Goal: Task Accomplishment & Management: Manage account settings

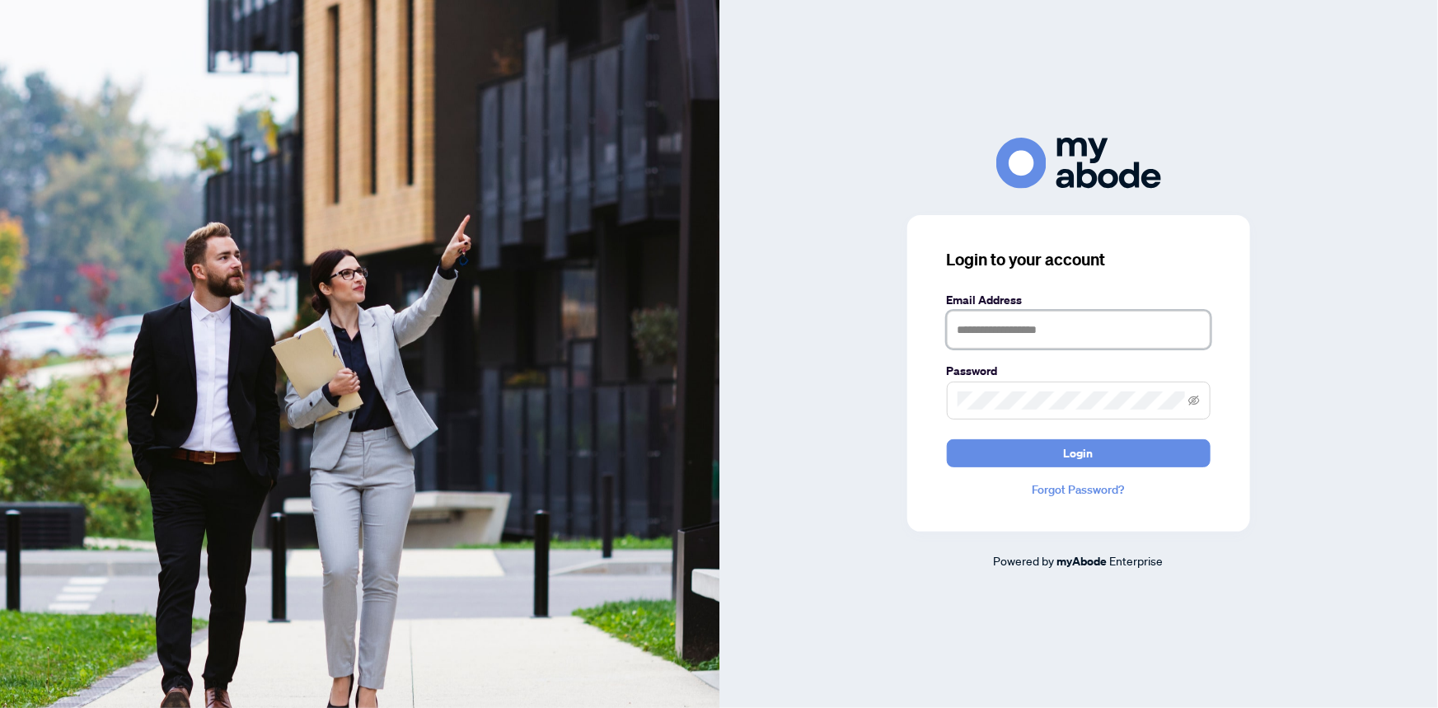
click at [973, 328] on input "text" at bounding box center [1079, 330] width 264 height 38
type input "**********"
click at [947, 439] on button "Login" at bounding box center [1079, 453] width 264 height 28
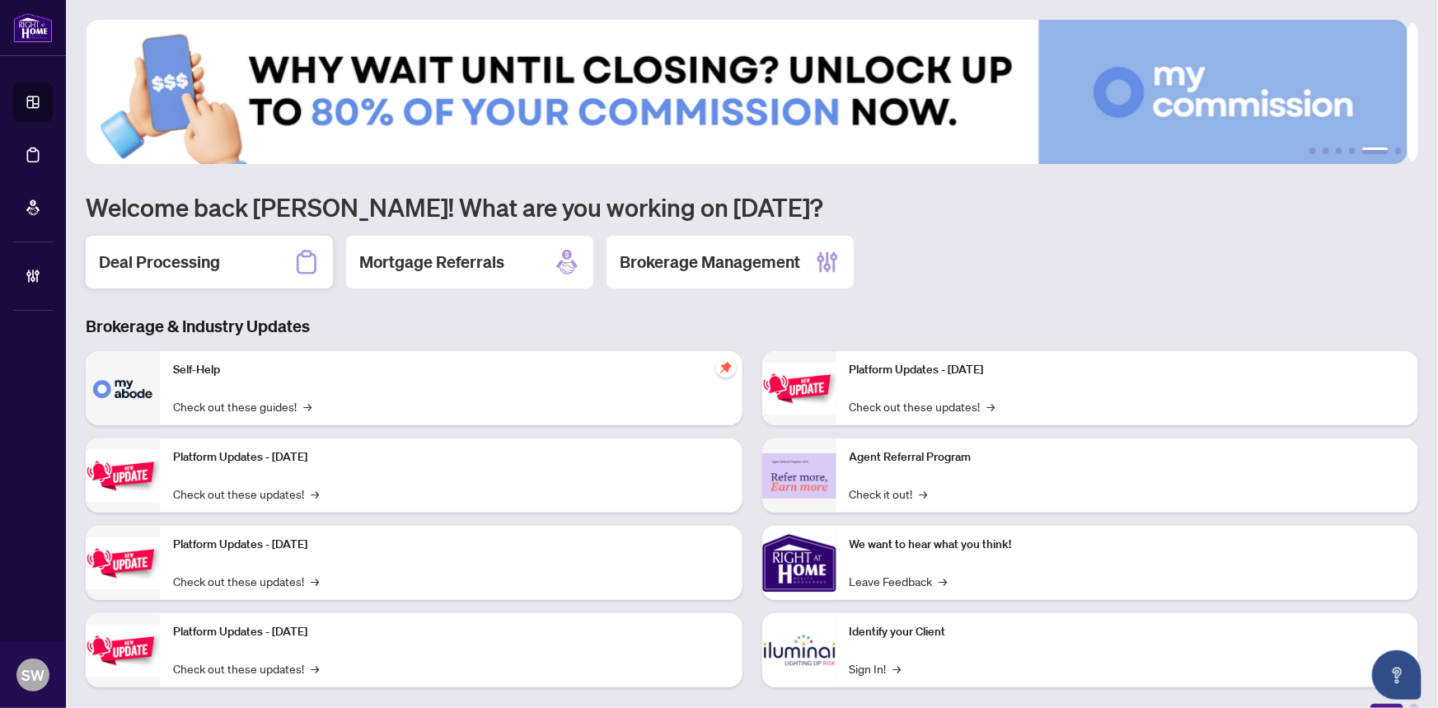
click at [222, 269] on div "Deal Processing" at bounding box center [209, 262] width 247 height 53
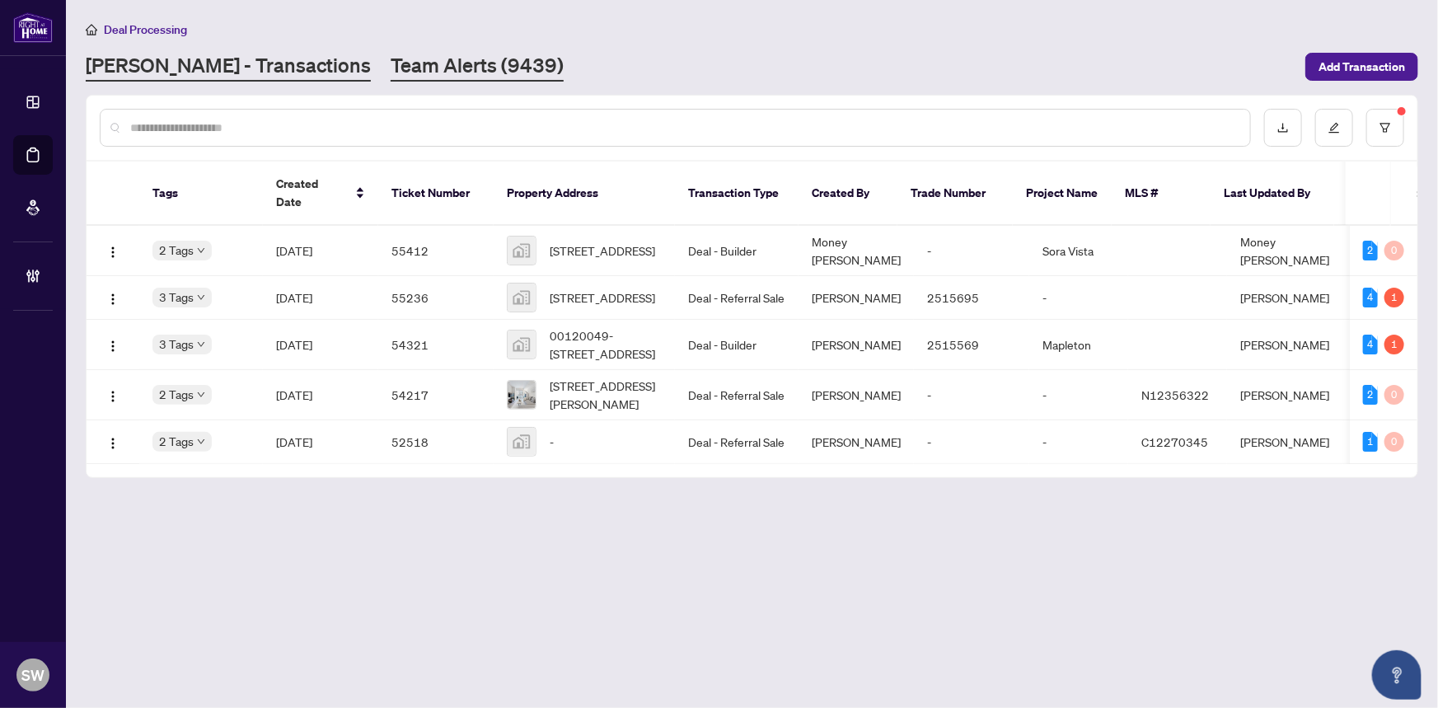
click at [391, 70] on link "Team Alerts (9439)" at bounding box center [477, 67] width 173 height 30
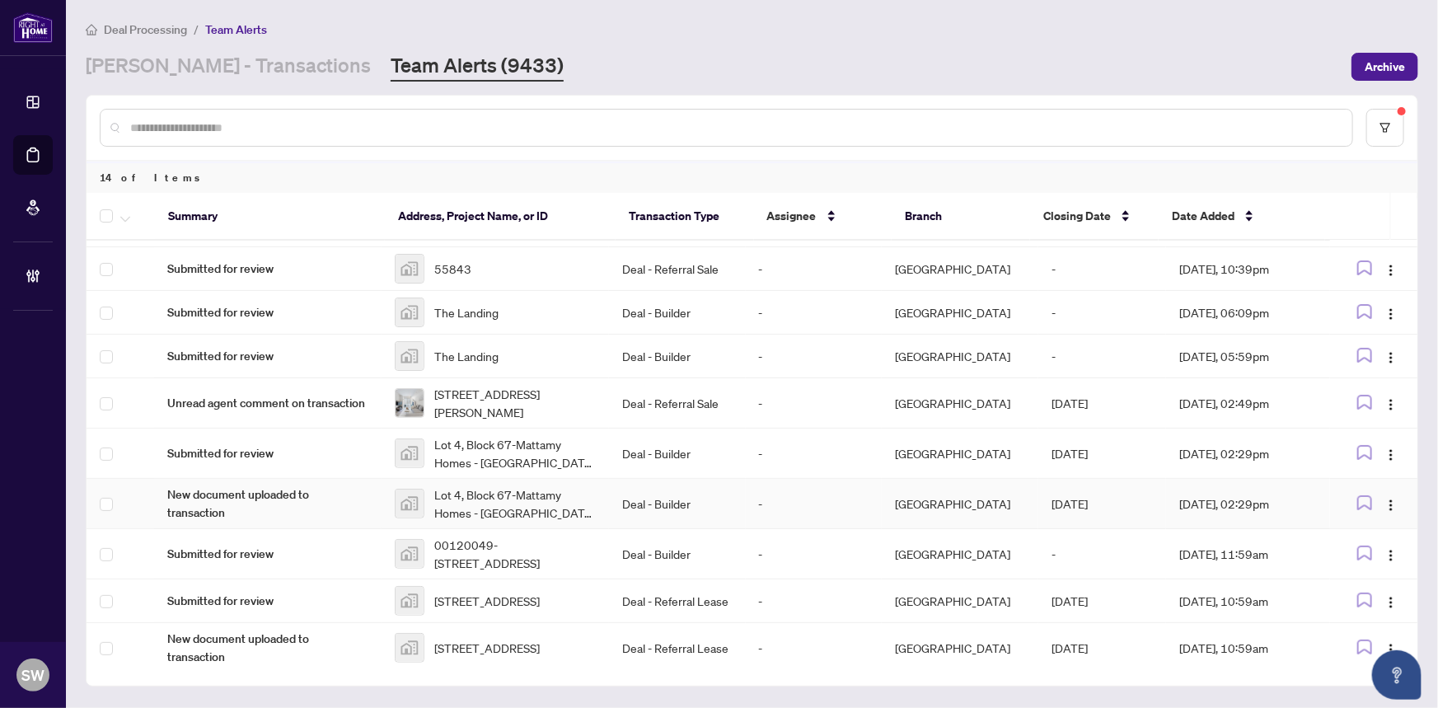
scroll to position [218, 0]
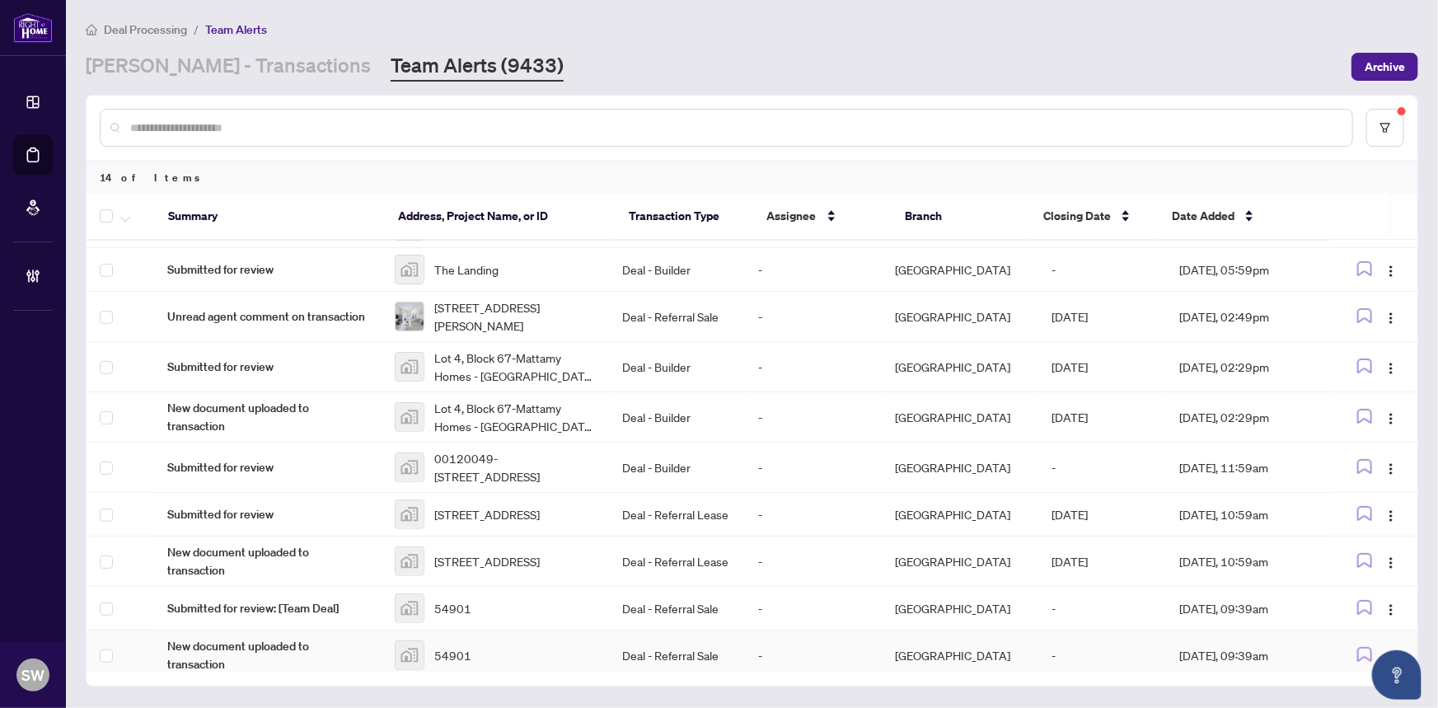
click at [497, 640] on div "54901" at bounding box center [495, 655] width 201 height 30
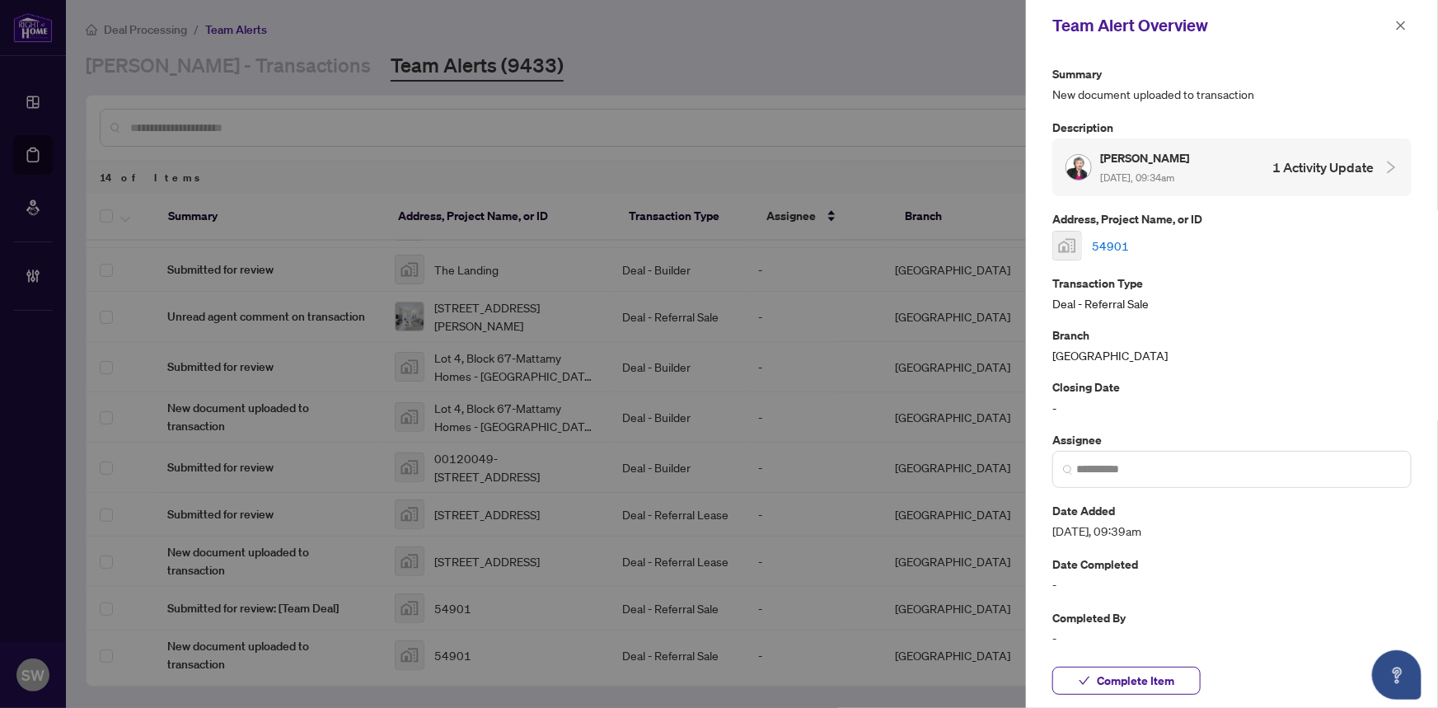
click at [1114, 241] on link "54901" at bounding box center [1110, 246] width 37 height 18
click at [1121, 673] on span "Complete Item" at bounding box center [1135, 680] width 77 height 26
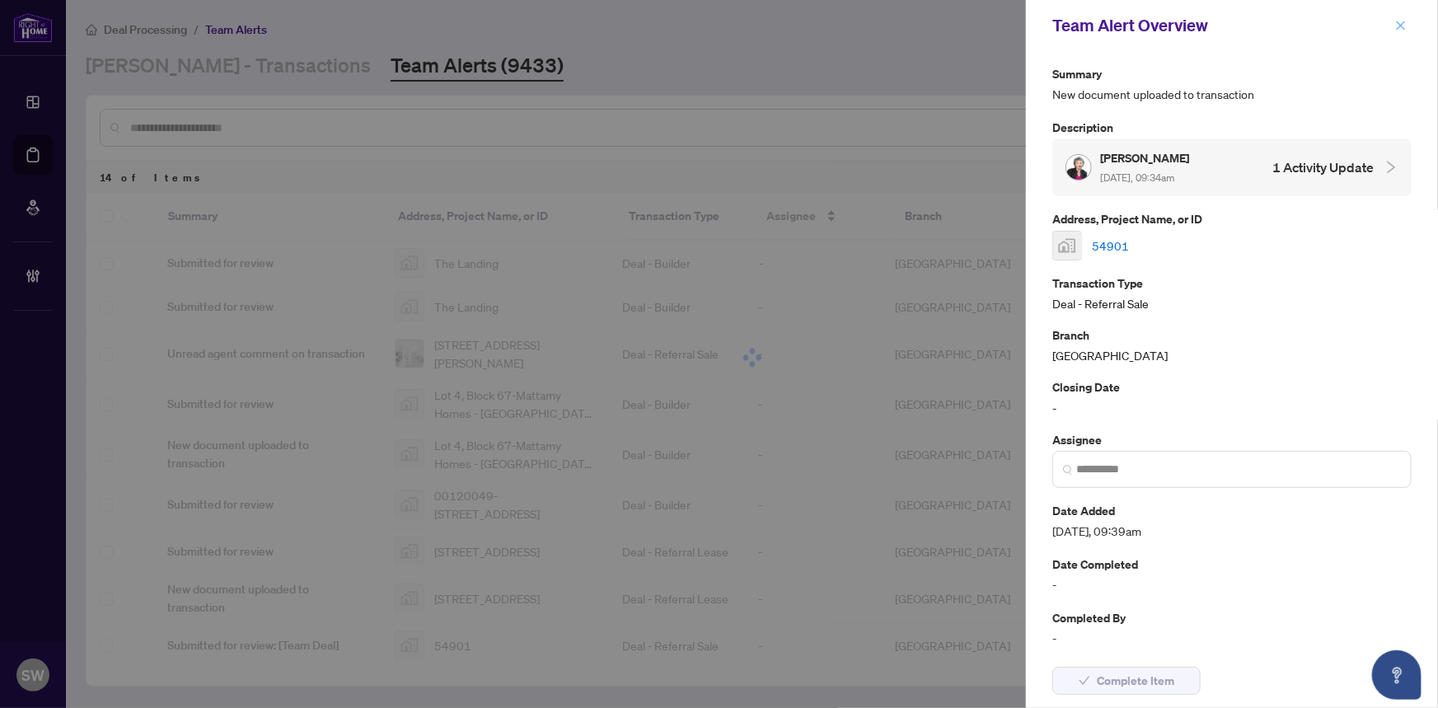
click at [1392, 22] on button "button" at bounding box center [1400, 26] width 21 height 20
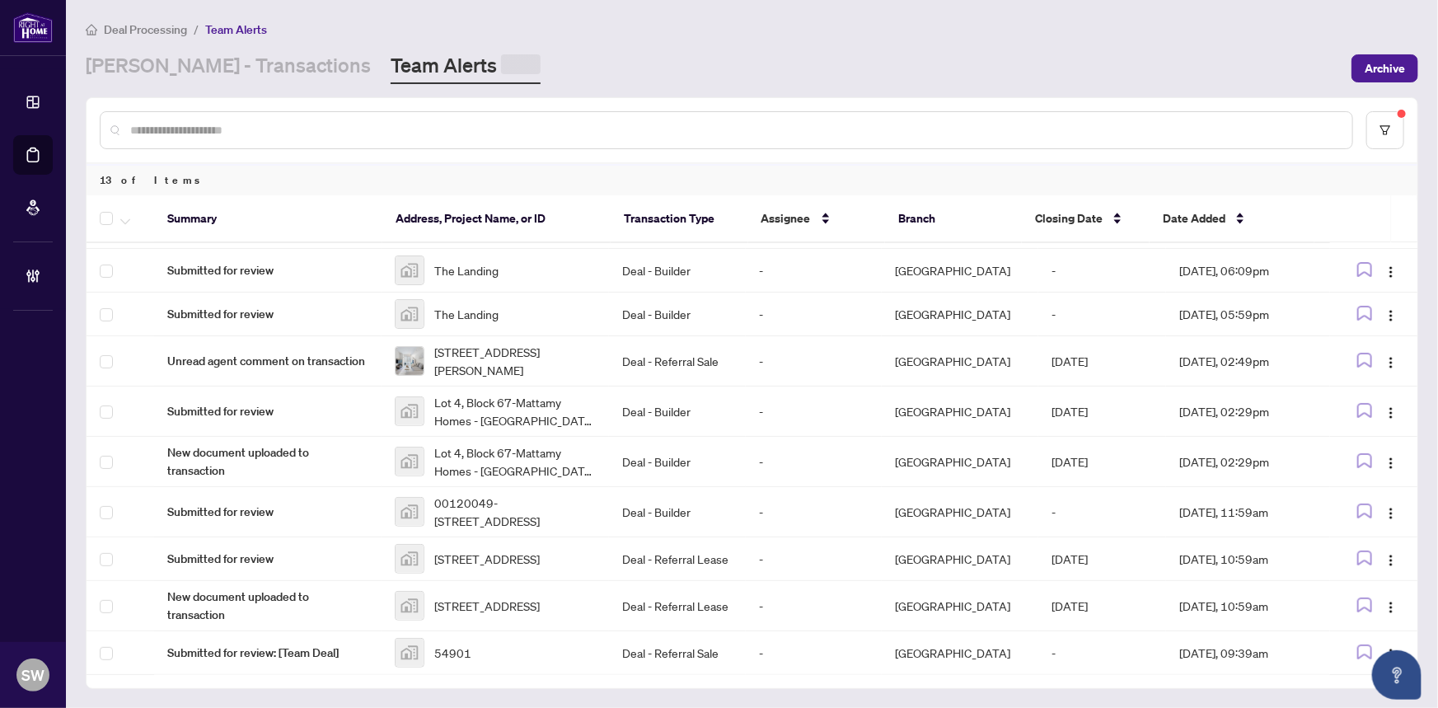
scroll to position [173, 0]
click at [497, 638] on div "54901" at bounding box center [495, 653] width 201 height 30
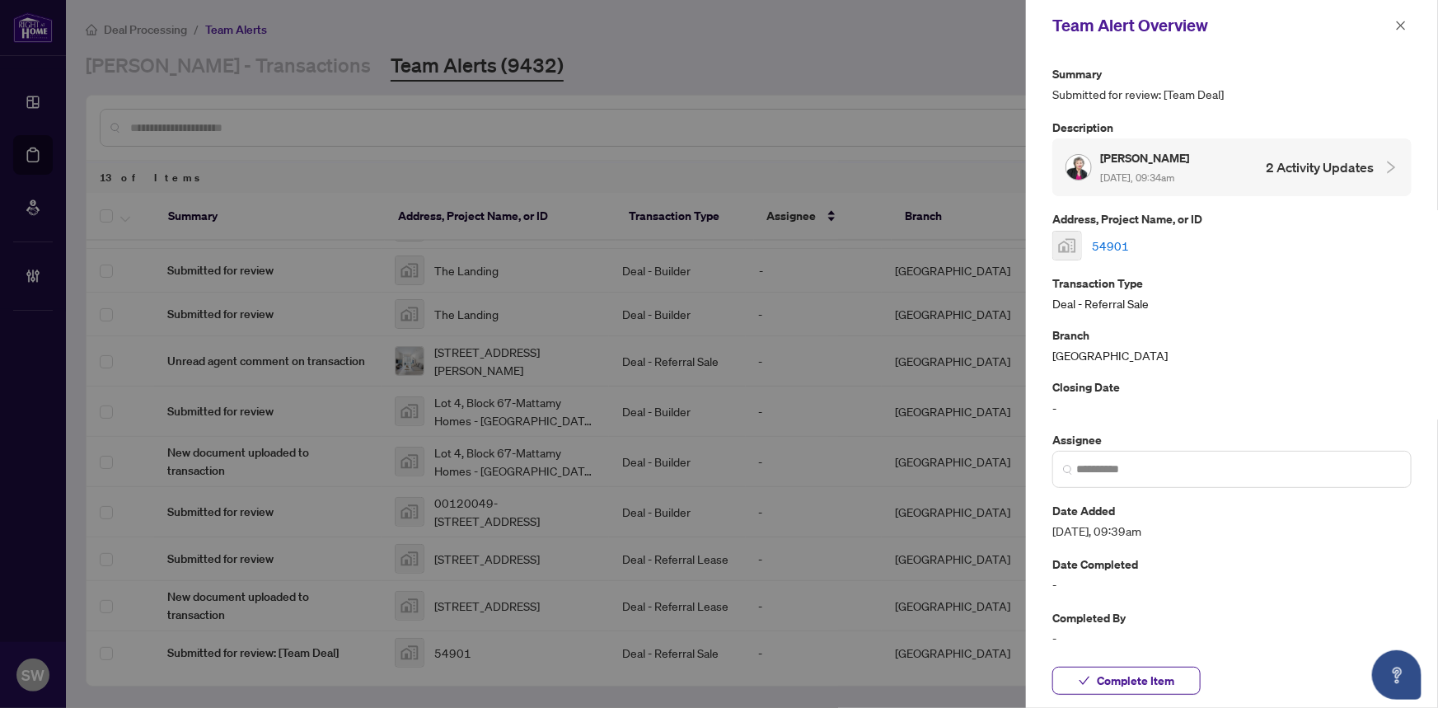
click at [1116, 243] on link "54901" at bounding box center [1110, 246] width 37 height 18
click at [1163, 670] on span "Complete Item" at bounding box center [1135, 680] width 77 height 26
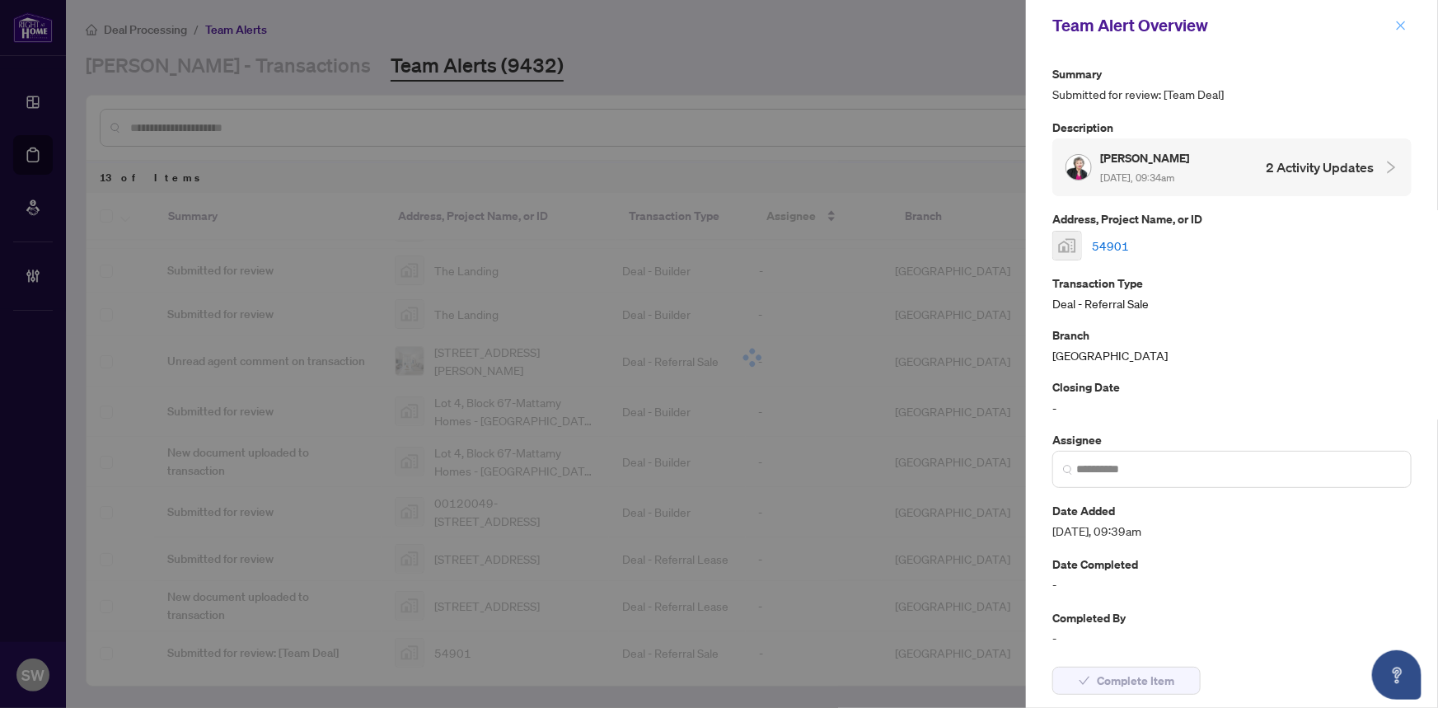
click at [1400, 18] on span "button" at bounding box center [1401, 25] width 12 height 26
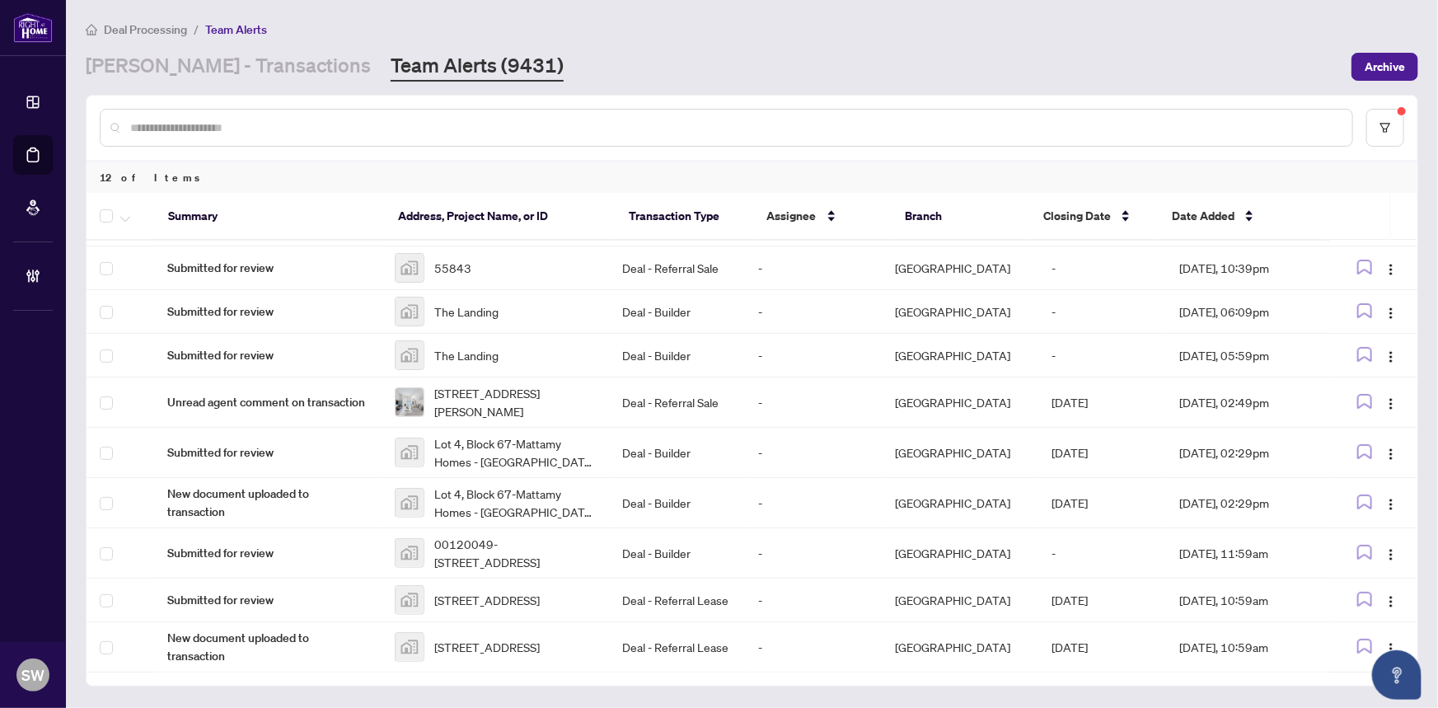
scroll to position [130, 0]
click at [507, 643] on span "42 Newport Beach Blvd, Crystal Beach, ON, Canada" at bounding box center [486, 648] width 105 height 18
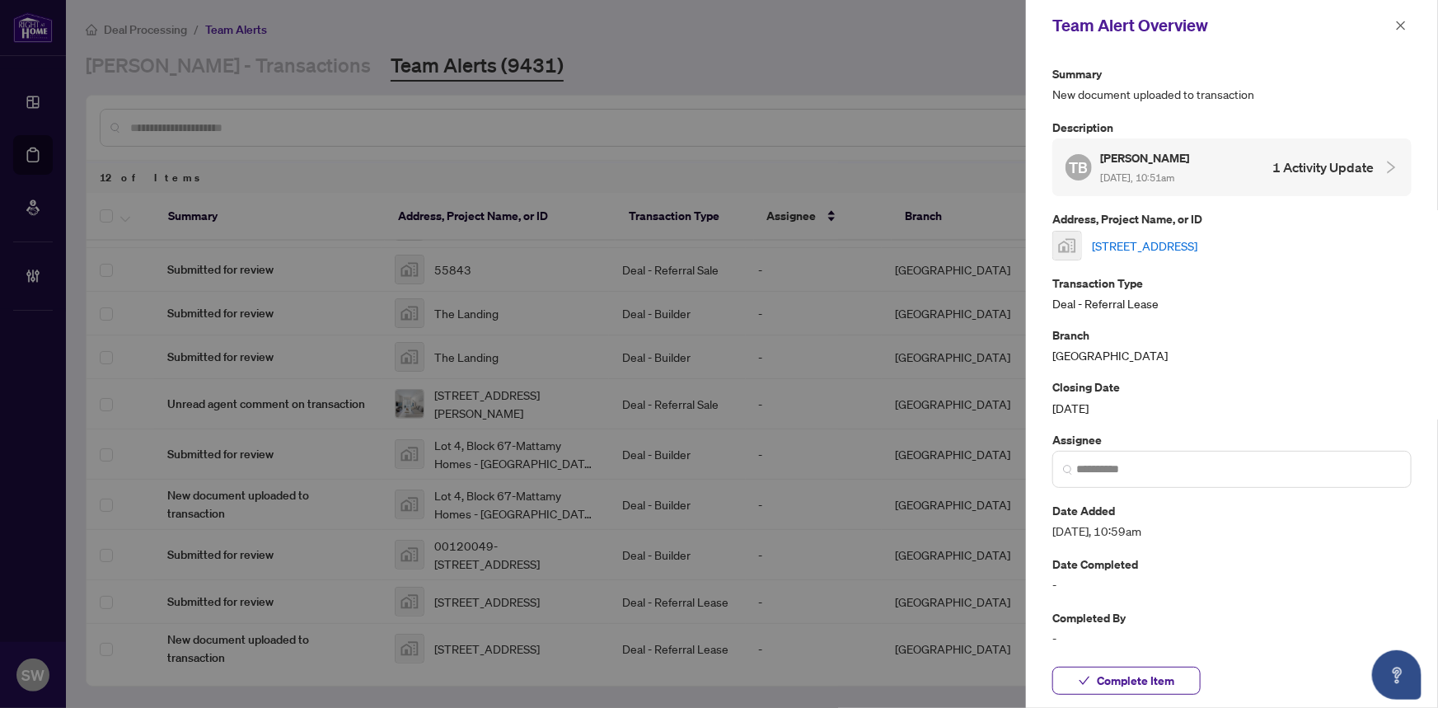
click at [1145, 247] on link "42 Newport Beach Blvd, Crystal Beach, ON, Canada" at bounding box center [1144, 246] width 105 height 18
click at [1150, 684] on span "Complete Item" at bounding box center [1135, 680] width 77 height 26
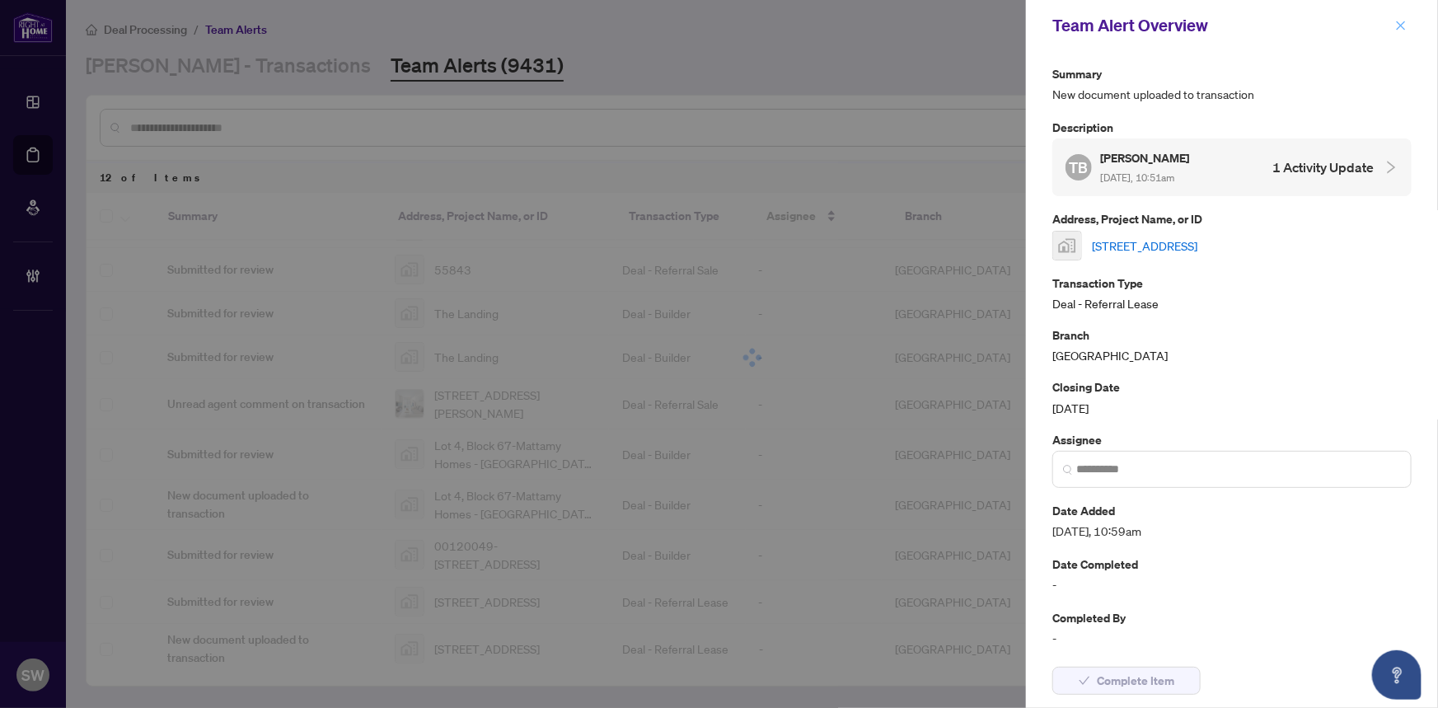
click at [1401, 21] on icon "close" at bounding box center [1401, 26] width 12 height 12
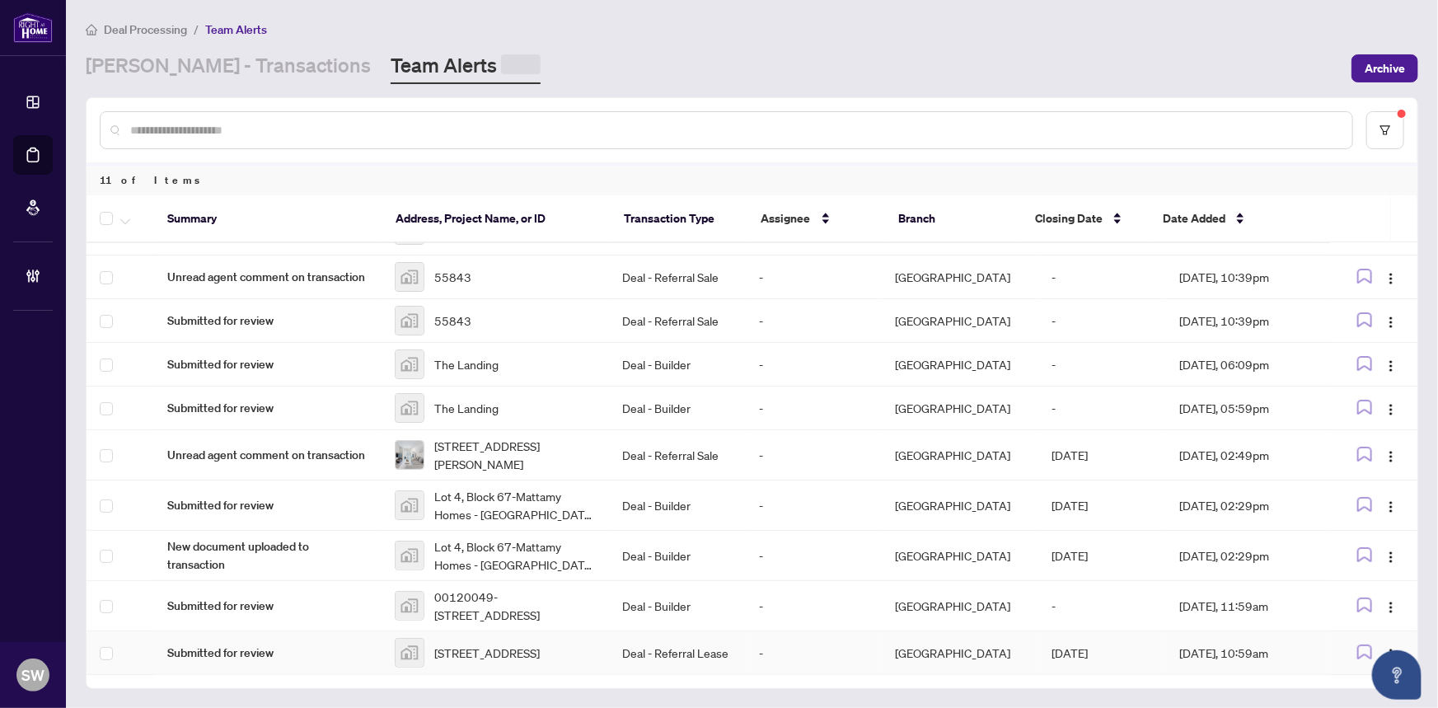
scroll to position [80, 0]
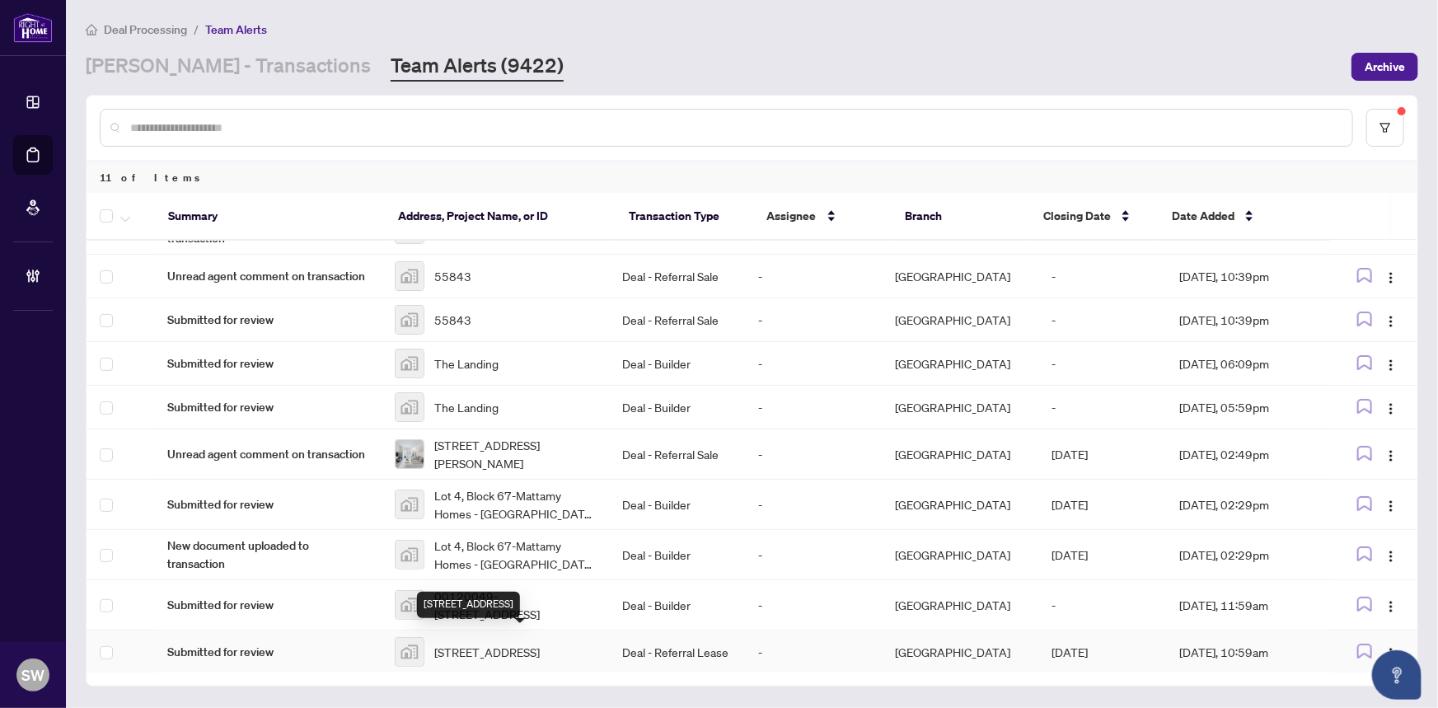
click at [516, 643] on span "42 Newport Beach Blvd, Crystal Beach, ON, Canada" at bounding box center [486, 652] width 105 height 18
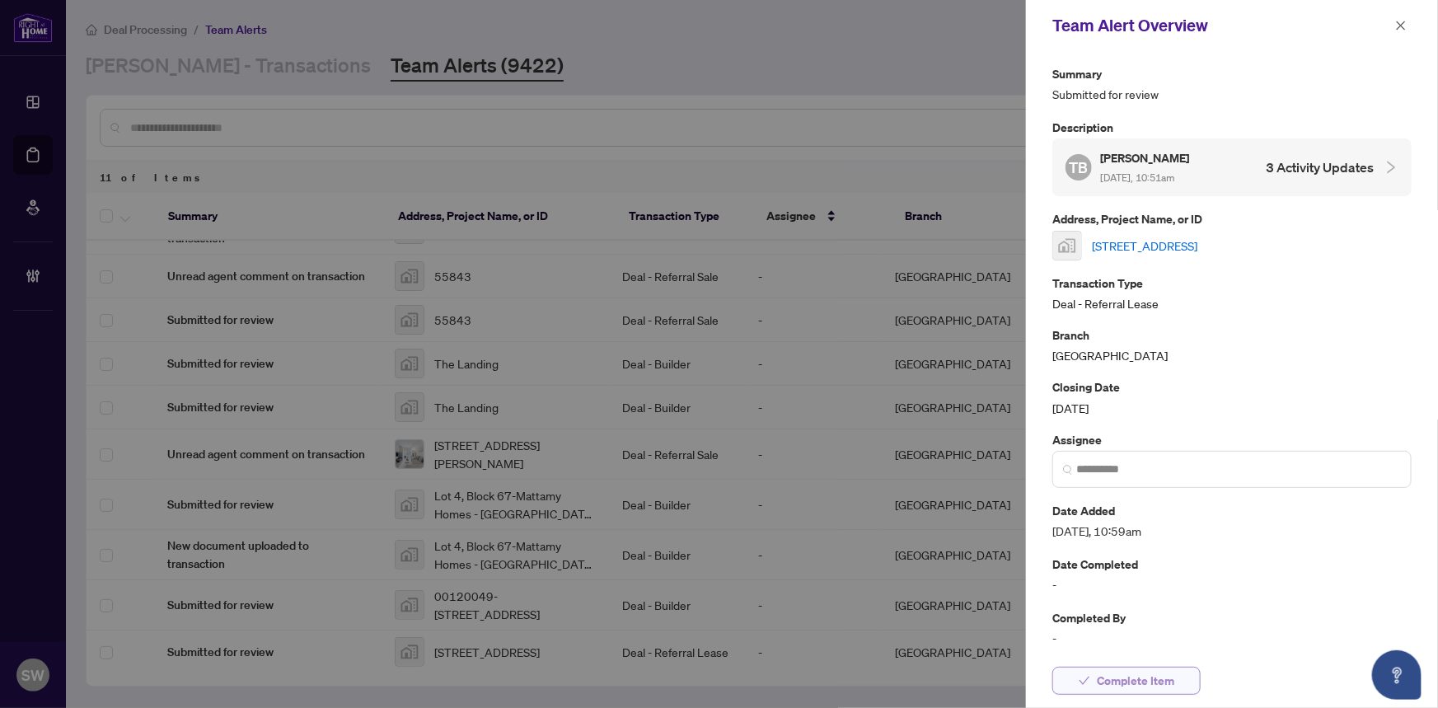
click at [1154, 675] on span "Complete Item" at bounding box center [1135, 680] width 77 height 26
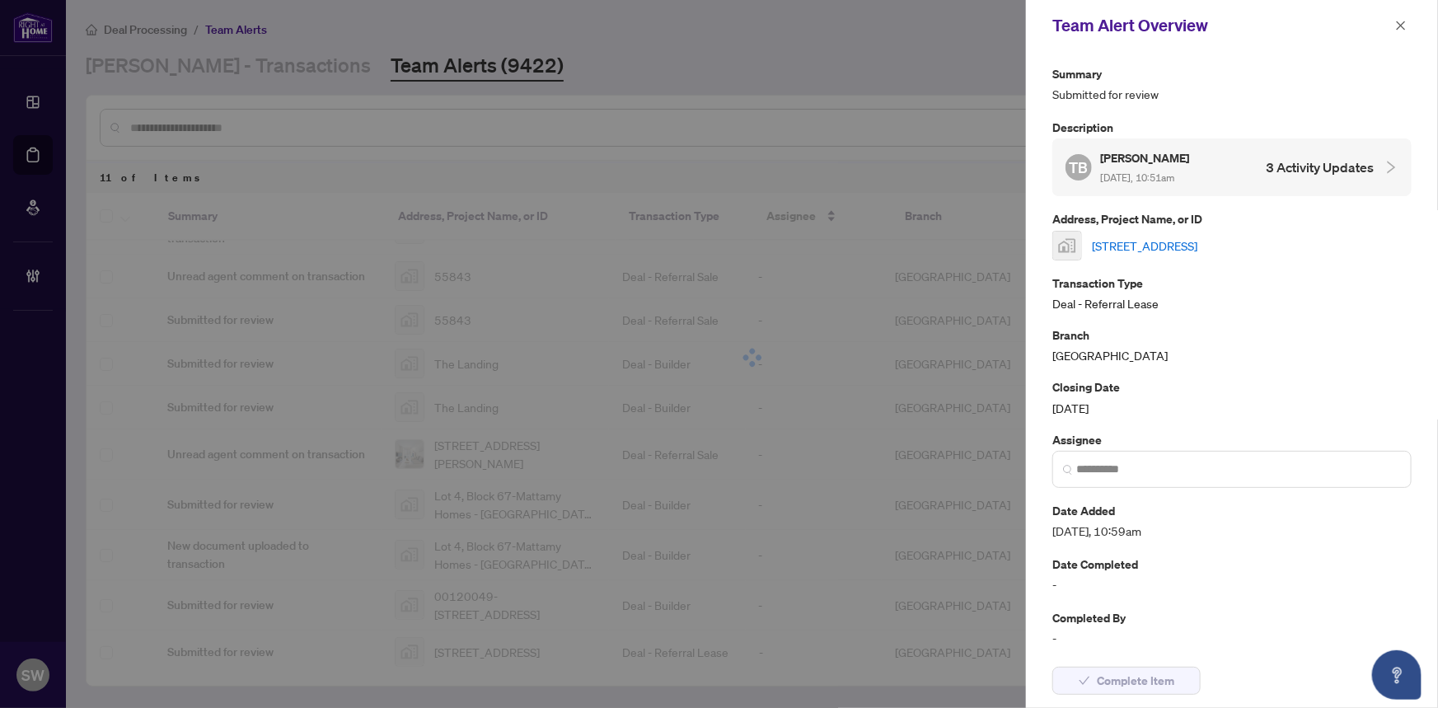
click at [1398, 26] on icon "close" at bounding box center [1401, 26] width 12 height 12
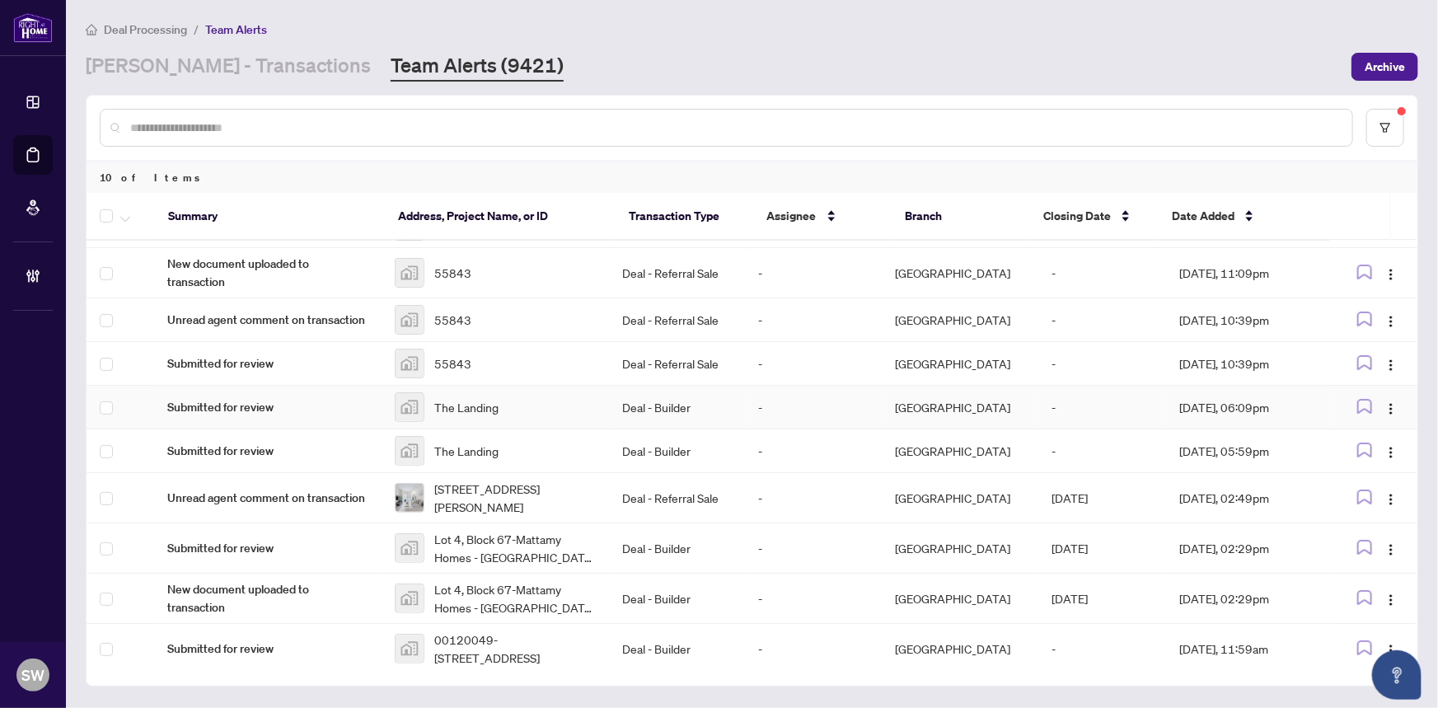
scroll to position [30, 0]
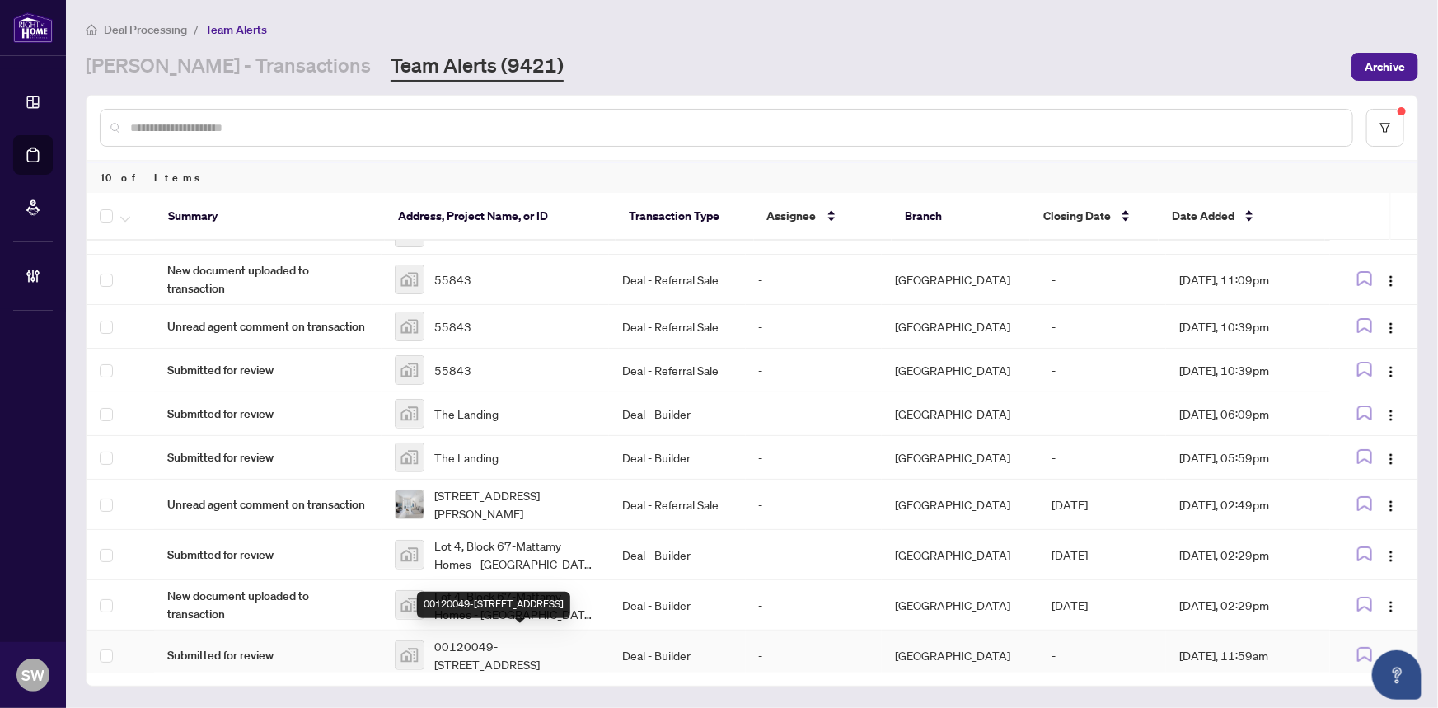
click at [486, 645] on span "00120049-93 Corn Husk Lane, Stittsville, ON, Canada" at bounding box center [515, 655] width 162 height 36
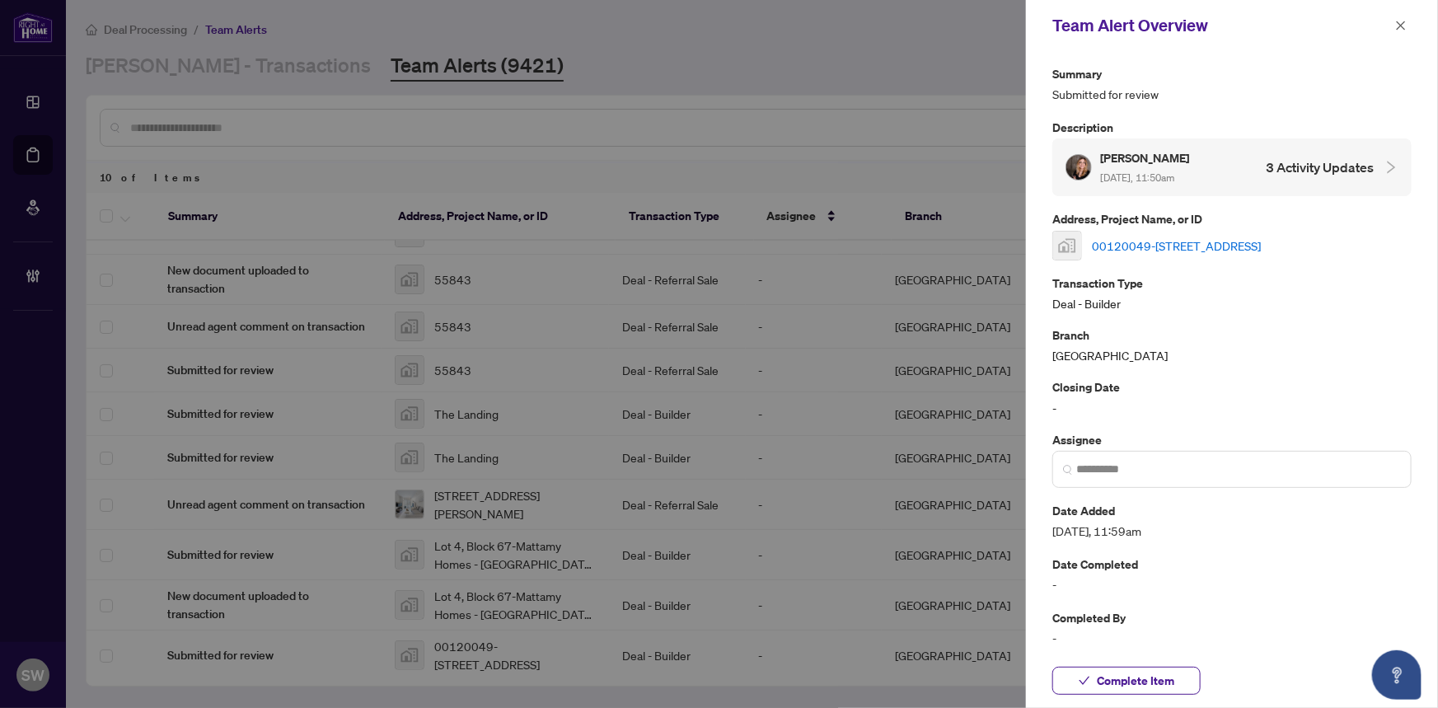
click at [1173, 238] on link "00120049-93 Corn Husk Lane, Stittsville, ON, Canada" at bounding box center [1176, 246] width 169 height 18
click at [1128, 685] on span "Complete Item" at bounding box center [1135, 680] width 77 height 26
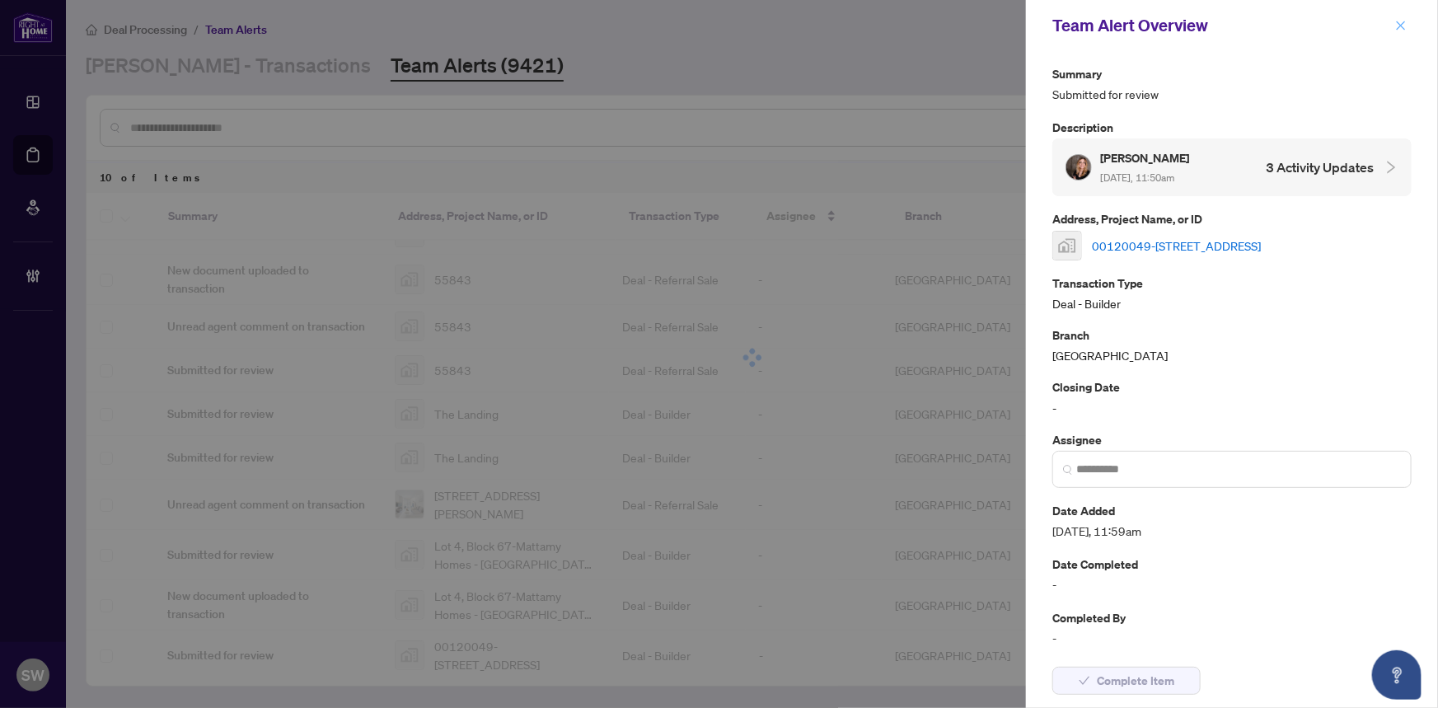
click at [1398, 30] on icon "close" at bounding box center [1401, 26] width 12 height 12
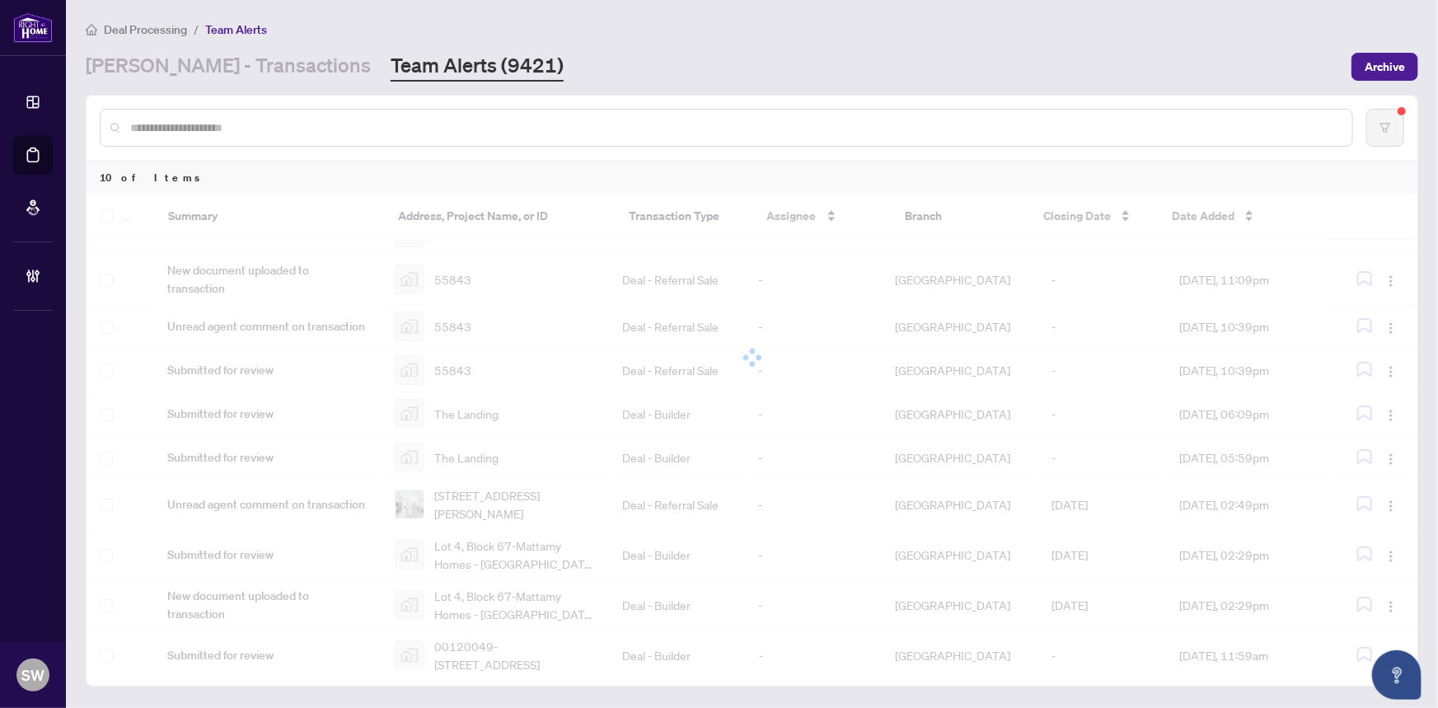
scroll to position [0, 0]
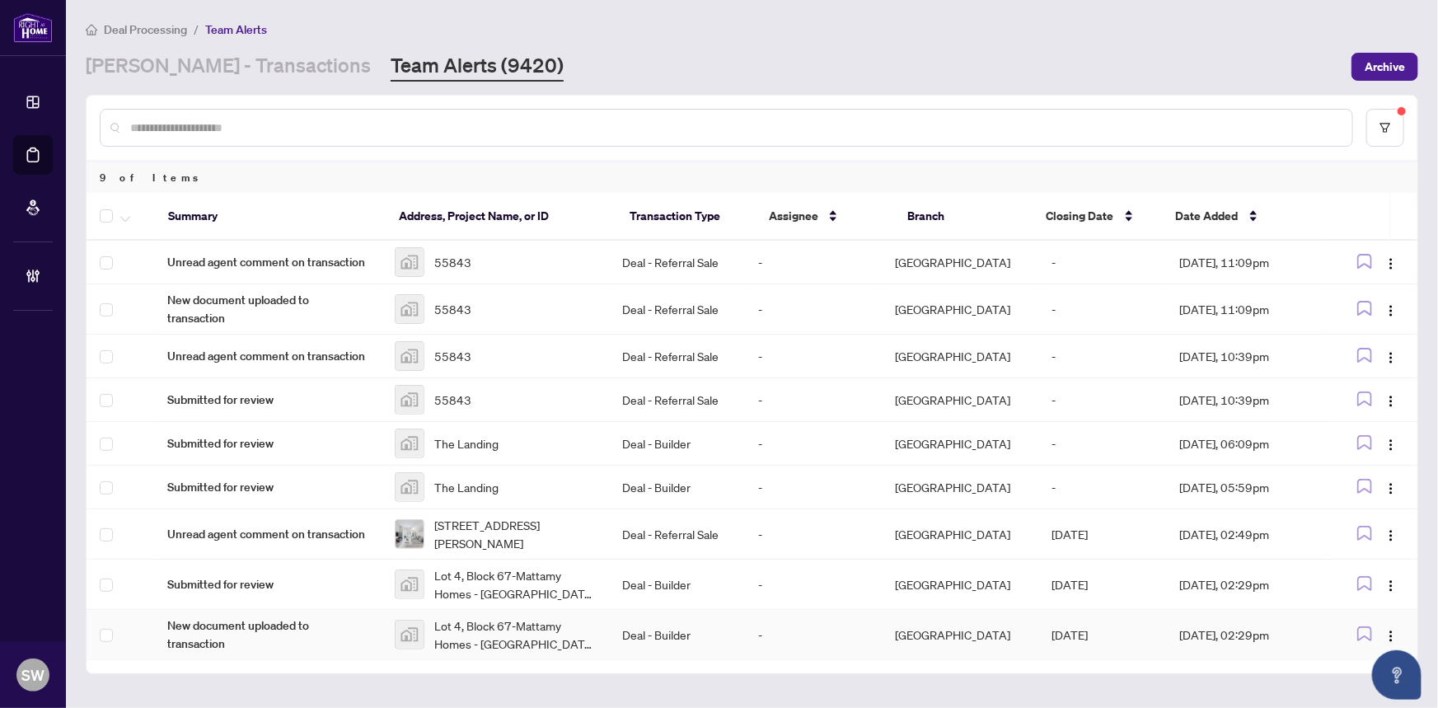
click at [475, 626] on span "Lot 4, Block 67-Mattamy Homes - Upper Joshua Creek, Dundas Street West, Oakvill…" at bounding box center [515, 634] width 162 height 36
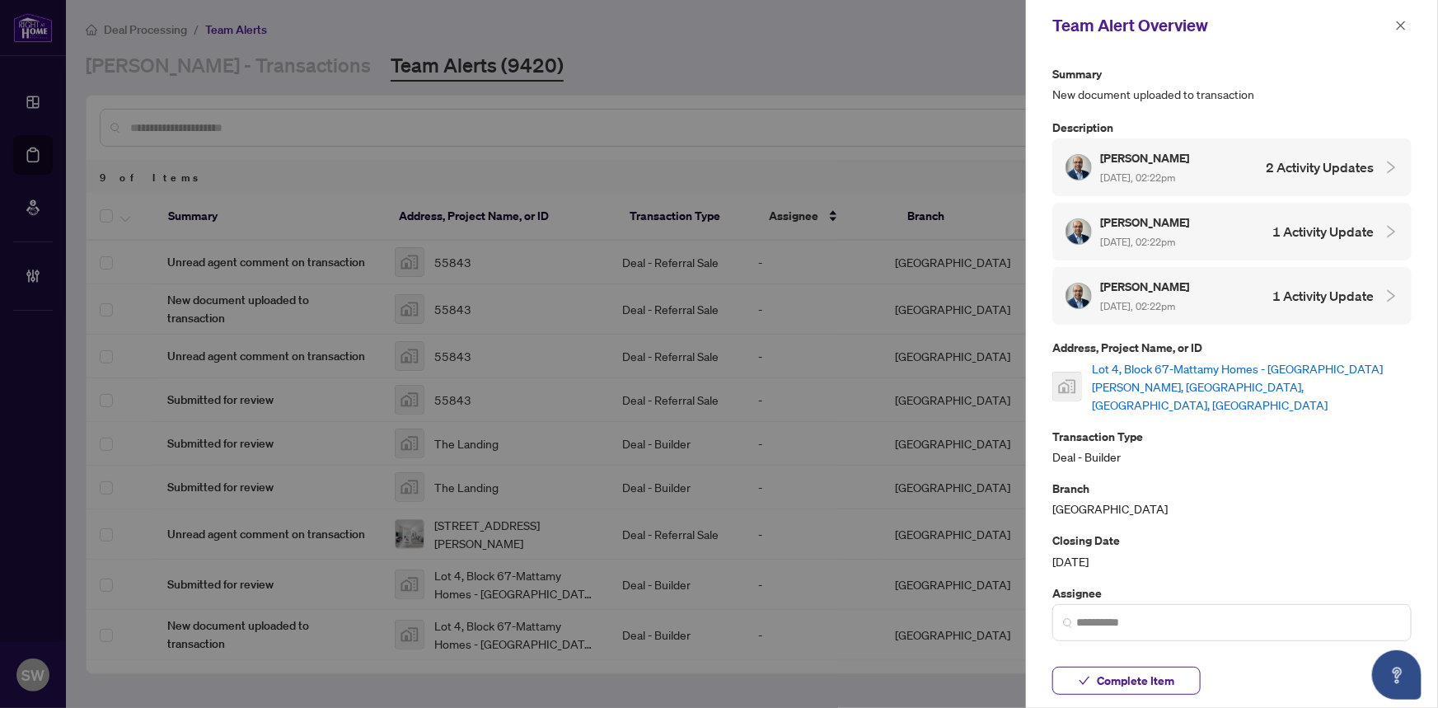
click at [1199, 364] on link "Lot 4, Block 67-Mattamy Homes - Upper Joshua Creek, Dundas Street West, Oakvill…" at bounding box center [1252, 386] width 320 height 54
click at [1178, 679] on button "Complete Item" at bounding box center [1126, 681] width 148 height 28
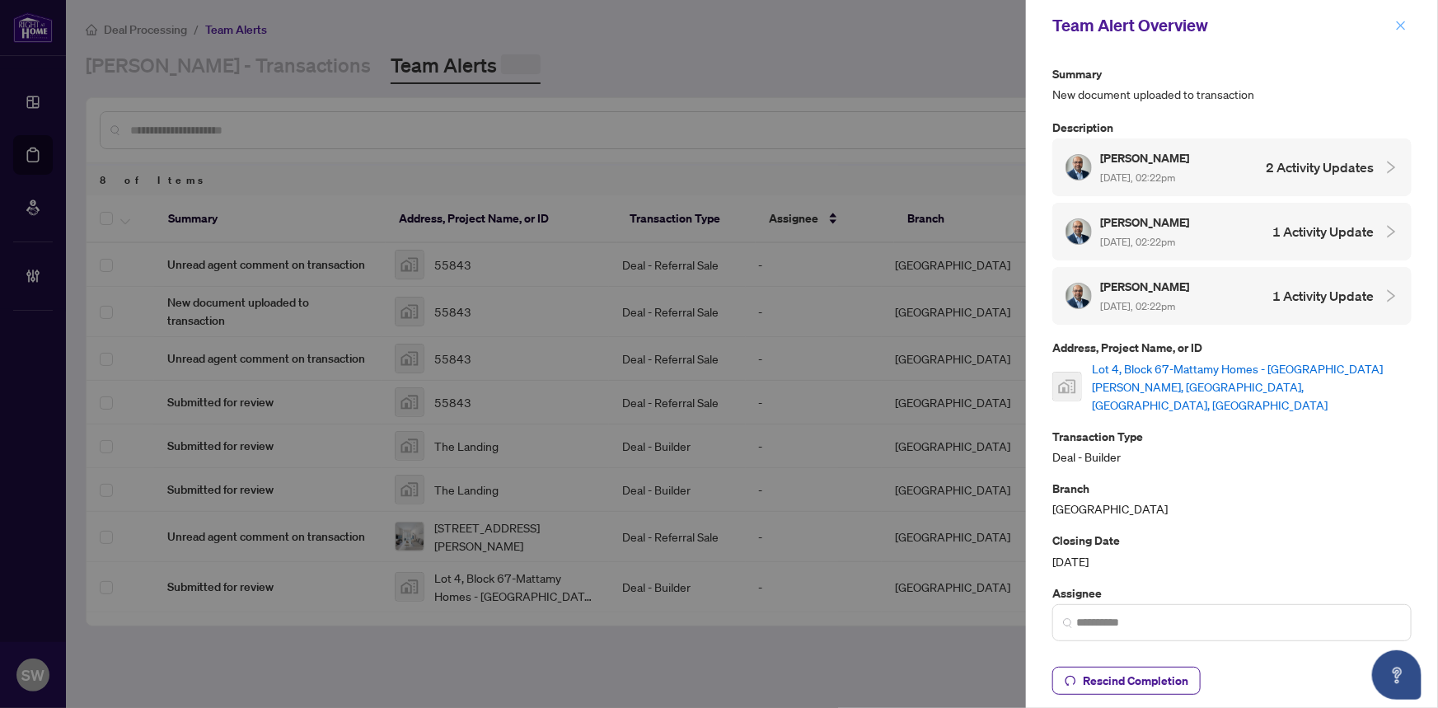
click at [1404, 24] on icon "close" at bounding box center [1401, 26] width 12 height 12
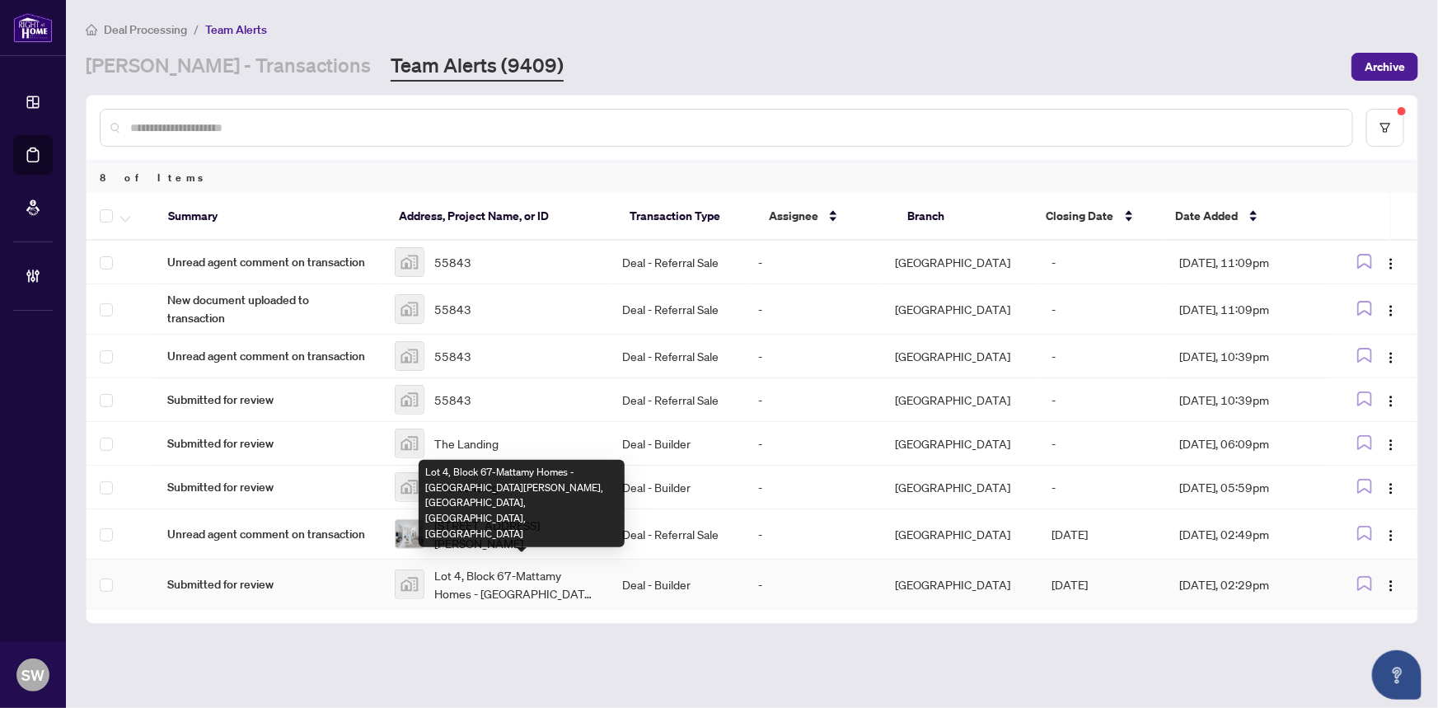
click at [489, 587] on span "Lot 4, Block 67-Mattamy Homes - Upper Joshua Creek, Dundas Street West, Oakvill…" at bounding box center [515, 584] width 162 height 36
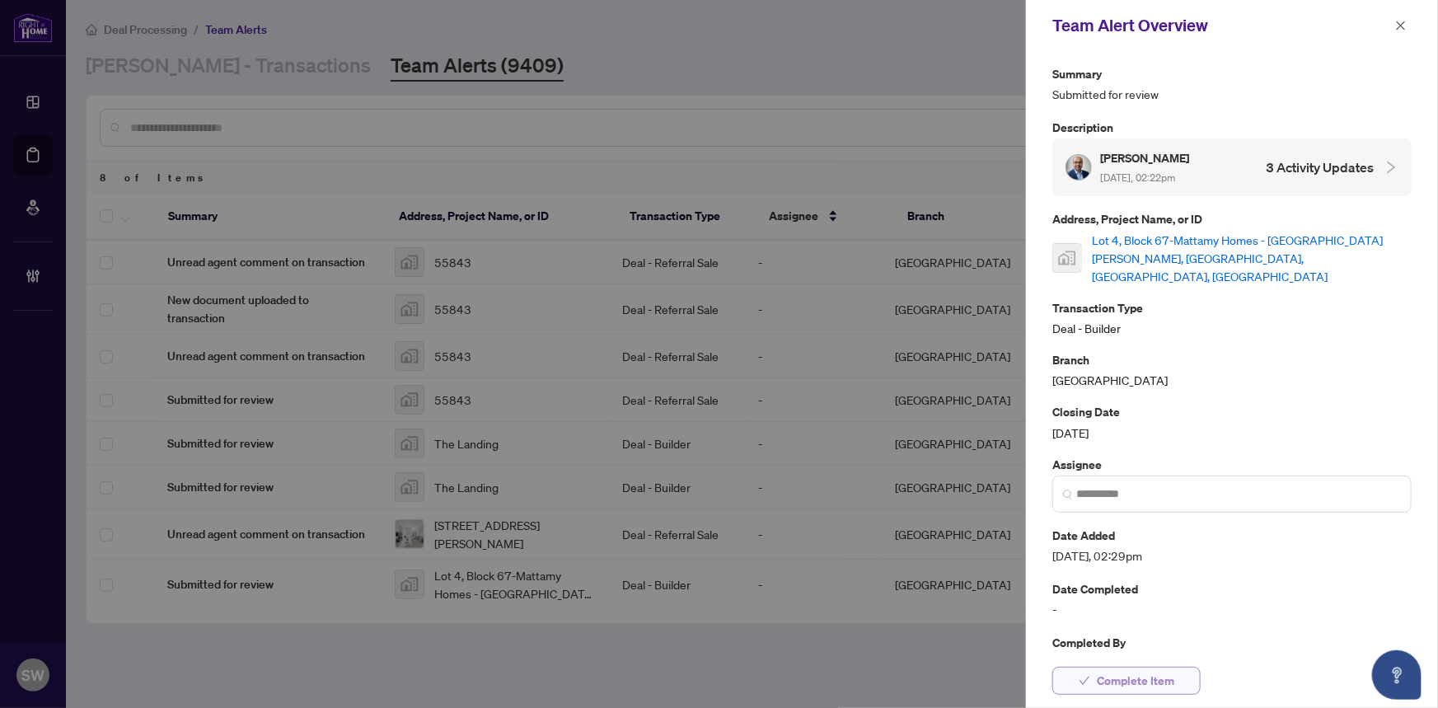
click at [1174, 677] on button "Complete Item" at bounding box center [1126, 681] width 148 height 28
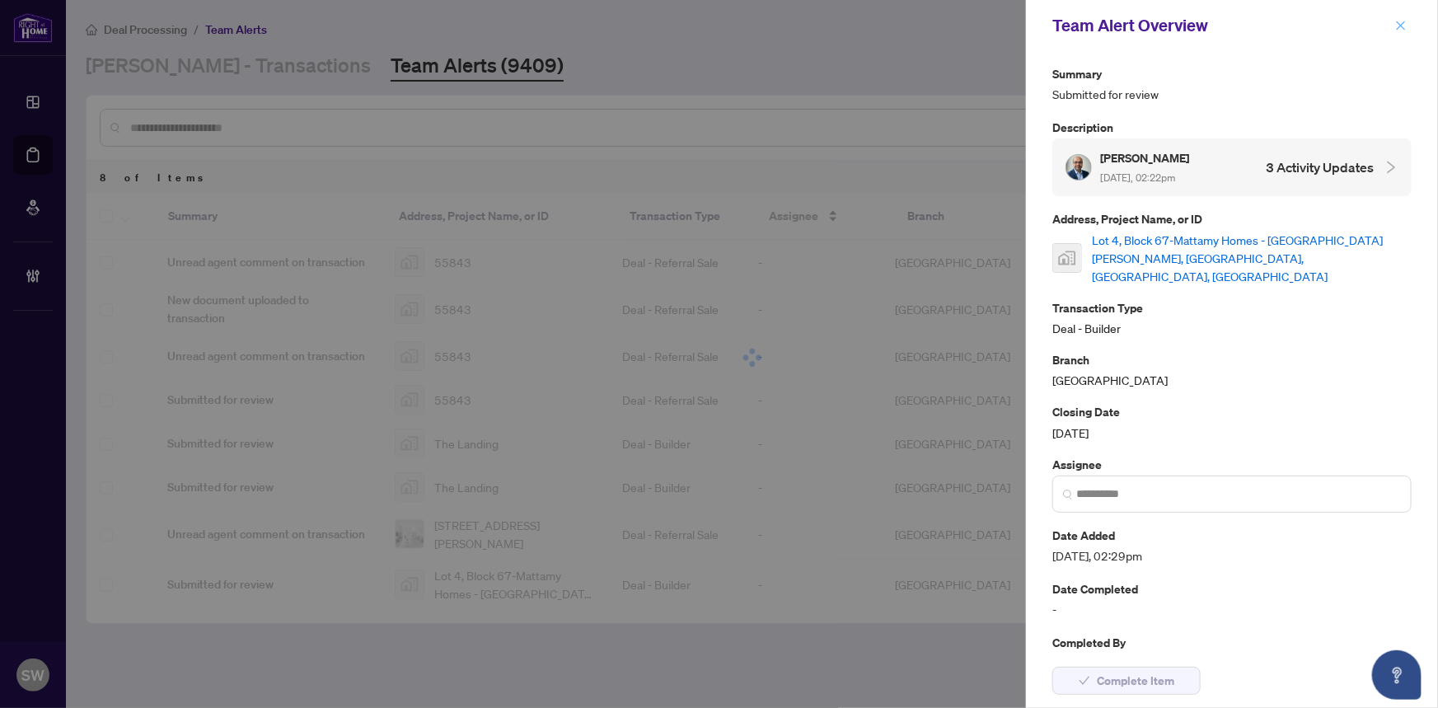
click at [1405, 21] on icon "close" at bounding box center [1401, 26] width 12 height 12
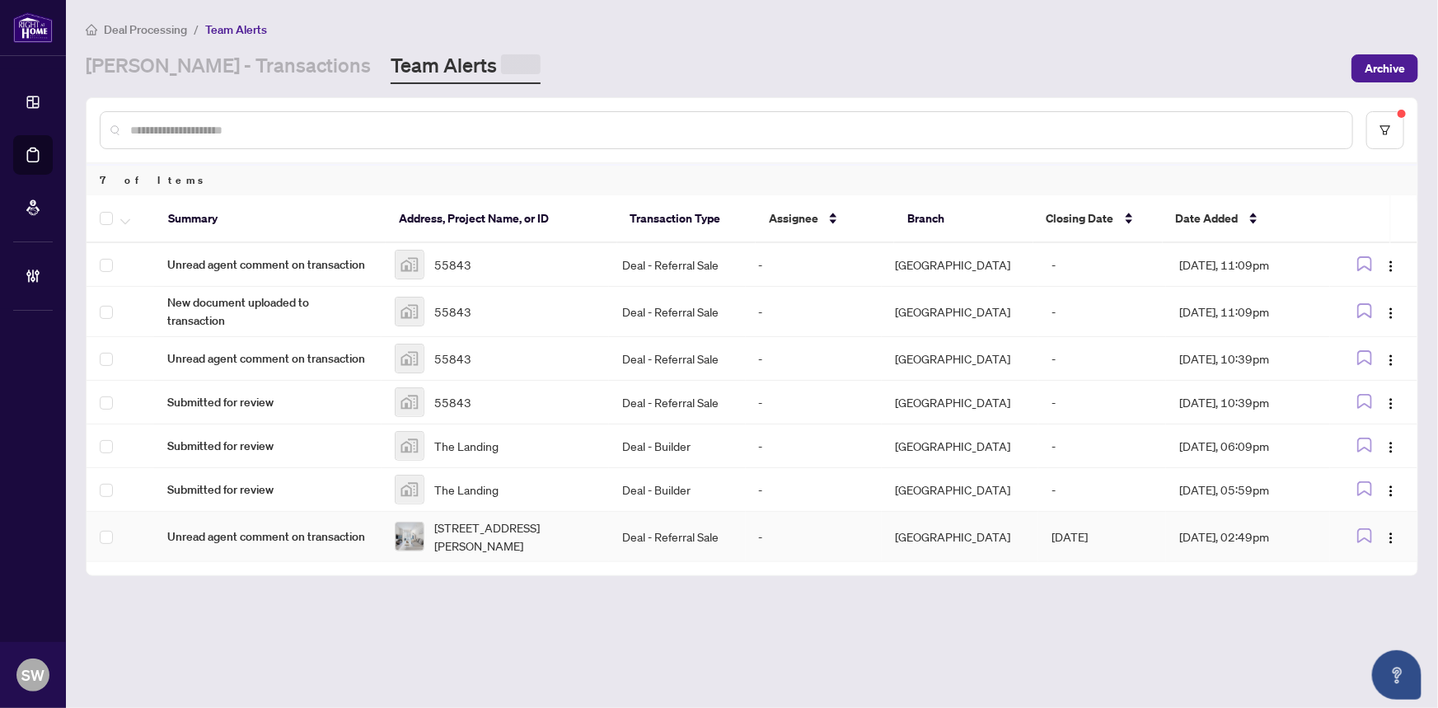
click at [508, 535] on span "211-100 Eagle Rock Way, Vaughan, Ontario L6A 5B9, Canada" at bounding box center [515, 536] width 162 height 36
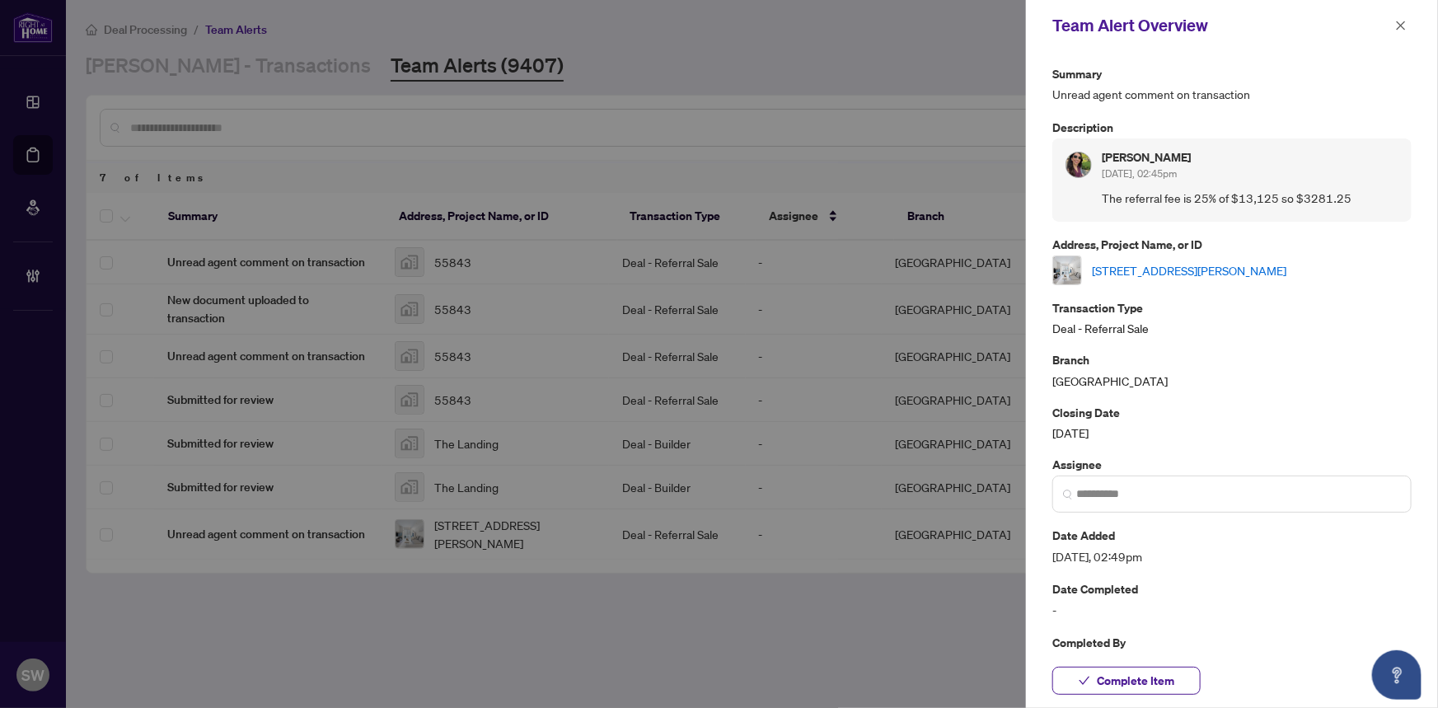
click at [1217, 264] on link "211-100 Eagle Rock Way, Vaughan, Ontario L6A 5B9, Canada" at bounding box center [1189, 270] width 194 height 18
click at [1119, 677] on span "Complete Item" at bounding box center [1135, 680] width 77 height 26
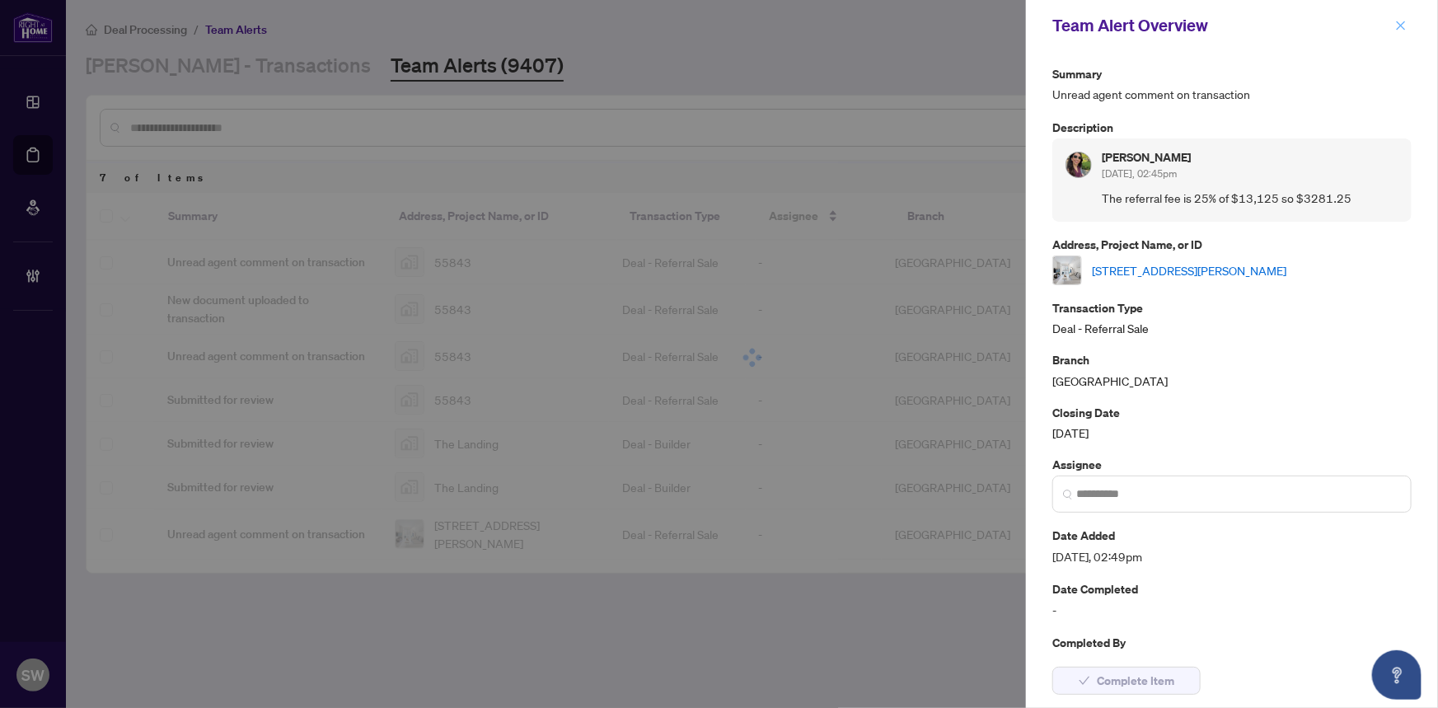
click at [1403, 16] on span "button" at bounding box center [1401, 25] width 12 height 26
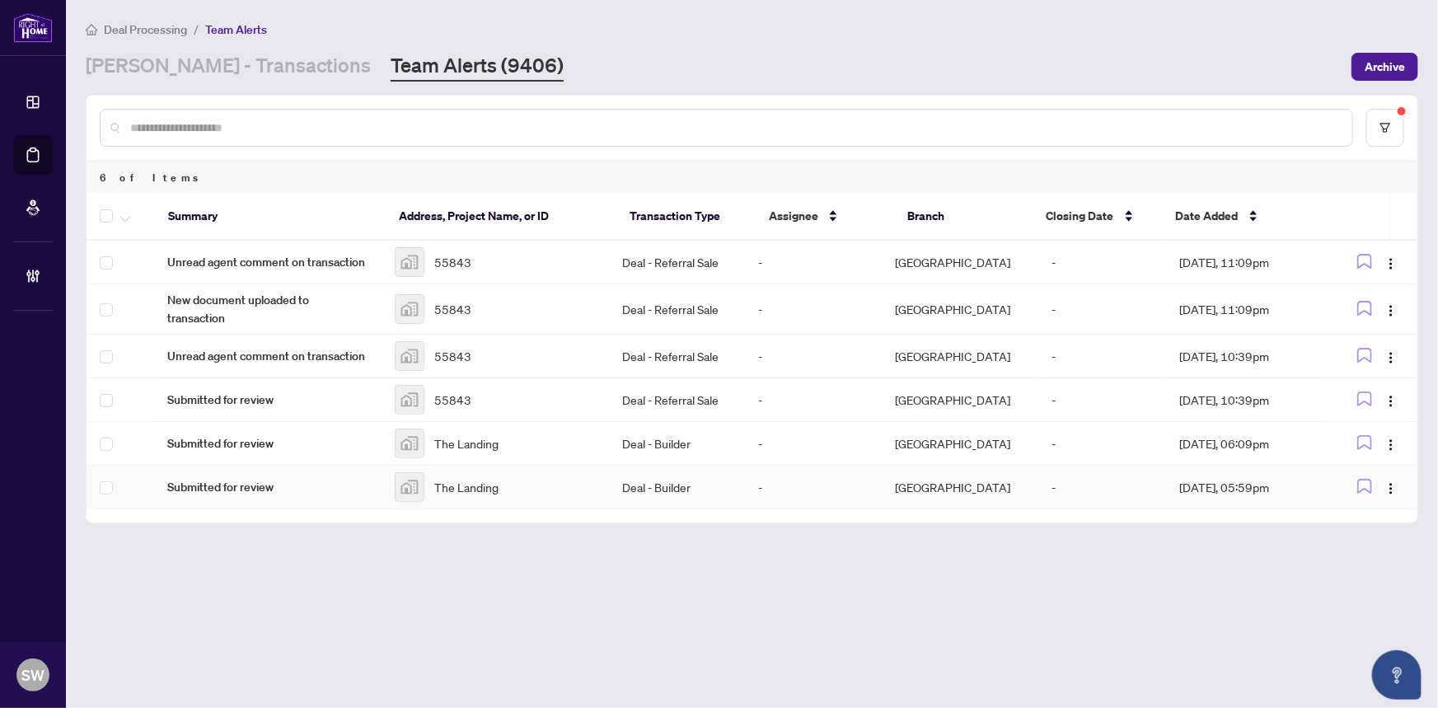
click at [452, 485] on span "The Landing" at bounding box center [466, 487] width 64 height 18
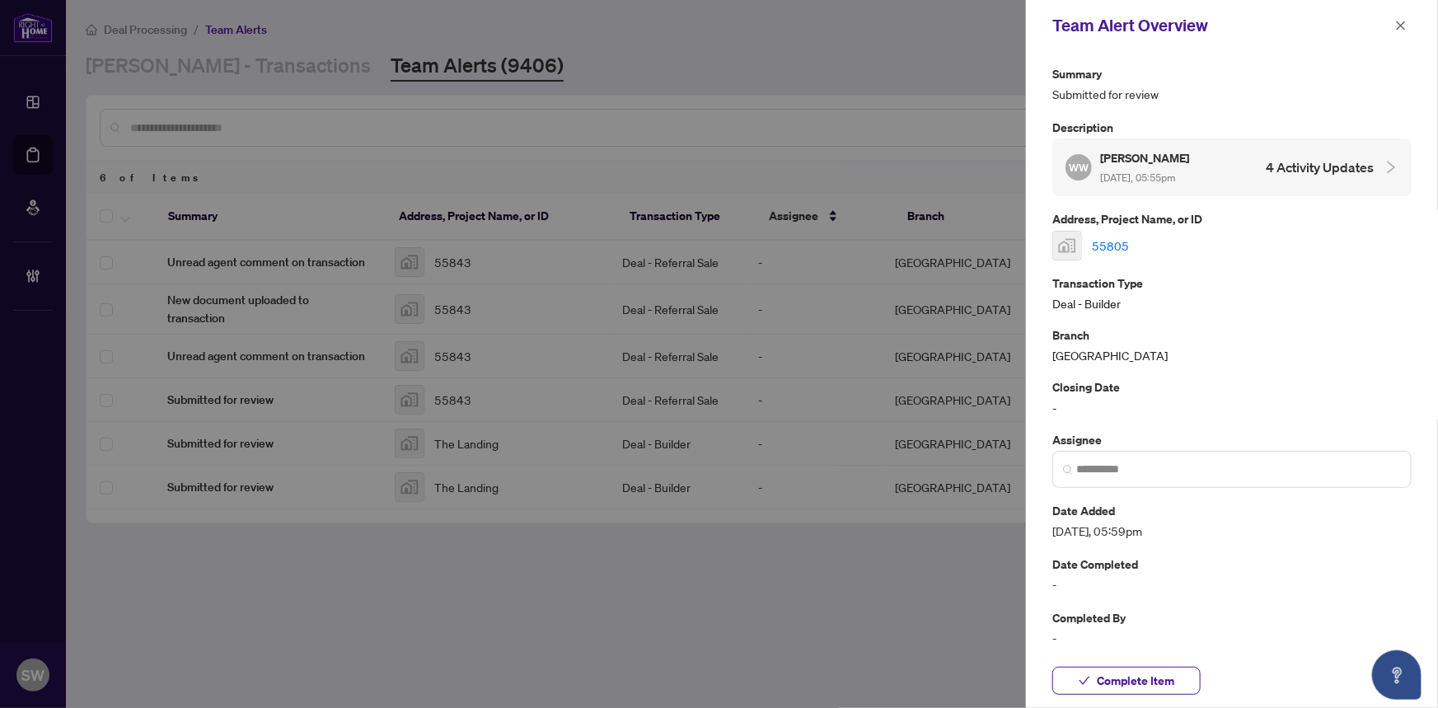
click at [1112, 247] on link "55805" at bounding box center [1110, 246] width 37 height 18
click at [1107, 676] on span "Complete Item" at bounding box center [1135, 680] width 77 height 26
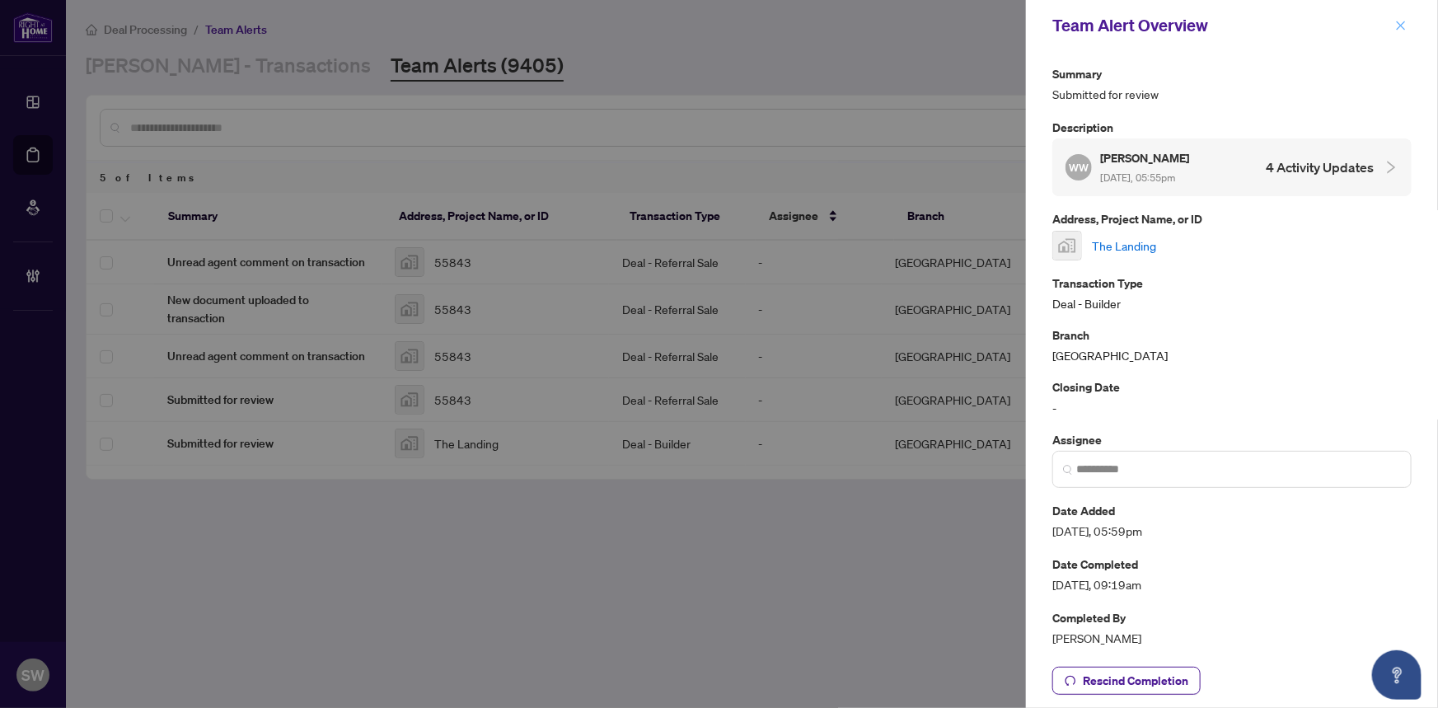
click at [1400, 26] on icon "close" at bounding box center [1401, 25] width 9 height 9
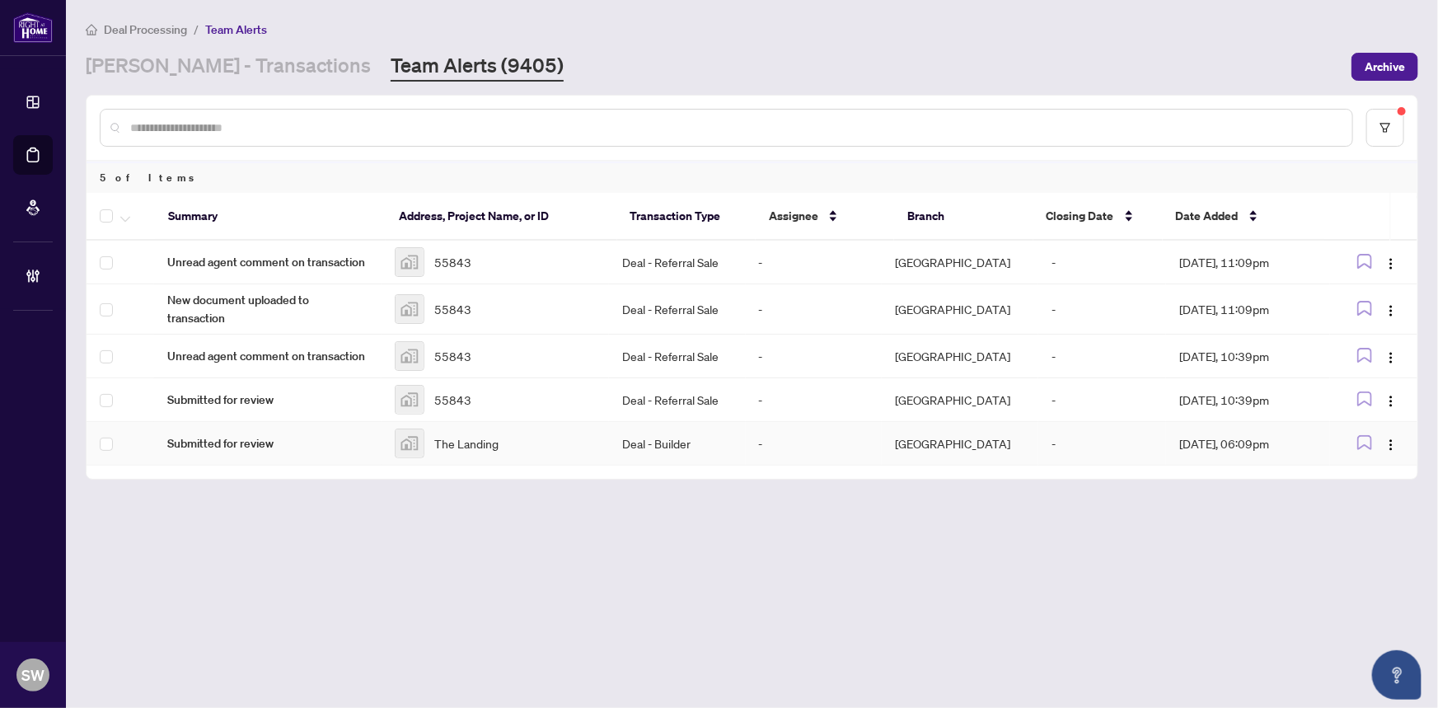
click at [490, 434] on span "The Landing" at bounding box center [466, 443] width 64 height 18
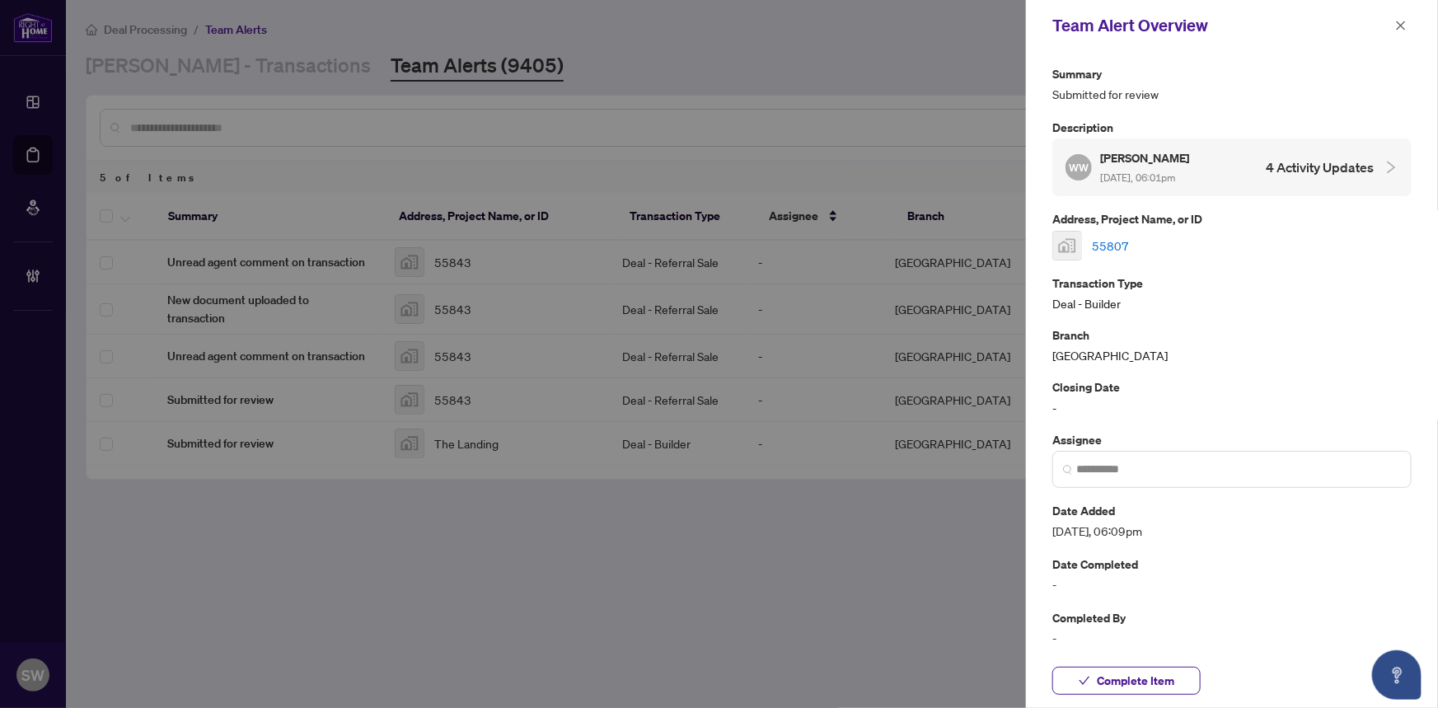
click at [1114, 242] on link "55807" at bounding box center [1110, 246] width 37 height 18
click at [1148, 676] on span "Complete Item" at bounding box center [1135, 680] width 77 height 26
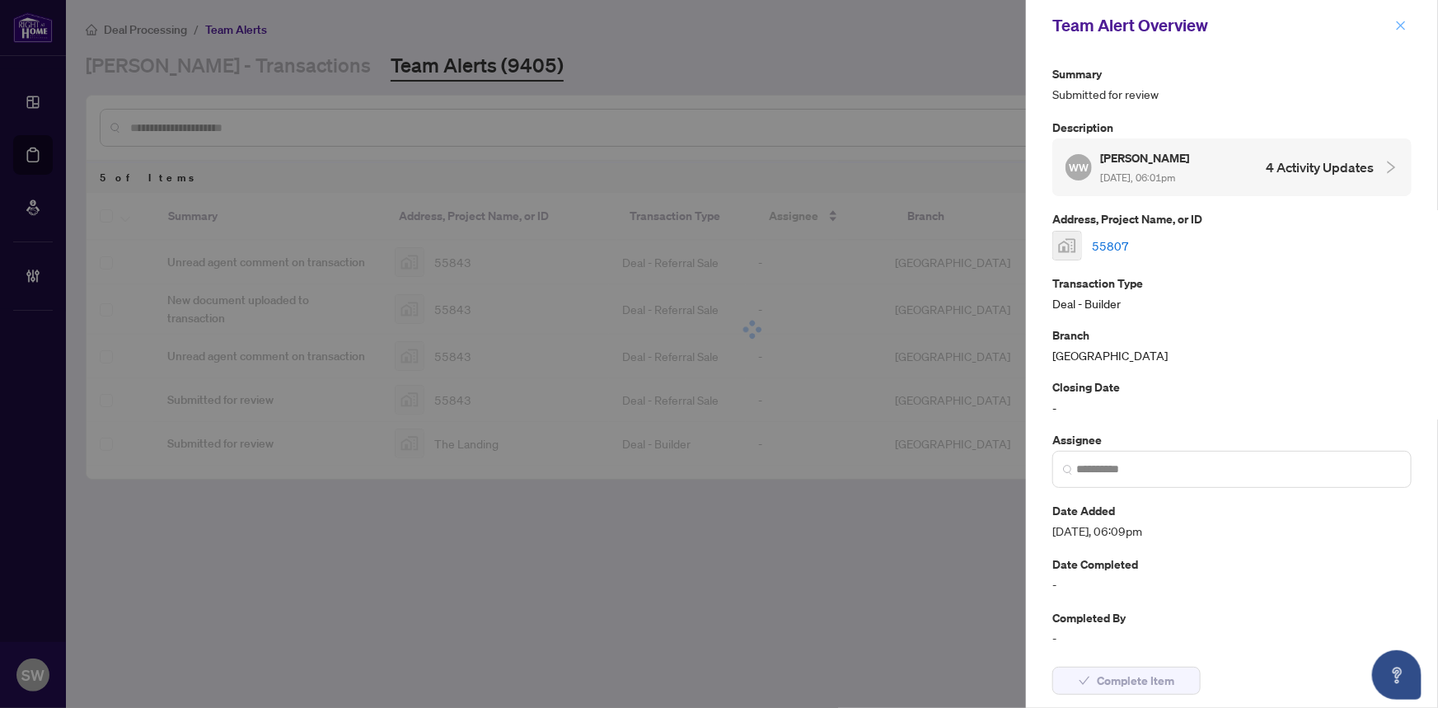
click at [1399, 21] on icon "close" at bounding box center [1401, 26] width 12 height 12
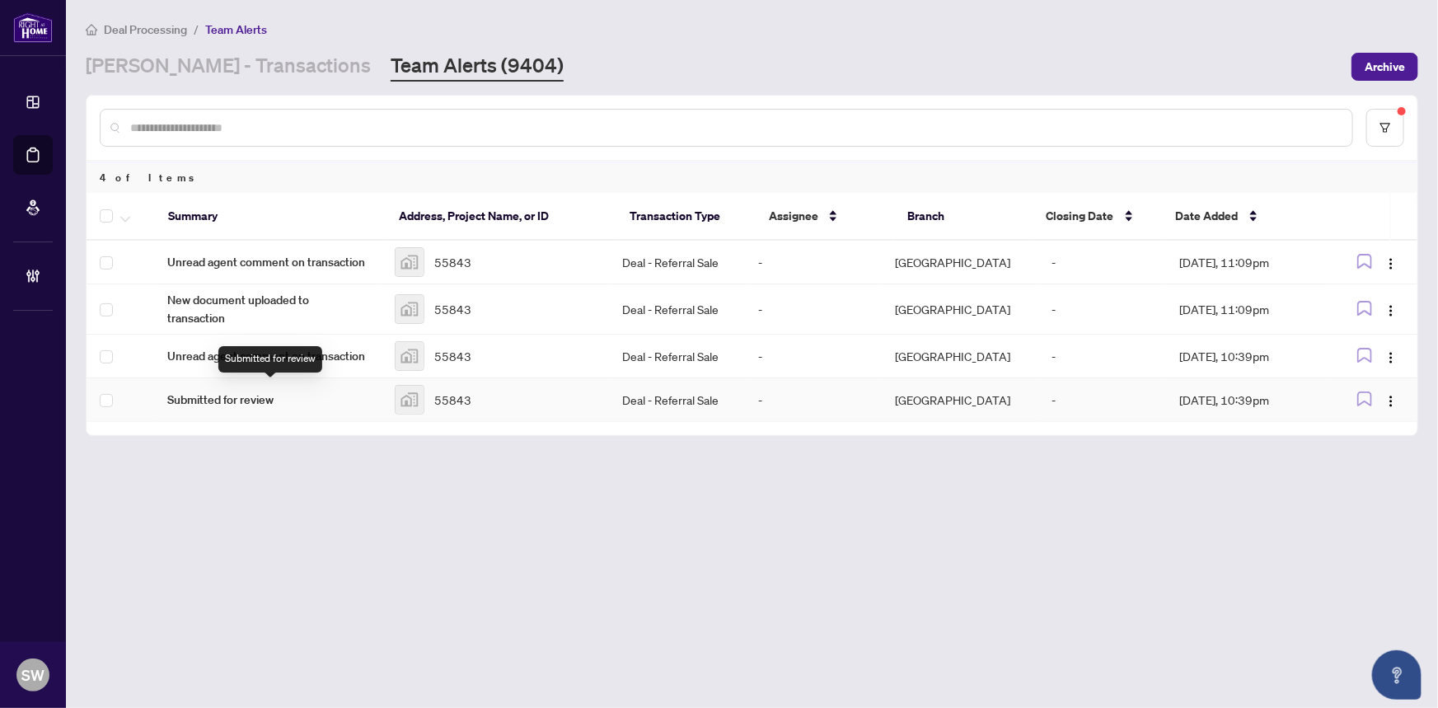
click at [254, 397] on span "Submitted for review" at bounding box center [267, 400] width 201 height 18
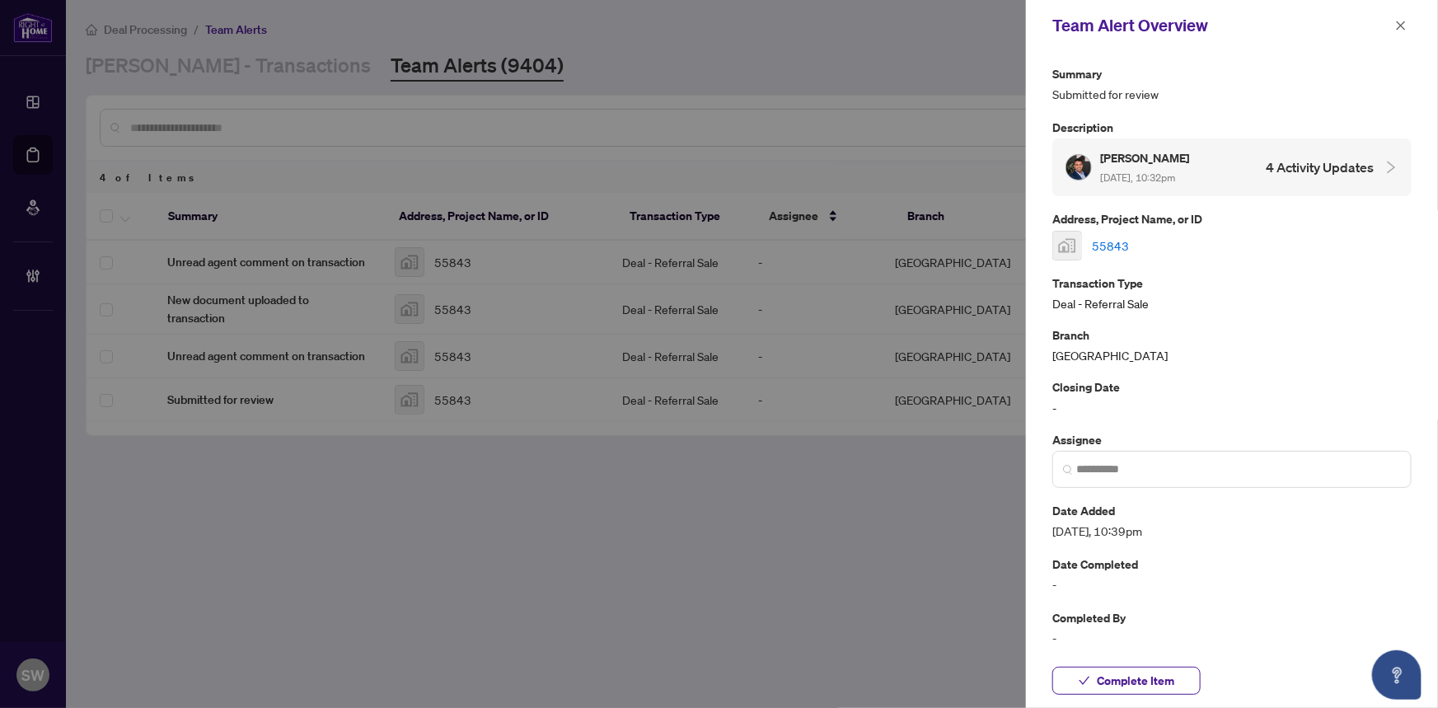
click at [1106, 241] on link "55843" at bounding box center [1110, 246] width 37 height 18
click at [1150, 682] on span "Complete Item" at bounding box center [1135, 680] width 77 height 26
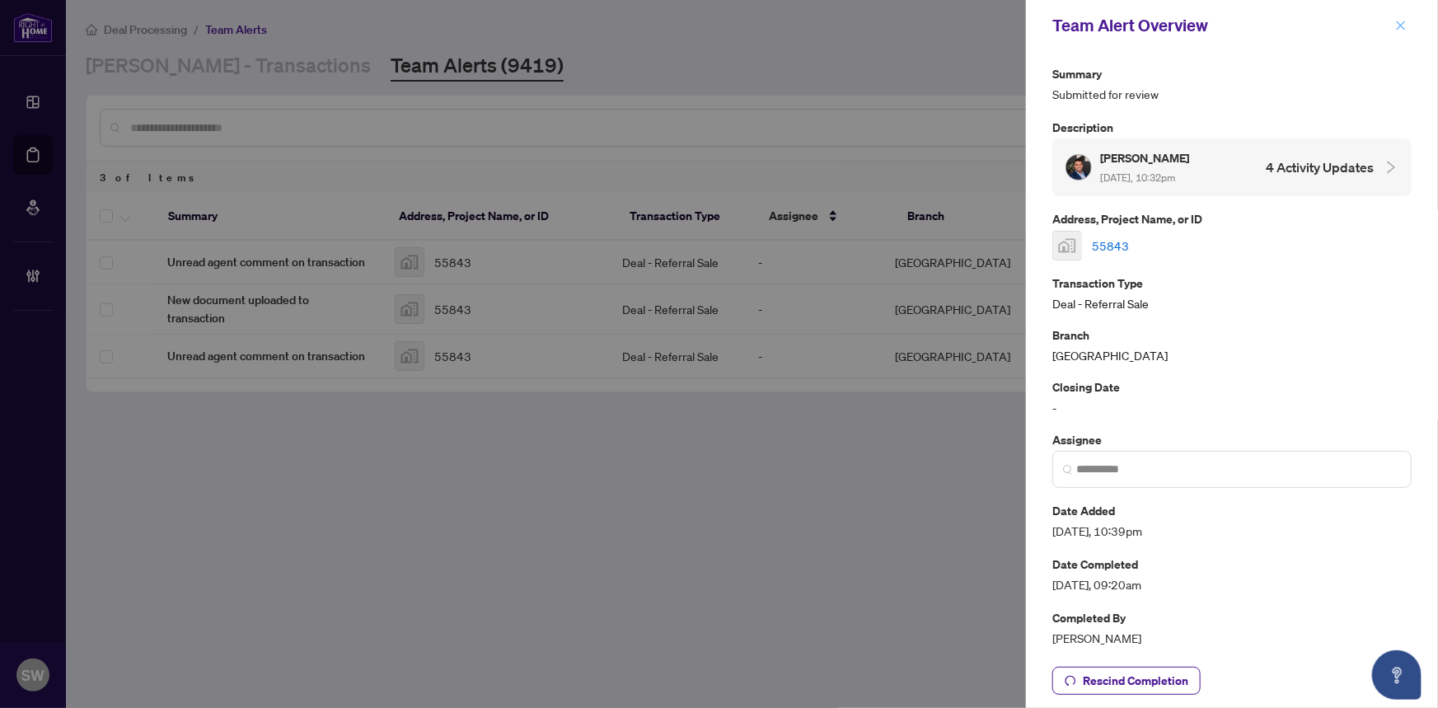
click at [1401, 33] on span "button" at bounding box center [1401, 25] width 12 height 26
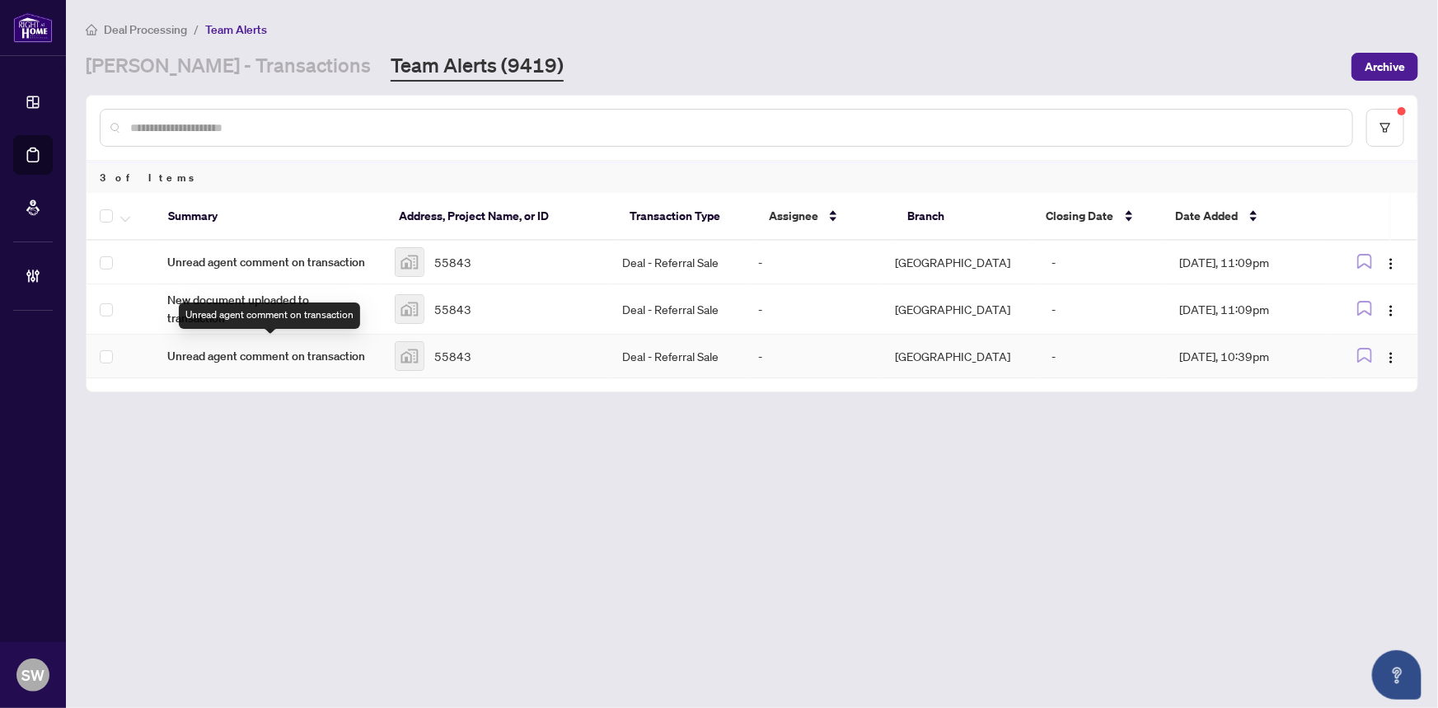
click at [303, 347] on span "Unread agent comment on transaction" at bounding box center [267, 356] width 201 height 18
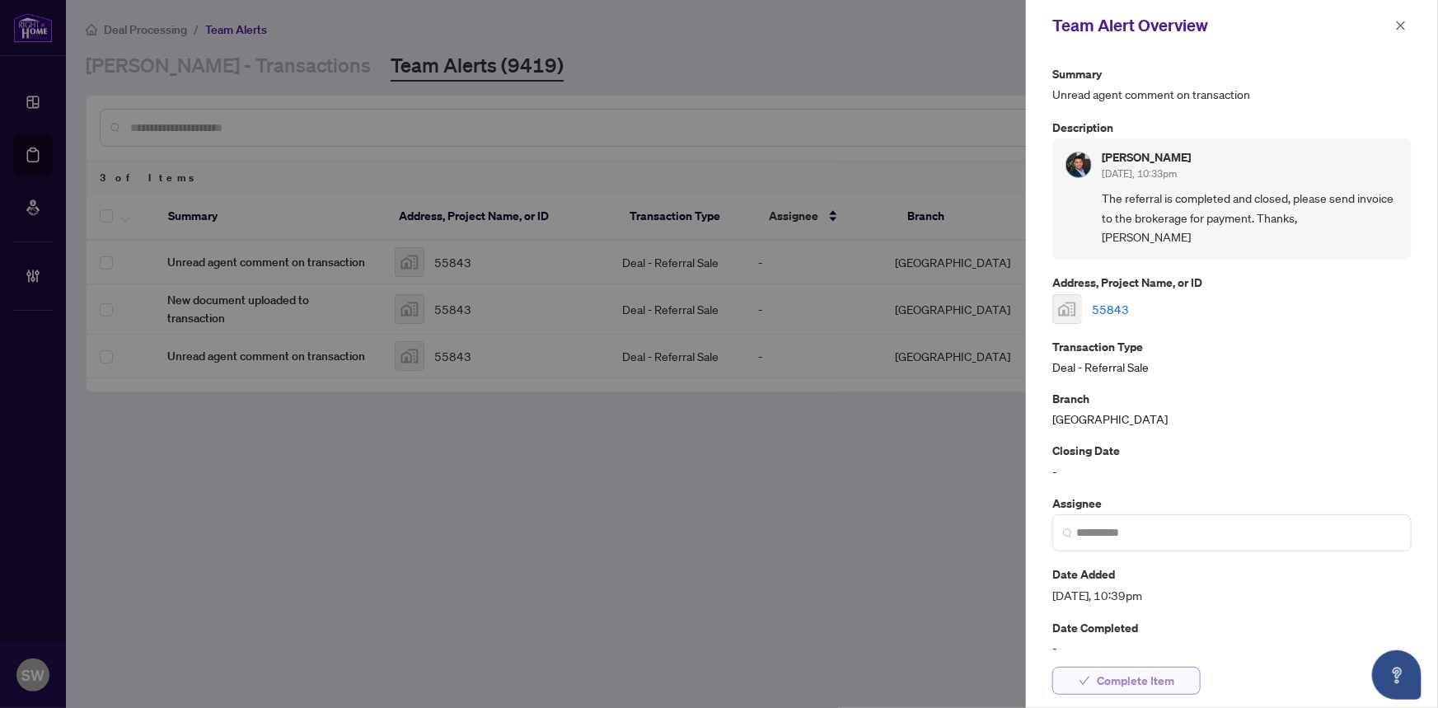
click at [1084, 677] on icon "check" at bounding box center [1085, 681] width 12 height 12
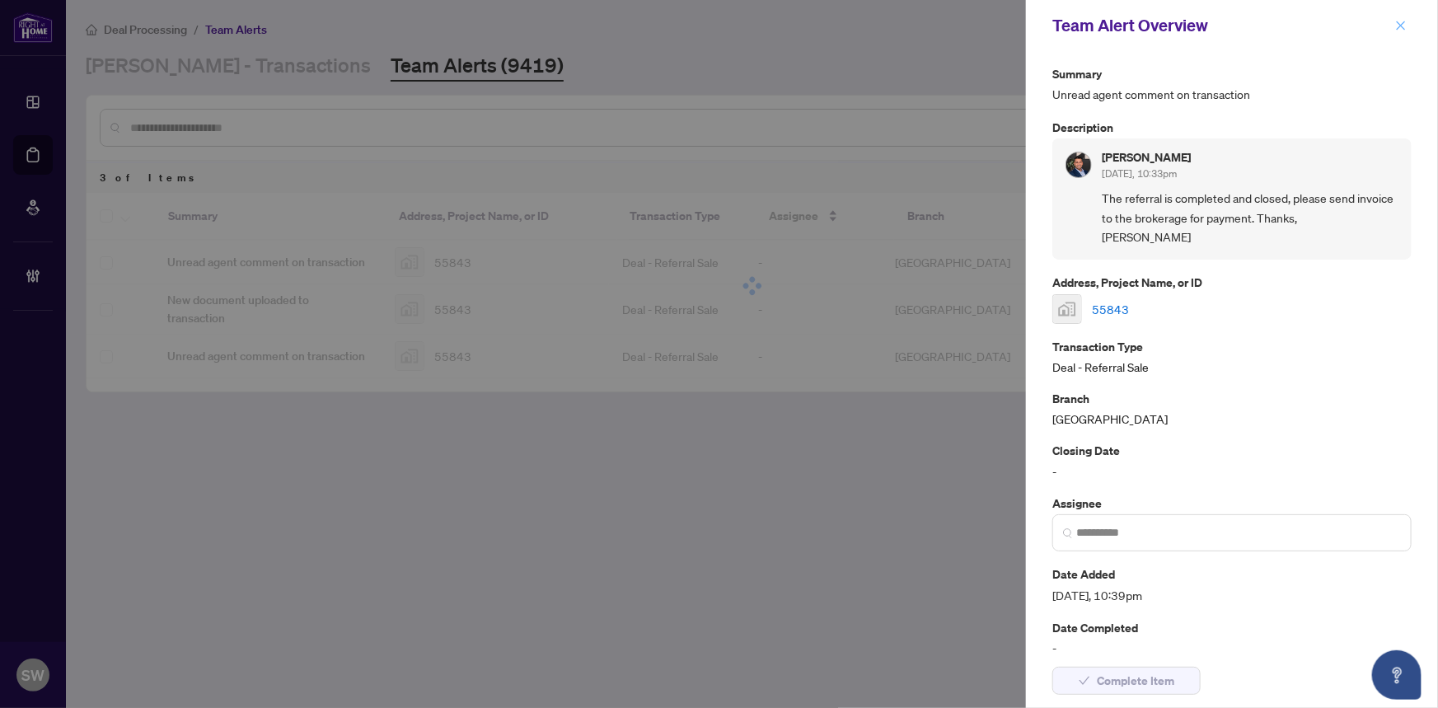
click at [1399, 21] on icon "close" at bounding box center [1401, 26] width 12 height 12
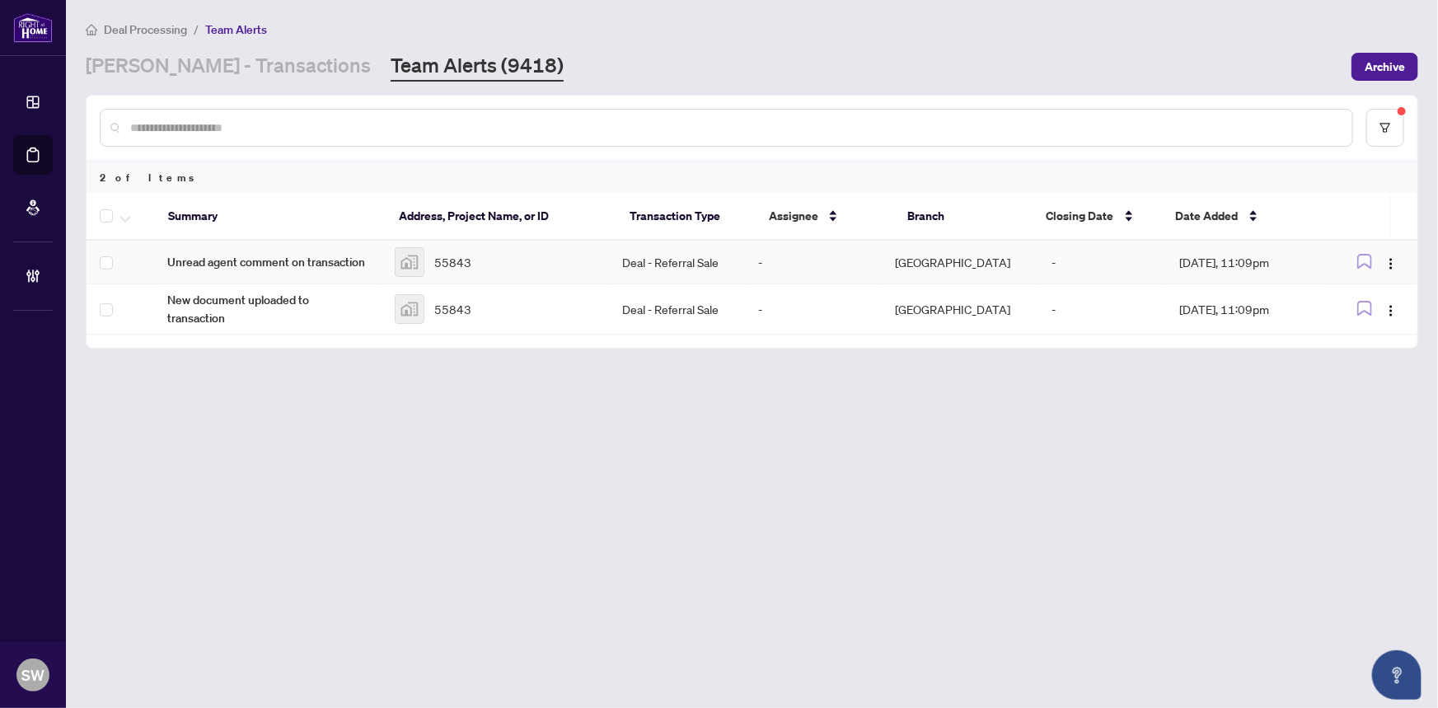
click at [485, 265] on div "55843" at bounding box center [495, 262] width 201 height 30
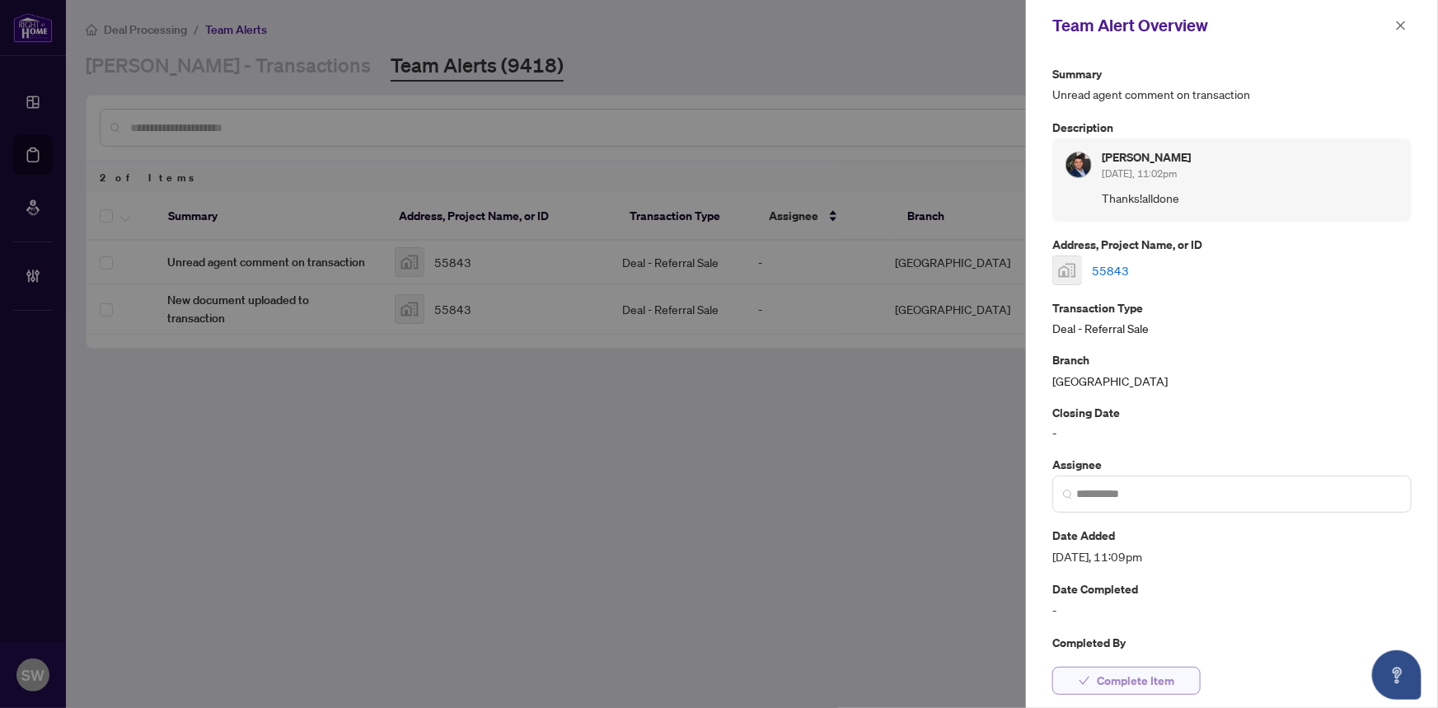
click at [1155, 676] on span "Complete Item" at bounding box center [1135, 680] width 77 height 26
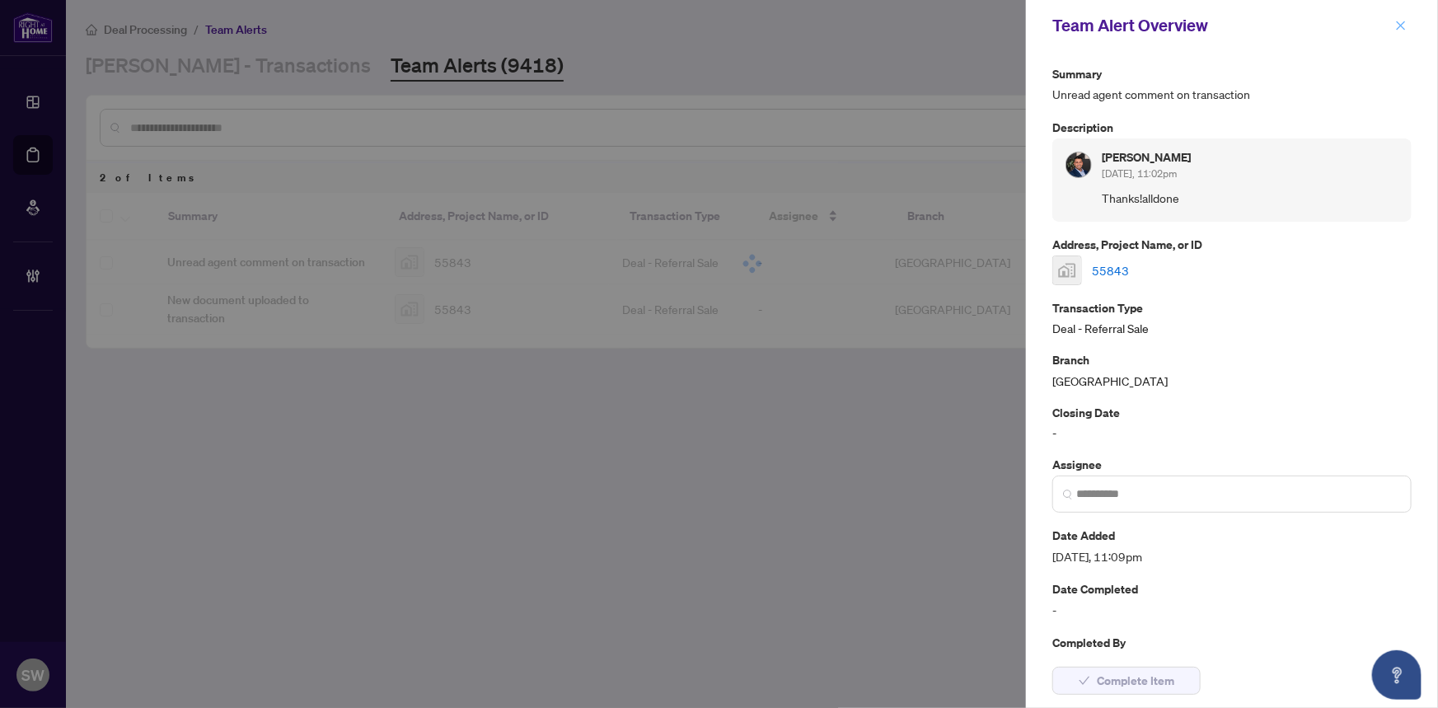
click at [1403, 24] on icon "close" at bounding box center [1401, 25] width 9 height 9
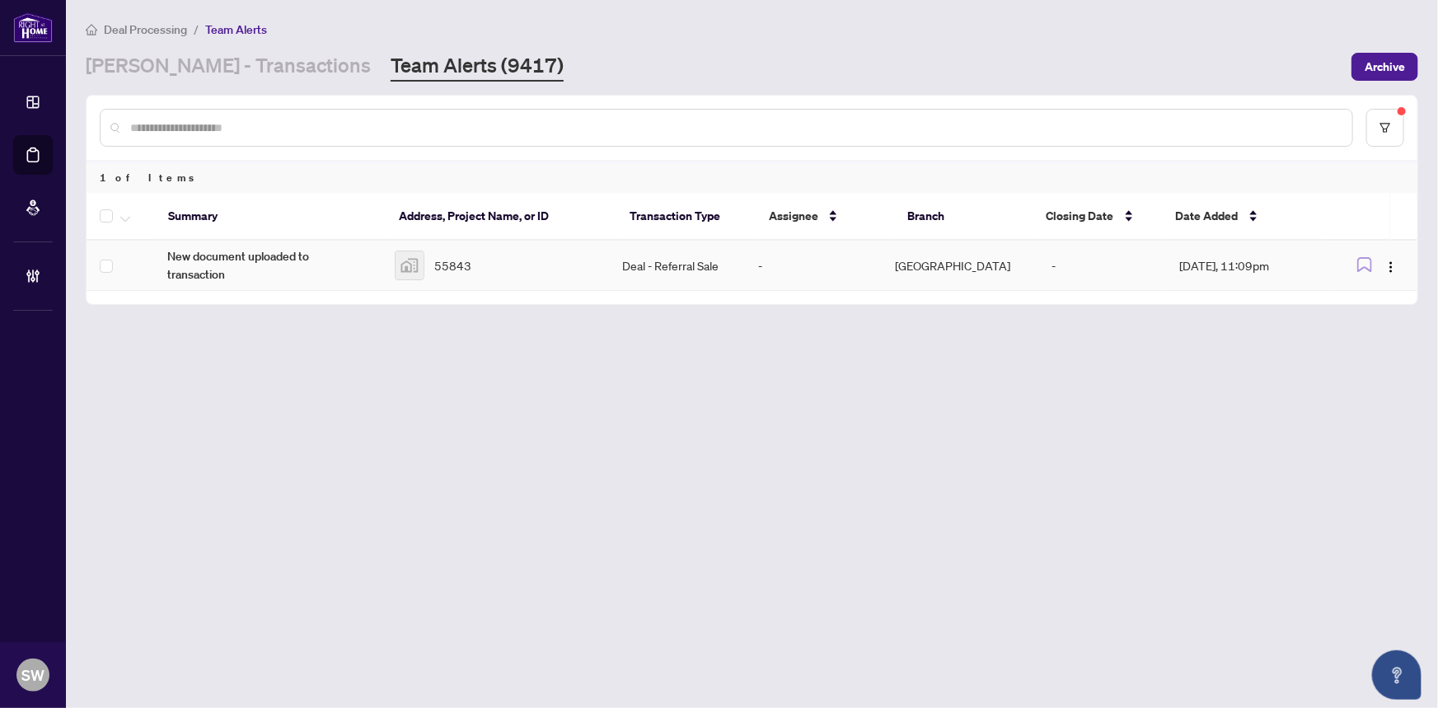
click at [478, 255] on div "55843" at bounding box center [495, 266] width 201 height 30
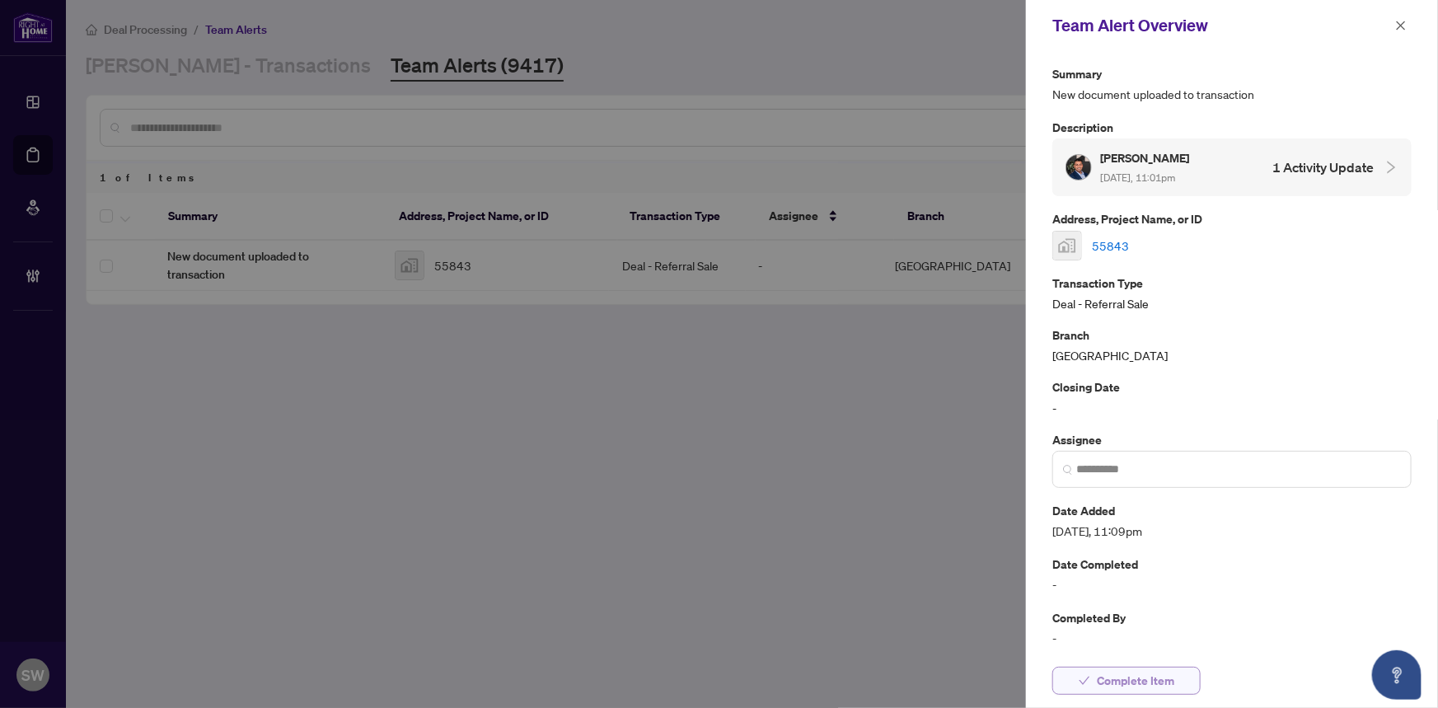
click at [1126, 684] on span "Complete Item" at bounding box center [1135, 680] width 77 height 26
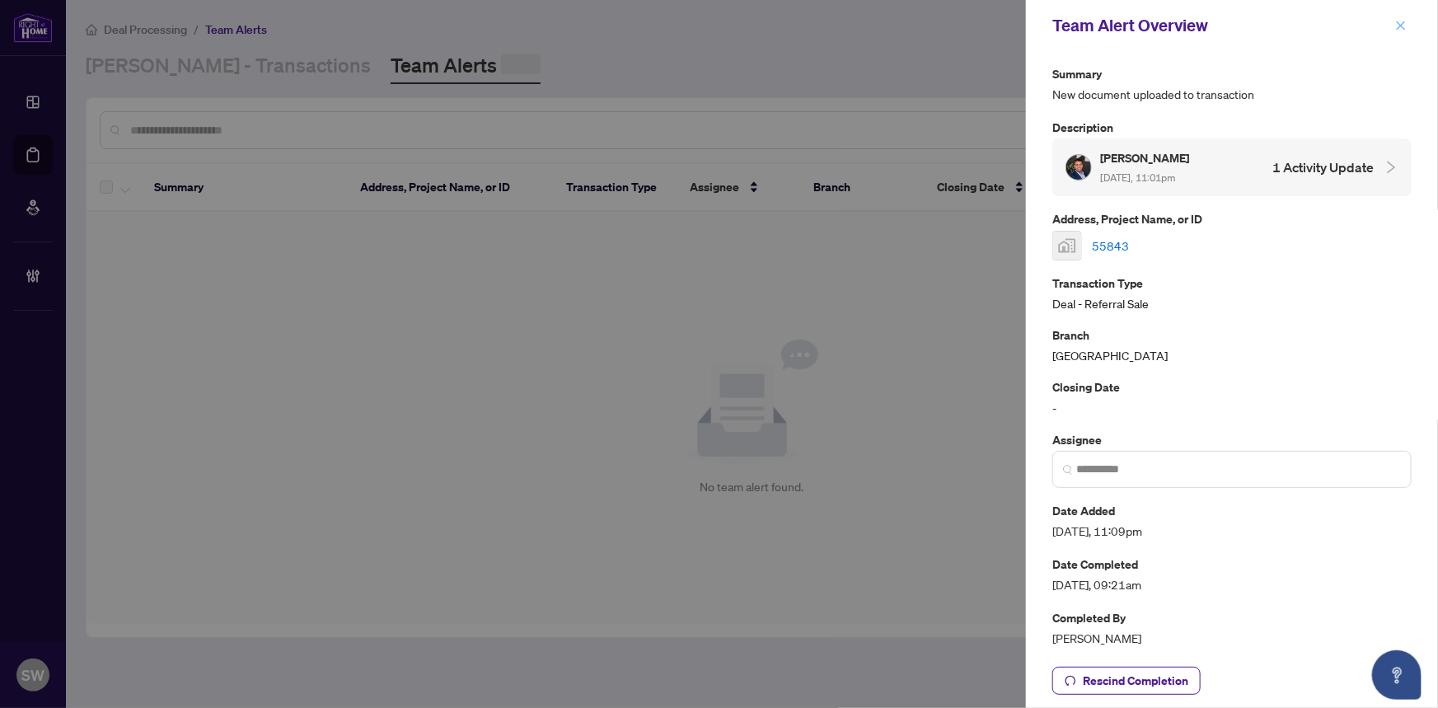
click at [1398, 26] on icon "close" at bounding box center [1401, 26] width 12 height 12
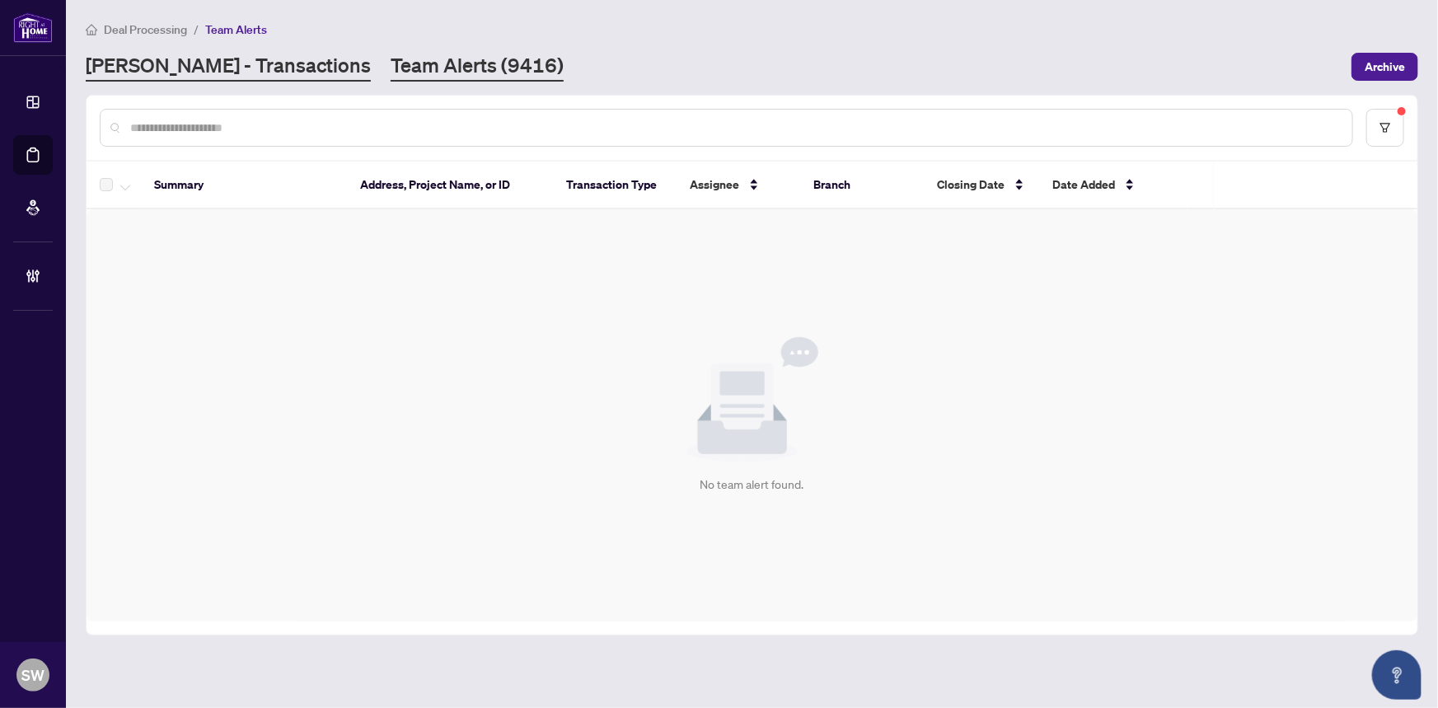
click at [197, 62] on link "RAHR - Transactions" at bounding box center [228, 67] width 285 height 30
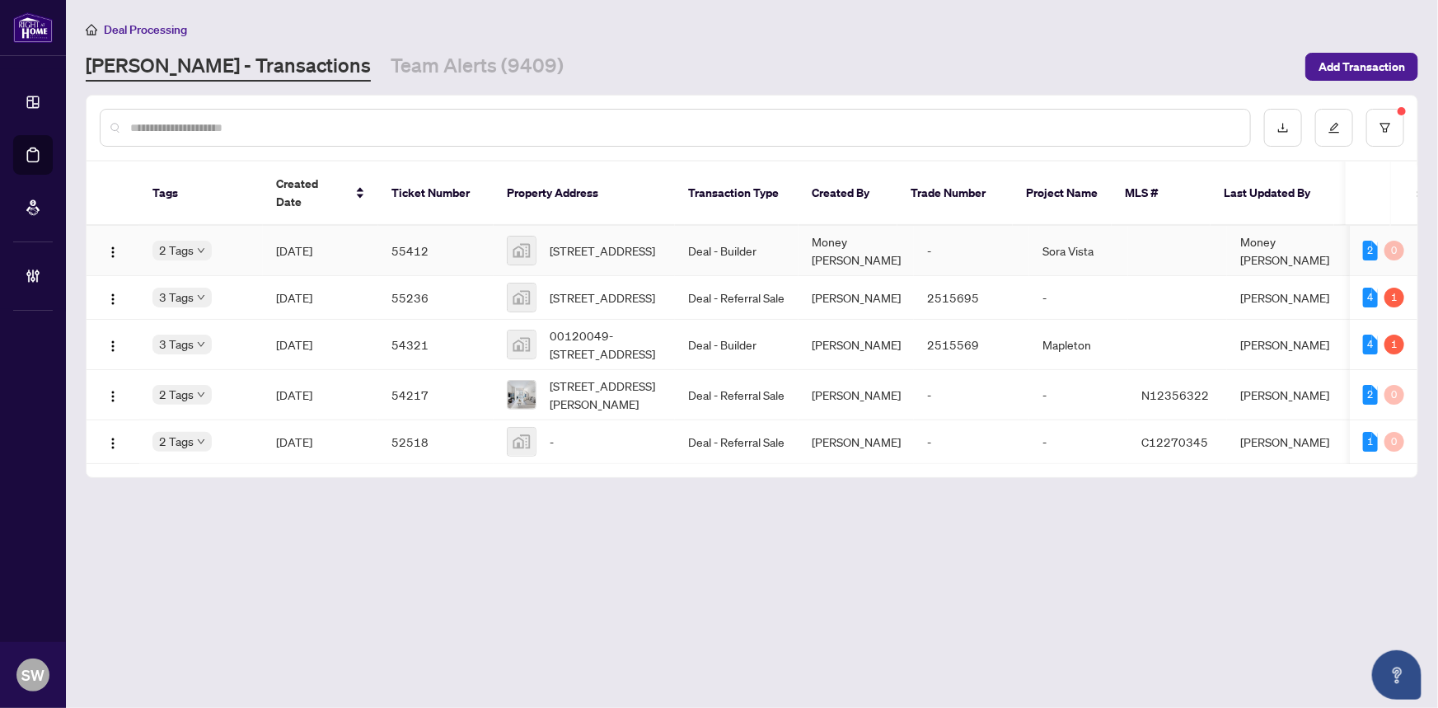
click at [366, 231] on td "Sep/30/2025" at bounding box center [320, 251] width 115 height 50
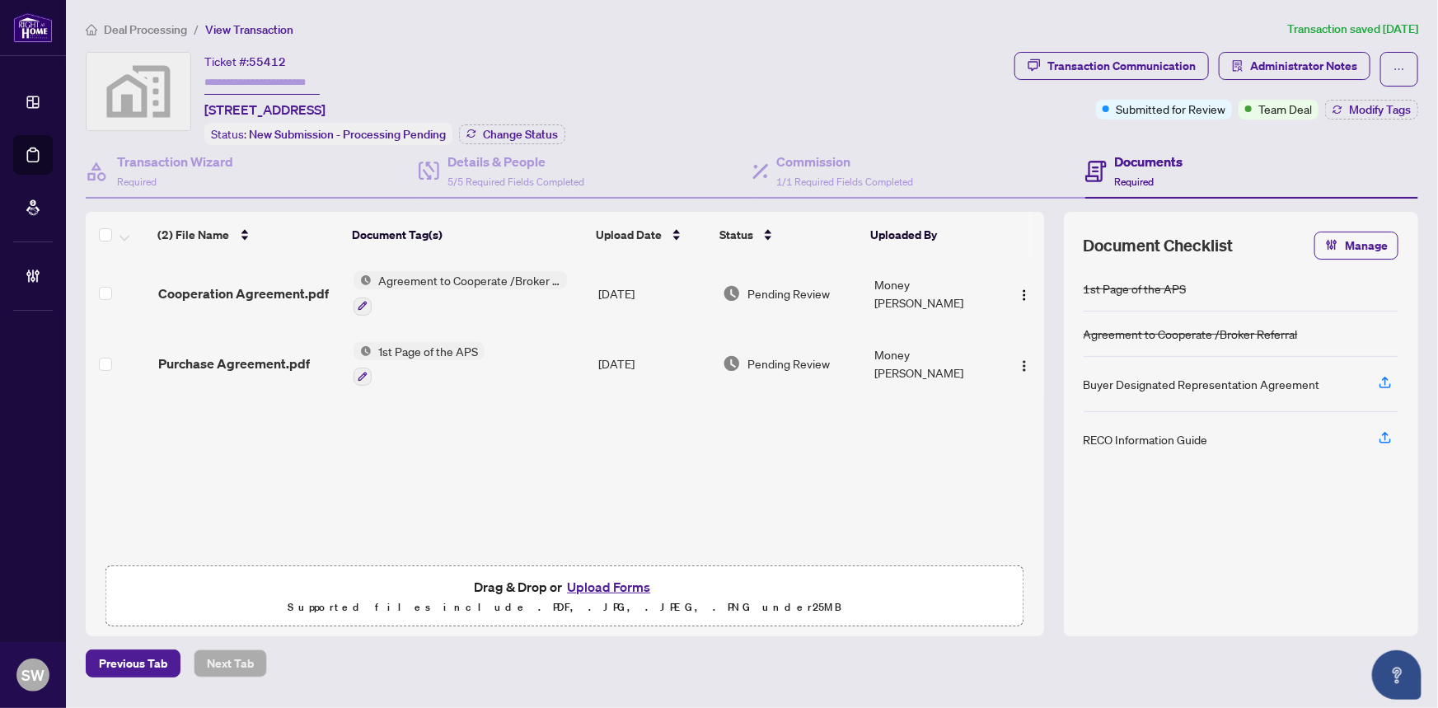
click at [124, 23] on span "Deal Processing" at bounding box center [145, 29] width 83 height 15
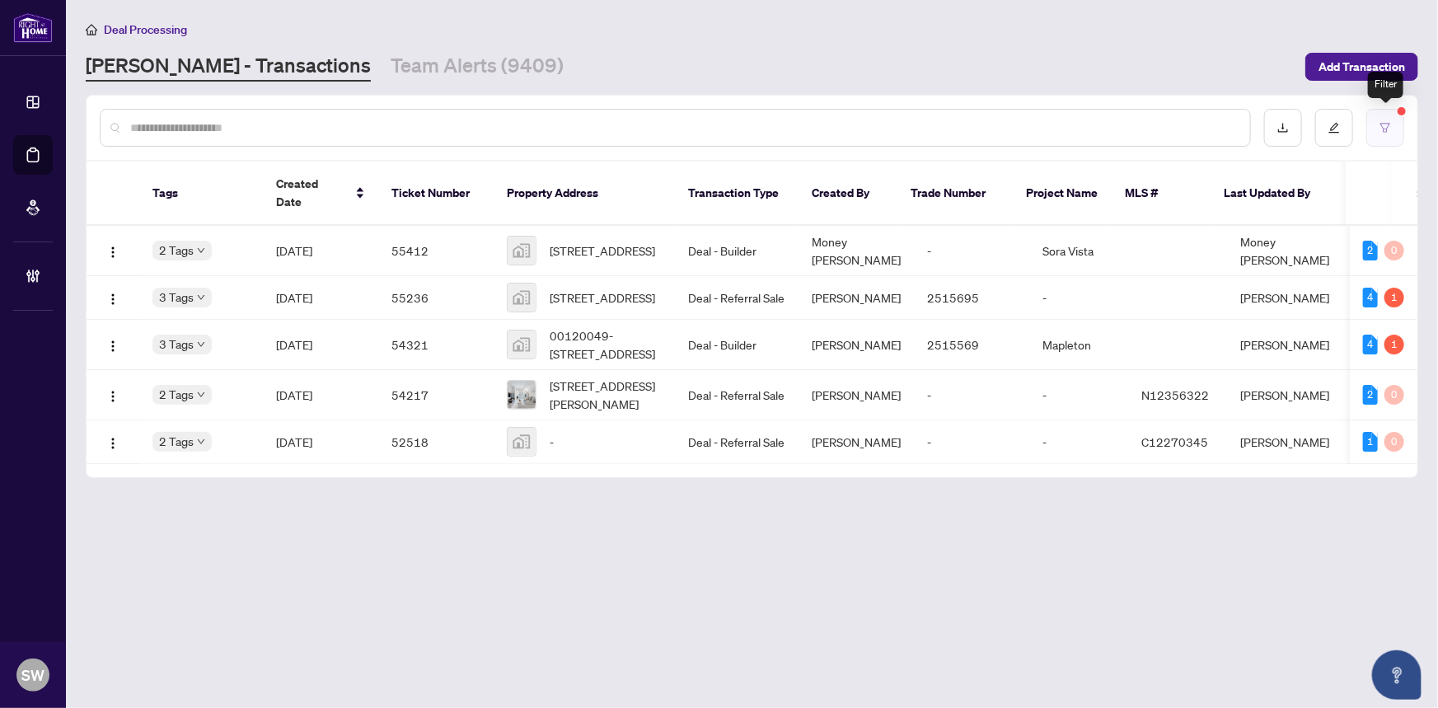
click at [1394, 127] on button "button" at bounding box center [1385, 128] width 38 height 38
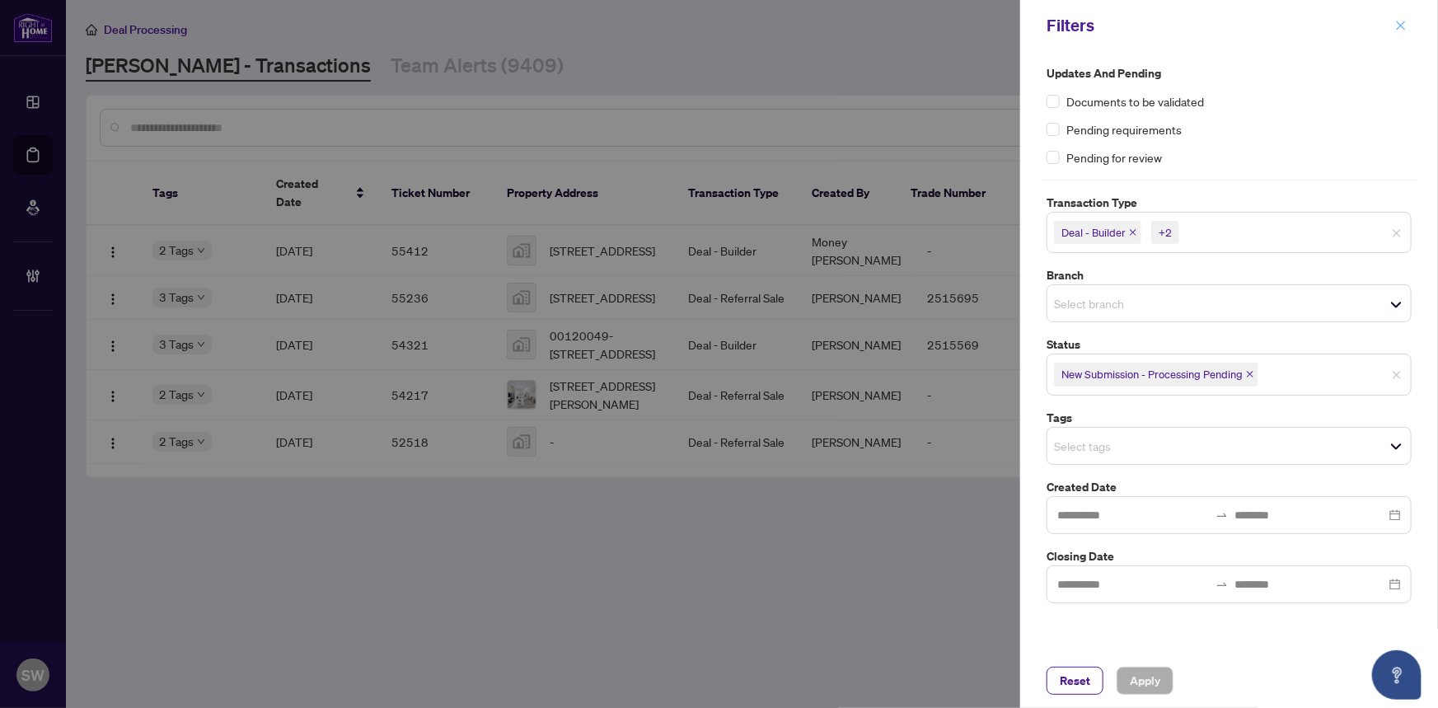
click at [1403, 21] on icon "close" at bounding box center [1401, 26] width 12 height 12
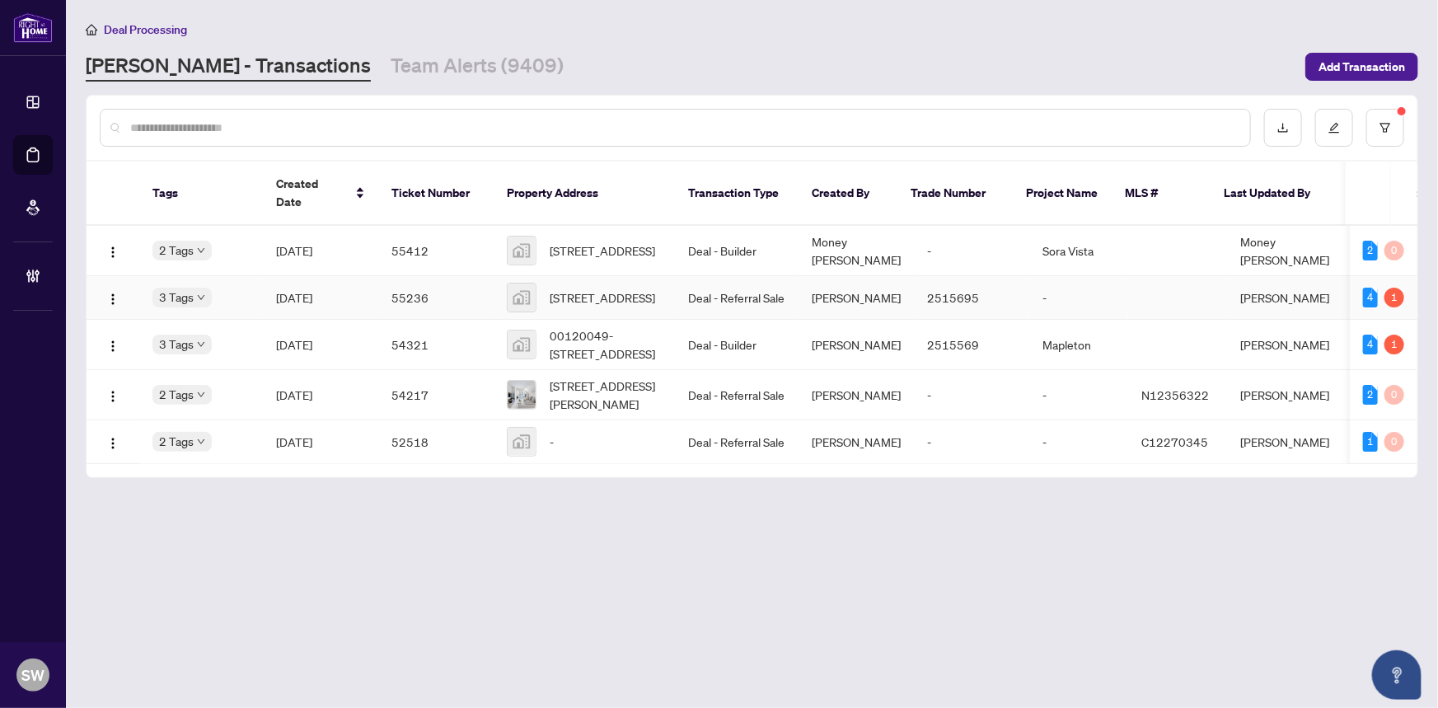
click at [312, 290] on span "Sep/29/2025" at bounding box center [294, 297] width 36 height 15
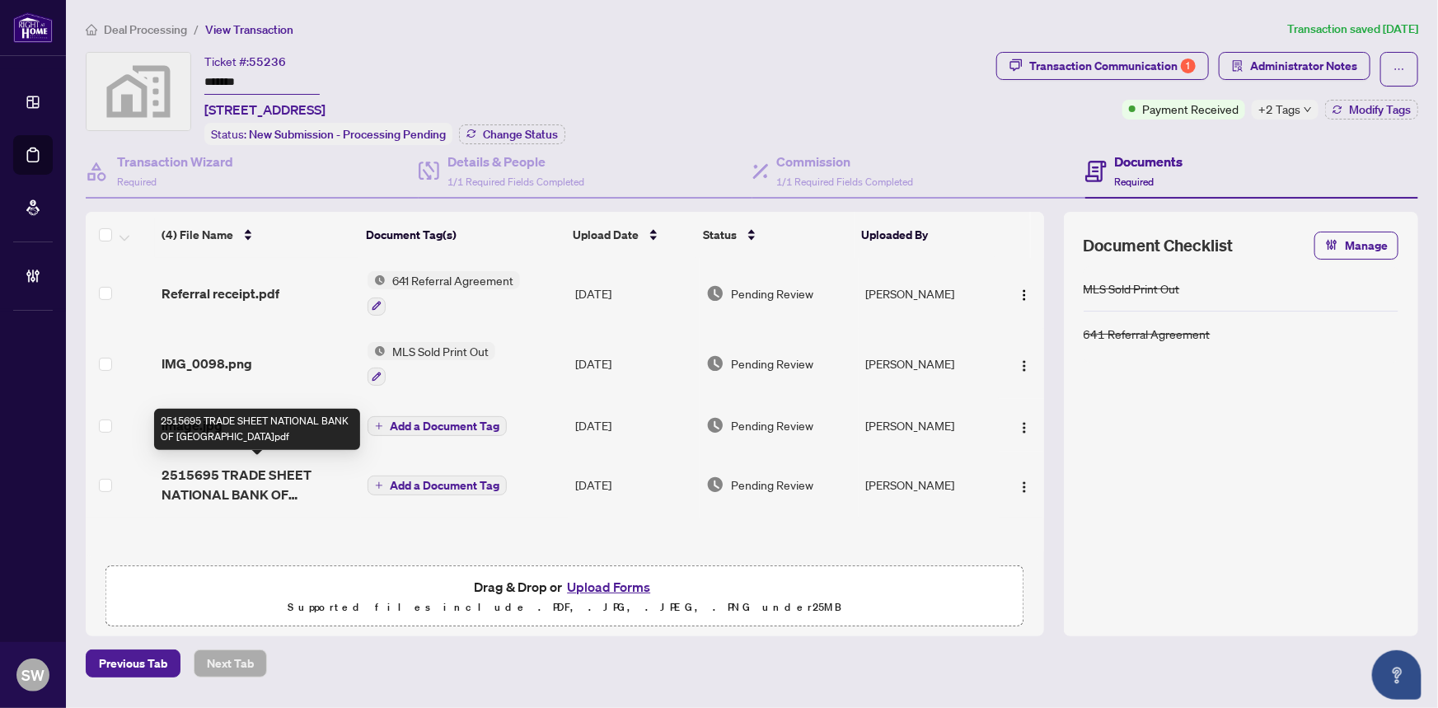
click at [259, 476] on span "2515695 TRADE SHEET NATIONAL BANK OF CANADA.pdf" at bounding box center [258, 485] width 193 height 40
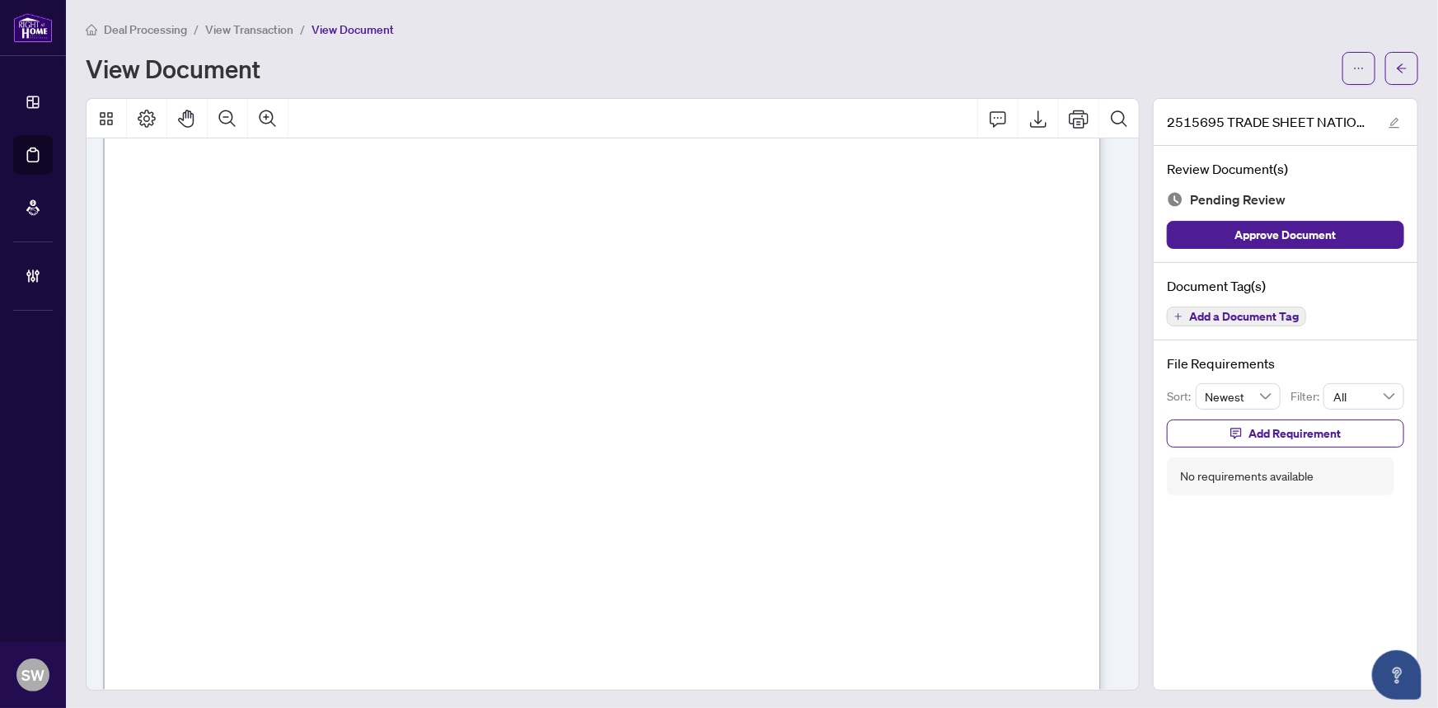
scroll to position [623, 0]
click at [1399, 77] on button "button" at bounding box center [1401, 68] width 33 height 33
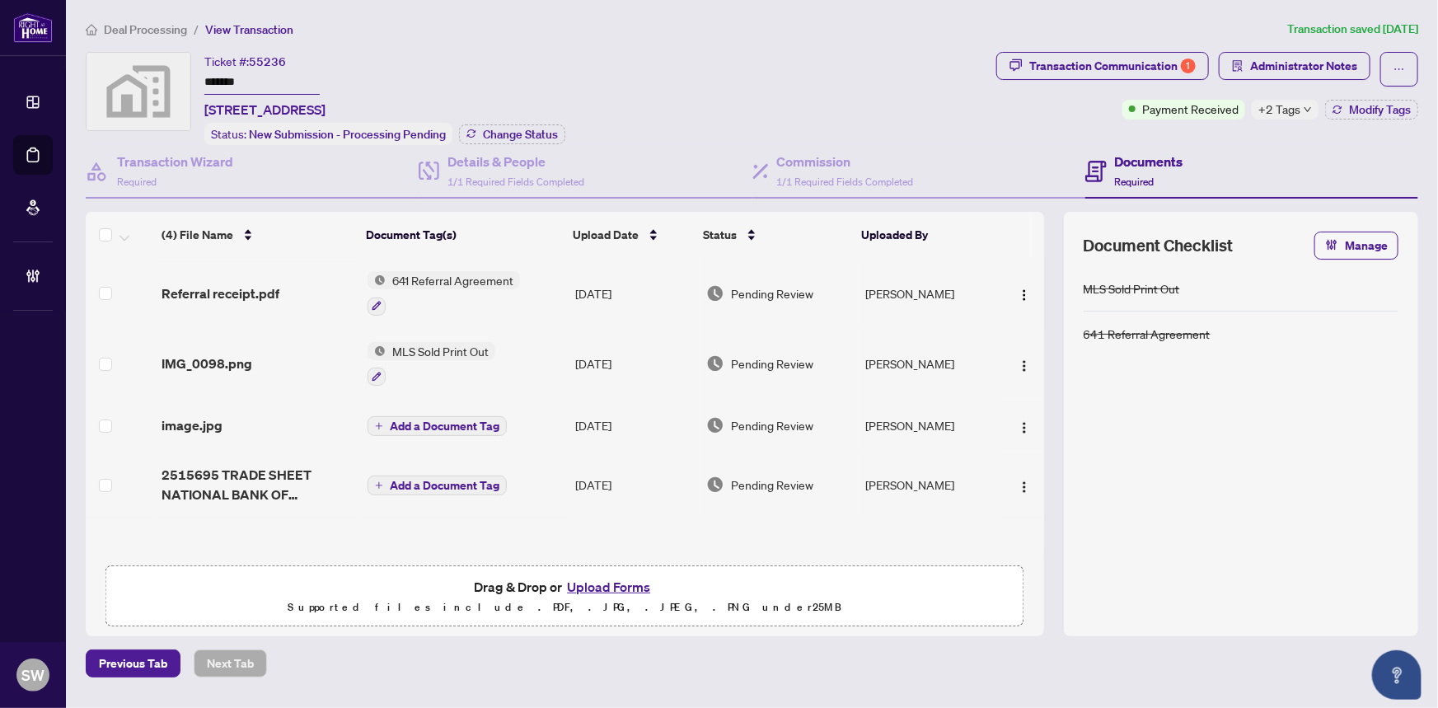
click at [218, 424] on span "image.jpg" at bounding box center [192, 425] width 61 height 20
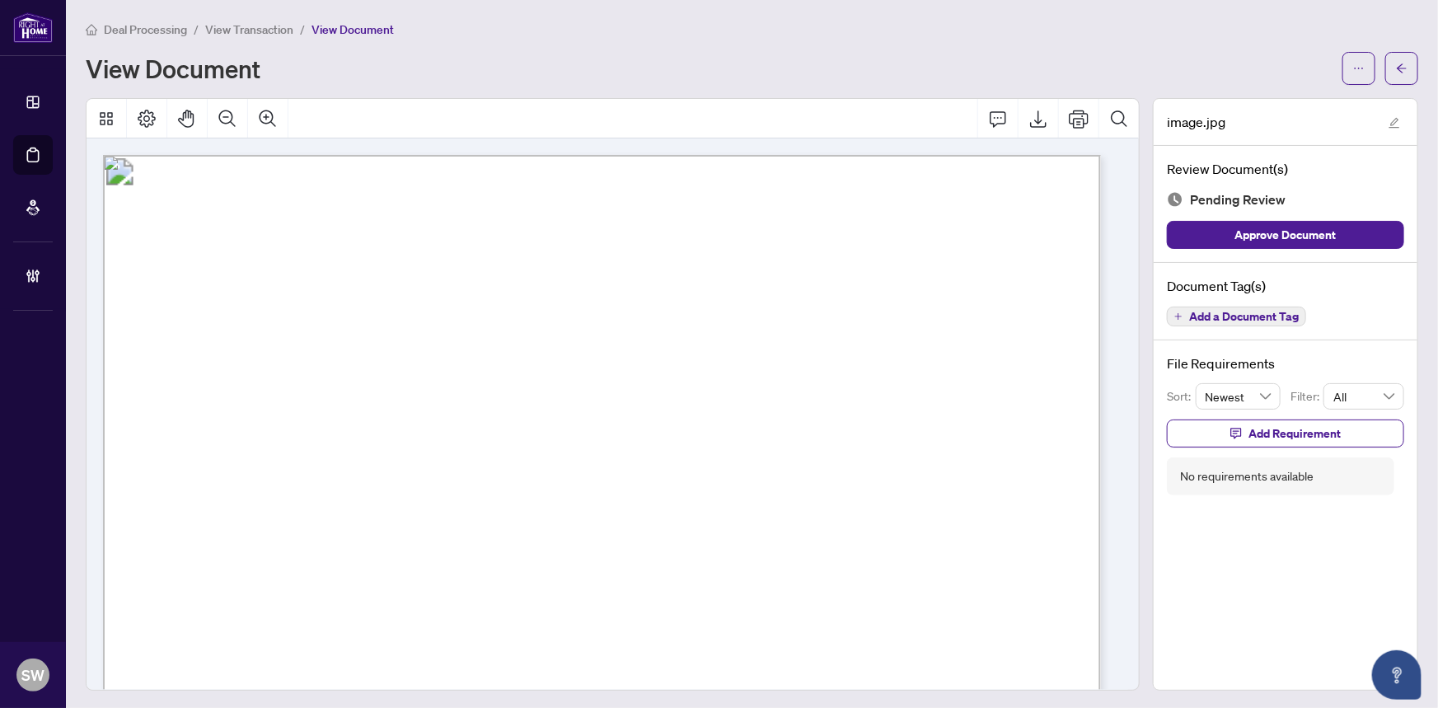
click at [1216, 313] on span "Add a Document Tag" at bounding box center [1244, 317] width 110 height 12
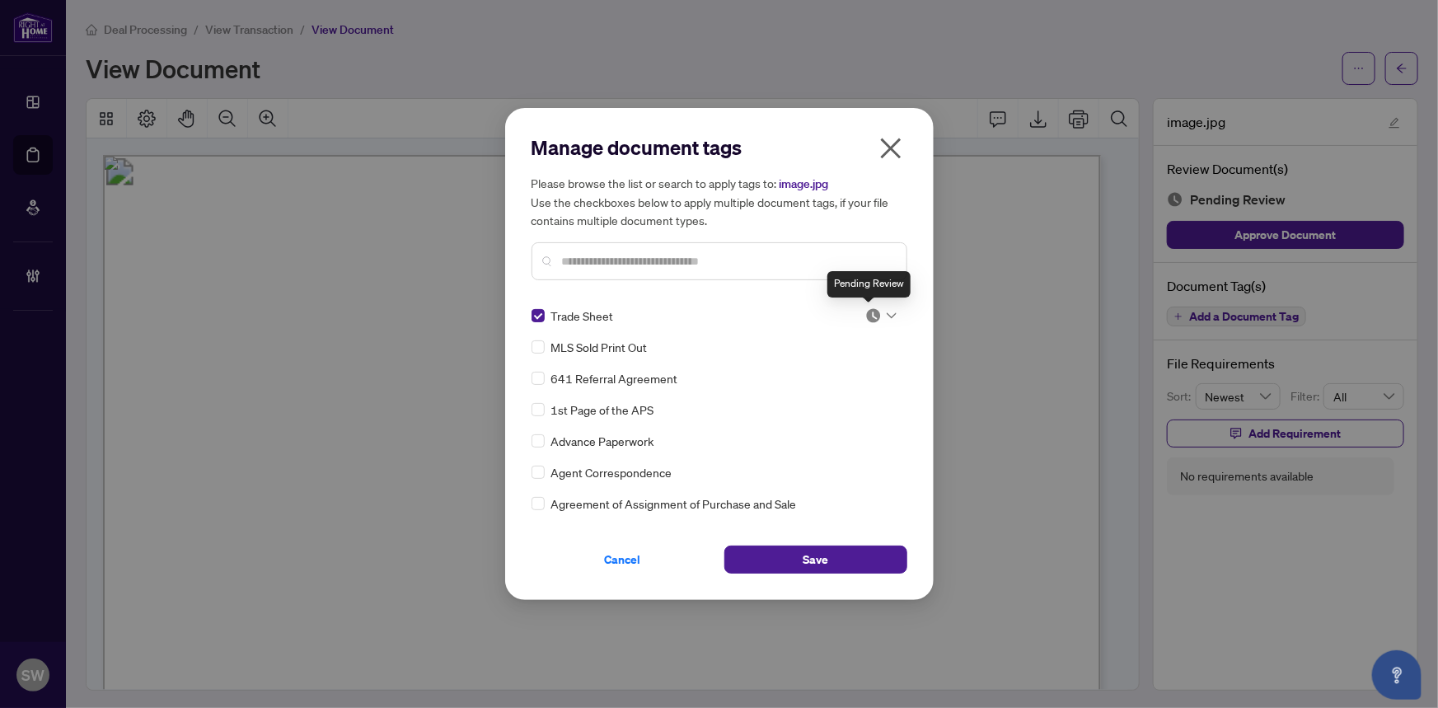
click at [865, 316] on img at bounding box center [873, 315] width 16 height 16
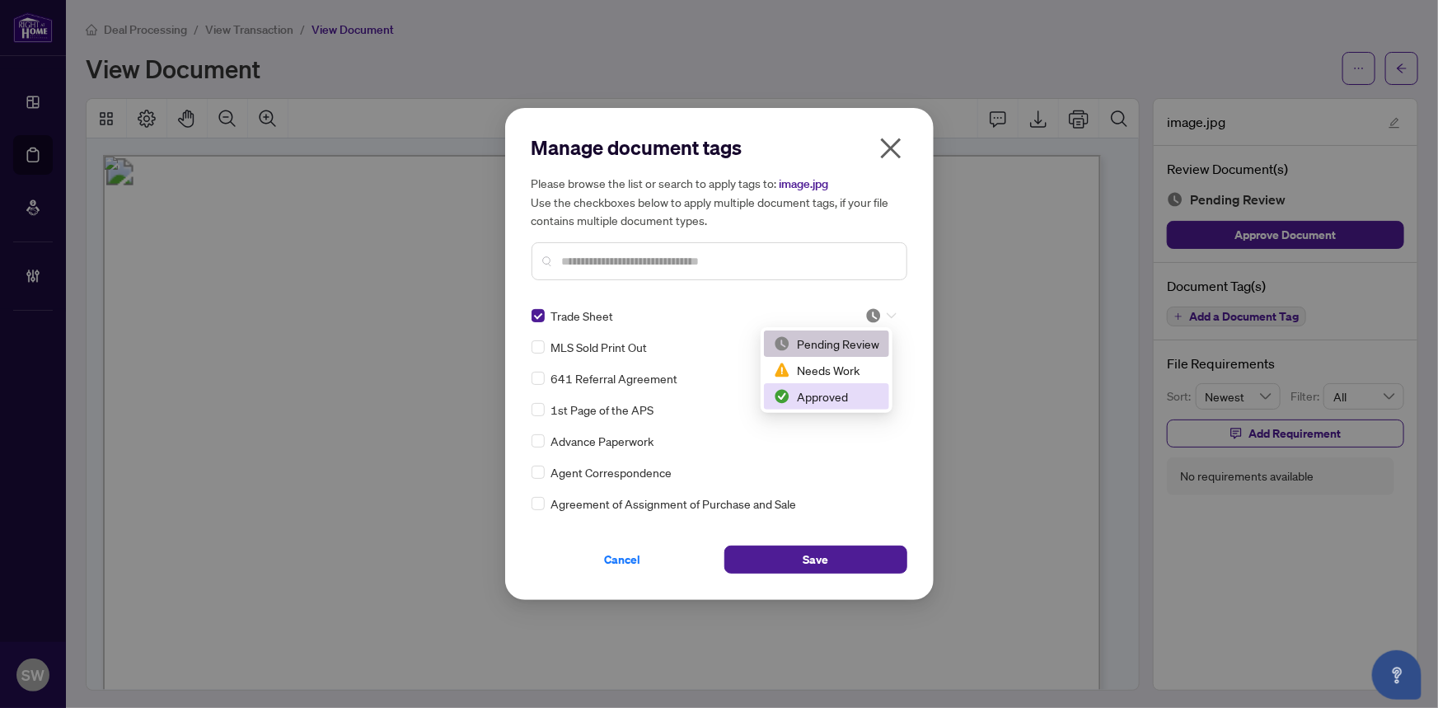
click at [838, 391] on div "Approved" at bounding box center [826, 396] width 105 height 18
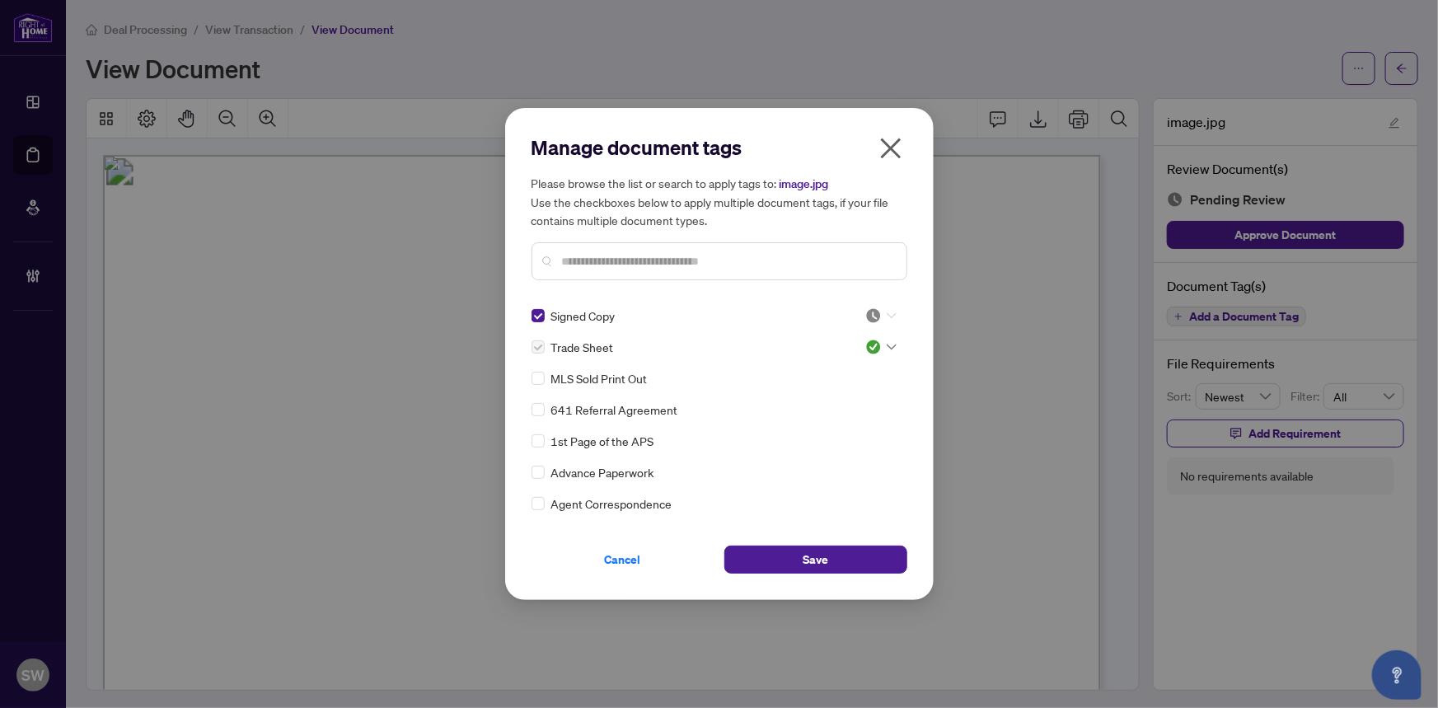
click at [887, 314] on icon at bounding box center [892, 316] width 10 height 6
click at [830, 400] on div "Approved" at bounding box center [826, 396] width 105 height 18
click at [840, 569] on button "Save" at bounding box center [815, 560] width 183 height 28
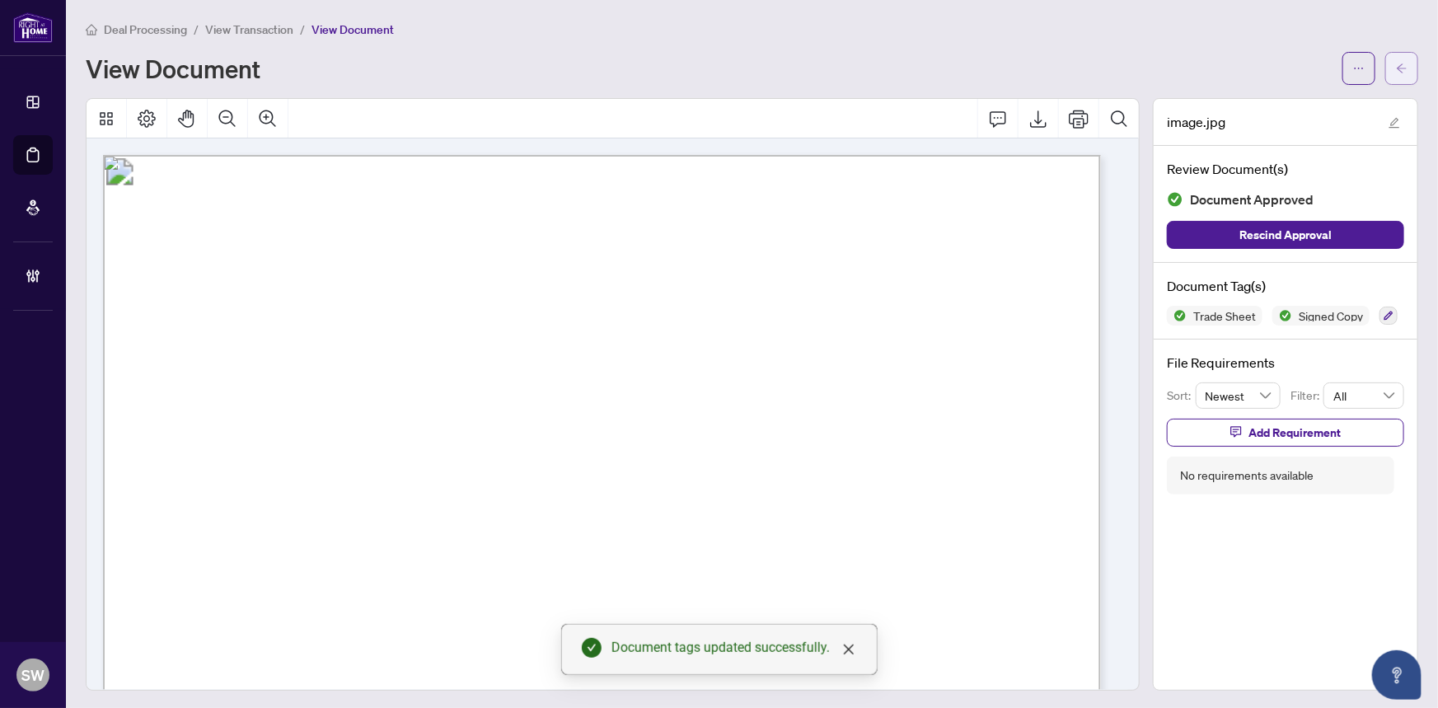
click at [1396, 78] on span "button" at bounding box center [1402, 68] width 12 height 26
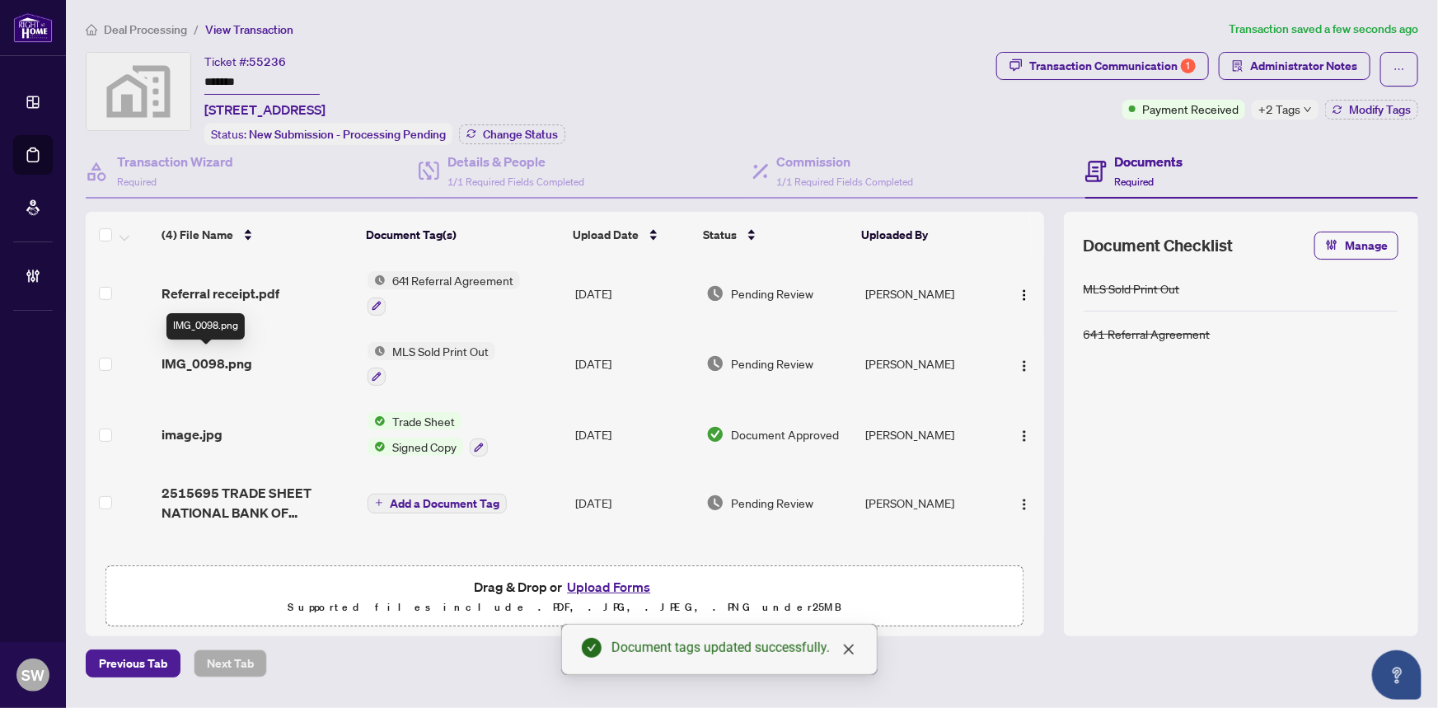
click at [218, 360] on span "IMG_0098.png" at bounding box center [207, 364] width 91 height 20
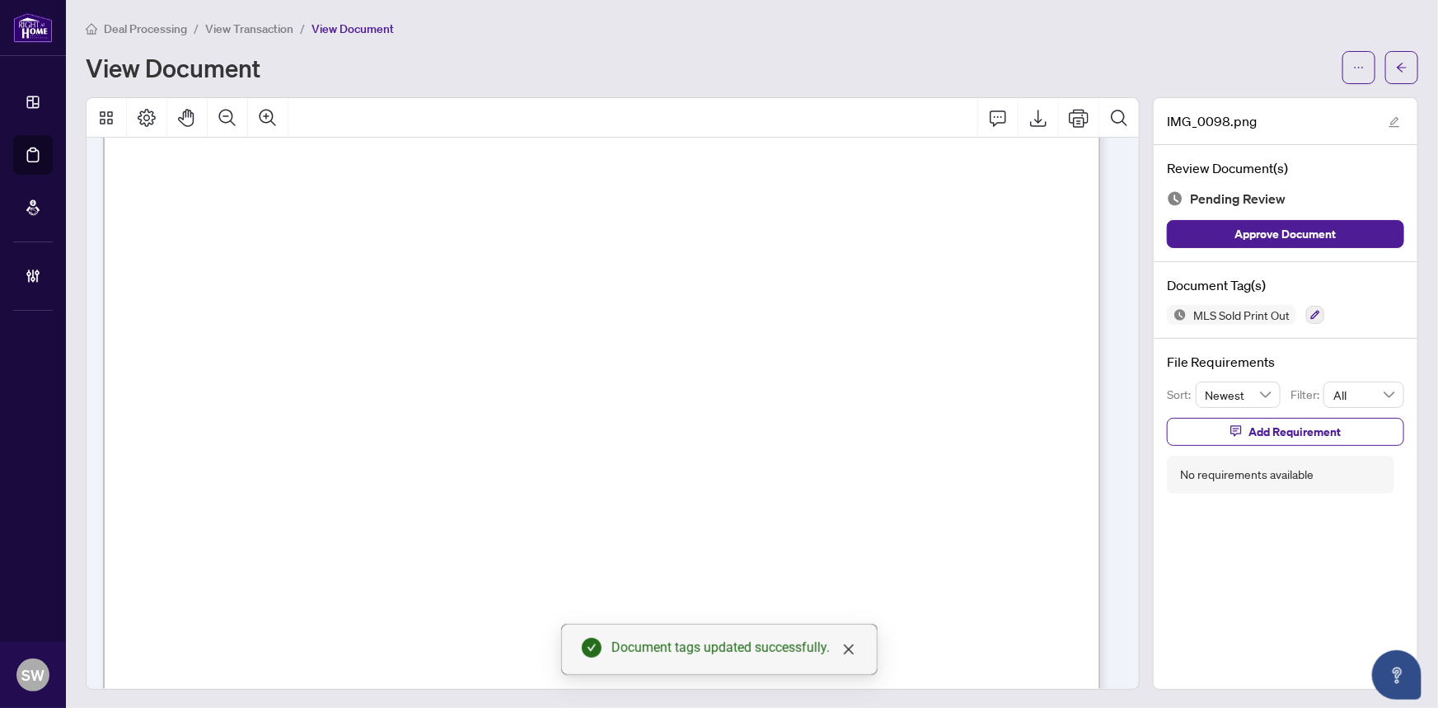
scroll to position [293, 0]
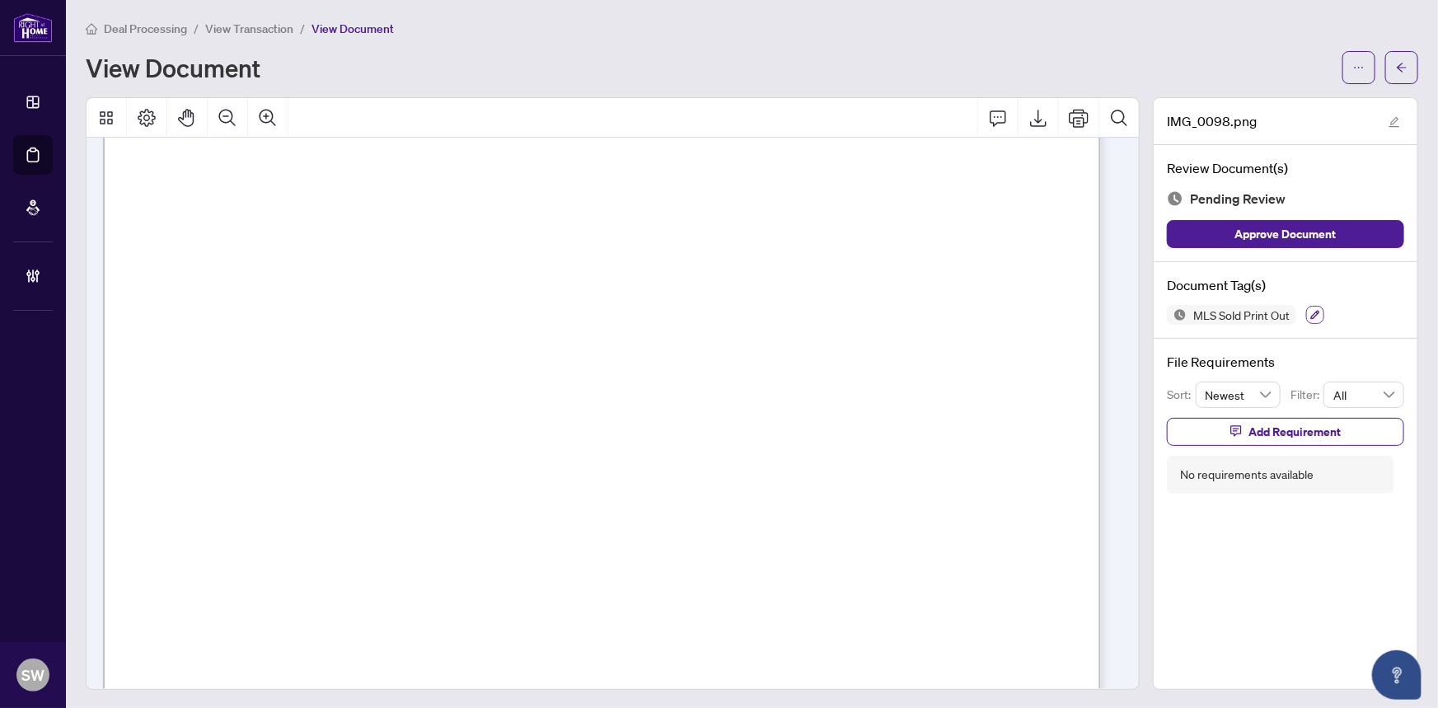
click at [1310, 310] on icon "button" at bounding box center [1315, 315] width 10 height 10
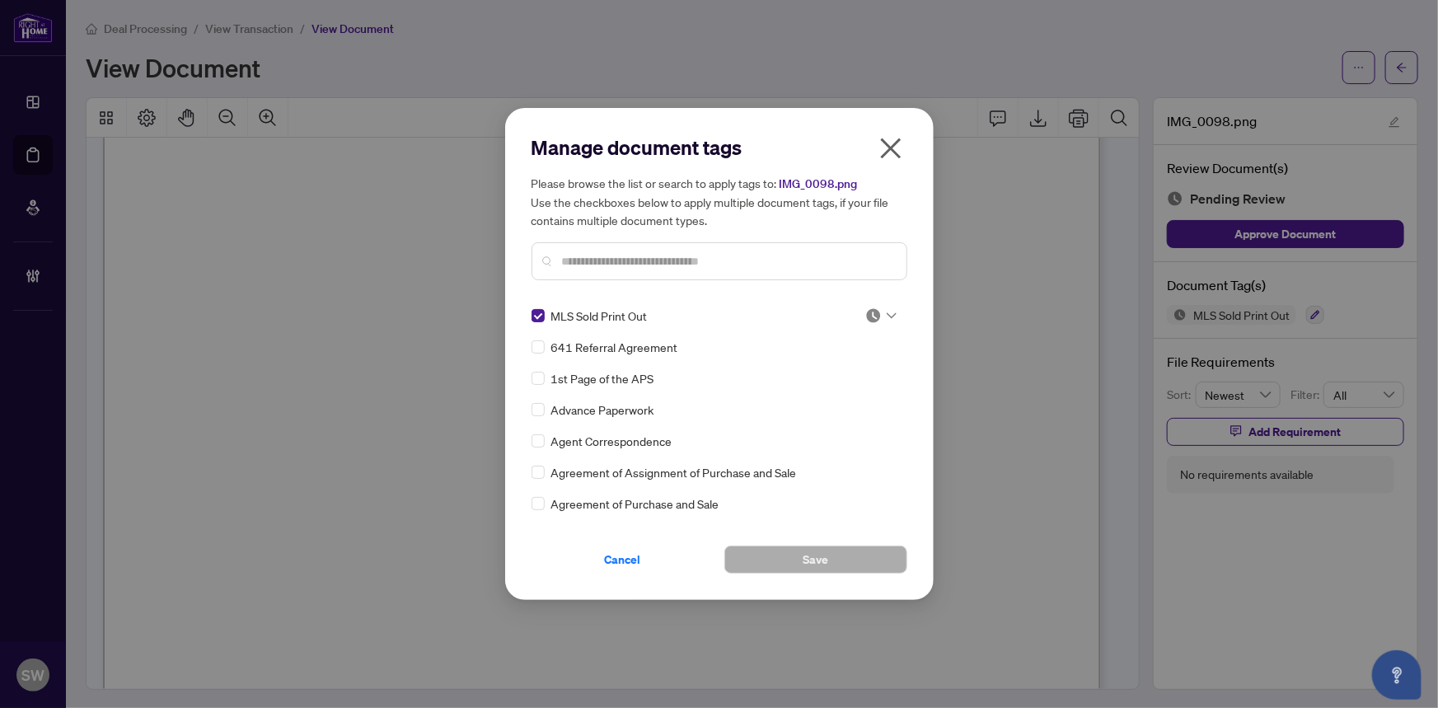
click at [873, 312] on img at bounding box center [873, 315] width 16 height 16
click at [822, 396] on div "Approved" at bounding box center [826, 396] width 105 height 18
click at [836, 561] on button "Save" at bounding box center [815, 560] width 183 height 28
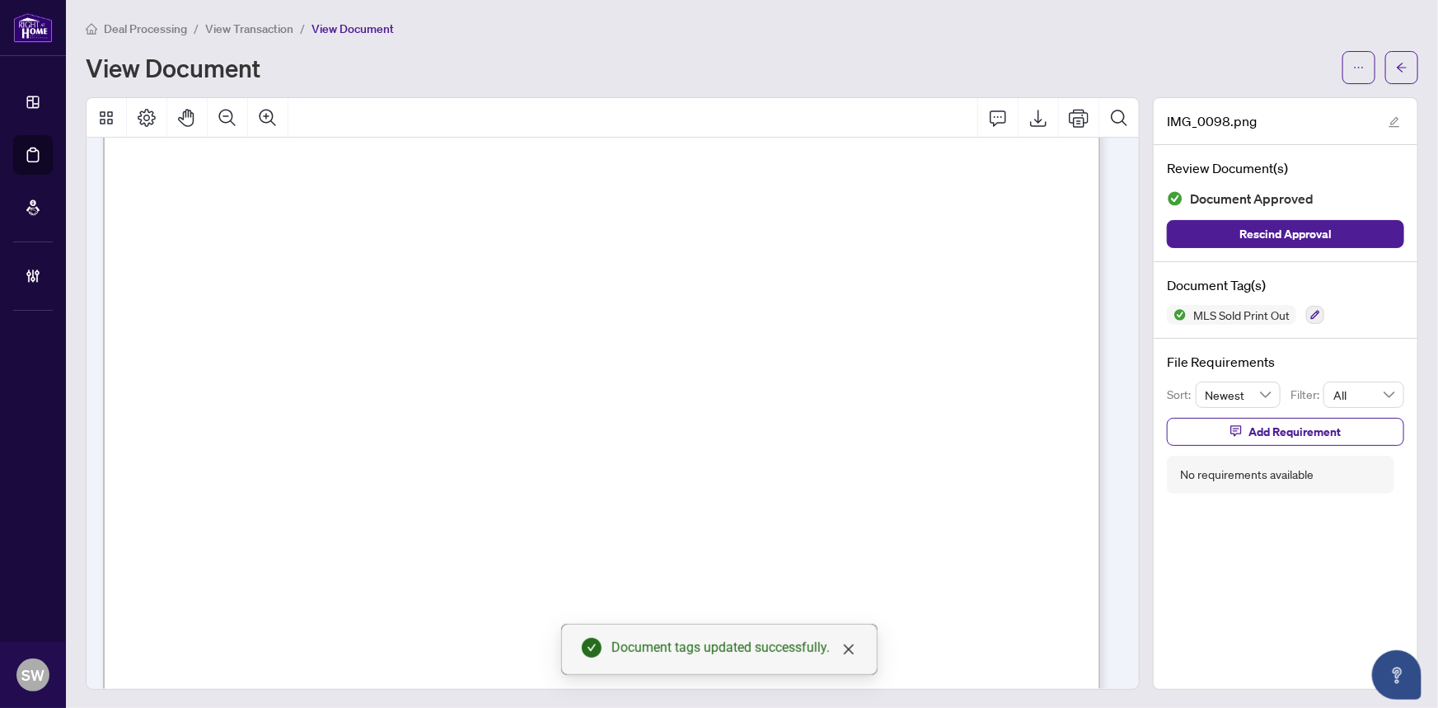
click at [1396, 66] on icon "arrow-left" at bounding box center [1402, 68] width 12 height 12
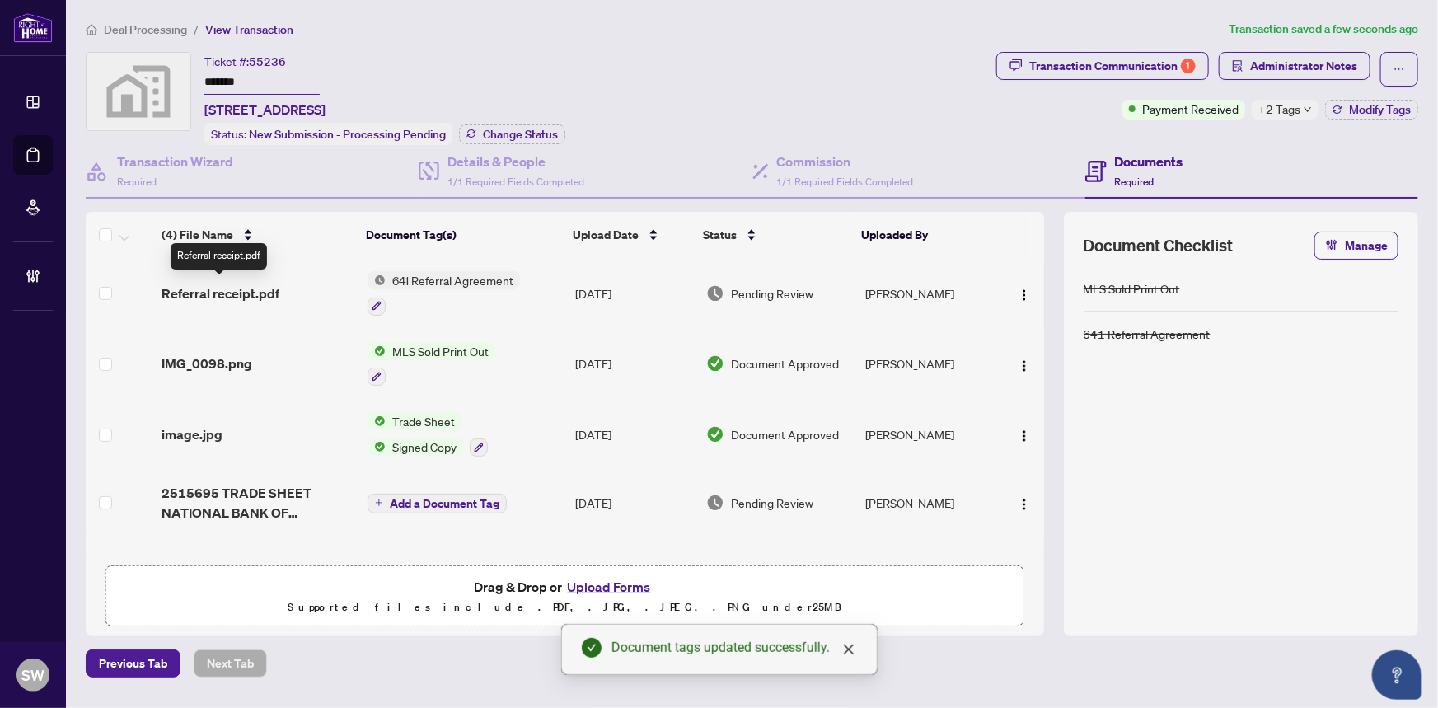
click at [247, 288] on span "Referral receipt.pdf" at bounding box center [221, 293] width 118 height 20
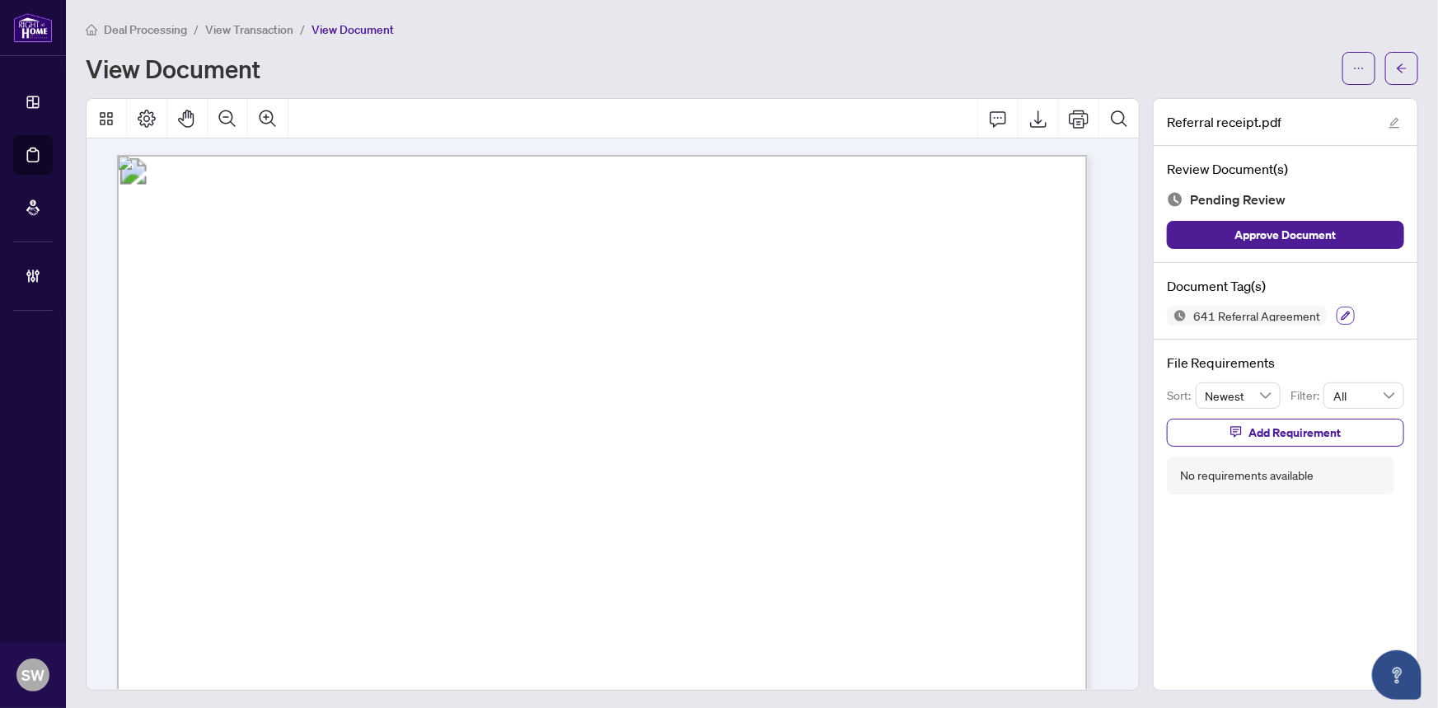
click at [1341, 311] on icon "button" at bounding box center [1346, 316] width 10 height 10
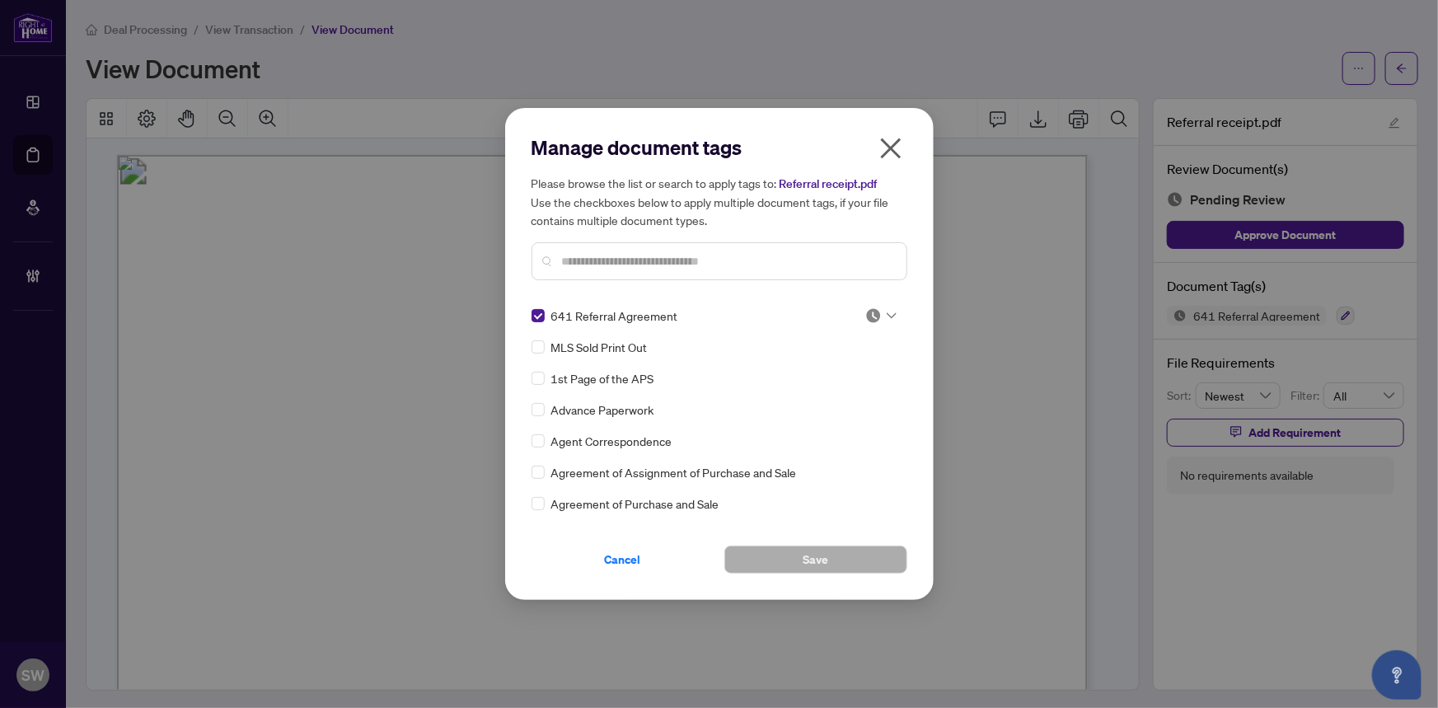
click at [880, 316] on div at bounding box center [880, 315] width 31 height 16
drag, startPoint x: 845, startPoint y: 398, endPoint x: 840, endPoint y: 504, distance: 106.4
click at [845, 399] on div "Approved" at bounding box center [826, 396] width 105 height 18
click at [846, 558] on button "Save" at bounding box center [815, 560] width 183 height 28
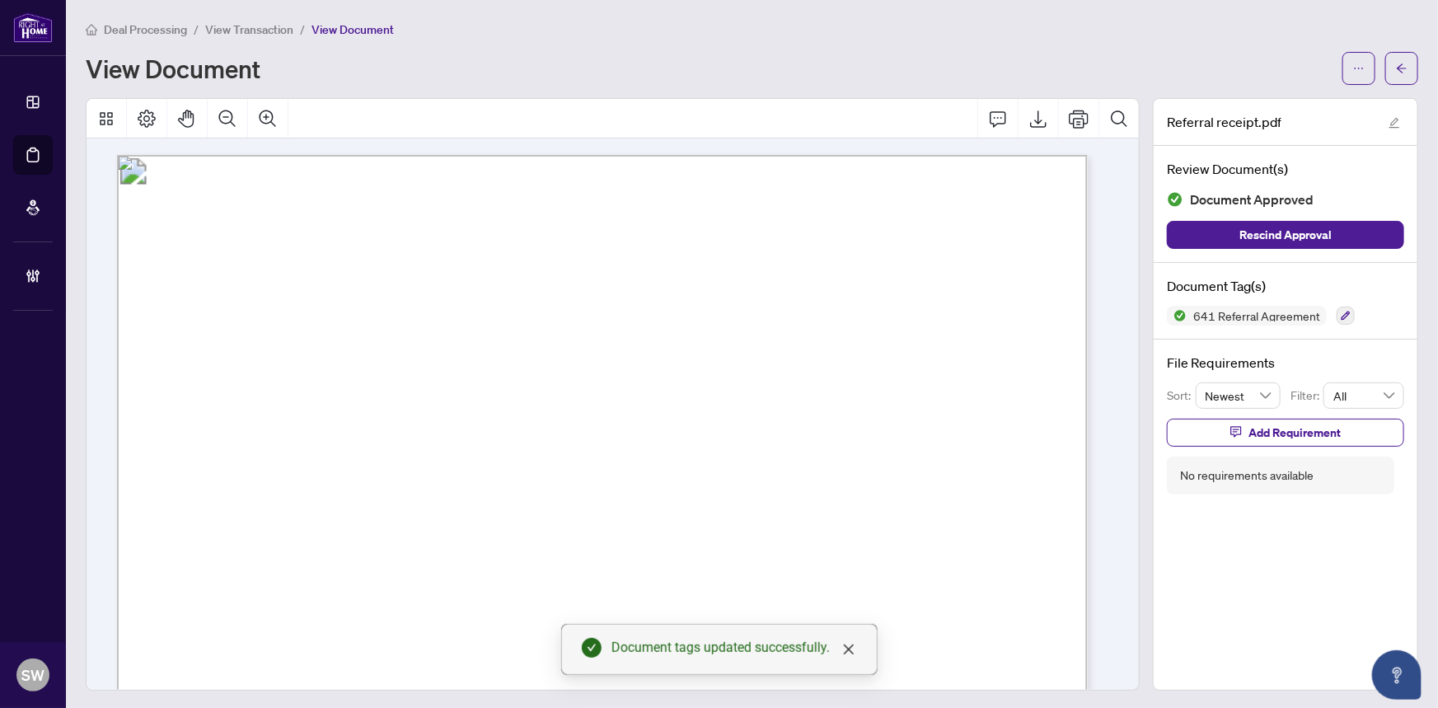
click at [1396, 72] on icon "arrow-left" at bounding box center [1402, 69] width 12 height 12
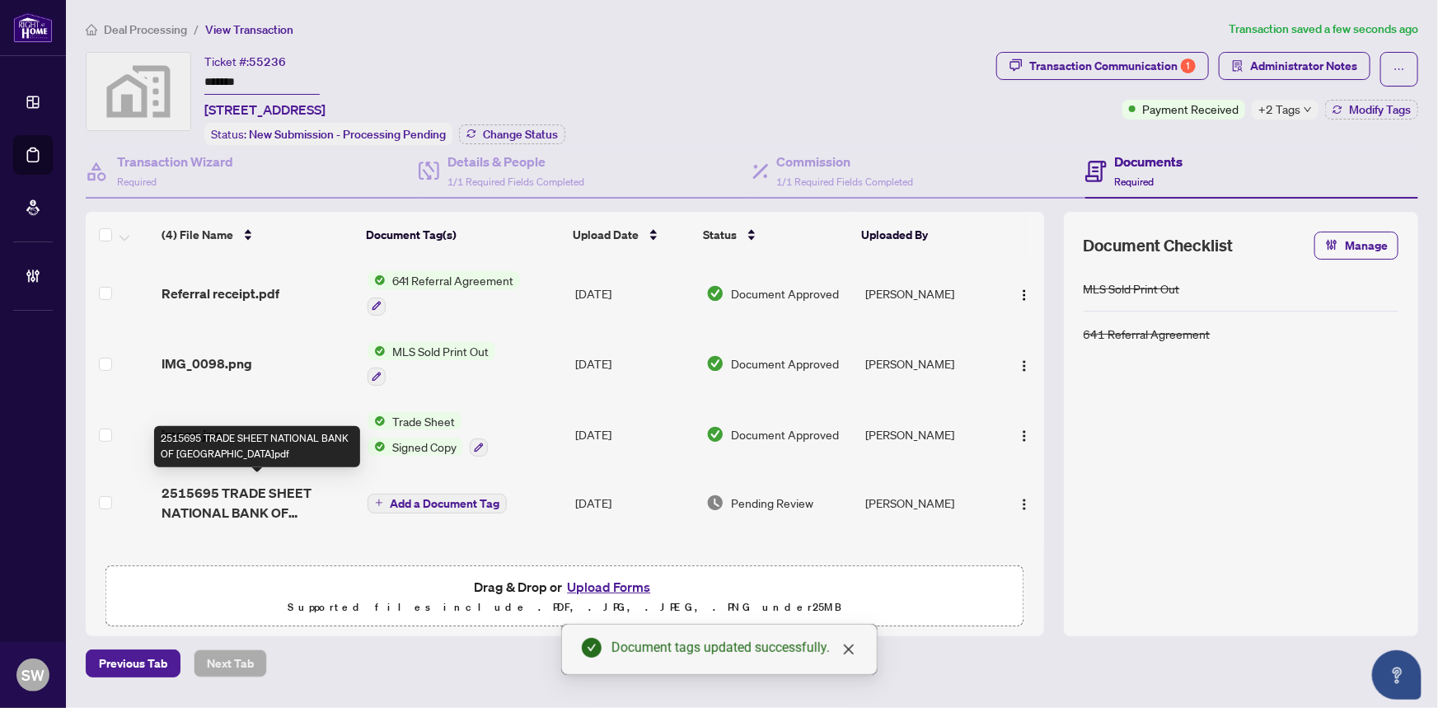
click at [237, 490] on span "2515695 TRADE SHEET NATIONAL BANK OF CANADA.pdf" at bounding box center [258, 503] width 193 height 40
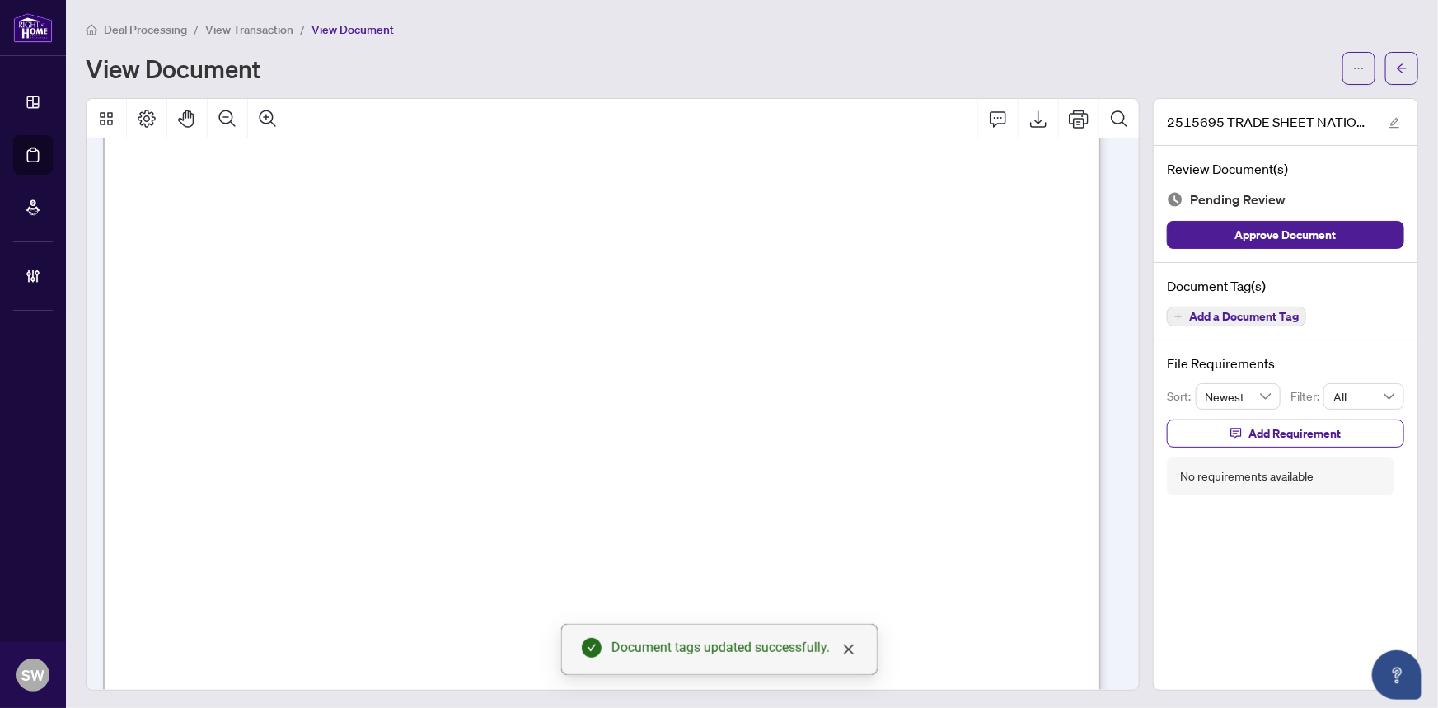
scroll to position [674, 0]
click at [1195, 316] on span "Add a Document Tag" at bounding box center [1244, 317] width 110 height 12
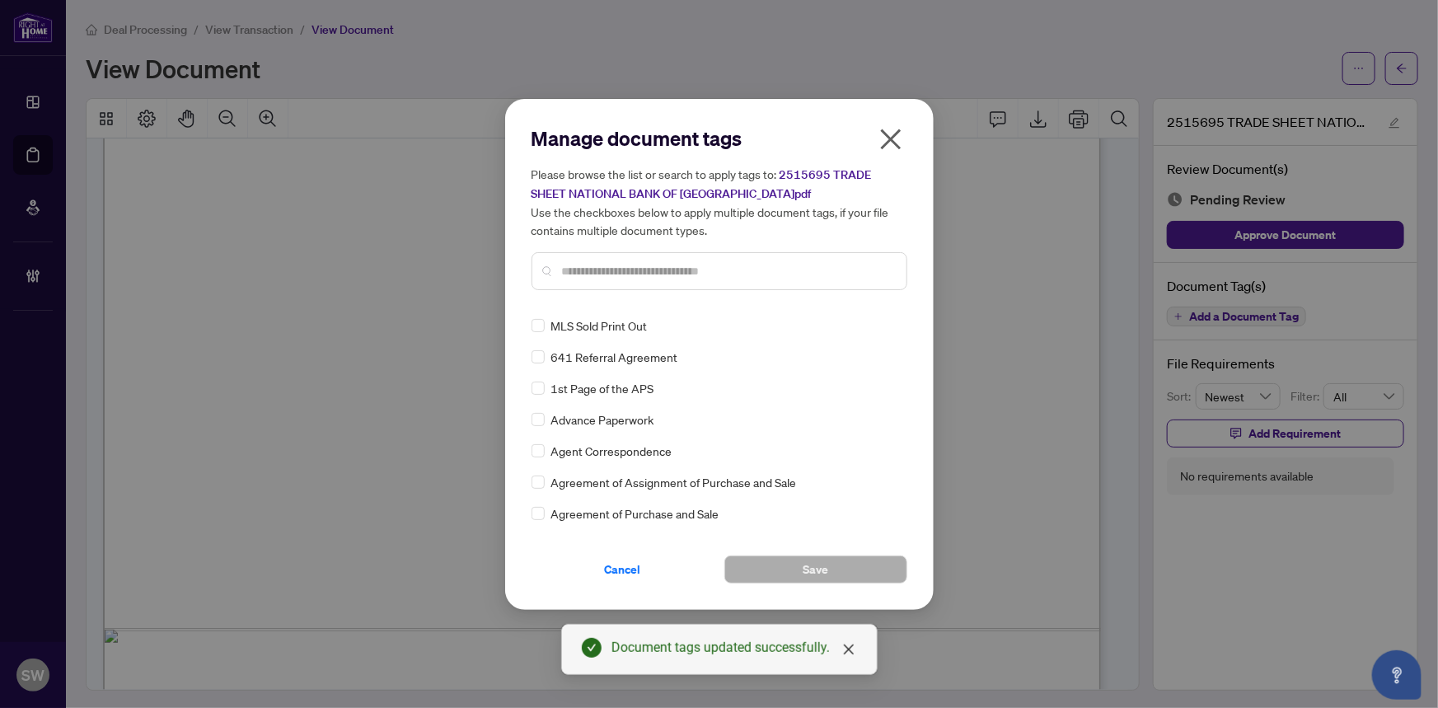
drag, startPoint x: 625, startPoint y: 572, endPoint x: 653, endPoint y: 572, distance: 27.2
click at [625, 572] on span "Cancel" at bounding box center [623, 569] width 36 height 26
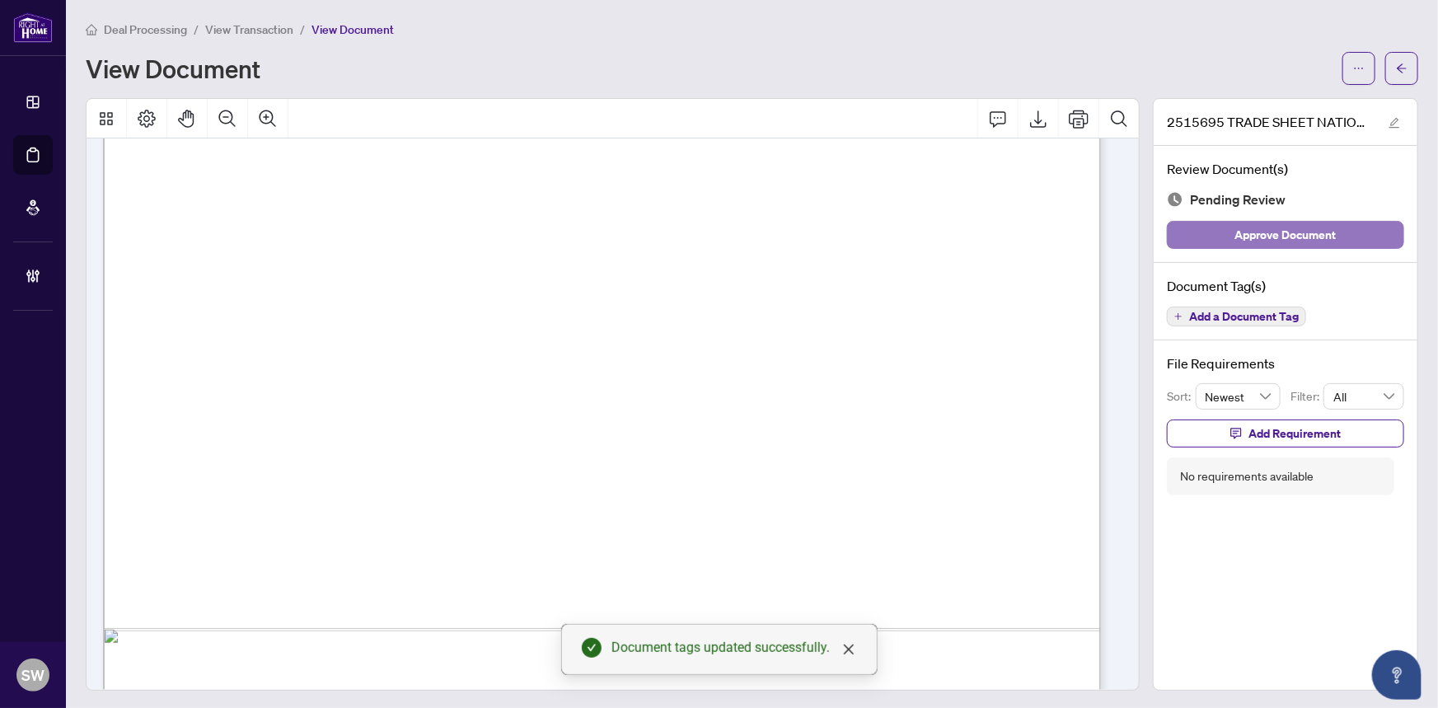
click at [1297, 242] on span "Approve Document" at bounding box center [1285, 235] width 101 height 26
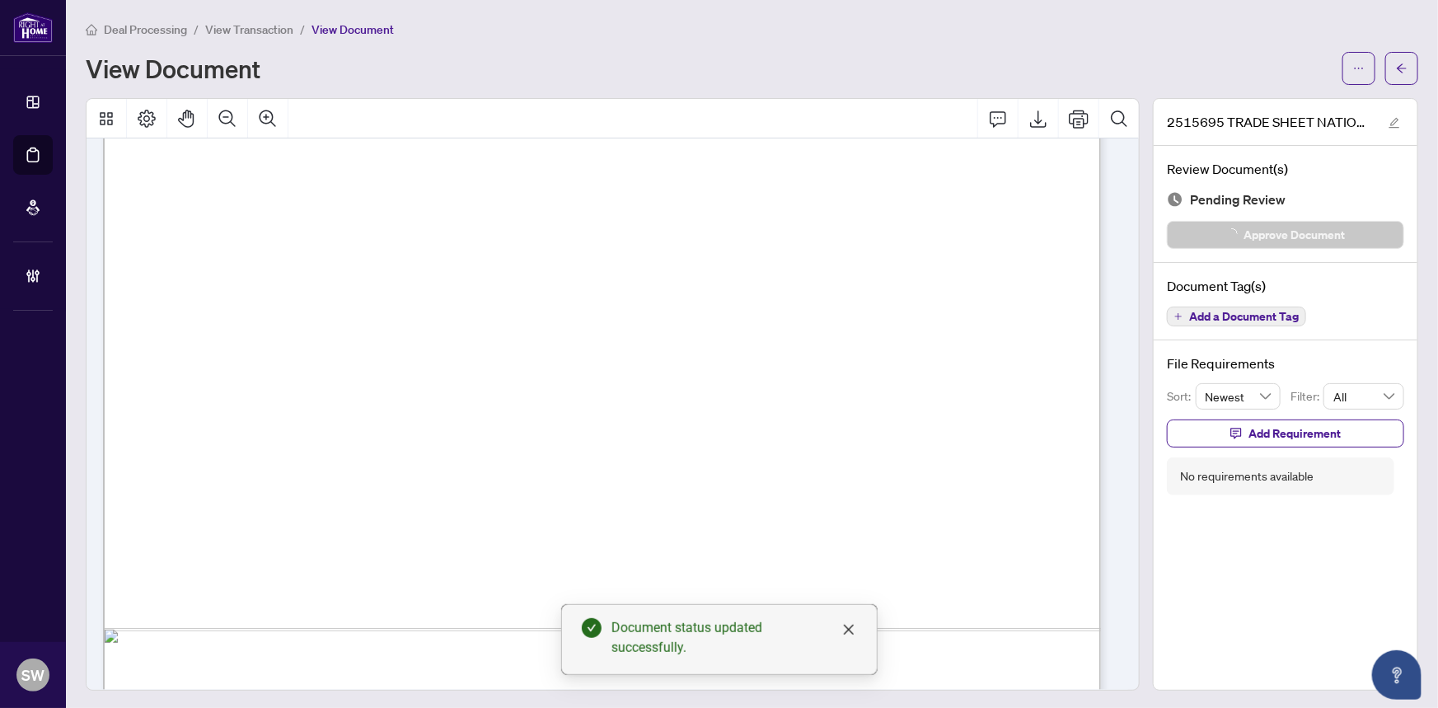
click at [1387, 84] on div "Deal Processing / View Transaction / View Document View Document 2515695 TRADE …" at bounding box center [752, 355] width 1332 height 671
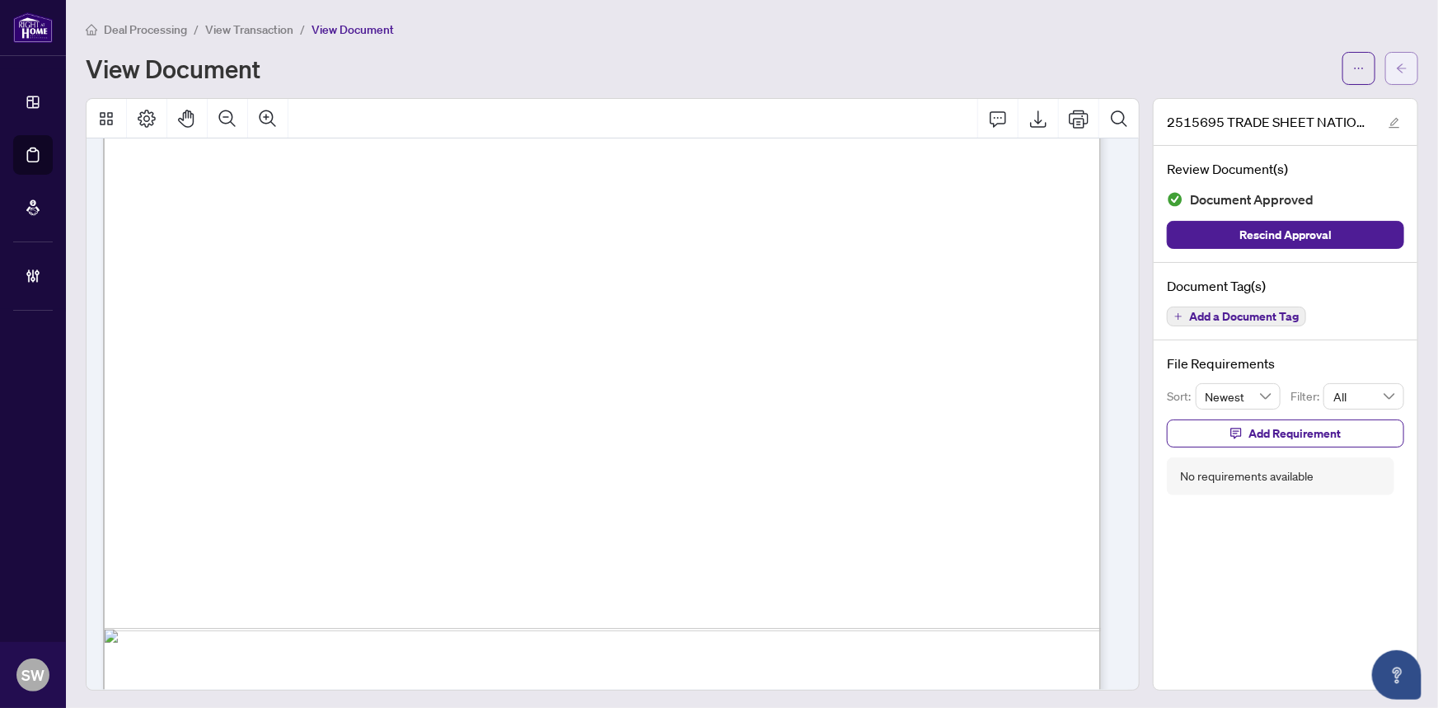
click at [1396, 70] on icon "arrow-left" at bounding box center [1402, 69] width 12 height 12
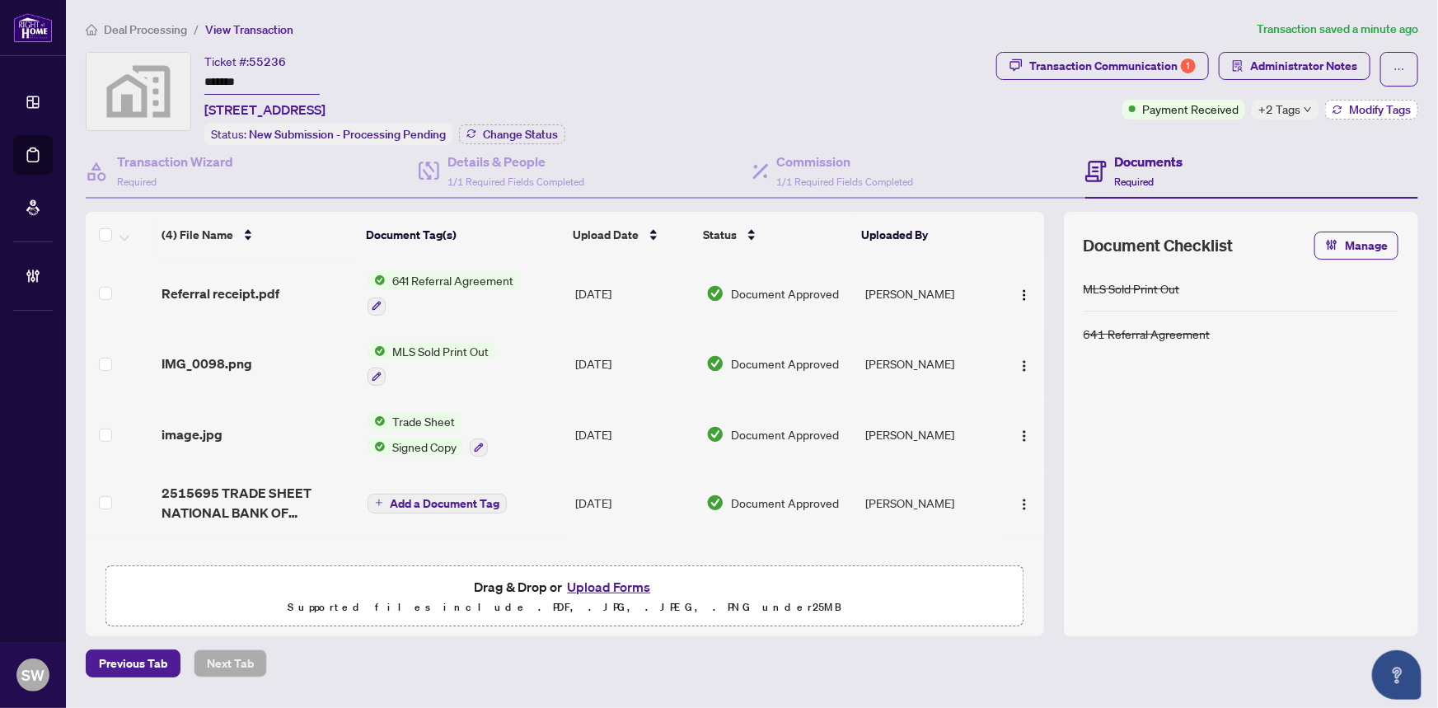
click at [1390, 112] on span "Modify Tags" at bounding box center [1380, 110] width 62 height 12
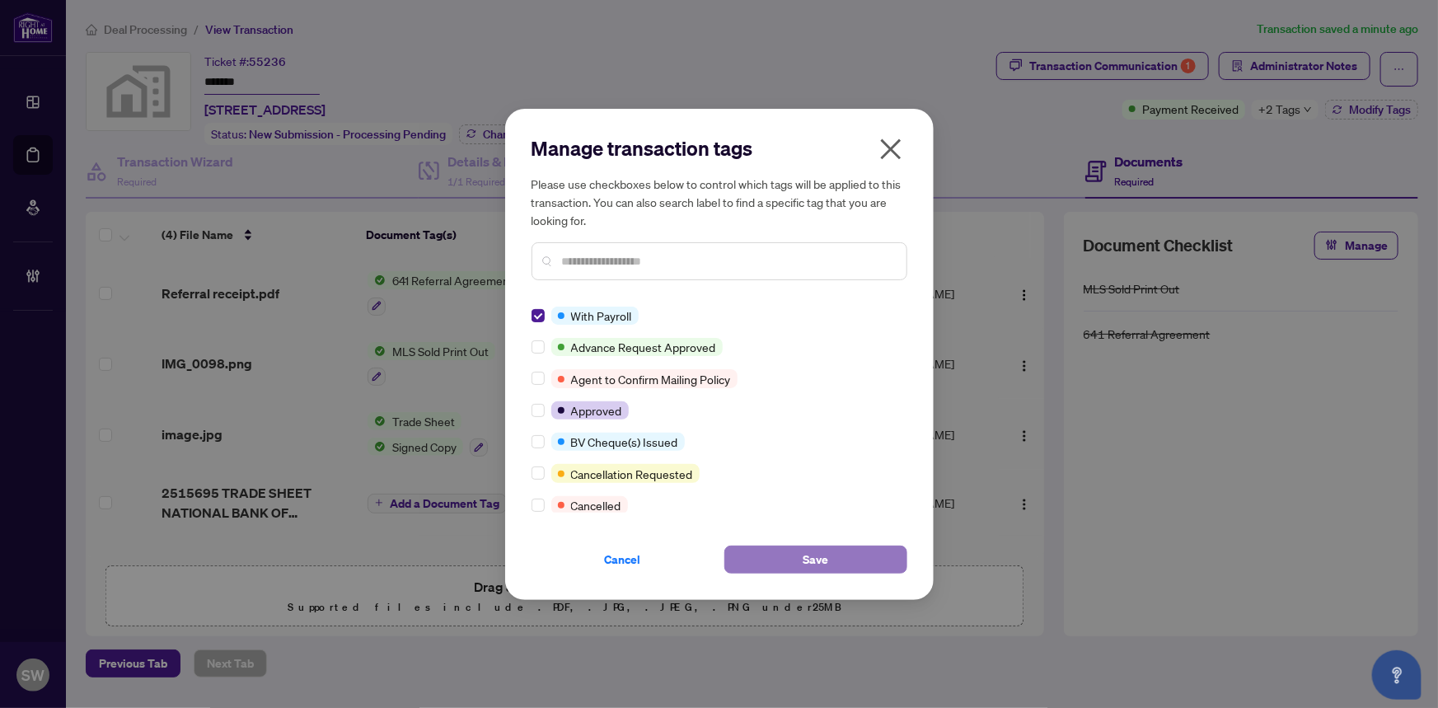
click at [831, 557] on button "Save" at bounding box center [815, 560] width 183 height 28
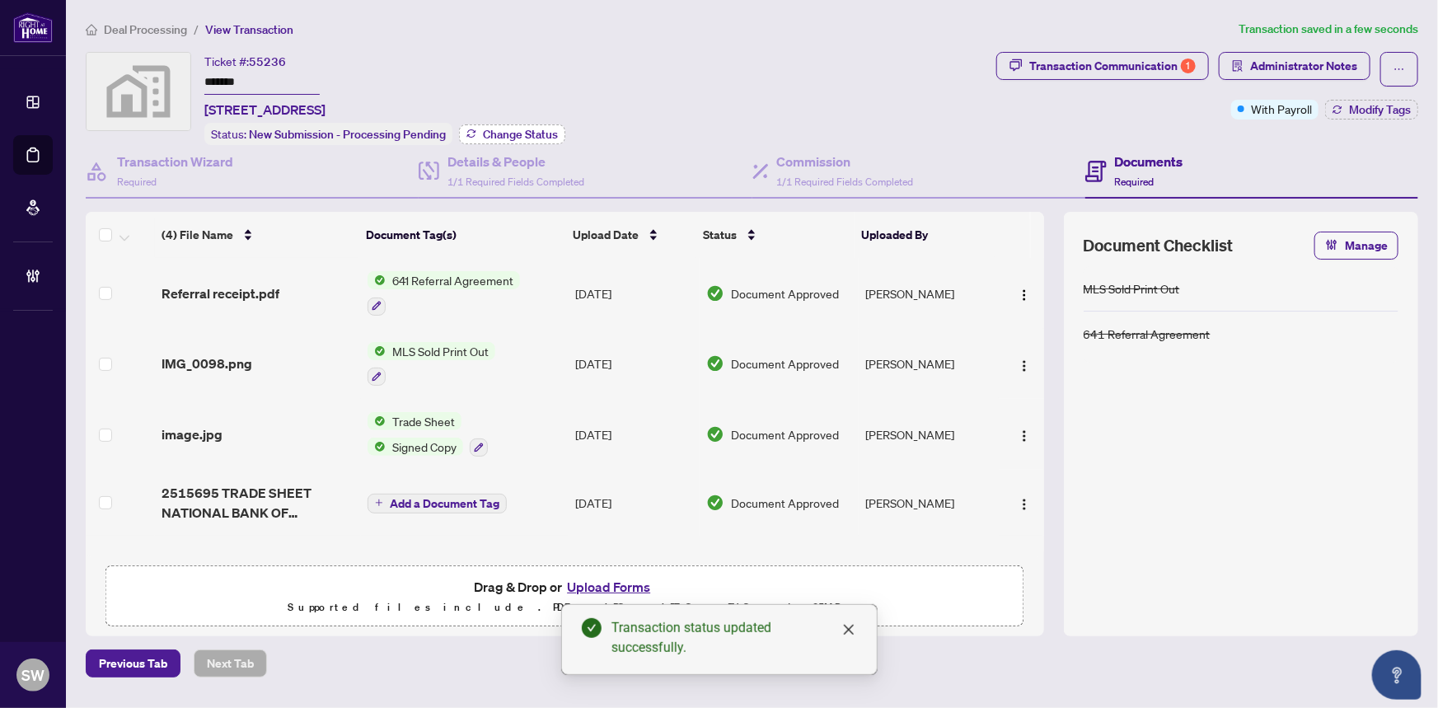
click at [533, 130] on span "Change Status" at bounding box center [520, 135] width 75 height 12
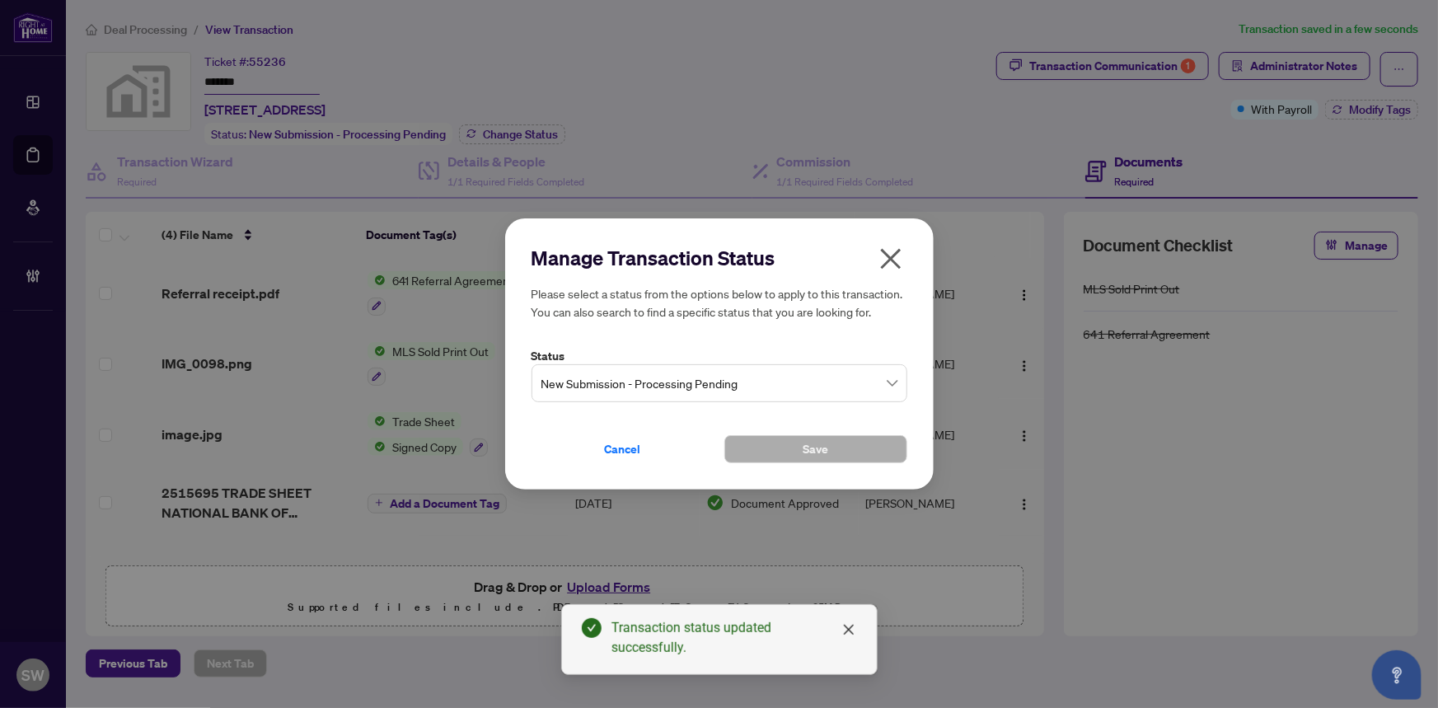
click at [685, 395] on span "New Submission - Processing Pending" at bounding box center [719, 383] width 356 height 31
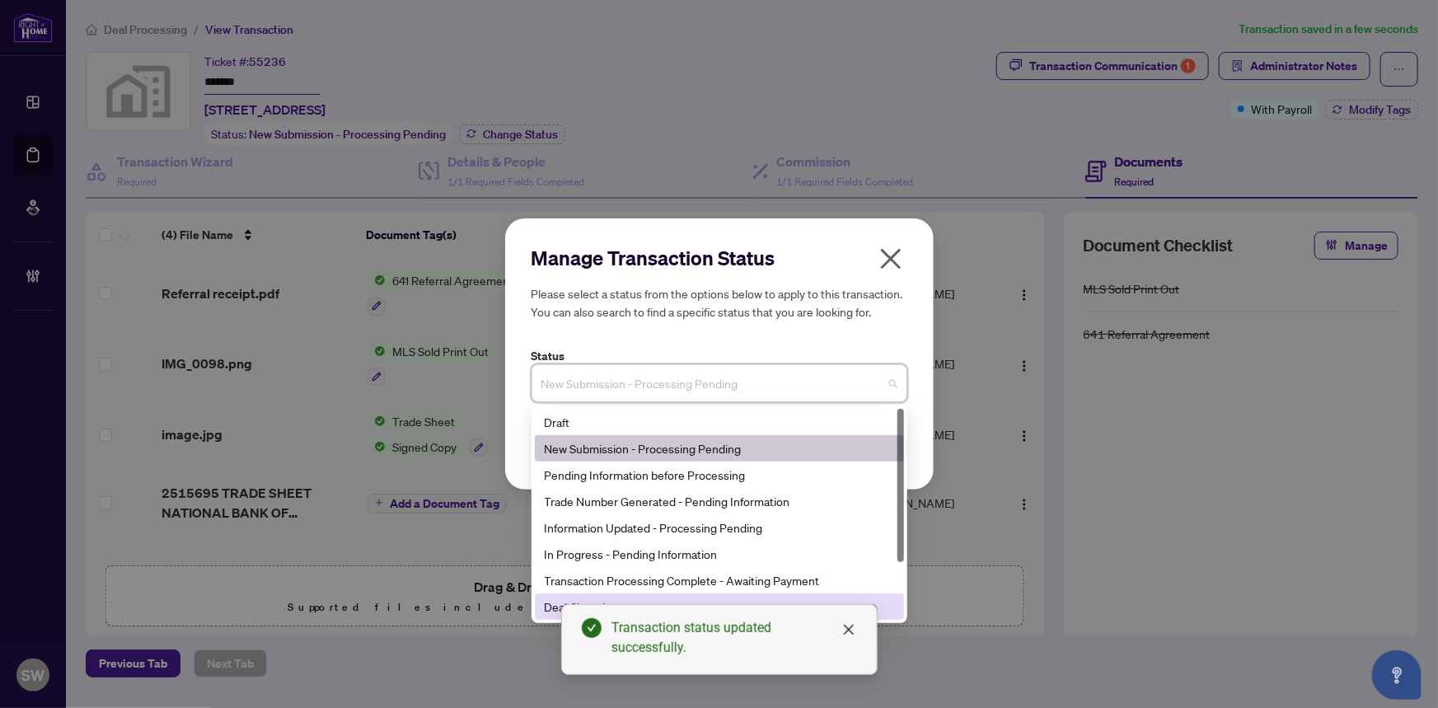
click at [553, 602] on div "Deal Closed" at bounding box center [719, 606] width 349 height 18
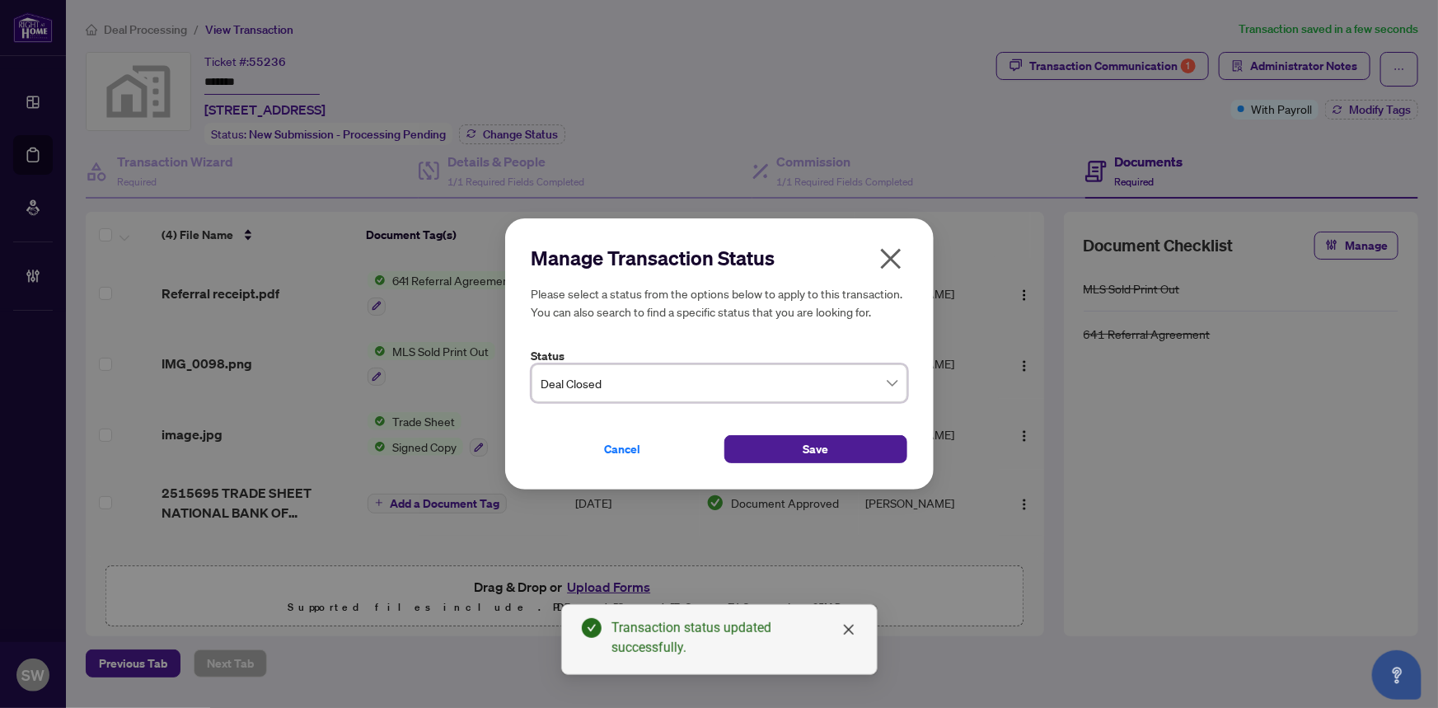
click at [839, 434] on div "Cancel Save" at bounding box center [720, 439] width 376 height 48
click at [853, 445] on button "Save" at bounding box center [815, 449] width 183 height 28
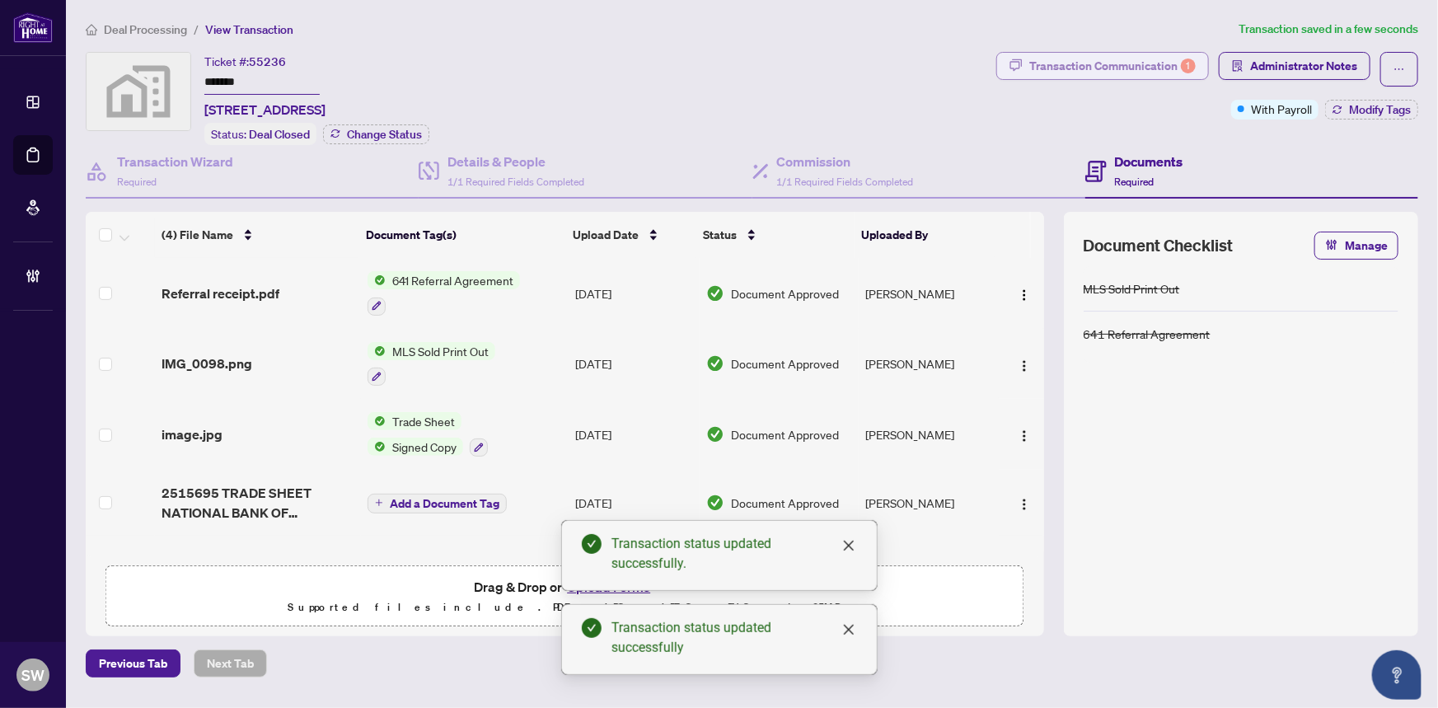
click at [1140, 66] on div "Transaction Communication 1" at bounding box center [1112, 66] width 166 height 26
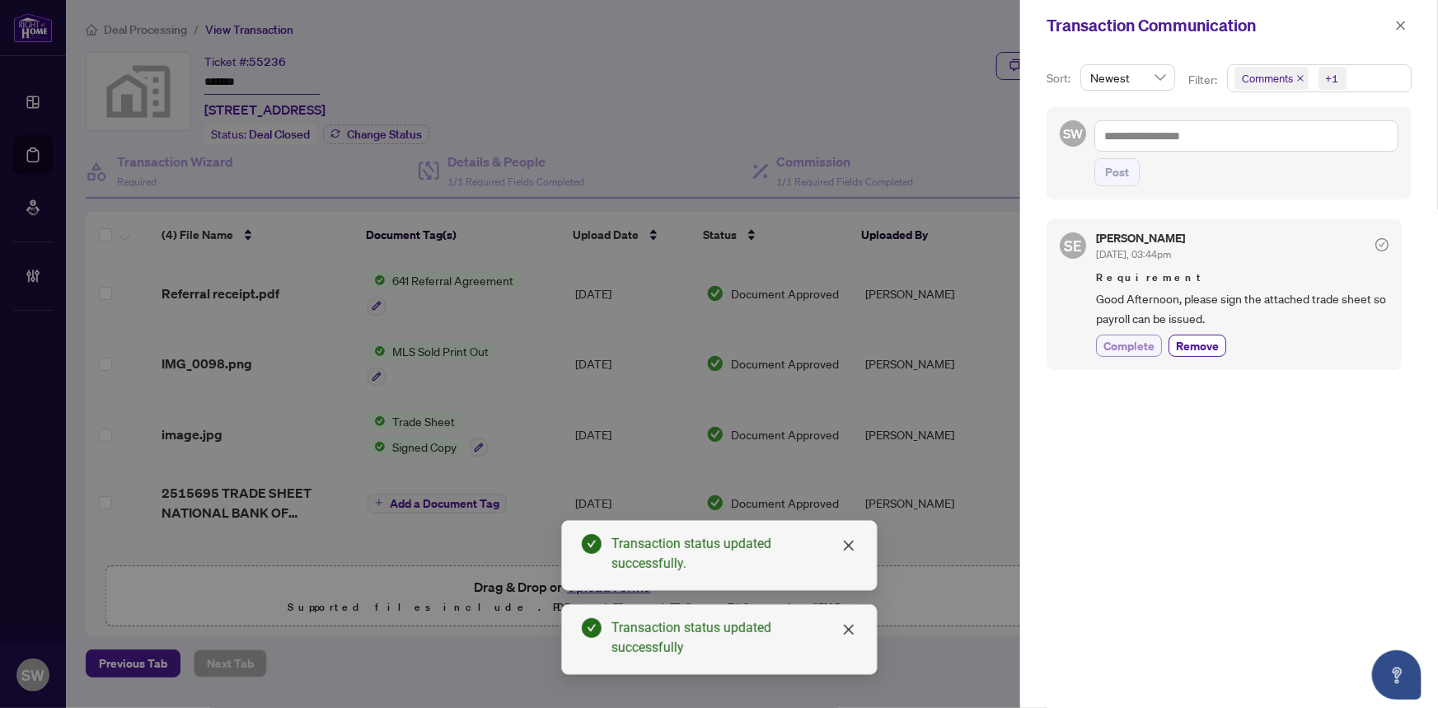
click at [1133, 342] on span "Complete" at bounding box center [1128, 345] width 51 height 17
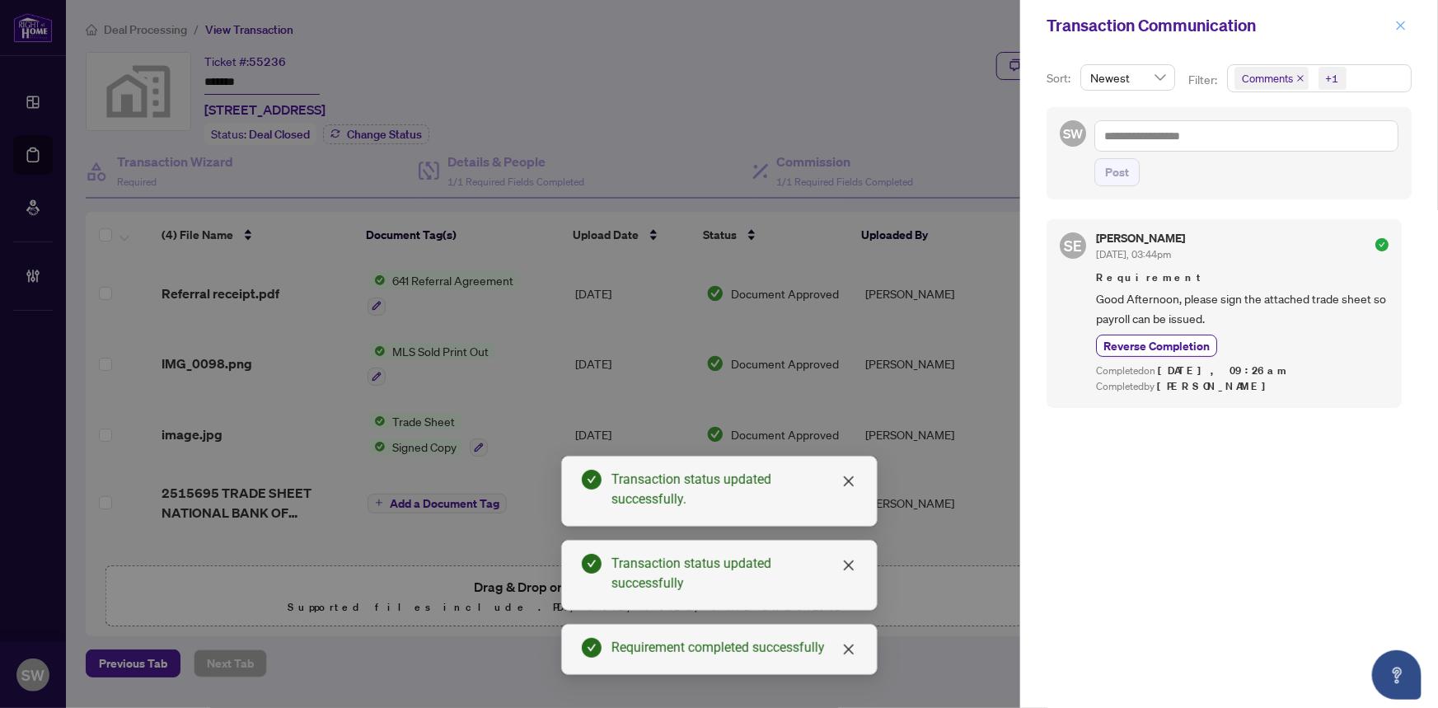
click at [1395, 26] on icon "close" at bounding box center [1401, 26] width 12 height 12
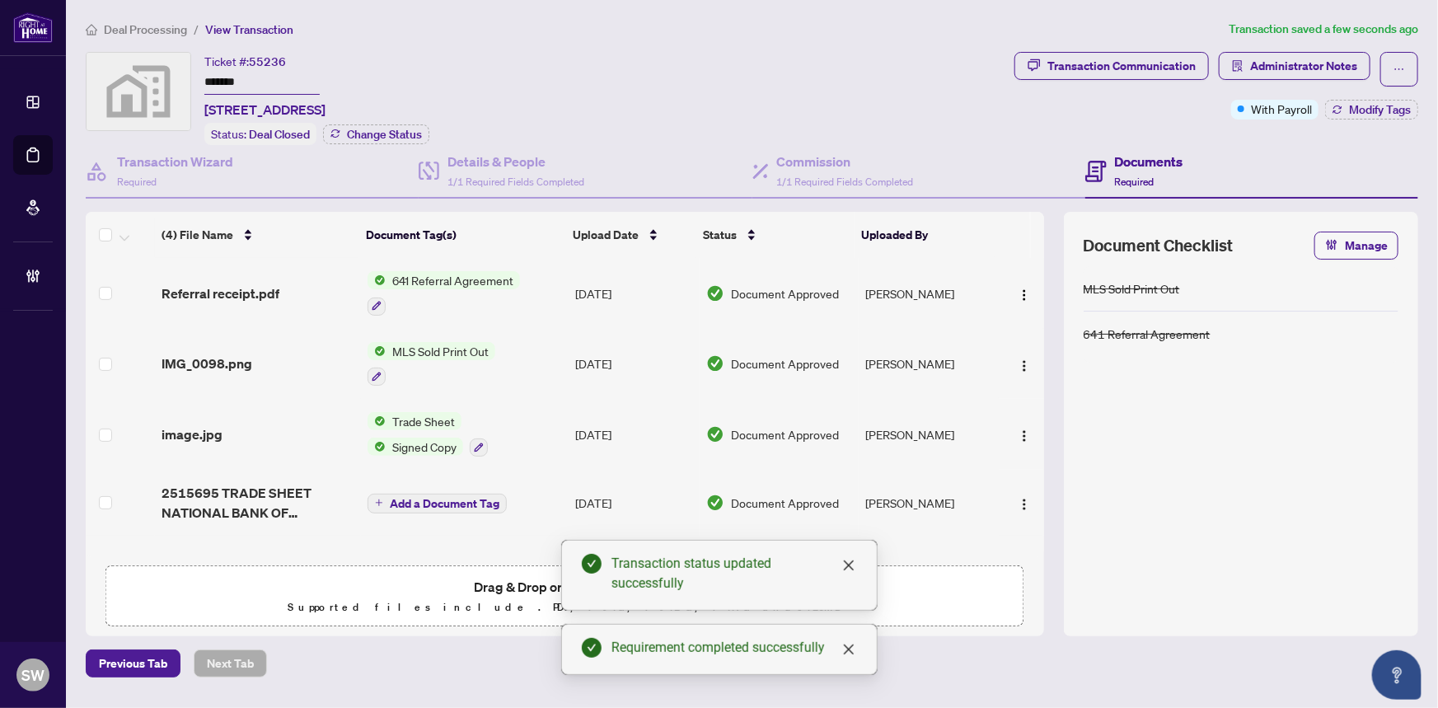
click at [146, 28] on span "Deal Processing" at bounding box center [145, 29] width 83 height 15
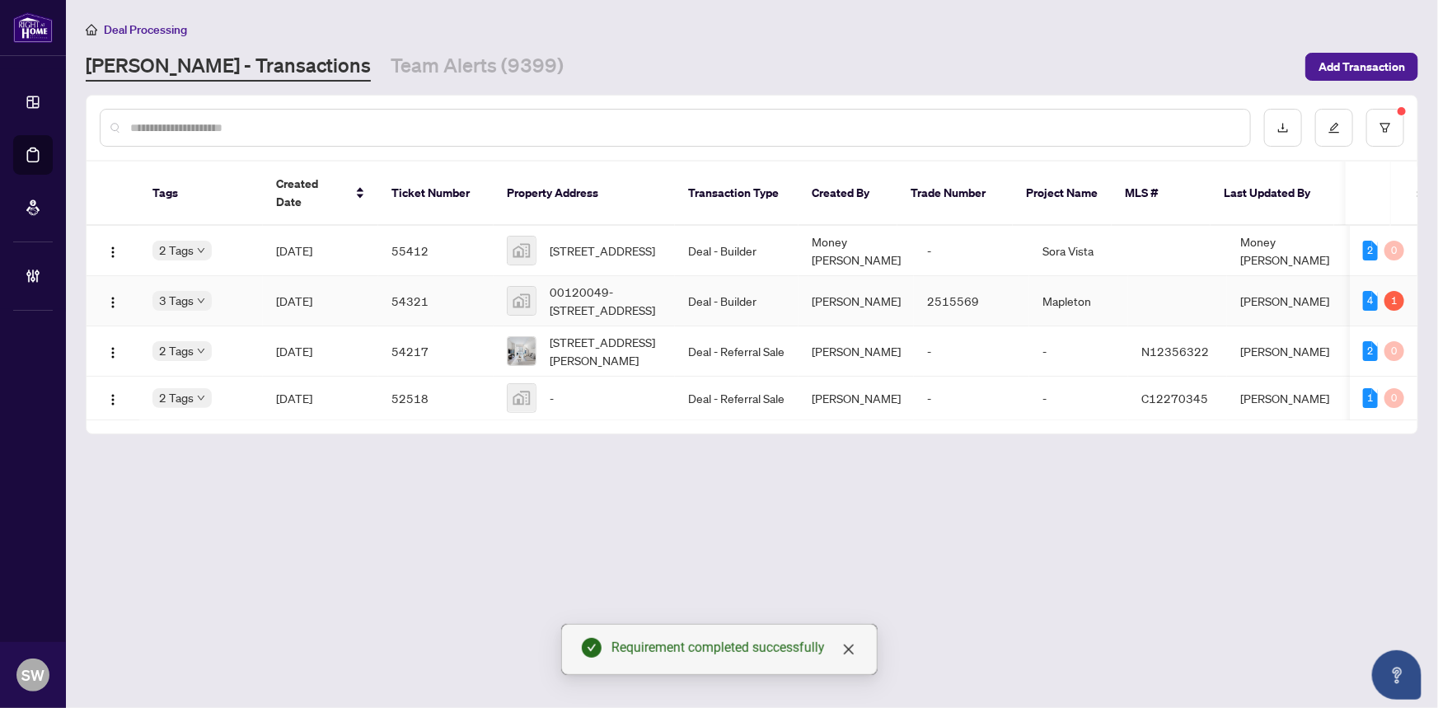
click at [325, 276] on td "[DATE]" at bounding box center [320, 301] width 115 height 50
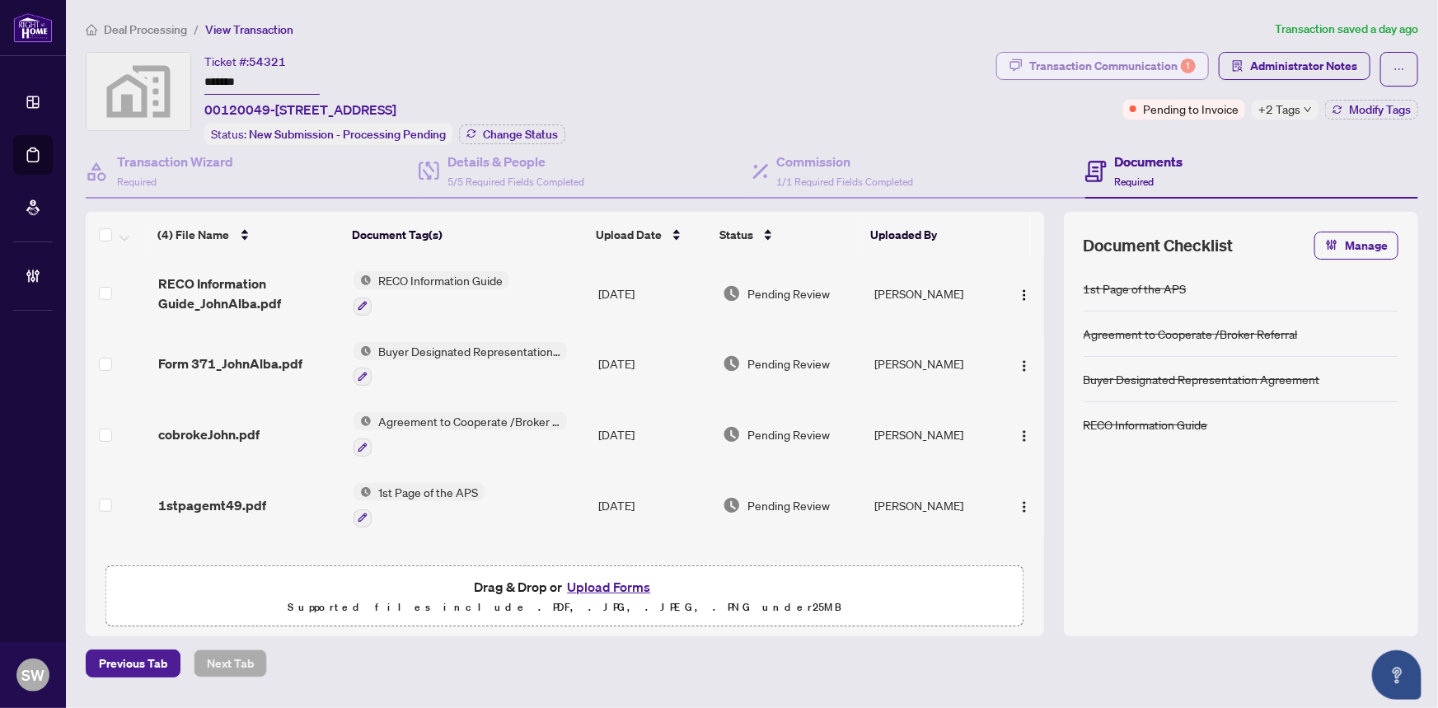
click at [1155, 63] on div "Transaction Communication 1" at bounding box center [1112, 66] width 166 height 26
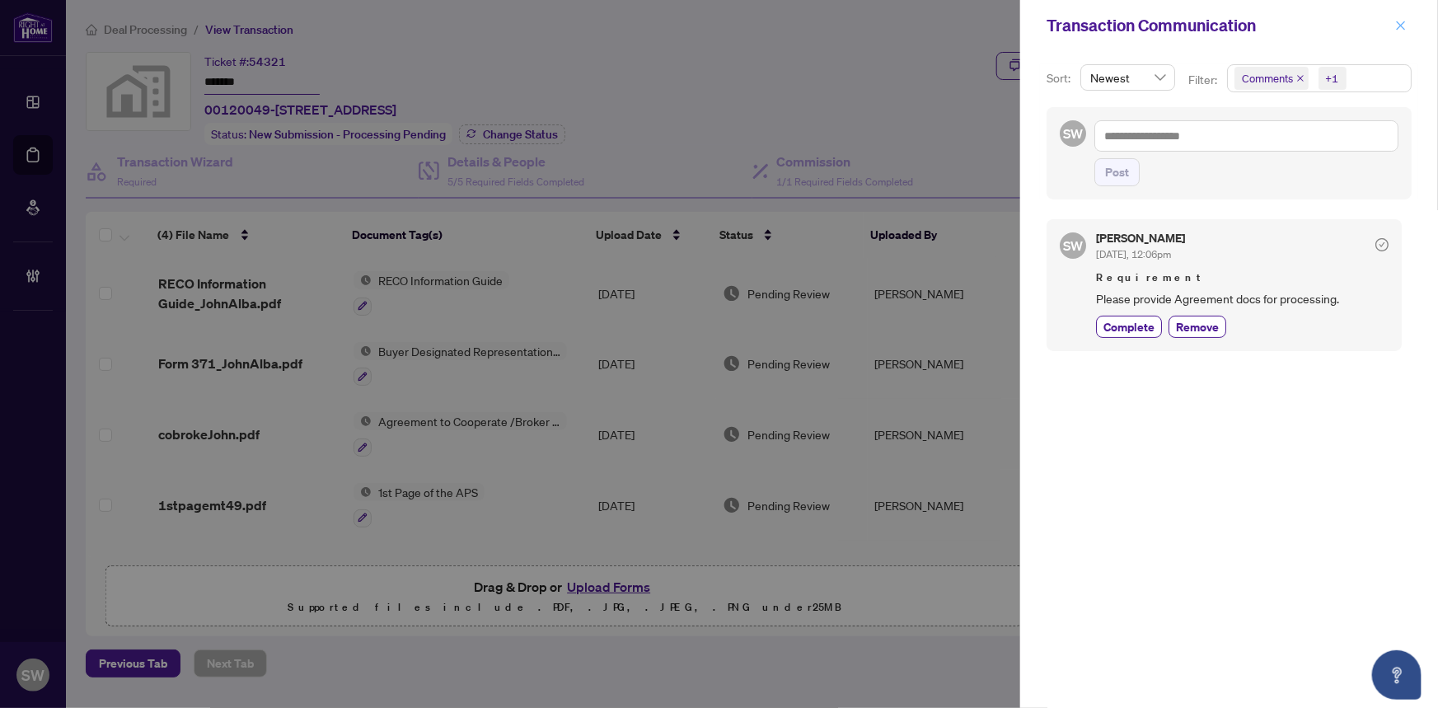
click at [1397, 21] on icon "close" at bounding box center [1401, 25] width 9 height 9
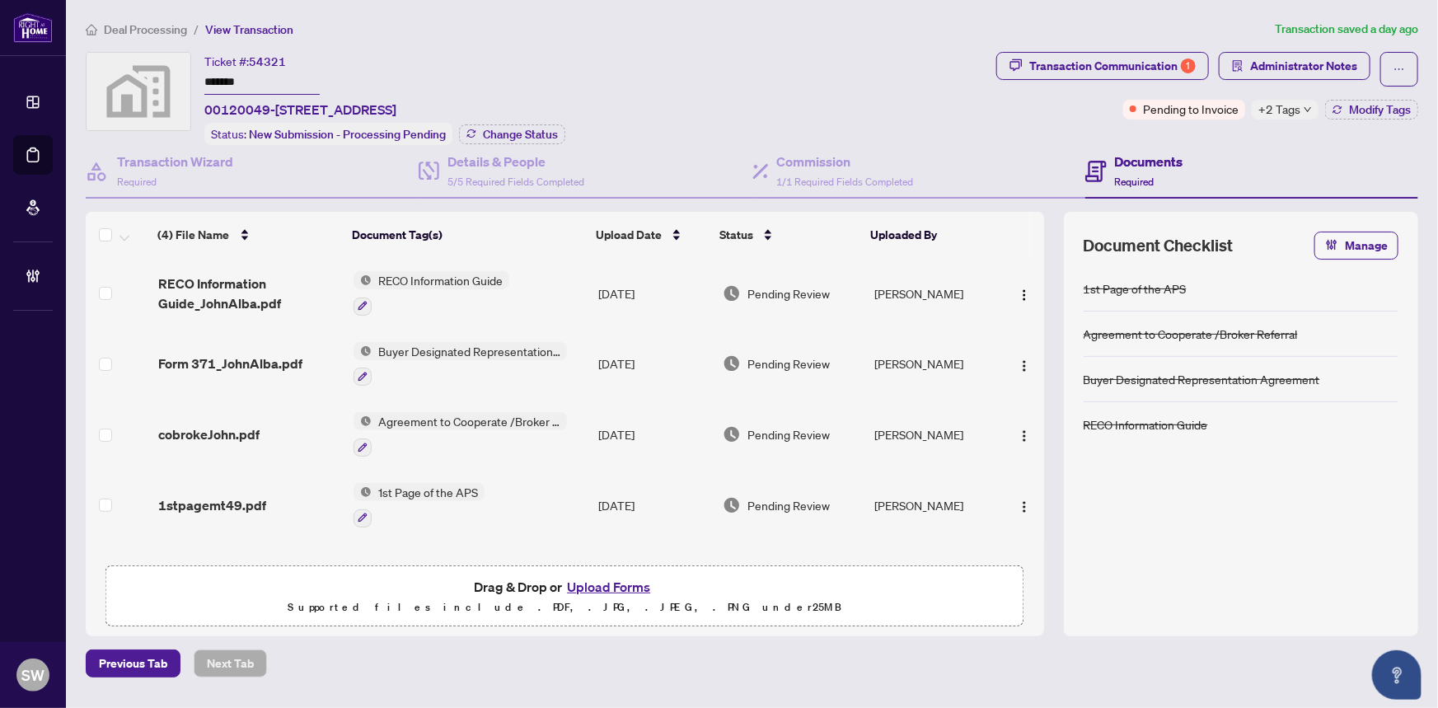
click at [146, 25] on span "Deal Processing" at bounding box center [145, 29] width 83 height 15
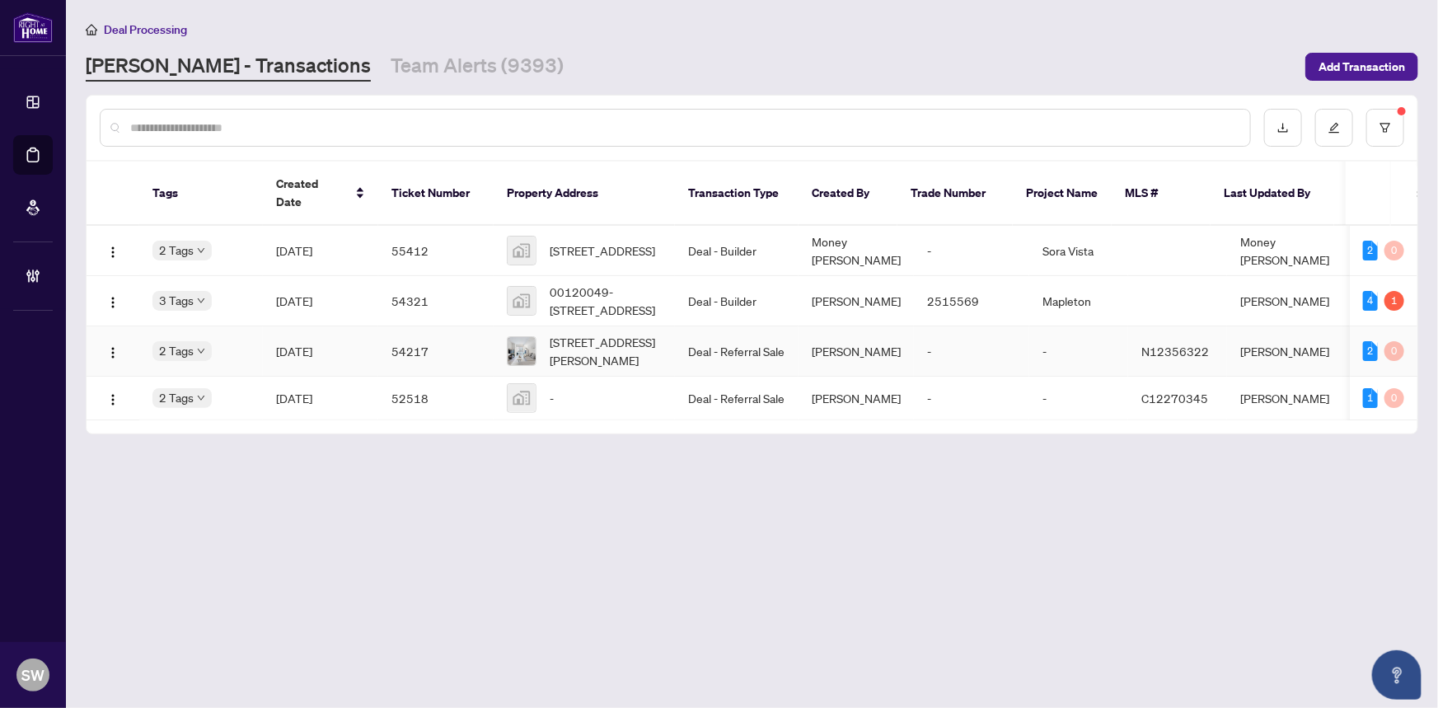
click at [312, 344] on span "[DATE]" at bounding box center [294, 351] width 36 height 15
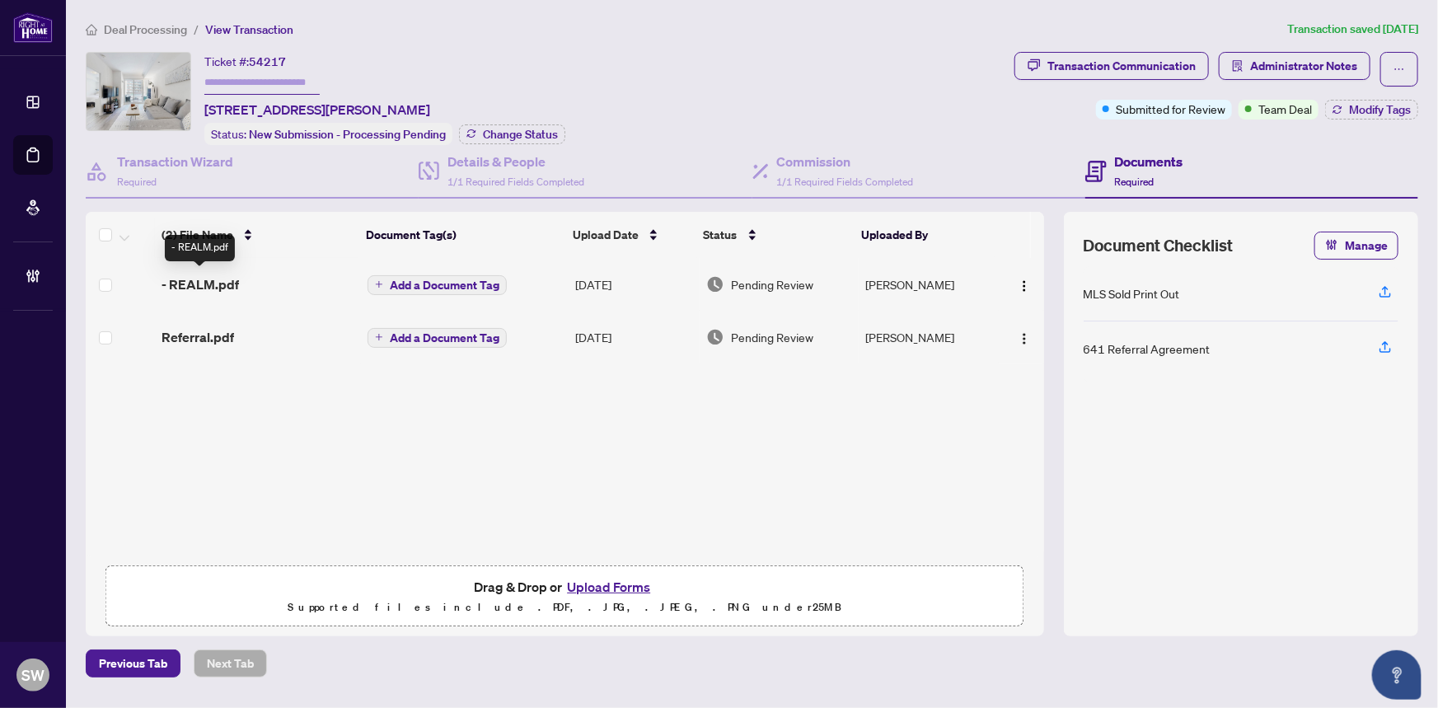
click at [195, 276] on span "- REALM.pdf" at bounding box center [200, 284] width 77 height 20
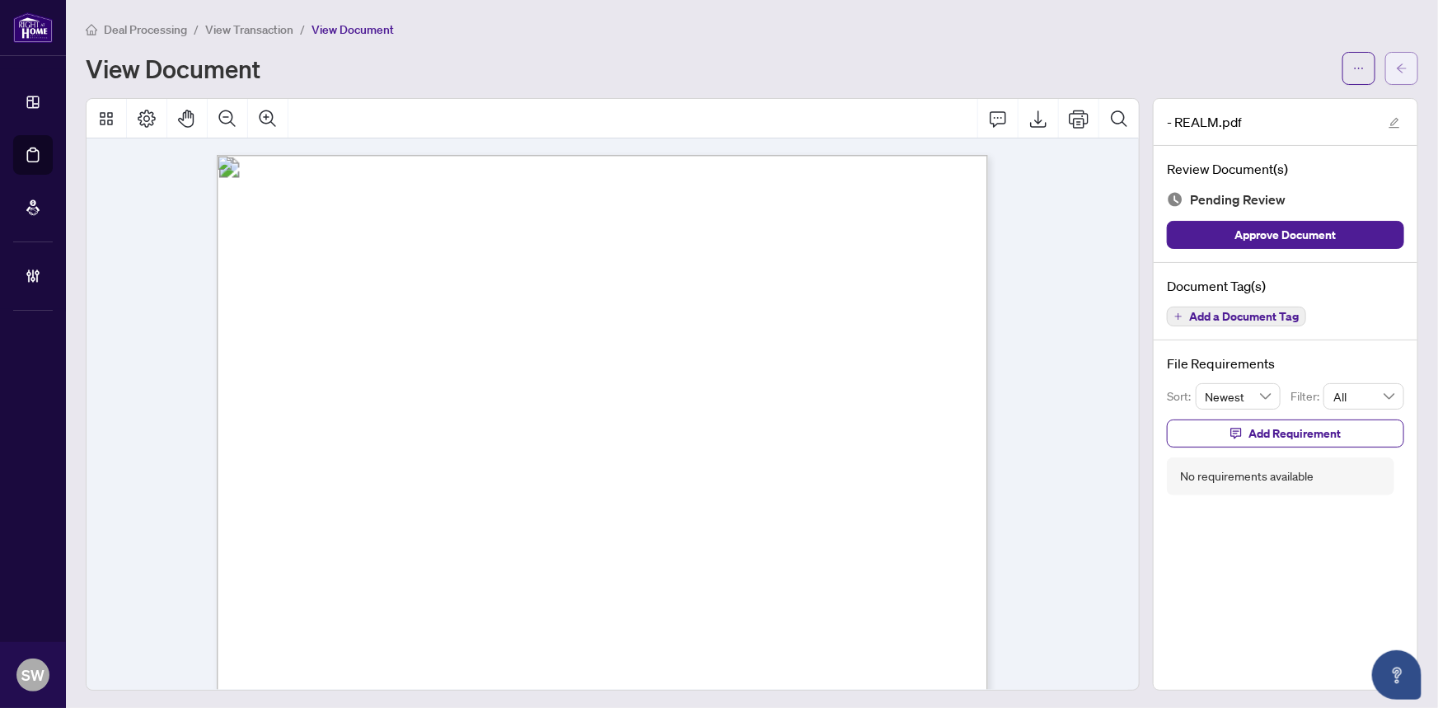
click at [1401, 73] on button "button" at bounding box center [1401, 68] width 33 height 33
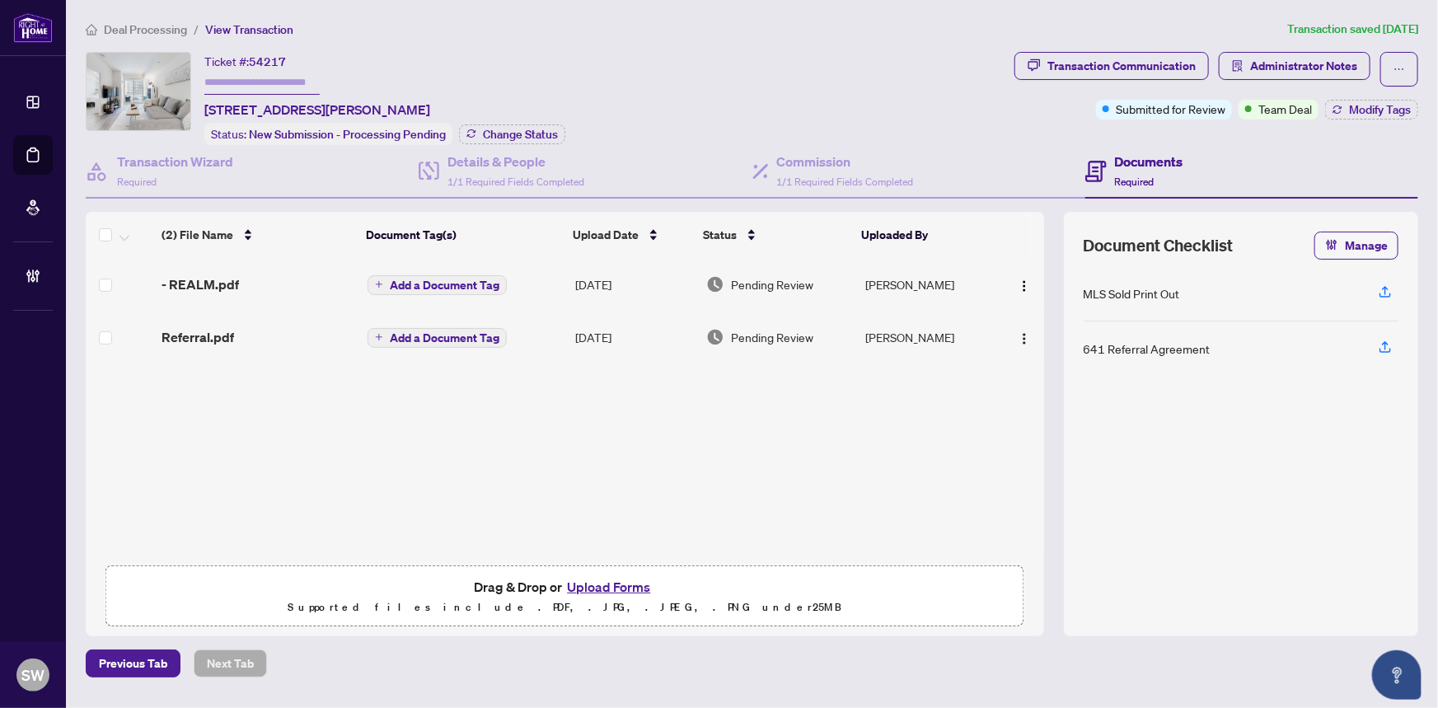
click at [111, 27] on span "Deal Processing" at bounding box center [145, 29] width 83 height 15
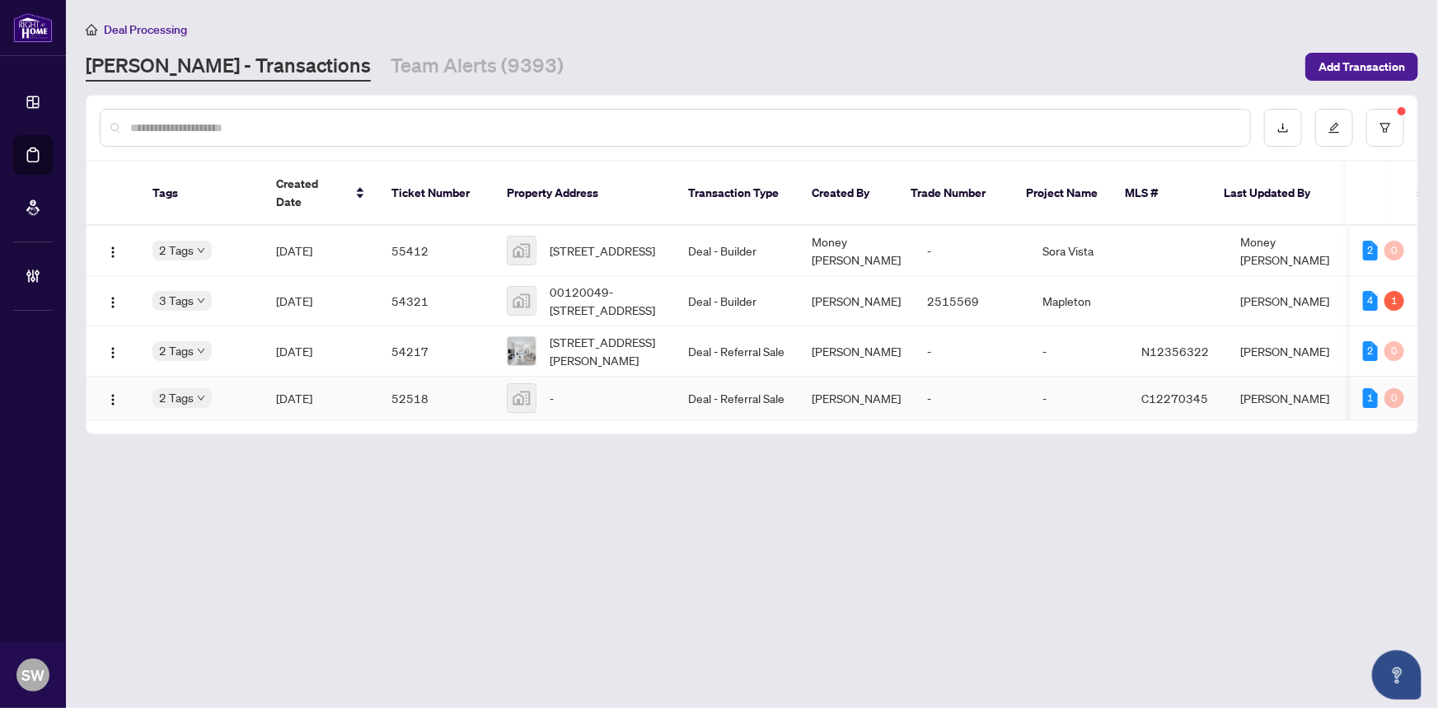
click at [312, 391] on span "Sep/10/2025" at bounding box center [294, 398] width 36 height 15
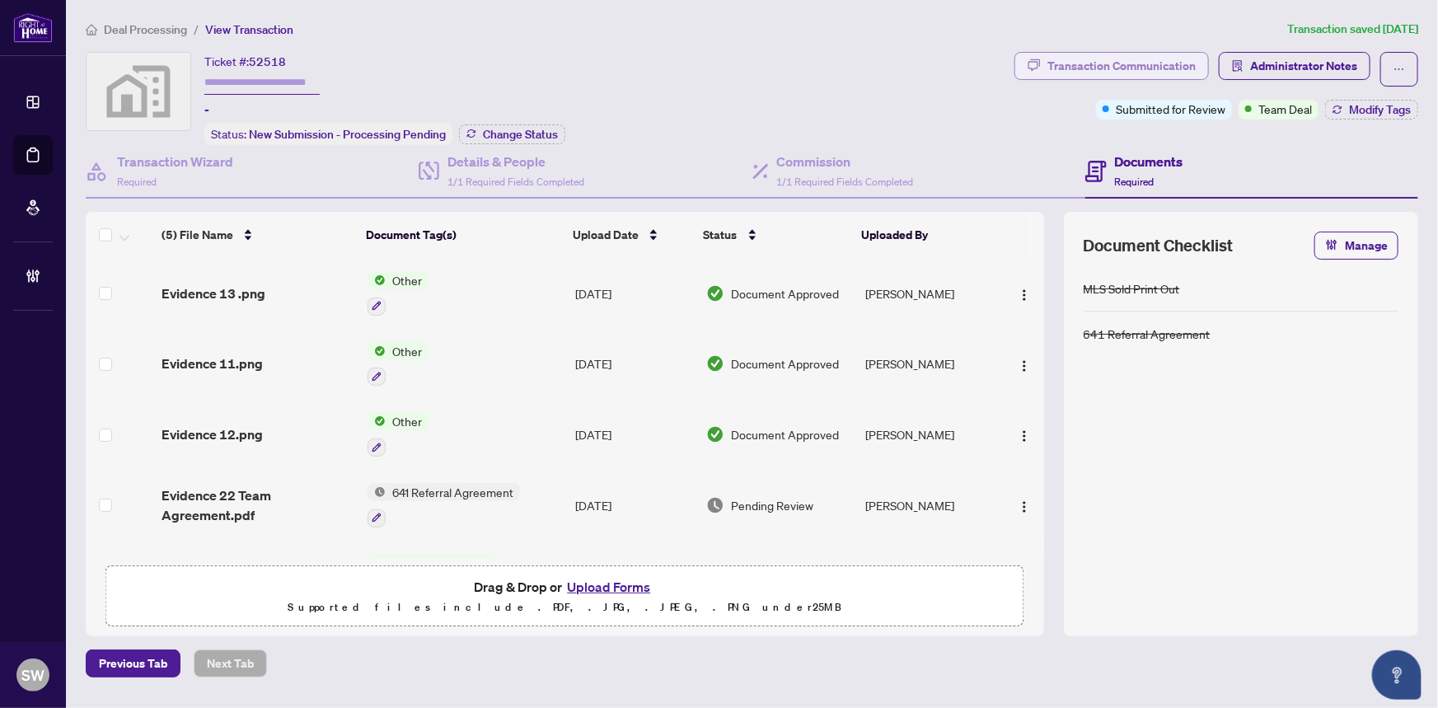
click at [1086, 68] on div "Transaction Communication" at bounding box center [1121, 66] width 148 height 26
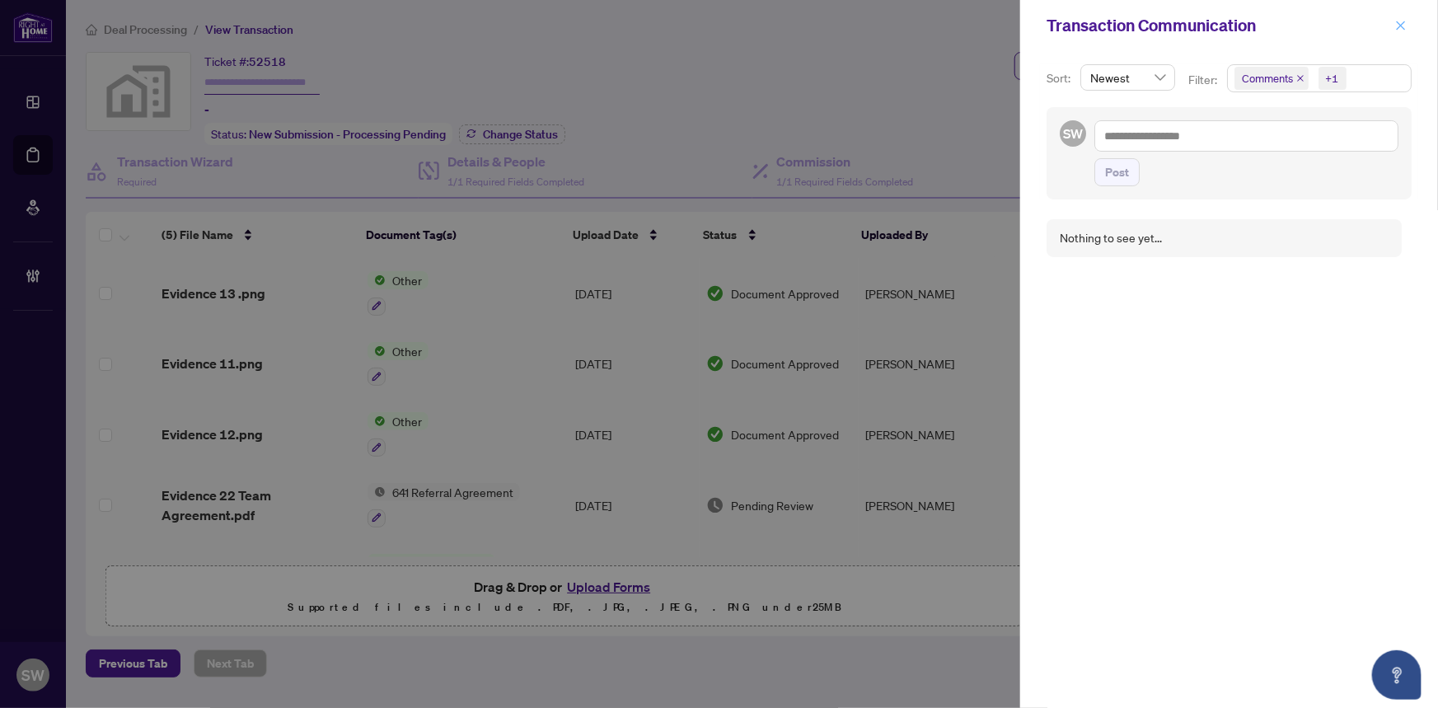
click at [1407, 18] on button "button" at bounding box center [1400, 26] width 21 height 20
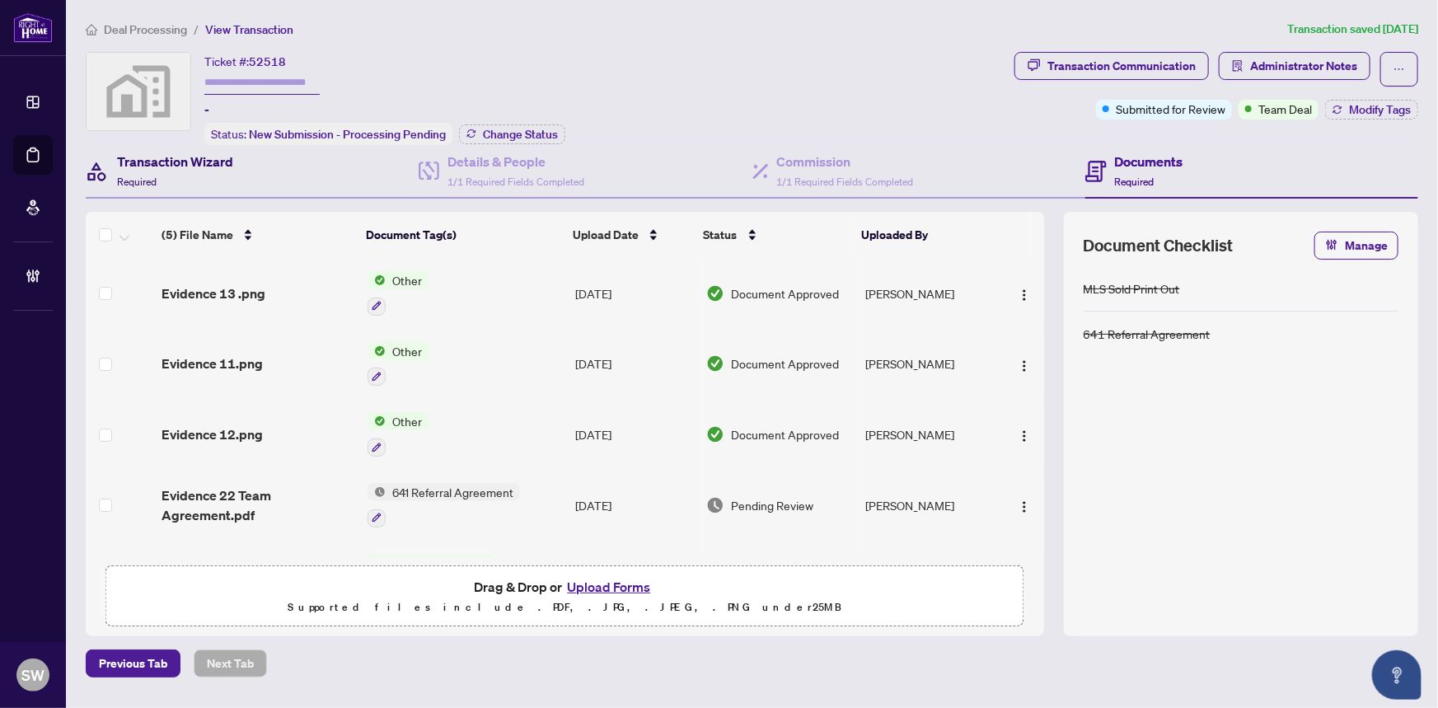
click at [162, 166] on h4 "Transaction Wizard" at bounding box center [175, 162] width 116 height 20
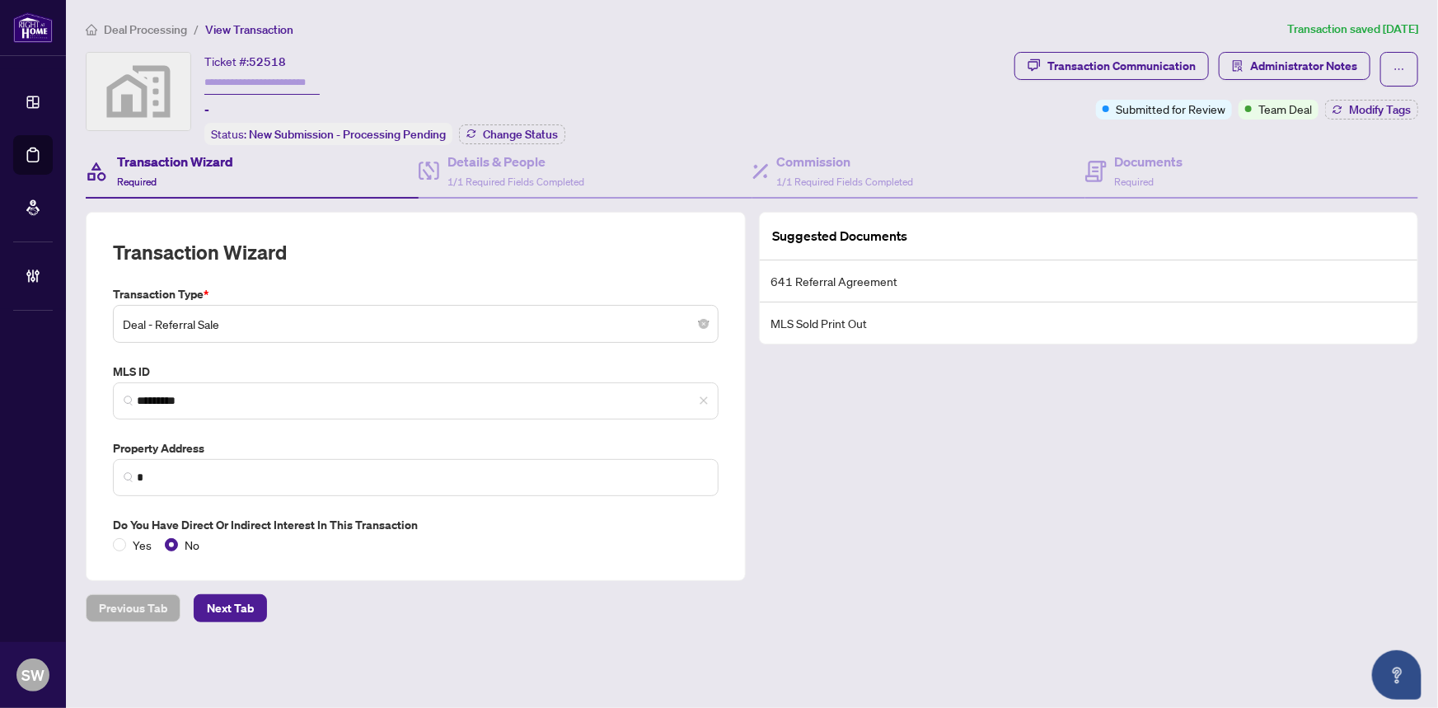
click at [170, 28] on span "Deal Processing" at bounding box center [145, 29] width 83 height 15
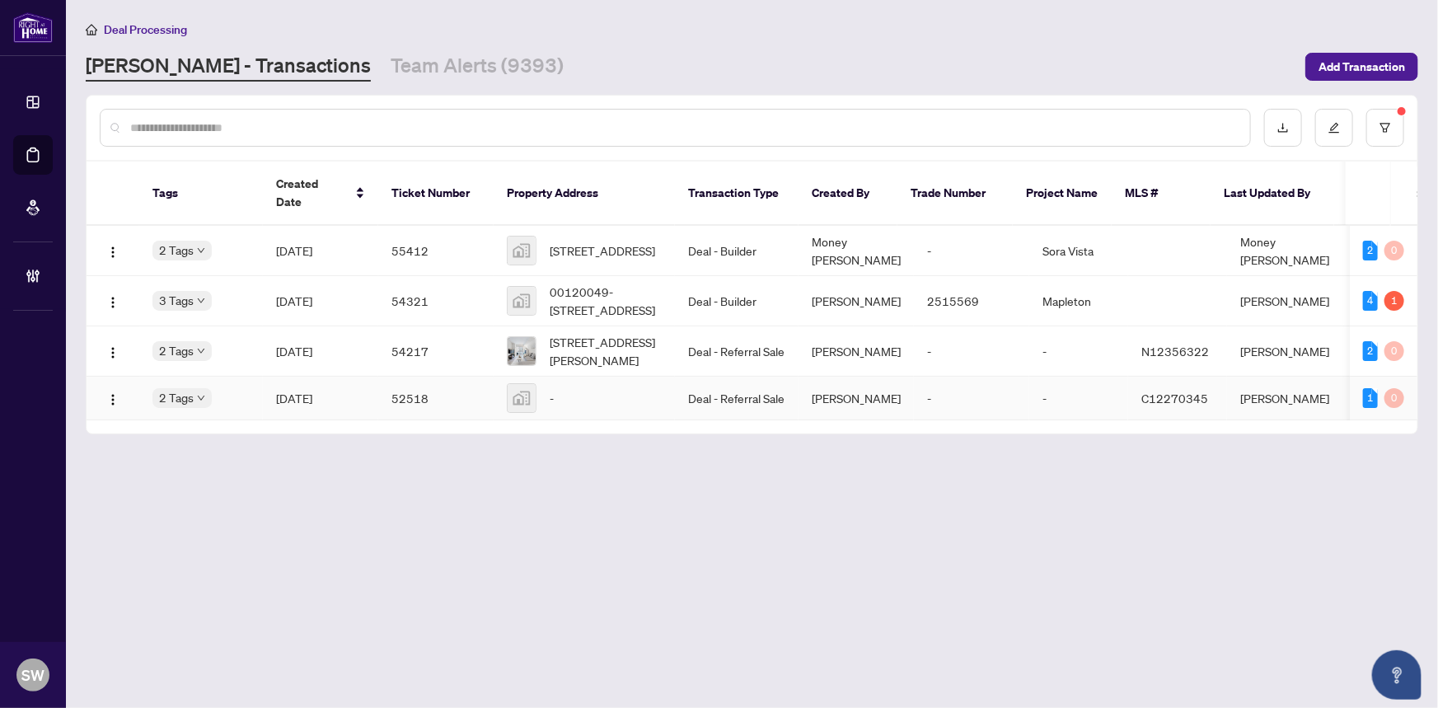
click at [387, 378] on td "52518" at bounding box center [435, 399] width 115 height 44
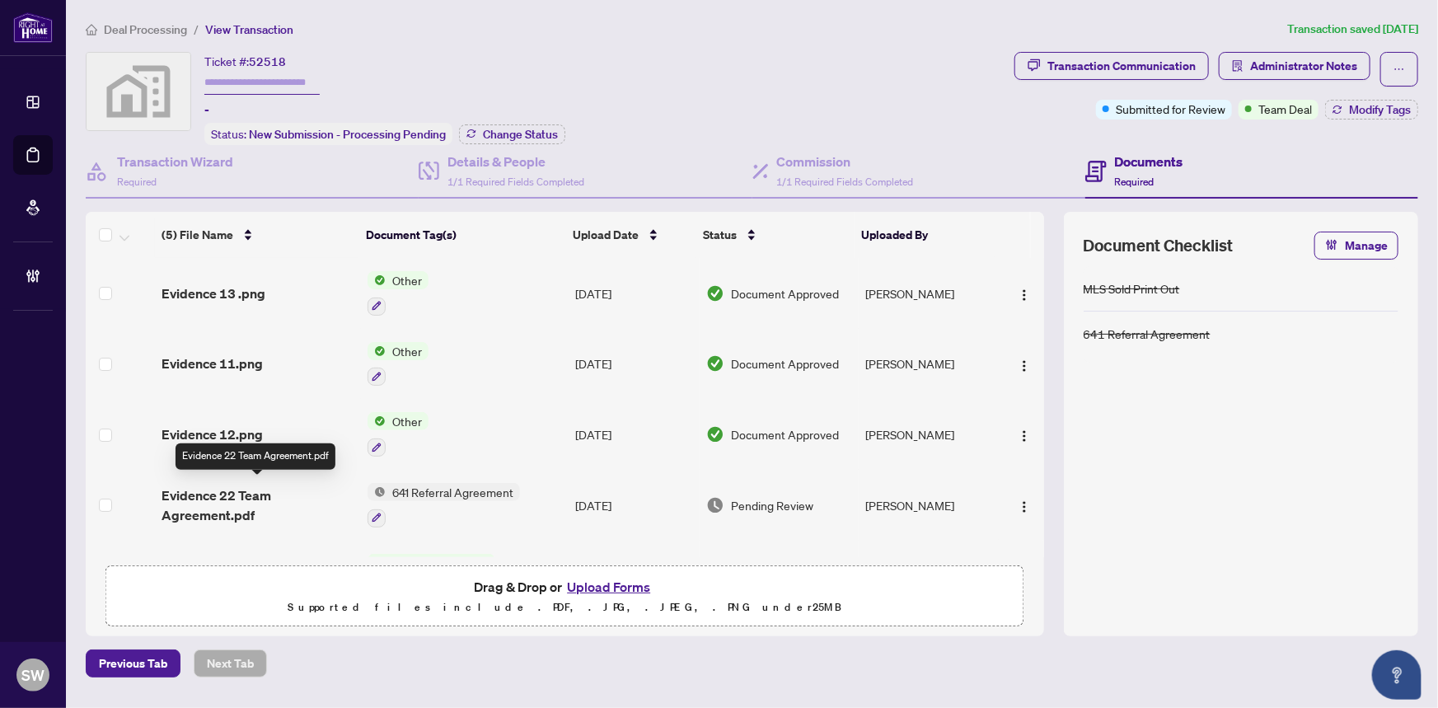
click at [244, 496] on div "(5) File Name Document Tag(s) Upload Date Status Uploaded By (5) File Name Docu…" at bounding box center [565, 384] width 958 height 345
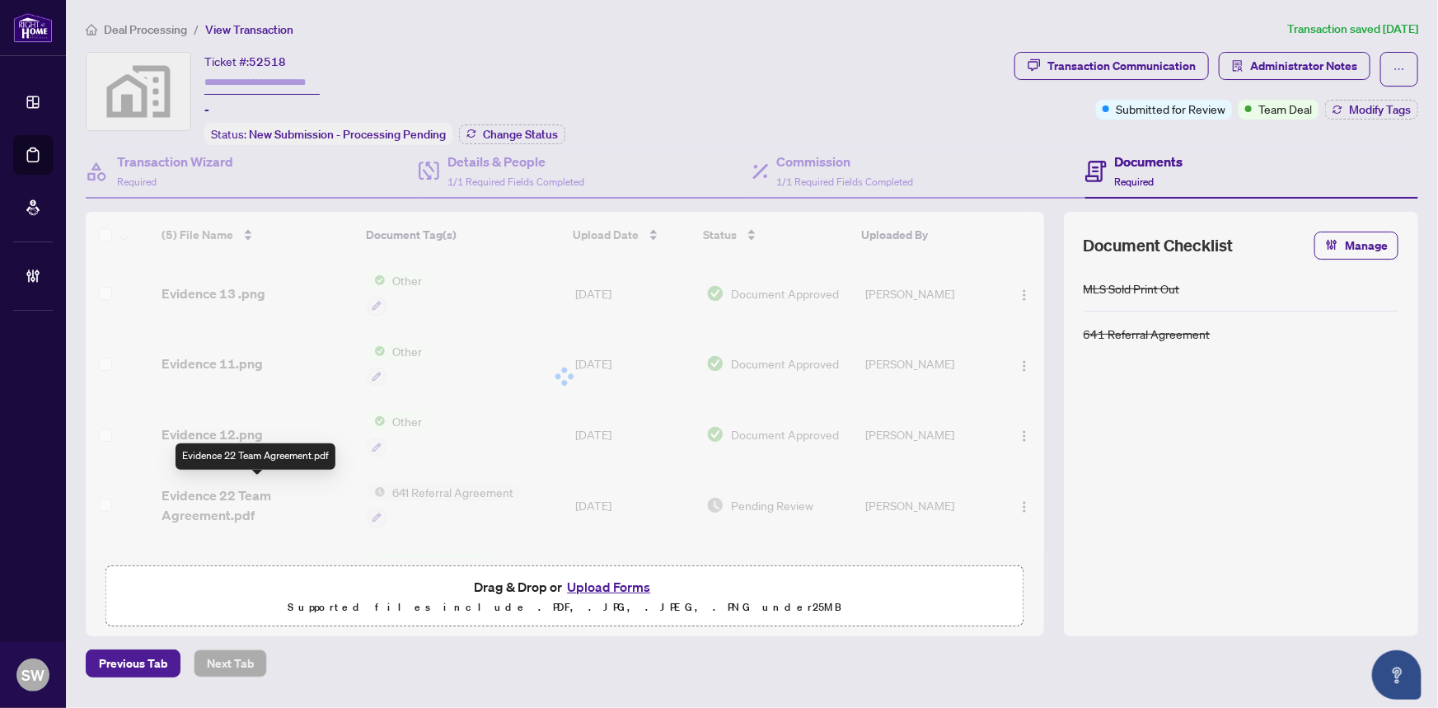
click at [228, 499] on div "(5) File Name Document Tag(s) Upload Date Status Uploaded By (5) File Name Docu…" at bounding box center [565, 384] width 958 height 345
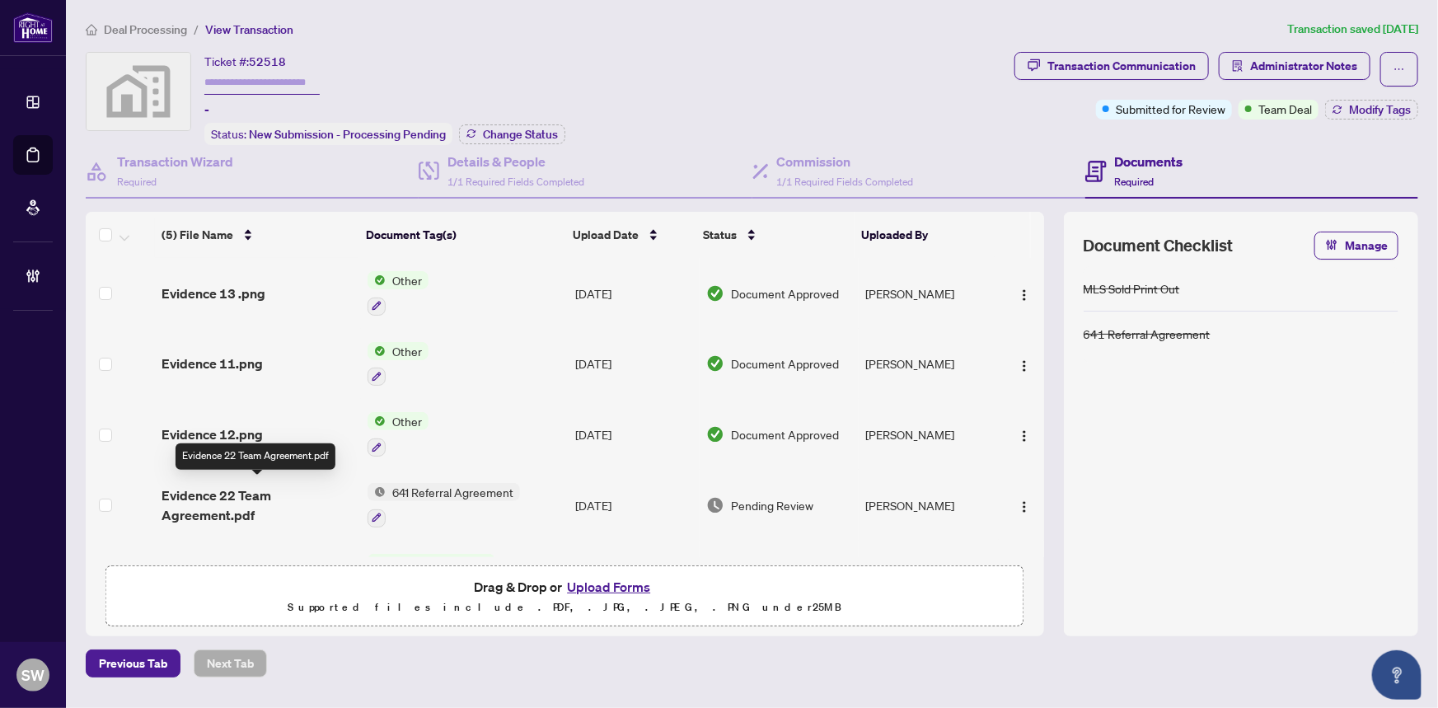
click at [227, 492] on span "Evidence 22 Team Agreement.pdf" at bounding box center [258, 505] width 193 height 40
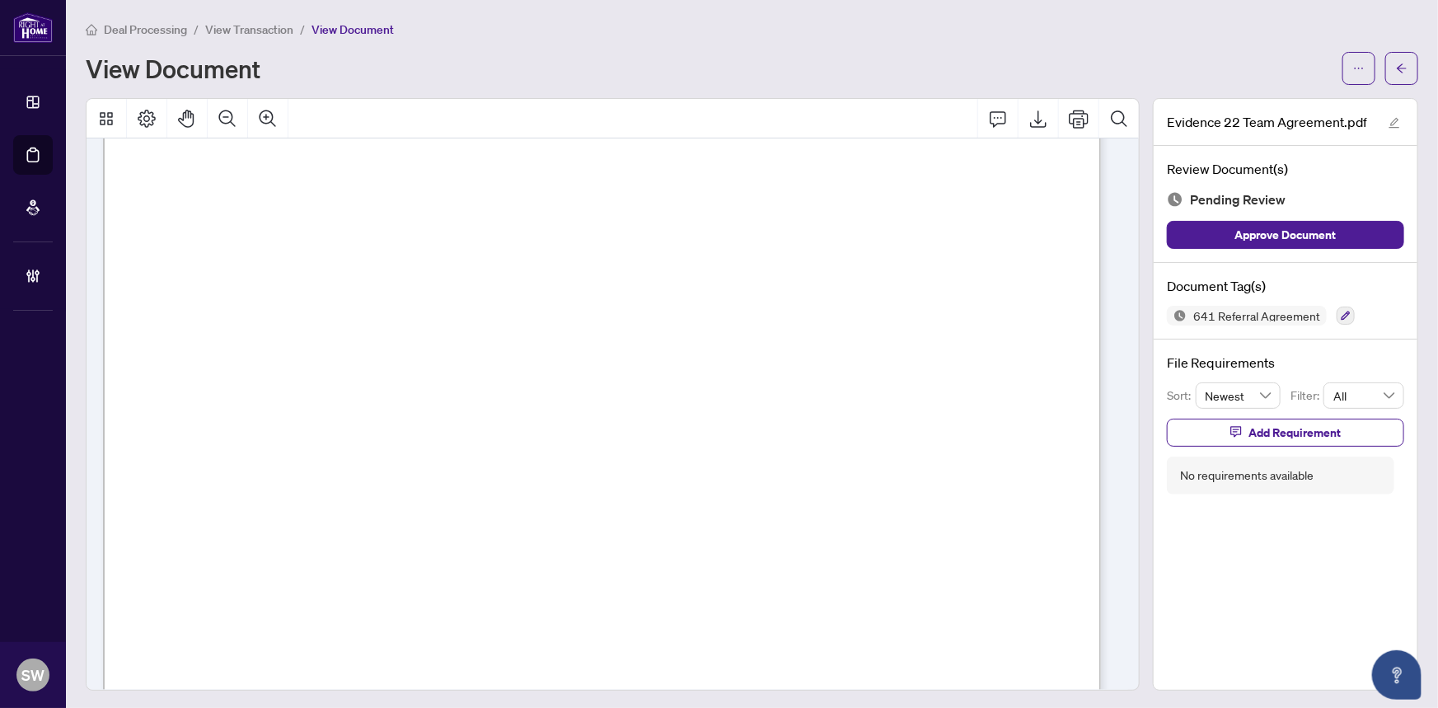
scroll to position [74, 0]
click at [227, 30] on span "View Transaction" at bounding box center [249, 29] width 88 height 15
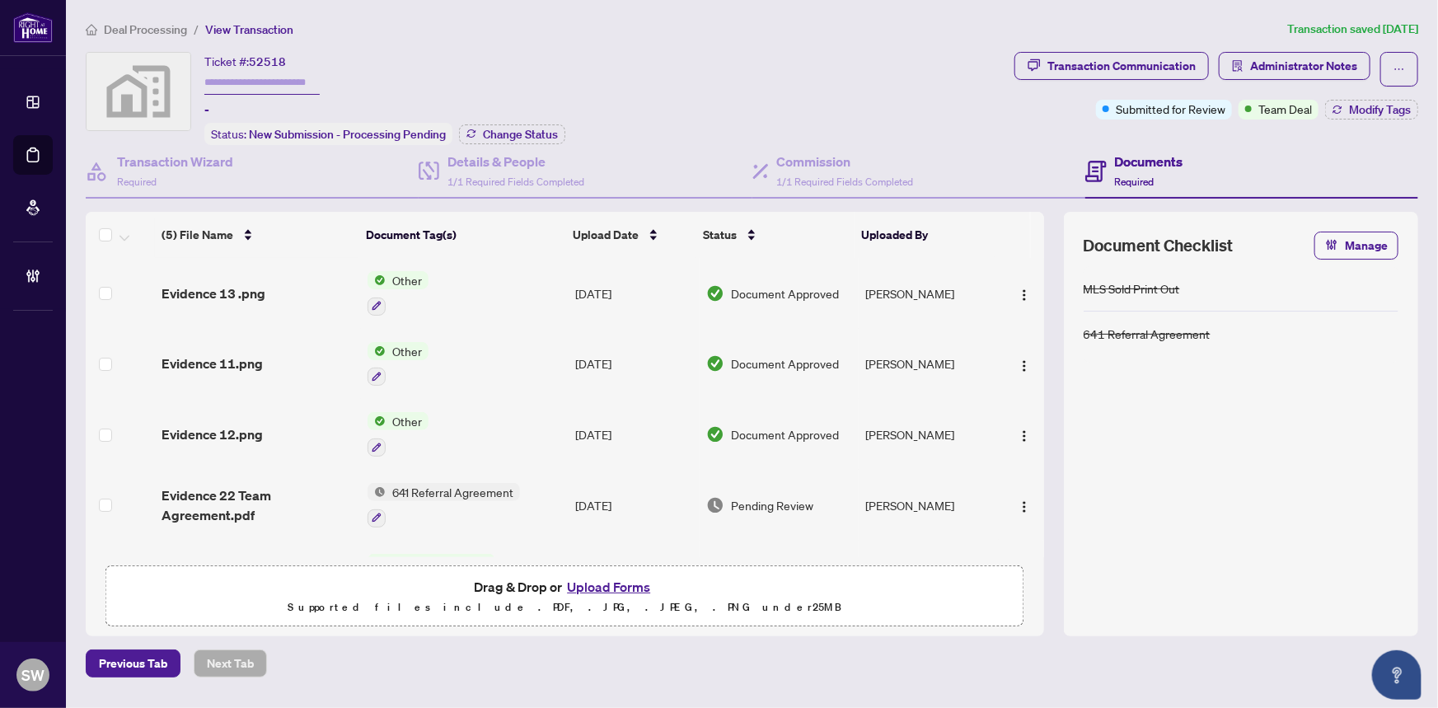
click at [137, 24] on span "Deal Processing" at bounding box center [145, 29] width 83 height 15
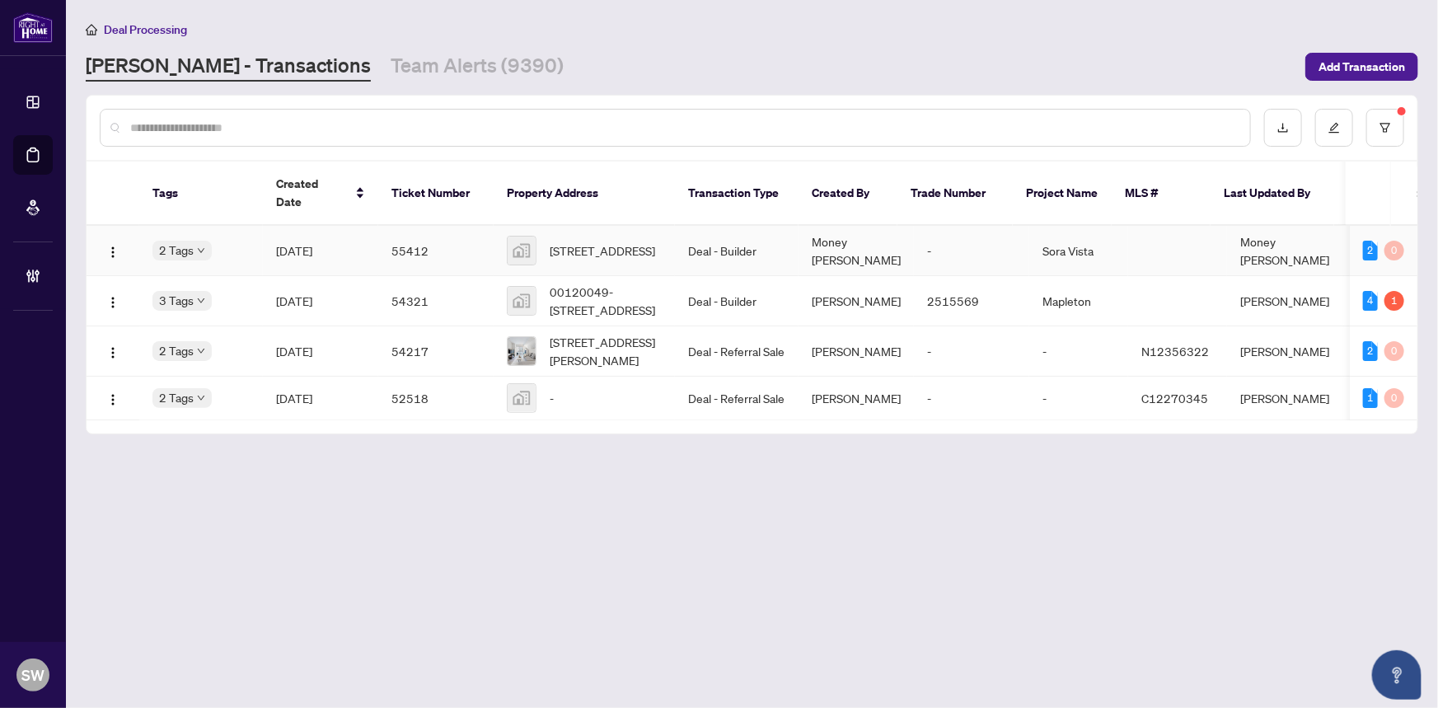
click at [312, 243] on span "Sep/30/2025" at bounding box center [294, 250] width 36 height 15
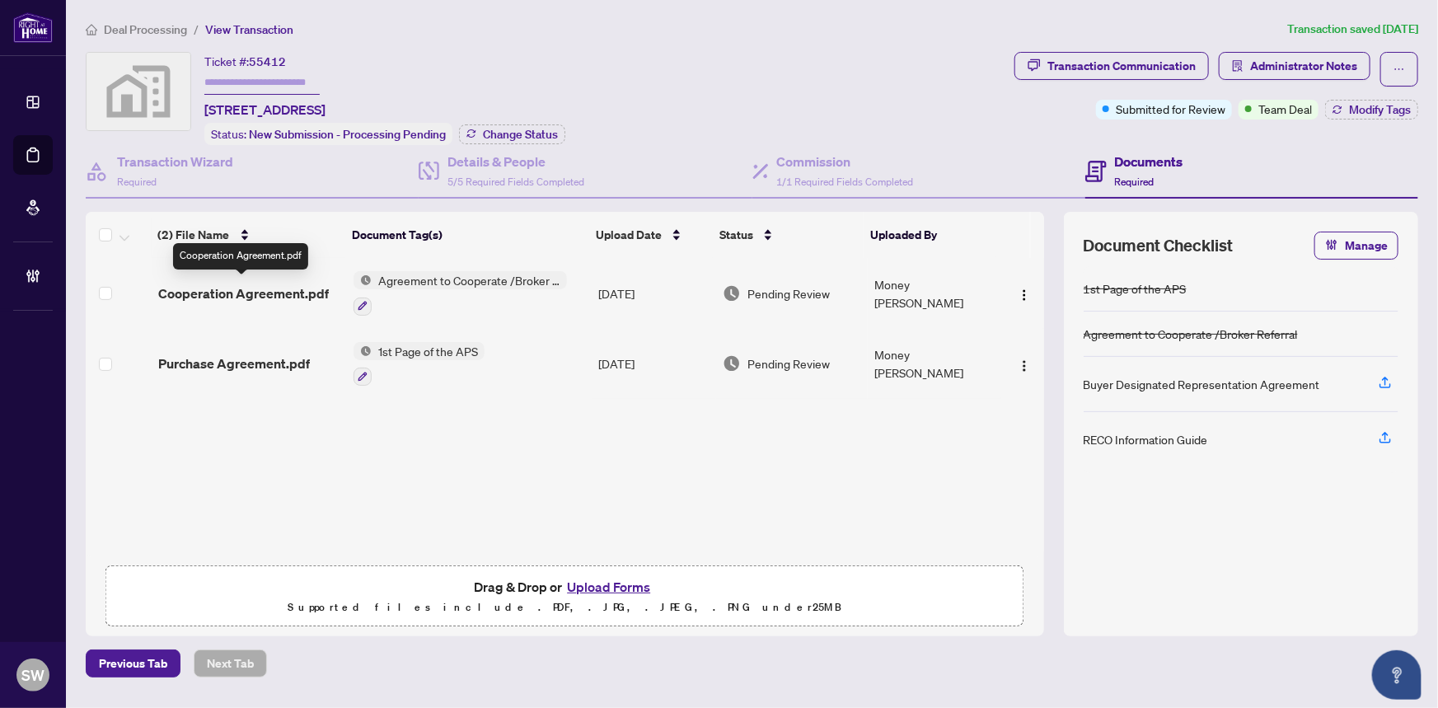
click at [267, 288] on span "Cooperation Agreement.pdf" at bounding box center [243, 293] width 171 height 20
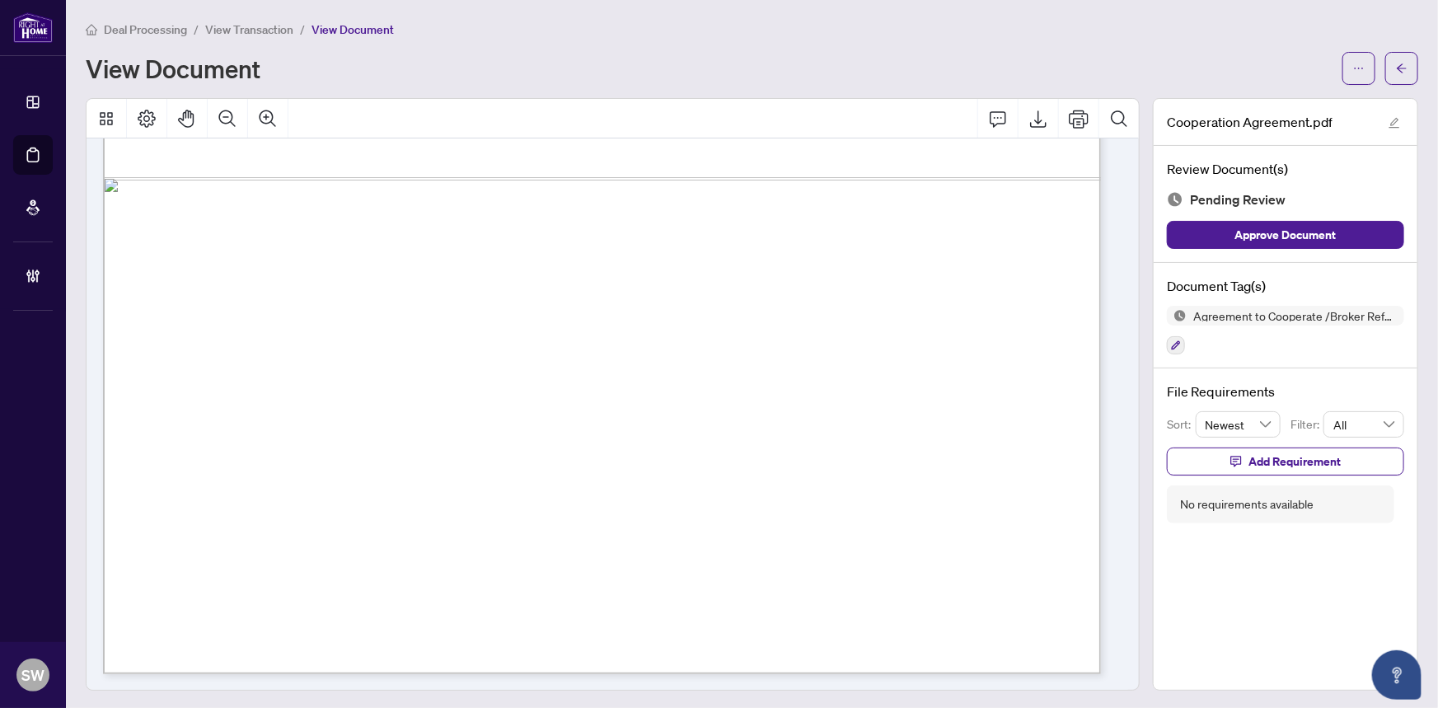
scroll to position [1, 0]
click at [1171, 345] on icon "button" at bounding box center [1176, 345] width 10 height 10
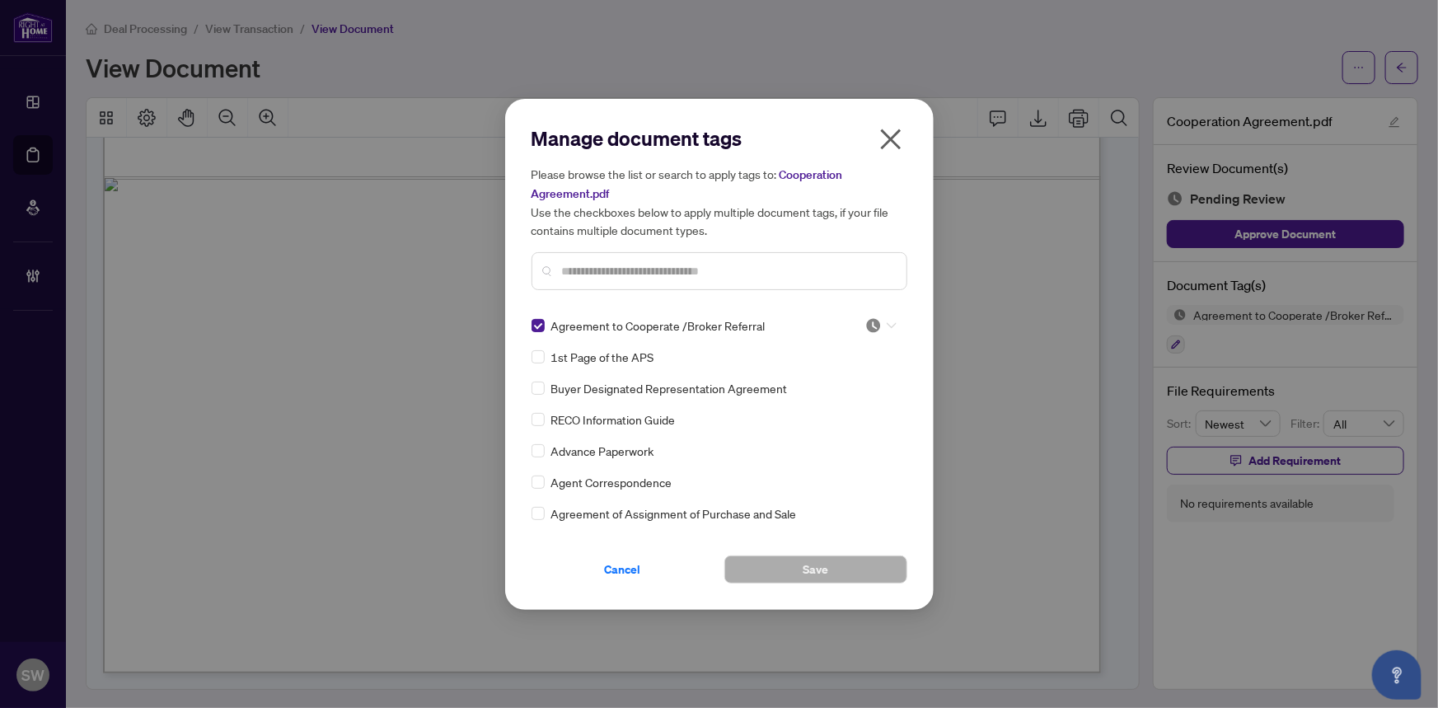
click at [887, 326] on icon at bounding box center [892, 325] width 10 height 7
click at [835, 402] on div "Approved" at bounding box center [826, 405] width 105 height 18
click at [823, 572] on span "Save" at bounding box center [816, 569] width 26 height 26
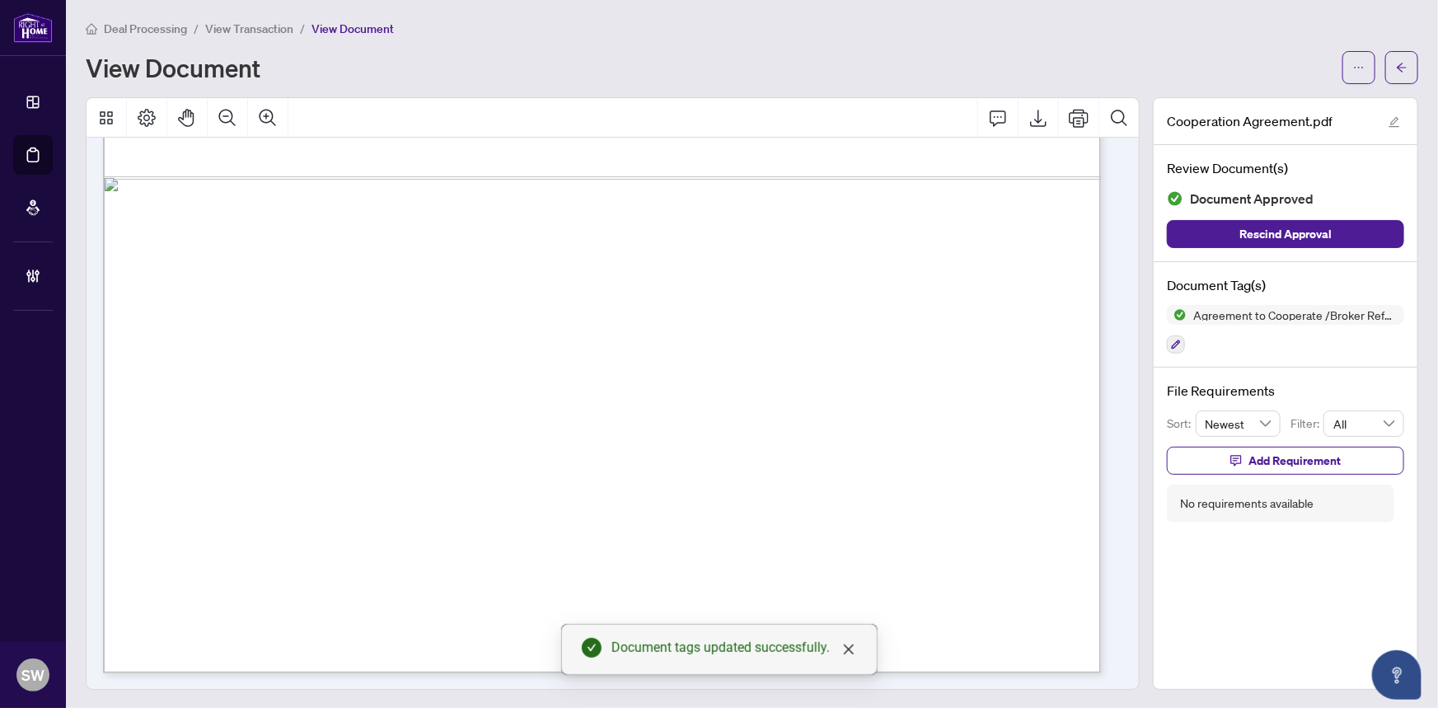
click at [1396, 67] on icon "arrow-left" at bounding box center [1402, 68] width 12 height 12
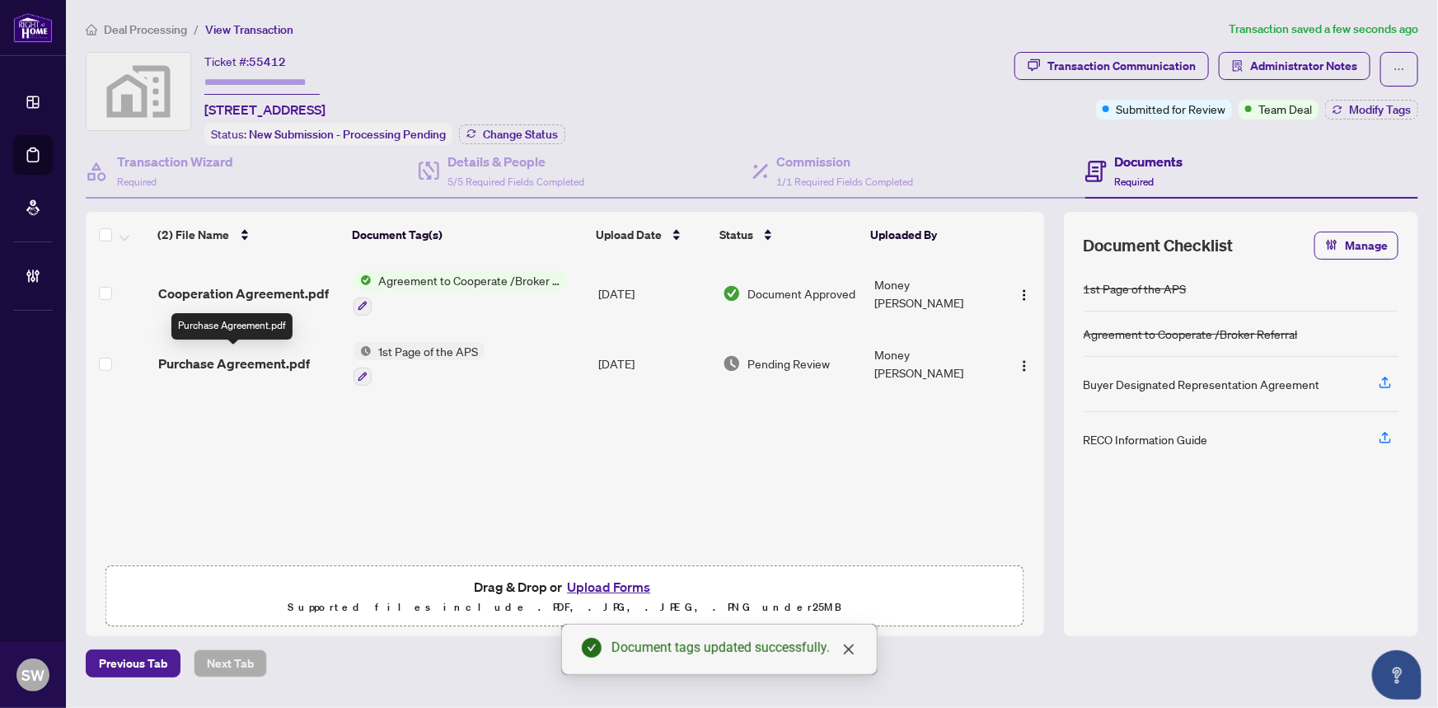
click at [263, 360] on span "Purchase Agreement.pdf" at bounding box center [234, 364] width 152 height 20
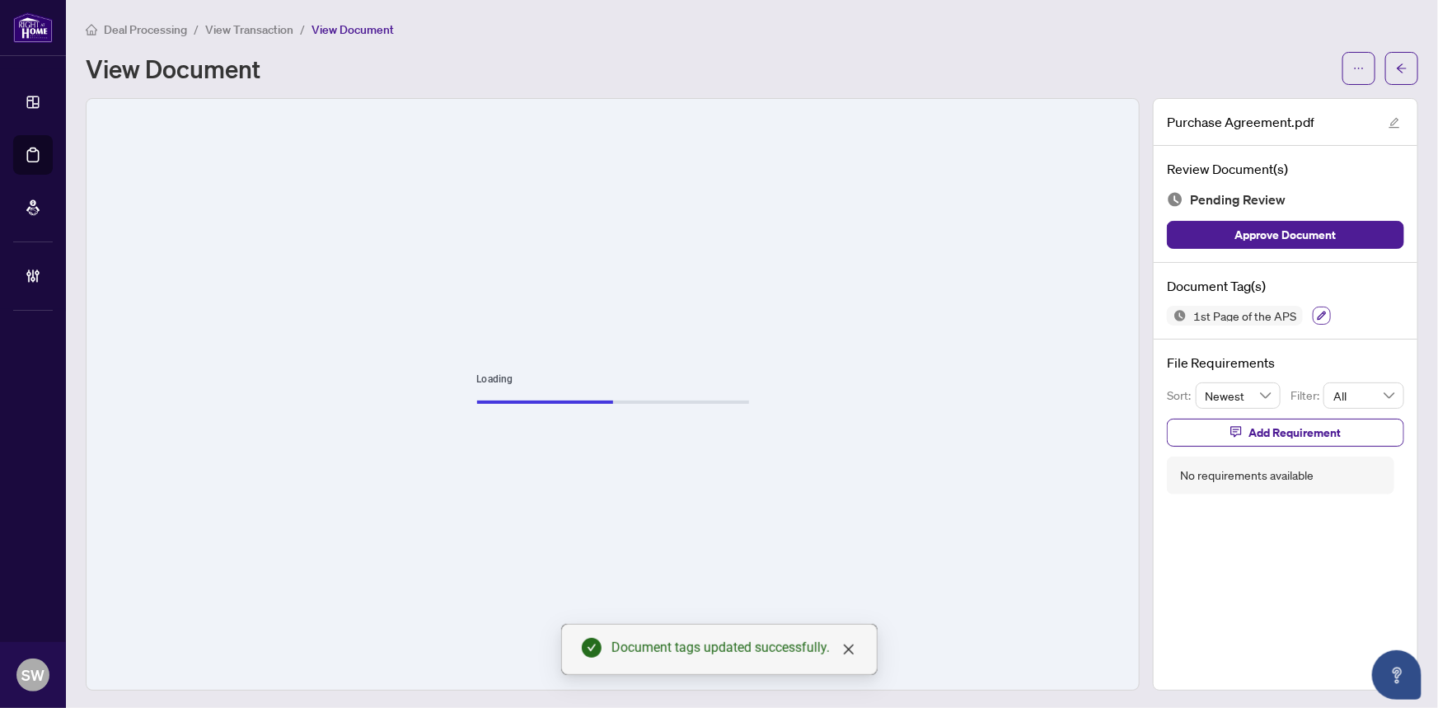
click at [1317, 312] on icon "button" at bounding box center [1322, 316] width 10 height 10
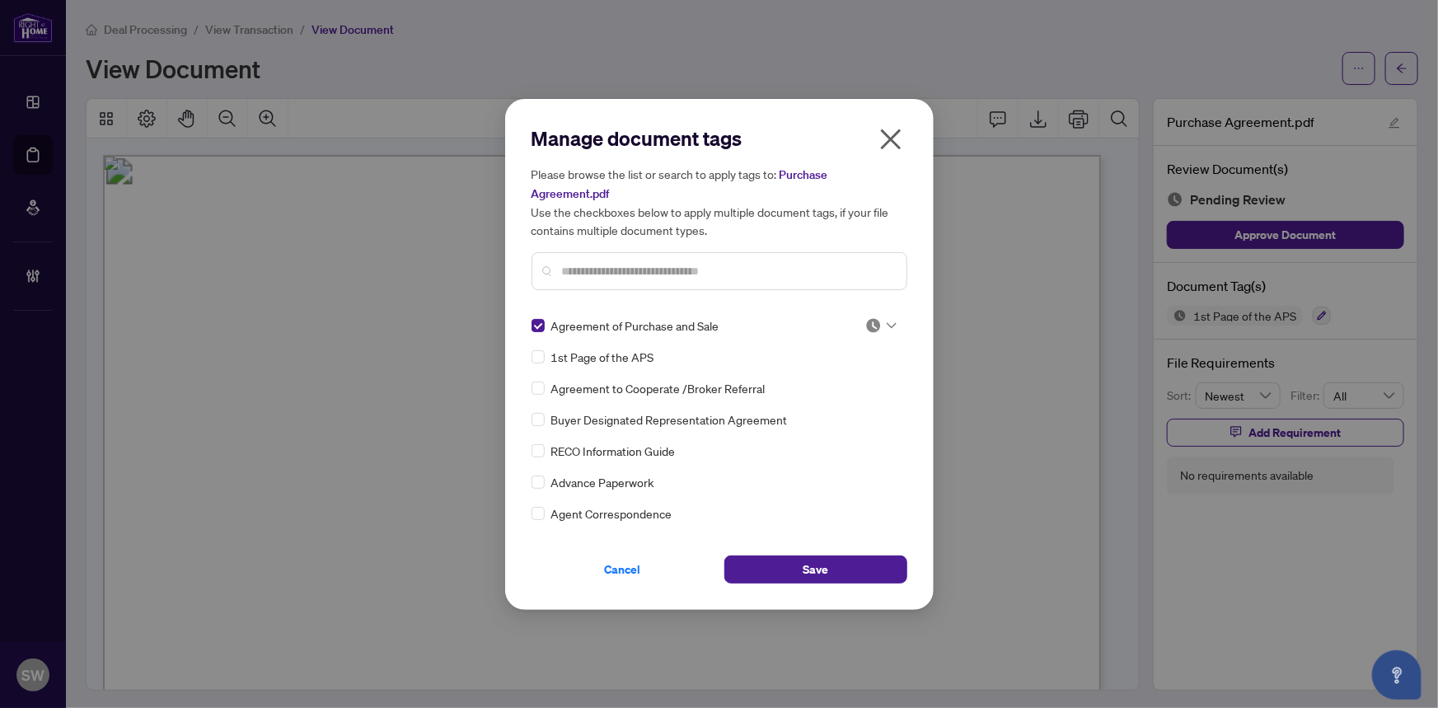
click at [878, 317] on div at bounding box center [880, 325] width 31 height 16
click at [836, 392] on div "Approved" at bounding box center [826, 396] width 105 height 18
click at [823, 569] on span "Save" at bounding box center [816, 569] width 26 height 26
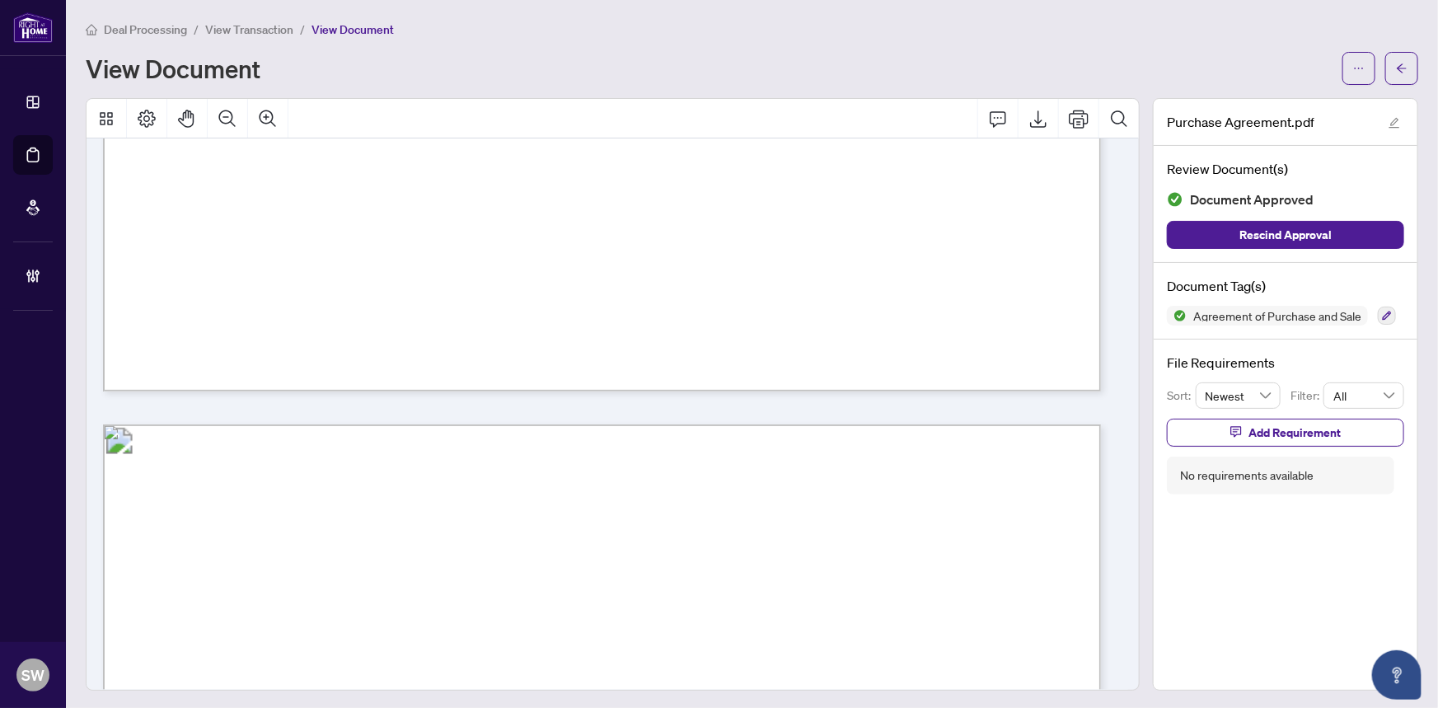
scroll to position [21834, 0]
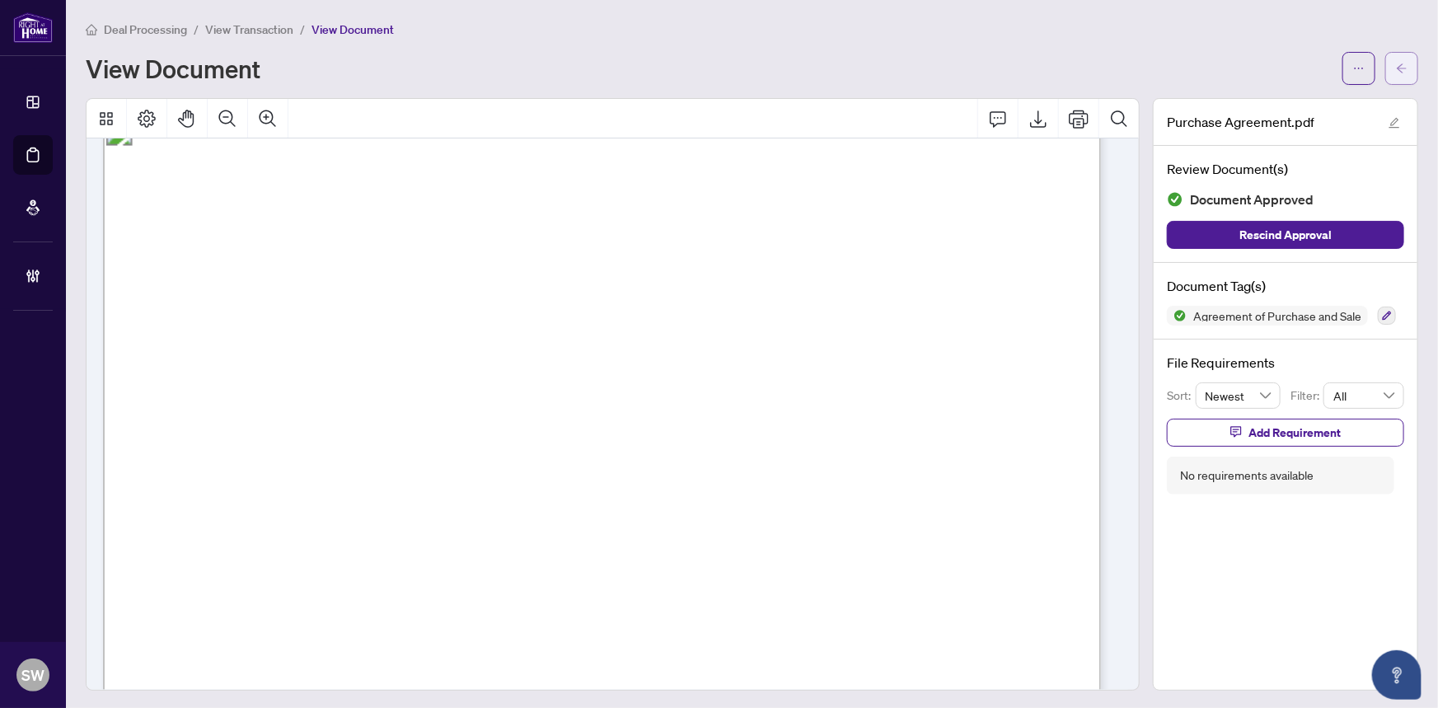
click at [1396, 59] on span "button" at bounding box center [1402, 68] width 12 height 26
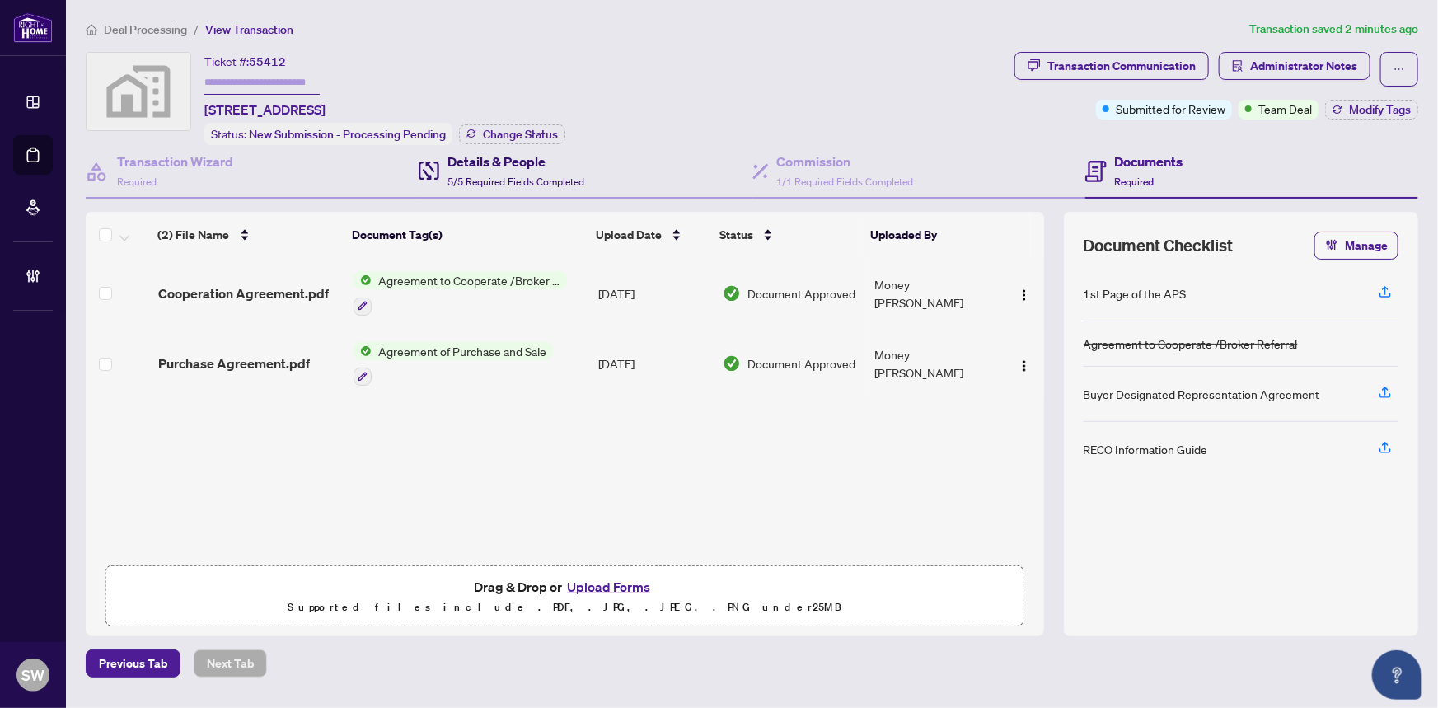
click at [532, 169] on div "Details & People 5/5 Required Fields Completed" at bounding box center [515, 171] width 137 height 39
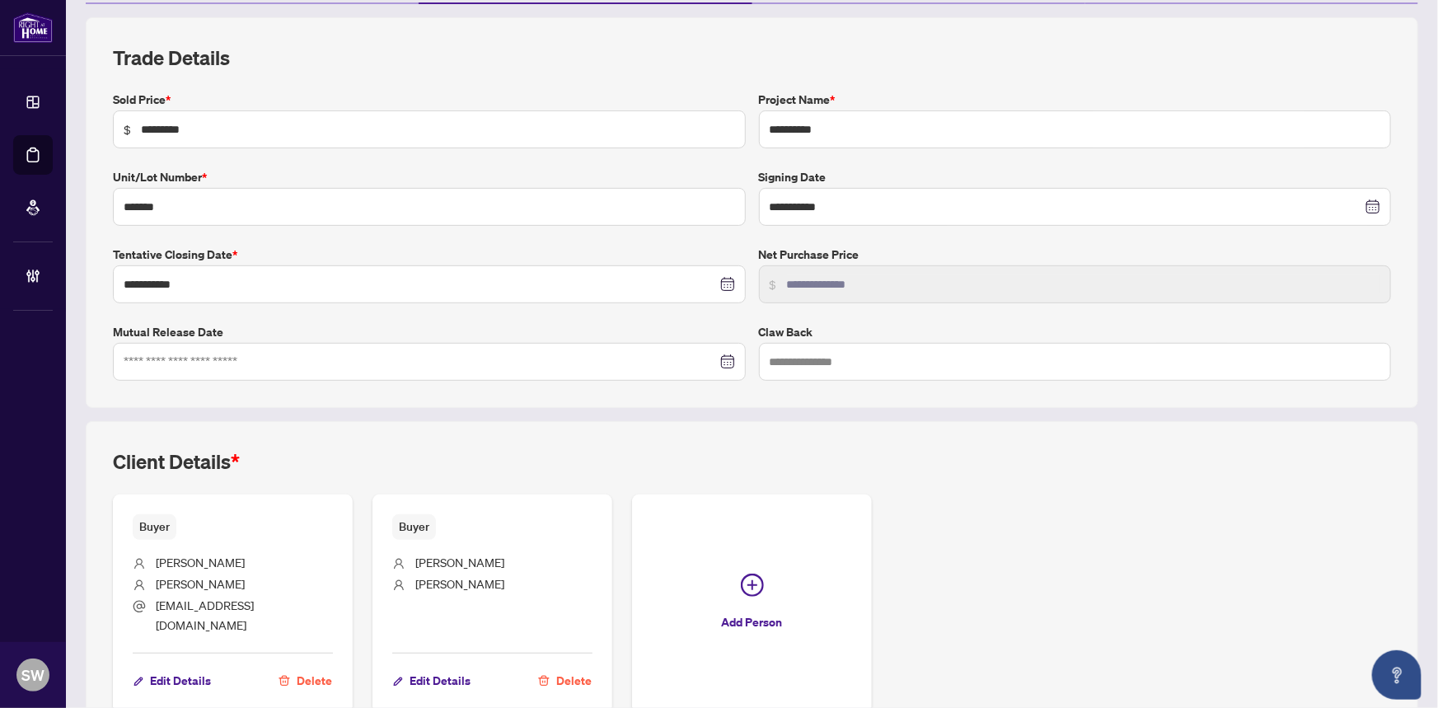
scroll to position [266, 0]
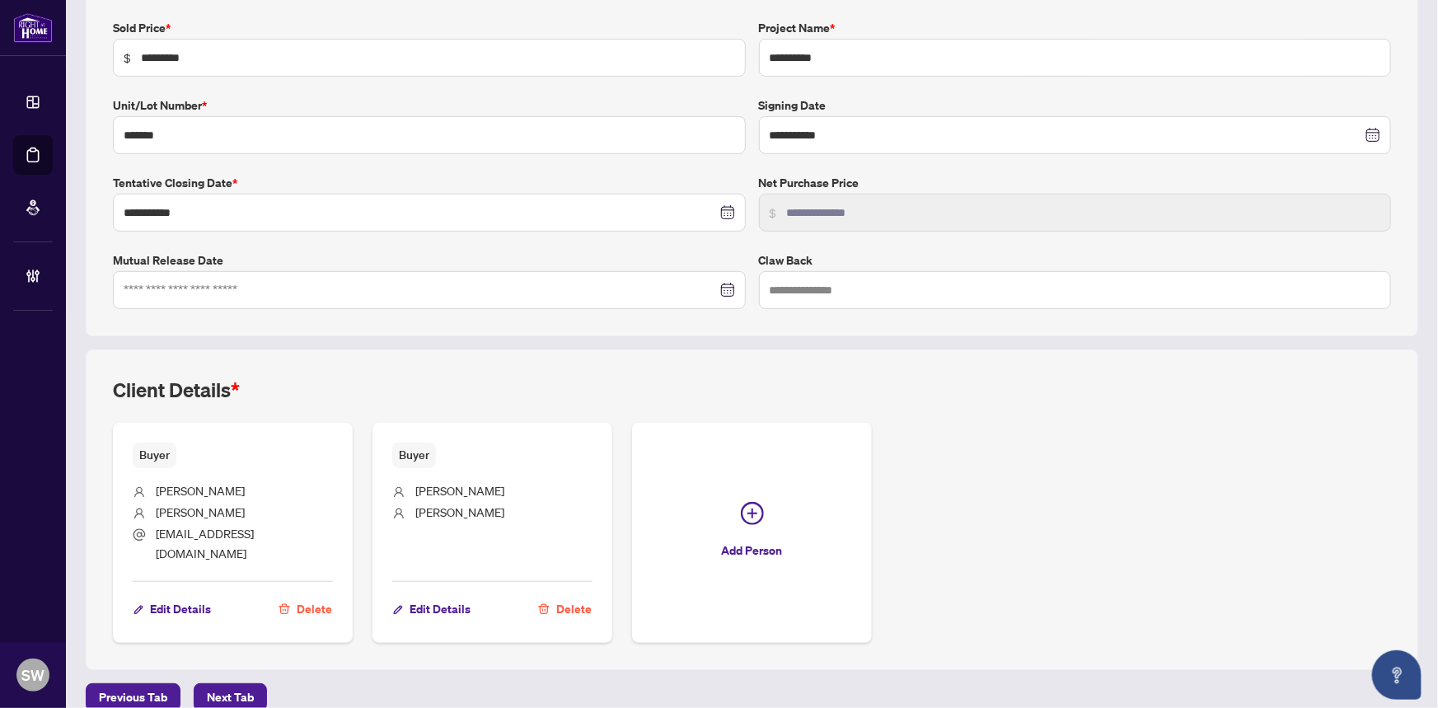
click at [161, 483] on span "Julian" at bounding box center [200, 490] width 89 height 15
drag, startPoint x: 413, startPoint y: 485, endPoint x: 503, endPoint y: 485, distance: 89.8
click at [503, 485] on li "Sephanie Marie" at bounding box center [492, 491] width 200 height 21
copy span "Sephanie Marie"
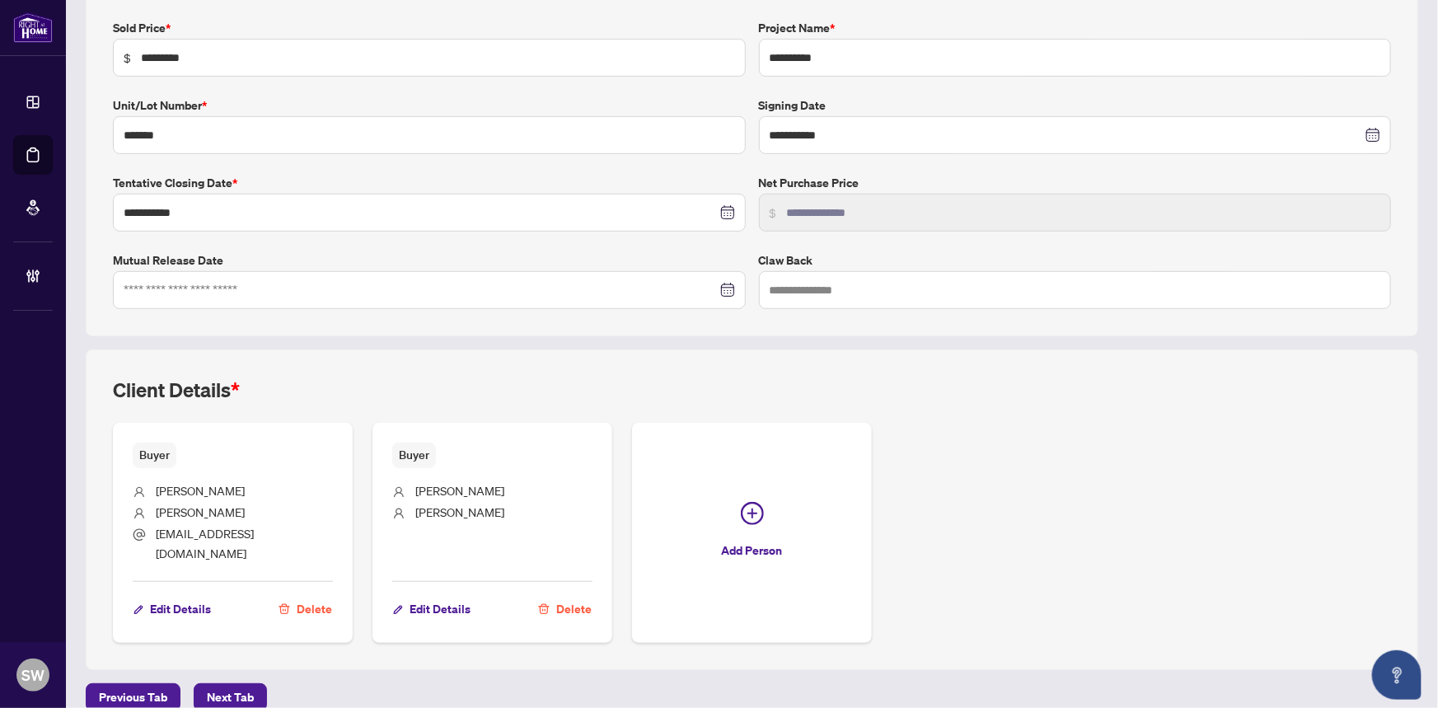
click at [417, 505] on span "Di Bartolomeo" at bounding box center [459, 511] width 89 height 15
click at [418, 505] on span "Di Bartolomeo" at bounding box center [459, 511] width 89 height 15
copy body "Di Bartolomeo Edit Details Delete Add Person Previous Tab Next Tab"
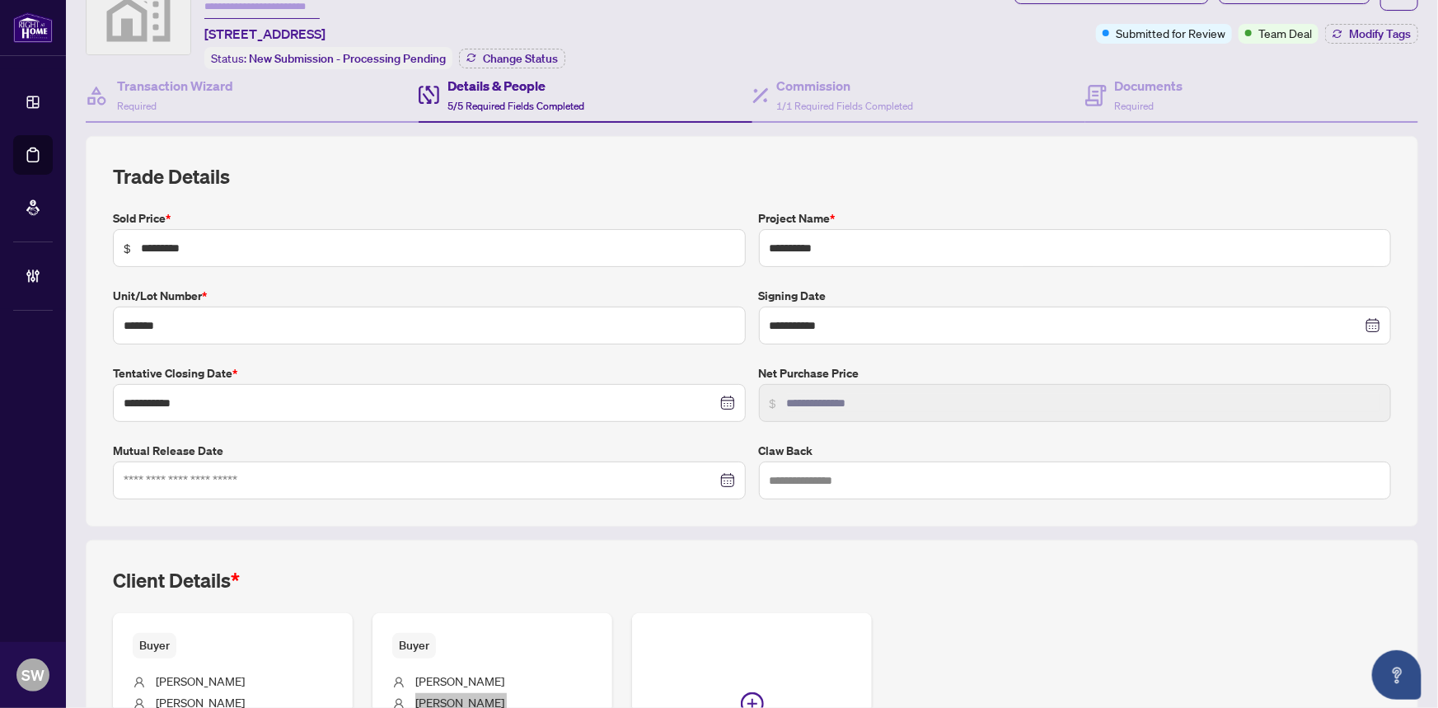
scroll to position [0, 0]
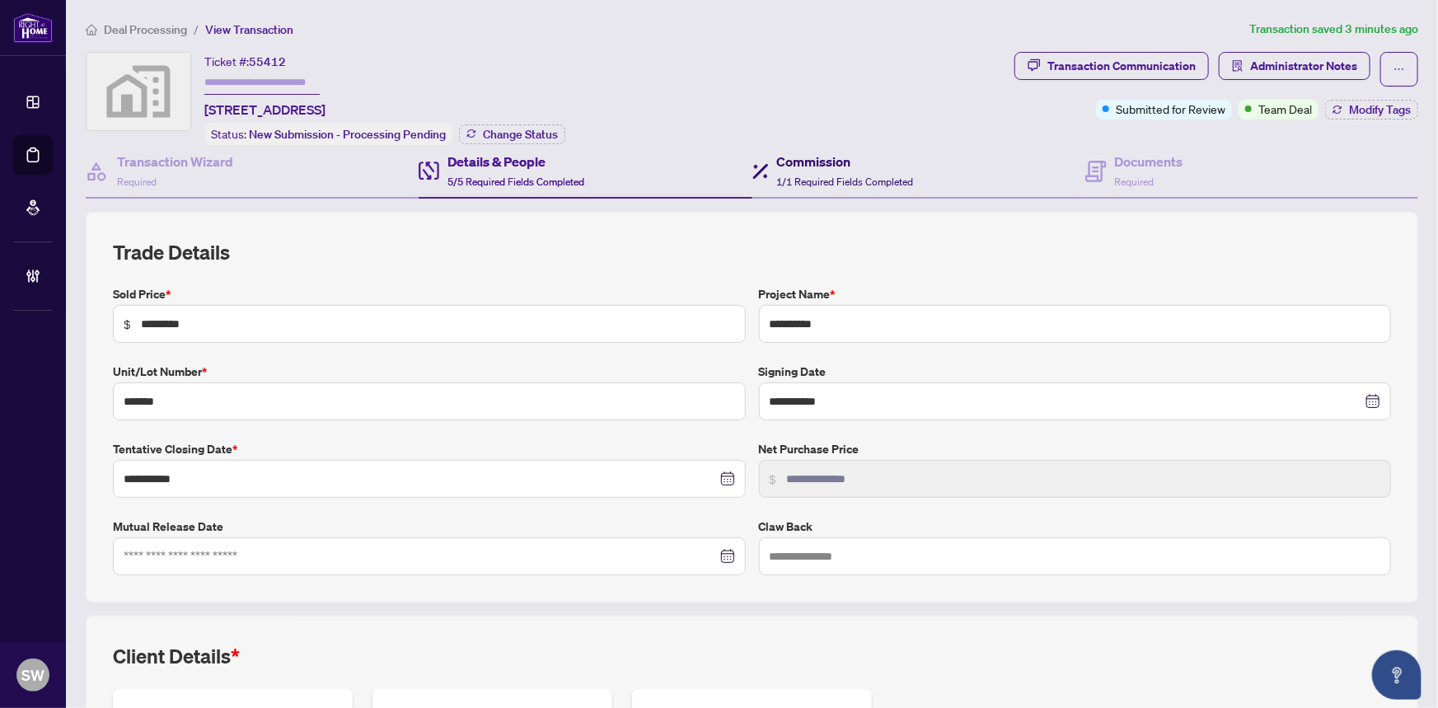
click at [840, 169] on div "Commission 1/1 Required Fields Completed" at bounding box center [845, 171] width 137 height 39
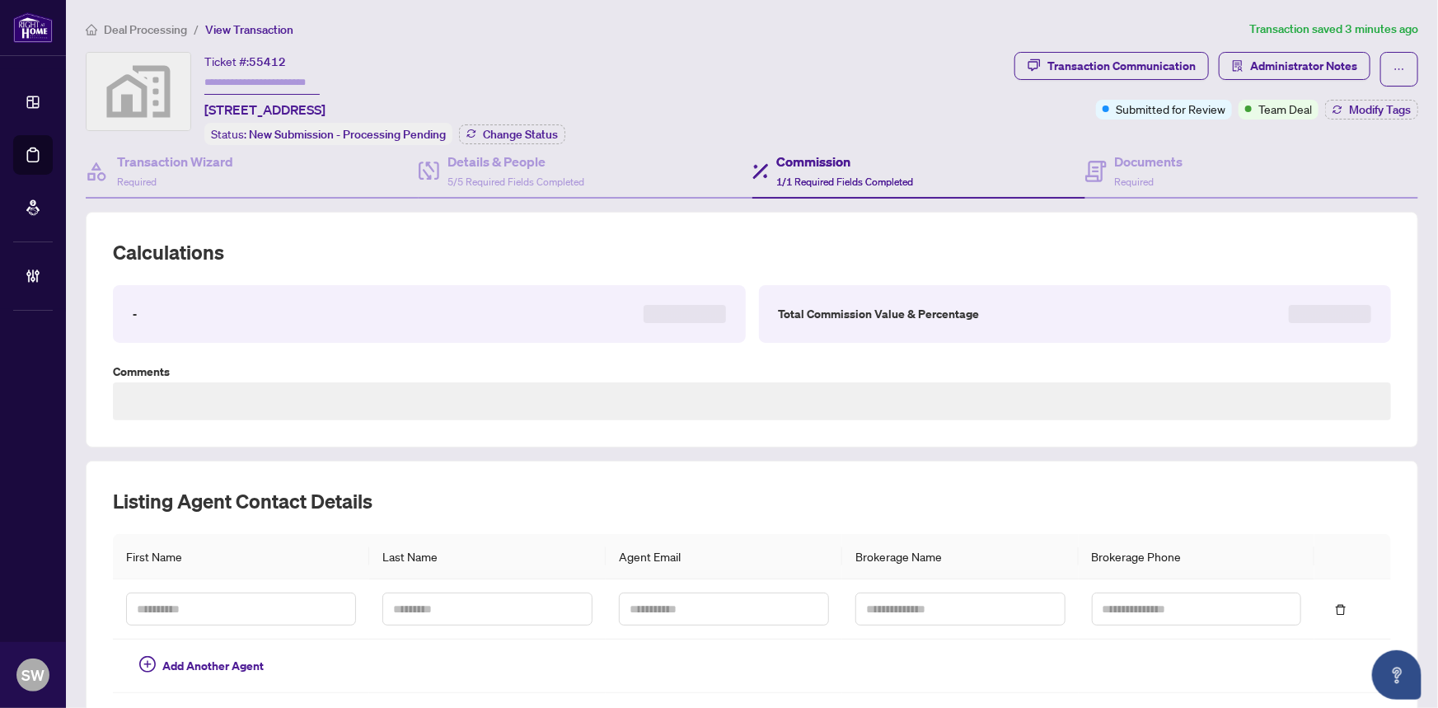
type textarea "**********"
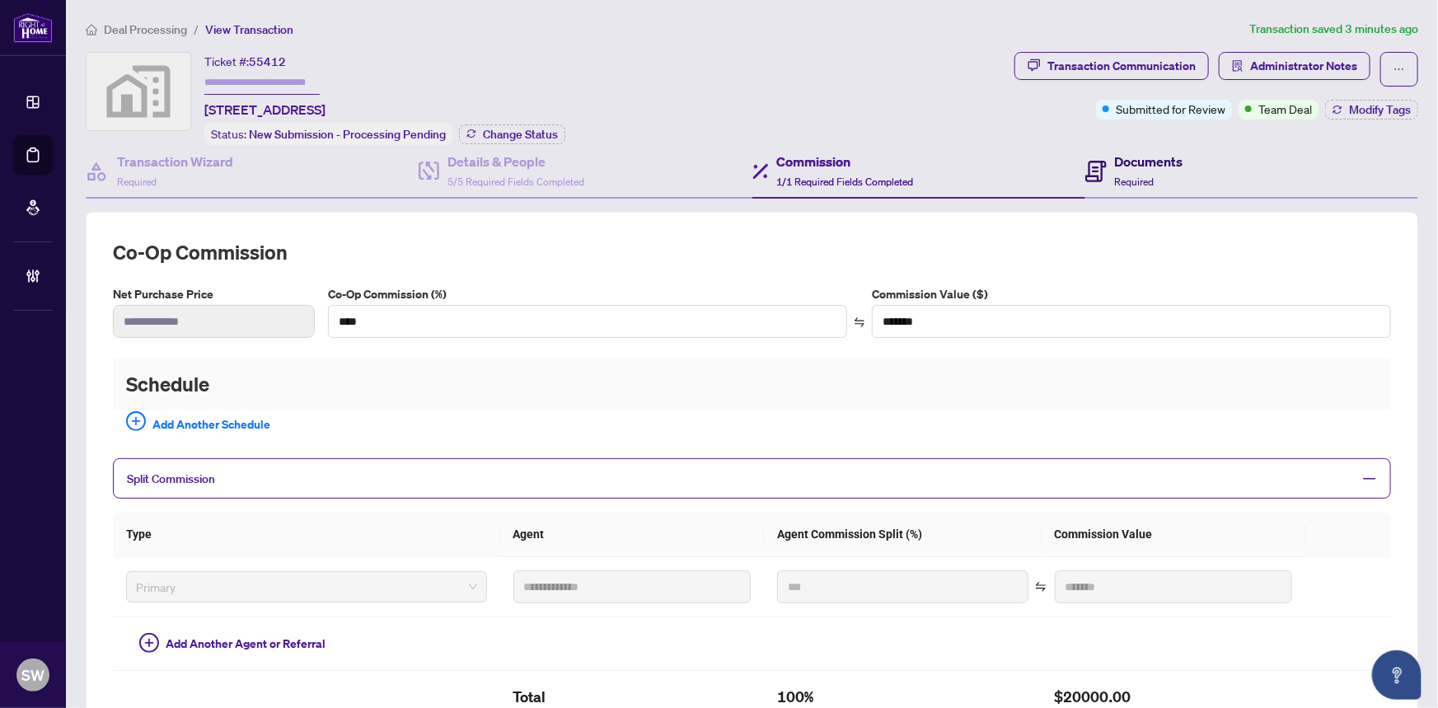
click at [1139, 185] on div "Documents Required" at bounding box center [1149, 171] width 68 height 39
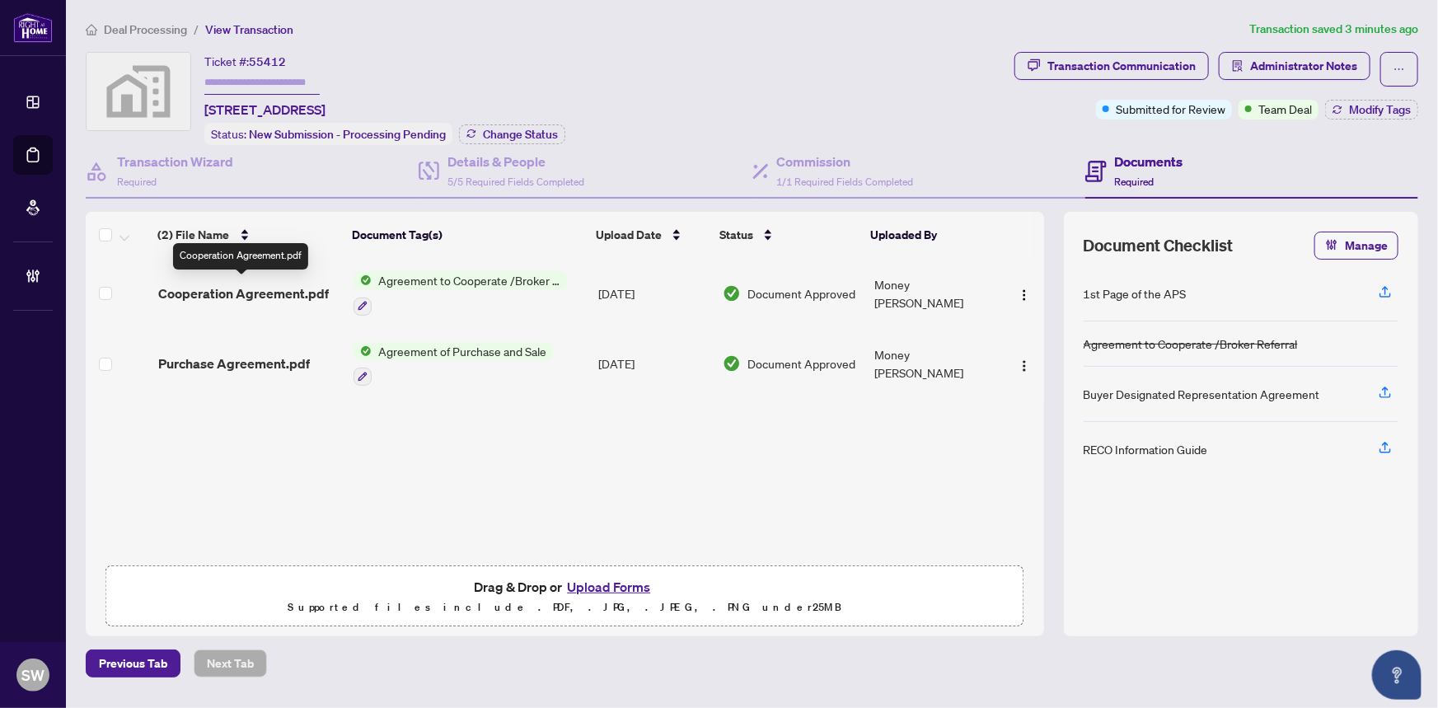
click at [292, 284] on span "Cooperation Agreement.pdf" at bounding box center [243, 293] width 171 height 20
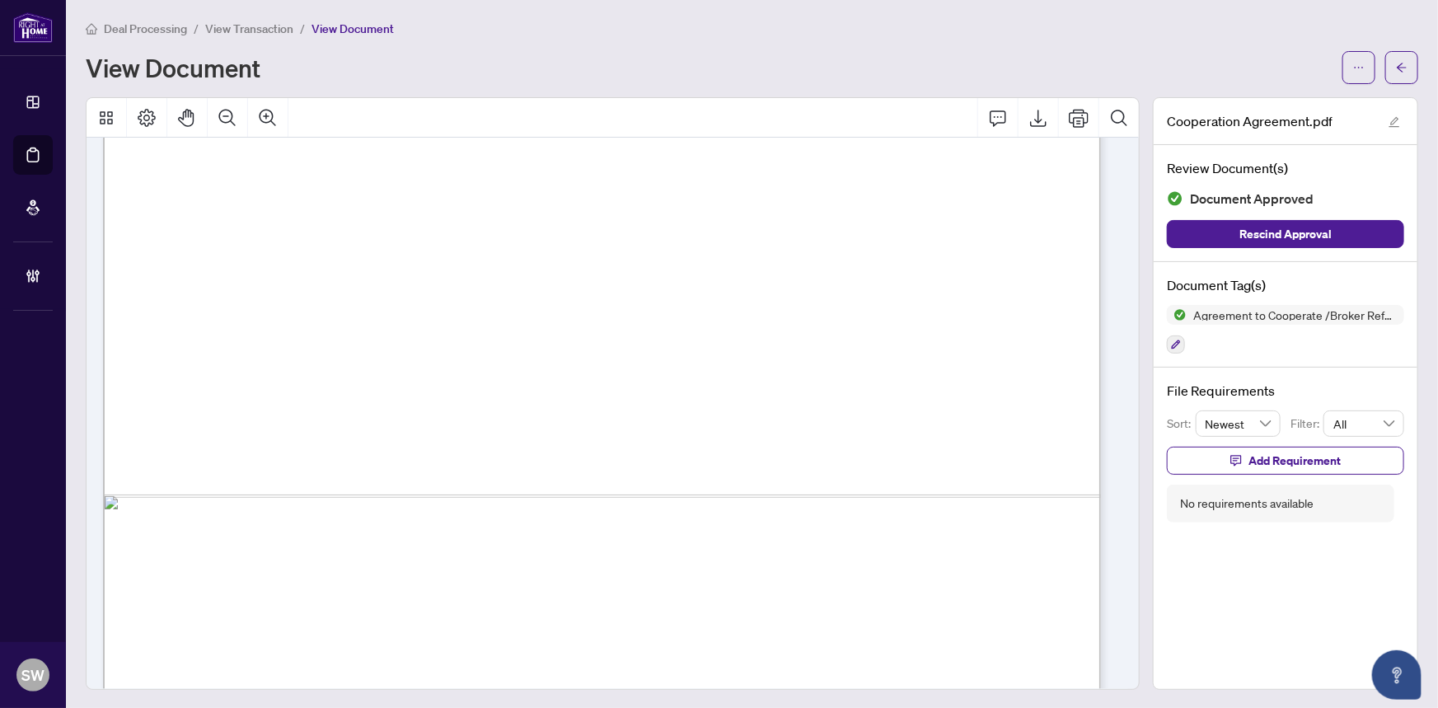
scroll to position [825, 0]
click at [1342, 58] on button "button" at bounding box center [1358, 67] width 33 height 33
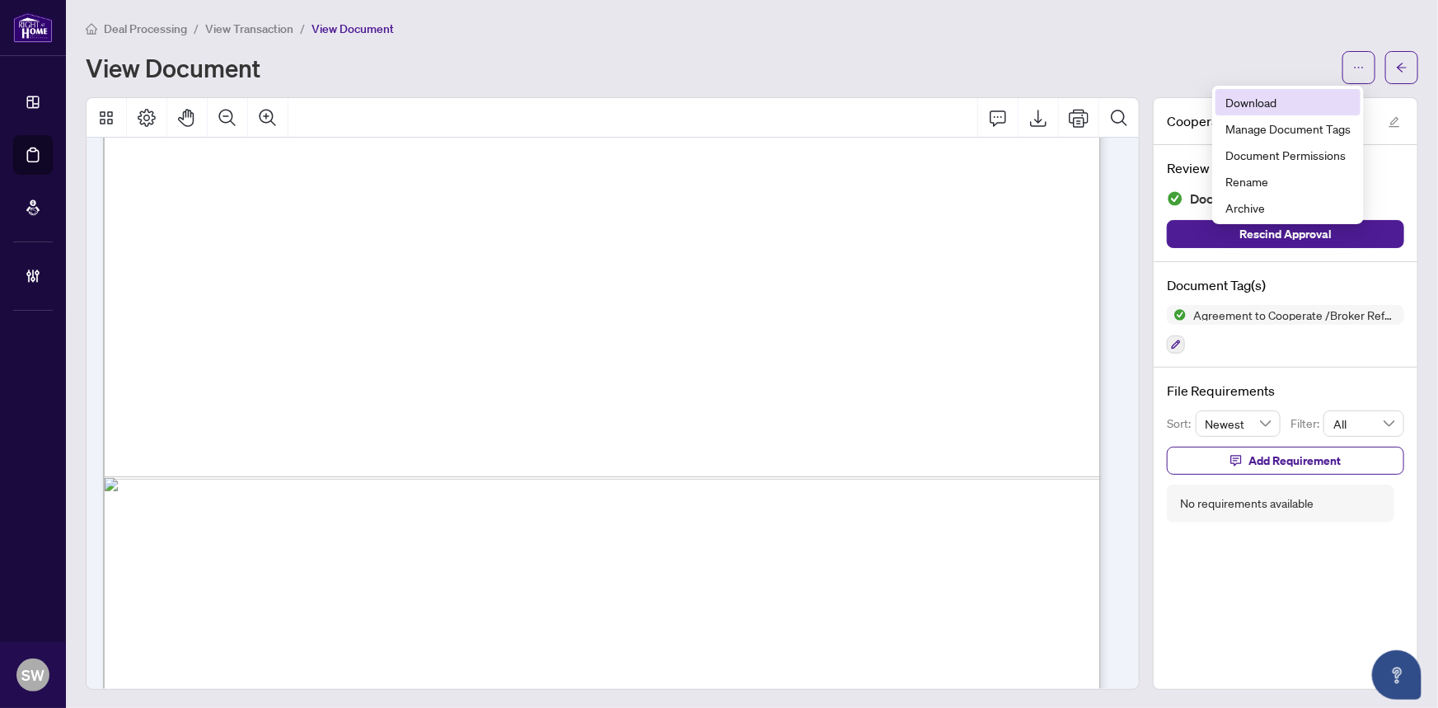
click at [1289, 98] on span "Download" at bounding box center [1287, 102] width 125 height 18
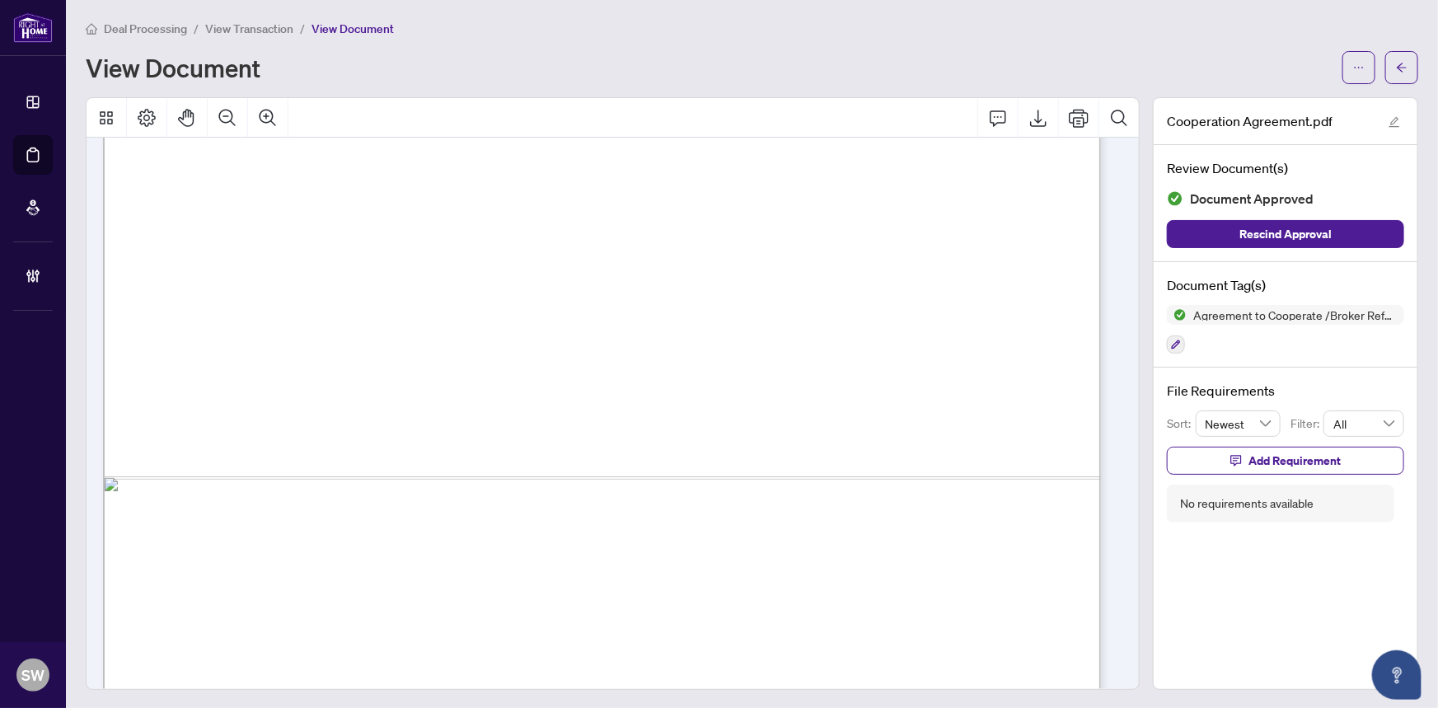
click at [282, 26] on span "View Transaction" at bounding box center [249, 28] width 88 height 15
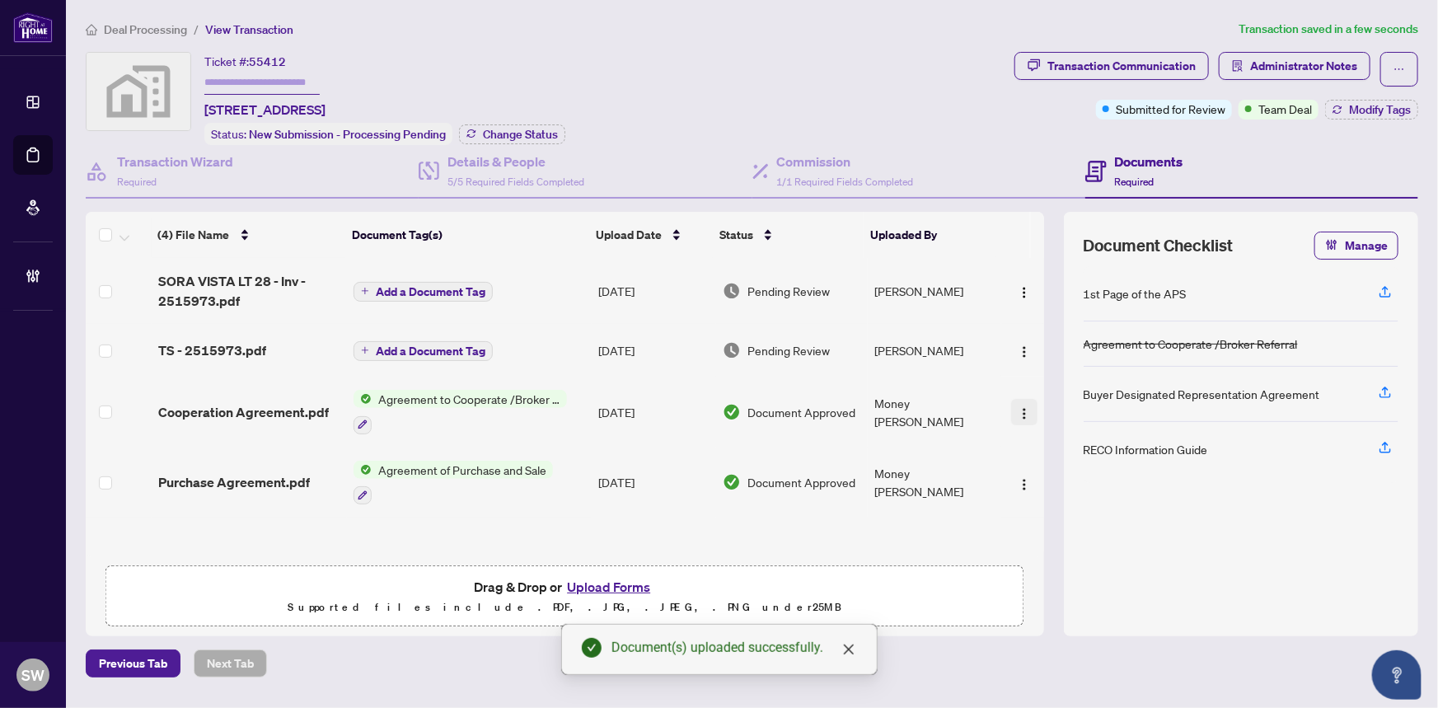
click at [1019, 407] on img "button" at bounding box center [1024, 413] width 13 height 13
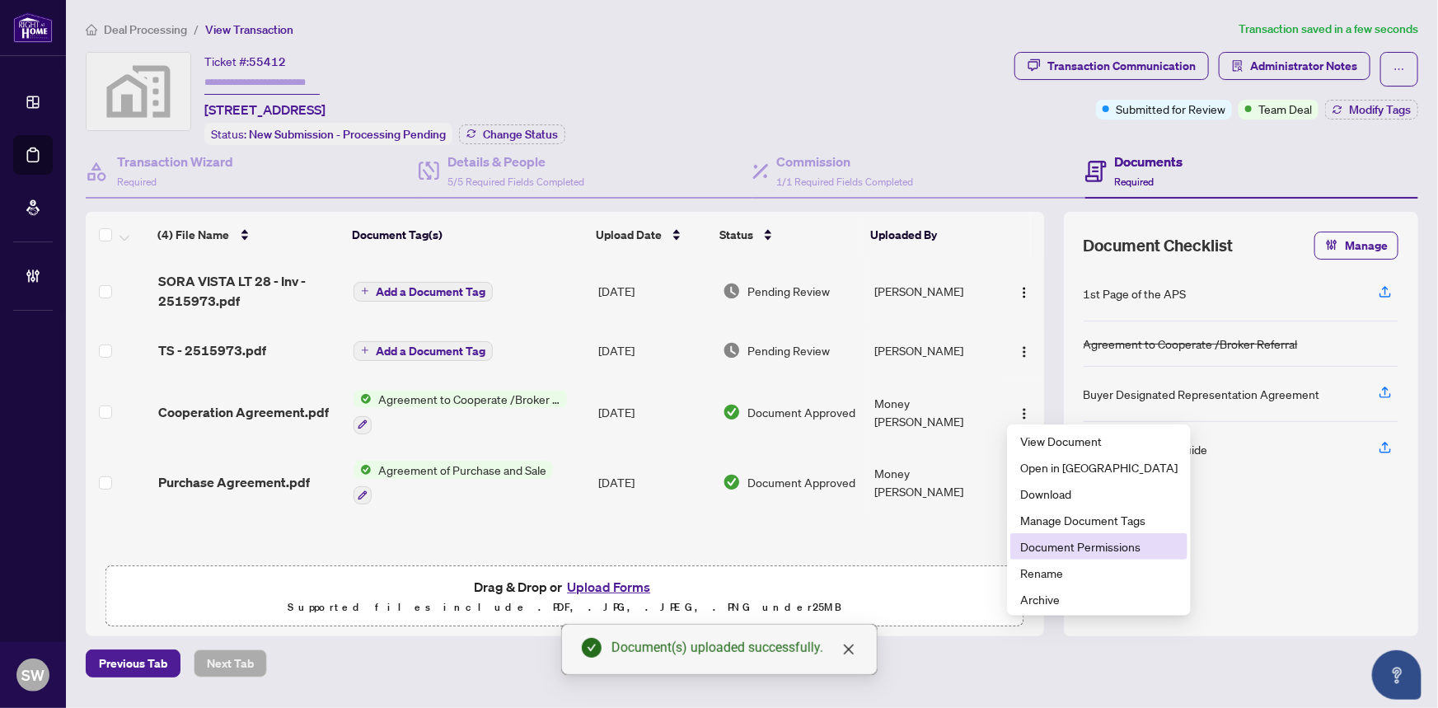
click at [1069, 544] on span "Document Permissions" at bounding box center [1098, 546] width 157 height 18
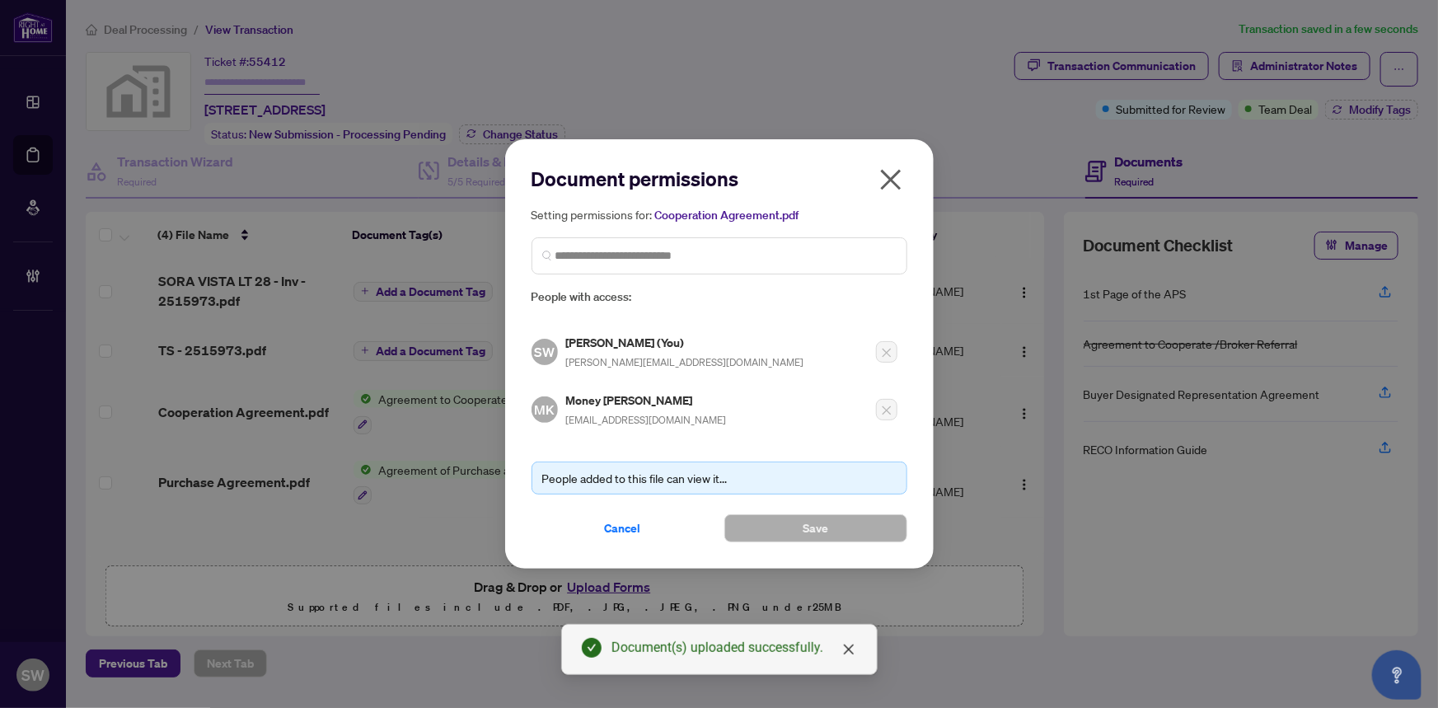
click at [618, 401] on h5 "Money Khoromi" at bounding box center [646, 400] width 161 height 19
copy h5 "Money Khoromi"
click at [635, 524] on span "Cancel" at bounding box center [623, 528] width 36 height 26
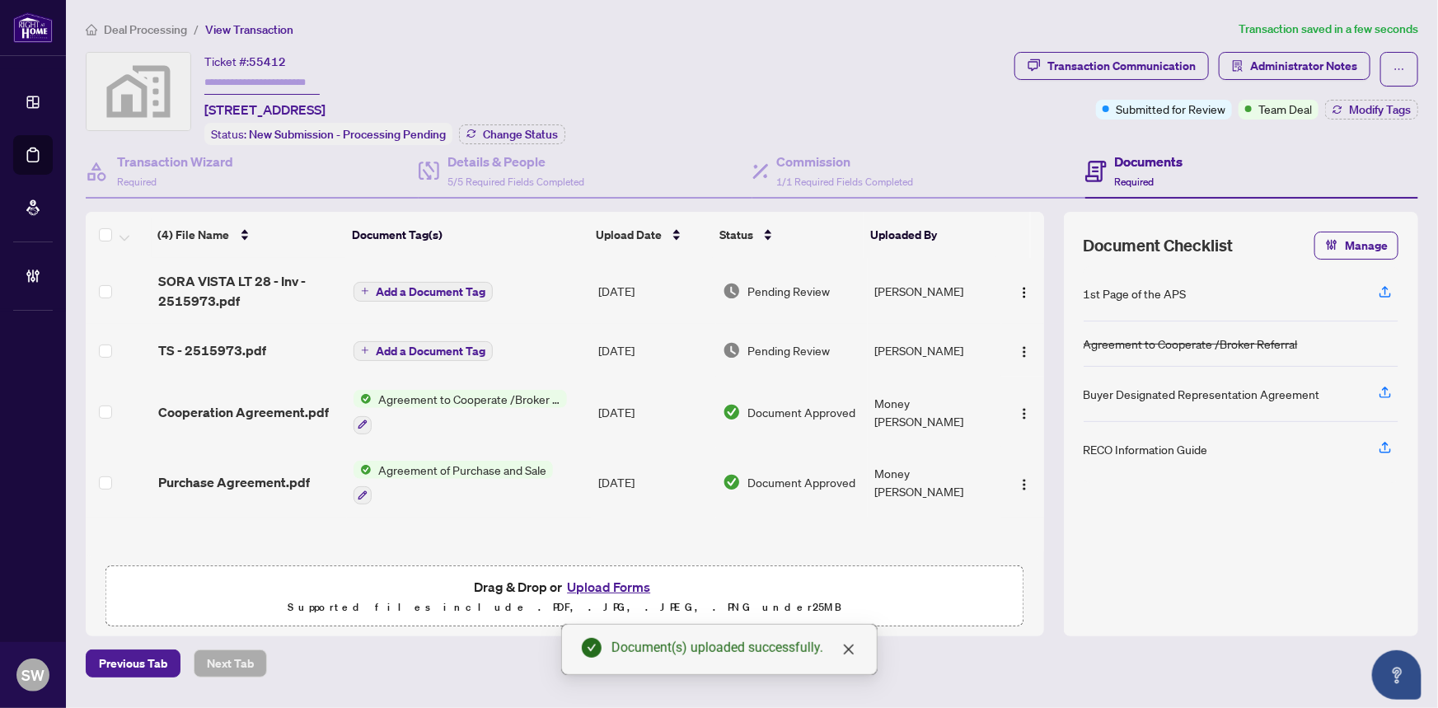
click at [409, 286] on span "Add a Document Tag" at bounding box center [431, 292] width 110 height 12
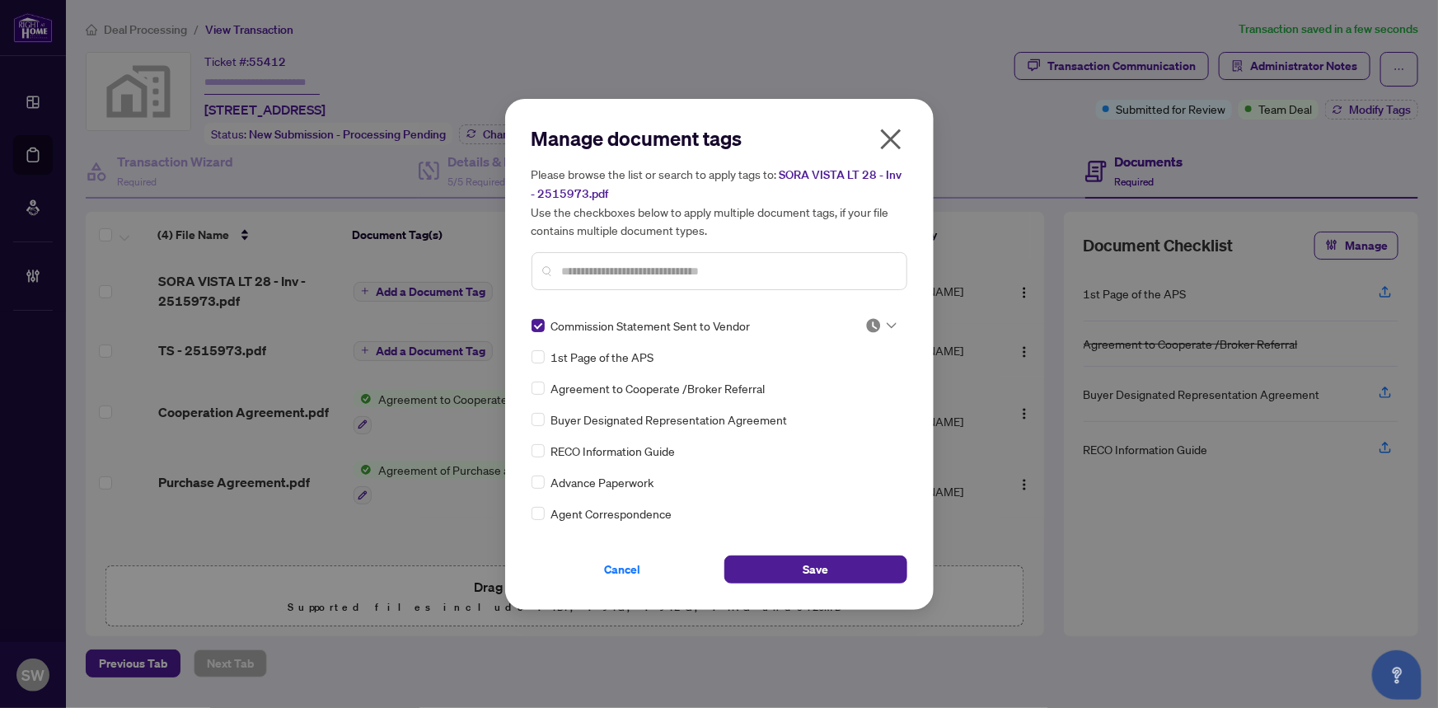
click at [875, 324] on img at bounding box center [873, 325] width 16 height 16
click at [829, 401] on div "Approved" at bounding box center [826, 405] width 105 height 18
click at [823, 566] on span "Save" at bounding box center [816, 569] width 26 height 26
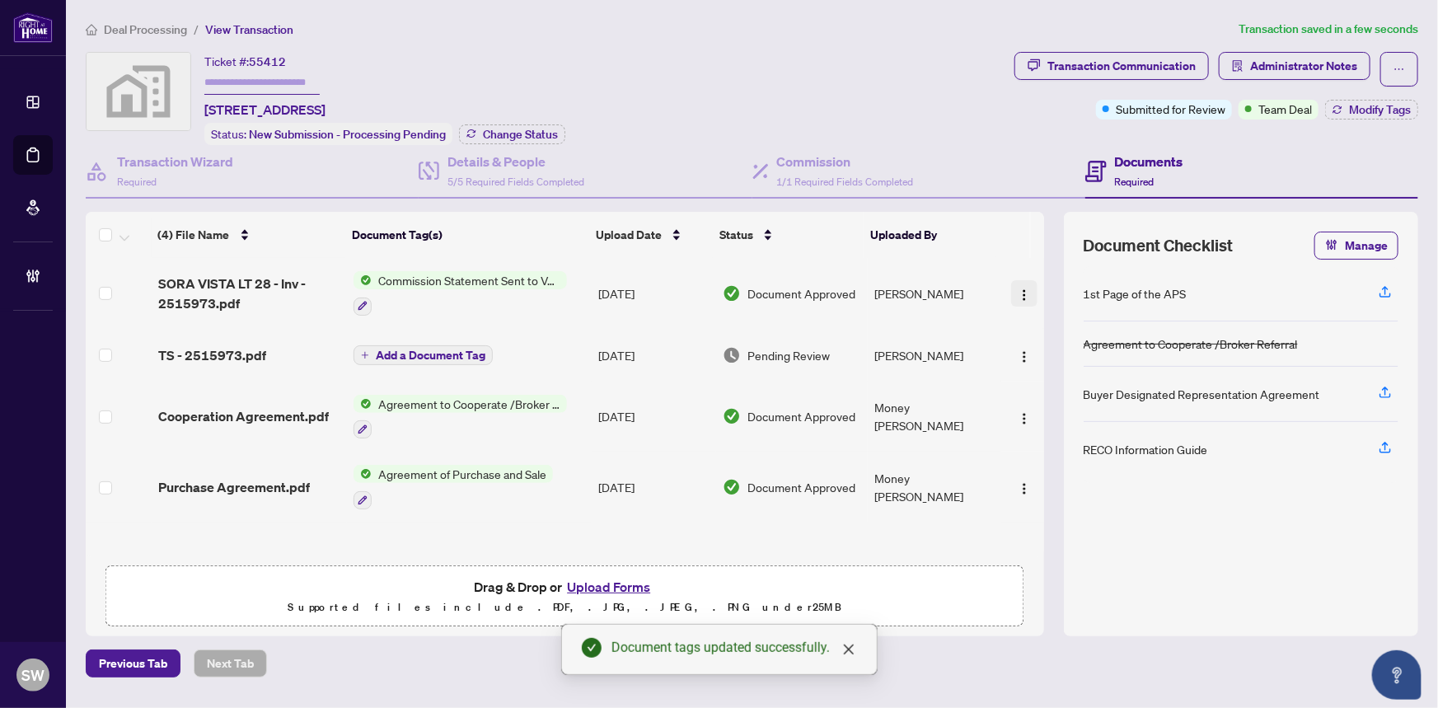
click at [1011, 294] on button "button" at bounding box center [1024, 293] width 26 height 26
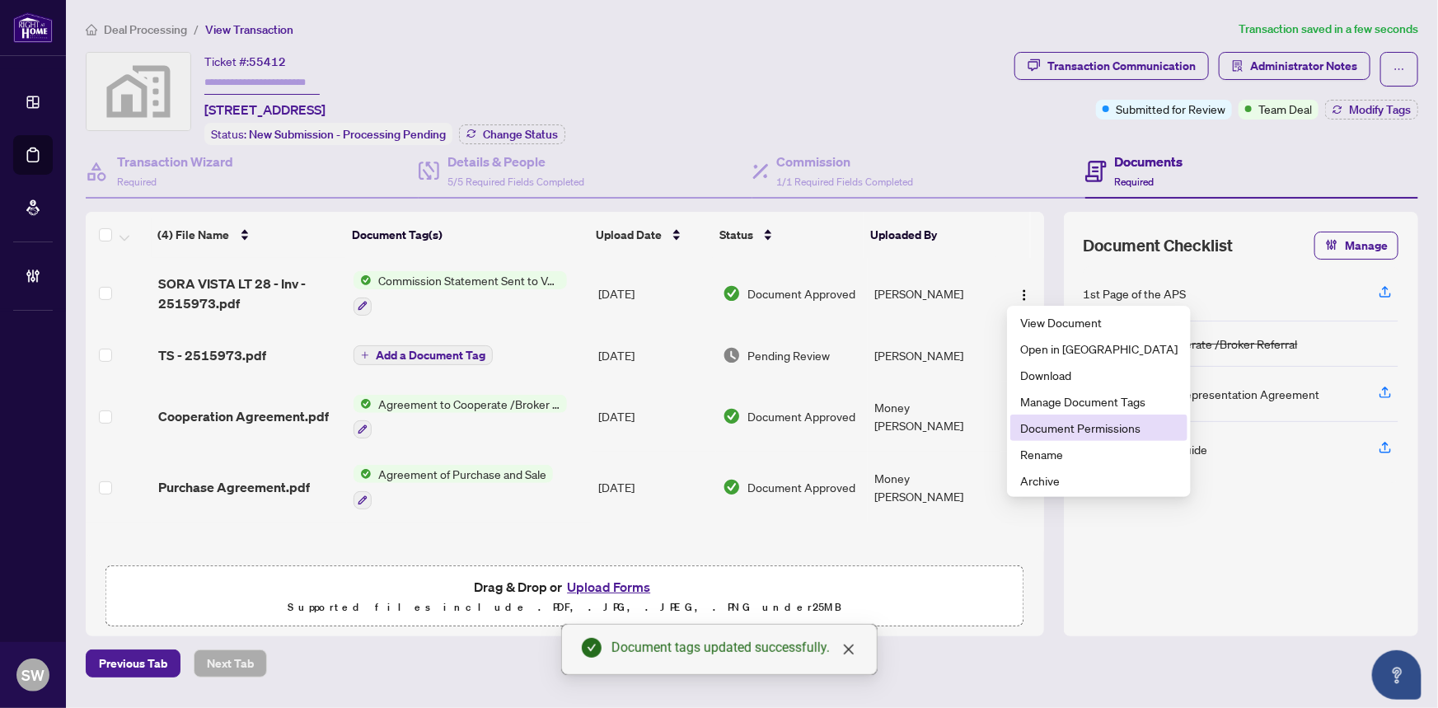
click at [1050, 423] on span "Document Permissions" at bounding box center [1098, 428] width 157 height 18
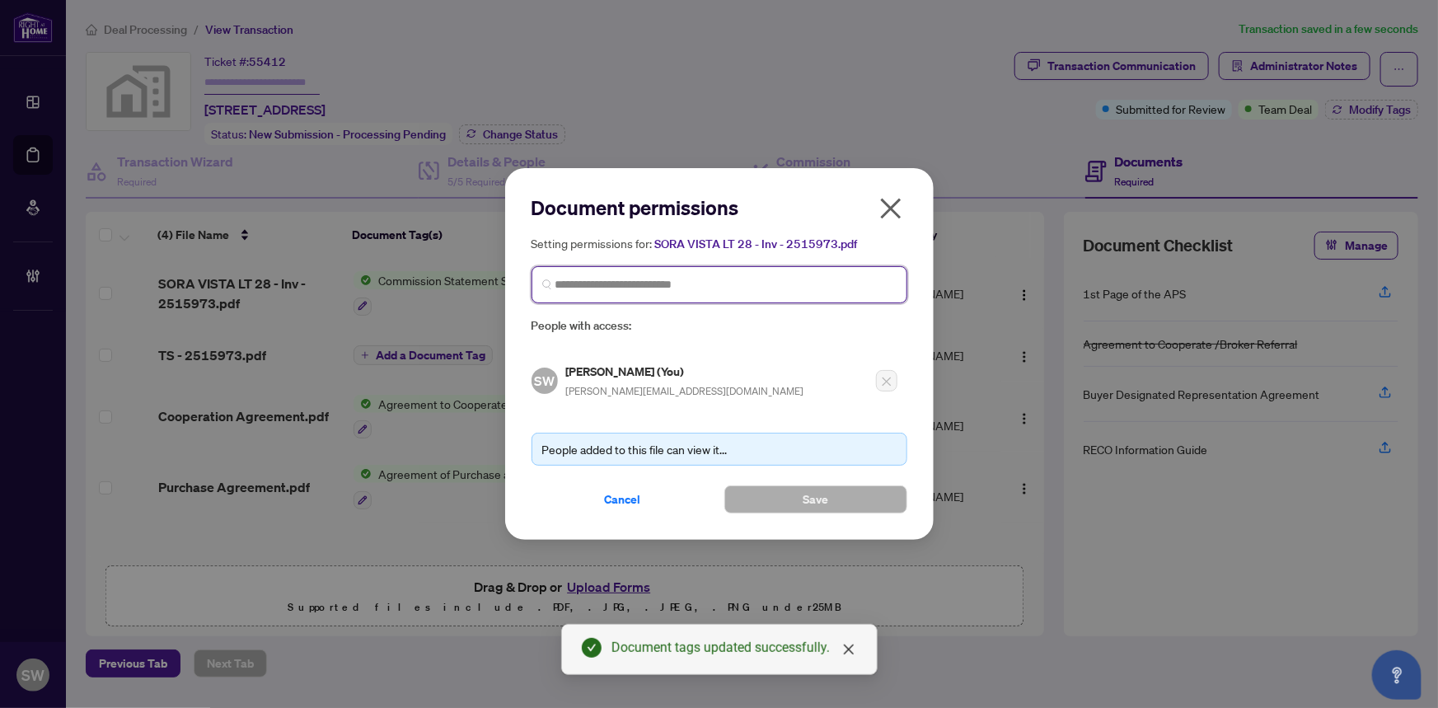
paste input "**********"
type input "**********"
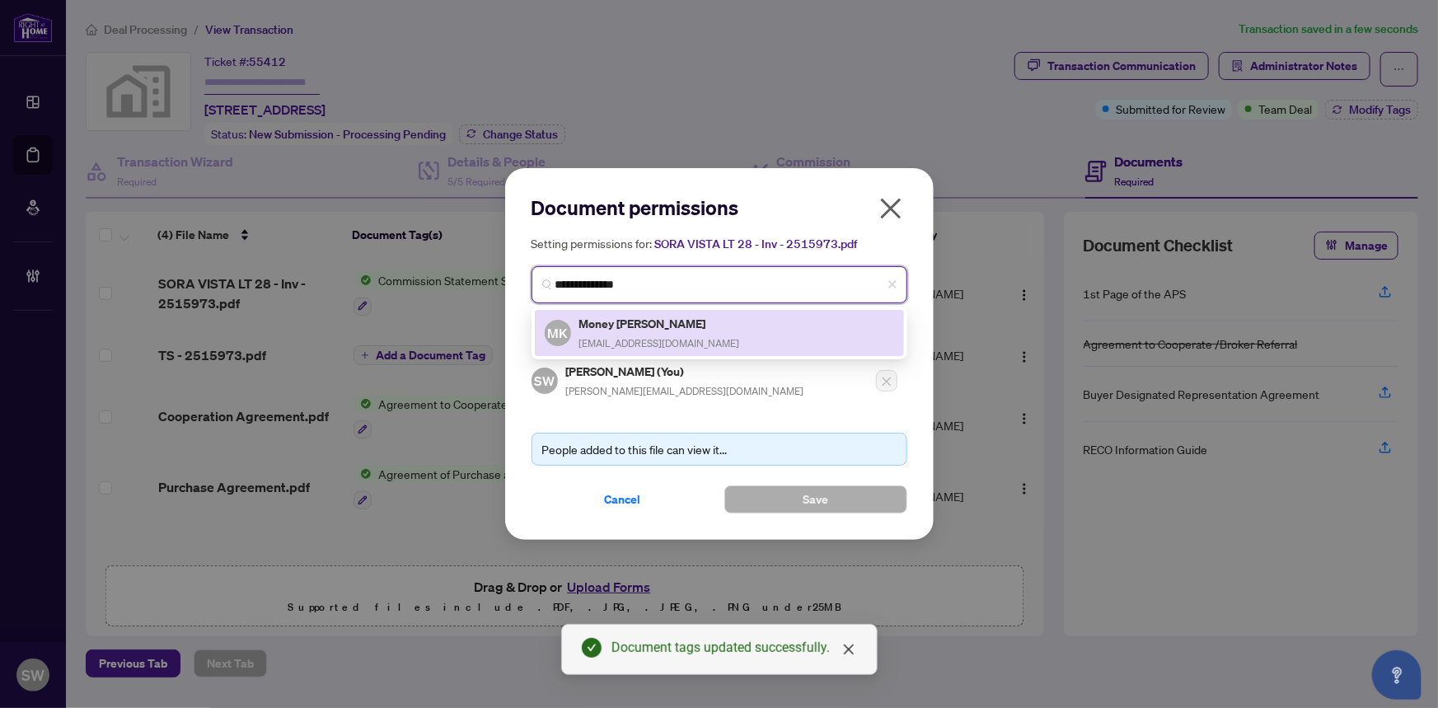
click at [636, 326] on h5 "Money Khoromi" at bounding box center [659, 323] width 161 height 19
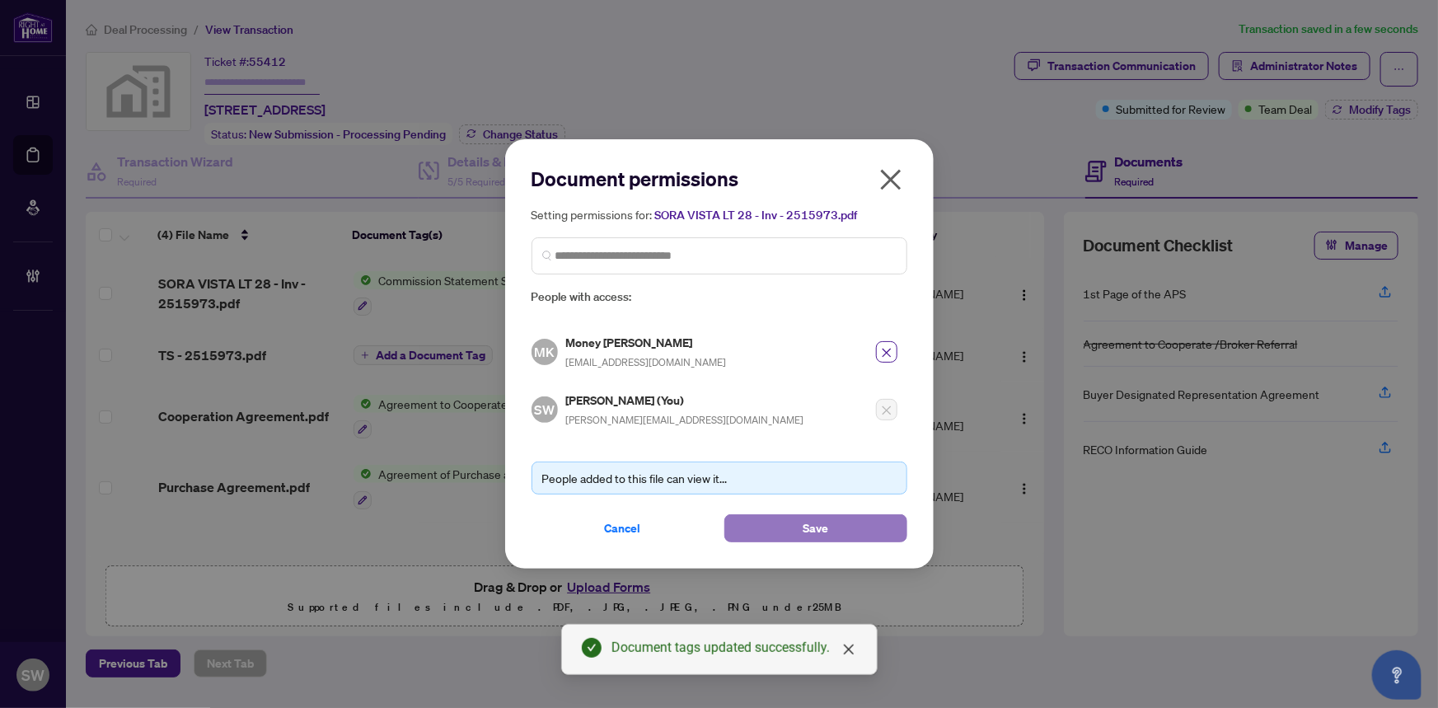
click at [820, 527] on span "Save" at bounding box center [816, 528] width 26 height 26
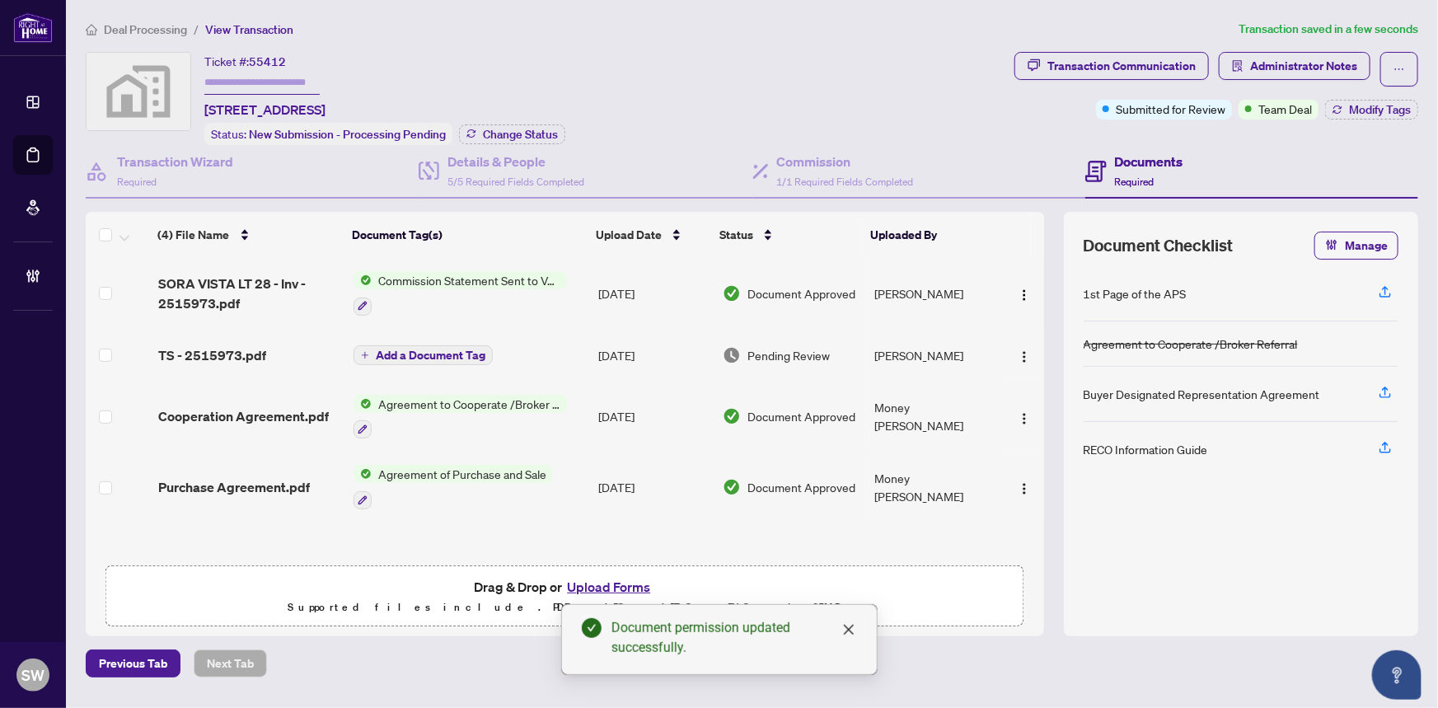
click at [419, 356] on span "Add a Document Tag" at bounding box center [431, 355] width 110 height 12
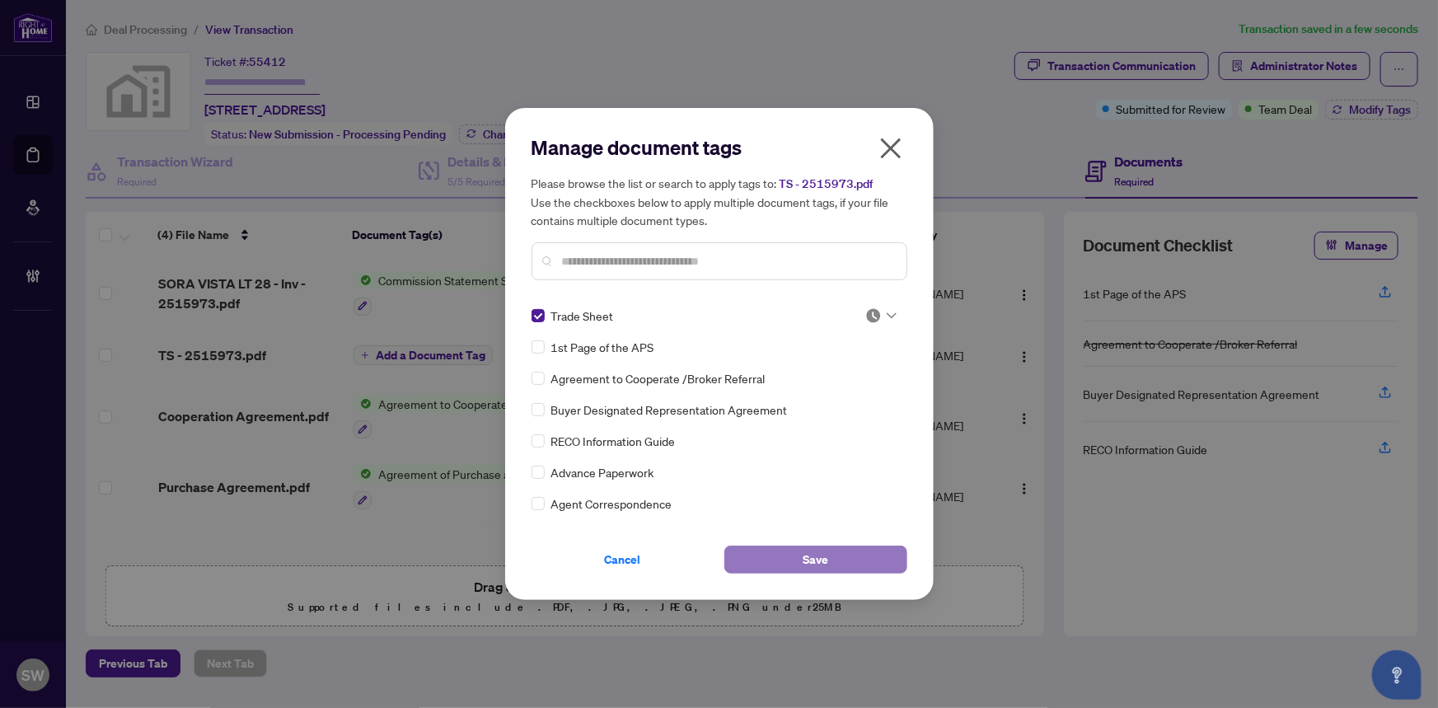
click at [849, 552] on button "Save" at bounding box center [815, 560] width 183 height 28
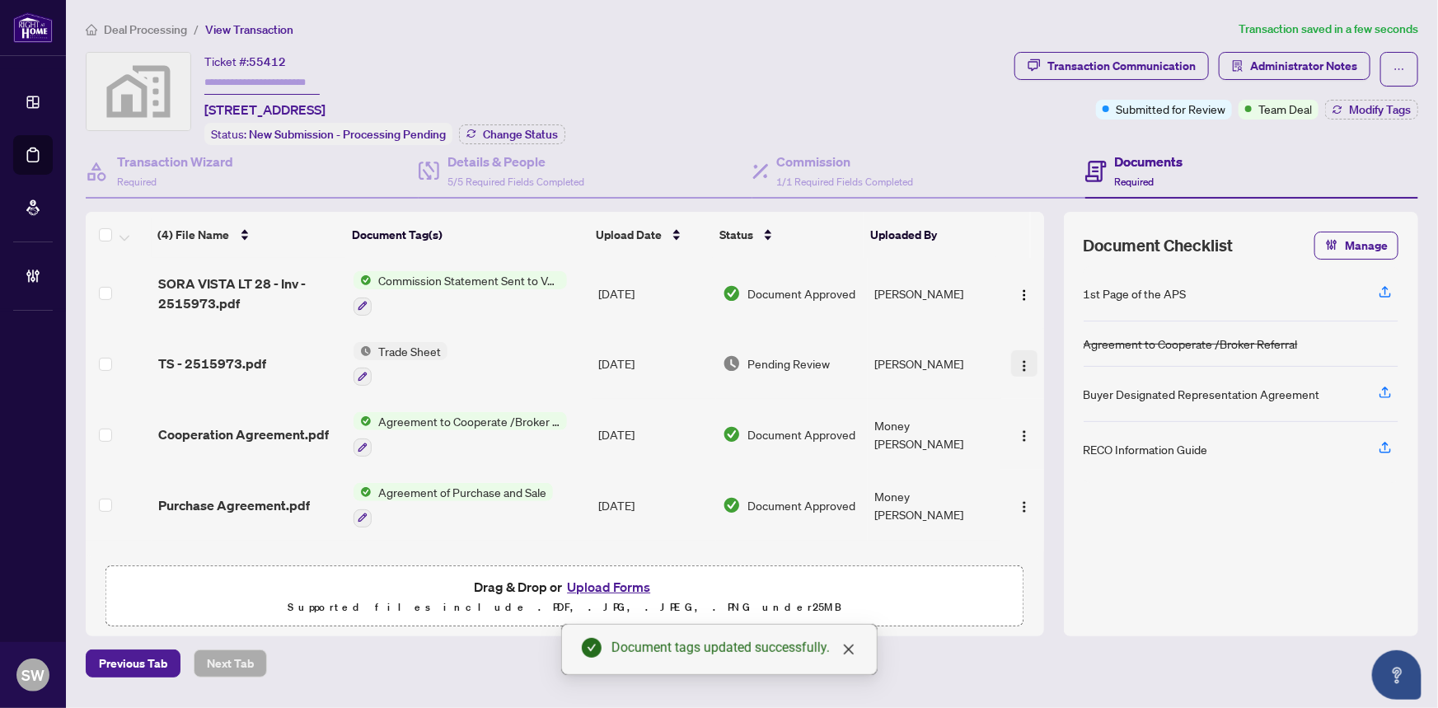
click at [1018, 359] on img "button" at bounding box center [1024, 365] width 13 height 13
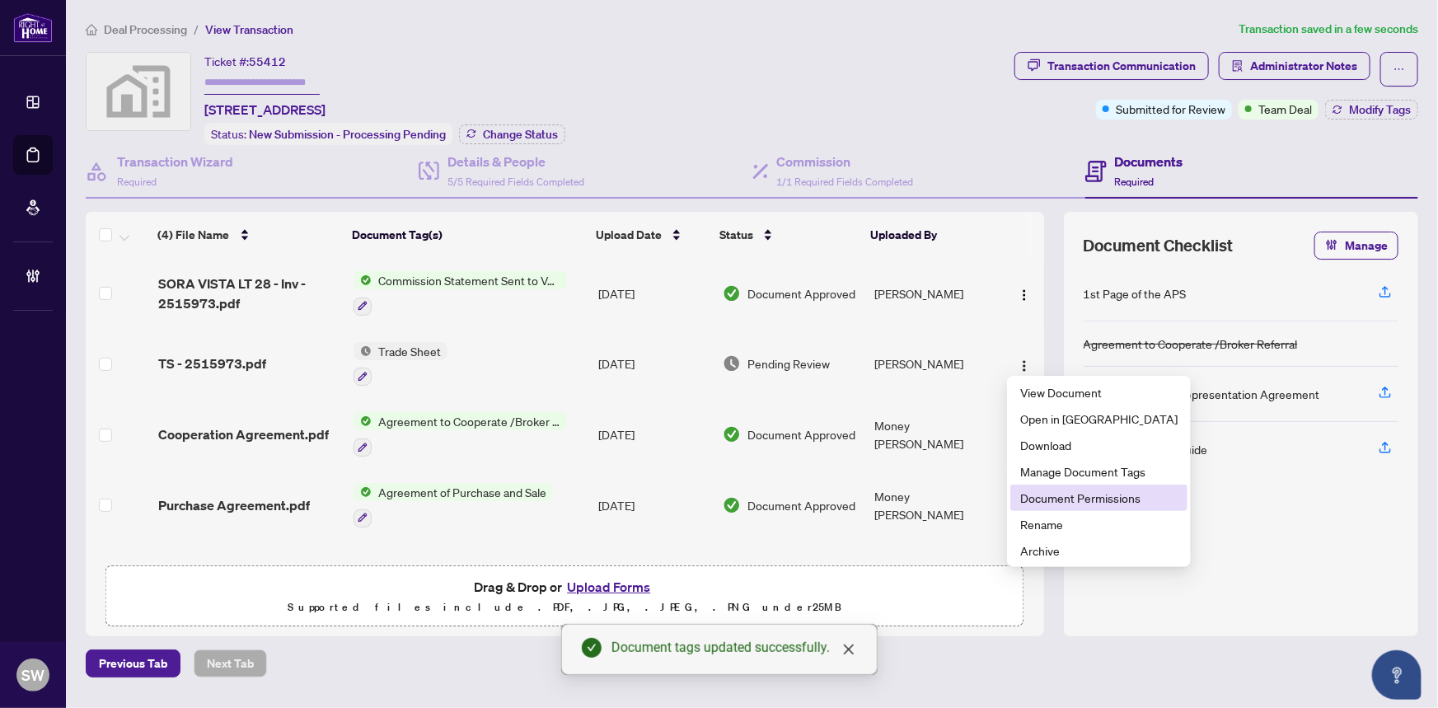
click at [1080, 502] on span "Document Permissions" at bounding box center [1098, 498] width 157 height 18
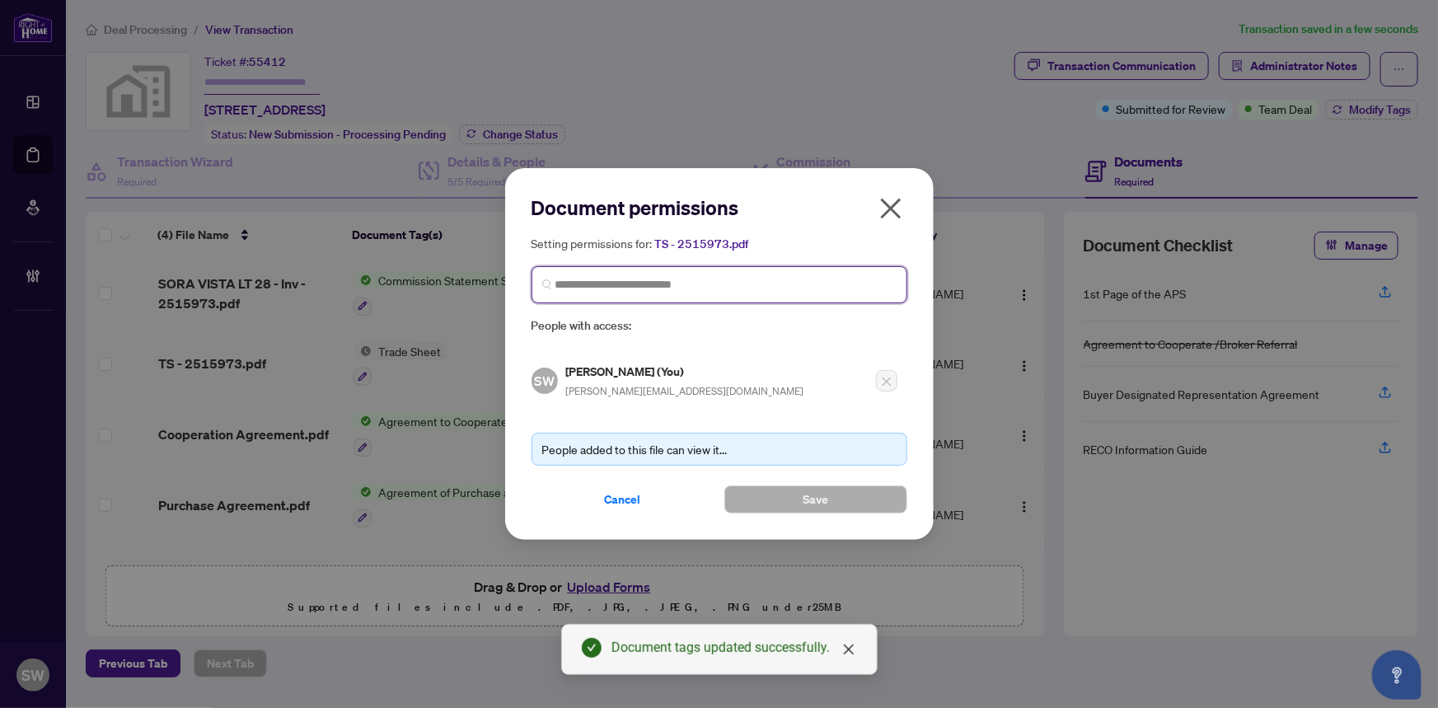
paste input "**********"
type input "**********"
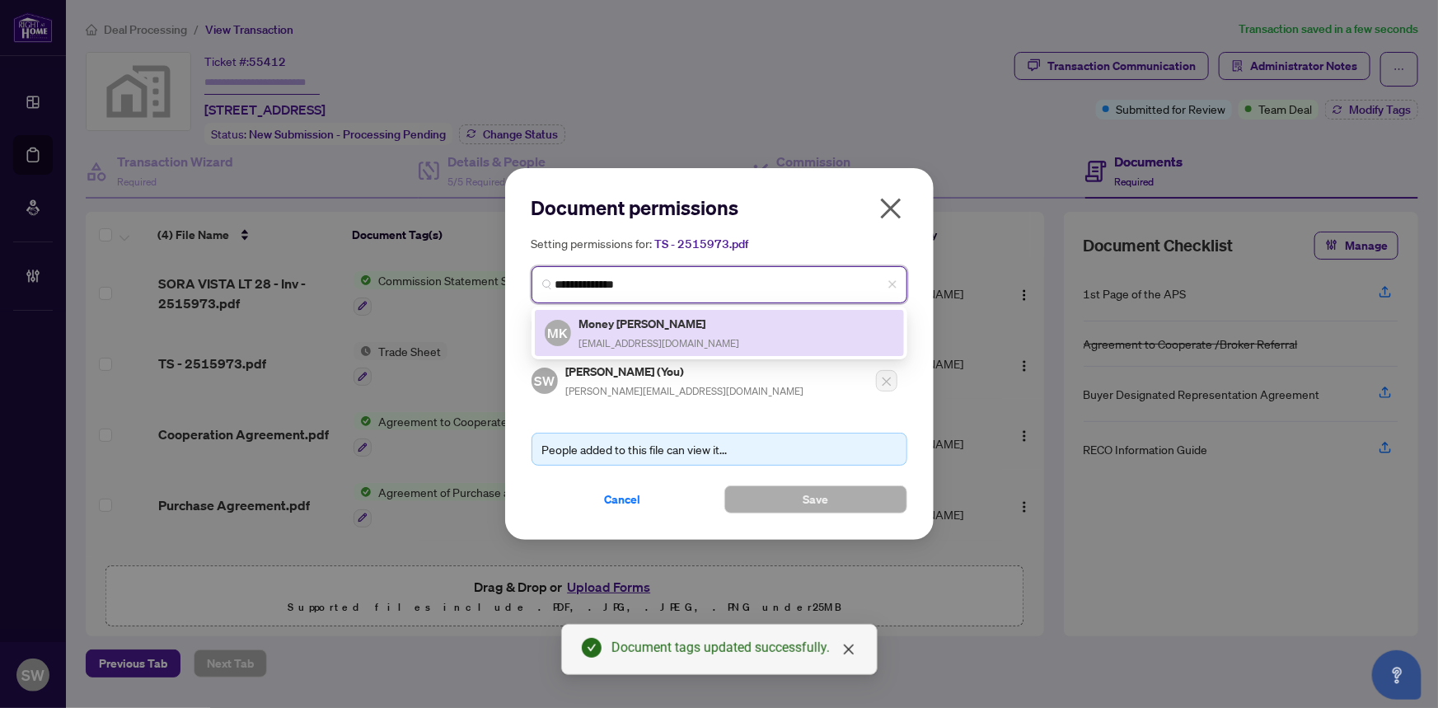
click at [686, 334] on div "Money Khoromi money.khoromi@gmail.com" at bounding box center [659, 333] width 161 height 38
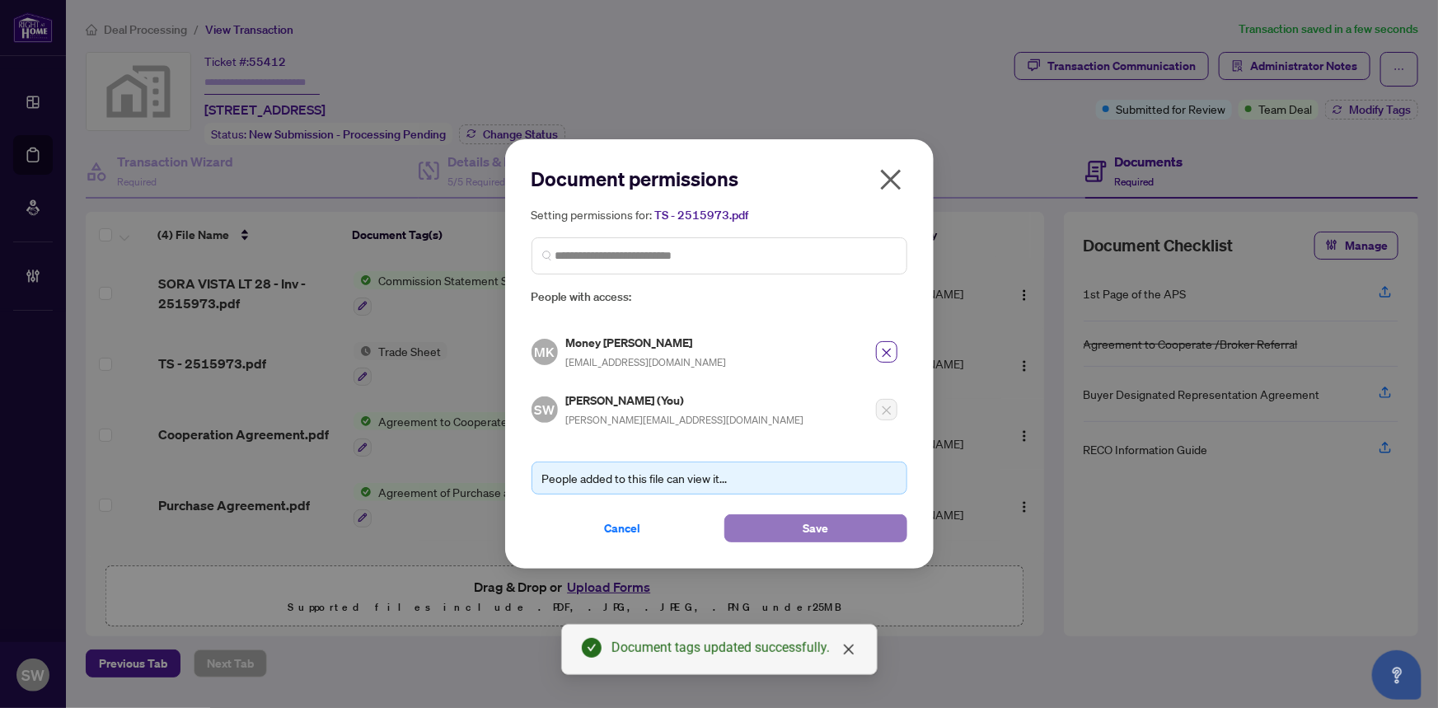
click at [865, 515] on button "Save" at bounding box center [815, 528] width 183 height 28
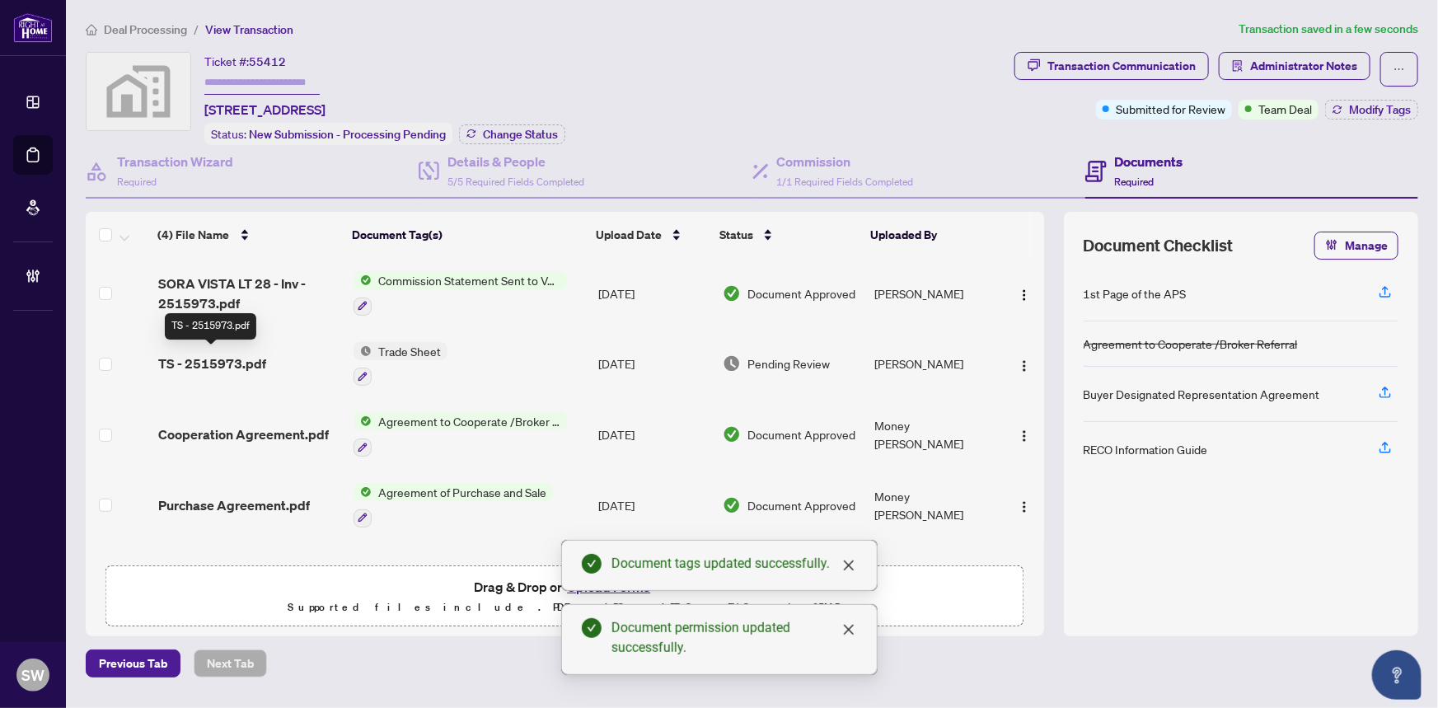
click at [251, 354] on span "TS - 2515973.pdf" at bounding box center [212, 364] width 108 height 20
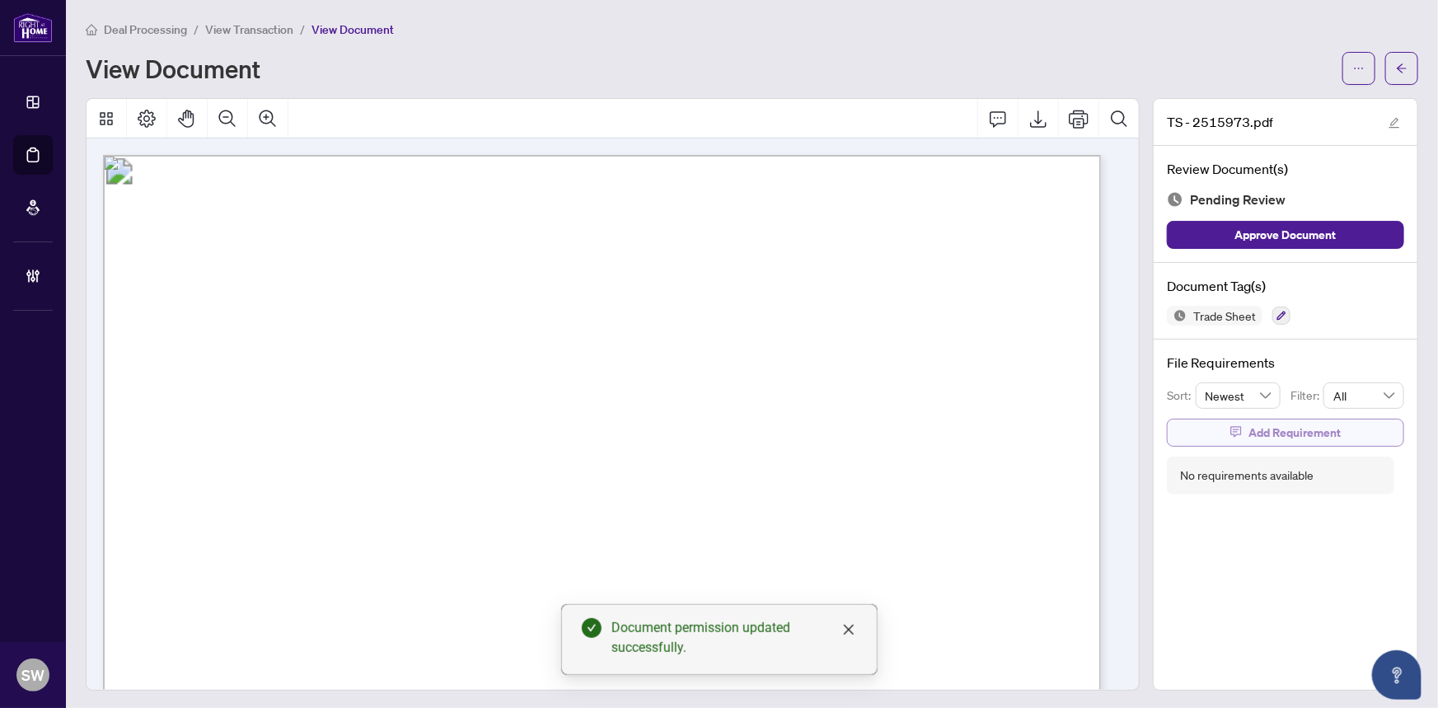
click at [1361, 429] on button "Add Requirement" at bounding box center [1285, 433] width 237 height 28
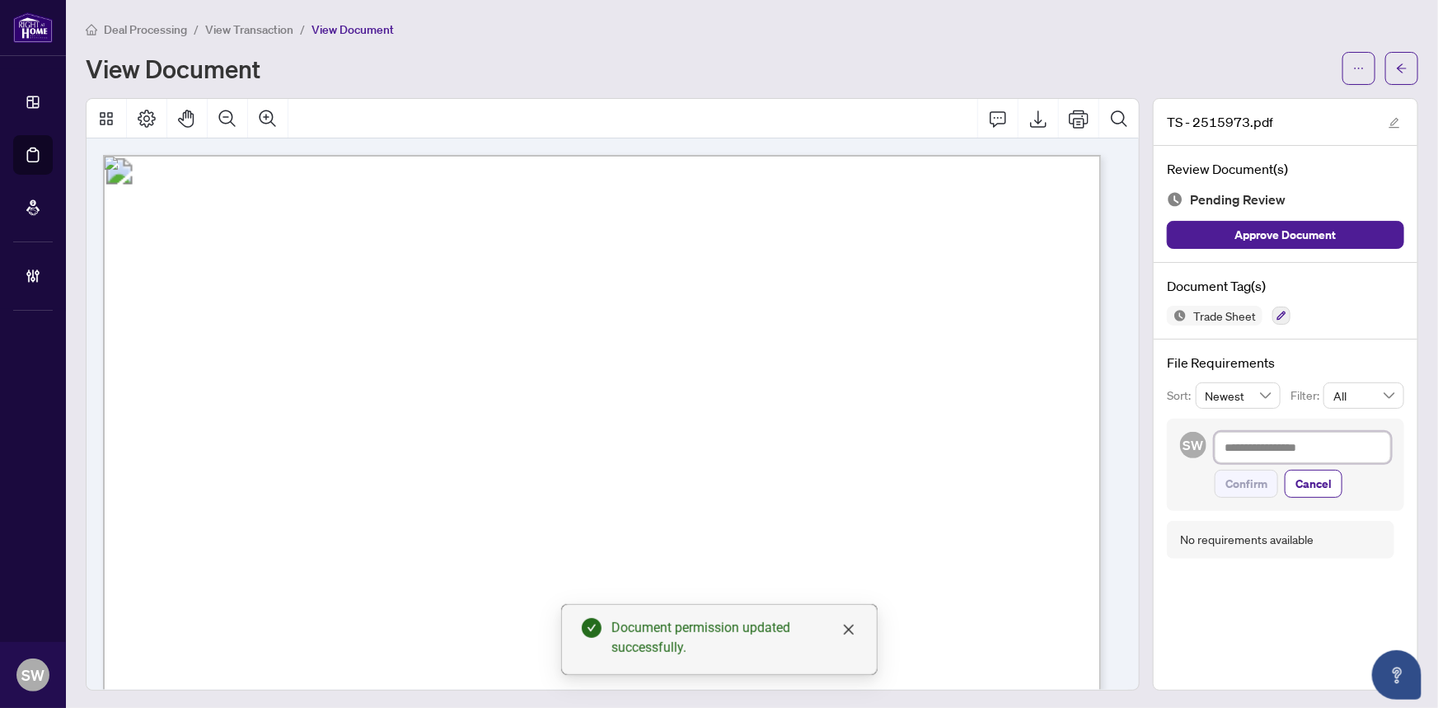
click at [1246, 457] on textarea at bounding box center [1303, 447] width 176 height 31
paste textarea "**********"
type textarea "**********"
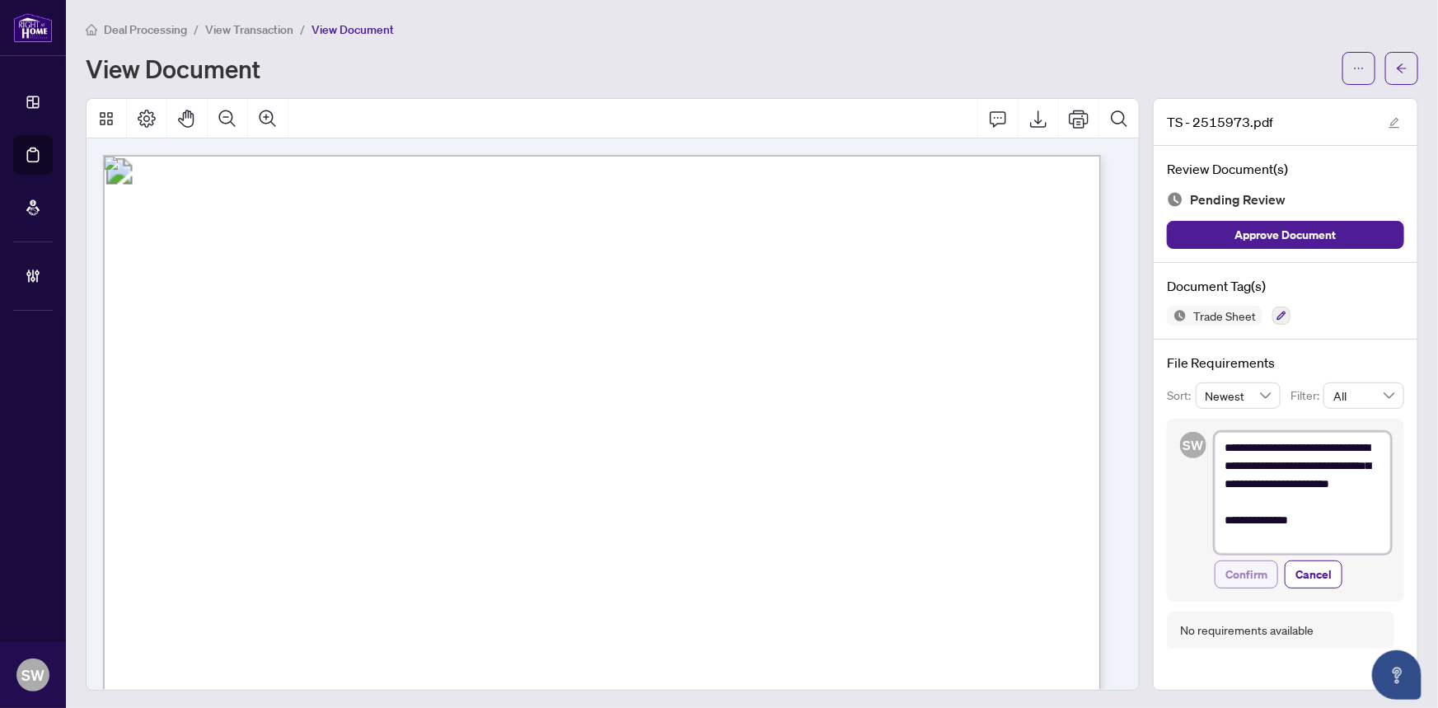
type textarea "**********"
click at [1253, 577] on span "Confirm" at bounding box center [1246, 574] width 42 height 26
type textarea "**********"
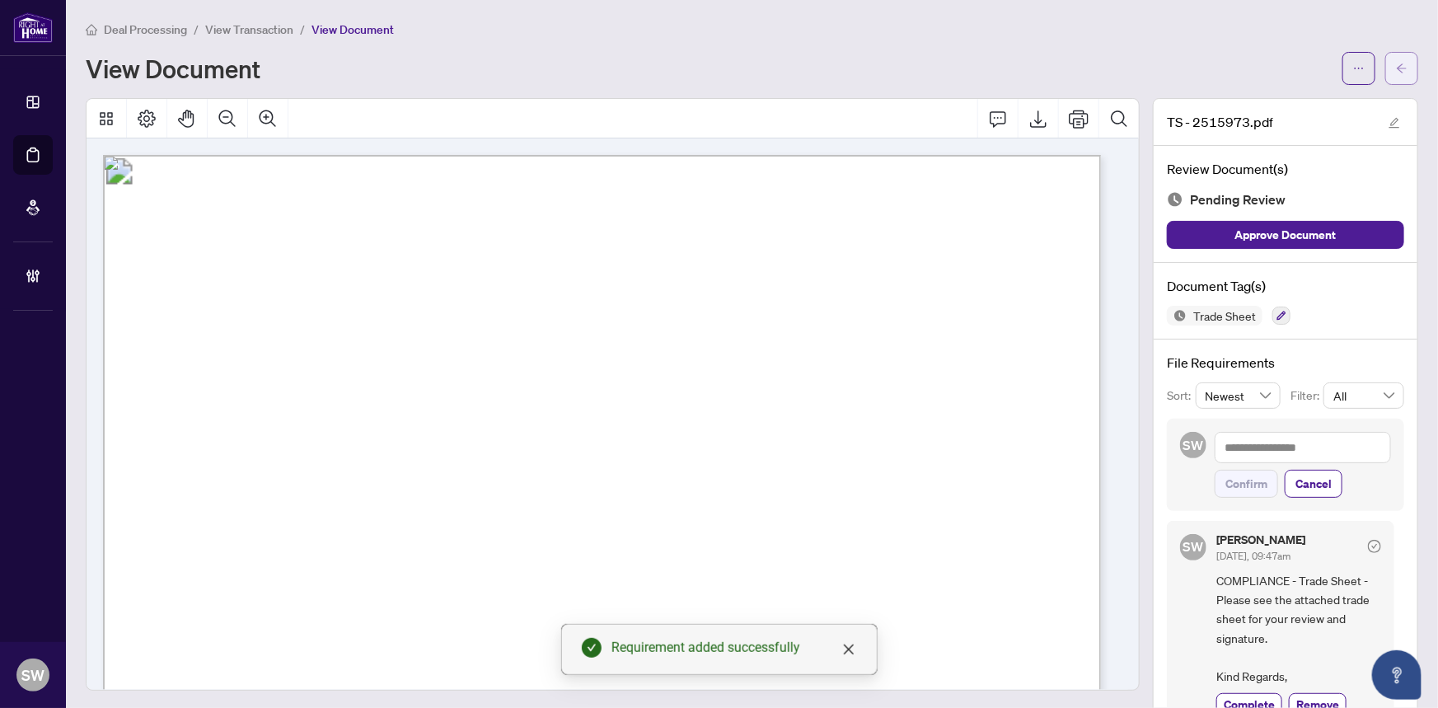
click at [1396, 69] on icon "arrow-left" at bounding box center [1402, 69] width 12 height 12
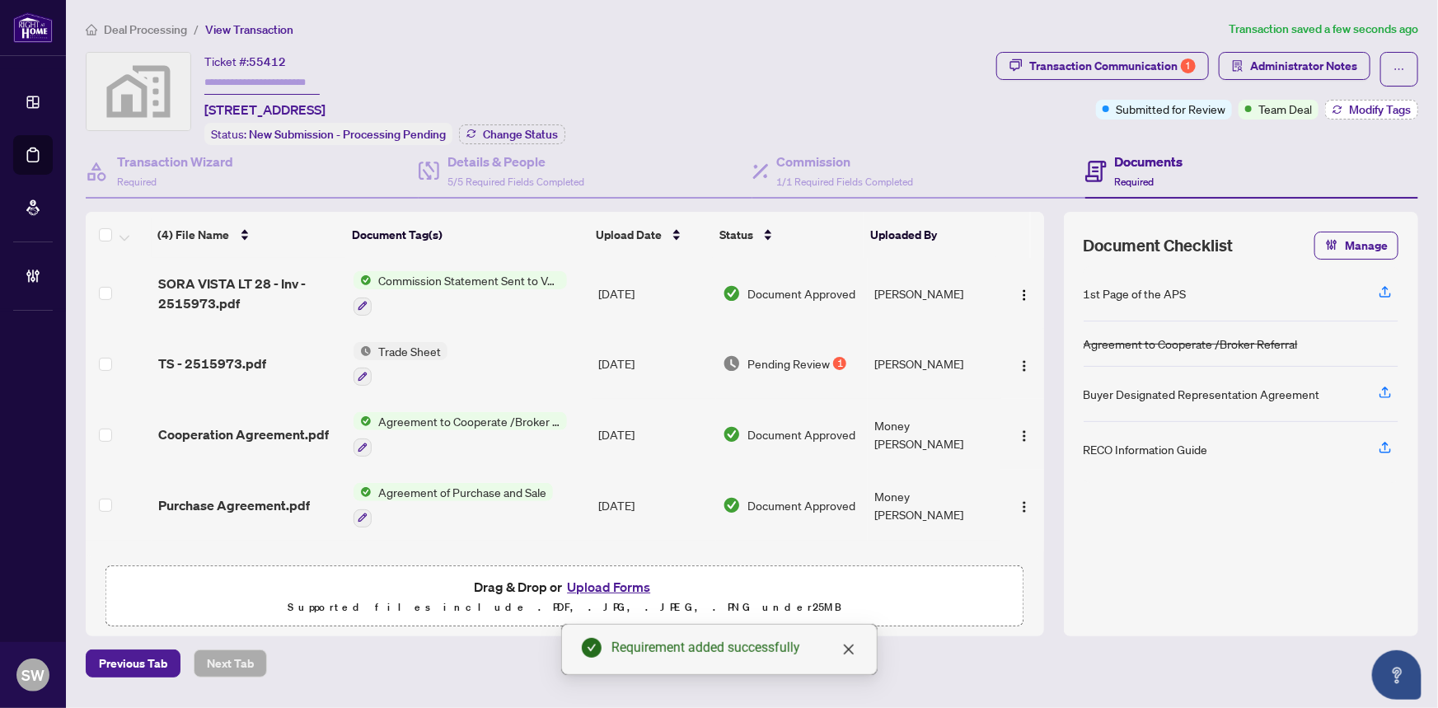
click at [1389, 107] on span "Modify Tags" at bounding box center [1380, 110] width 62 height 12
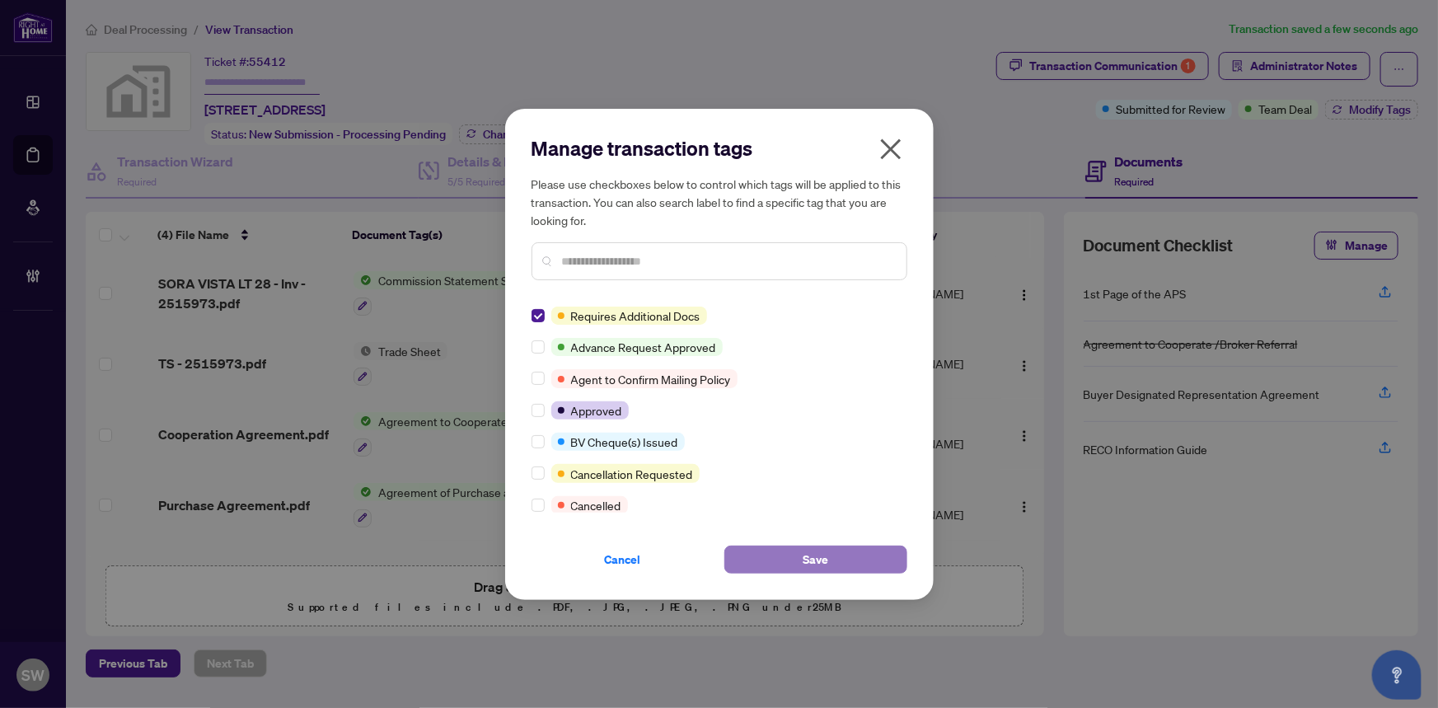
click at [855, 552] on button "Save" at bounding box center [815, 560] width 183 height 28
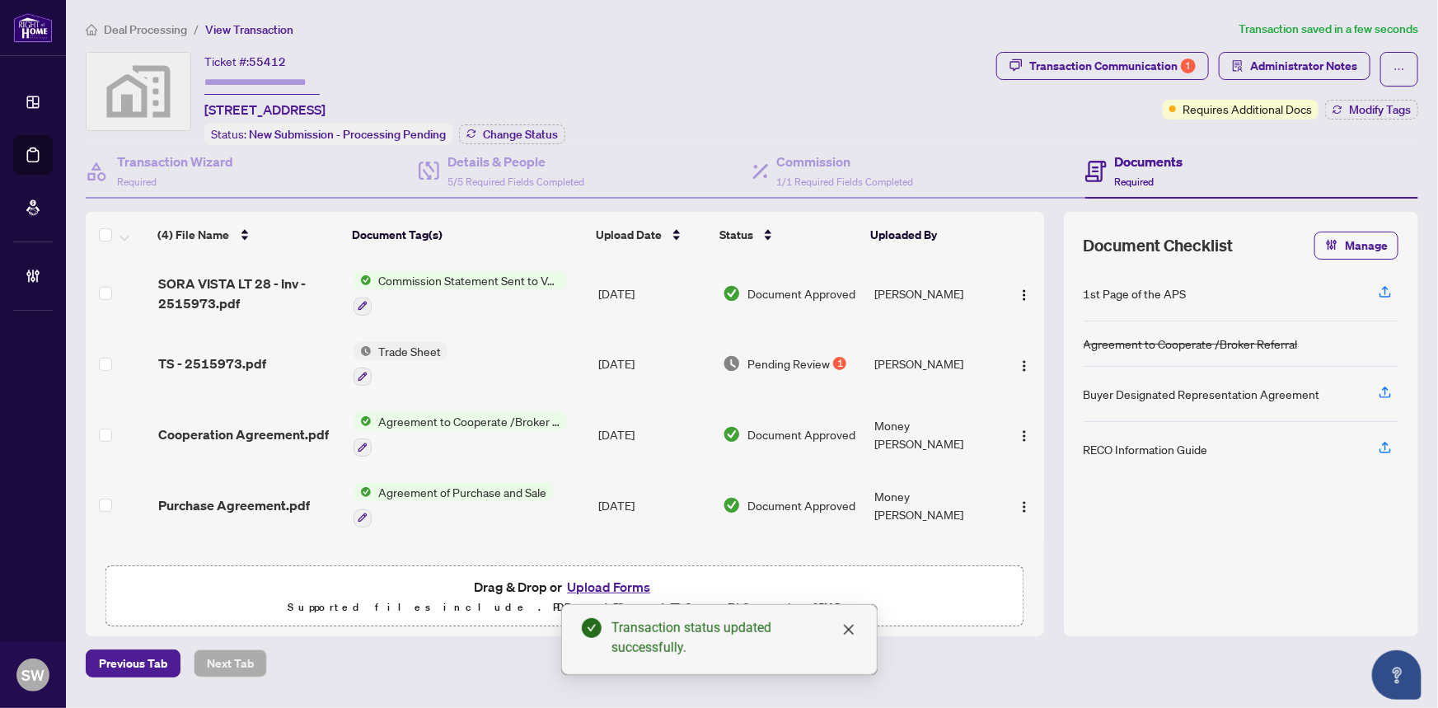
click at [226, 80] on input "text" at bounding box center [261, 83] width 115 height 24
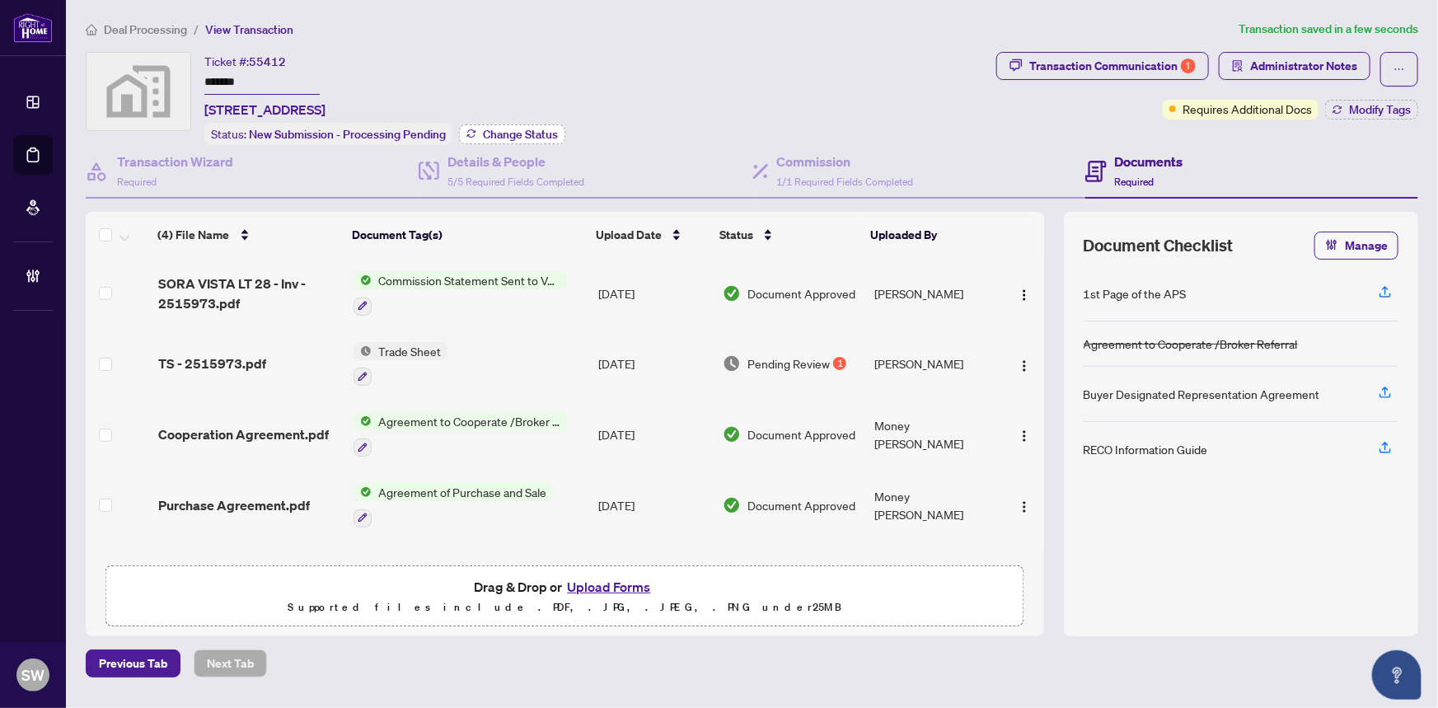
type input "*******"
click at [503, 133] on span "Change Status" at bounding box center [520, 135] width 75 height 12
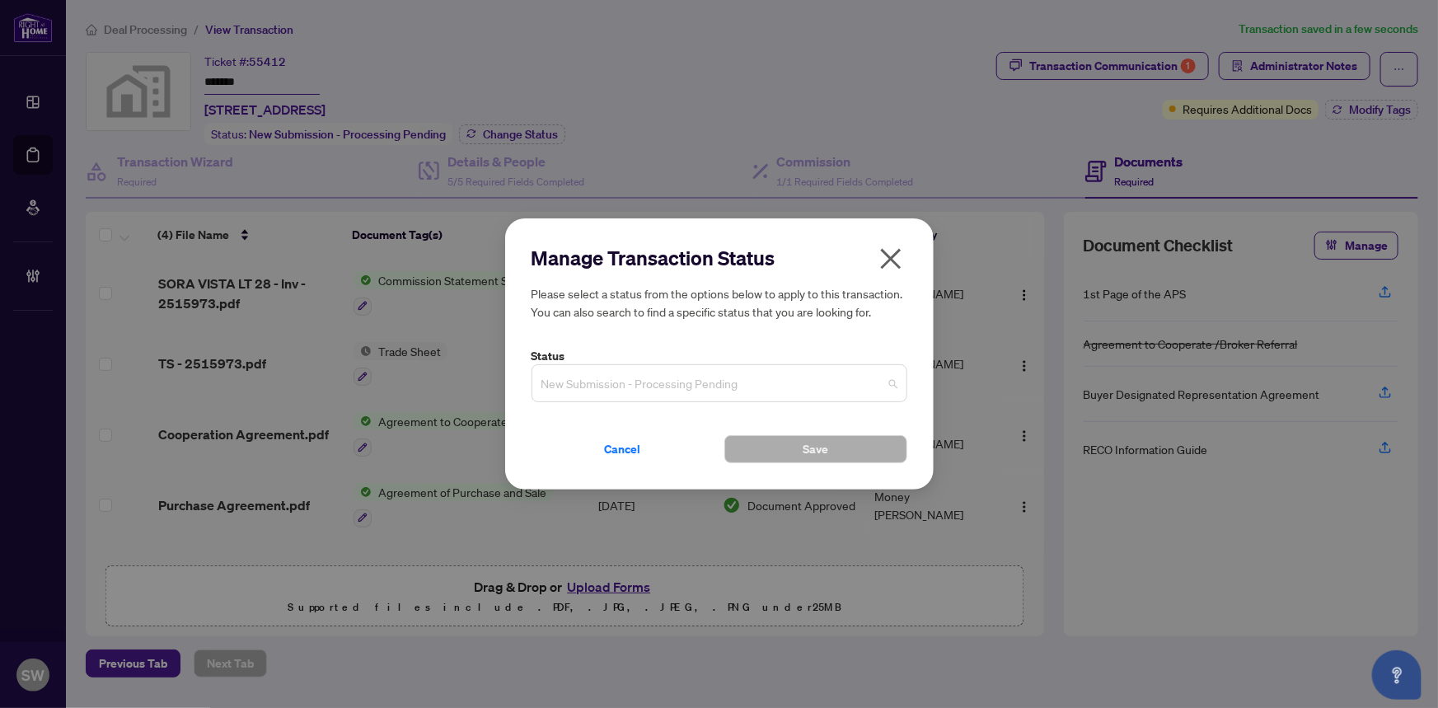
click at [626, 391] on span "New Submission - Processing Pending" at bounding box center [719, 383] width 356 height 31
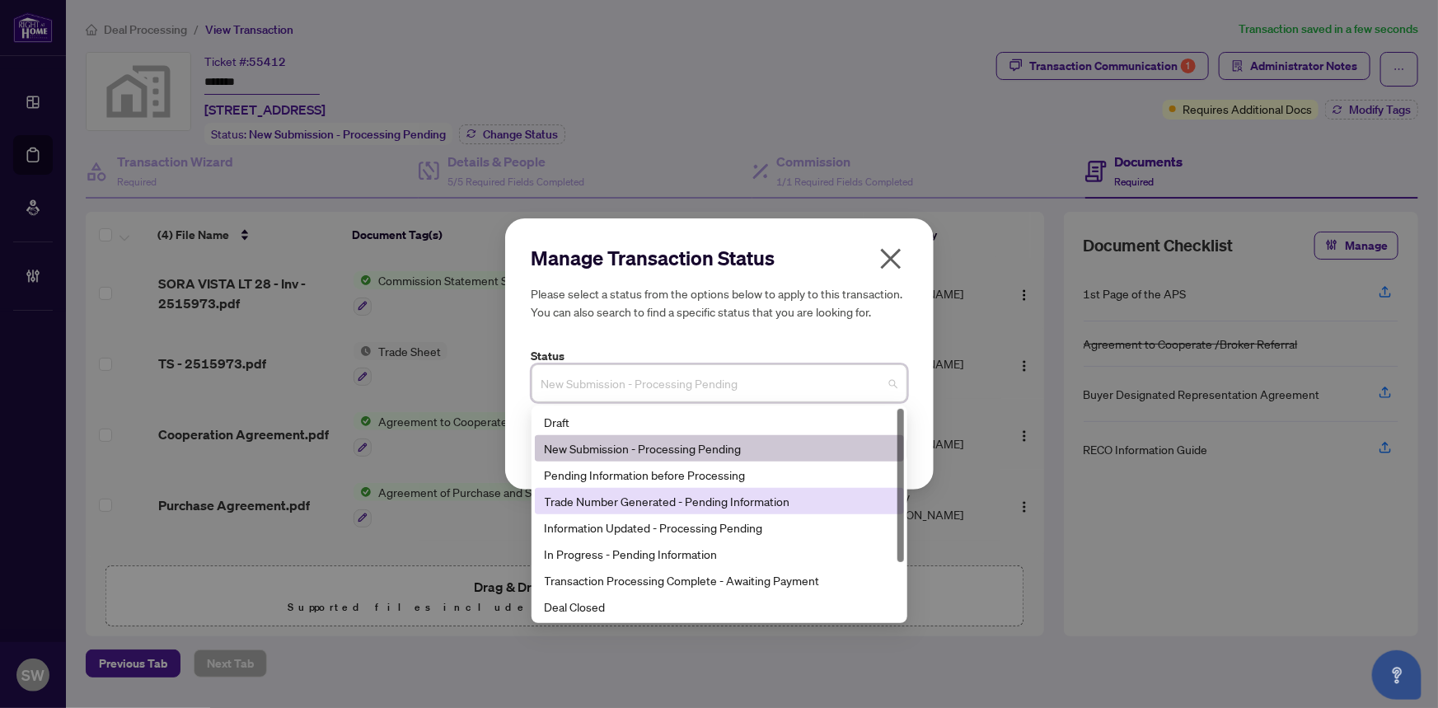
click at [635, 495] on div "Trade Number Generated - Pending Information" at bounding box center [719, 501] width 349 height 18
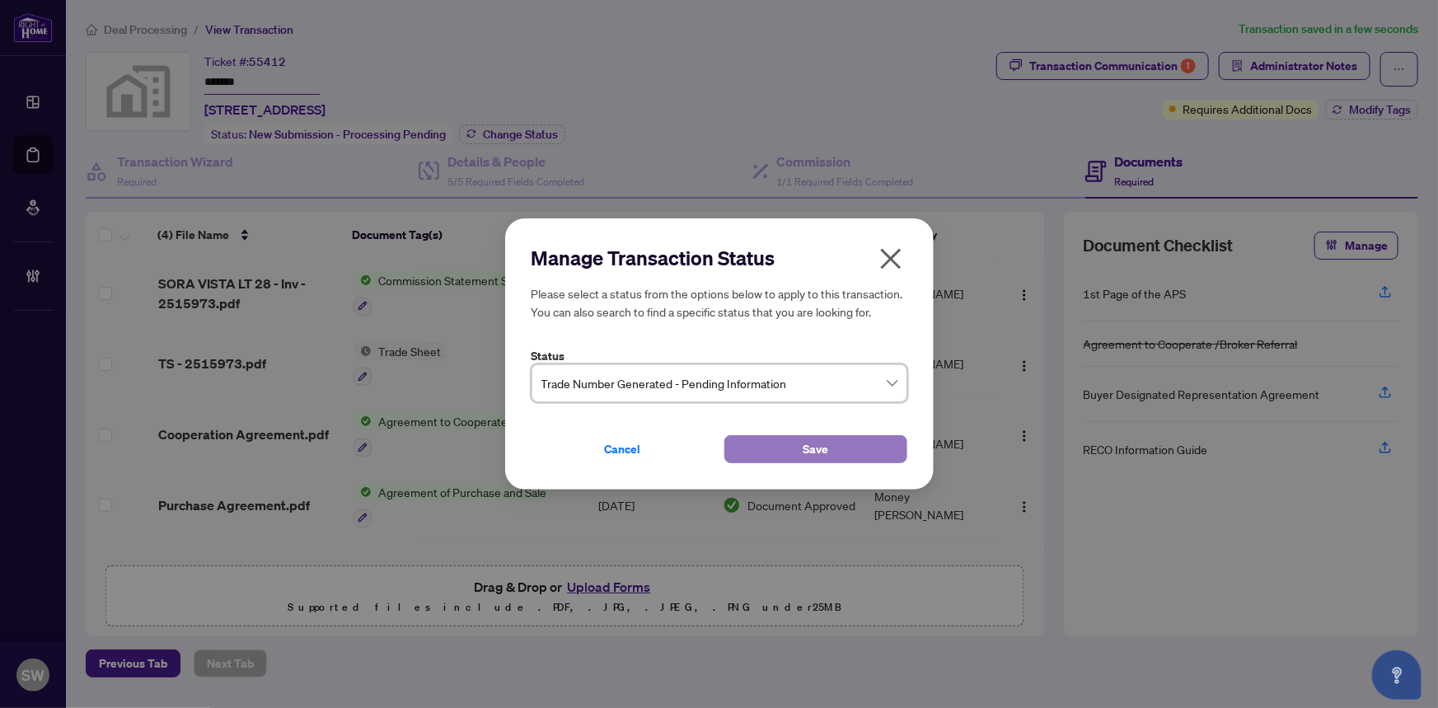
click at [769, 451] on button "Save" at bounding box center [815, 449] width 183 height 28
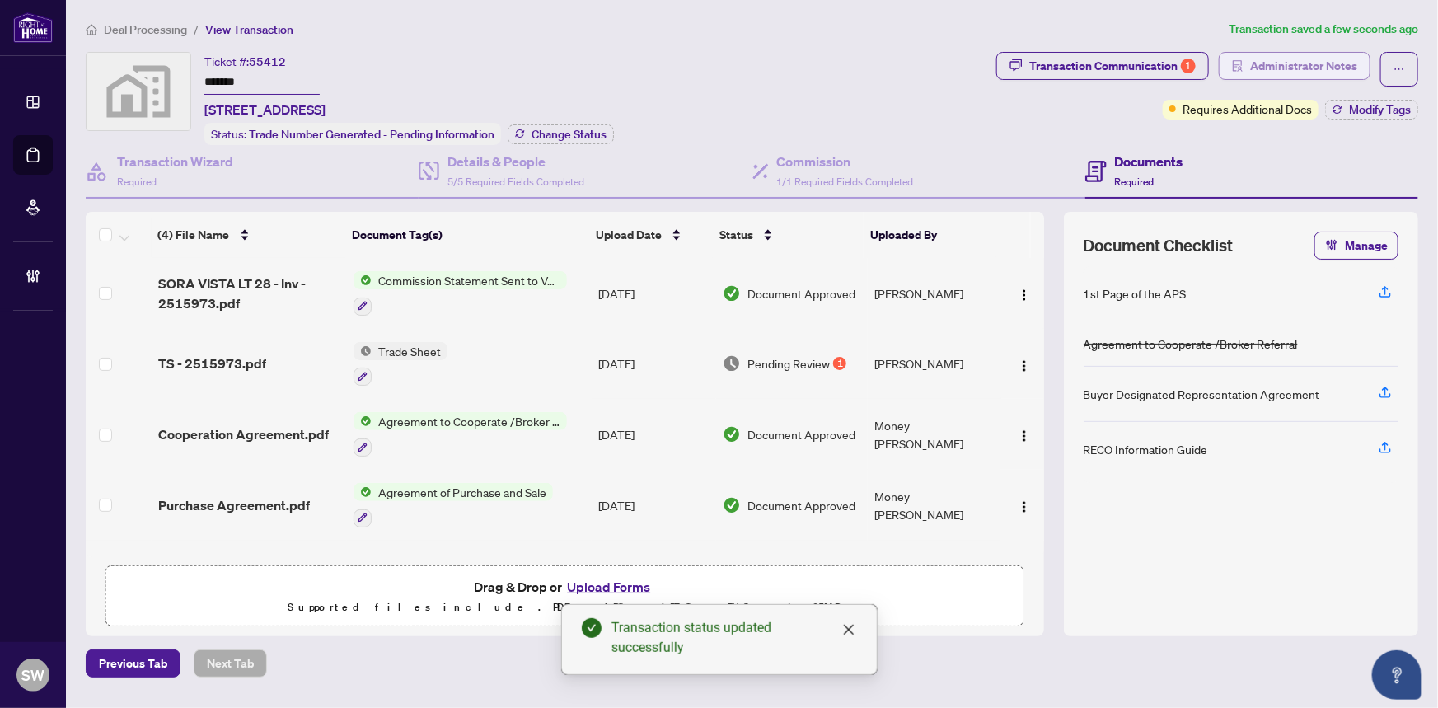
click at [1293, 61] on span "Administrator Notes" at bounding box center [1303, 66] width 107 height 26
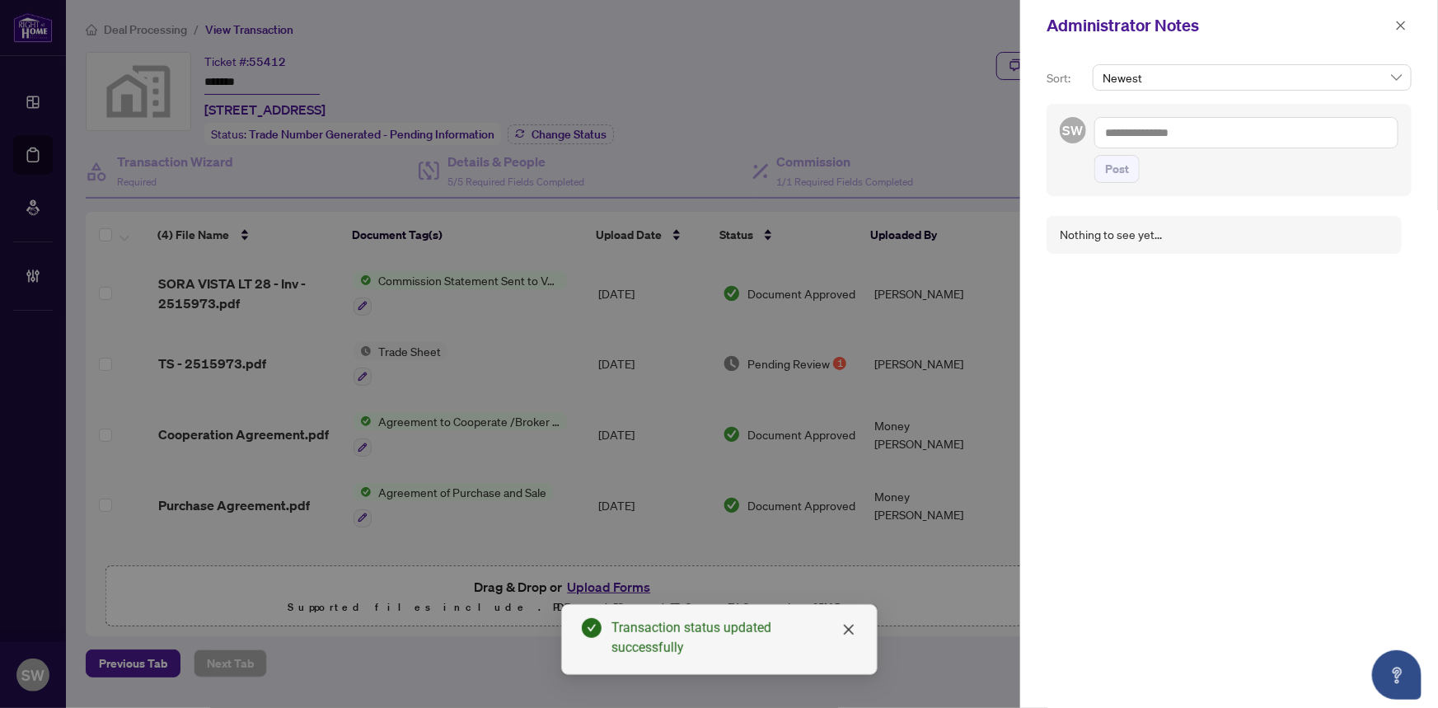
click at [1141, 140] on textarea at bounding box center [1246, 132] width 304 height 31
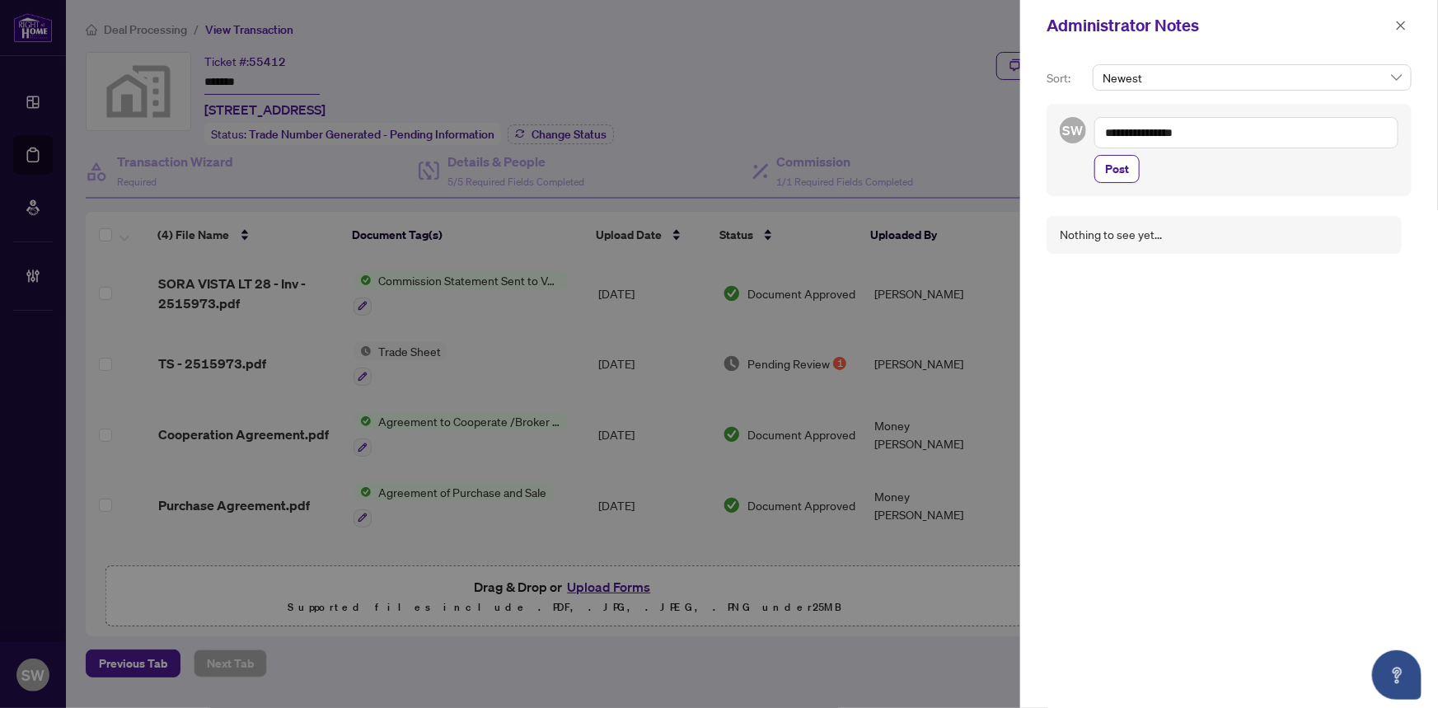
paste textarea "**********"
type textarea "**********"
click at [1135, 165] on button "Post" at bounding box center [1116, 169] width 45 height 28
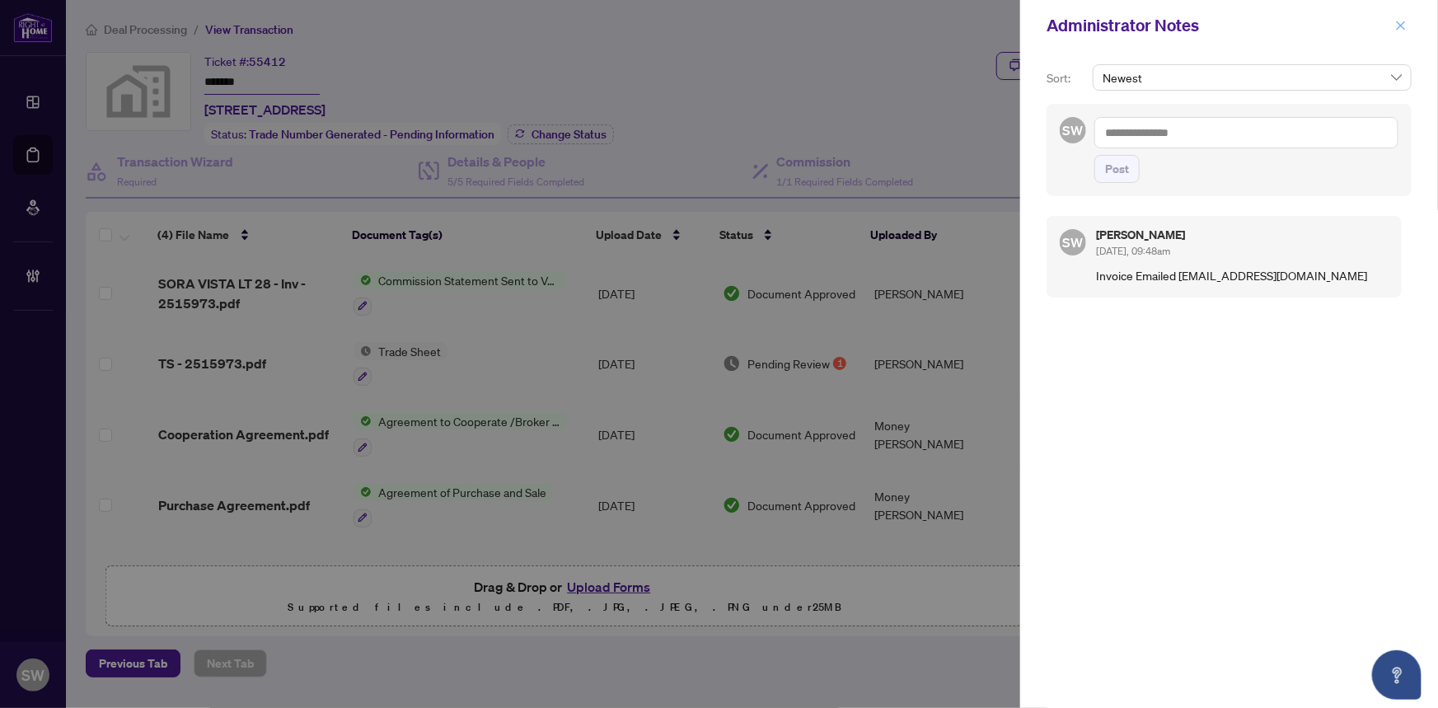
click at [1398, 21] on icon "close" at bounding box center [1401, 26] width 12 height 12
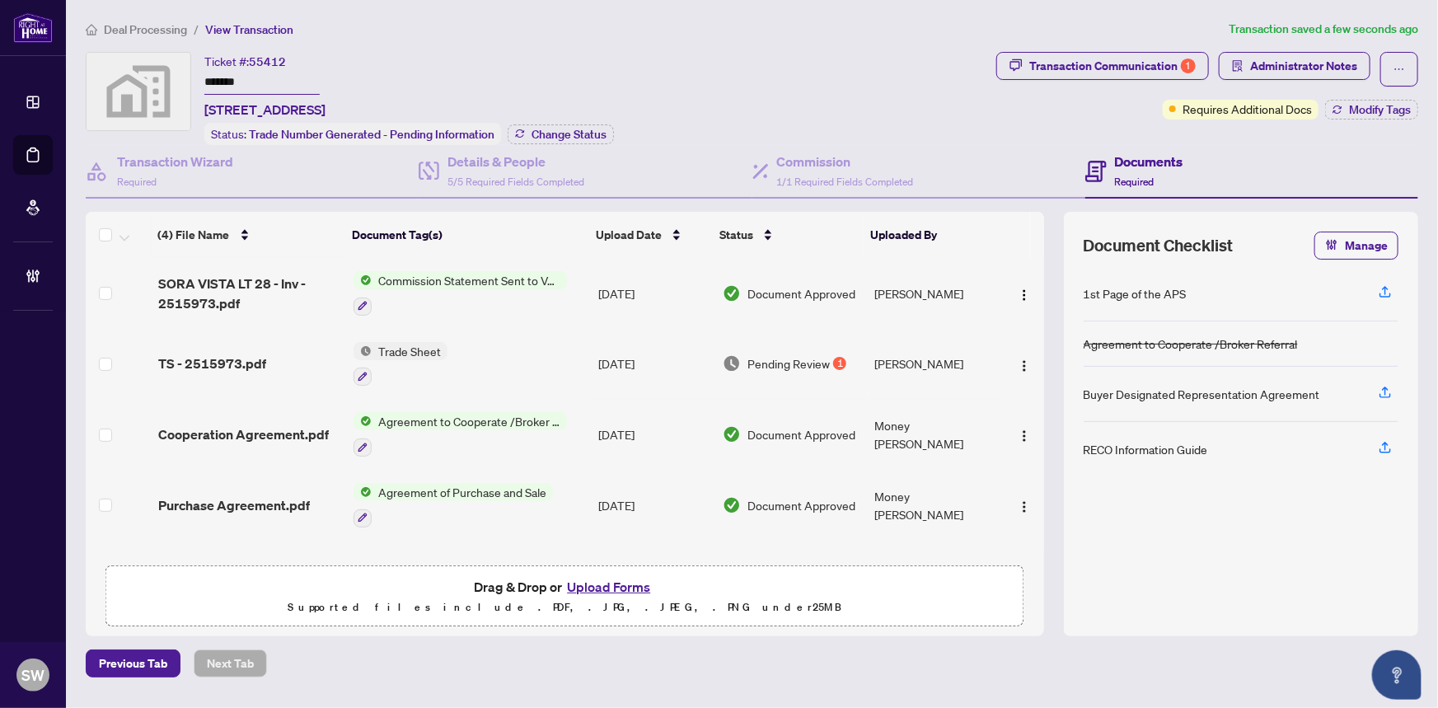
click at [214, 76] on input "*******" at bounding box center [261, 83] width 115 height 24
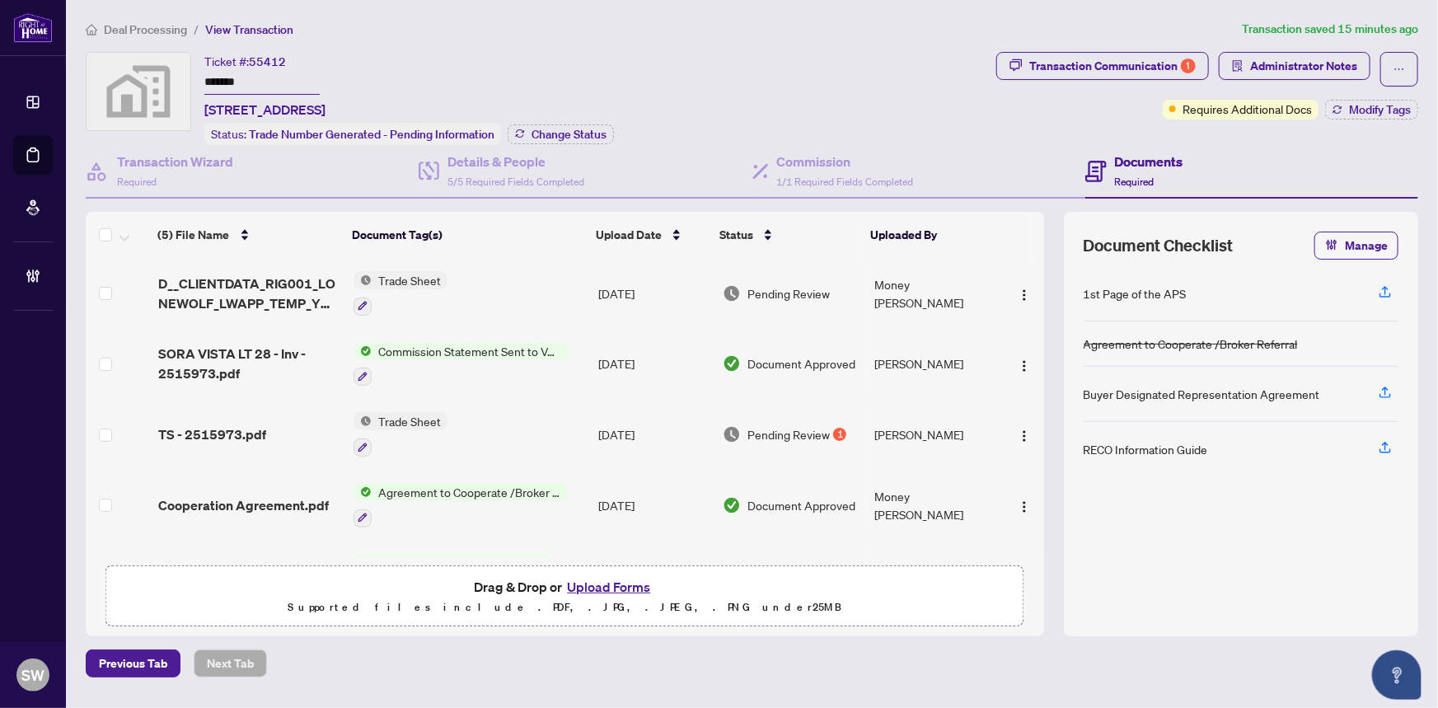
click at [151, 28] on span "Deal Processing" at bounding box center [145, 29] width 83 height 15
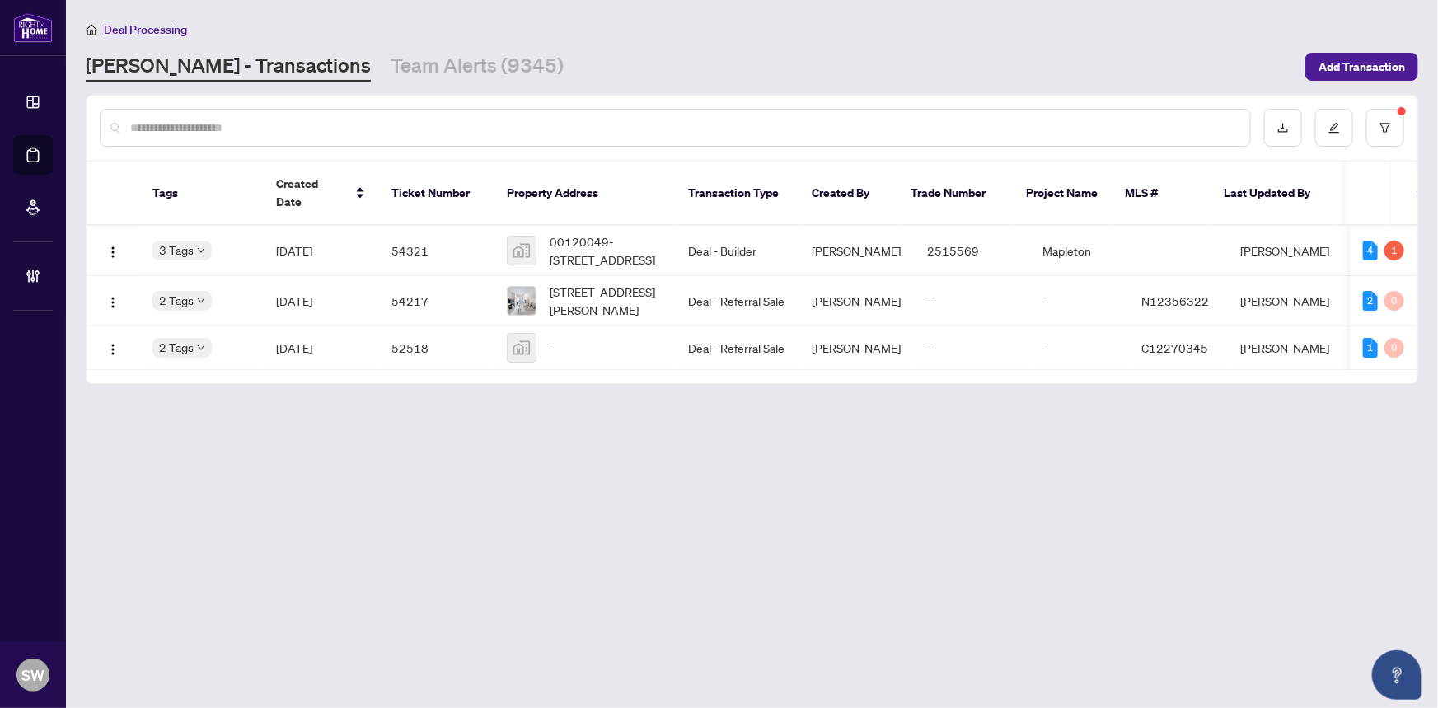
click at [193, 121] on input "text" at bounding box center [683, 128] width 1107 height 18
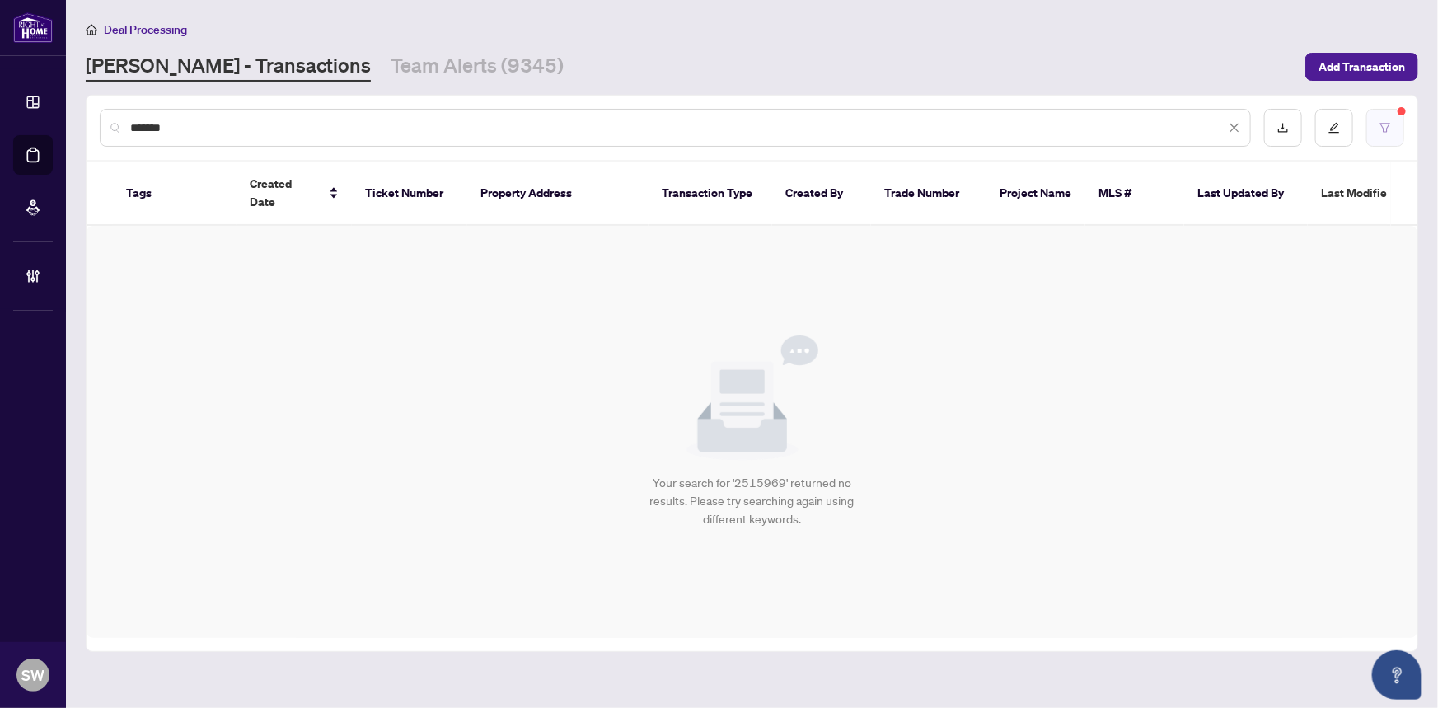
type input "*******"
click at [1386, 115] on button "button" at bounding box center [1385, 128] width 38 height 38
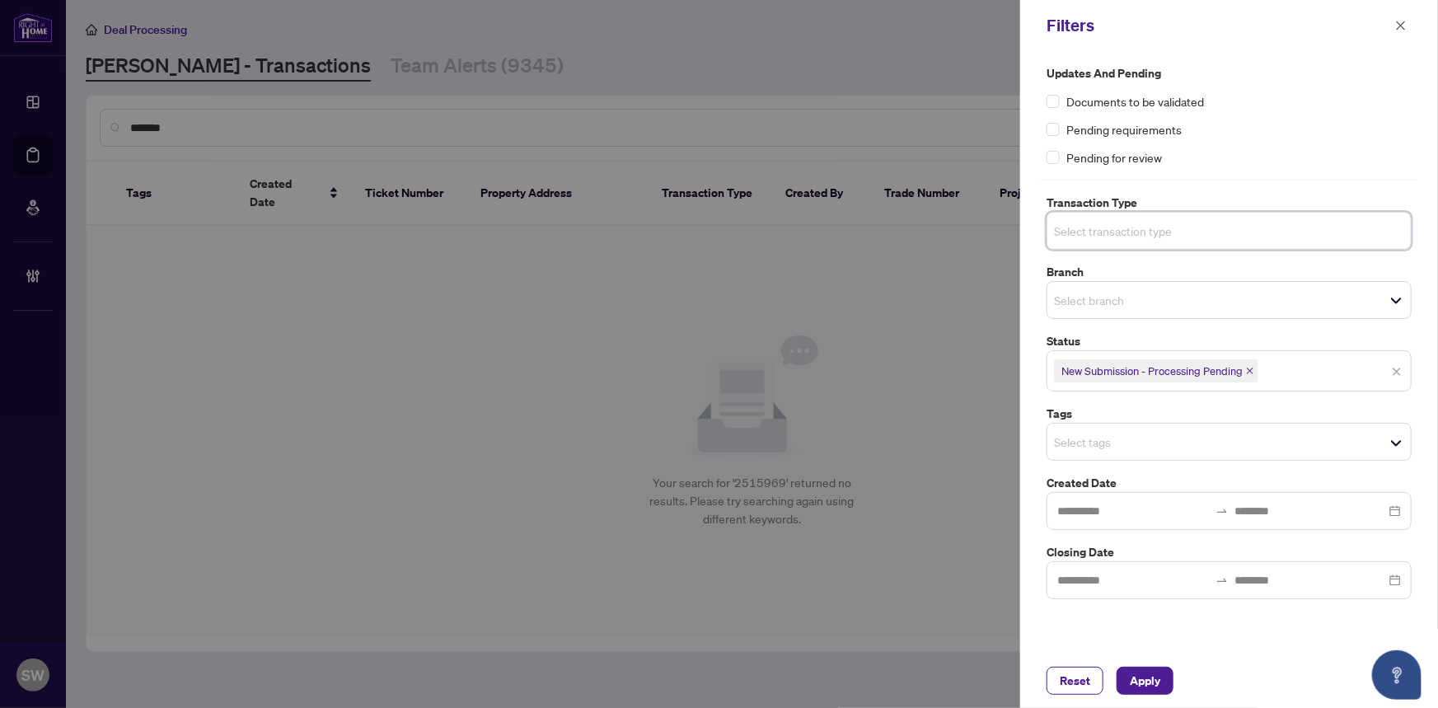
drag, startPoint x: 1400, startPoint y: 372, endPoint x: 1379, endPoint y: 395, distance: 30.9
click at [1145, 674] on span "Apply" at bounding box center [1145, 680] width 30 height 26
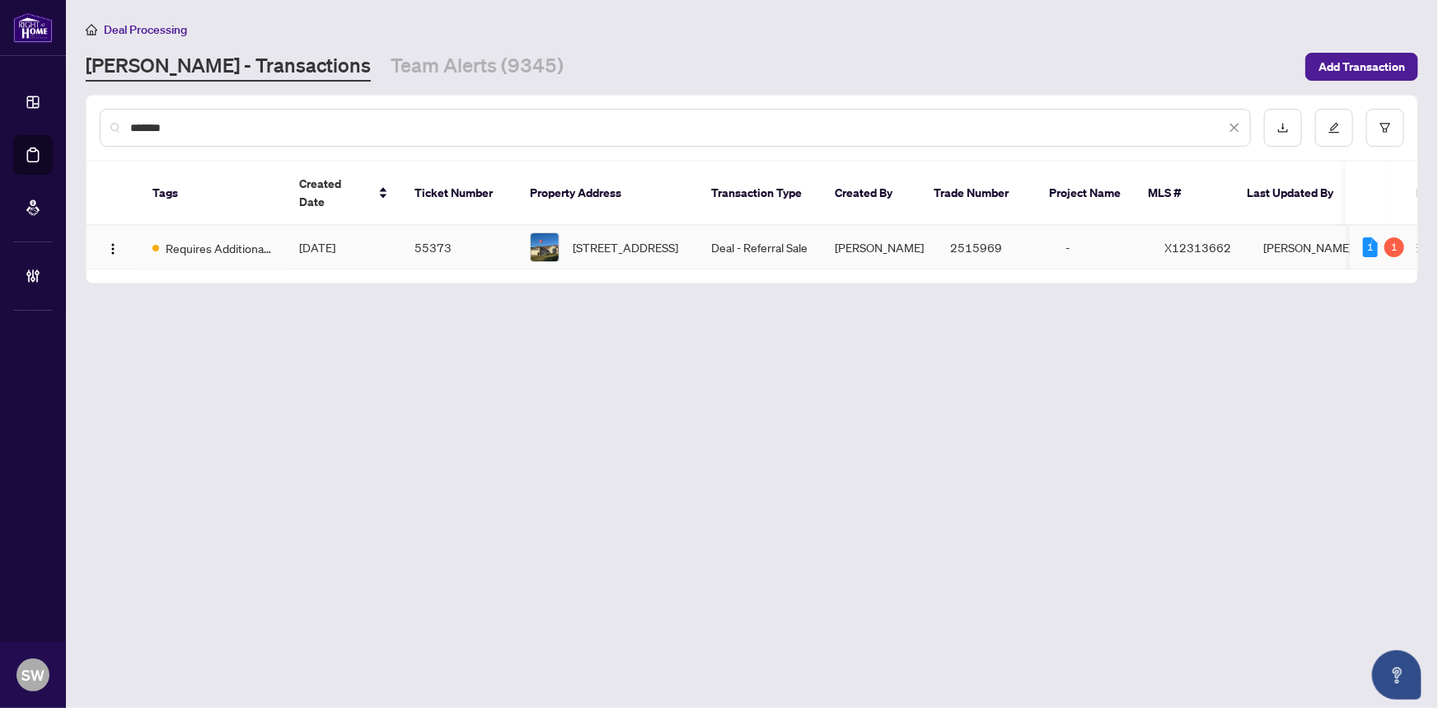
click at [487, 227] on td "55373" at bounding box center [458, 248] width 115 height 44
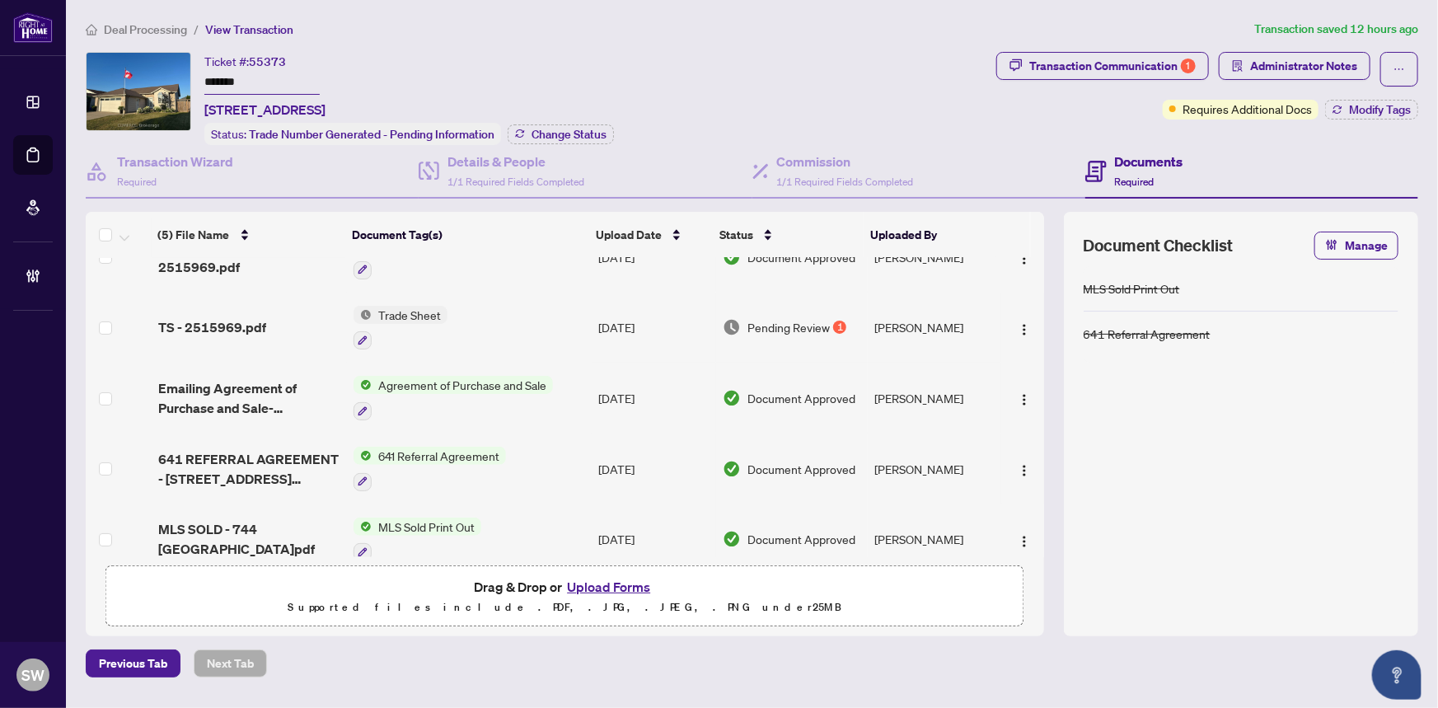
scroll to position [55, 0]
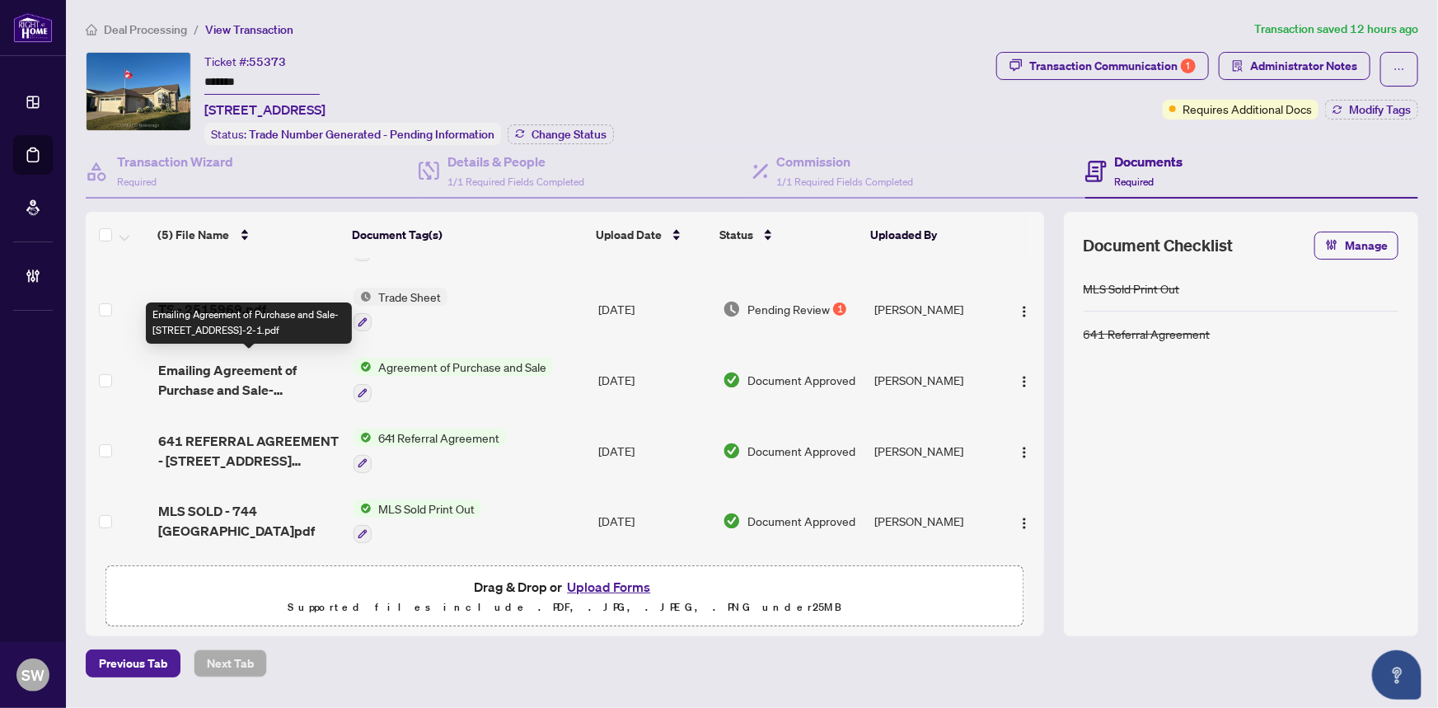
click at [279, 363] on span "Emailing Agreement of Purchase and Sale-744 Richmond St-2-1.pdf" at bounding box center [249, 380] width 183 height 40
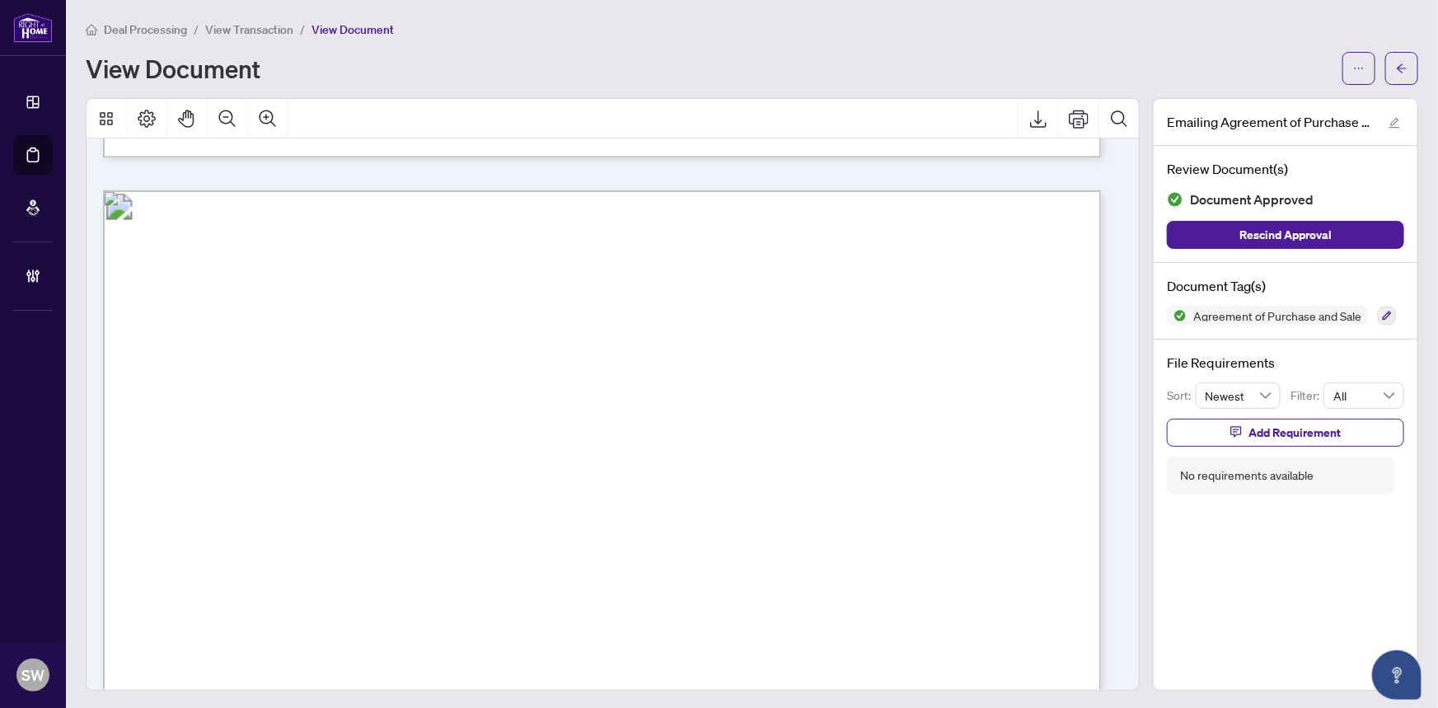
scroll to position [4088, 0]
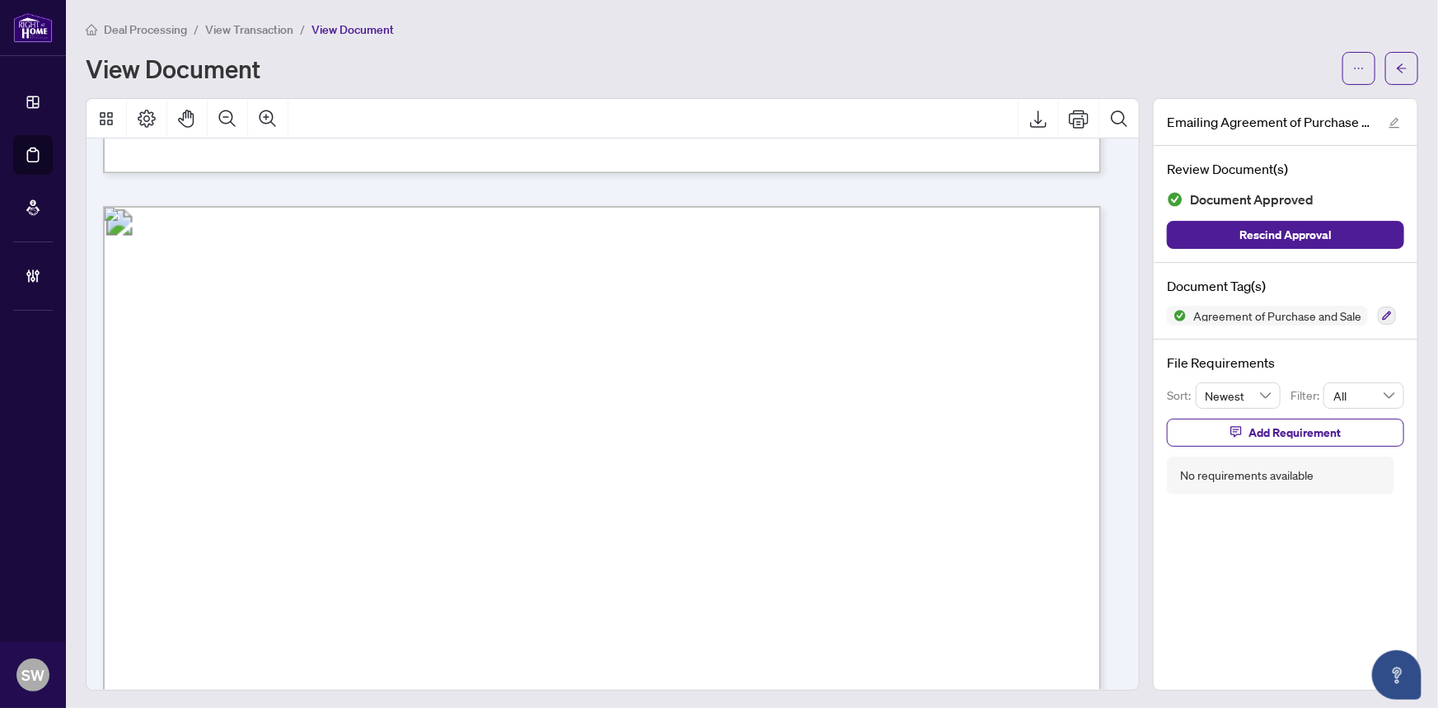
click at [687, 26] on div "Deal Processing / View Transaction / View Document" at bounding box center [752, 29] width 1332 height 19
click at [1397, 63] on icon "arrow-left" at bounding box center [1402, 67] width 10 height 9
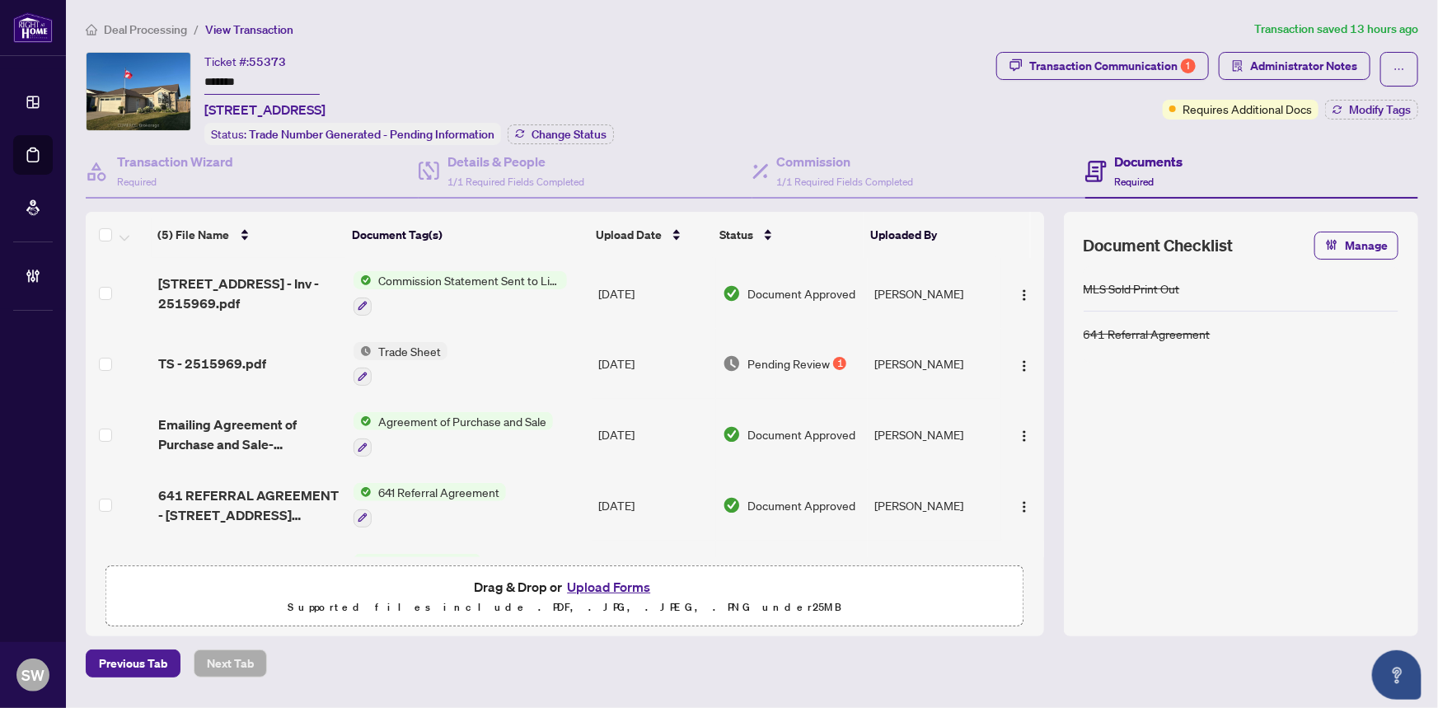
click at [289, 490] on span "641 REFERRAL AGREEMENT - 744 RICHMOND ST _2025-09-30 11_45_23.pdf" at bounding box center [249, 505] width 183 height 40
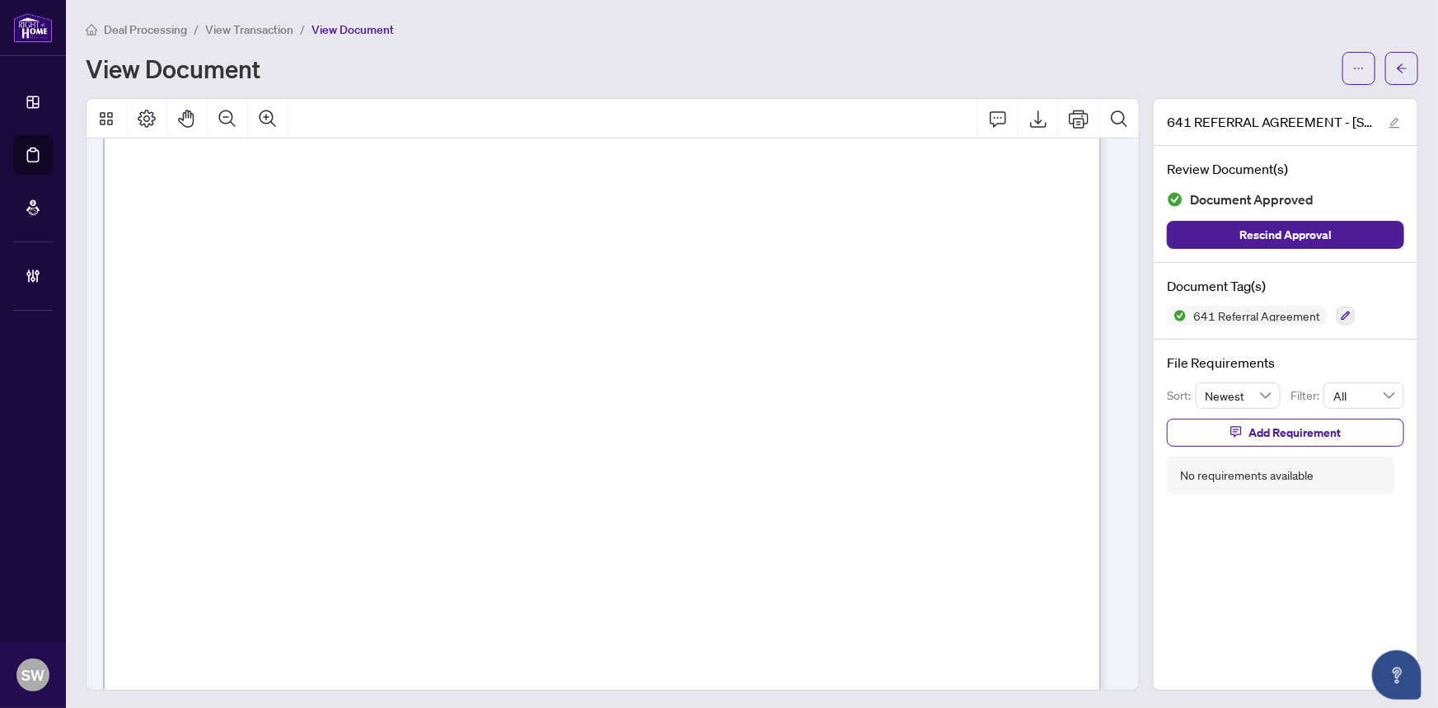
scroll to position [599, 0]
click at [1353, 70] on icon "ellipsis" at bounding box center [1359, 69] width 12 height 12
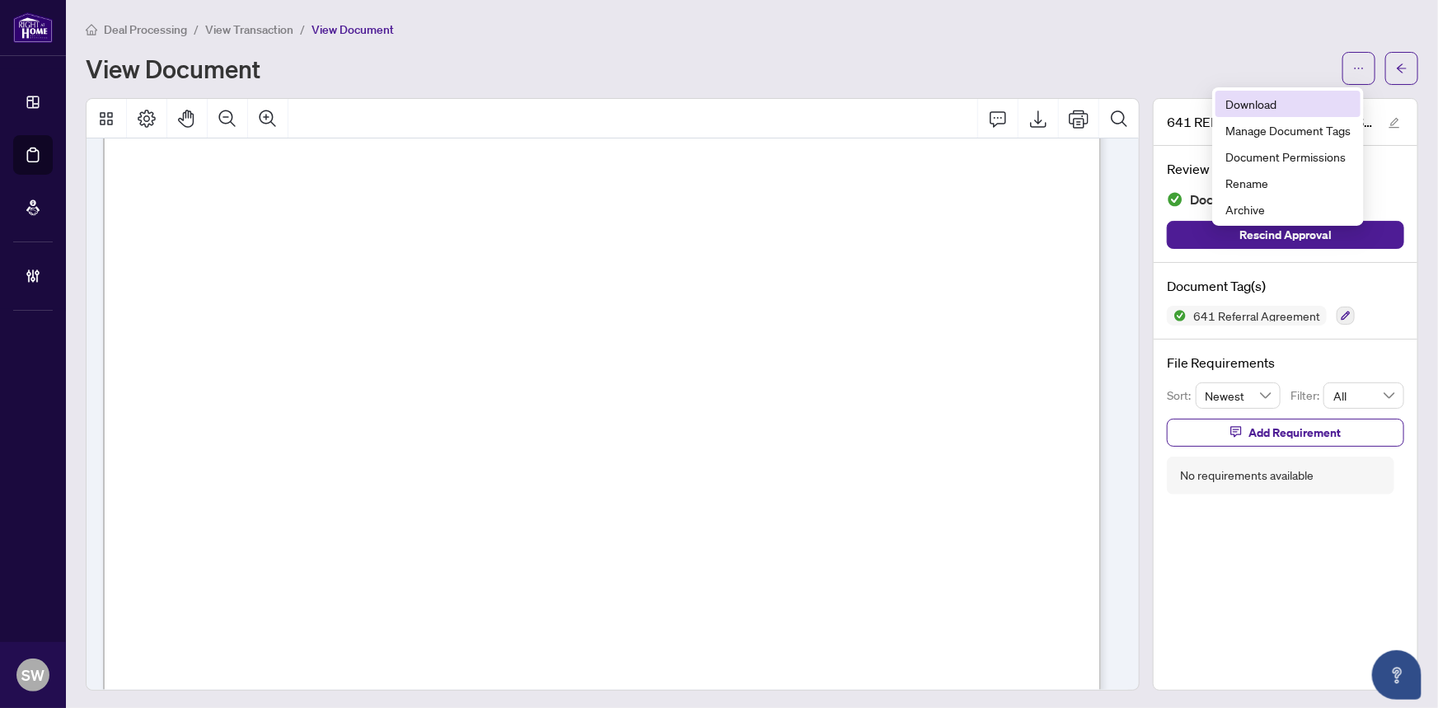
click at [1277, 110] on span "Download" at bounding box center [1287, 104] width 125 height 18
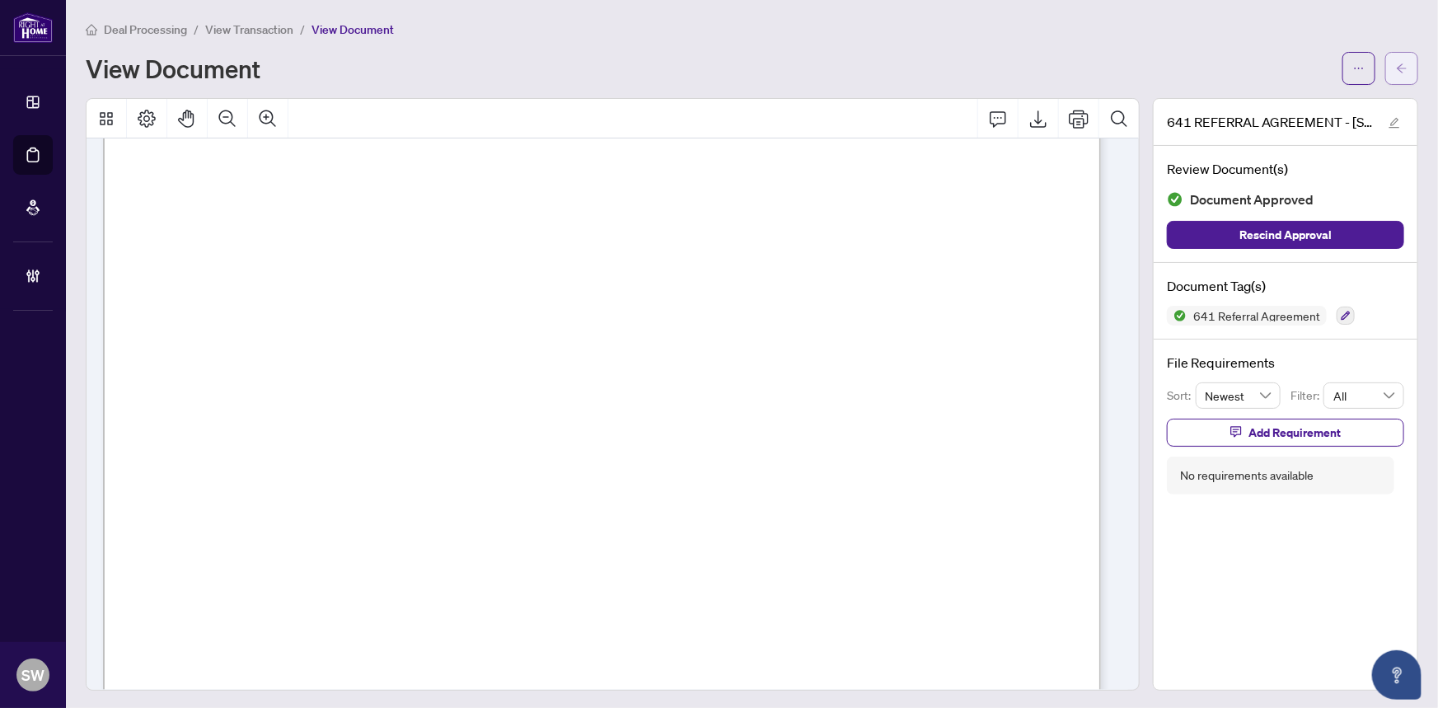
click at [1396, 73] on icon "arrow-left" at bounding box center [1402, 69] width 12 height 12
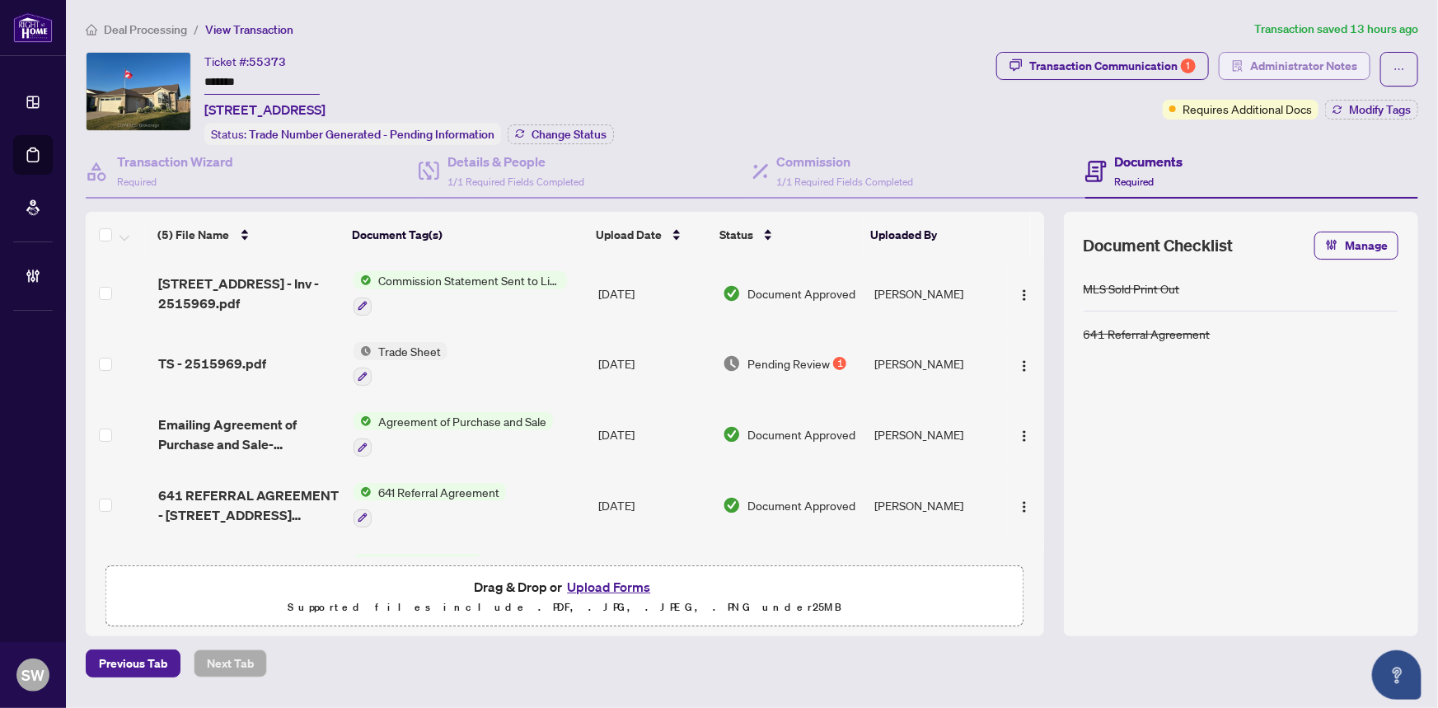
click at [1273, 69] on span "Administrator Notes" at bounding box center [1303, 66] width 107 height 26
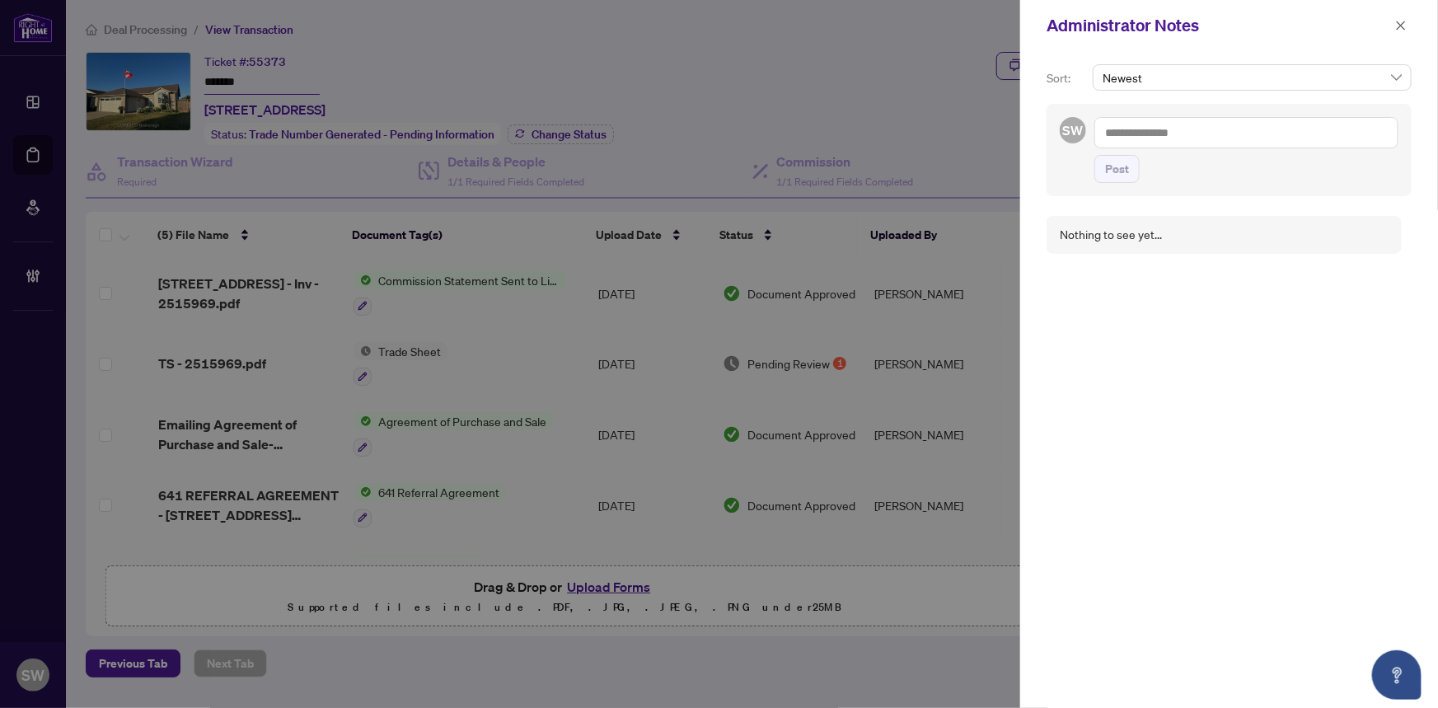
click at [1145, 146] on textarea at bounding box center [1246, 132] width 304 height 31
paste textarea "**********"
type textarea "**********"
click at [1120, 172] on span "Post" at bounding box center [1117, 185] width 24 height 26
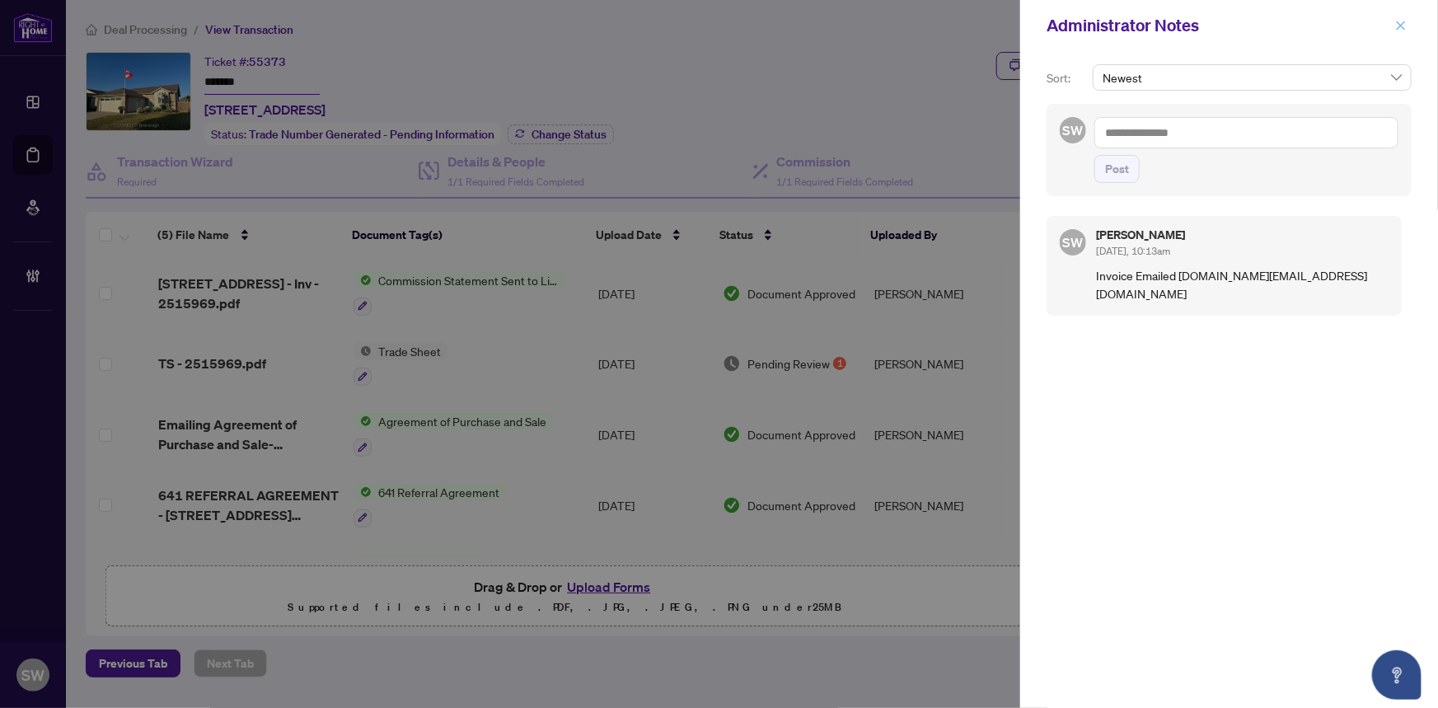
click at [1403, 24] on icon "close" at bounding box center [1401, 26] width 12 height 12
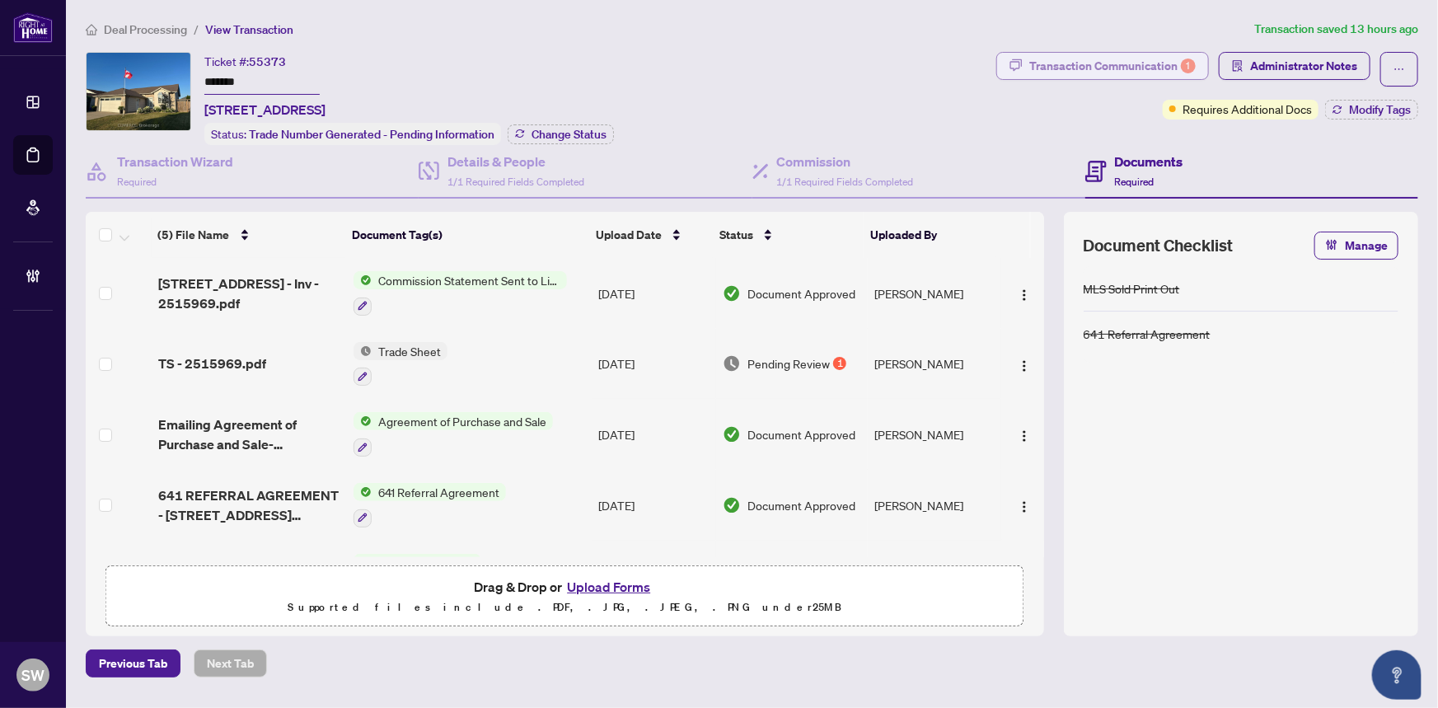
click at [1110, 72] on div "Transaction Communication 1" at bounding box center [1112, 66] width 166 height 26
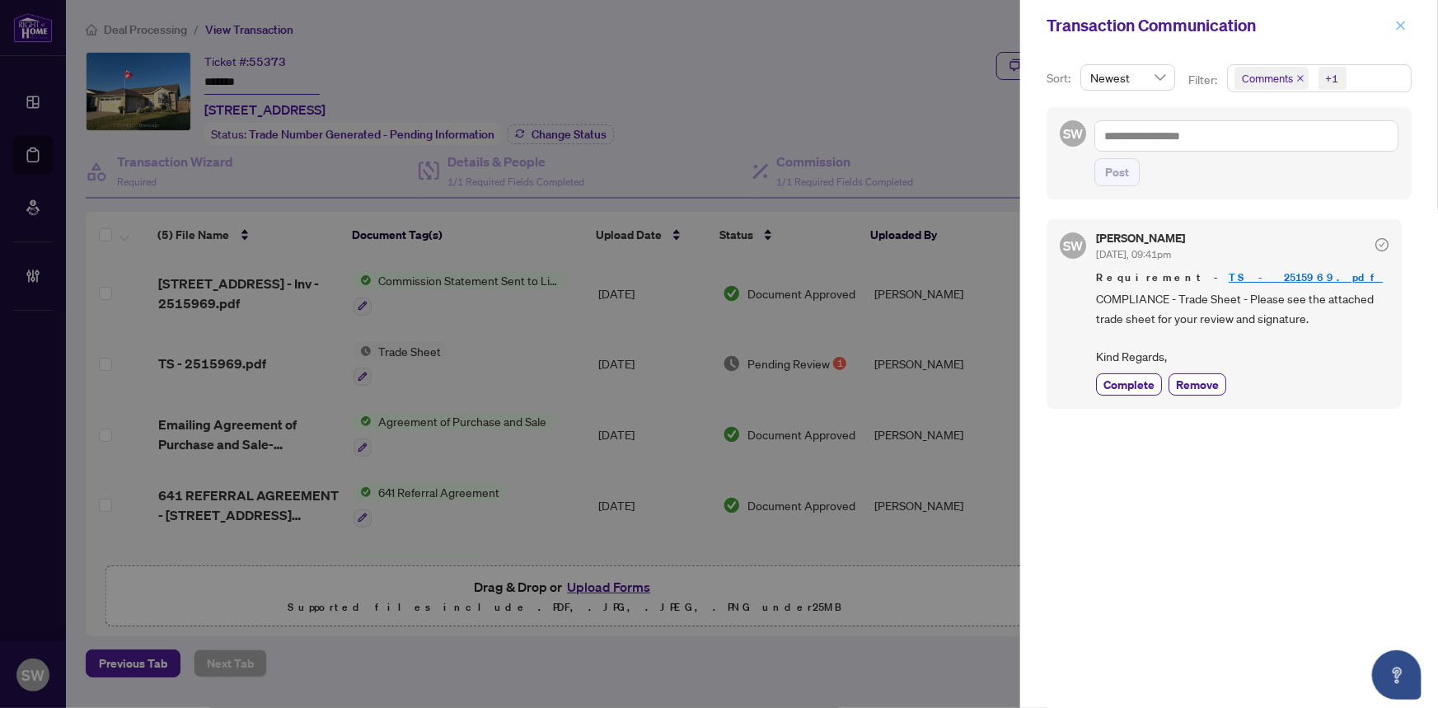
click at [1404, 28] on icon "close" at bounding box center [1401, 25] width 9 height 9
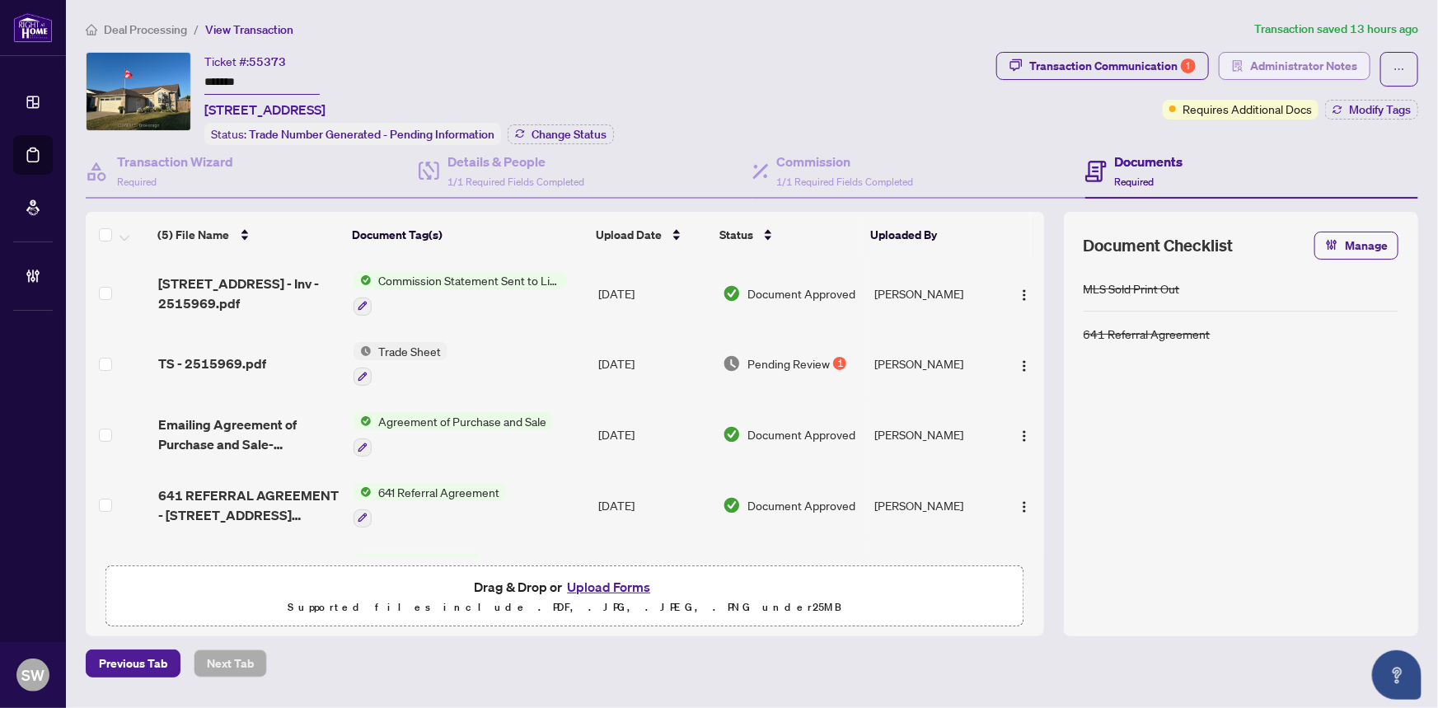
click at [1323, 62] on span "Administrator Notes" at bounding box center [1303, 66] width 107 height 26
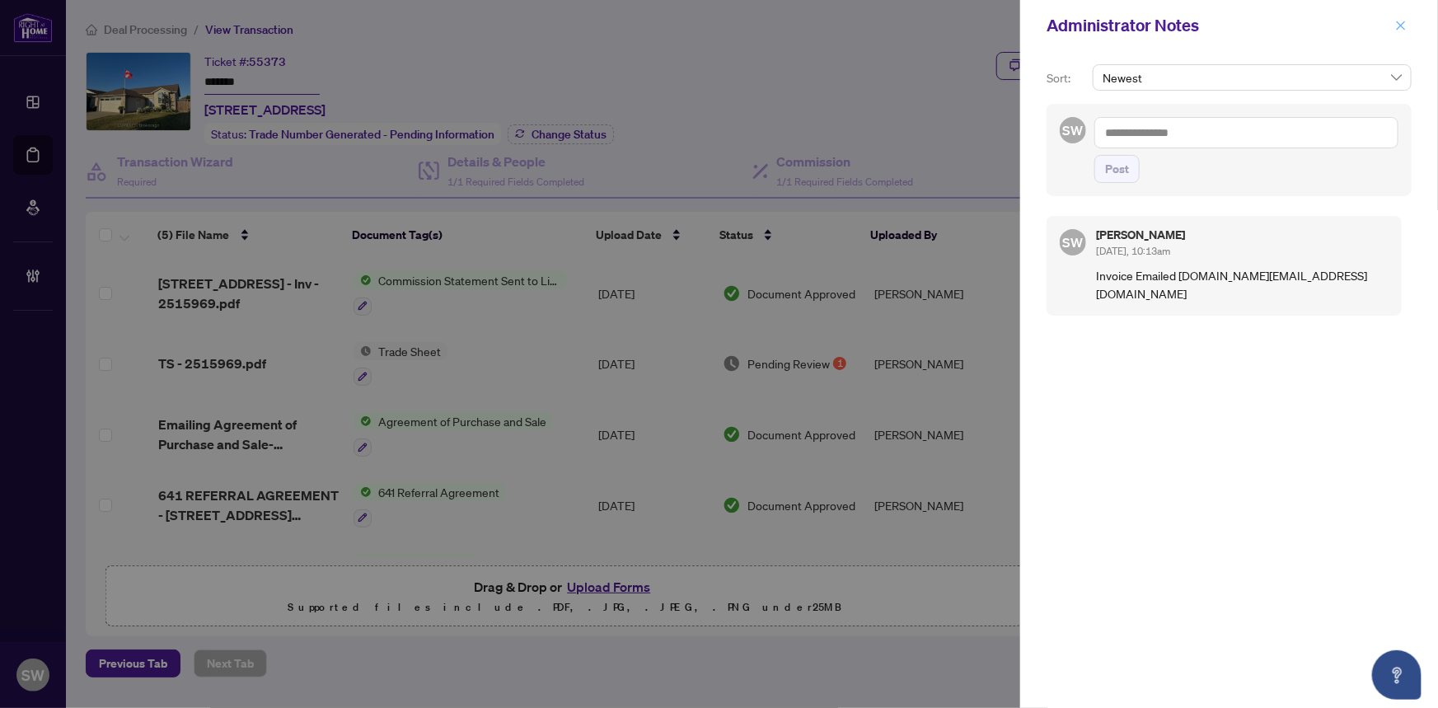
click at [1398, 28] on icon "close" at bounding box center [1401, 25] width 9 height 9
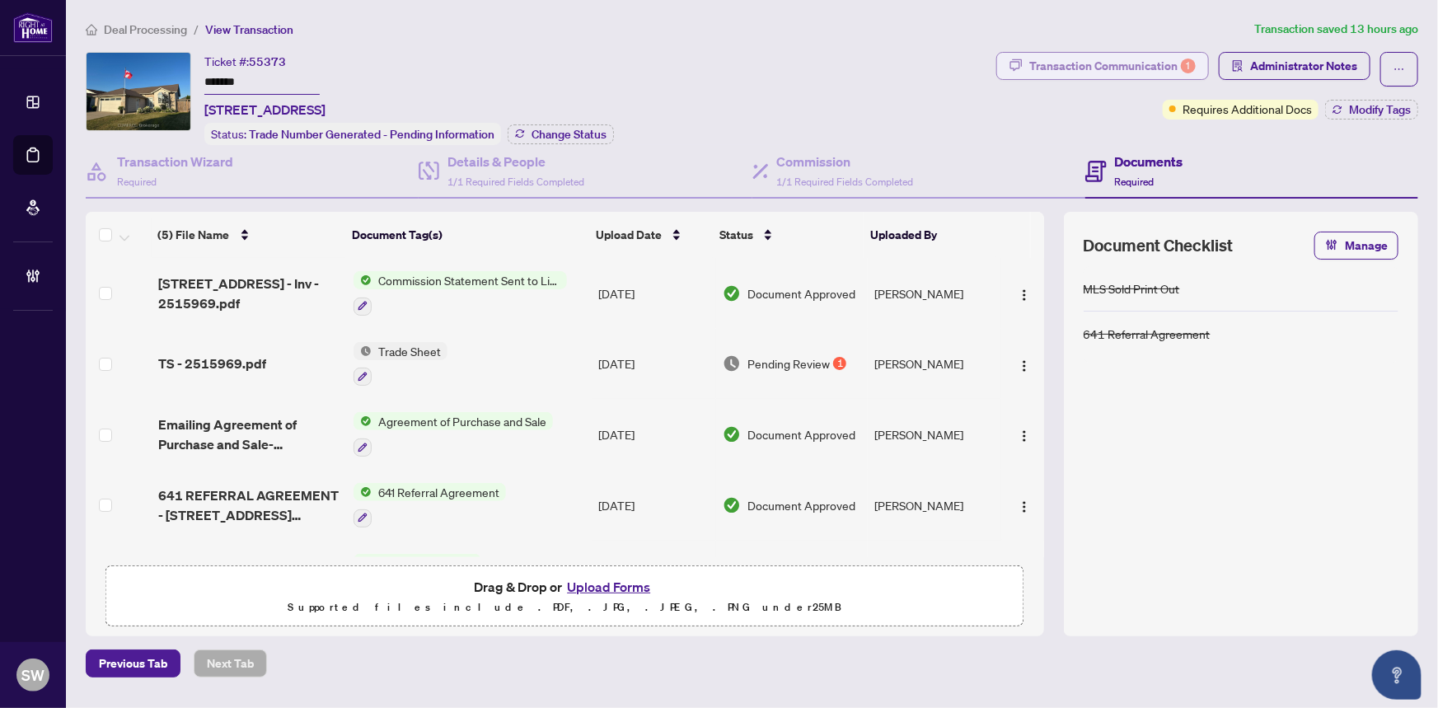
click at [1084, 68] on div "Transaction Communication 1" at bounding box center [1112, 66] width 166 height 26
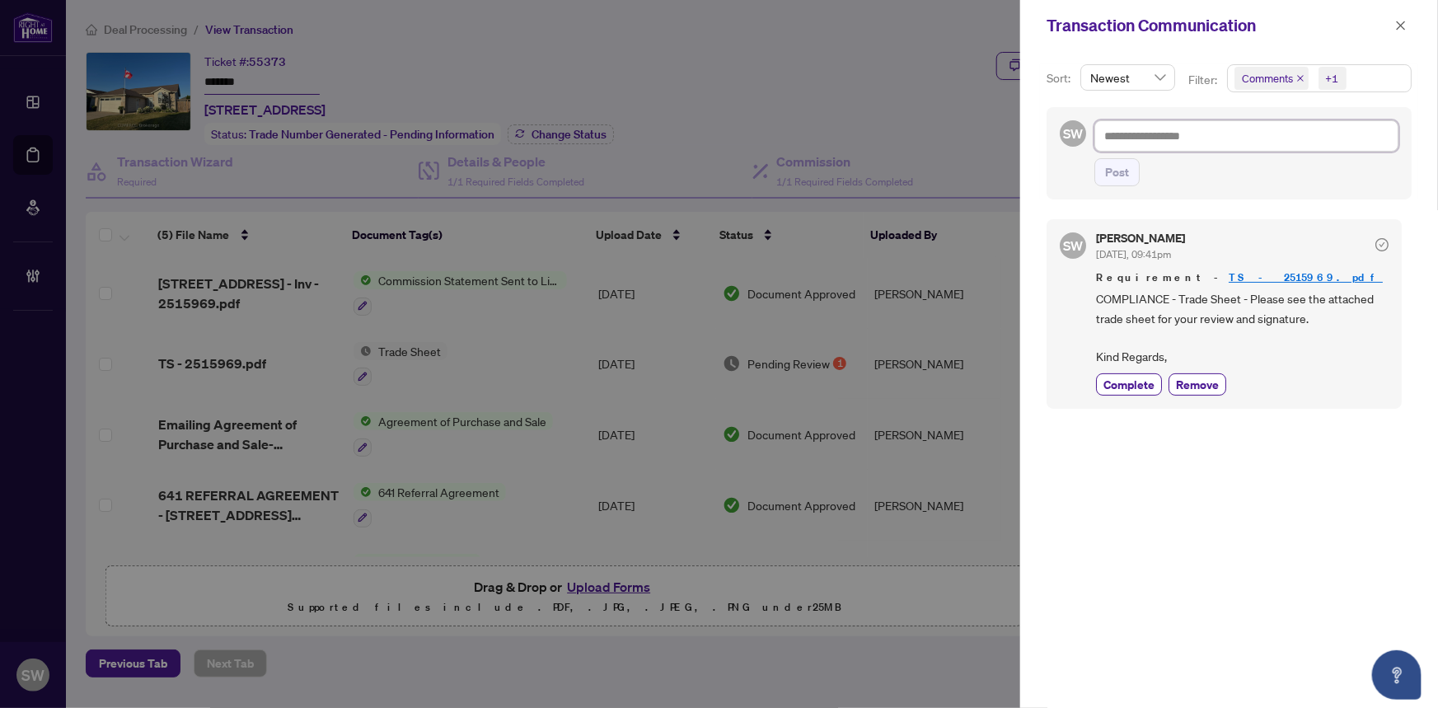
click at [1156, 133] on textarea at bounding box center [1246, 135] width 304 height 31
type textarea "*"
type textarea "**"
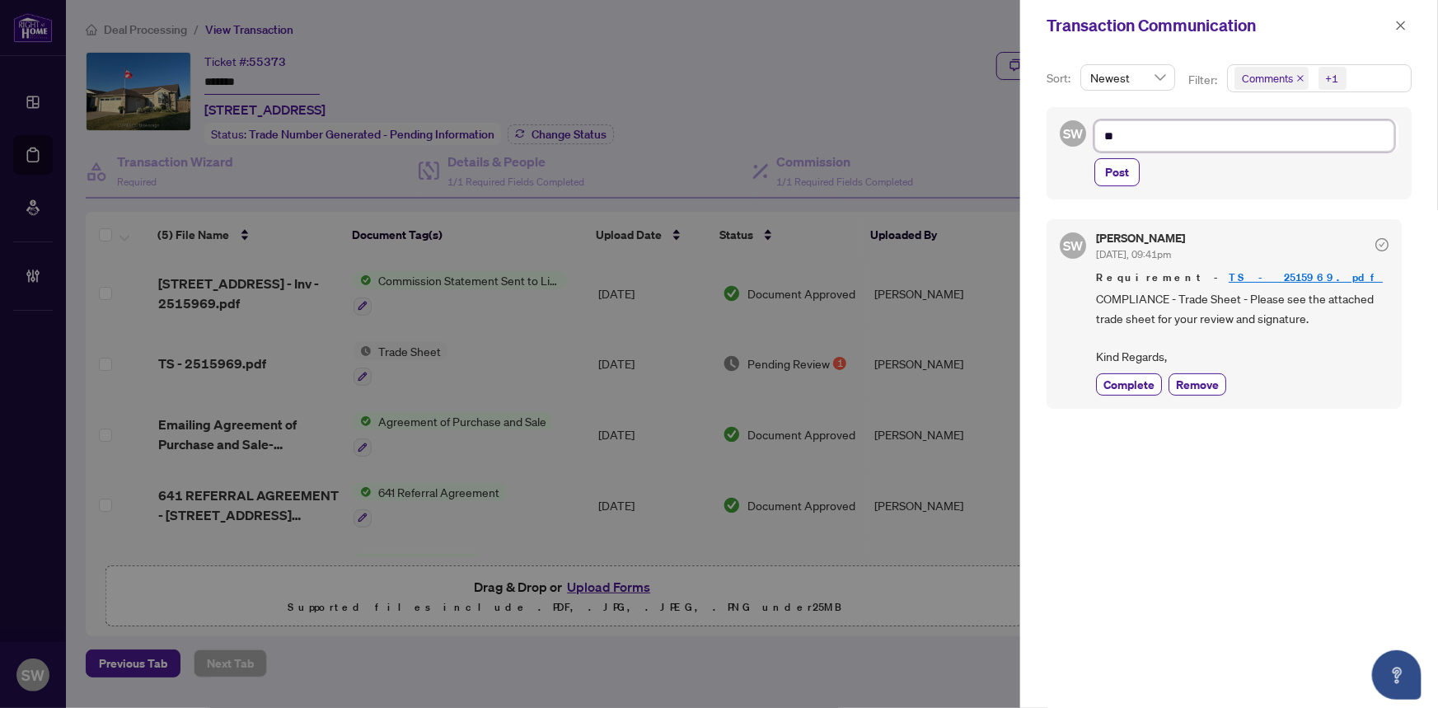
type textarea "***"
type textarea "****"
type textarea "*****"
type textarea "******"
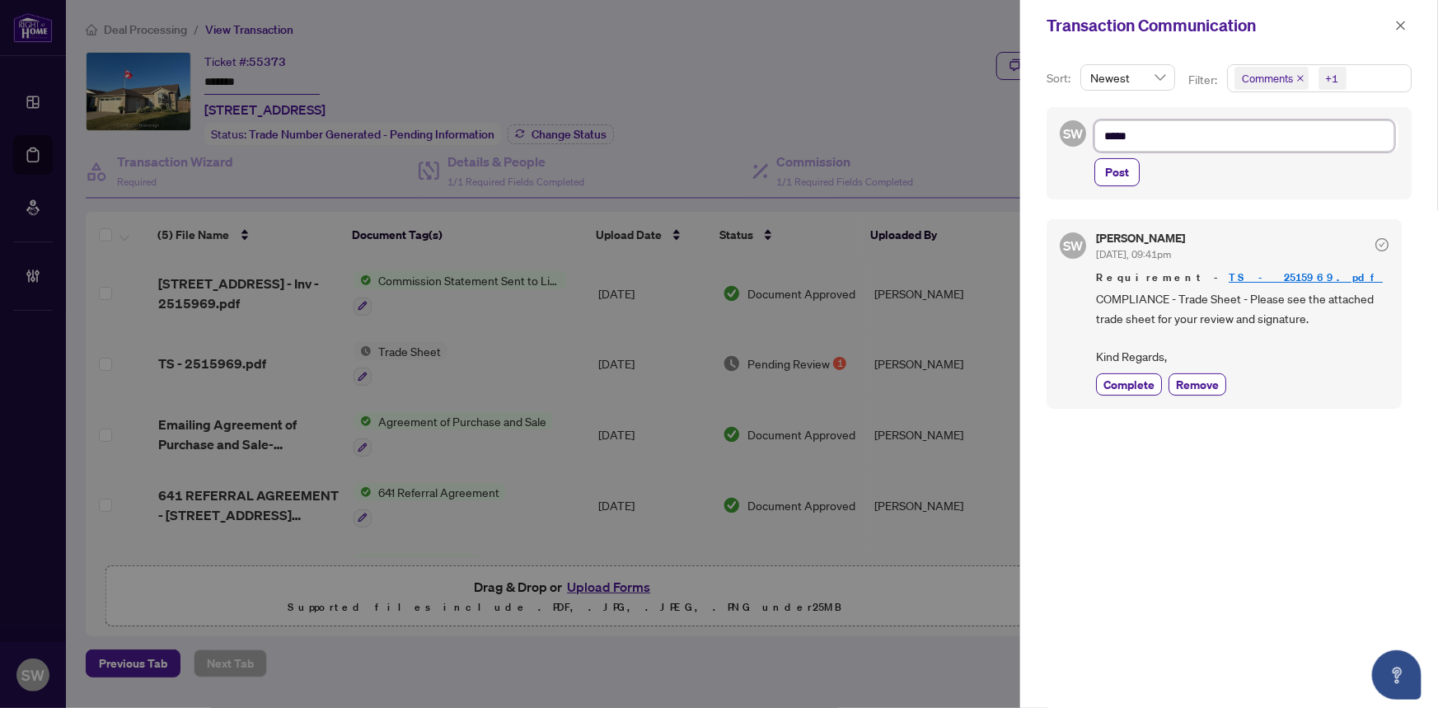
type textarea "******"
type textarea "*******"
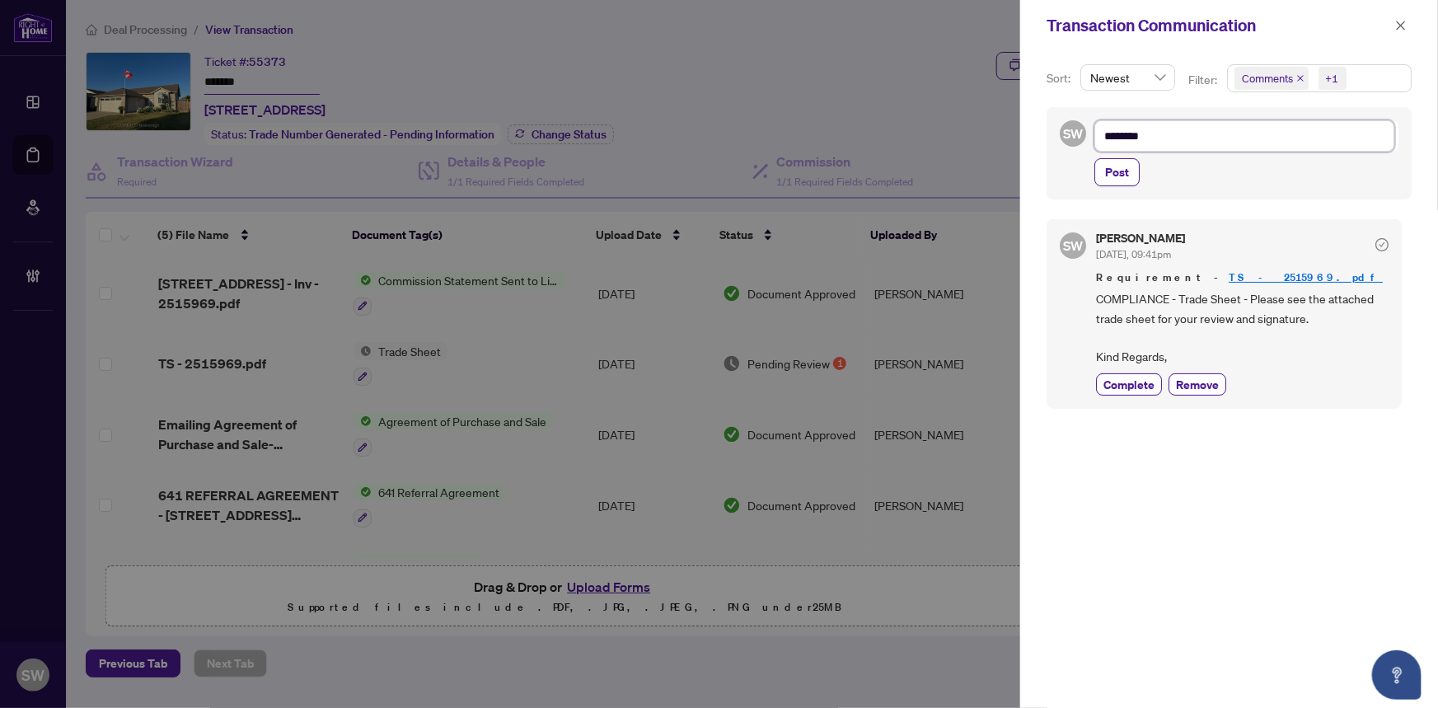
type textarea "*********"
type textarea "**********"
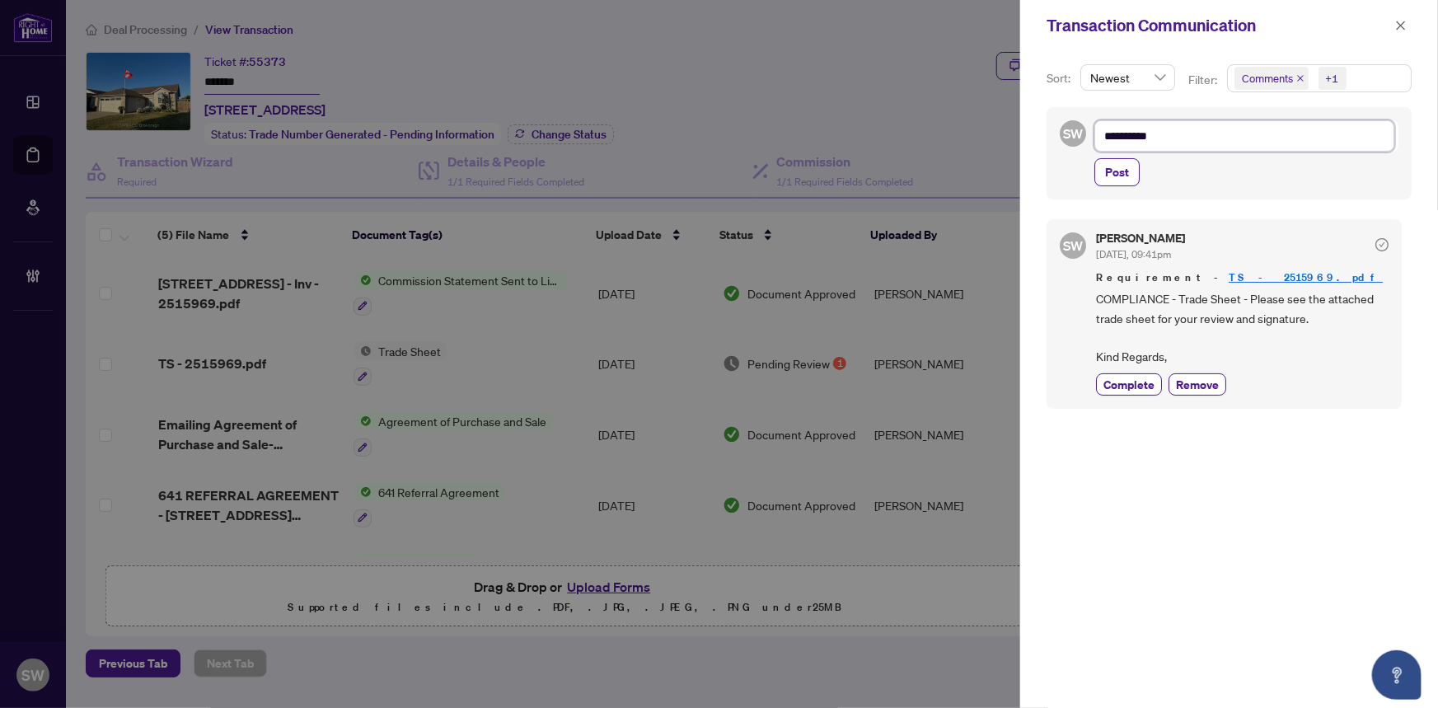
type textarea "**********"
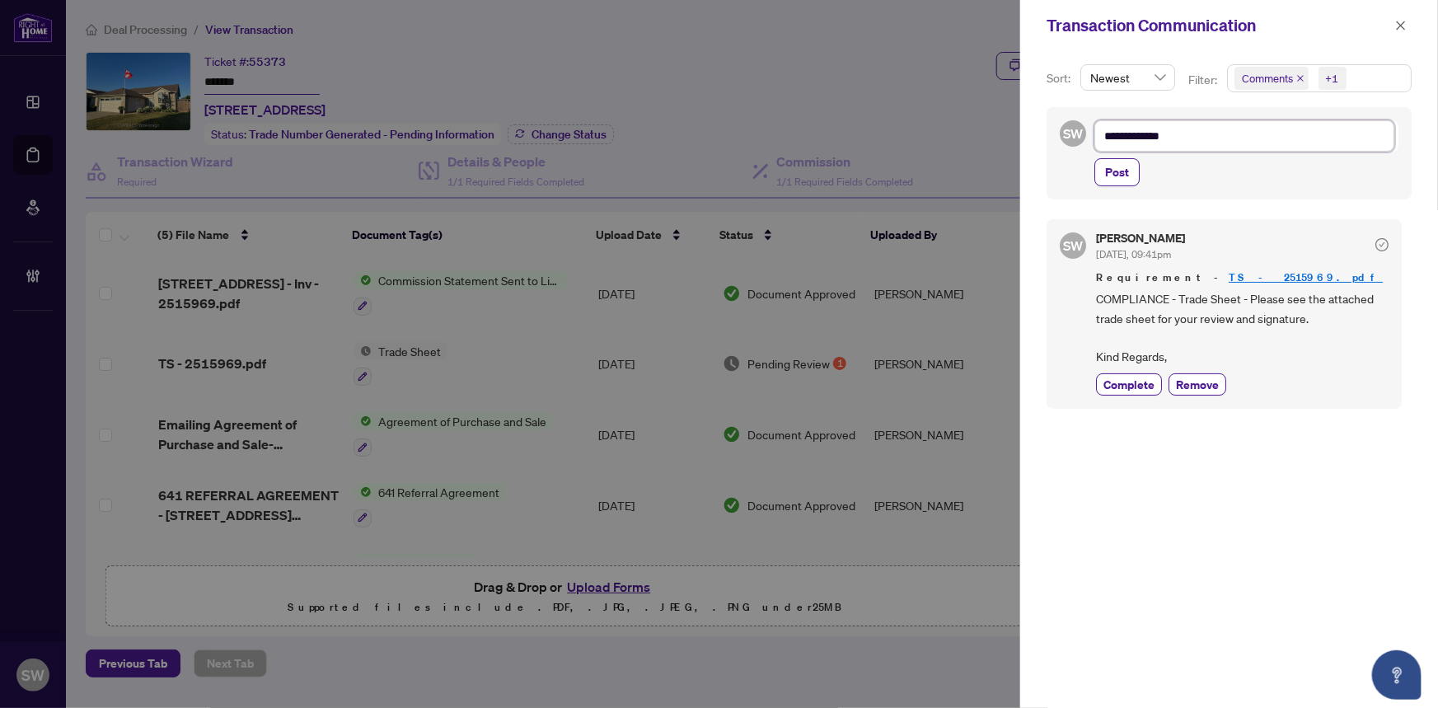
type textarea "**********"
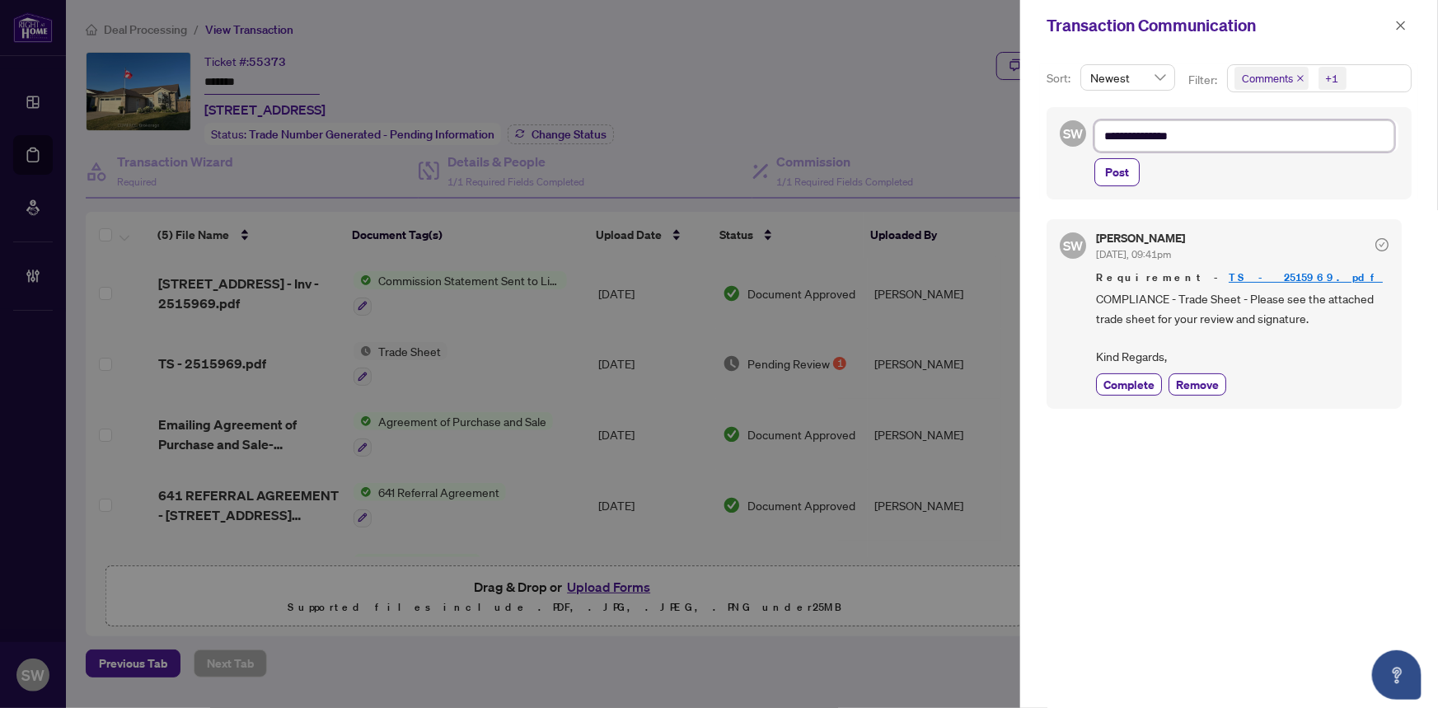
type textarea "**********"
paste textarea "**********"
type textarea "**********"
click at [1182, 133] on textarea "**********" at bounding box center [1244, 135] width 300 height 31
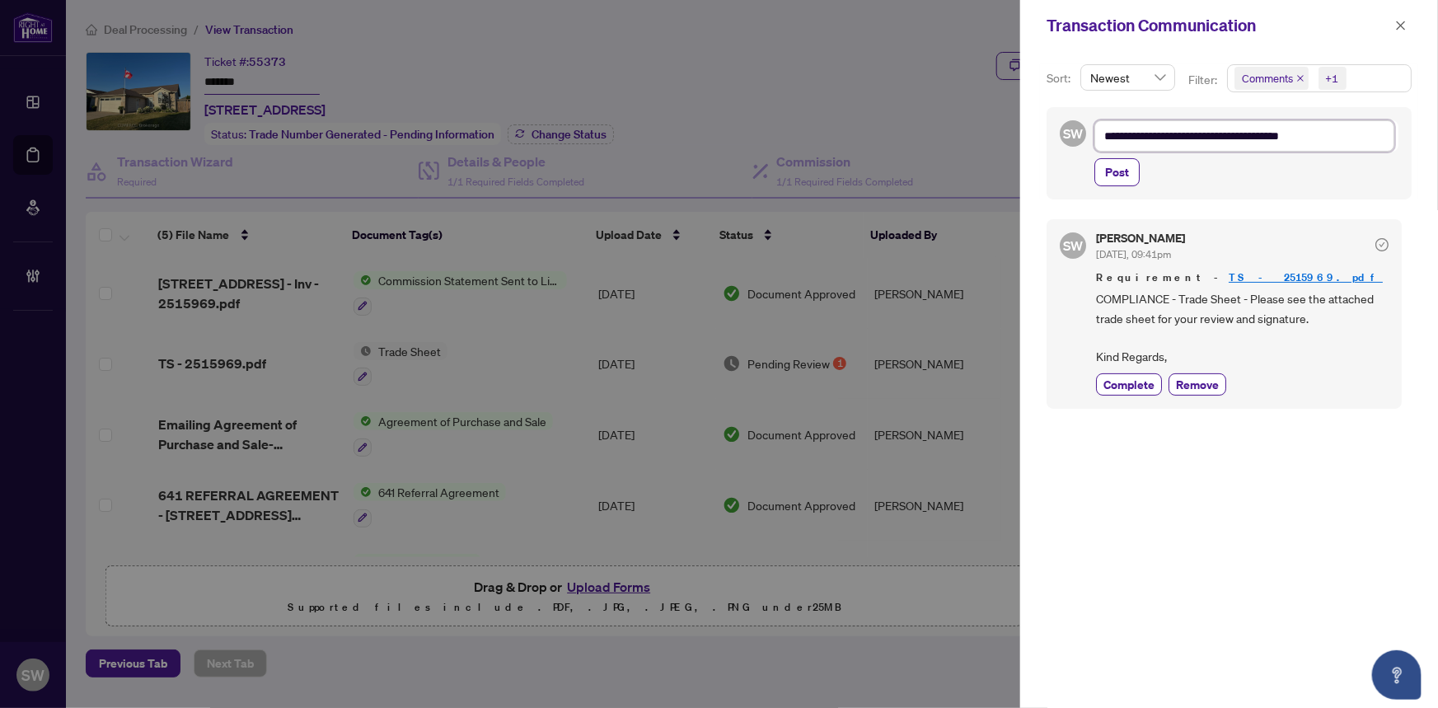
type textarea "**********"
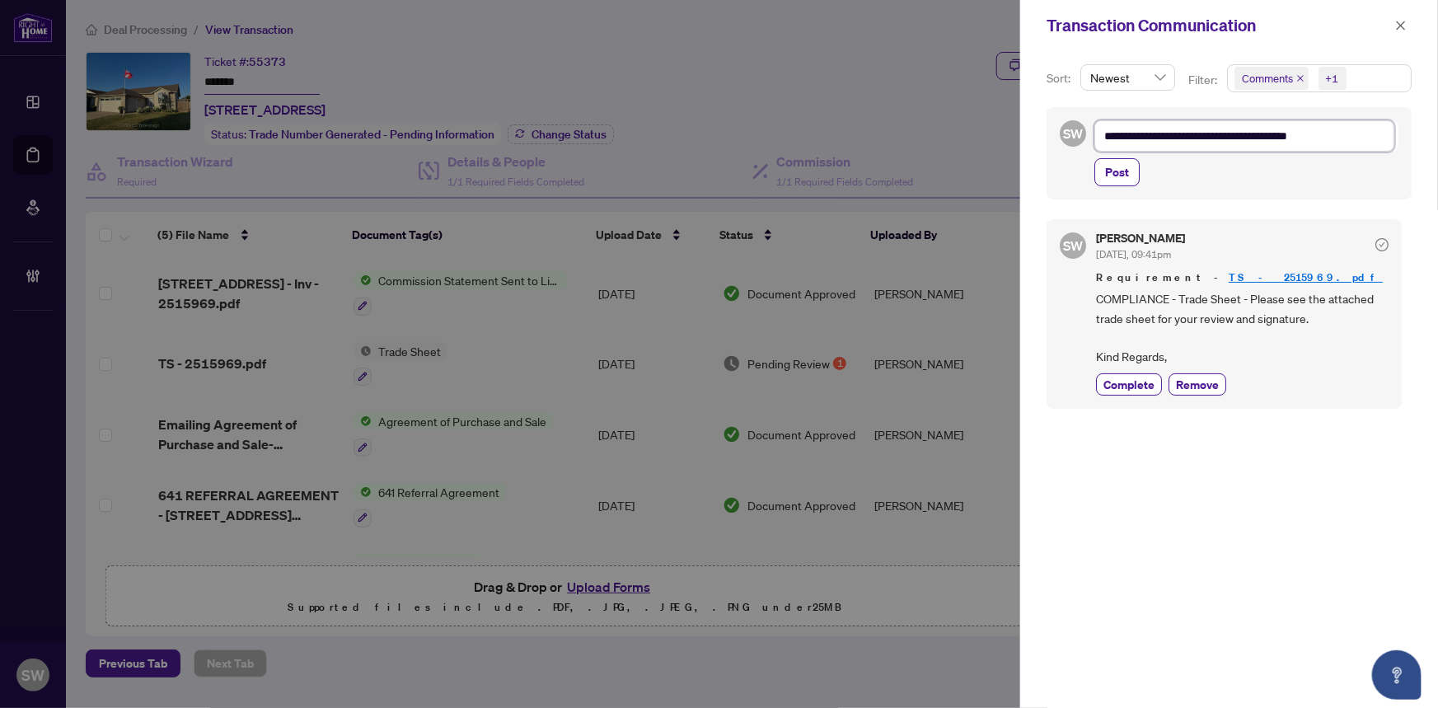
type textarea "**********"
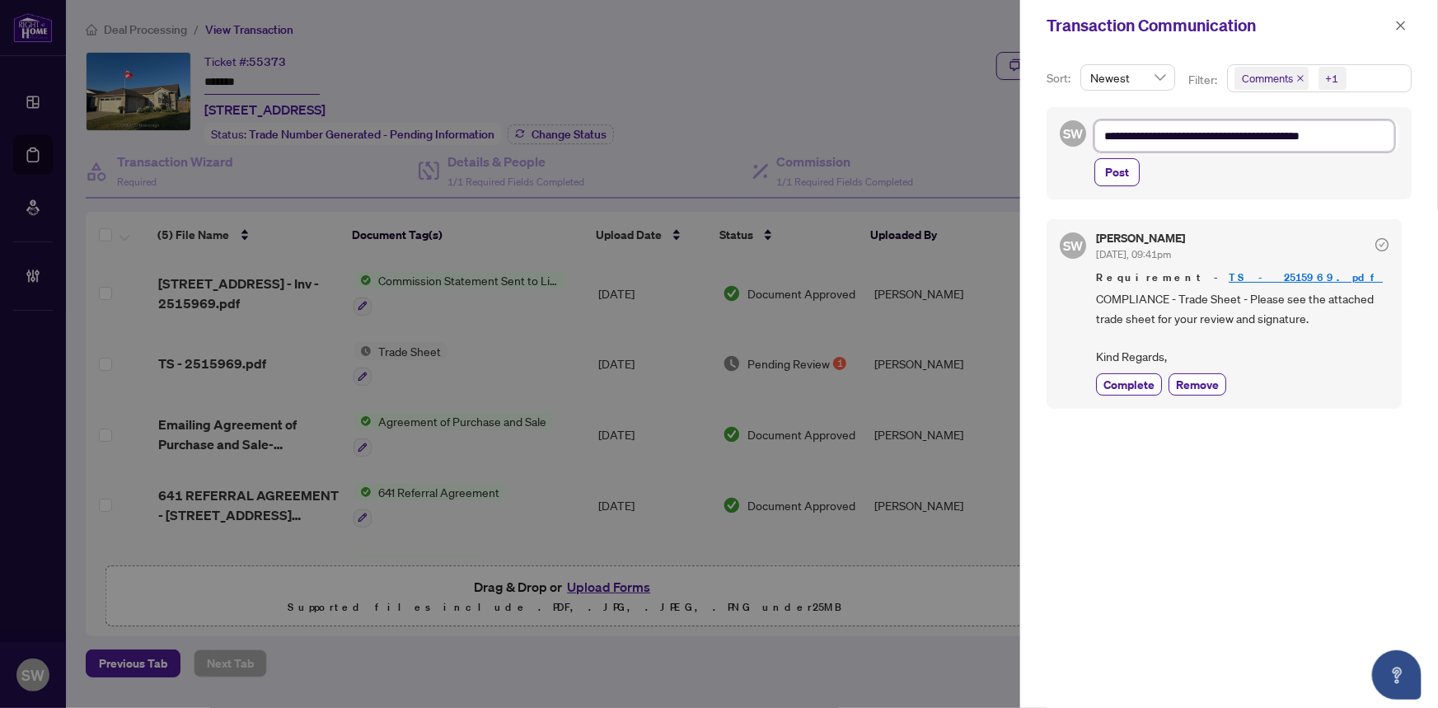
type textarea "**********"
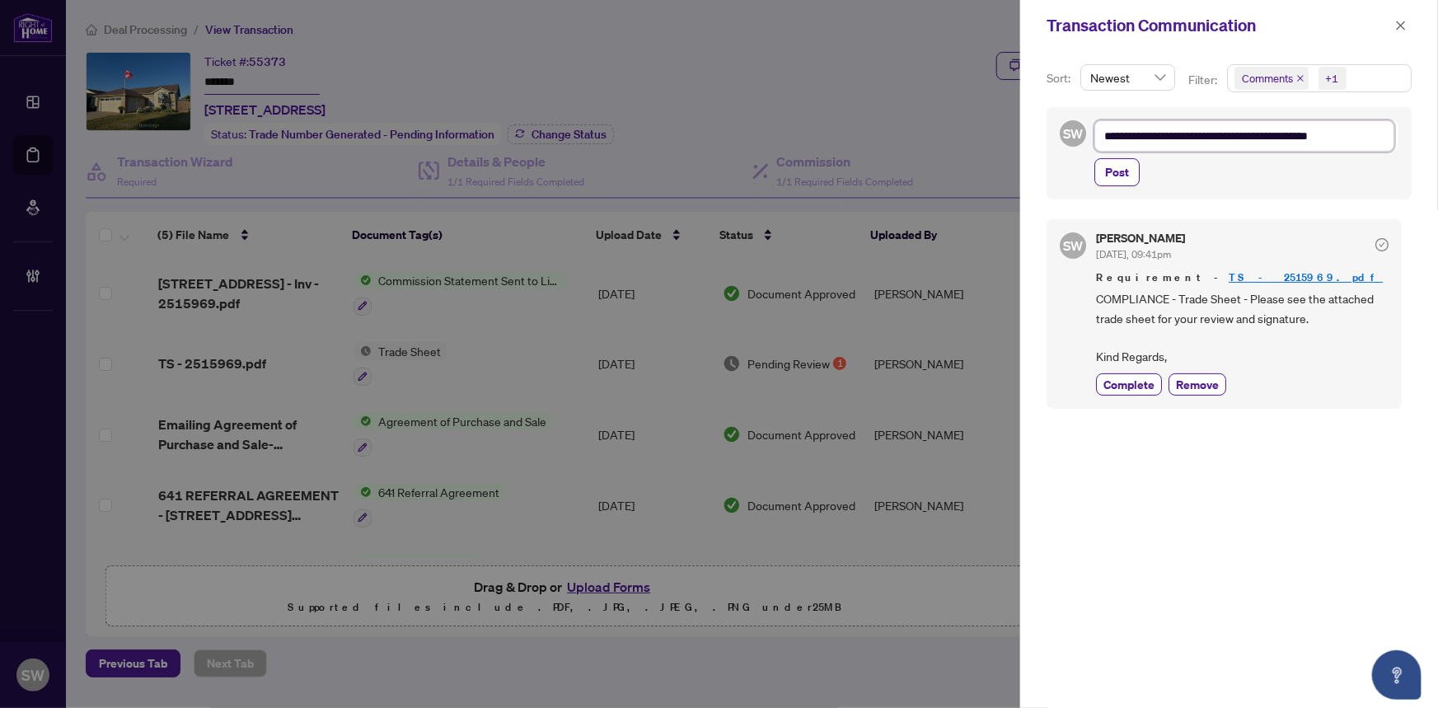
type textarea "**********"
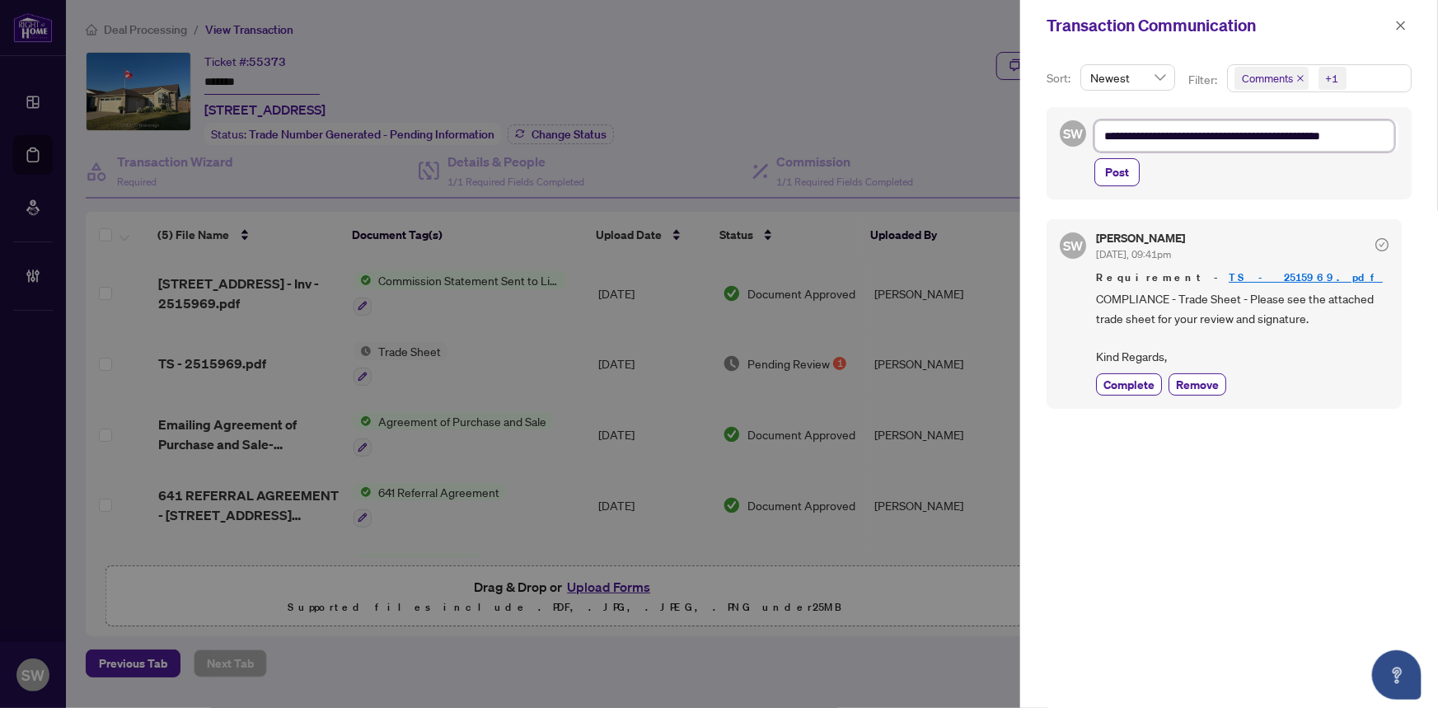
click at [1386, 138] on textarea "**********" at bounding box center [1244, 135] width 300 height 31
type textarea "**********"
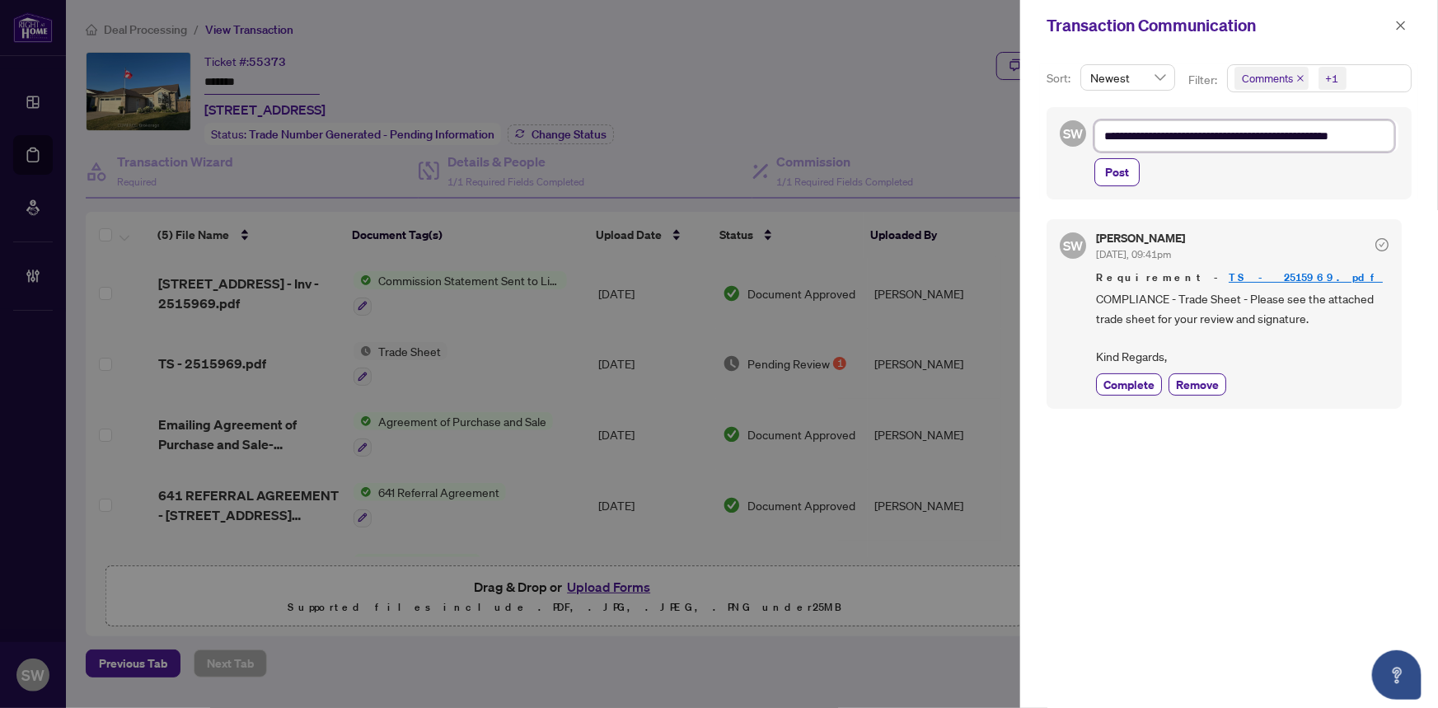
type textarea "**********"
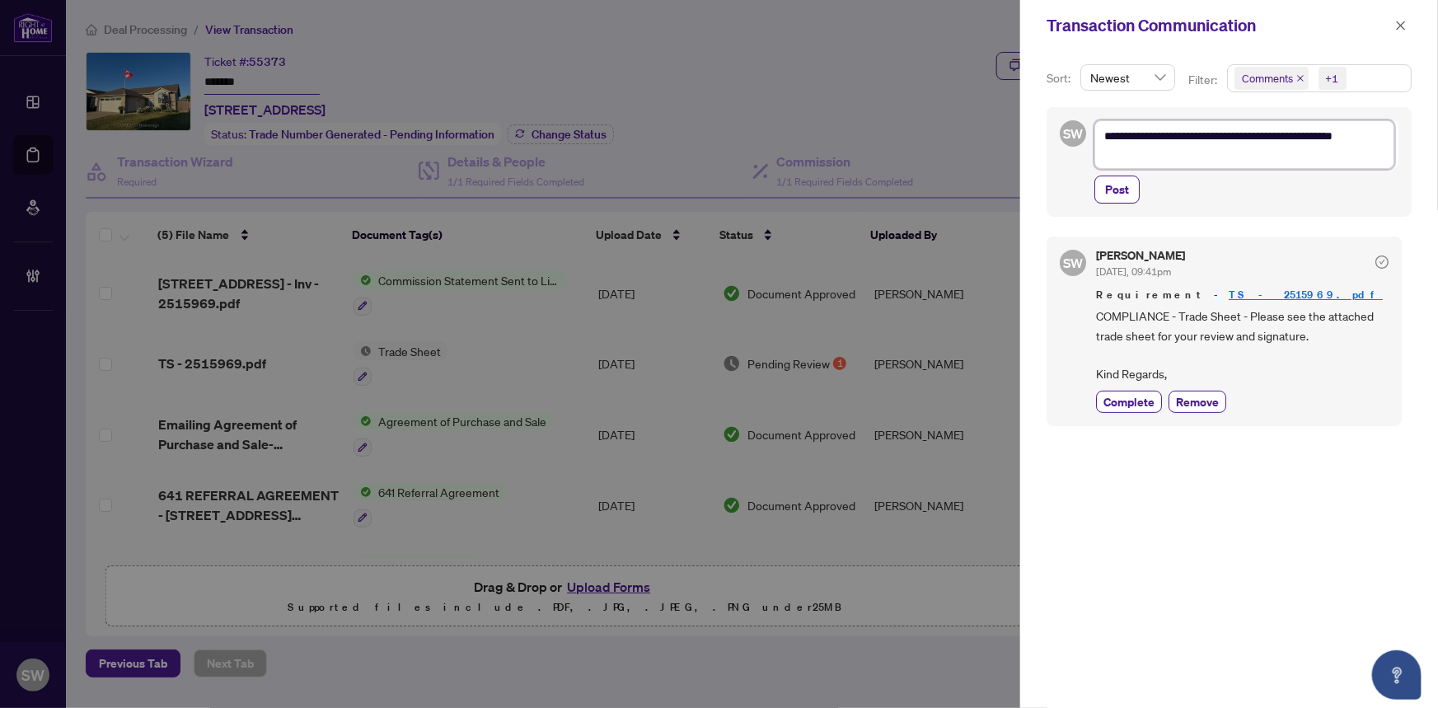
type textarea "**********"
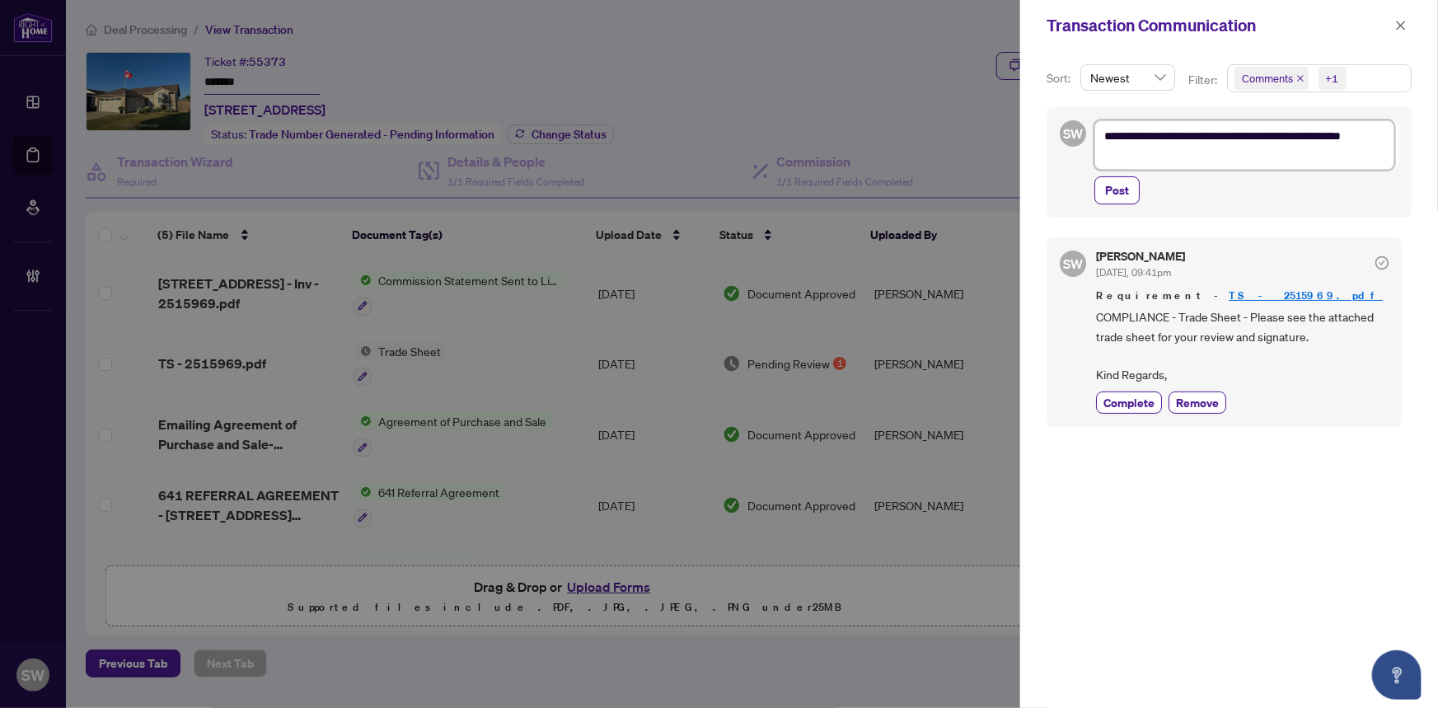
type textarea "**********"
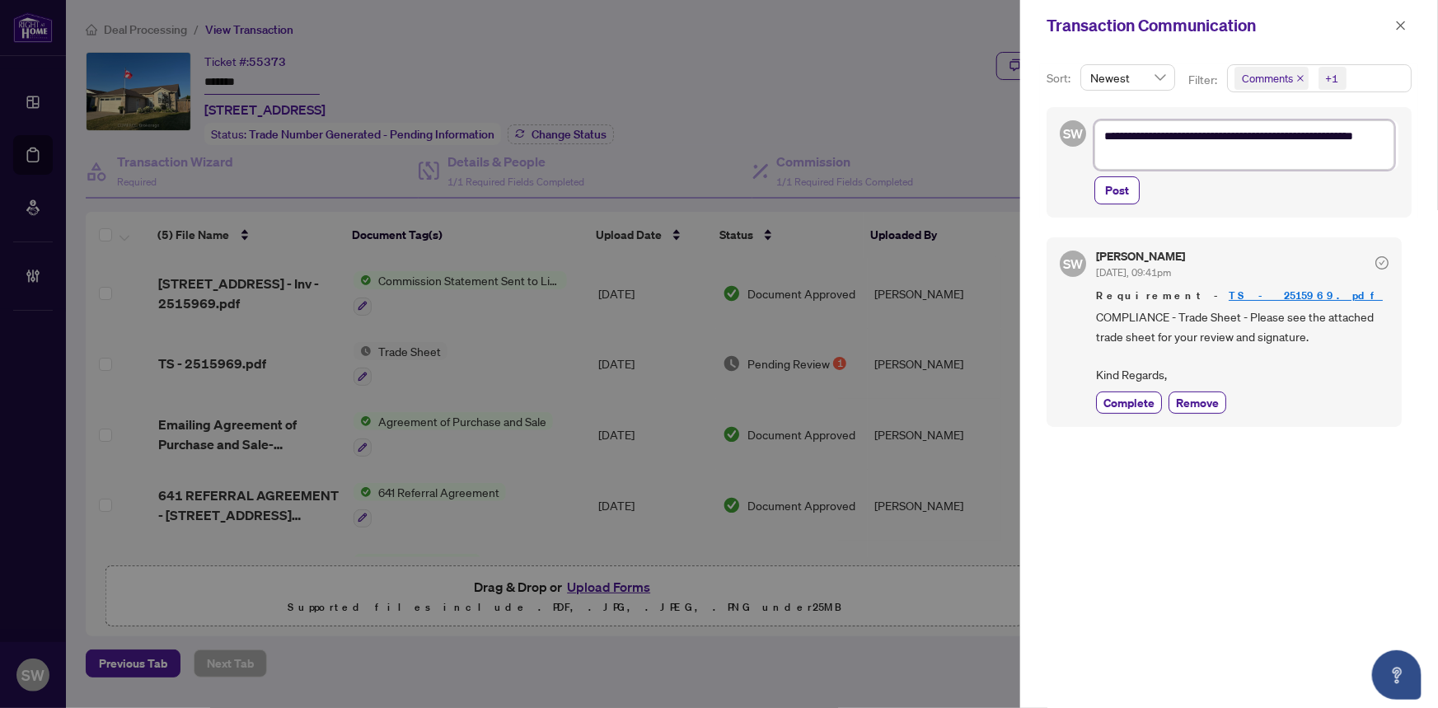
type textarea "**********"
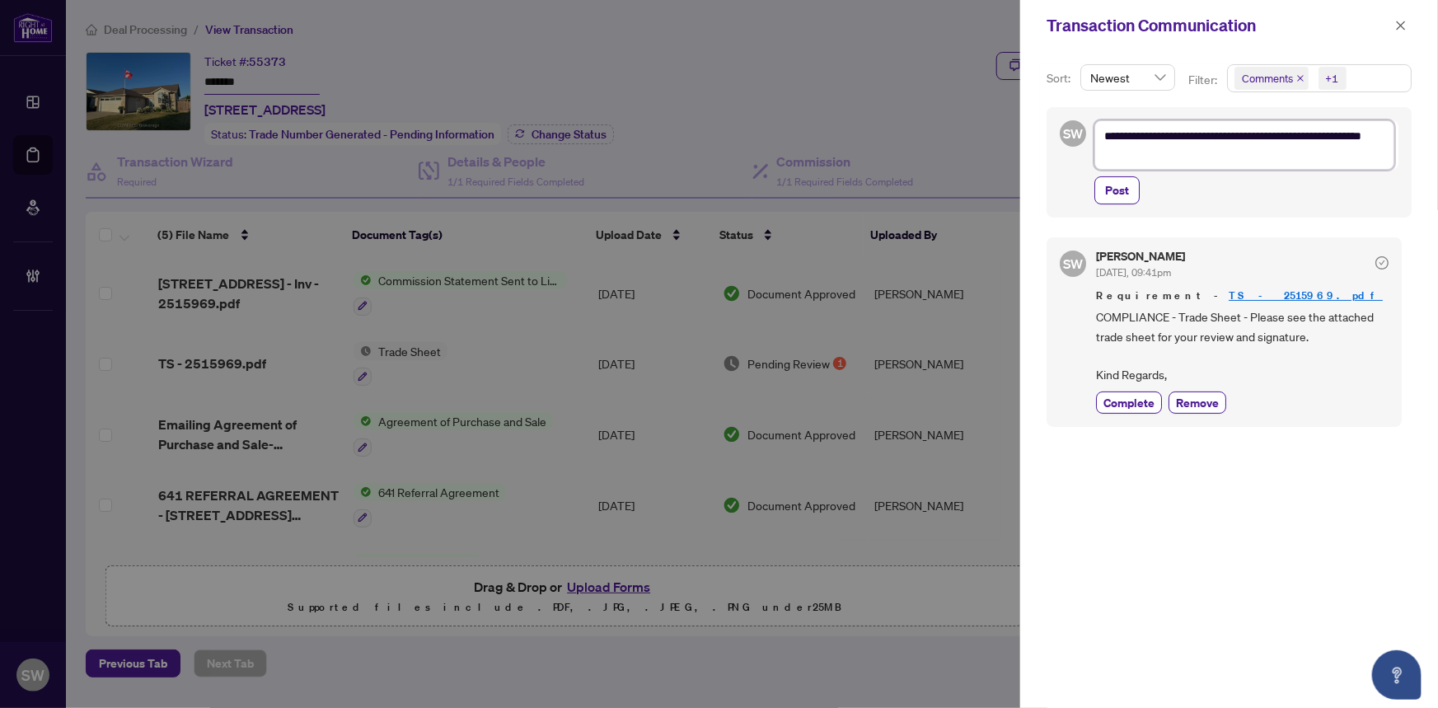
type textarea "**********"
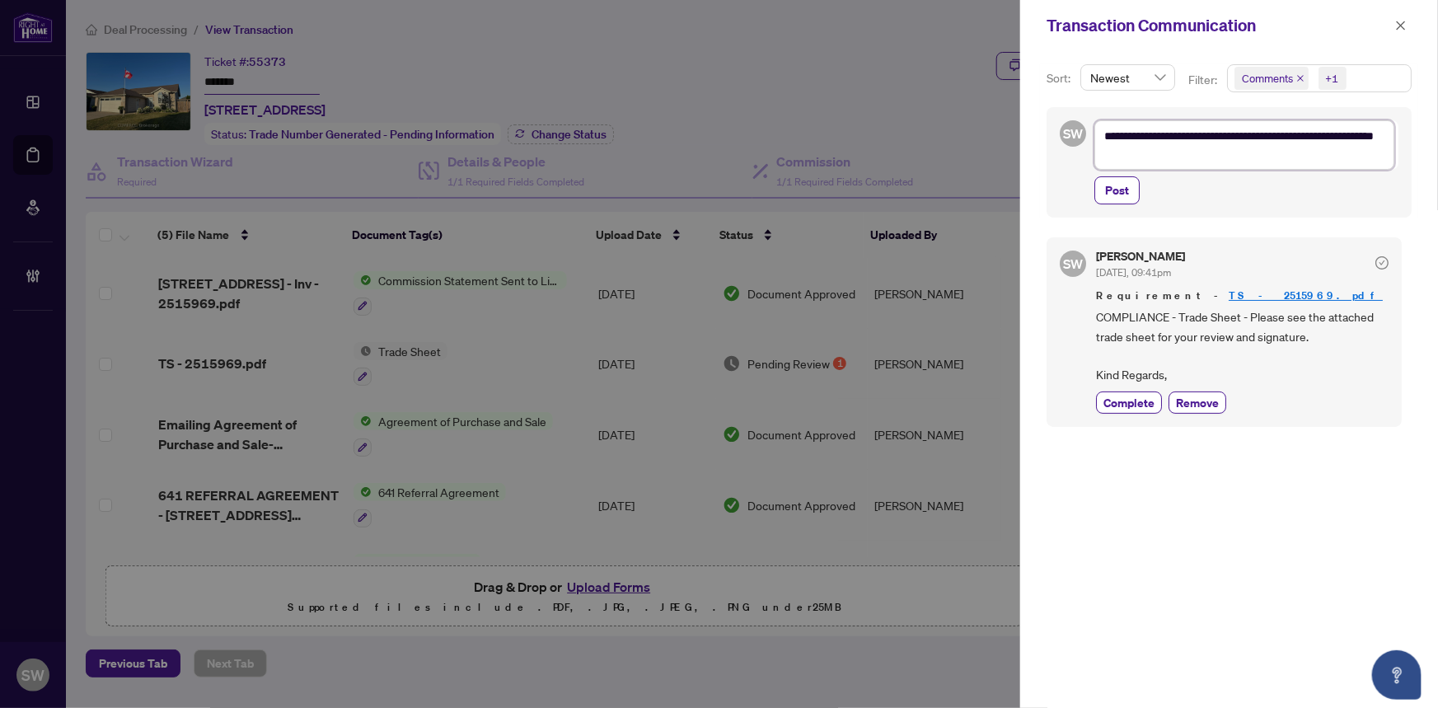
type textarea "**********"
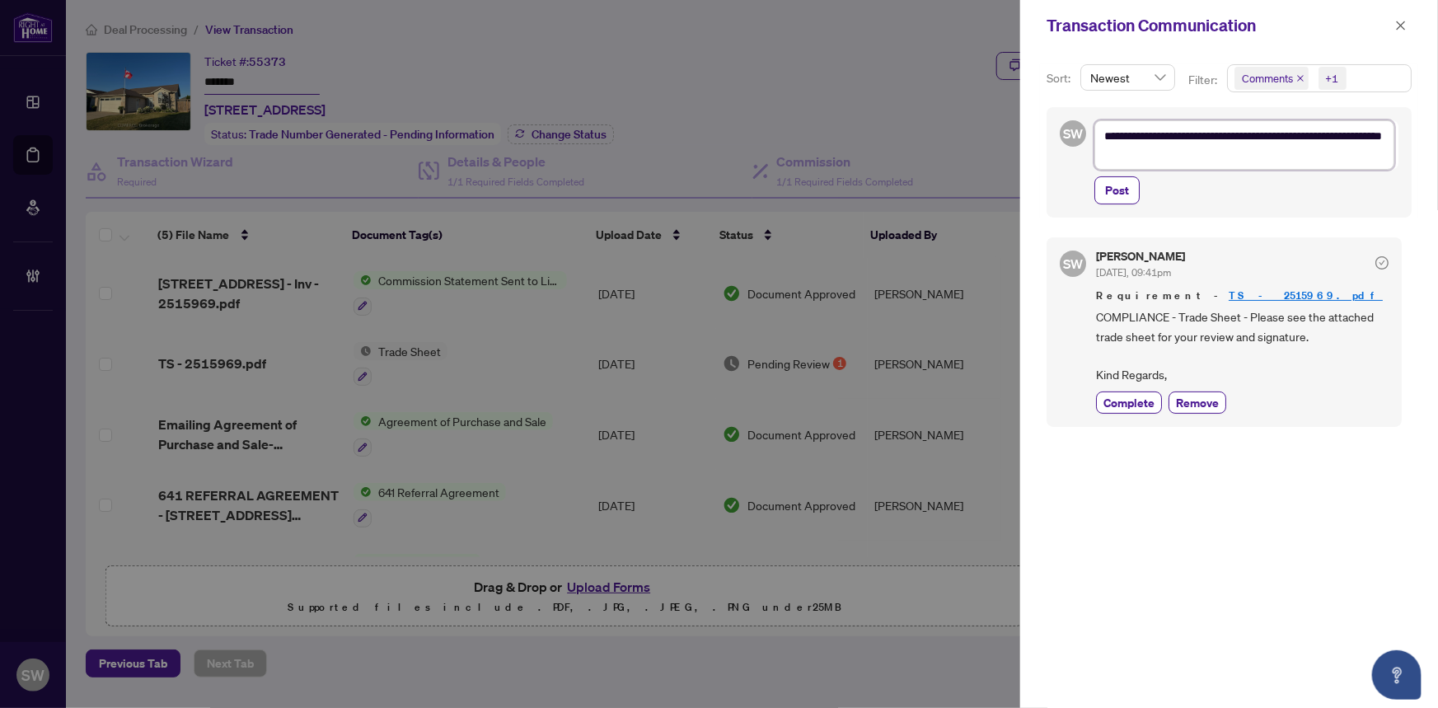
type textarea "**********"
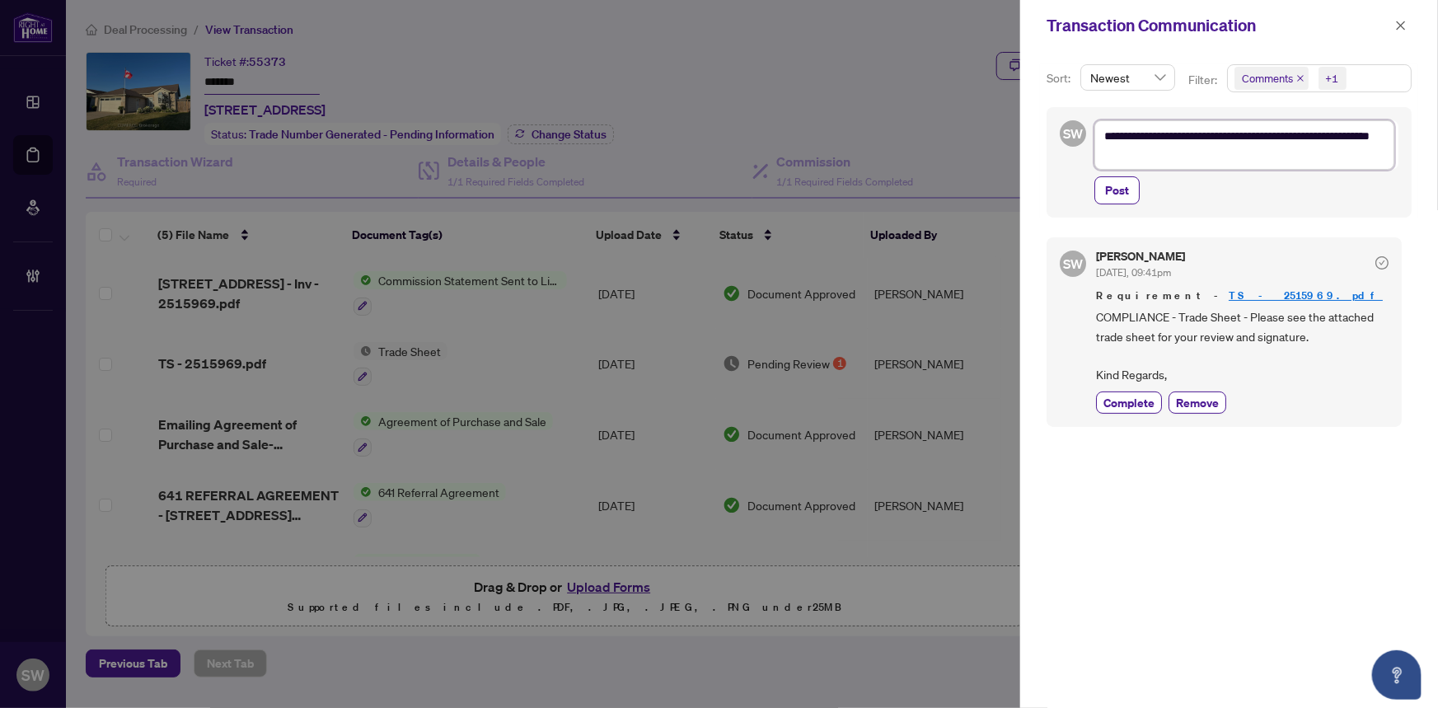
type textarea "**********"
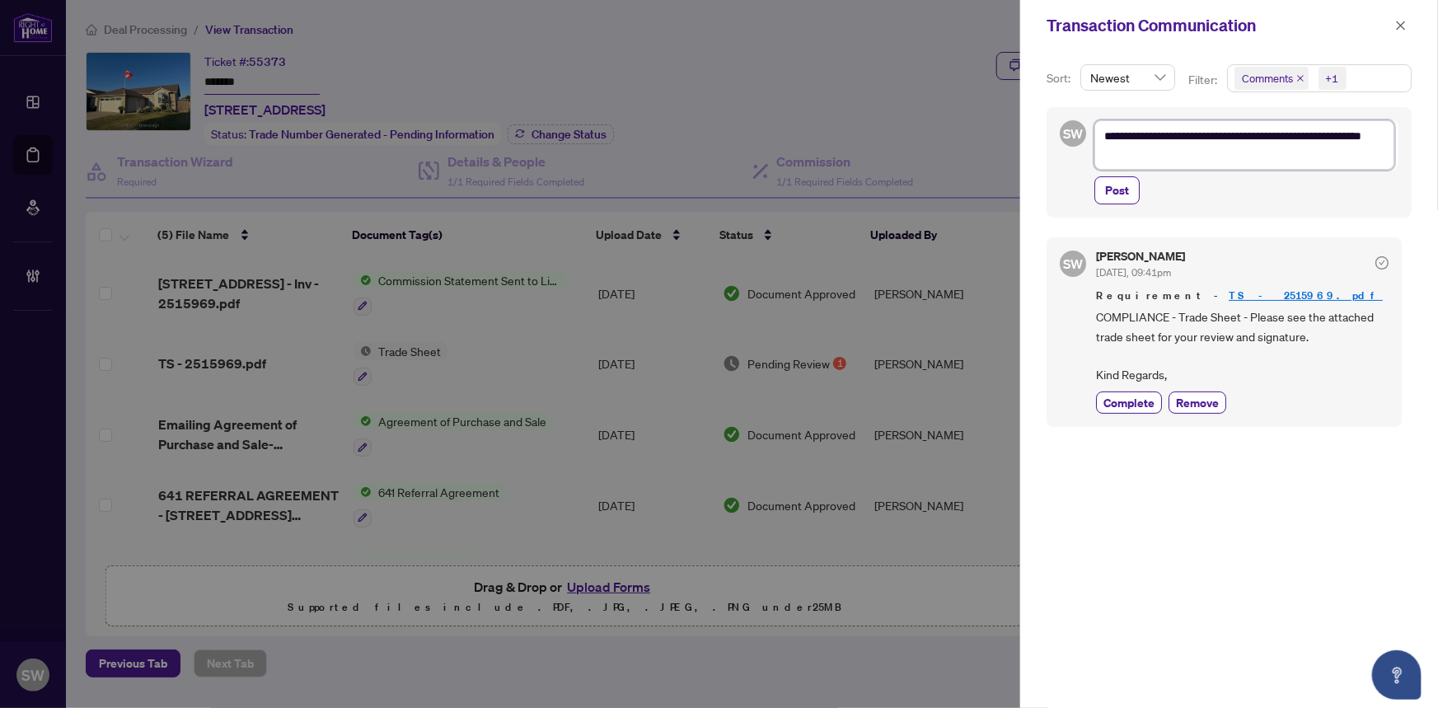
type textarea "**********"
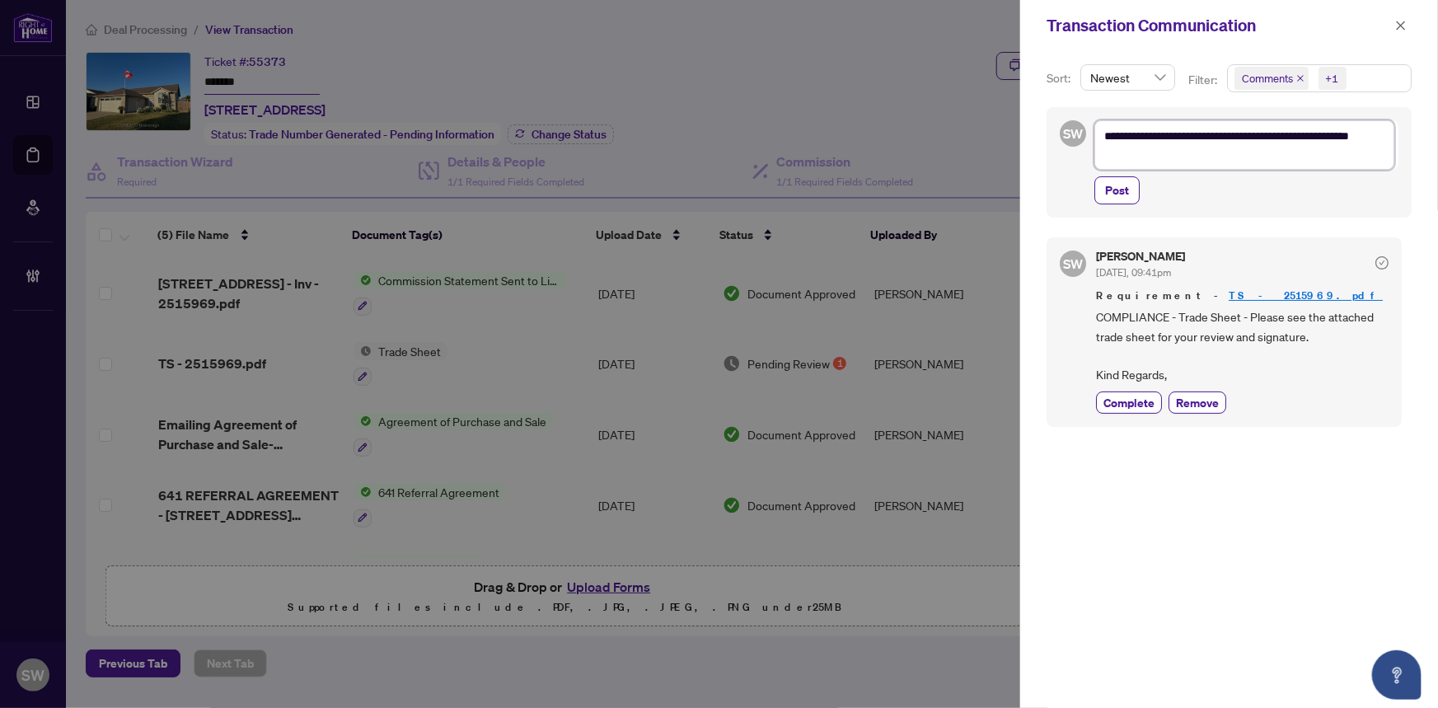
type textarea "**********"
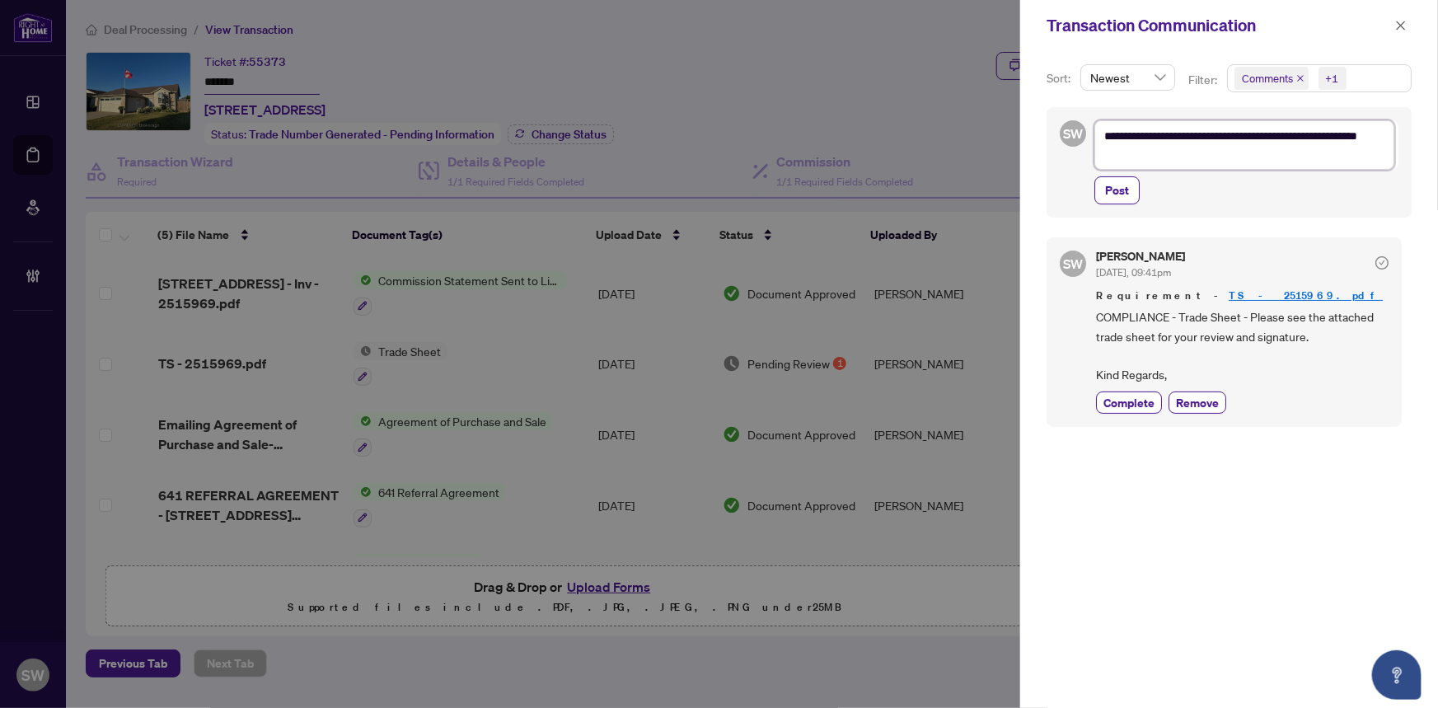
type textarea "**********"
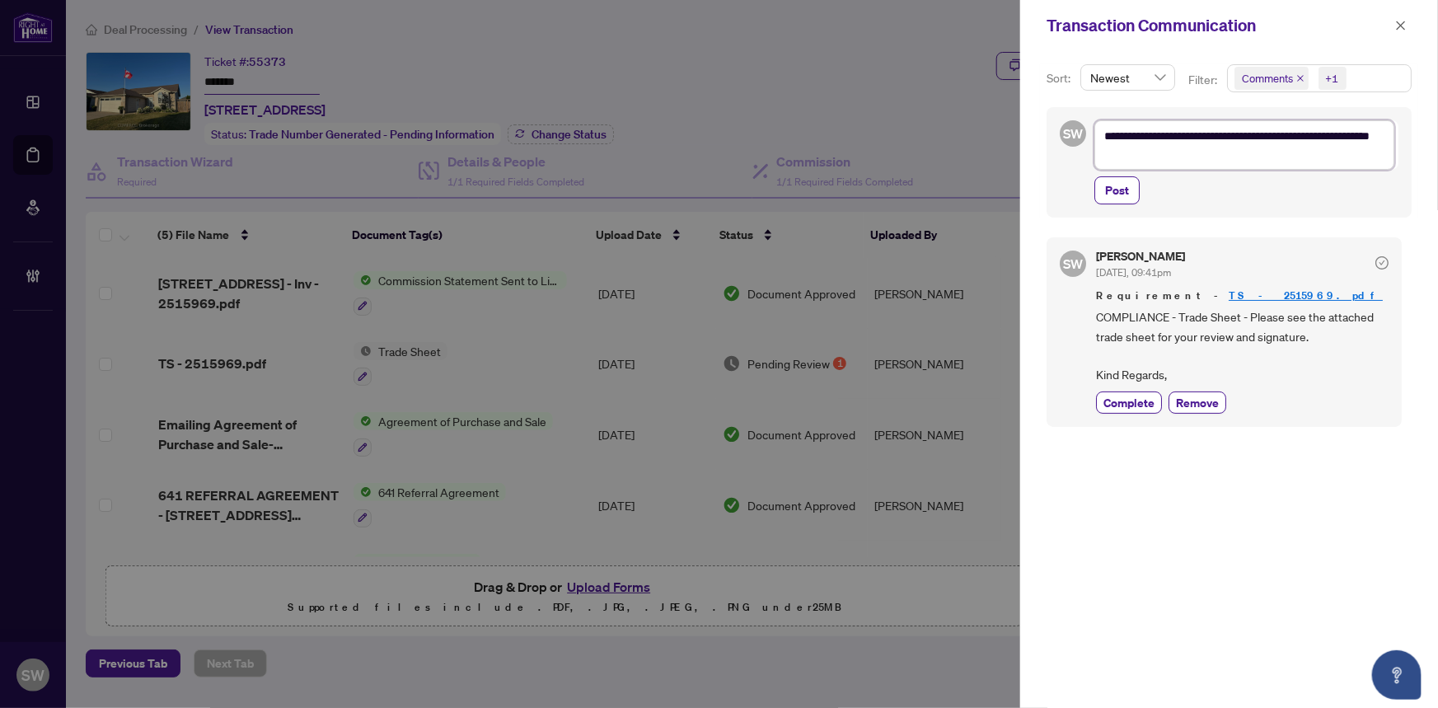
type textarea "**********"
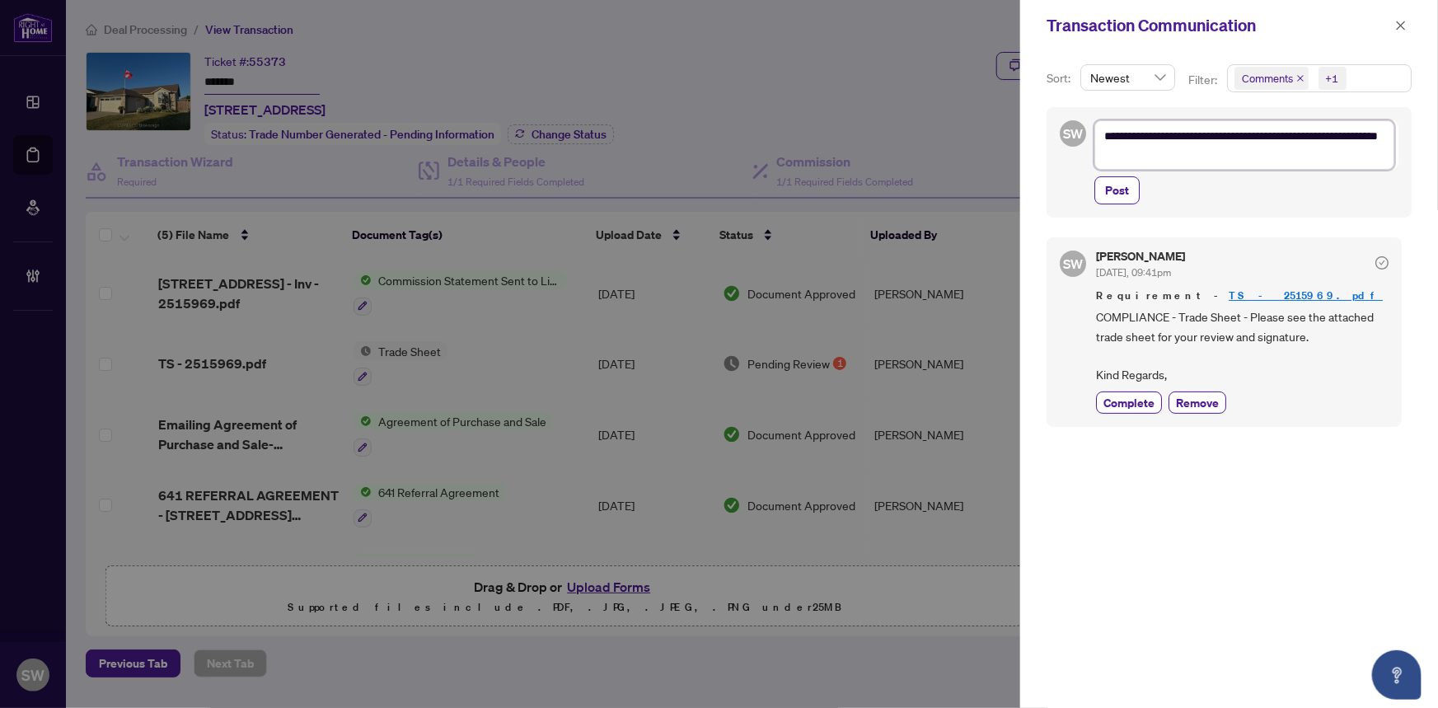
type textarea "**********"
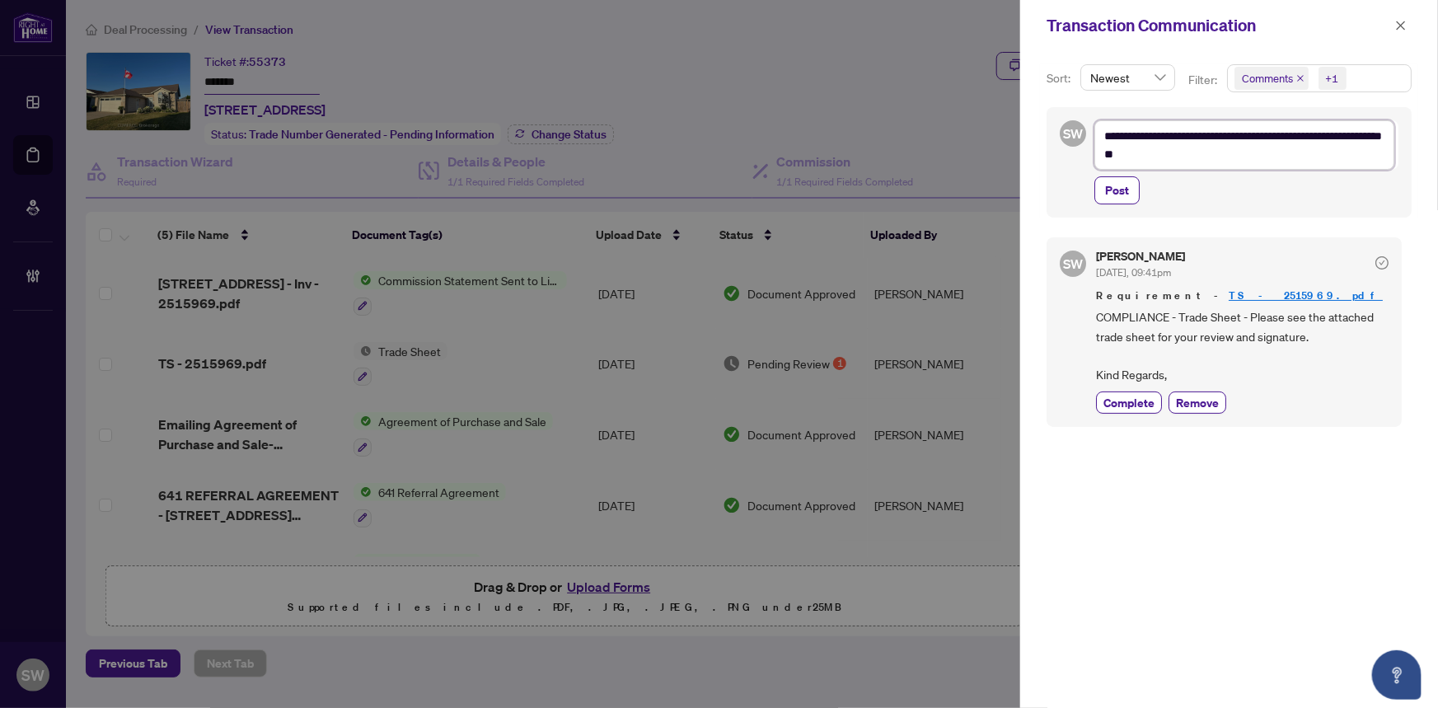
type textarea "**********"
click at [1278, 431] on div "SW Simone Wright Oct/02/2025, 09:41pm Requirement - TS - 2515969.pdf COMPLIANCE…" at bounding box center [1229, 471] width 365 height 489
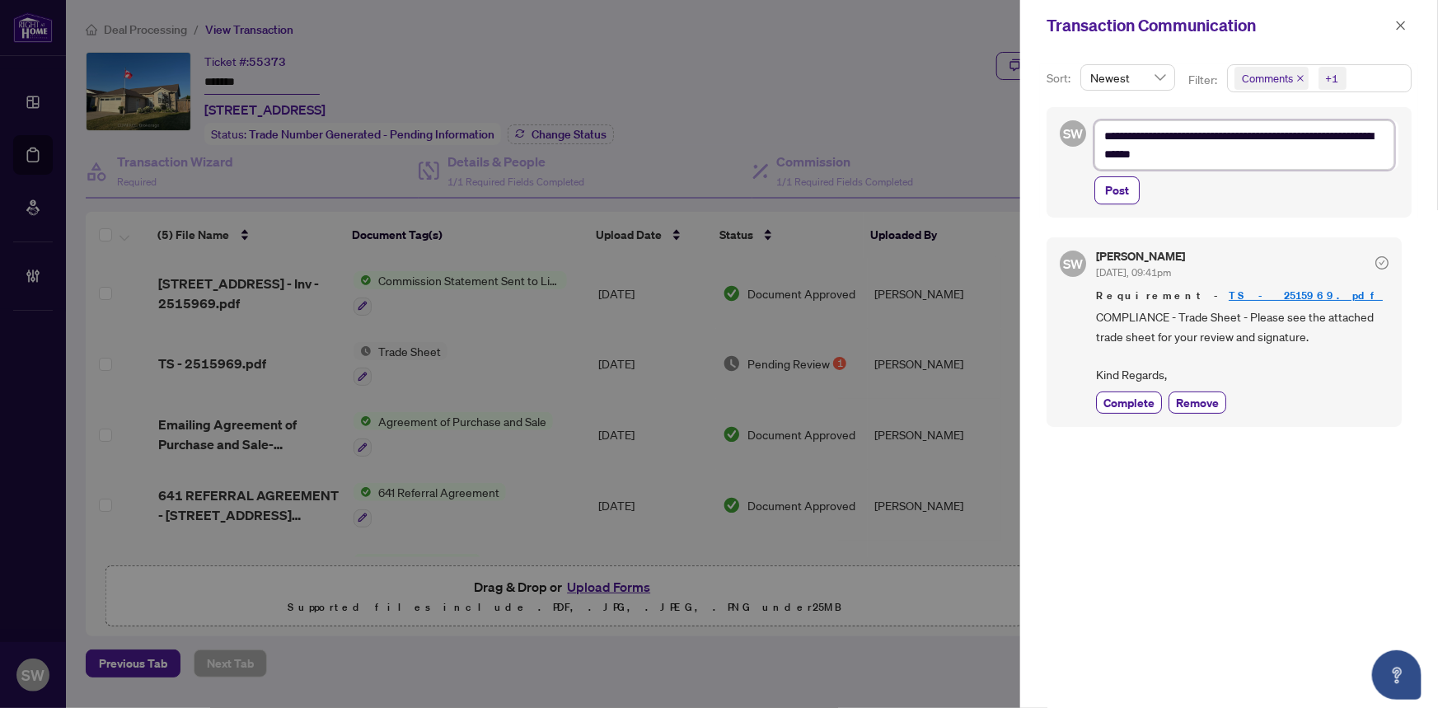
click at [1146, 157] on textarea "**********" at bounding box center [1244, 144] width 300 height 49
click at [1150, 153] on textarea "**********" at bounding box center [1244, 144] width 300 height 49
click at [1197, 152] on textarea "**********" at bounding box center [1244, 144] width 300 height 49
drag, startPoint x: 1197, startPoint y: 152, endPoint x: 1118, endPoint y: 151, distance: 78.3
click at [1118, 151] on textarea "**********" at bounding box center [1244, 144] width 300 height 49
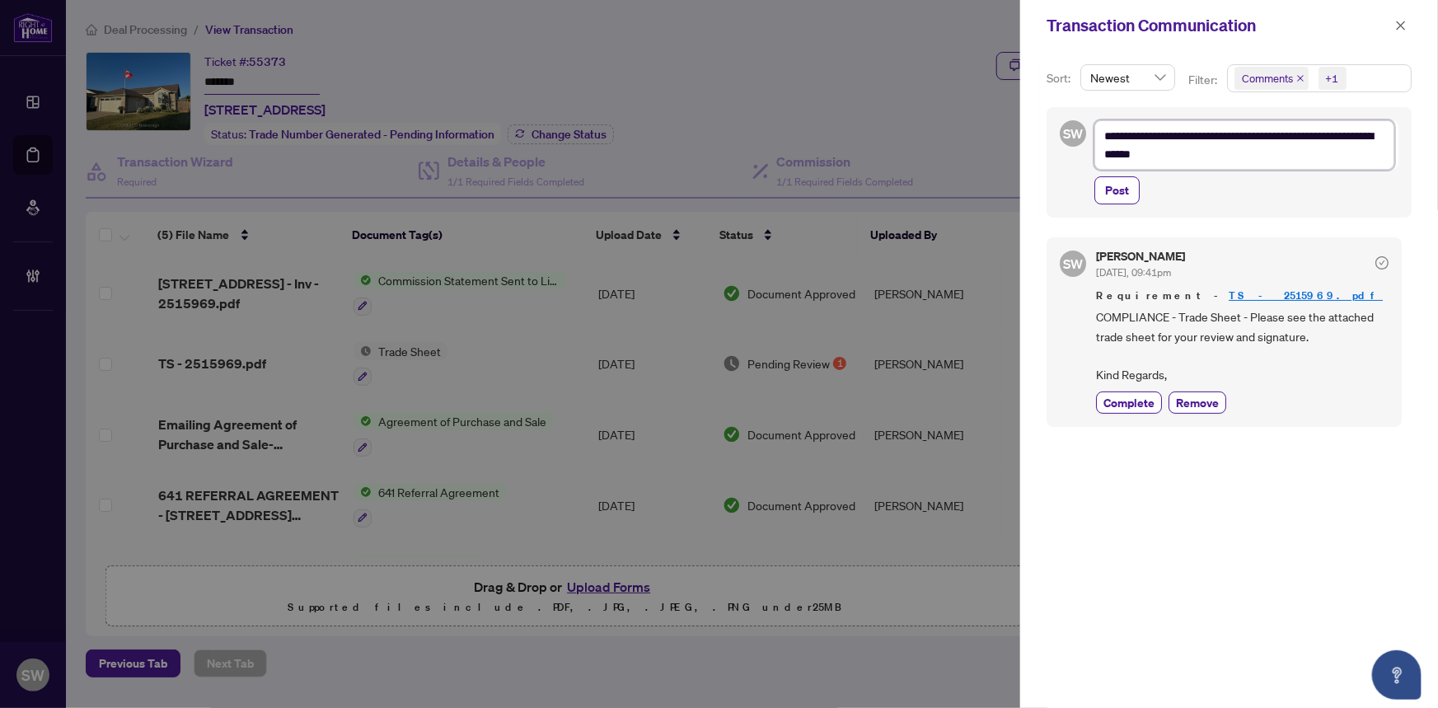
type textarea "**********"
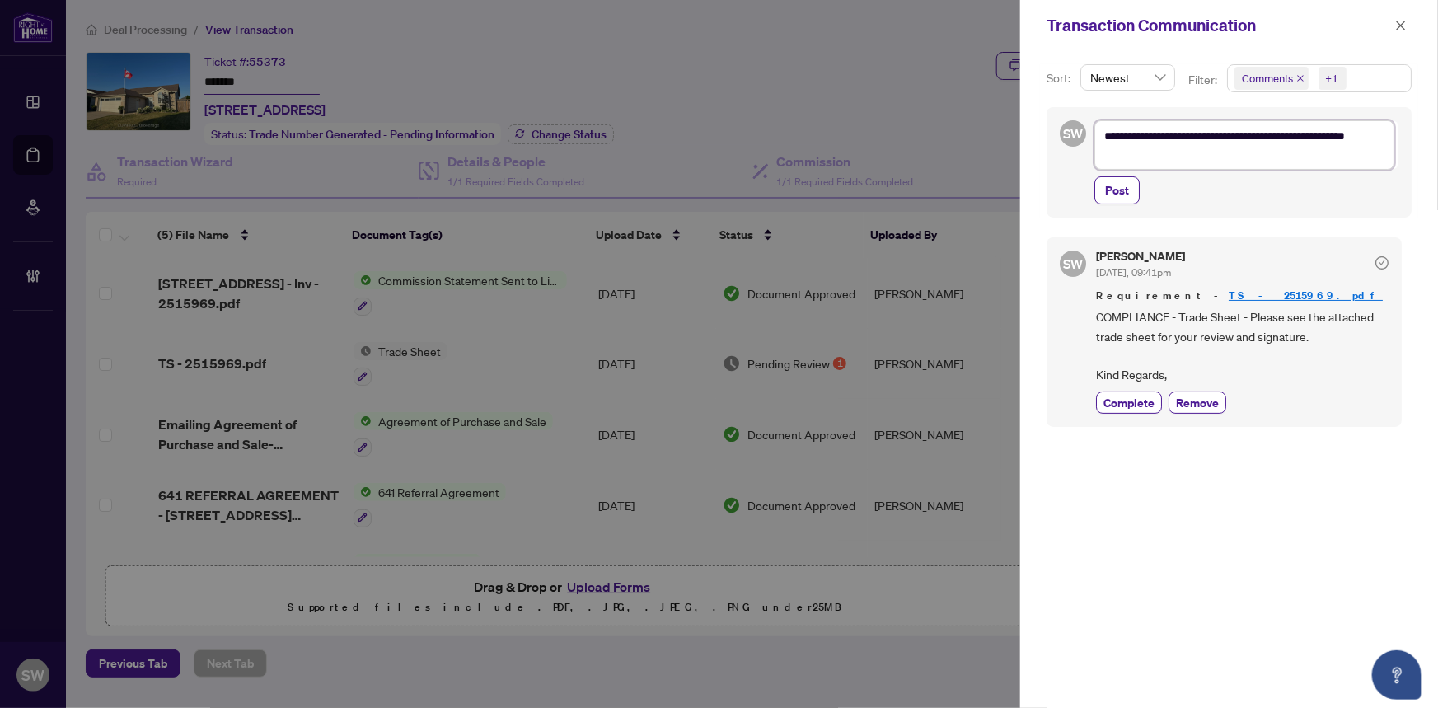
type textarea "**********"
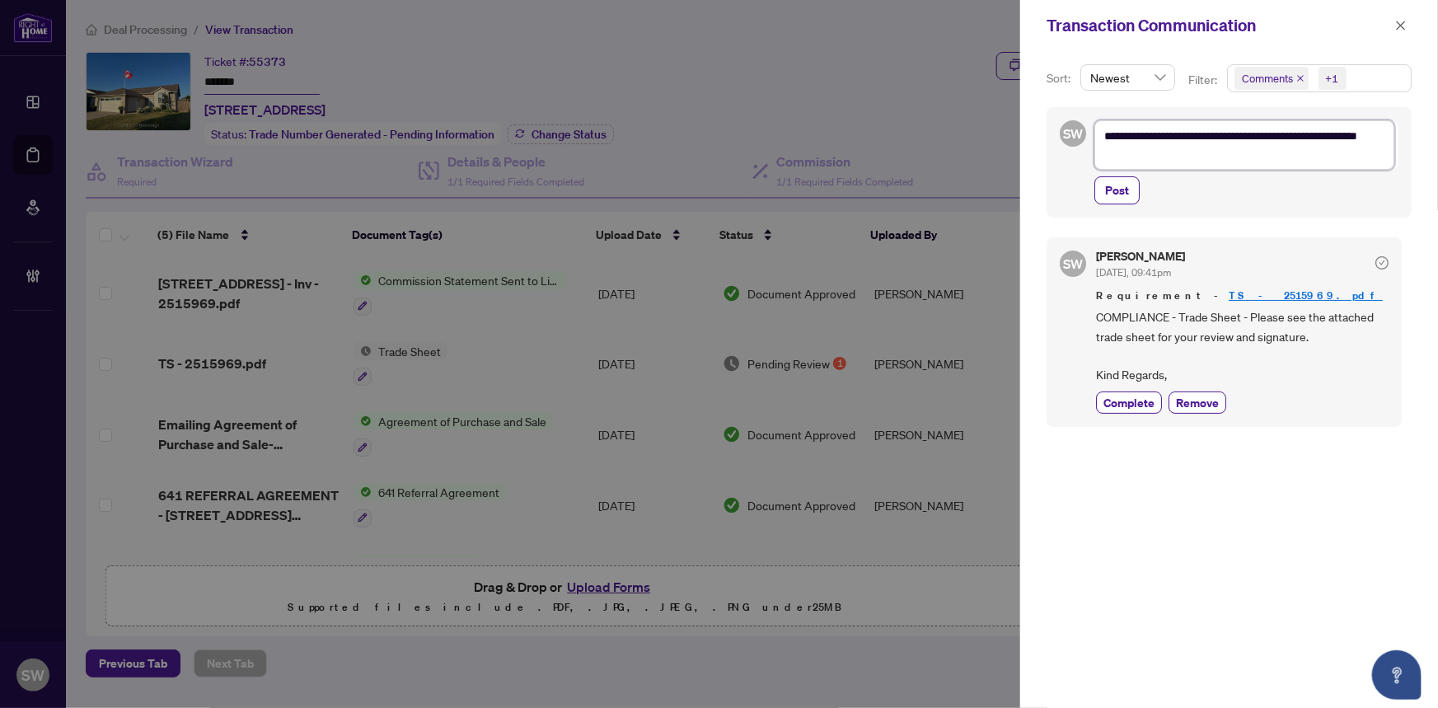
type textarea "**********"
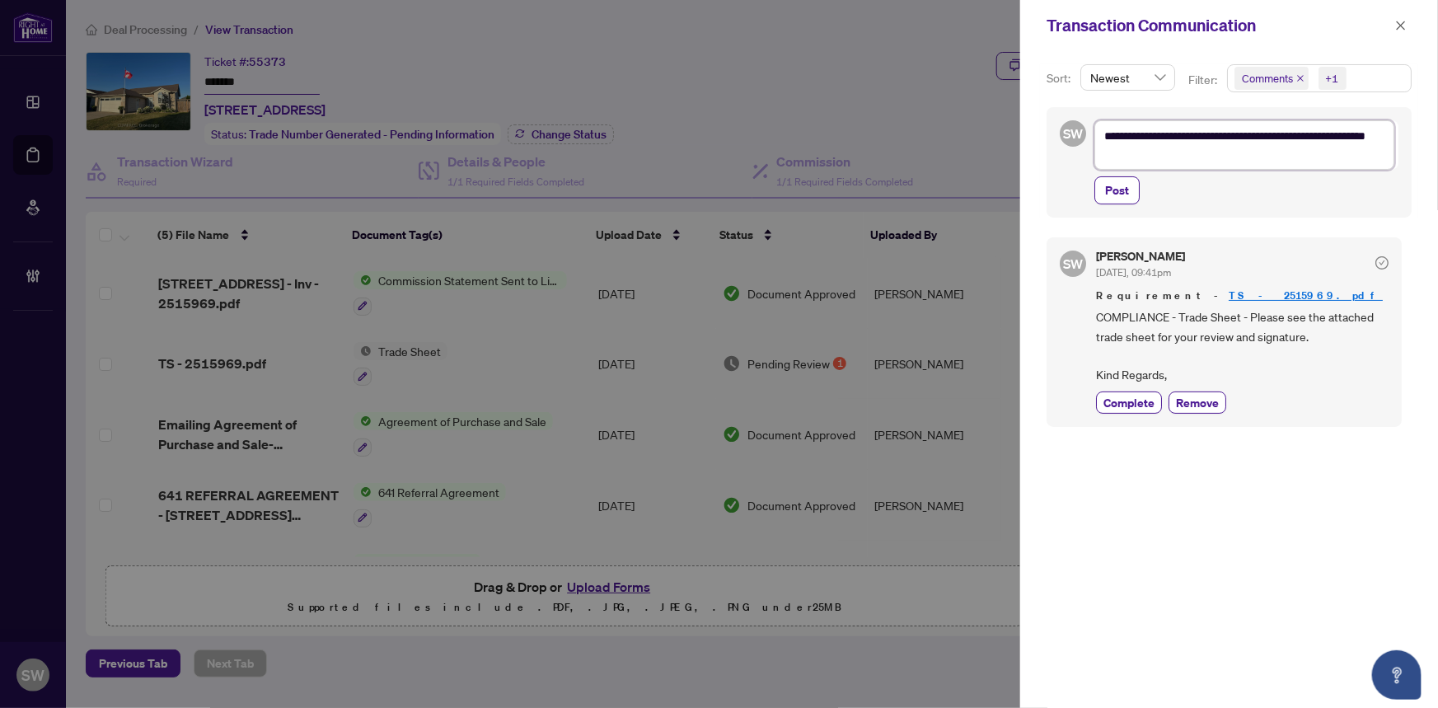
type textarea "**********"
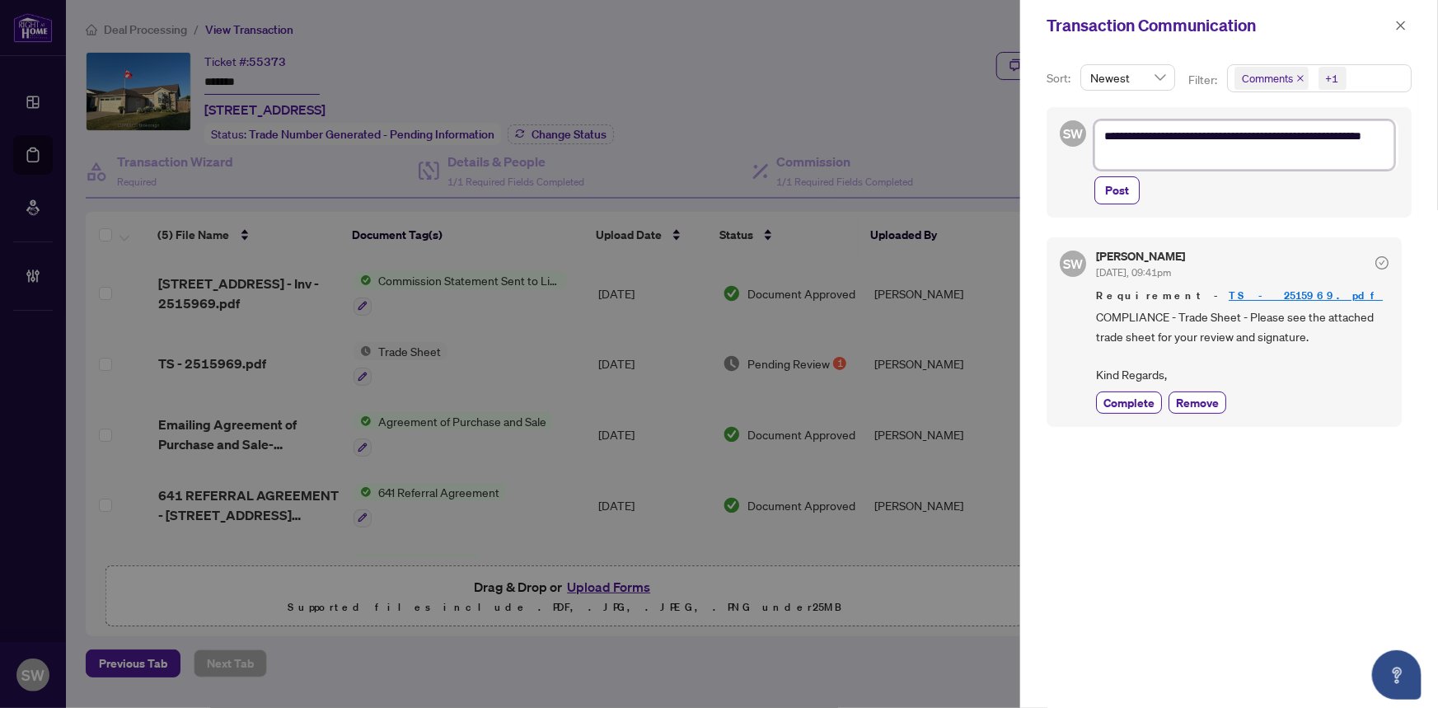
type textarea "**********"
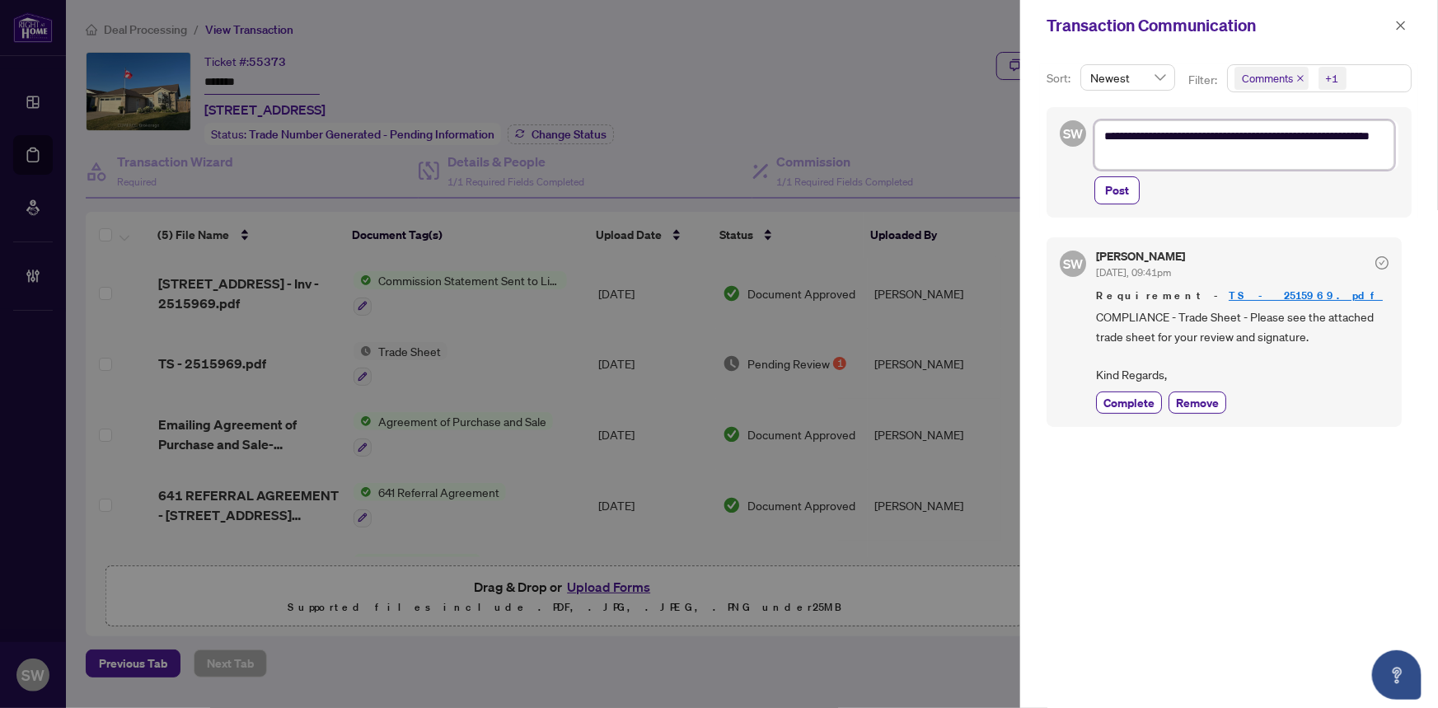
type textarea "**********"
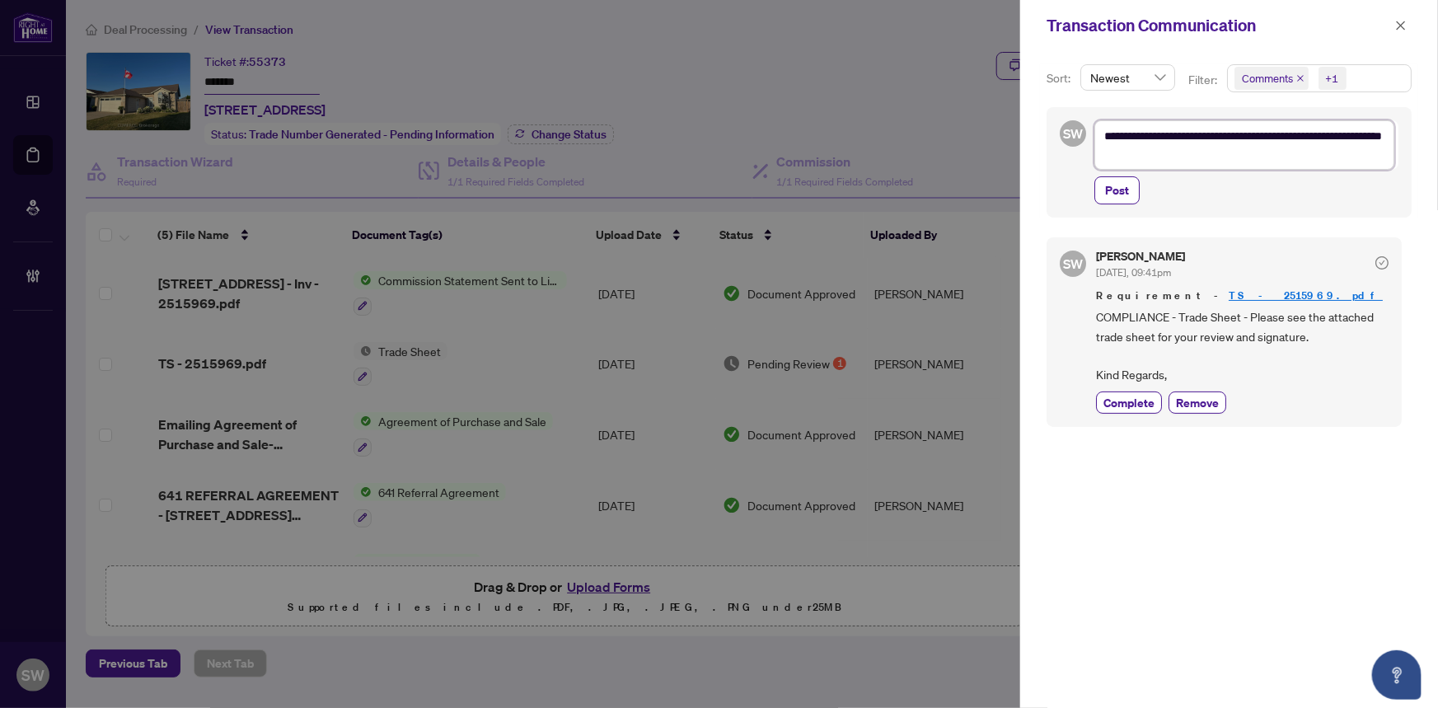
type textarea "**********"
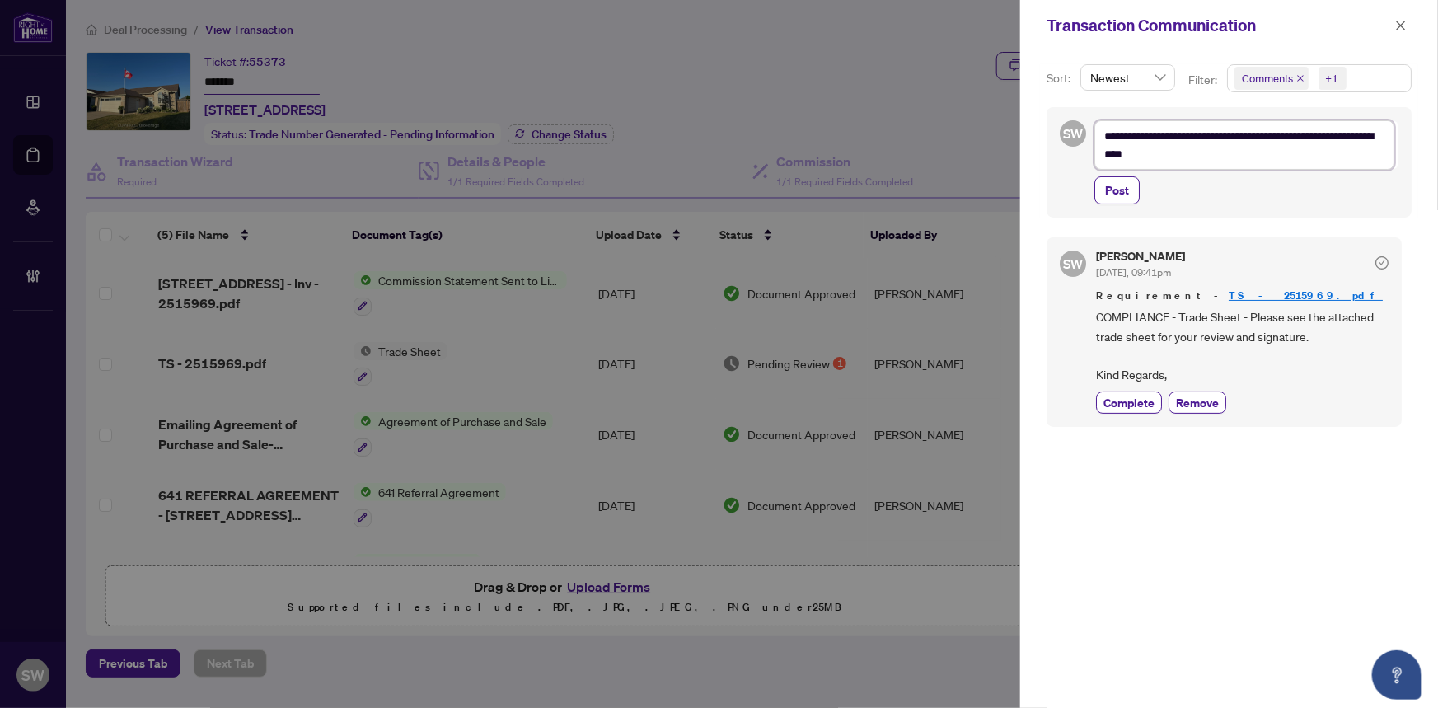
type textarea "**********"
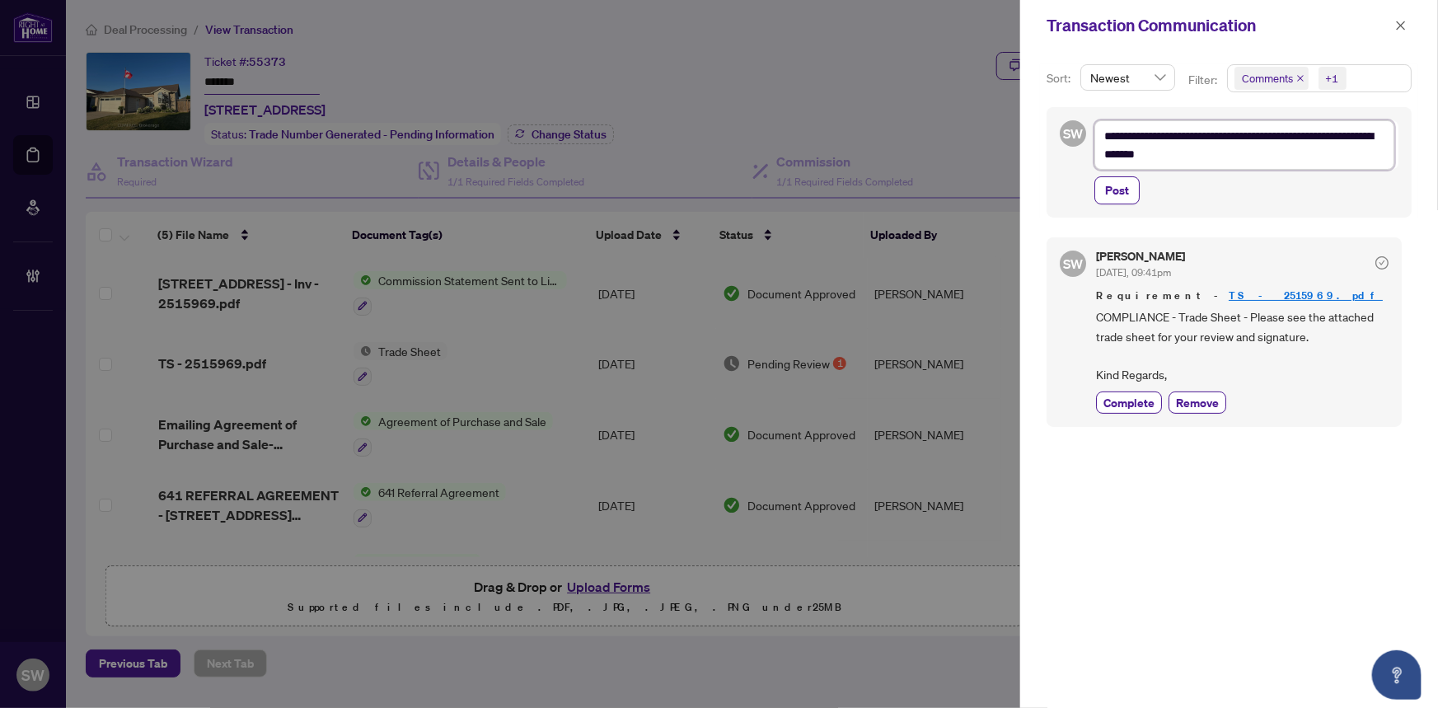
type textarea "**********"
click at [1162, 157] on textarea "**********" at bounding box center [1244, 144] width 300 height 49
type textarea "**********"
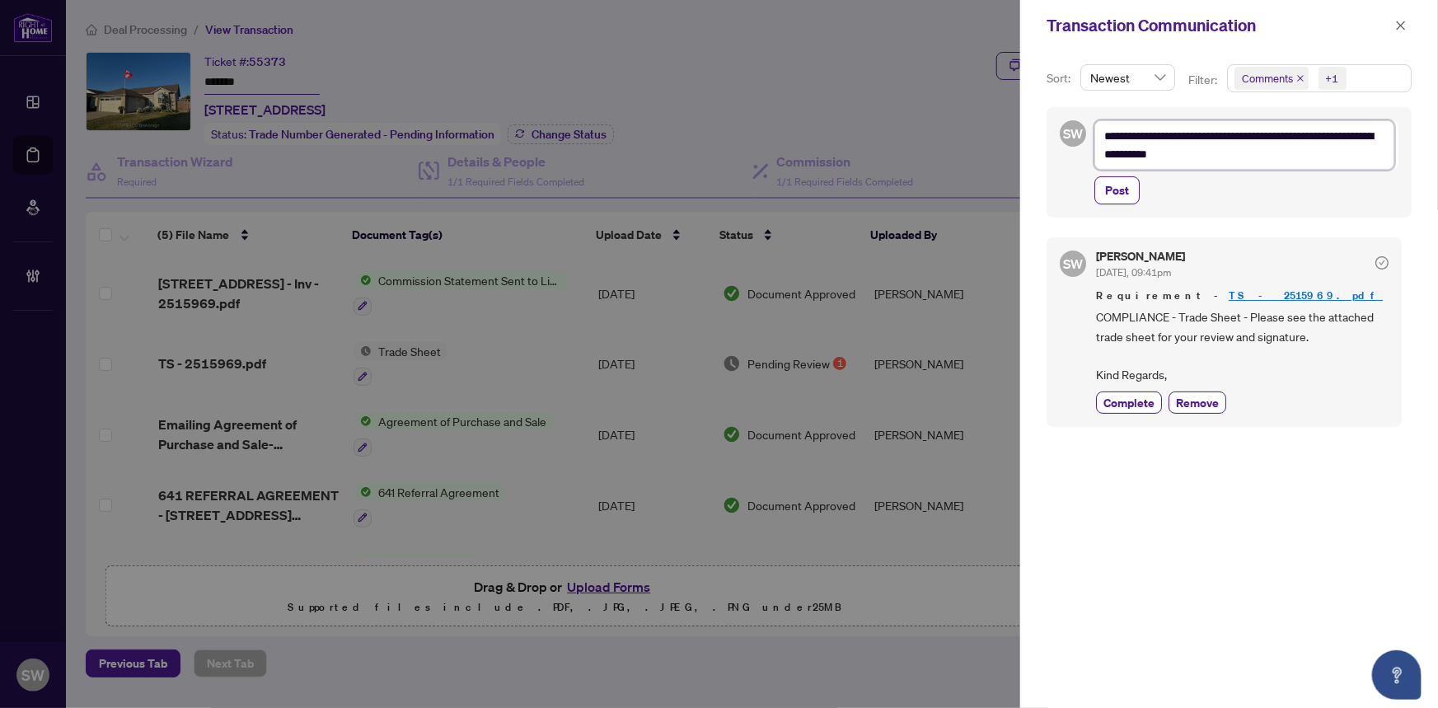
type textarea "**********"
click at [1220, 157] on textarea "**********" at bounding box center [1244, 144] width 300 height 49
type textarea "**********"
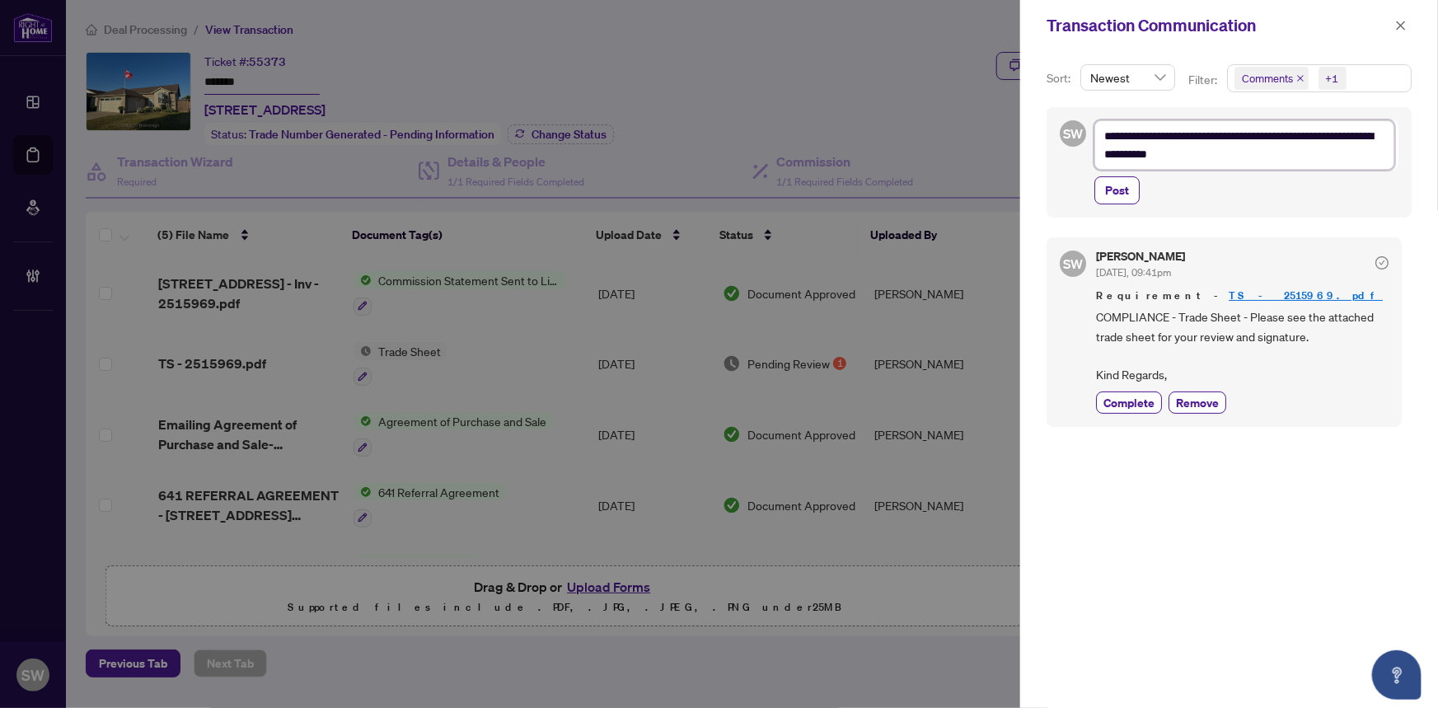
type textarea "**********"
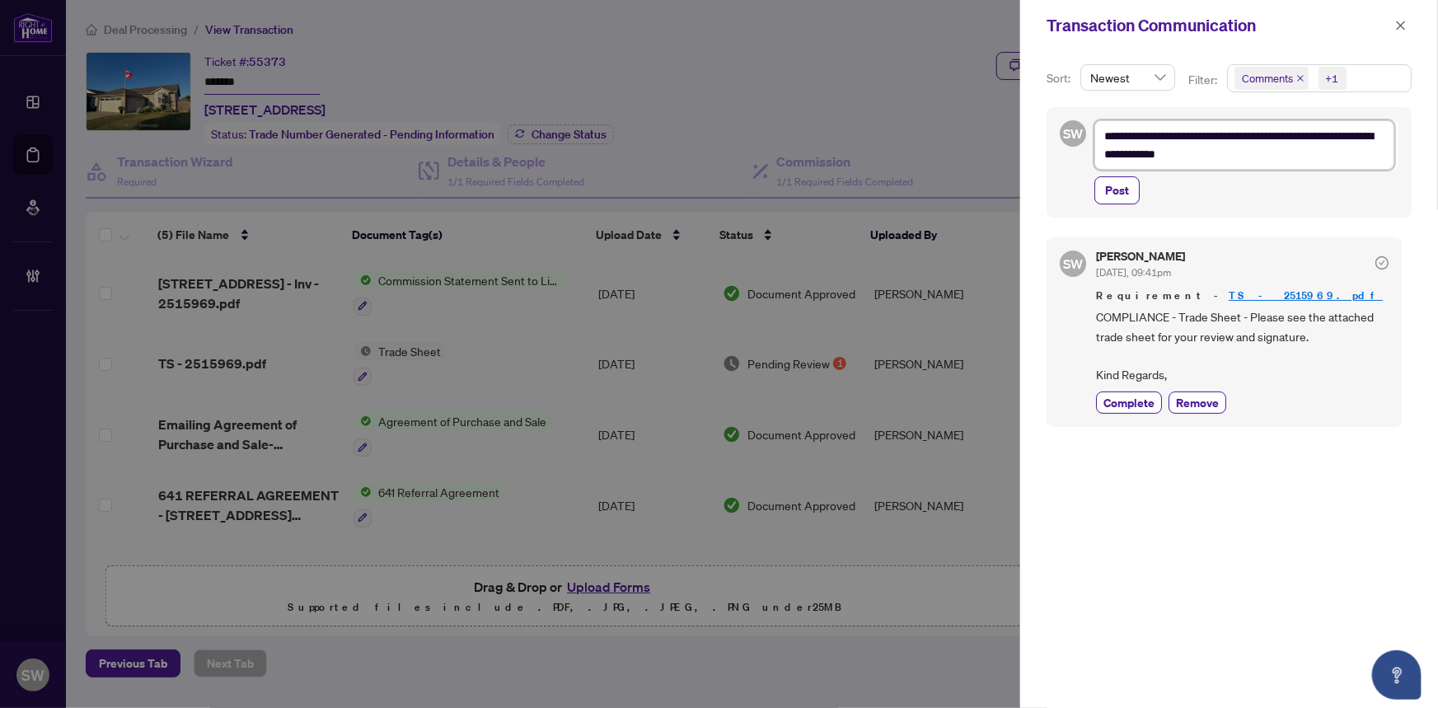
type textarea "**********"
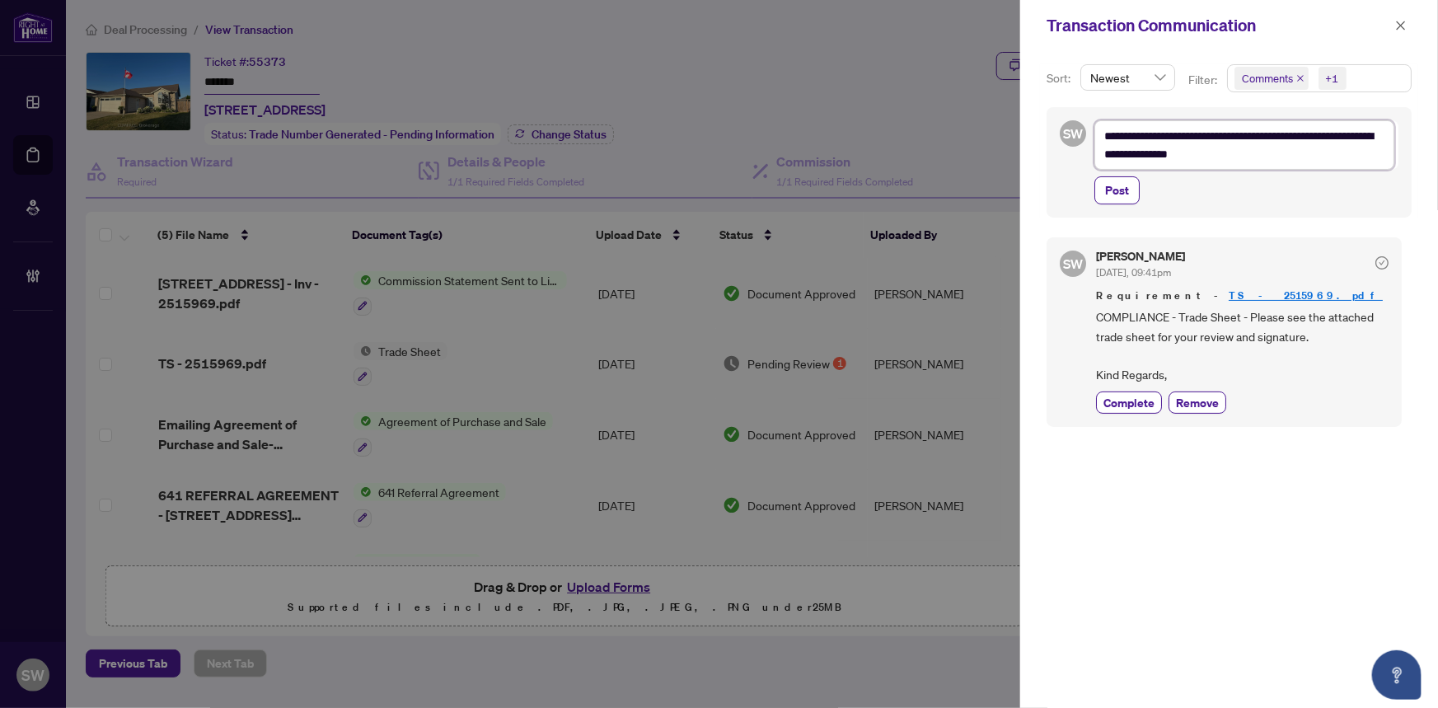
type textarea "**********"
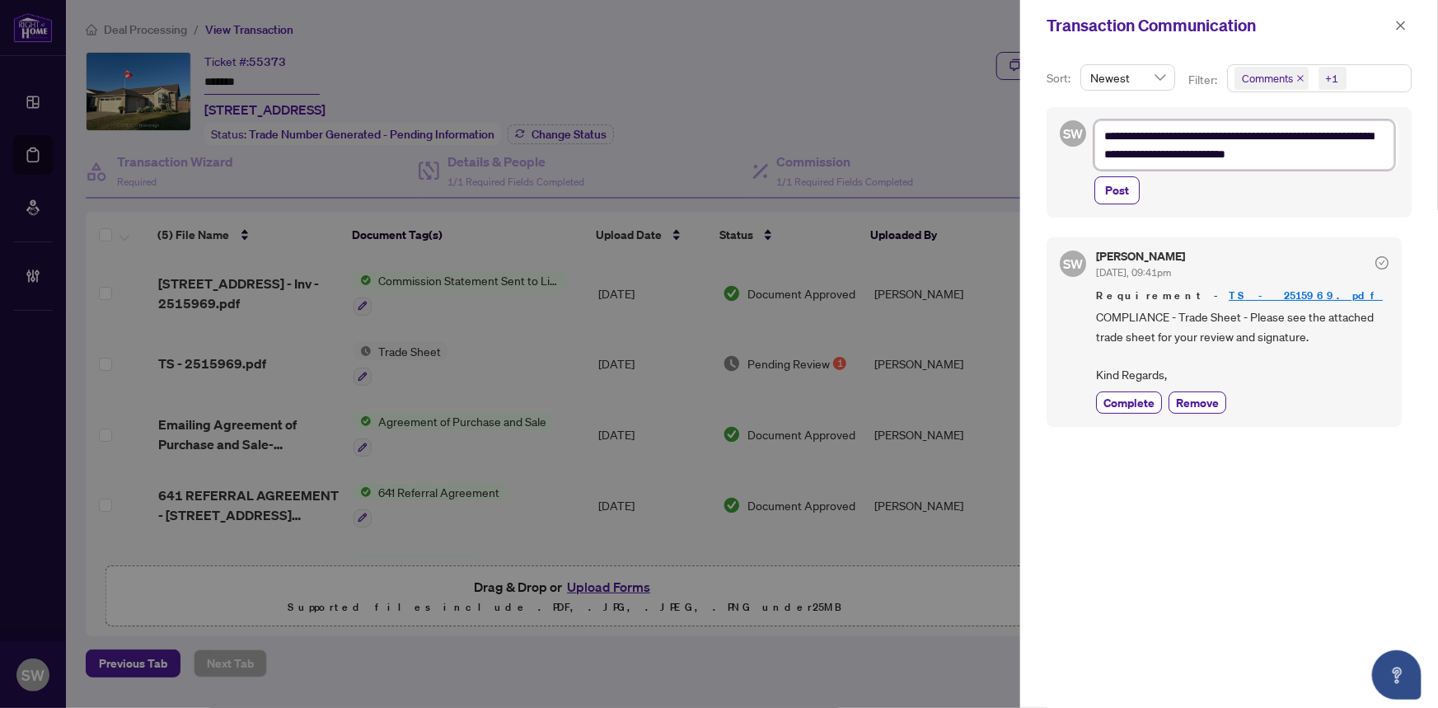
click at [1223, 151] on textarea "**********" at bounding box center [1244, 144] width 300 height 49
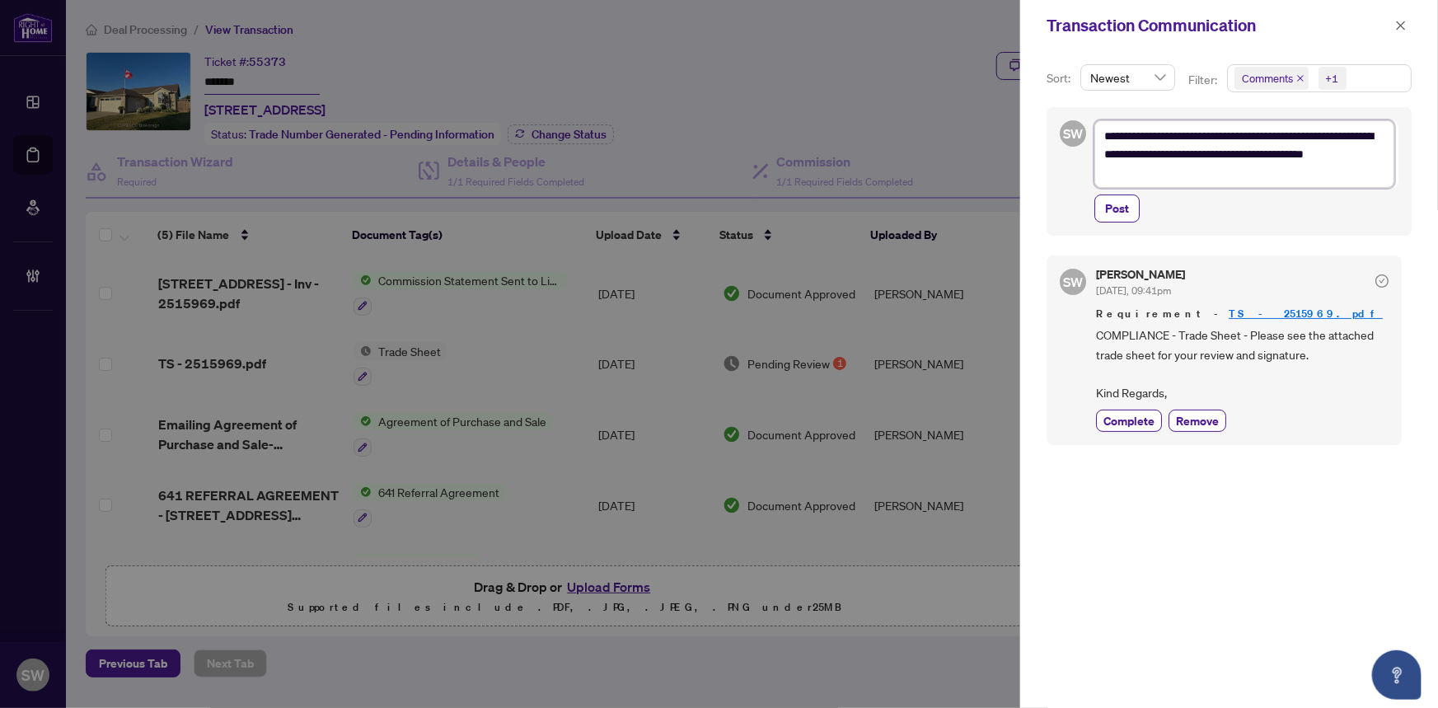
click at [1170, 178] on textarea "**********" at bounding box center [1244, 154] width 300 height 68
click at [1122, 208] on span "Post" at bounding box center [1117, 208] width 24 height 26
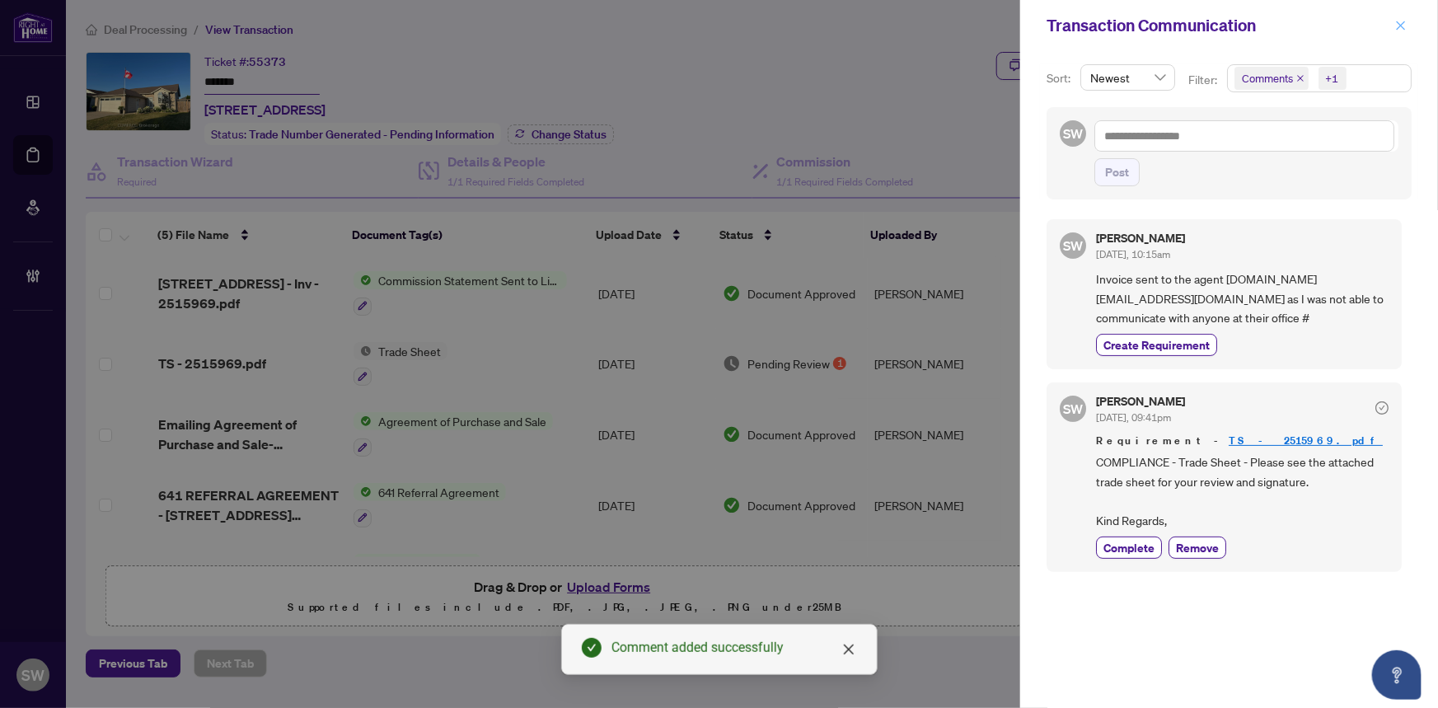
click at [1401, 32] on span "button" at bounding box center [1401, 25] width 12 height 26
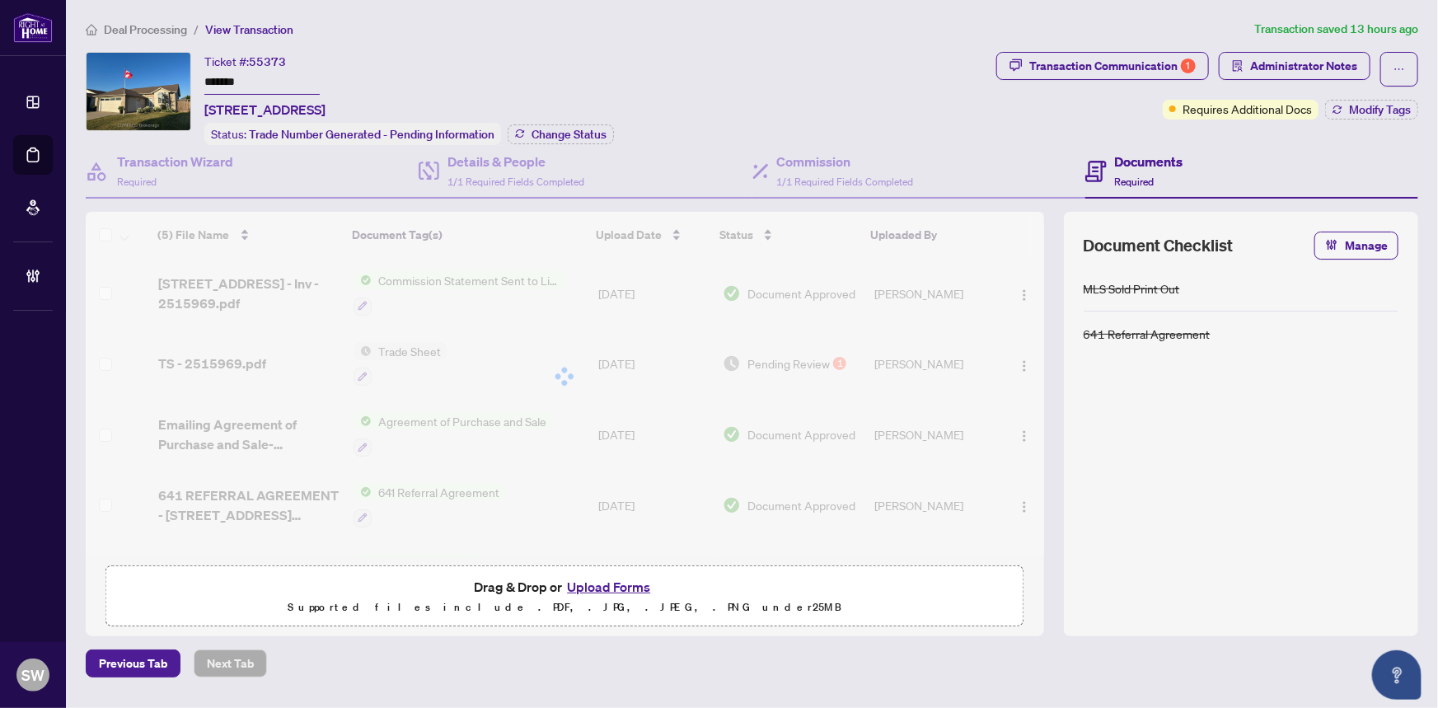
click at [651, 73] on div "Ticket #: 55373 ******* 744 Richmond St, Amherstburg, Ontario N9V 4A1, Canada S…" at bounding box center [538, 98] width 904 height 93
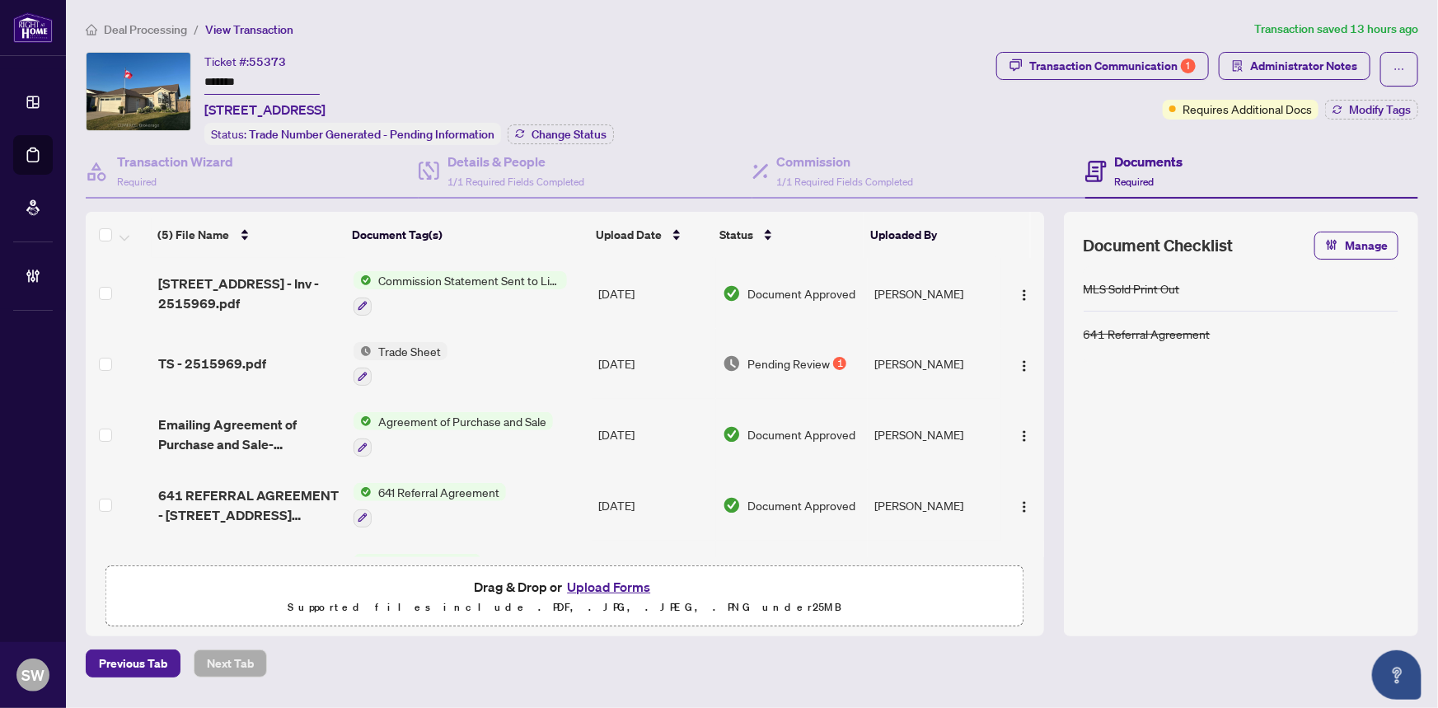
click at [137, 27] on span "Deal Processing" at bounding box center [145, 29] width 83 height 15
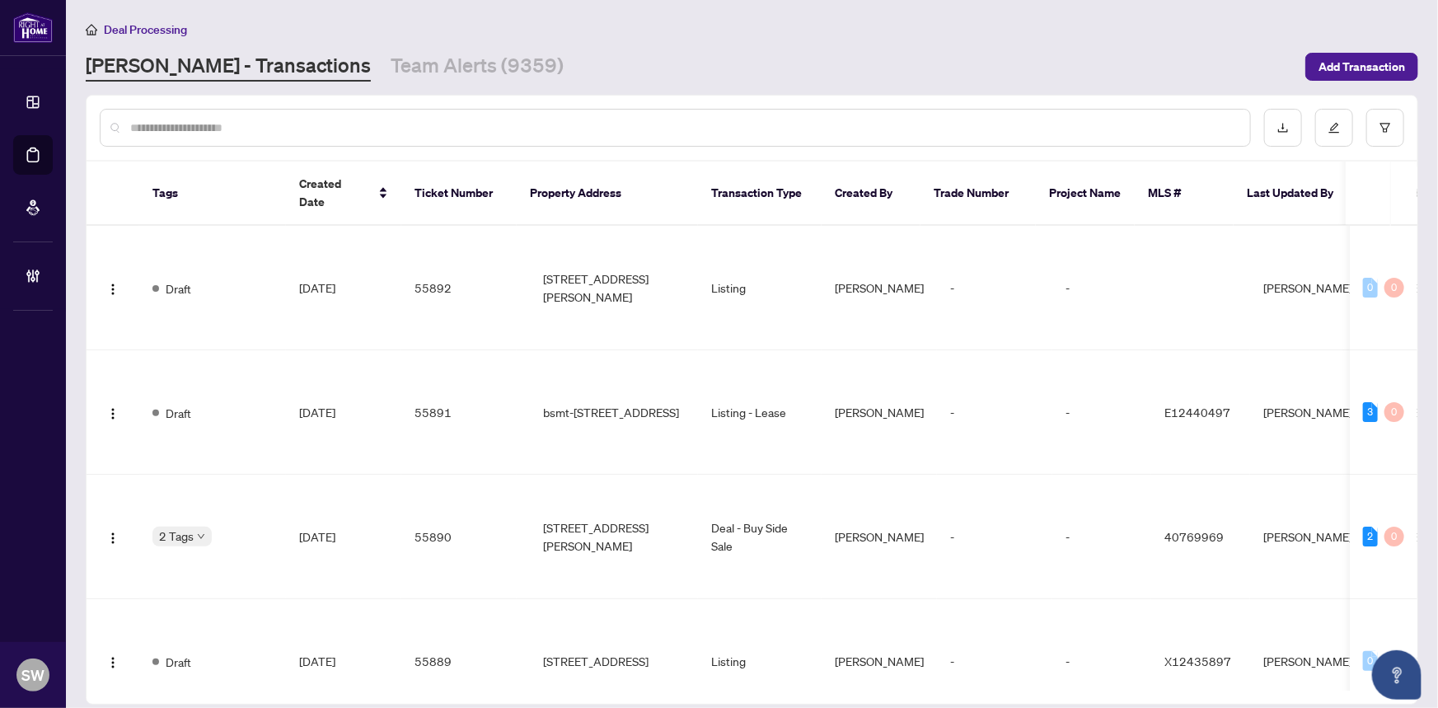
click at [208, 132] on input "text" at bounding box center [683, 128] width 1107 height 18
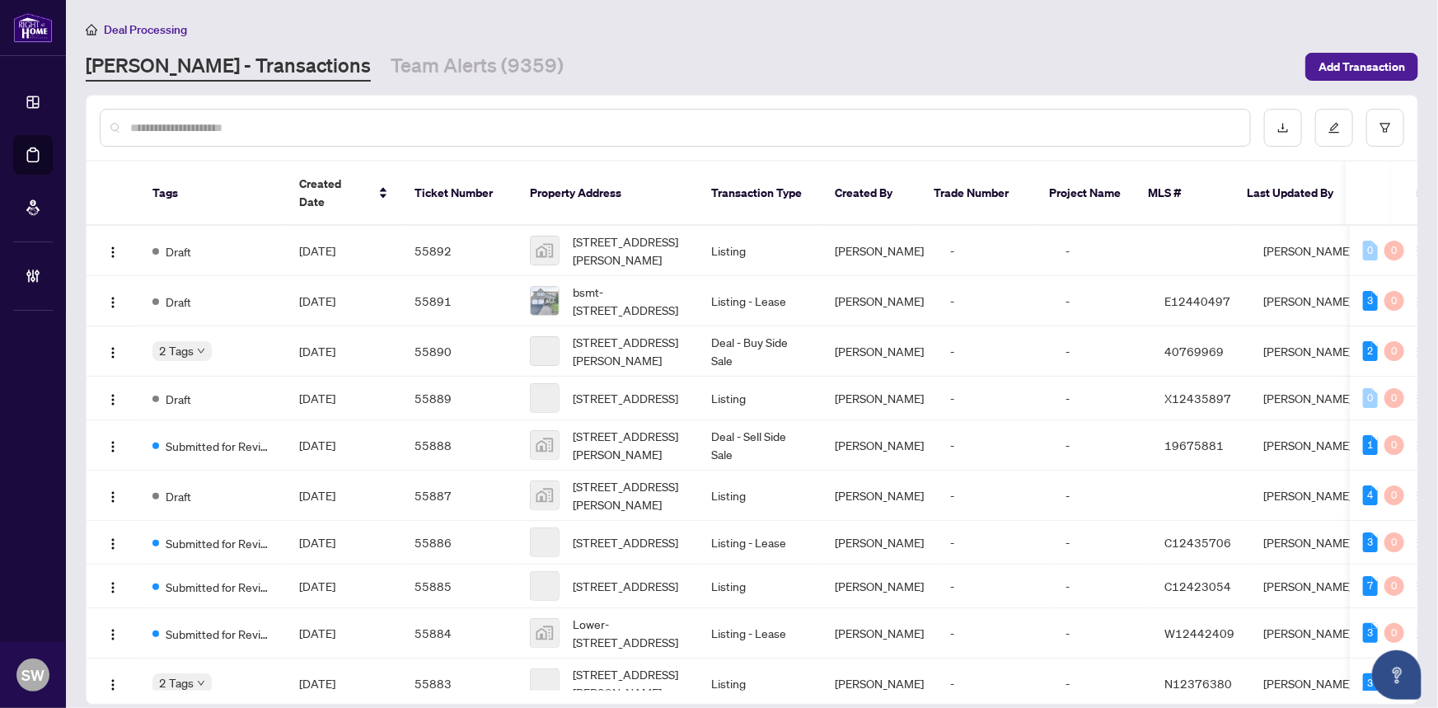
paste input "*******"
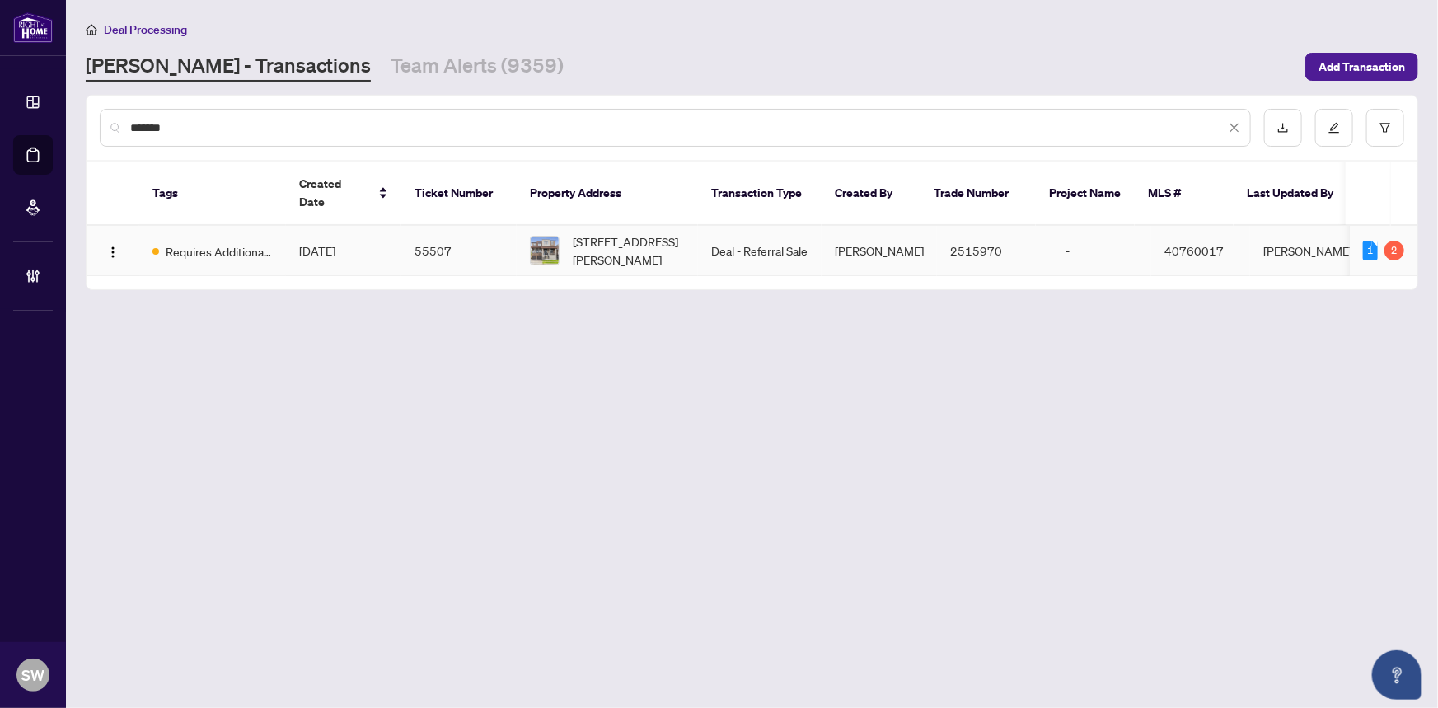
click at [412, 232] on td "55507" at bounding box center [458, 251] width 115 height 50
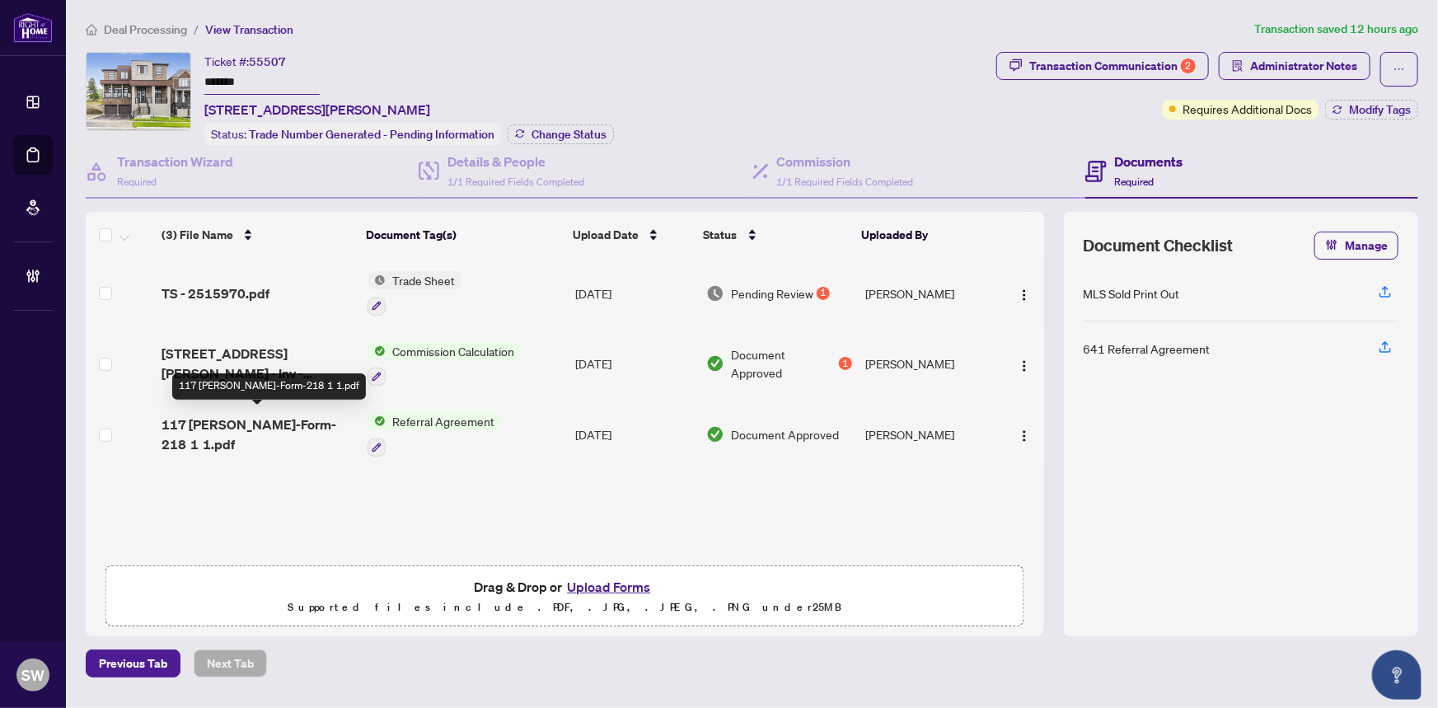
click at [291, 418] on span "117 Rowe OREA-Form-218 1 1.pdf" at bounding box center [258, 434] width 193 height 40
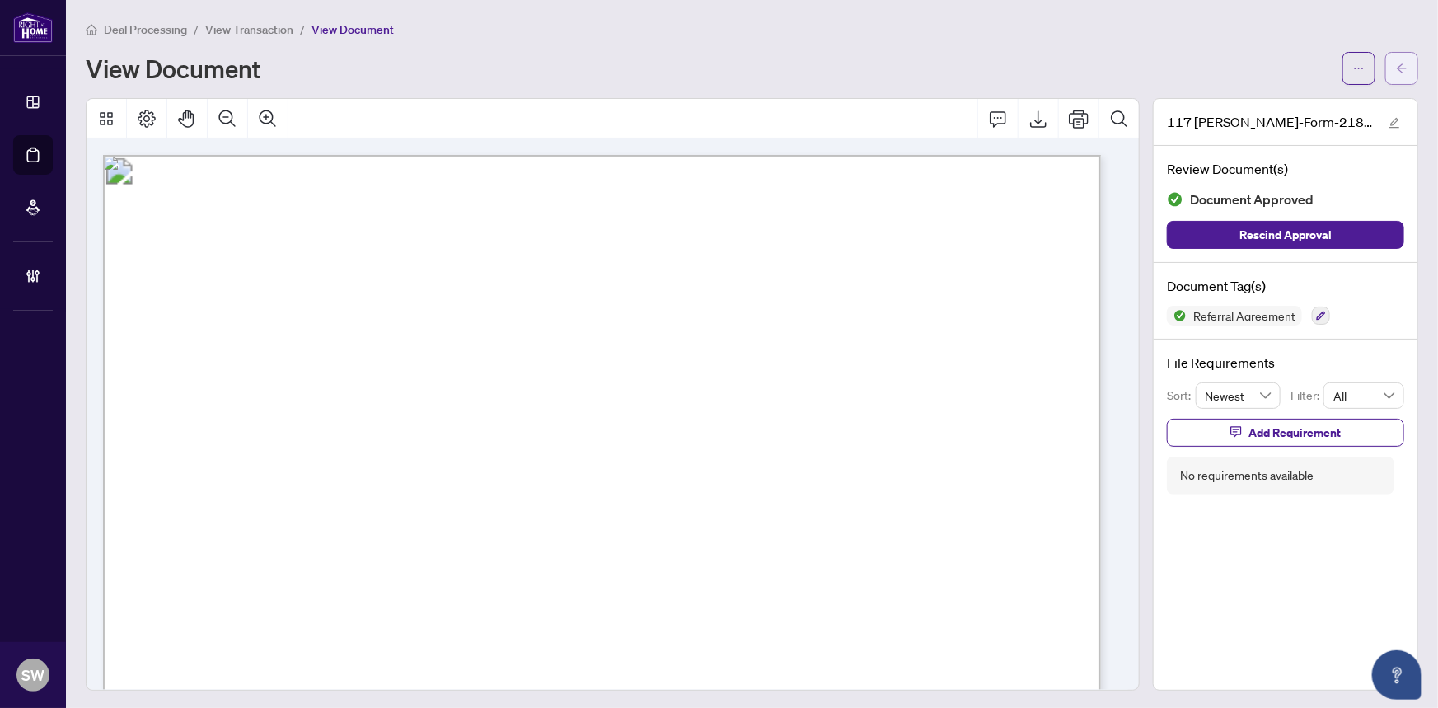
click at [1405, 73] on button "button" at bounding box center [1401, 68] width 33 height 33
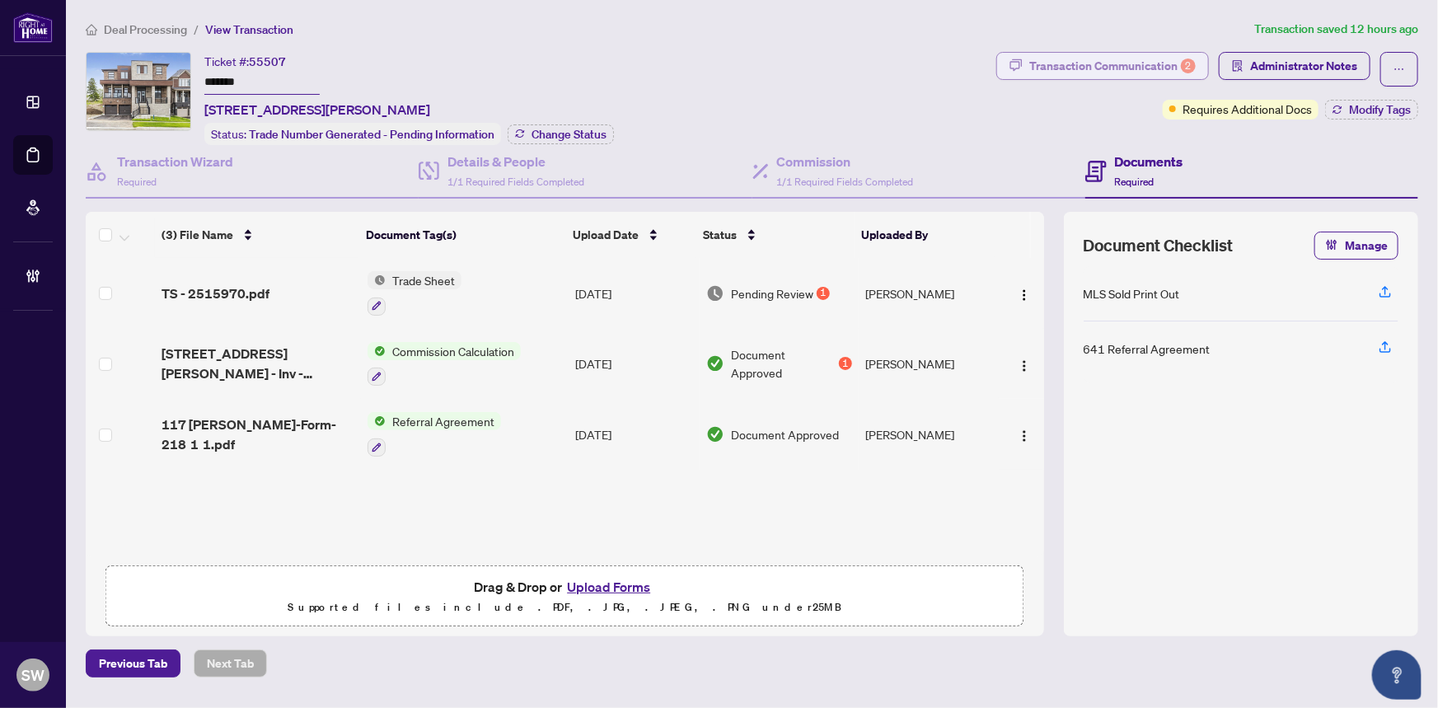
click at [1088, 59] on div "Transaction Communication 2" at bounding box center [1112, 66] width 166 height 26
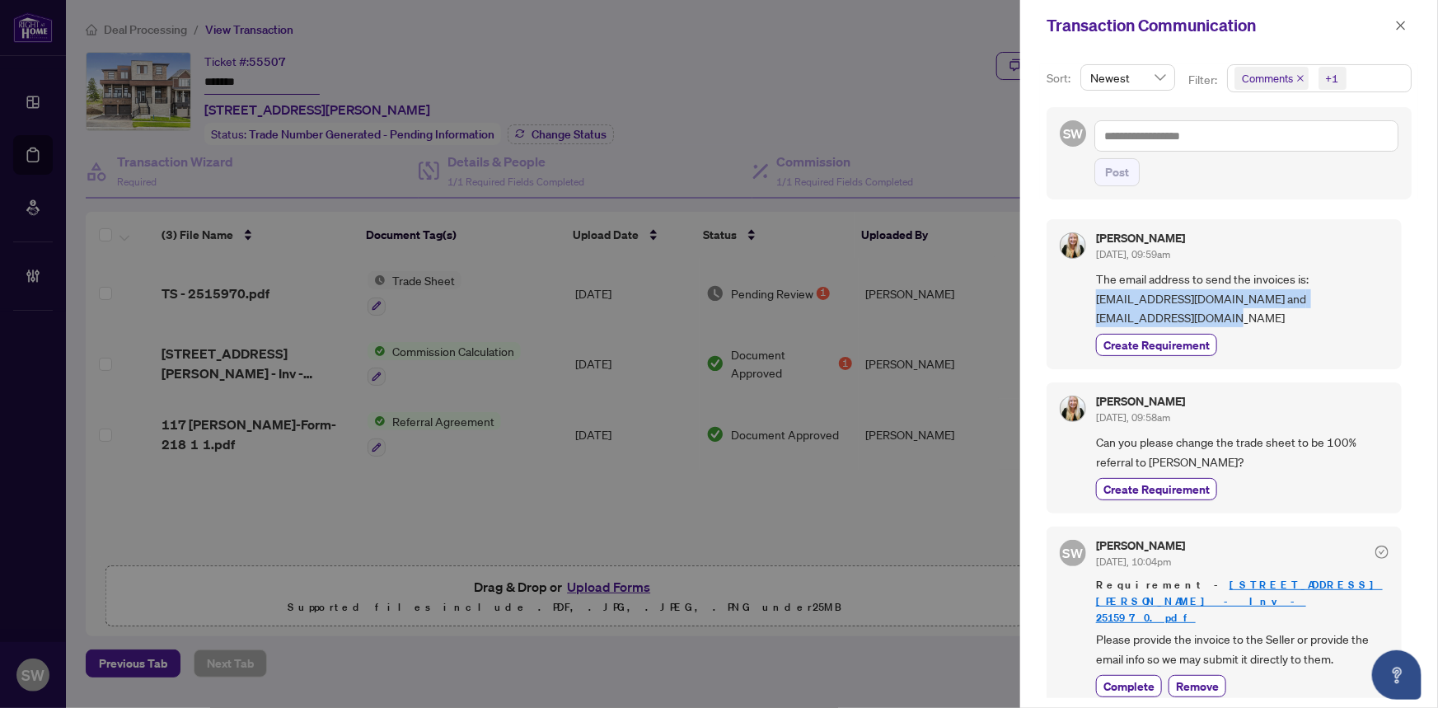
drag, startPoint x: 1096, startPoint y: 297, endPoint x: 1267, endPoint y: 311, distance: 171.9
click at [1267, 311] on span "The email address to send the invoices is: aszpindel@sundancehome.com and arahm…" at bounding box center [1242, 298] width 293 height 58
copy span "aszpindel@sundancehome.com and arahman@sundancehome.com"
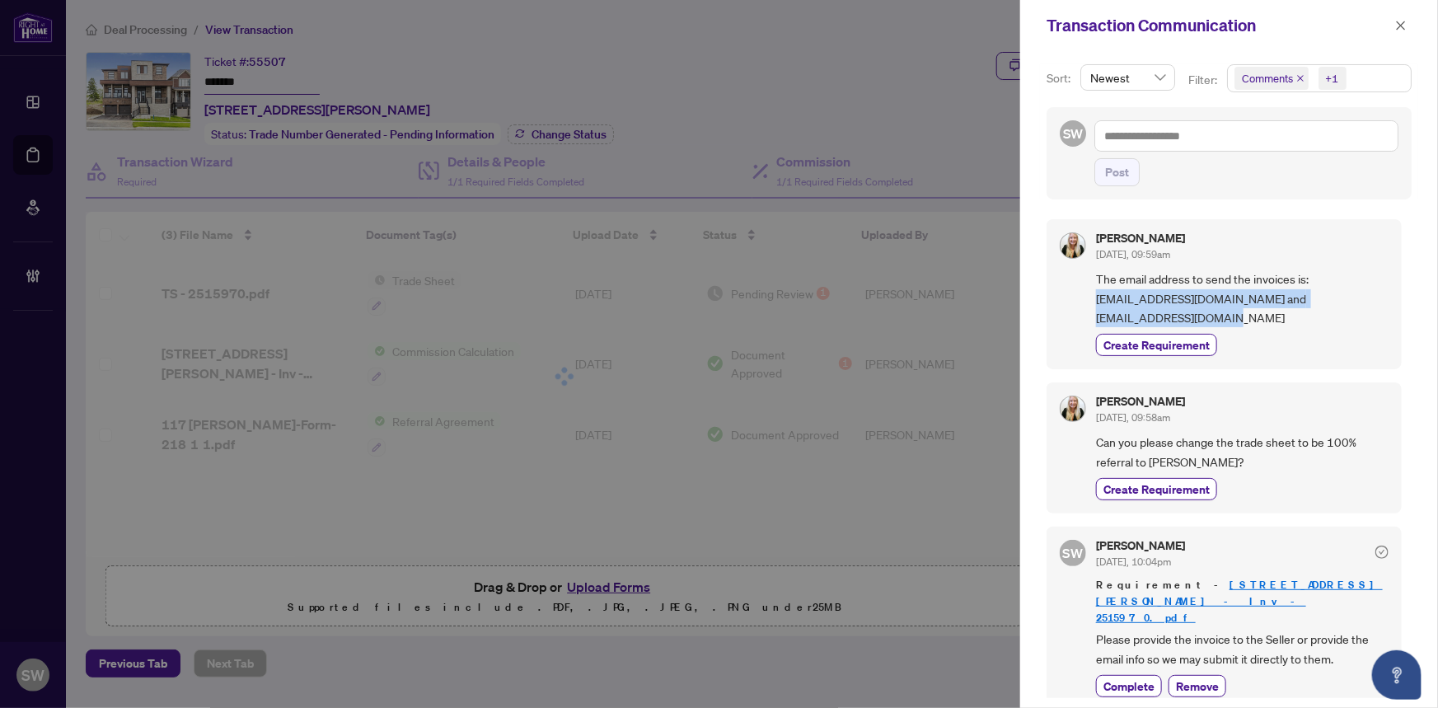
drag, startPoint x: 1407, startPoint y: 26, endPoint x: 1276, endPoint y: 90, distance: 144.8
click at [1406, 26] on icon "close" at bounding box center [1401, 26] width 12 height 12
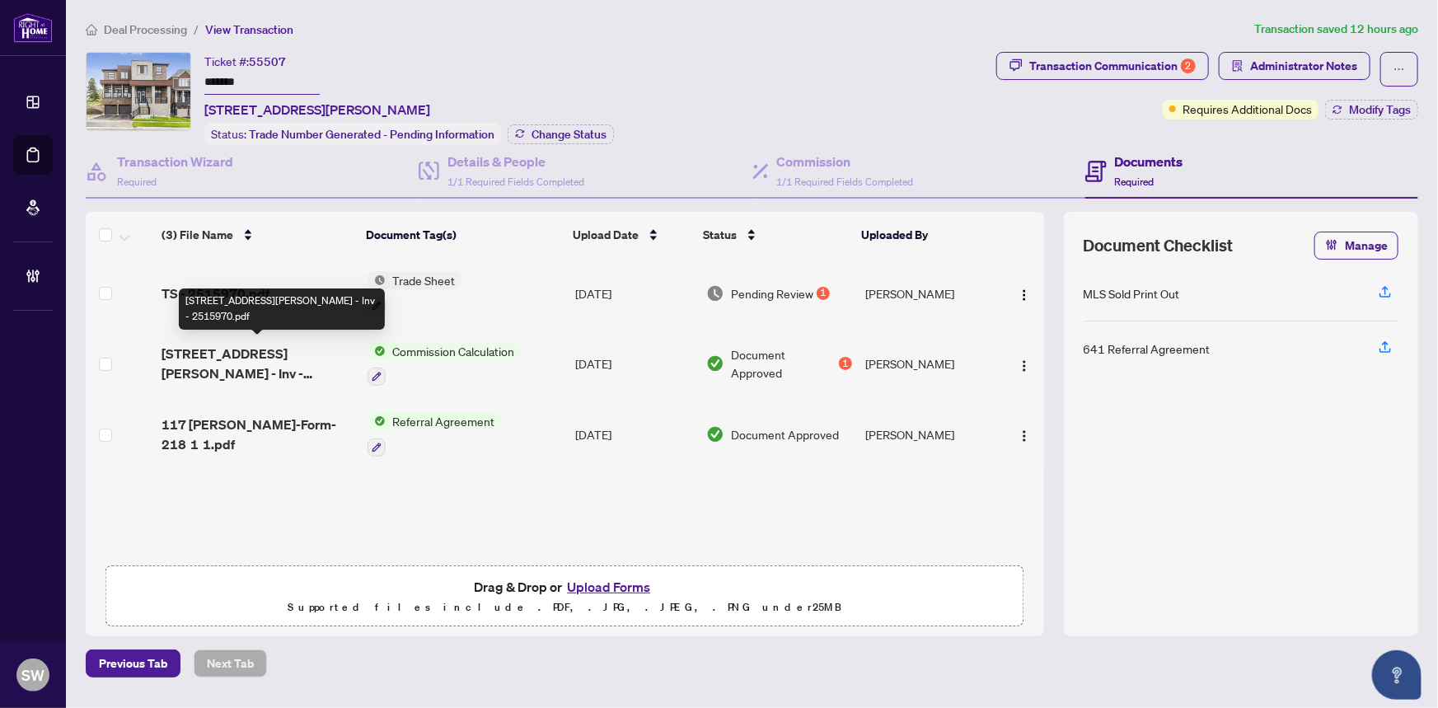
click at [230, 358] on div "(3) File Name Document Tag(s) Upload Date Status Uploaded By (3) File Name Docu…" at bounding box center [565, 384] width 958 height 345
click at [230, 358] on span "117 Rowe St - Inv - 2515970.pdf" at bounding box center [258, 364] width 193 height 40
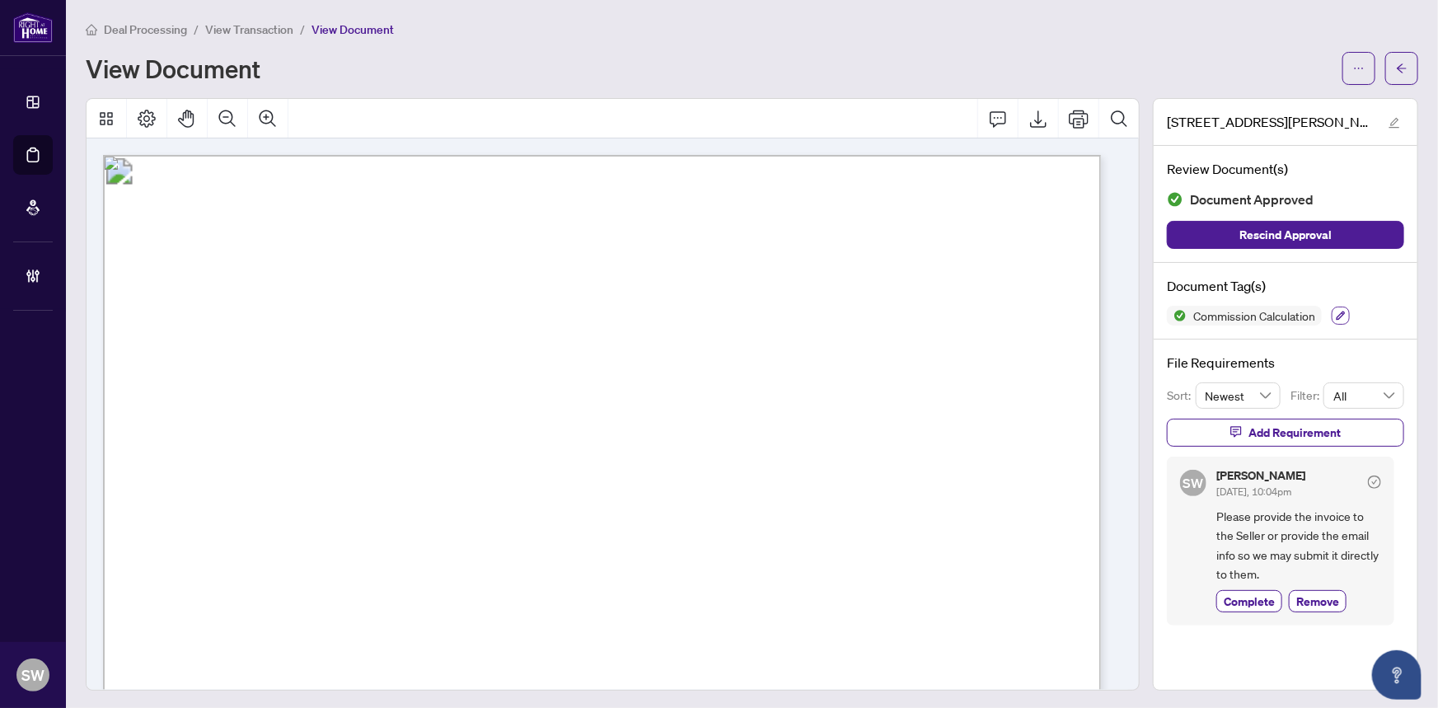
click at [1336, 315] on icon "button" at bounding box center [1341, 316] width 10 height 10
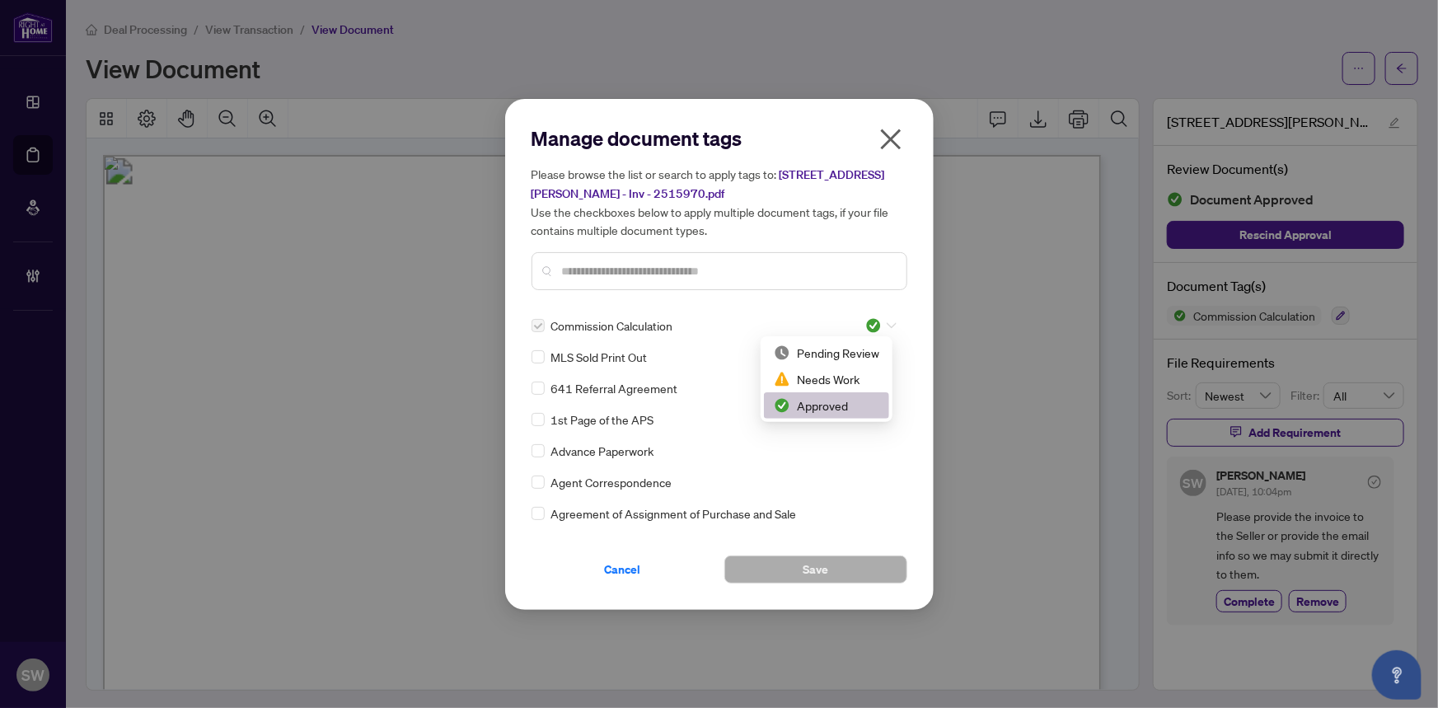
click at [879, 326] on div at bounding box center [880, 325] width 31 height 16
click at [832, 352] on div "Pending Review" at bounding box center [826, 353] width 105 height 18
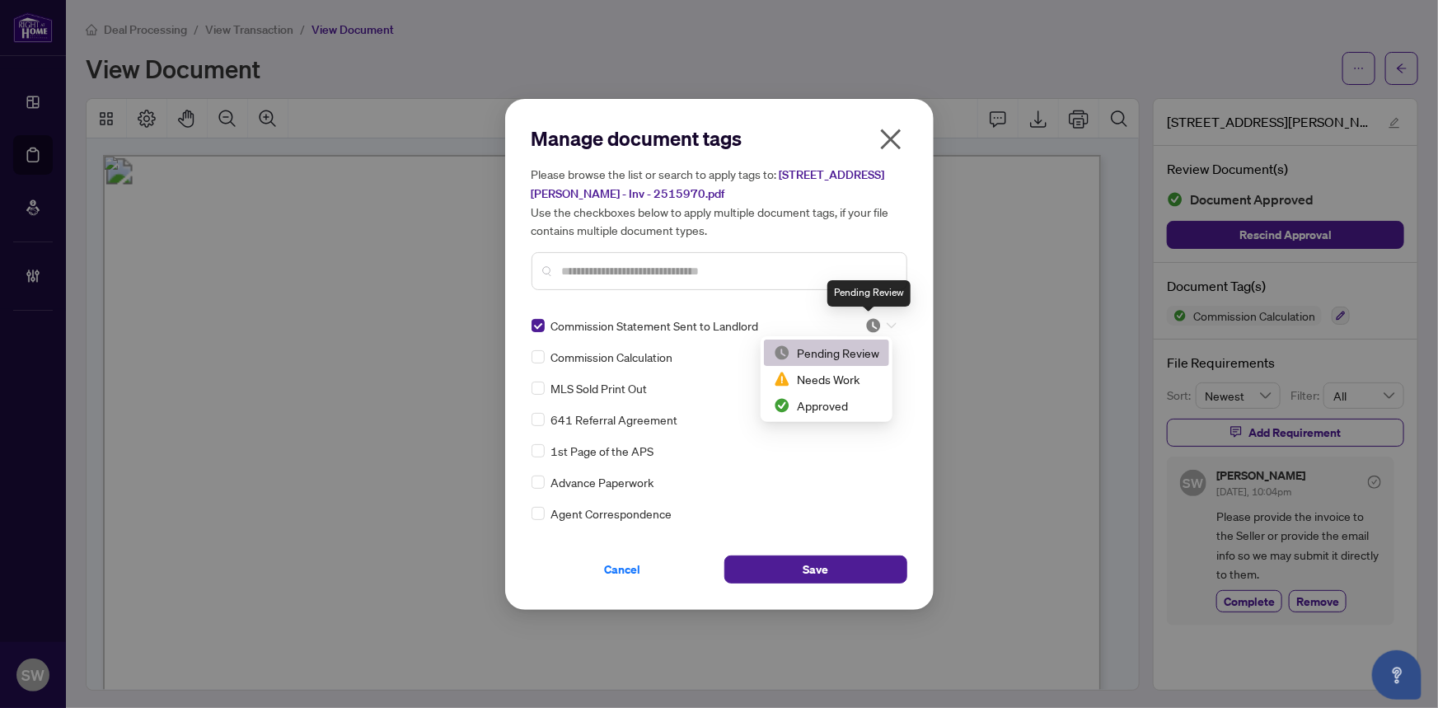
click at [873, 325] on img at bounding box center [873, 325] width 16 height 16
click at [825, 405] on div "Approved" at bounding box center [826, 405] width 105 height 18
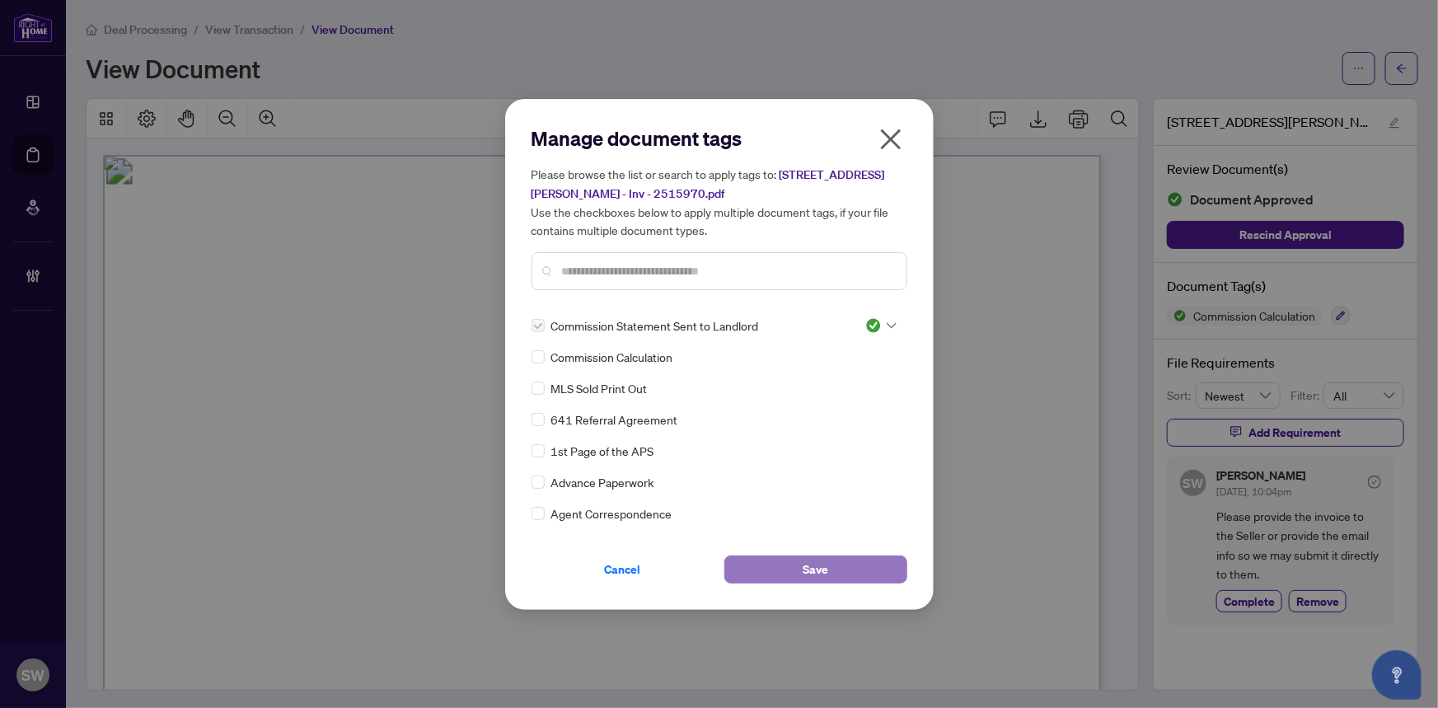
click at [883, 574] on button "Save" at bounding box center [815, 569] width 183 height 28
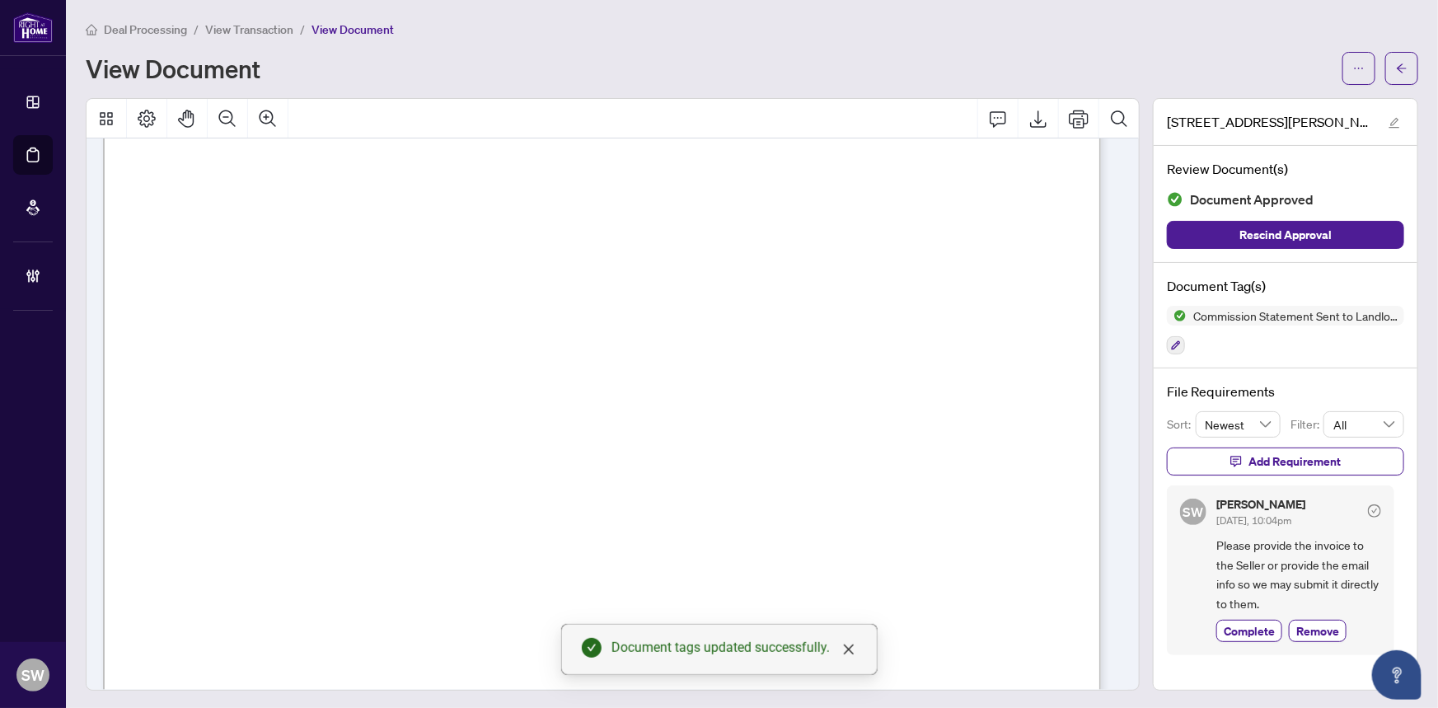
scroll to position [149, 0]
click at [1353, 68] on icon "ellipsis" at bounding box center [1359, 69] width 12 height 12
click at [1275, 107] on span "Download" at bounding box center [1287, 104] width 125 height 18
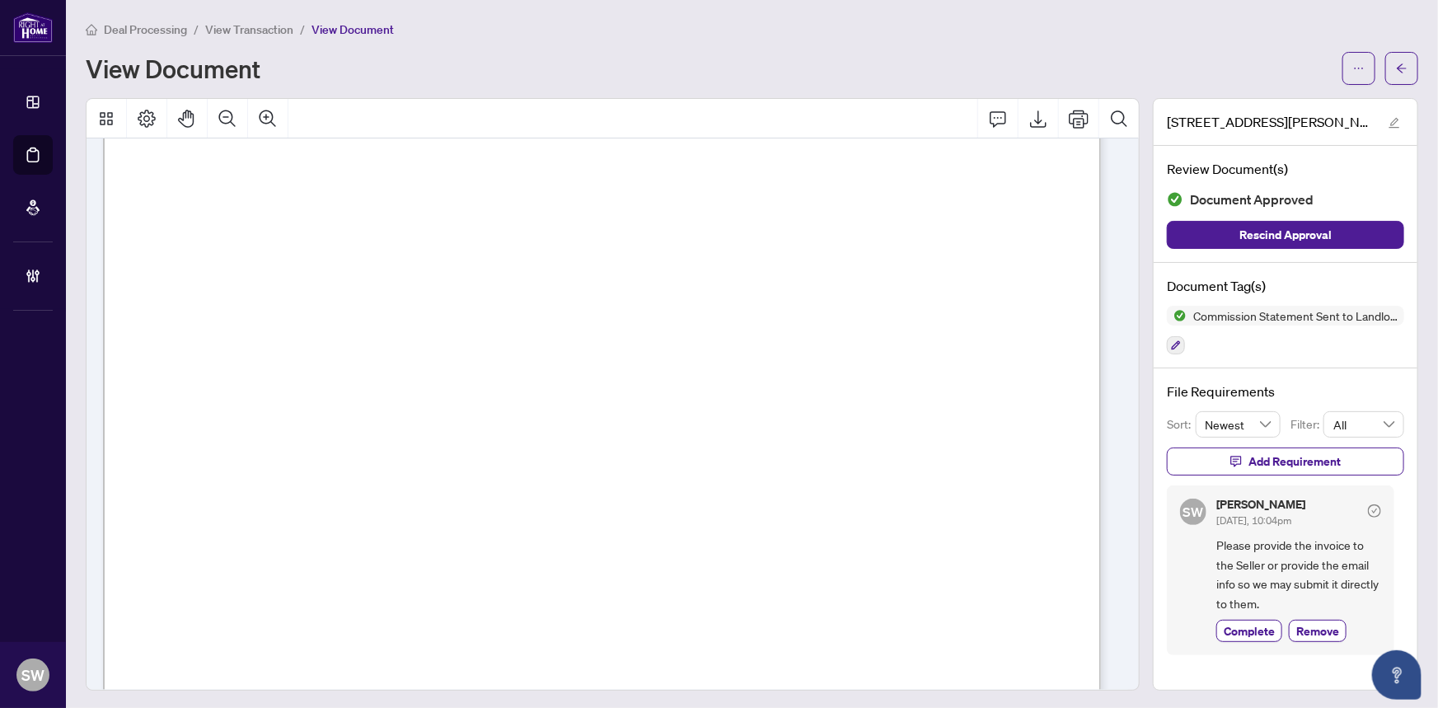
click at [958, 33] on div "Deal Processing / View Transaction / View Document" at bounding box center [752, 29] width 1332 height 19
click at [1397, 68] on button "button" at bounding box center [1401, 68] width 33 height 33
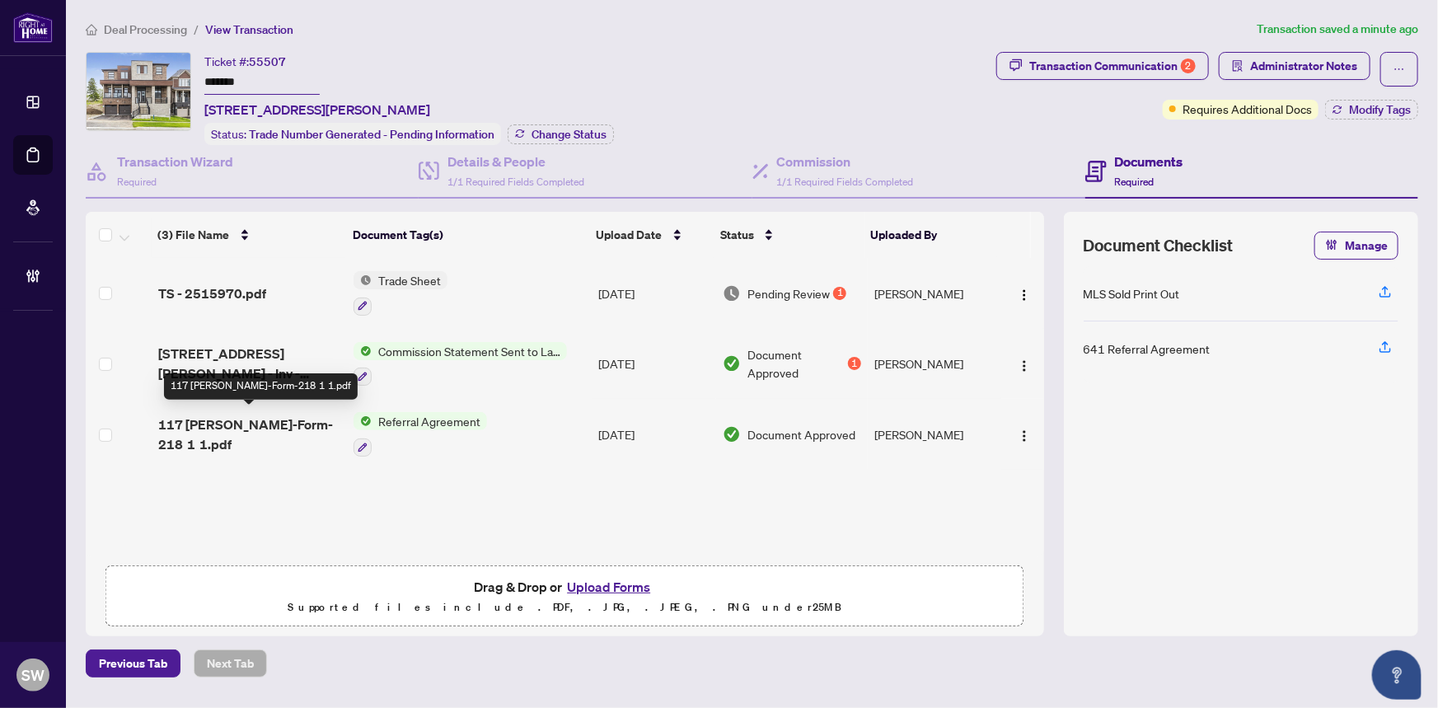
click at [200, 419] on div "(3) File Name Document Tag(s) Upload Date Status Uploaded By (3) File Name Docu…" at bounding box center [565, 384] width 958 height 345
click at [318, 419] on span "117 Rowe OREA-Form-218 1 1.pdf" at bounding box center [249, 434] width 183 height 40
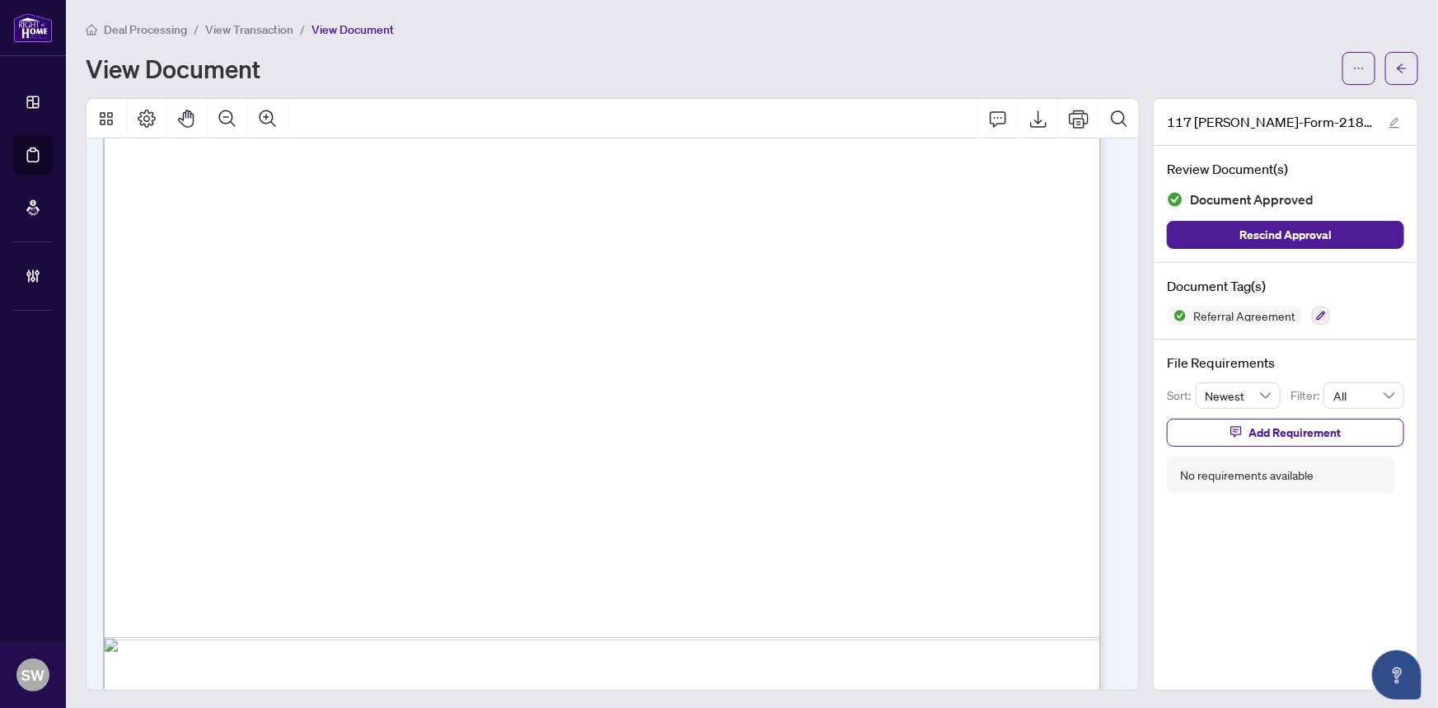
scroll to position [674, 0]
click at [1351, 85] on div "Deal Processing / View Transaction / View Document View Document 117 Rowe OREA-…" at bounding box center [752, 355] width 1332 height 671
click at [1360, 68] on button "button" at bounding box center [1358, 68] width 33 height 33
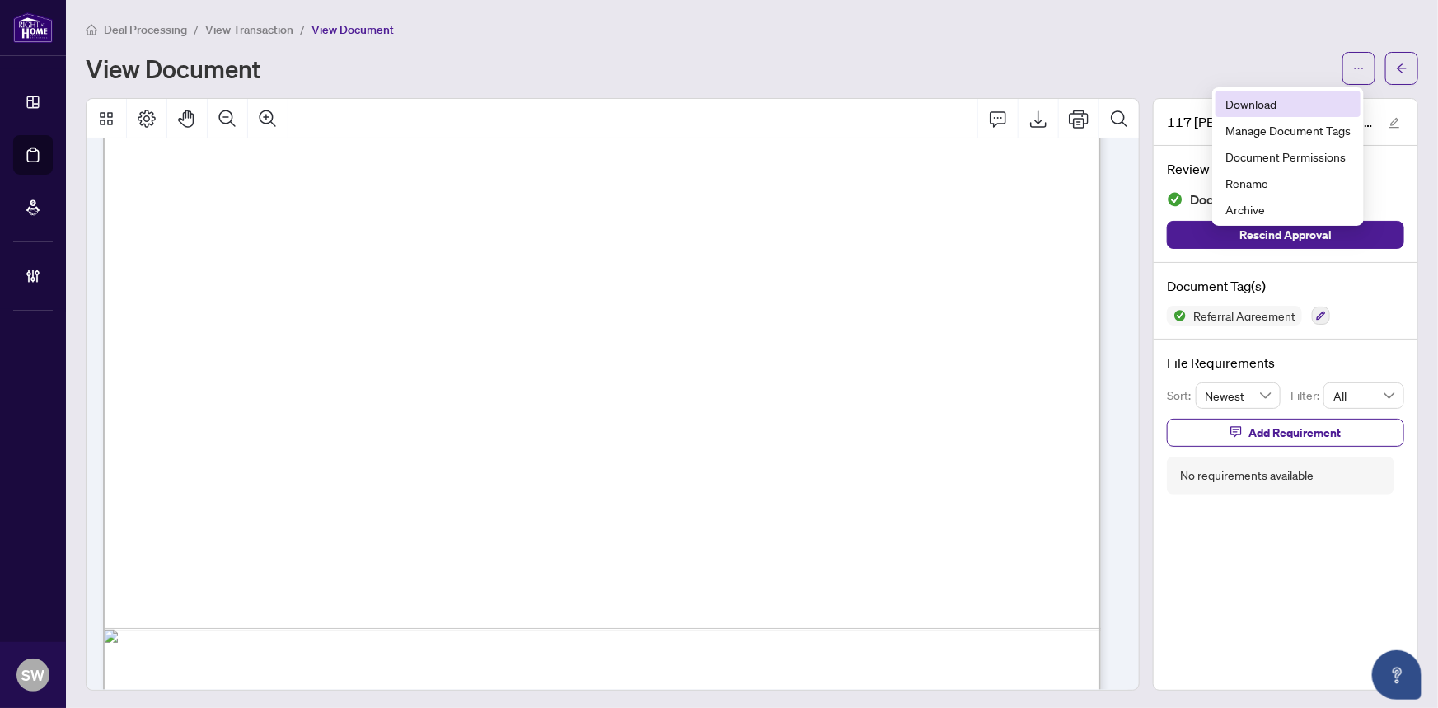
click at [1266, 108] on span "Download" at bounding box center [1287, 104] width 125 height 18
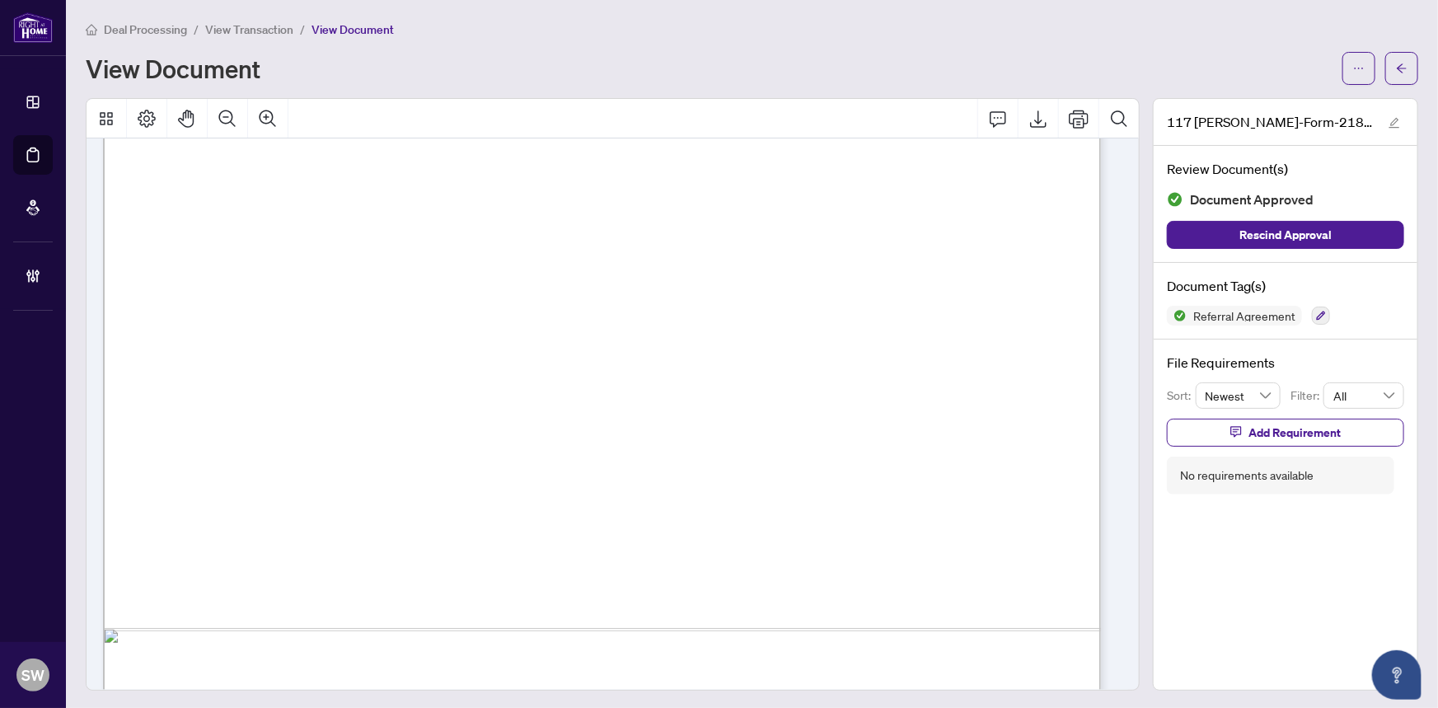
click at [242, 30] on span "View Transaction" at bounding box center [249, 29] width 88 height 15
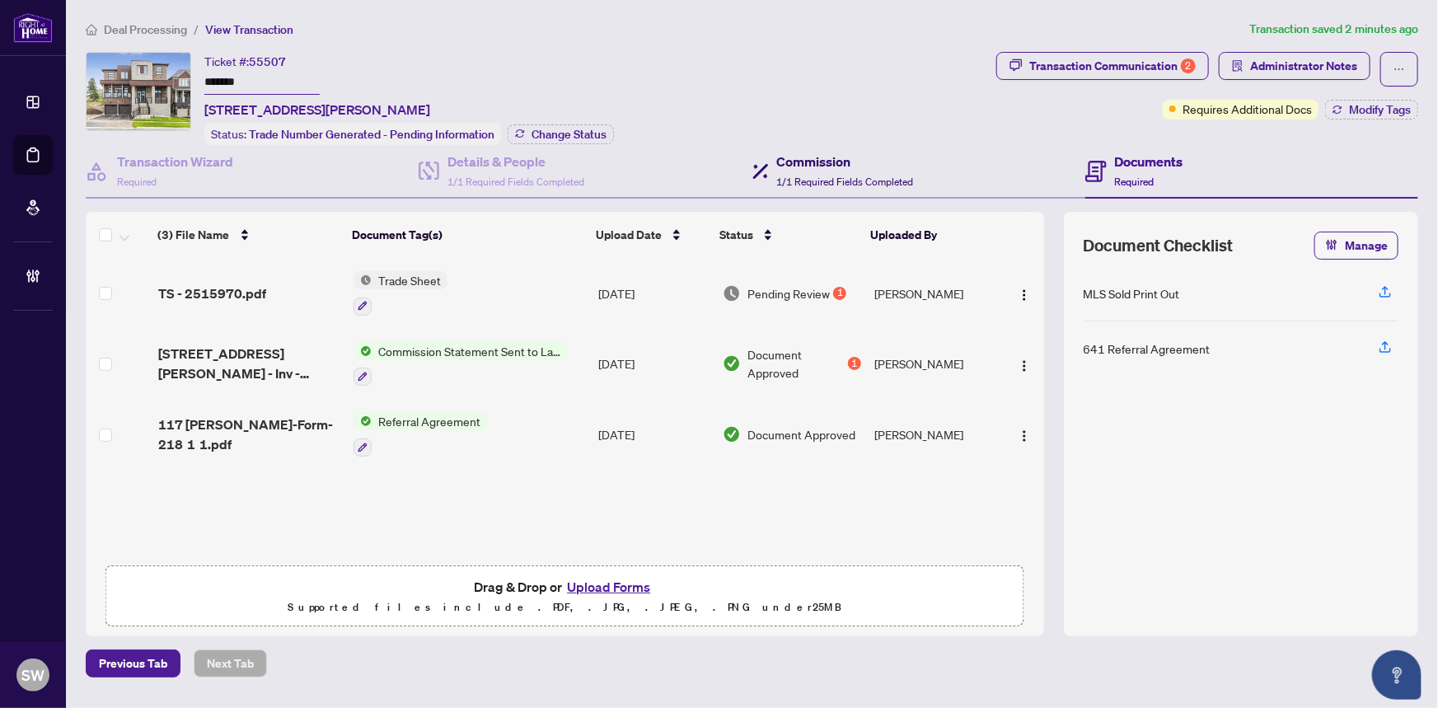
click at [833, 169] on div "Commission 1/1 Required Fields Completed" at bounding box center [845, 171] width 137 height 39
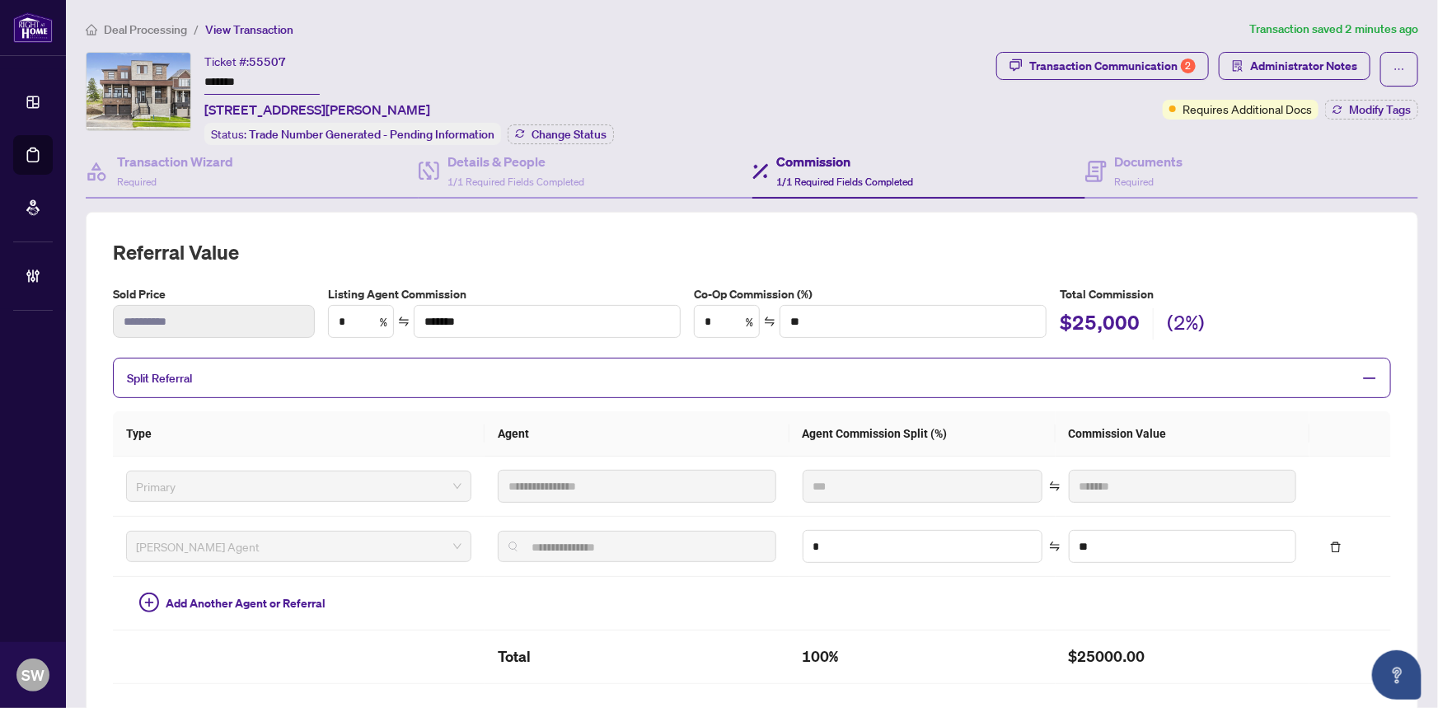
click at [461, 251] on h2 "Referral Value" at bounding box center [752, 252] width 1278 height 26
click at [1145, 176] on span "Required" at bounding box center [1135, 182] width 40 height 12
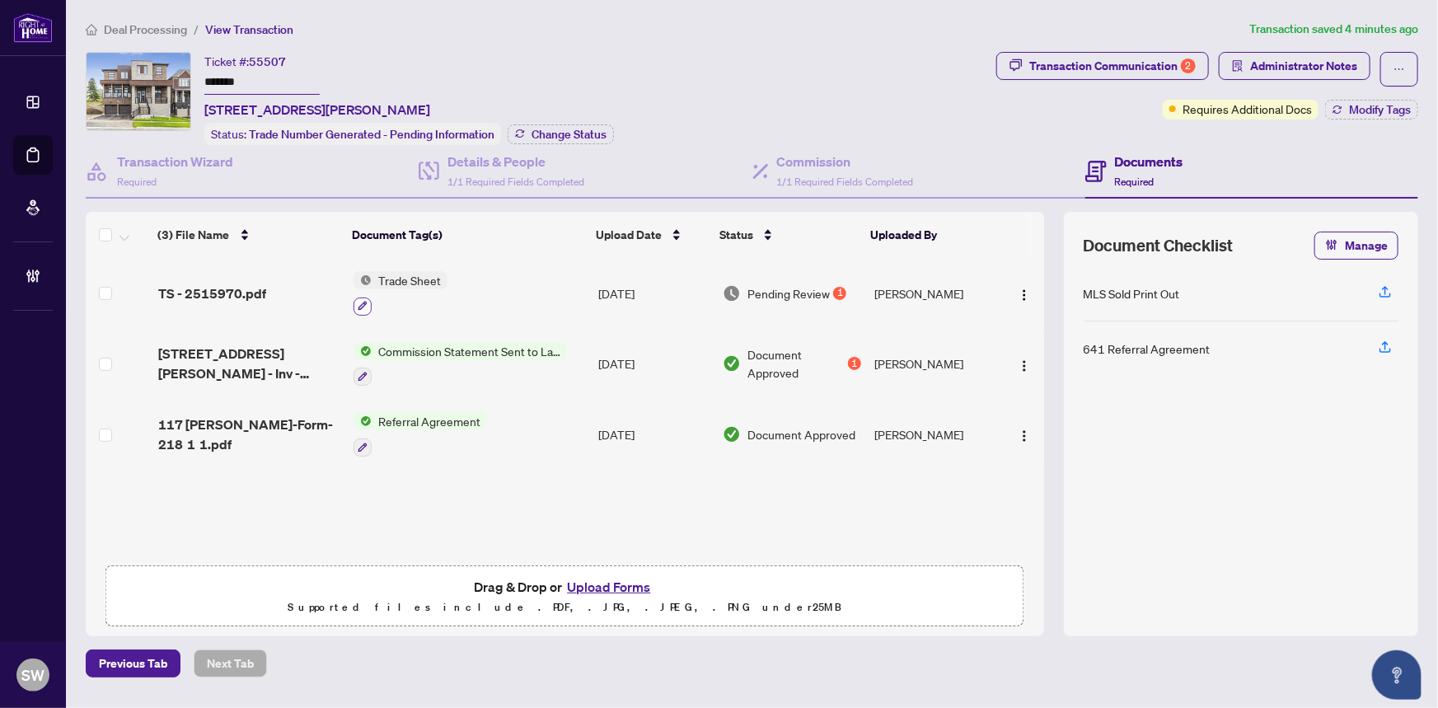
click at [363, 302] on icon "button" at bounding box center [362, 306] width 9 height 9
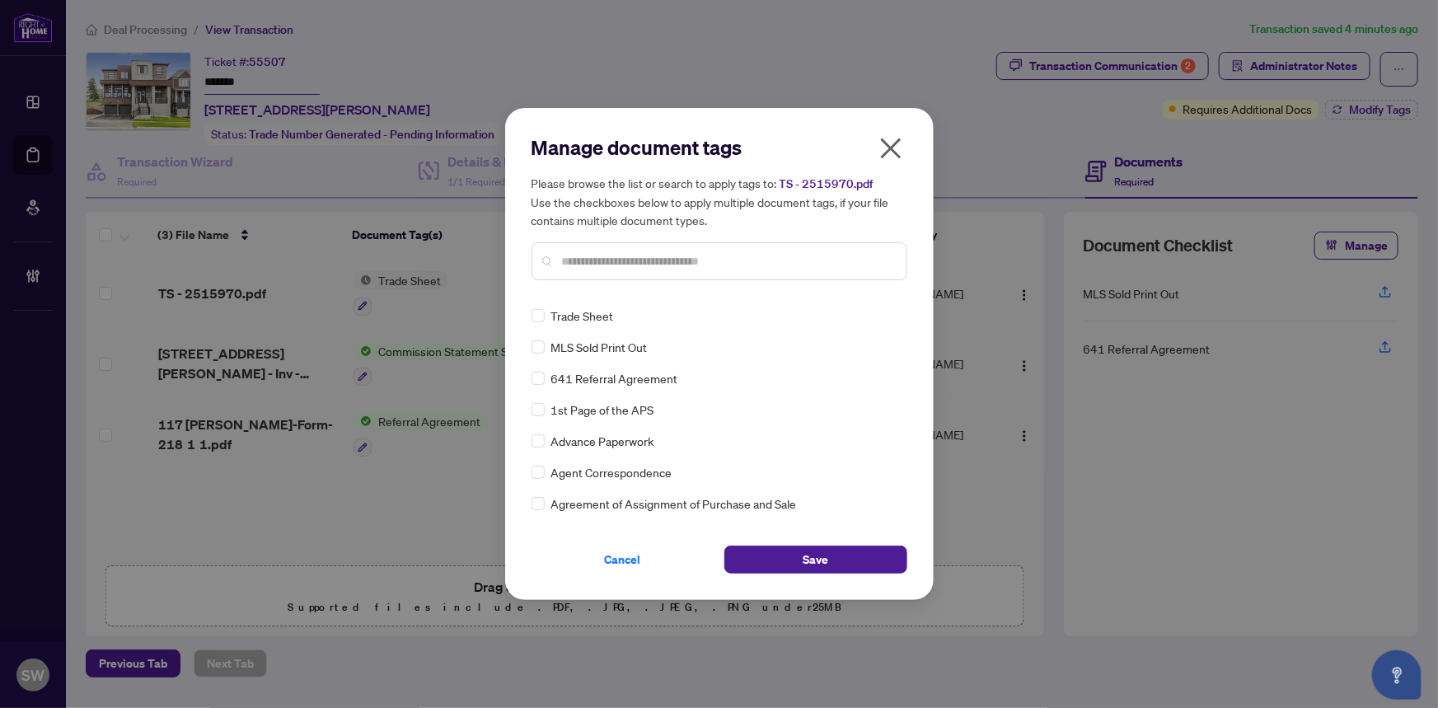
click at [632, 264] on input "text" at bounding box center [727, 261] width 331 height 18
click at [829, 563] on button "Save" at bounding box center [815, 560] width 183 height 28
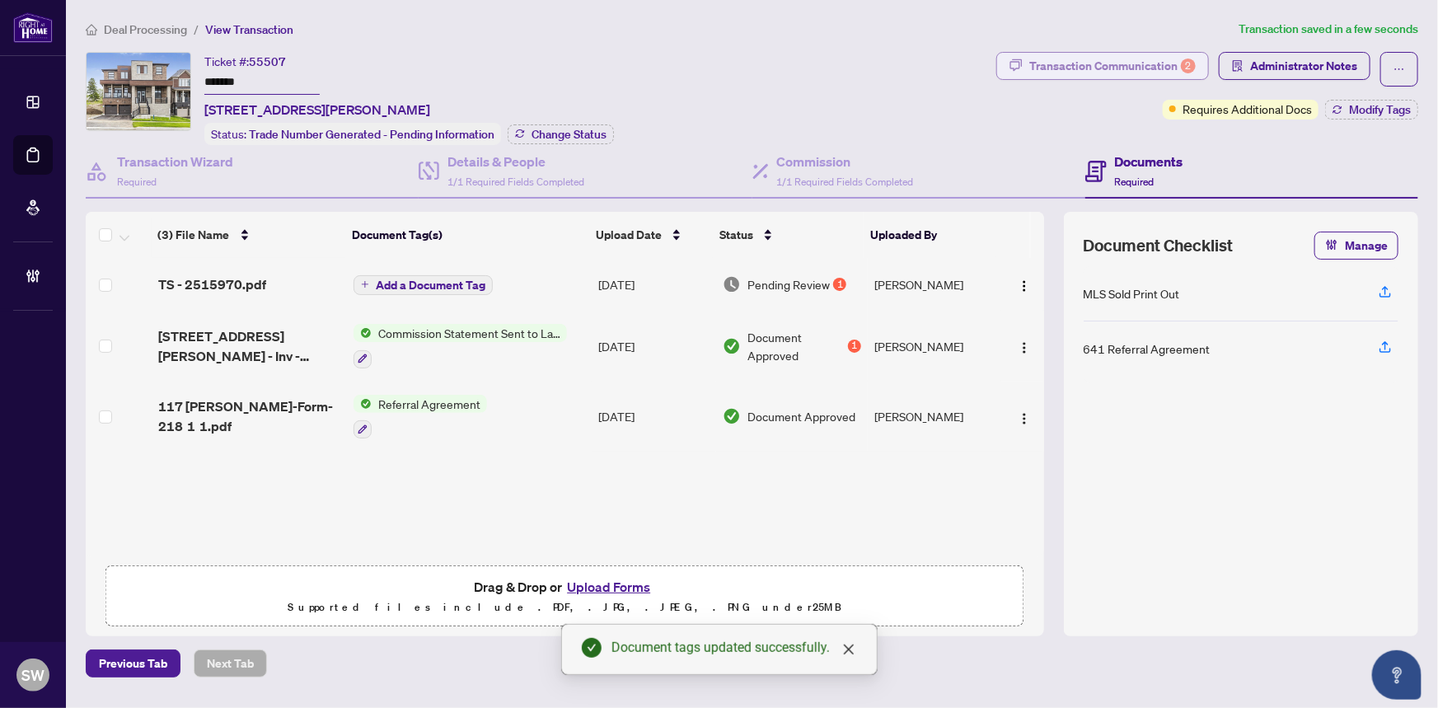
click at [1096, 70] on div "Transaction Communication 2" at bounding box center [1112, 66] width 166 height 26
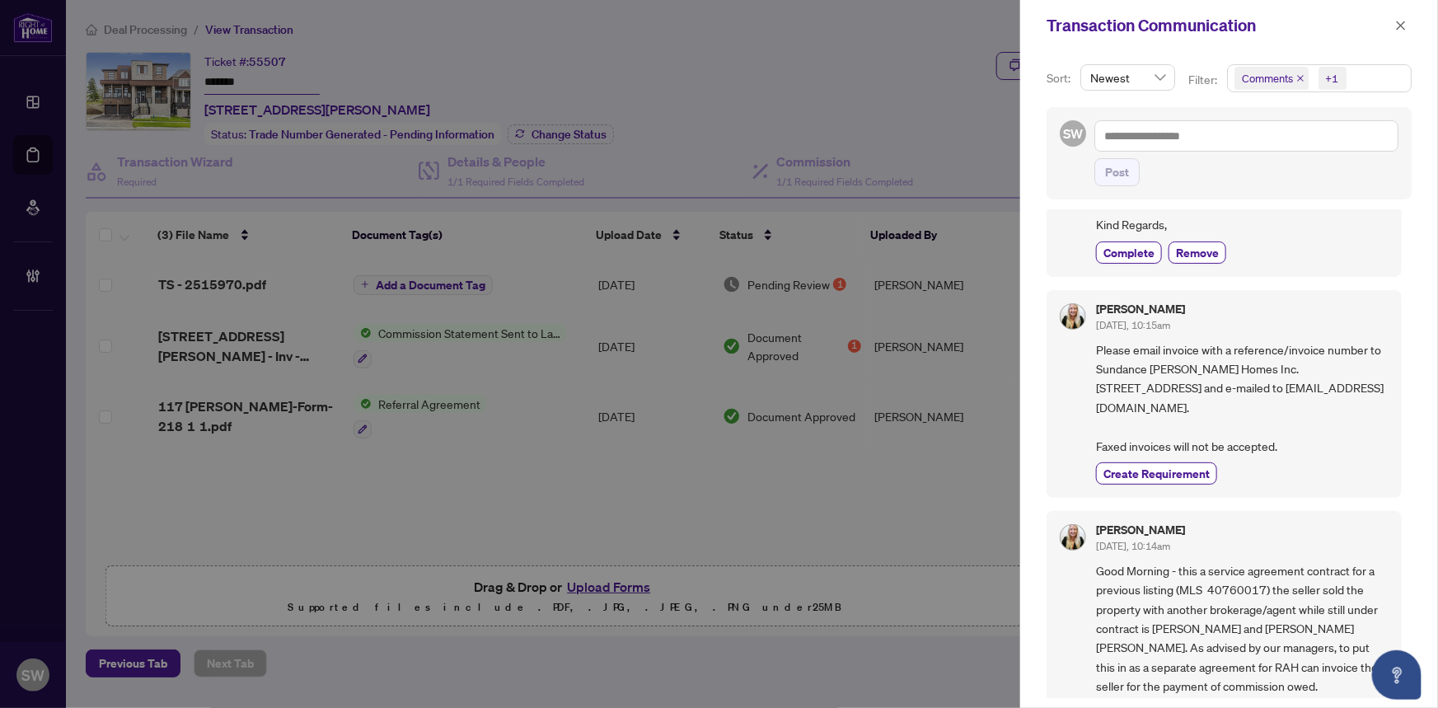
scroll to position [561, 0]
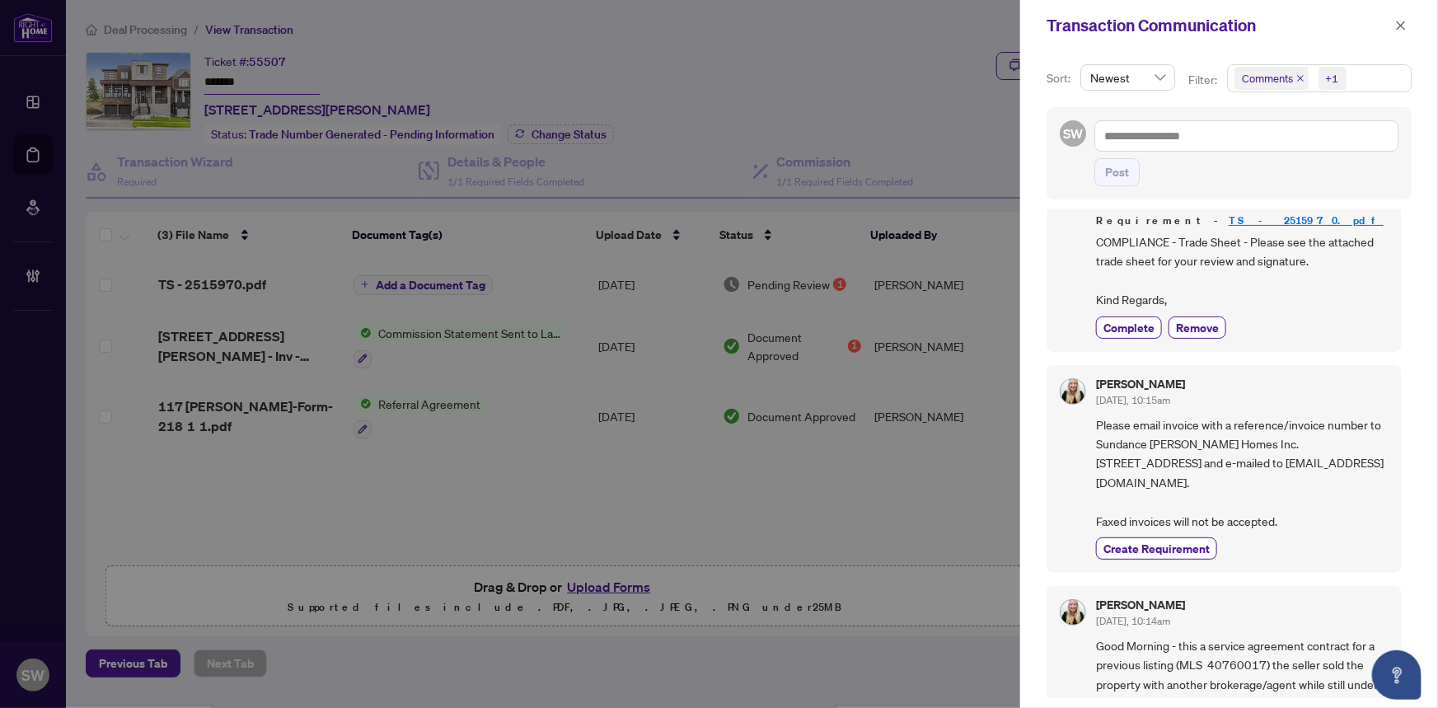
click at [1249, 415] on span "Please email invoice with a reference/invoice number to Sundance Carson Homes I…" at bounding box center [1242, 472] width 293 height 115
drag, startPoint x: 1249, startPoint y: 405, endPoint x: 1336, endPoint y: 404, distance: 86.5
click at [1336, 415] on span "Please email invoice with a reference/invoice number to Sundance Carson Homes I…" at bounding box center [1242, 472] width 293 height 115
copy span "6 Forest Laneway"
click at [1137, 419] on span "Please email invoice with a reference/invoice number to Sundance Carson Homes I…" at bounding box center [1242, 472] width 293 height 115
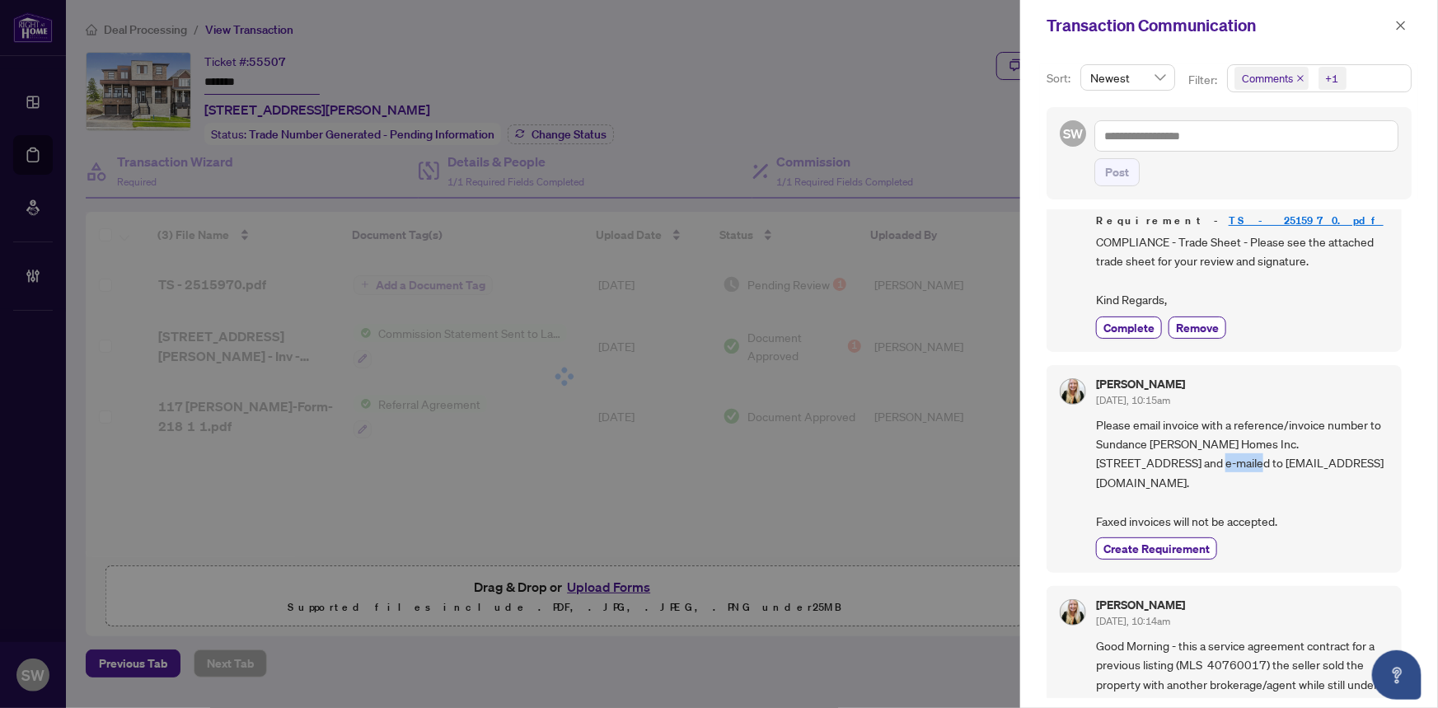
click at [1137, 419] on span "Please email invoice with a reference/invoice number to Sundance Carson Homes I…" at bounding box center [1242, 472] width 293 height 115
copy span "Toronto"
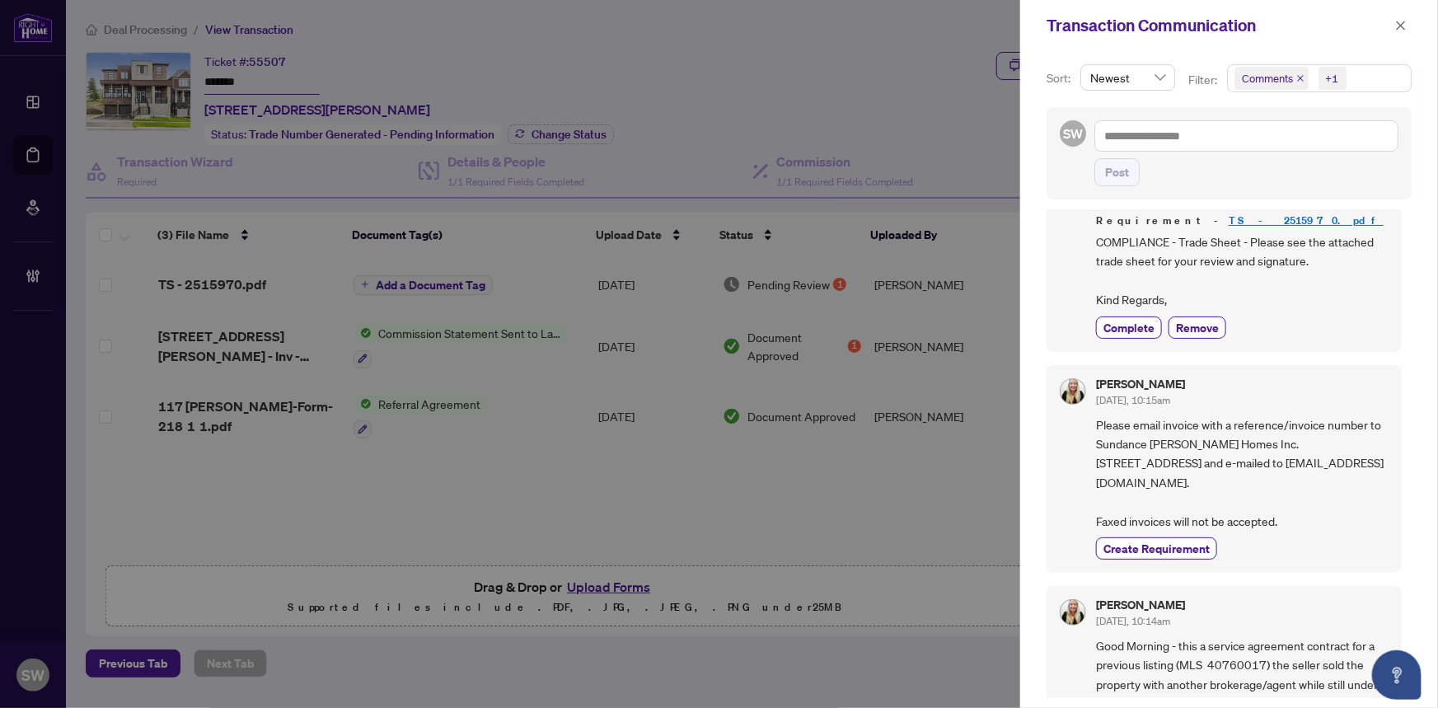
click at [1211, 421] on span "Please email invoice with a reference/invoice number to Sundance Carson Homes I…" at bounding box center [1242, 472] width 293 height 115
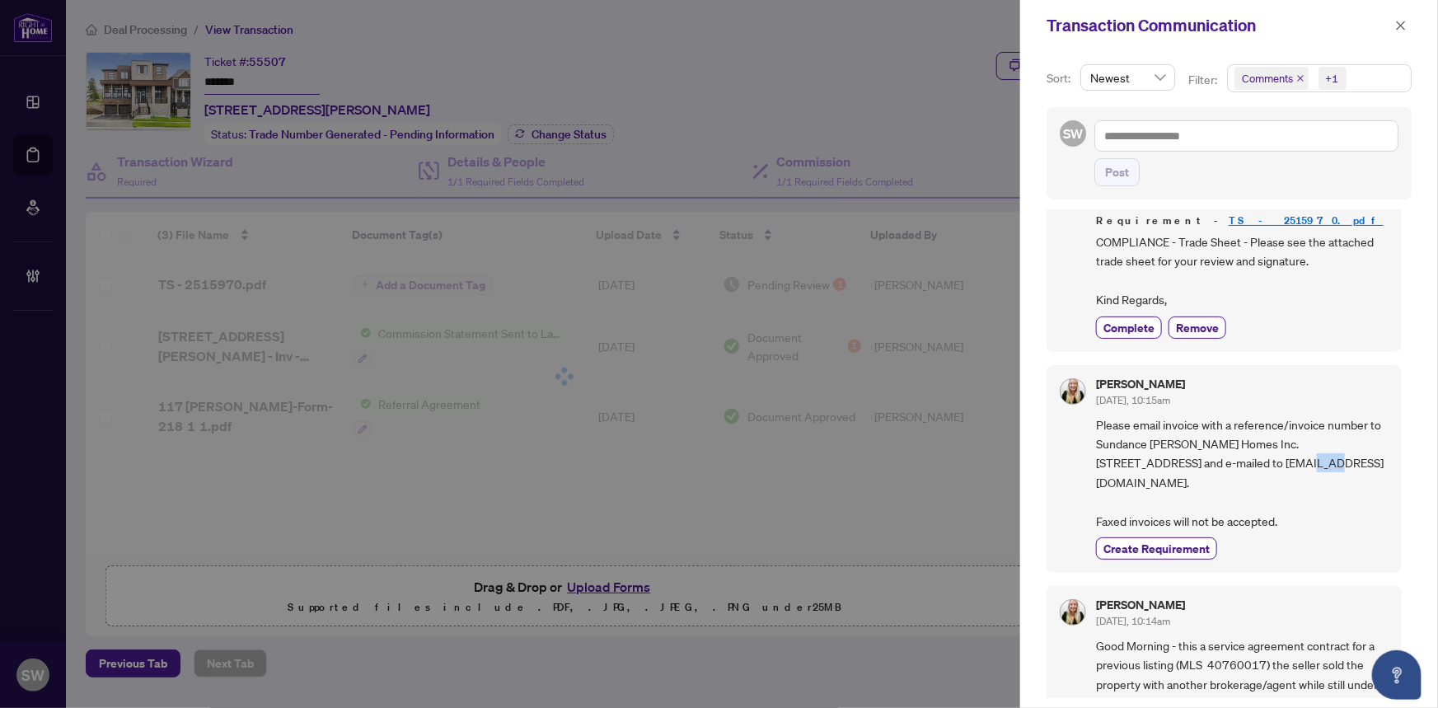
click at [1211, 421] on span "Please email invoice with a reference/invoice number to Sundance Carson Homes I…" at bounding box center [1242, 472] width 293 height 115
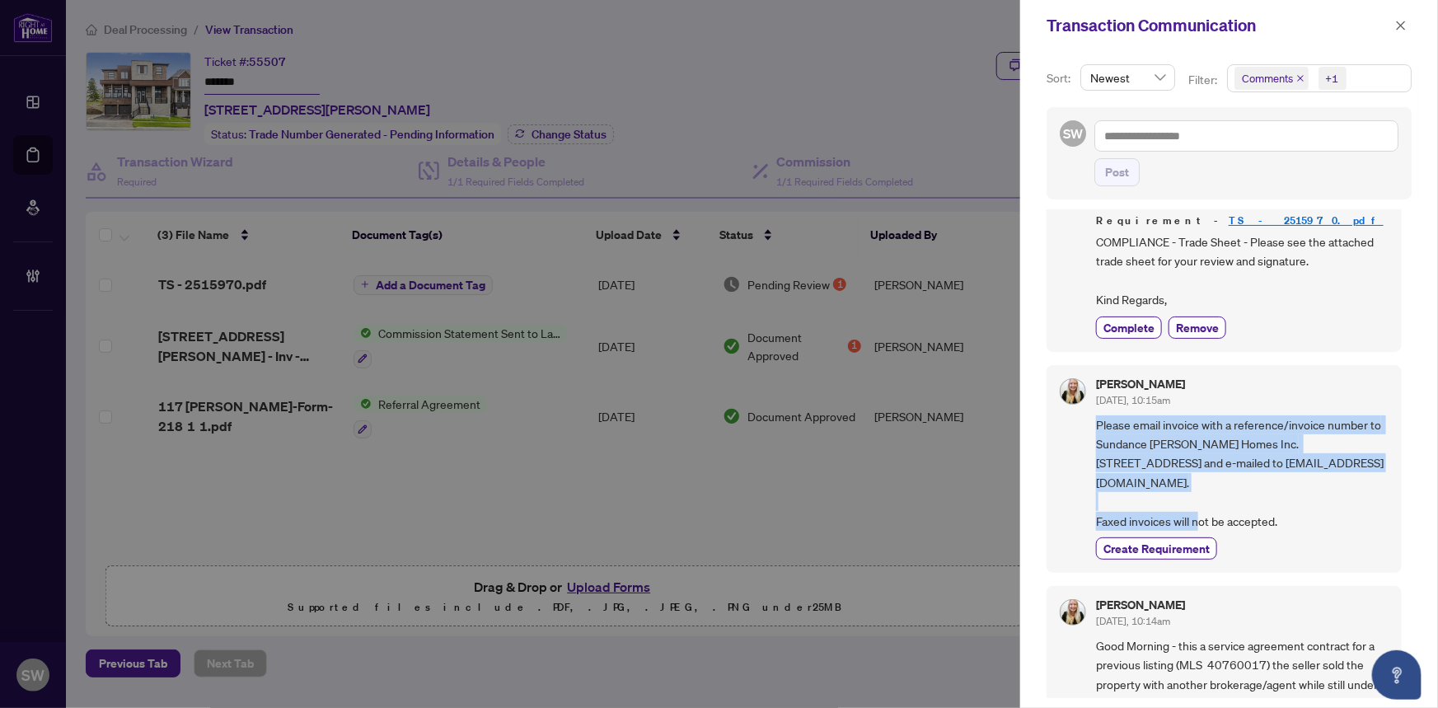
click at [1211, 421] on span "Please email invoice with a reference/invoice number to Sundance Carson Homes I…" at bounding box center [1242, 472] width 293 height 115
click at [1227, 423] on span "Please email invoice with a reference/invoice number to Sundance Carson Homes I…" at bounding box center [1242, 472] width 293 height 115
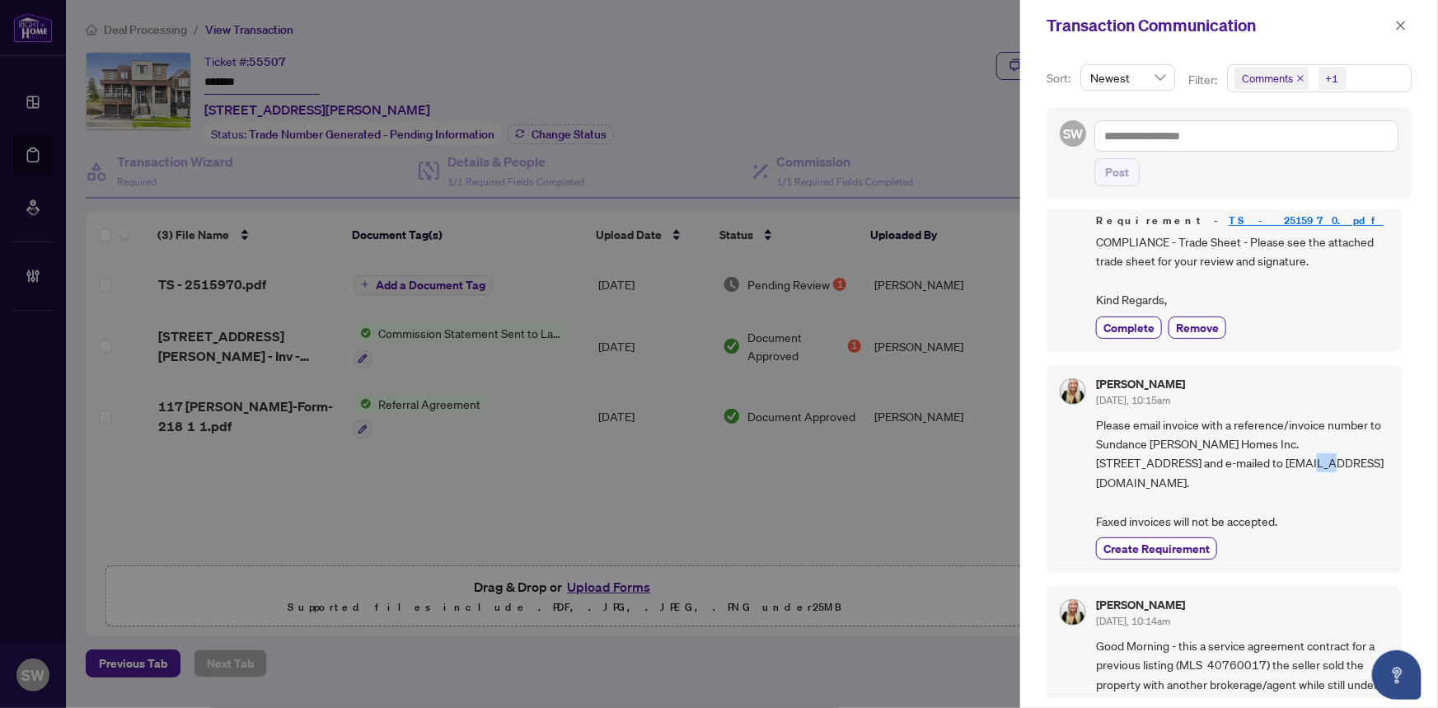
drag, startPoint x: 1203, startPoint y: 424, endPoint x: 1224, endPoint y: 423, distance: 20.6
click at [1224, 423] on span "Please email invoice with a reference/invoice number to Sundance Carson Homes I…" at bounding box center [1242, 472] width 293 height 115
copy span "M2N"
drag, startPoint x: 1230, startPoint y: 423, endPoint x: 1248, endPoint y: 422, distance: 18.1
click at [1248, 422] on span "Please email invoice with a reference/invoice number to Sundance Carson Homes I…" at bounding box center [1242, 472] width 293 height 115
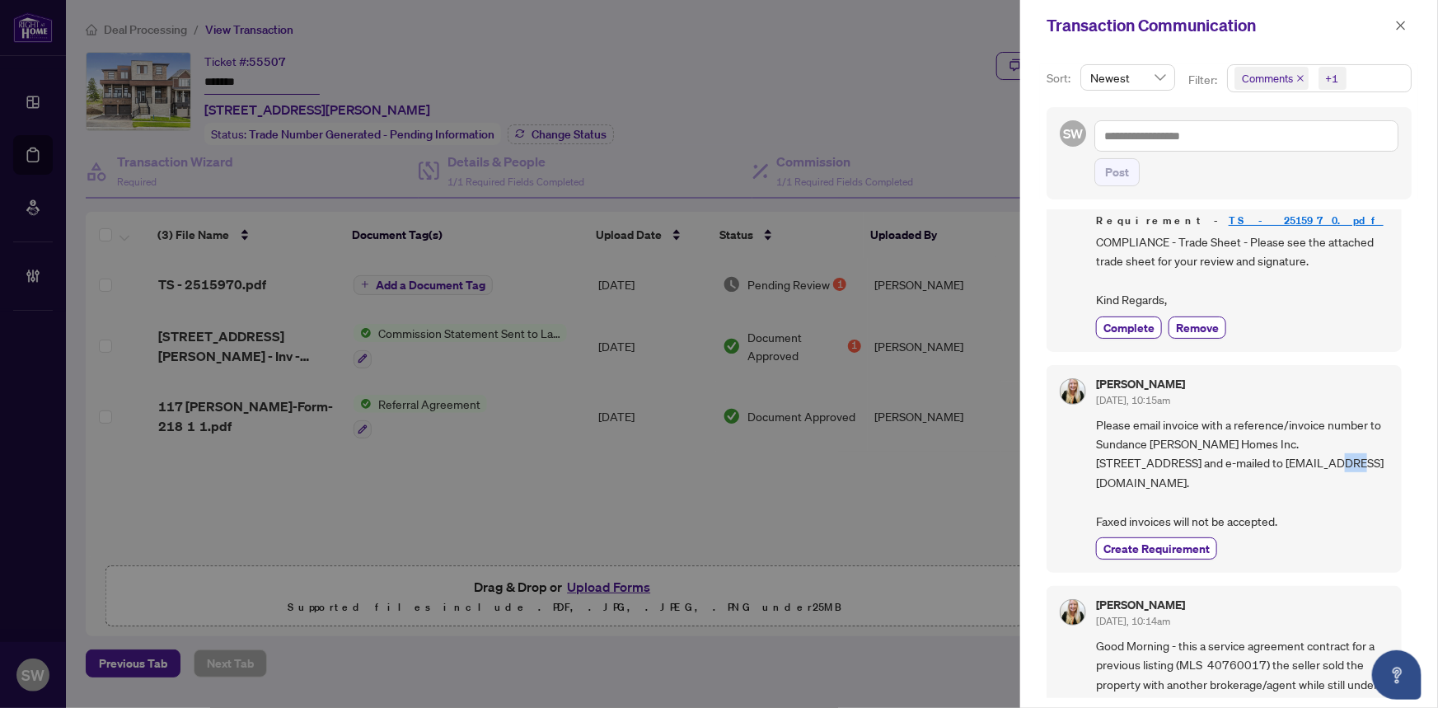
copy span "5X9"
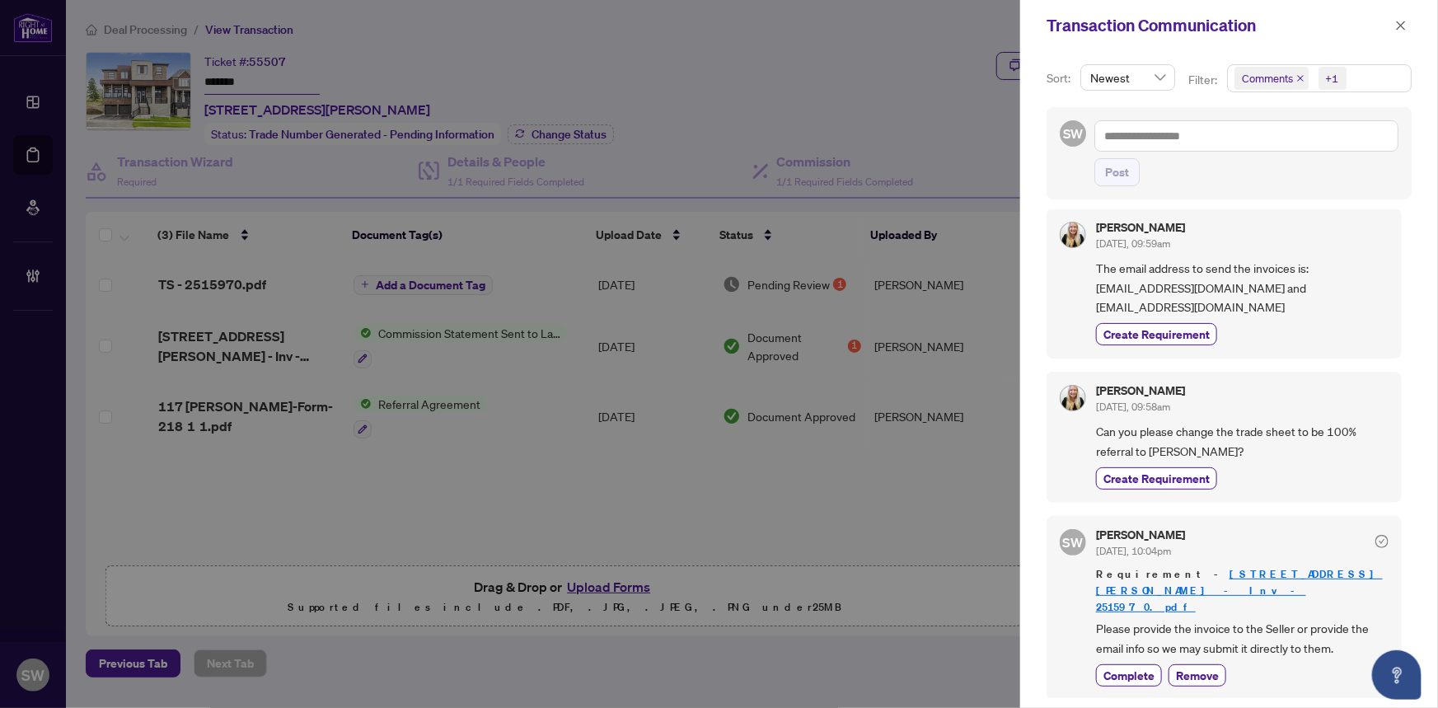
scroll to position [0, 0]
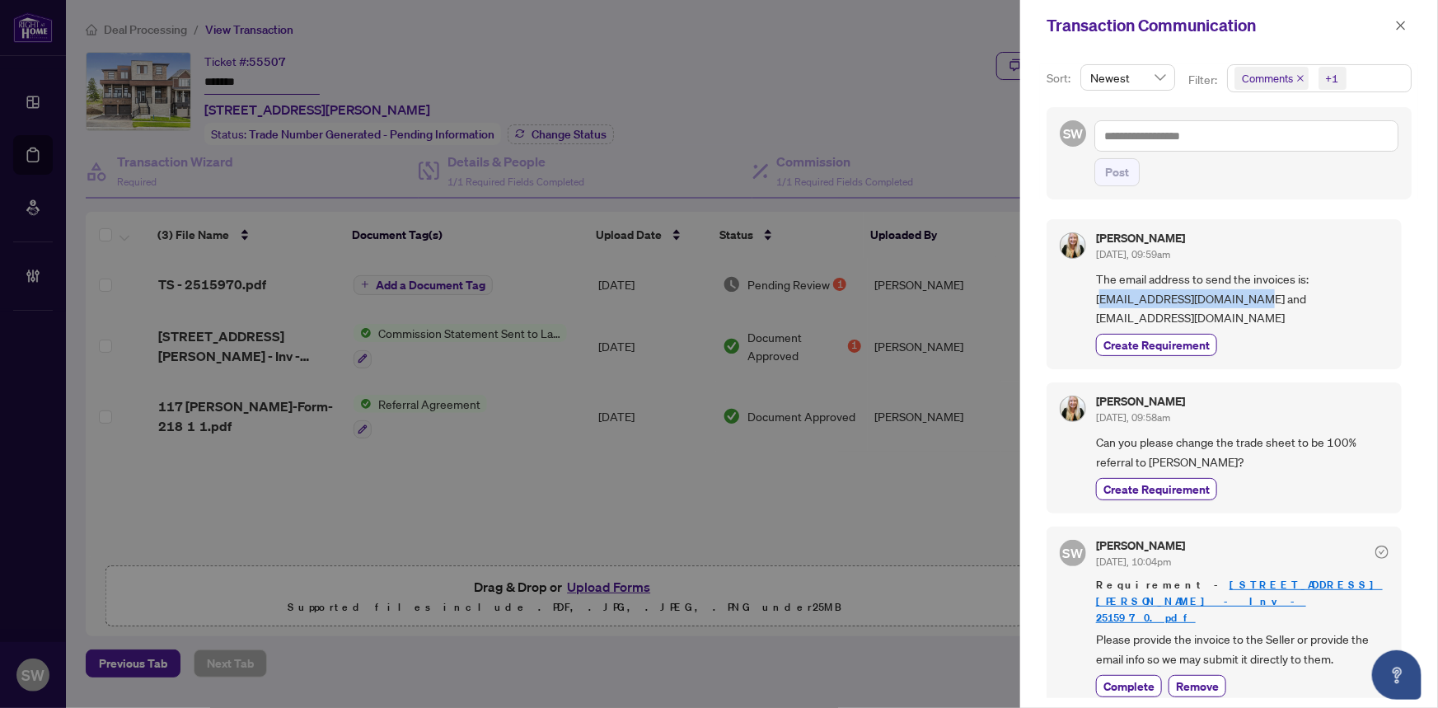
drag, startPoint x: 1099, startPoint y: 297, endPoint x: 1261, endPoint y: 293, distance: 161.5
click at [1261, 293] on span "The email address to send the invoices is: aszpindel@sundancehome.com and arahm…" at bounding box center [1242, 298] width 293 height 58
copy span "szpindel@sundancehome.com"
click at [1101, 313] on span "The email address to send the invoices is: aszpindel@sundancehome.com and arahm…" at bounding box center [1242, 298] width 293 height 58
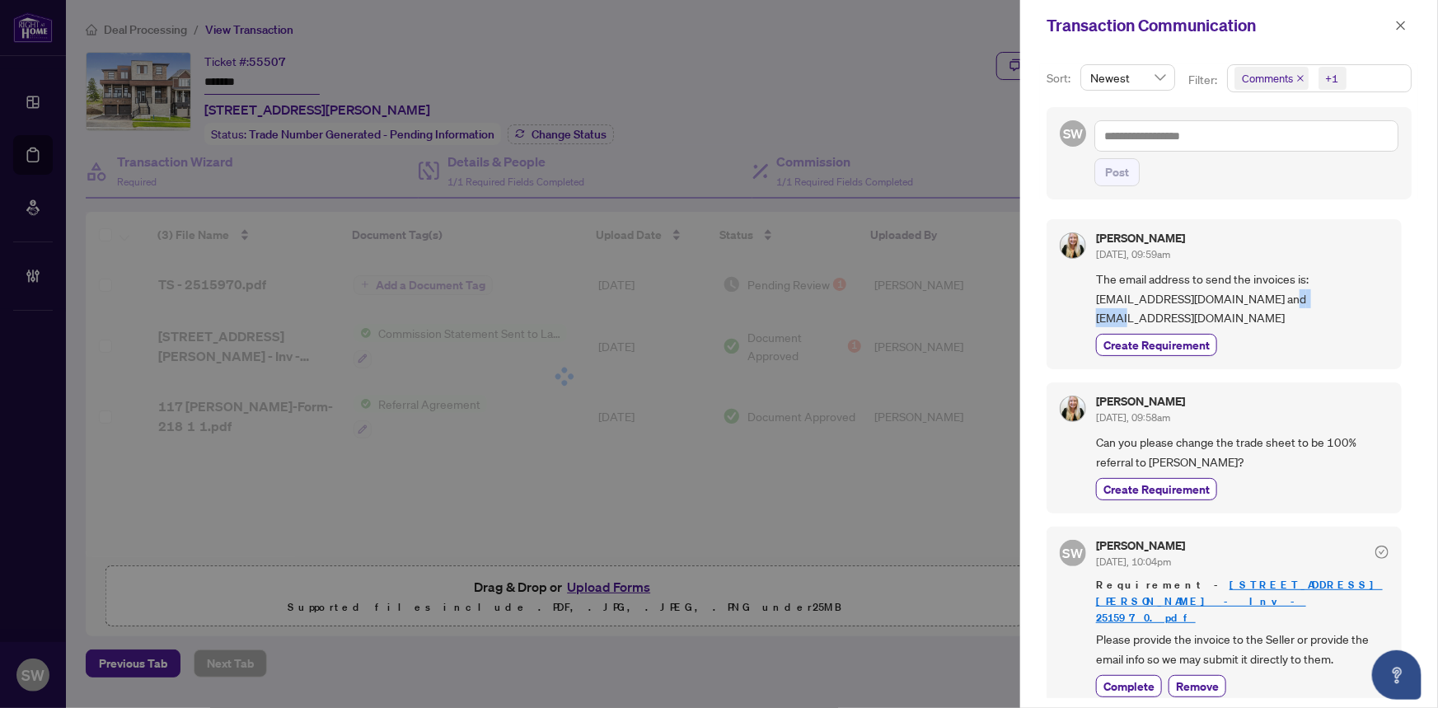
click at [1101, 313] on span "The email address to send the invoices is: aszpindel@sundancehome.com and arahm…" at bounding box center [1242, 298] width 293 height 58
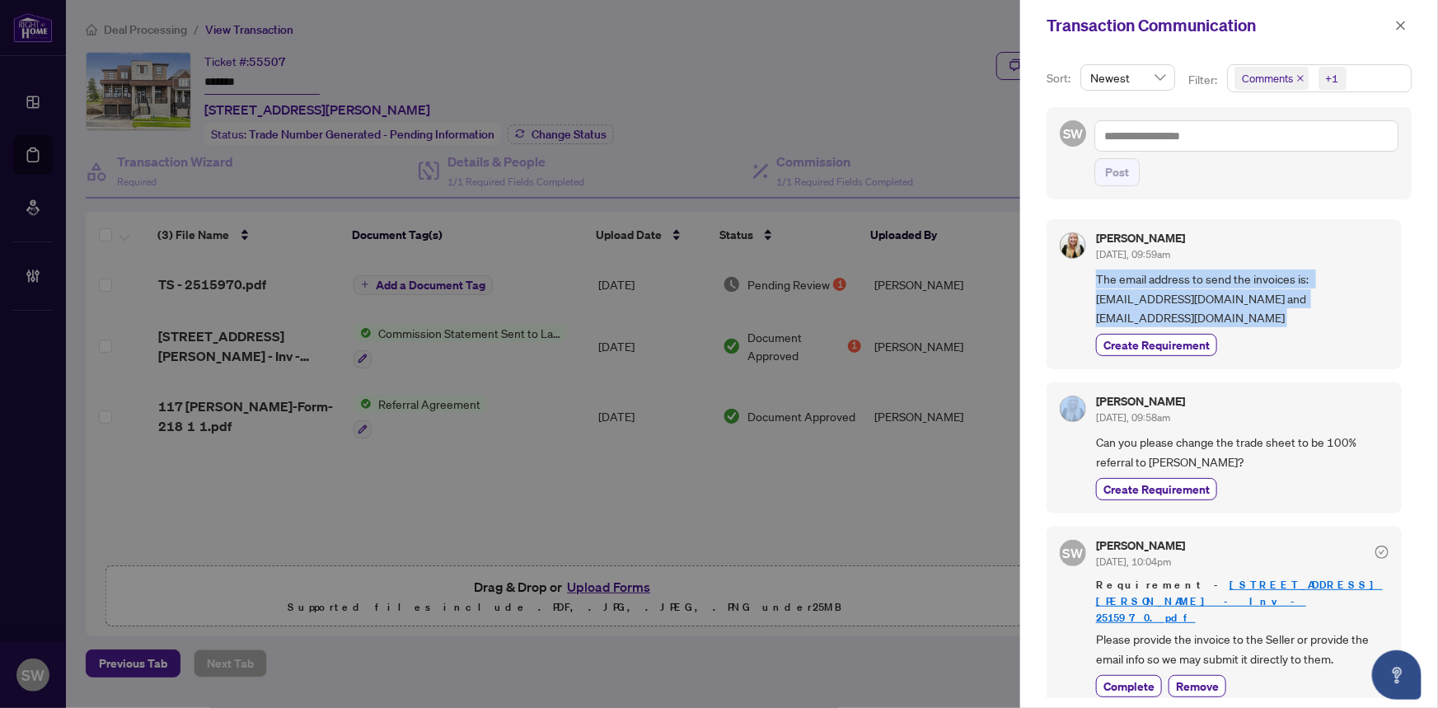
click at [1101, 313] on span "The email address to send the invoices is: aszpindel@sundancehome.com and arahm…" at bounding box center [1242, 298] width 293 height 58
click at [1112, 320] on span "The email address to send the invoices is: aszpindel@sundancehome.com and arahm…" at bounding box center [1242, 298] width 293 height 58
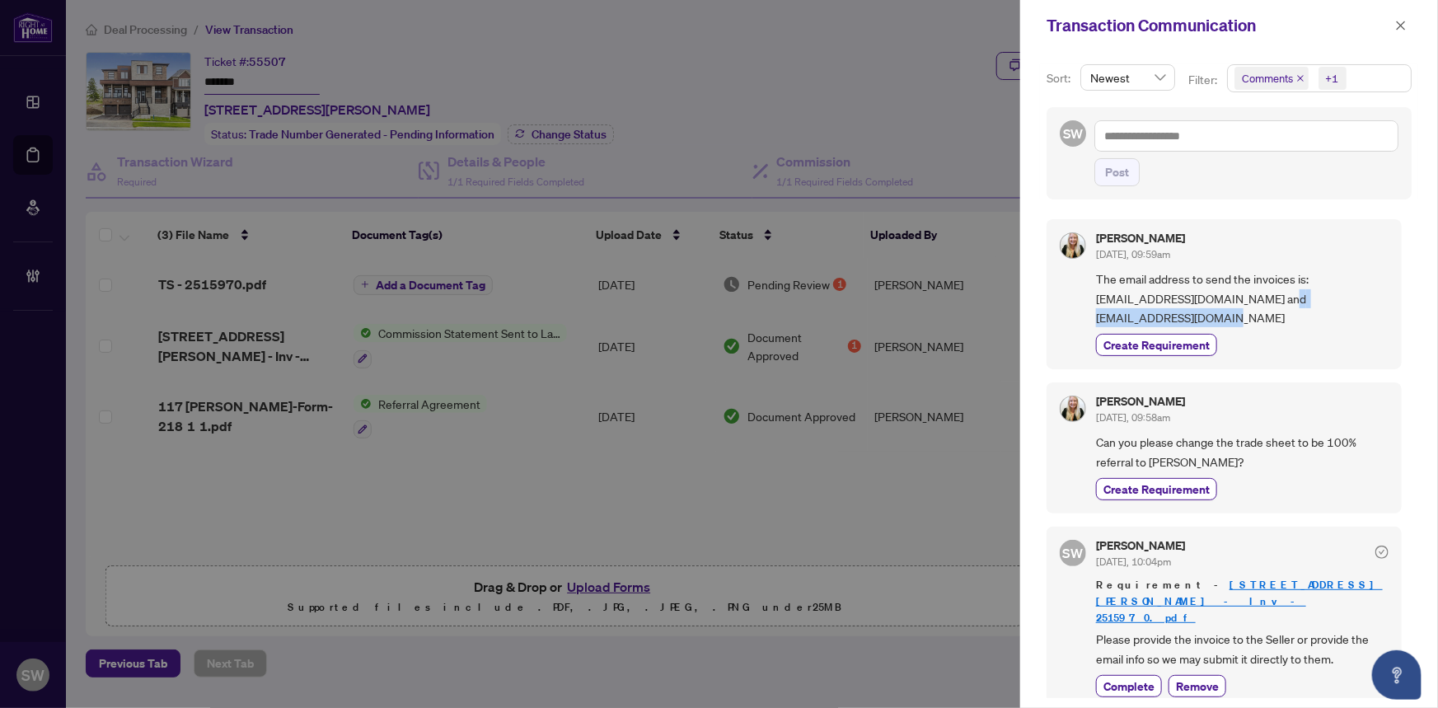
drag, startPoint x: 1098, startPoint y: 318, endPoint x: 1252, endPoint y: 317, distance: 153.3
click at [1252, 317] on span "The email address to send the invoices is: aszpindel@sundancehome.com and arahm…" at bounding box center [1242, 298] width 293 height 58
copy span "arahman@sundancehome.com"
click at [1399, 26] on icon "close" at bounding box center [1401, 26] width 12 height 12
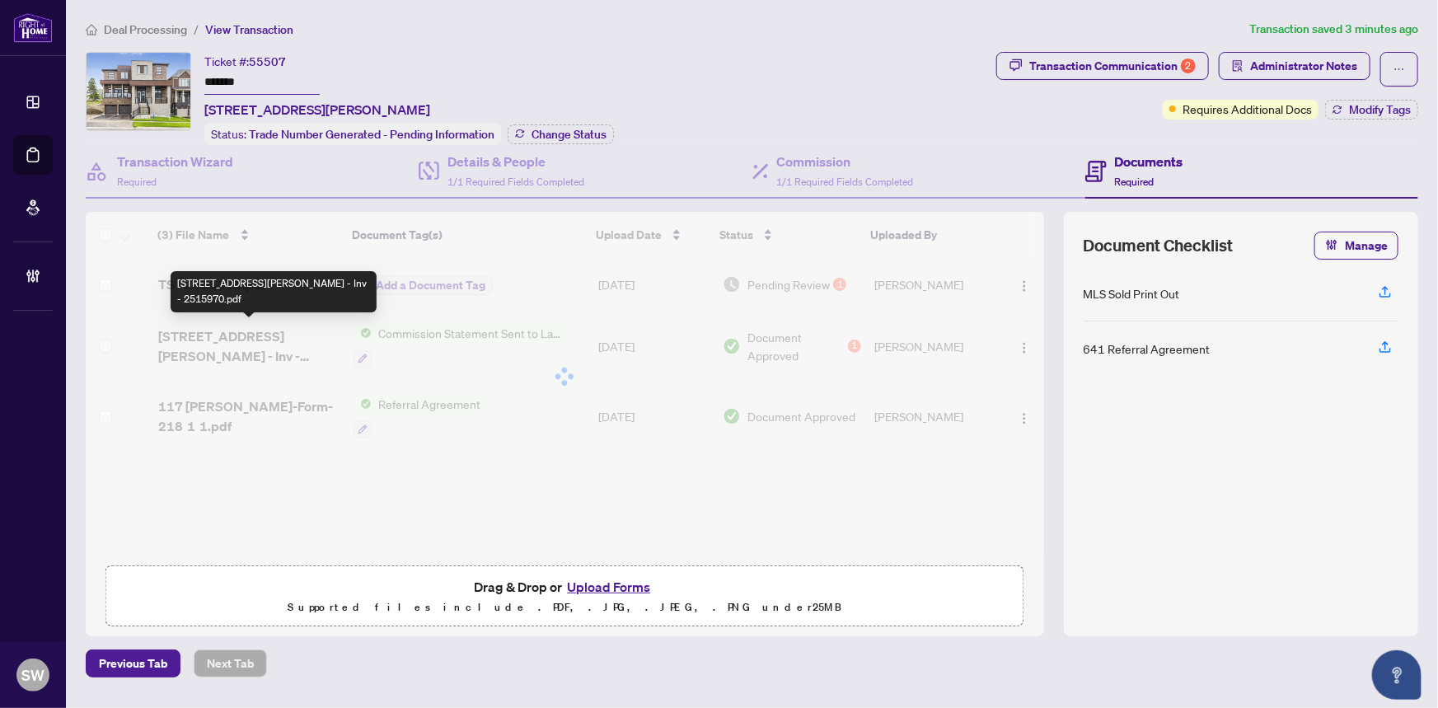
click at [214, 332] on div "(3) File Name Document Tag(s) Upload Date Status Uploaded By (3) File Name Docu…" at bounding box center [565, 384] width 958 height 345
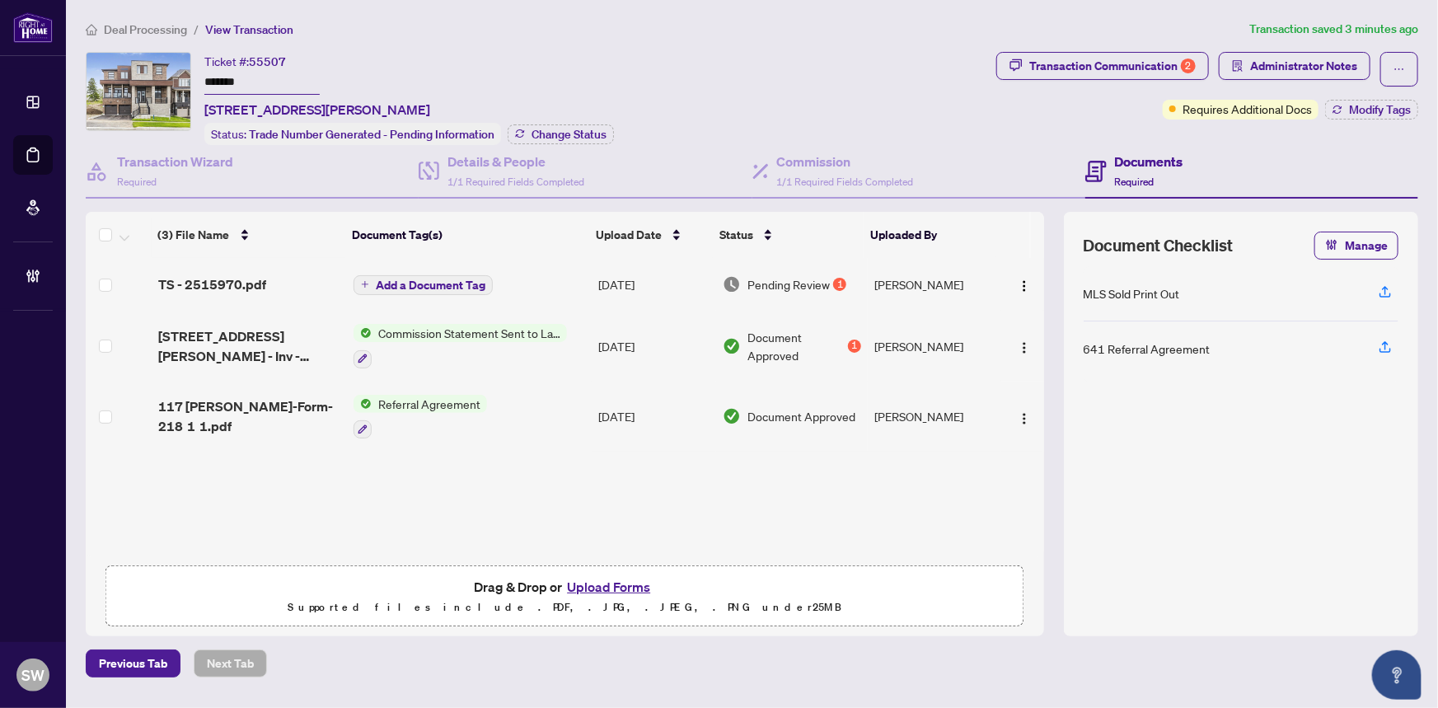
click at [222, 331] on span "117 Rowe St - Inv - 2515970.pdf" at bounding box center [249, 346] width 183 height 40
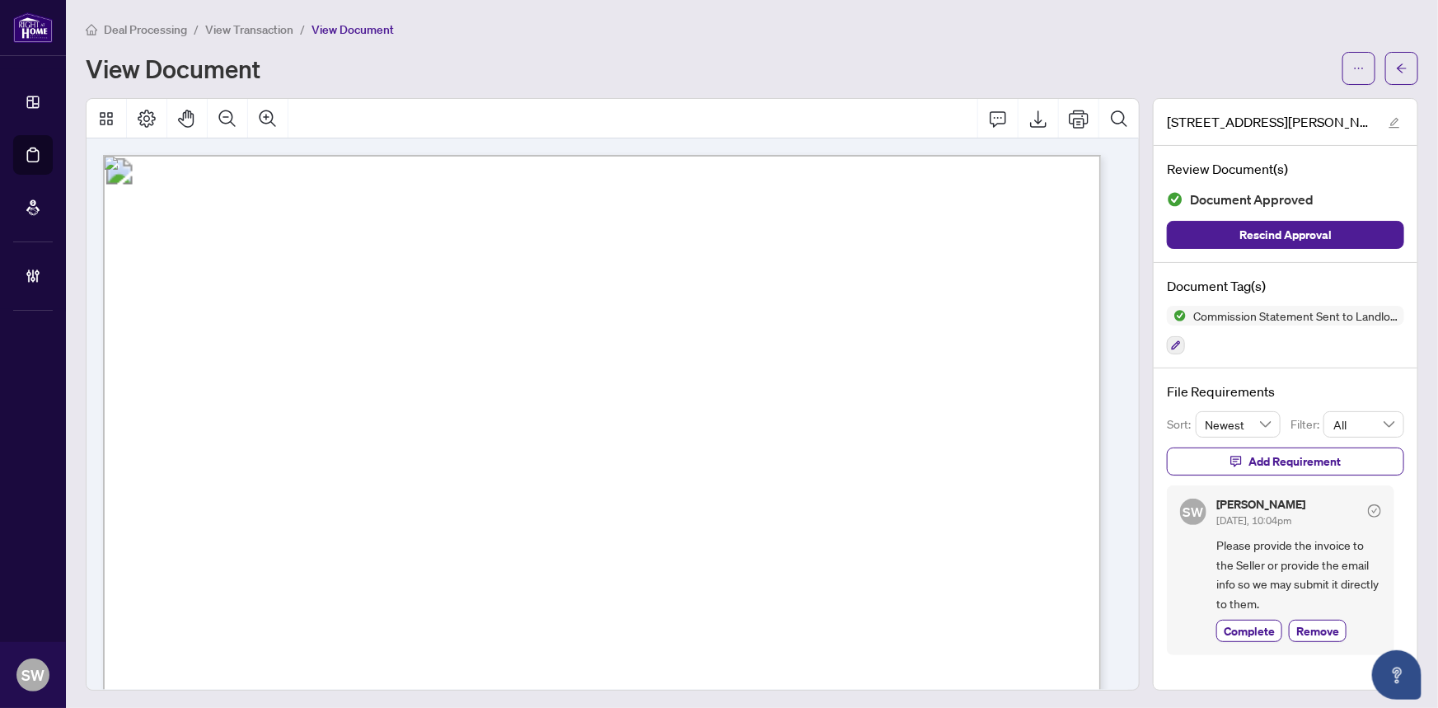
click at [245, 27] on span "View Transaction" at bounding box center [249, 29] width 88 height 15
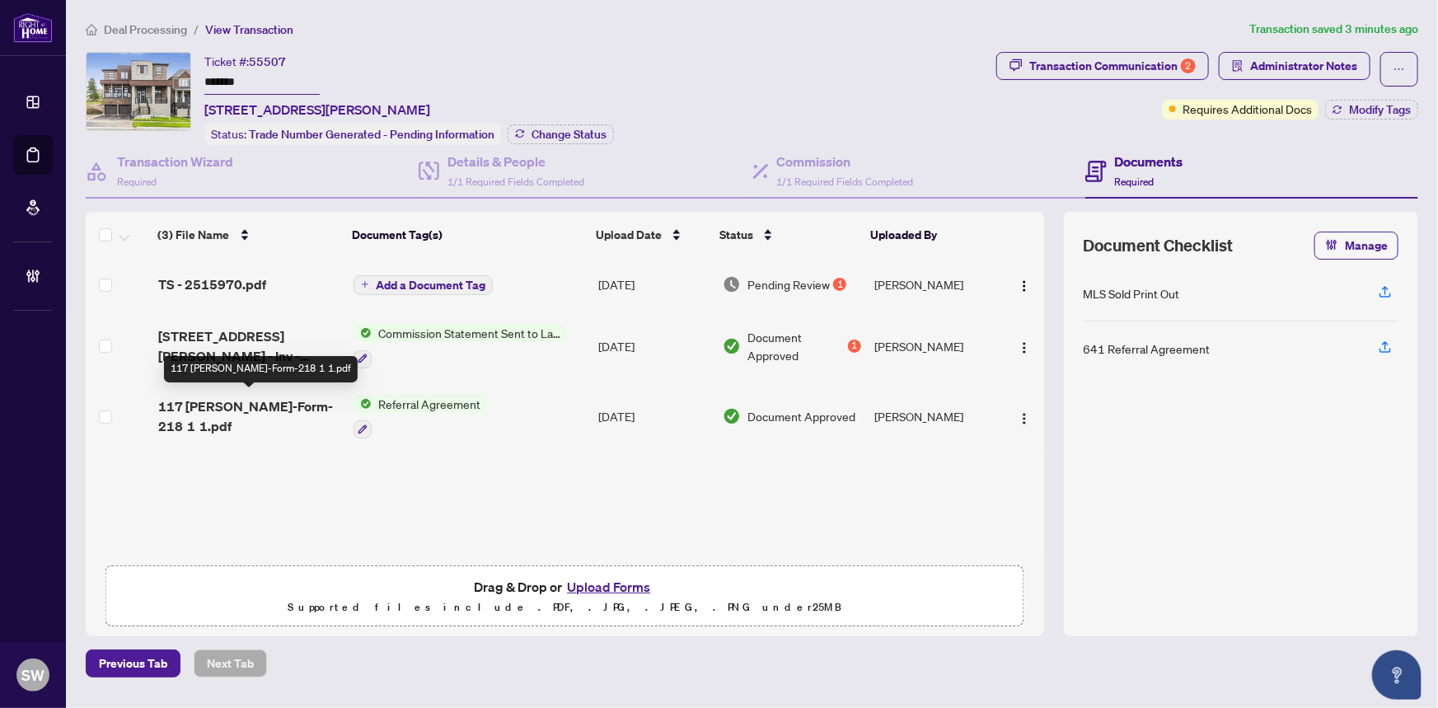
click at [283, 398] on span "117 Rowe OREA-Form-218 1 1.pdf" at bounding box center [249, 416] width 183 height 40
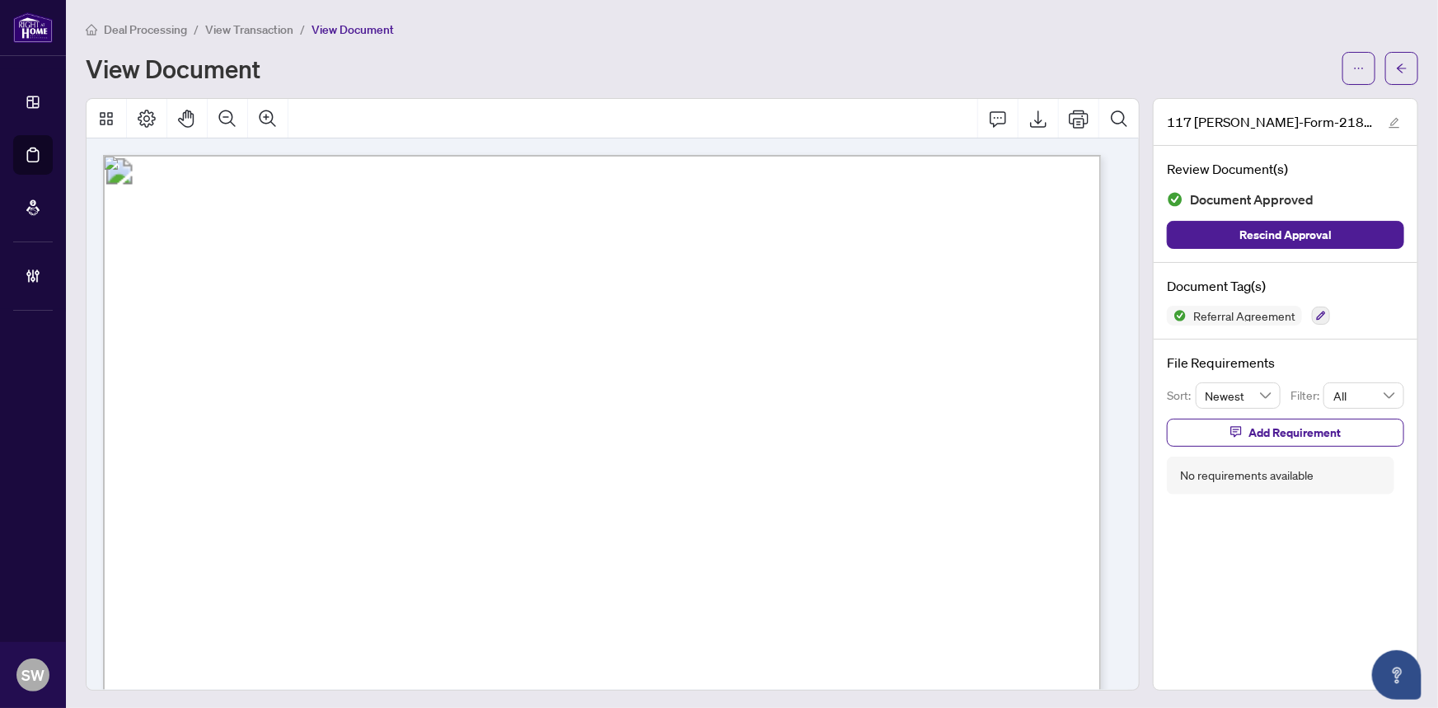
click at [399, 155] on article "Representation Agreement Representation & Service Form 218 for use in the Provi…" at bounding box center [1090, 155] width 1975 height 0
click at [401, 249] on span "Representation & Service" at bounding box center [498, 254] width 200 height 26
click at [402, 155] on article "Representation Agreement Representation & Service Form 218 for use in the Provi…" at bounding box center [1090, 155] width 1975 height 0
click at [1396, 76] on span "button" at bounding box center [1402, 68] width 12 height 26
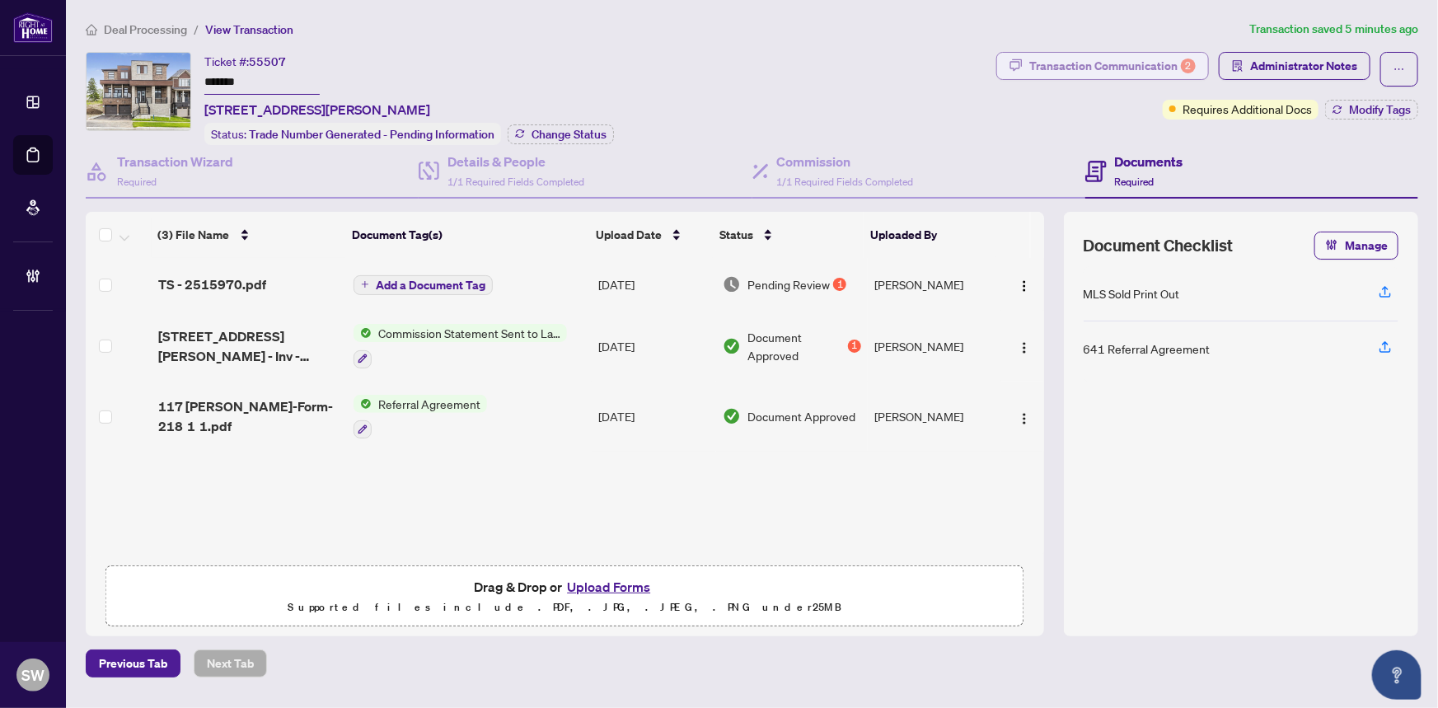
click at [1074, 72] on div "Transaction Communication 2" at bounding box center [1112, 66] width 166 height 26
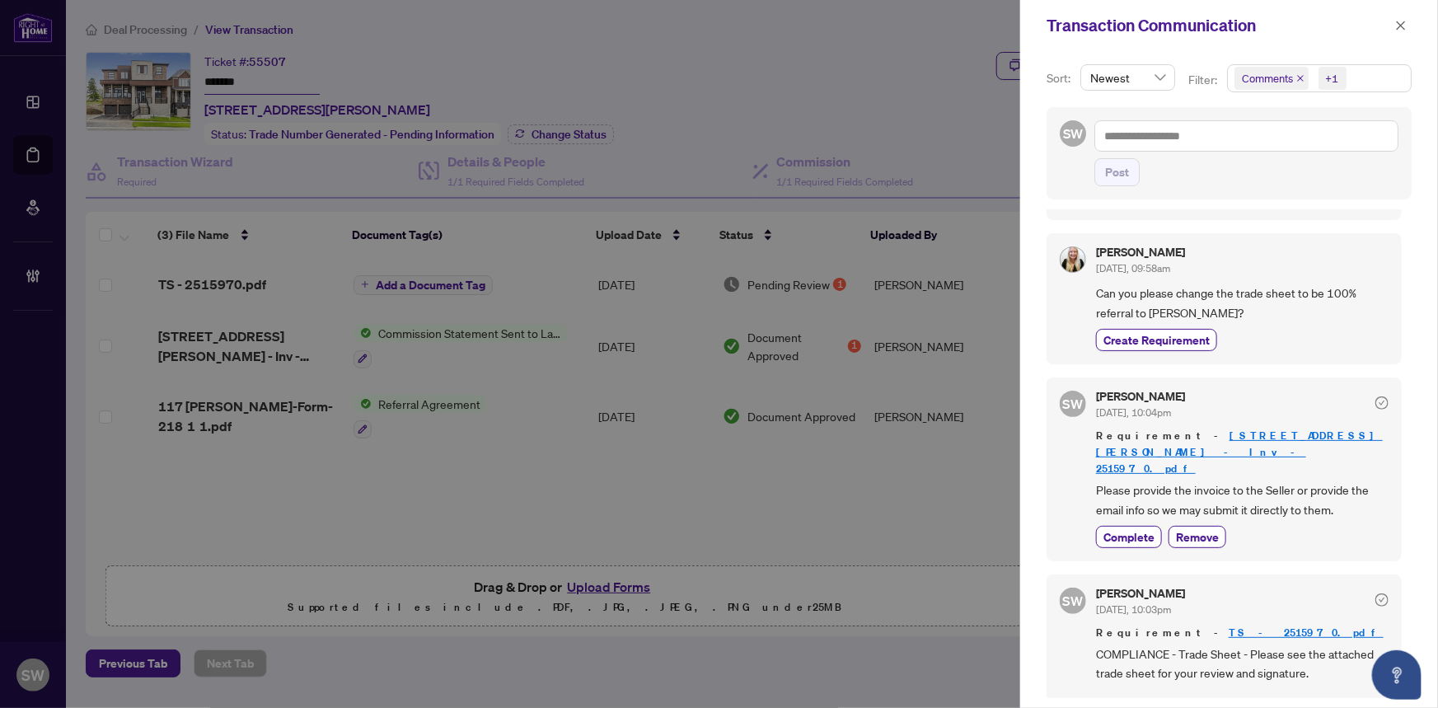
scroll to position [224, 0]
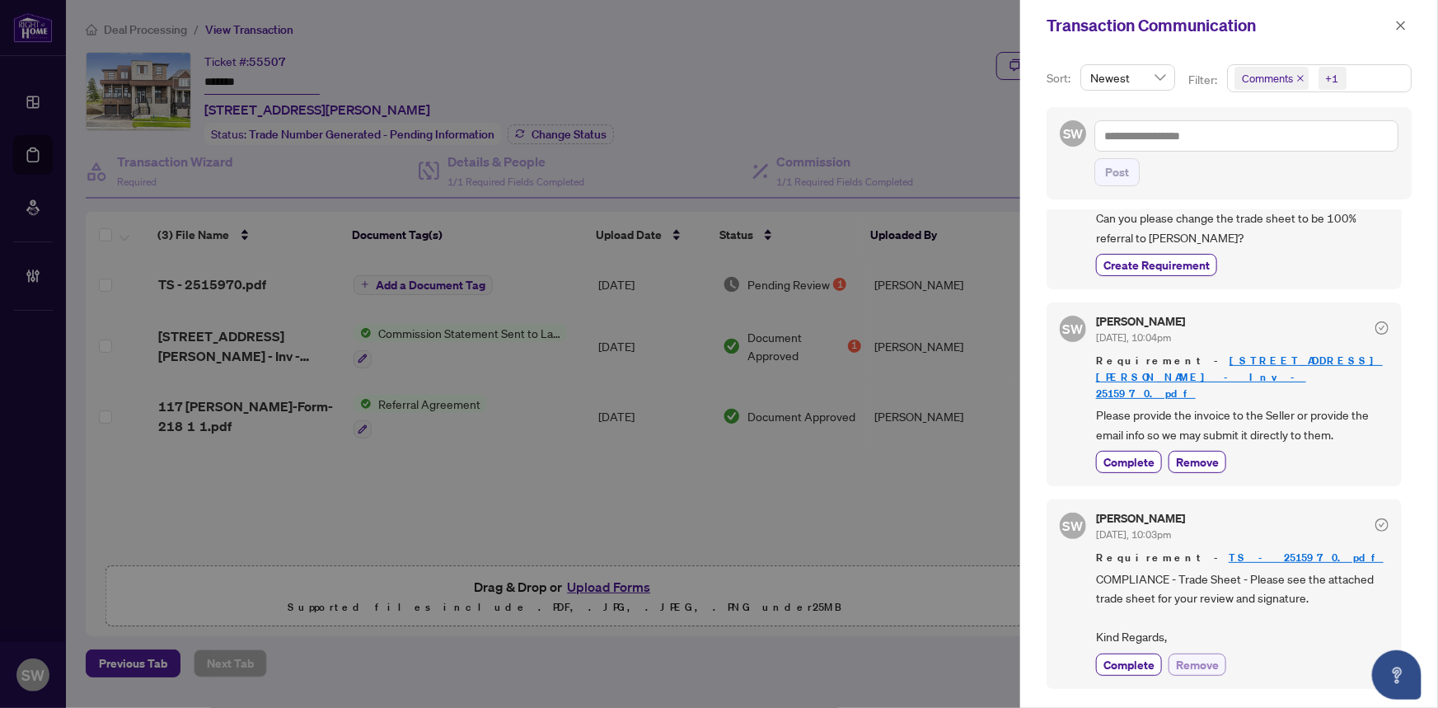
click at [1209, 656] on span "Remove" at bounding box center [1197, 664] width 43 height 17
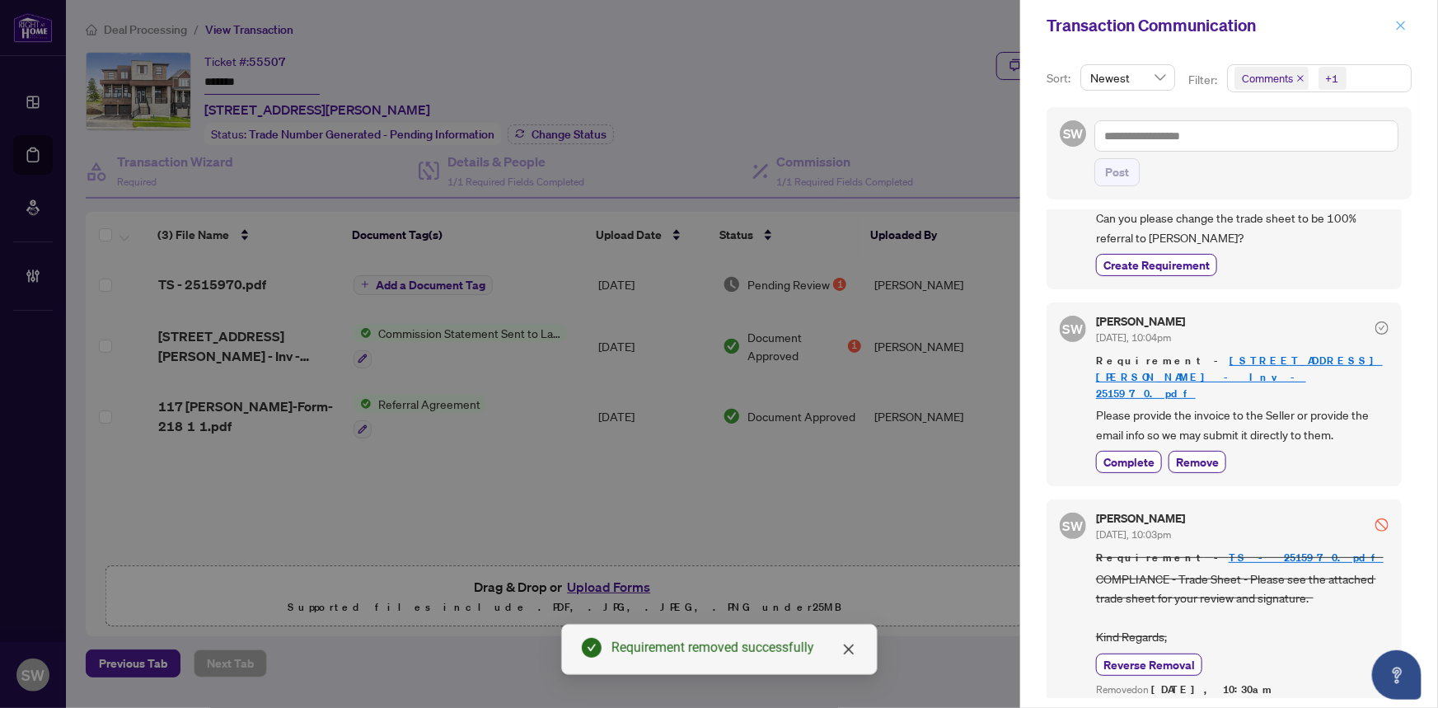
click at [1395, 21] on icon "close" at bounding box center [1401, 26] width 12 height 12
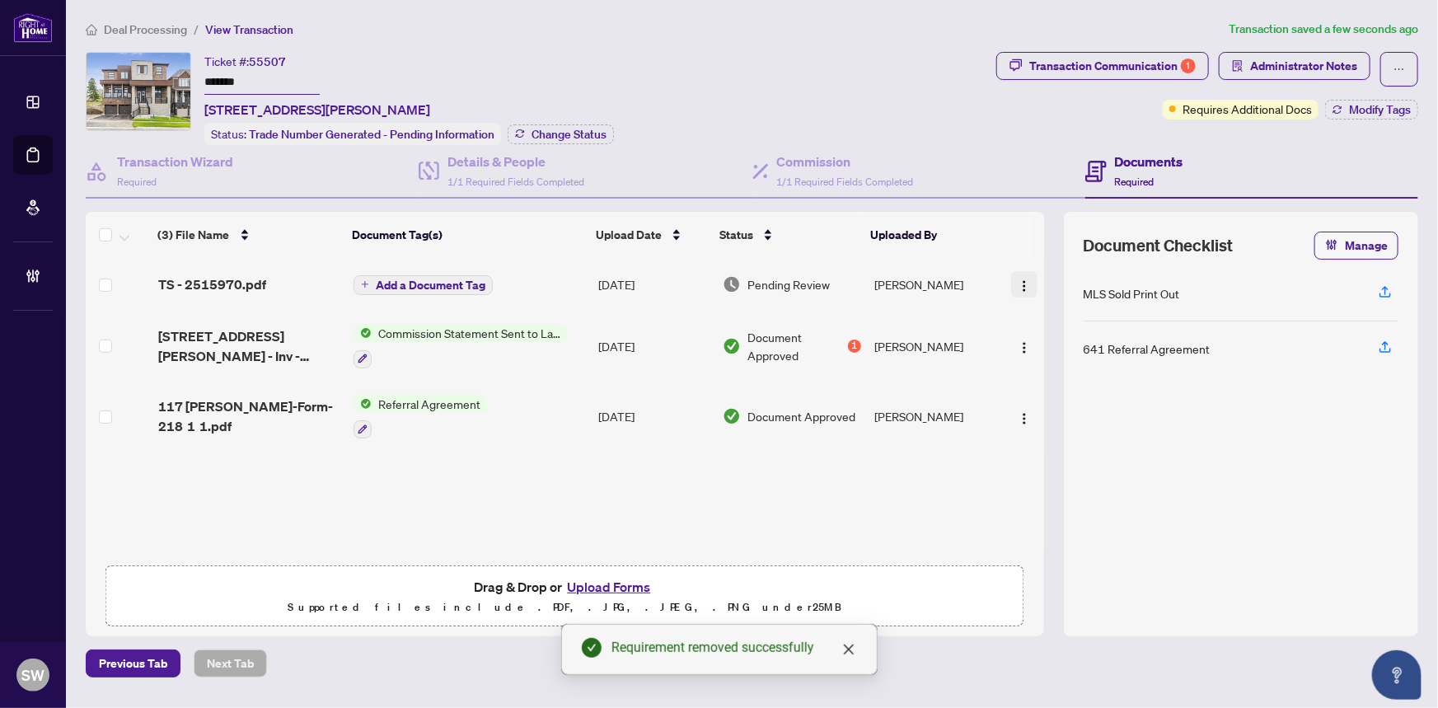
click at [1018, 282] on img "button" at bounding box center [1024, 285] width 13 height 13
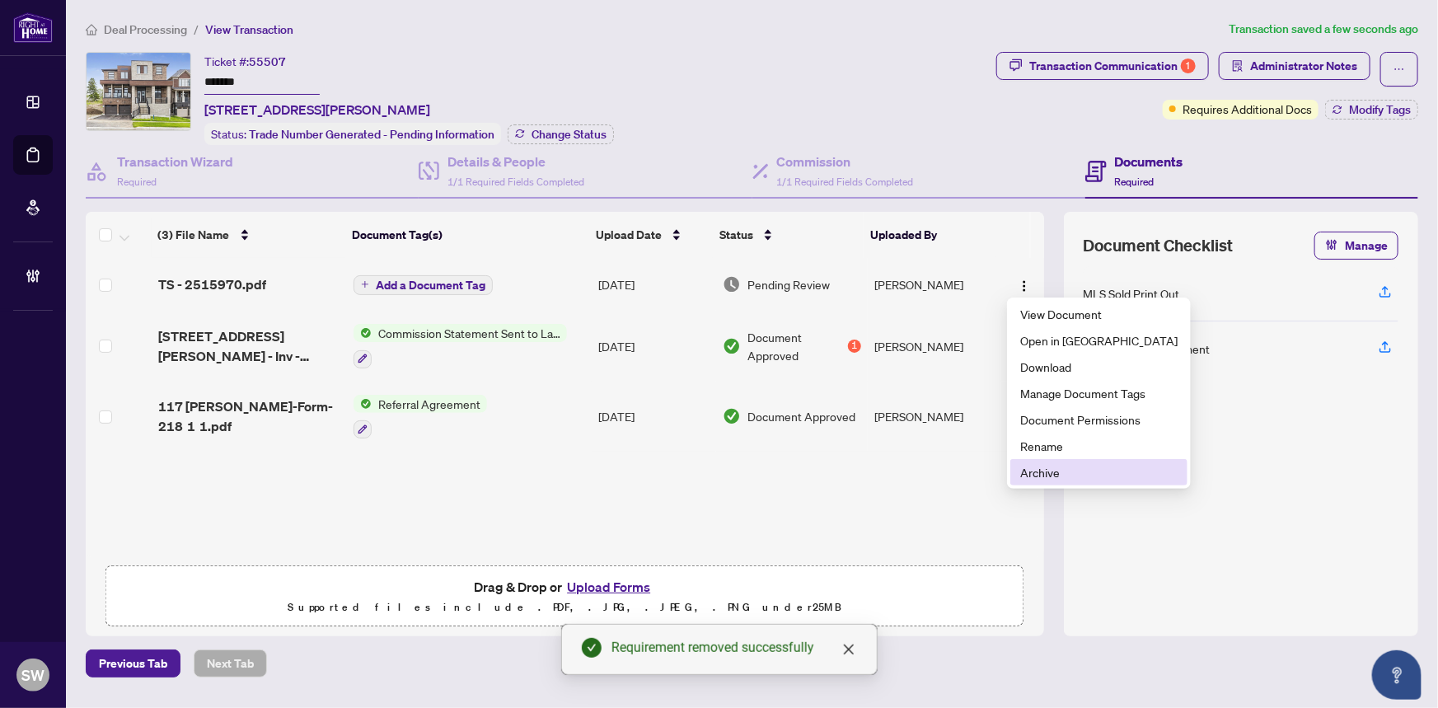
click at [1058, 483] on li "Archive" at bounding box center [1098, 472] width 177 height 26
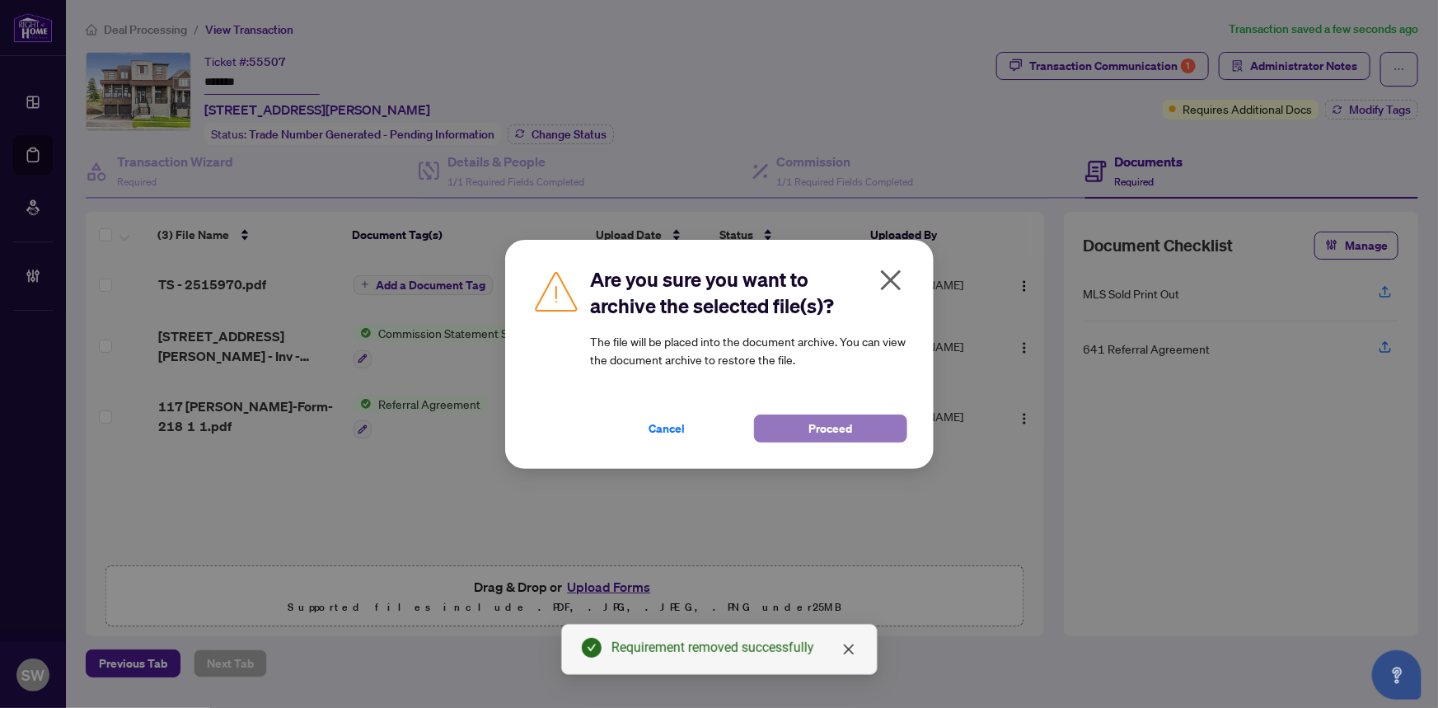
click at [822, 435] on span "Proceed" at bounding box center [830, 428] width 44 height 26
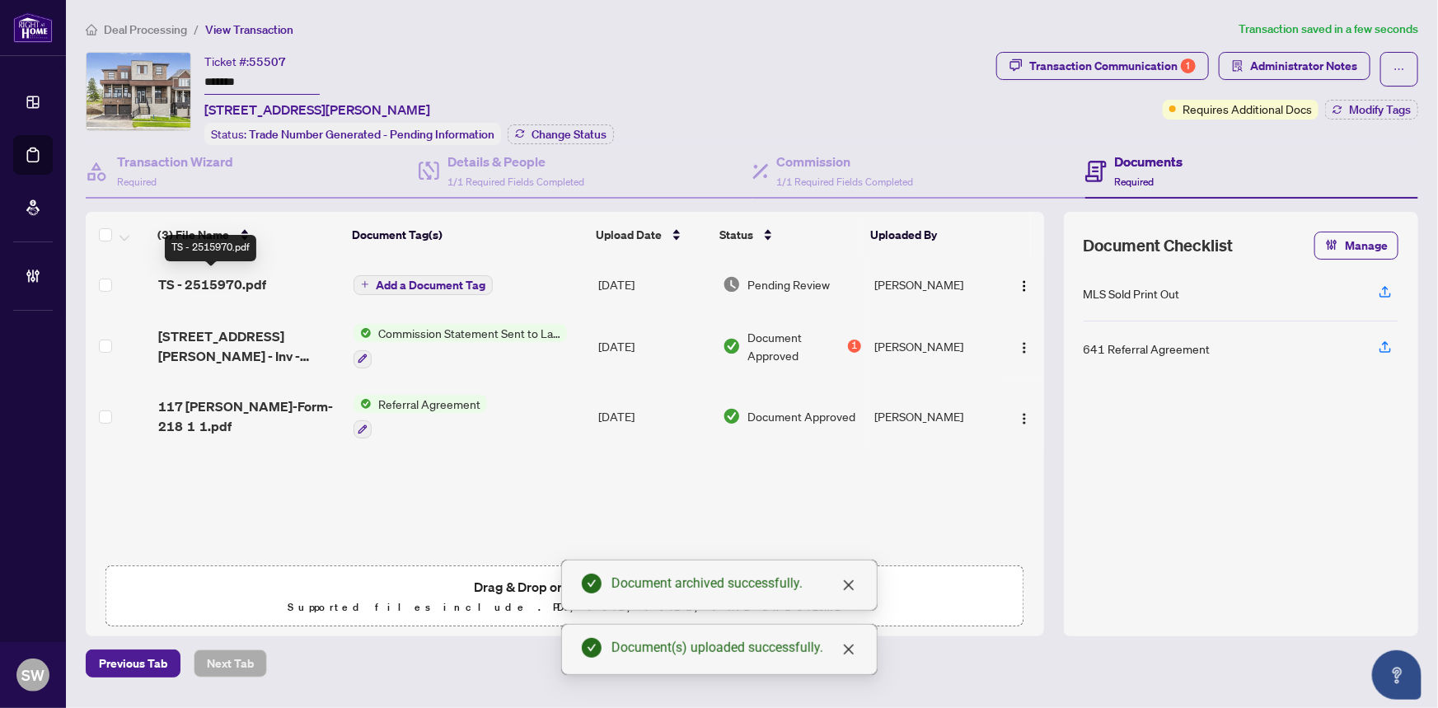
click at [216, 276] on span "TS - 2515970.pdf" at bounding box center [212, 284] width 108 height 20
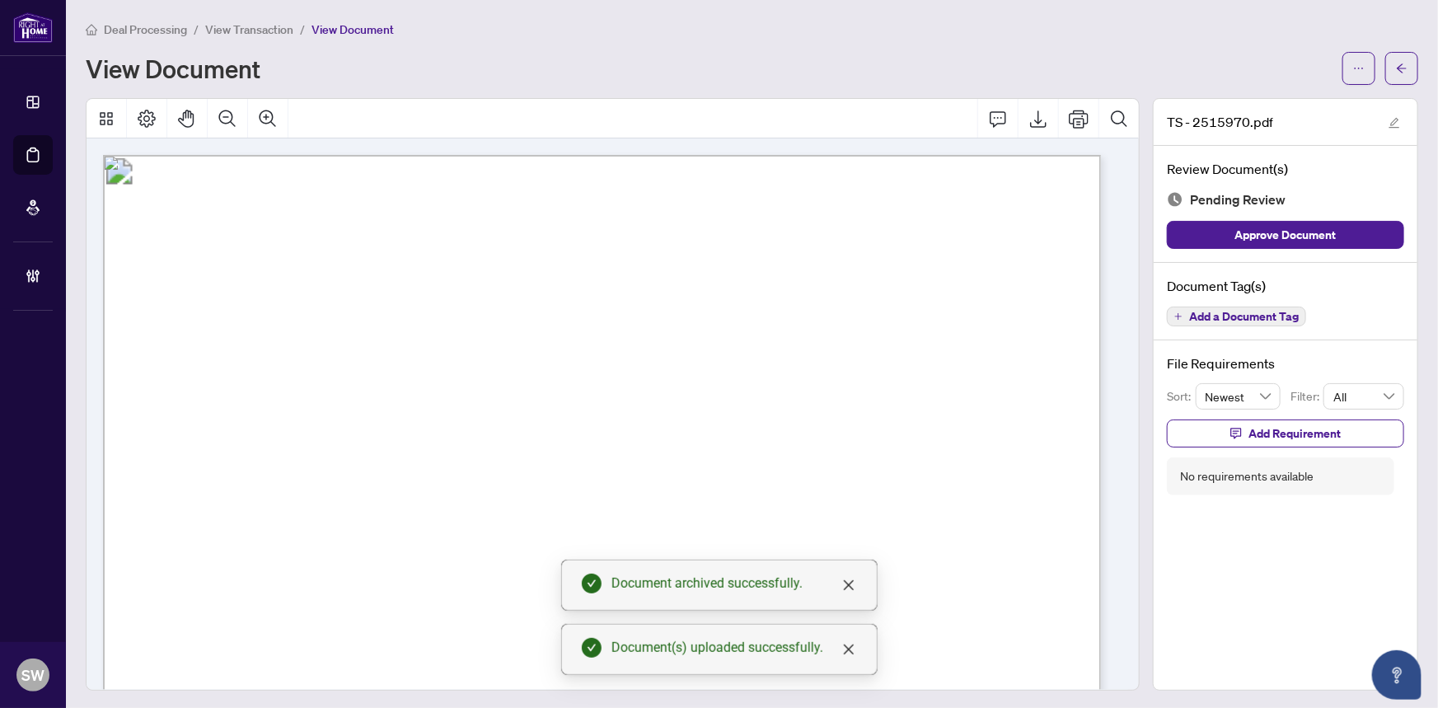
click at [1211, 316] on span "Add a Document Tag" at bounding box center [1244, 317] width 110 height 12
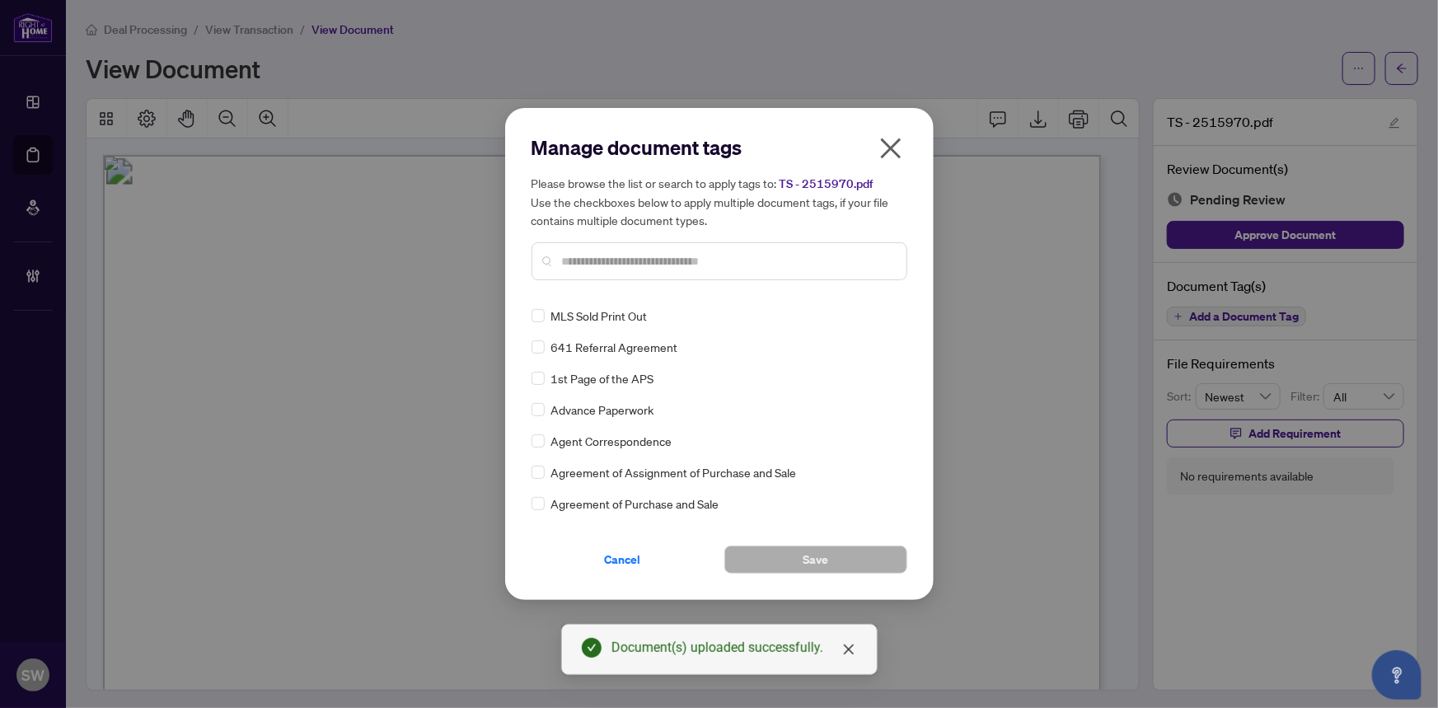
click at [595, 260] on input "text" at bounding box center [727, 261] width 331 height 18
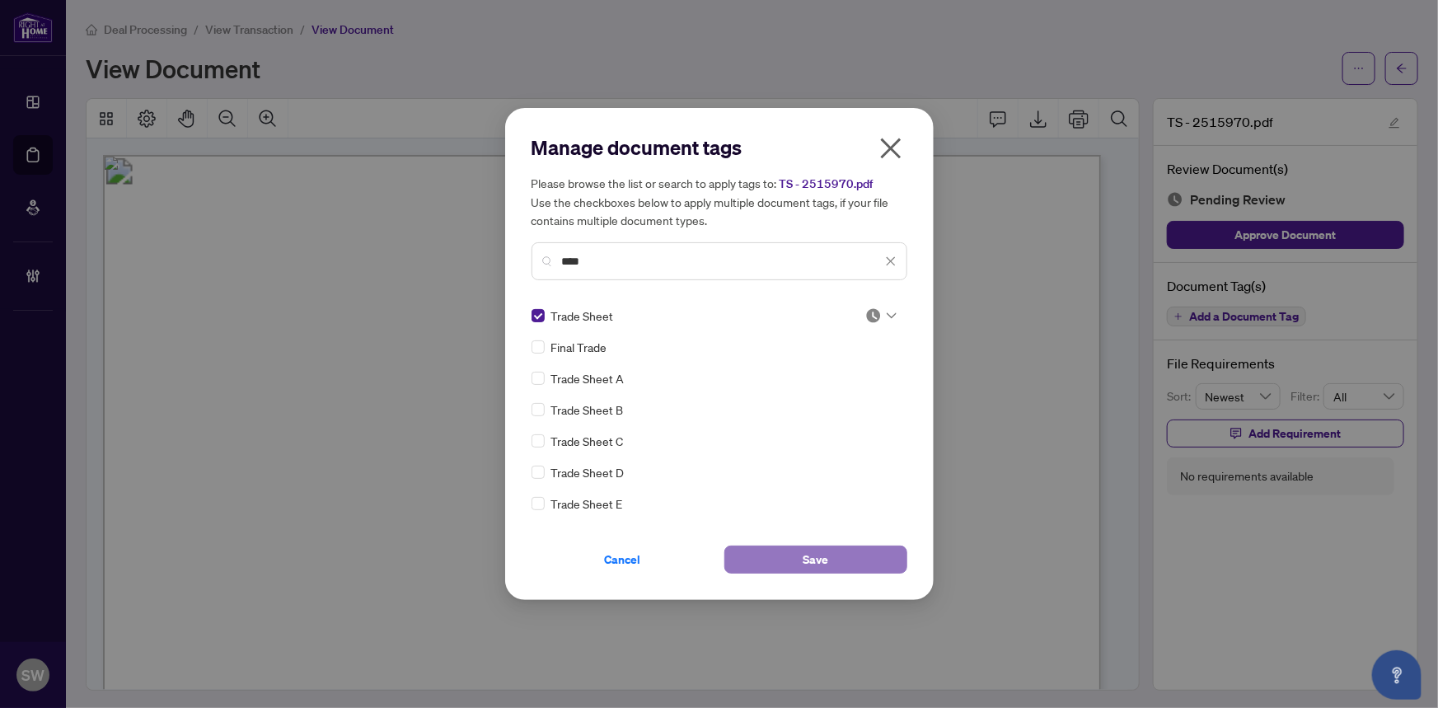
click at [836, 555] on button "Save" at bounding box center [815, 560] width 183 height 28
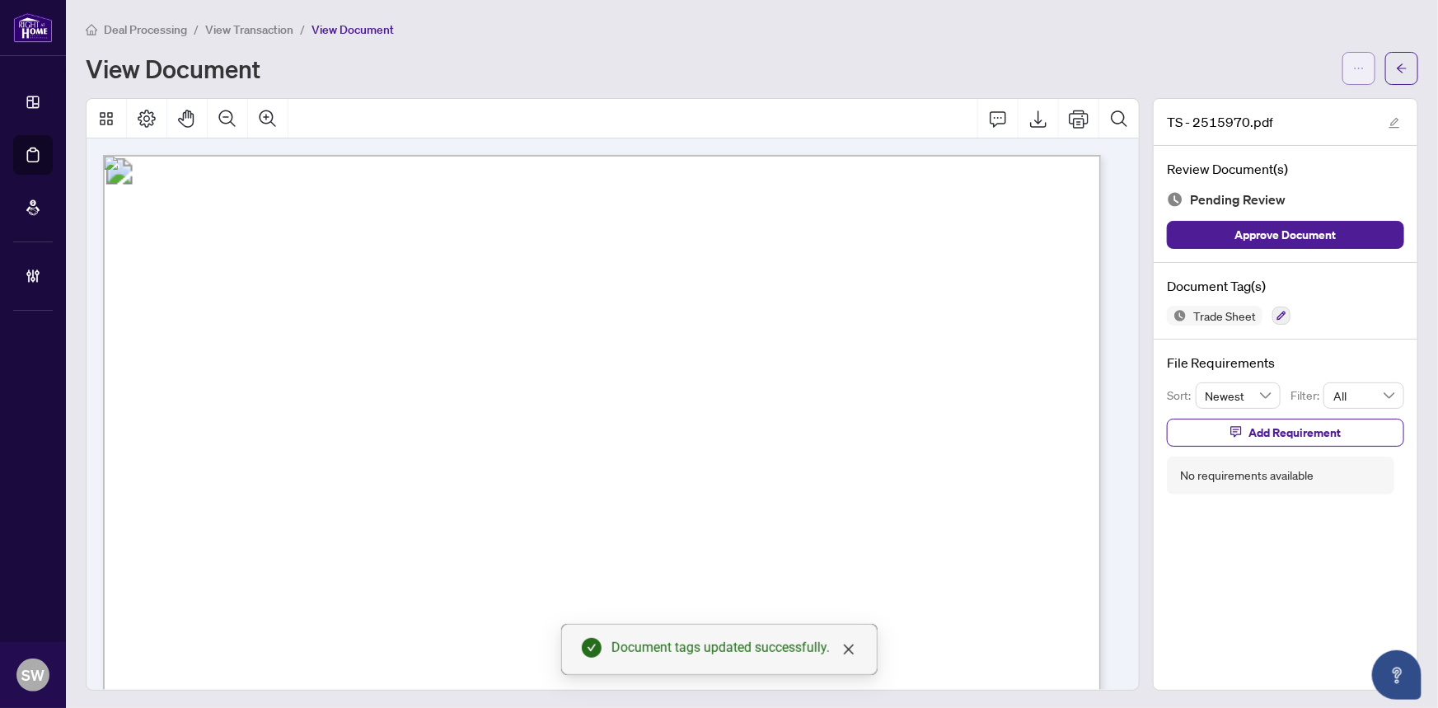
click at [1353, 74] on span "button" at bounding box center [1359, 68] width 12 height 26
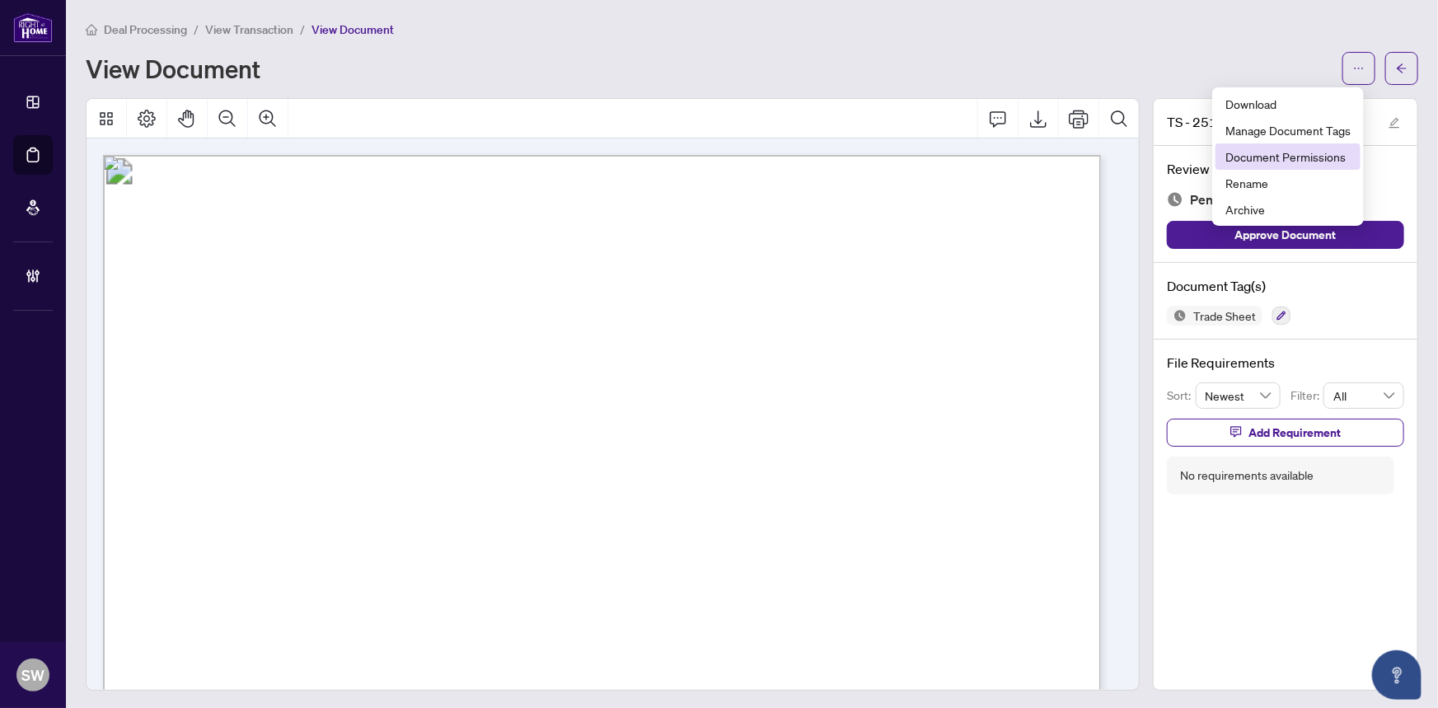
click at [1323, 151] on span "Document Permissions" at bounding box center [1287, 157] width 125 height 18
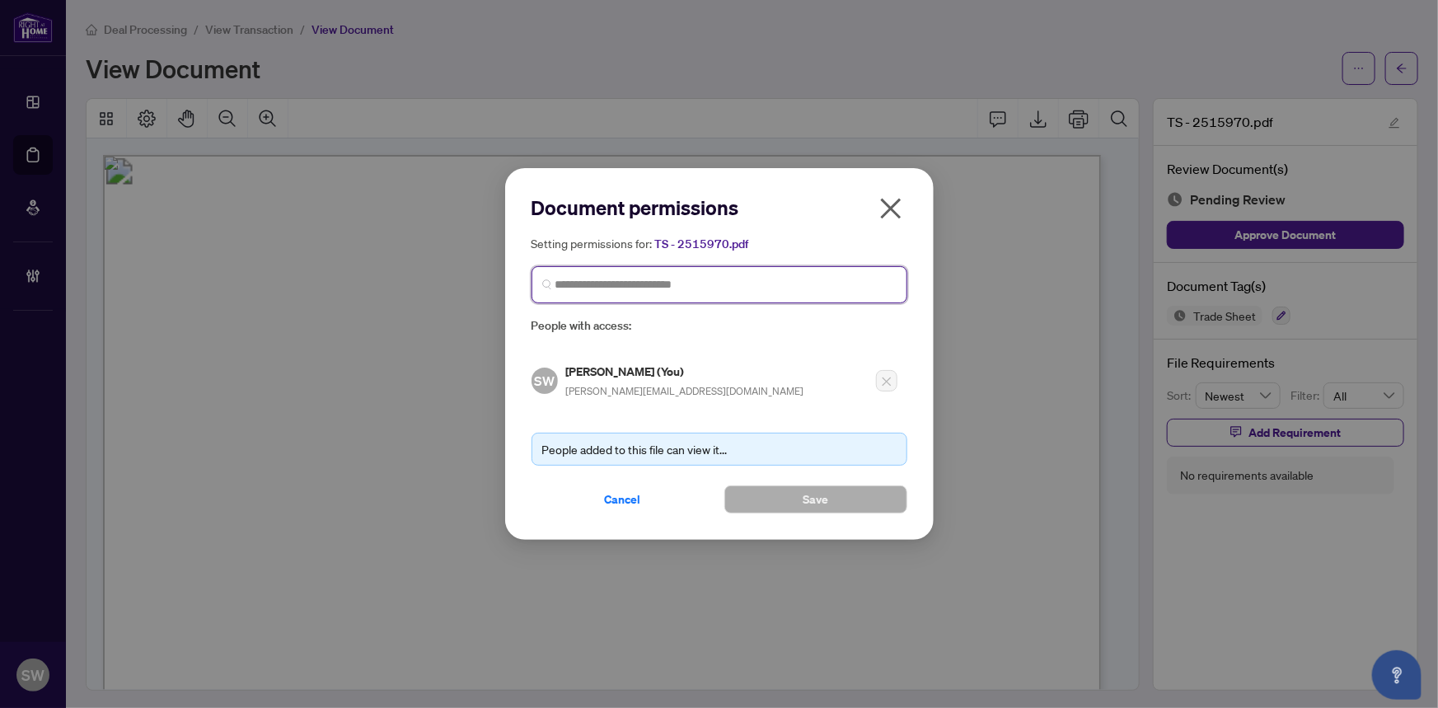
click at [659, 288] on input "search" at bounding box center [725, 284] width 341 height 17
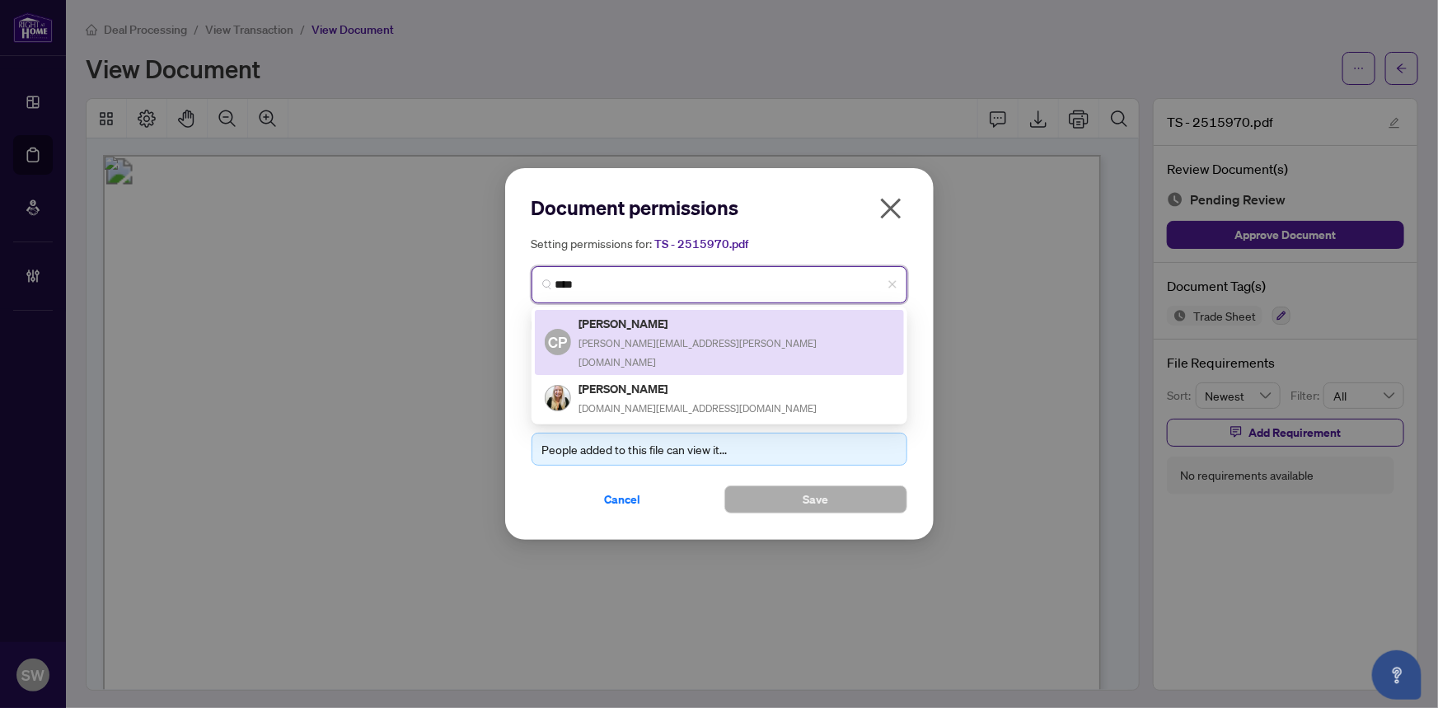
click at [626, 324] on h5 "Curtis Pimentel" at bounding box center [736, 323] width 315 height 19
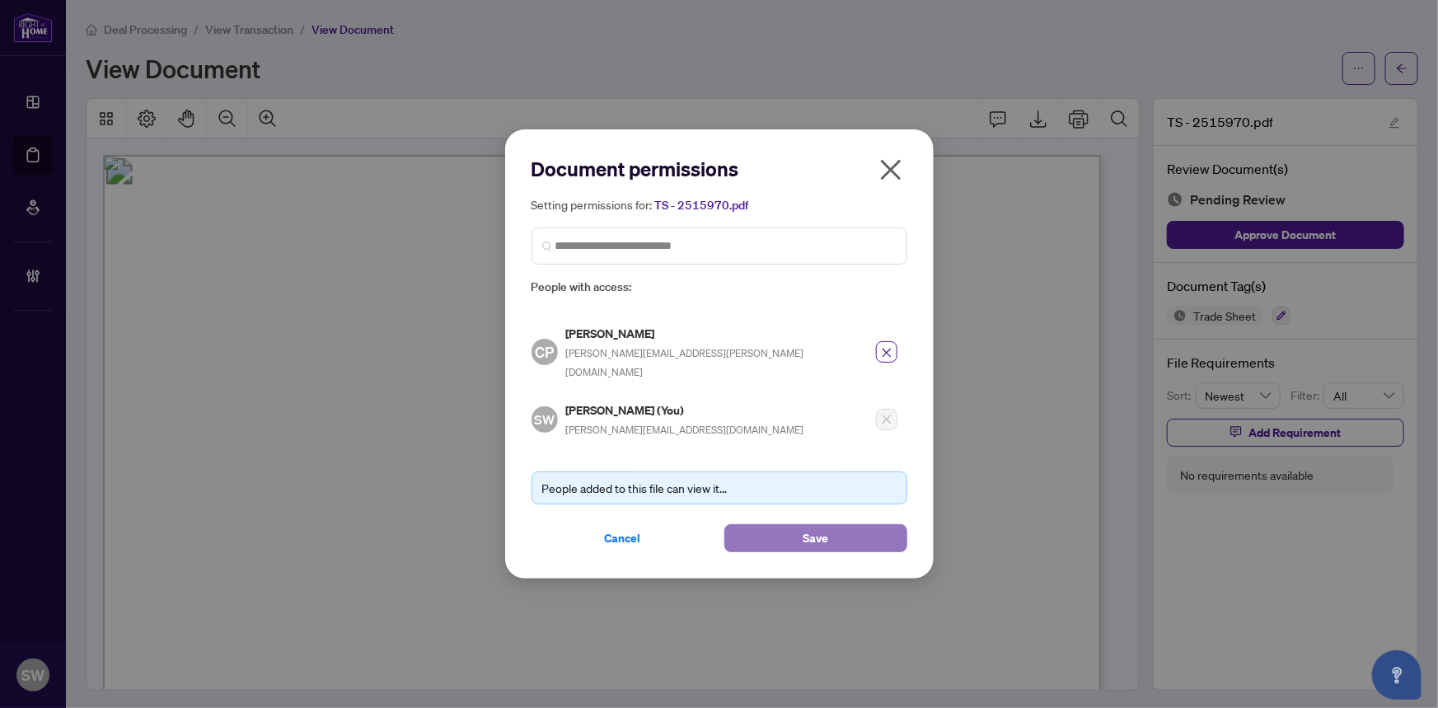
click at [815, 525] on span "Save" at bounding box center [816, 538] width 26 height 26
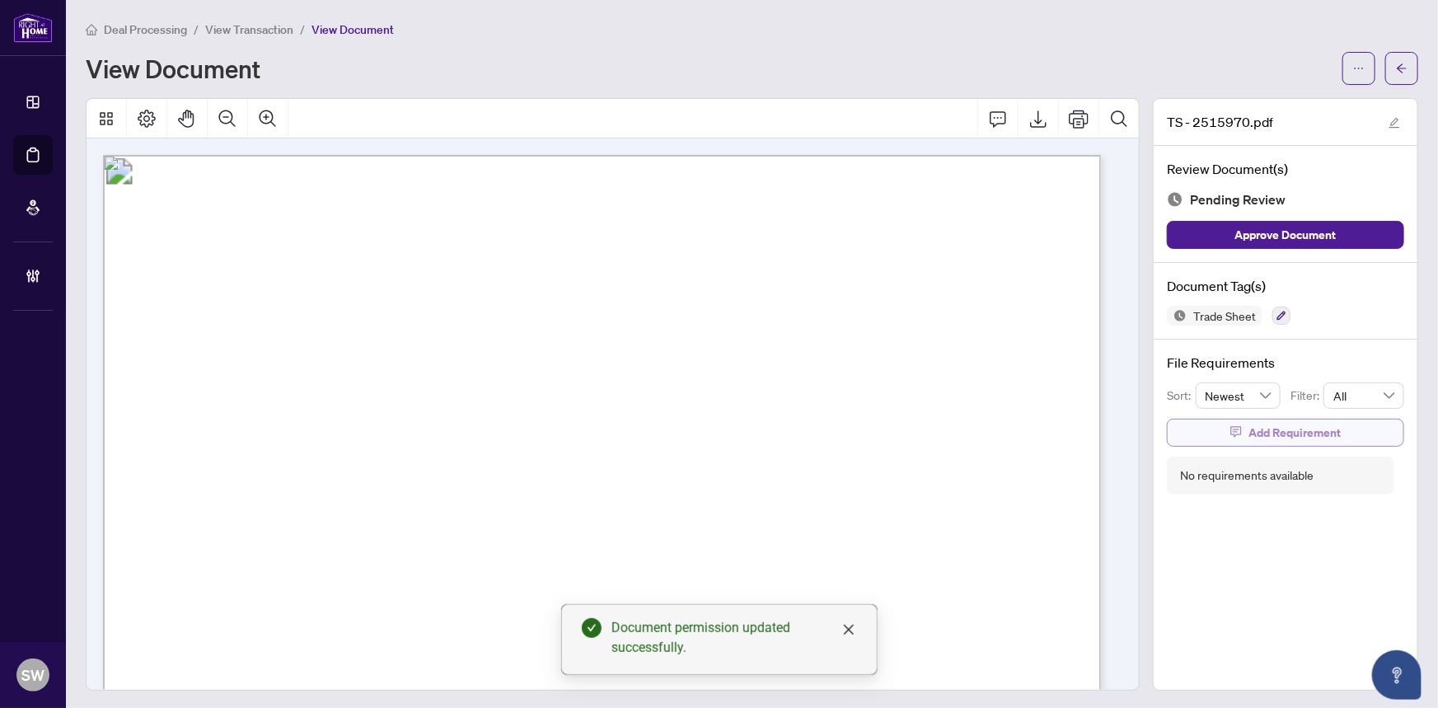
click at [1286, 435] on span "Add Requirement" at bounding box center [1294, 432] width 92 height 26
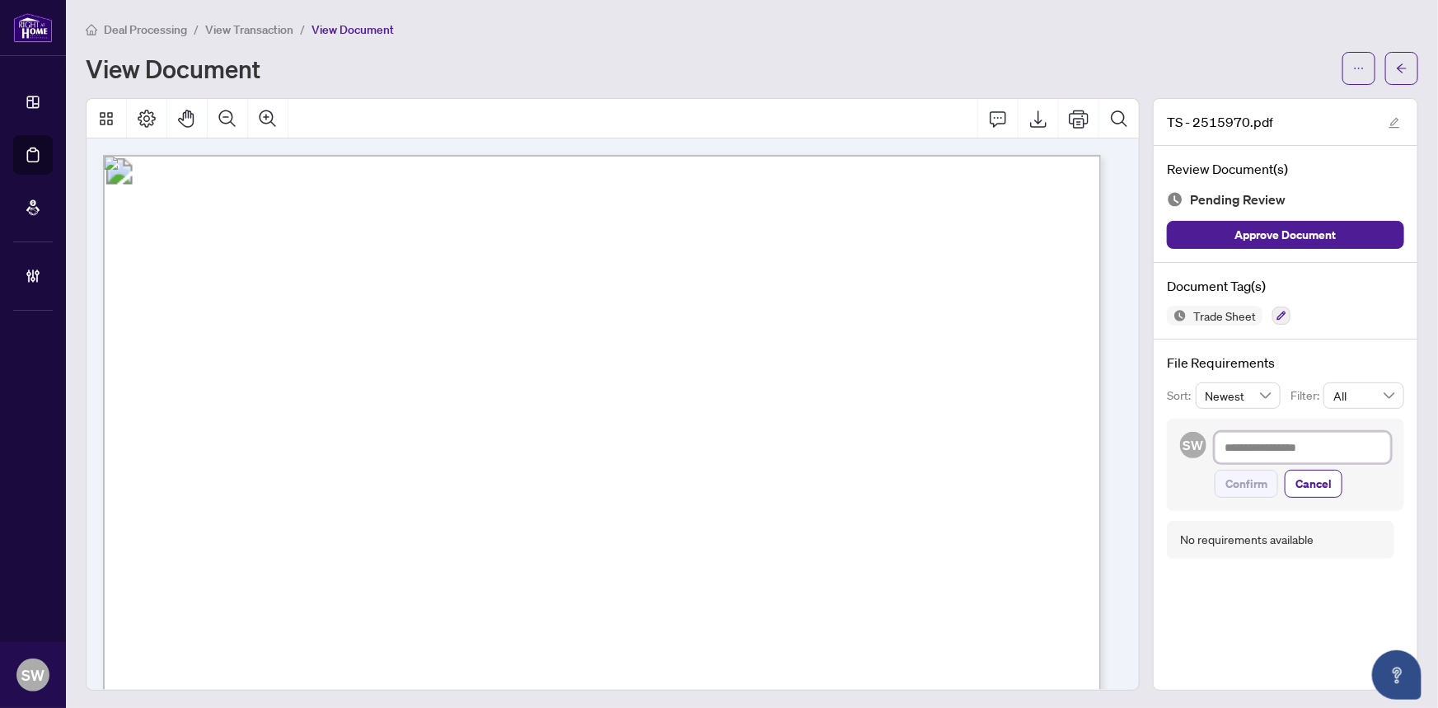
click at [1257, 451] on textarea at bounding box center [1303, 447] width 176 height 31
paste textarea "**********"
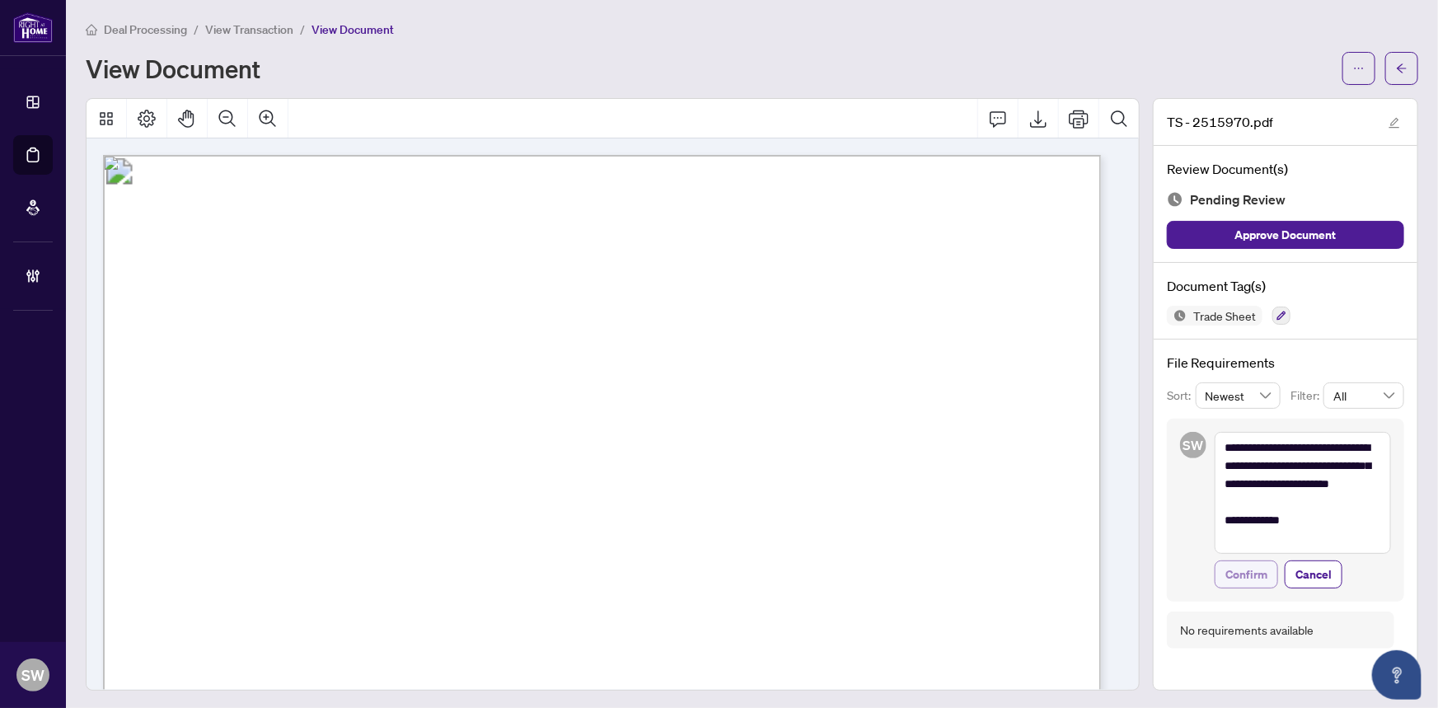
click at [1253, 575] on span "Confirm" at bounding box center [1246, 574] width 42 height 26
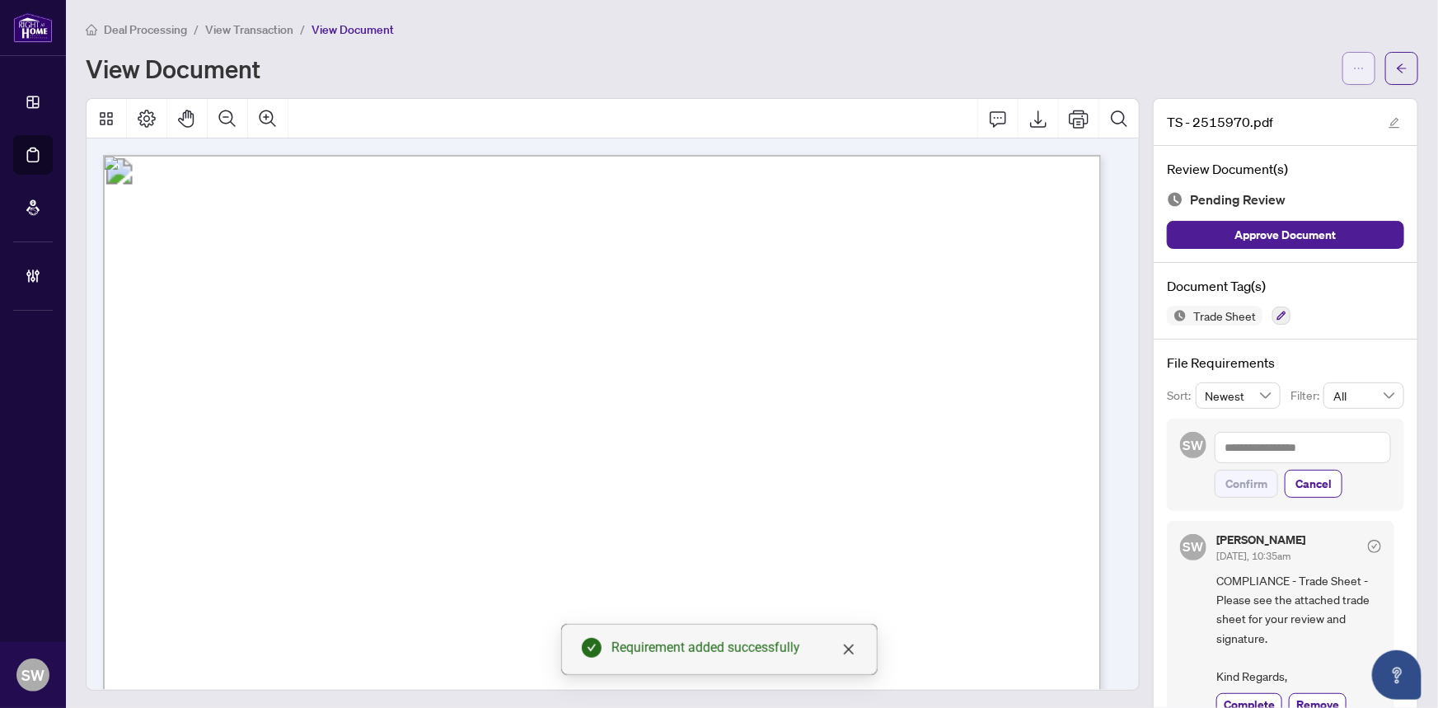
click at [1353, 76] on span "button" at bounding box center [1359, 68] width 12 height 26
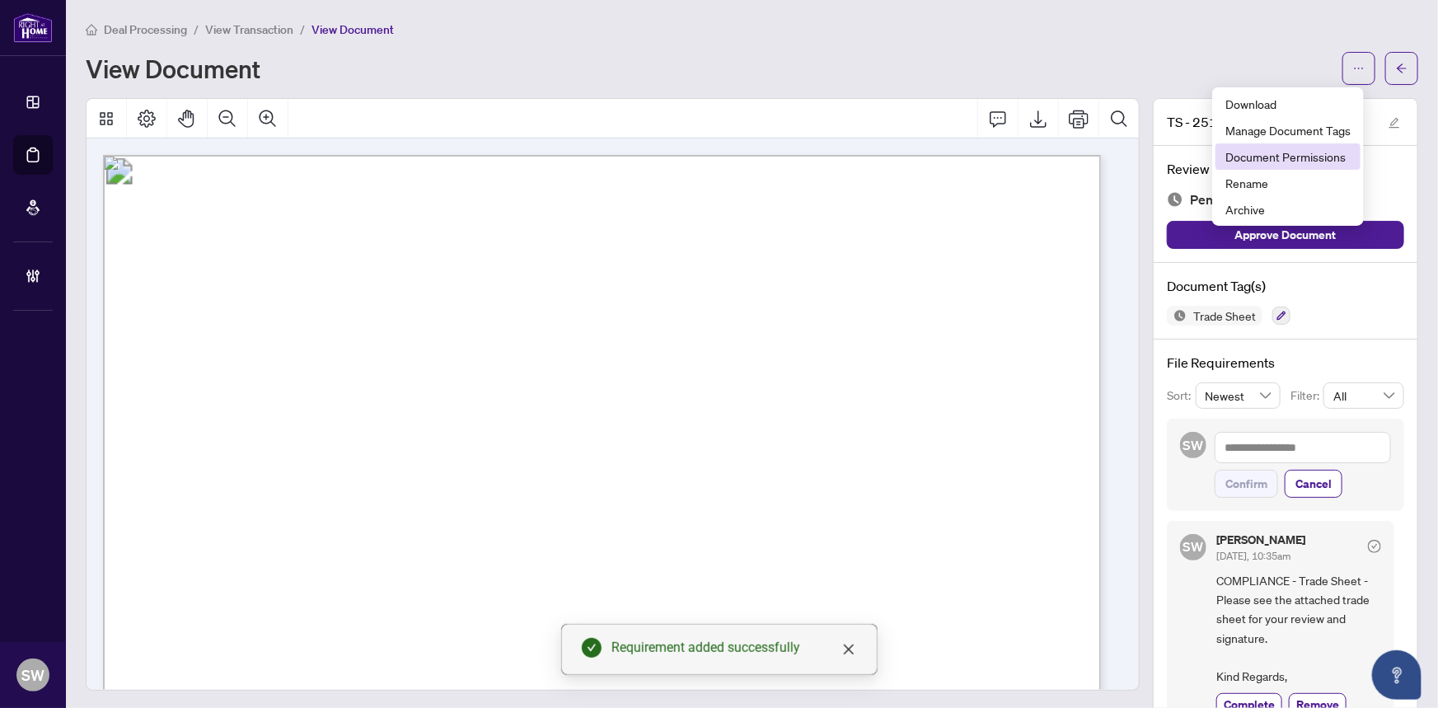
click at [1303, 160] on span "Document Permissions" at bounding box center [1287, 157] width 125 height 18
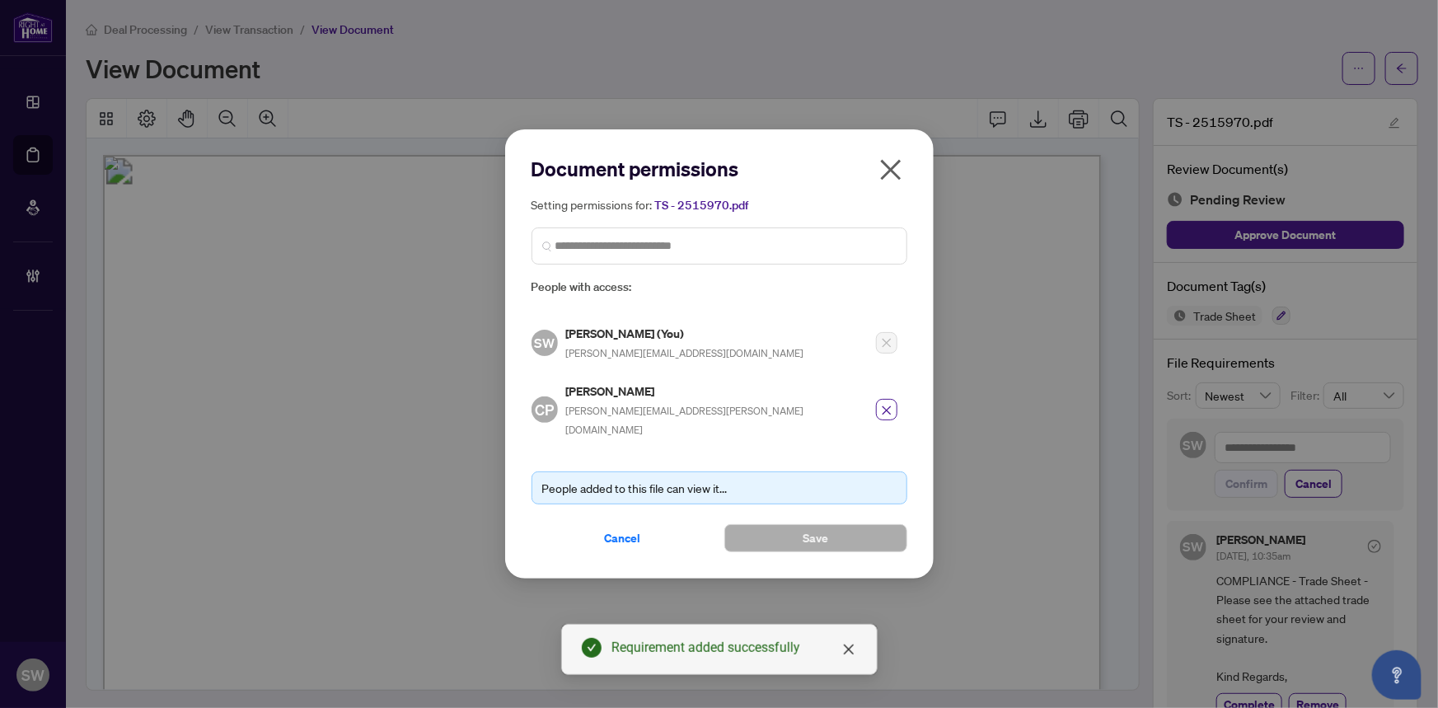
click at [892, 180] on icon "close" at bounding box center [890, 170] width 21 height 21
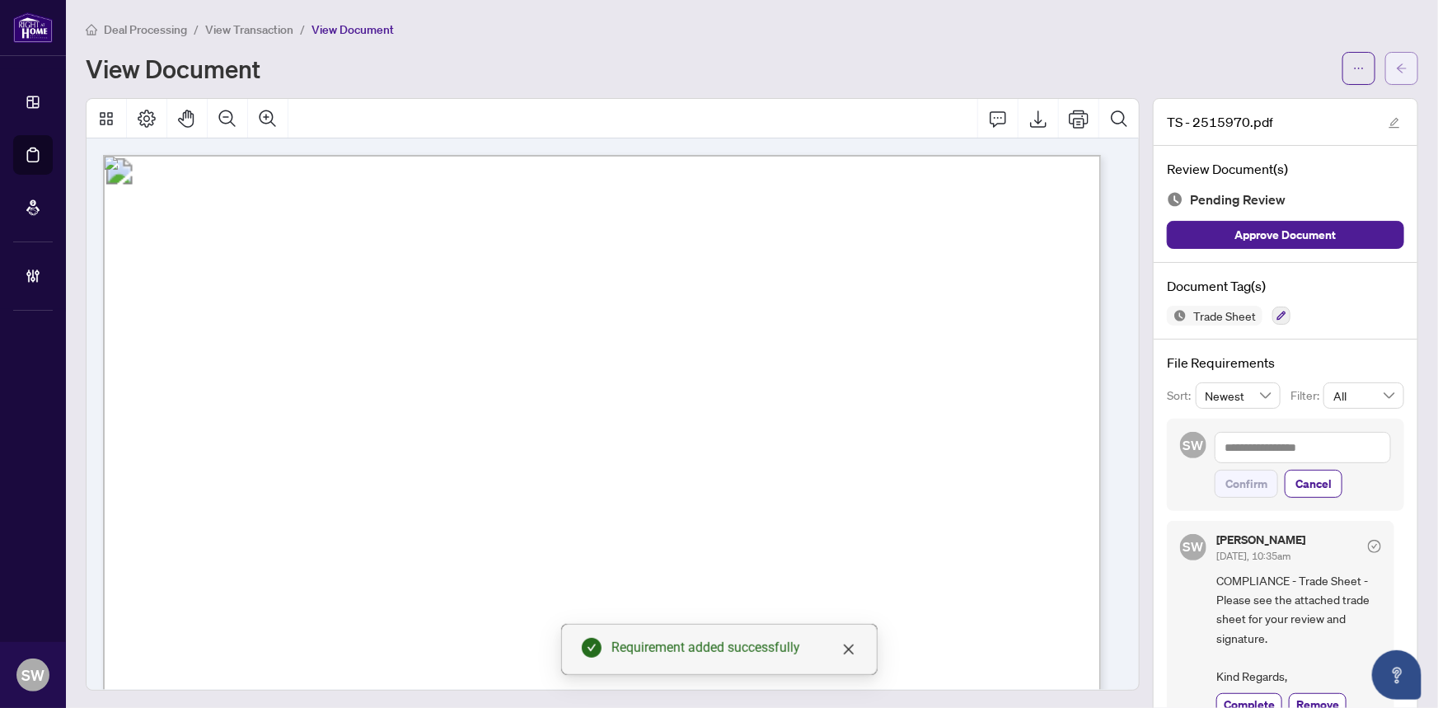
click at [1403, 73] on button "button" at bounding box center [1401, 68] width 33 height 33
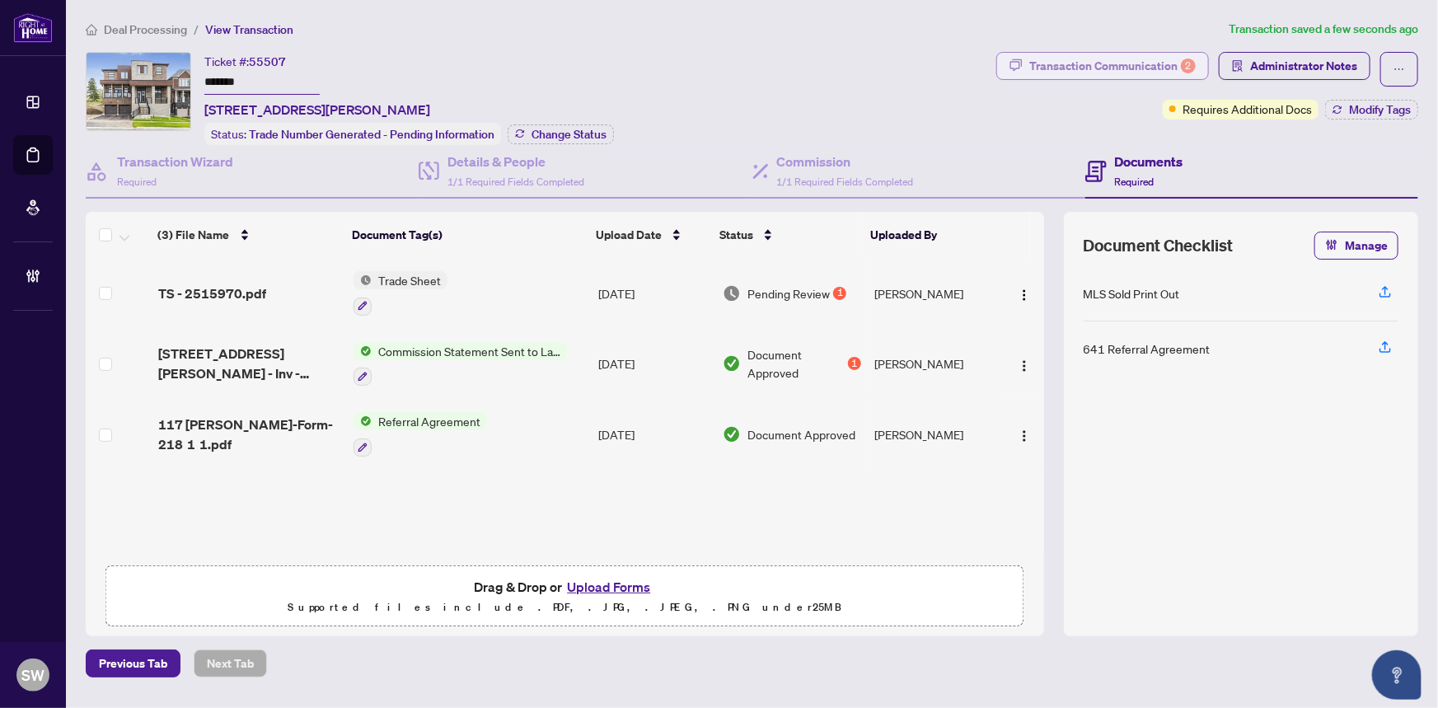
click at [1085, 59] on div "Transaction Communication 2" at bounding box center [1112, 66] width 166 height 26
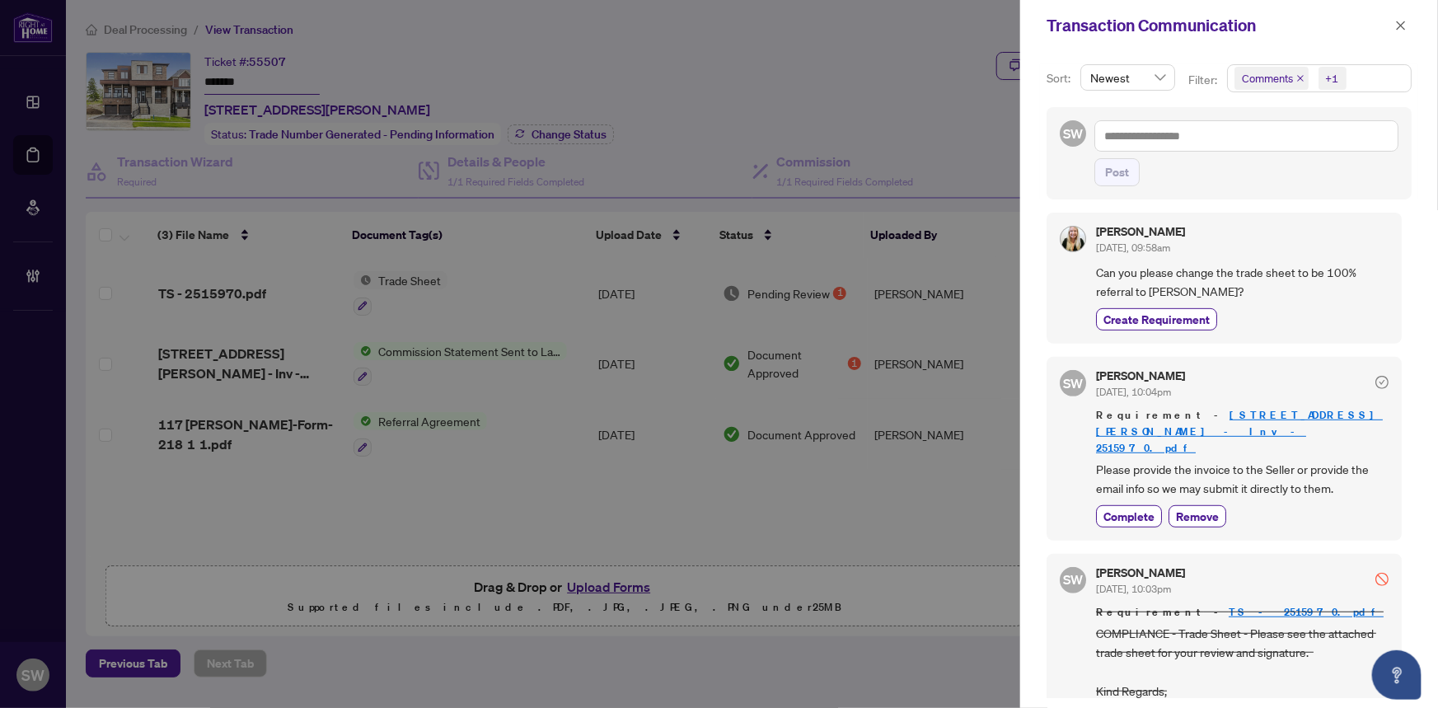
scroll to position [374, 0]
click at [1145, 506] on span "Complete" at bounding box center [1128, 514] width 51 height 17
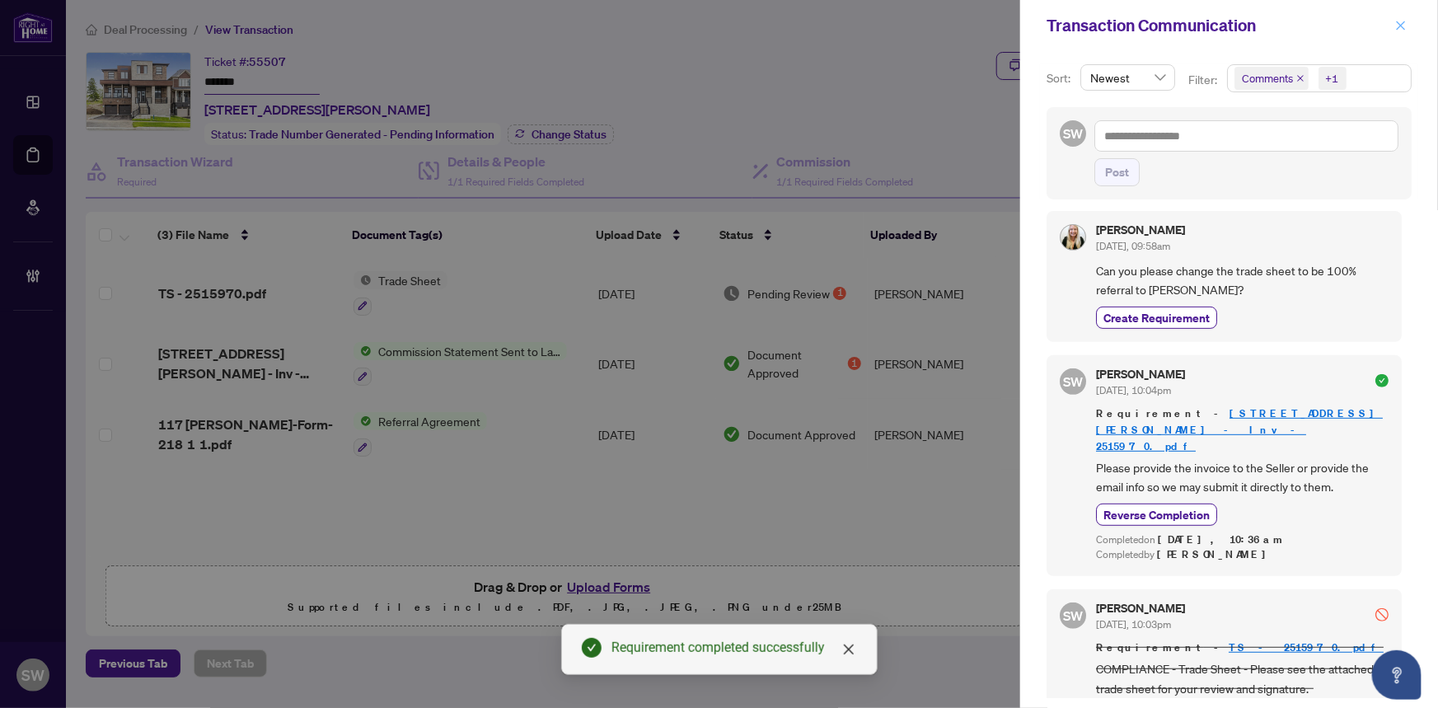
click at [1403, 21] on icon "close" at bounding box center [1401, 26] width 12 height 12
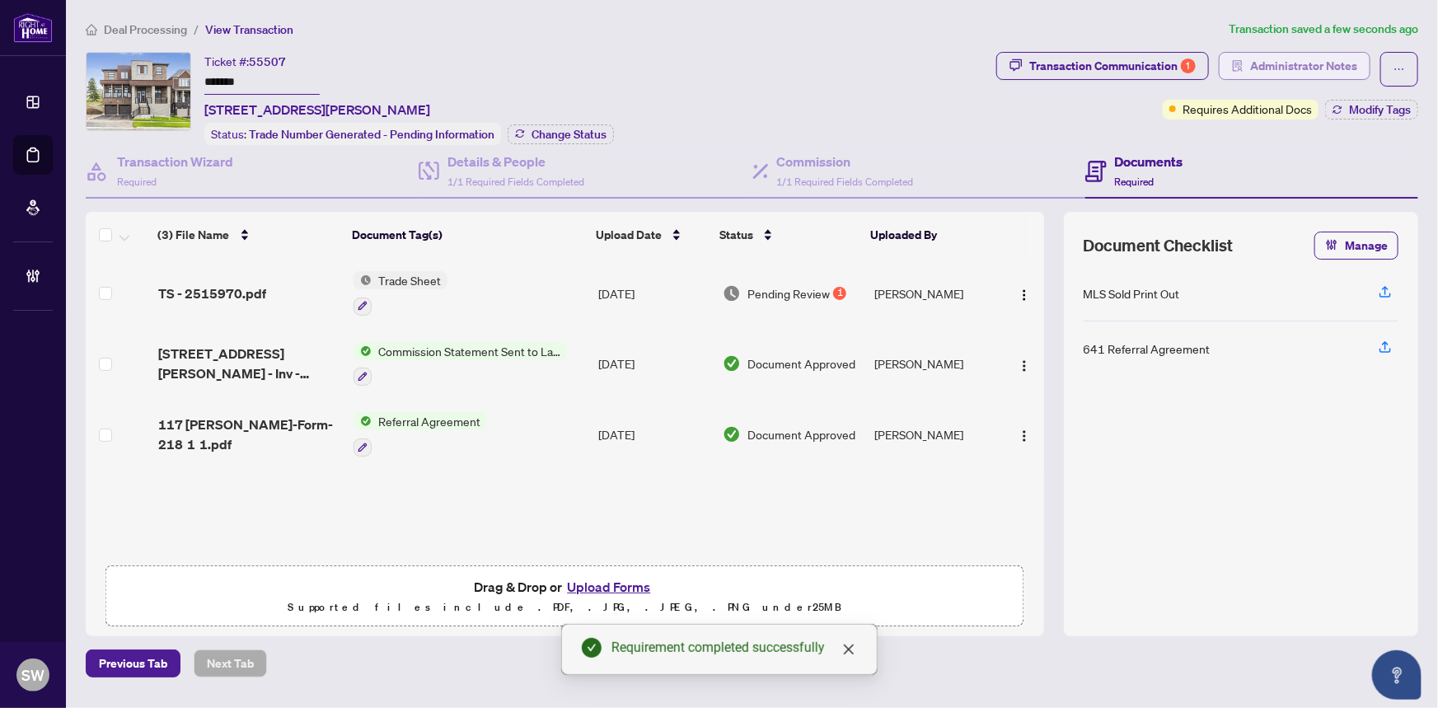
click at [1341, 63] on span "Administrator Notes" at bounding box center [1303, 66] width 107 height 26
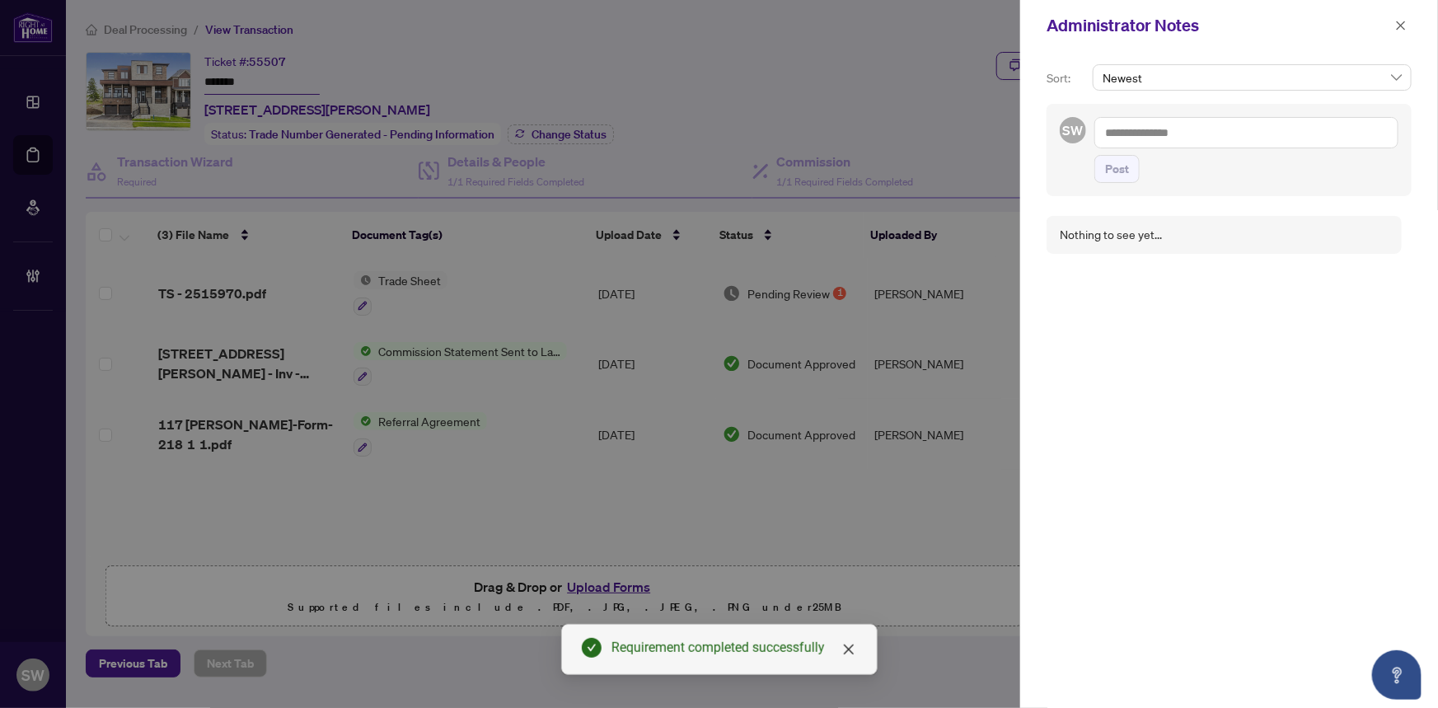
click at [1193, 124] on textarea at bounding box center [1246, 132] width 304 height 31
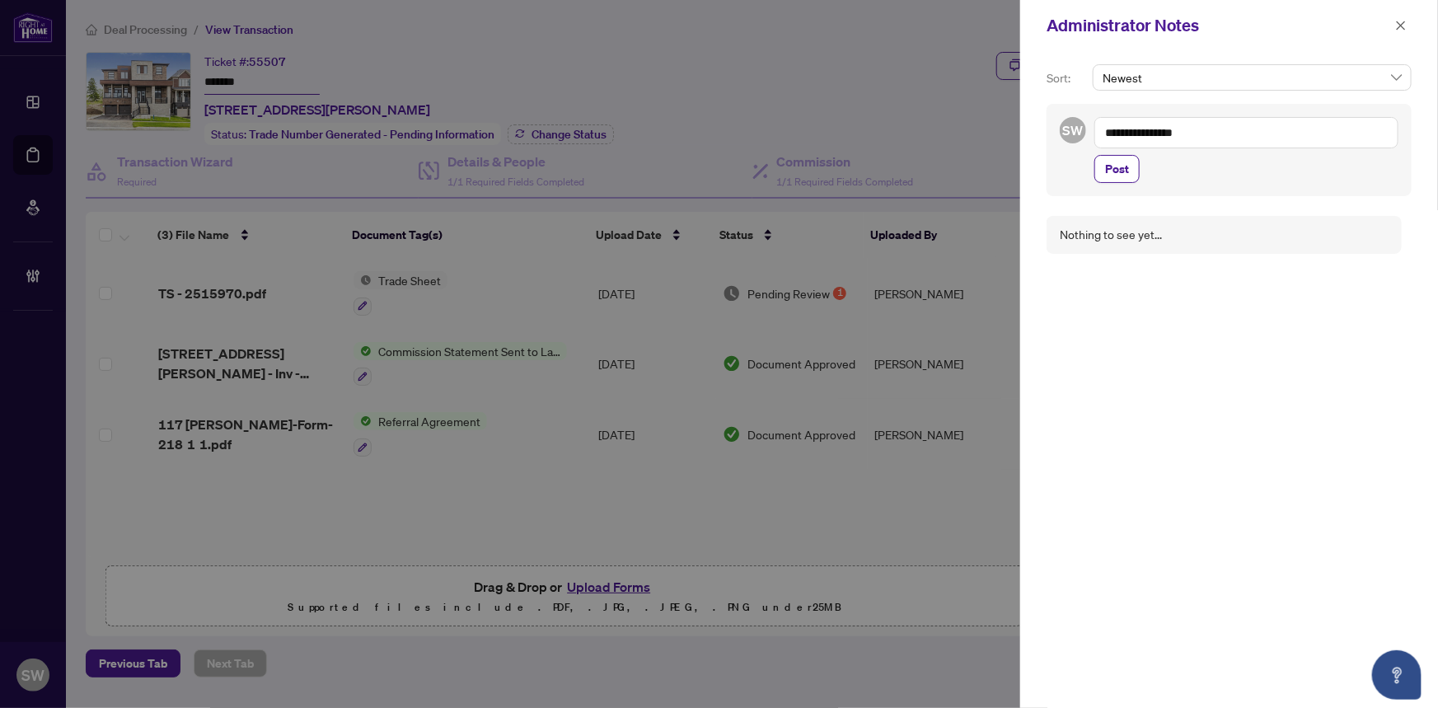
click at [1210, 138] on textarea "**********" at bounding box center [1246, 132] width 304 height 31
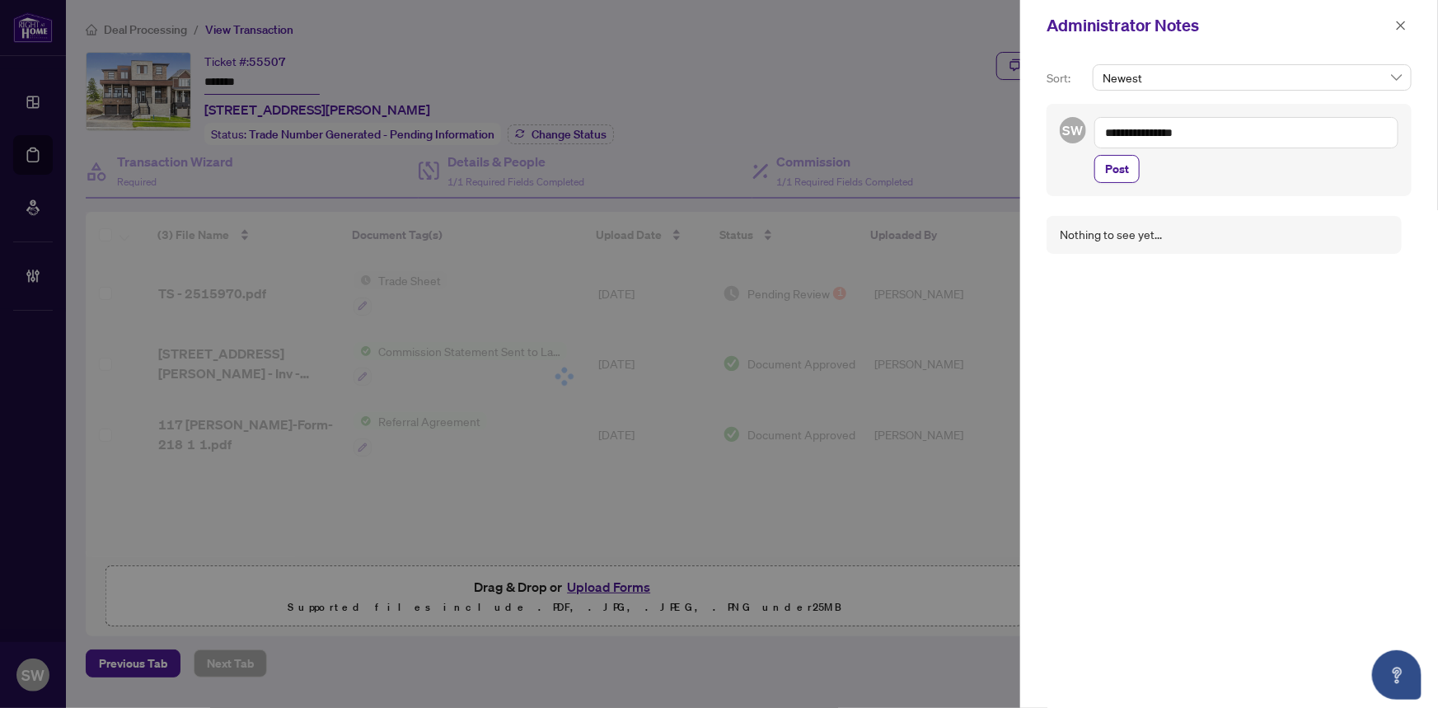
paste textarea "**********"
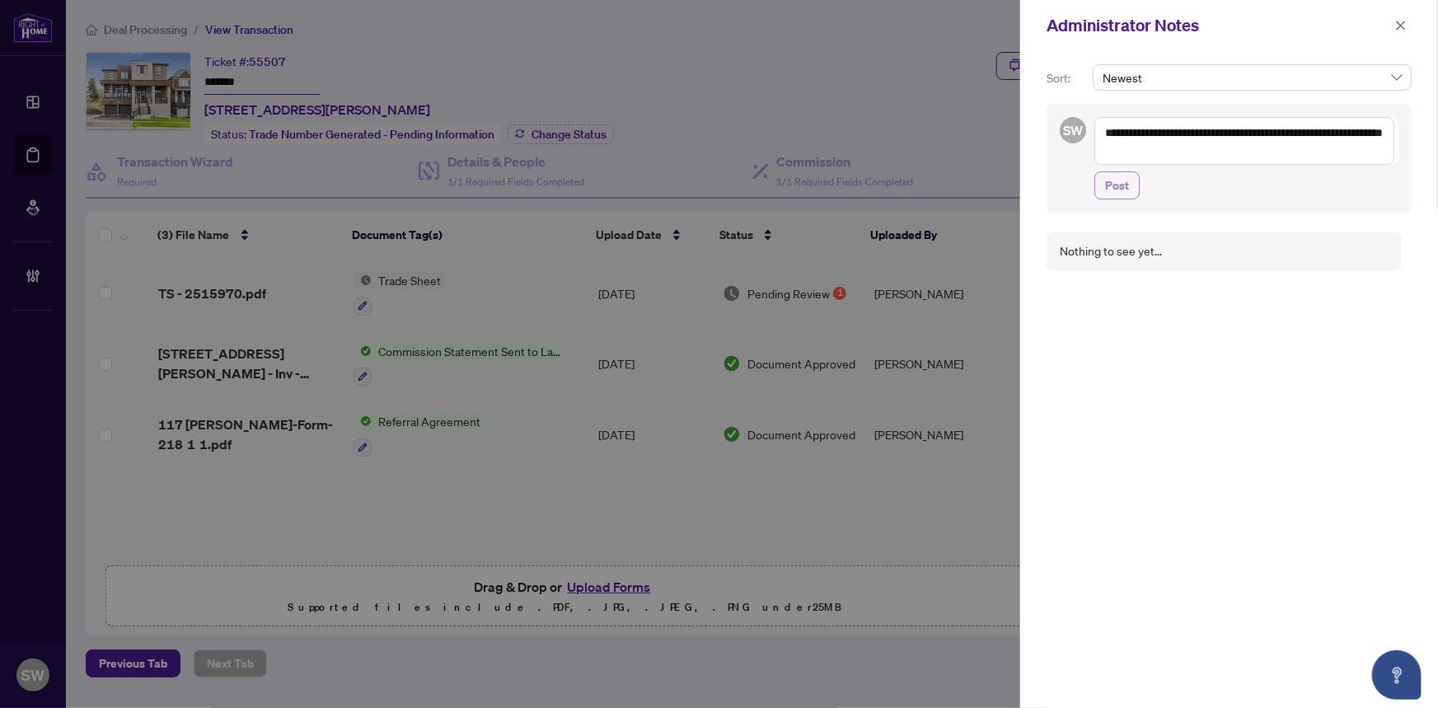
click at [1120, 180] on span "Post" at bounding box center [1117, 185] width 24 height 26
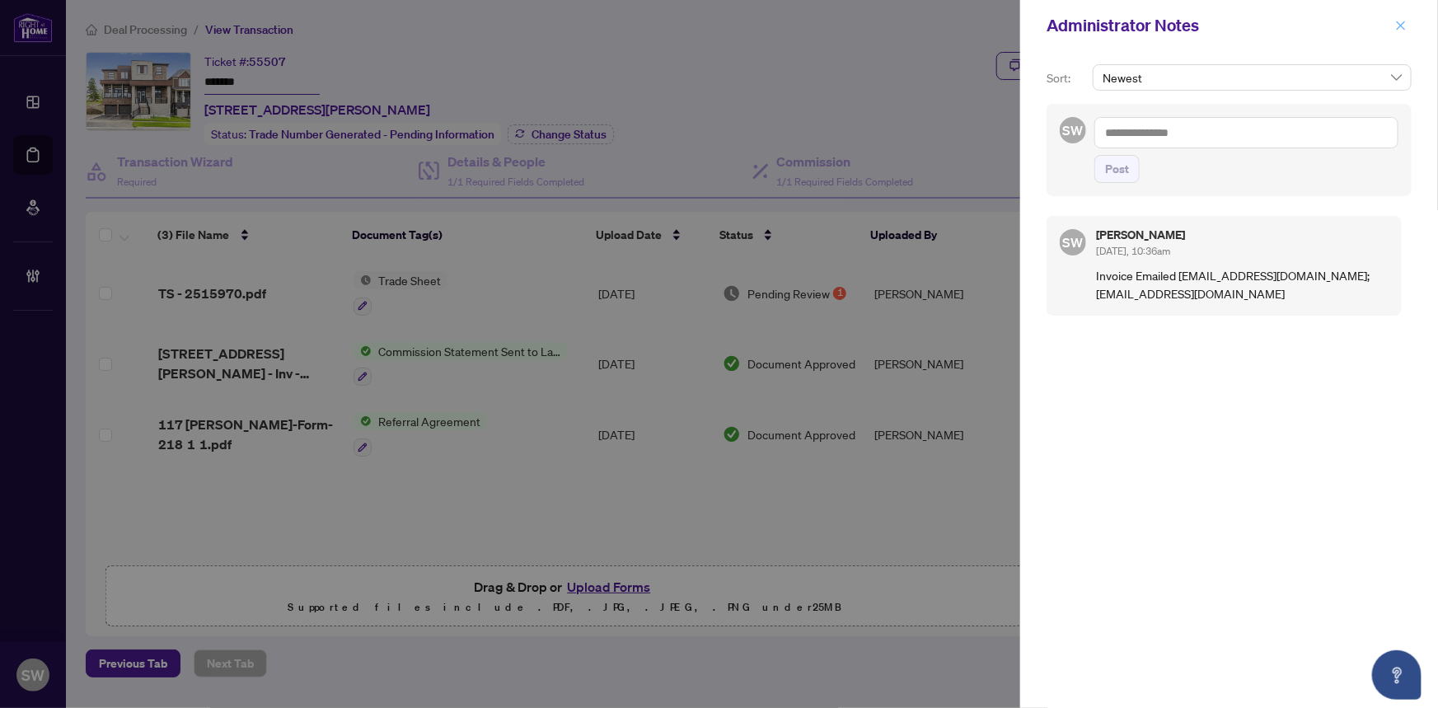
click at [1403, 28] on icon "close" at bounding box center [1401, 25] width 9 height 9
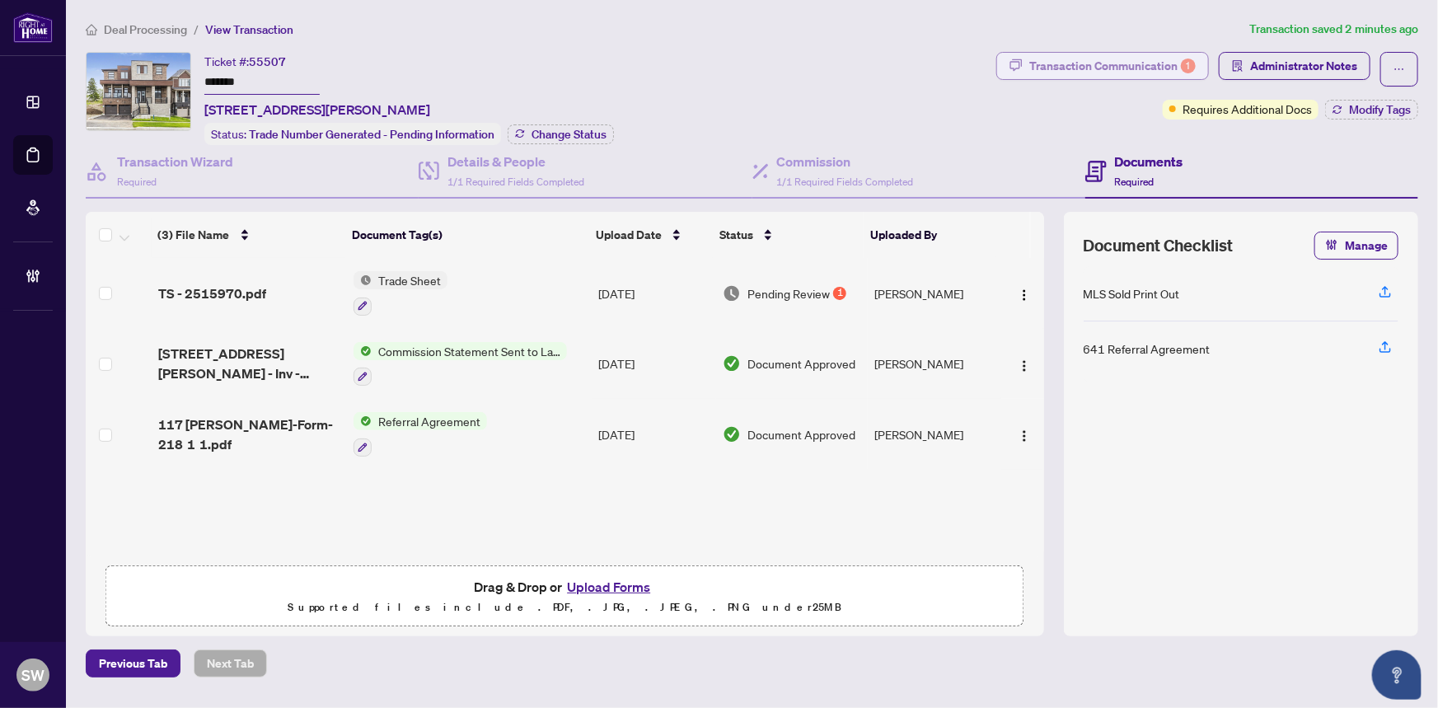
click at [1094, 68] on div "Transaction Communication 1" at bounding box center [1112, 66] width 166 height 26
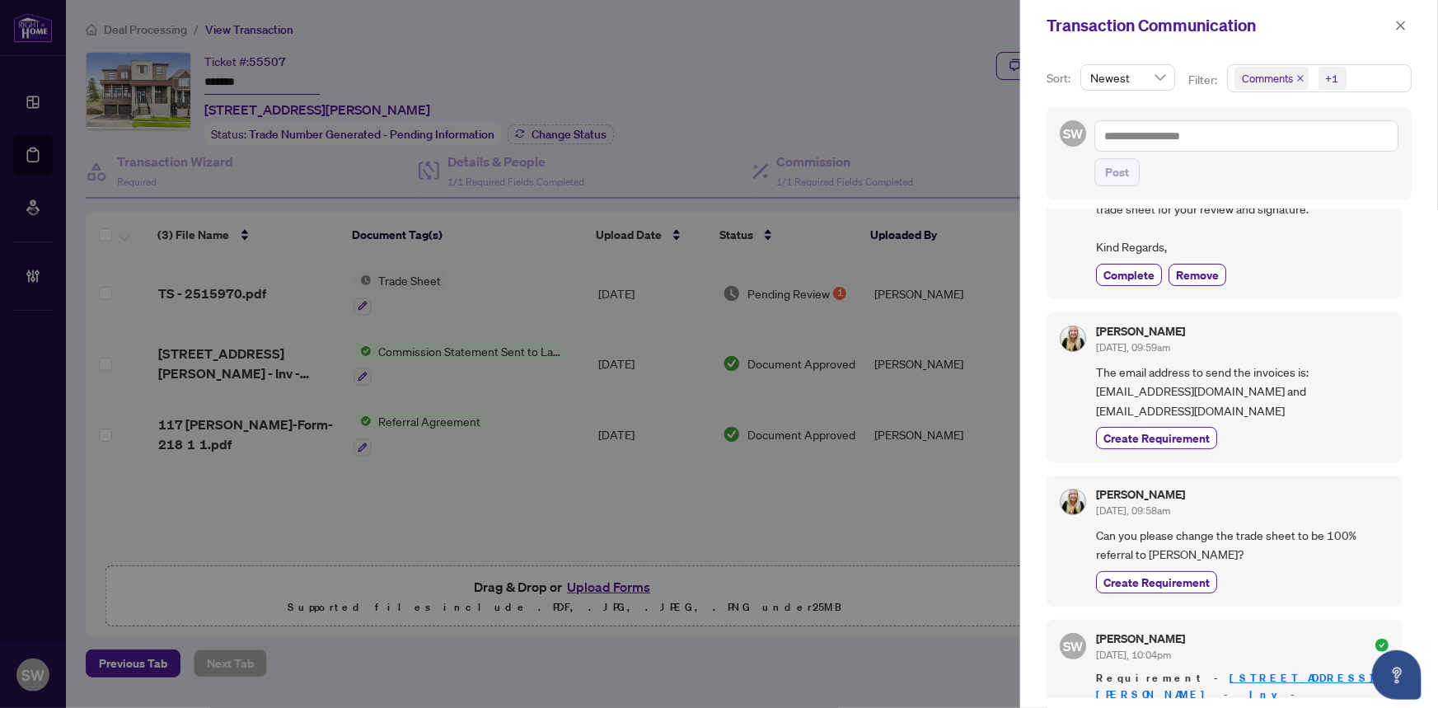
scroll to position [149, 0]
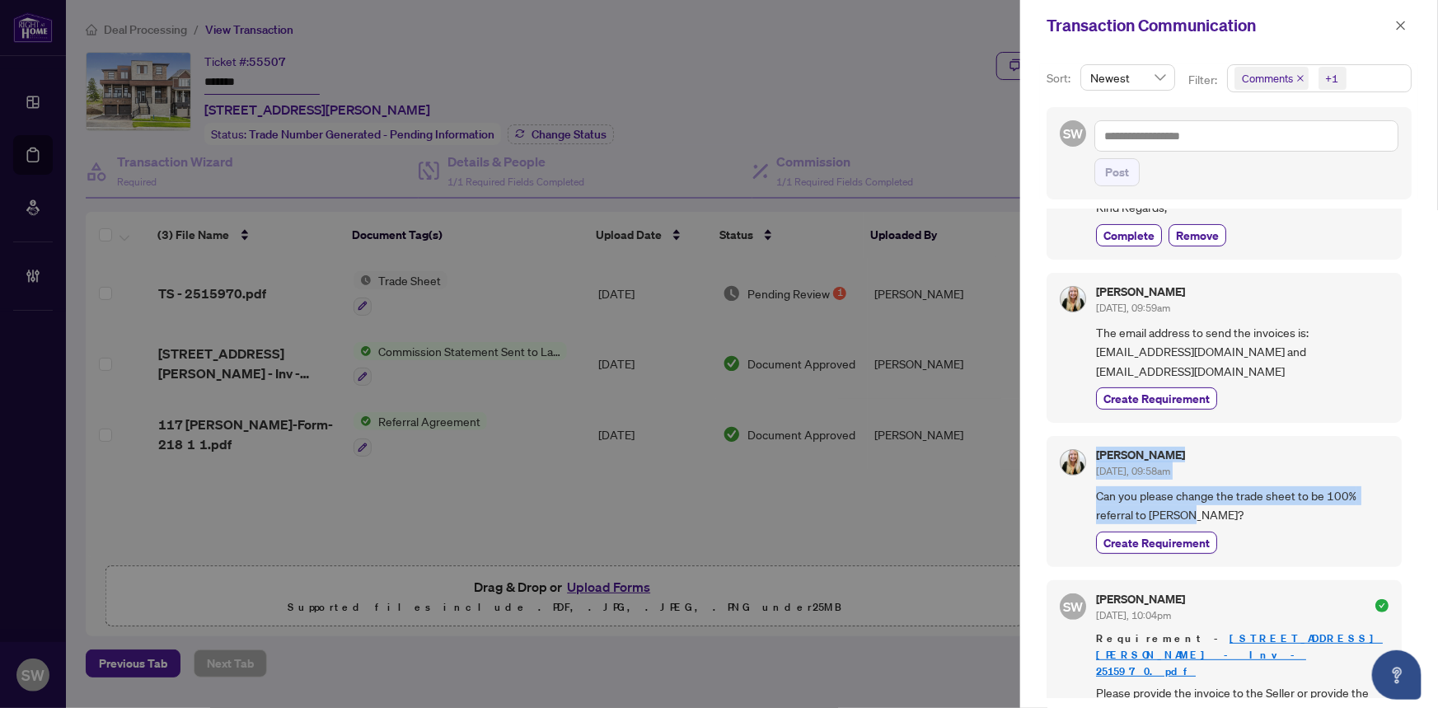
drag, startPoint x: 1098, startPoint y: 452, endPoint x: 1197, endPoint y: 503, distance: 111.7
click at [1197, 503] on div "Jessica Pimentel Oct/03/2025, 09:58am Can you please change the trade sheet to …" at bounding box center [1242, 501] width 293 height 105
click at [1401, 20] on icon "close" at bounding box center [1401, 26] width 12 height 12
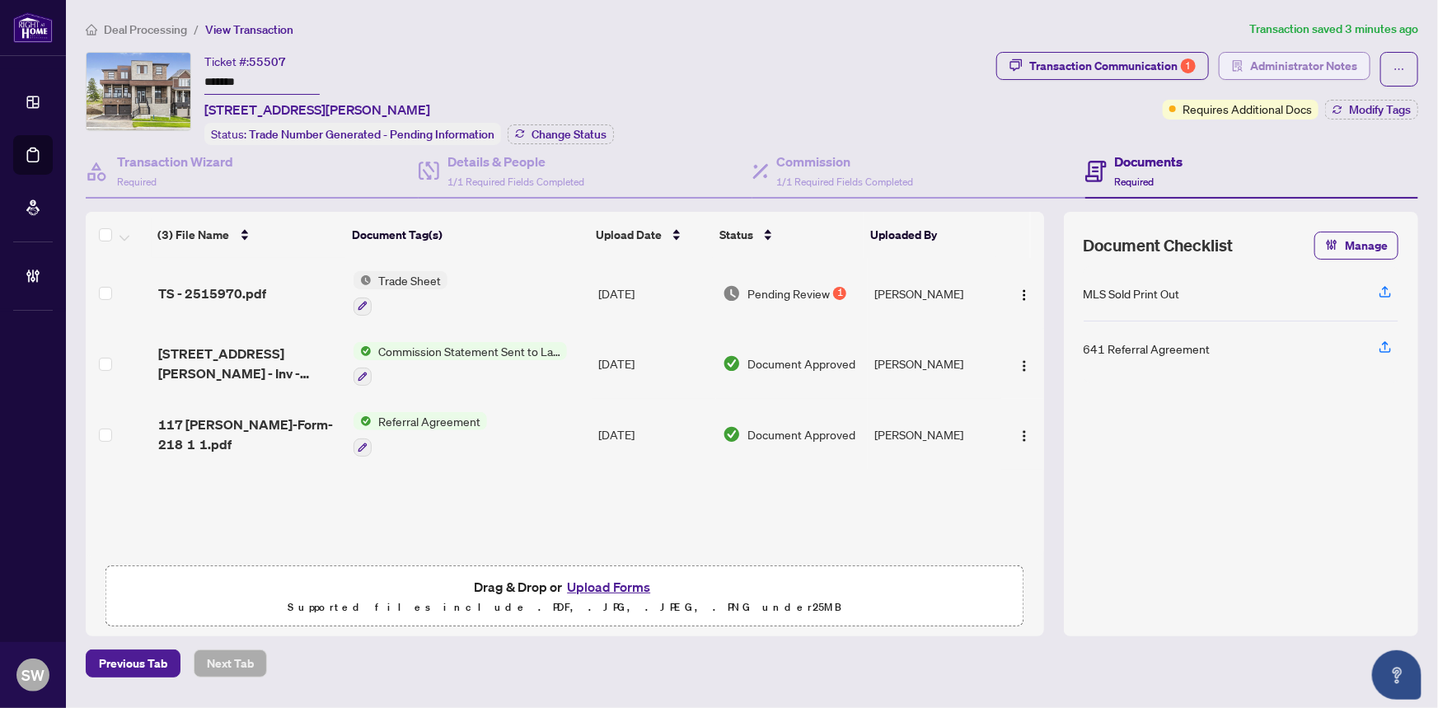
click at [1259, 71] on span "Administrator Notes" at bounding box center [1303, 66] width 107 height 26
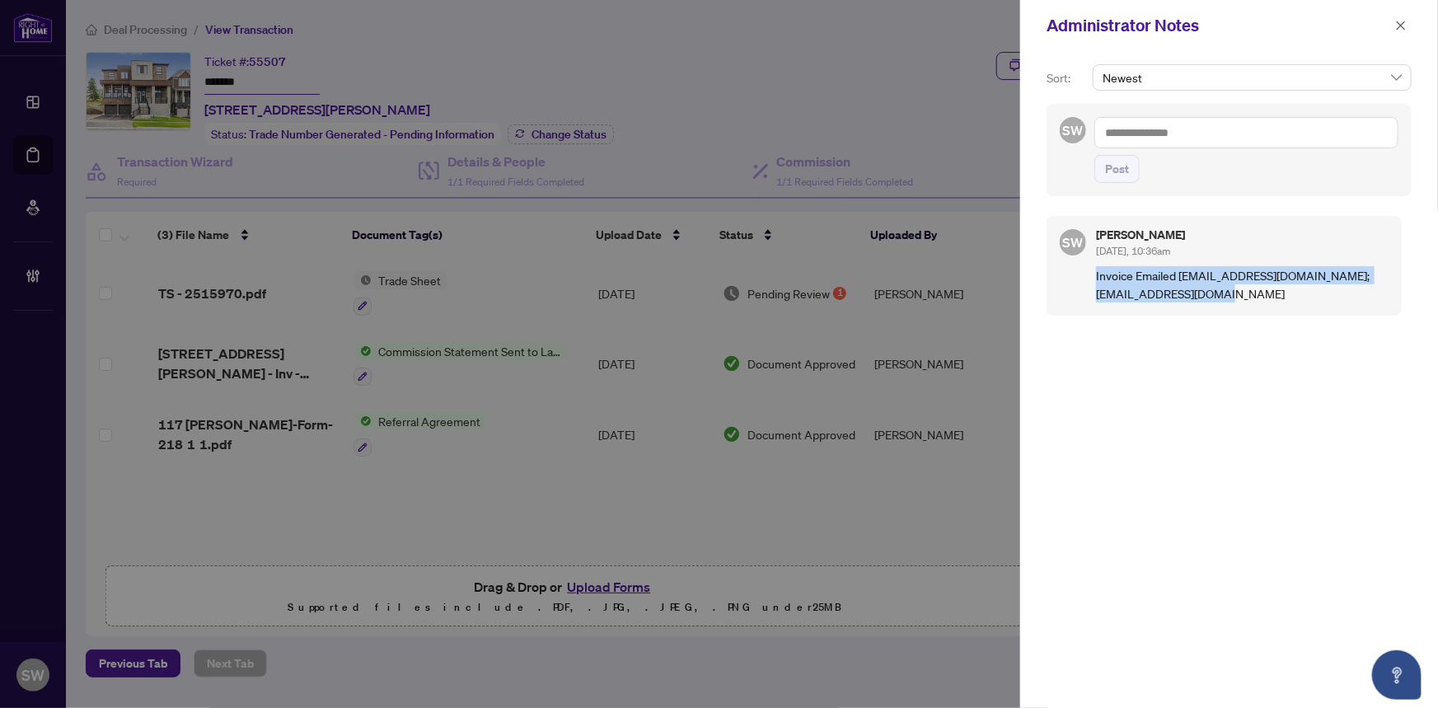
drag, startPoint x: 1096, startPoint y: 272, endPoint x: 1300, endPoint y: 296, distance: 205.8
click at [1300, 296] on p "Invoice Emailed szpindel@sundancehome.com; arahman@sundancehome.com" at bounding box center [1242, 284] width 293 height 36
click at [1403, 28] on icon "close" at bounding box center [1401, 25] width 9 height 9
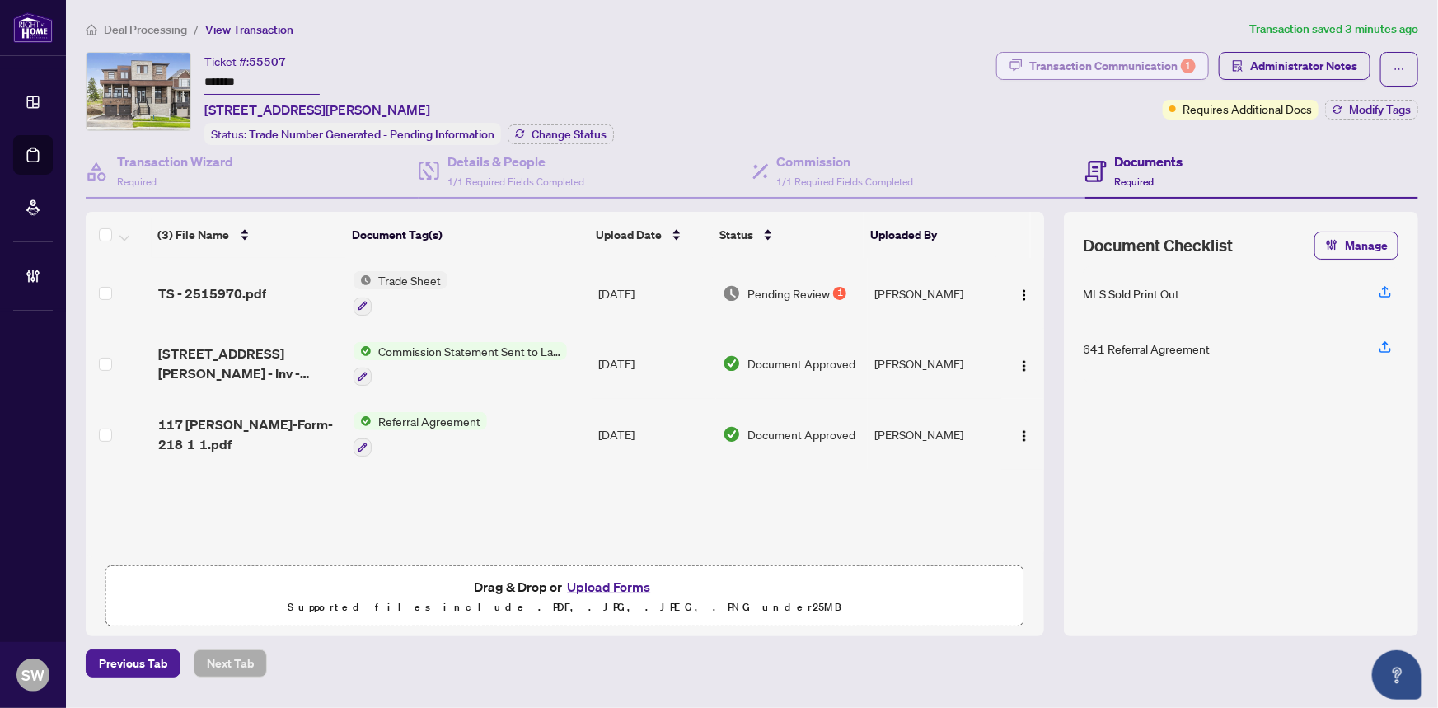
click at [1108, 68] on div "Transaction Communication 1" at bounding box center [1112, 66] width 166 height 26
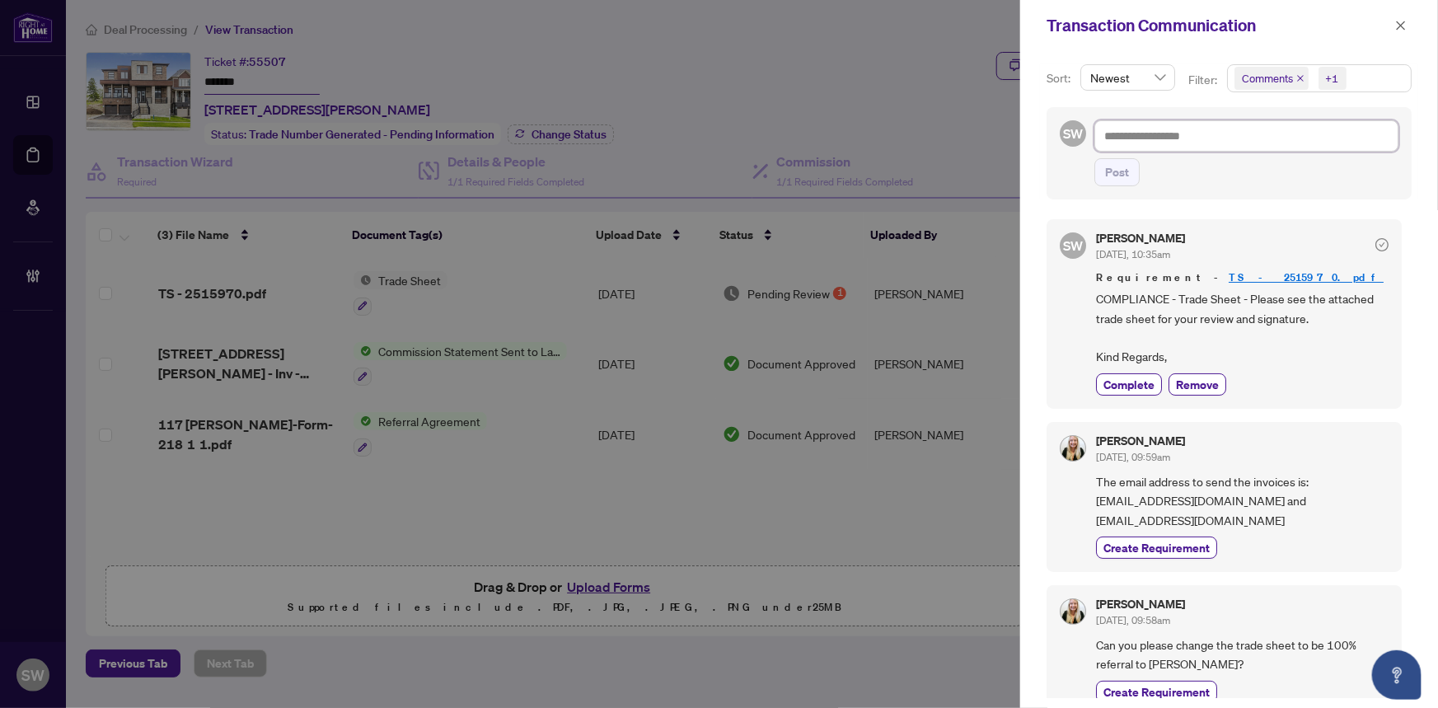
click at [1113, 134] on textarea at bounding box center [1246, 135] width 304 height 31
paste textarea "**********"
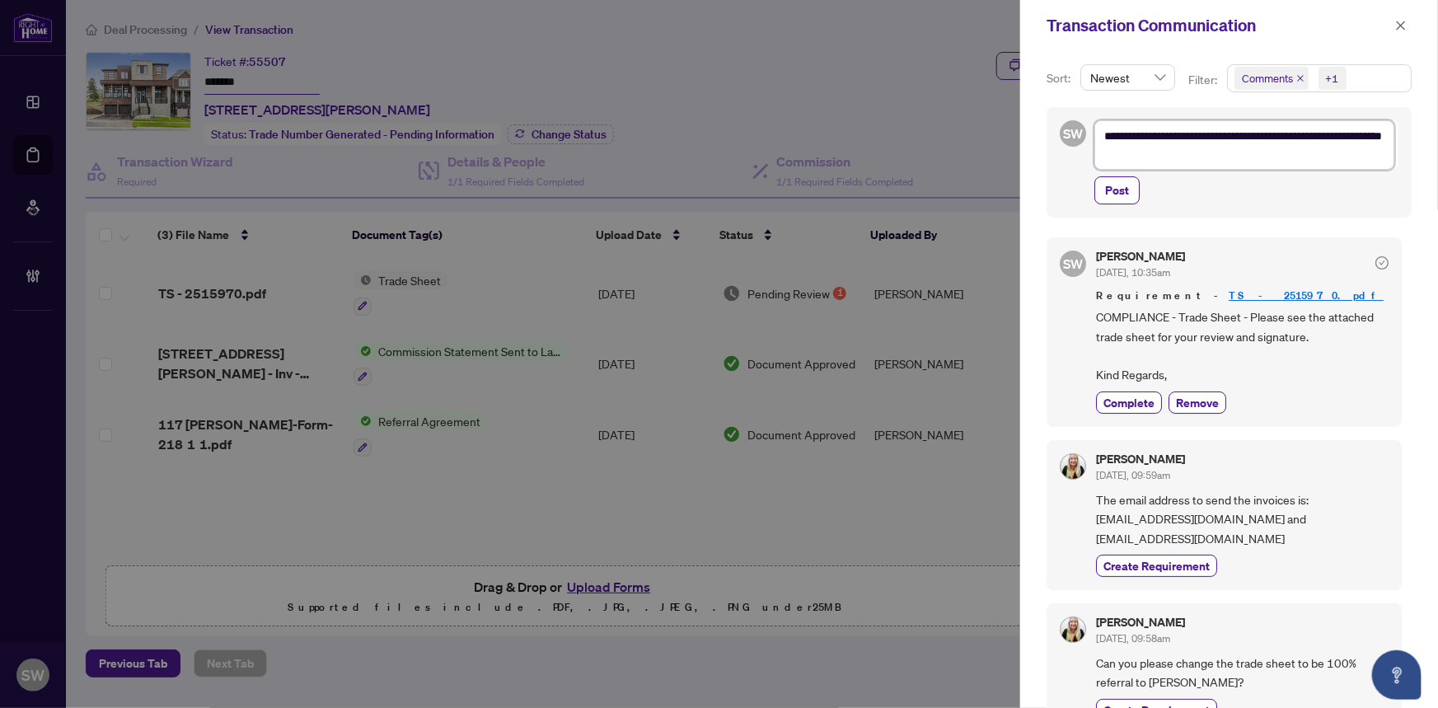
click at [1187, 135] on textarea "**********" at bounding box center [1244, 144] width 300 height 49
click at [1278, 160] on textarea "**********" at bounding box center [1244, 144] width 300 height 49
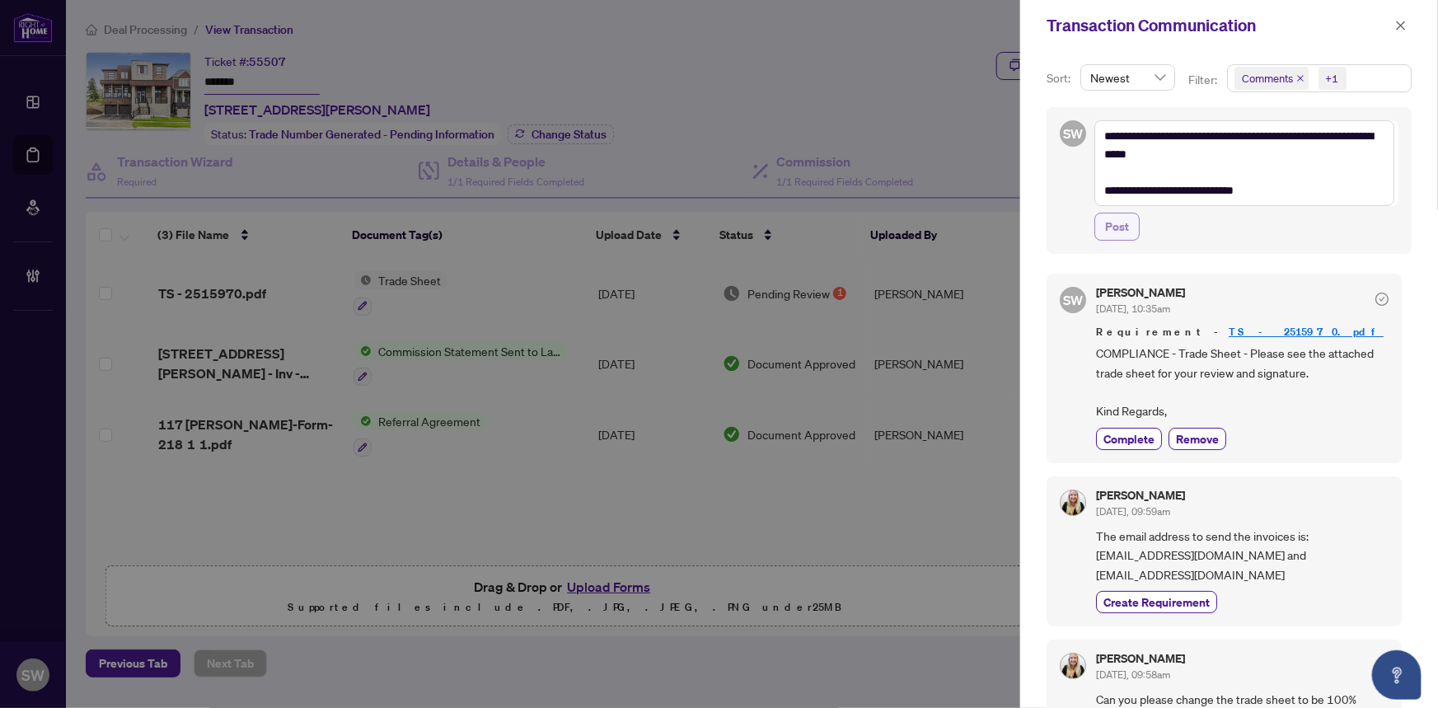
click at [1117, 229] on span "Post" at bounding box center [1117, 226] width 24 height 26
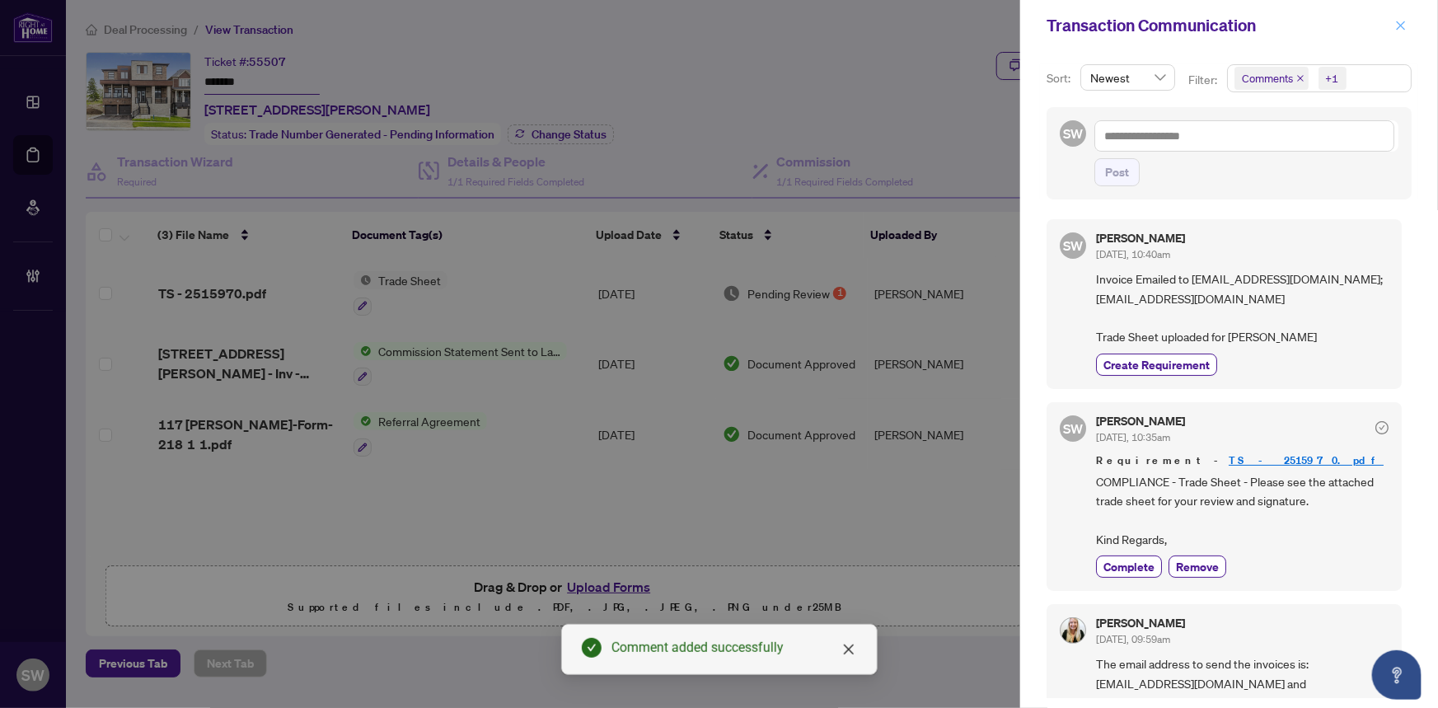
click at [1406, 26] on icon "close" at bounding box center [1401, 26] width 12 height 12
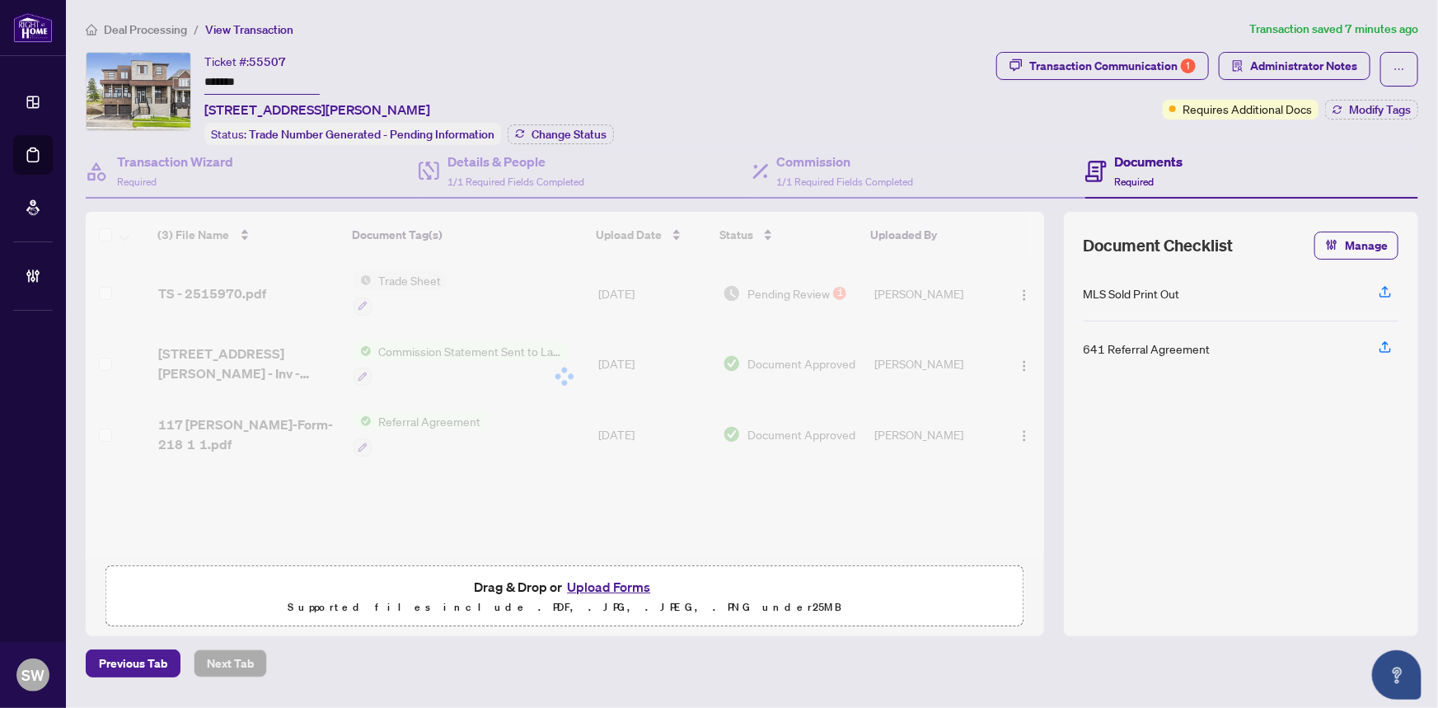
click at [430, 88] on div "Ticket #: 55507 ******* 117 Rowe Street, Bradford West Gwillimbury, ON L3Z 4M9,…" at bounding box center [317, 86] width 226 height 68
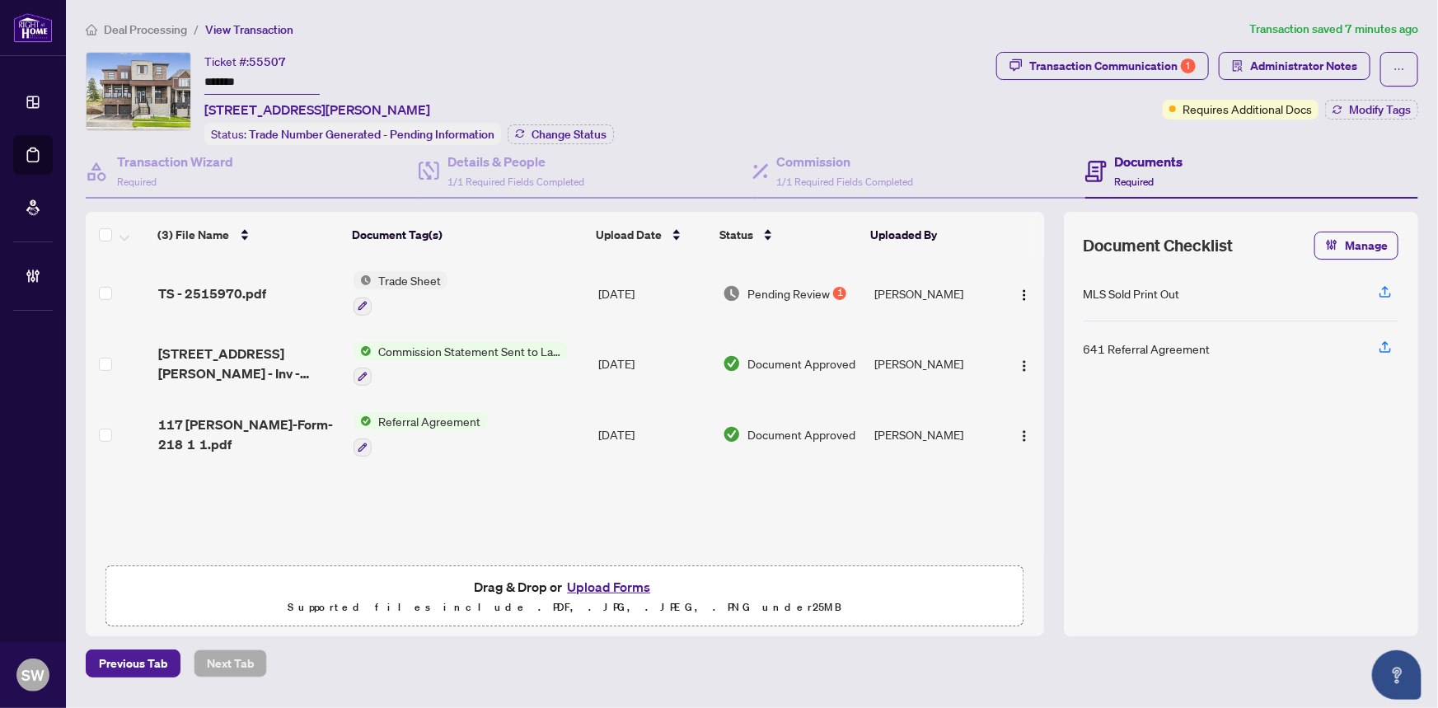
click at [134, 28] on span "Deal Processing" at bounding box center [145, 29] width 83 height 15
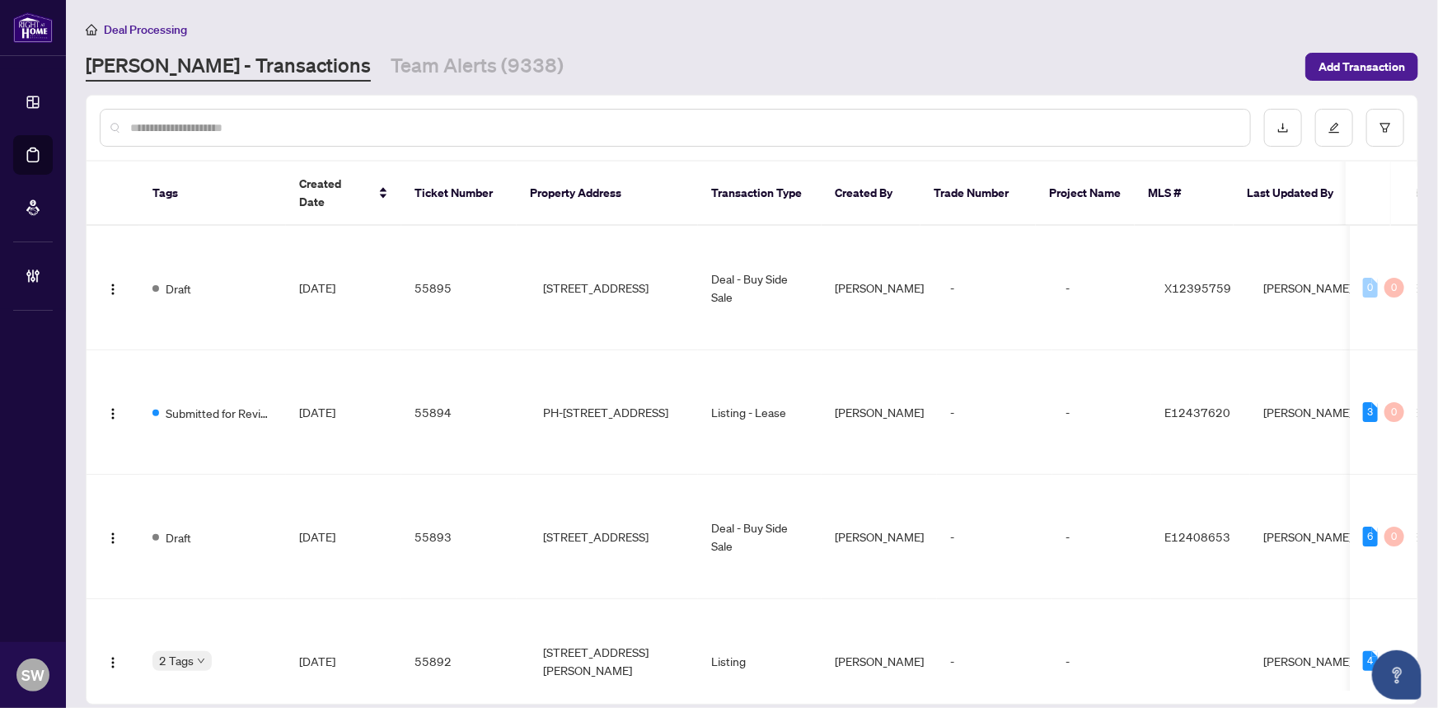
click at [148, 126] on input "text" at bounding box center [683, 128] width 1107 height 18
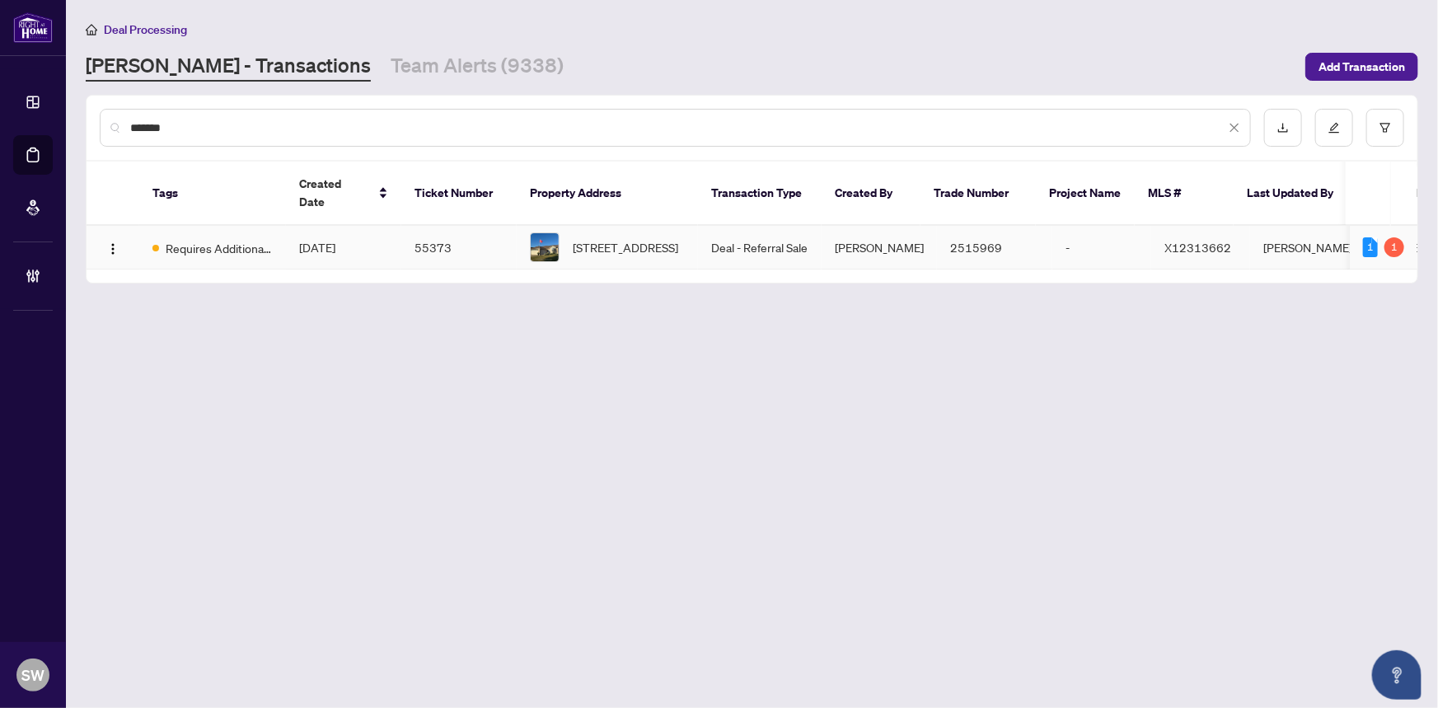
click at [335, 240] on span "Sep/30/2025" at bounding box center [317, 247] width 36 height 15
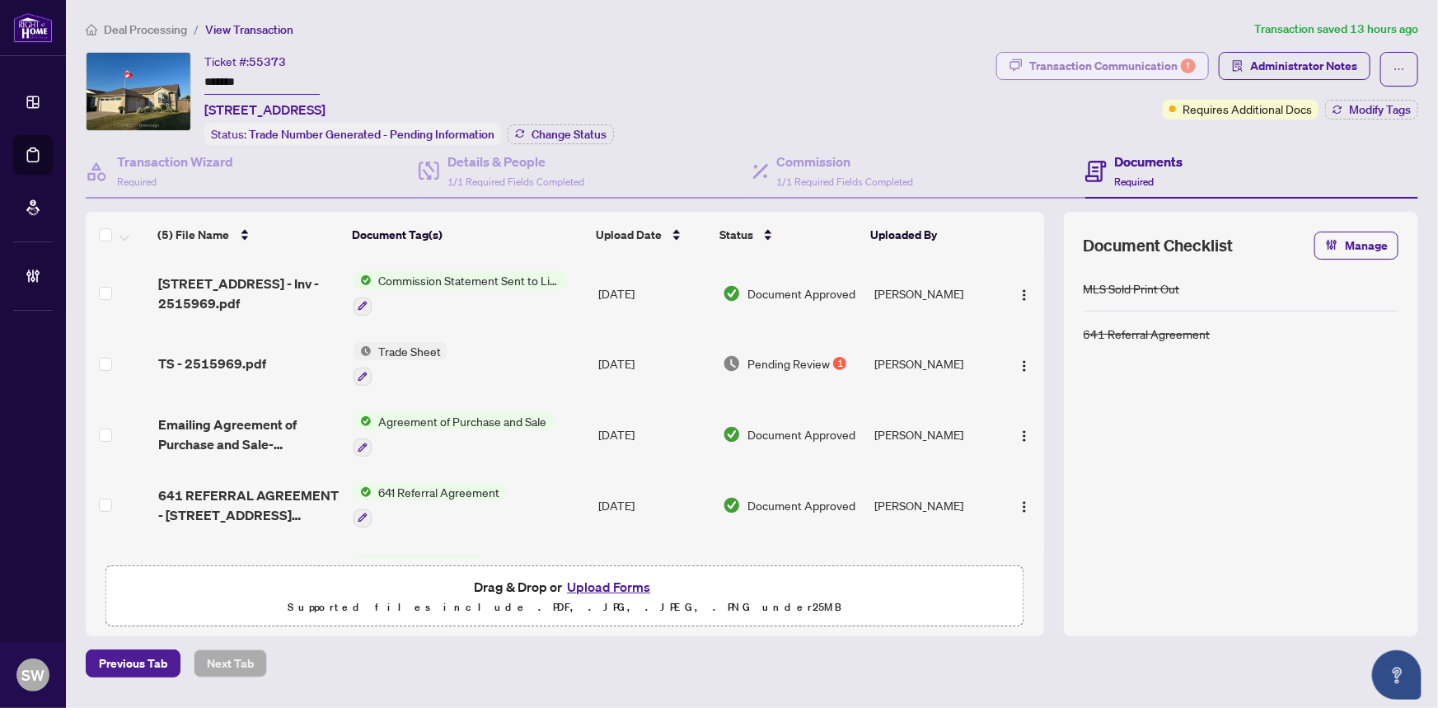
click at [1174, 62] on div "Transaction Communication 1" at bounding box center [1112, 66] width 166 height 26
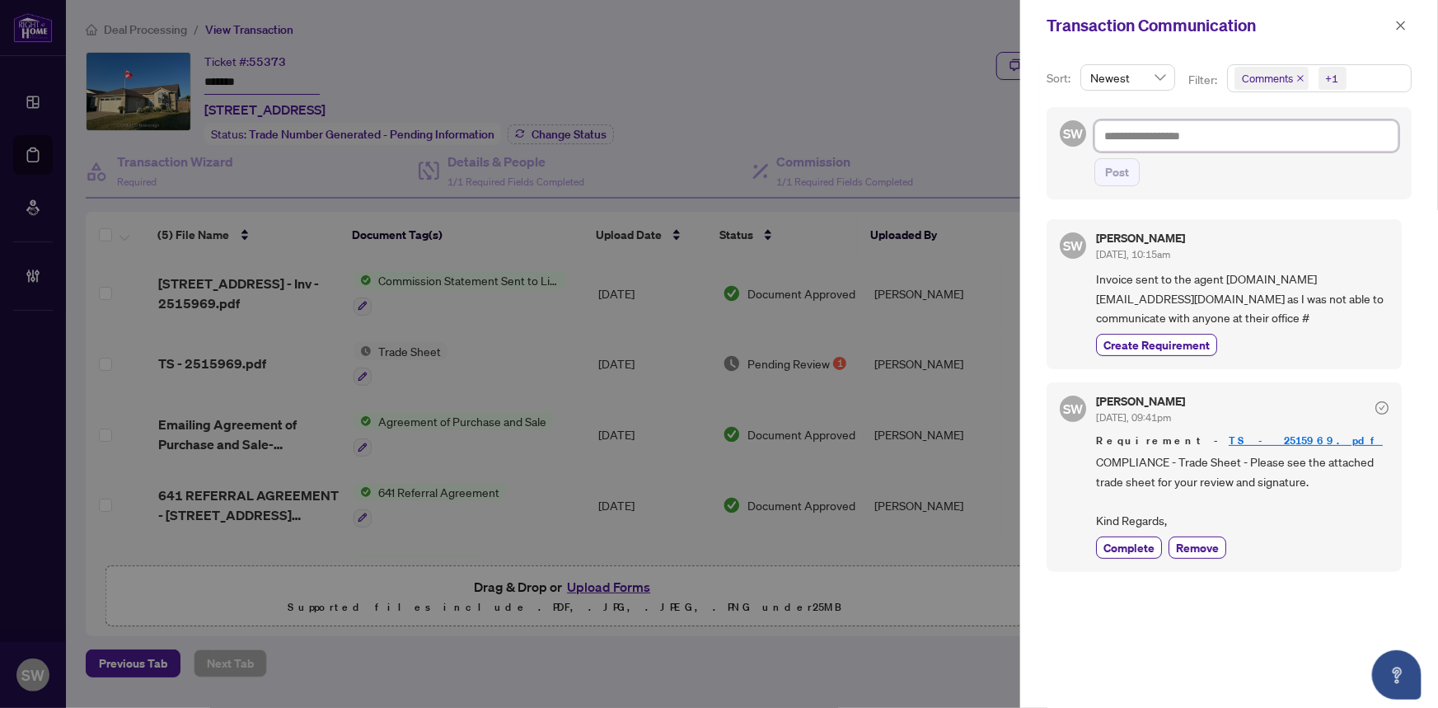
click at [1145, 137] on textarea at bounding box center [1246, 135] width 304 height 31
paste textarea "**********"
click at [1118, 168] on span "Post" at bounding box center [1117, 172] width 24 height 26
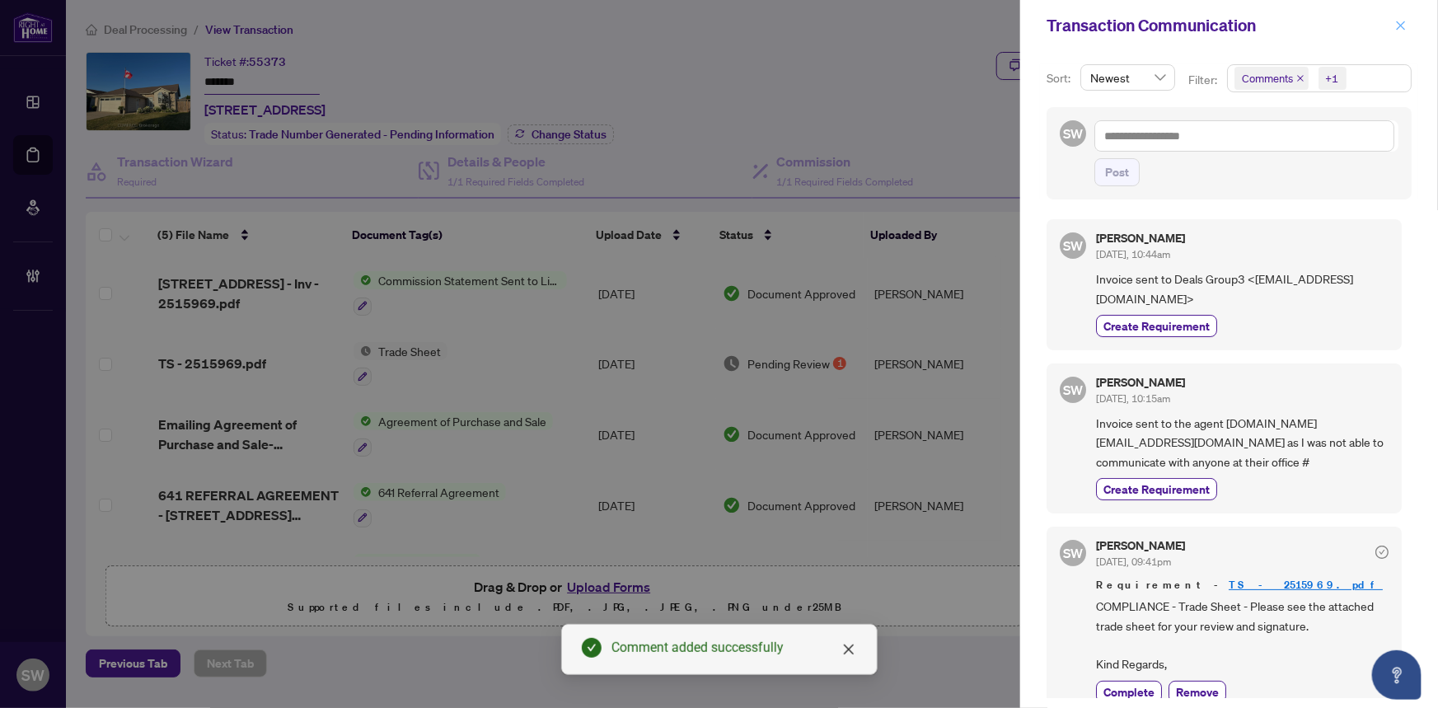
click at [1402, 26] on icon "close" at bounding box center [1401, 25] width 9 height 9
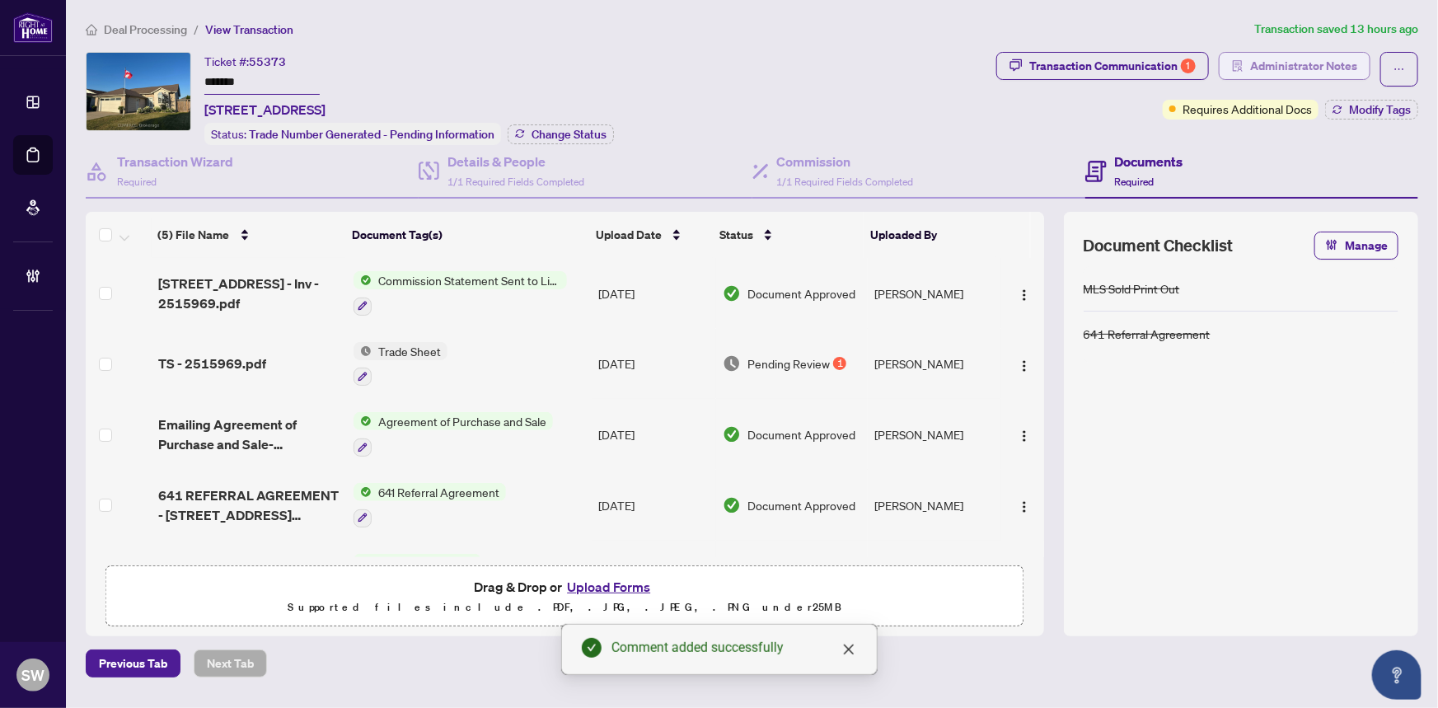
click at [1314, 71] on span "Administrator Notes" at bounding box center [1303, 66] width 107 height 26
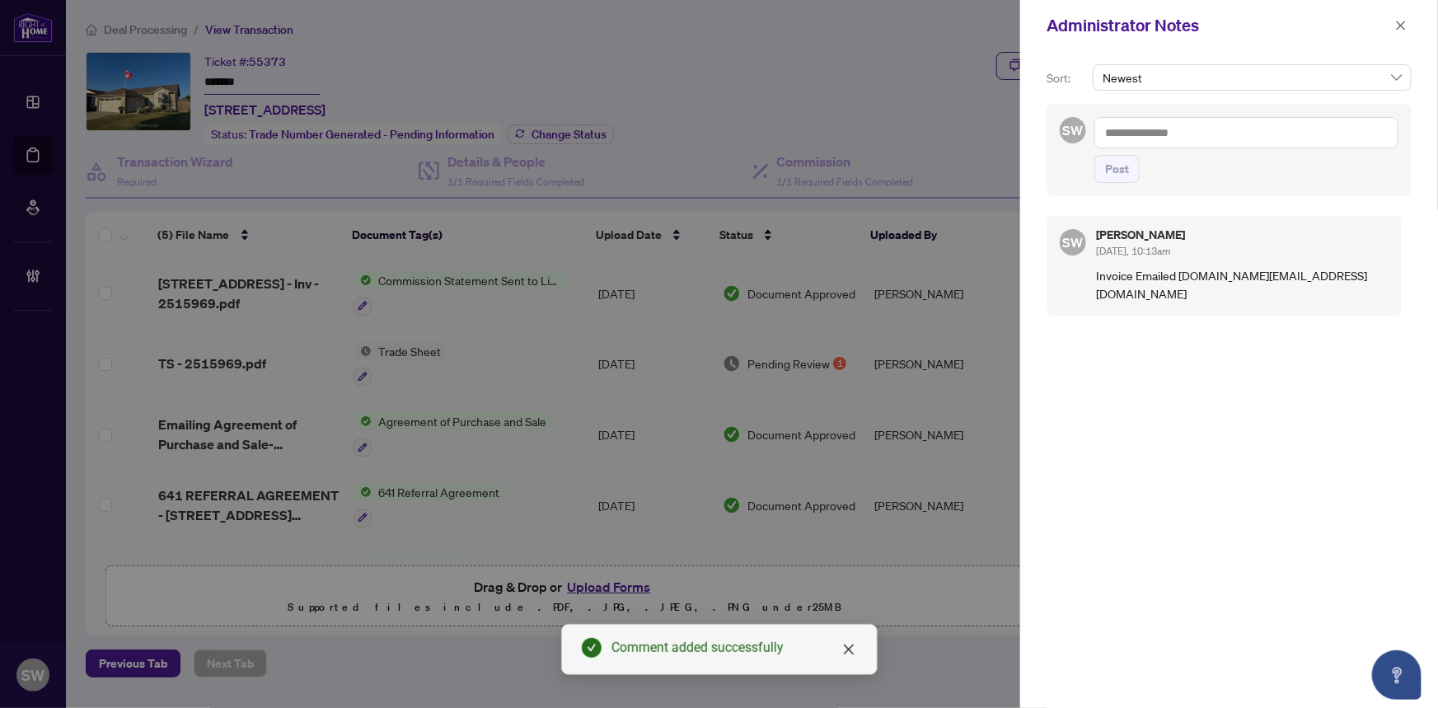
click at [1159, 130] on textarea at bounding box center [1246, 132] width 304 height 31
paste textarea "**********"
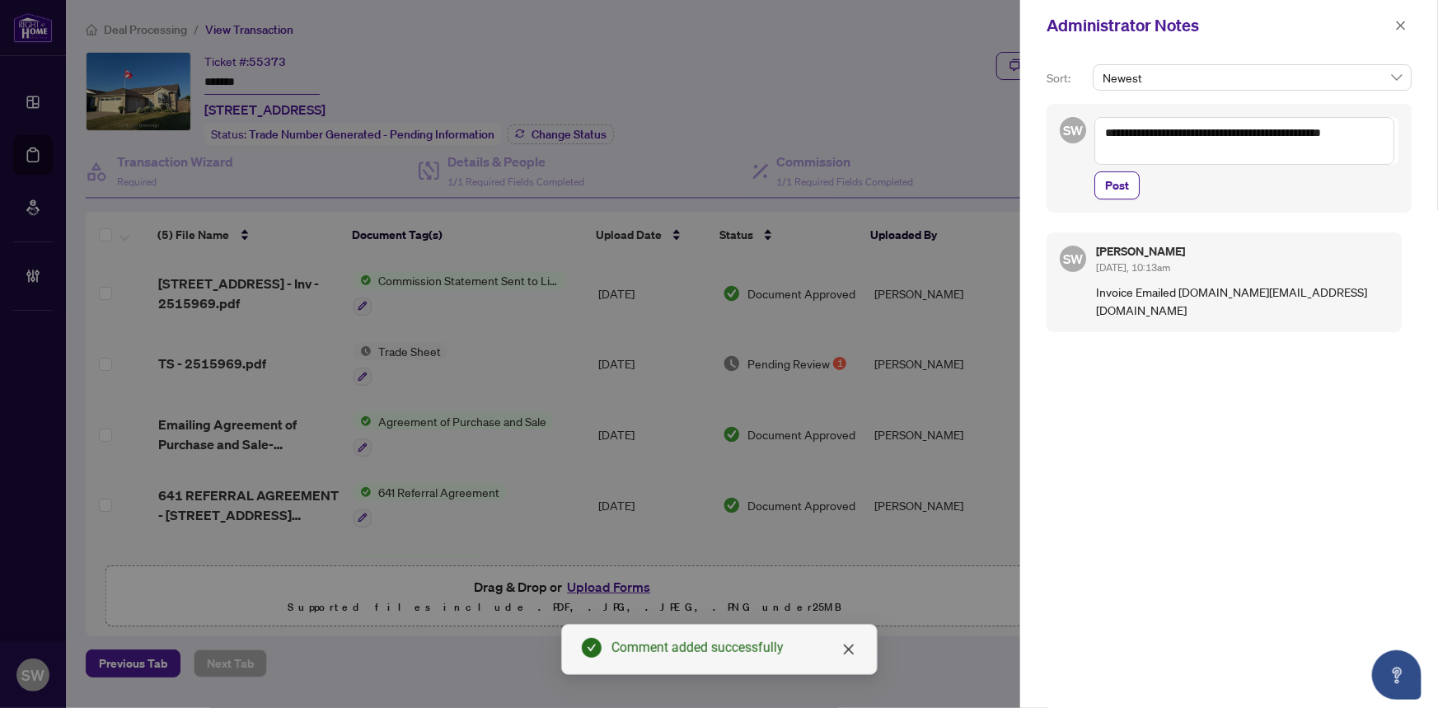
drag, startPoint x: 1201, startPoint y: 130, endPoint x: 1275, endPoint y: 130, distance: 73.3
click at [1275, 130] on textarea "**********" at bounding box center [1244, 141] width 300 height 48
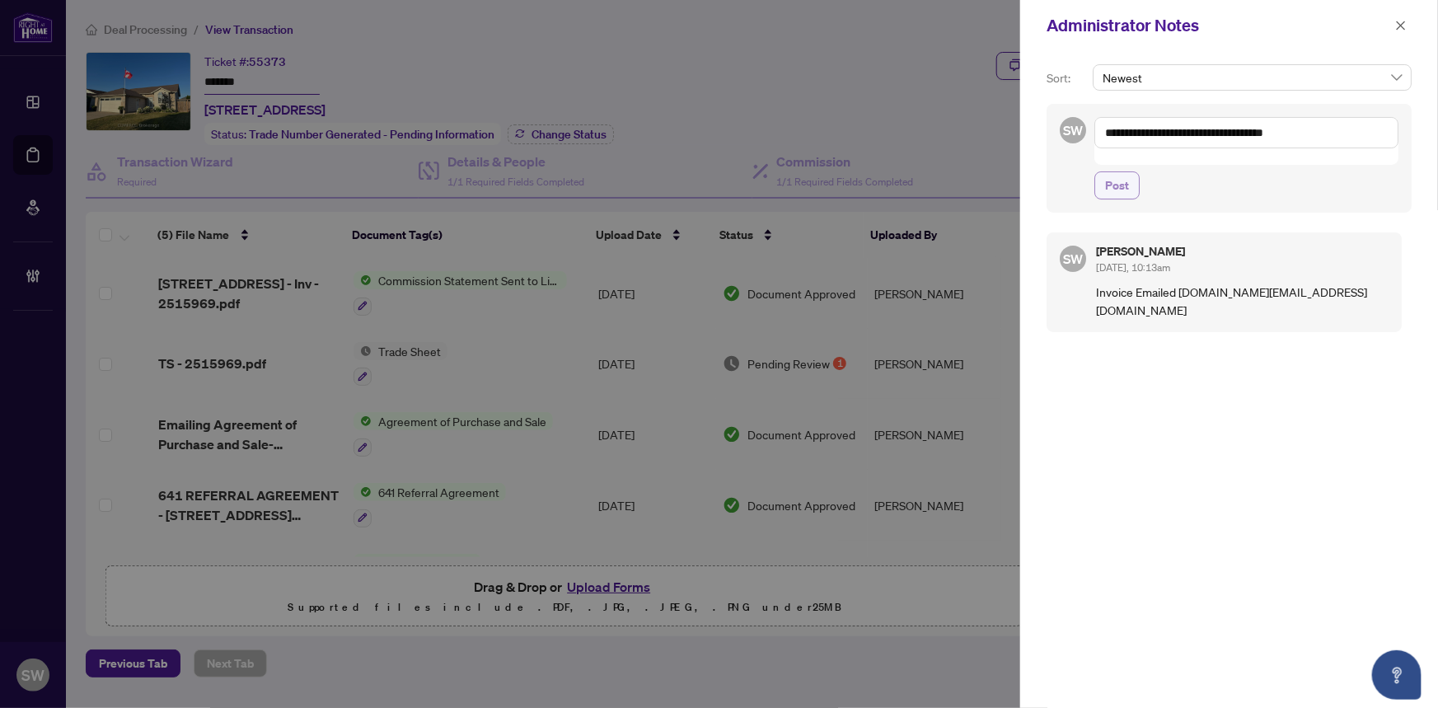
click at [1124, 172] on span "Post" at bounding box center [1117, 185] width 24 height 26
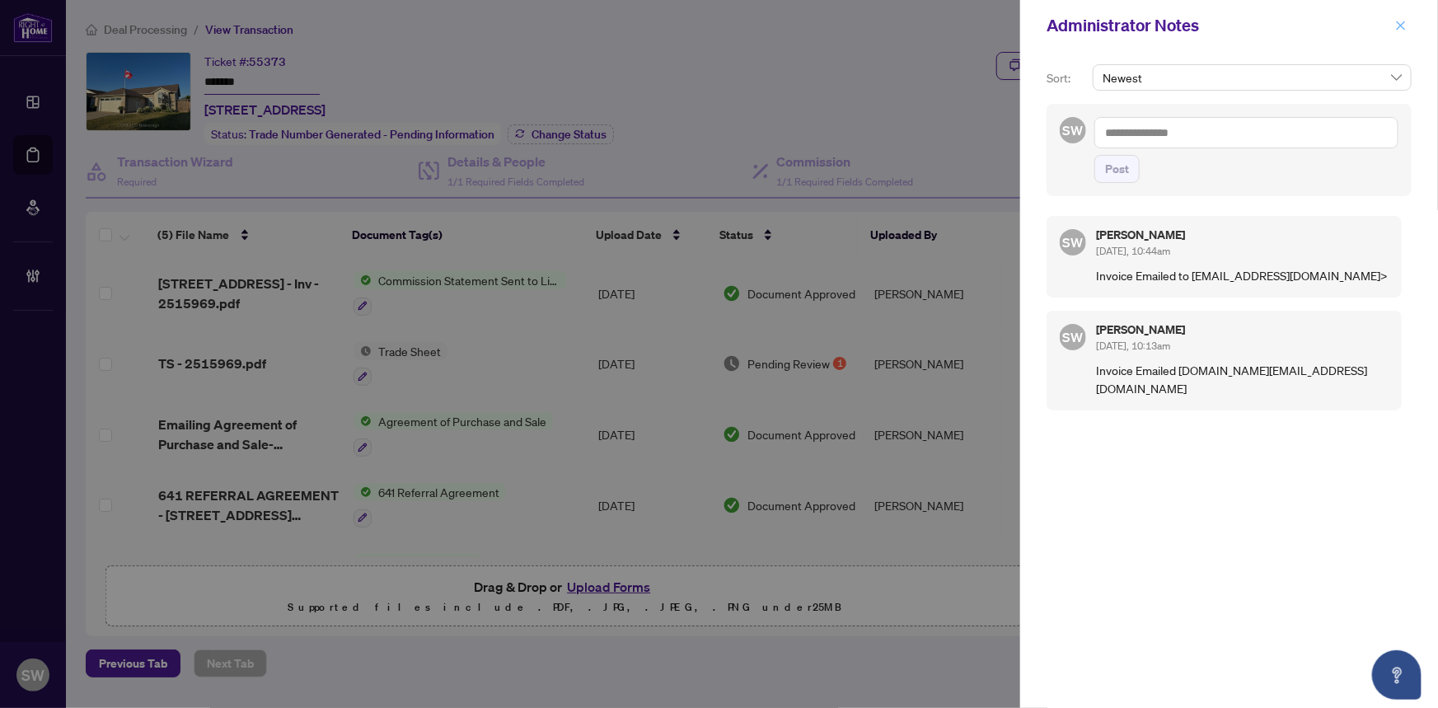
click at [1407, 24] on icon "close" at bounding box center [1401, 26] width 12 height 12
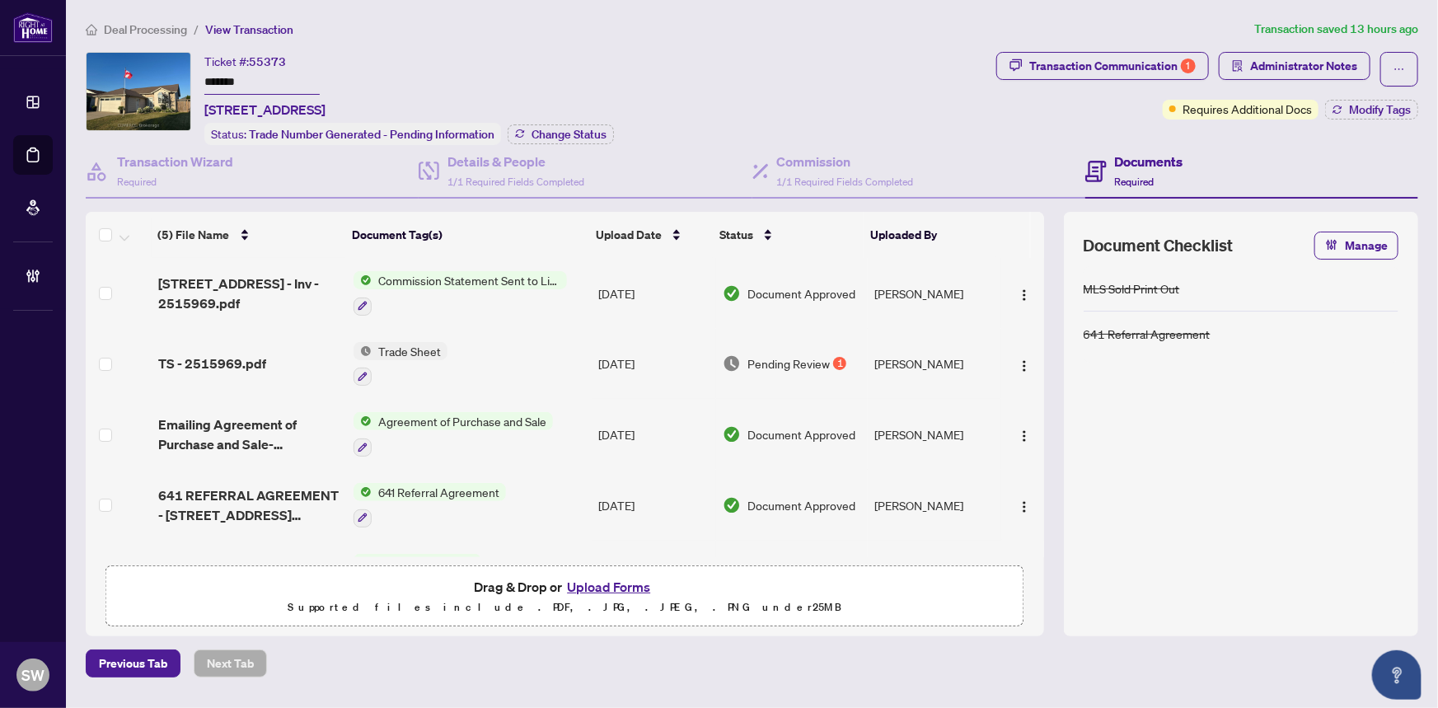
click at [630, 76] on div "Ticket #: 55373 ******* 744 Richmond St, Amherstburg, Ontario N9V 4A1, Canada S…" at bounding box center [538, 98] width 904 height 93
click at [159, 30] on span "Deal Processing" at bounding box center [145, 29] width 83 height 15
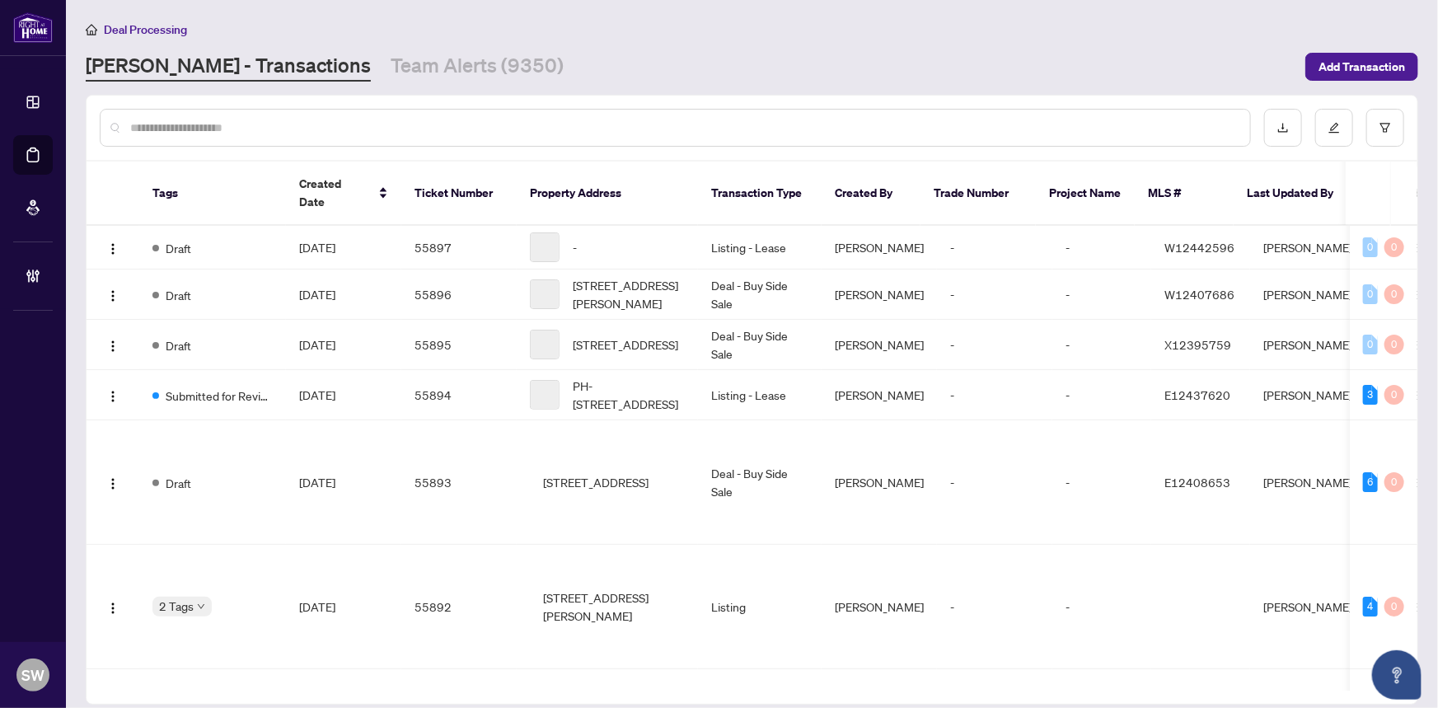
click at [217, 124] on input "text" at bounding box center [683, 128] width 1107 height 18
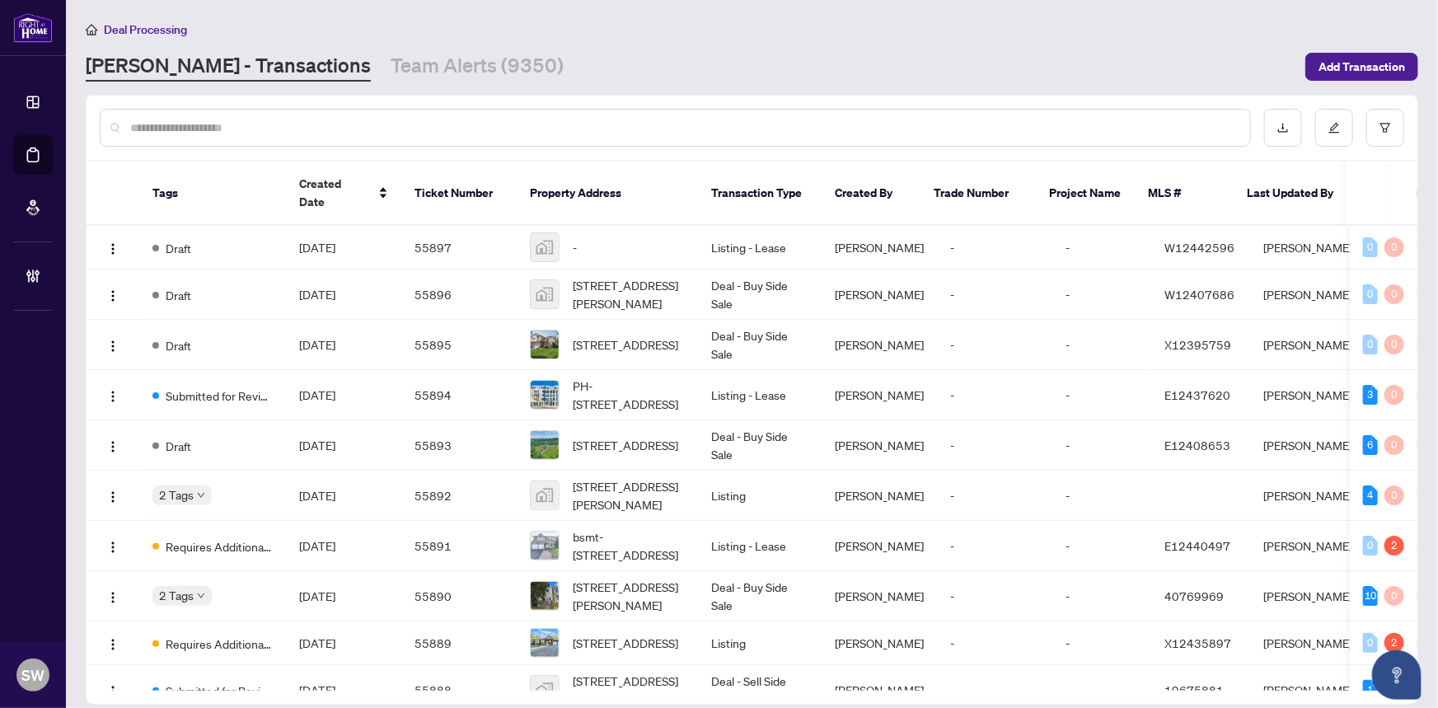
paste input "*******"
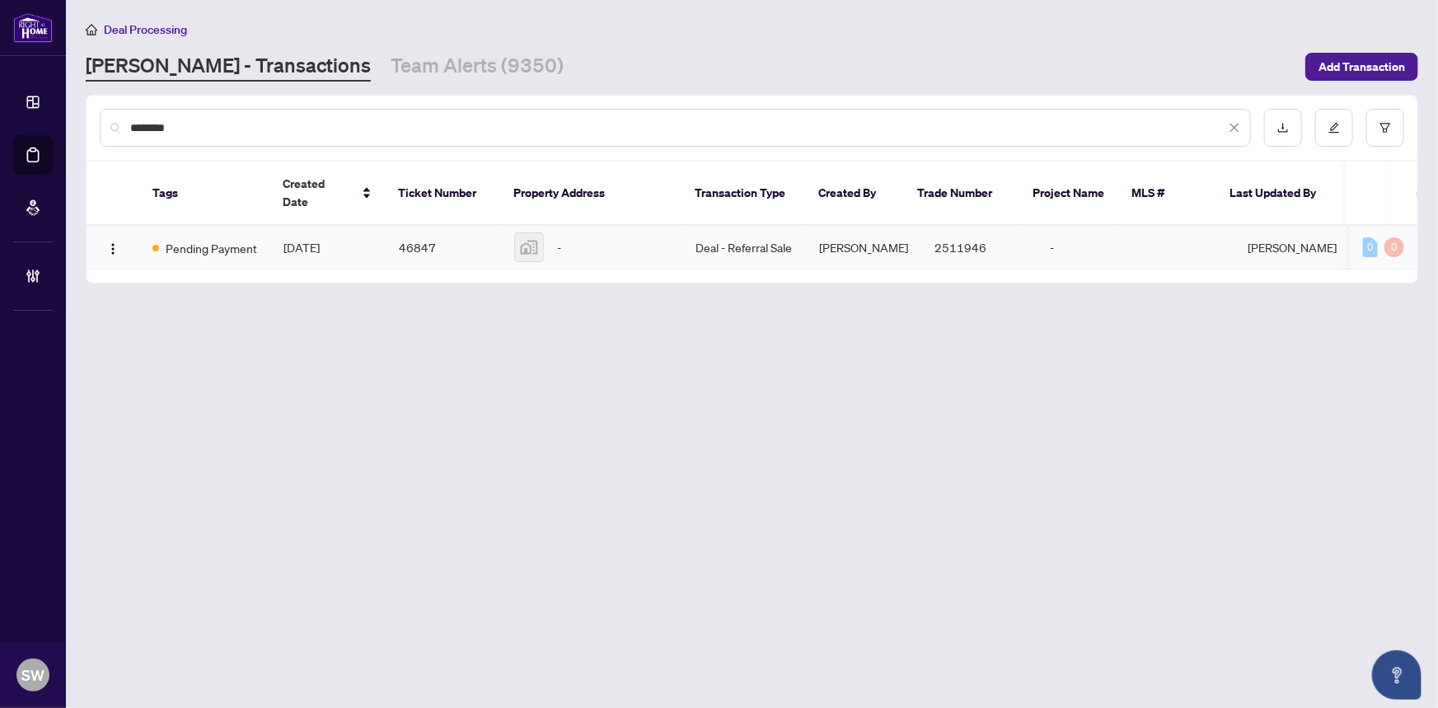
click at [314, 240] on span "Aug/01/2025" at bounding box center [301, 247] width 36 height 15
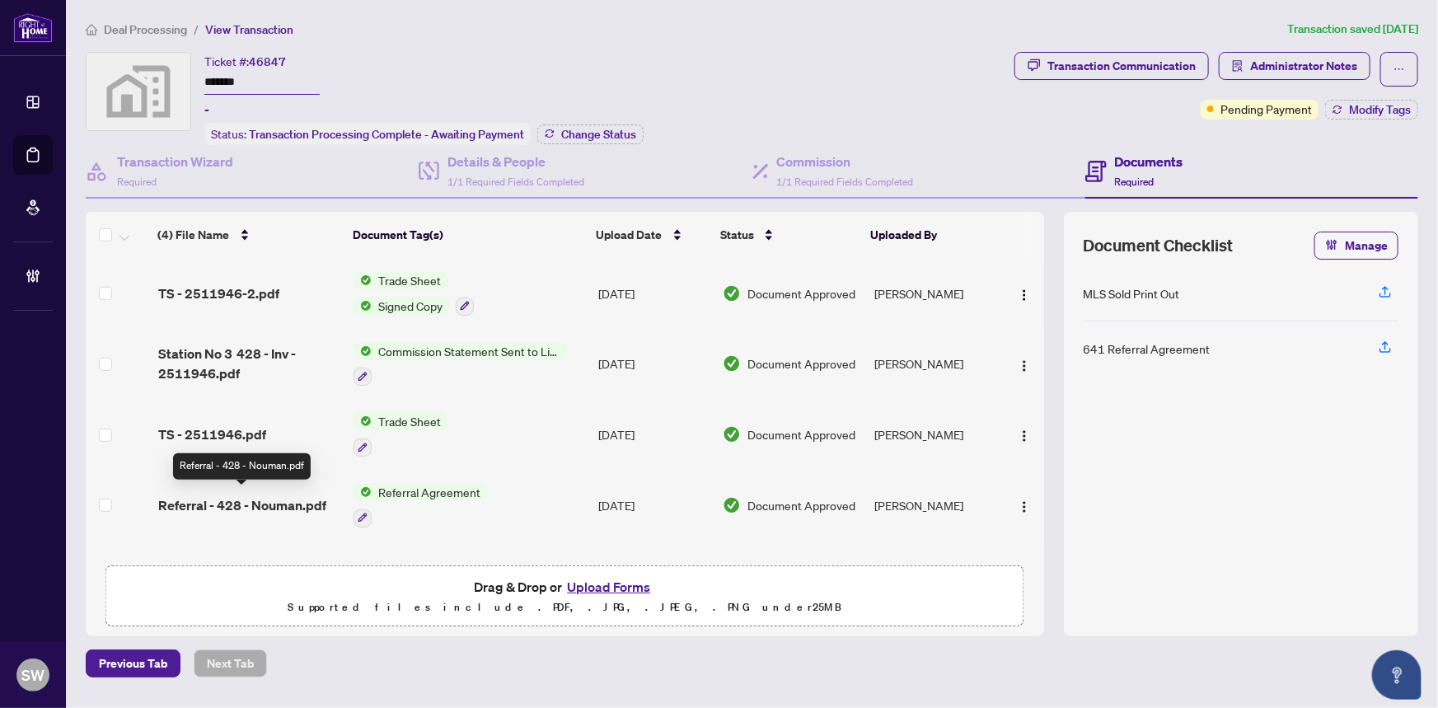
click at [272, 495] on span "Referral - 428 - Nouman.pdf" at bounding box center [242, 505] width 168 height 20
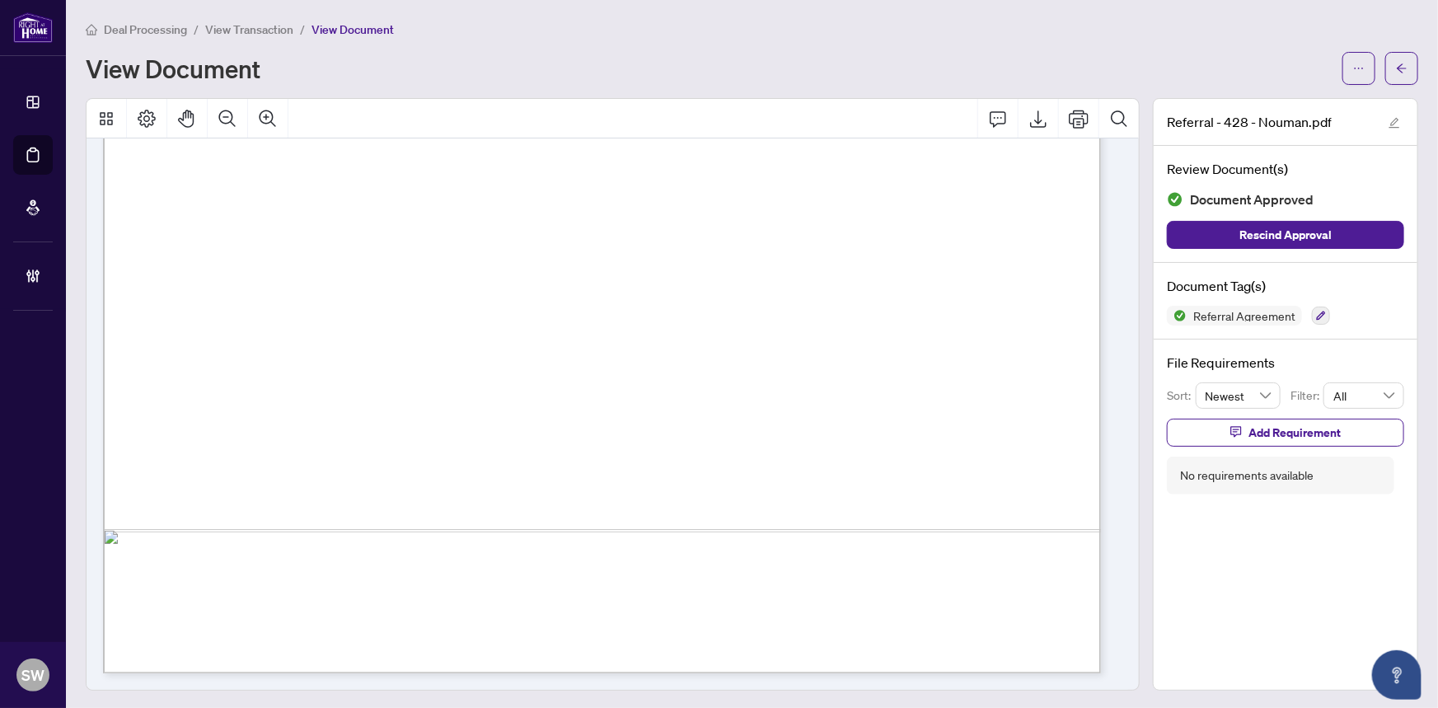
click at [494, 119] on div at bounding box center [613, 119] width 1052 height 40
click at [259, 26] on span "View Transaction" at bounding box center [249, 29] width 88 height 15
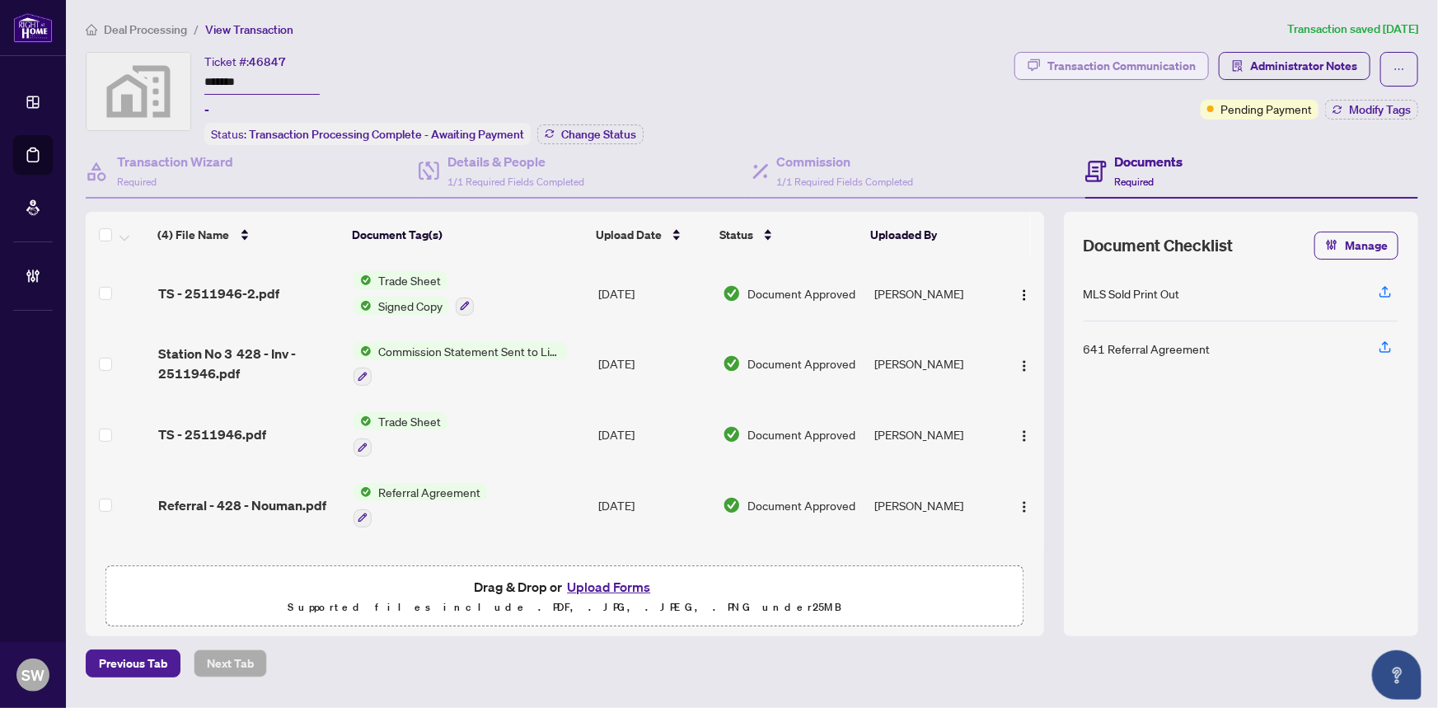
click at [1108, 58] on div "Transaction Communication" at bounding box center [1121, 66] width 148 height 26
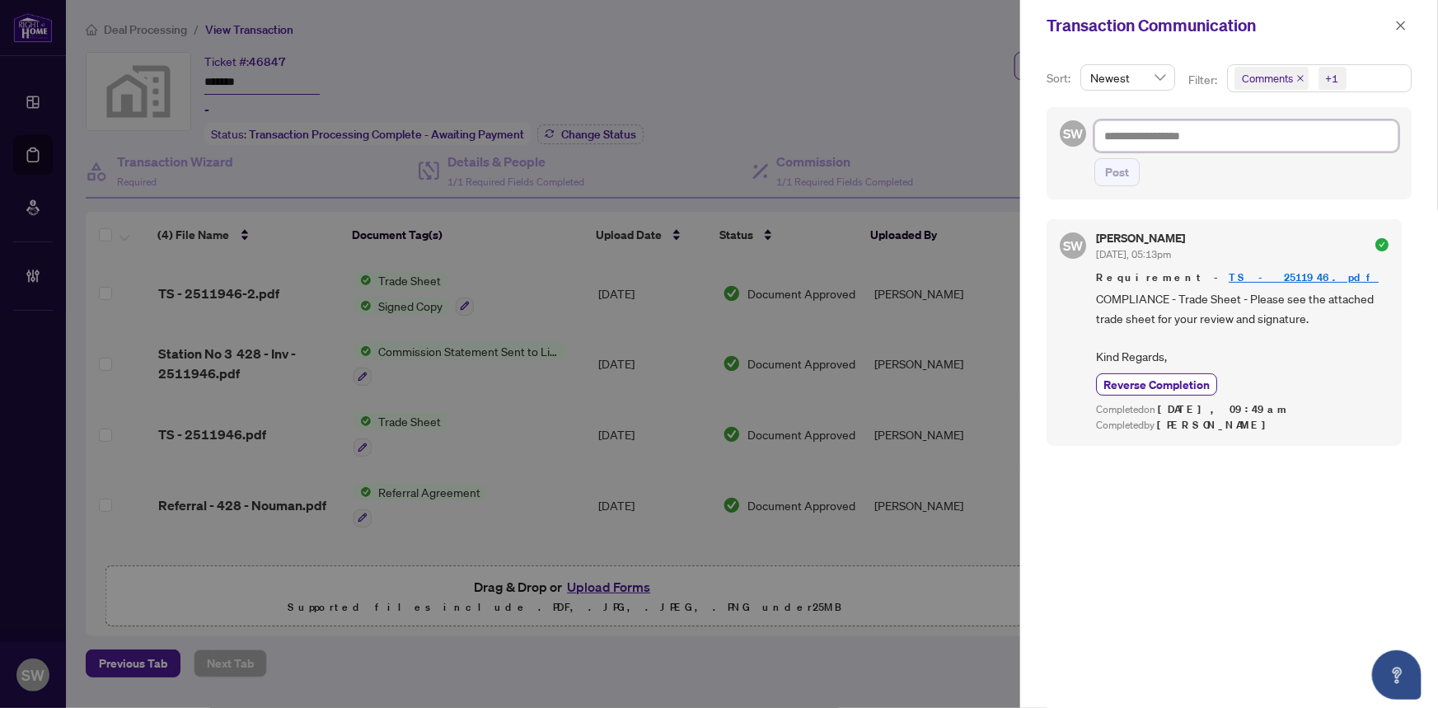
click at [1159, 142] on textarea at bounding box center [1246, 135] width 304 height 31
paste textarea "**********"
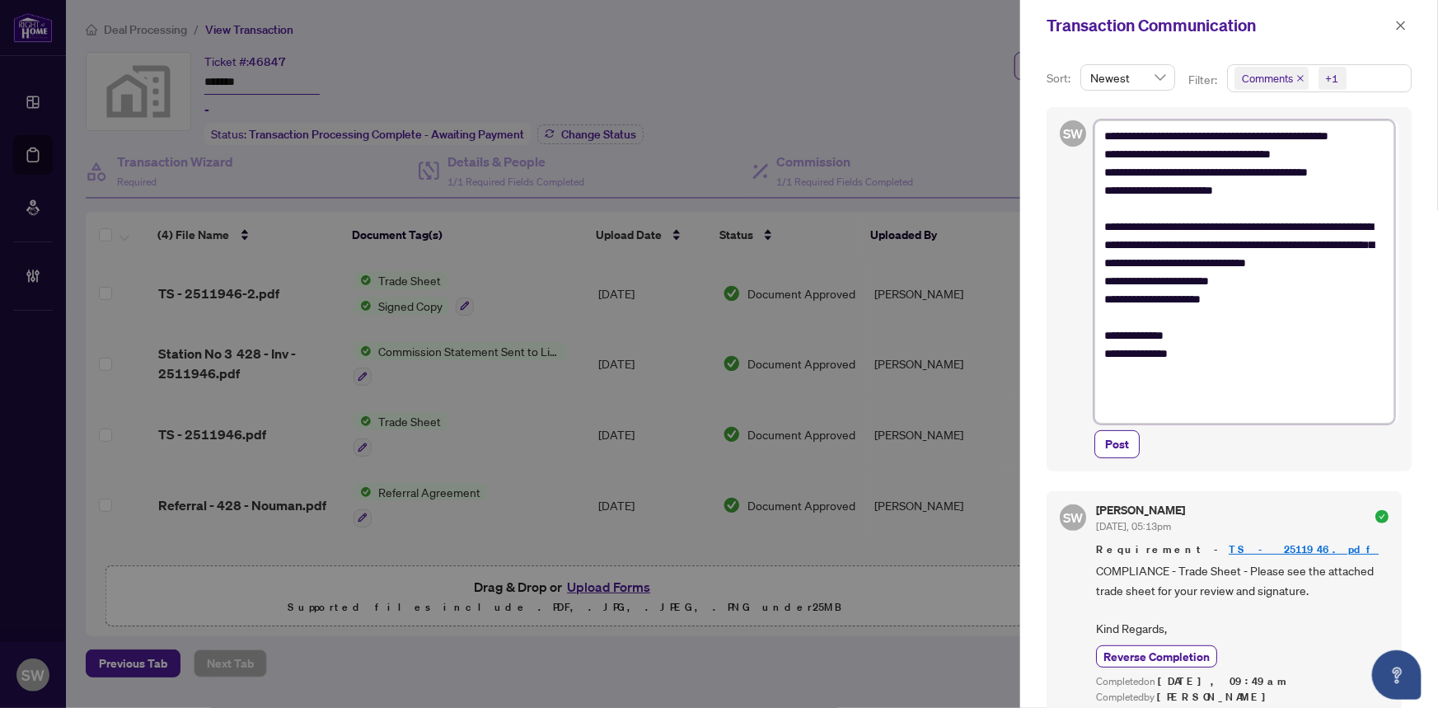
click at [1109, 405] on textarea "**********" at bounding box center [1244, 271] width 300 height 303
paste textarea "**********"
click at [1117, 439] on span "Post" at bounding box center [1117, 444] width 24 height 26
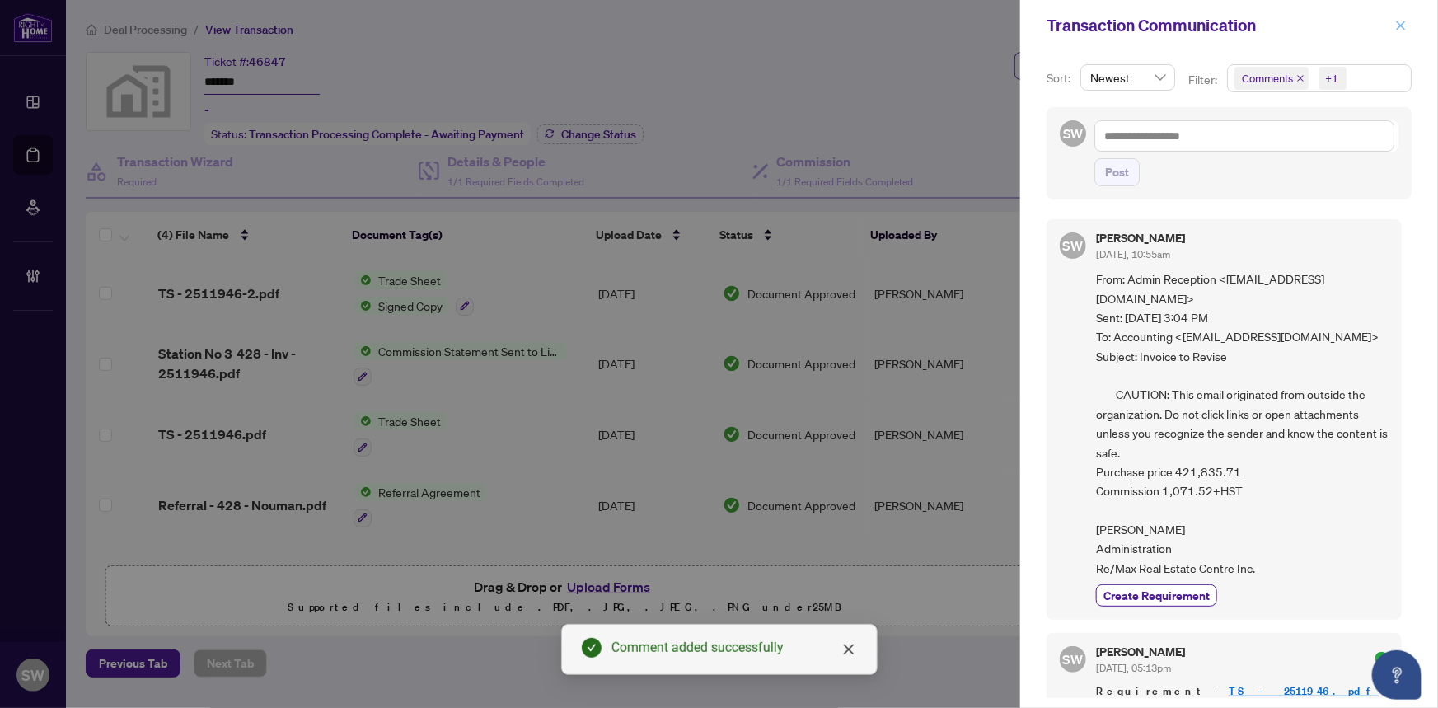
click at [1403, 26] on icon "close" at bounding box center [1401, 26] width 12 height 12
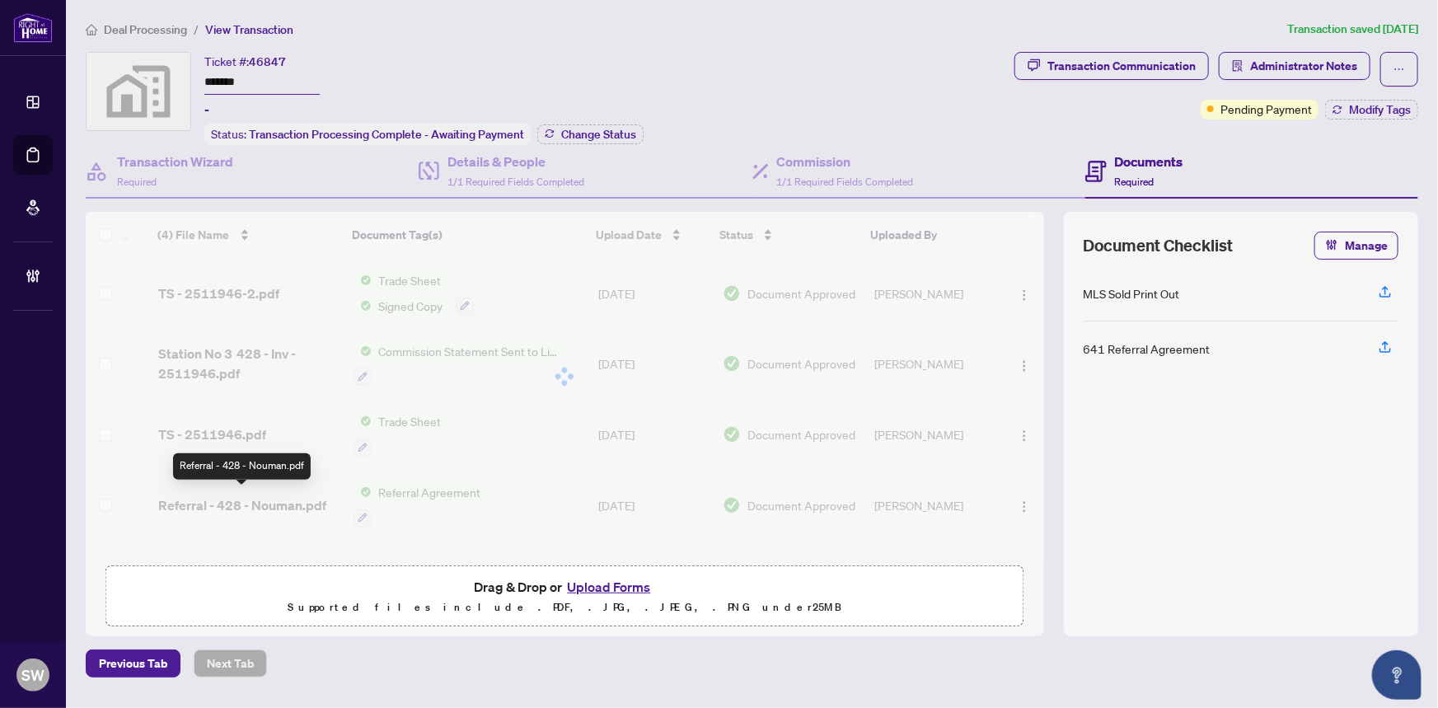
click at [269, 499] on div "(4) File Name Document Tag(s) Upload Date Status Uploaded By (4) File Name Docu…" at bounding box center [565, 384] width 958 height 345
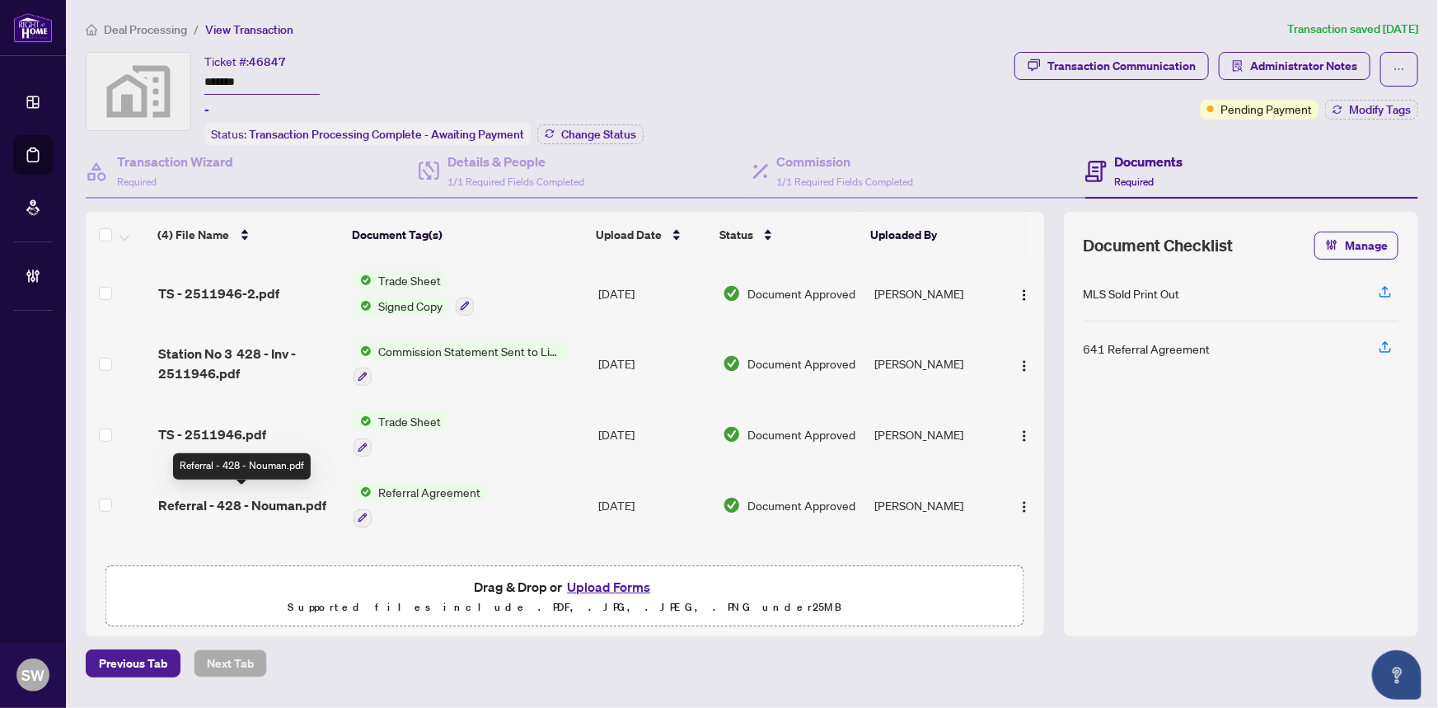
click at [246, 502] on span "Referral - 428 - Nouman.pdf" at bounding box center [242, 505] width 168 height 20
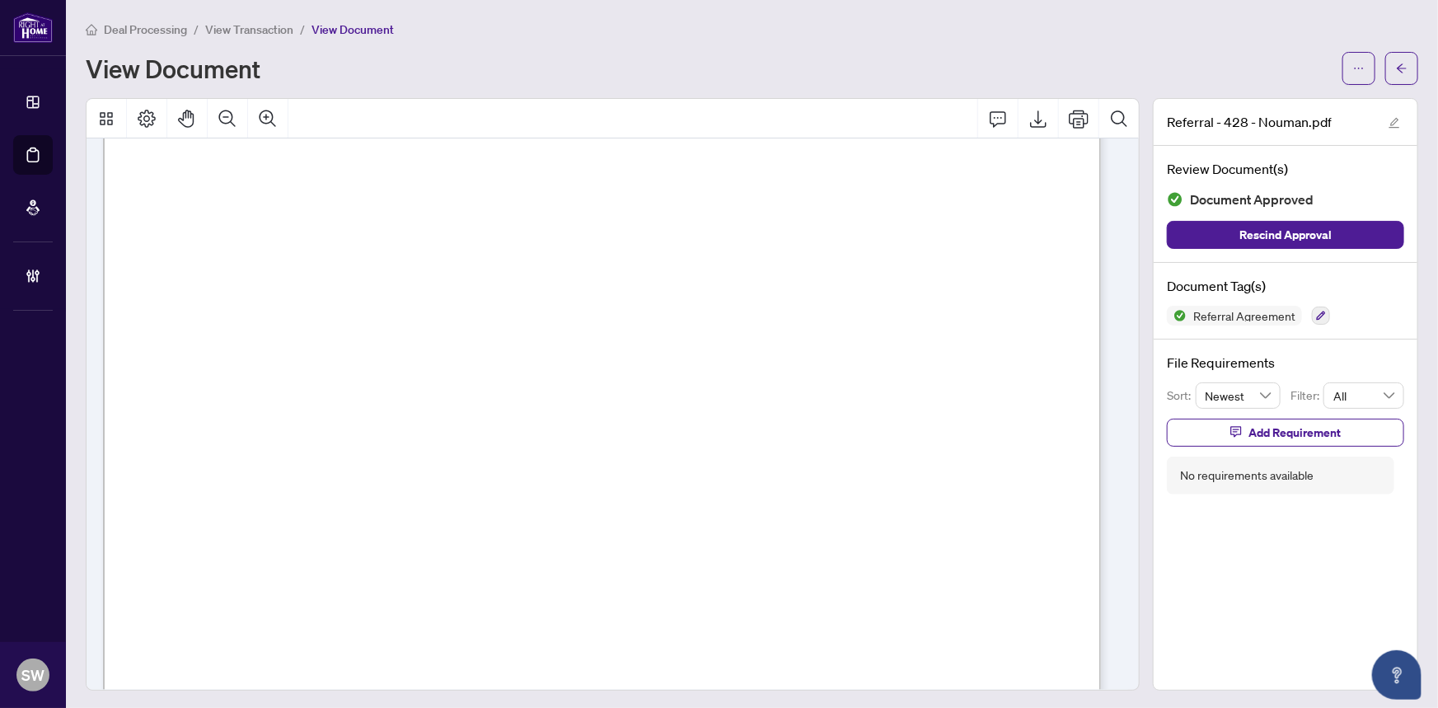
scroll to position [599, 0]
click at [1385, 57] on button "button" at bounding box center [1401, 68] width 33 height 33
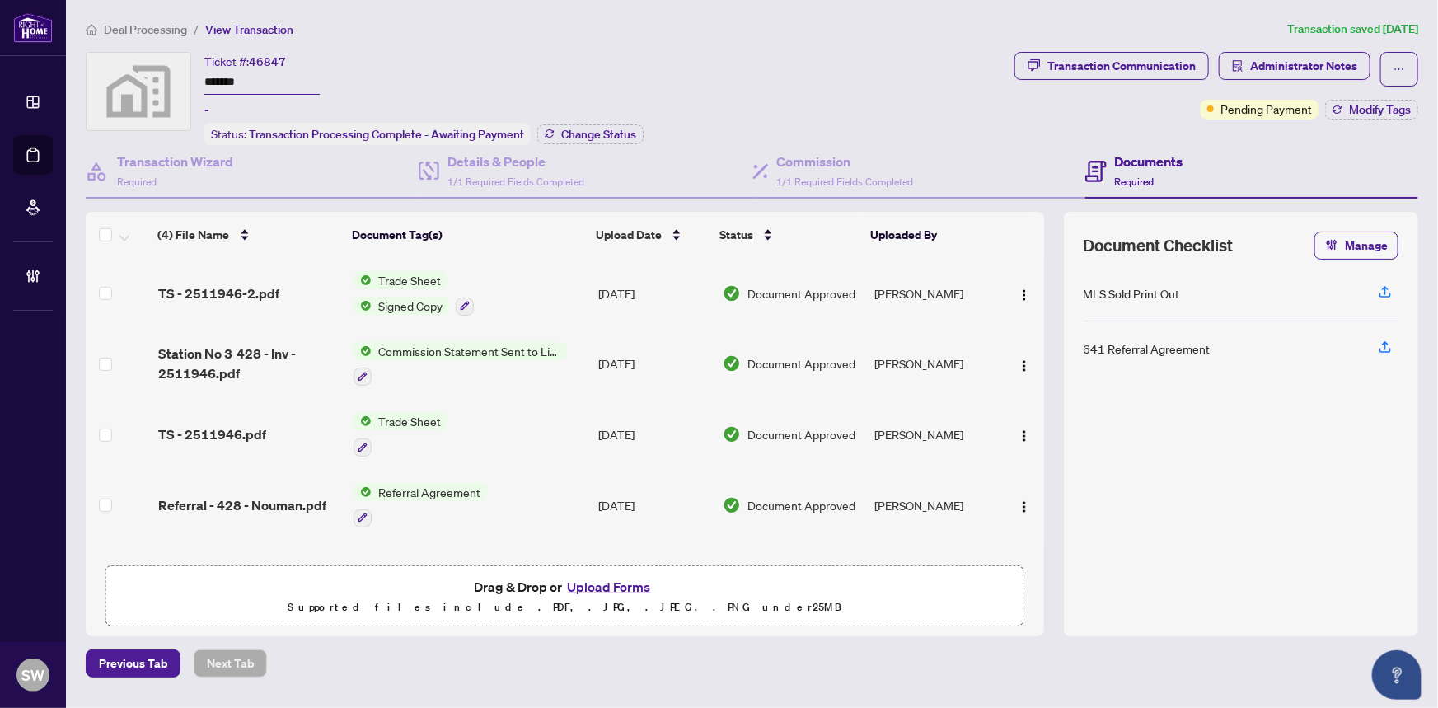
click at [153, 24] on span "Deal Processing" at bounding box center [145, 29] width 83 height 15
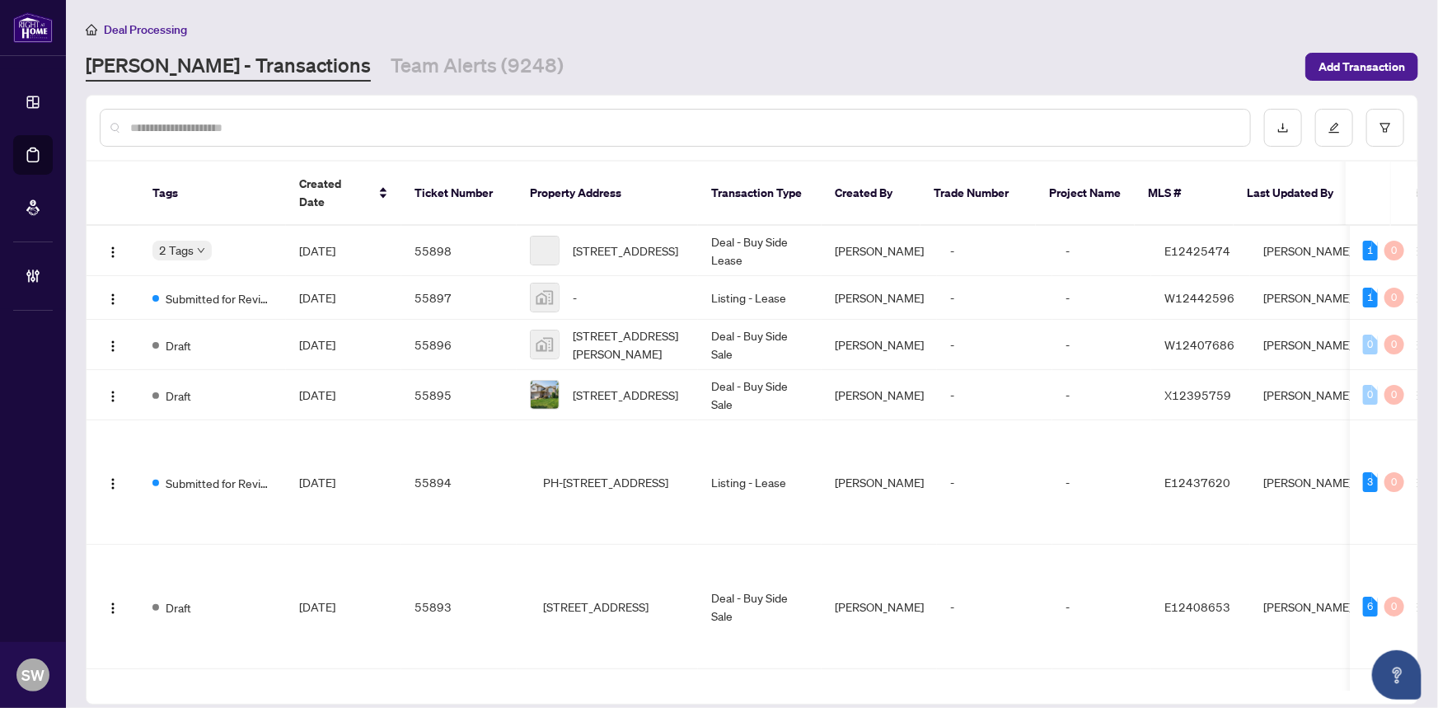
click at [239, 128] on input "text" at bounding box center [683, 128] width 1107 height 18
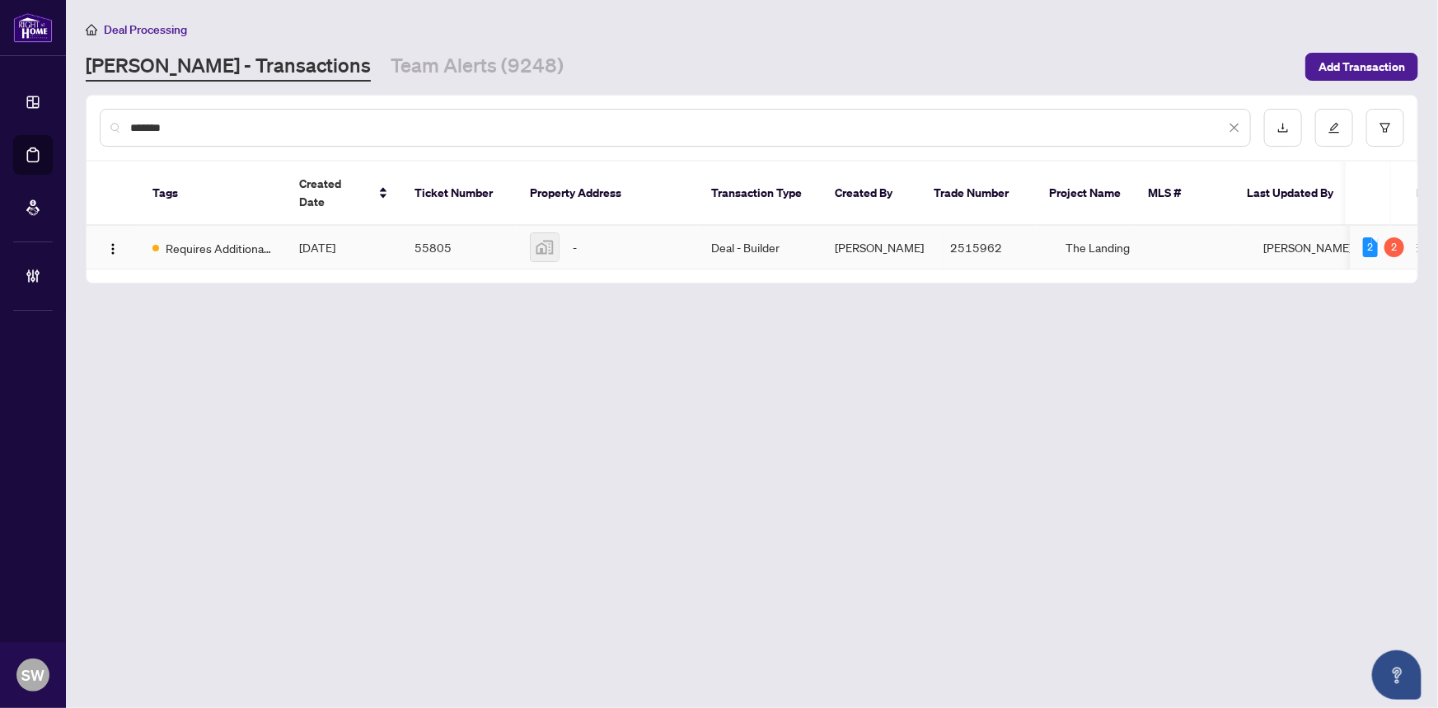
click at [335, 240] on span "Oct/02/2025" at bounding box center [317, 247] width 36 height 15
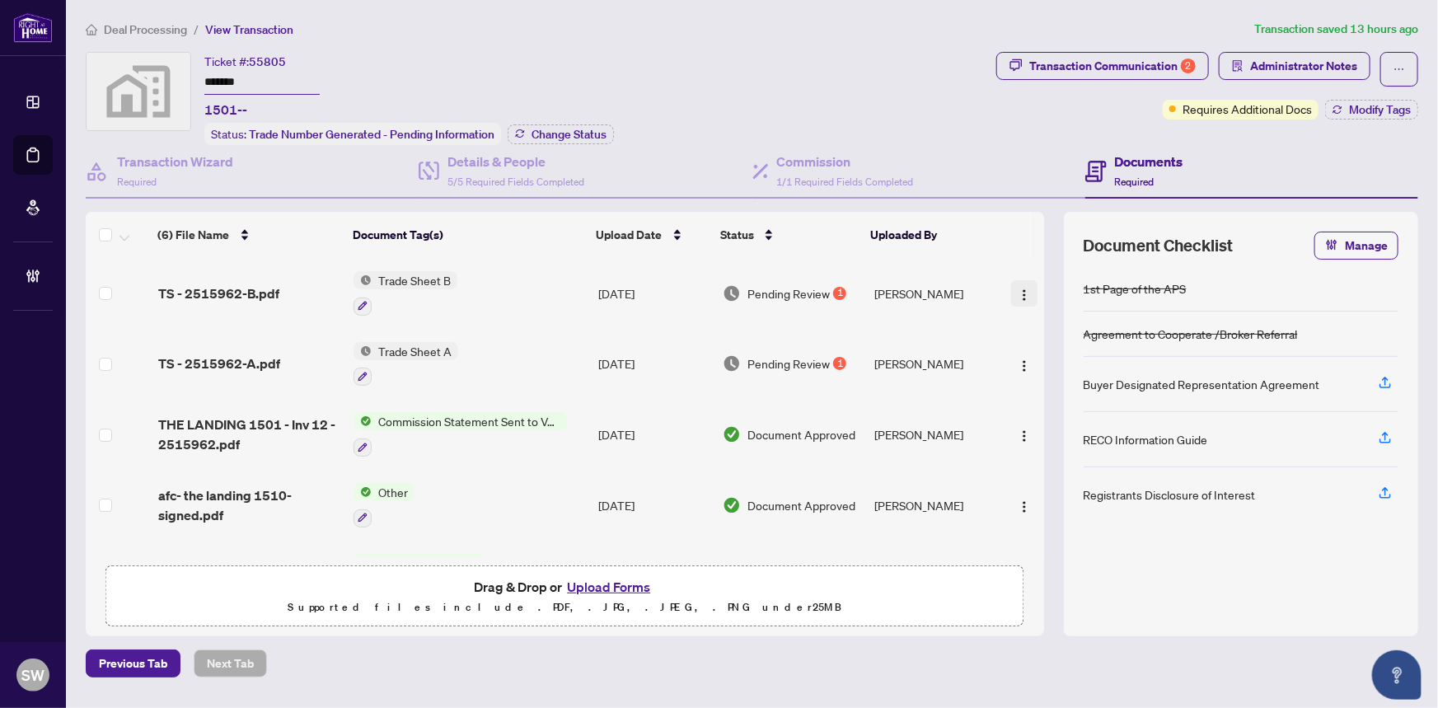
click at [1018, 291] on img "button" at bounding box center [1024, 294] width 13 height 13
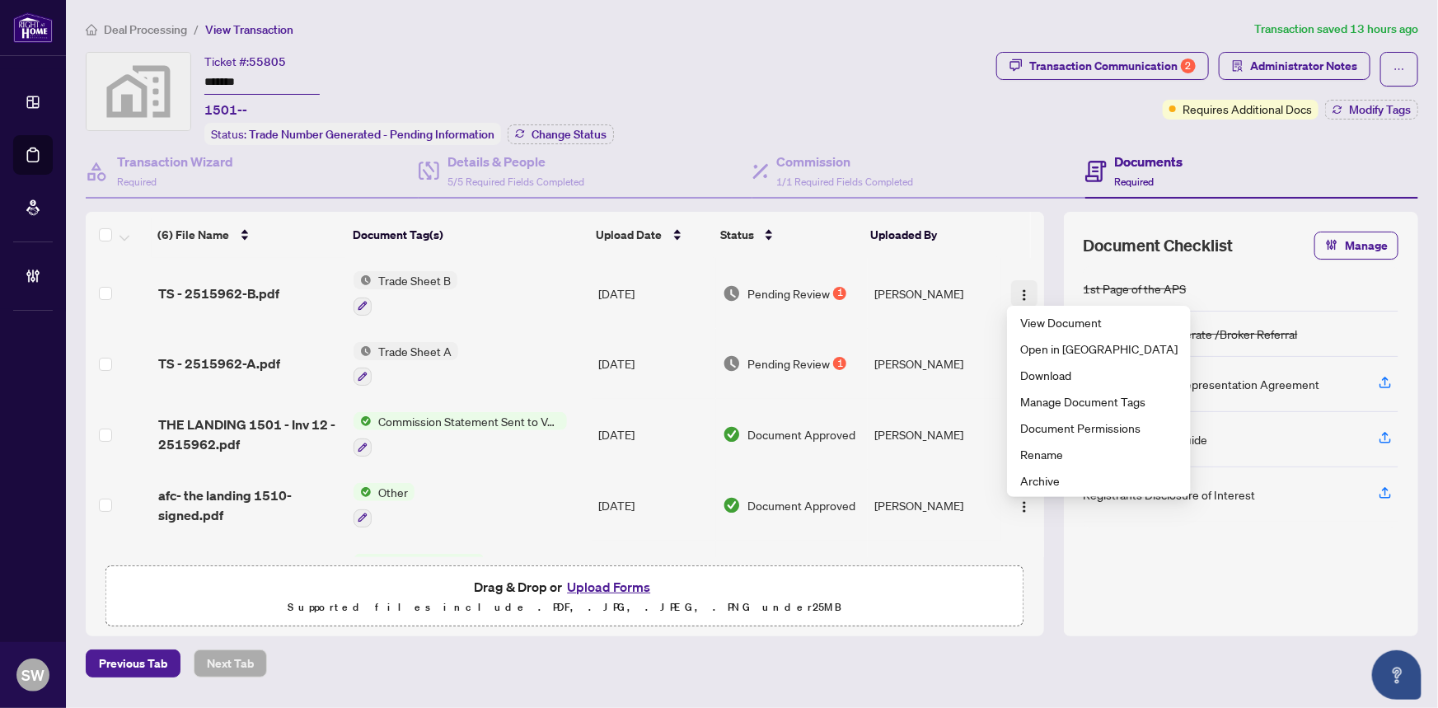
click at [1019, 288] on img "button" at bounding box center [1024, 294] width 13 height 13
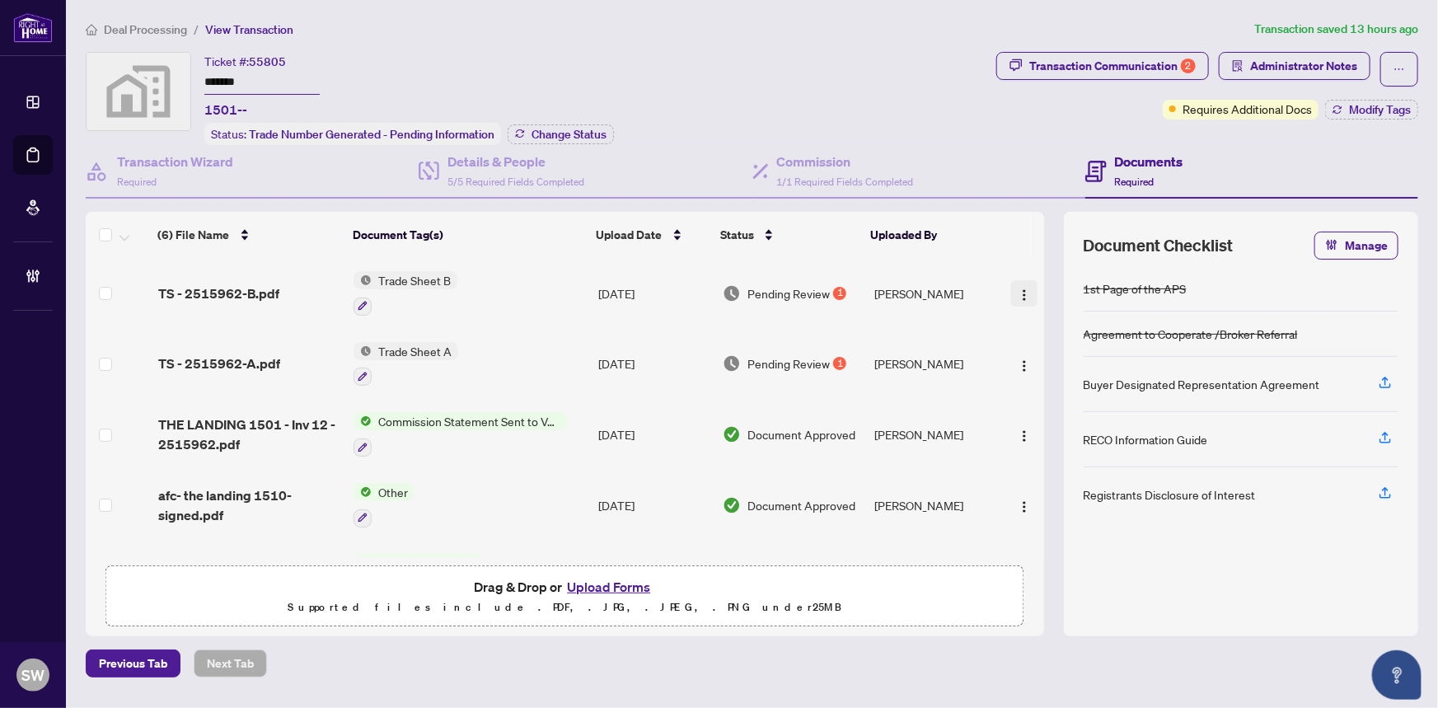
click at [1019, 288] on img "button" at bounding box center [1024, 294] width 13 height 13
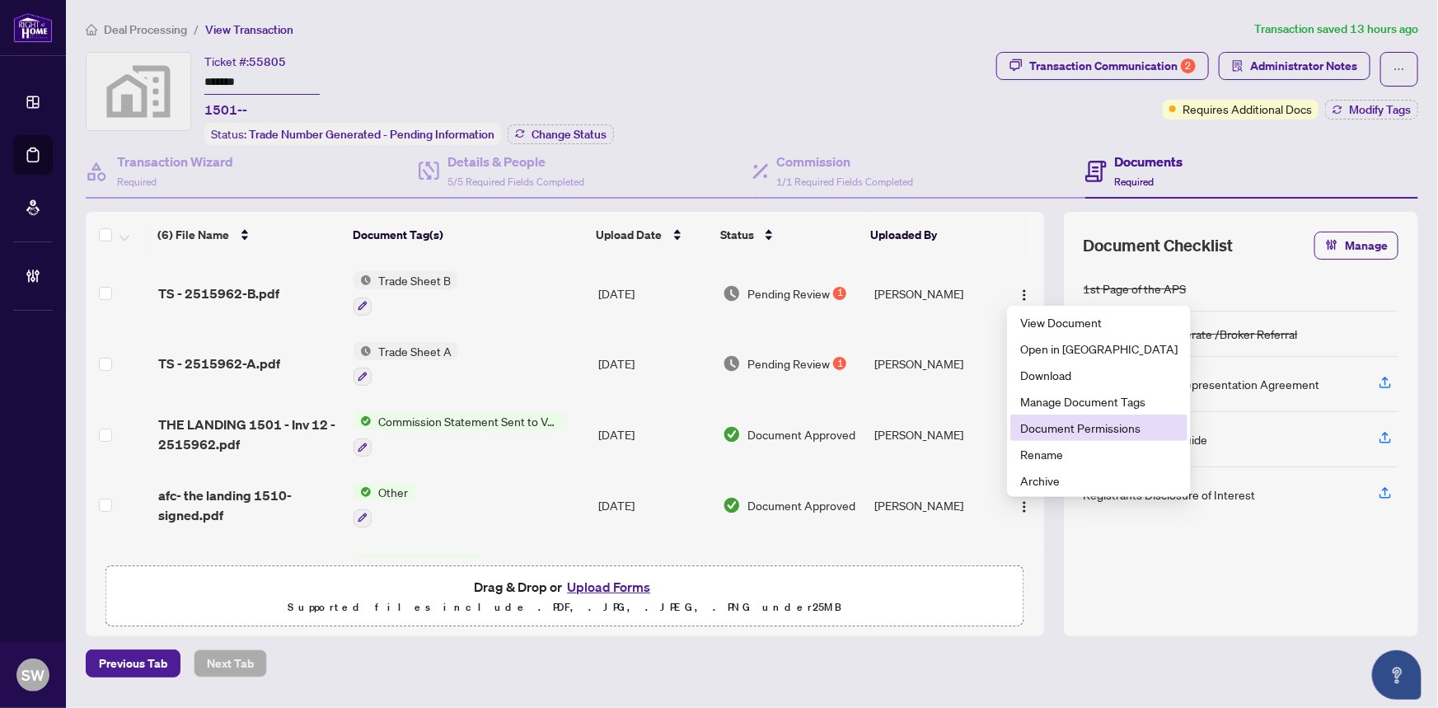
click at [1084, 428] on span "Document Permissions" at bounding box center [1098, 428] width 157 height 18
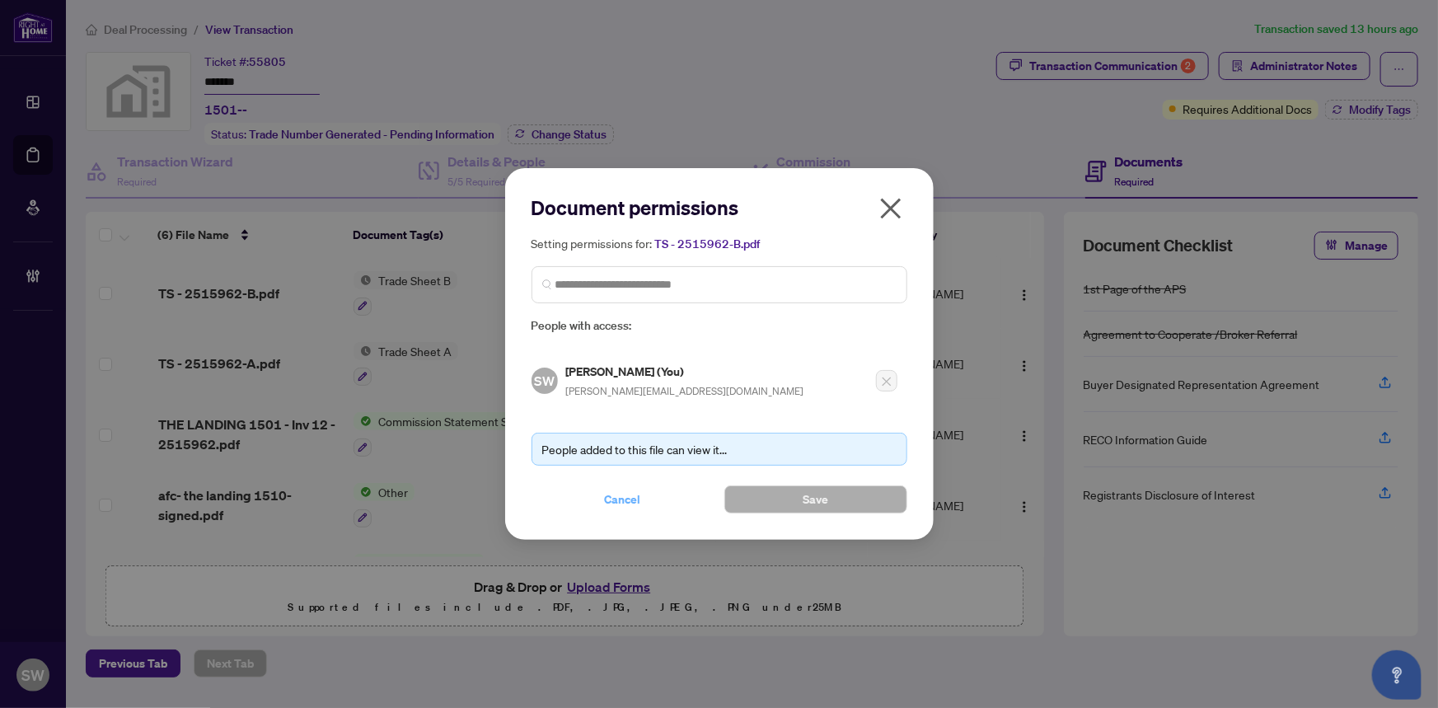
click at [621, 494] on span "Cancel" at bounding box center [623, 499] width 36 height 26
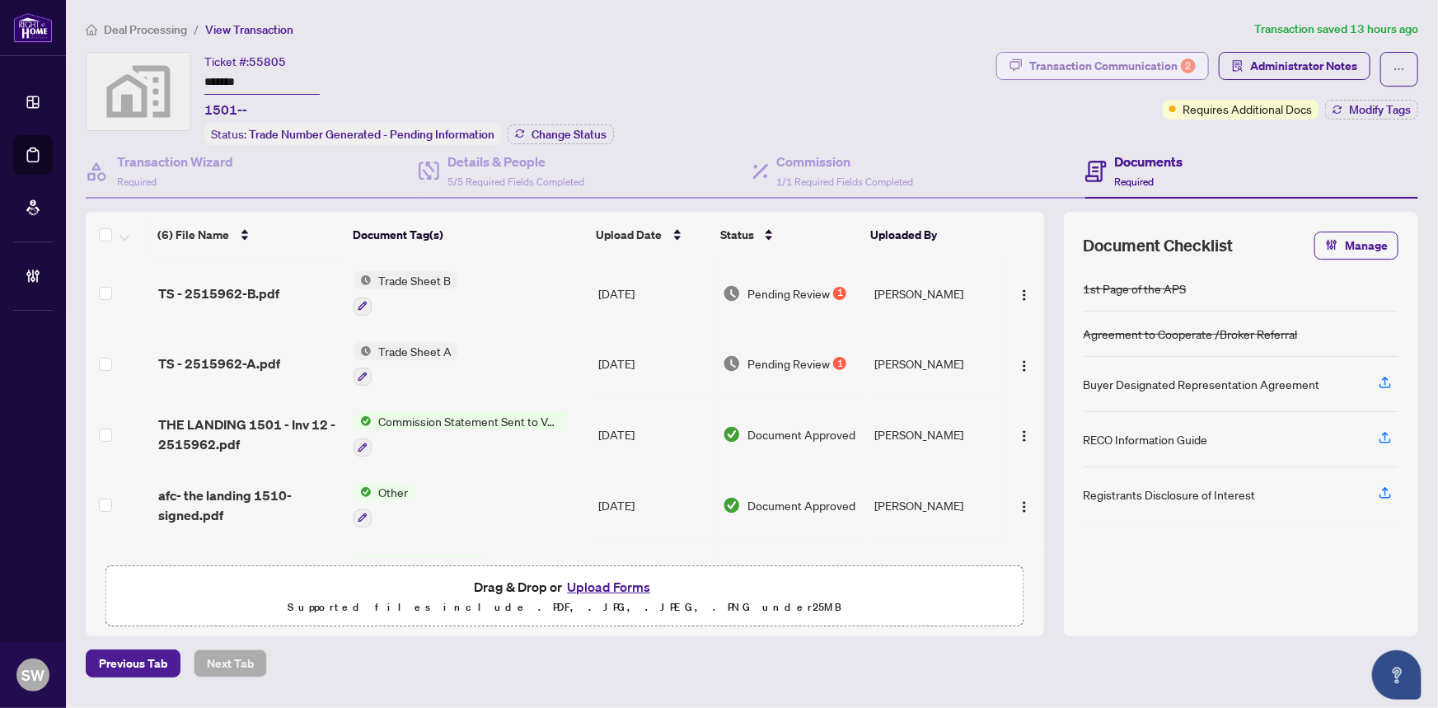
click at [1094, 61] on div "Transaction Communication 2" at bounding box center [1112, 66] width 166 height 26
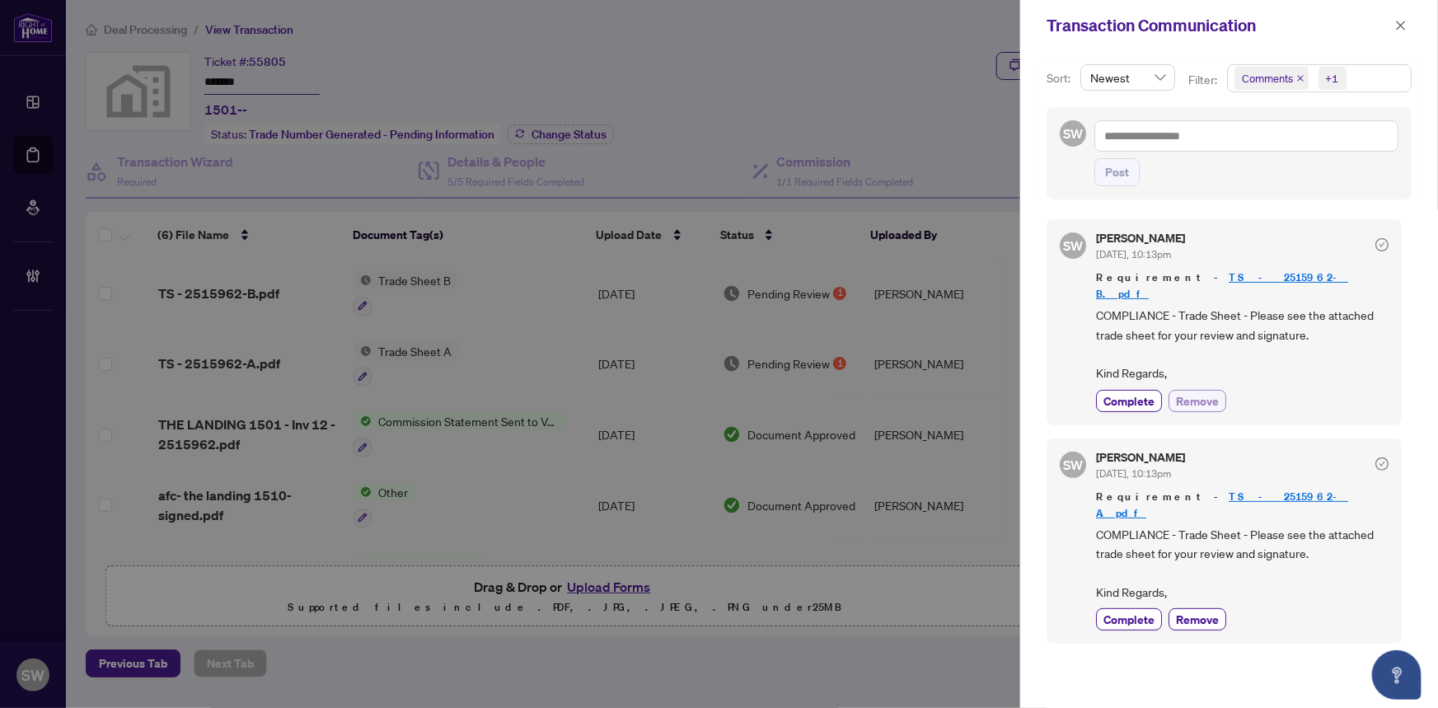
click at [1205, 392] on span "Remove" at bounding box center [1197, 400] width 43 height 17
click at [1203, 578] on span "COMPLIANCE - Trade Sheet - Please see the attached trade sheet for your review …" at bounding box center [1242, 563] width 293 height 77
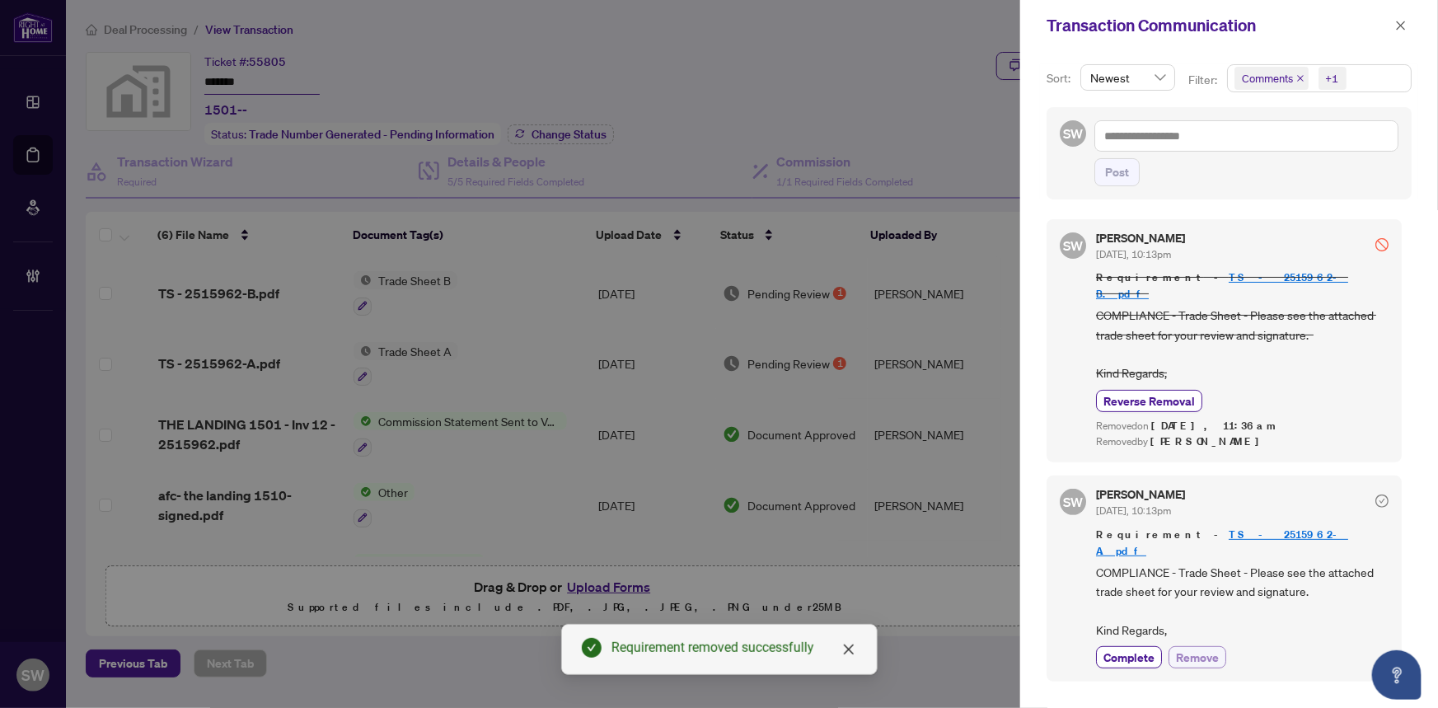
click at [1213, 649] on span "Remove" at bounding box center [1197, 657] width 43 height 17
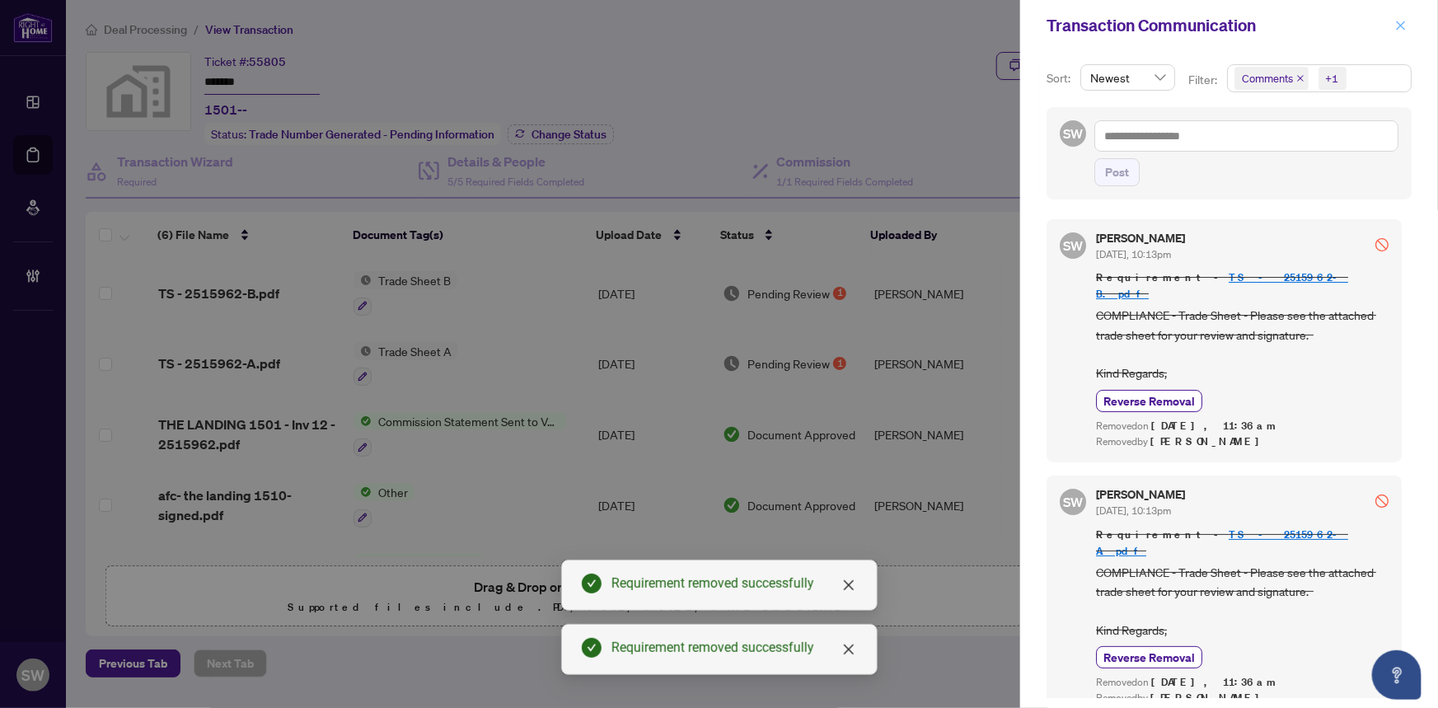
click at [1400, 29] on icon "close" at bounding box center [1401, 26] width 12 height 12
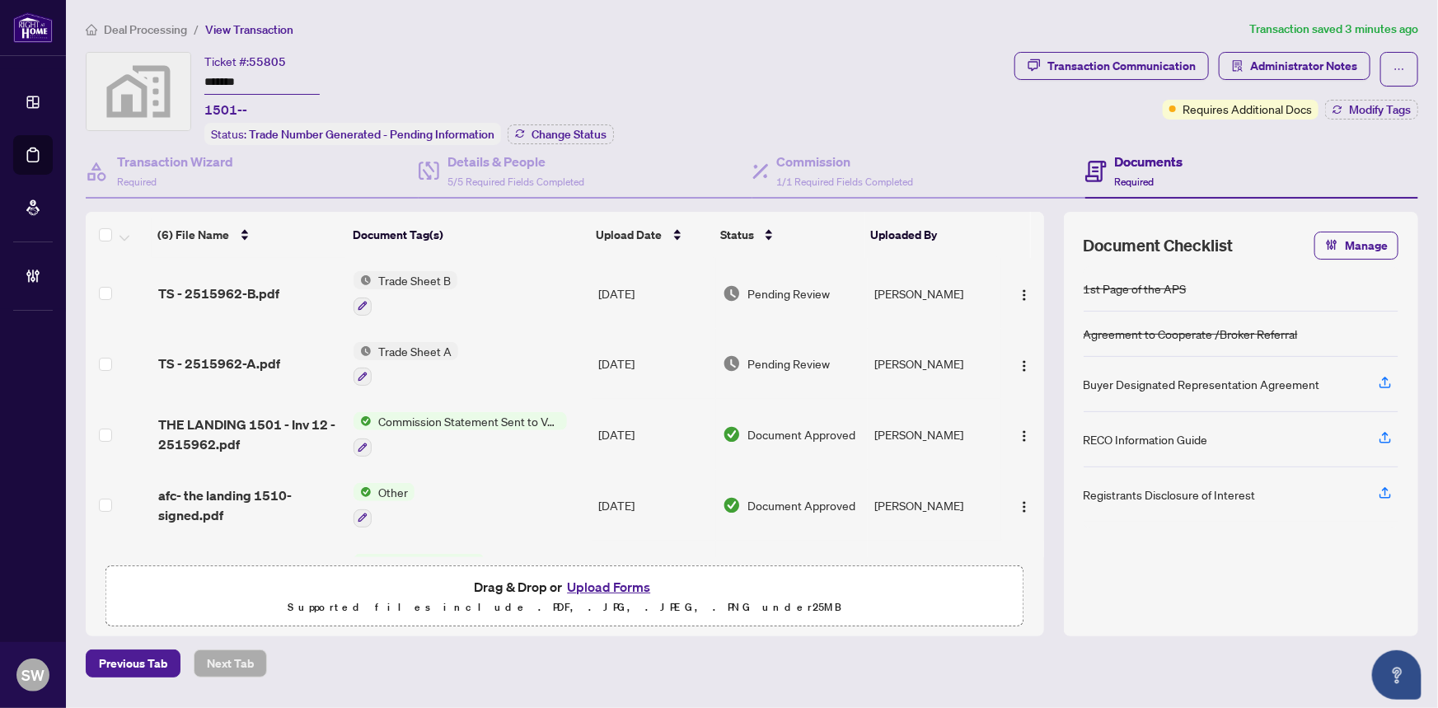
click at [579, 91] on div "Ticket #: 55805 ******* 1501-- Status: Trade Number Generated - Pending Informa…" at bounding box center [409, 98] width 410 height 93
click at [1018, 288] on img "button" at bounding box center [1024, 294] width 13 height 13
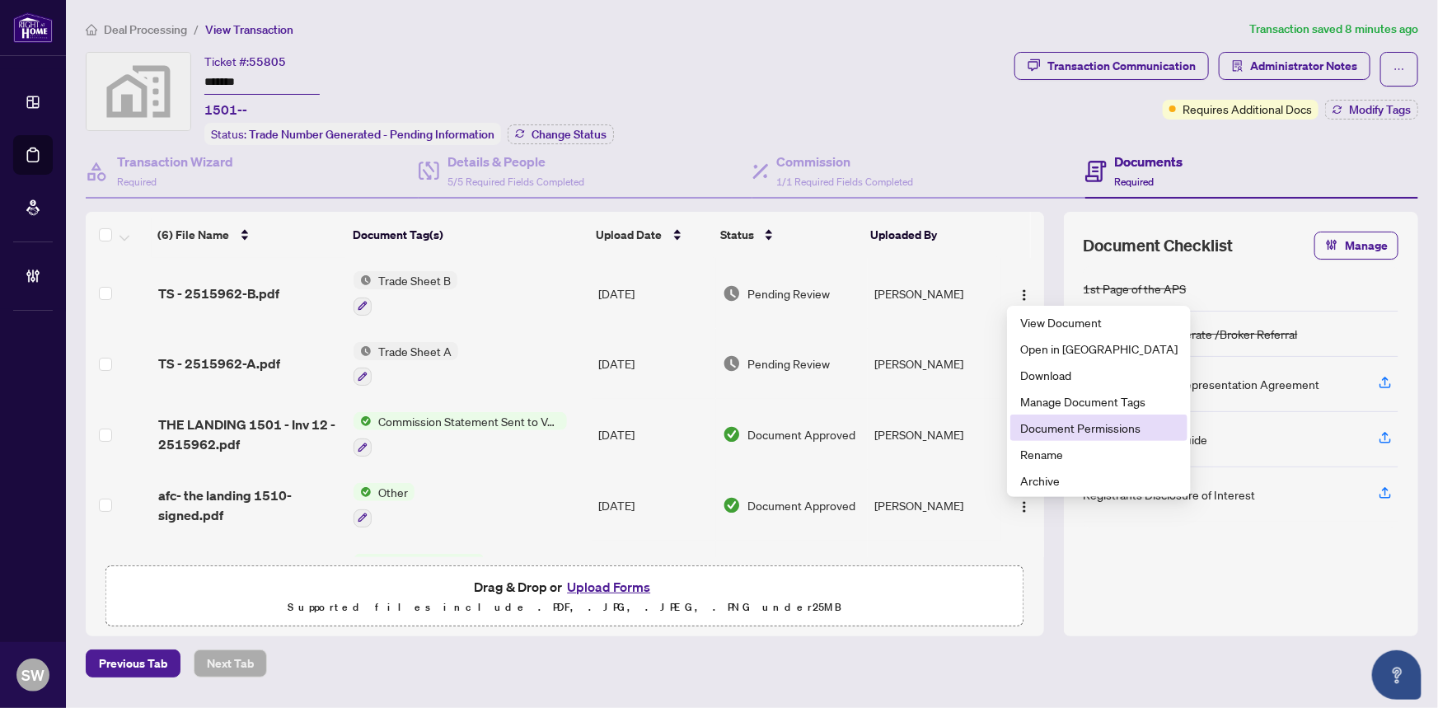
click at [1084, 428] on span "Document Permissions" at bounding box center [1098, 428] width 157 height 18
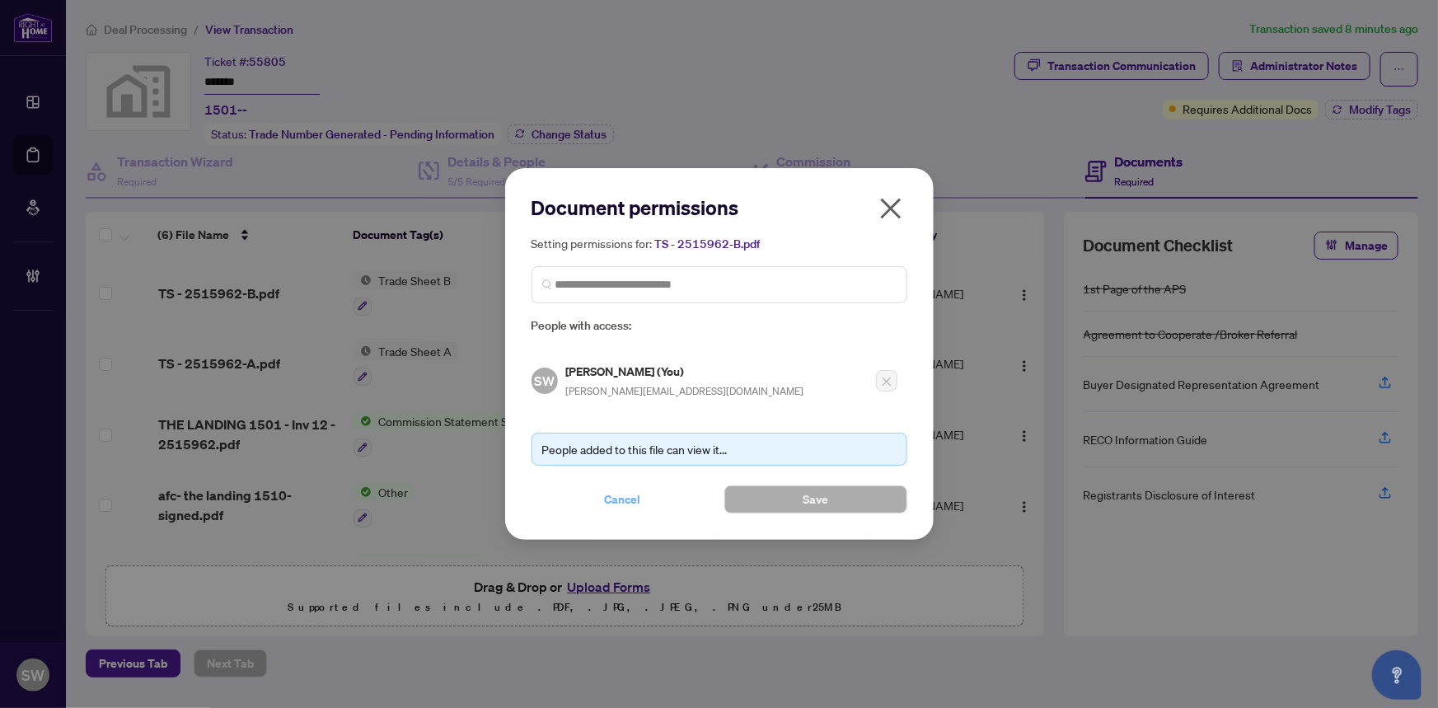
click at [634, 494] on span "Cancel" at bounding box center [623, 499] width 36 height 26
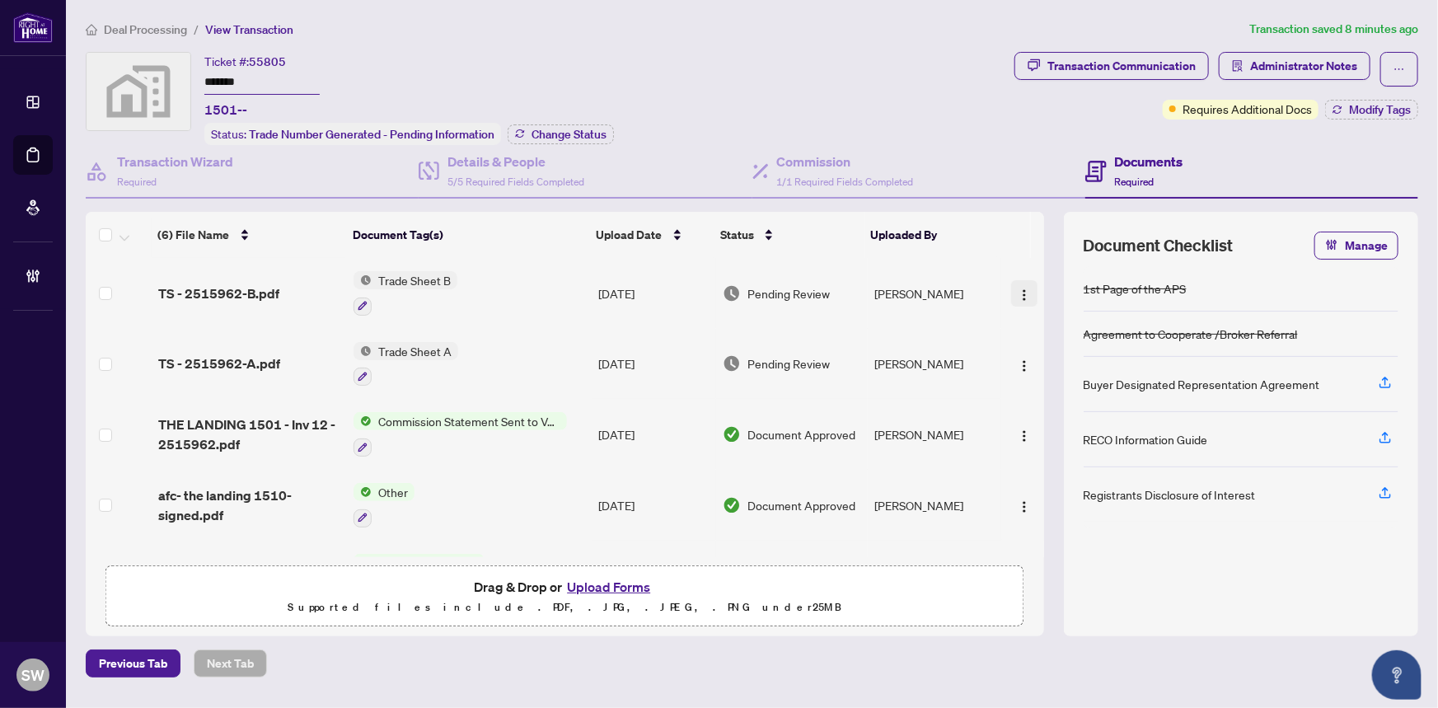
click at [1022, 288] on img "button" at bounding box center [1024, 294] width 13 height 13
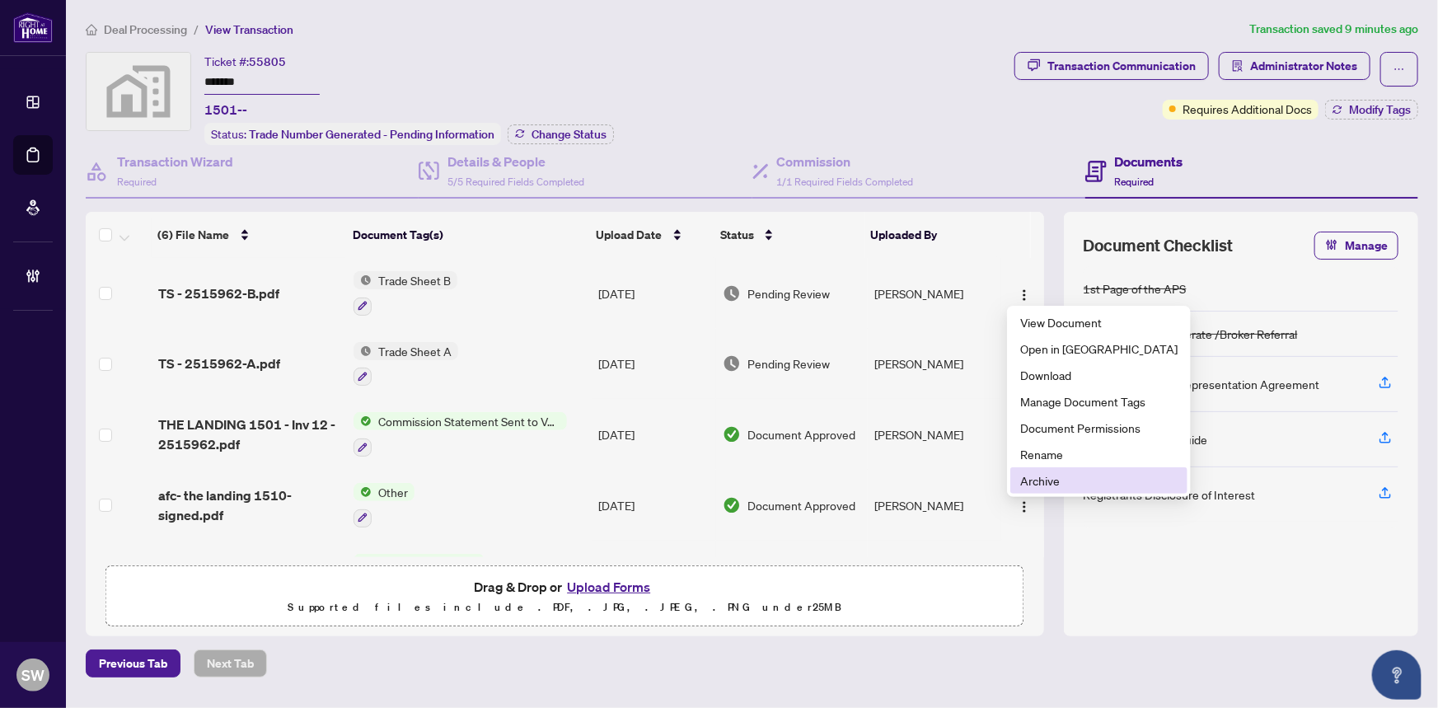
click at [1055, 477] on span "Archive" at bounding box center [1098, 480] width 157 height 18
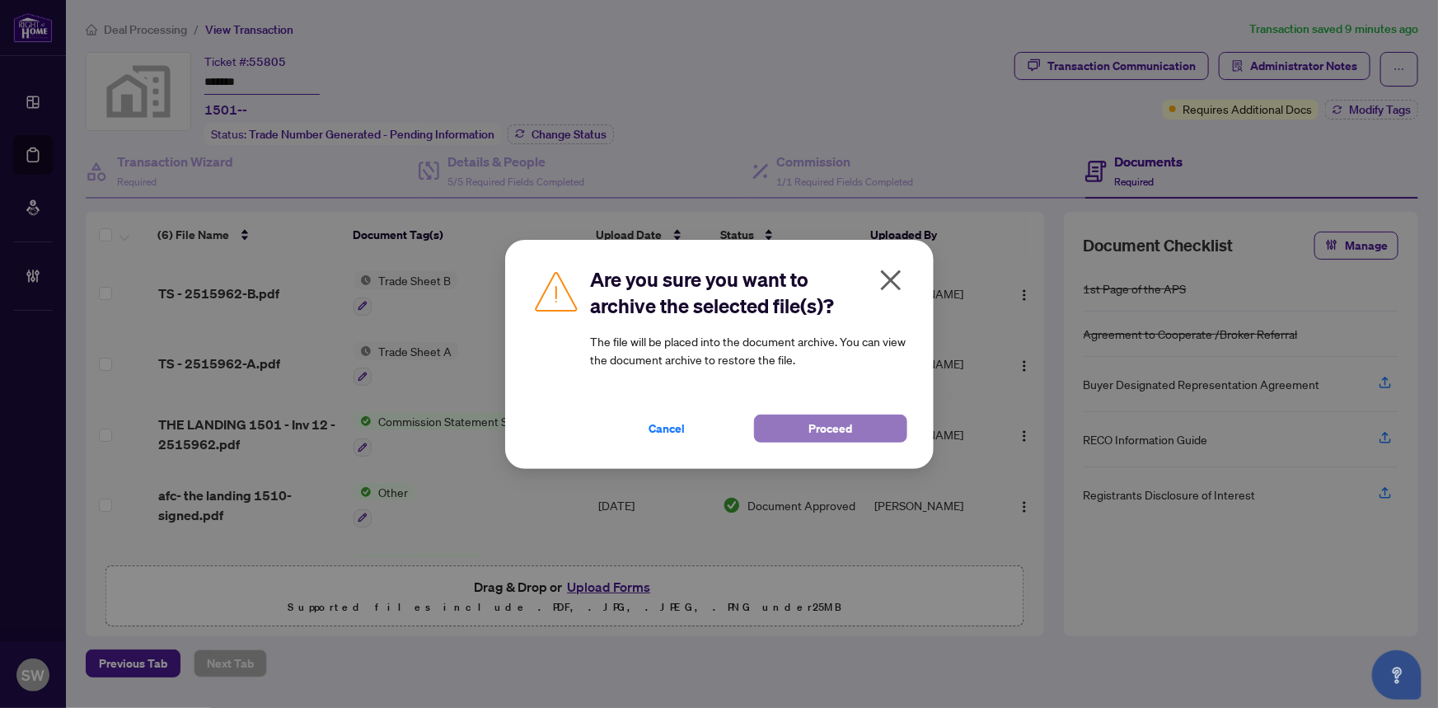
click at [803, 429] on button "Proceed" at bounding box center [830, 428] width 153 height 28
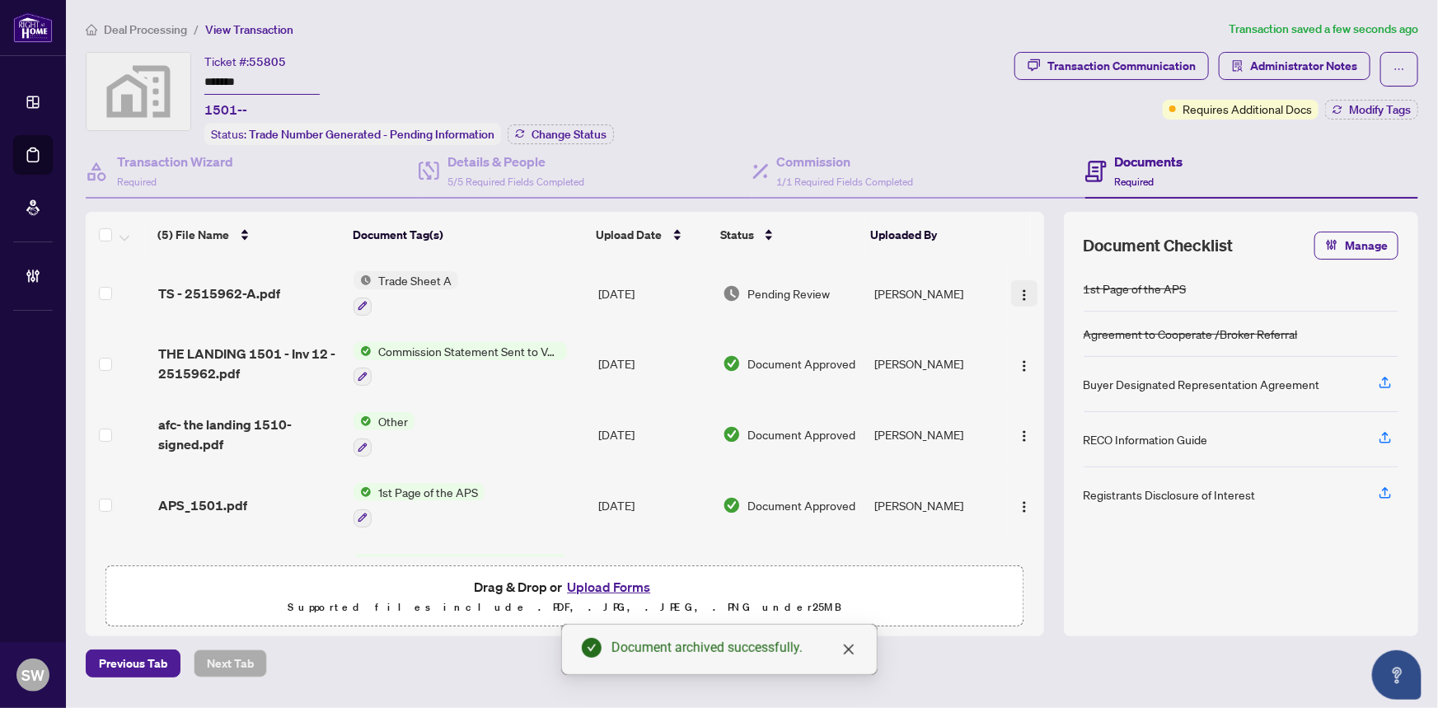
click at [1020, 293] on img "button" at bounding box center [1024, 294] width 13 height 13
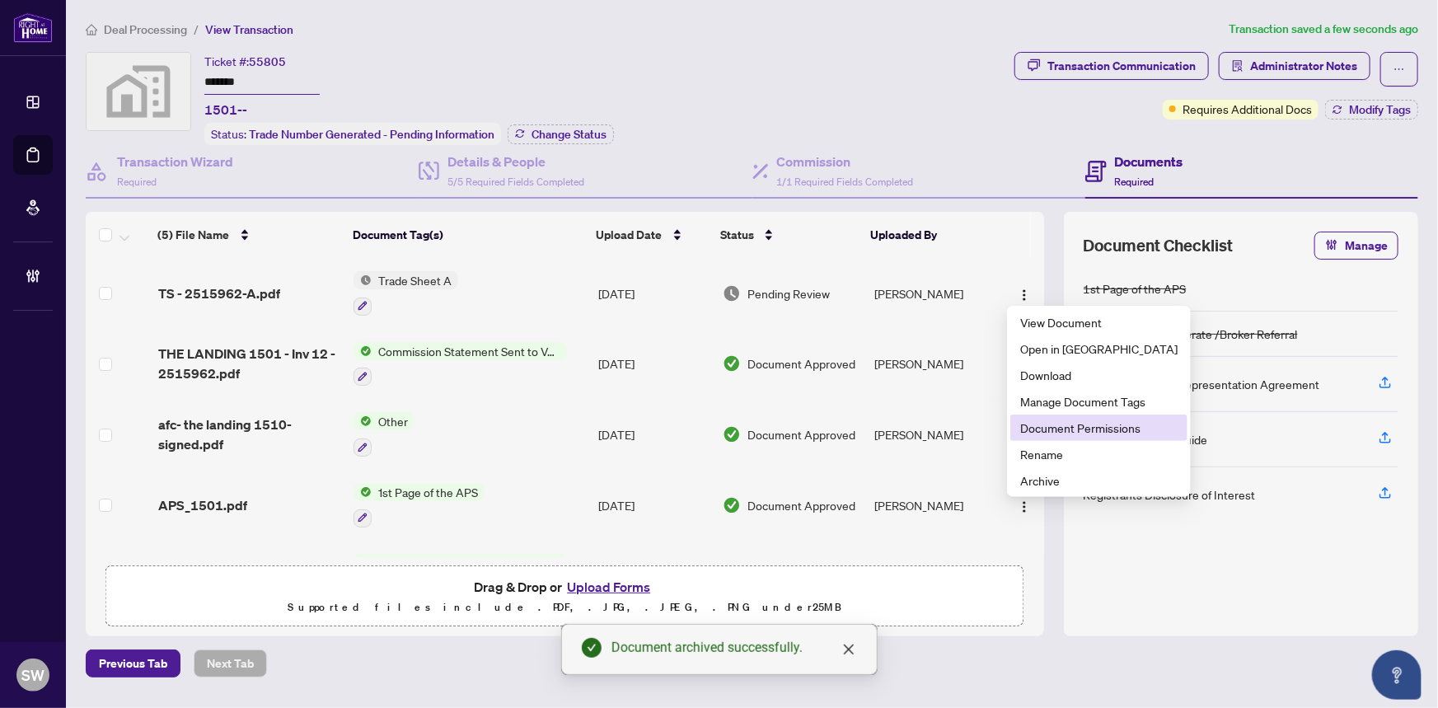
click at [1063, 429] on span "Document Permissions" at bounding box center [1098, 428] width 157 height 18
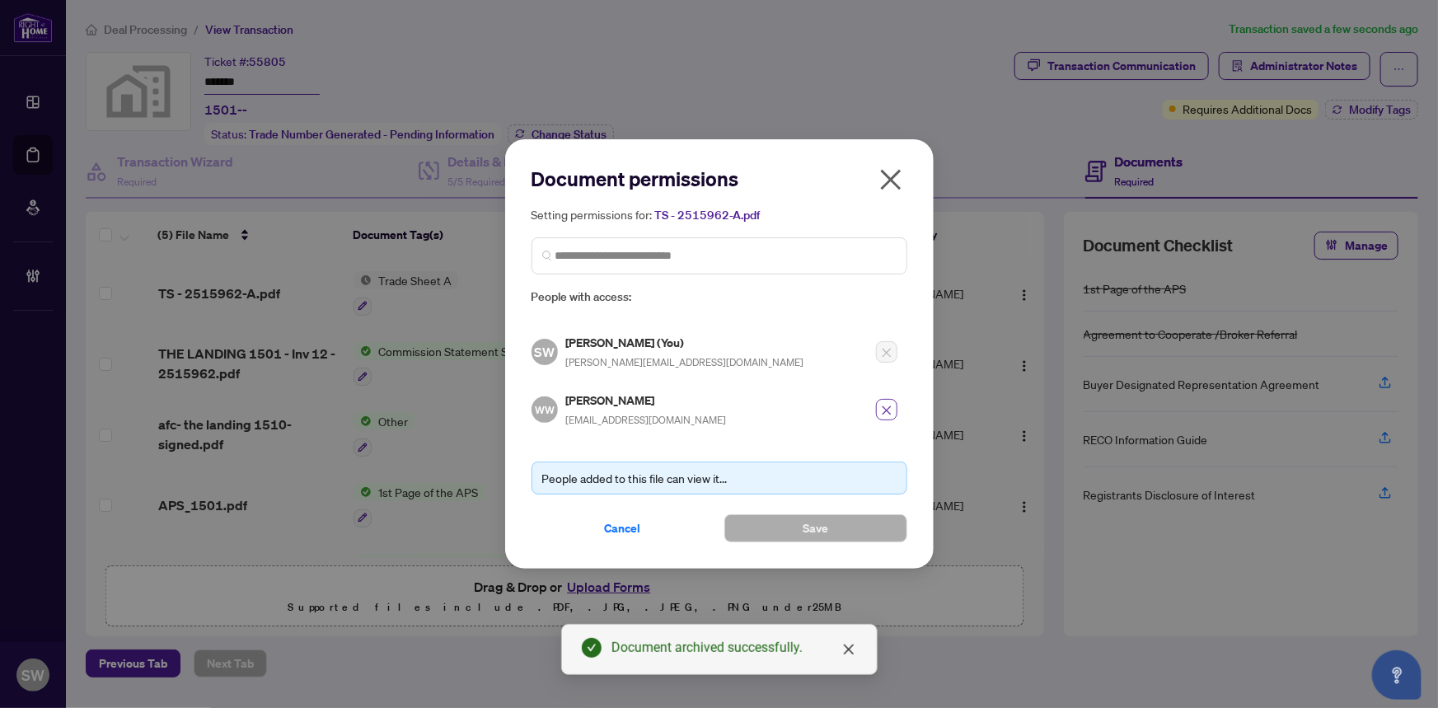
click at [890, 410] on icon "close" at bounding box center [887, 411] width 12 height 12
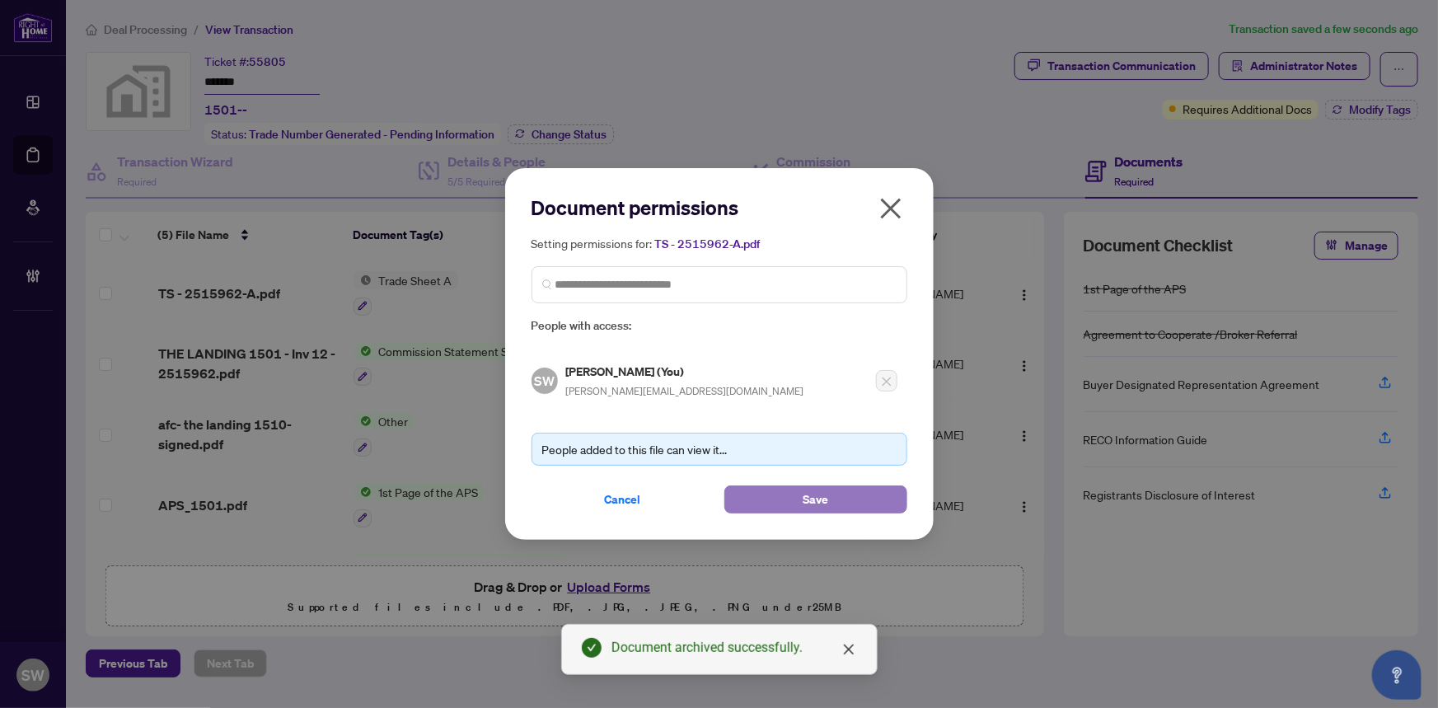
click at [781, 503] on button "Save" at bounding box center [815, 499] width 183 height 28
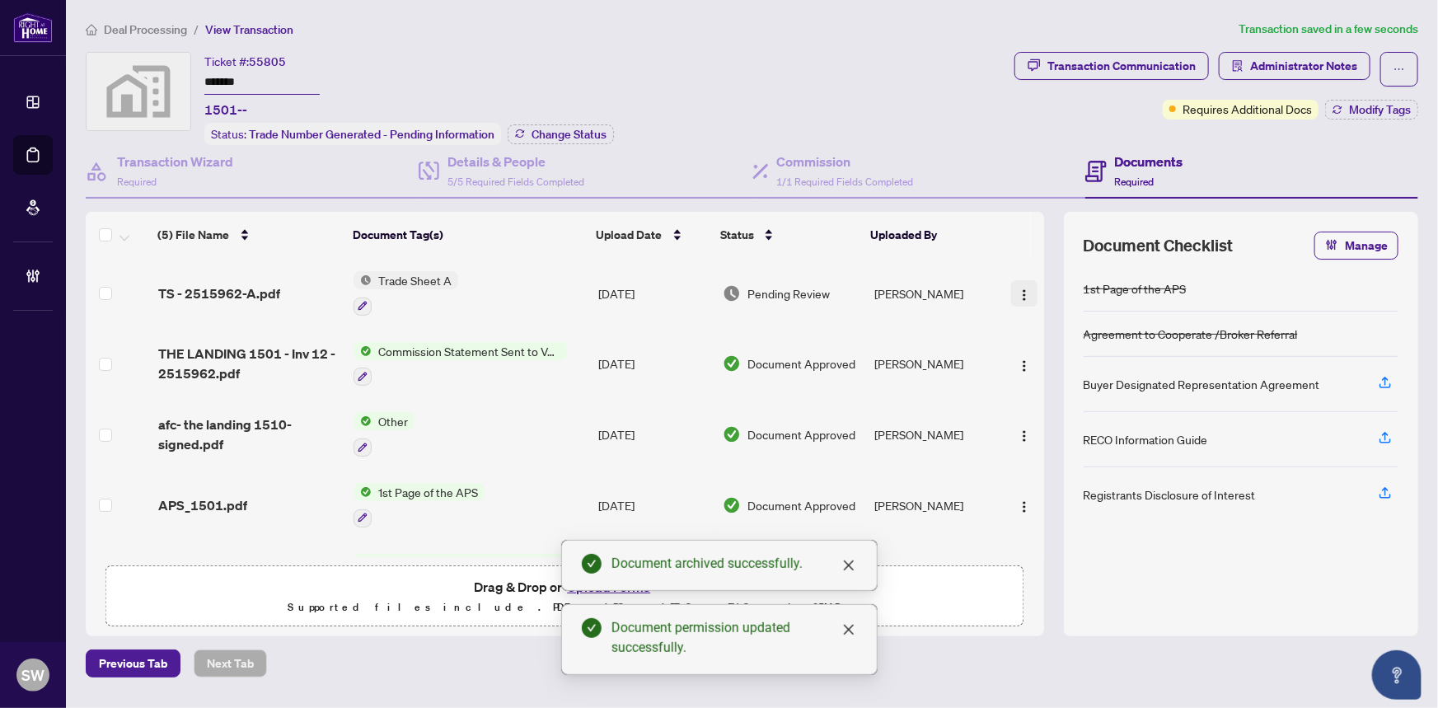
click at [1021, 288] on img "button" at bounding box center [1024, 294] width 13 height 13
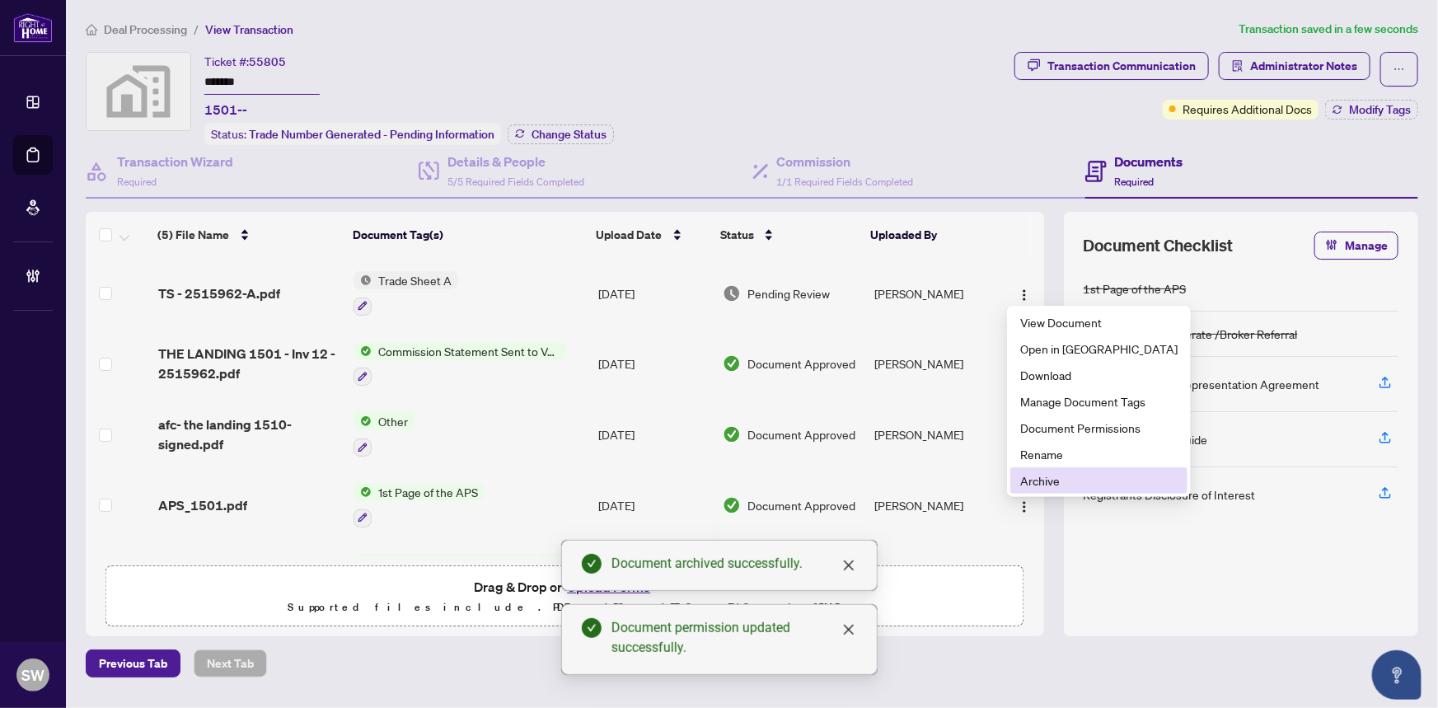
click at [1055, 477] on span "Archive" at bounding box center [1098, 480] width 157 height 18
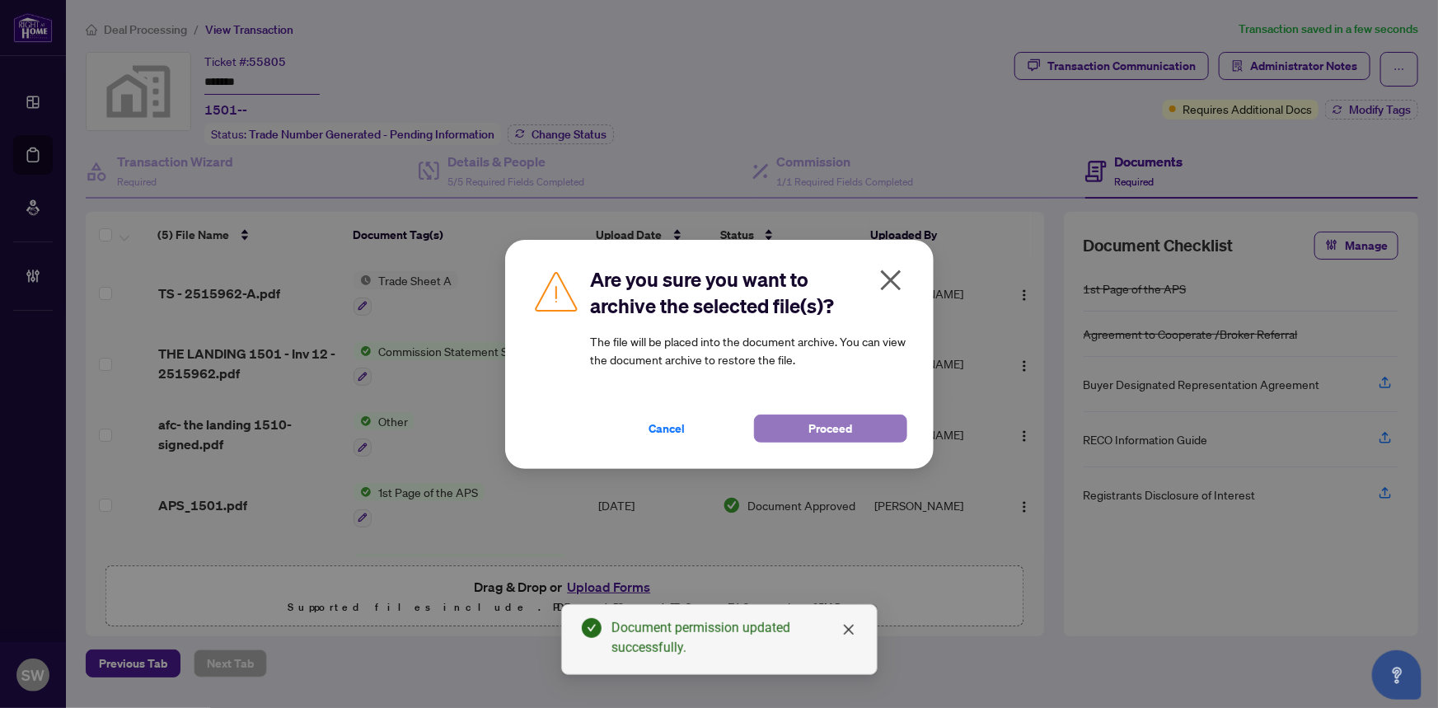
click at [849, 433] on span "Proceed" at bounding box center [830, 428] width 44 height 26
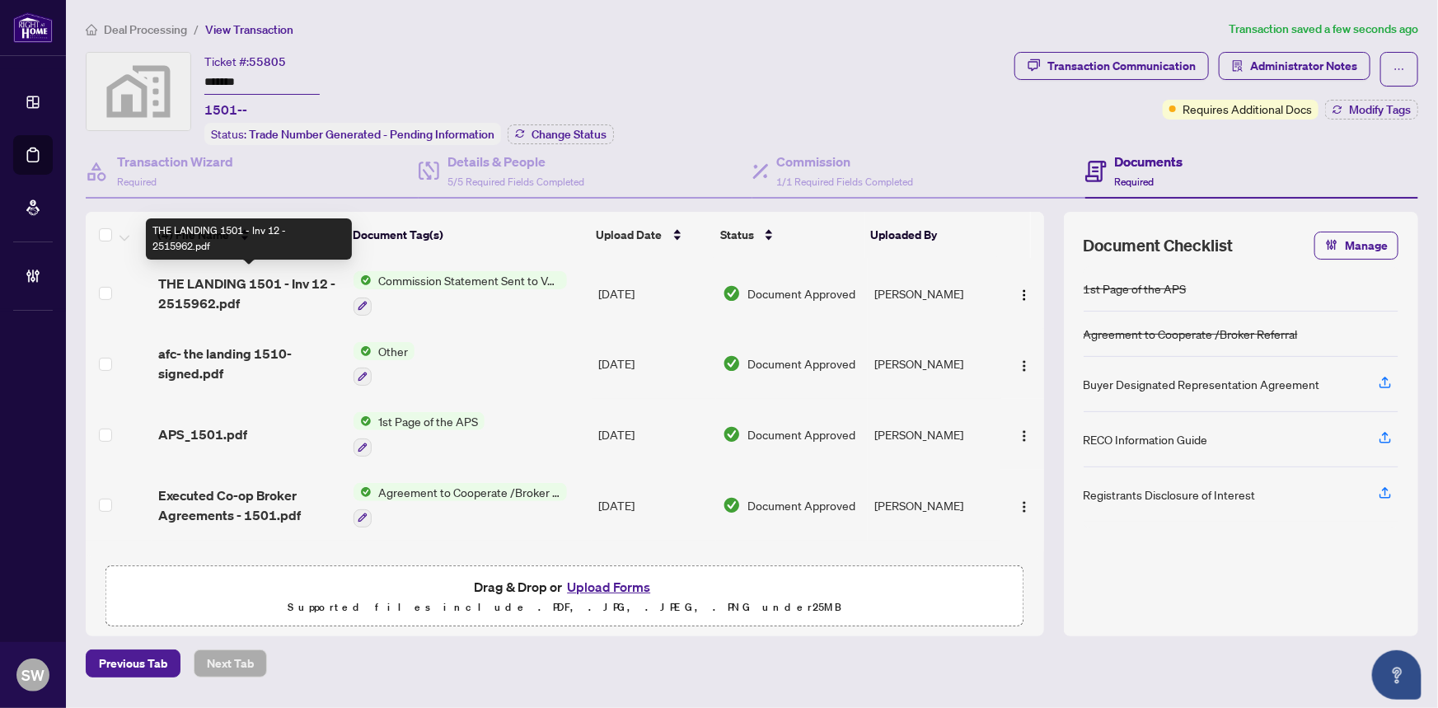
click at [265, 287] on span "THE LANDING 1501 - Inv 12 - 2515962.pdf" at bounding box center [249, 294] width 183 height 40
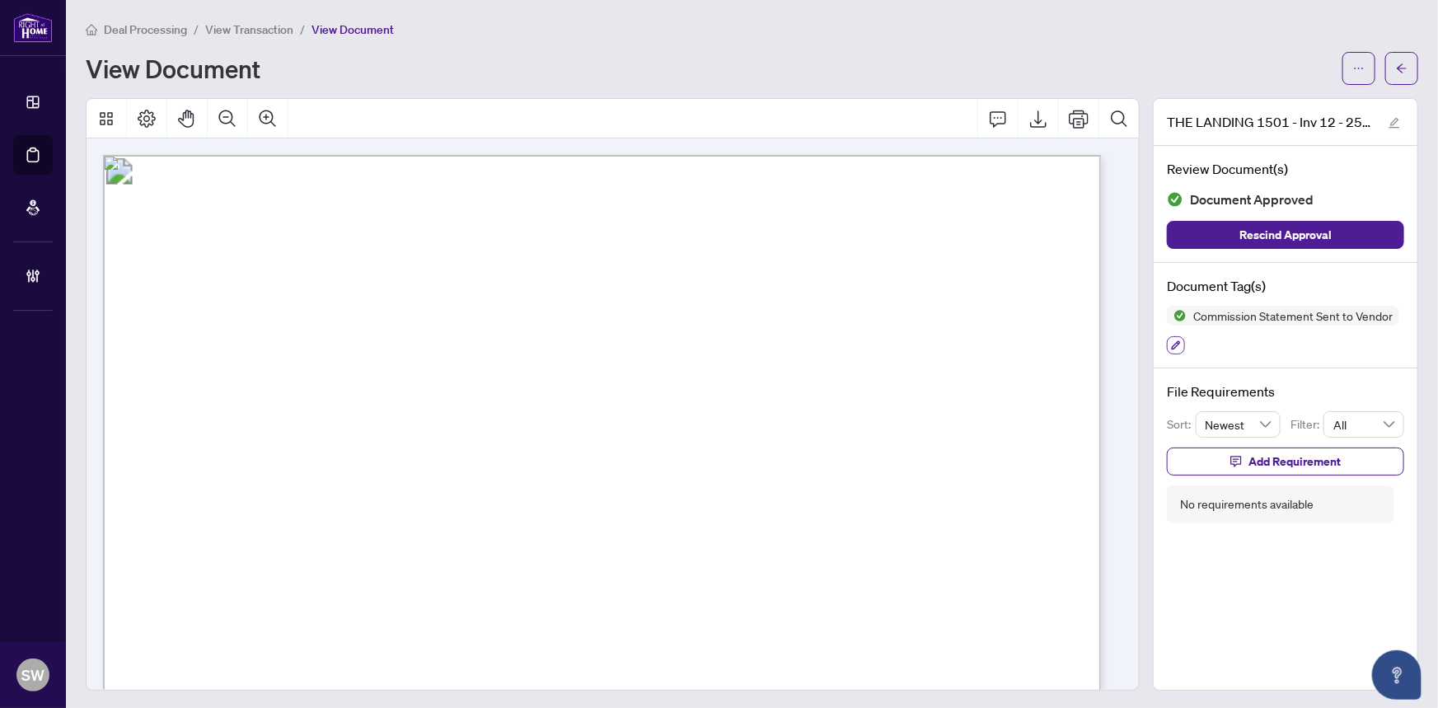
click at [1171, 344] on icon "button" at bounding box center [1176, 345] width 10 height 10
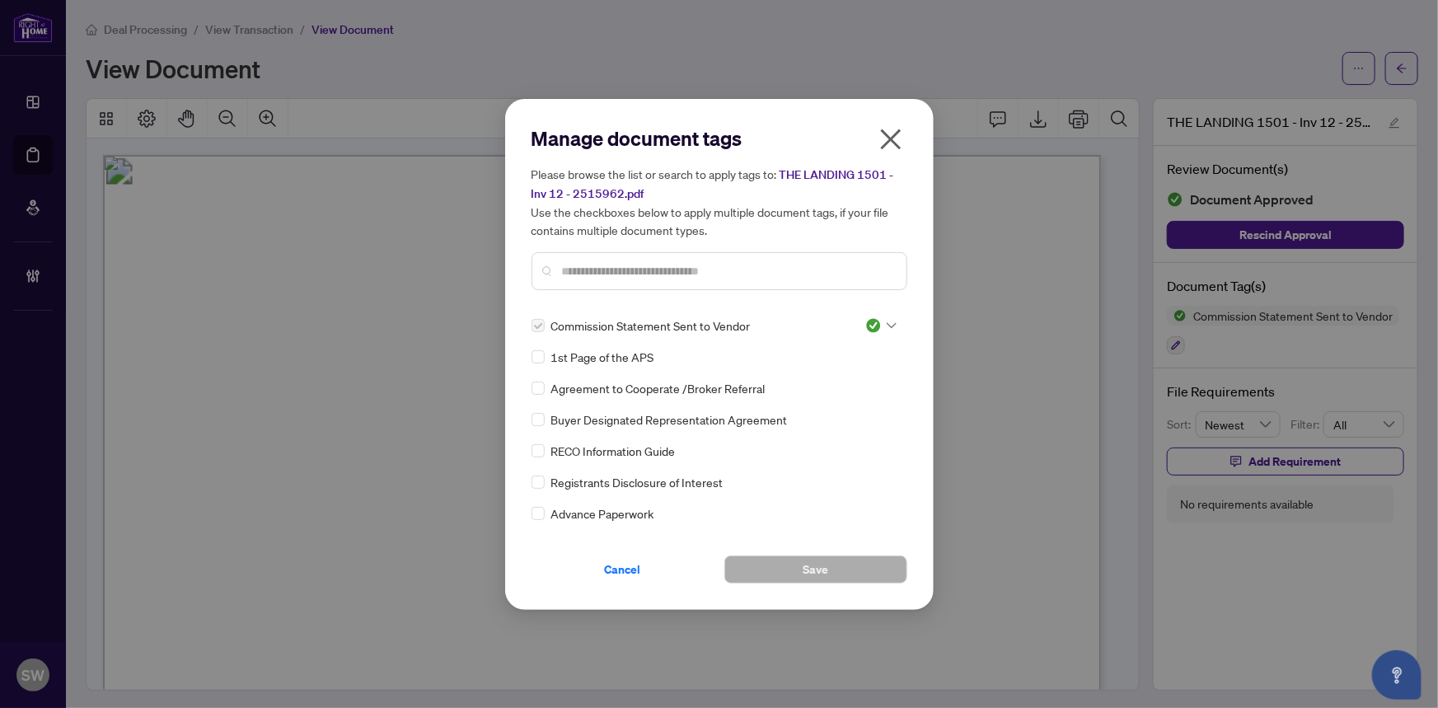
click at [878, 324] on div at bounding box center [880, 325] width 31 height 16
click at [855, 356] on div "Pending Review" at bounding box center [826, 353] width 105 height 18
click at [825, 570] on span "Save" at bounding box center [816, 569] width 26 height 26
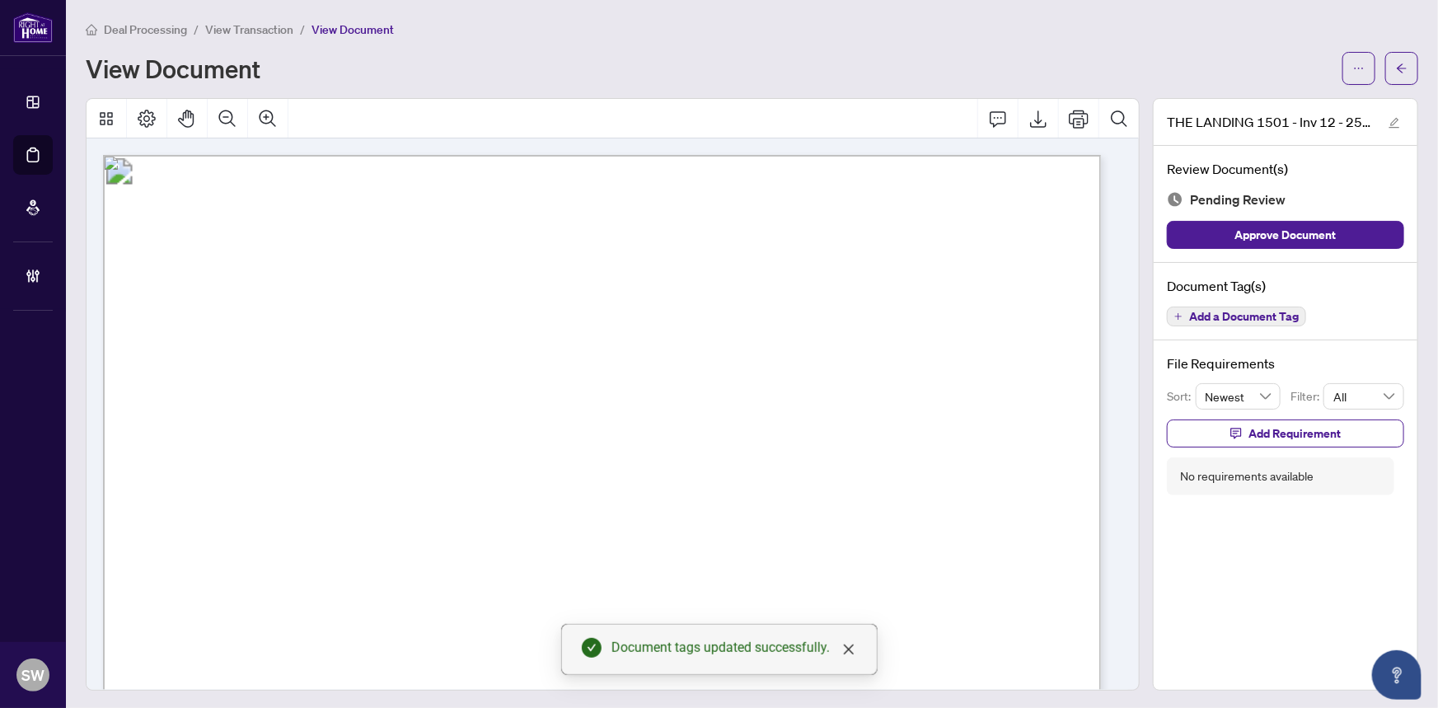
click at [1353, 73] on icon "ellipsis" at bounding box center [1359, 69] width 12 height 12
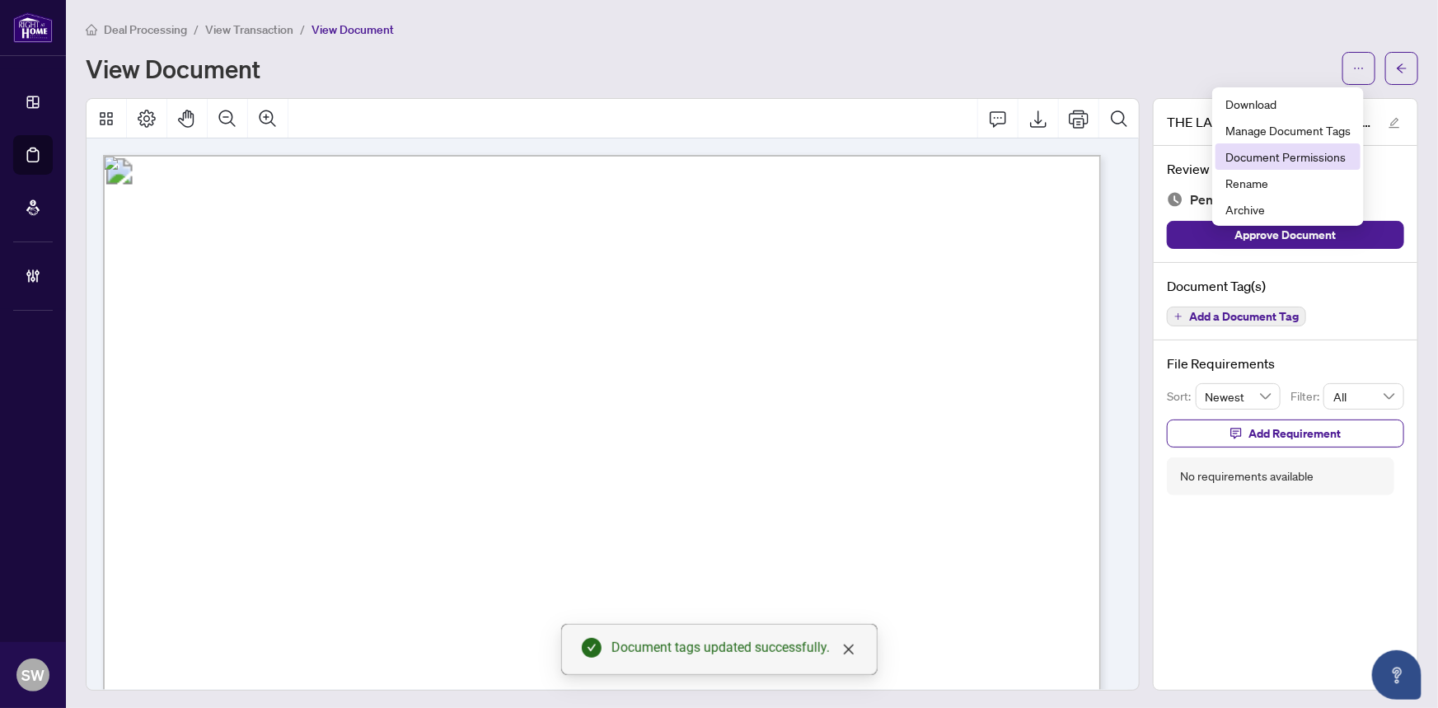
click at [1298, 160] on span "Document Permissions" at bounding box center [1287, 157] width 125 height 18
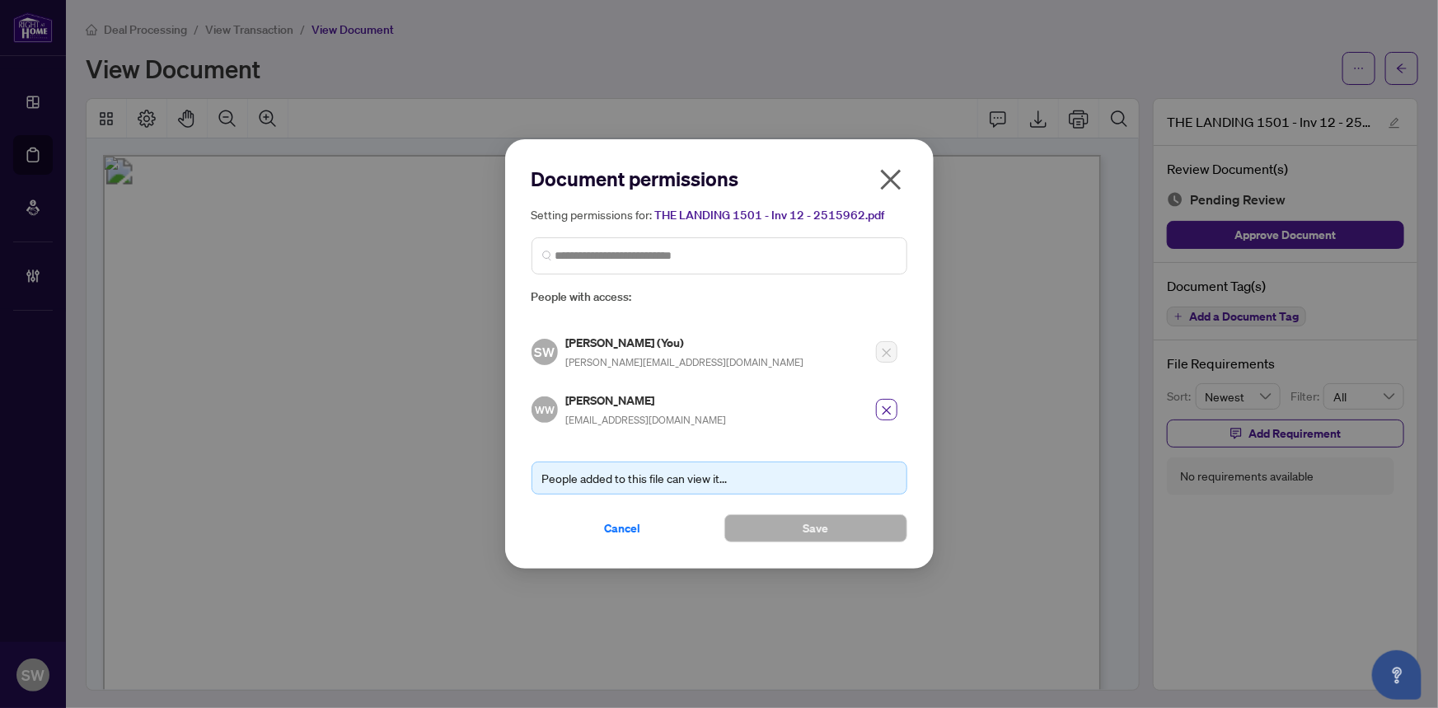
drag, startPoint x: 890, startPoint y: 405, endPoint x: 881, endPoint y: 429, distance: 25.6
click at [890, 405] on icon "close" at bounding box center [887, 411] width 12 height 12
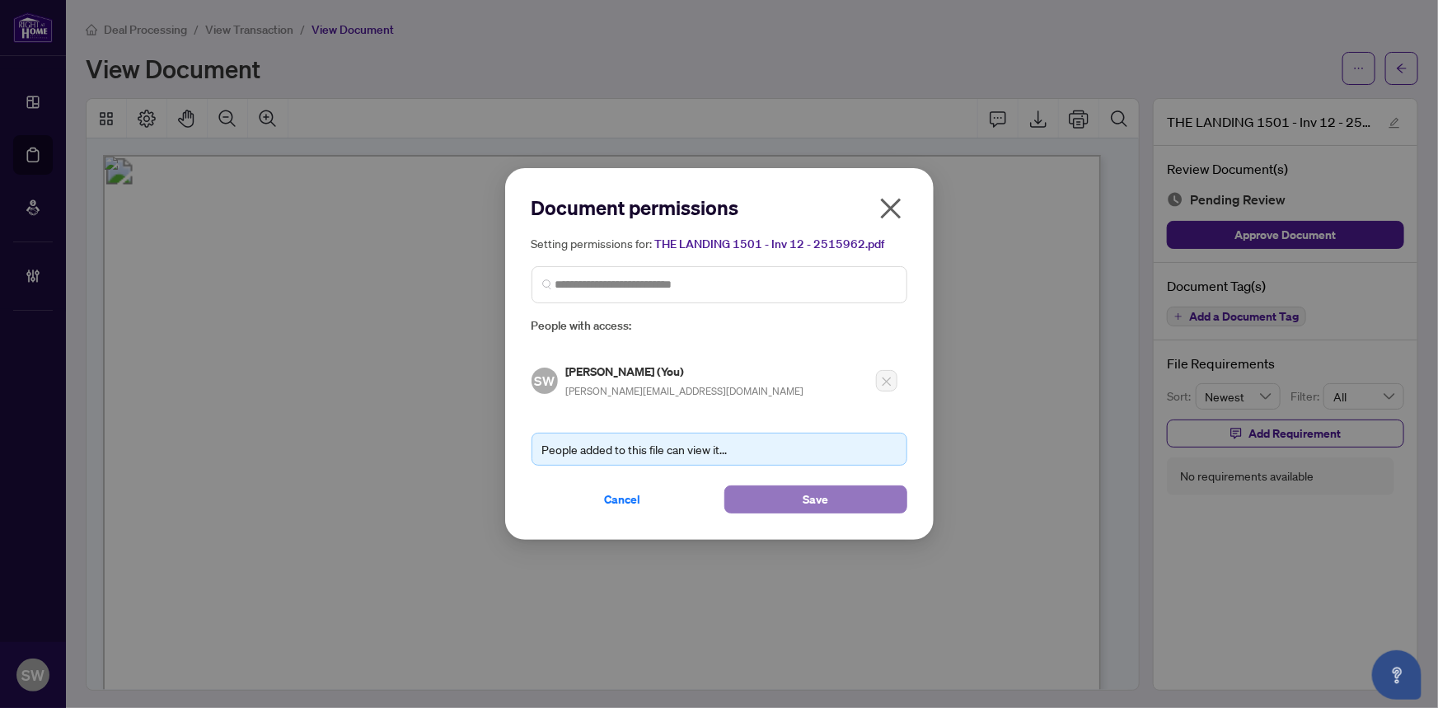
click at [859, 491] on button "Save" at bounding box center [815, 499] width 183 height 28
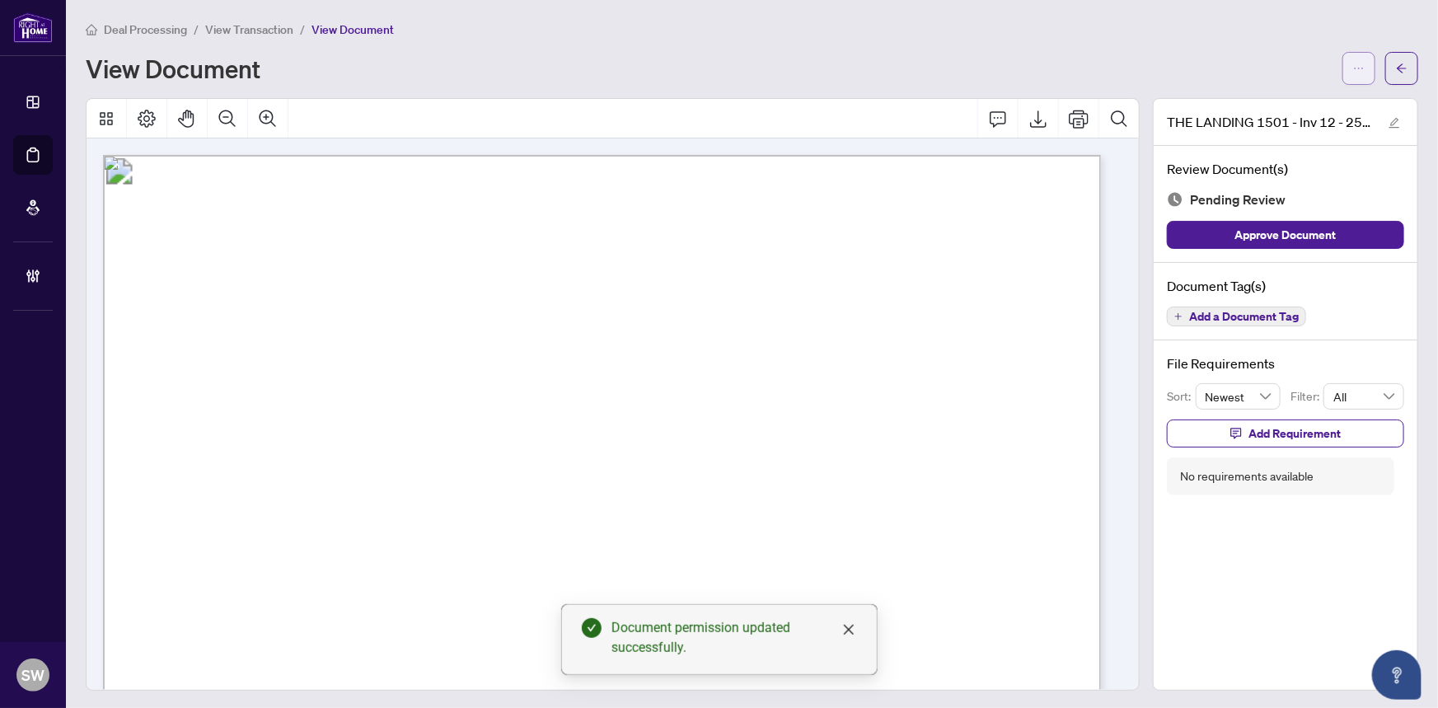
click at [1353, 71] on icon "ellipsis" at bounding box center [1359, 69] width 12 height 12
click at [1261, 207] on span "Archive" at bounding box center [1287, 209] width 125 height 18
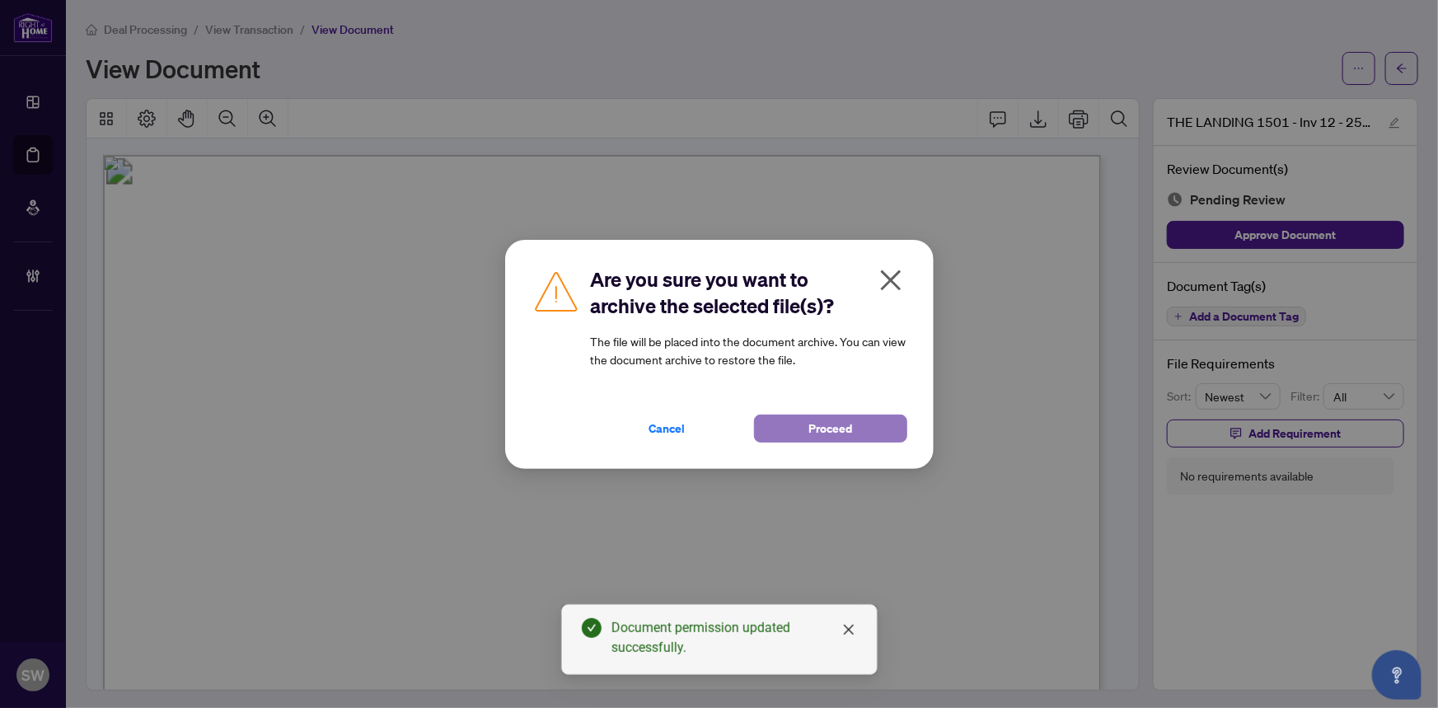
click at [873, 424] on button "Proceed" at bounding box center [830, 428] width 153 height 28
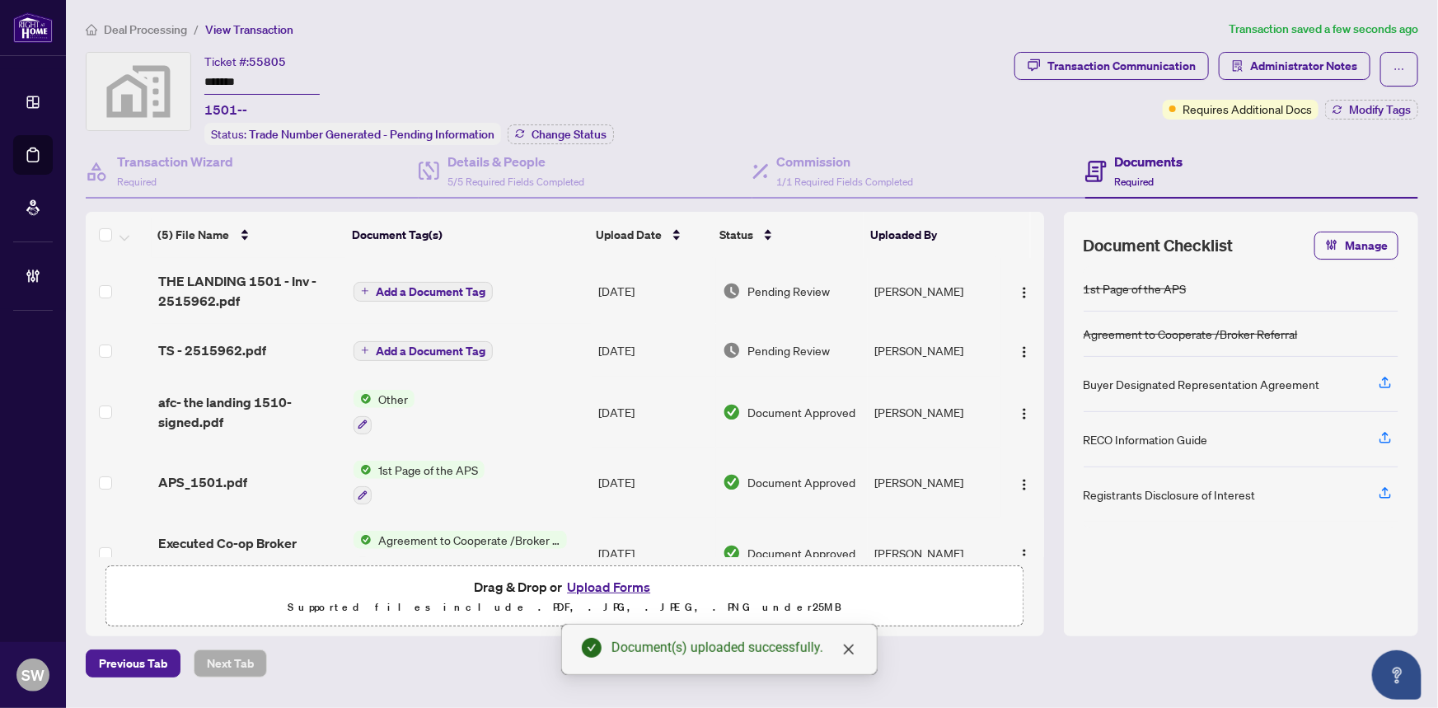
click at [417, 289] on span "Add a Document Tag" at bounding box center [431, 292] width 110 height 12
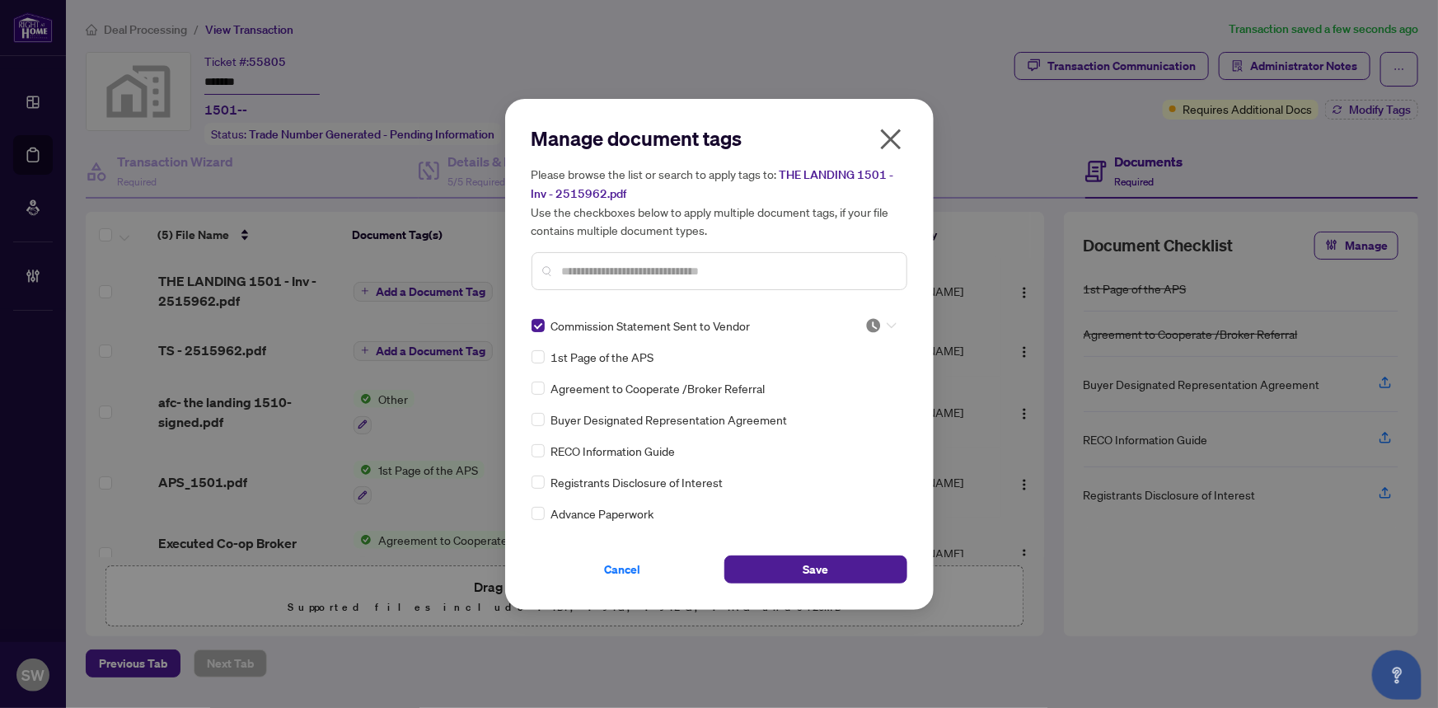
click at [889, 322] on icon at bounding box center [892, 325] width 10 height 7
click at [824, 407] on div "Approved" at bounding box center [826, 405] width 105 height 18
click at [789, 560] on button "Save" at bounding box center [815, 569] width 183 height 28
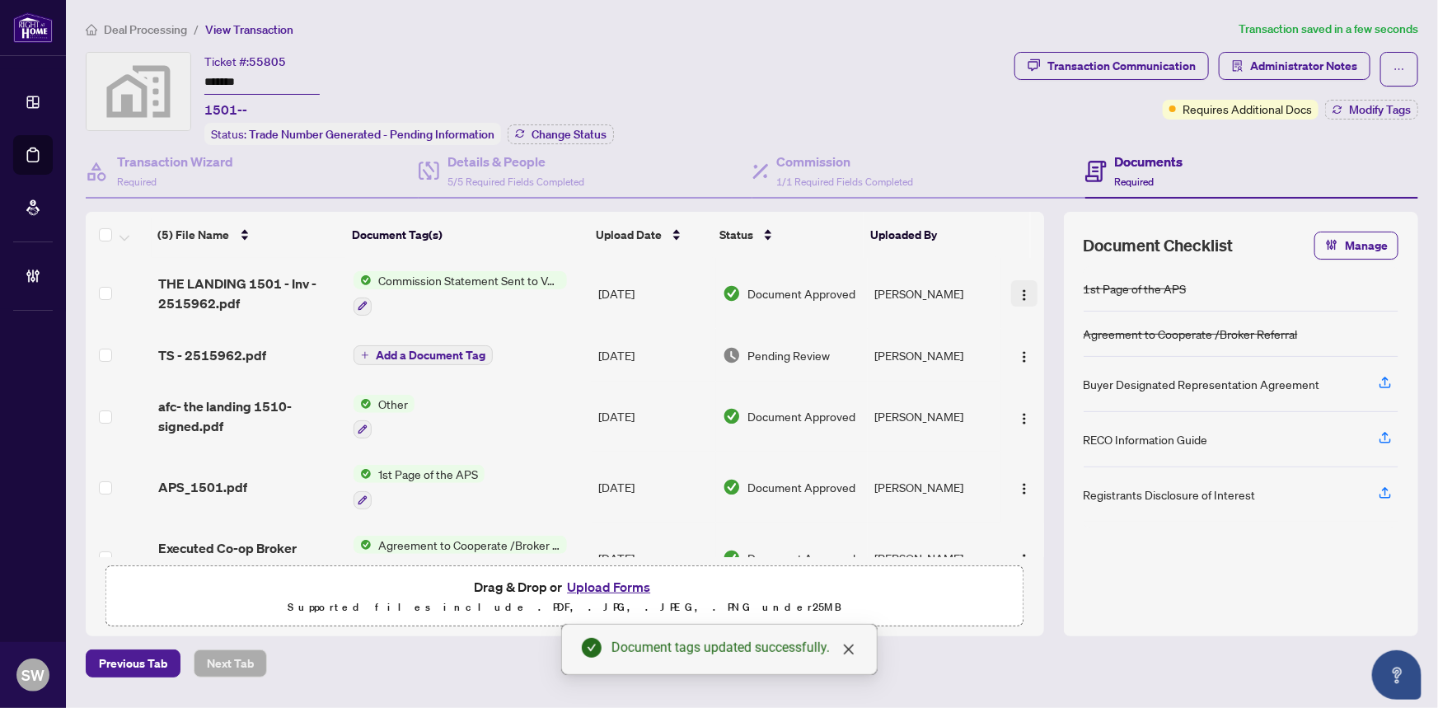
click at [1019, 288] on img "button" at bounding box center [1024, 294] width 13 height 13
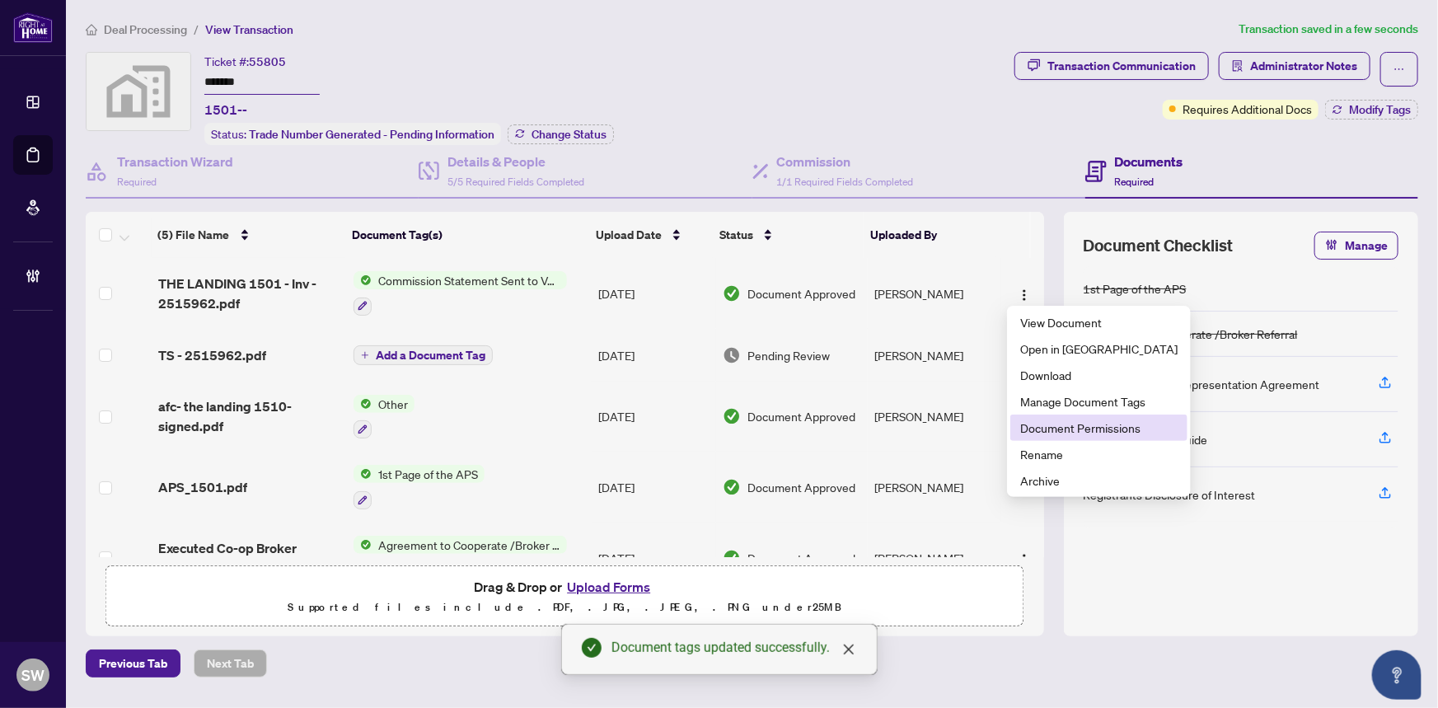
click at [1093, 421] on span "Document Permissions" at bounding box center [1098, 428] width 157 height 18
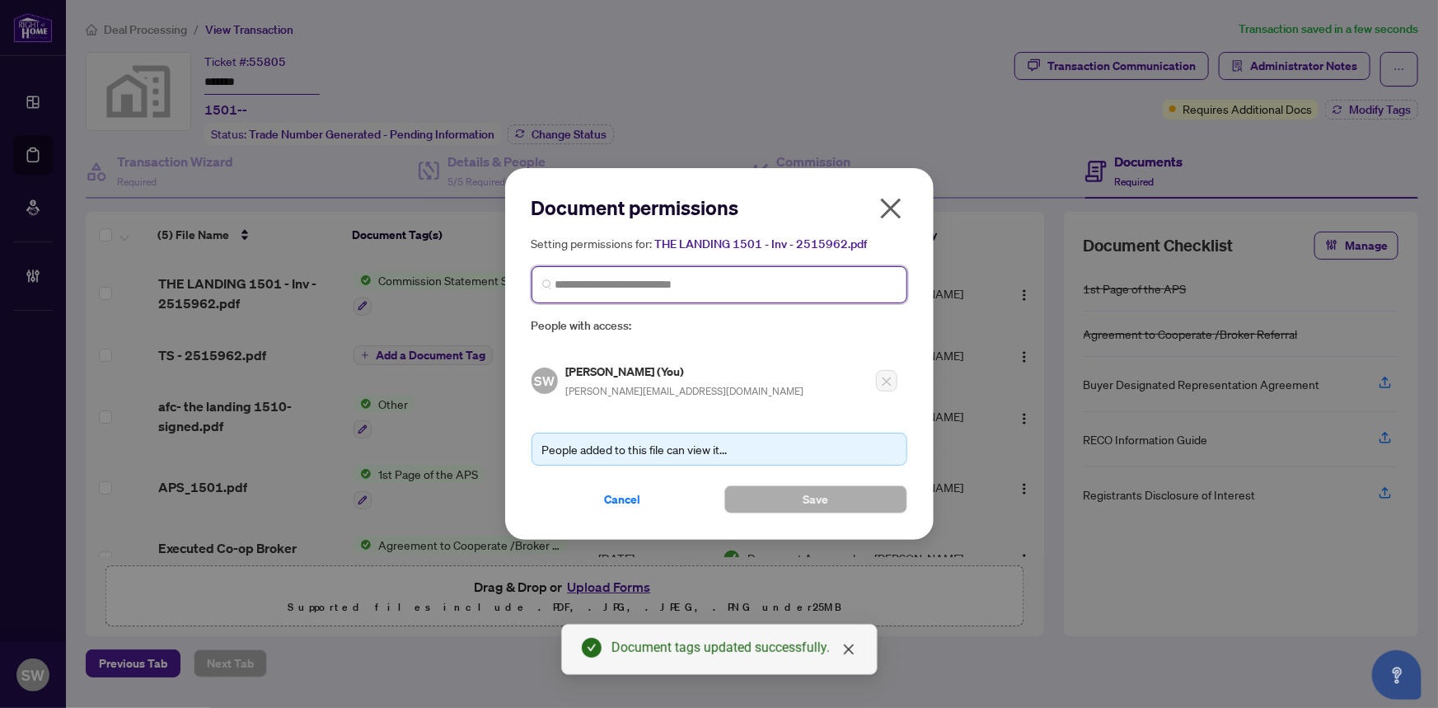
click at [590, 287] on input "search" at bounding box center [725, 284] width 341 height 17
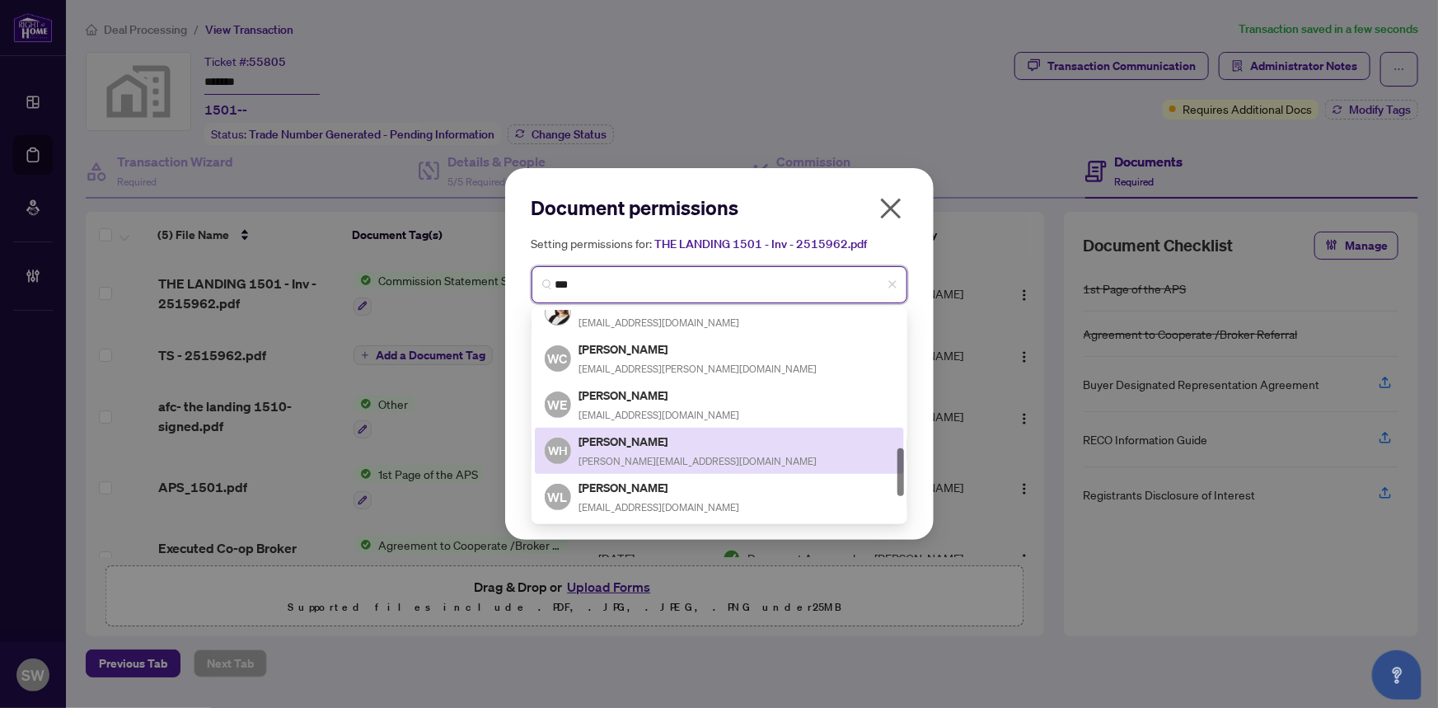
scroll to position [723, 0]
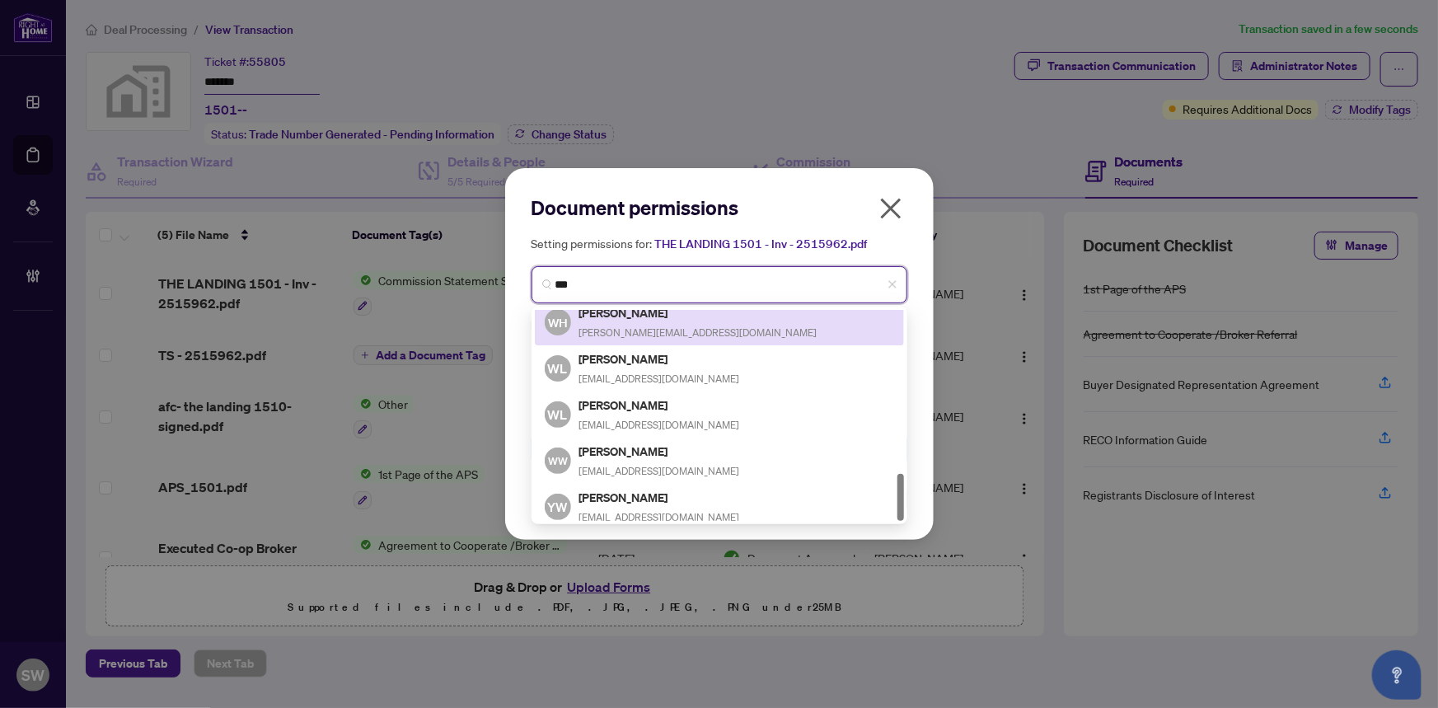
click at [630, 448] on h5 "Wendy Wen" at bounding box center [659, 451] width 161 height 19
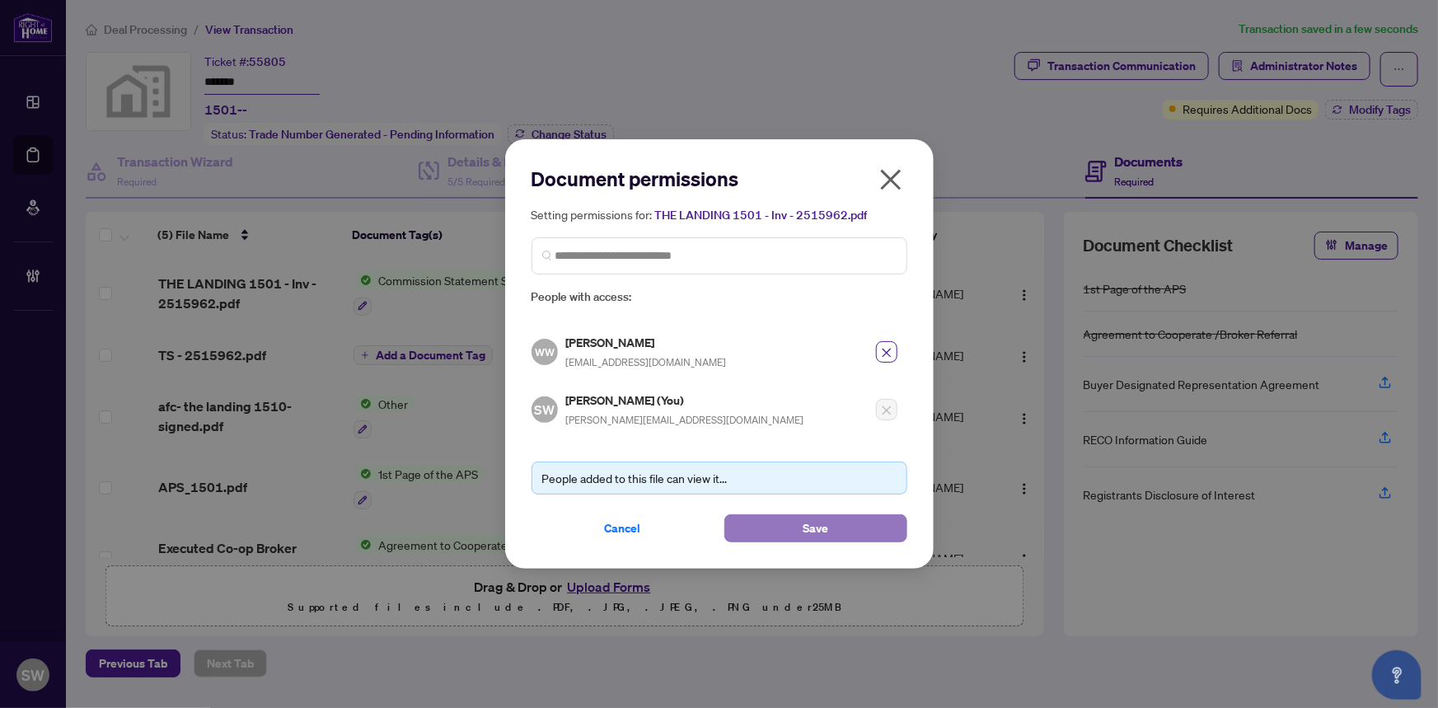
click at [789, 522] on button "Save" at bounding box center [815, 528] width 183 height 28
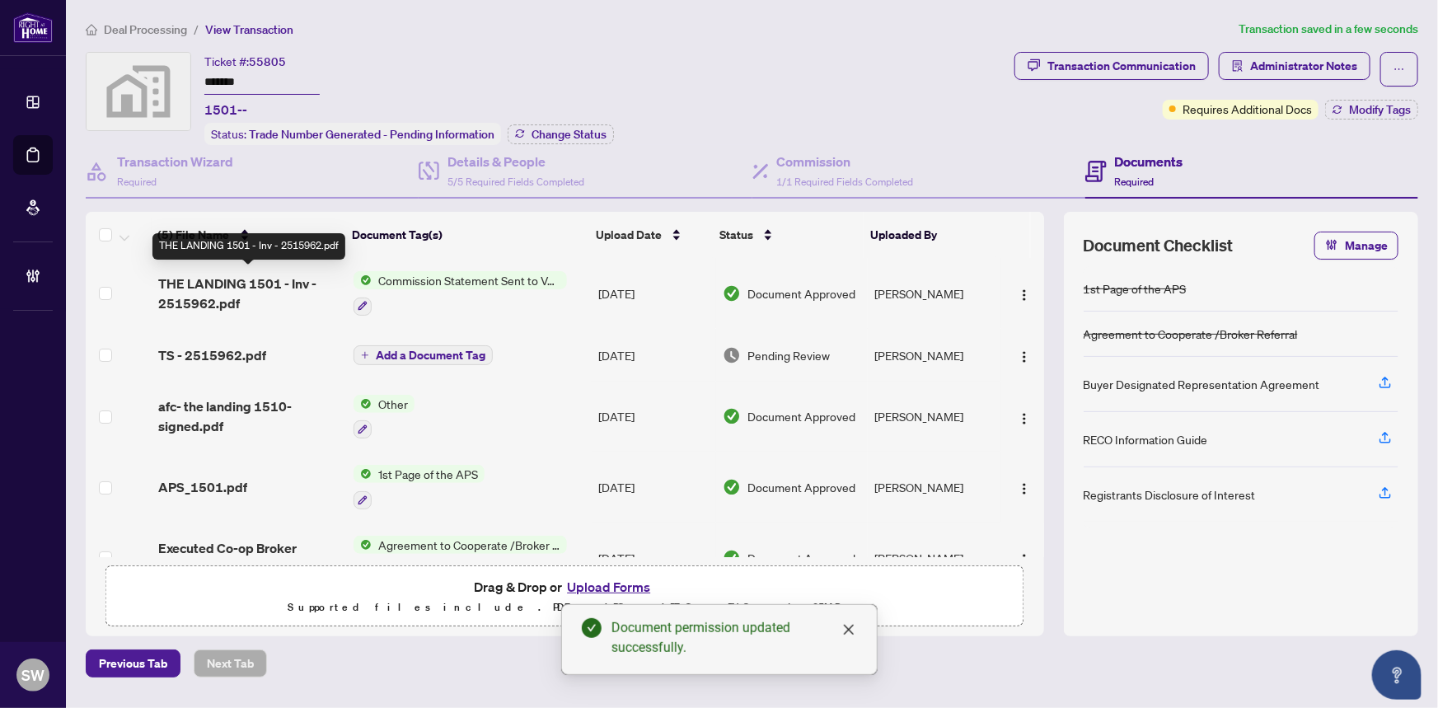
click at [242, 285] on span "THE LANDING 1501 - Inv - 2515962.pdf" at bounding box center [249, 294] width 183 height 40
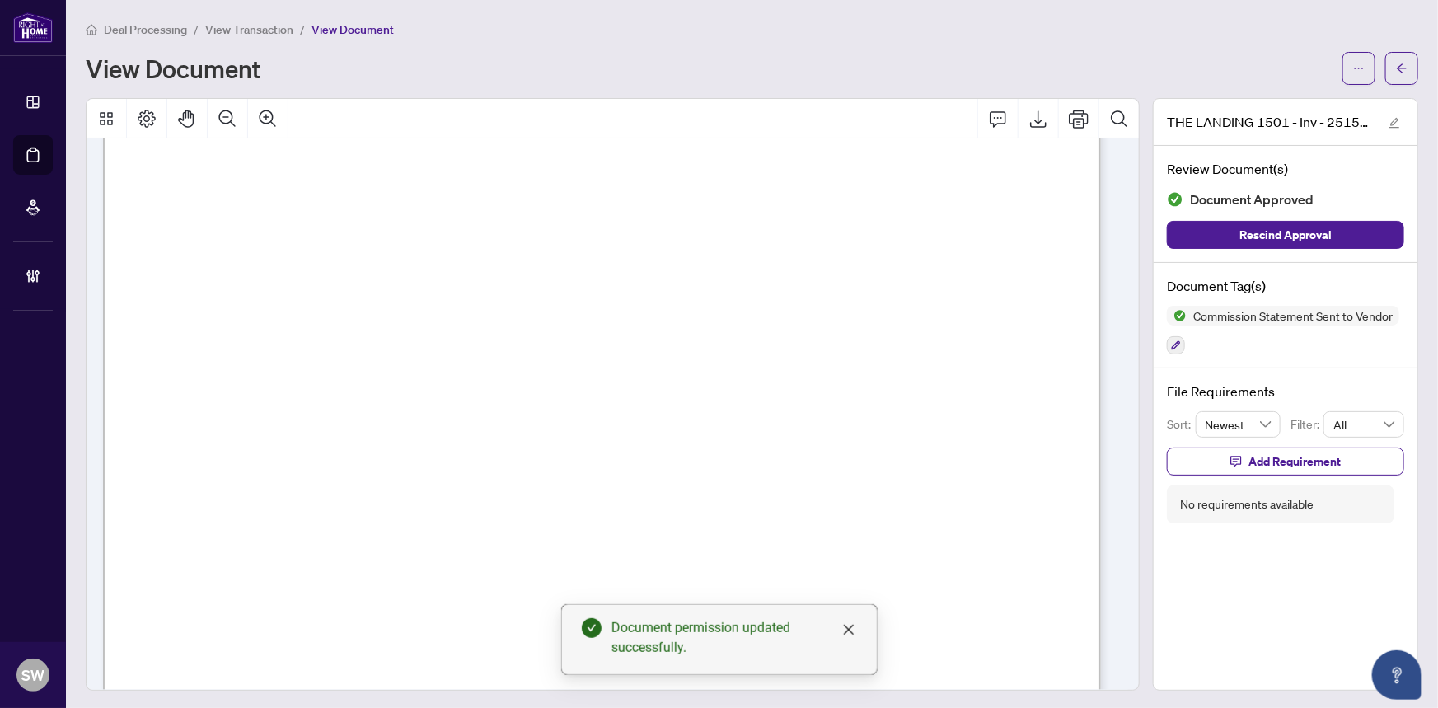
scroll to position [299, 0]
click at [1396, 63] on icon "arrow-left" at bounding box center [1402, 69] width 12 height 12
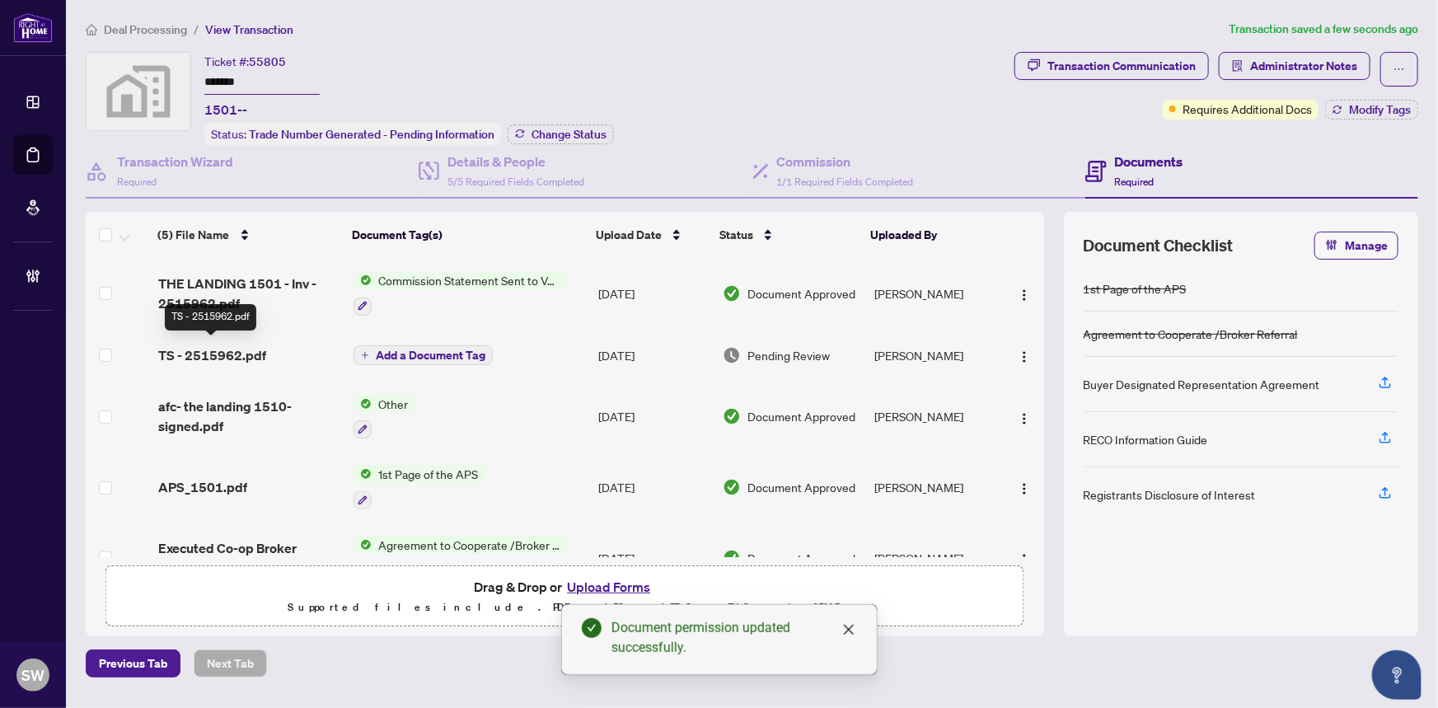
click at [241, 346] on span "TS - 2515962.pdf" at bounding box center [212, 355] width 108 height 20
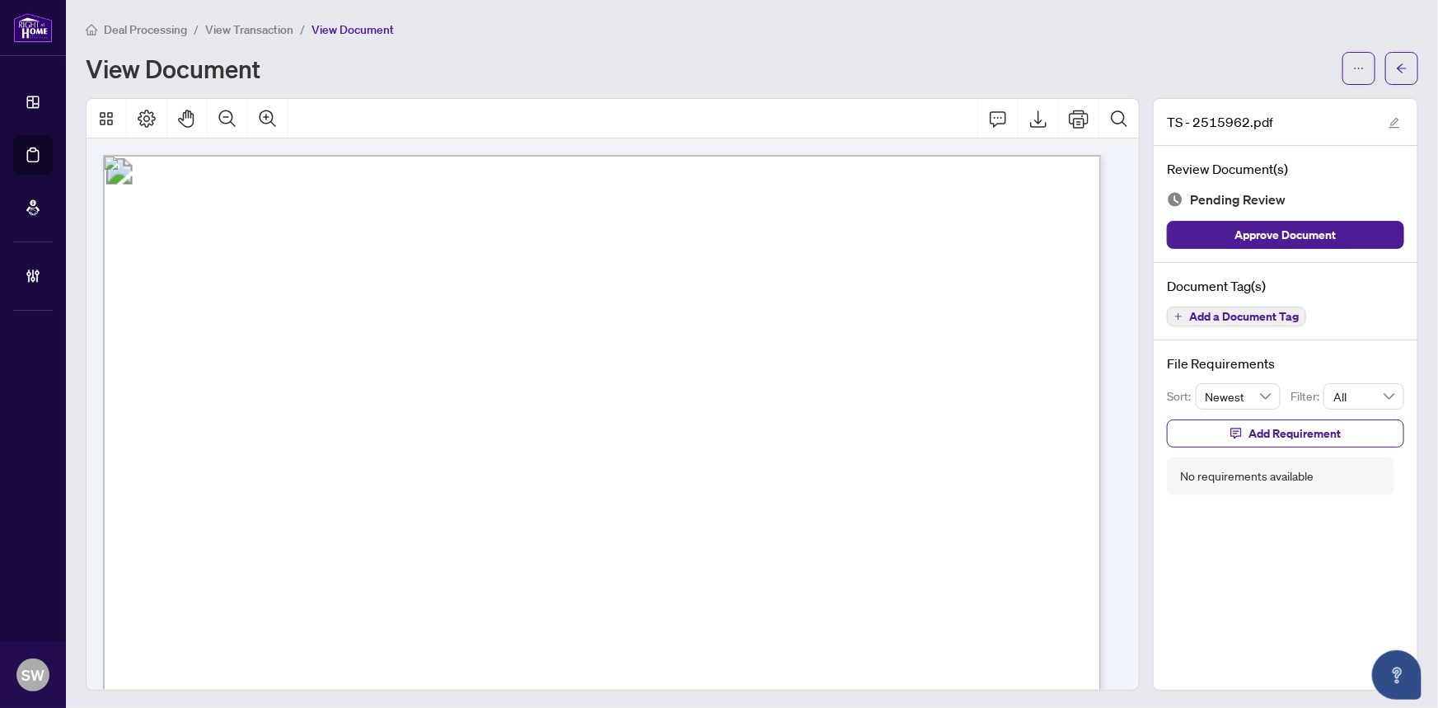
click at [1253, 315] on span "Add a Document Tag" at bounding box center [1244, 317] width 110 height 12
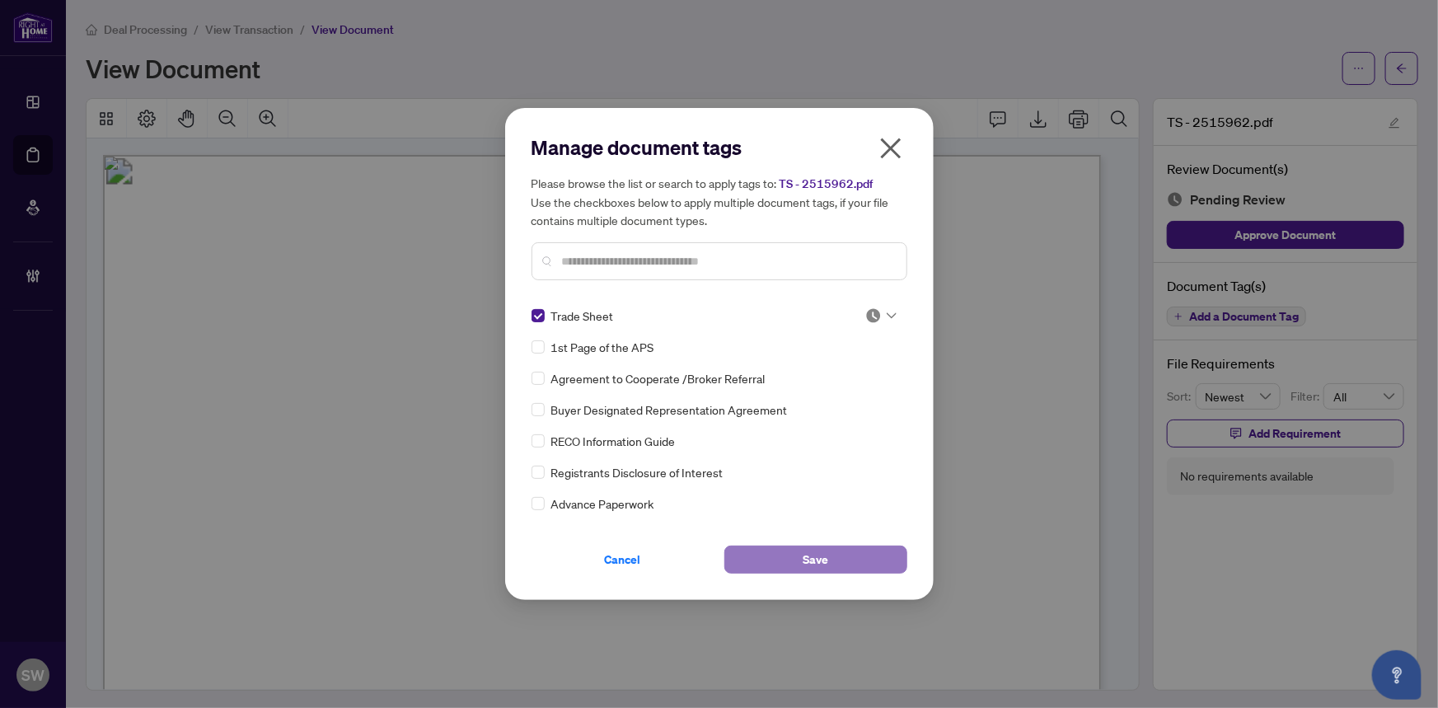
click at [865, 568] on button "Save" at bounding box center [815, 560] width 183 height 28
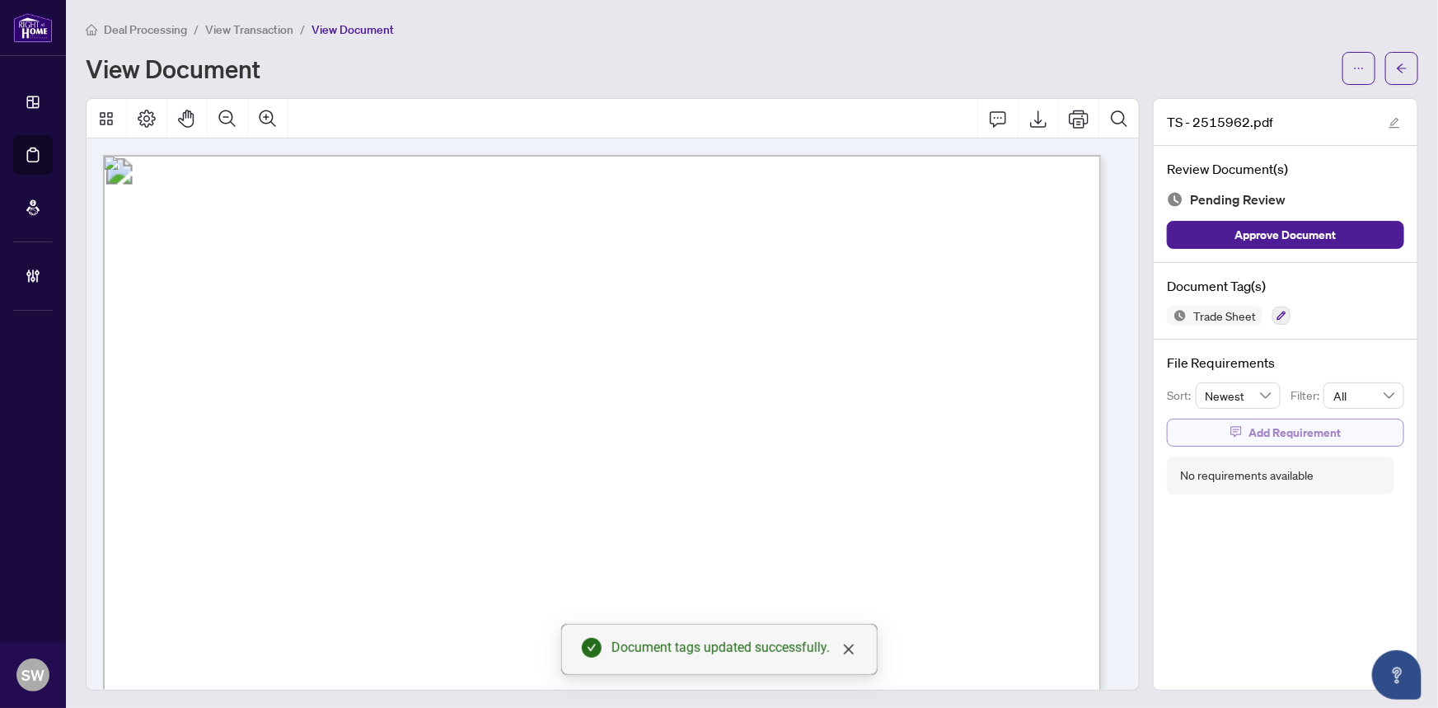
click at [1253, 428] on span "Add Requirement" at bounding box center [1294, 432] width 92 height 26
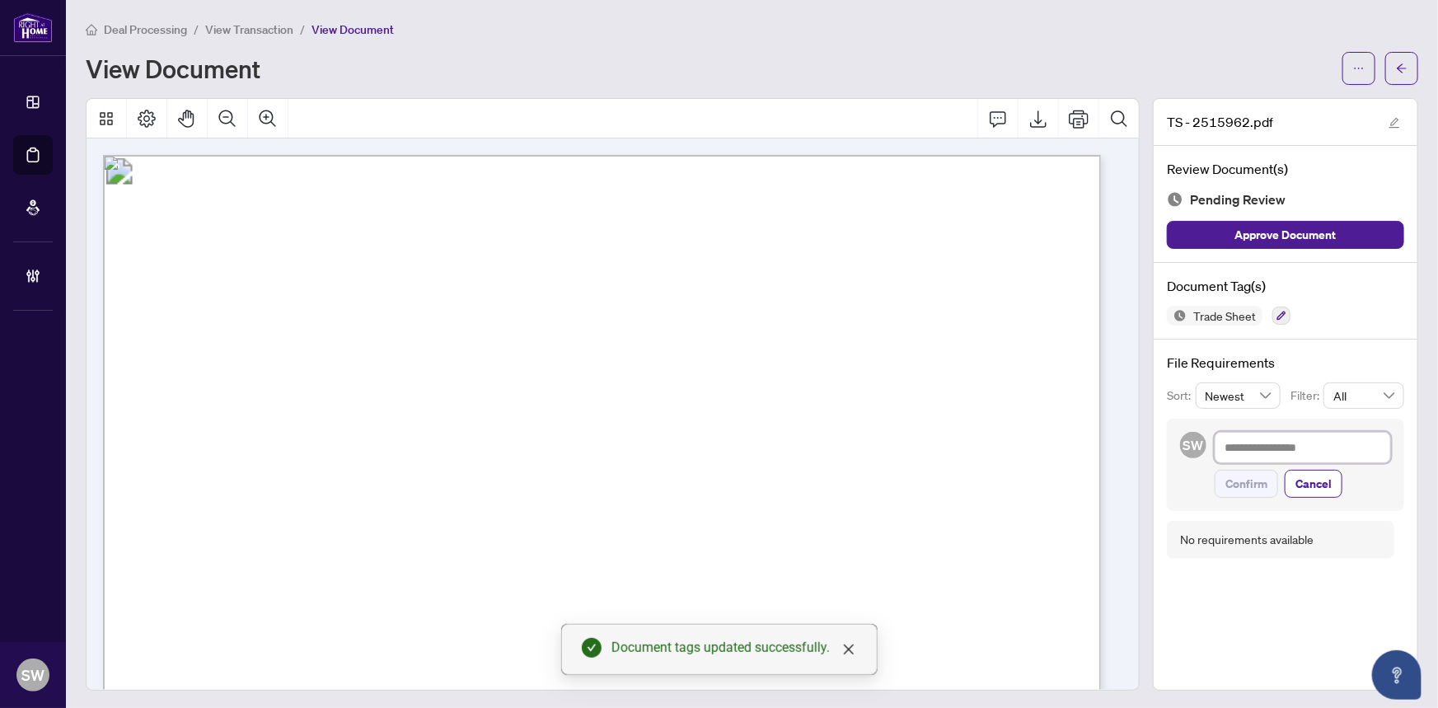
click at [1245, 435] on textarea at bounding box center [1303, 447] width 176 height 31
paste textarea "**********"
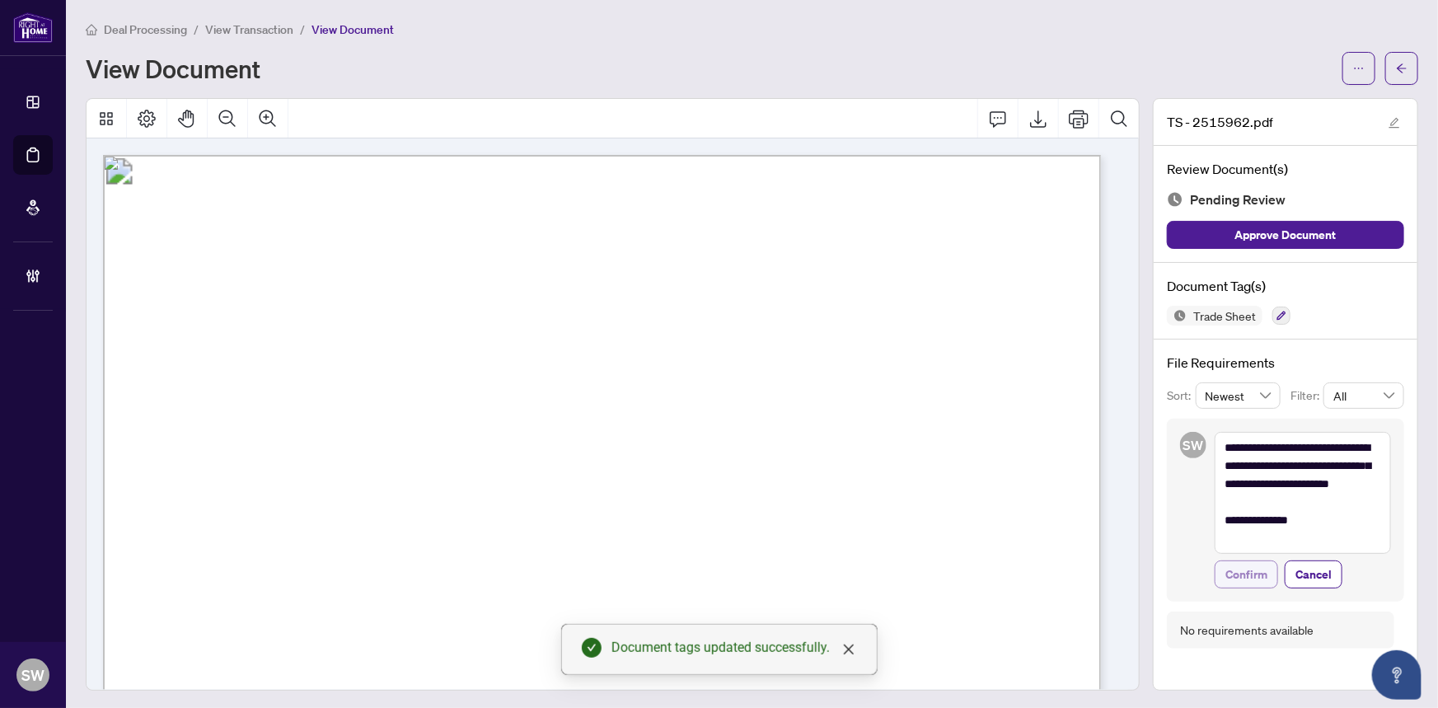
click at [1246, 575] on span "Confirm" at bounding box center [1246, 574] width 42 height 26
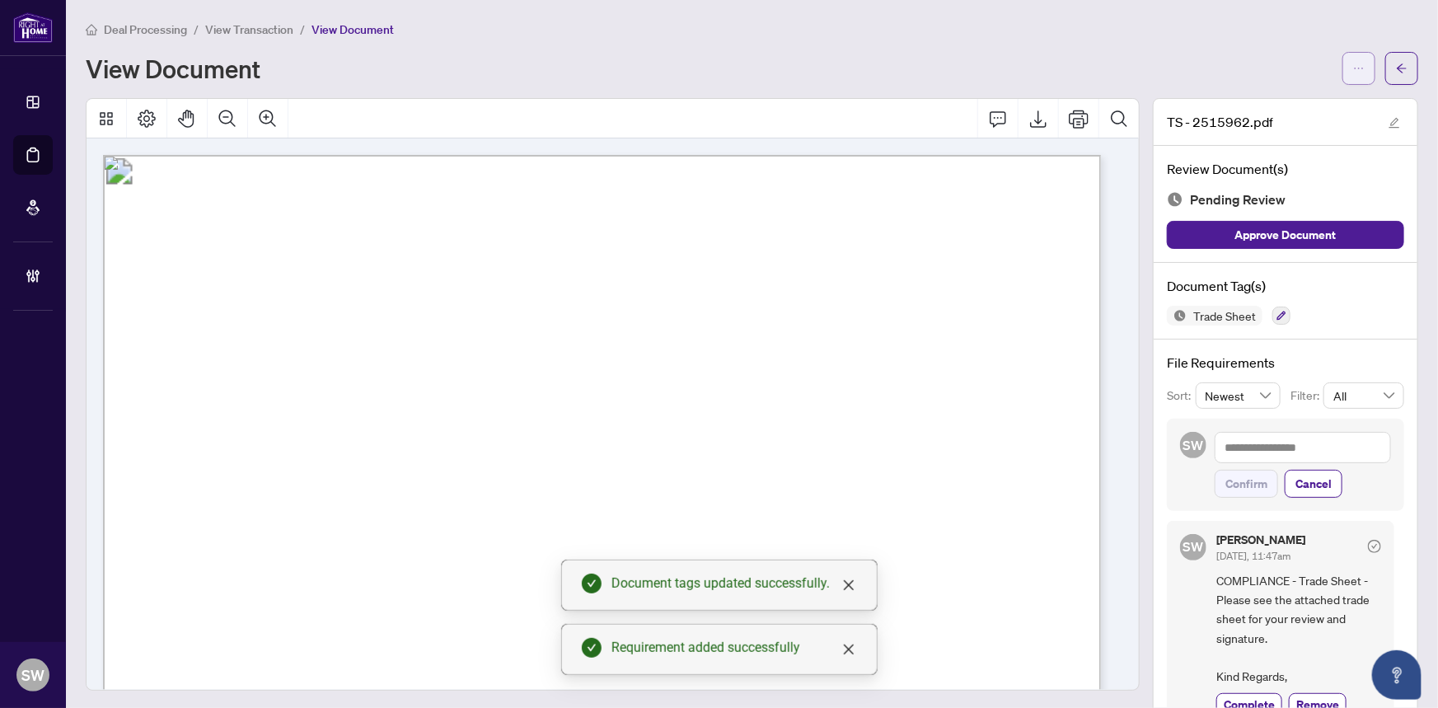
click at [1353, 66] on icon "ellipsis" at bounding box center [1359, 69] width 12 height 12
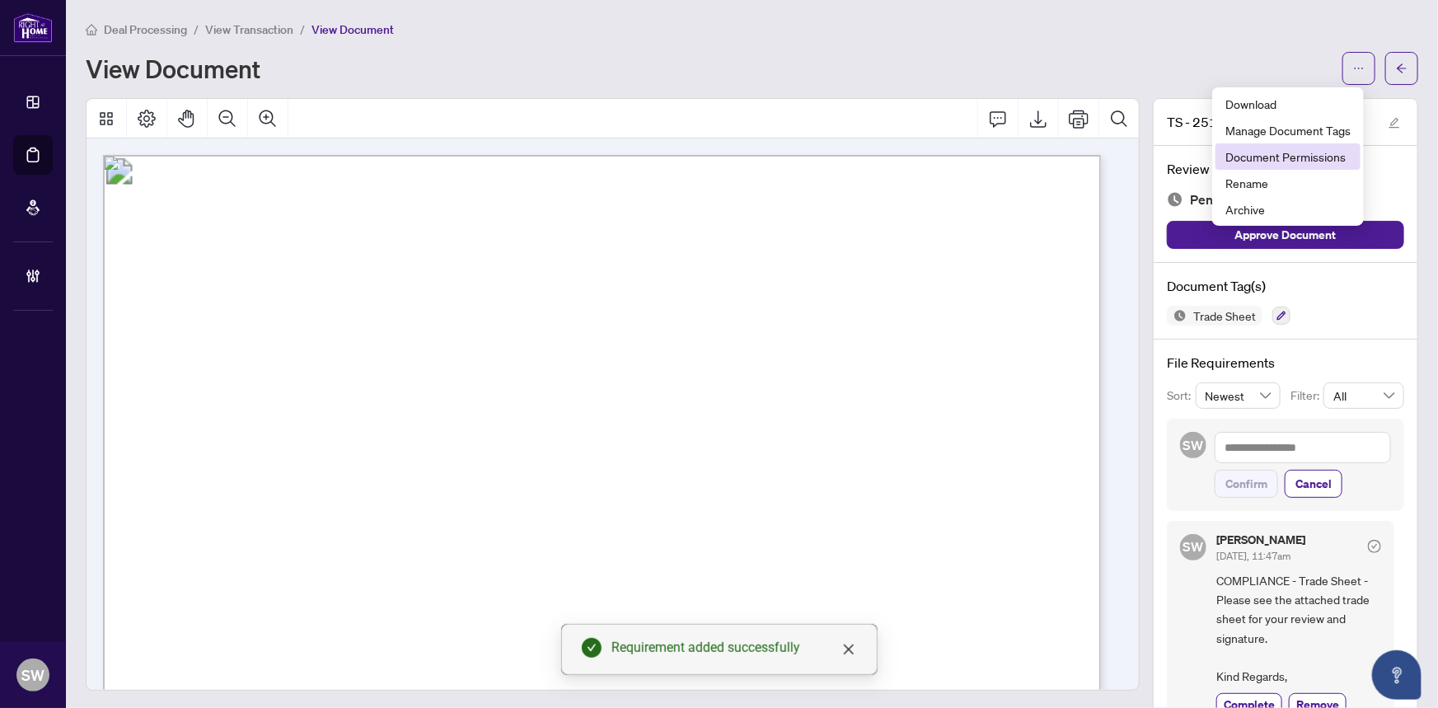
click at [1304, 154] on span "Document Permissions" at bounding box center [1287, 157] width 125 height 18
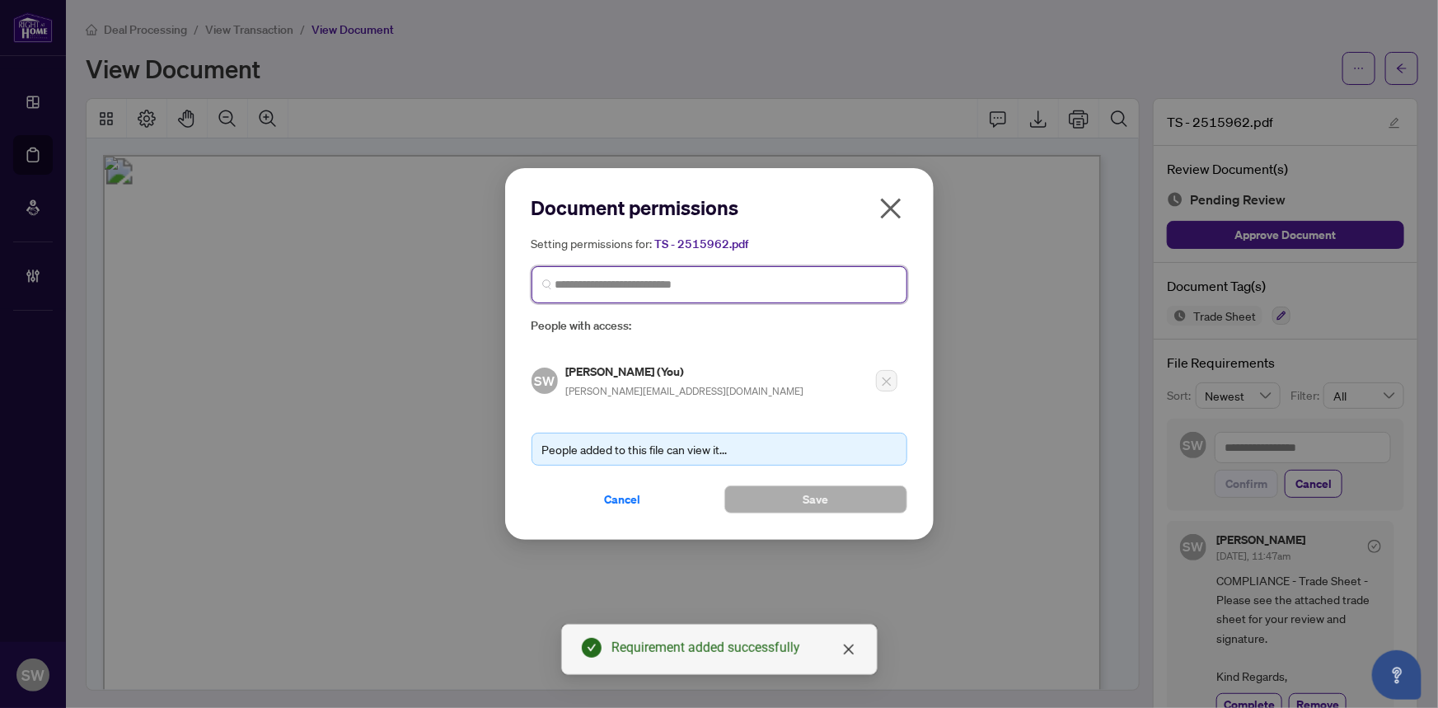
click at [609, 283] on input "search" at bounding box center [725, 284] width 341 height 17
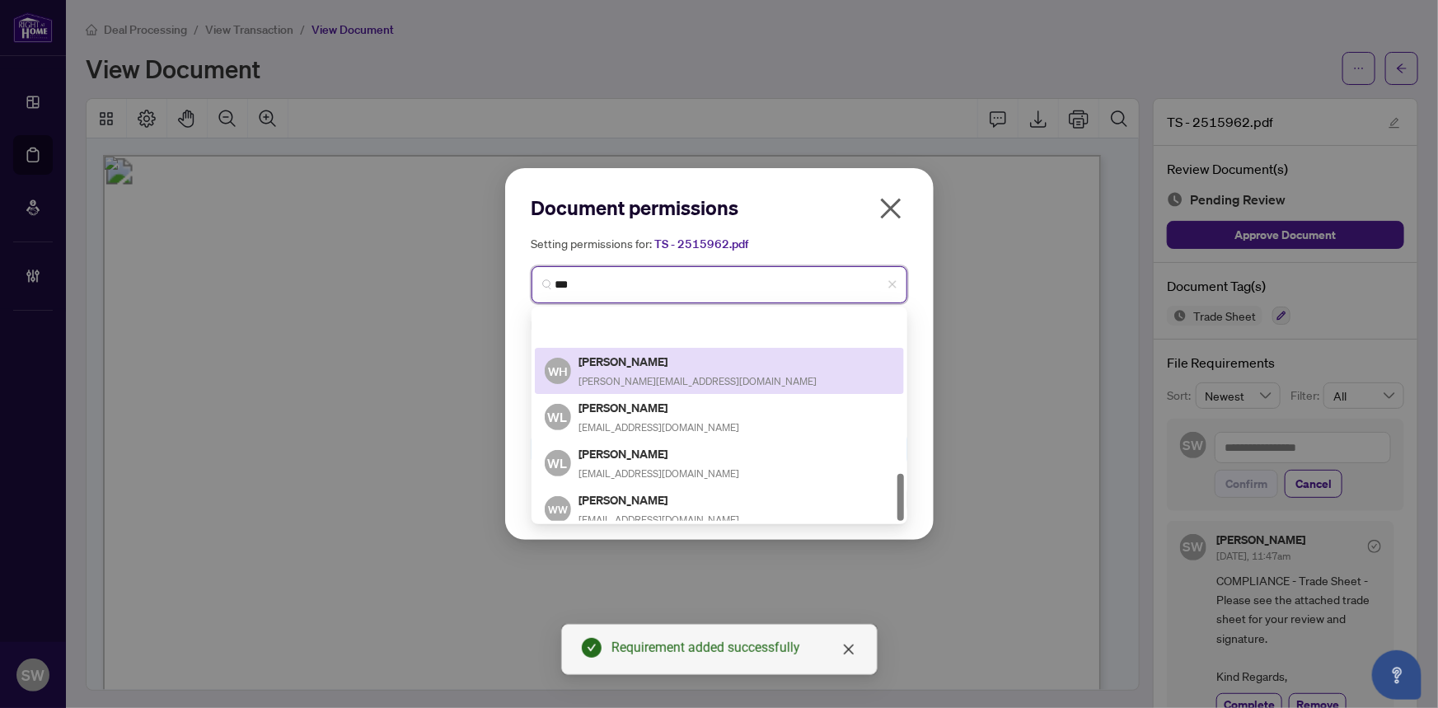
scroll to position [723, 0]
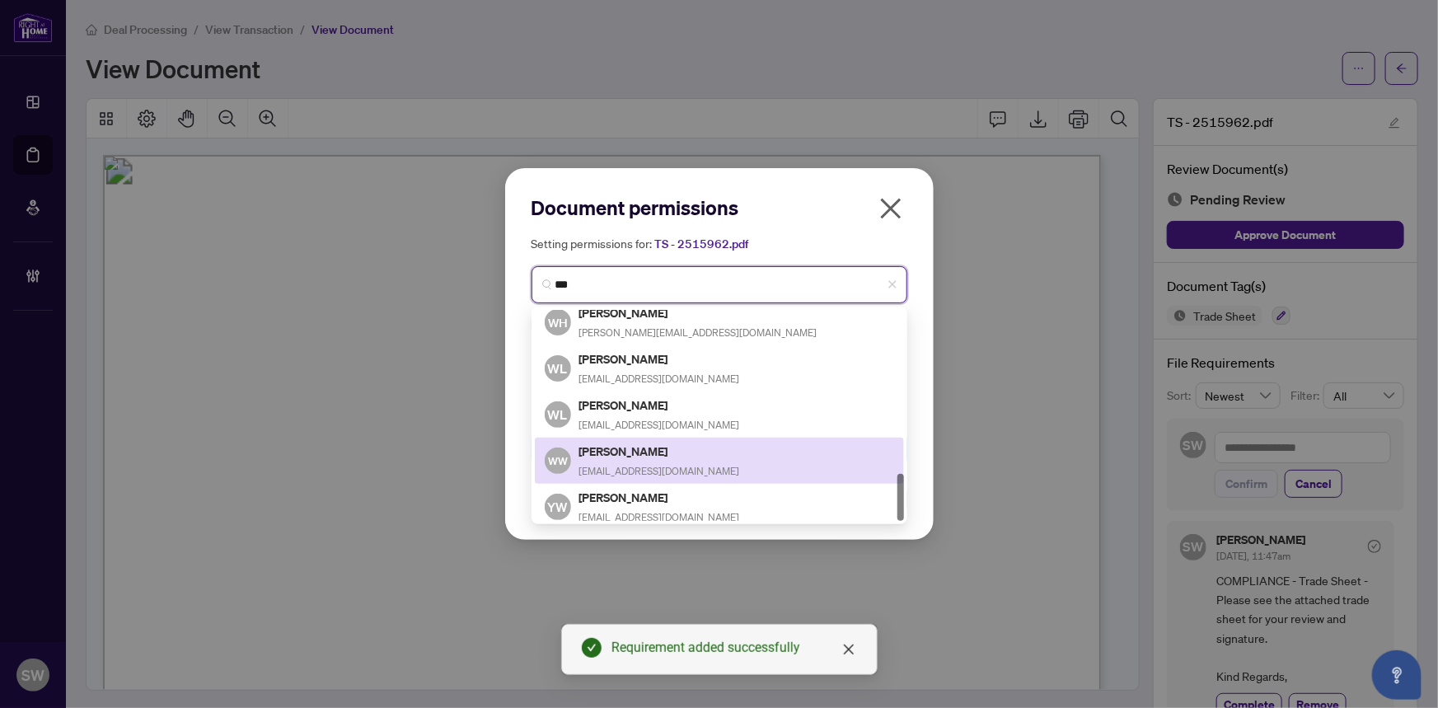
click at [651, 446] on h5 "Wendy Wen" at bounding box center [659, 451] width 161 height 19
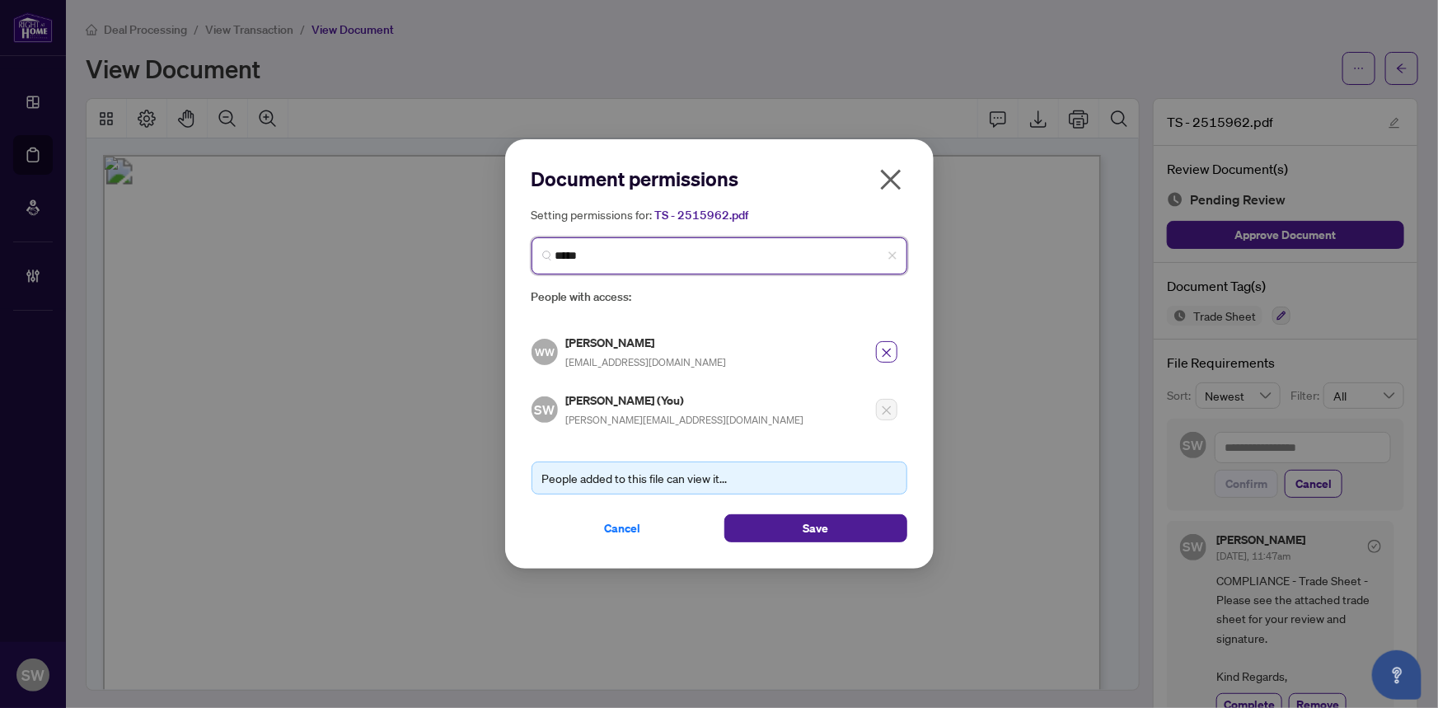
click at [599, 259] on input "*****" at bounding box center [725, 255] width 341 height 17
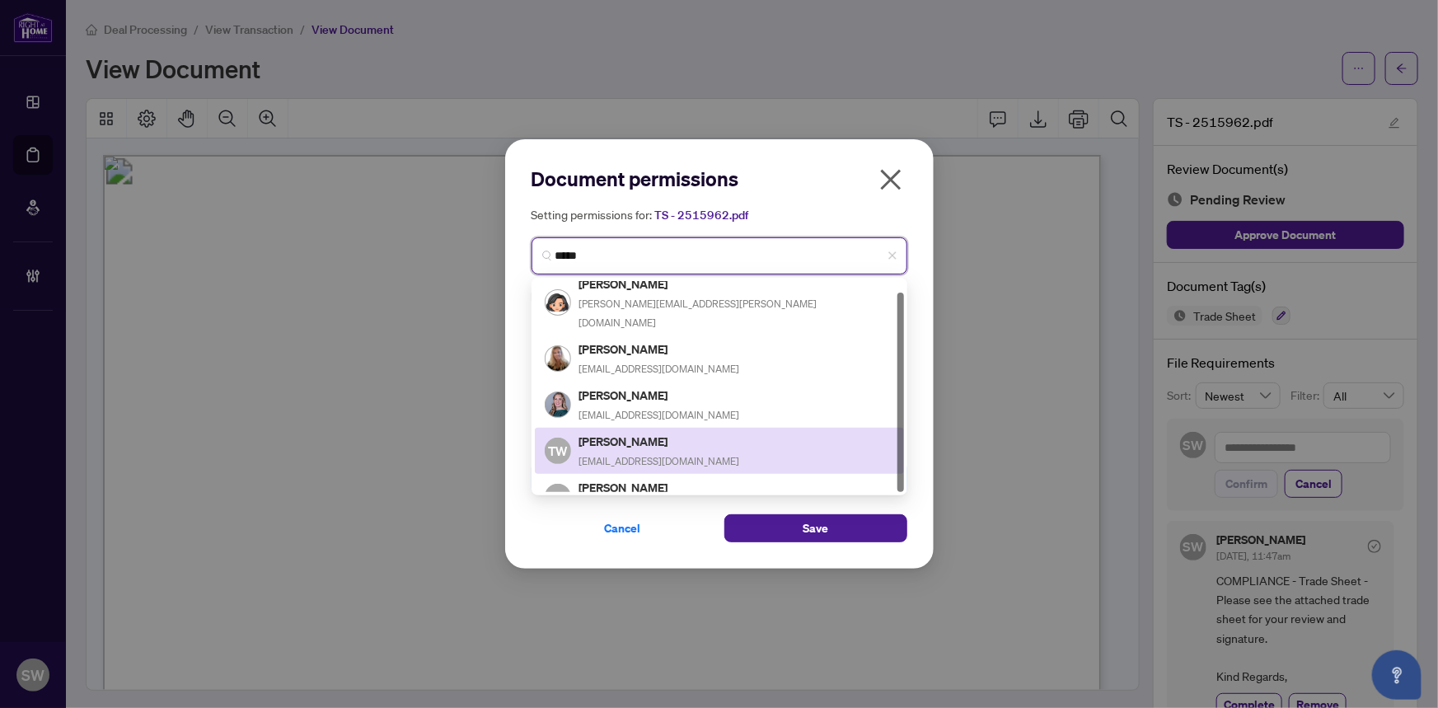
scroll to position [0, 0]
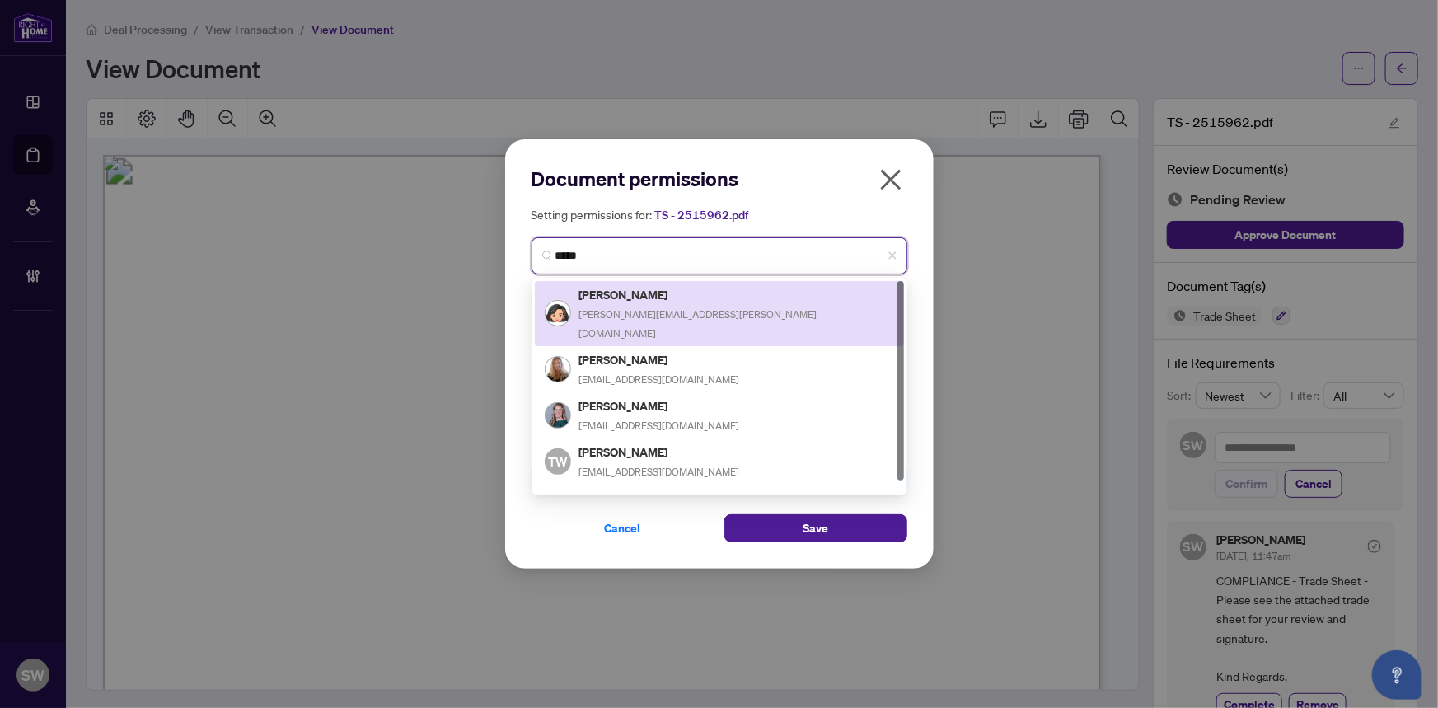
drag, startPoint x: 622, startPoint y: 256, endPoint x: 451, endPoint y: 256, distance: 171.4
click at [452, 255] on div "Document permissions Setting permissions for: TS - 2515962.pdf ***** 6467 2512 …" at bounding box center [719, 354] width 1438 height 708
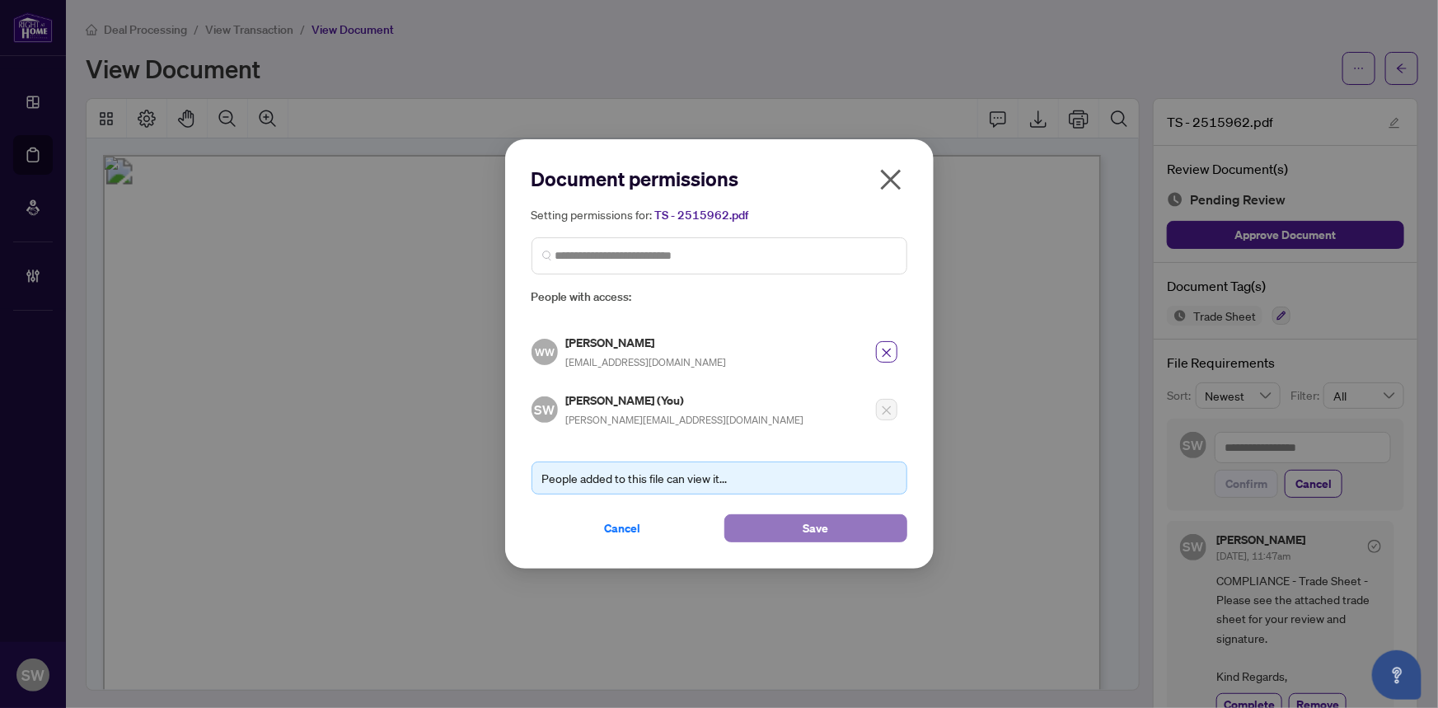
click at [835, 526] on button "Save" at bounding box center [815, 528] width 183 height 28
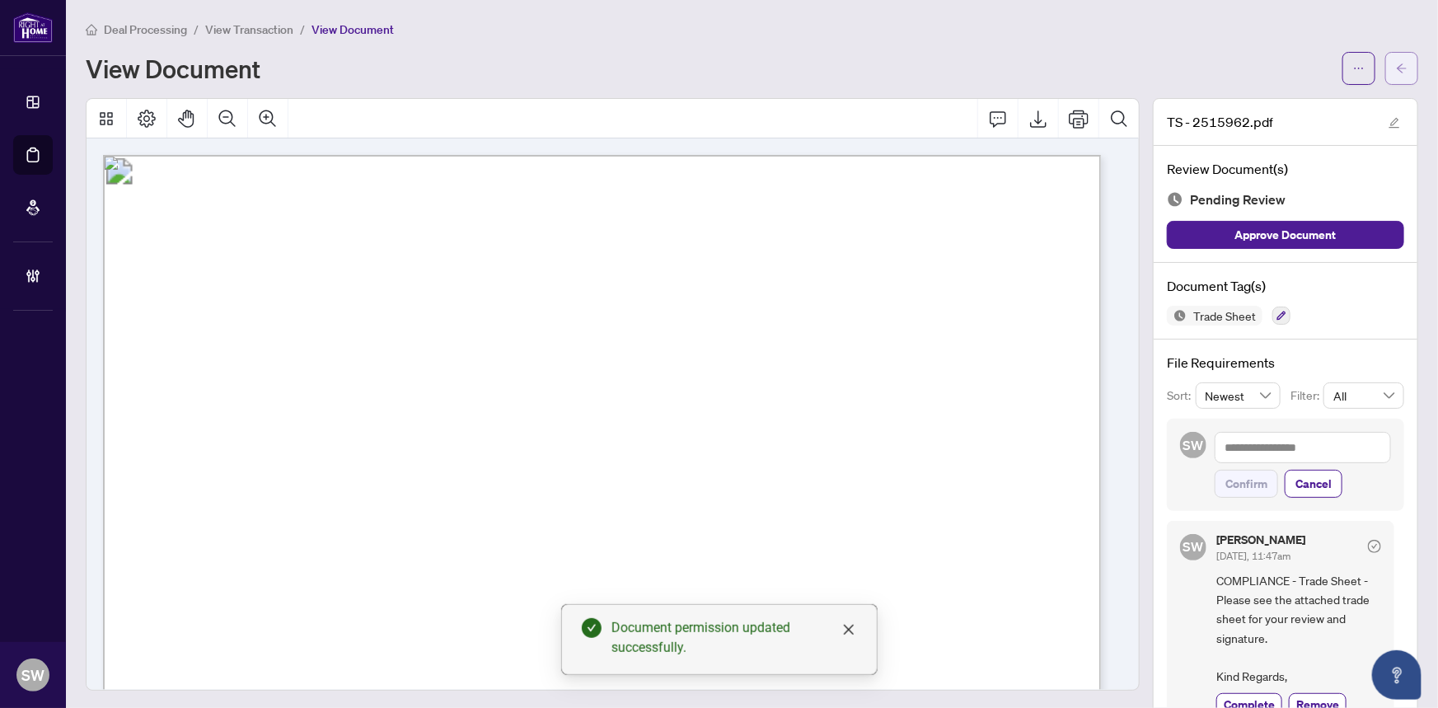
click at [1396, 70] on icon "arrow-left" at bounding box center [1402, 69] width 12 height 12
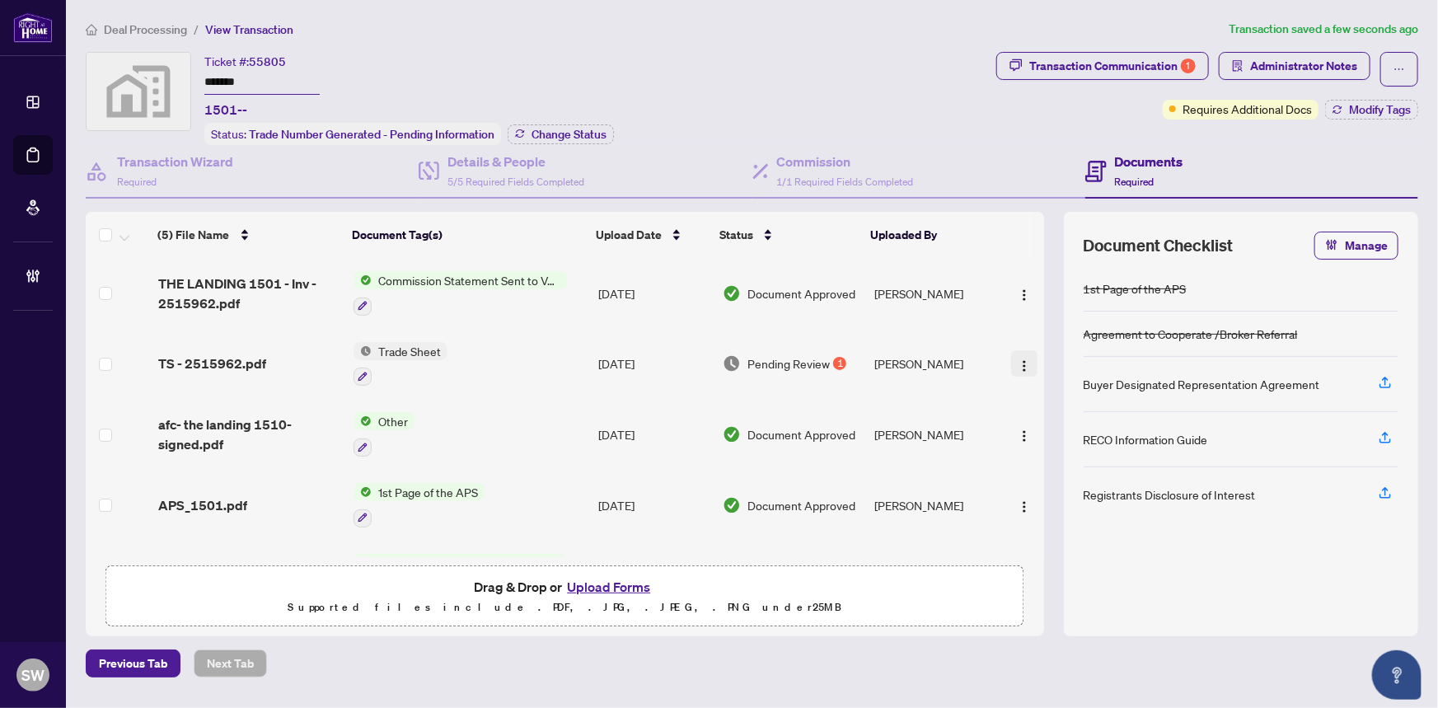
click at [1022, 359] on img "button" at bounding box center [1024, 365] width 13 height 13
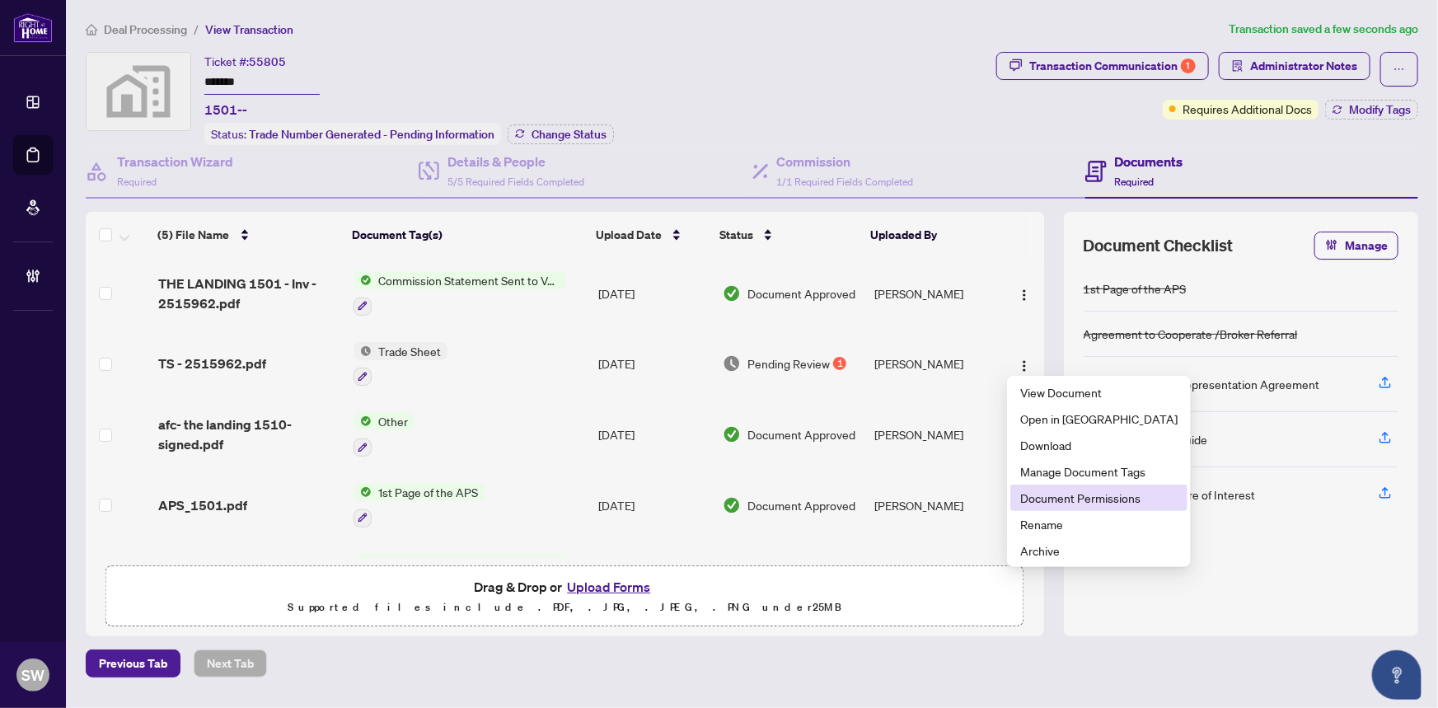
click at [1073, 490] on span "Document Permissions" at bounding box center [1098, 498] width 157 height 18
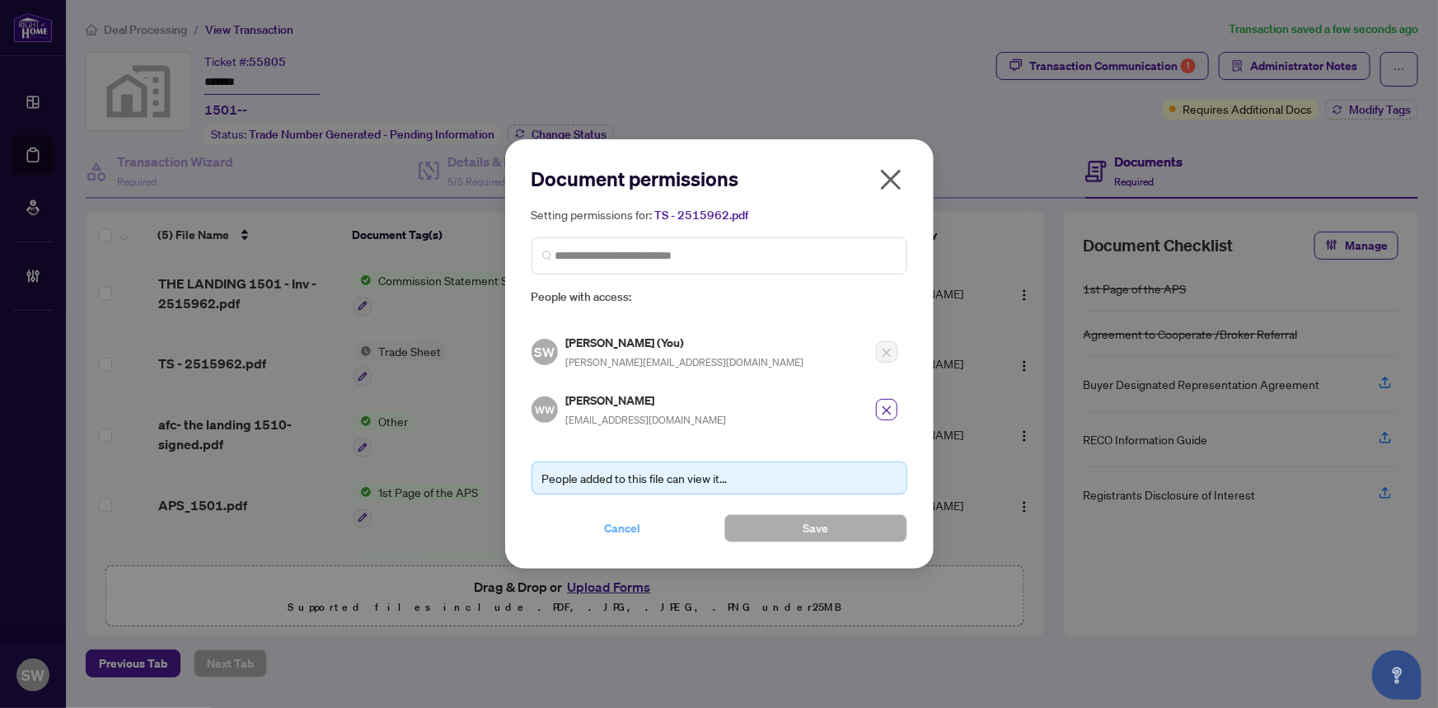
click at [616, 526] on span "Cancel" at bounding box center [623, 528] width 36 height 26
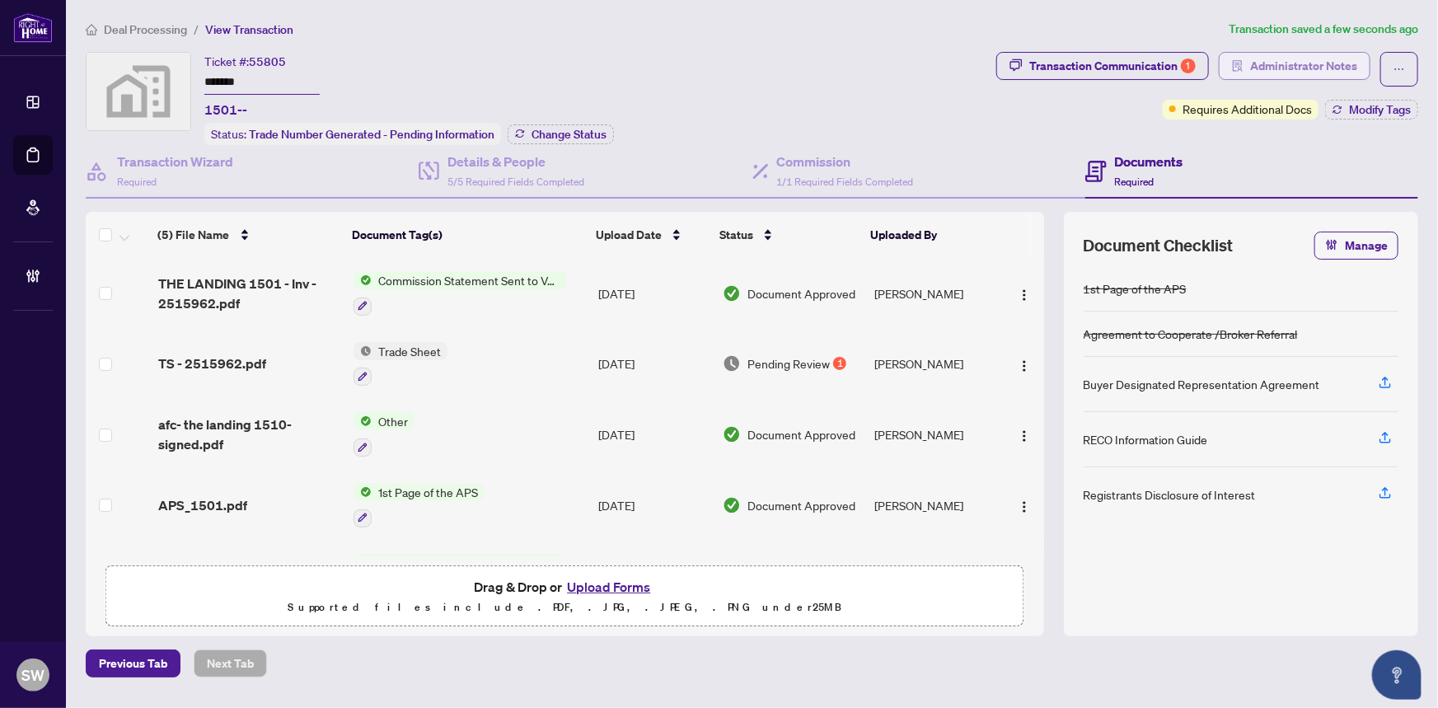
click at [1284, 69] on span "Administrator Notes" at bounding box center [1303, 66] width 107 height 26
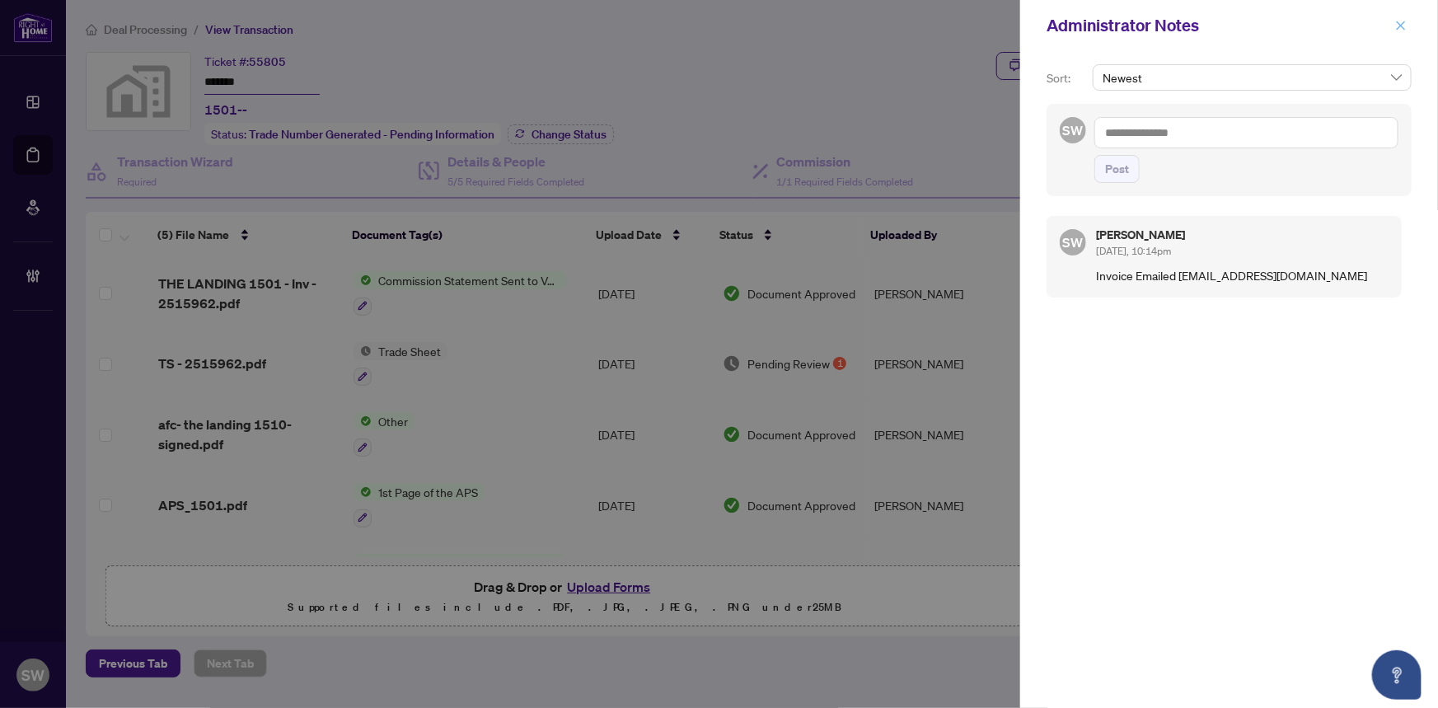
click at [1401, 26] on icon "close" at bounding box center [1401, 25] width 9 height 9
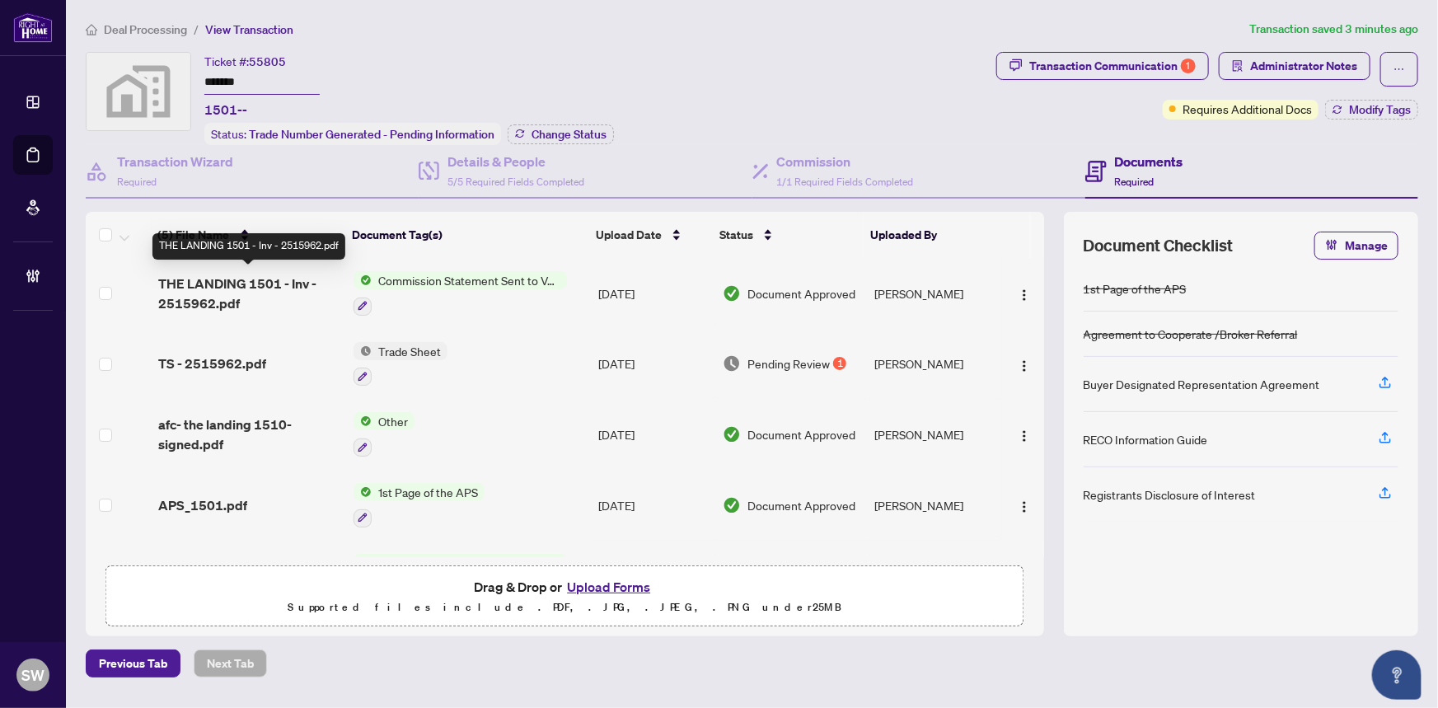
click at [264, 288] on span "THE LANDING 1501 - Inv - 2515962.pdf" at bounding box center [249, 294] width 183 height 40
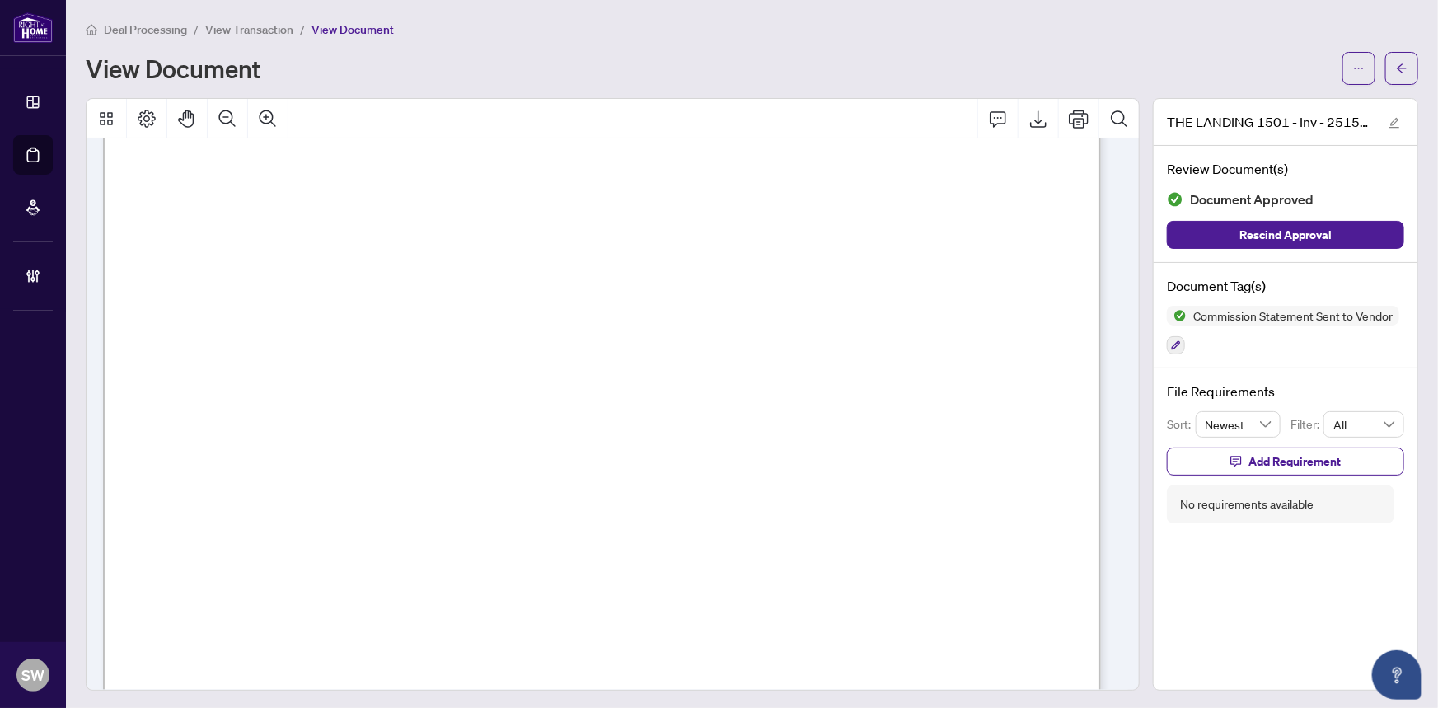
scroll to position [224, 0]
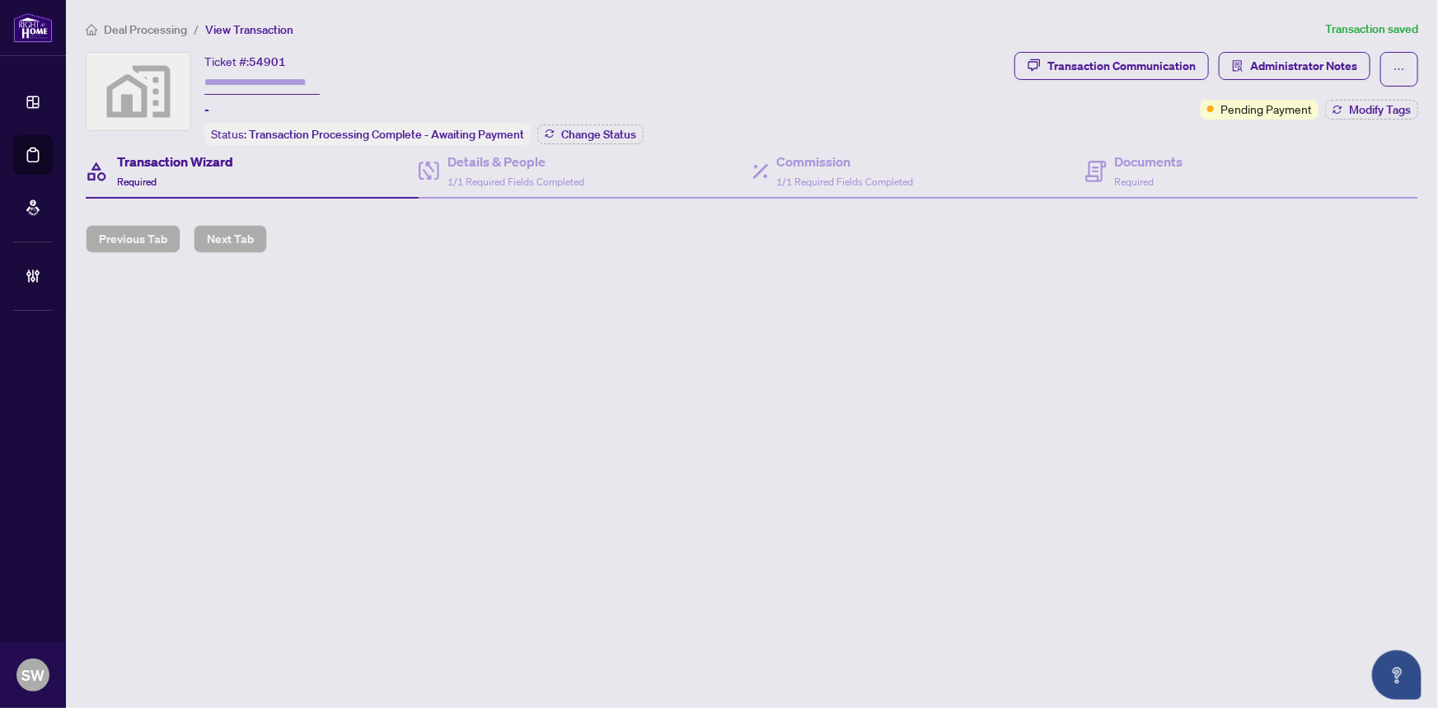
type input "*******"
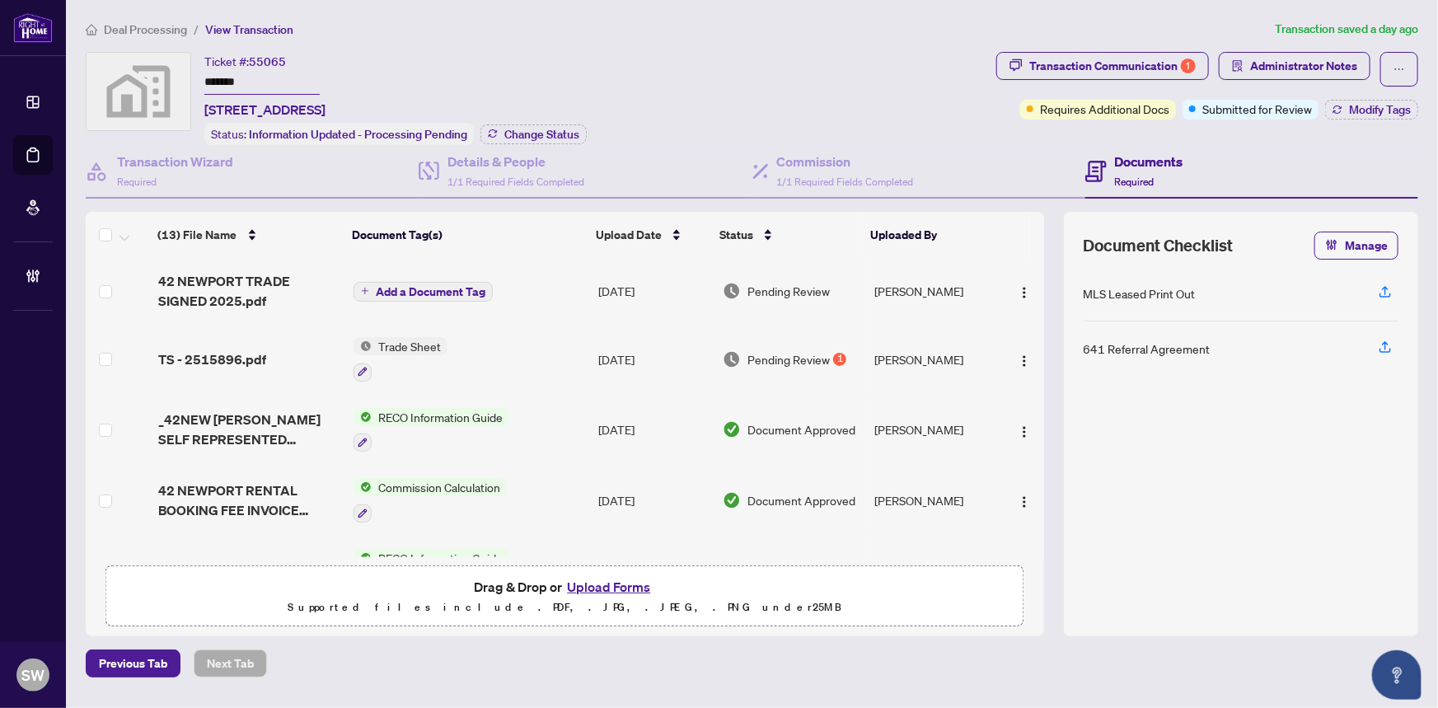
click at [215, 78] on input "*******" at bounding box center [261, 83] width 115 height 24
drag, startPoint x: 222, startPoint y: 280, endPoint x: 11, endPoint y: 287, distance: 211.1
click at [221, 280] on span "42 NEWPORT TRADE SIGNED 2025.pdf" at bounding box center [249, 291] width 183 height 40
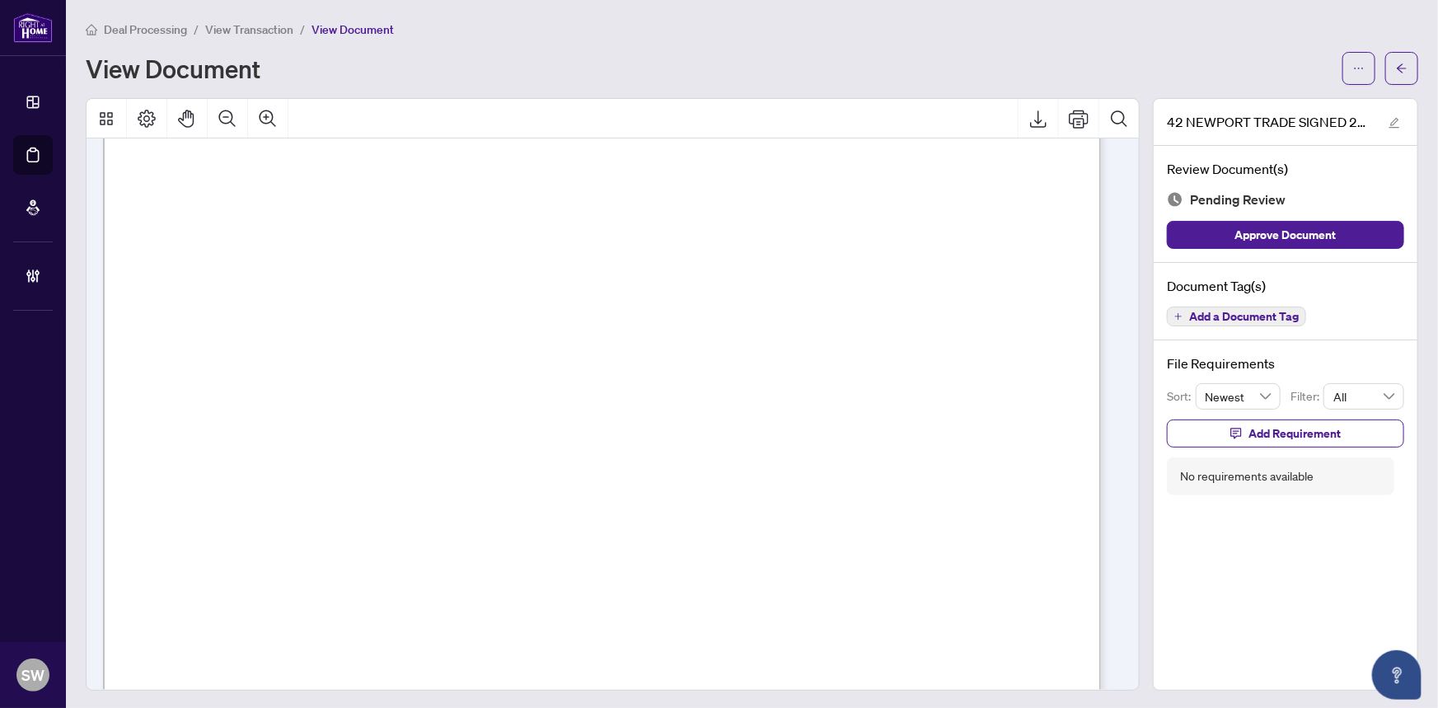
scroll to position [374, 0]
click at [1229, 320] on span "Add a Document Tag" at bounding box center [1244, 317] width 110 height 12
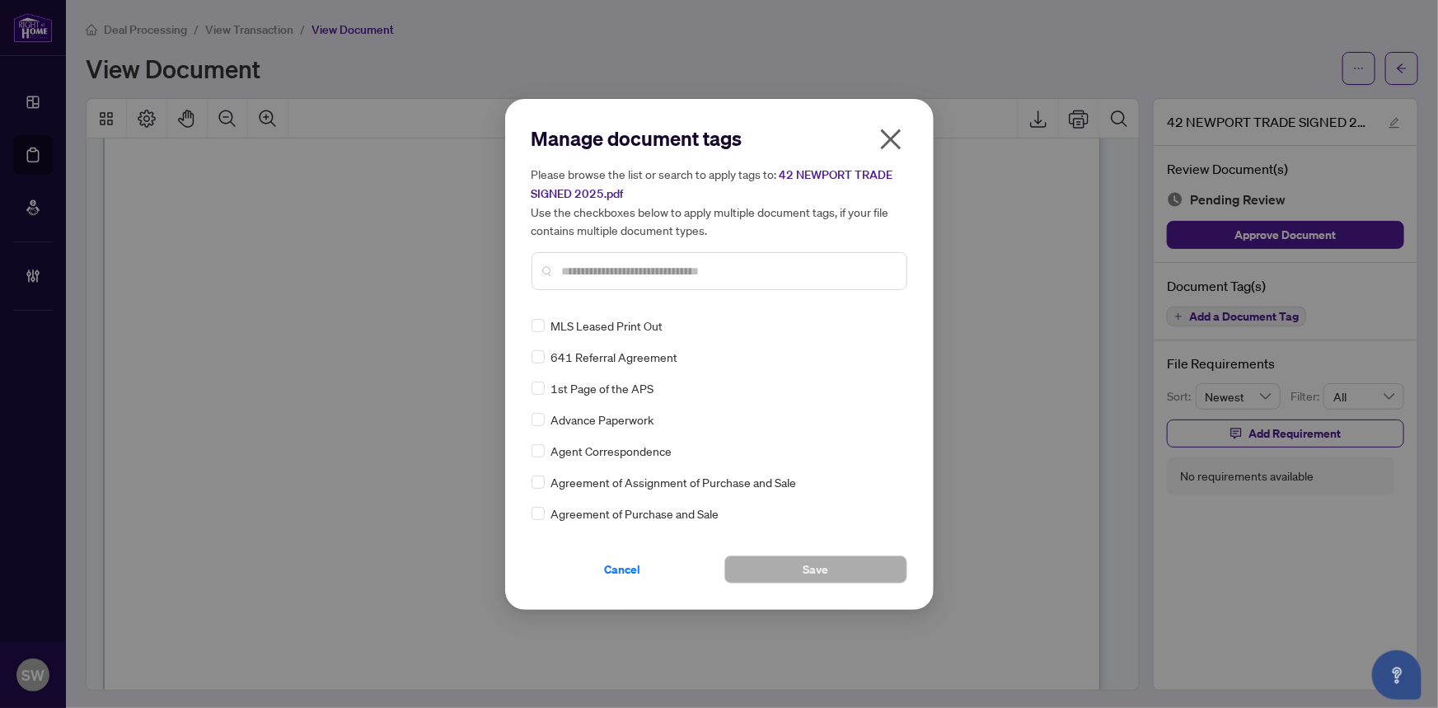
click at [654, 274] on input "text" at bounding box center [727, 271] width 331 height 18
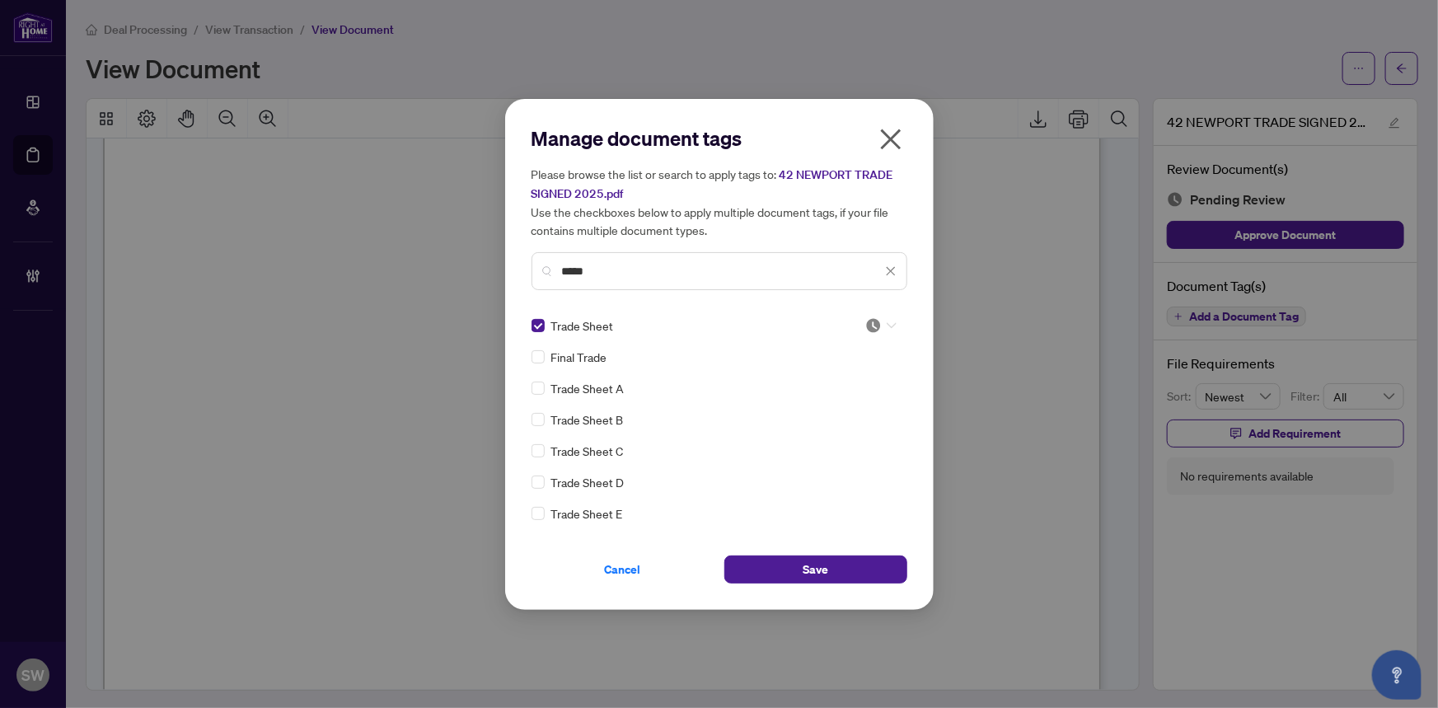
click at [865, 319] on img at bounding box center [873, 325] width 16 height 16
click at [845, 406] on div "Approved" at bounding box center [826, 405] width 105 height 18
drag, startPoint x: 606, startPoint y: 272, endPoint x: 525, endPoint y: 264, distance: 82.0
click at [525, 264] on div "Manage document tags Please browse the list or search to apply tags to: 42 NEWP…" at bounding box center [719, 354] width 429 height 511
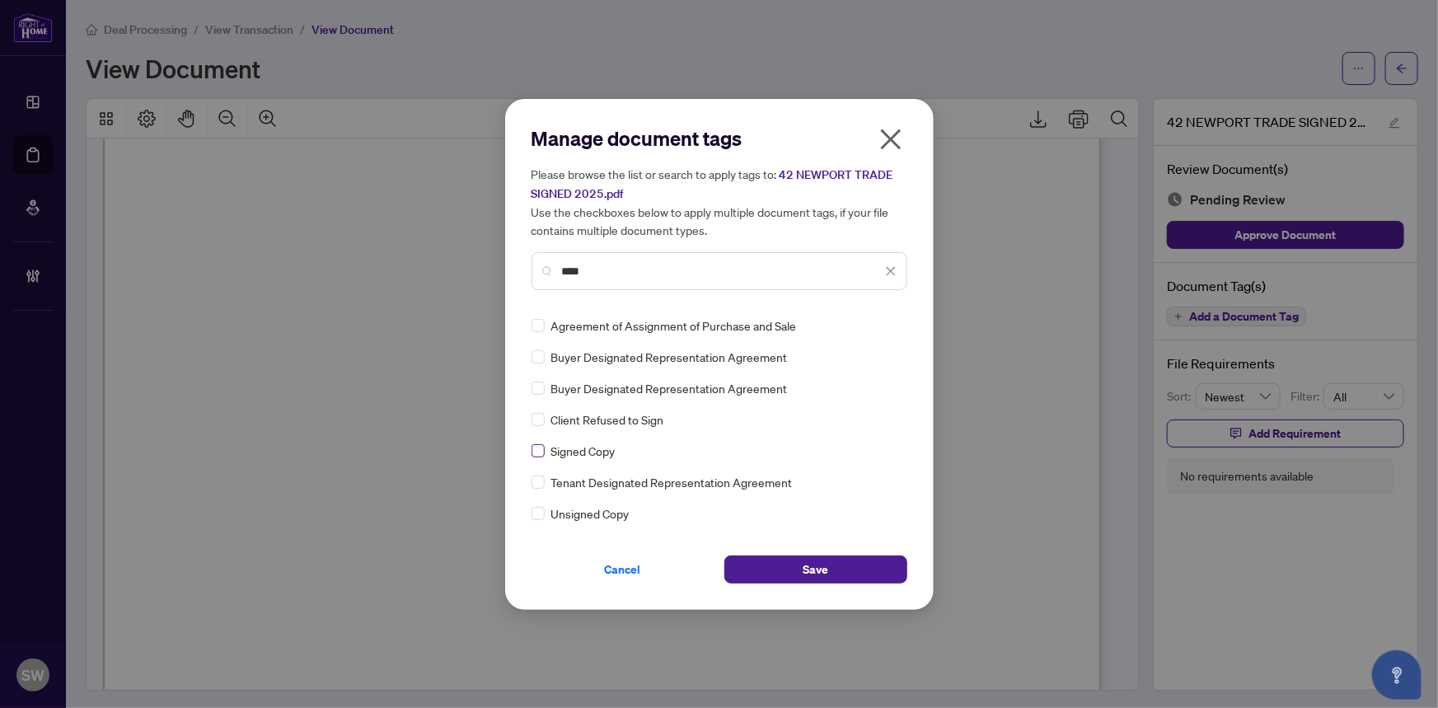
type input "****"
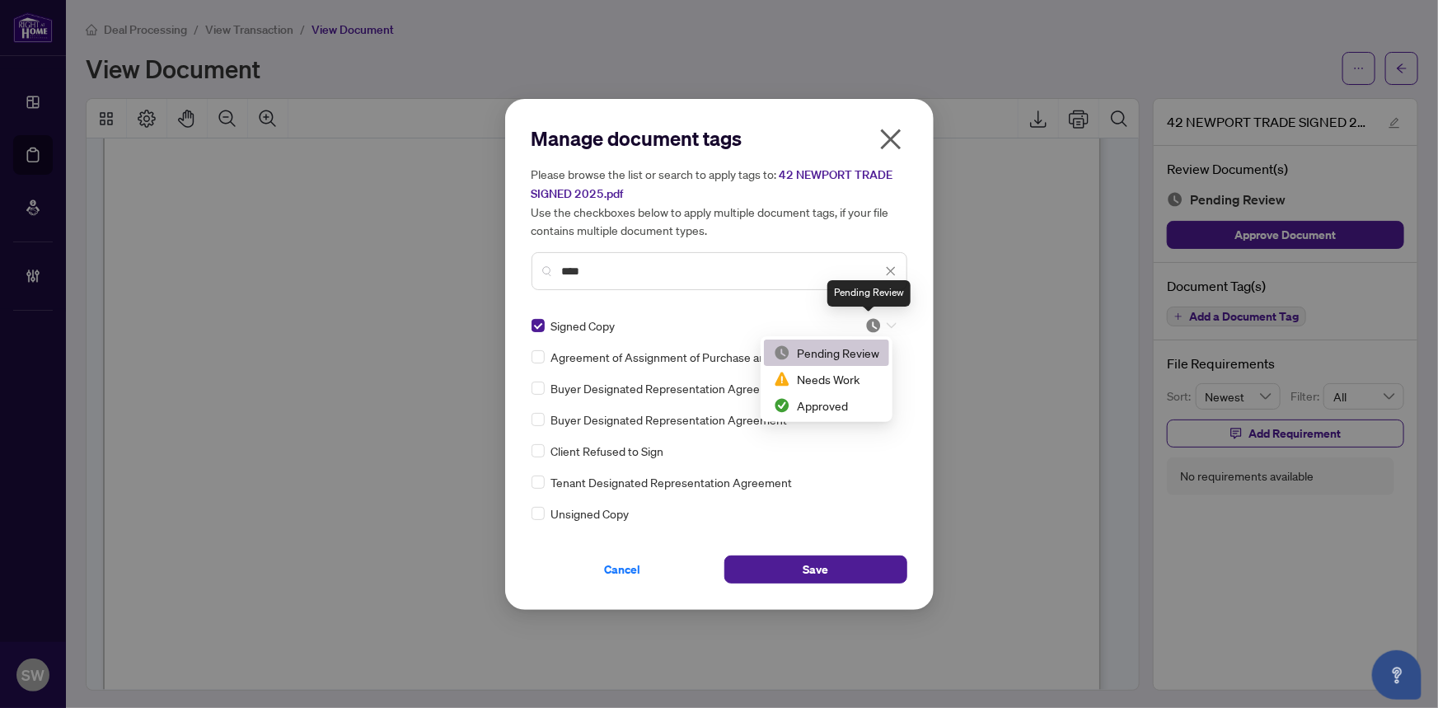
drag, startPoint x: 865, startPoint y: 324, endPoint x: 863, endPoint y: 386, distance: 62.7
click at [865, 325] on img at bounding box center [873, 325] width 16 height 16
drag, startPoint x: 845, startPoint y: 407, endPoint x: 845, endPoint y: 530, distance: 122.8
click at [845, 408] on div "Approved" at bounding box center [826, 405] width 105 height 18
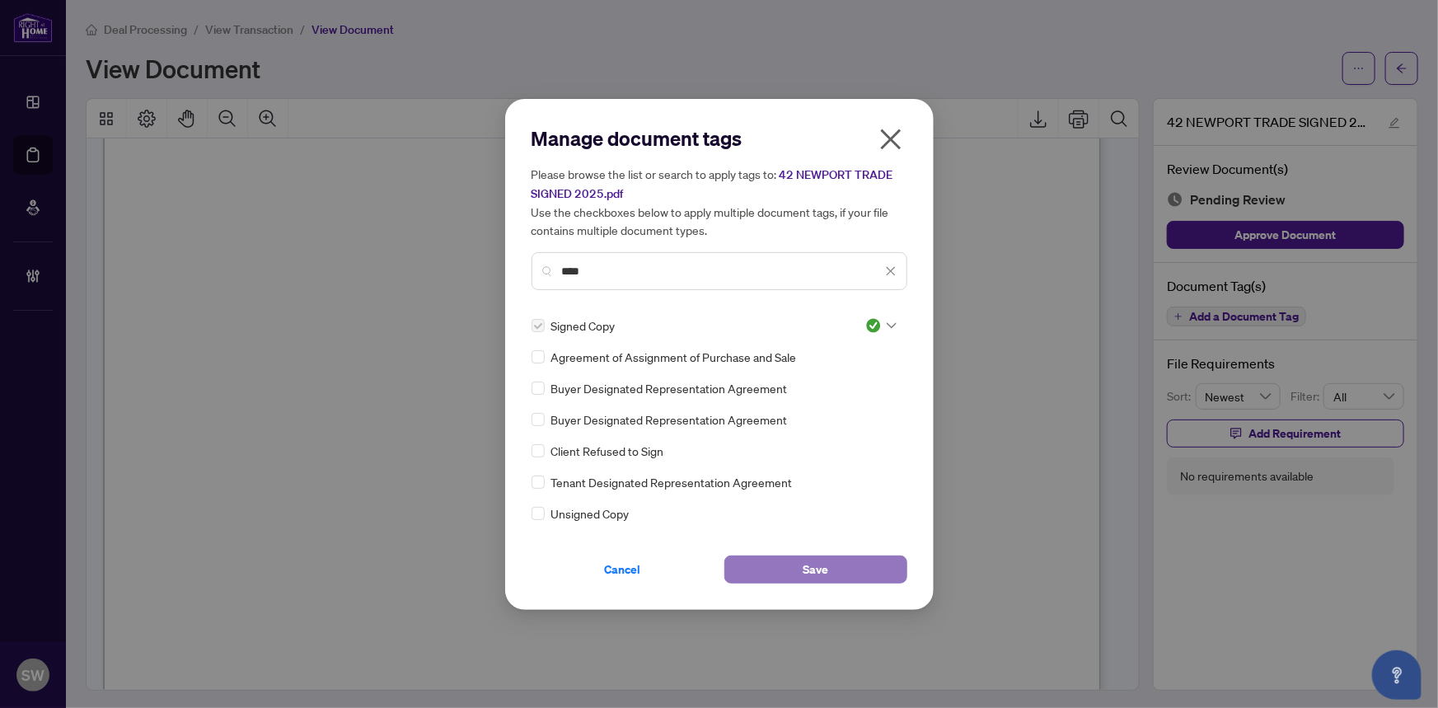
click at [840, 561] on button "Save" at bounding box center [815, 569] width 183 height 28
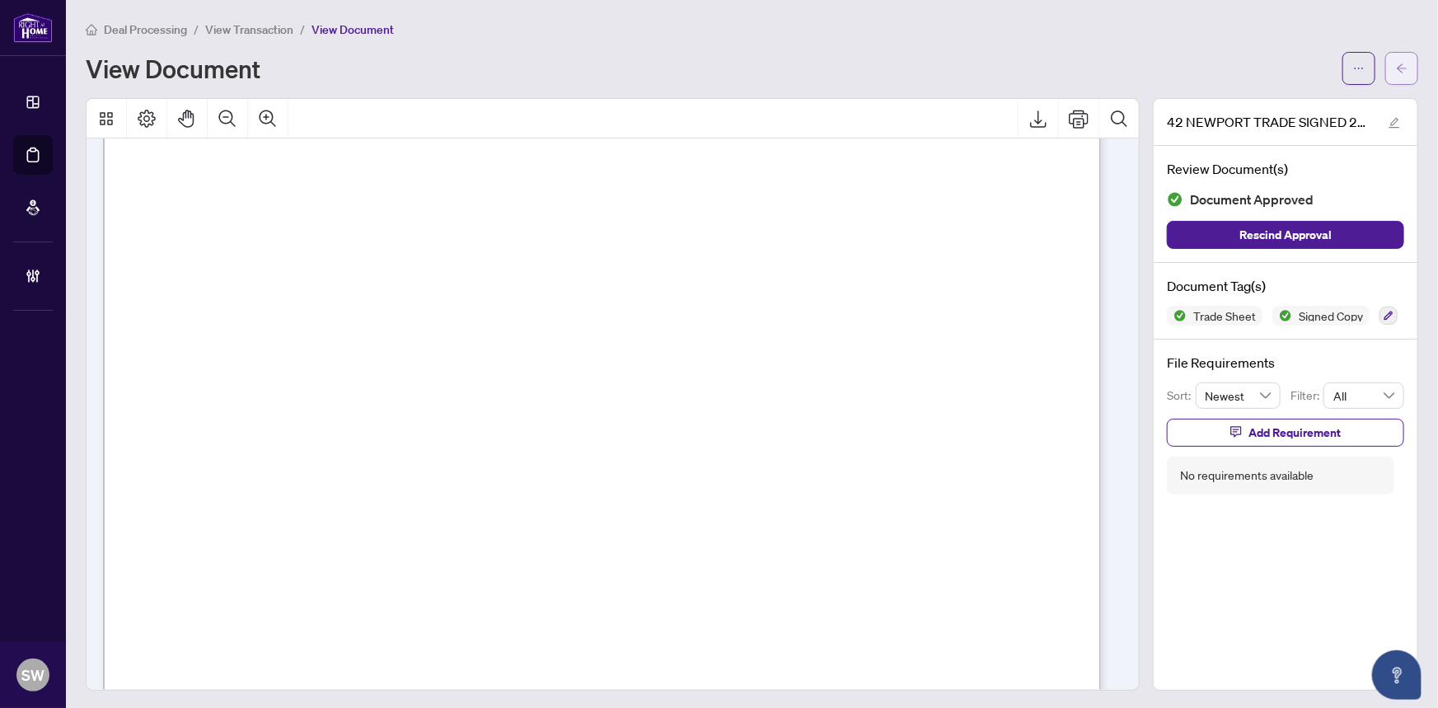
click at [1396, 78] on span "button" at bounding box center [1402, 68] width 12 height 26
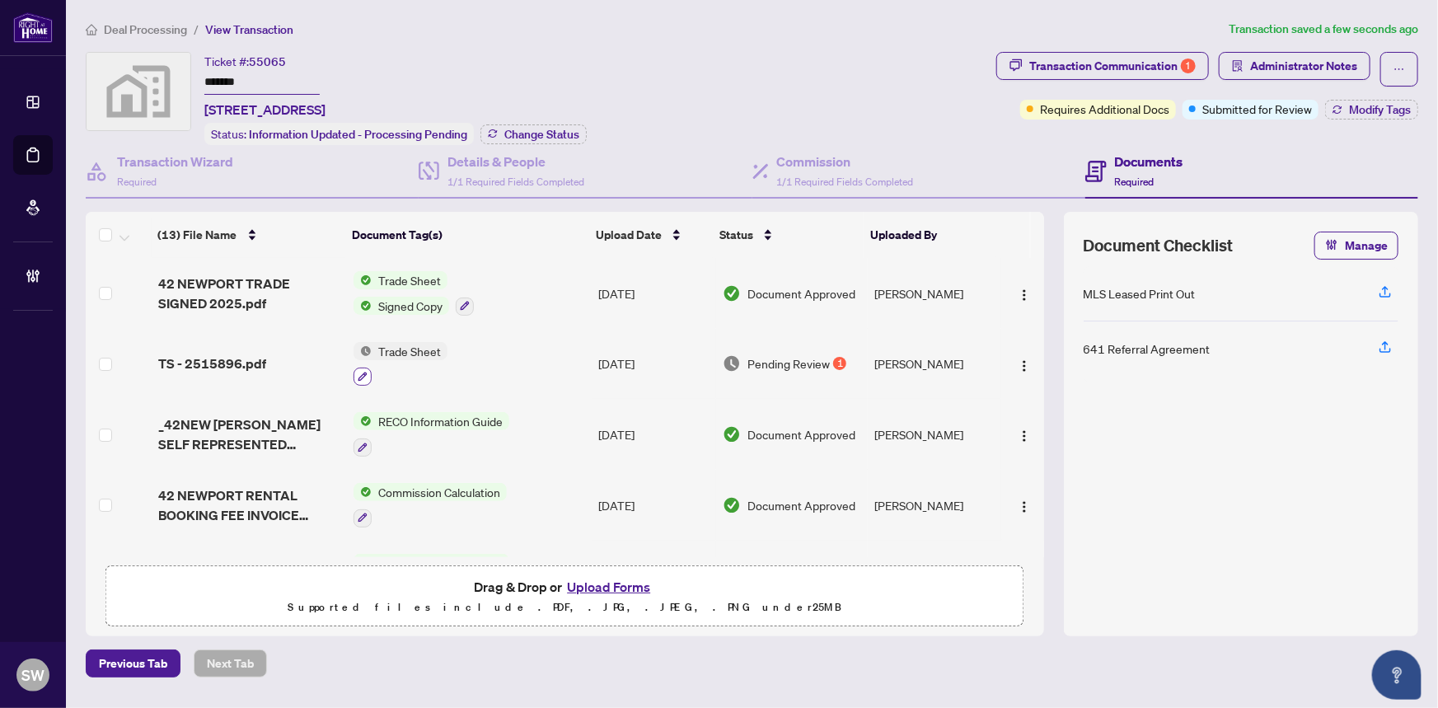
click at [360, 376] on icon "button" at bounding box center [363, 377] width 10 height 10
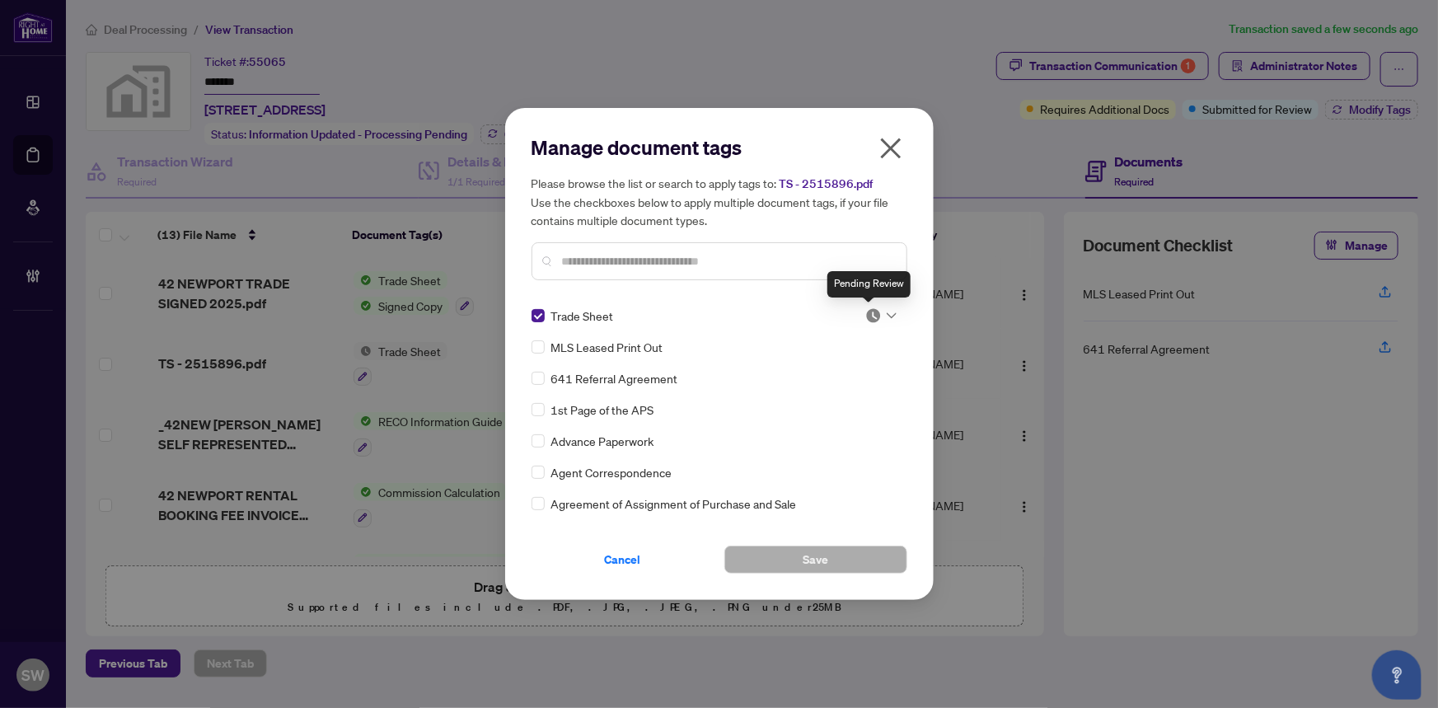
click at [873, 307] on img at bounding box center [873, 315] width 16 height 16
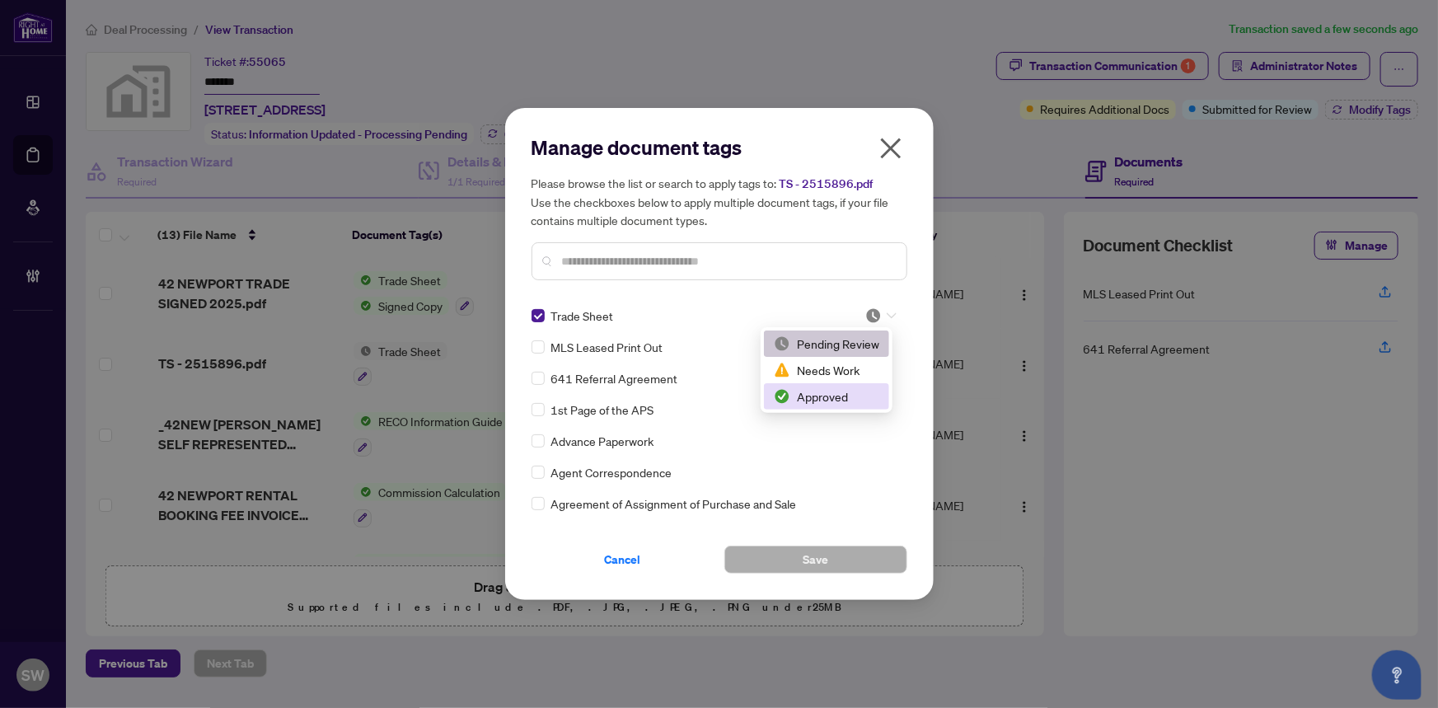
click at [831, 400] on div "Approved" at bounding box center [826, 396] width 105 height 18
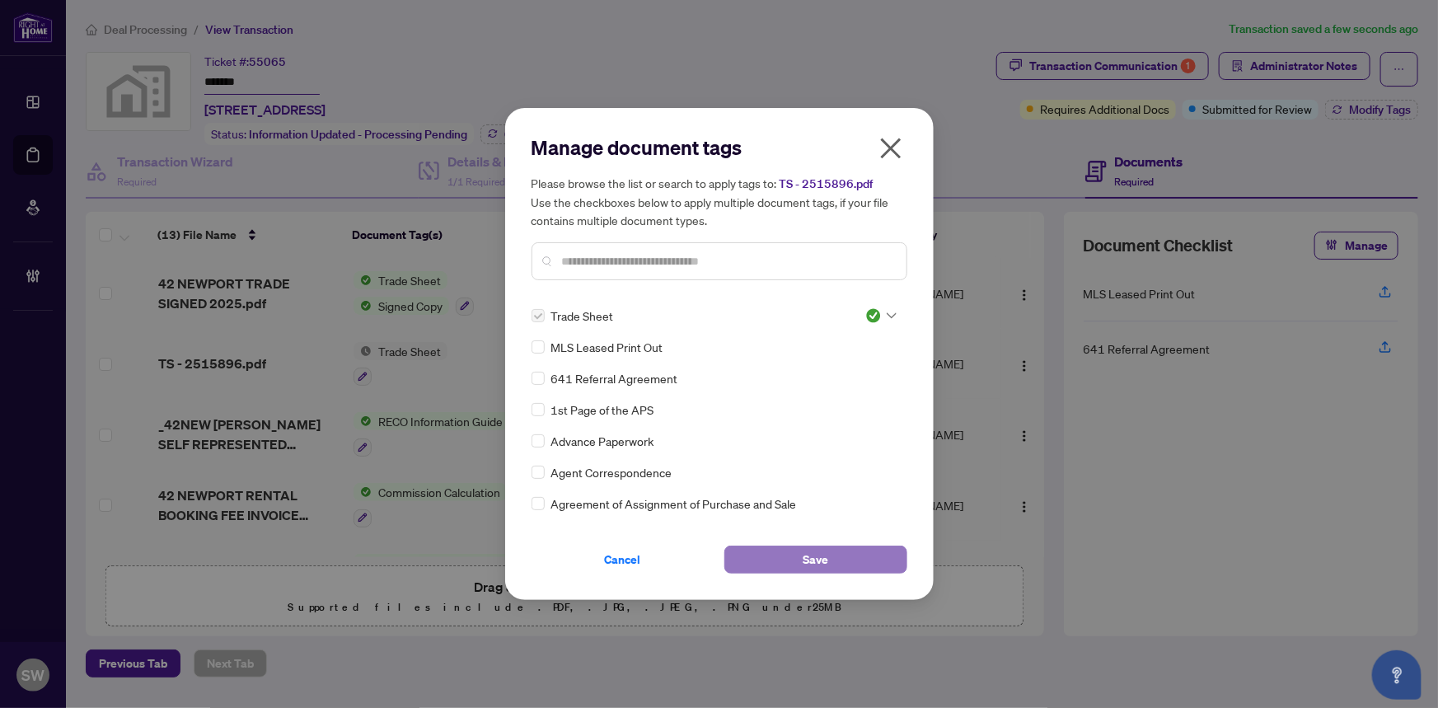
click at [824, 552] on span "Save" at bounding box center [816, 559] width 26 height 26
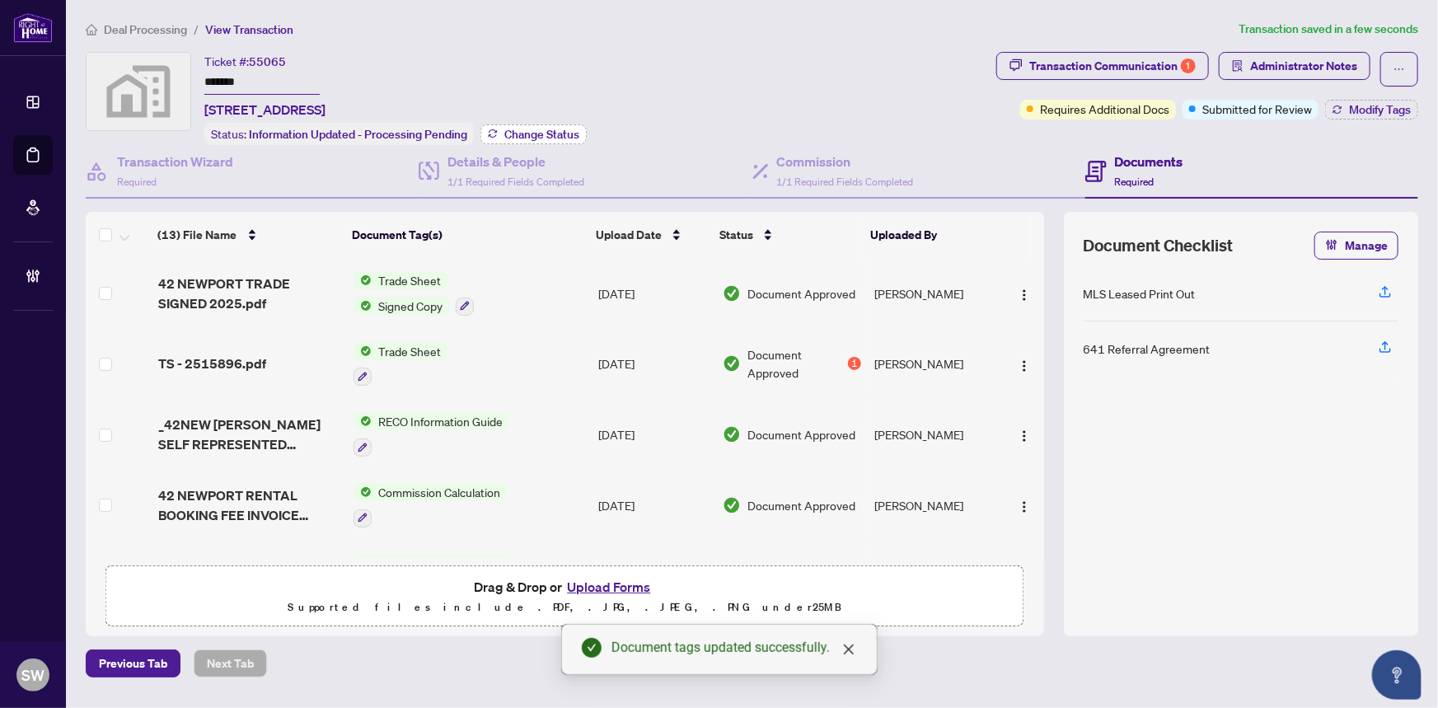
click at [556, 133] on span "Change Status" at bounding box center [541, 135] width 75 height 12
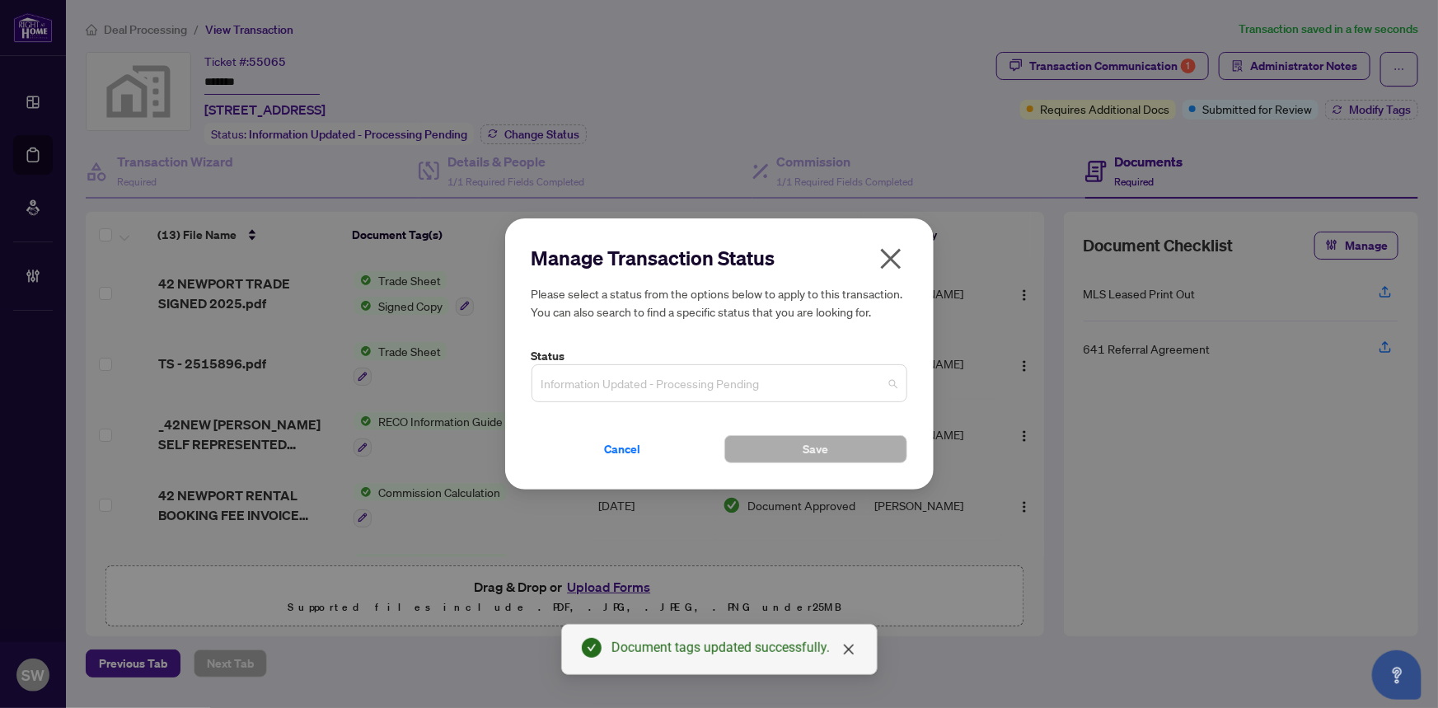
click at [685, 397] on span "Information Updated - Processing Pending" at bounding box center [719, 383] width 356 height 31
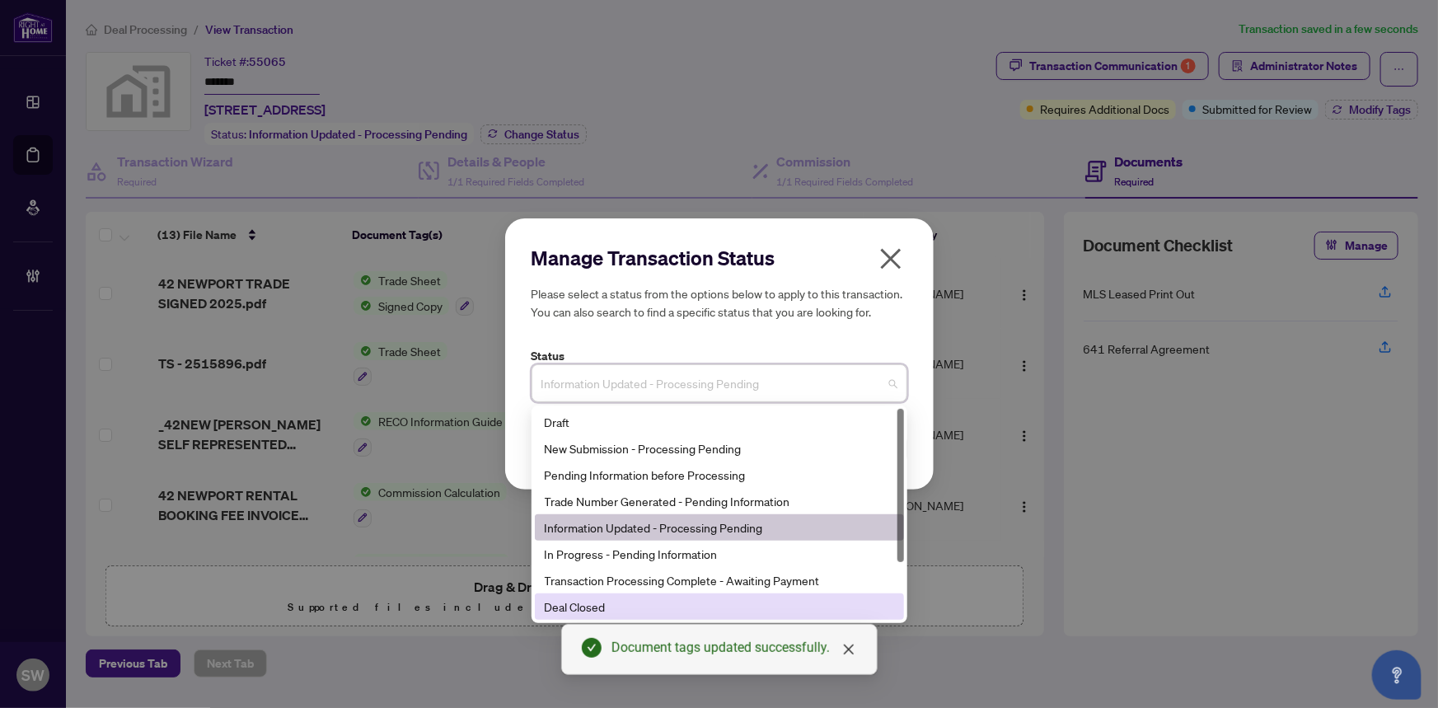
click at [583, 597] on div "Deal Closed" at bounding box center [719, 606] width 349 height 18
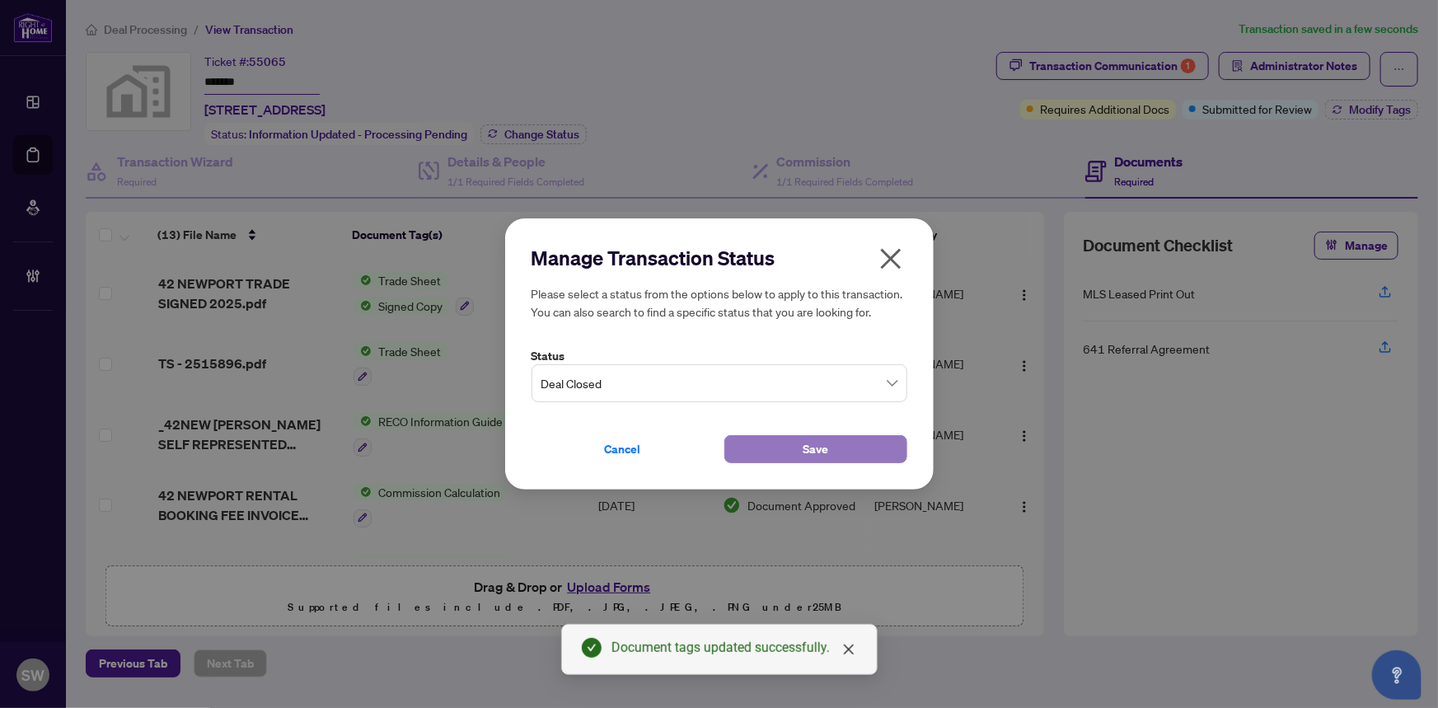
click at [832, 452] on button "Save" at bounding box center [815, 449] width 183 height 28
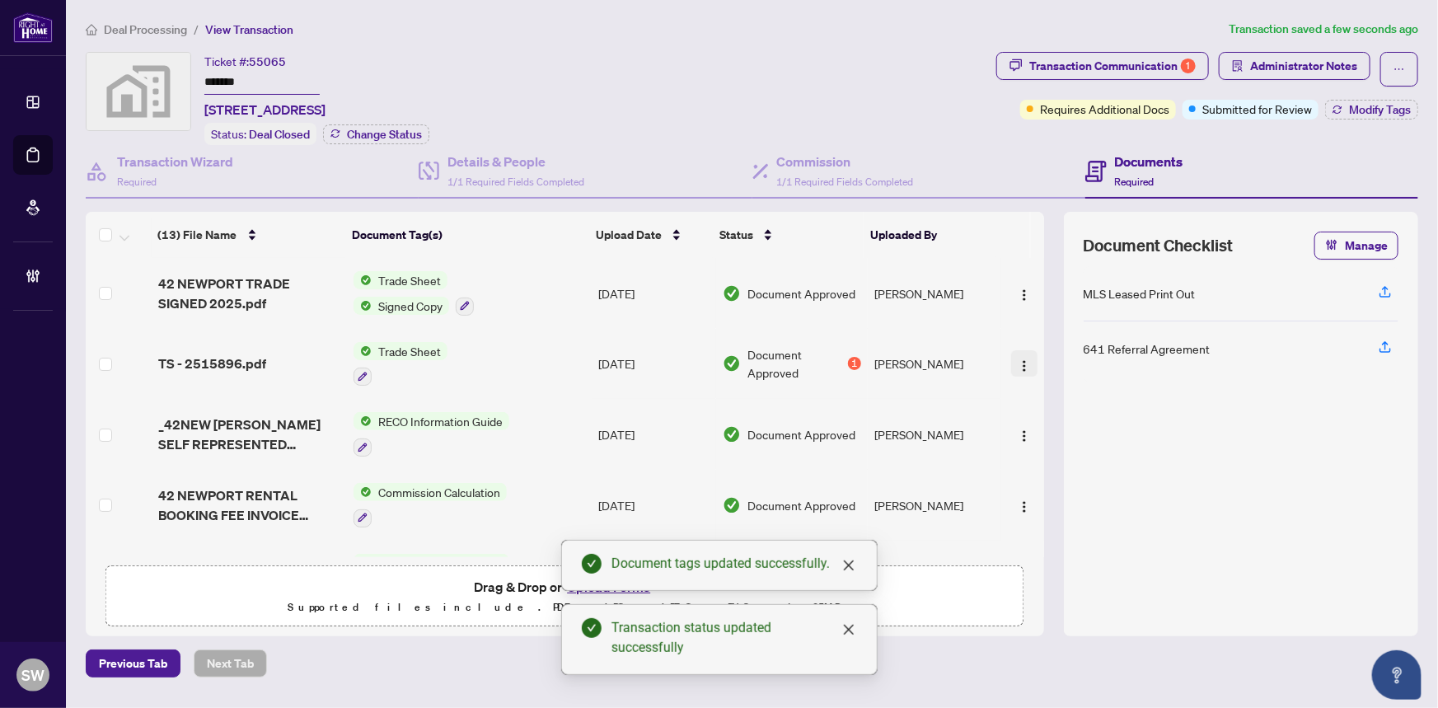
click at [1019, 350] on button "button" at bounding box center [1024, 363] width 26 height 26
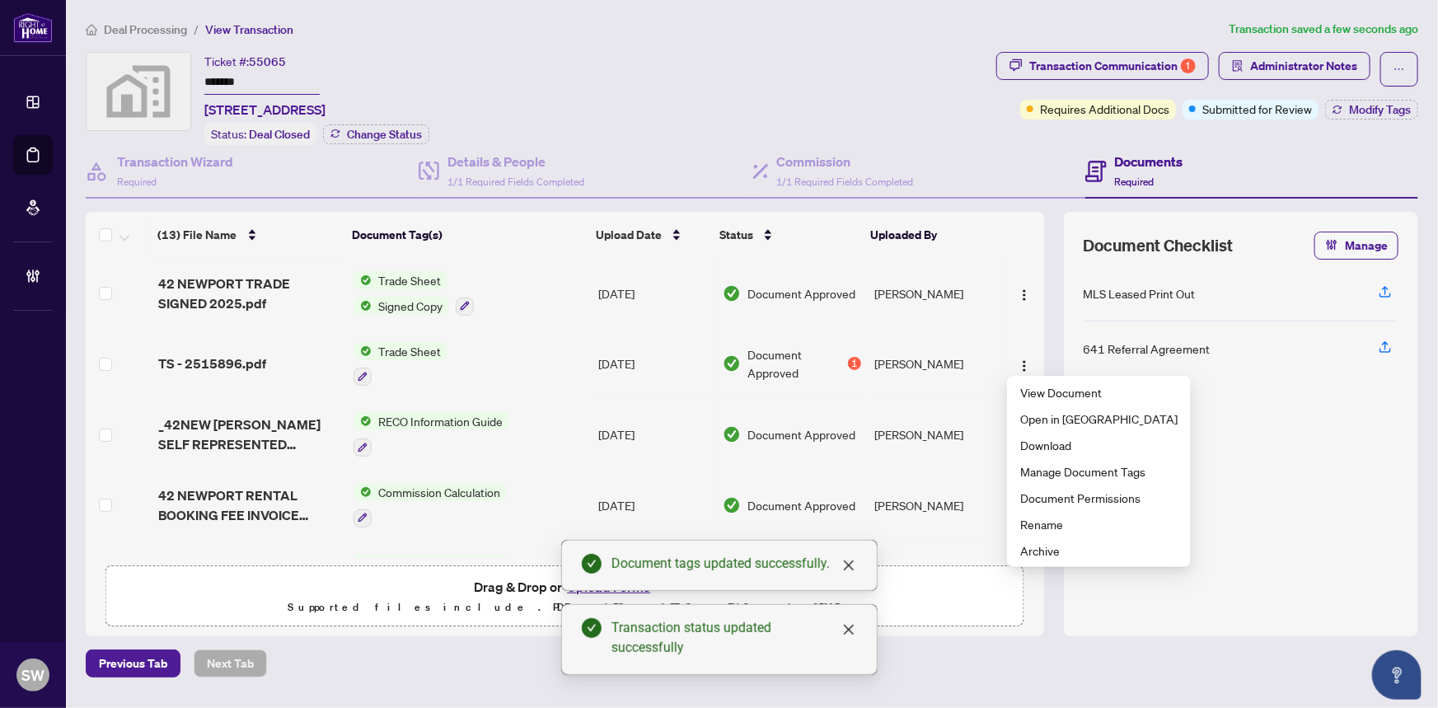
click at [1103, 81] on span "Transaction Communication 1" at bounding box center [1102, 69] width 213 height 35
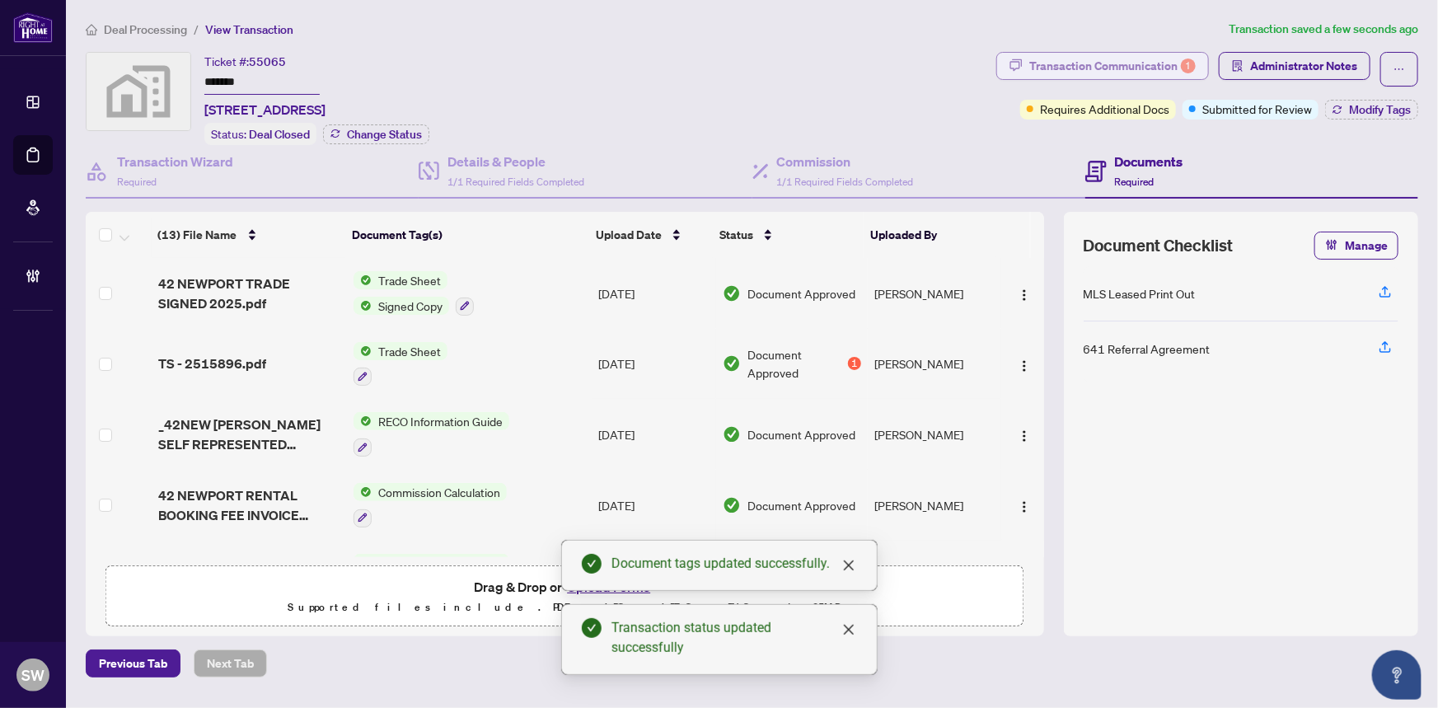
click at [1104, 63] on div "Transaction Communication 1" at bounding box center [1112, 66] width 166 height 26
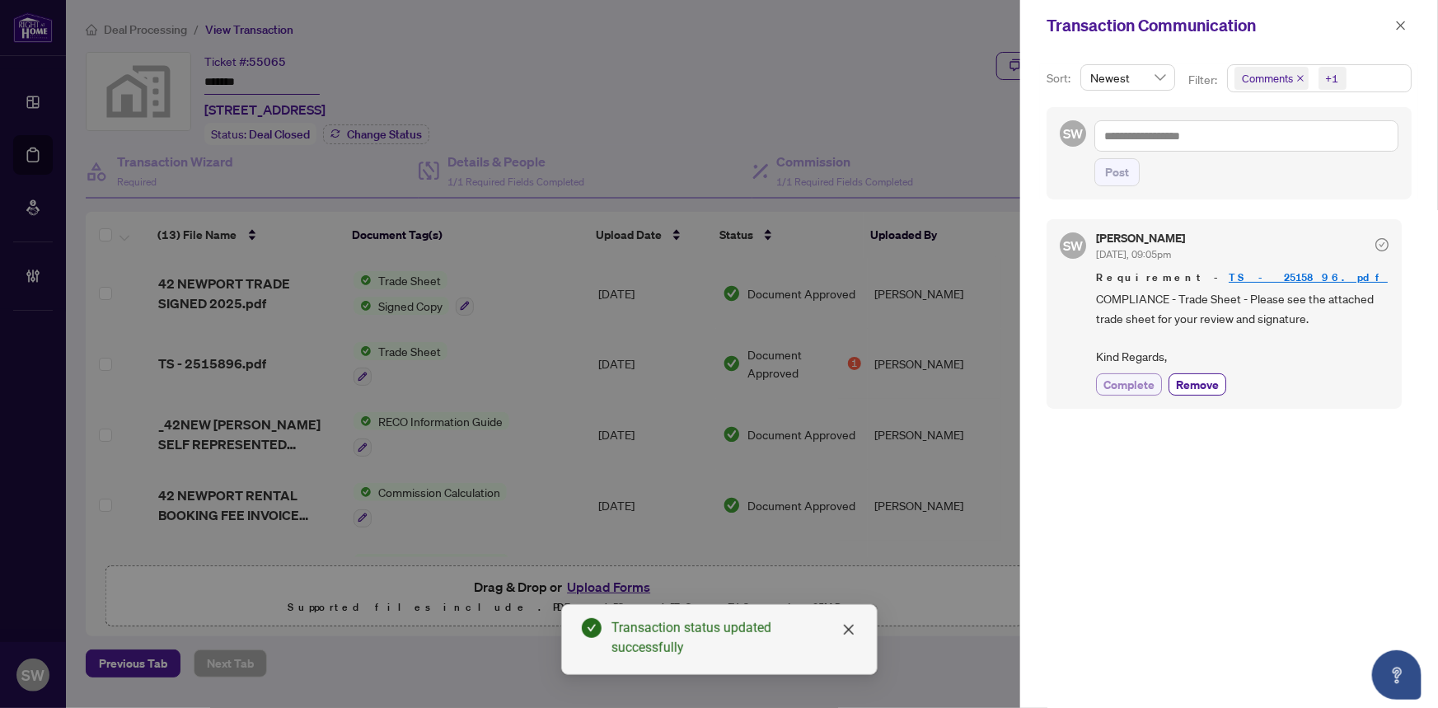
click at [1141, 378] on span "Complete" at bounding box center [1128, 384] width 51 height 17
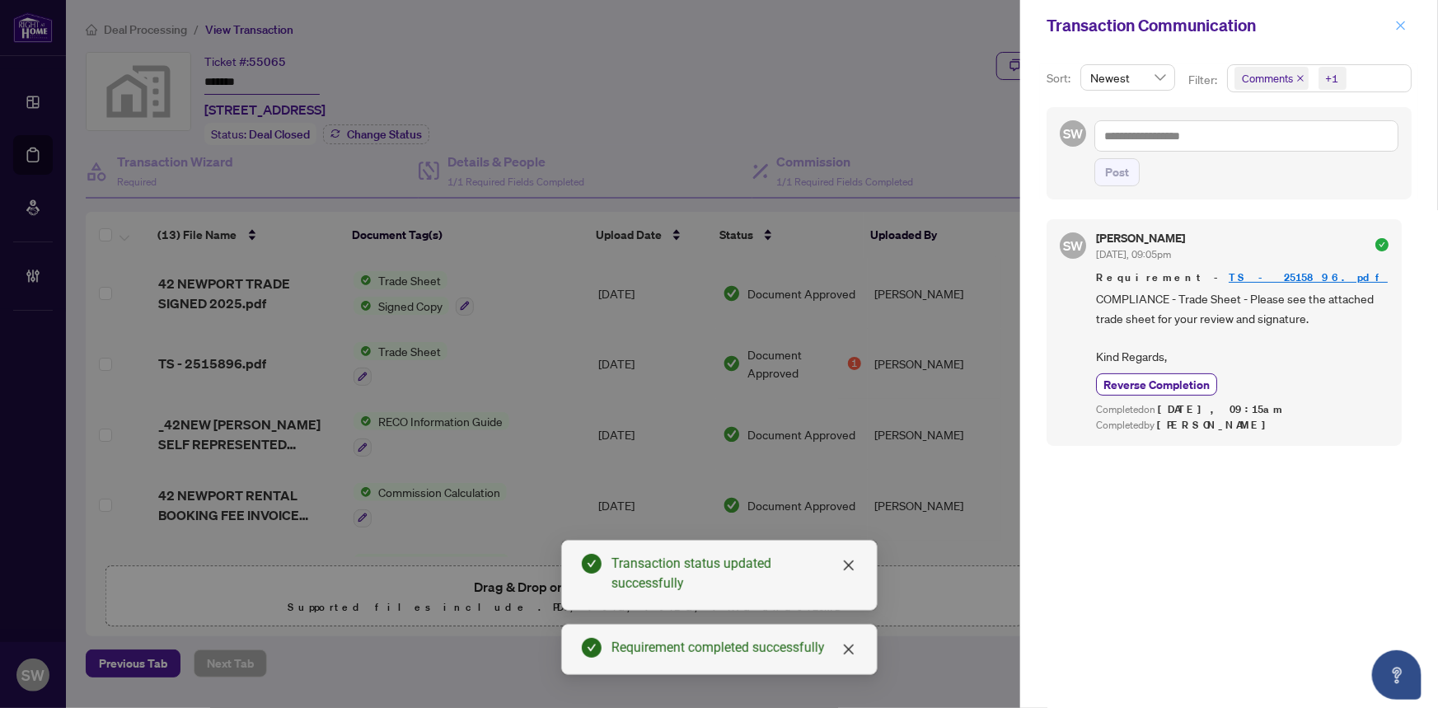
click at [1403, 21] on icon "close" at bounding box center [1401, 26] width 12 height 12
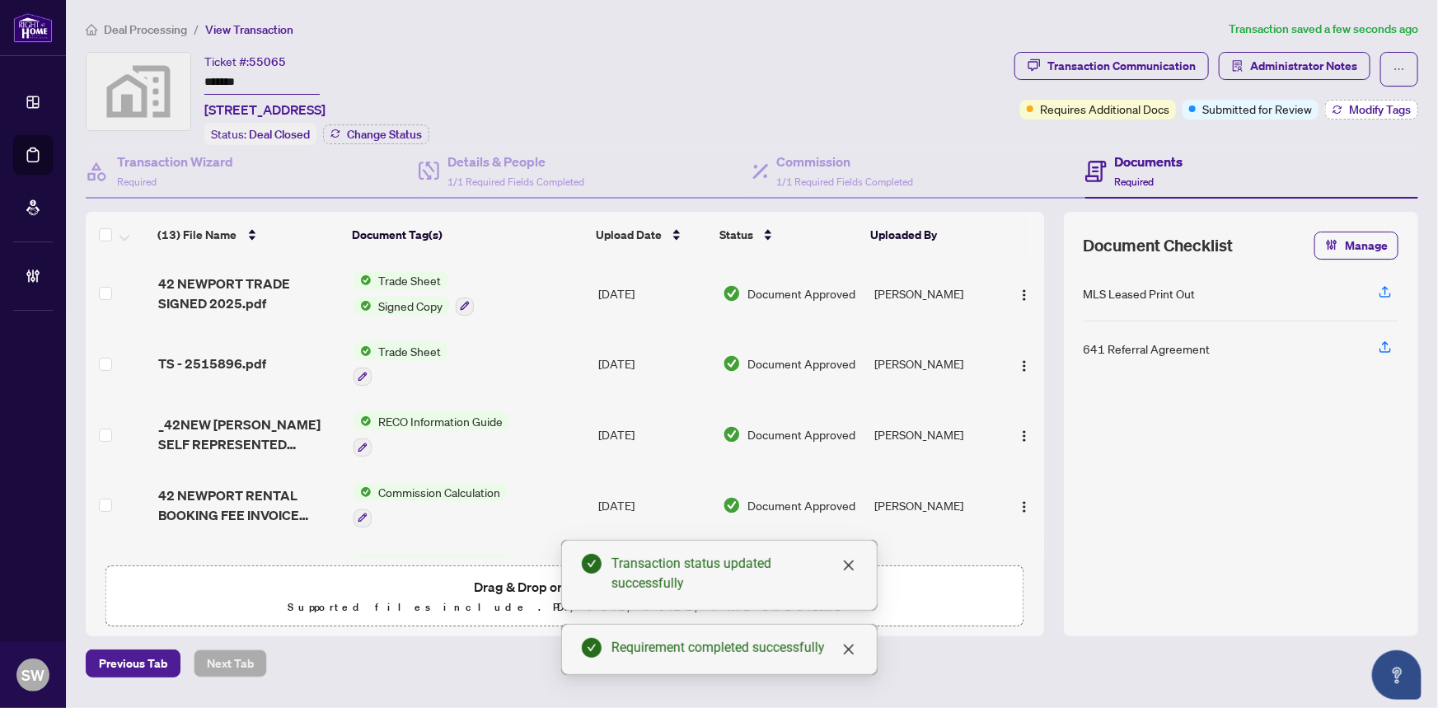
click at [1354, 109] on span "Modify Tags" at bounding box center [1380, 110] width 62 height 12
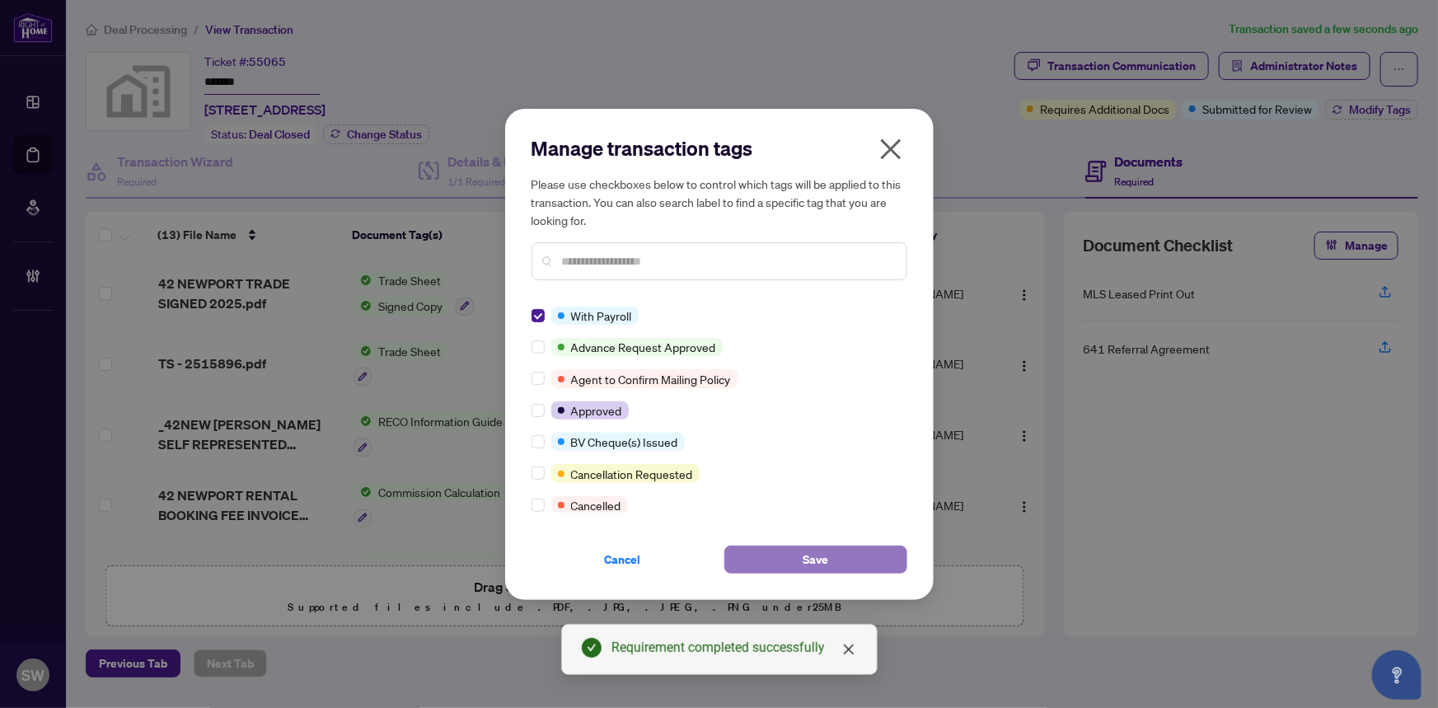
click at [881, 557] on button "Save" at bounding box center [815, 560] width 183 height 28
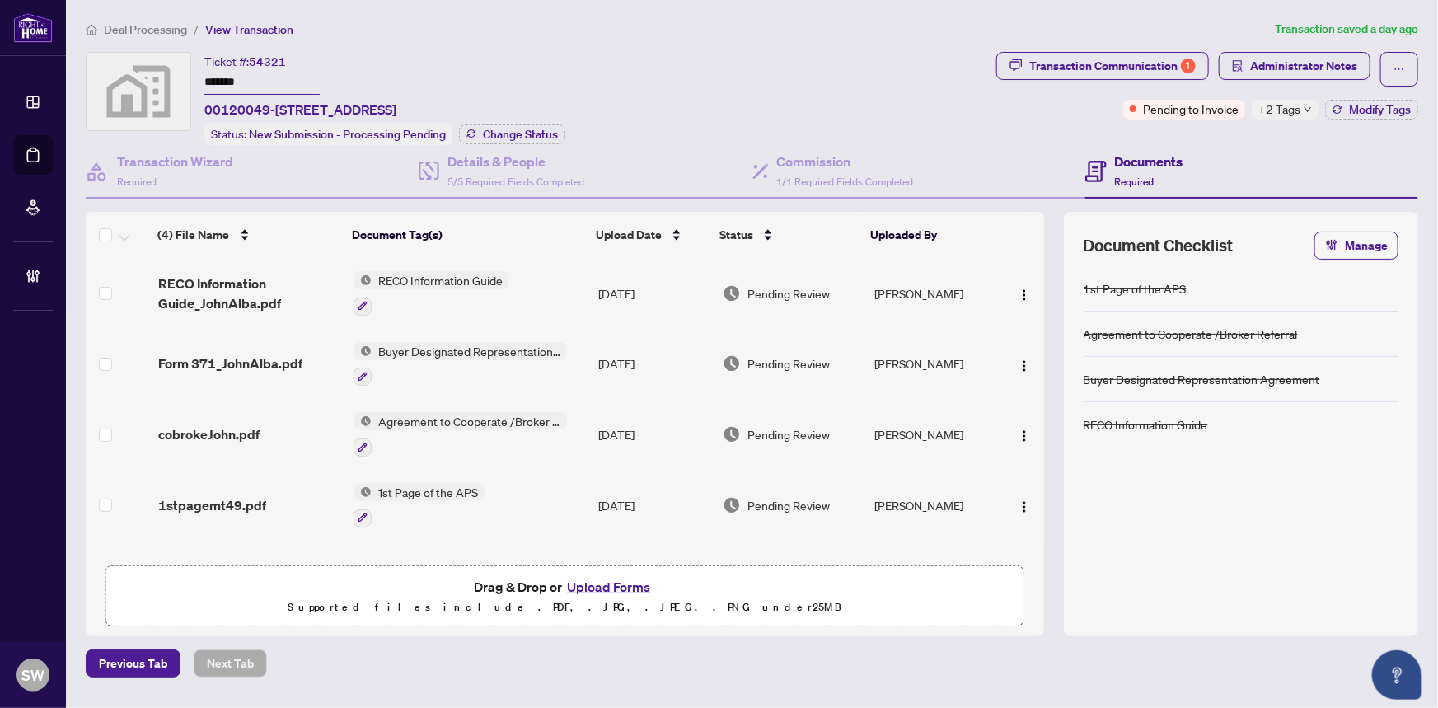
click at [1298, 103] on span "+2 Tags" at bounding box center [1279, 109] width 42 height 19
click at [905, 90] on div "Ticket #: 54321 ******* 00120049-93 Corn Husk Lane, Stittsville, ON, Canada Sta…" at bounding box center [538, 98] width 904 height 93
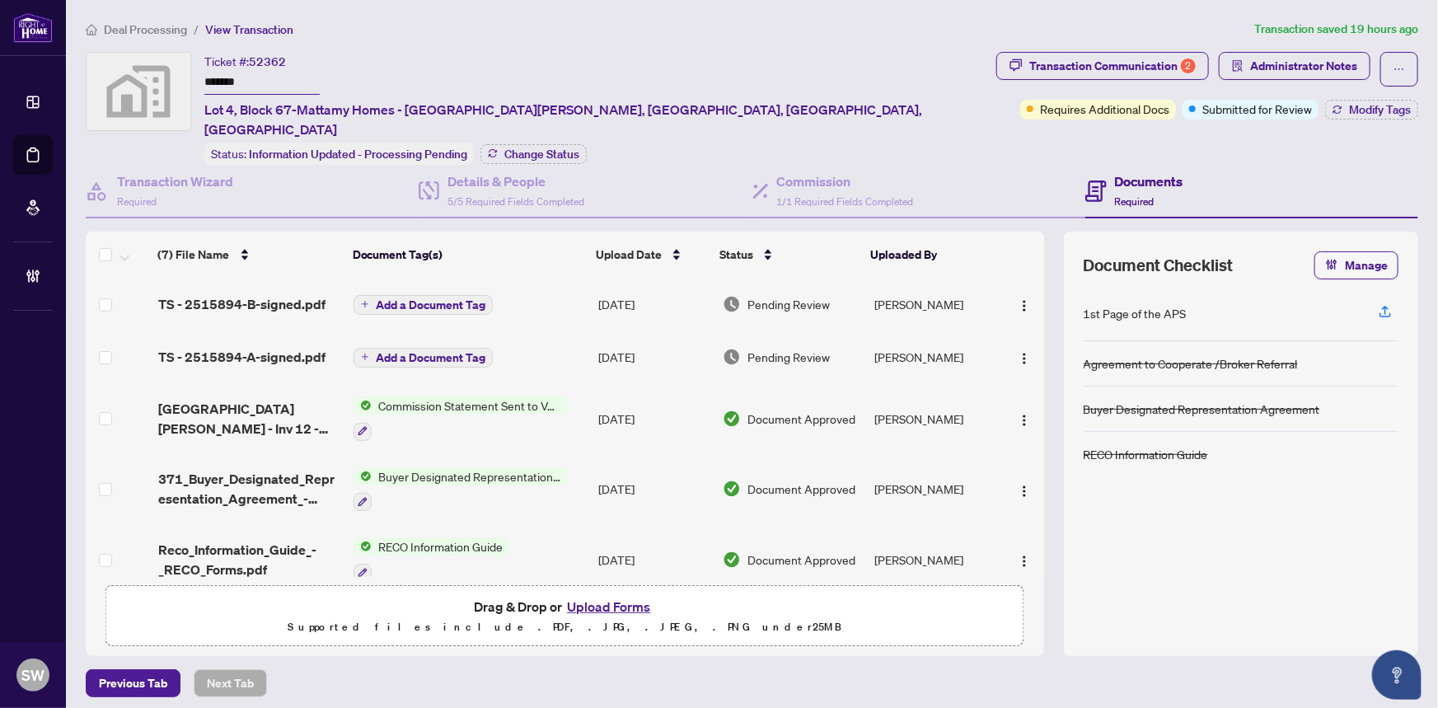
click at [232, 81] on input "*******" at bounding box center [261, 83] width 115 height 24
click at [251, 294] on span "TS - 2515894-B-signed.pdf" at bounding box center [241, 304] width 167 height 20
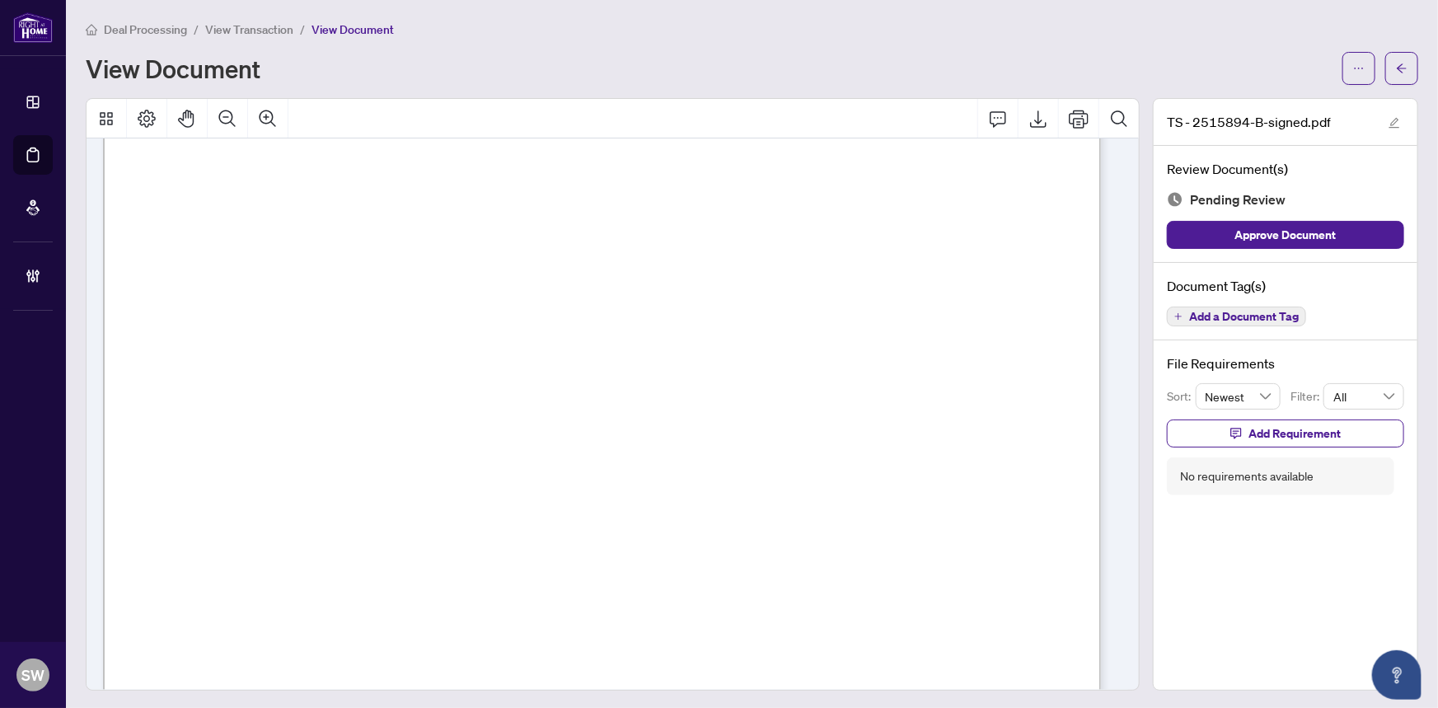
scroll to position [524, 0]
click at [1225, 319] on span "Add a Document Tag" at bounding box center [1244, 317] width 110 height 12
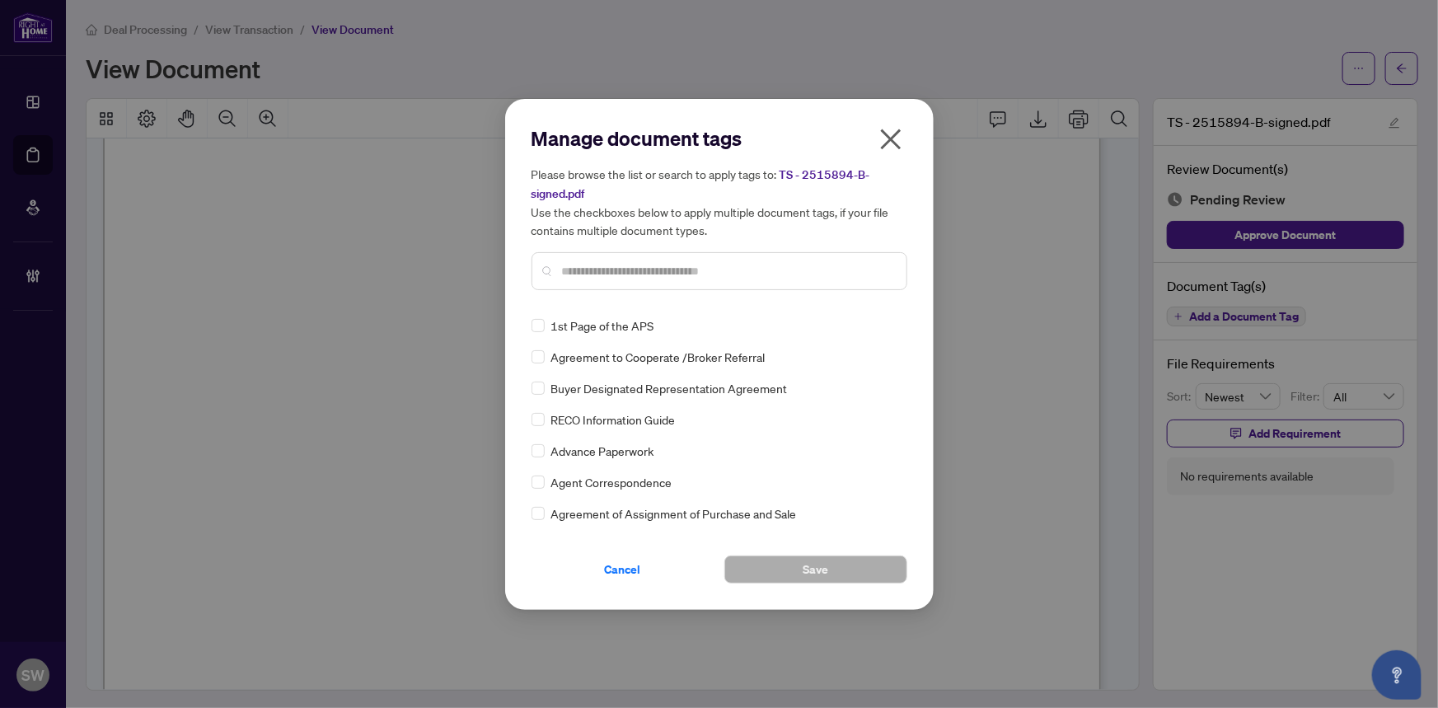
click at [621, 263] on input "text" at bounding box center [727, 271] width 331 height 18
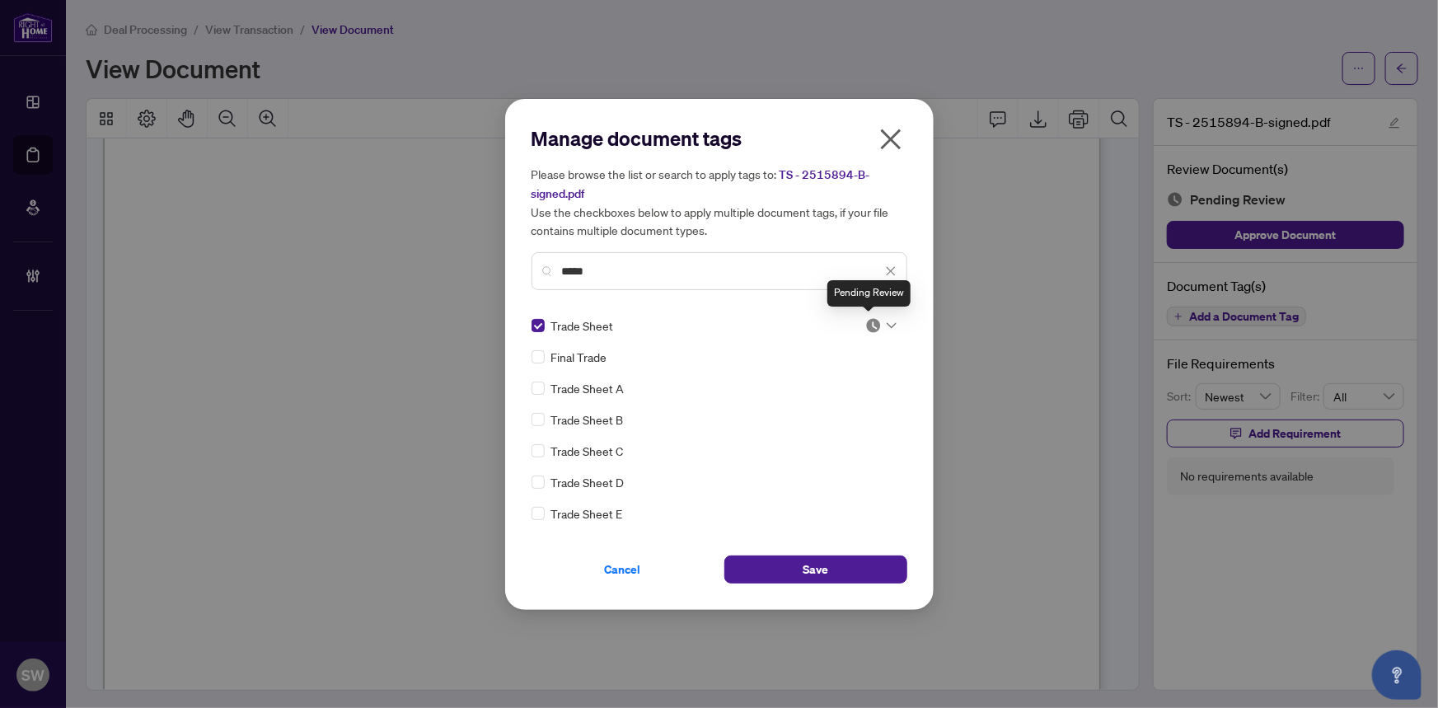
click at [865, 327] on img at bounding box center [873, 325] width 16 height 16
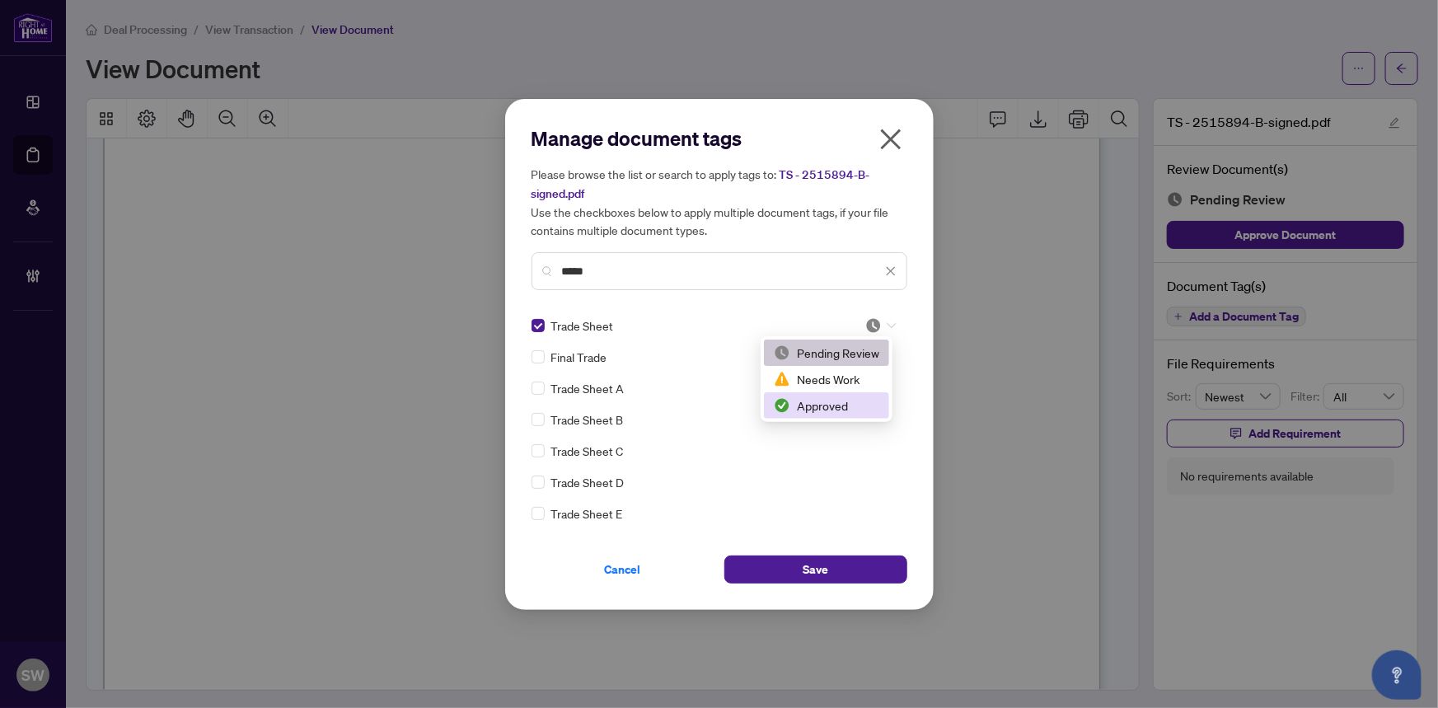
click at [837, 403] on div "Approved" at bounding box center [826, 405] width 105 height 18
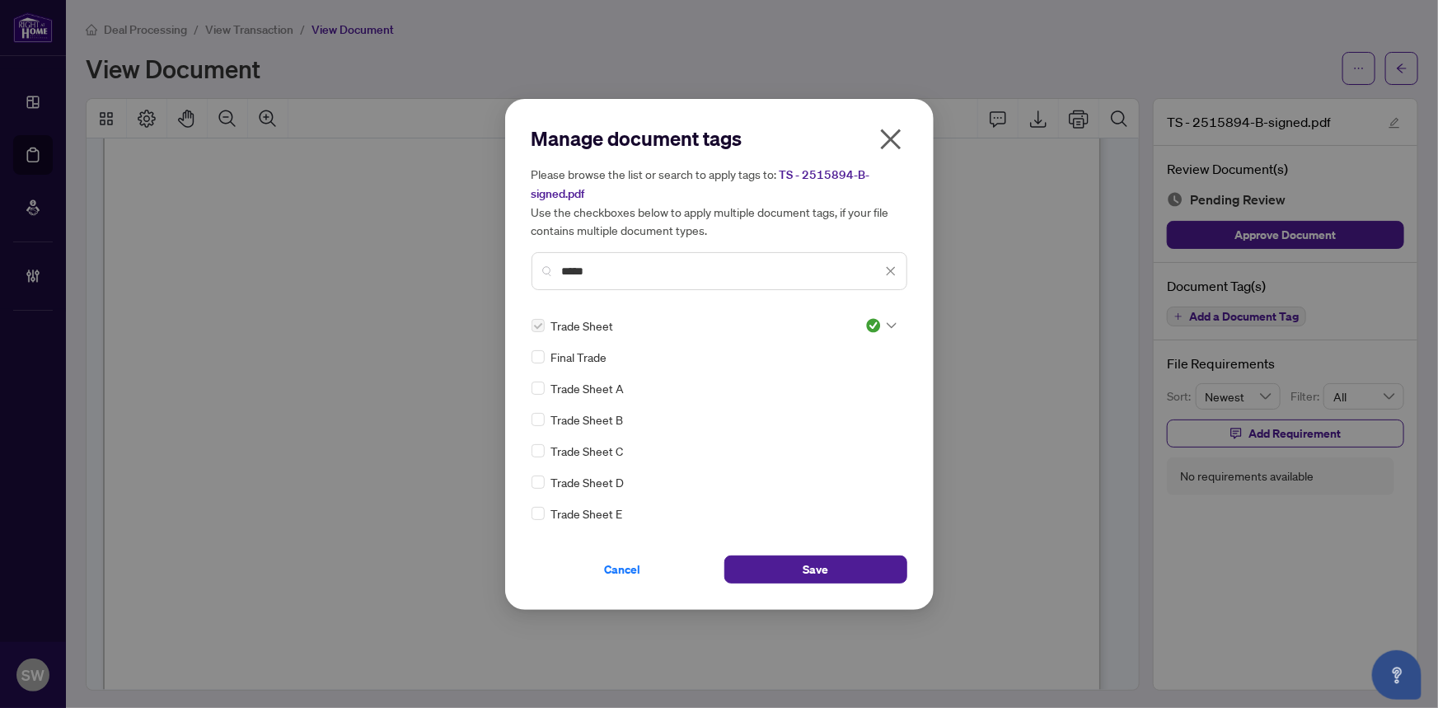
drag, startPoint x: 639, startPoint y: 270, endPoint x: 475, endPoint y: 250, distance: 164.5
click at [475, 250] on div "Manage document tags Please browse the list or search to apply tags to: TS - 25…" at bounding box center [719, 354] width 1438 height 708
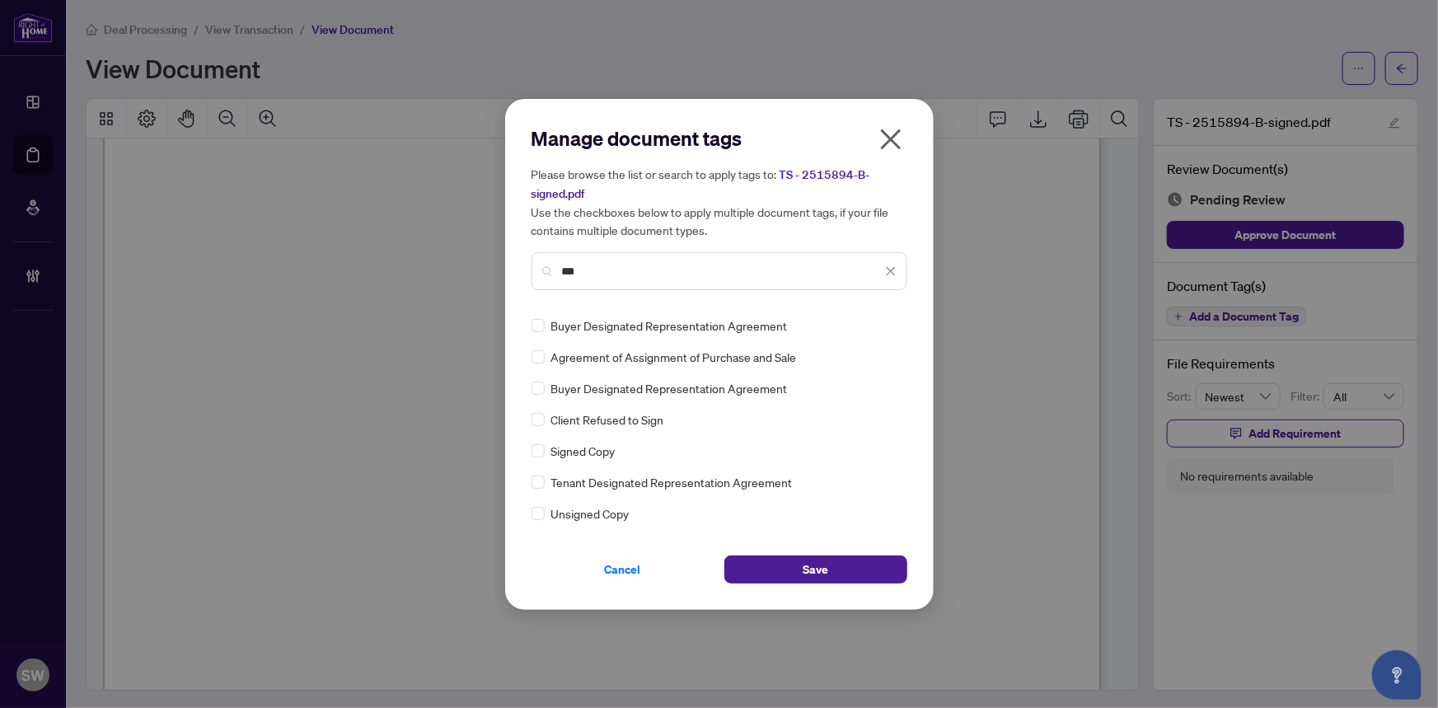
type input "***"
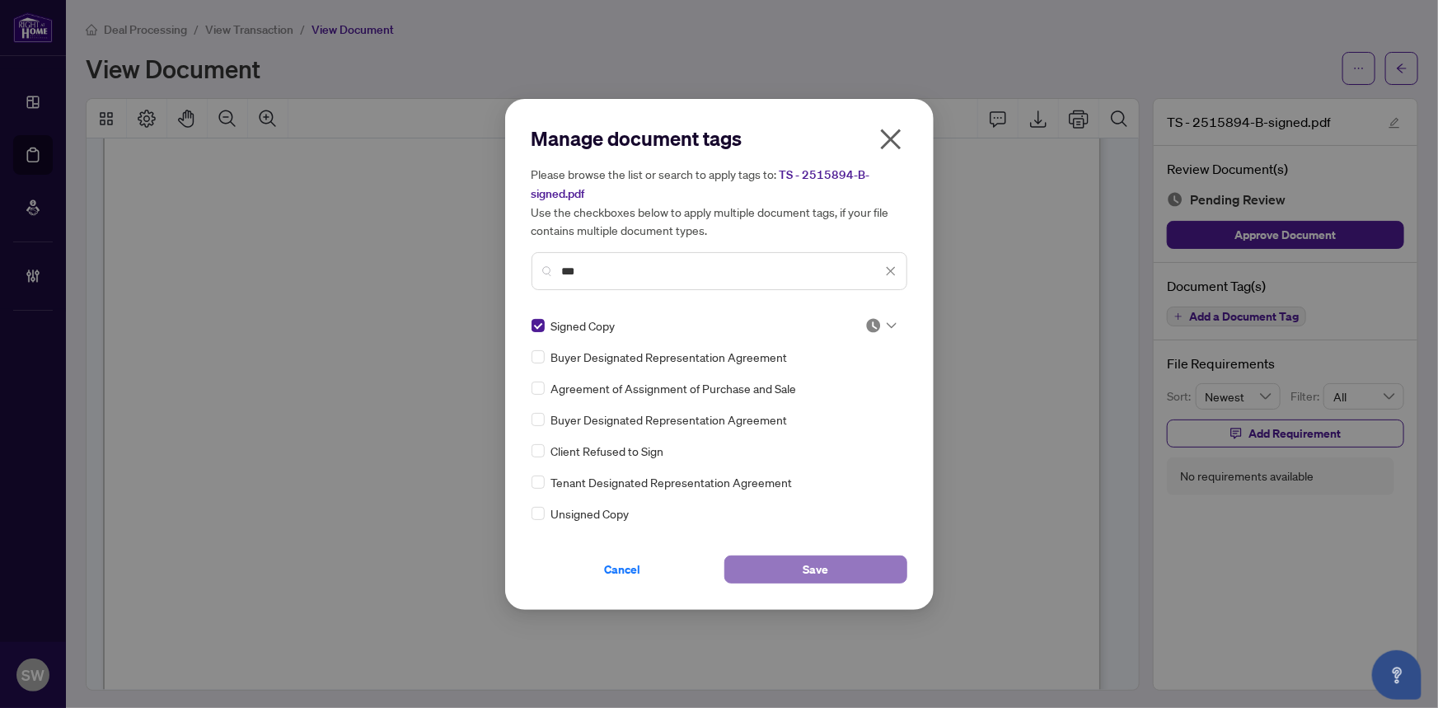
click at [799, 578] on button "Save" at bounding box center [815, 569] width 183 height 28
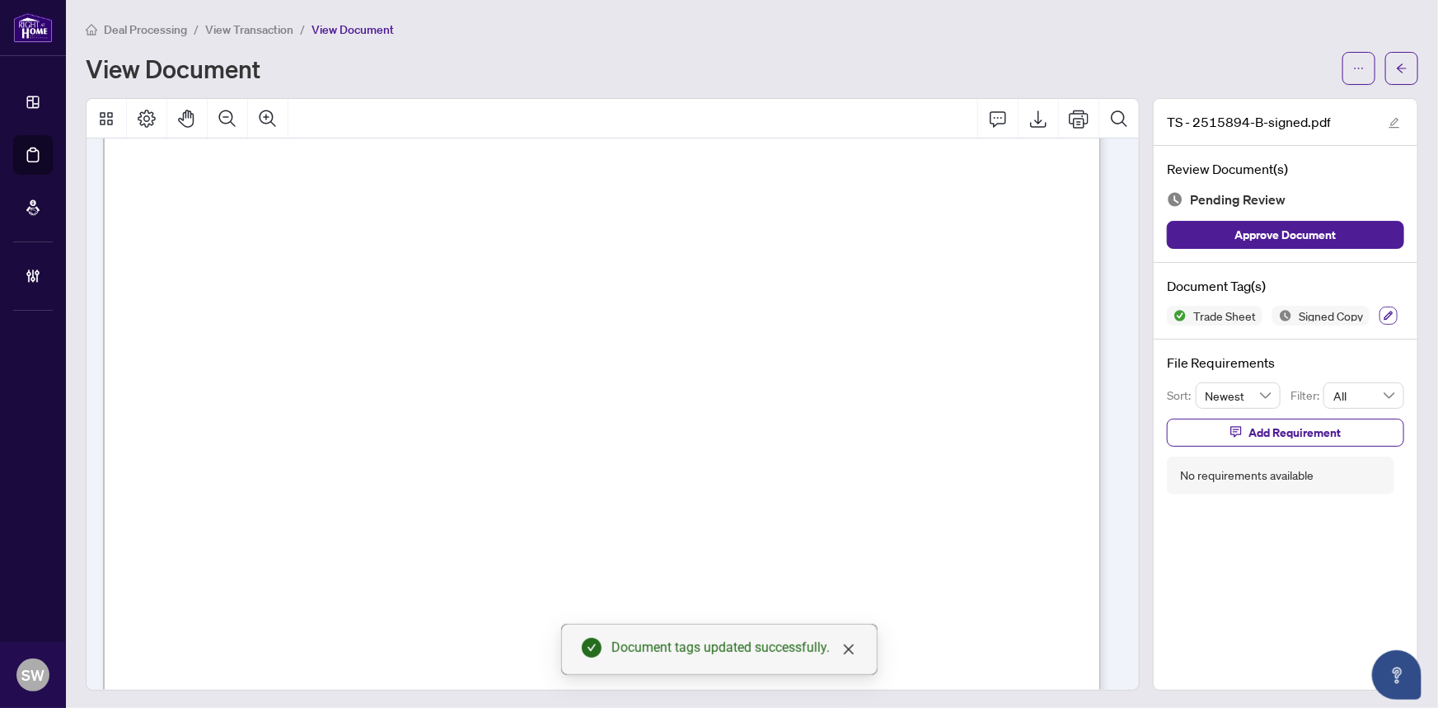
click at [1384, 311] on icon "button" at bounding box center [1389, 316] width 10 height 10
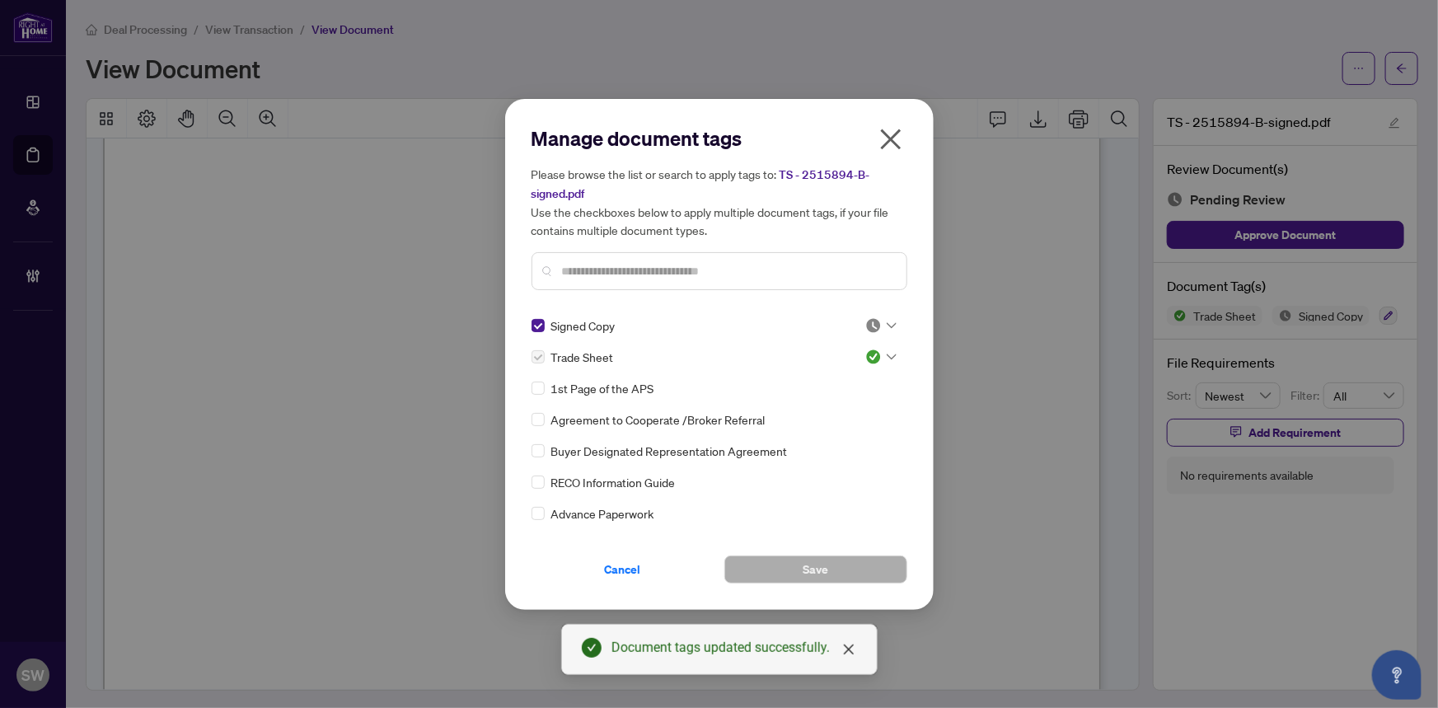
click at [887, 327] on icon at bounding box center [892, 325] width 10 height 7
click at [841, 405] on div "Approved" at bounding box center [826, 405] width 105 height 18
click at [829, 573] on button "Save" at bounding box center [815, 569] width 183 height 28
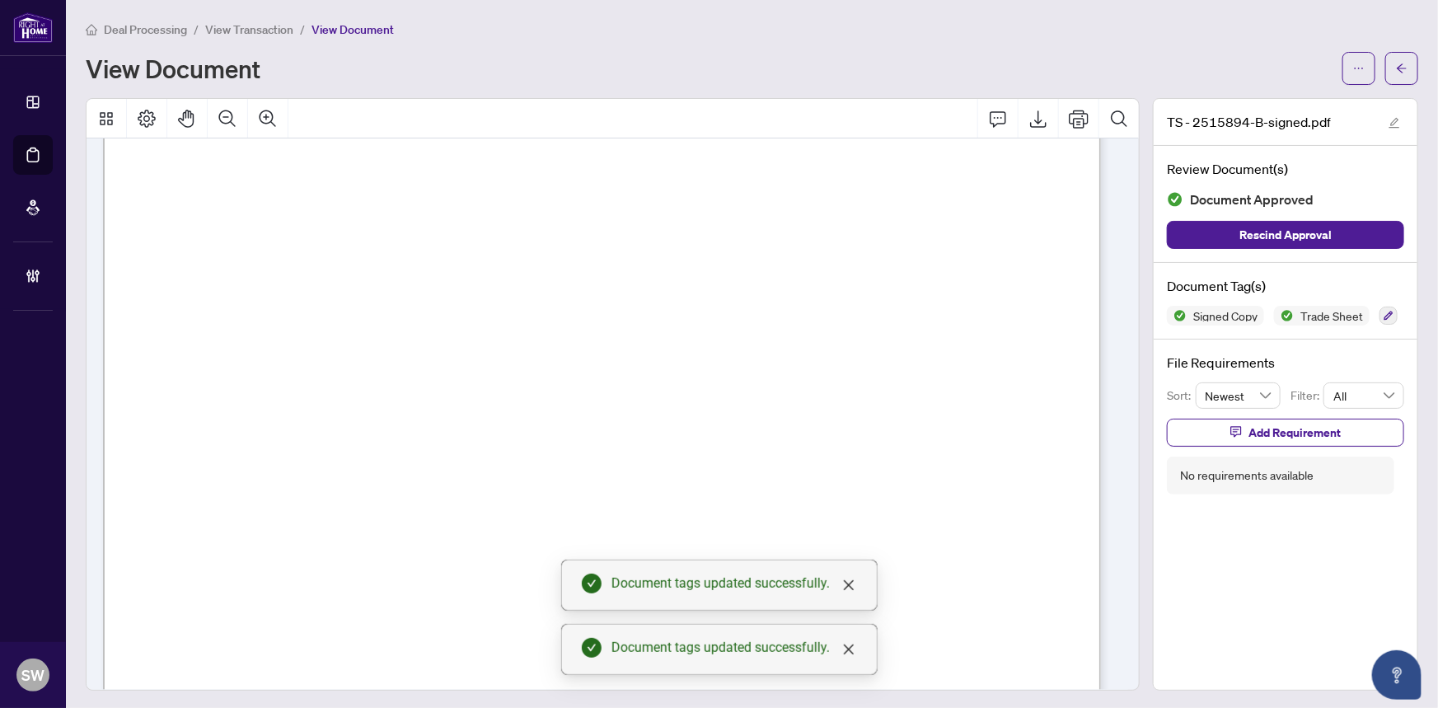
click at [1396, 79] on span "button" at bounding box center [1402, 68] width 12 height 26
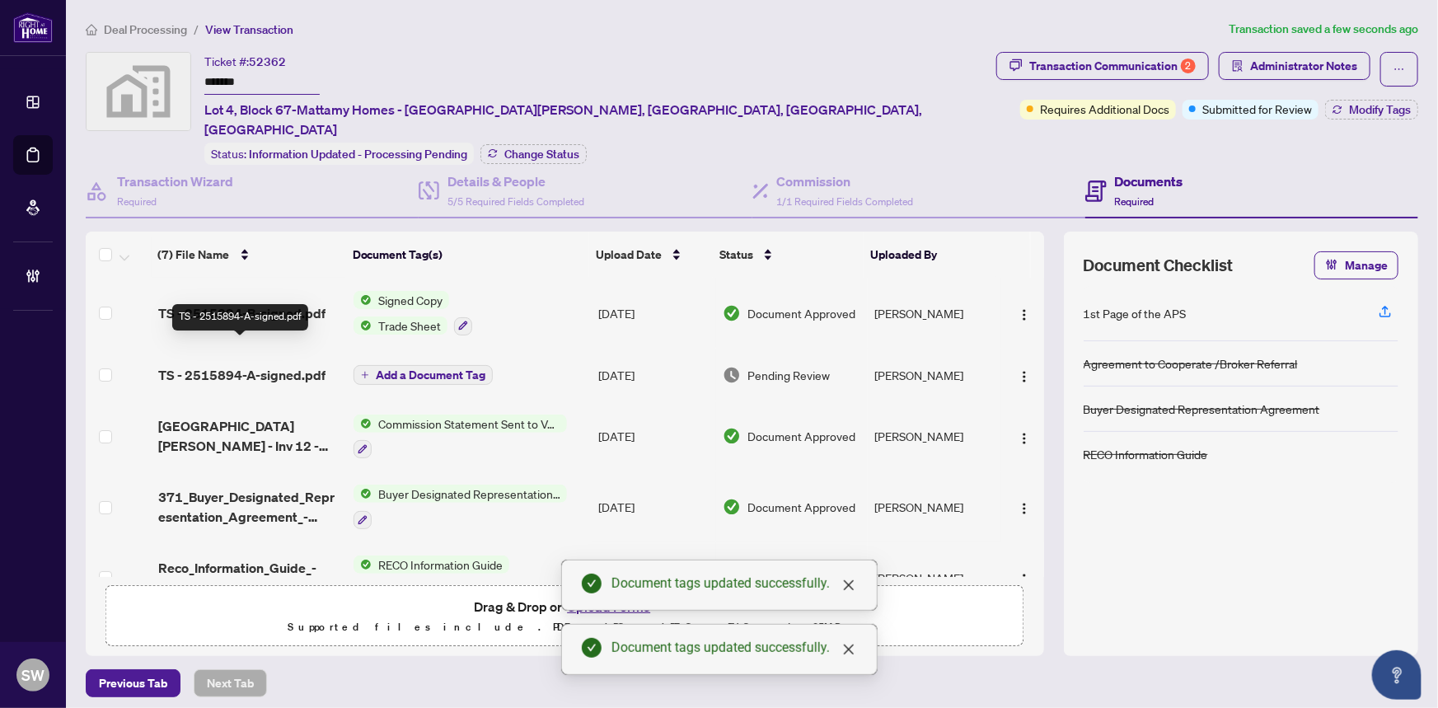
click at [292, 365] on span "TS - 2515894-A-signed.pdf" at bounding box center [241, 375] width 167 height 20
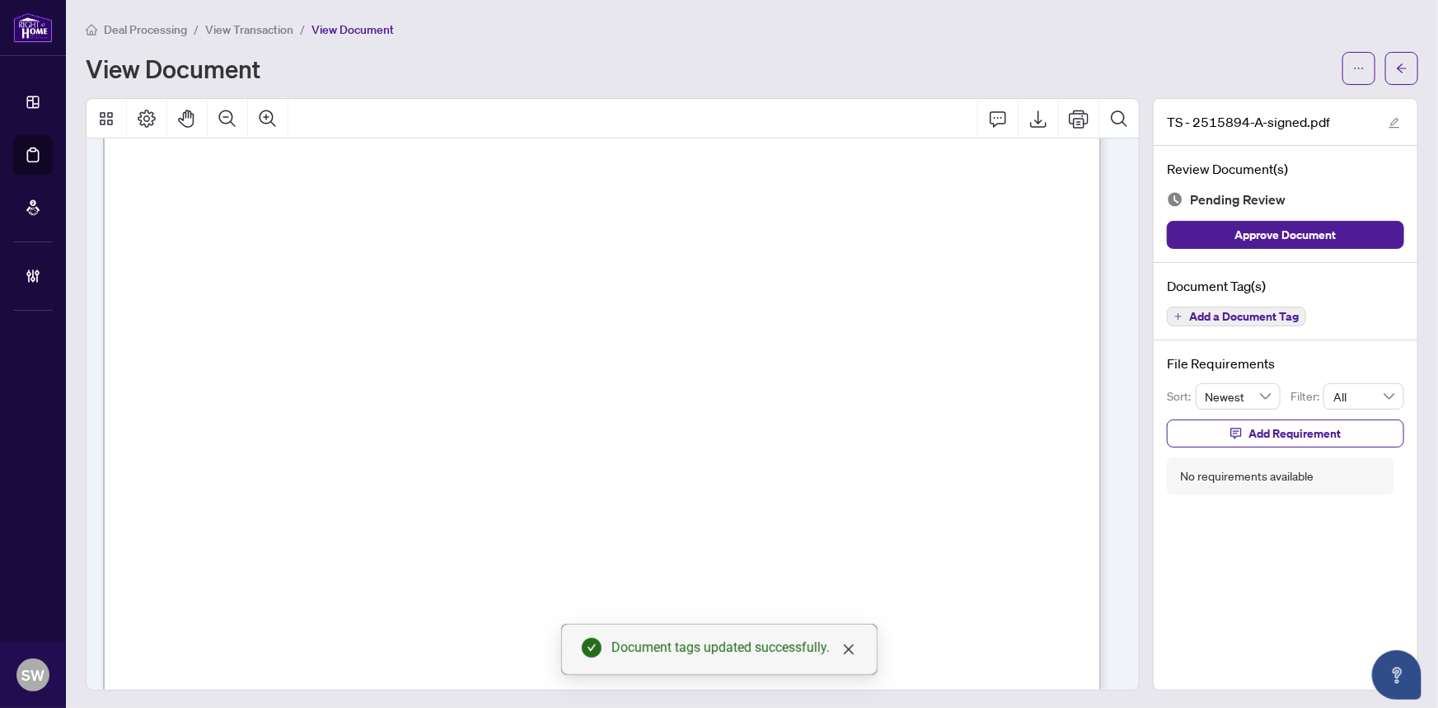
scroll to position [299, 0]
click at [1224, 319] on span "Add a Document Tag" at bounding box center [1244, 317] width 110 height 12
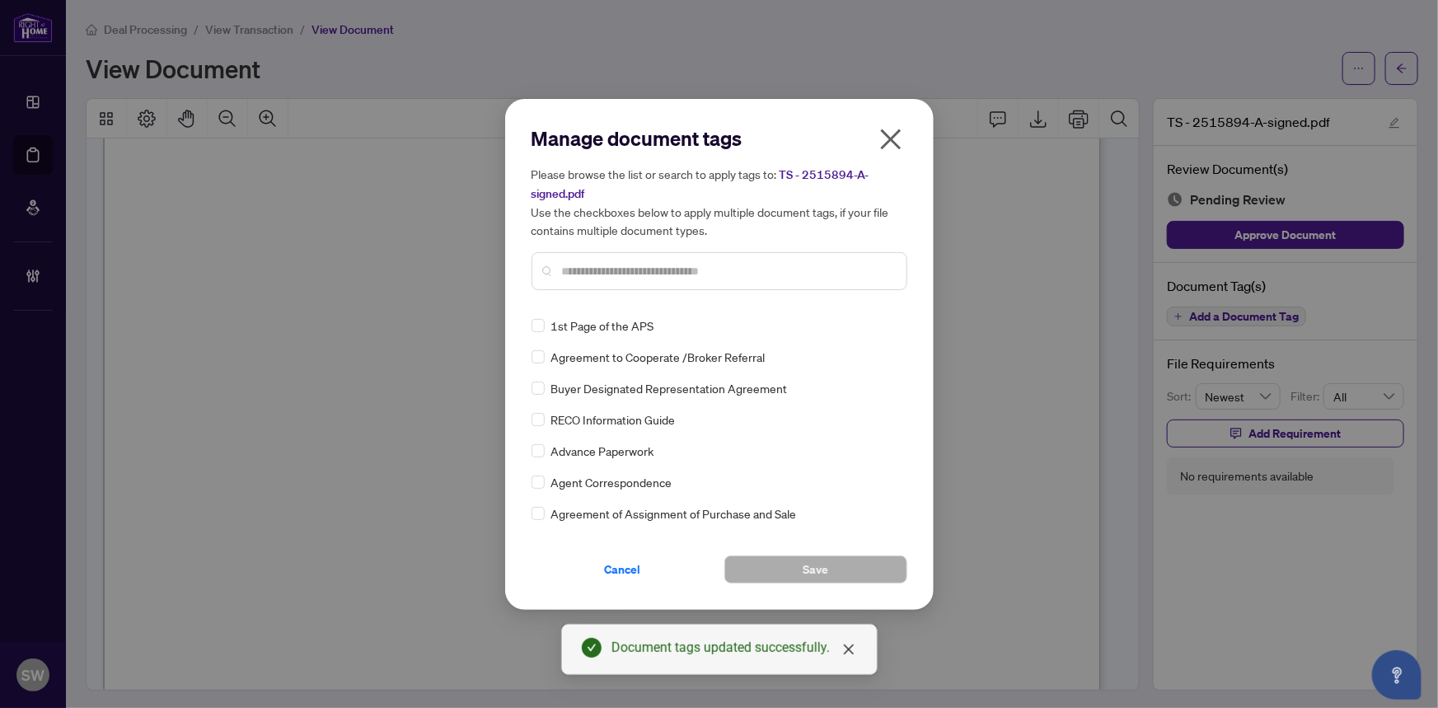
click at [639, 269] on input "text" at bounding box center [727, 271] width 331 height 18
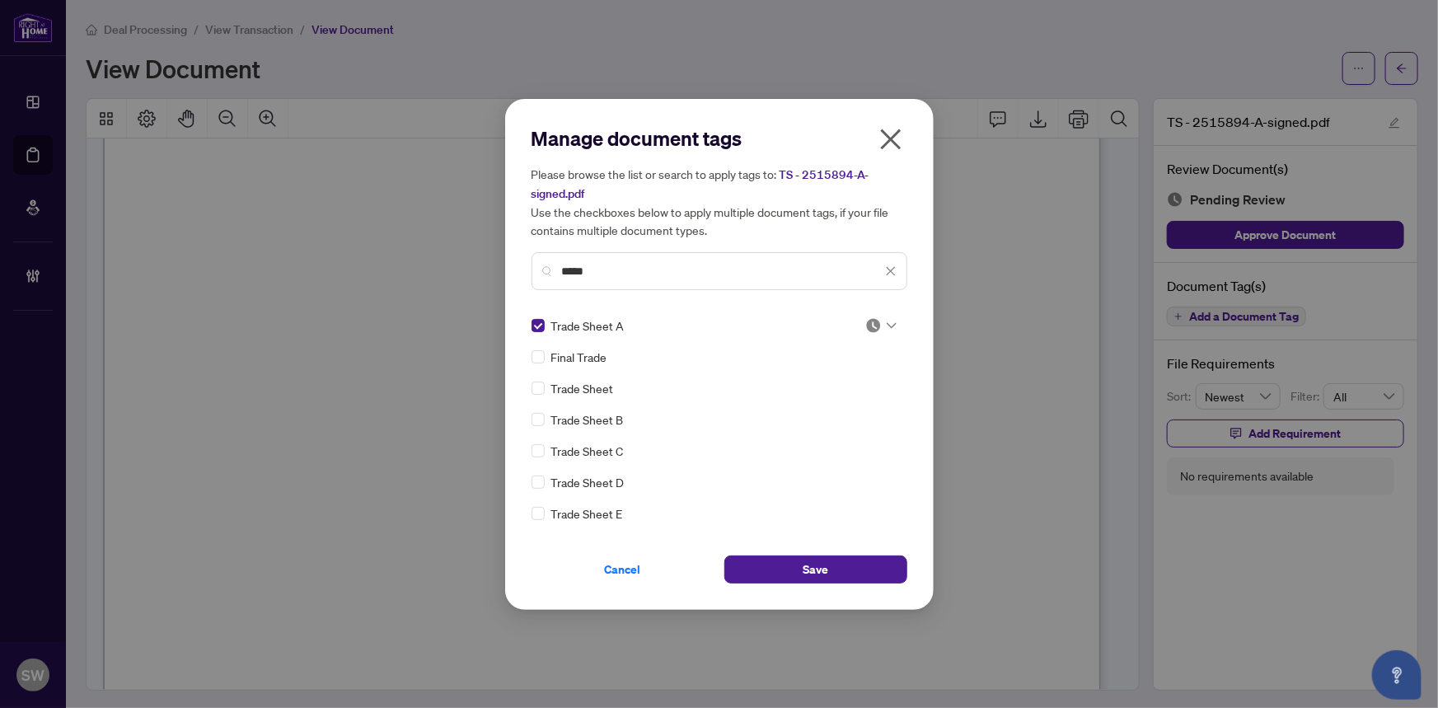
click at [873, 329] on img at bounding box center [873, 325] width 16 height 16
click at [836, 401] on div "Approved" at bounding box center [826, 405] width 105 height 18
drag, startPoint x: 648, startPoint y: 273, endPoint x: 372, endPoint y: 258, distance: 275.6
click at [372, 258] on div "Manage document tags Please browse the list or search to apply tags to: TS - 25…" at bounding box center [719, 354] width 1438 height 708
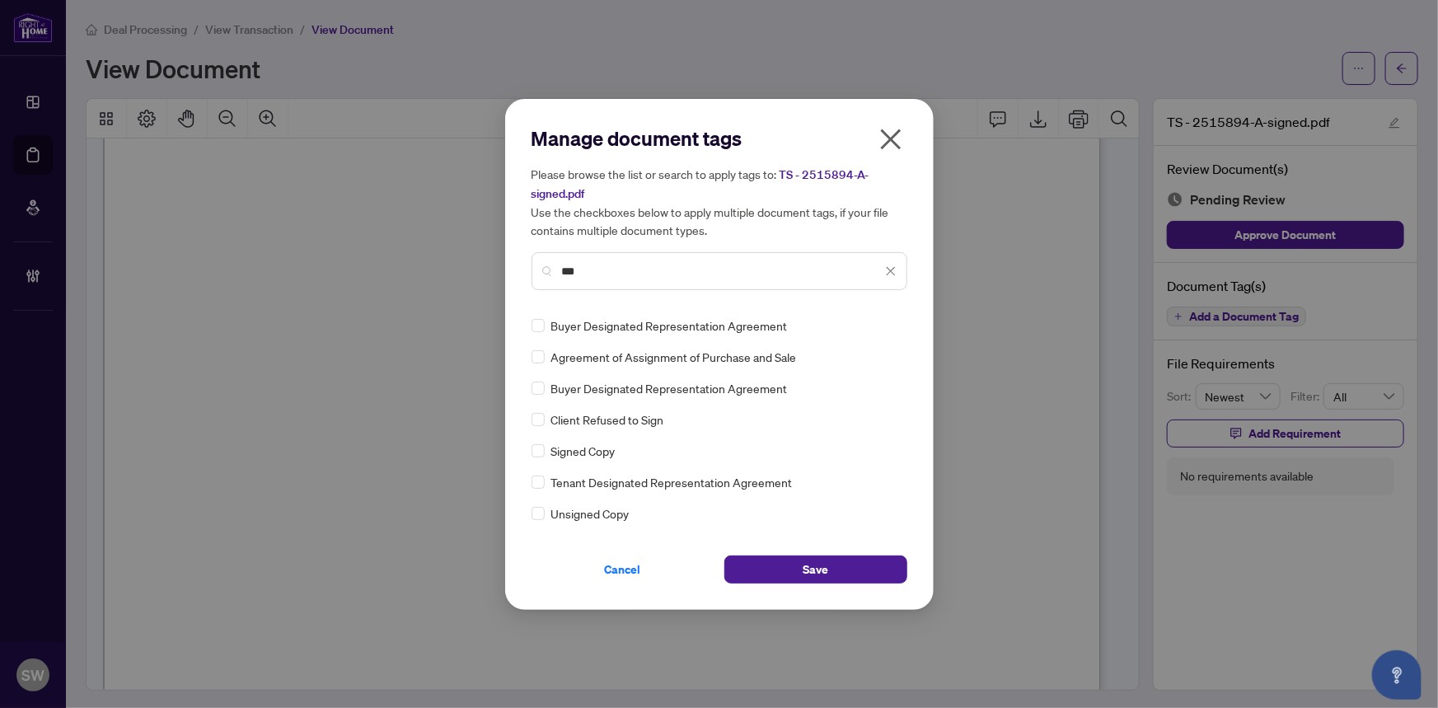
type input "***"
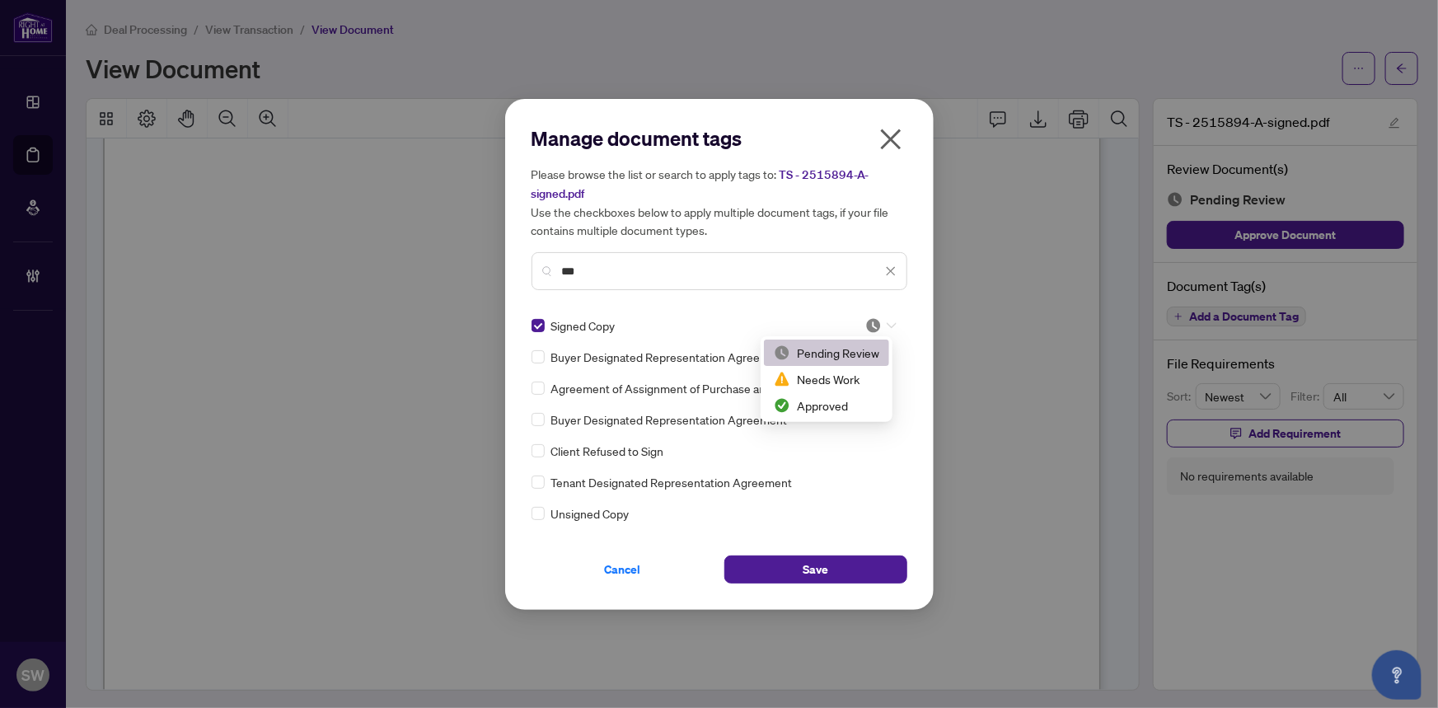
click at [887, 322] on icon at bounding box center [892, 325] width 10 height 7
click at [845, 403] on div "Approved" at bounding box center [826, 405] width 105 height 18
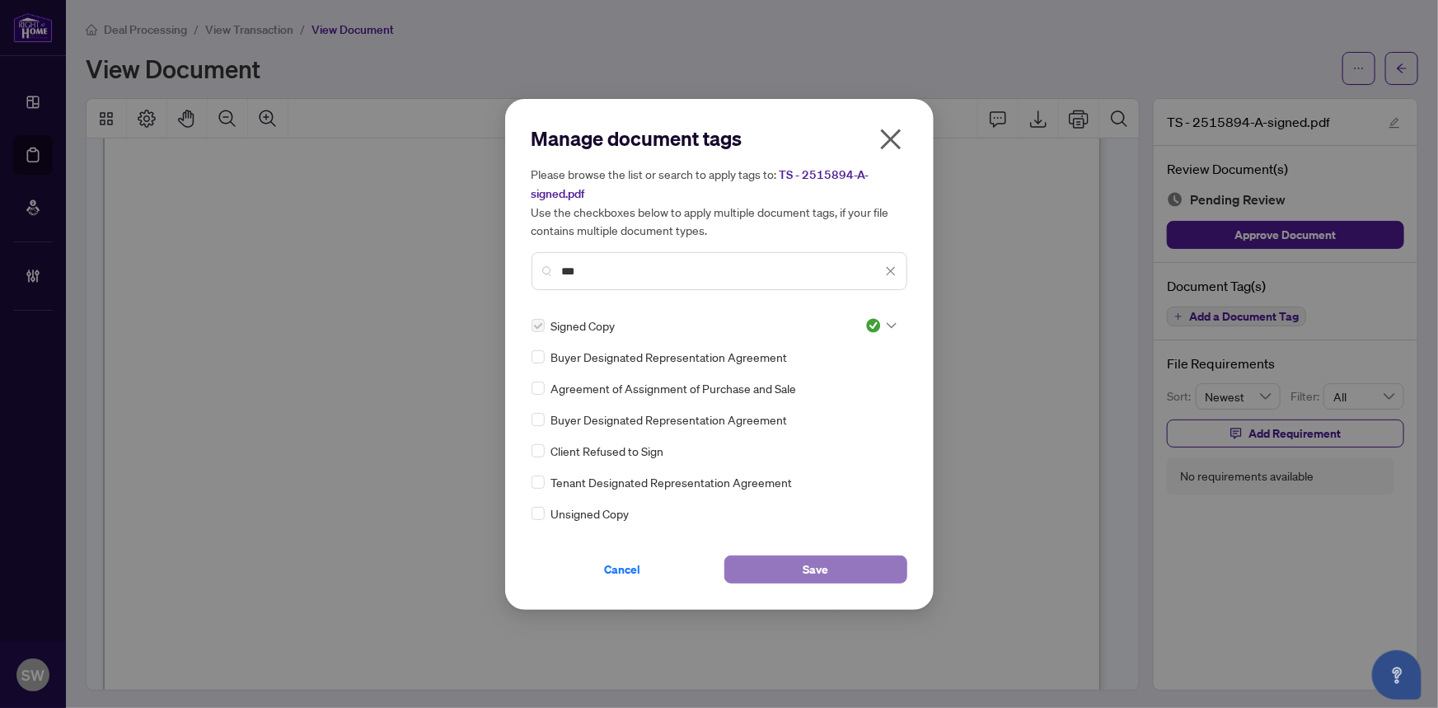
click at [855, 566] on button "Save" at bounding box center [815, 569] width 183 height 28
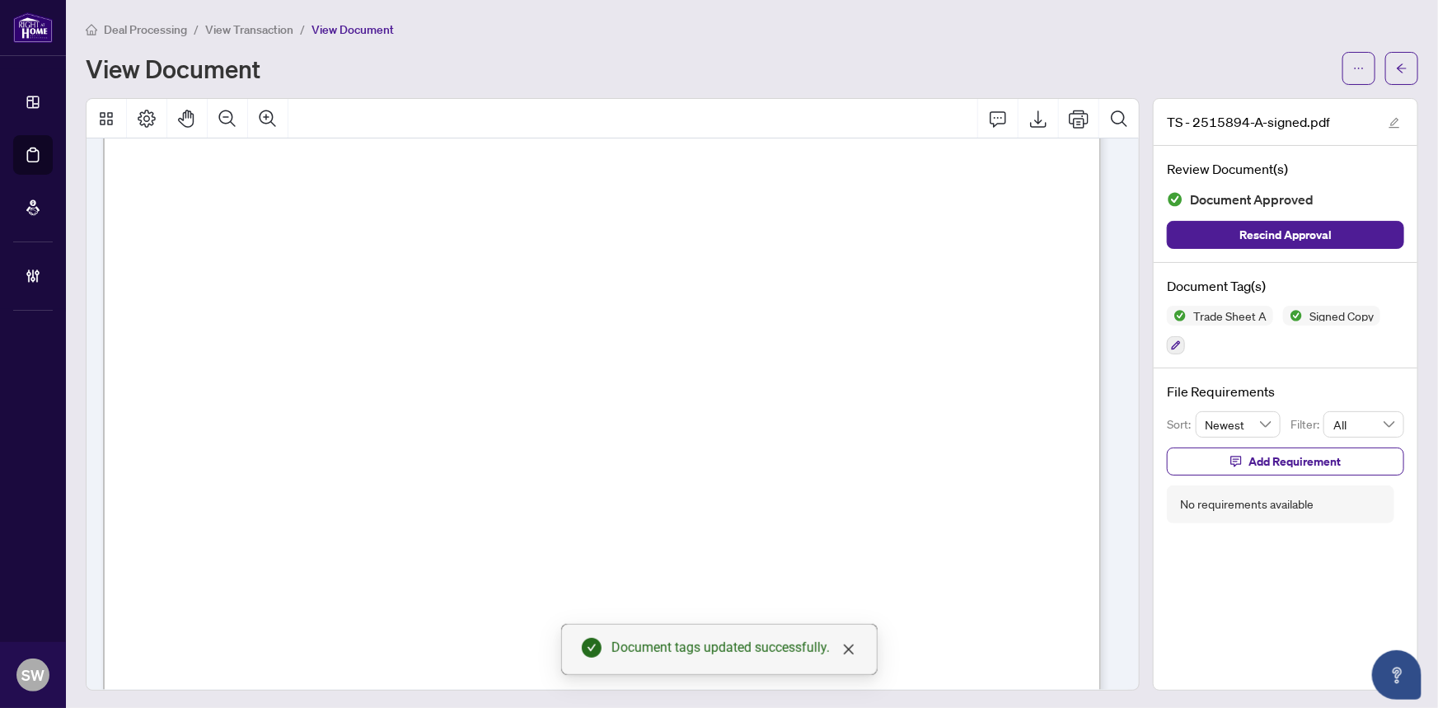
scroll to position [0, 0]
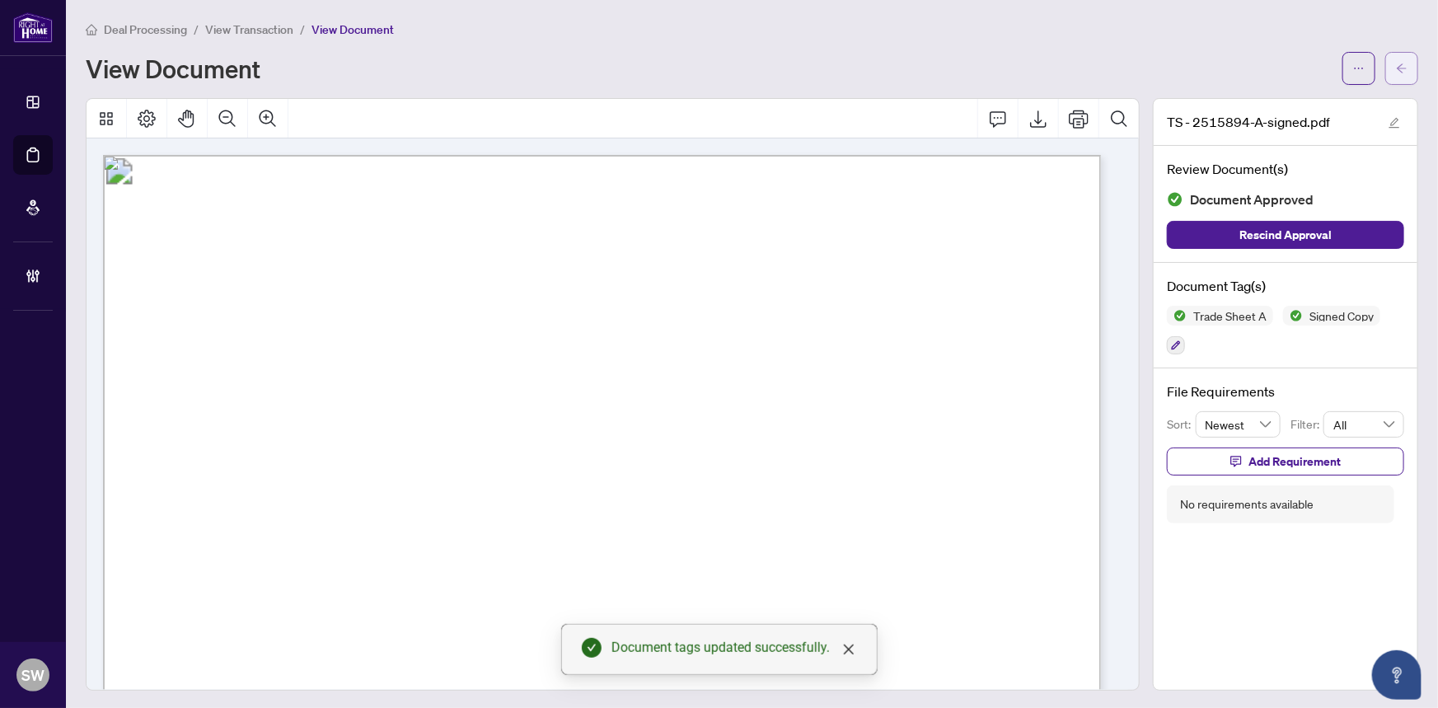
click at [1396, 74] on span "button" at bounding box center [1402, 68] width 12 height 26
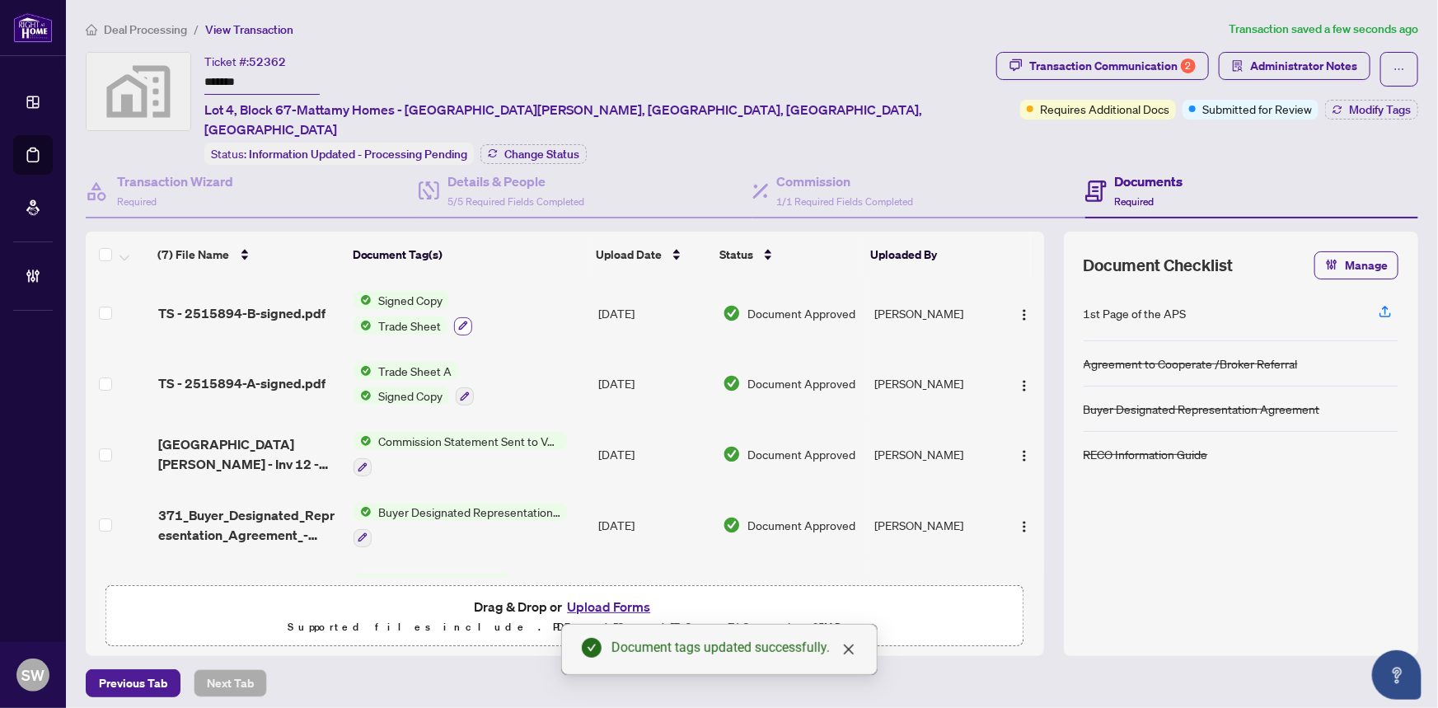
click at [462, 321] on icon "button" at bounding box center [463, 326] width 10 height 10
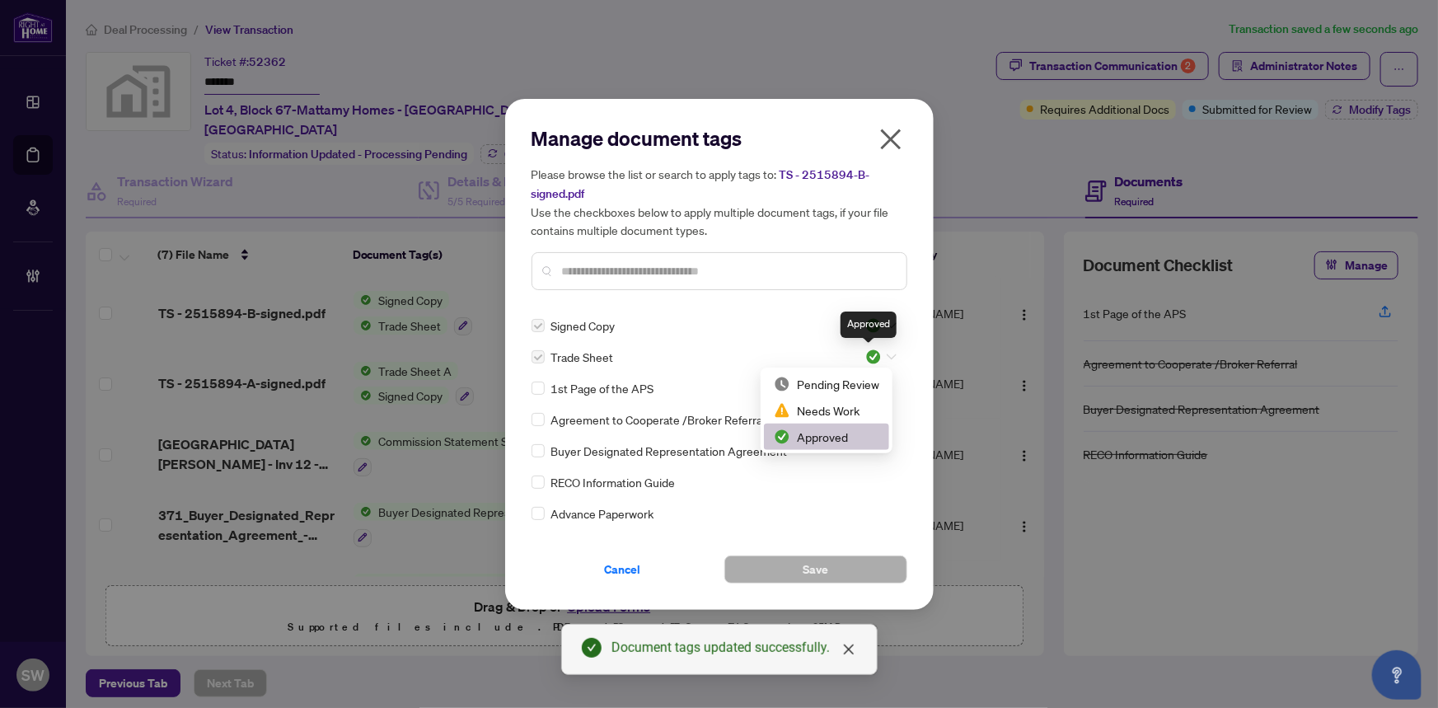
click at [865, 352] on img at bounding box center [873, 357] width 16 height 16
click at [838, 378] on div "Pending Review" at bounding box center [826, 384] width 105 height 18
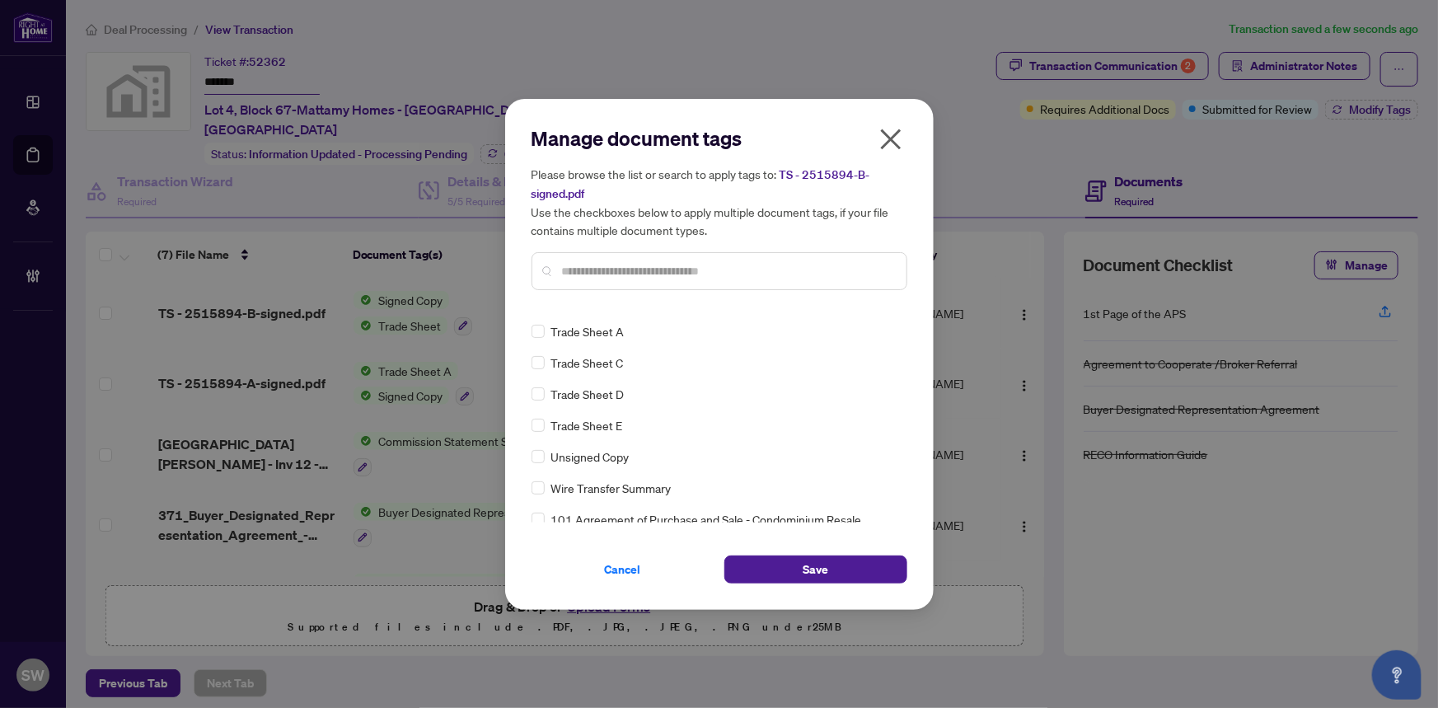
scroll to position [26, 0]
click at [890, 328] on icon at bounding box center [892, 330] width 10 height 7
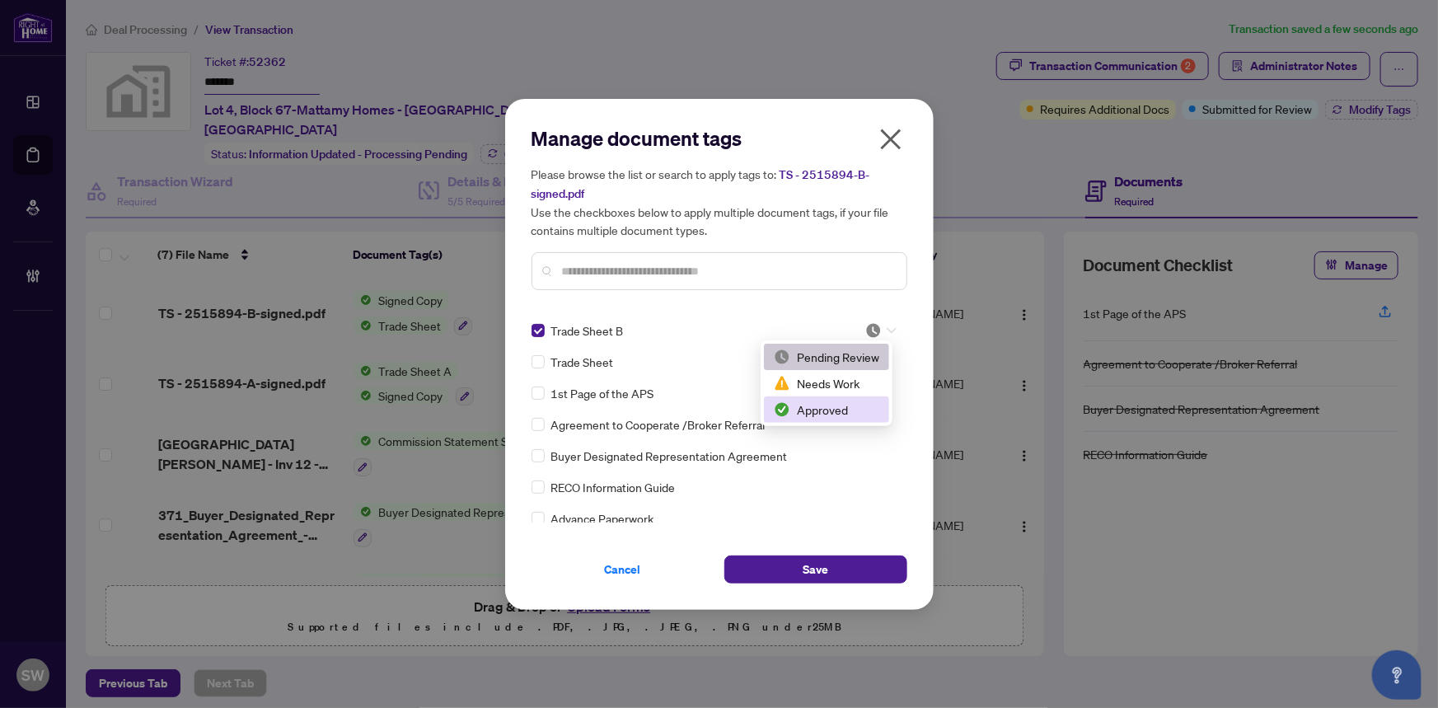
click at [852, 406] on div "Approved" at bounding box center [826, 409] width 105 height 18
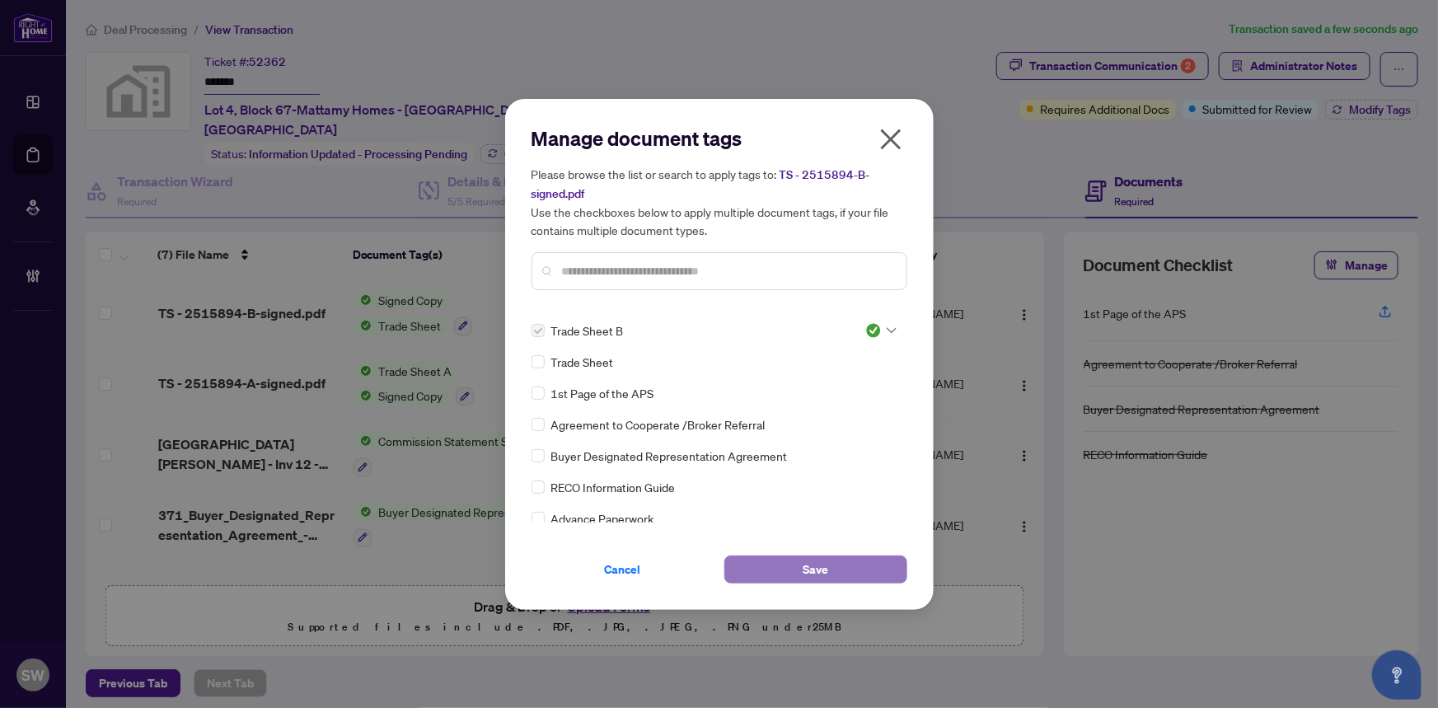
click at [823, 562] on span "Save" at bounding box center [816, 569] width 26 height 26
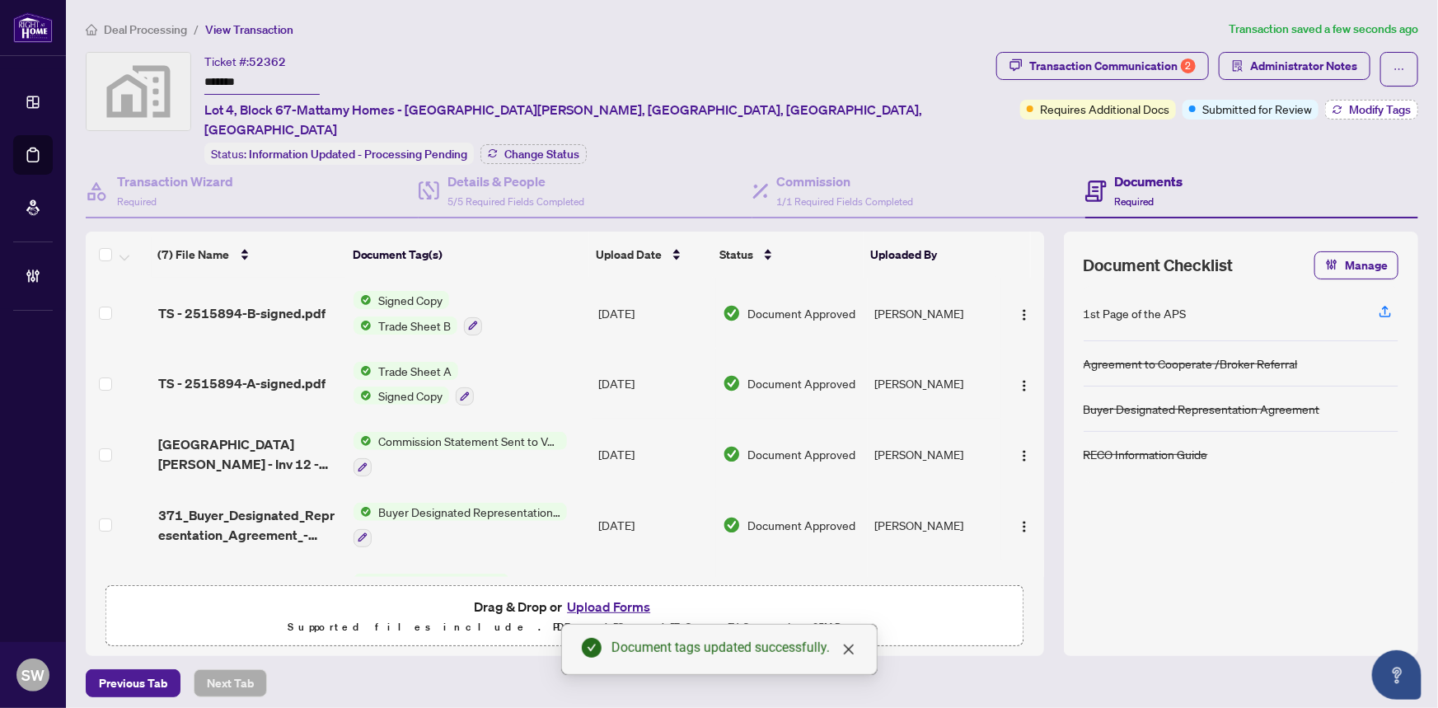
click at [1368, 111] on span "Modify Tags" at bounding box center [1380, 110] width 62 height 12
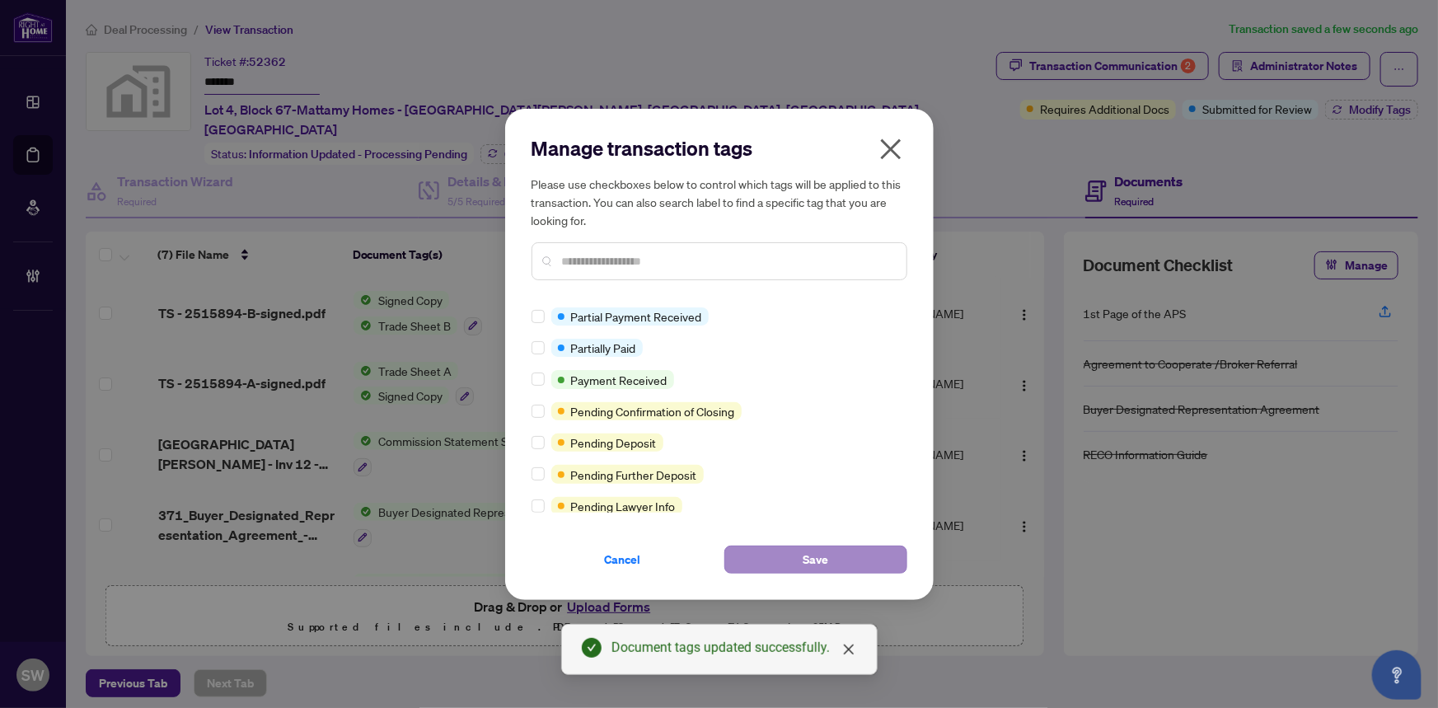
scroll to position [0, 0]
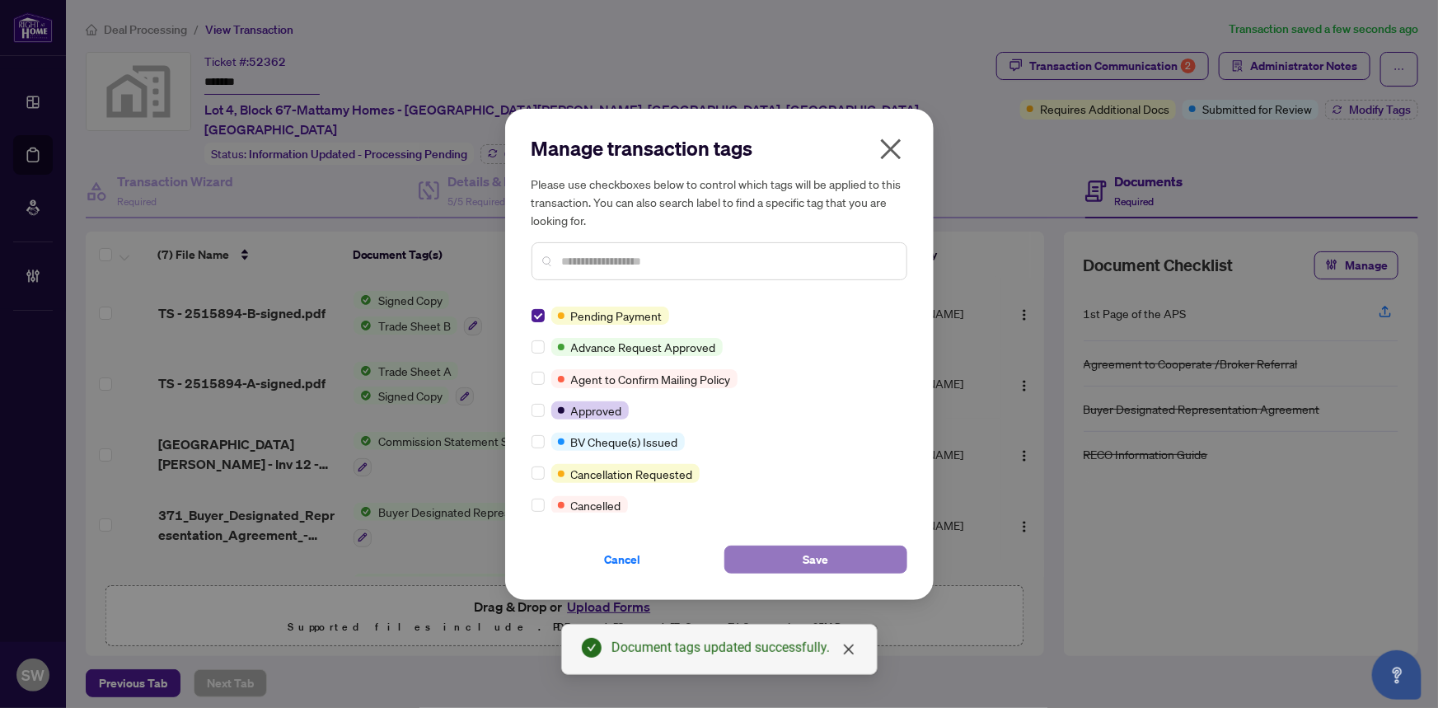
click at [812, 568] on span "Save" at bounding box center [816, 559] width 26 height 26
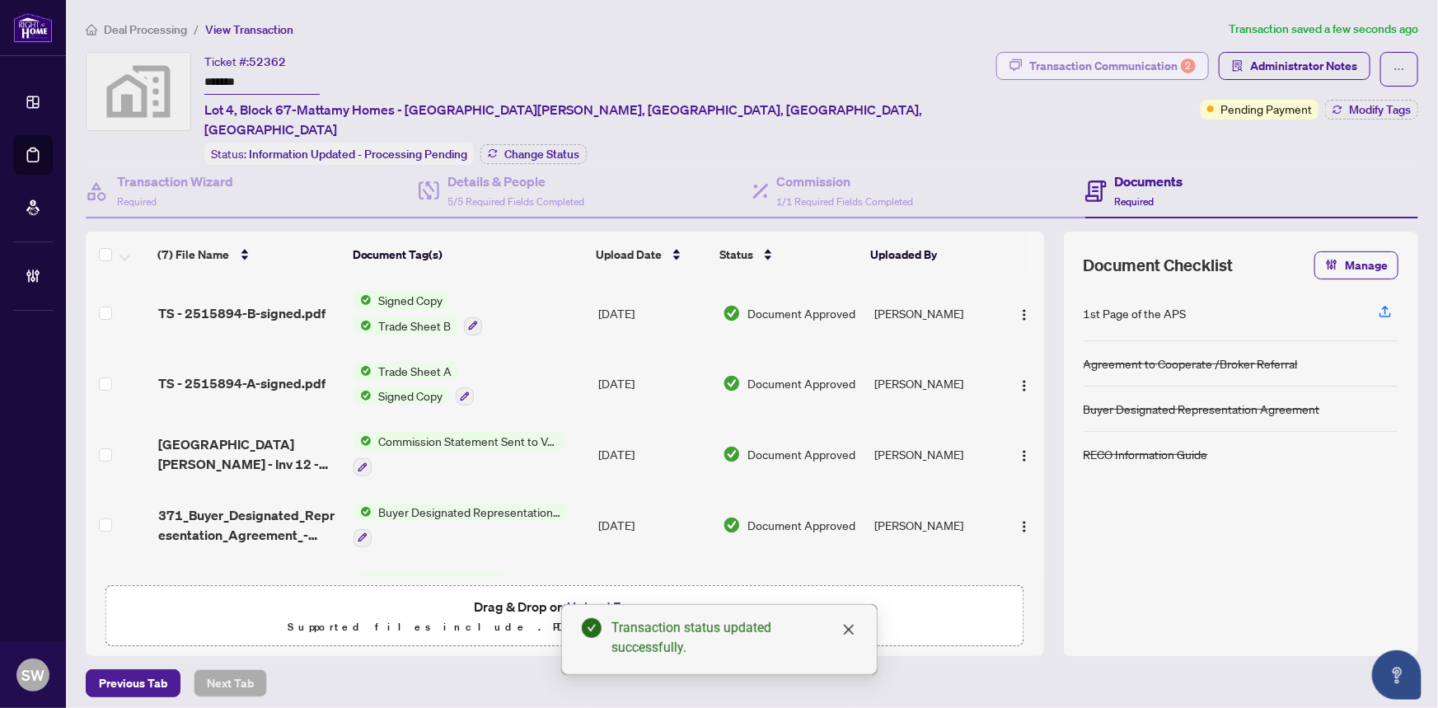
click at [1146, 67] on div "Transaction Communication 2" at bounding box center [1112, 66] width 166 height 26
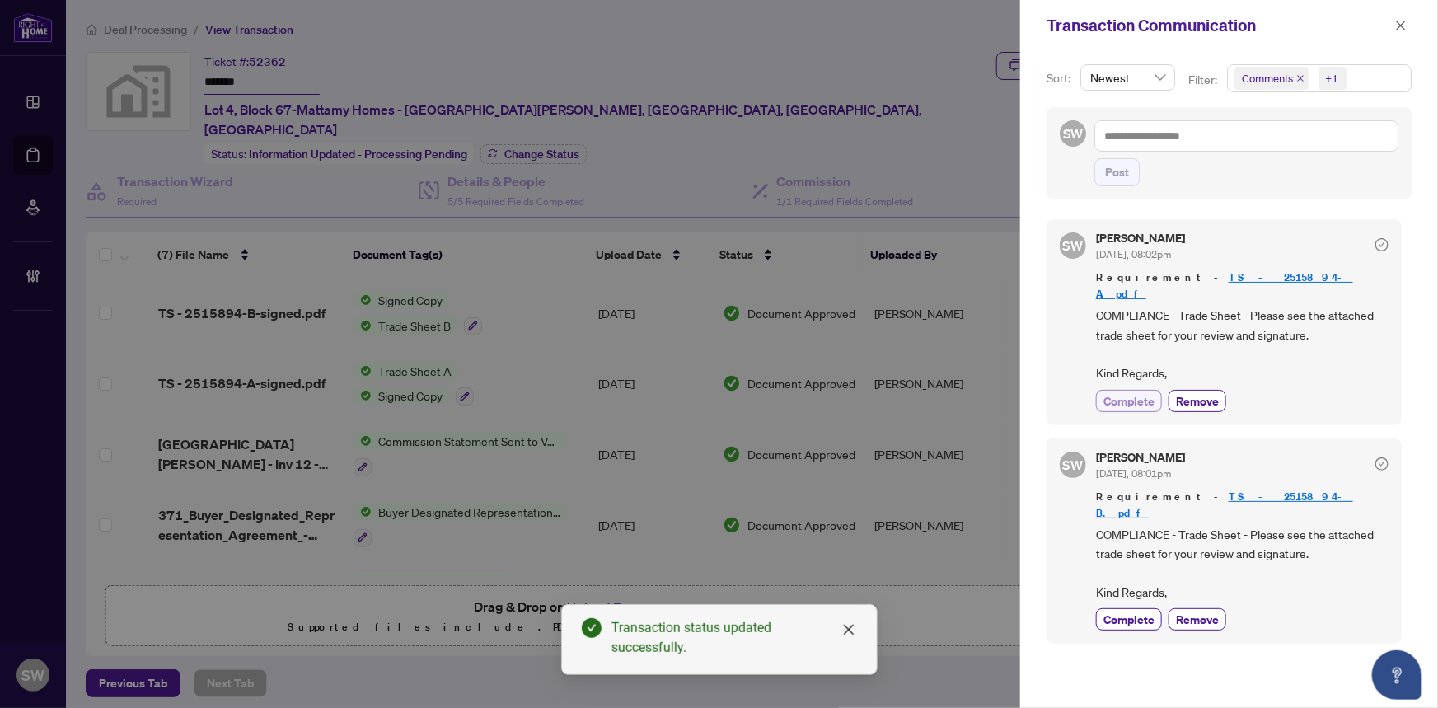
click at [1150, 392] on span "Complete" at bounding box center [1128, 400] width 51 height 17
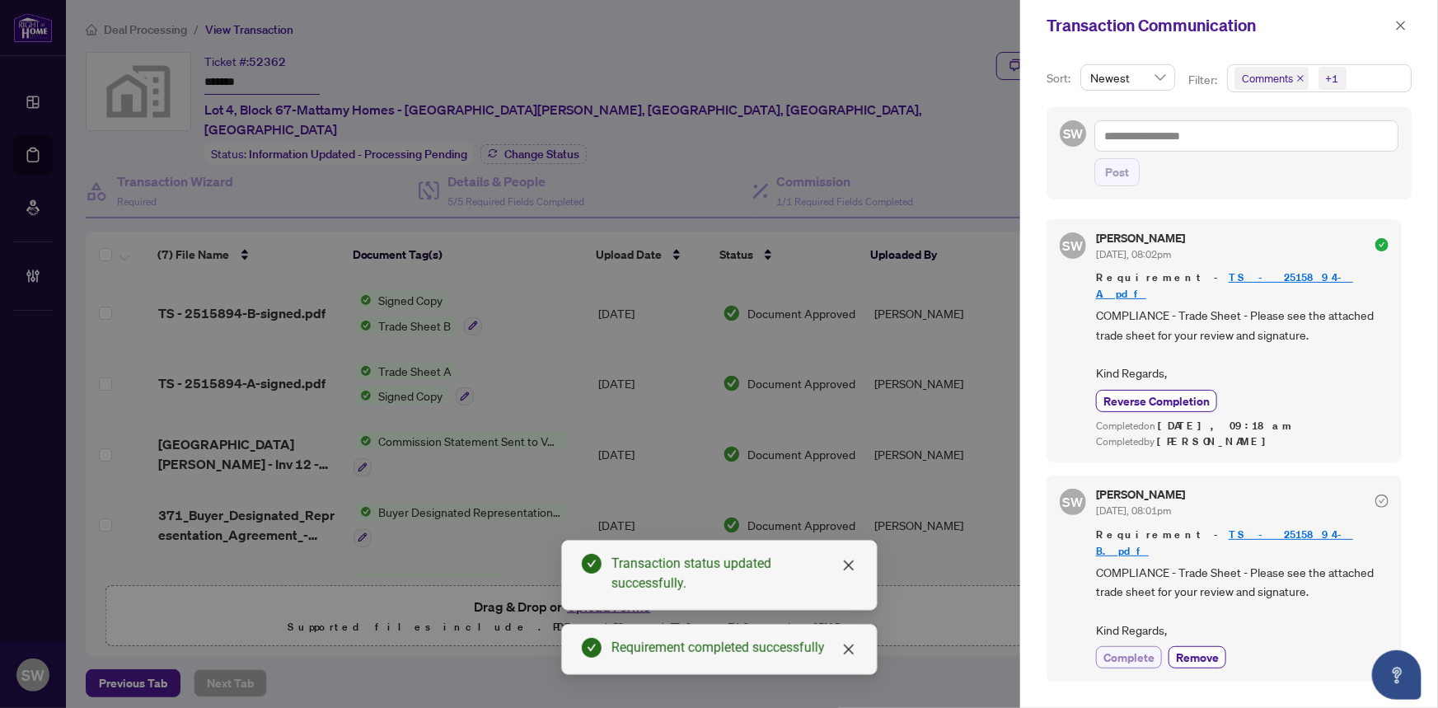
drag, startPoint x: 1136, startPoint y: 621, endPoint x: 1145, endPoint y: 616, distance: 10.7
click at [1137, 649] on span "Complete" at bounding box center [1128, 657] width 51 height 17
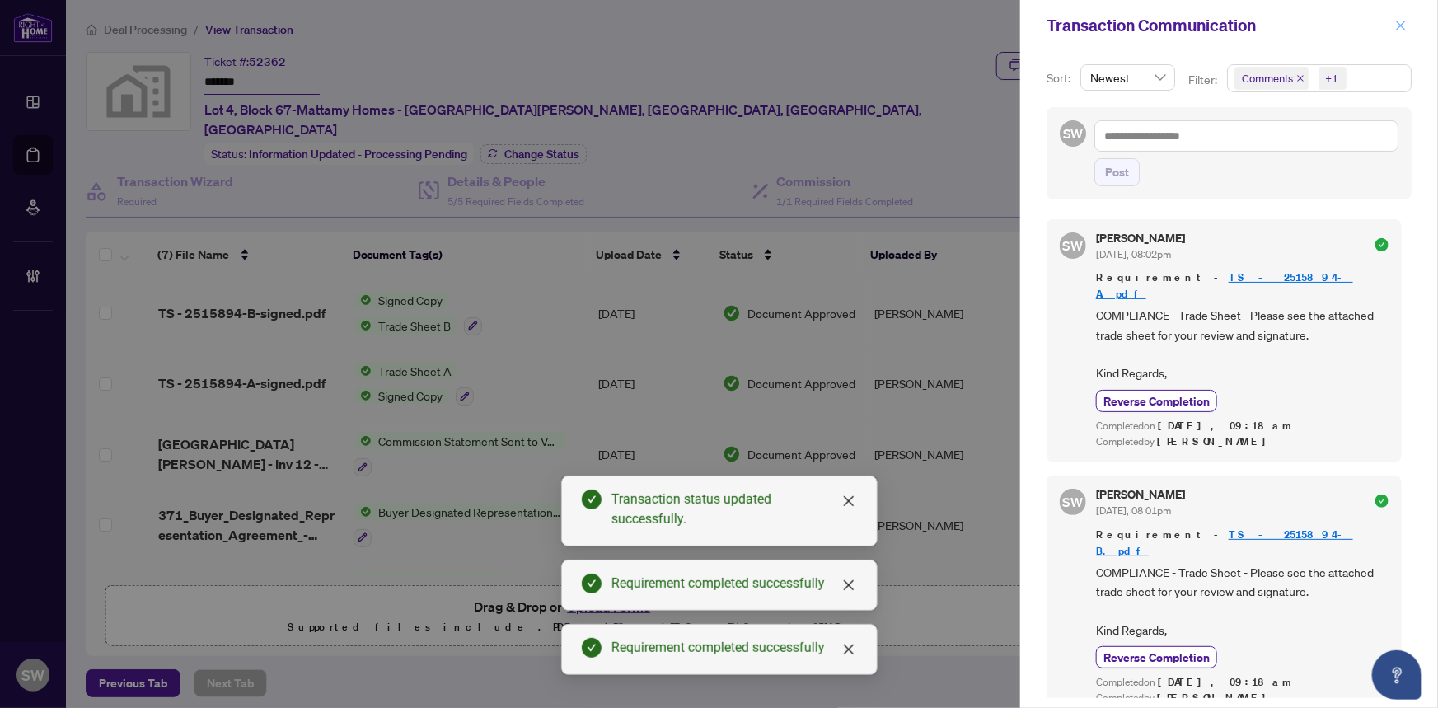
click at [1406, 26] on icon "close" at bounding box center [1401, 26] width 12 height 12
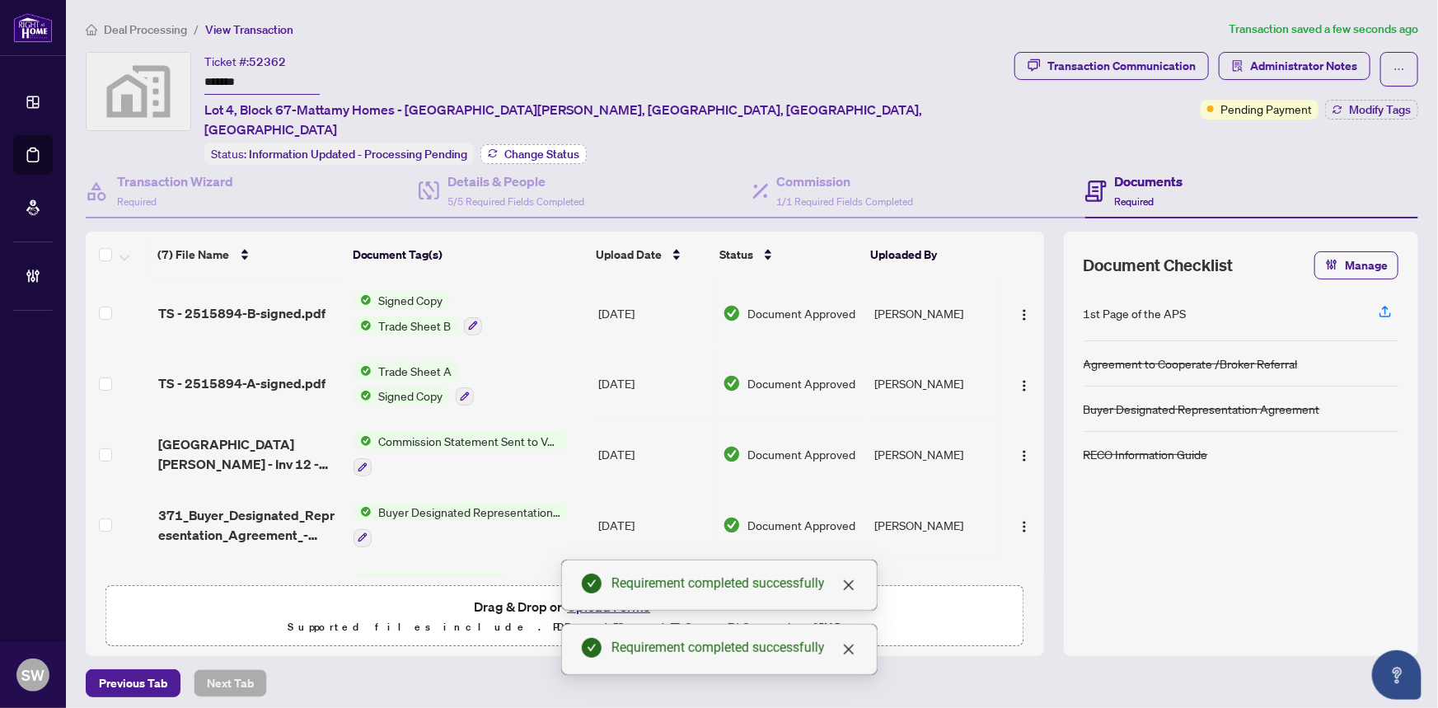
click at [511, 148] on span "Change Status" at bounding box center [541, 154] width 75 height 12
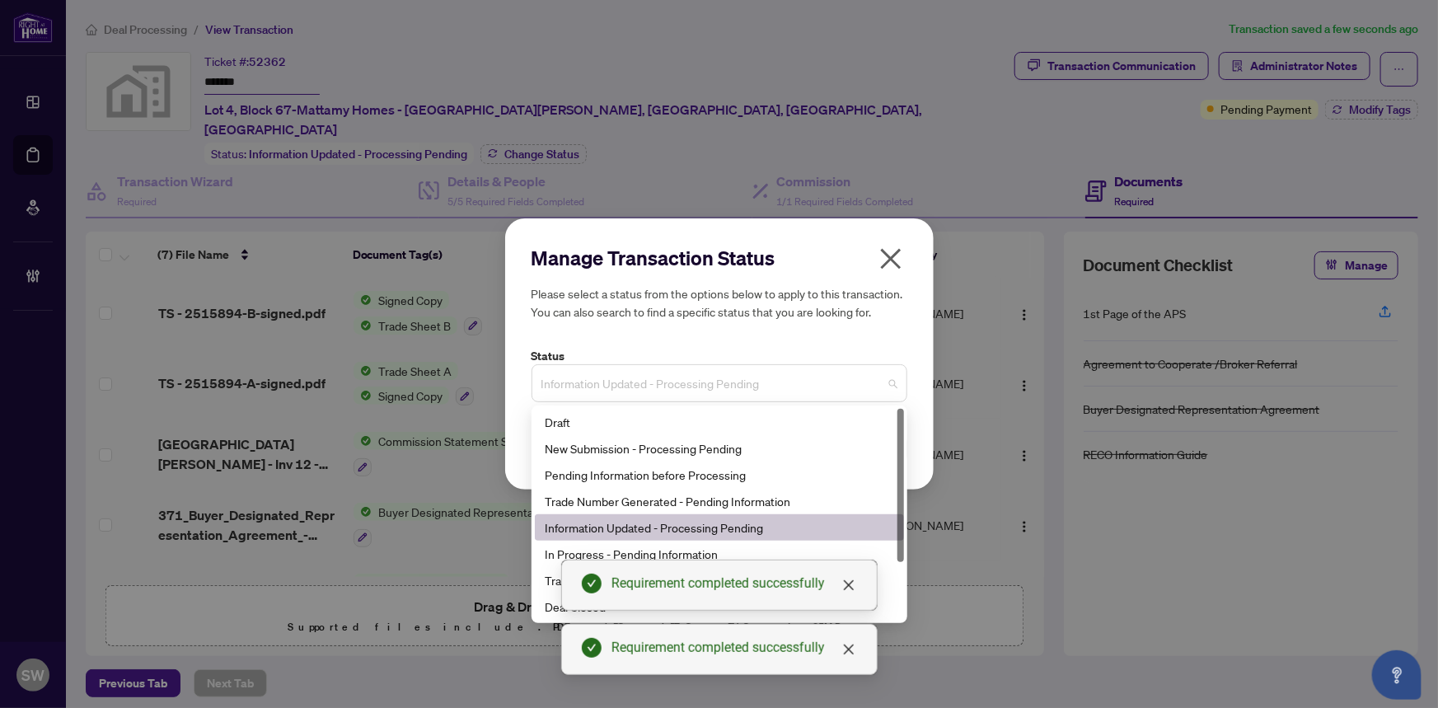
click at [688, 381] on span "Information Updated - Processing Pending" at bounding box center [719, 383] width 356 height 31
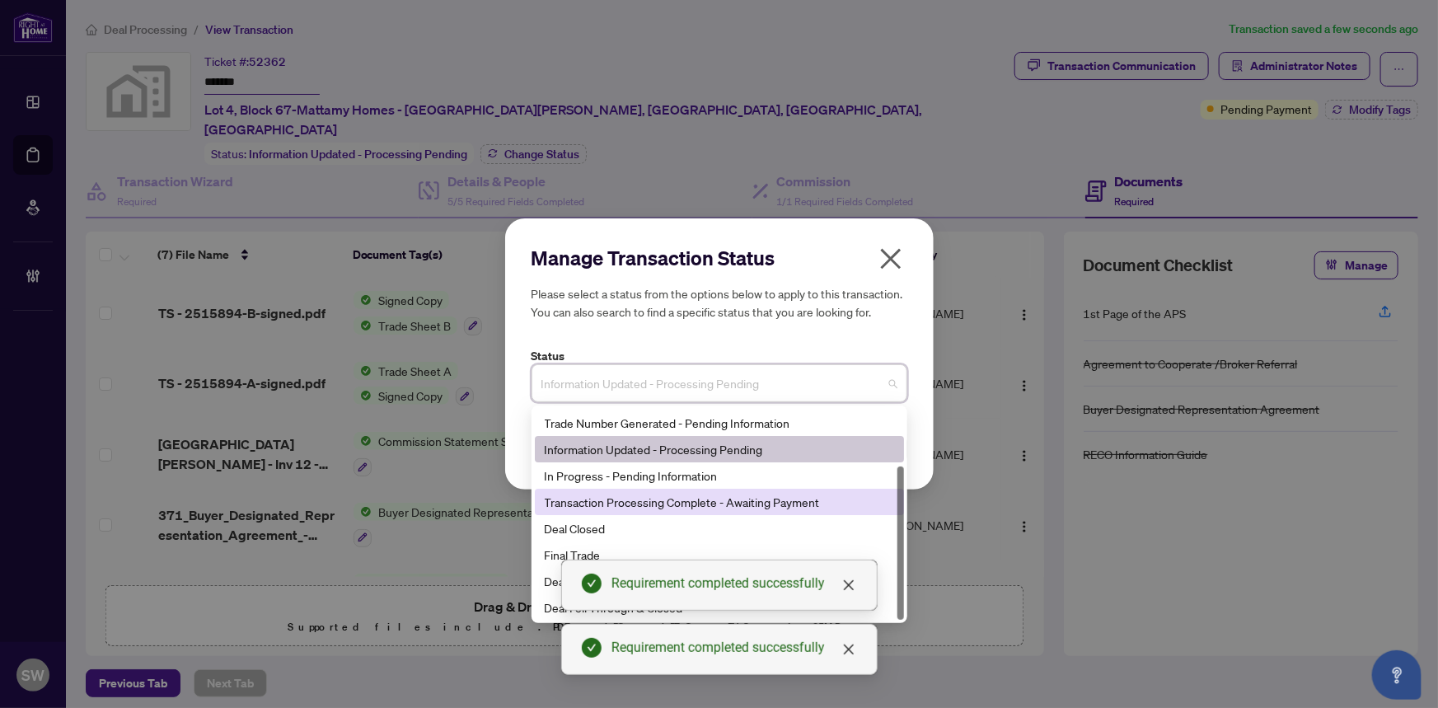
click at [779, 507] on div "Transaction Processing Complete - Awaiting Payment" at bounding box center [719, 502] width 349 height 18
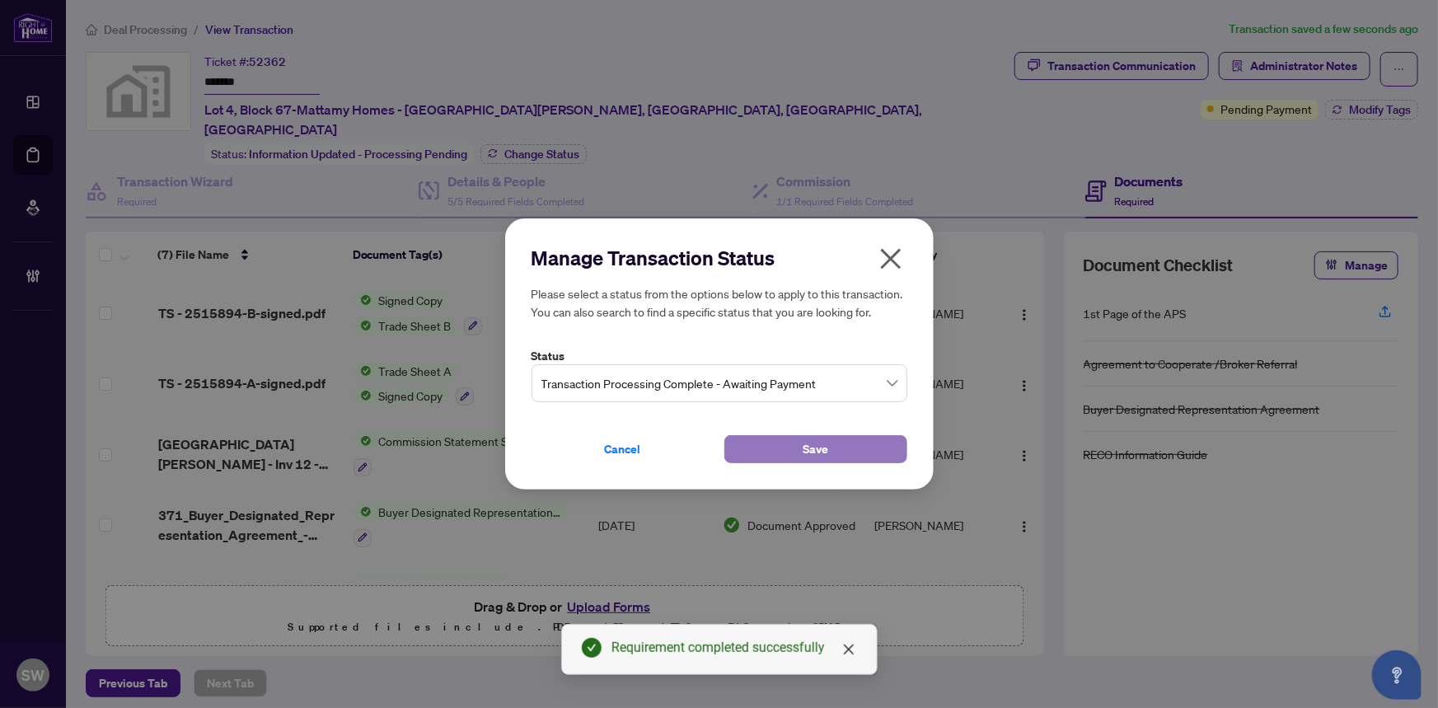
click at [809, 447] on span "Save" at bounding box center [816, 449] width 26 height 26
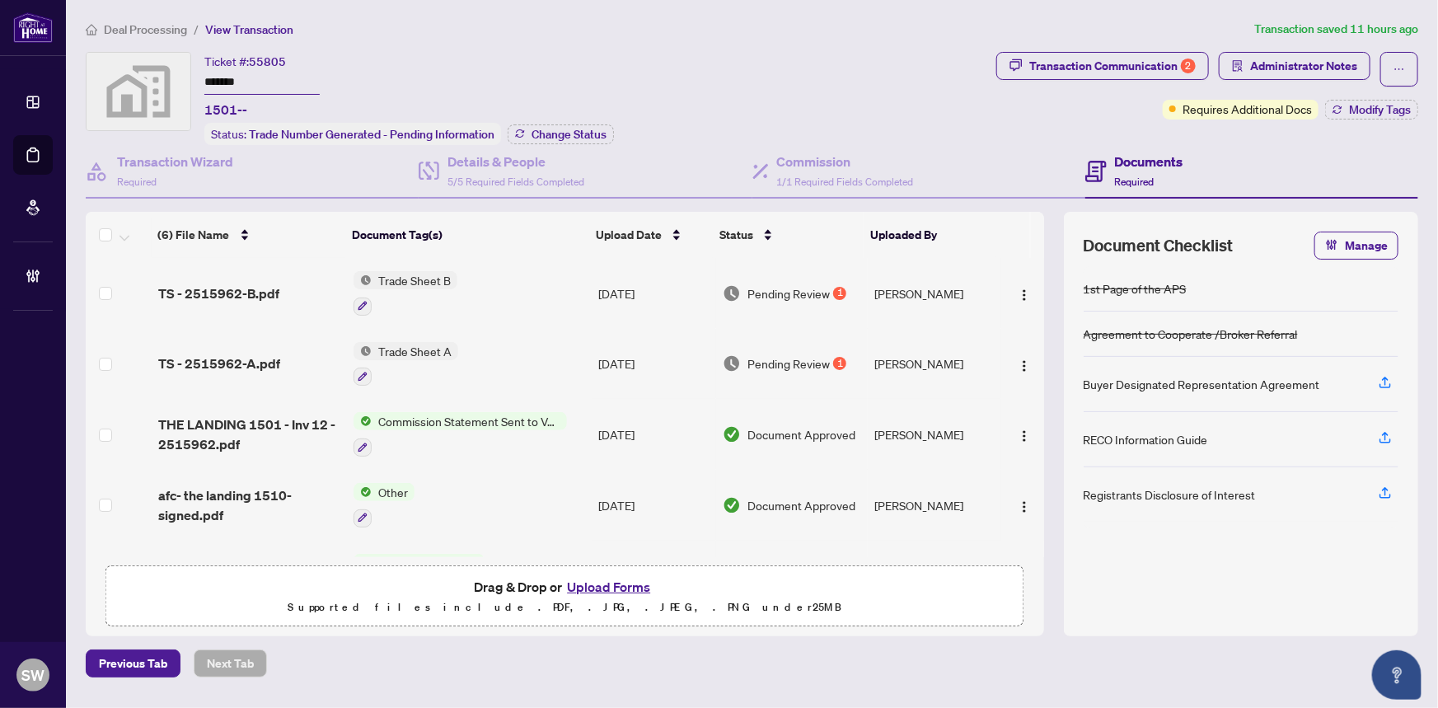
click at [222, 77] on input "*******" at bounding box center [261, 83] width 115 height 24
click at [246, 293] on span "TS - 2515962-B.pdf" at bounding box center [218, 293] width 121 height 20
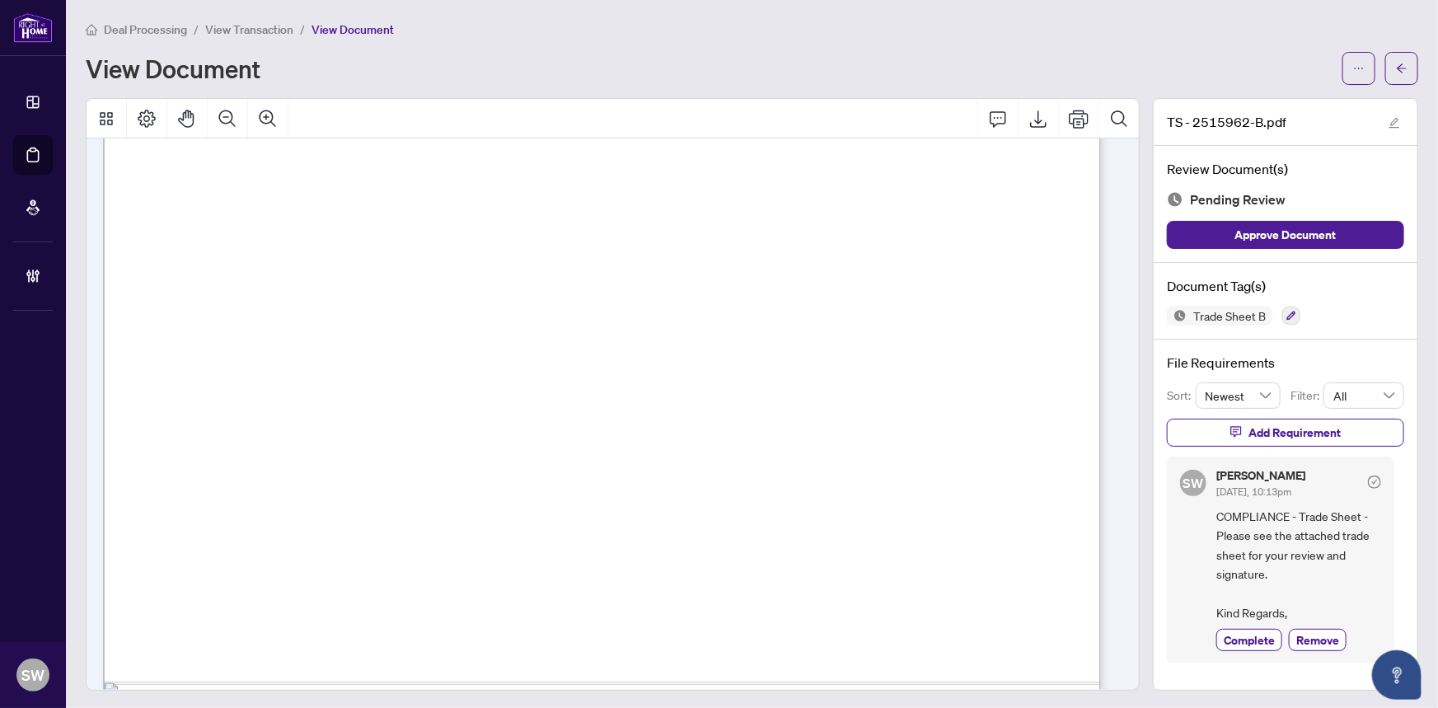
scroll to position [674, 0]
click at [1397, 71] on button "button" at bounding box center [1401, 68] width 33 height 33
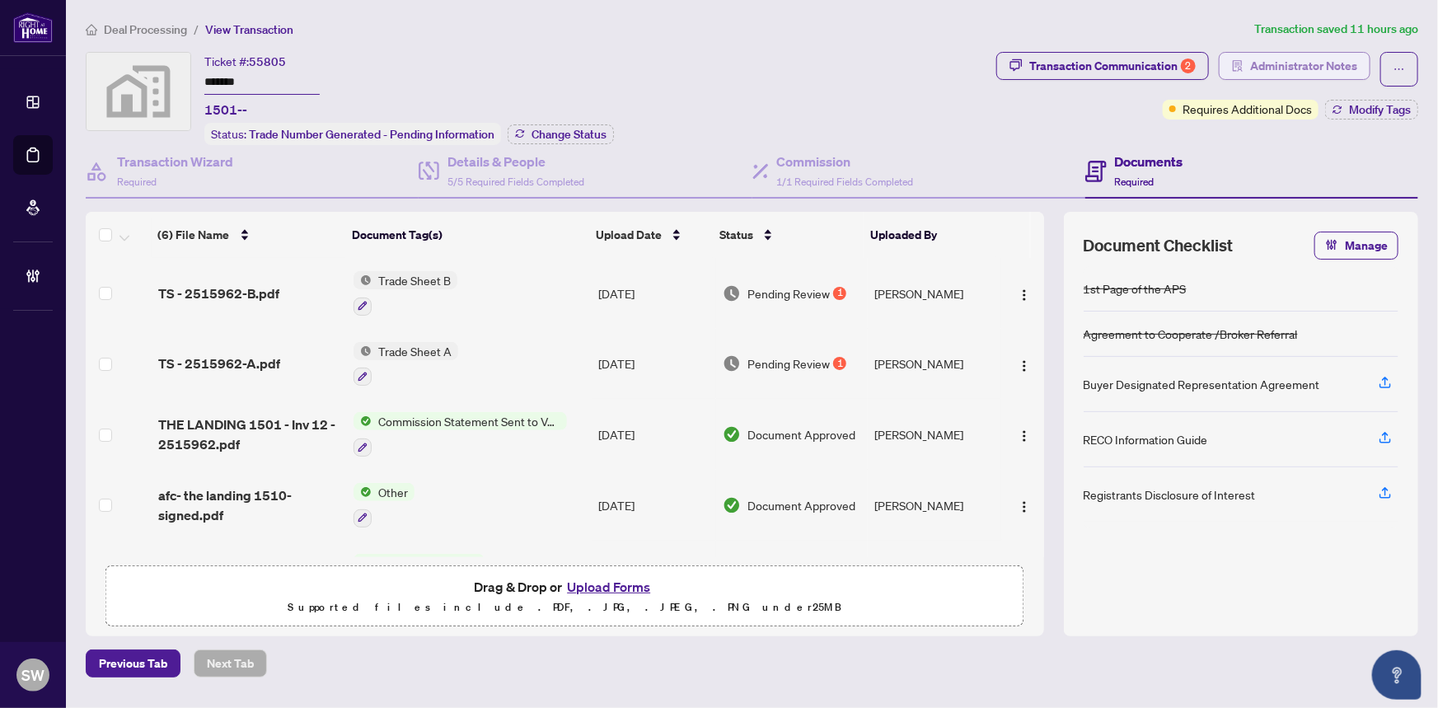
click at [1327, 69] on span "Administrator Notes" at bounding box center [1303, 66] width 107 height 26
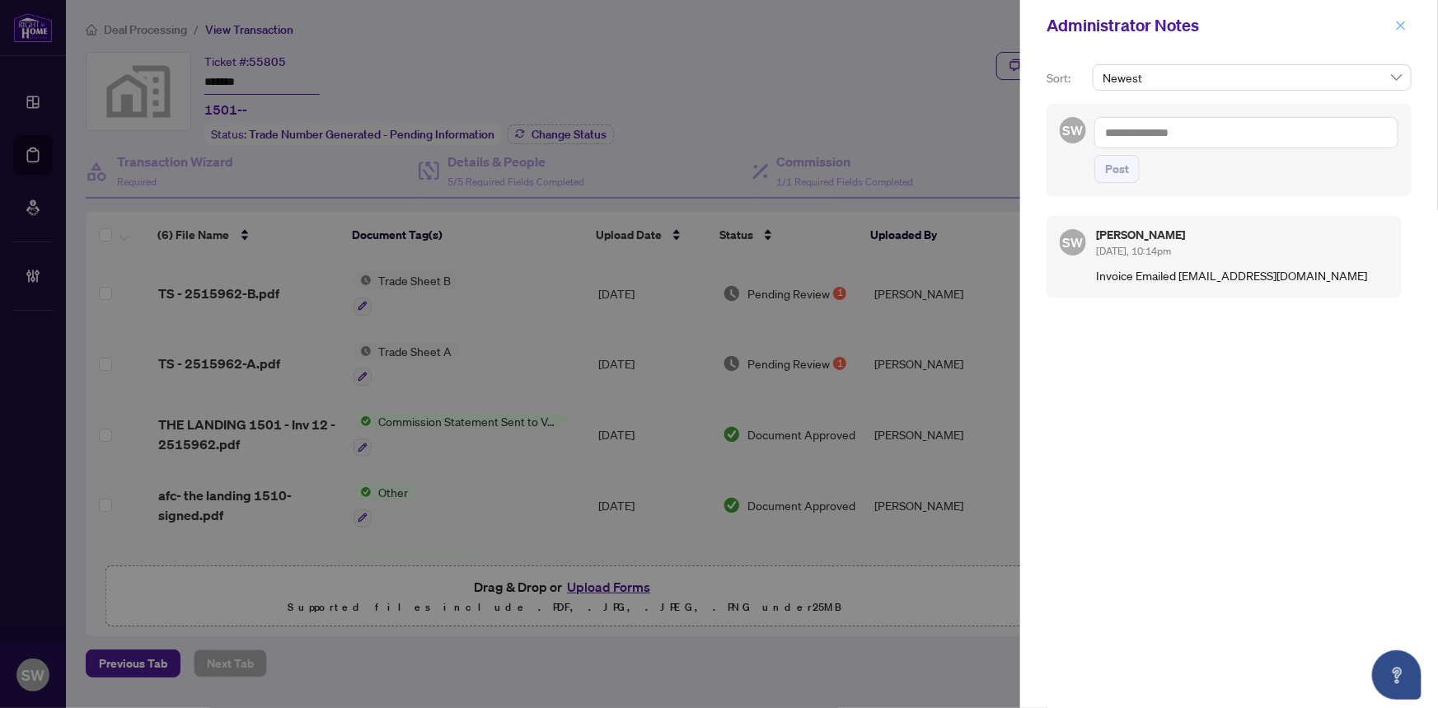
click at [1403, 27] on icon "close" at bounding box center [1401, 25] width 9 height 9
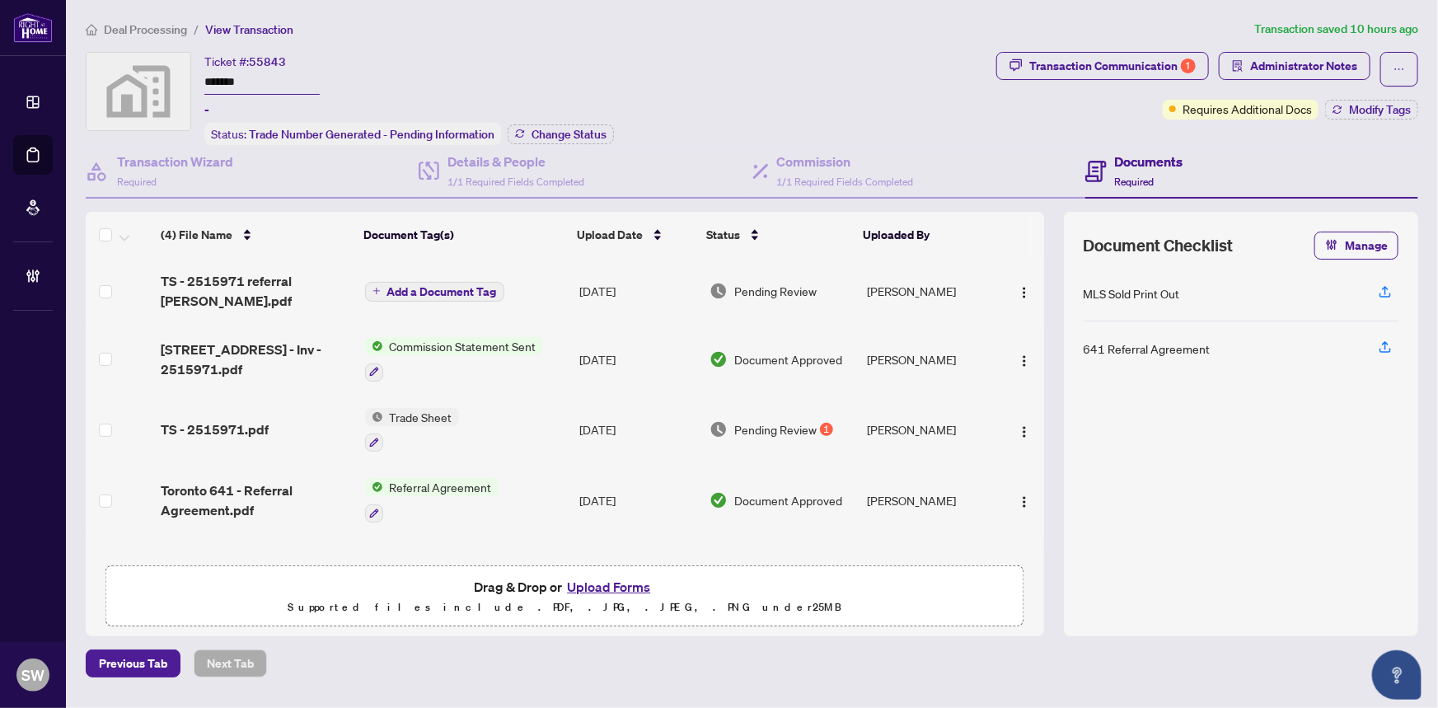
click at [222, 81] on input "*******" at bounding box center [261, 83] width 115 height 24
click at [240, 275] on span "TS - 2515971 referral [PERSON_NAME].pdf" at bounding box center [256, 291] width 190 height 40
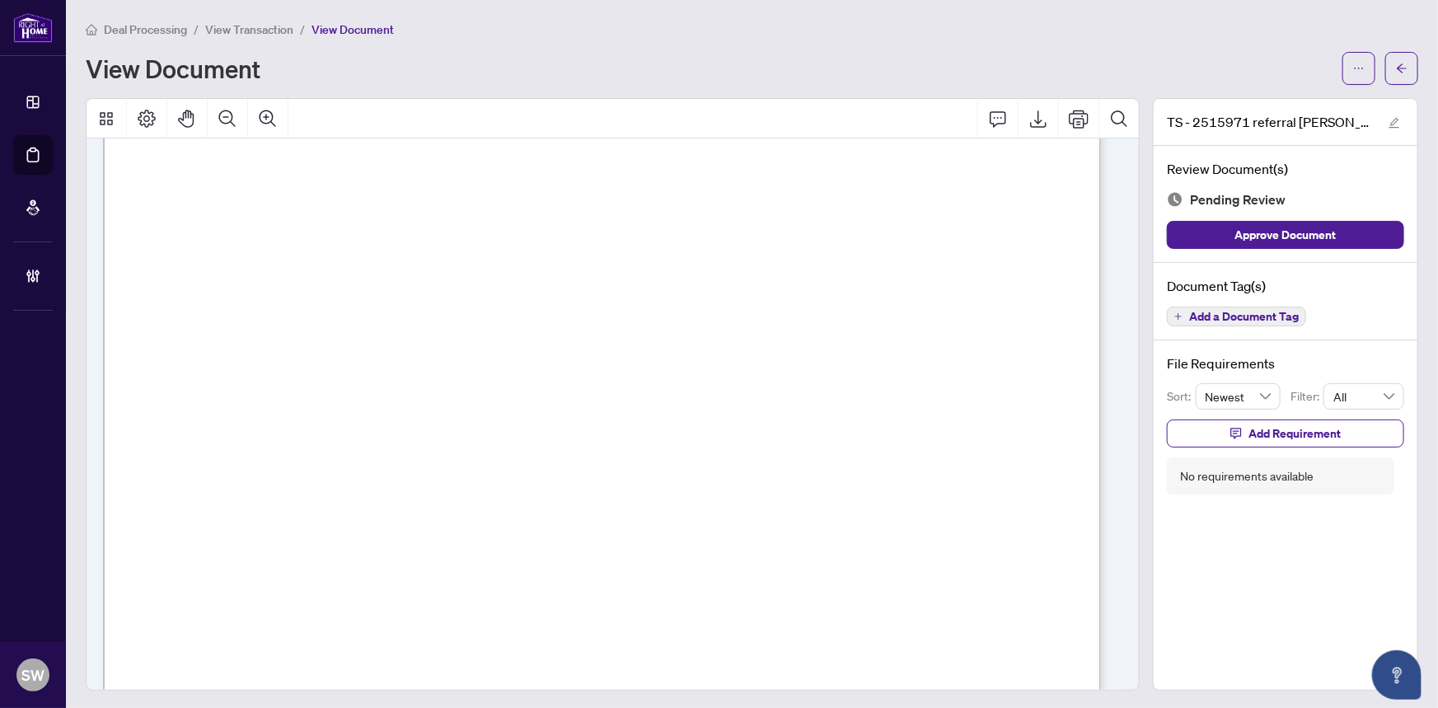
scroll to position [449, 0]
click at [1194, 311] on span "Add a Document Tag" at bounding box center [1244, 317] width 110 height 12
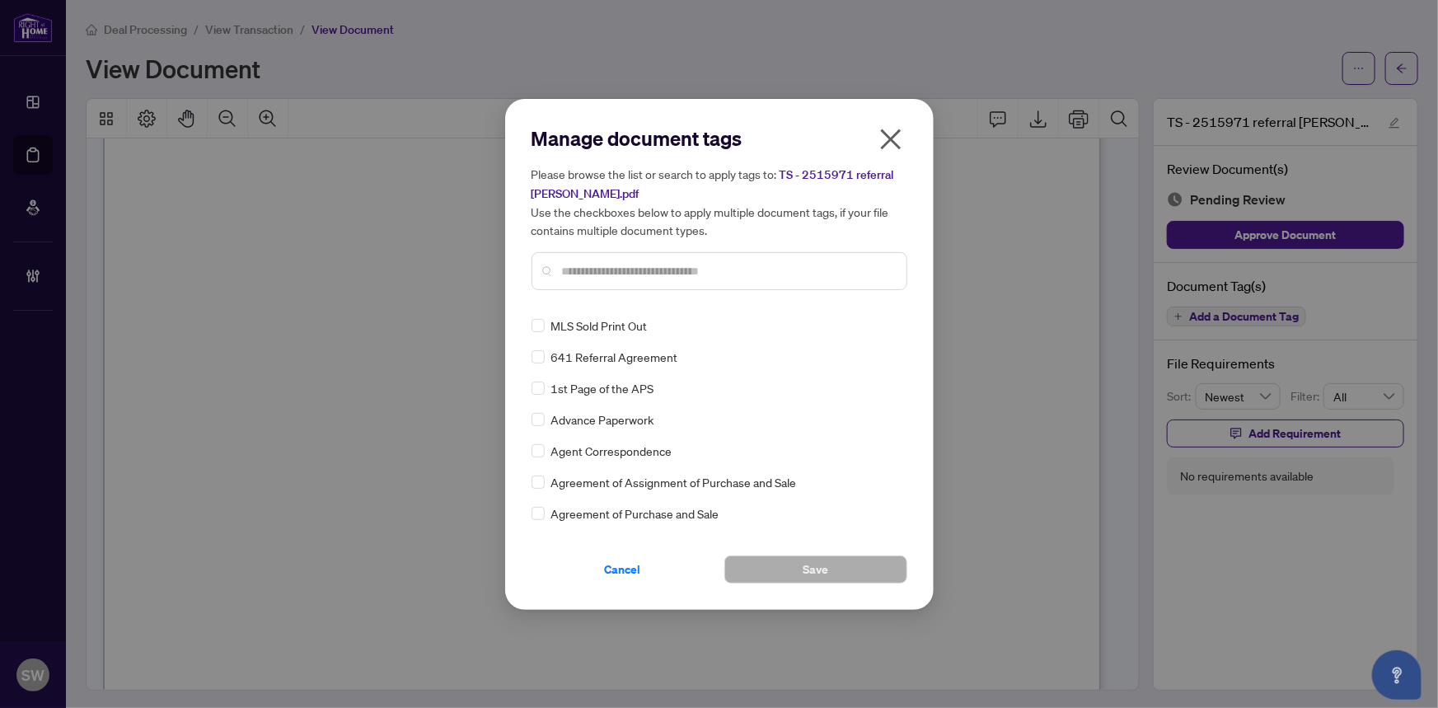
click at [601, 256] on div at bounding box center [720, 271] width 376 height 38
click at [602, 265] on input "text" at bounding box center [727, 271] width 331 height 18
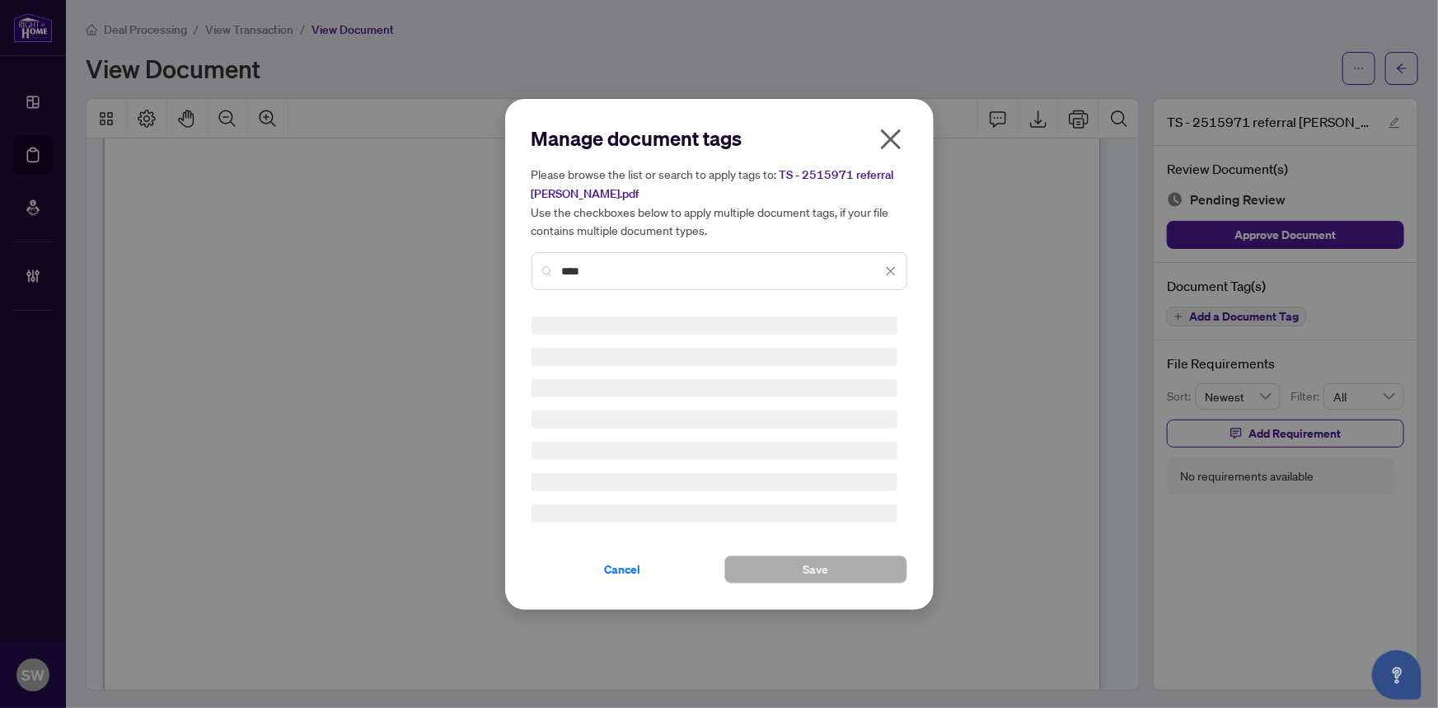
type input "****"
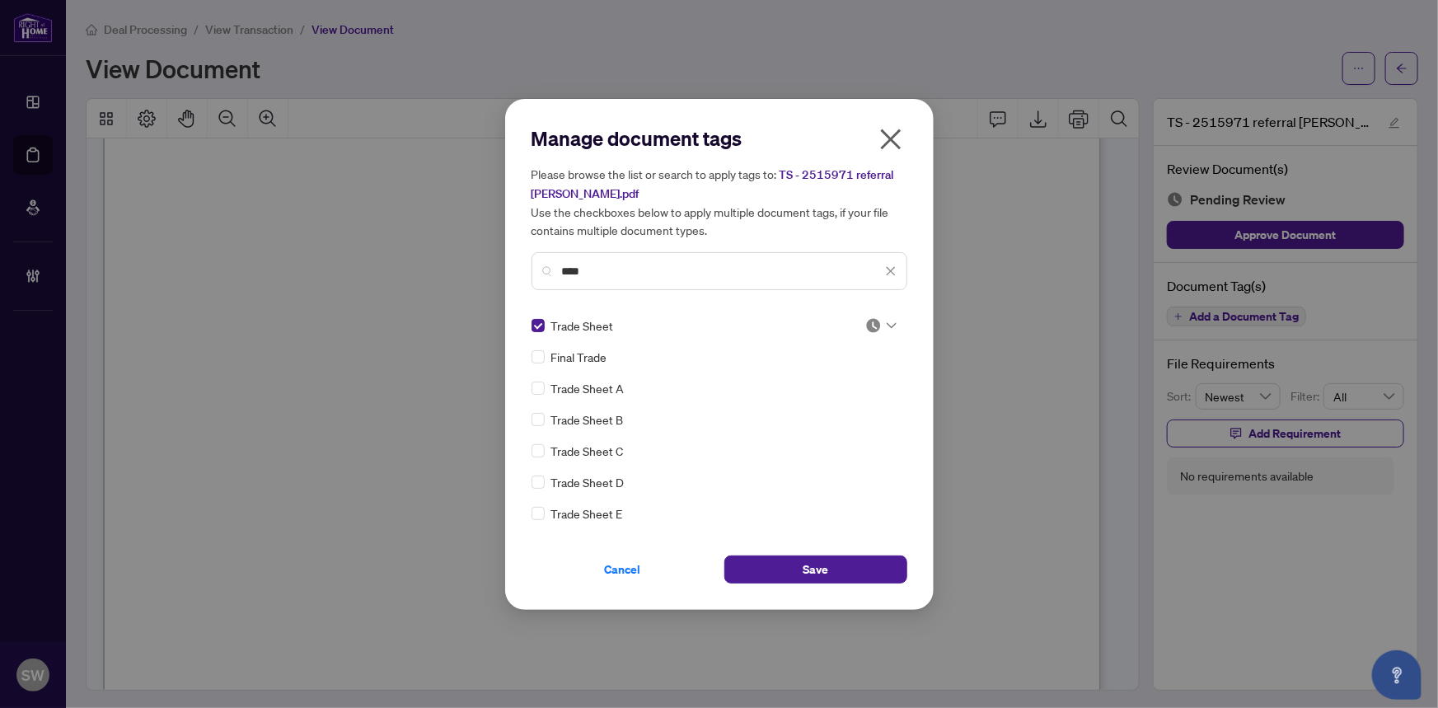
click at [889, 324] on icon at bounding box center [892, 325] width 10 height 6
click at [843, 408] on div "Approved" at bounding box center [826, 405] width 105 height 18
click at [838, 569] on button "Save" at bounding box center [815, 569] width 183 height 28
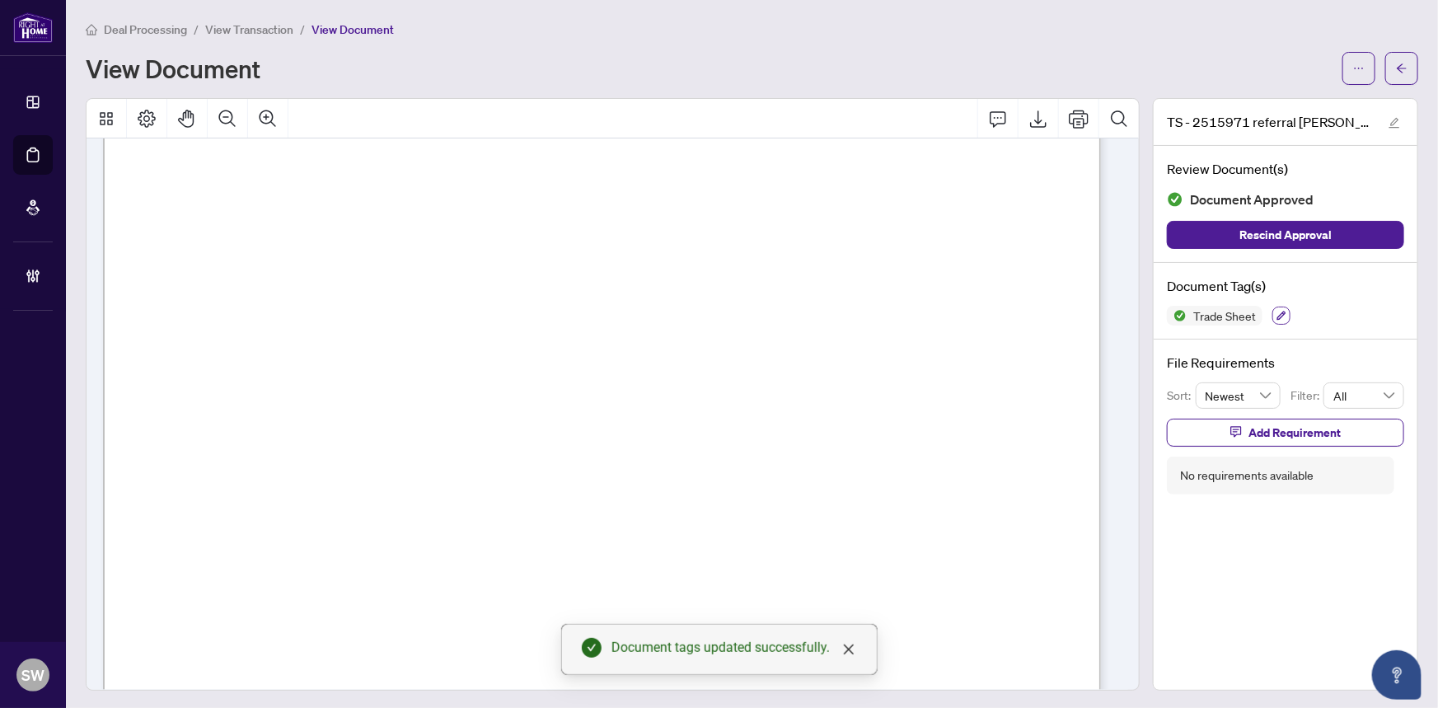
click at [1276, 311] on icon "button" at bounding box center [1281, 316] width 10 height 10
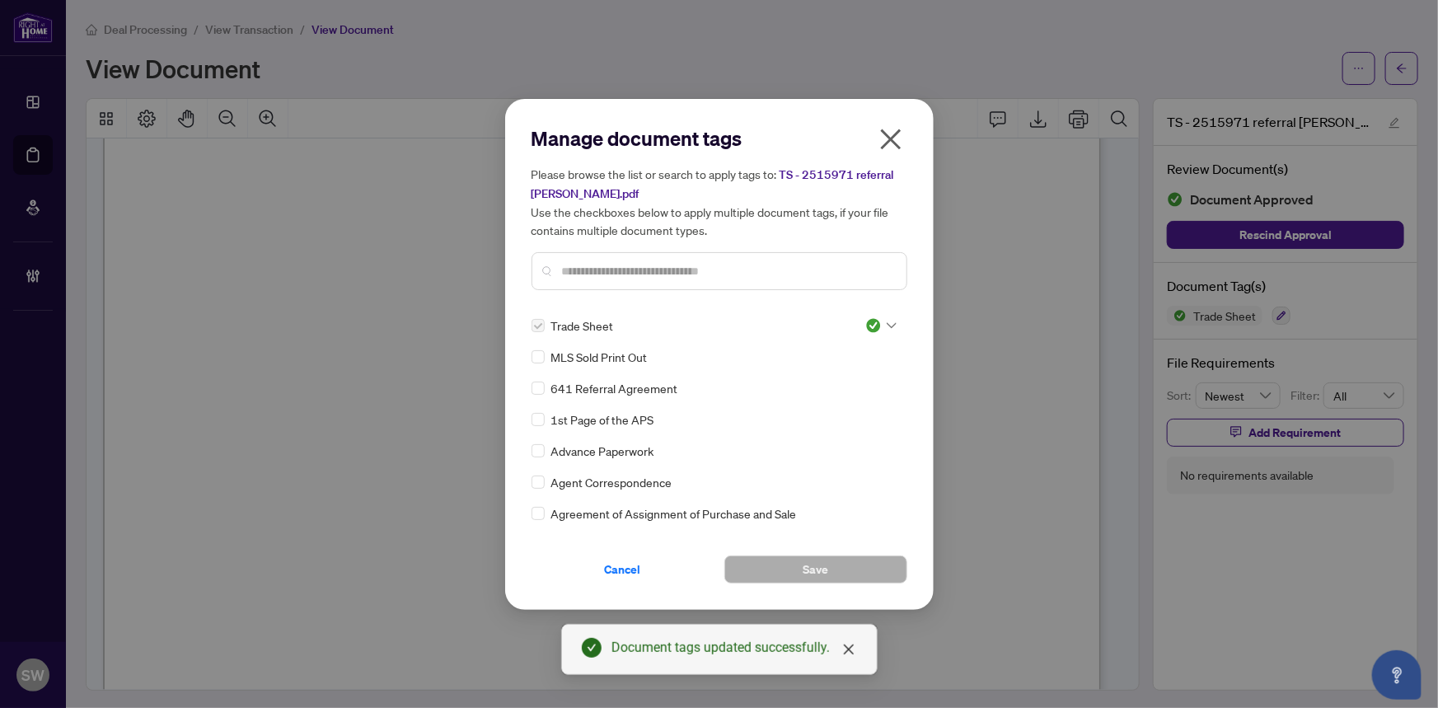
click at [670, 267] on input "text" at bounding box center [727, 271] width 331 height 18
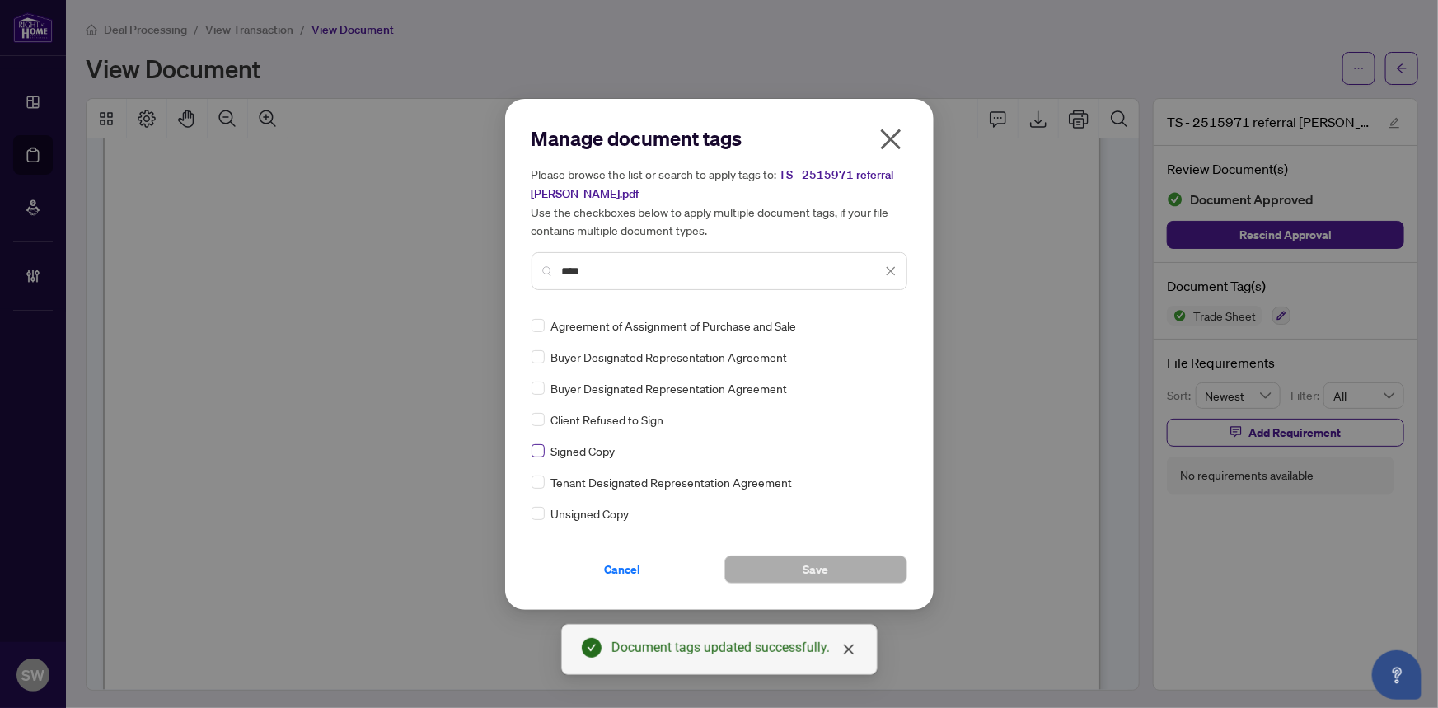
type input "****"
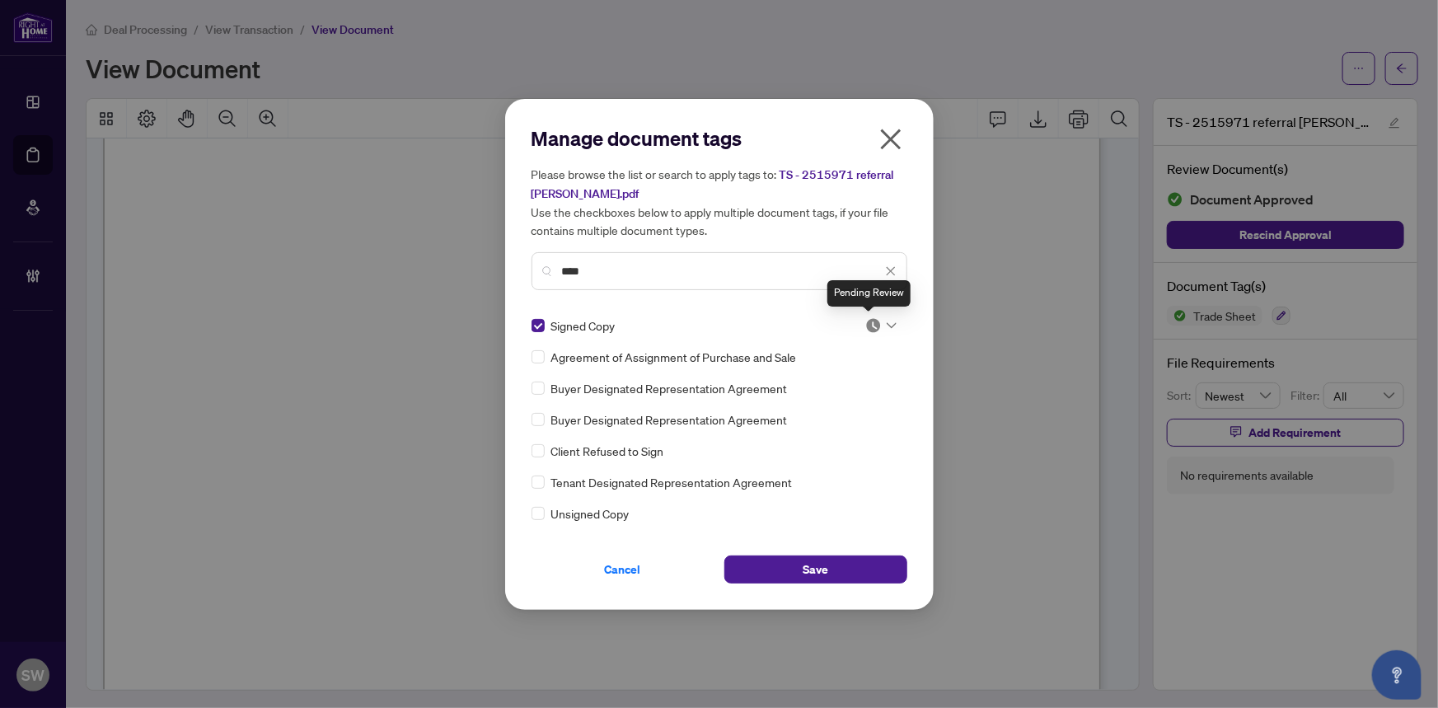
click at [865, 325] on img at bounding box center [873, 325] width 16 height 16
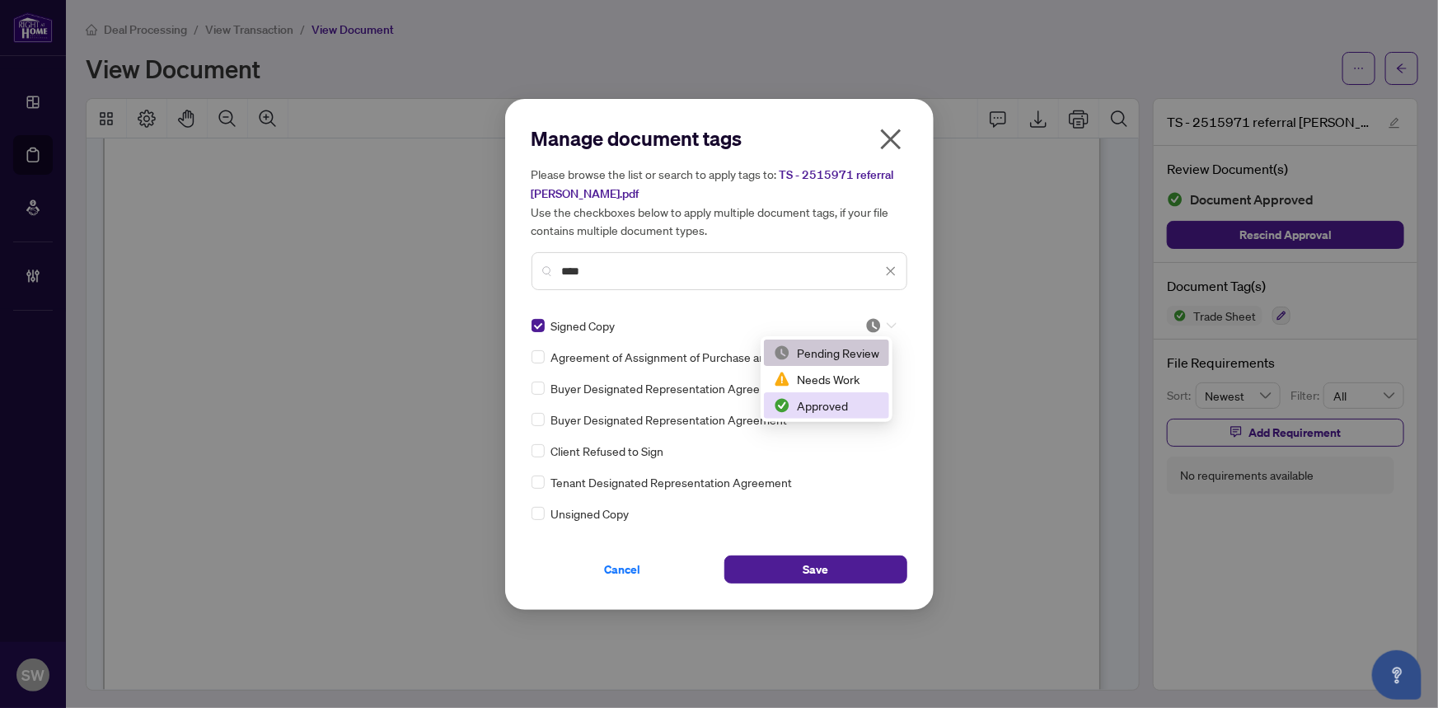
click at [823, 404] on div "Approved" at bounding box center [826, 405] width 105 height 18
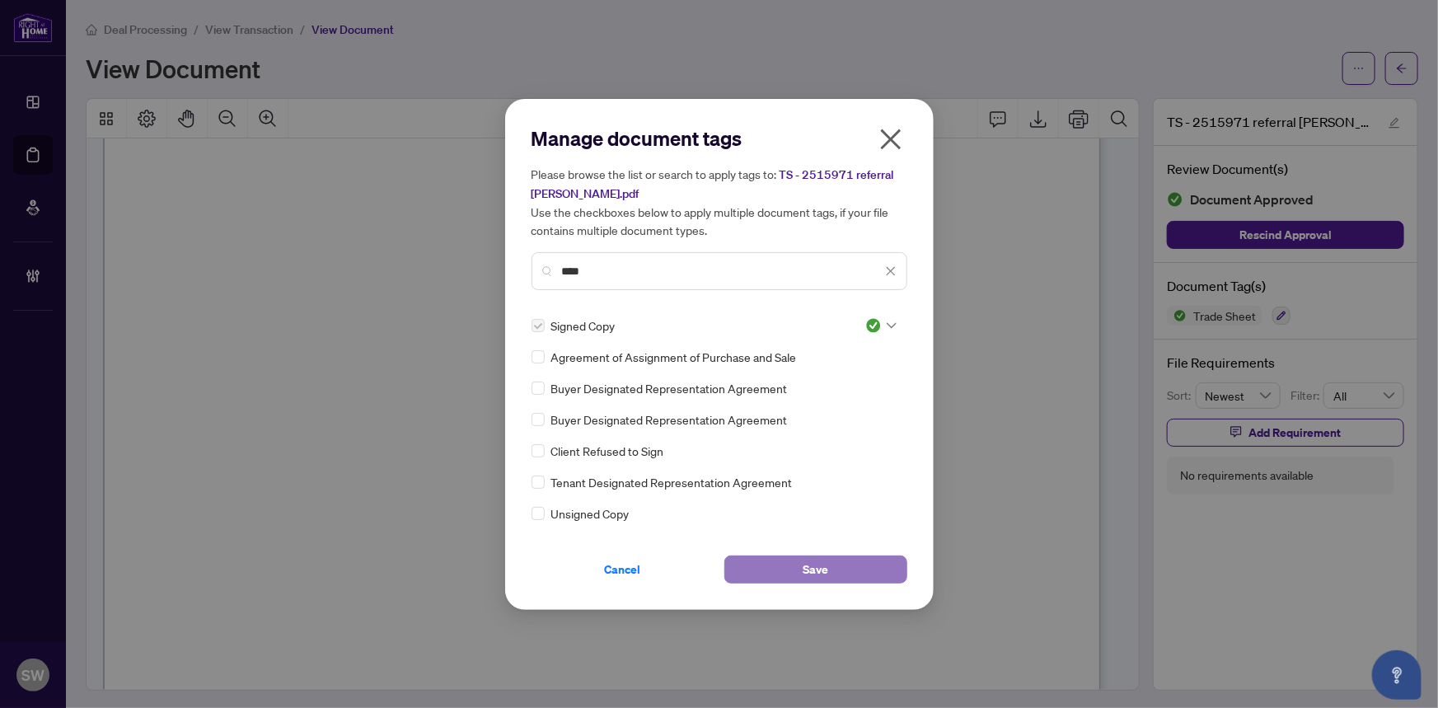
click at [831, 581] on button "Save" at bounding box center [815, 569] width 183 height 28
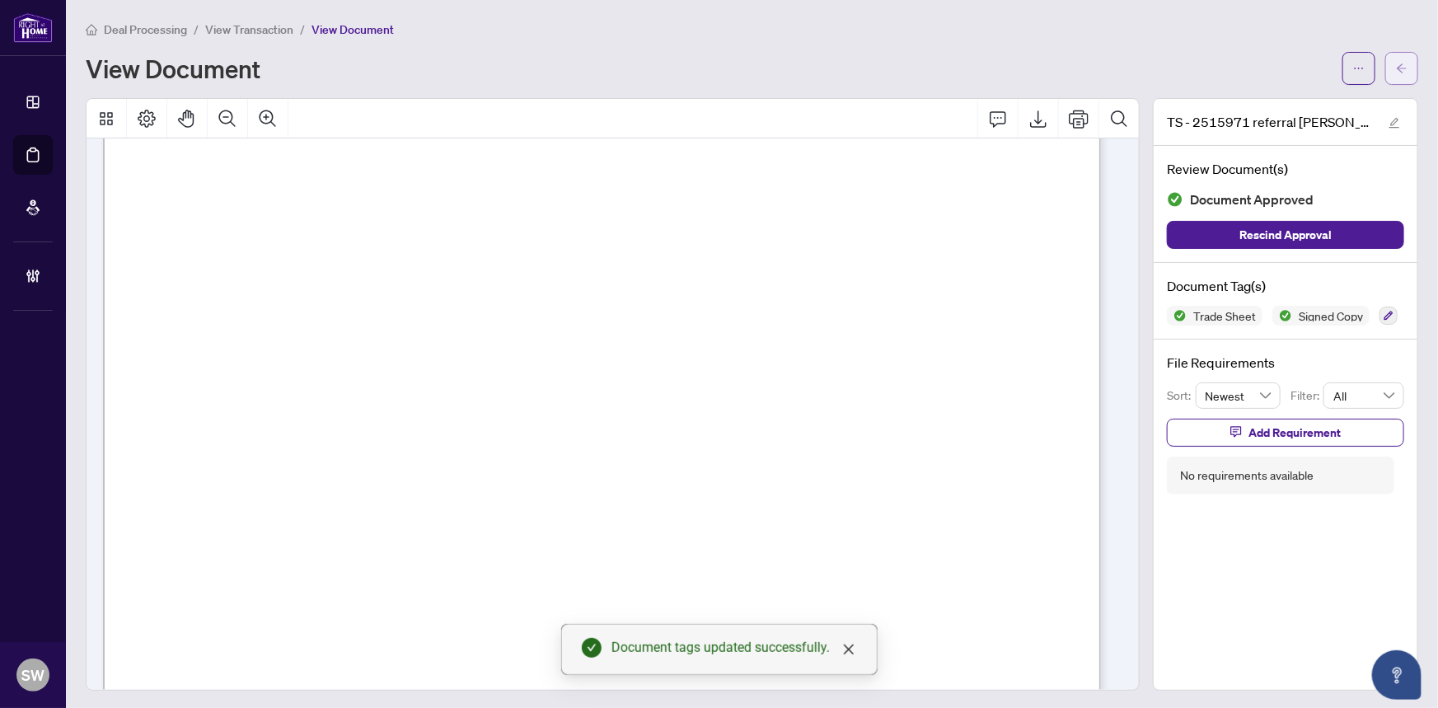
click at [1396, 66] on icon "arrow-left" at bounding box center [1402, 69] width 12 height 12
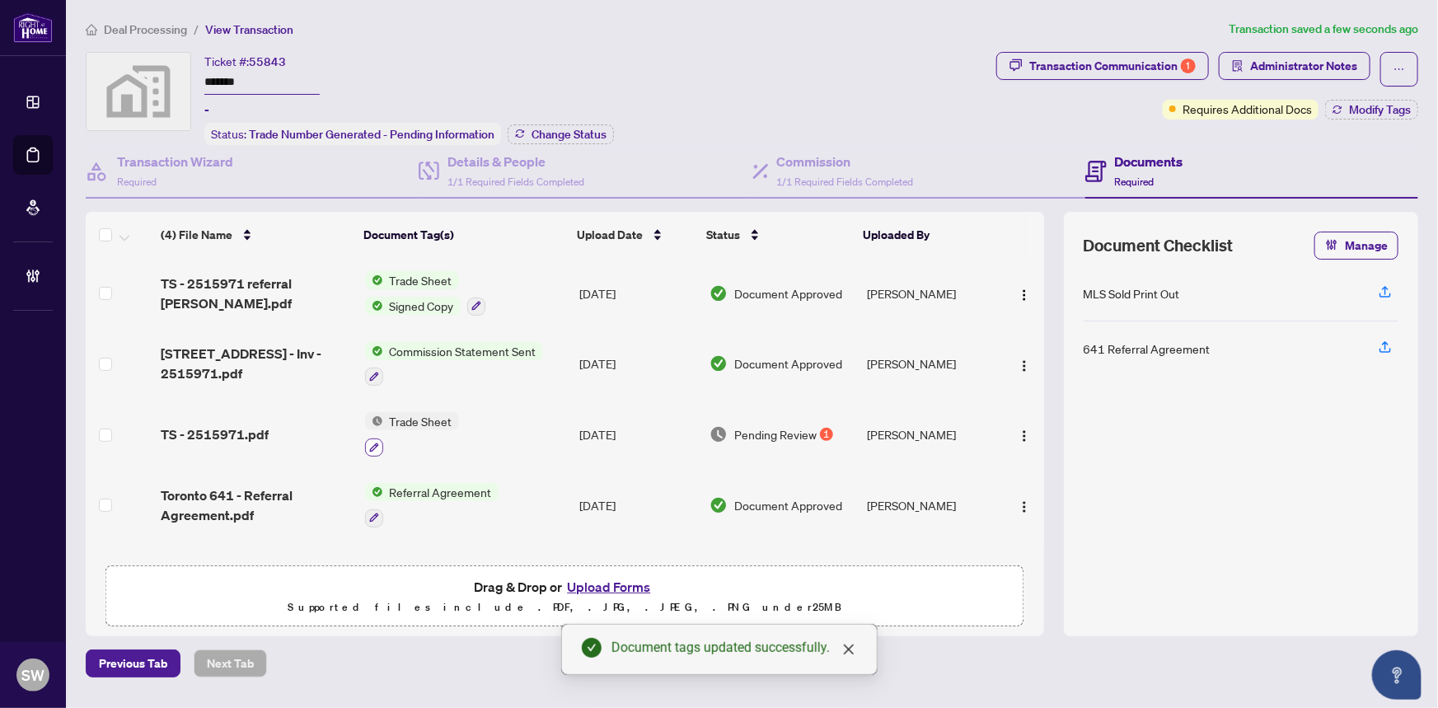
click at [372, 443] on icon "button" at bounding box center [374, 448] width 10 height 10
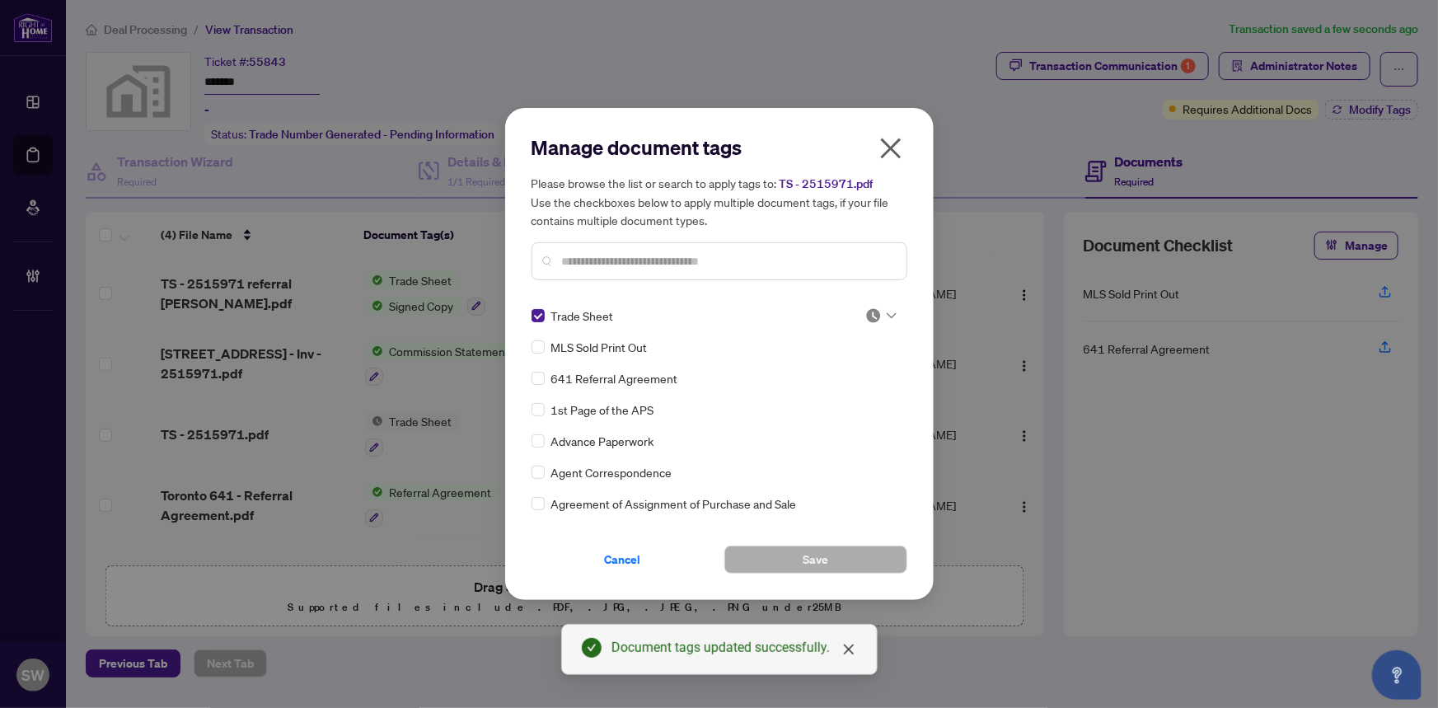
click at [881, 315] on div at bounding box center [880, 315] width 31 height 16
click at [845, 399] on div "Approved" at bounding box center [826, 396] width 105 height 18
click at [830, 576] on div "Manage document tags Please browse the list or search to apply tags to: TS - 25…" at bounding box center [719, 354] width 429 height 492
click at [833, 564] on button "Save" at bounding box center [815, 560] width 183 height 28
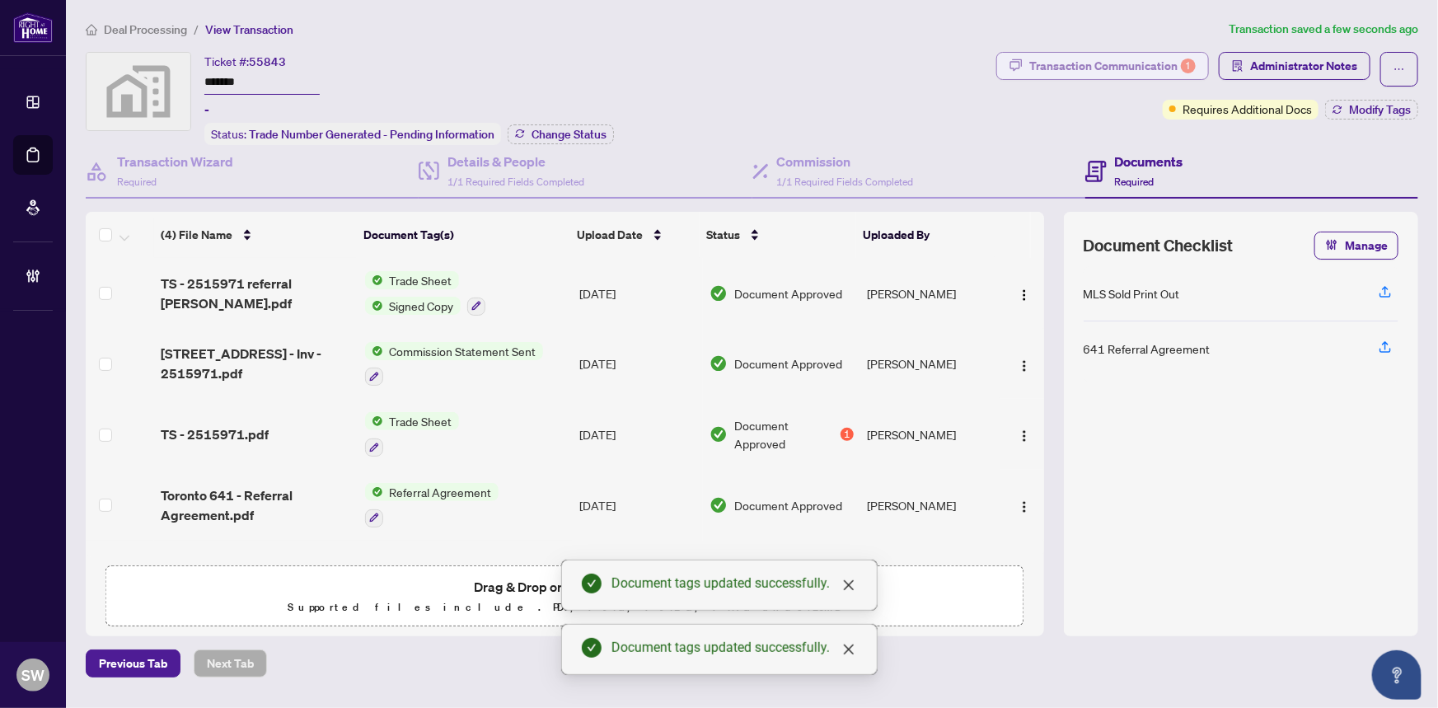
click at [1119, 70] on div "Transaction Communication 1" at bounding box center [1112, 66] width 166 height 26
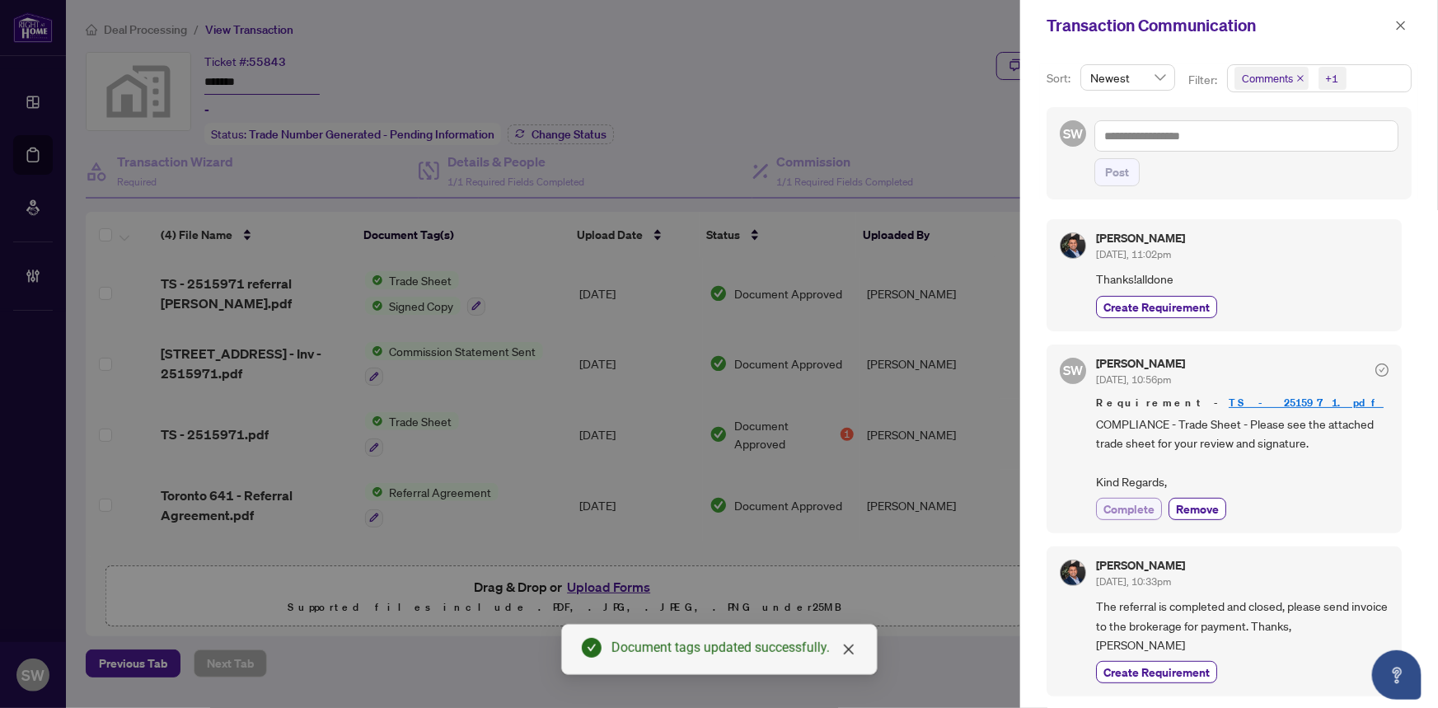
click at [1133, 503] on span "Complete" at bounding box center [1128, 508] width 51 height 17
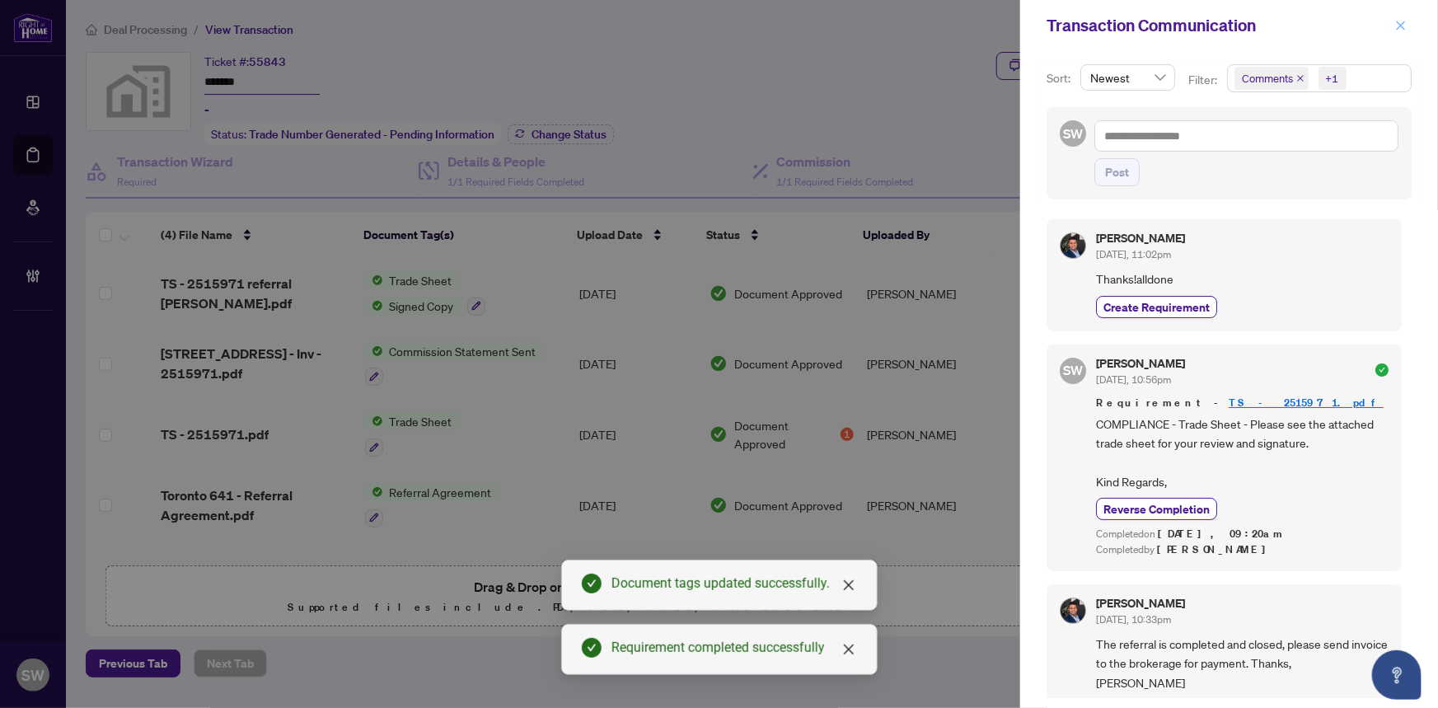
click at [1400, 24] on icon "close" at bounding box center [1401, 25] width 9 height 9
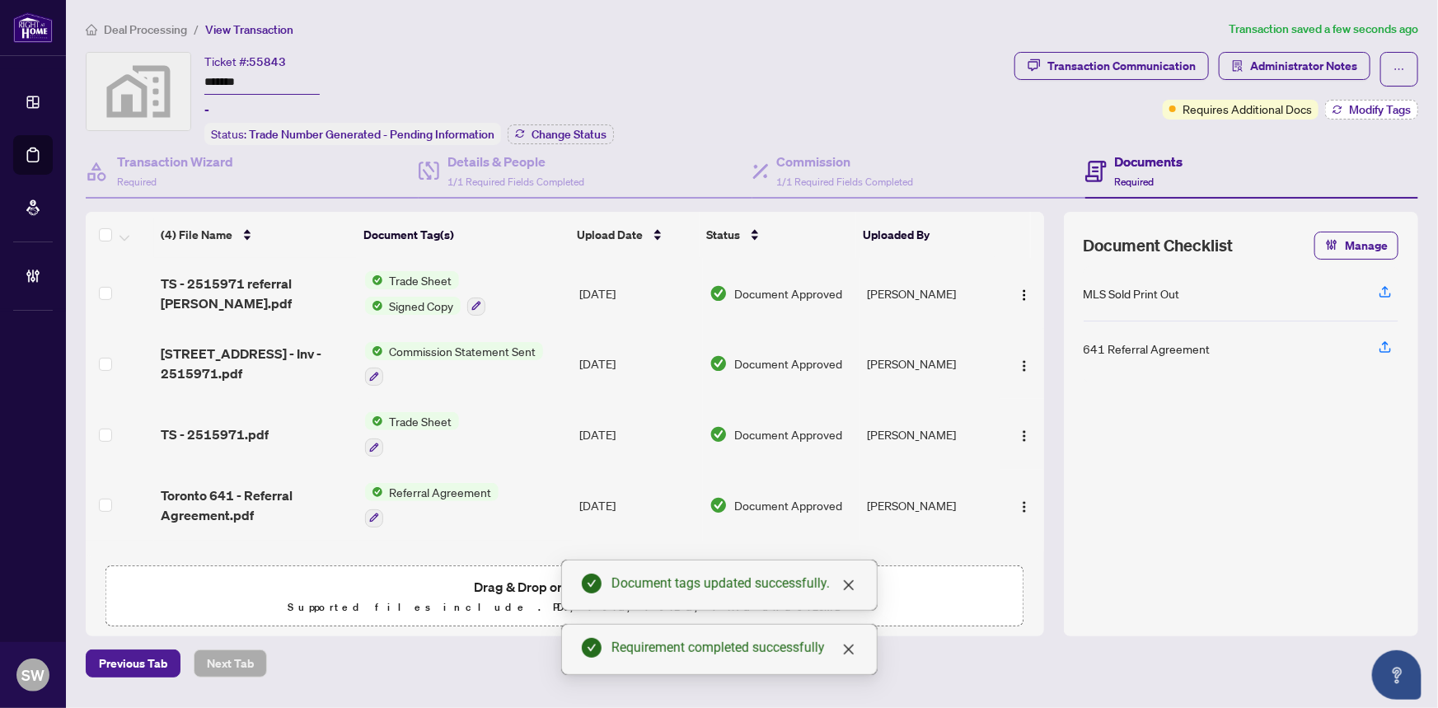
click at [1335, 101] on button "Modify Tags" at bounding box center [1371, 110] width 93 height 20
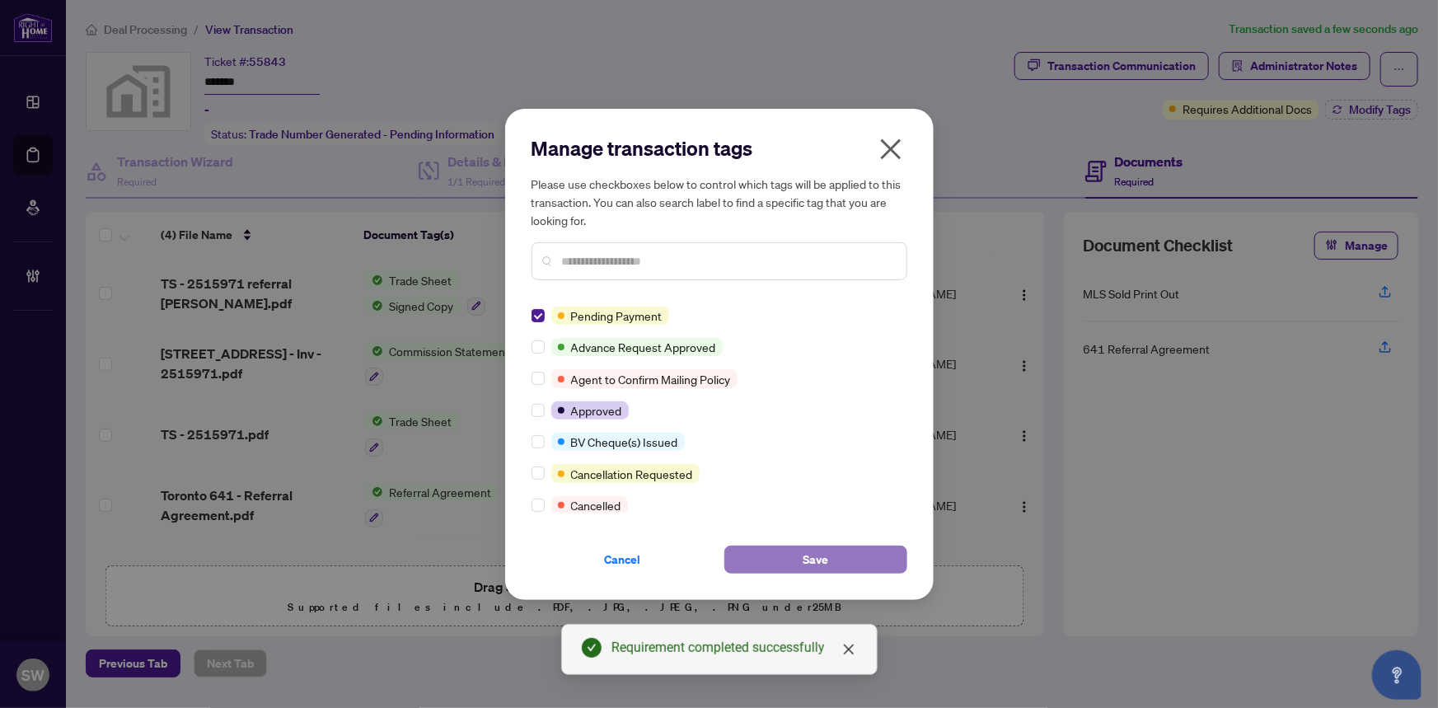
click at [784, 552] on button "Save" at bounding box center [815, 560] width 183 height 28
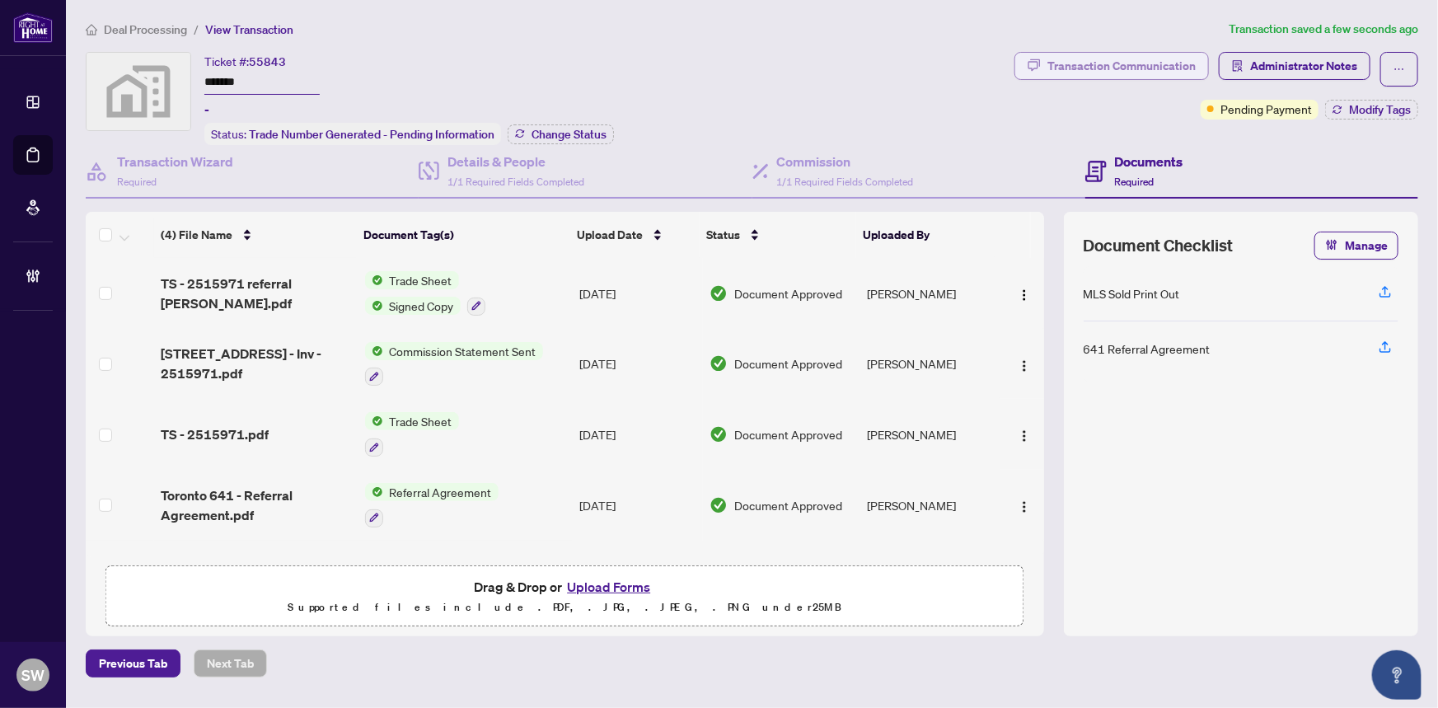
click at [1141, 67] on div "Transaction Communication" at bounding box center [1121, 66] width 148 height 26
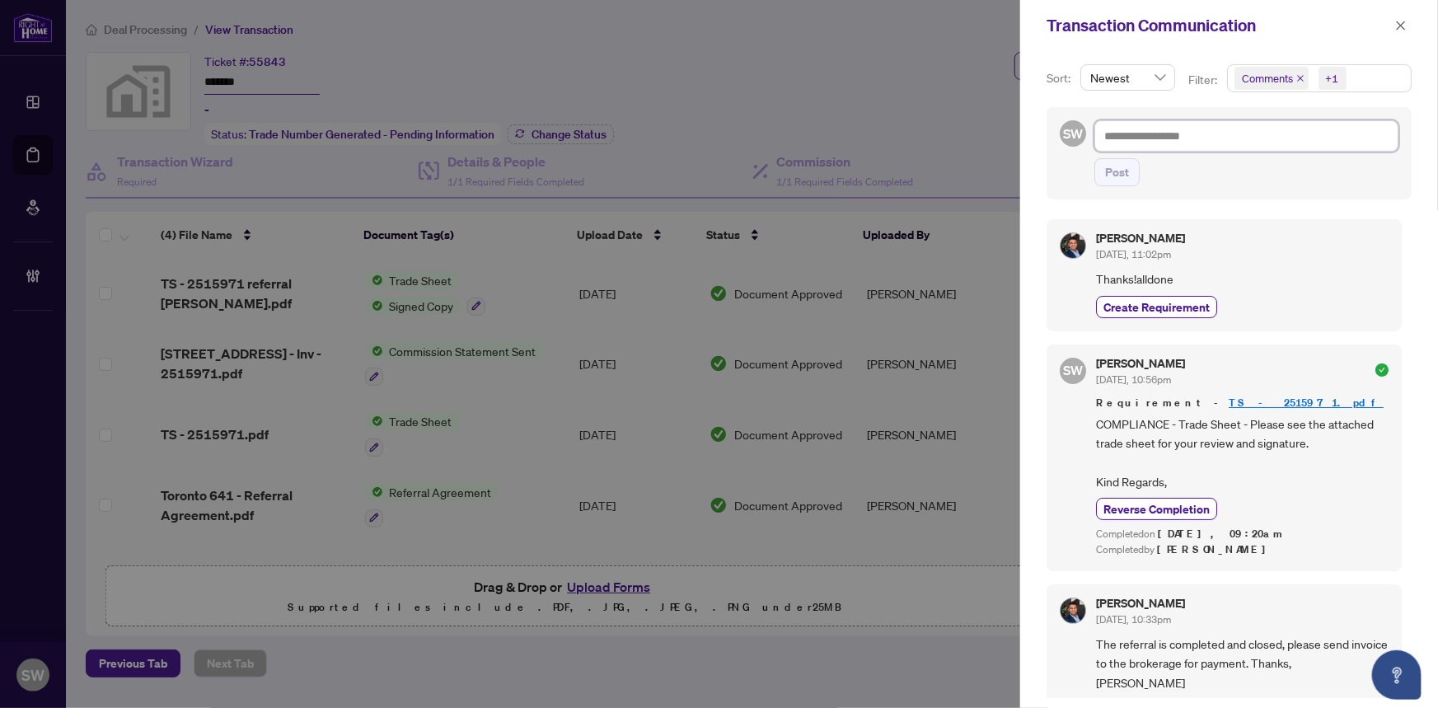
click at [1136, 136] on textarea at bounding box center [1246, 135] width 304 height 31
type textarea "*"
type textarea "**"
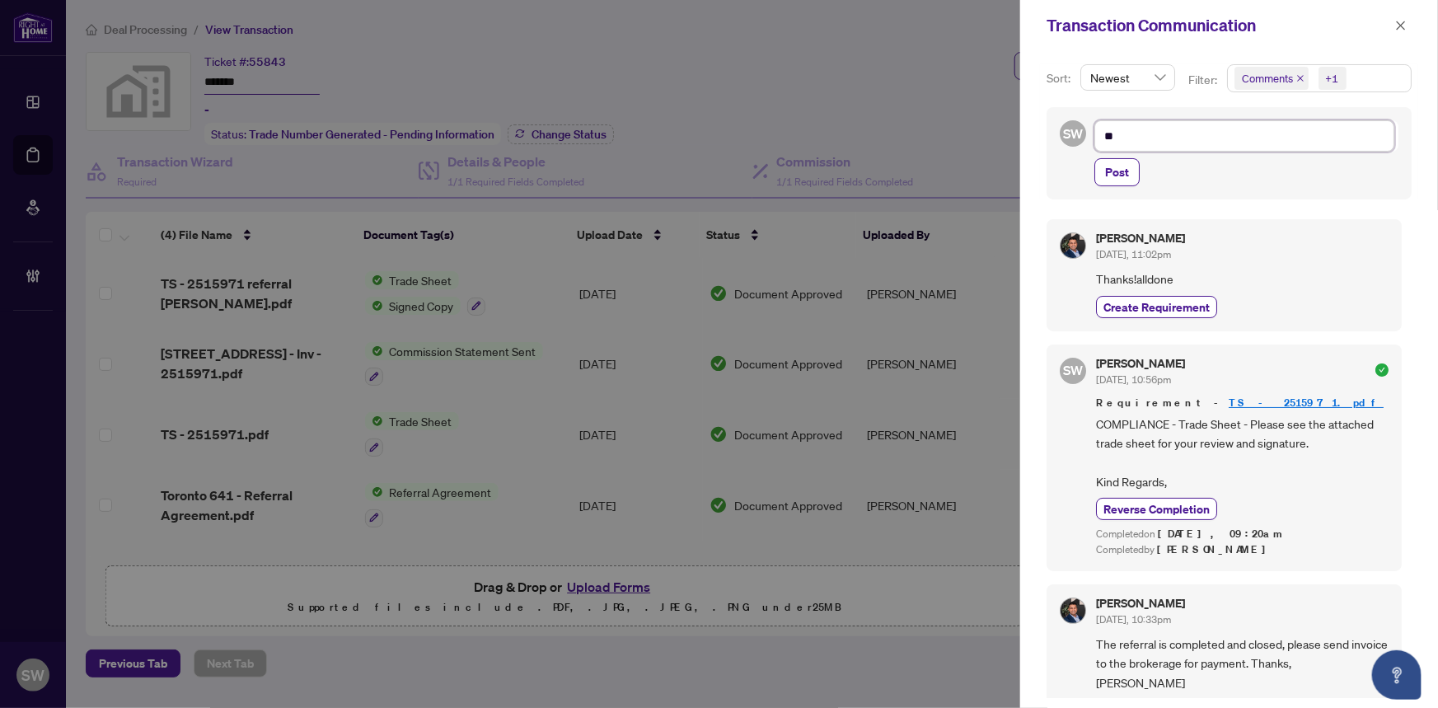
type textarea "***"
type textarea "****"
type textarea "*****"
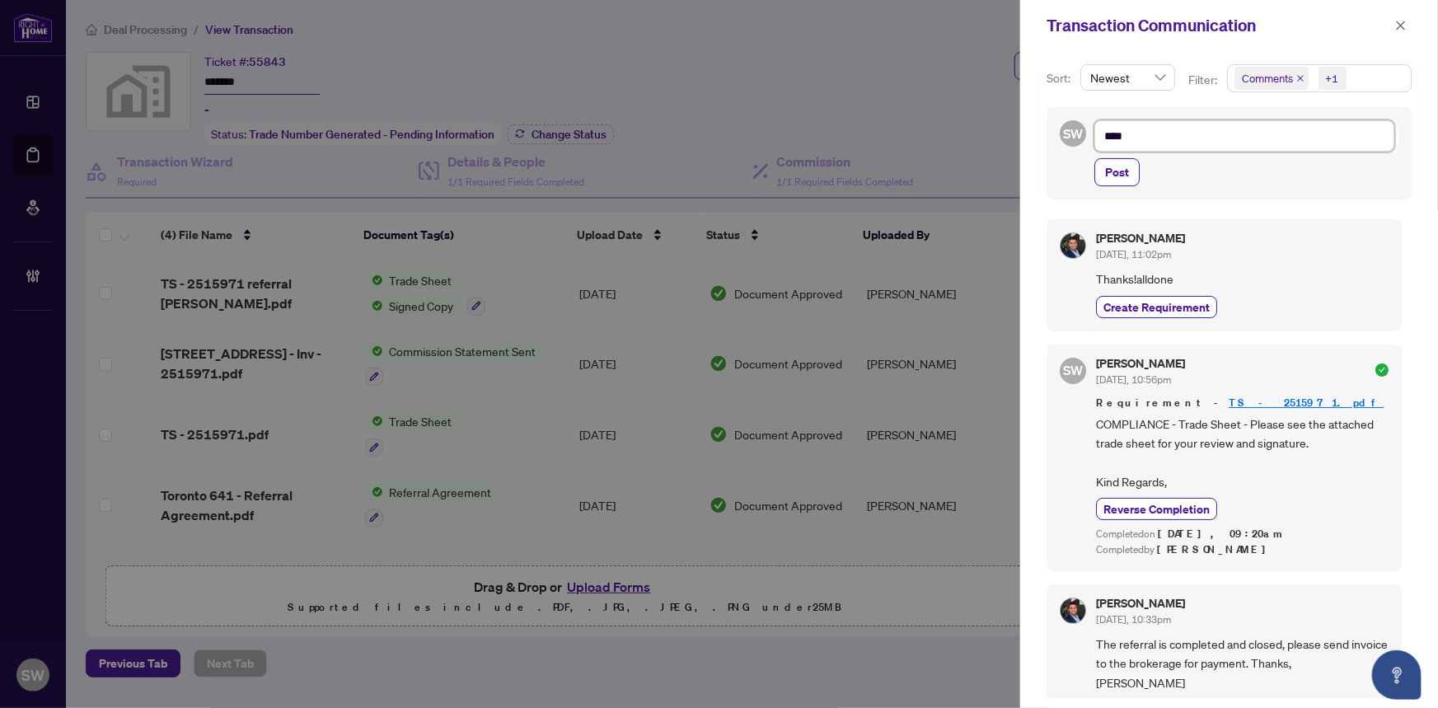
type textarea "*****"
type textarea "******"
type textarea "*******"
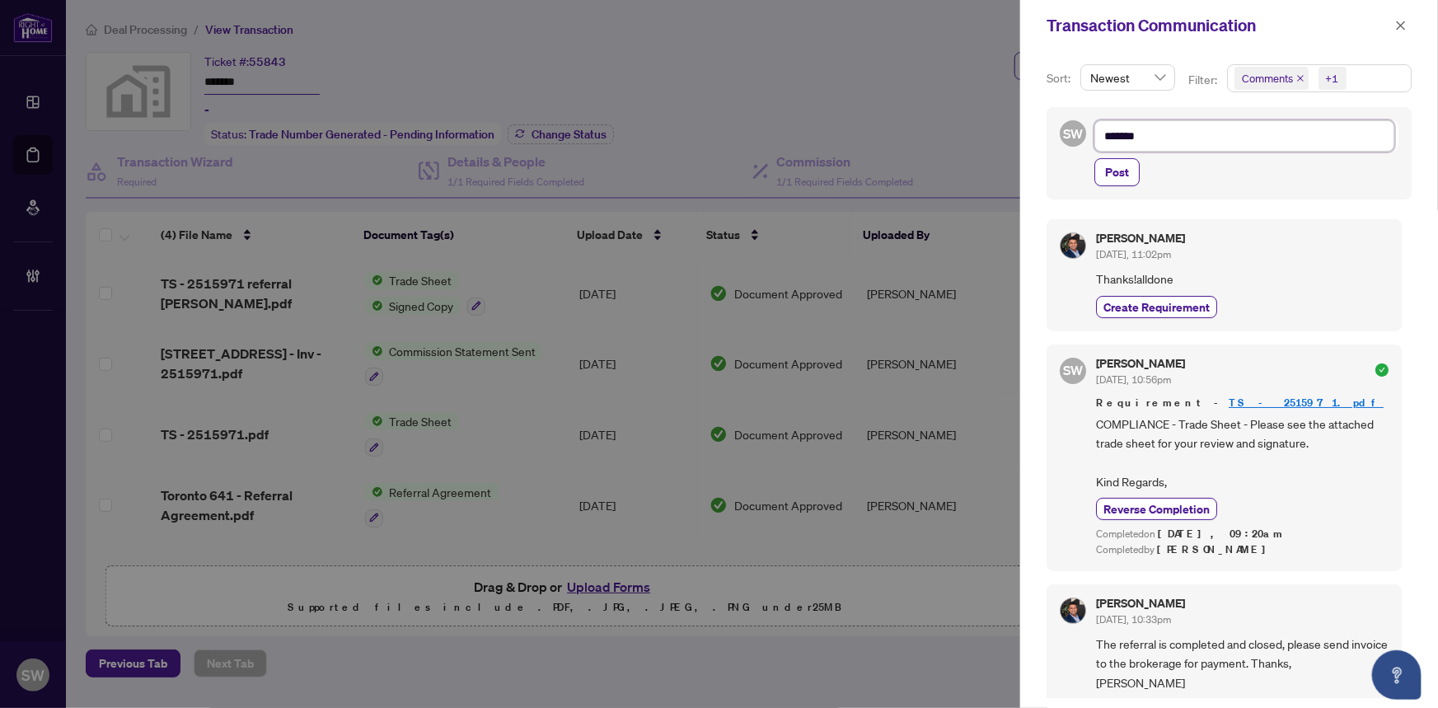
type textarea "*******"
type textarea "*********"
type textarea "**********"
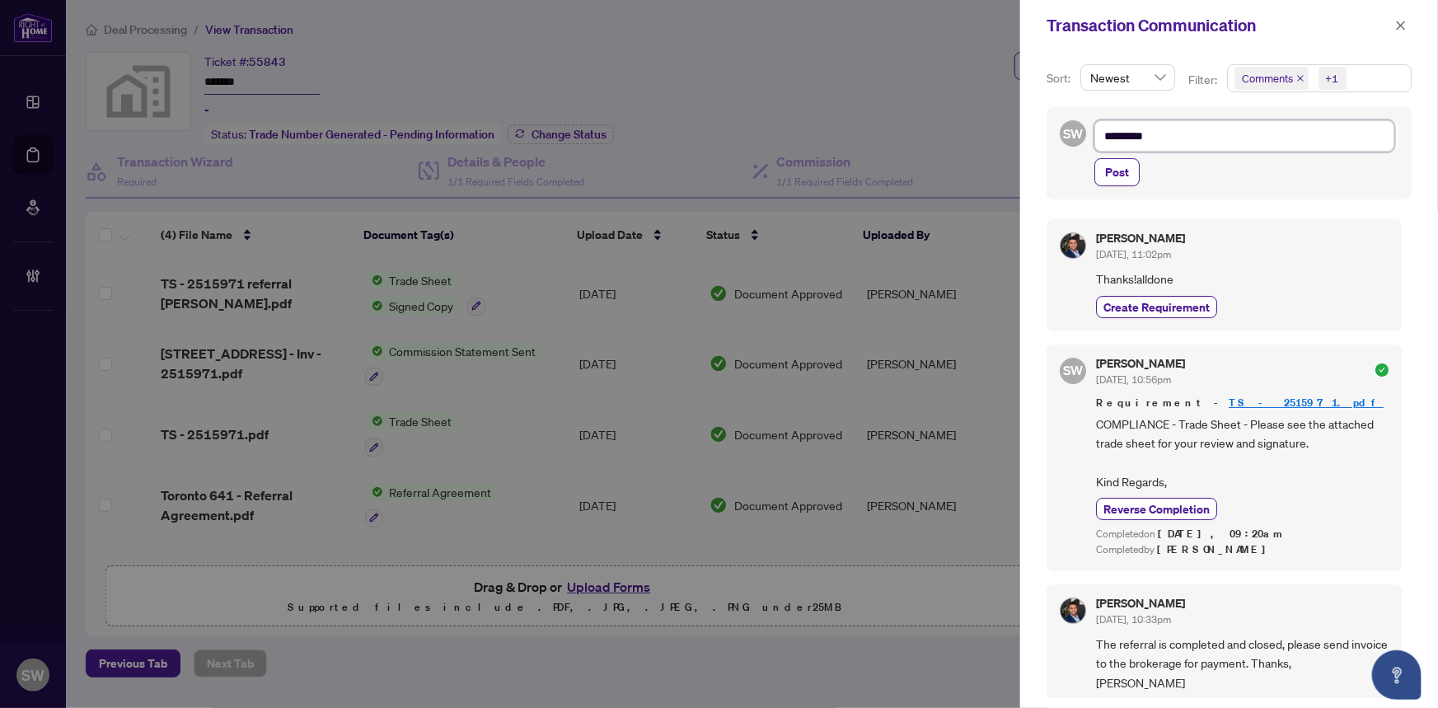
type textarea "**********"
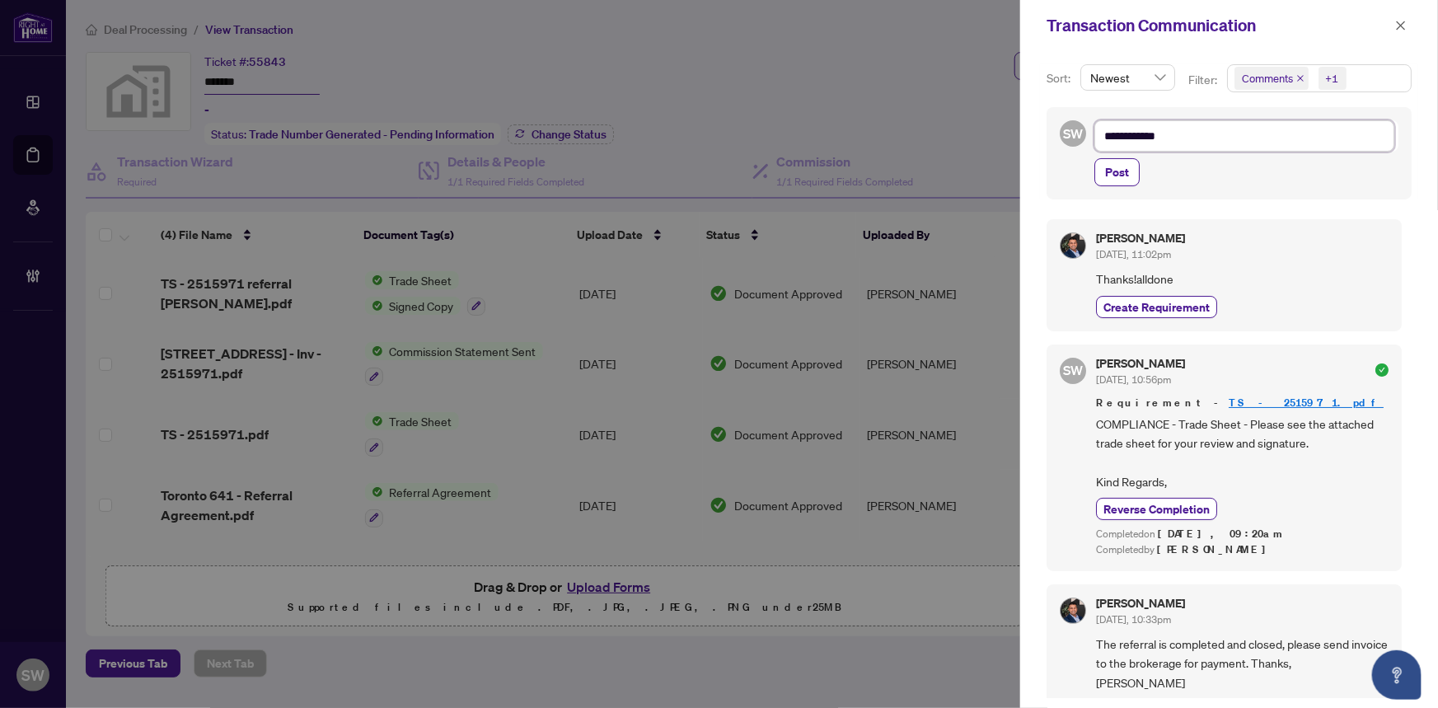
type textarea "**********"
type textarea "*"
type textarea "**"
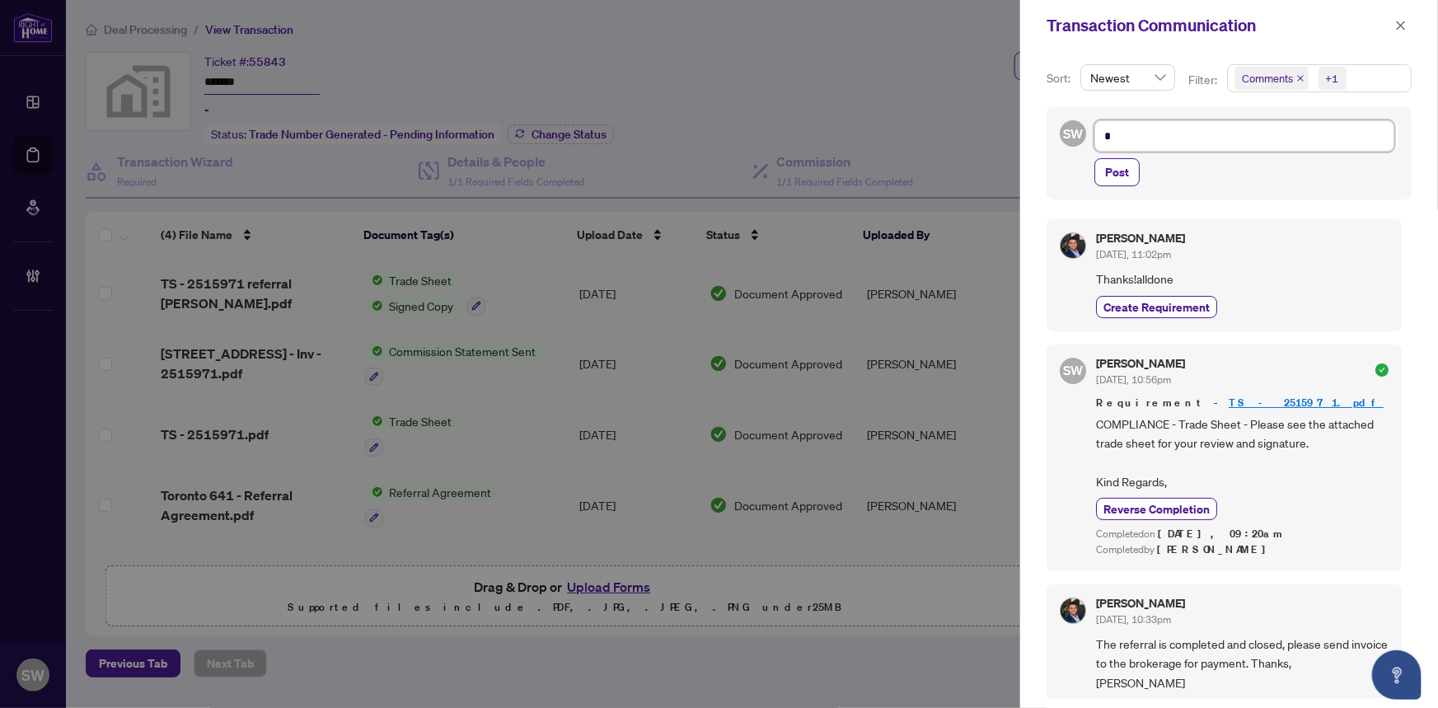
type textarea "**"
type textarea "***"
type textarea "****"
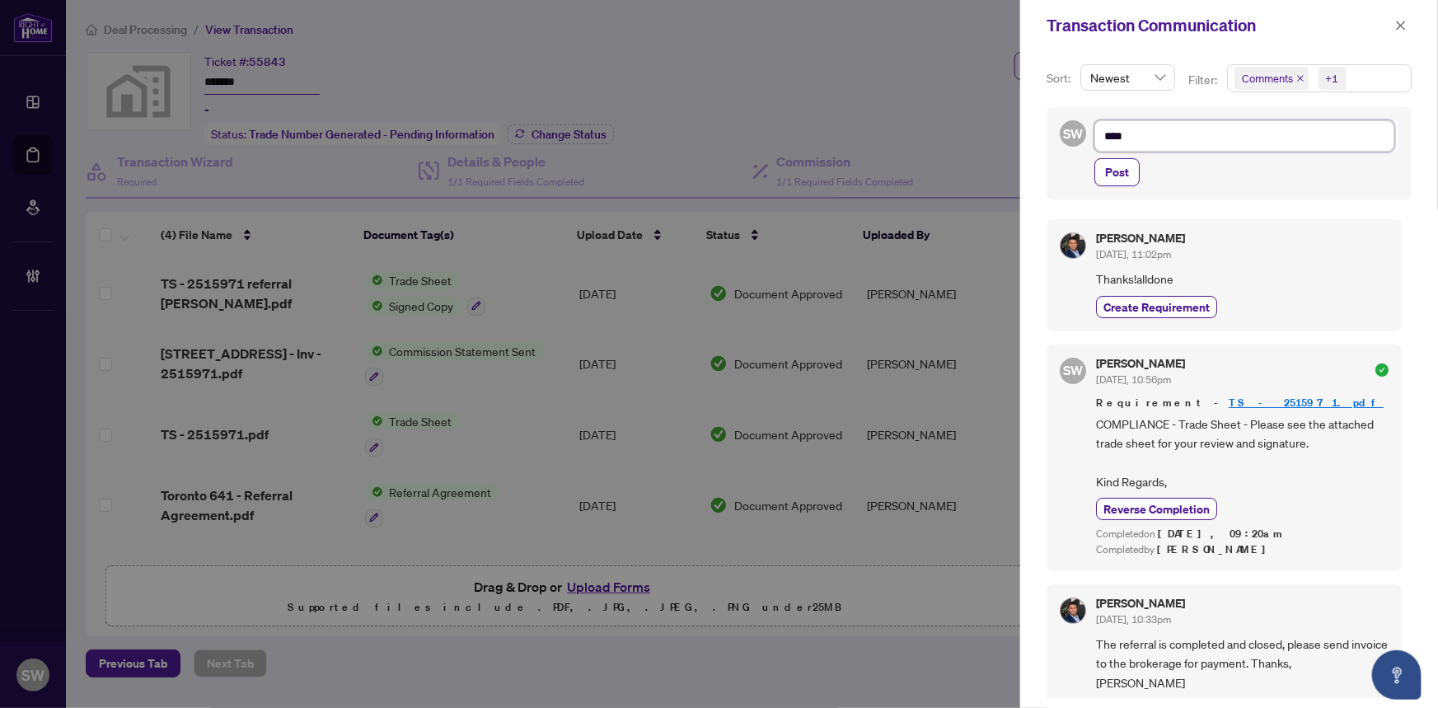
type textarea "*****"
type textarea "******"
type textarea "*******"
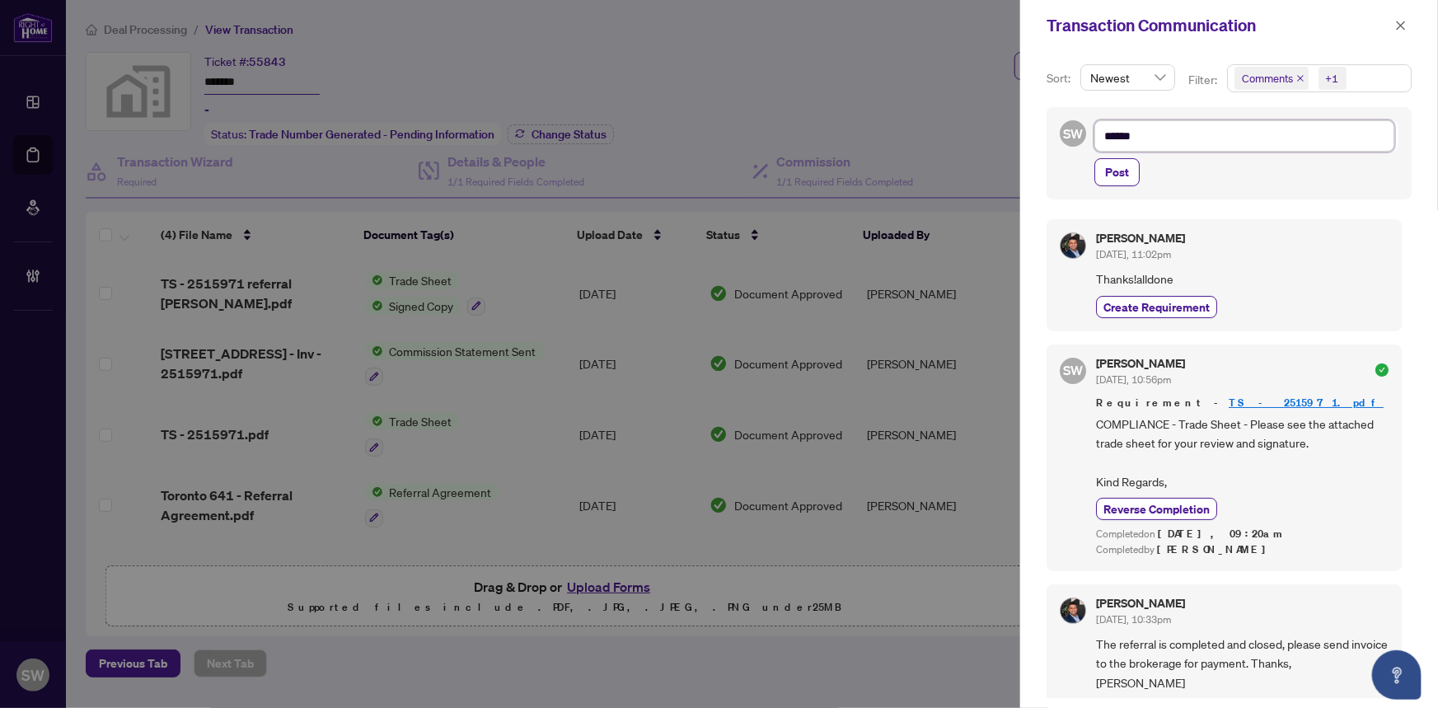
type textarea "*******"
type textarea "*********"
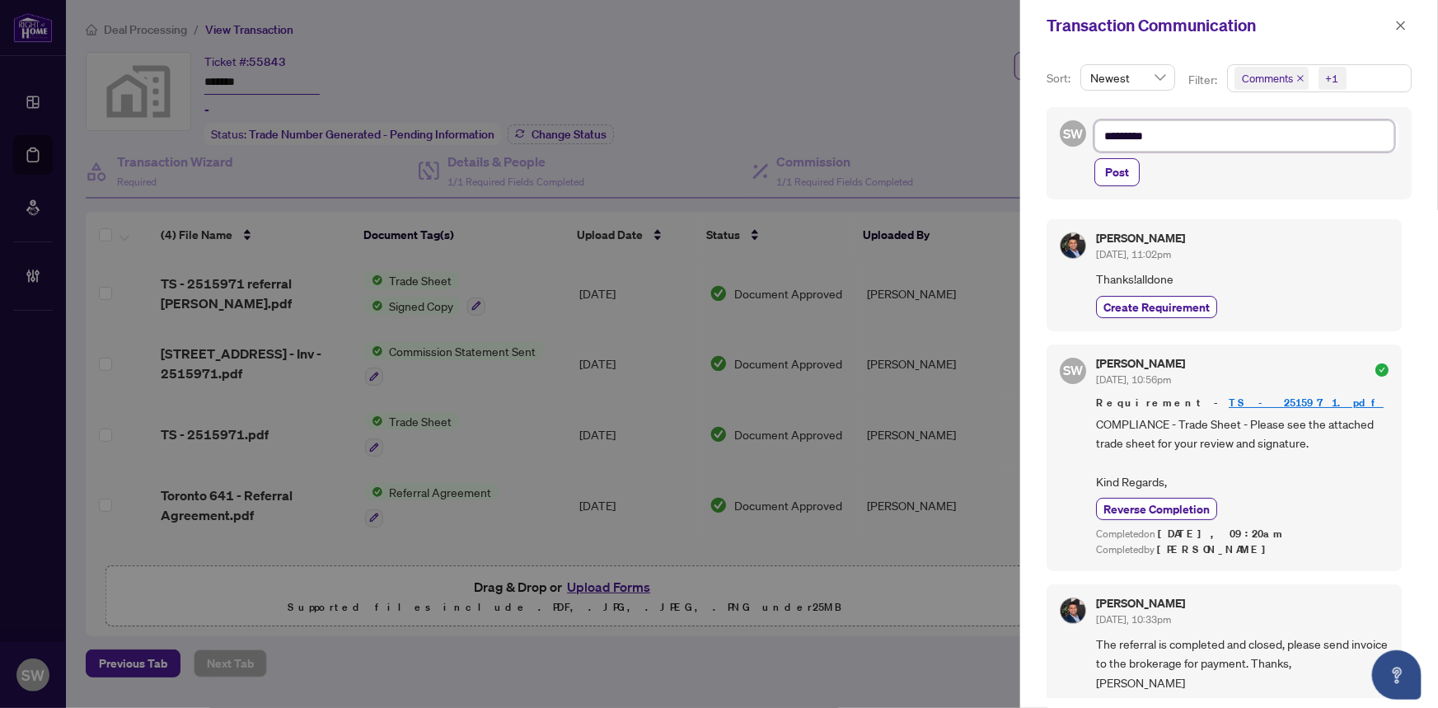
type textarea "**********"
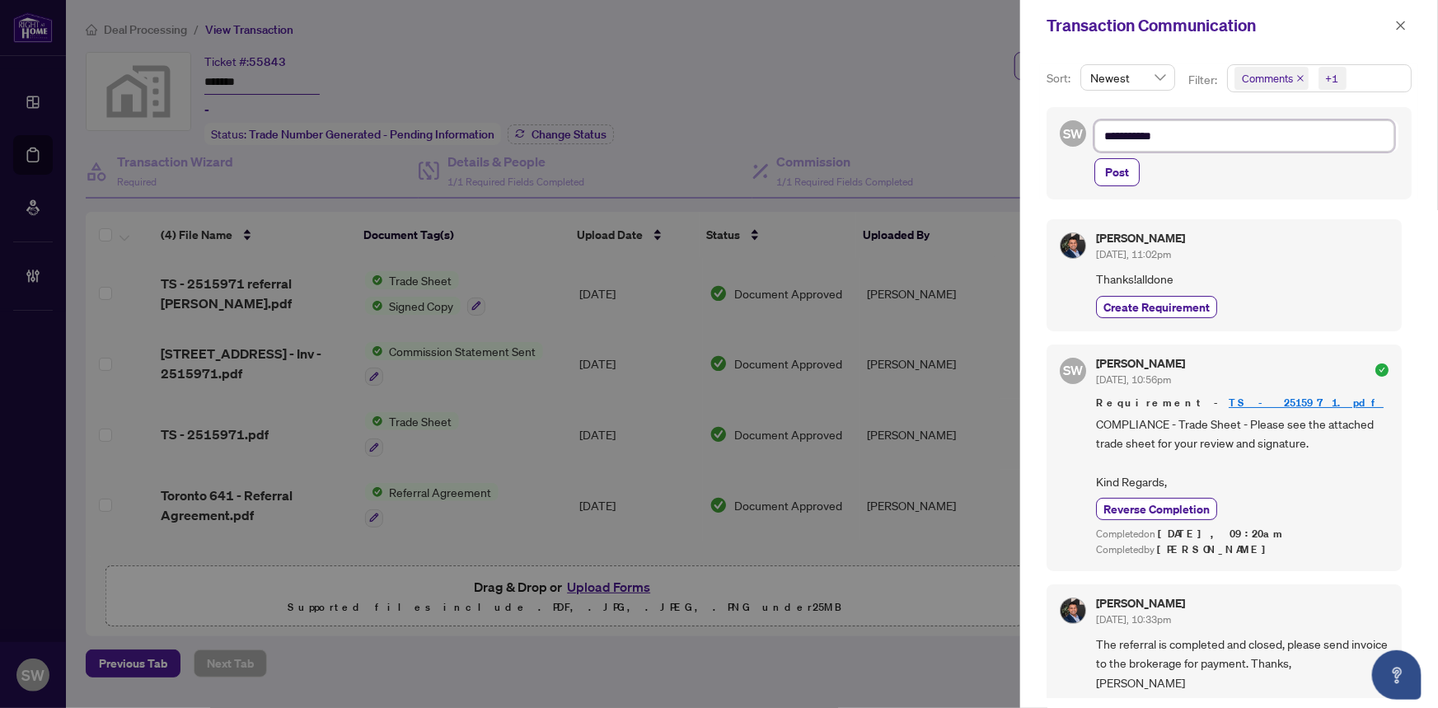
type textarea "**********"
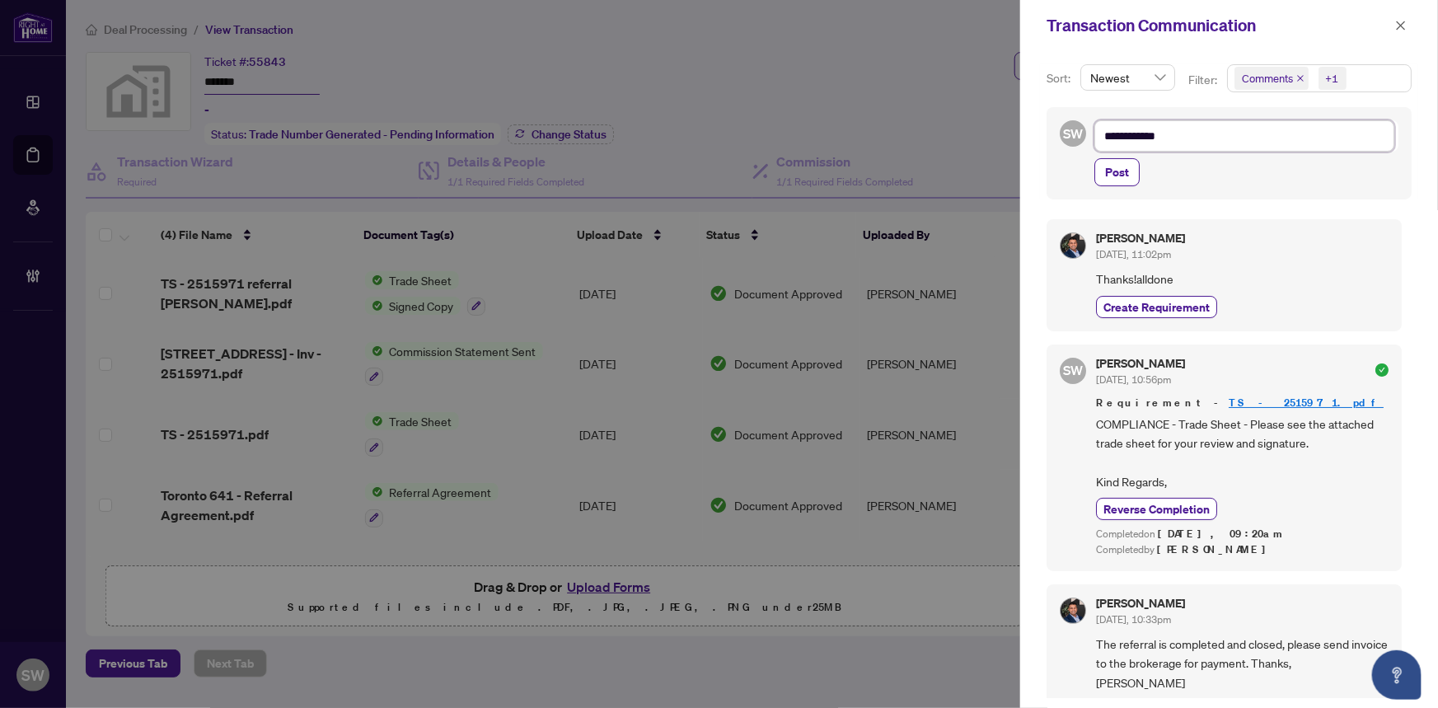
type textarea "**********"
paste textarea "**********"
type textarea "**********"
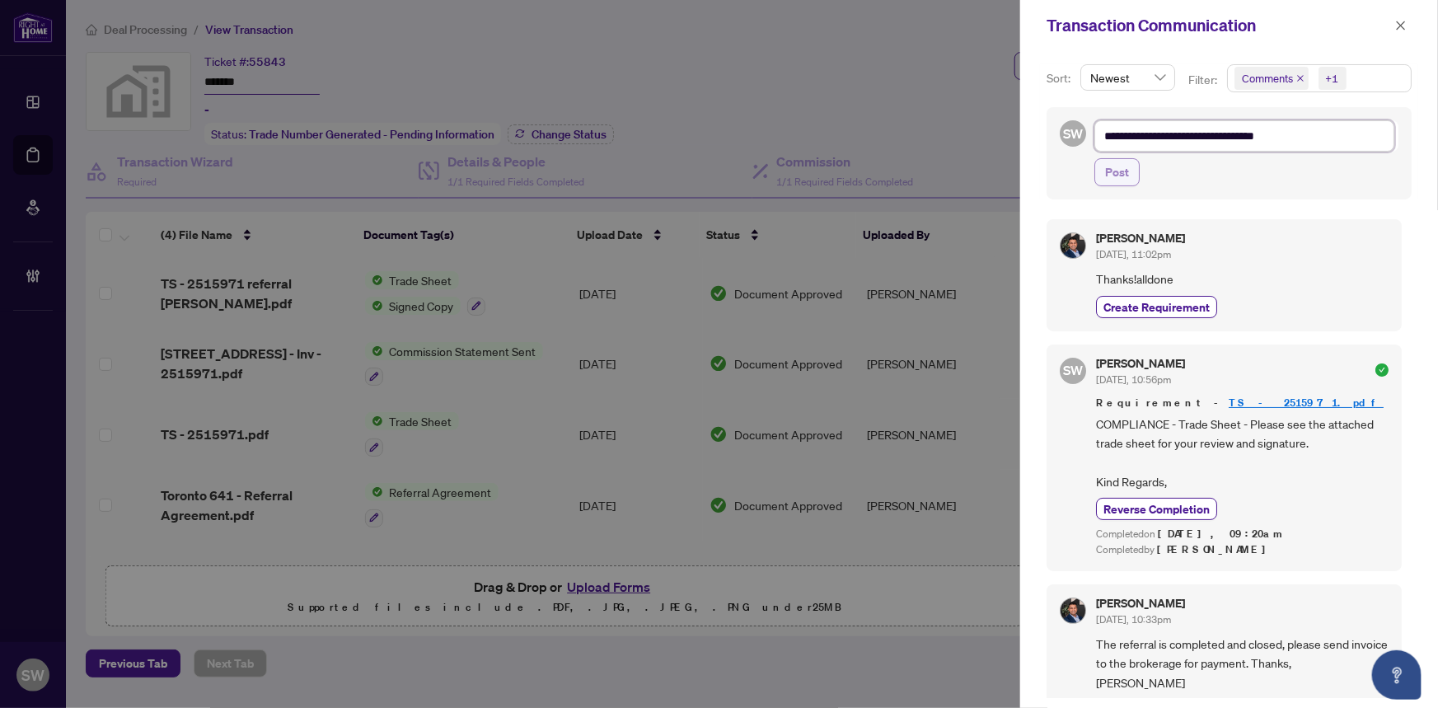
type textarea "**********"
click at [1115, 176] on span "Post" at bounding box center [1117, 172] width 24 height 26
type textarea "**********"
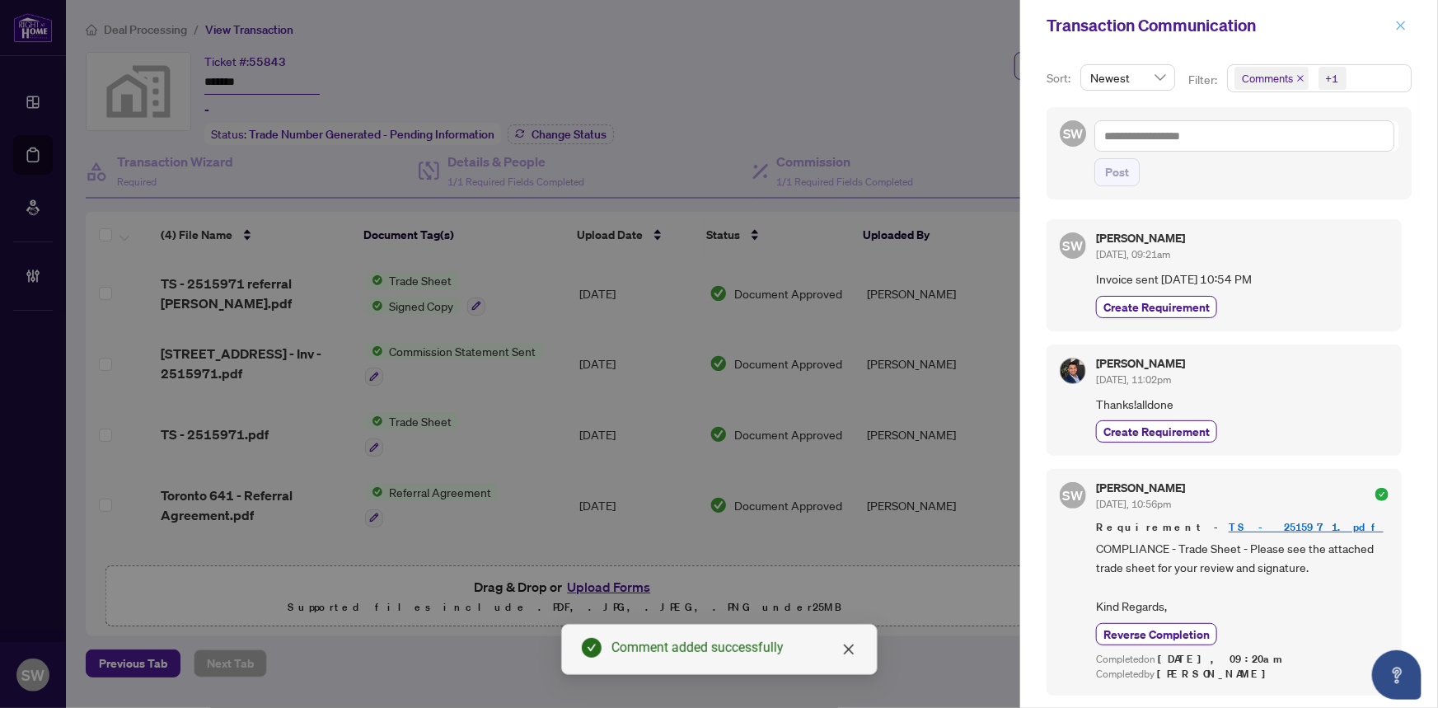
click at [1393, 24] on button "button" at bounding box center [1400, 26] width 21 height 20
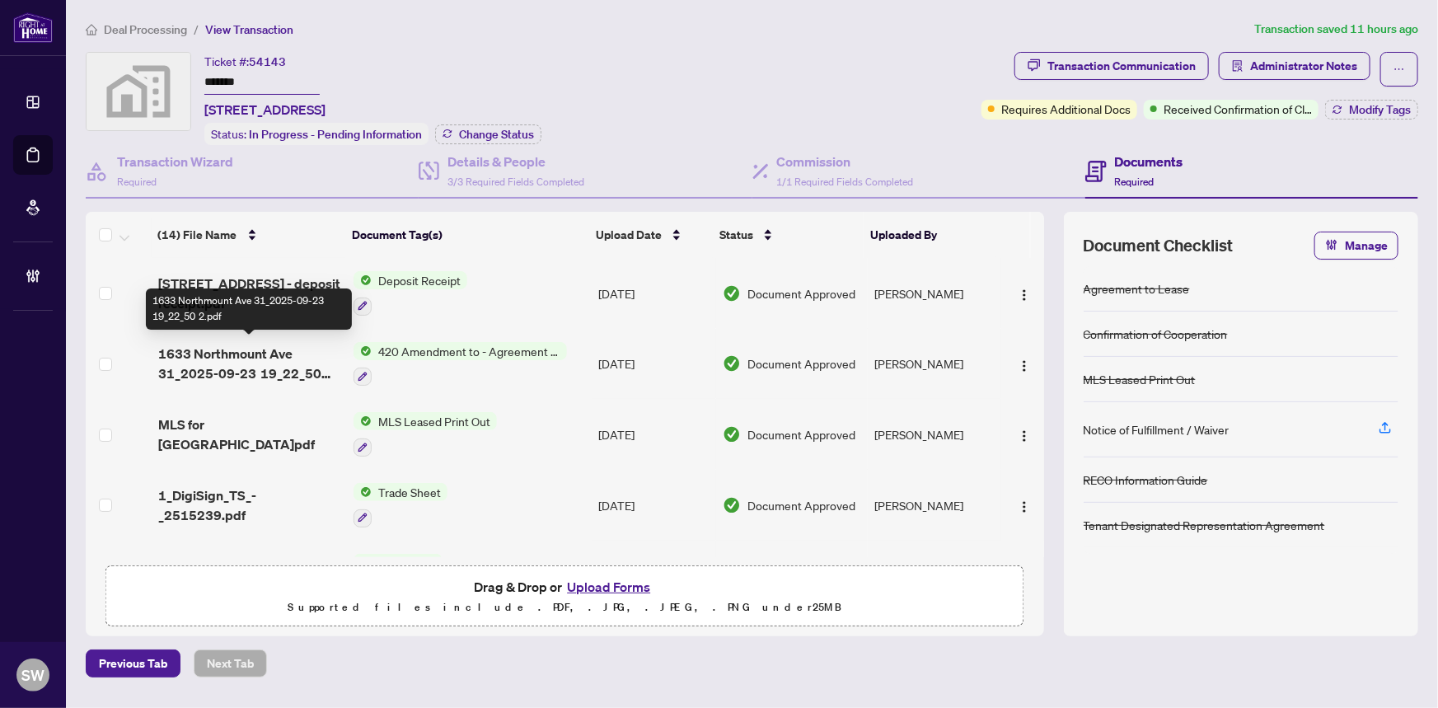
click at [260, 355] on span "1633 Northmount Ave 31_2025-09-23 19_22_50 2.pdf" at bounding box center [249, 364] width 183 height 40
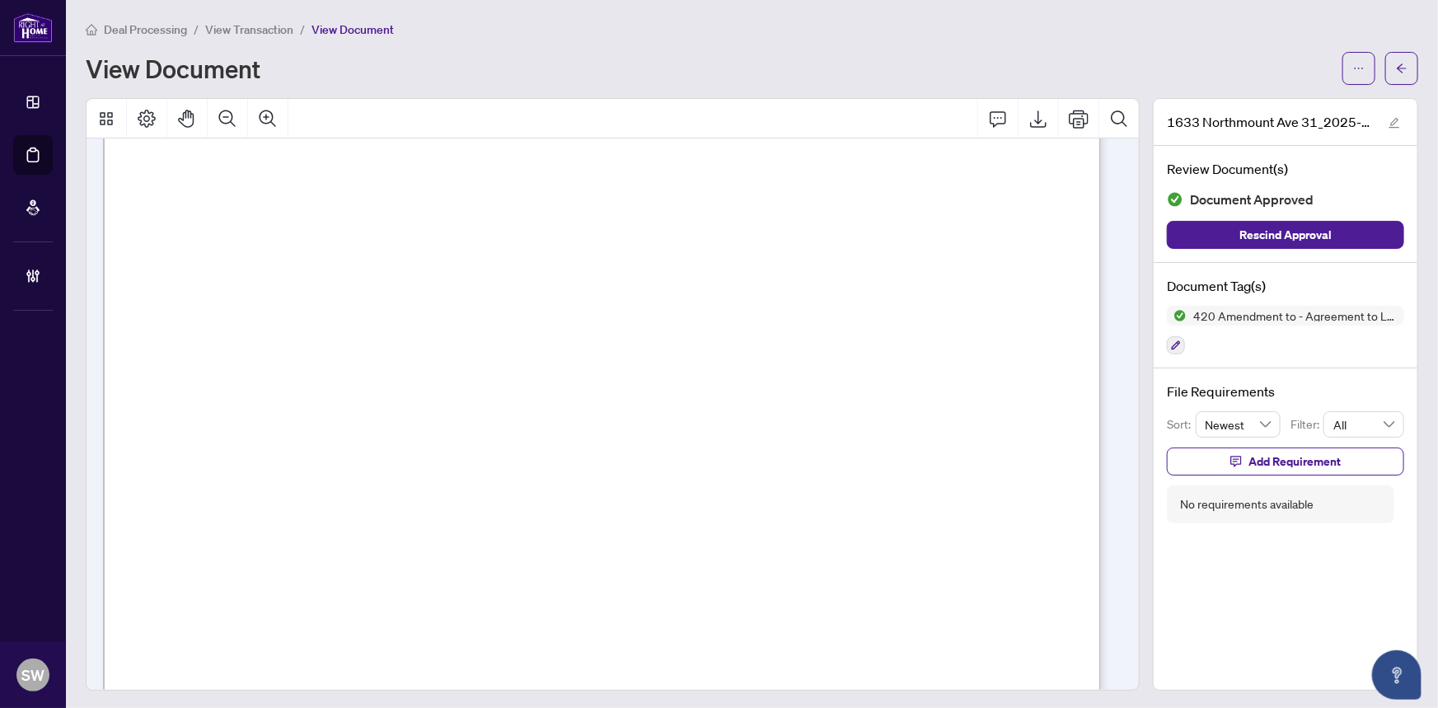
scroll to position [749, 0]
click at [1396, 73] on span "button" at bounding box center [1402, 68] width 12 height 26
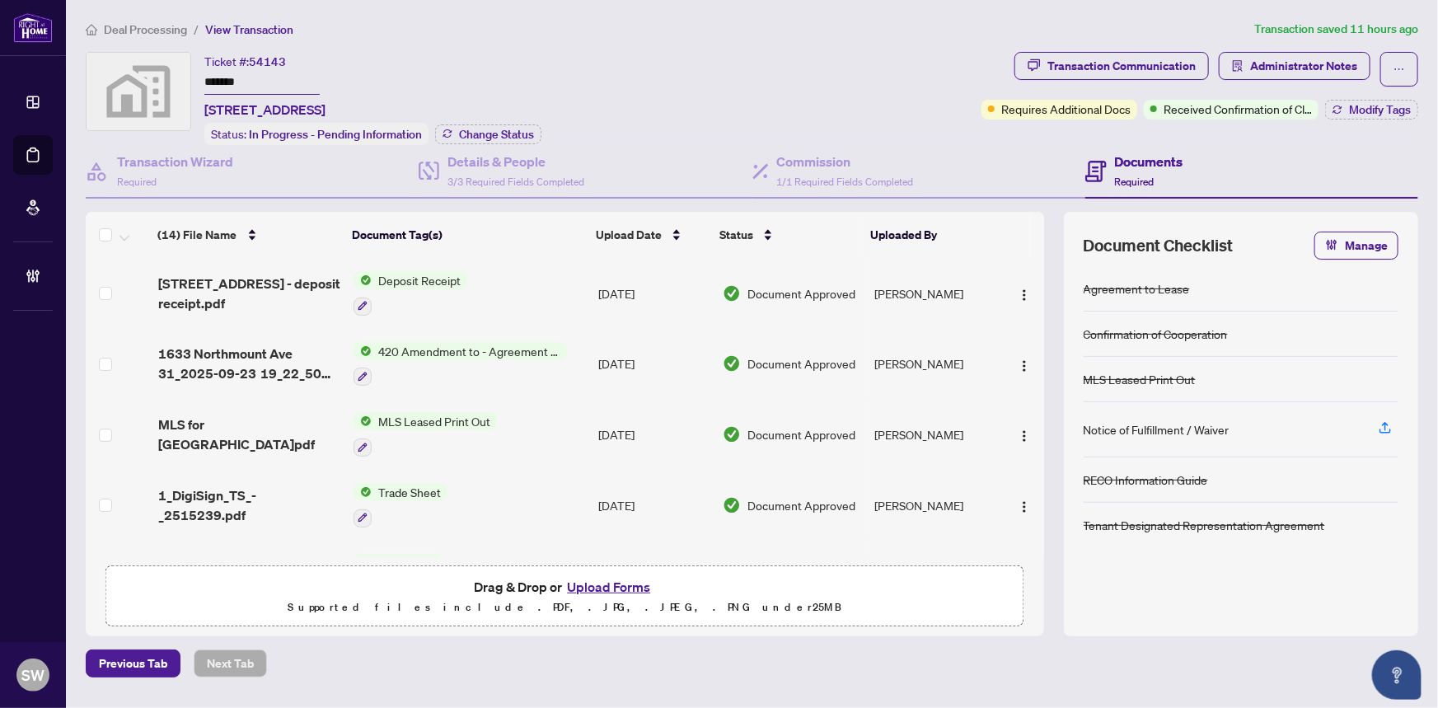
click at [219, 82] on input "*******" at bounding box center [261, 83] width 115 height 24
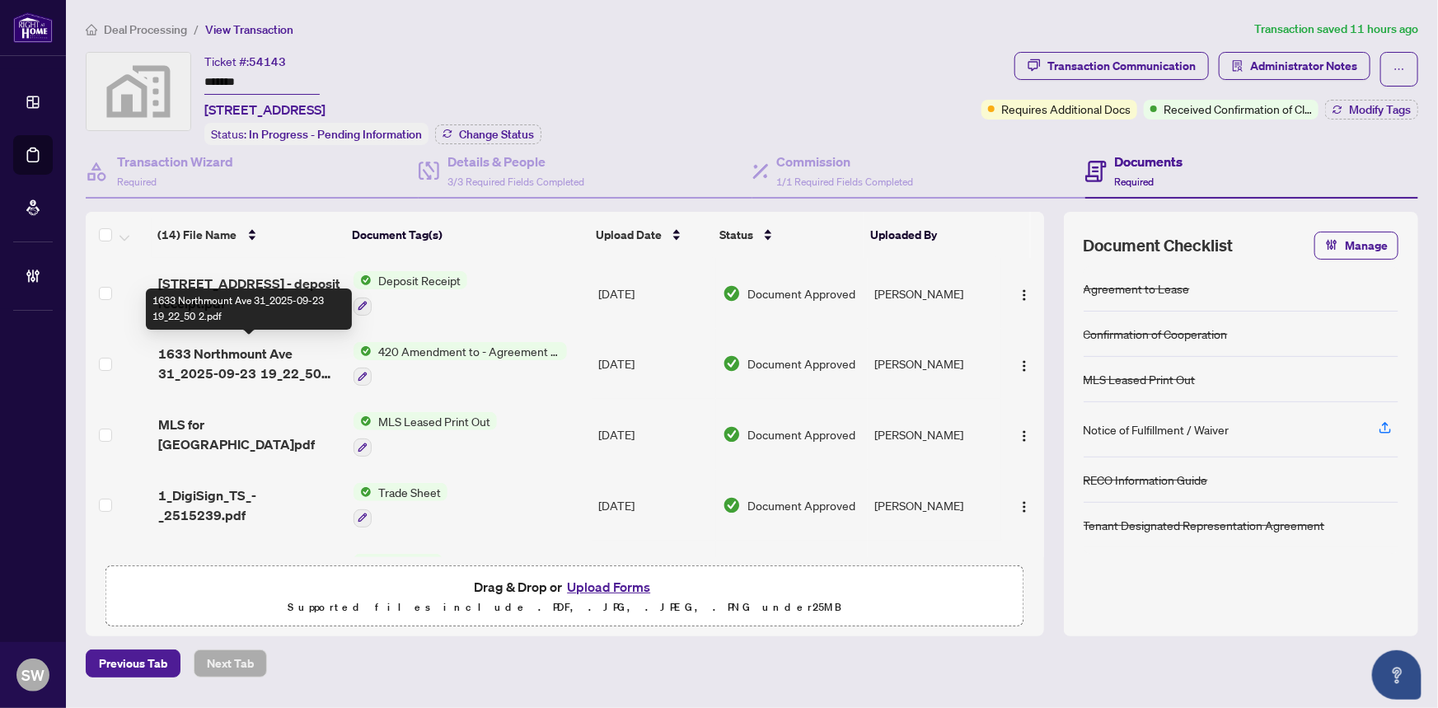
click at [249, 353] on span "1633 Northmount Ave 31_2025-09-23 19_22_50 2.pdf" at bounding box center [249, 364] width 183 height 40
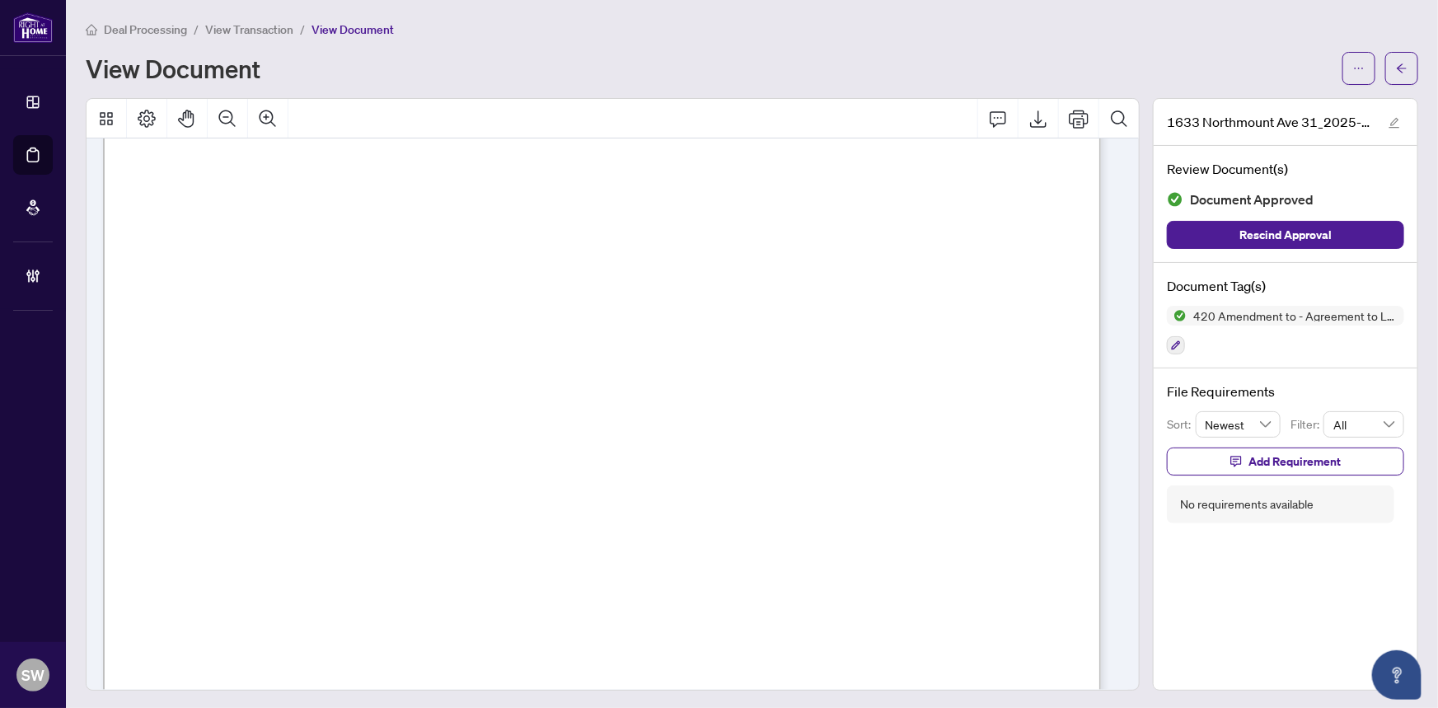
scroll to position [674, 0]
click at [1401, 61] on button "button" at bounding box center [1401, 68] width 33 height 33
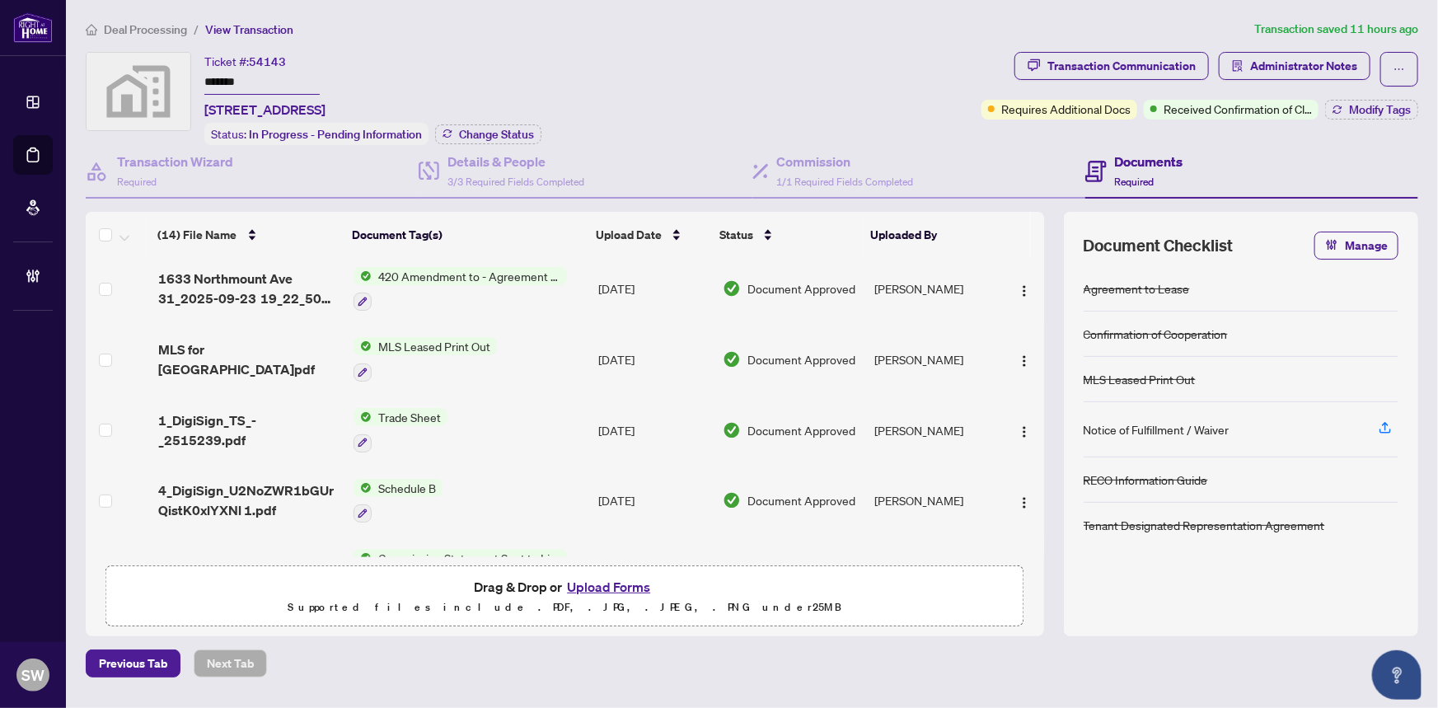
scroll to position [74, 0]
click at [360, 438] on icon "button" at bounding box center [363, 443] width 10 height 10
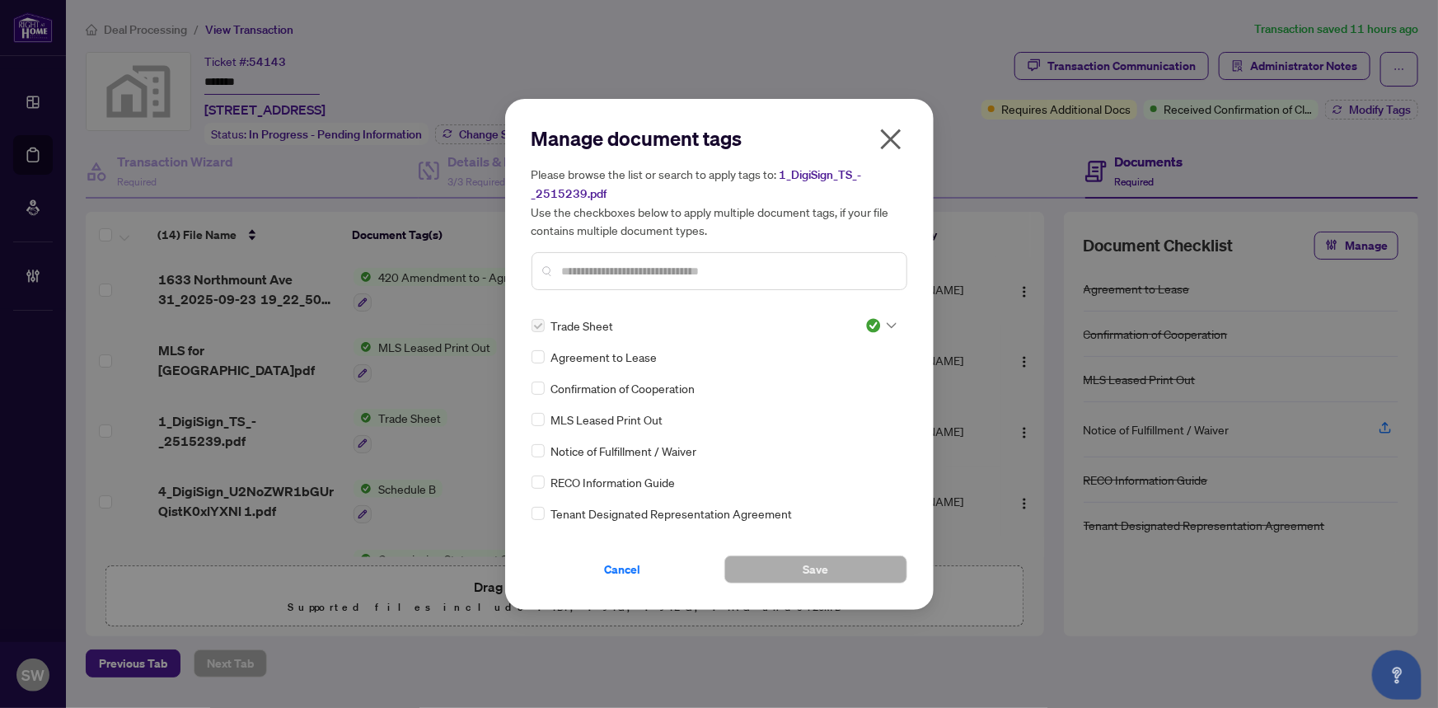
click at [609, 265] on input "text" at bounding box center [727, 271] width 331 height 18
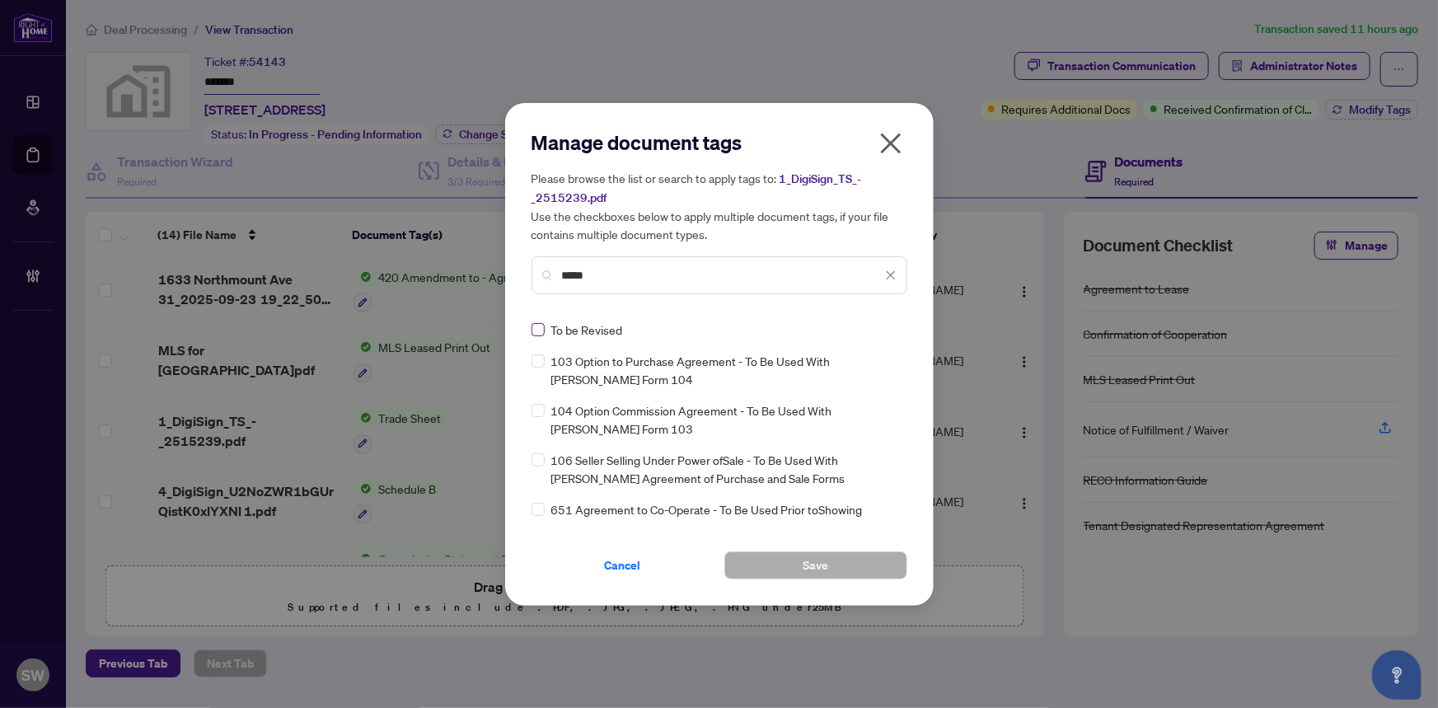
type input "*****"
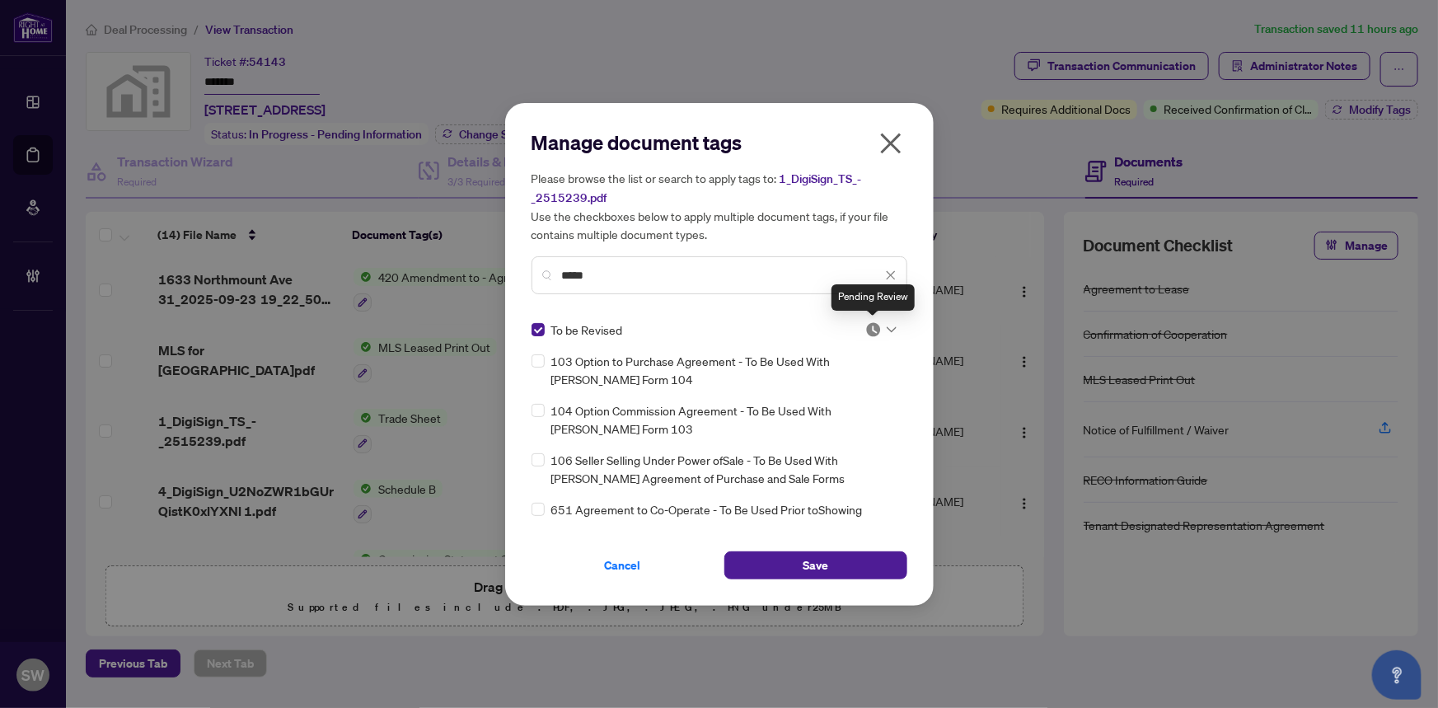
click at [873, 330] on img at bounding box center [873, 329] width 16 height 16
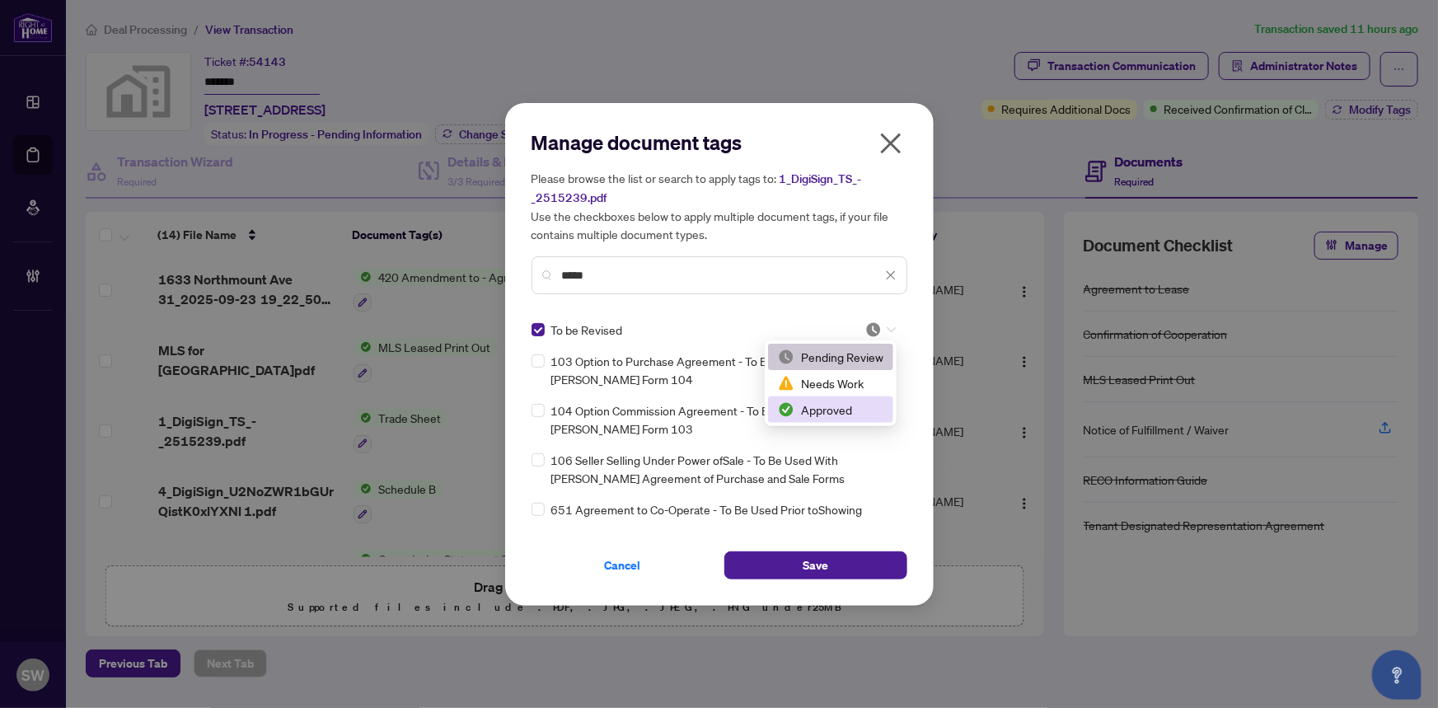
click at [852, 411] on div "Approved" at bounding box center [830, 409] width 105 height 18
drag, startPoint x: 611, startPoint y: 281, endPoint x: 437, endPoint y: 280, distance: 174.7
click at [438, 280] on div "Manage document tags Please browse the list or search to apply tags to: 1_DigiS…" at bounding box center [719, 354] width 1438 height 708
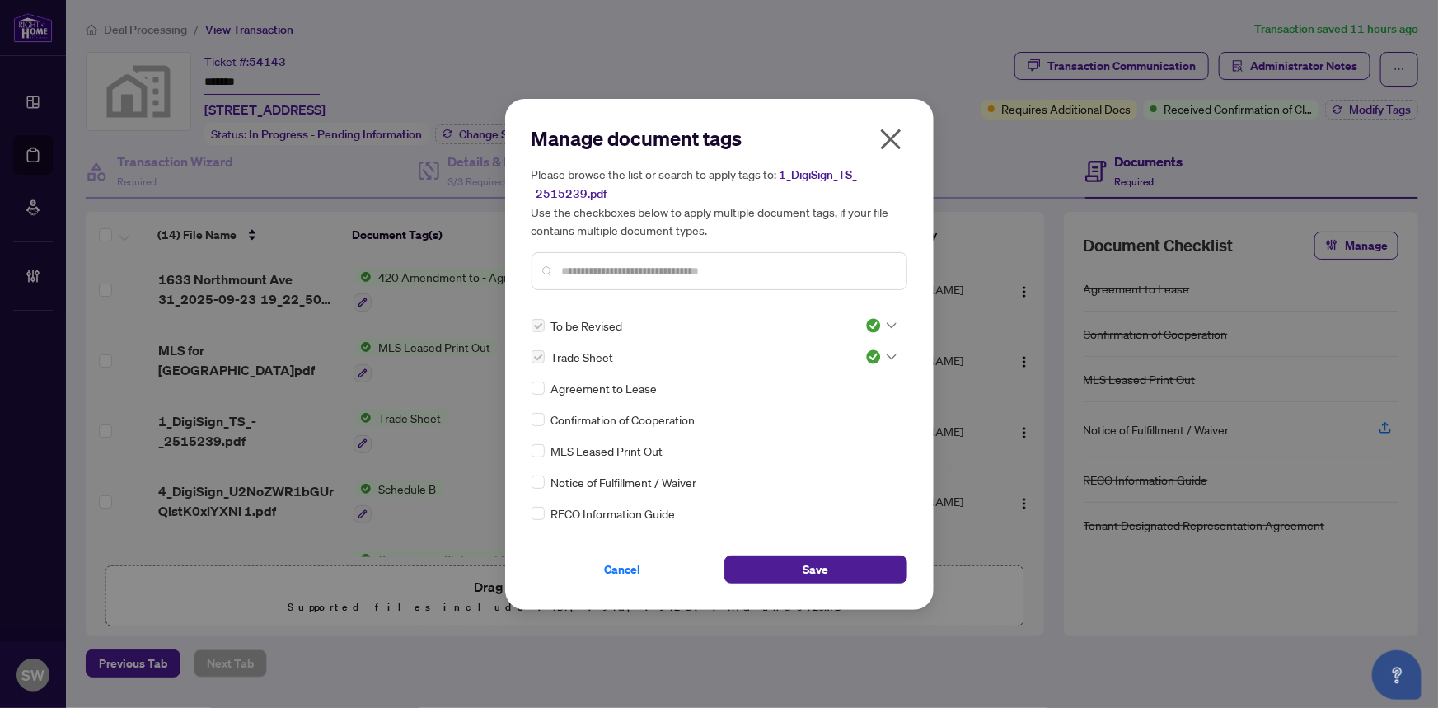
click at [872, 356] on img at bounding box center [873, 357] width 16 height 16
click at [845, 386] on div "Pending Review" at bounding box center [826, 384] width 105 height 18
click at [812, 566] on span "Save" at bounding box center [816, 569] width 26 height 26
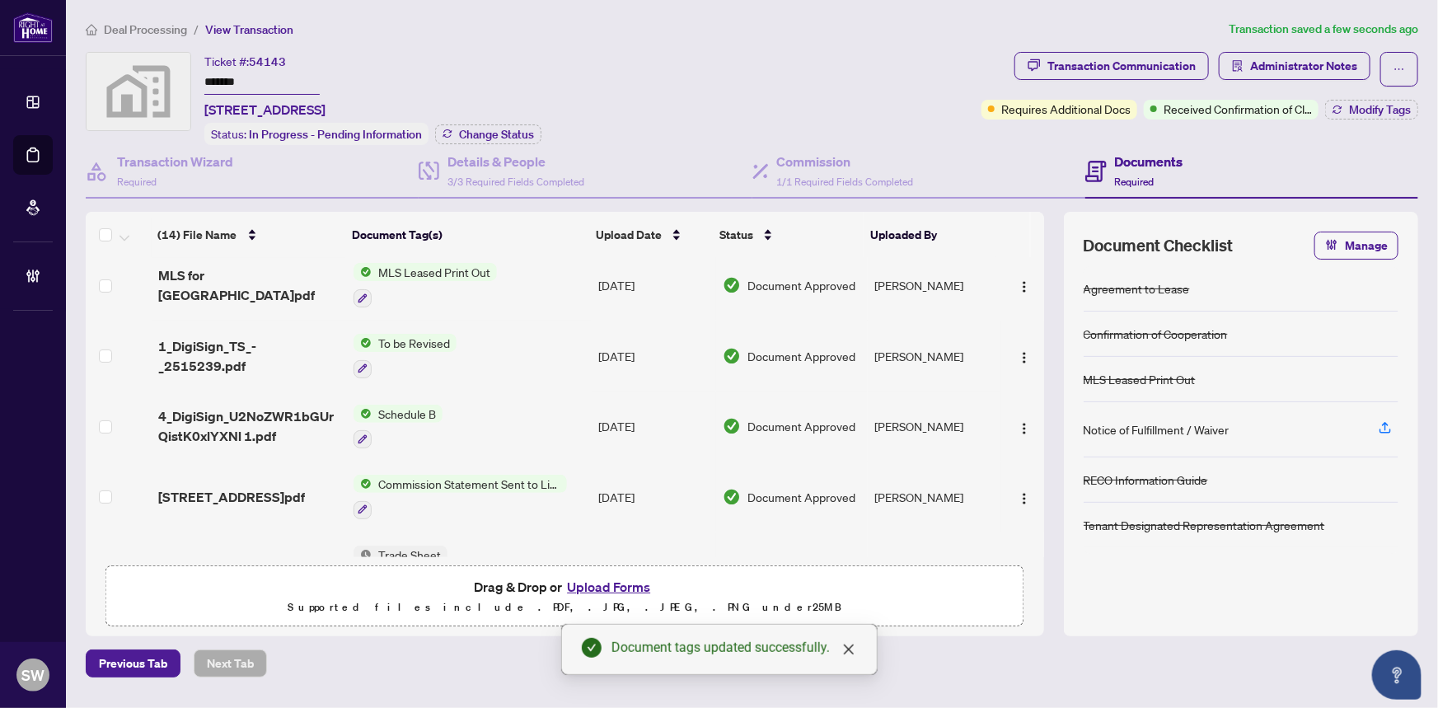
scroll to position [224, 0]
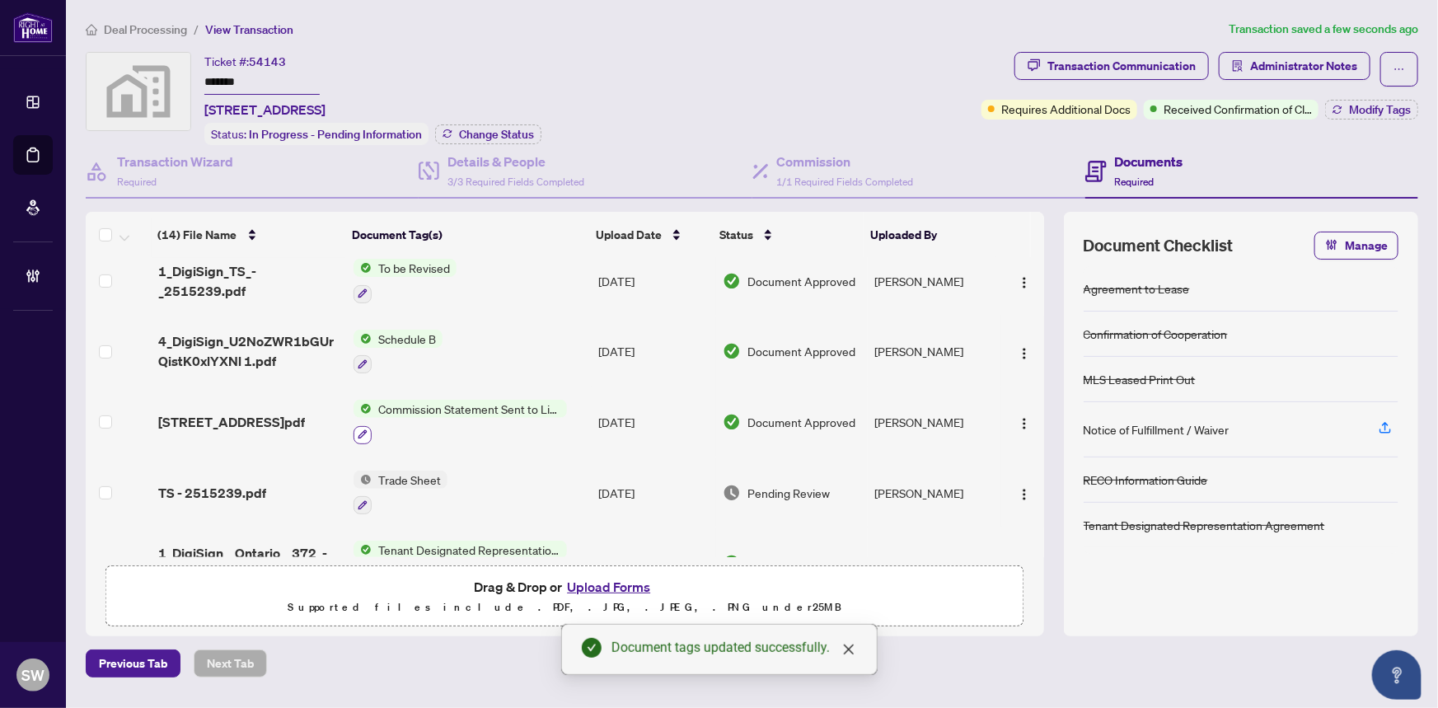
click at [361, 429] on icon "button" at bounding box center [363, 434] width 10 height 10
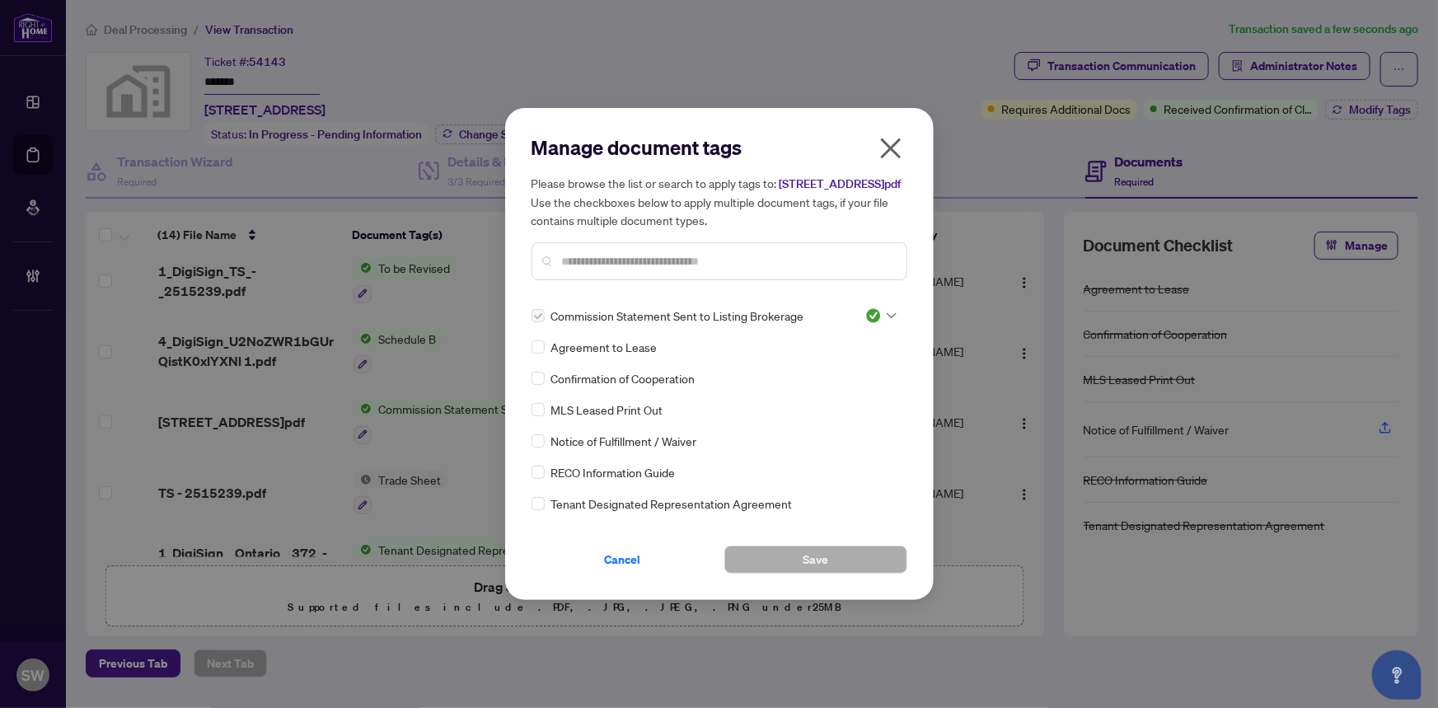
drag, startPoint x: 873, startPoint y: 326, endPoint x: 860, endPoint y: 344, distance: 22.4
click at [873, 324] on img at bounding box center [873, 315] width 16 height 16
click at [850, 349] on div "Pending Review" at bounding box center [826, 353] width 105 height 18
click at [590, 270] on input "text" at bounding box center [727, 261] width 331 height 18
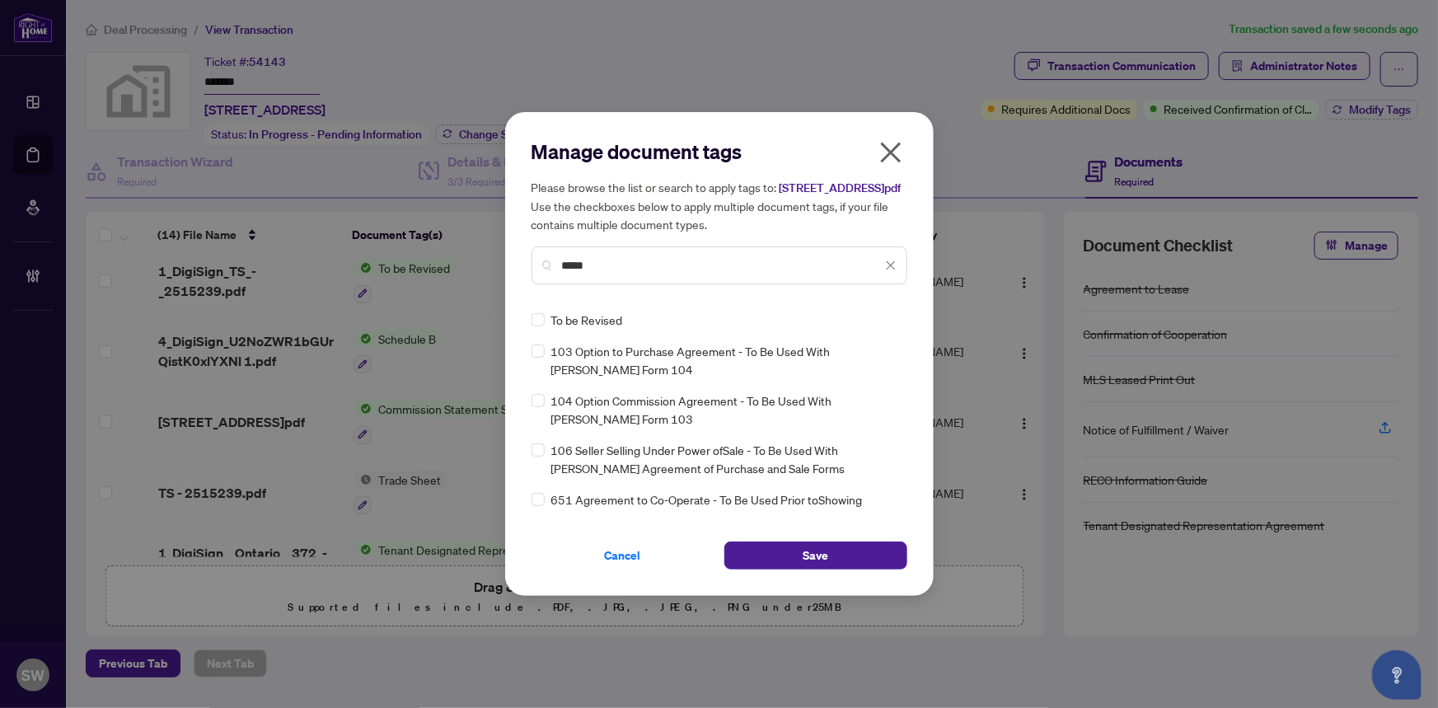
type input "*****"
click at [879, 328] on img at bounding box center [873, 319] width 16 height 16
click at [840, 406] on div "Approved" at bounding box center [830, 409] width 105 height 18
click at [825, 562] on span "Save" at bounding box center [816, 555] width 26 height 26
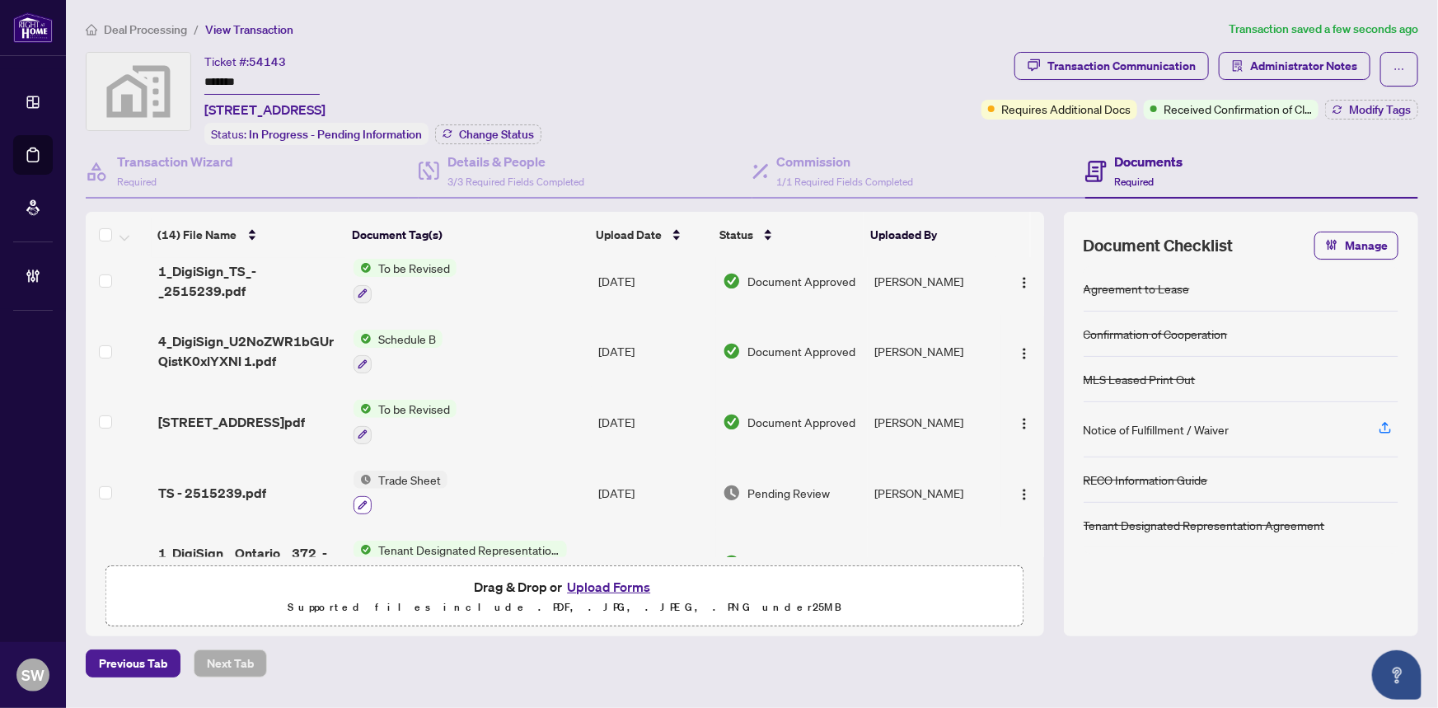
click at [363, 494] on div "(14) File Name Document Tag(s) Upload Date Status Uploaded By (14) File Name Do…" at bounding box center [565, 384] width 958 height 345
click at [359, 500] on icon "button" at bounding box center [363, 505] width 10 height 10
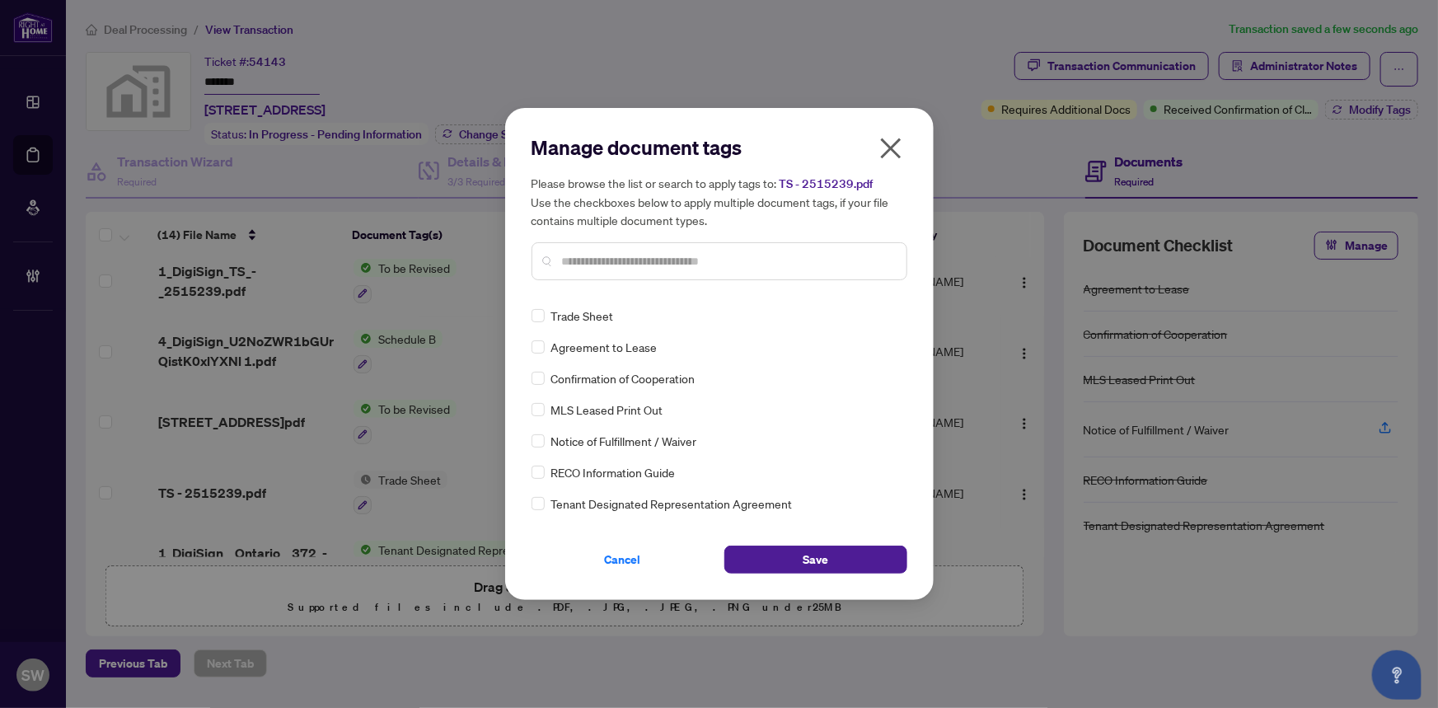
click at [587, 266] on input "text" at bounding box center [727, 261] width 331 height 18
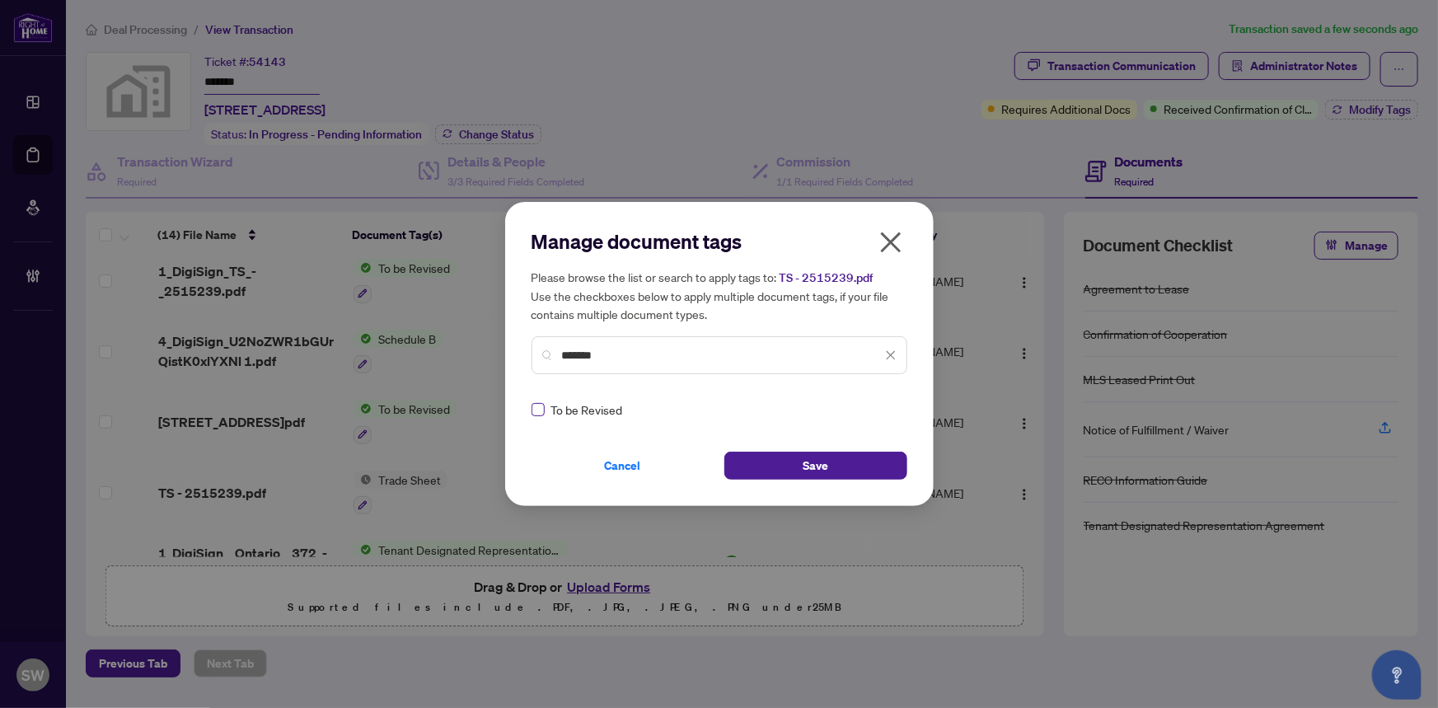
type input "*******"
click at [879, 405] on div at bounding box center [880, 409] width 31 height 16
click at [831, 482] on div "Approved" at bounding box center [826, 490] width 105 height 18
click at [833, 467] on button "Save" at bounding box center [815, 466] width 183 height 28
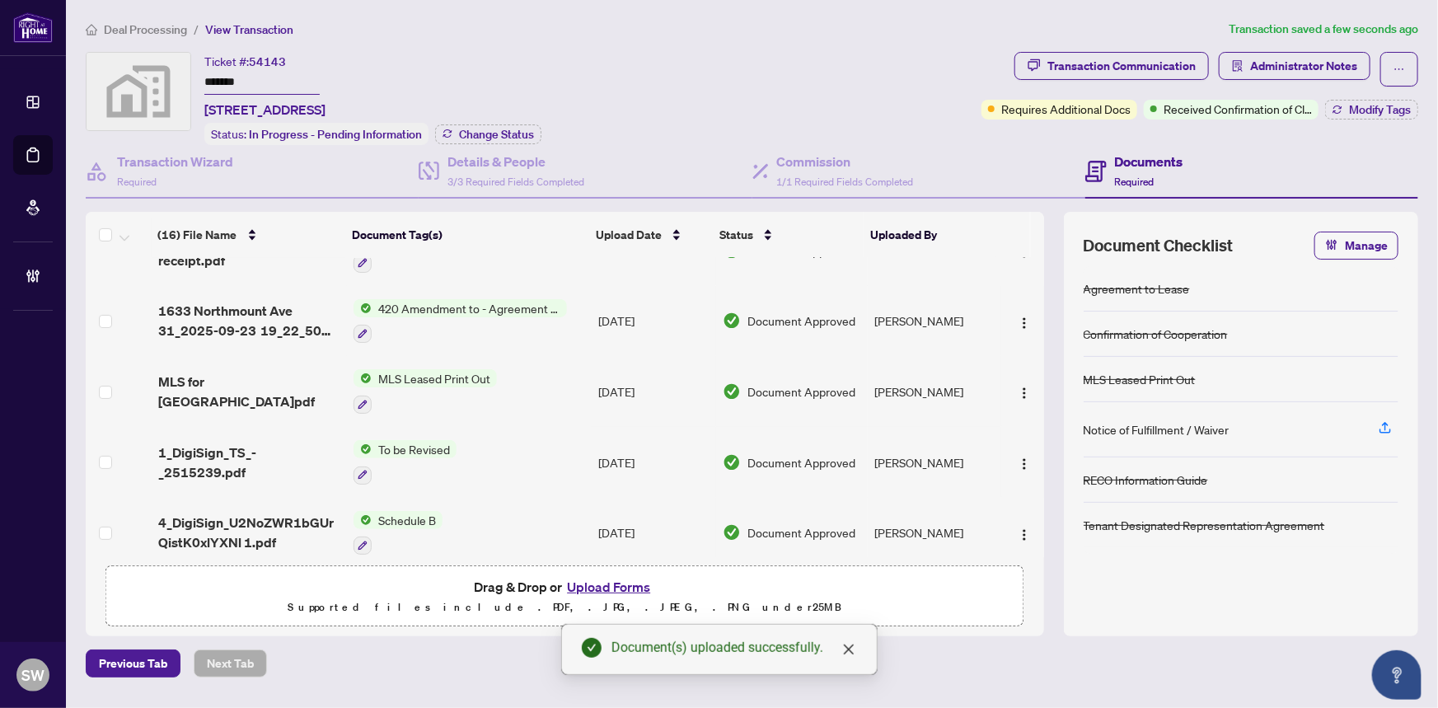
scroll to position [0, 0]
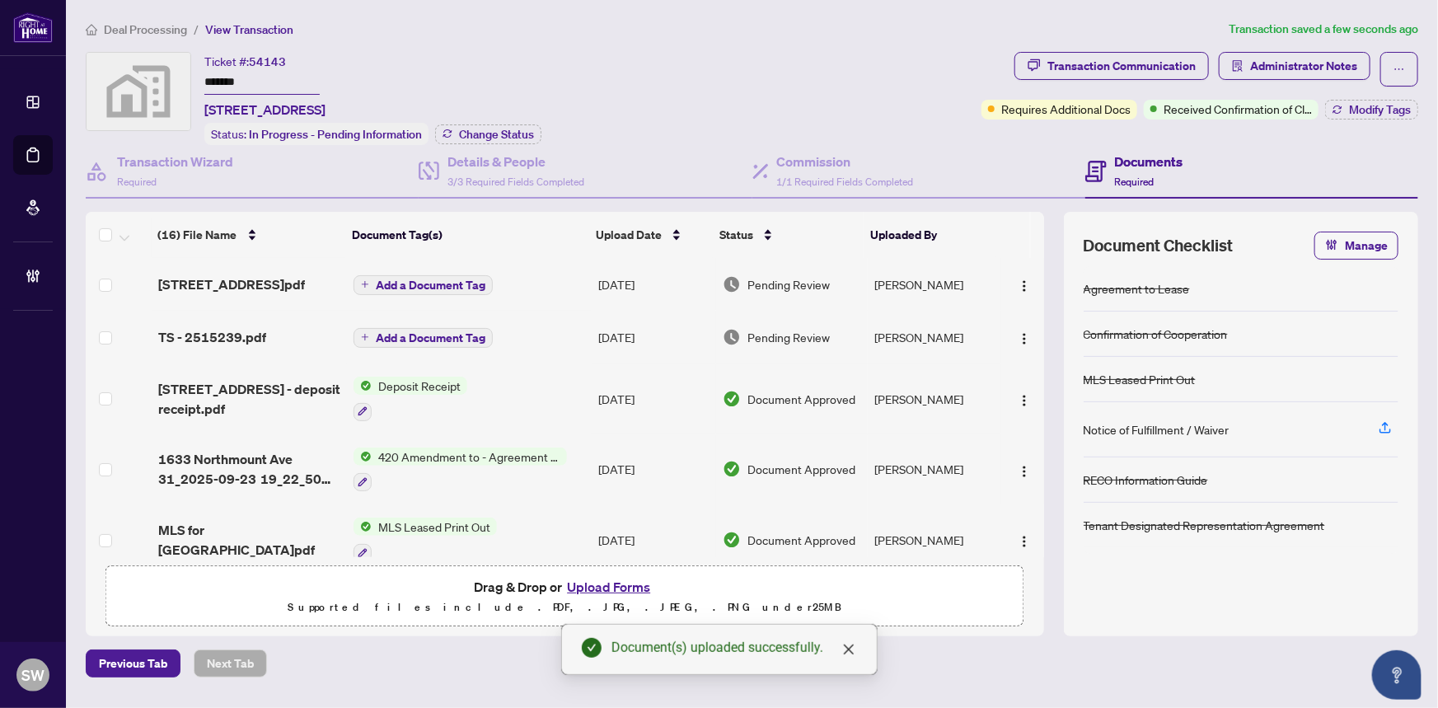
click at [395, 282] on span "Add a Document Tag" at bounding box center [431, 285] width 110 height 12
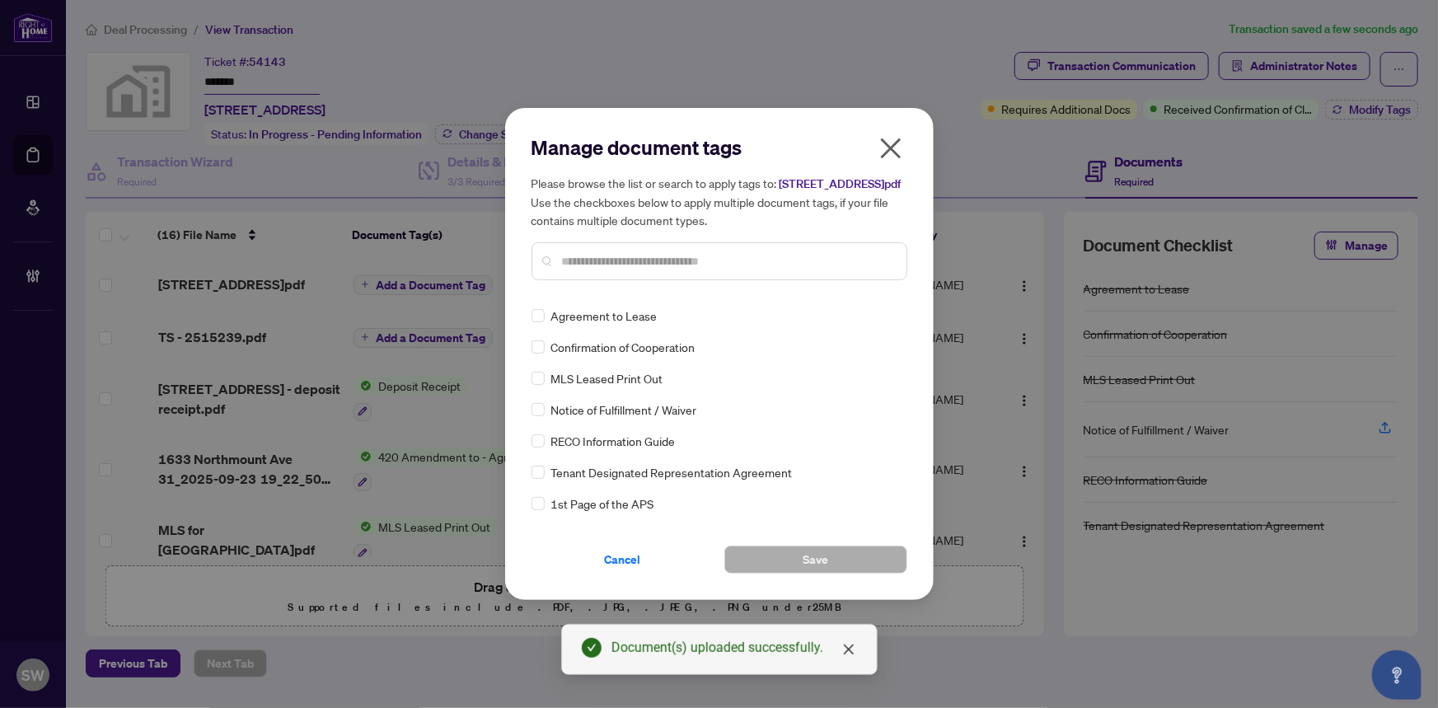
click at [619, 270] on input "text" at bounding box center [727, 261] width 331 height 18
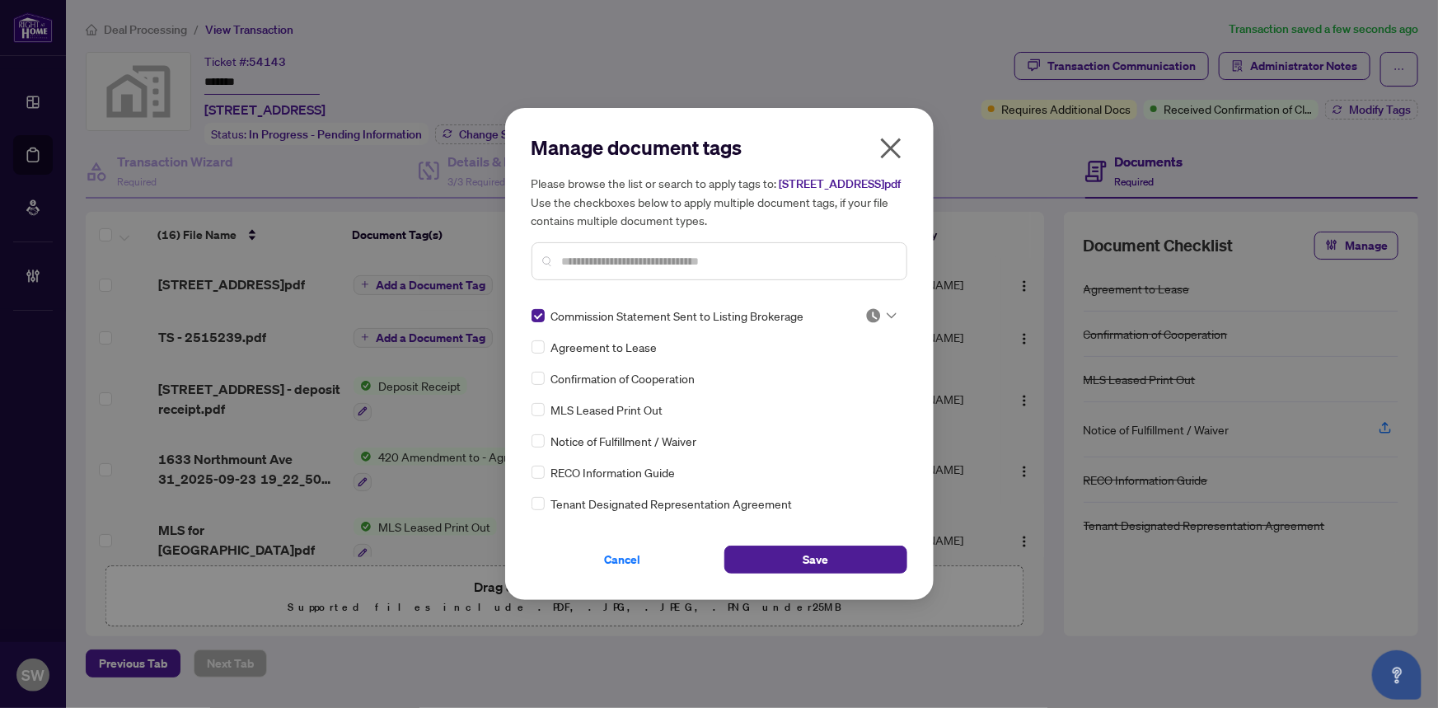
drag, startPoint x: 882, startPoint y: 321, endPoint x: 875, endPoint y: 333, distance: 14.0
click at [887, 319] on icon at bounding box center [892, 315] width 10 height 7
click at [834, 404] on div "Approved" at bounding box center [826, 405] width 105 height 18
click at [836, 563] on button "Save" at bounding box center [815, 560] width 183 height 28
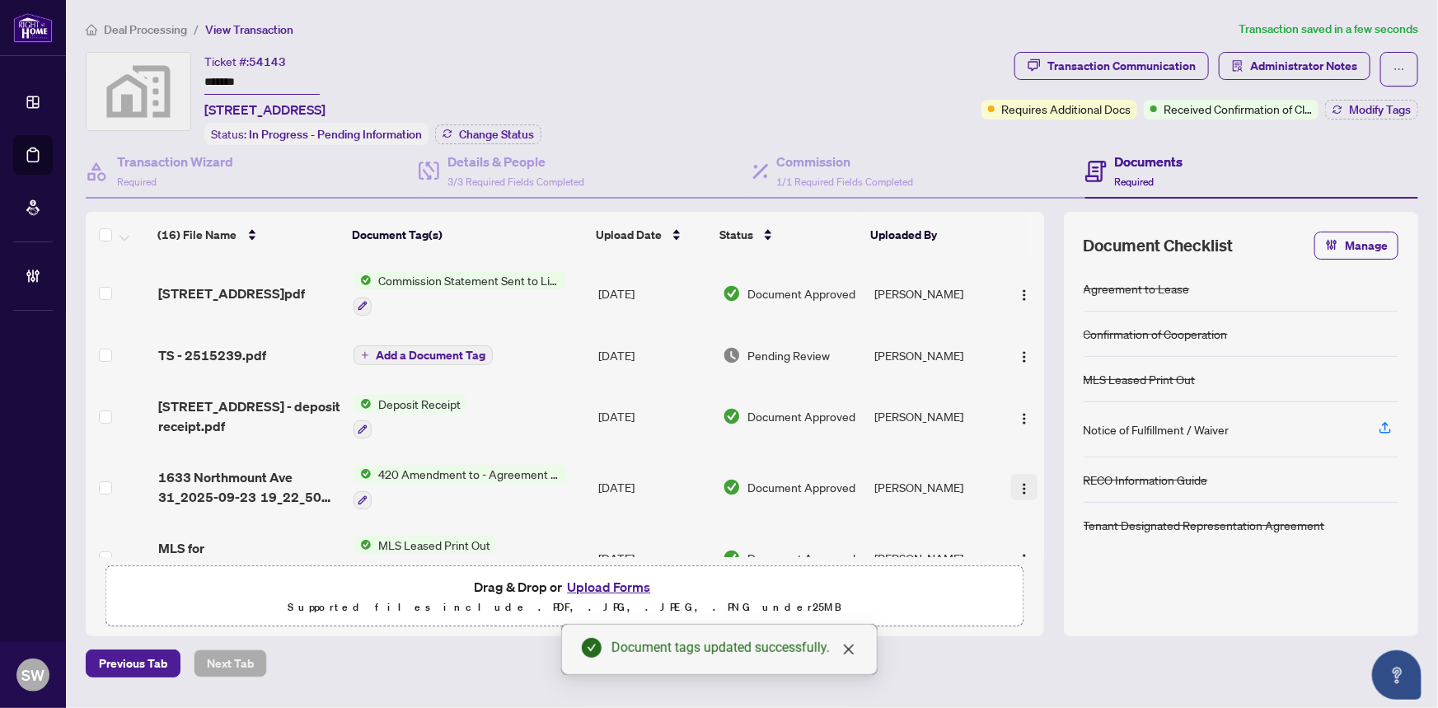
click at [1022, 482] on img "button" at bounding box center [1024, 488] width 13 height 13
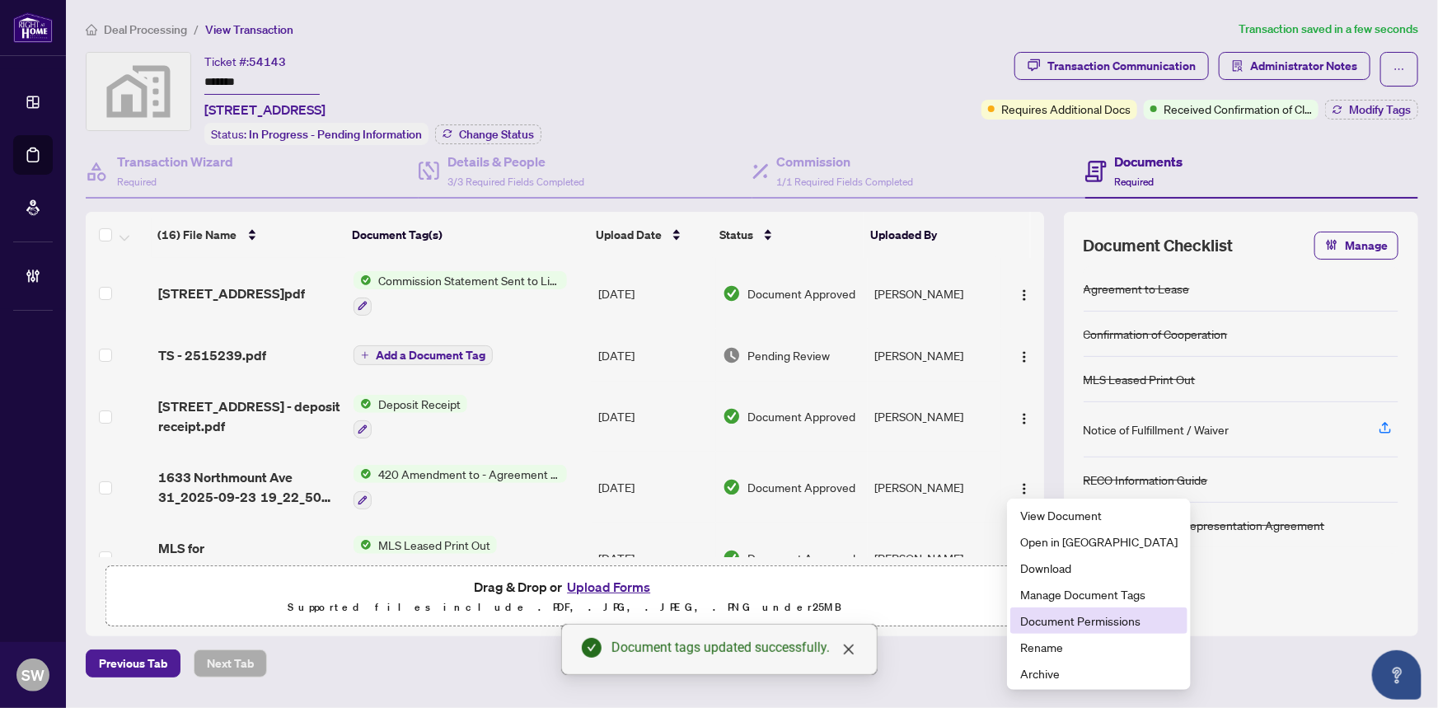
click at [1064, 614] on span "Document Permissions" at bounding box center [1098, 620] width 157 height 18
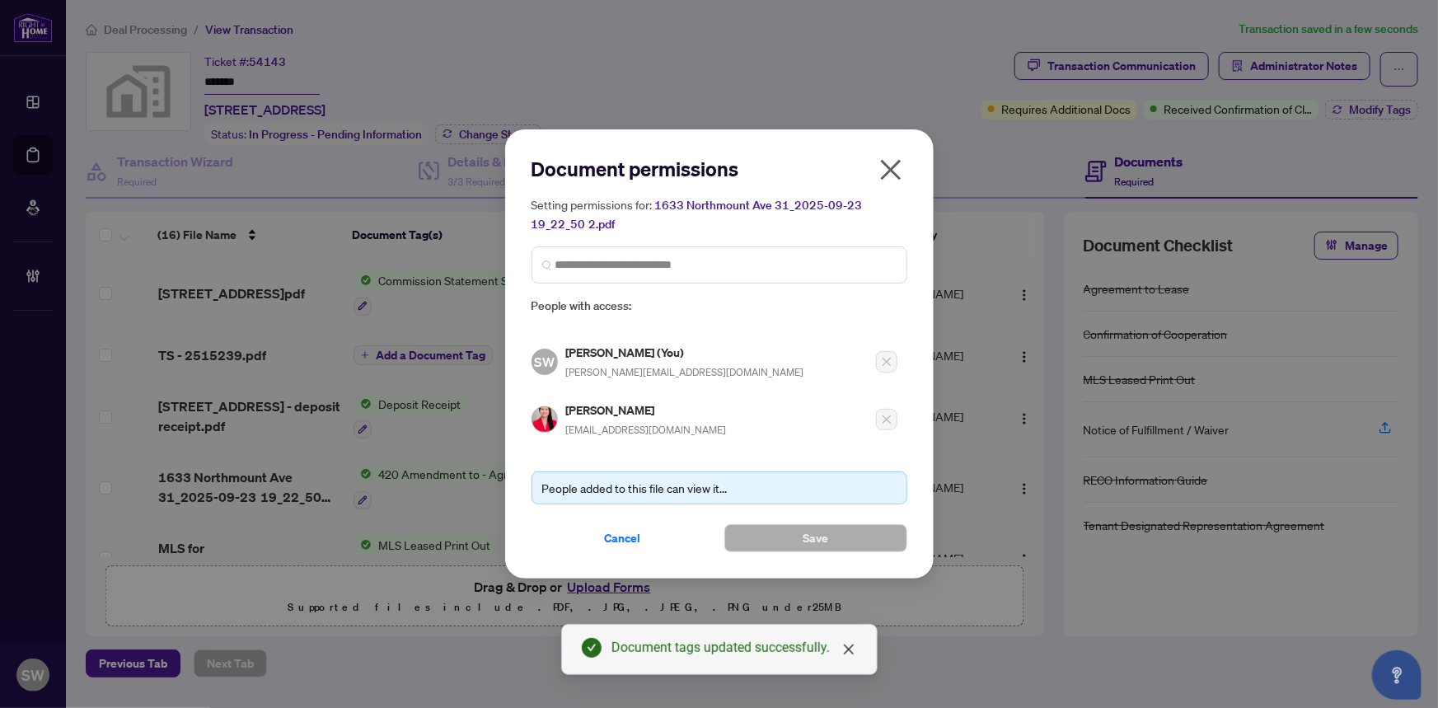
click at [615, 419] on div "Harriet Palaypayon harrietp15@yahoo.com" at bounding box center [646, 419] width 161 height 38
click at [617, 411] on h5 "Harriet Palaypayon" at bounding box center [646, 409] width 161 height 19
copy h5 "Harriet Palaypayon"
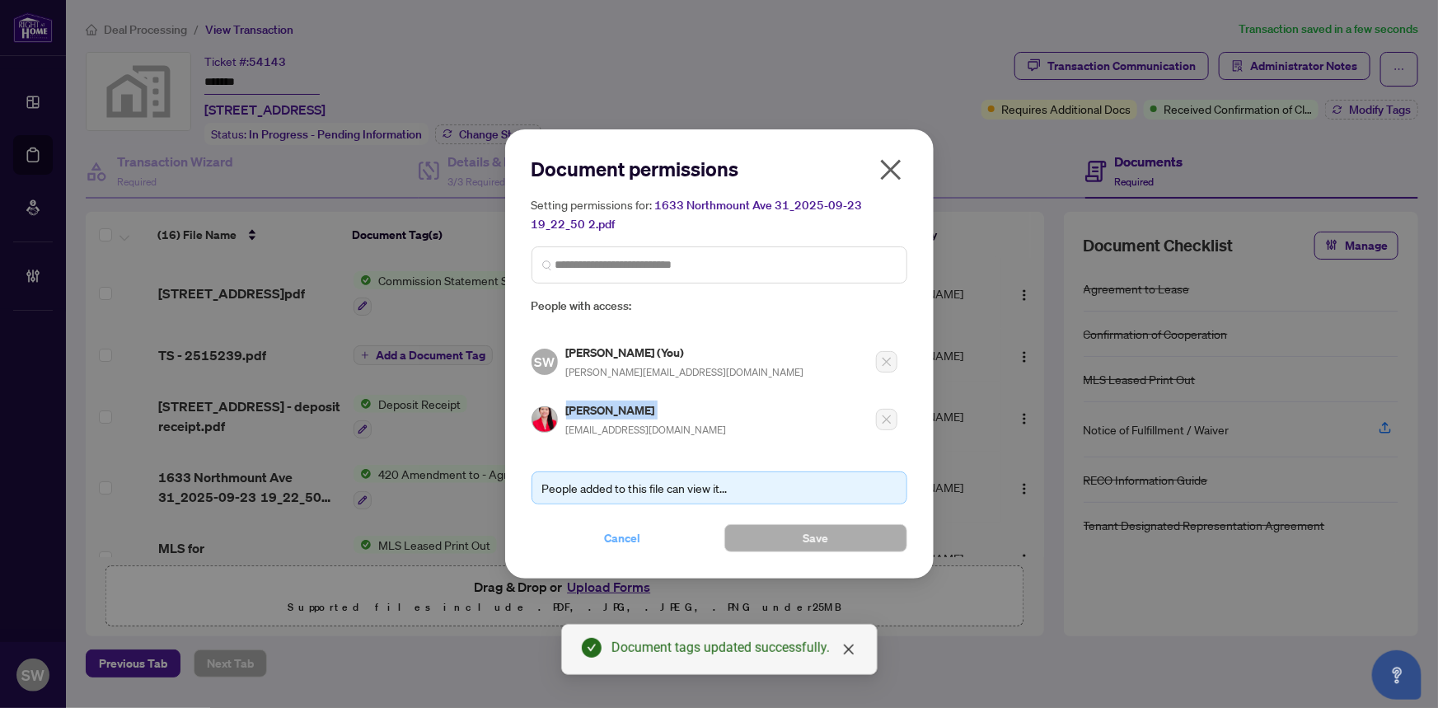
click at [630, 534] on span "Cancel" at bounding box center [623, 538] width 36 height 26
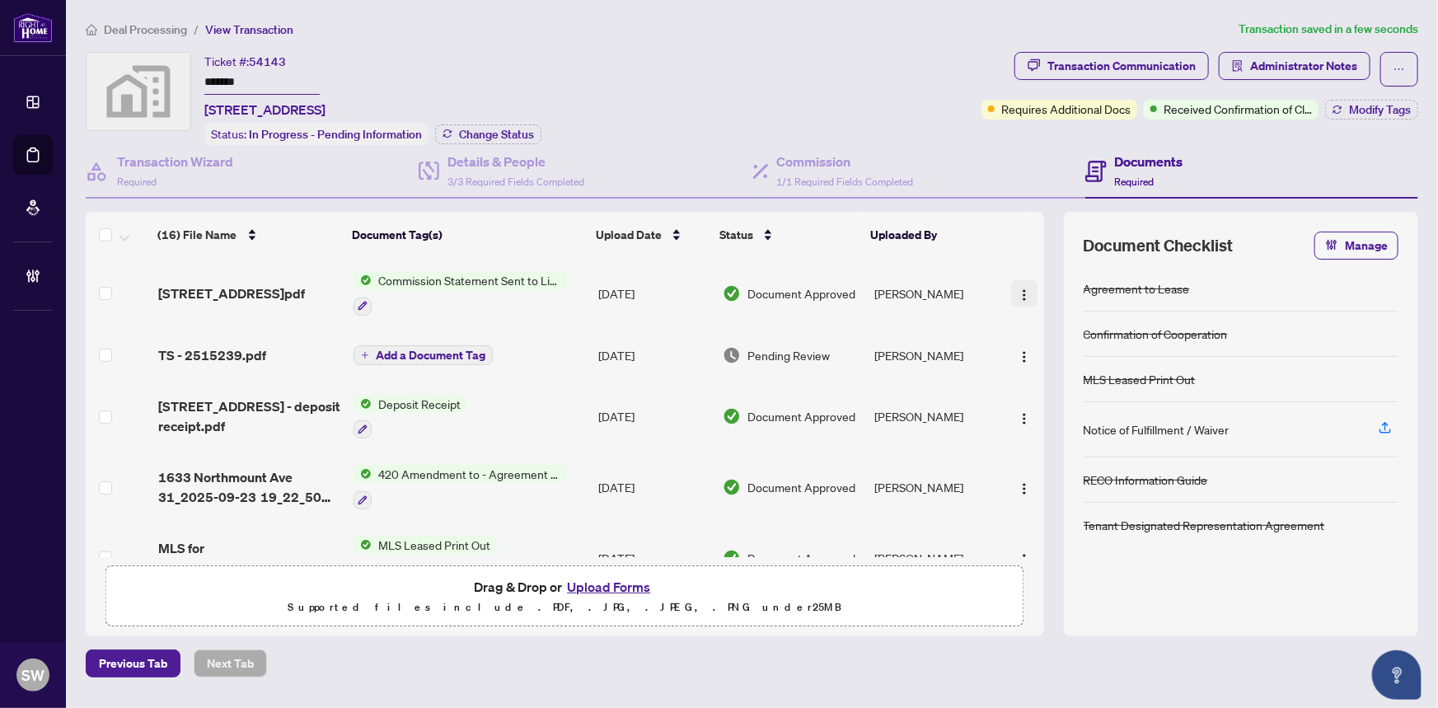
click at [1018, 288] on img "button" at bounding box center [1024, 294] width 13 height 13
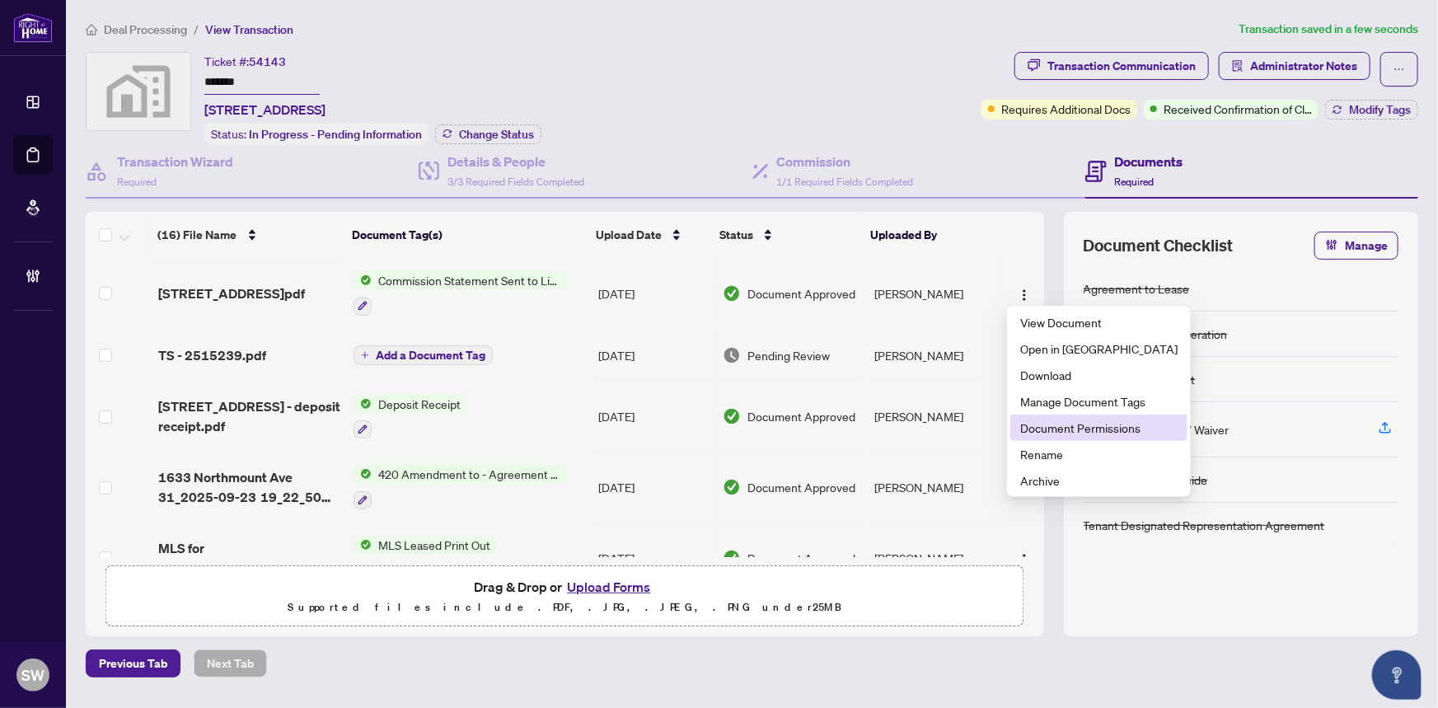
click at [1071, 426] on span "Document Permissions" at bounding box center [1098, 428] width 157 height 18
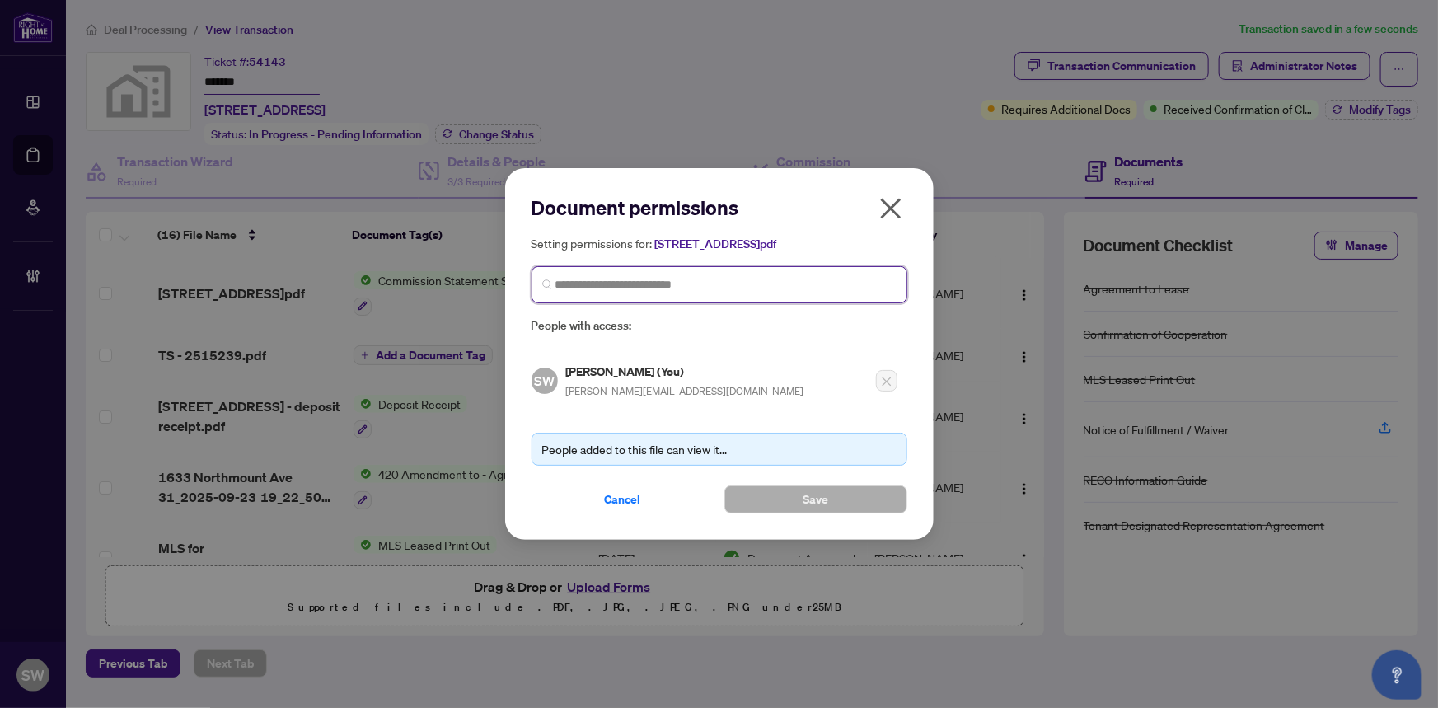
paste input "**********"
type input "**********"
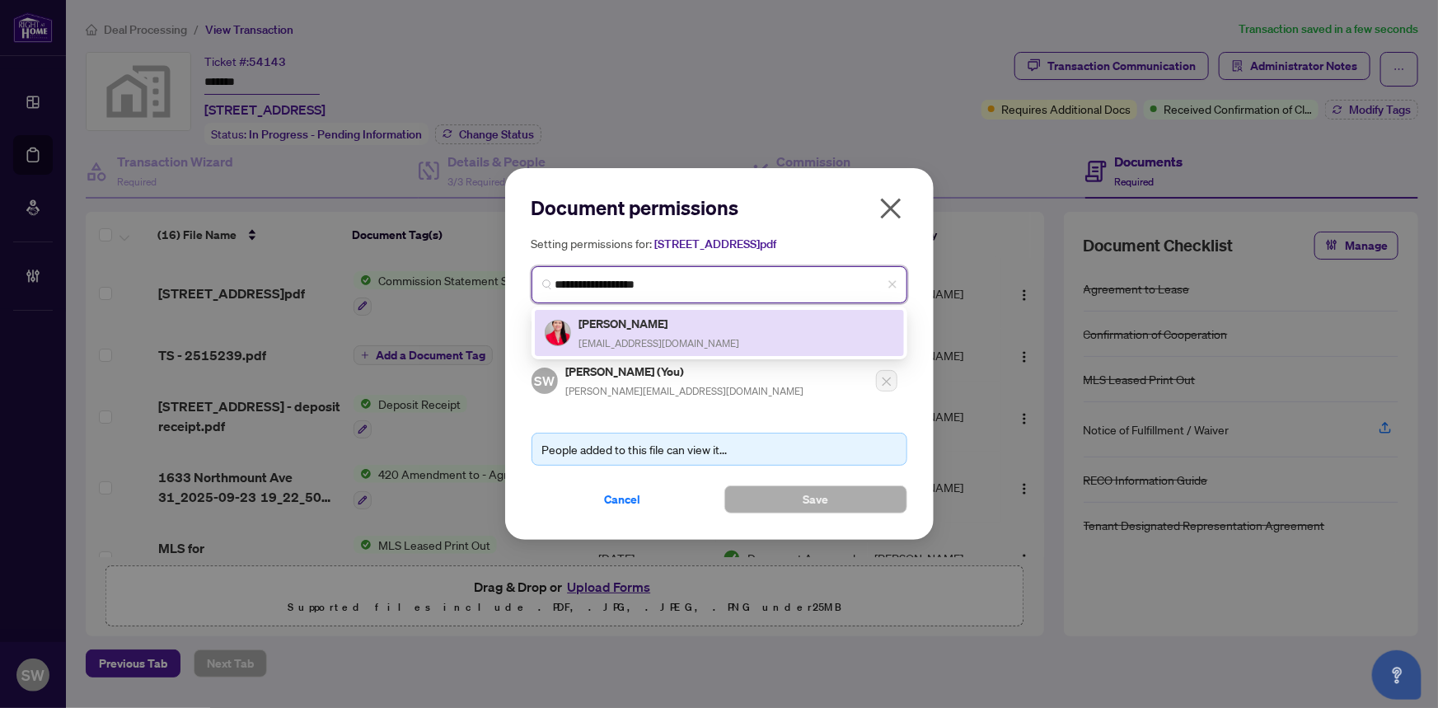
click at [677, 340] on span "harrietp15@yahoo.com" at bounding box center [659, 343] width 161 height 12
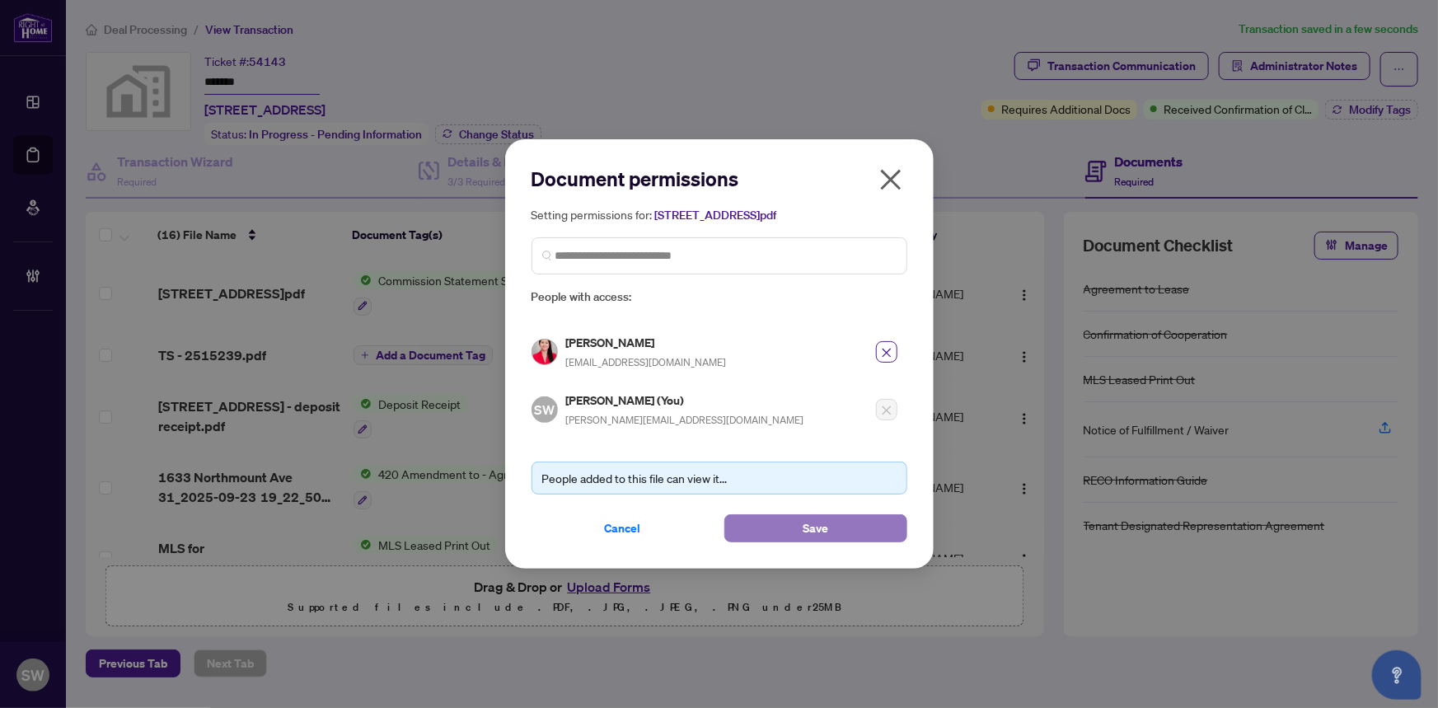
click at [840, 525] on button "Save" at bounding box center [815, 528] width 183 height 28
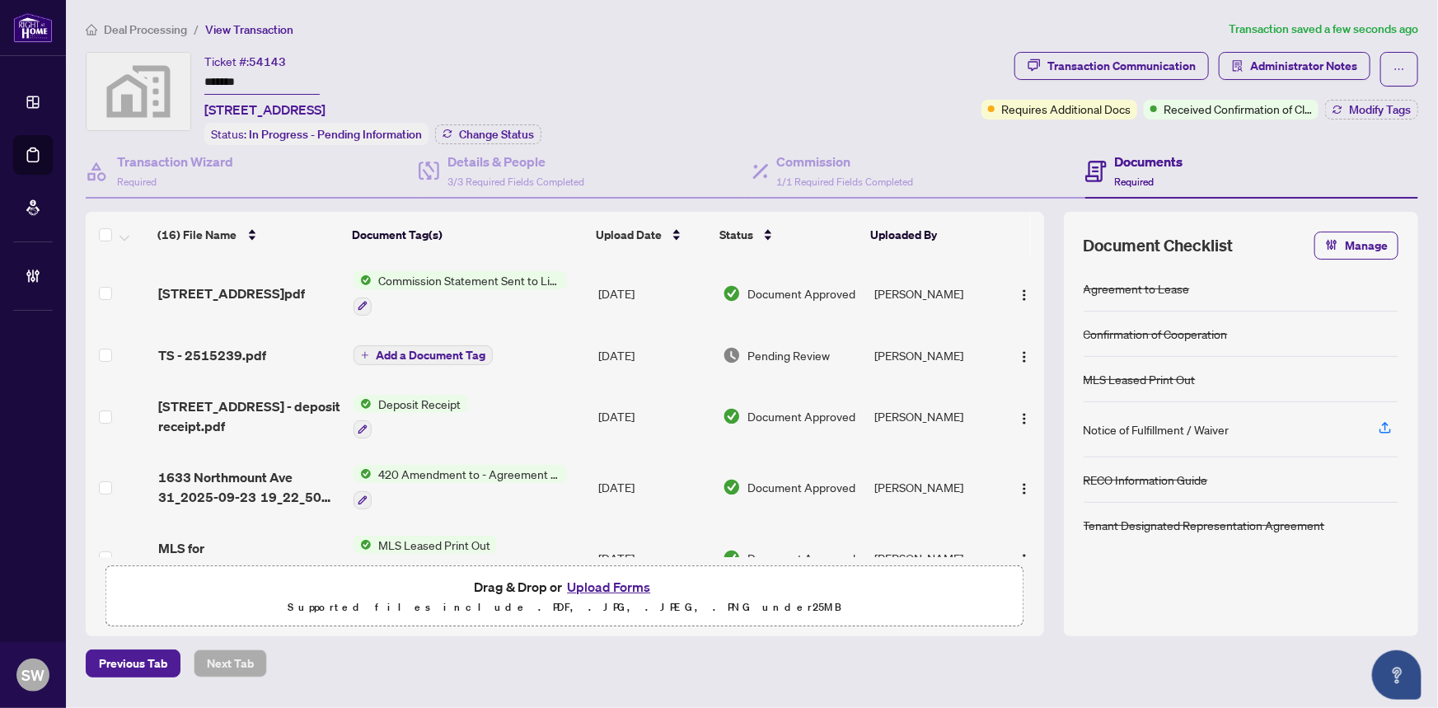
click at [396, 354] on span "Add a Document Tag" at bounding box center [431, 355] width 110 height 12
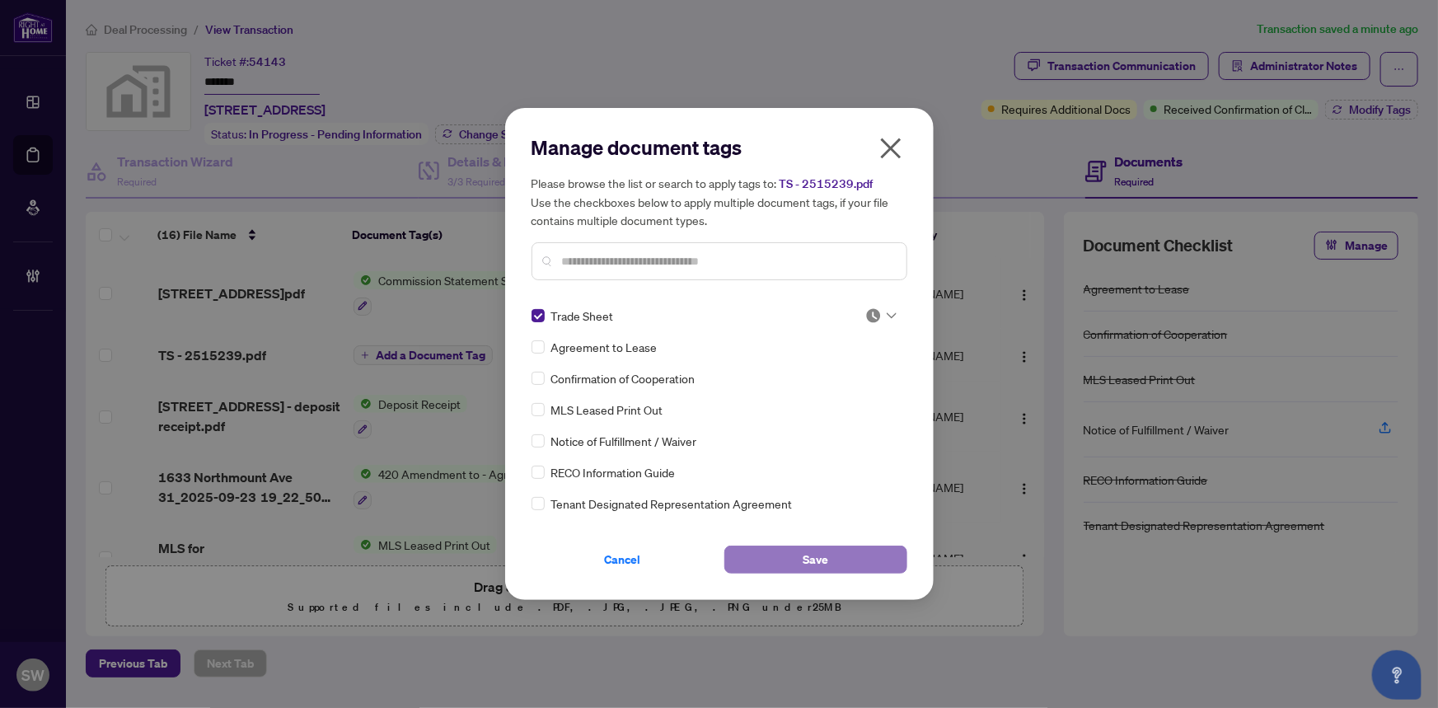
click at [847, 564] on button "Save" at bounding box center [815, 560] width 183 height 28
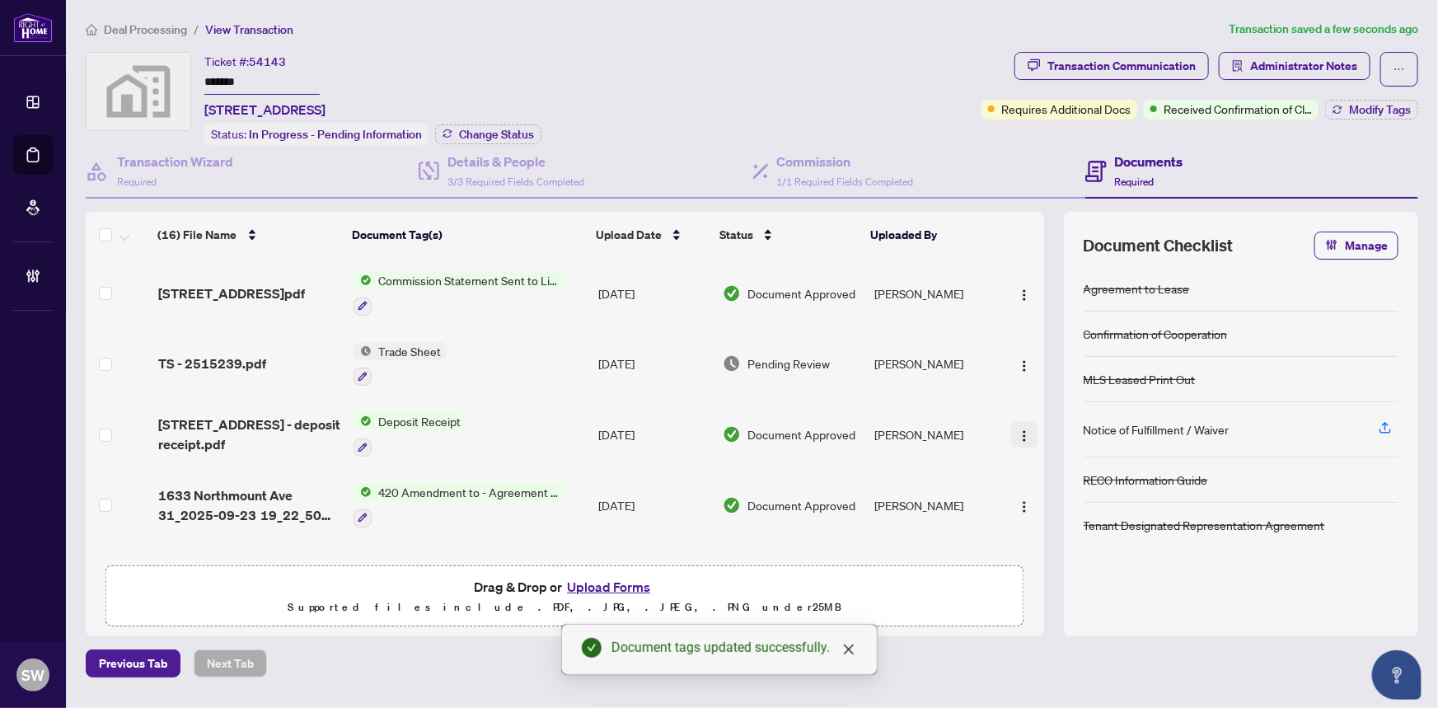
click at [1018, 429] on img "button" at bounding box center [1024, 435] width 13 height 13
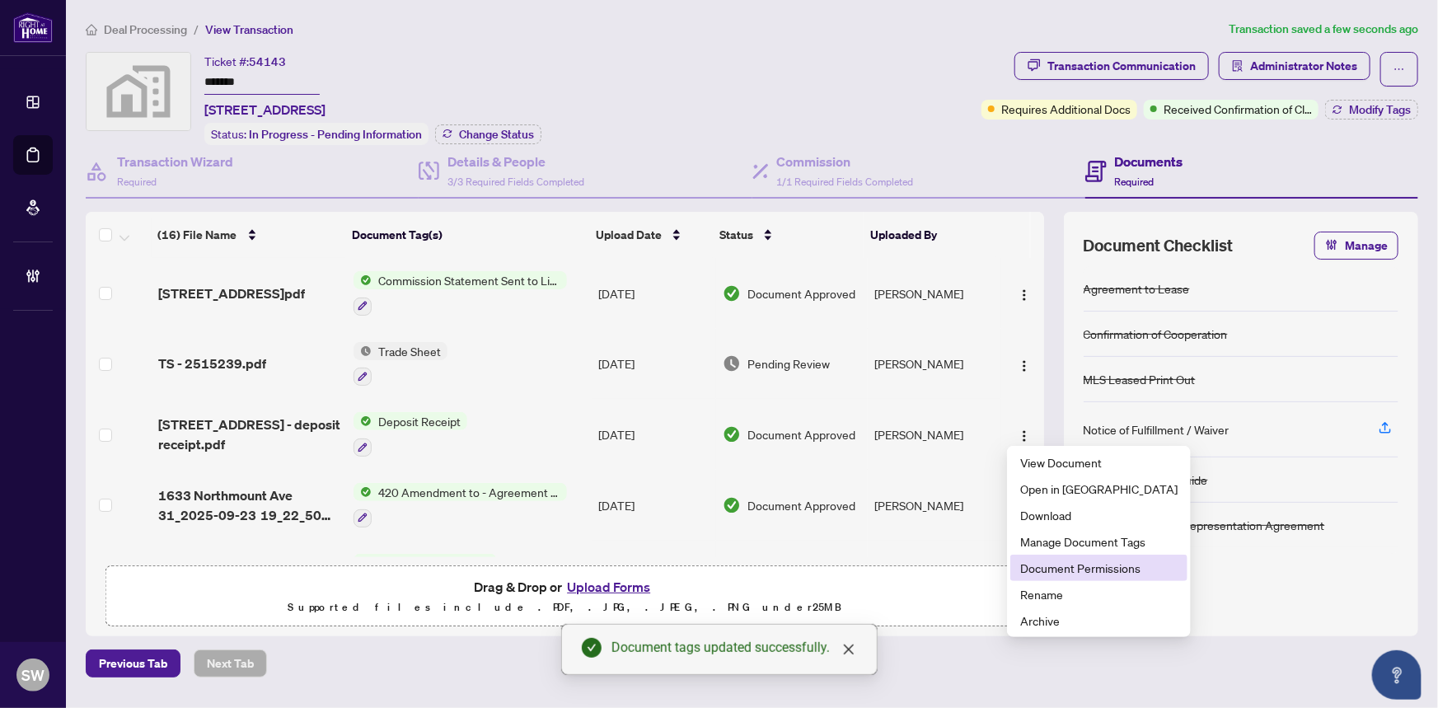
click at [1058, 569] on span "Document Permissions" at bounding box center [1098, 568] width 157 height 18
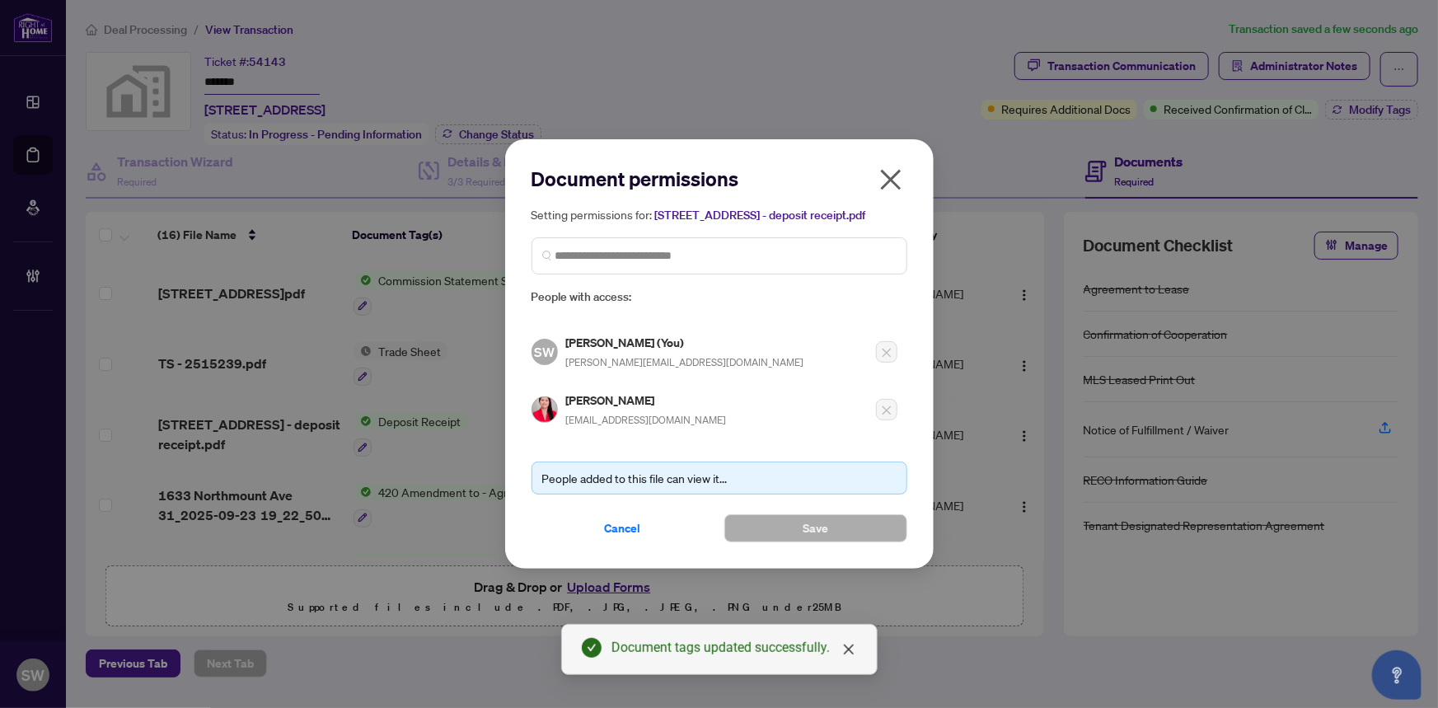
click at [611, 397] on h5 "Harriet Palaypayon" at bounding box center [646, 400] width 161 height 19
copy h5 "Palaypayon"
click at [624, 529] on span "Cancel" at bounding box center [623, 528] width 36 height 26
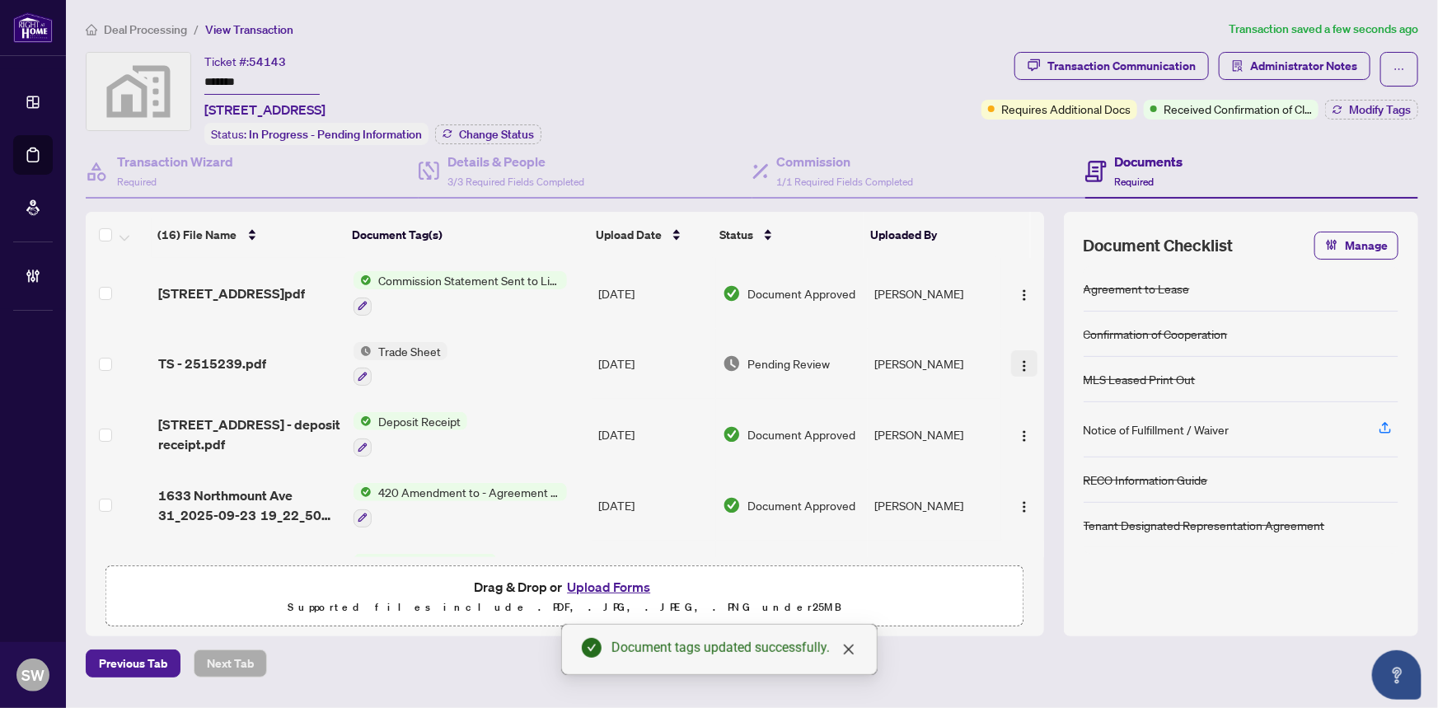
click at [1018, 359] on img "button" at bounding box center [1024, 365] width 13 height 13
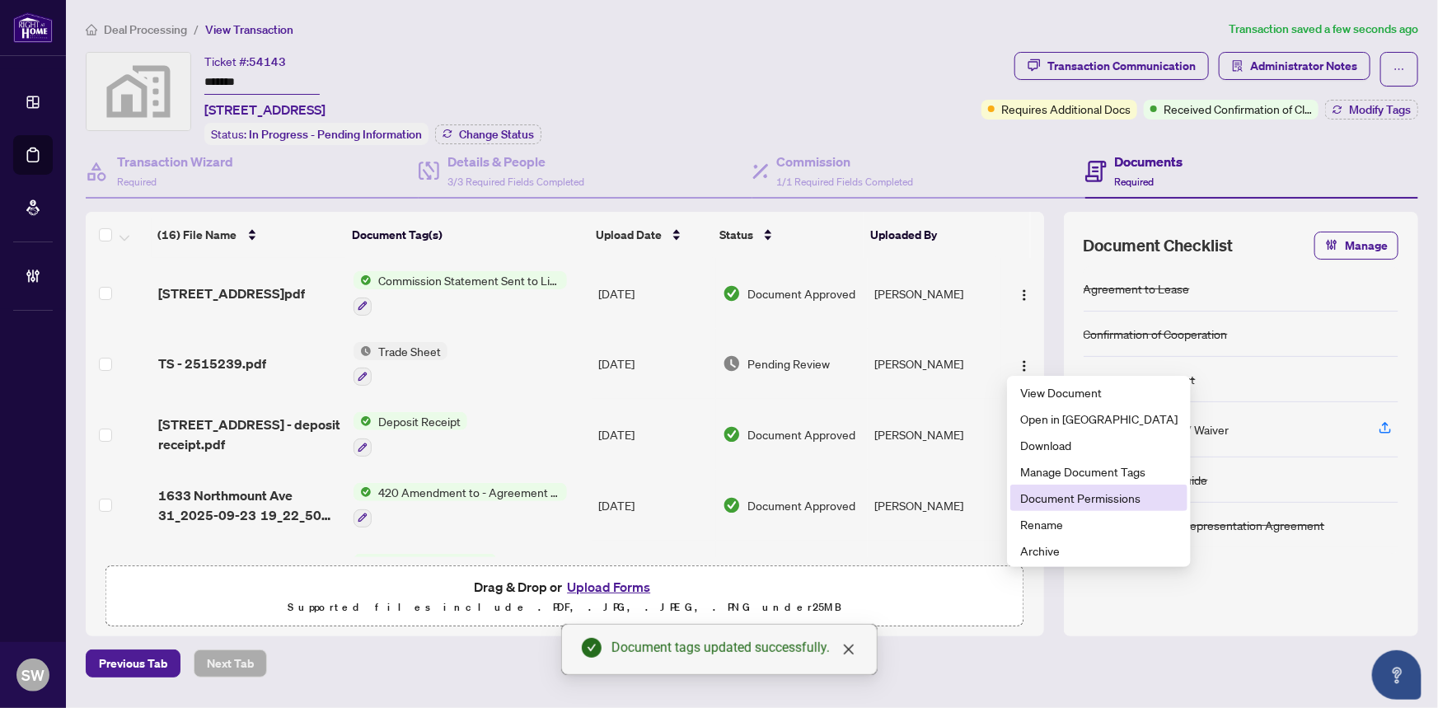
click at [1061, 498] on span "Document Permissions" at bounding box center [1098, 498] width 157 height 18
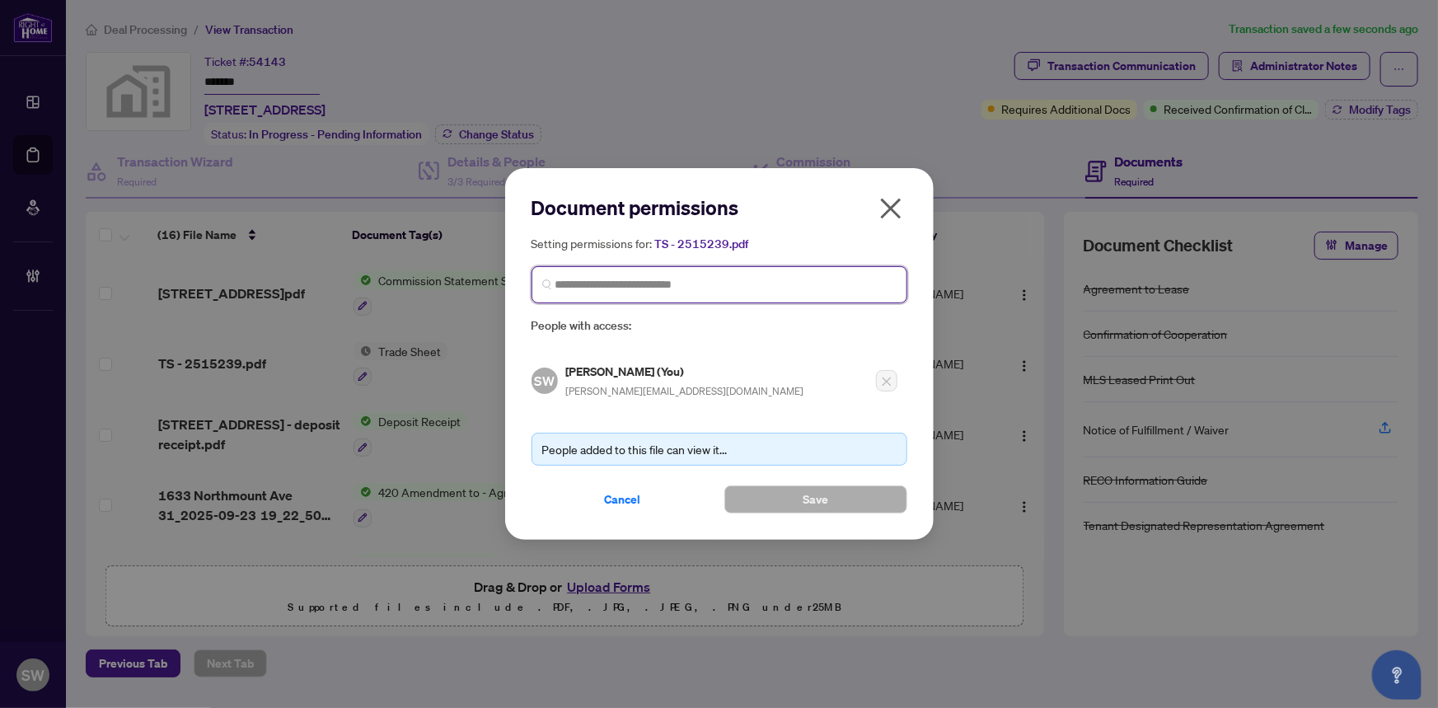
click at [644, 280] on input "search" at bounding box center [725, 284] width 341 height 17
paste input "**********"
type input "**********"
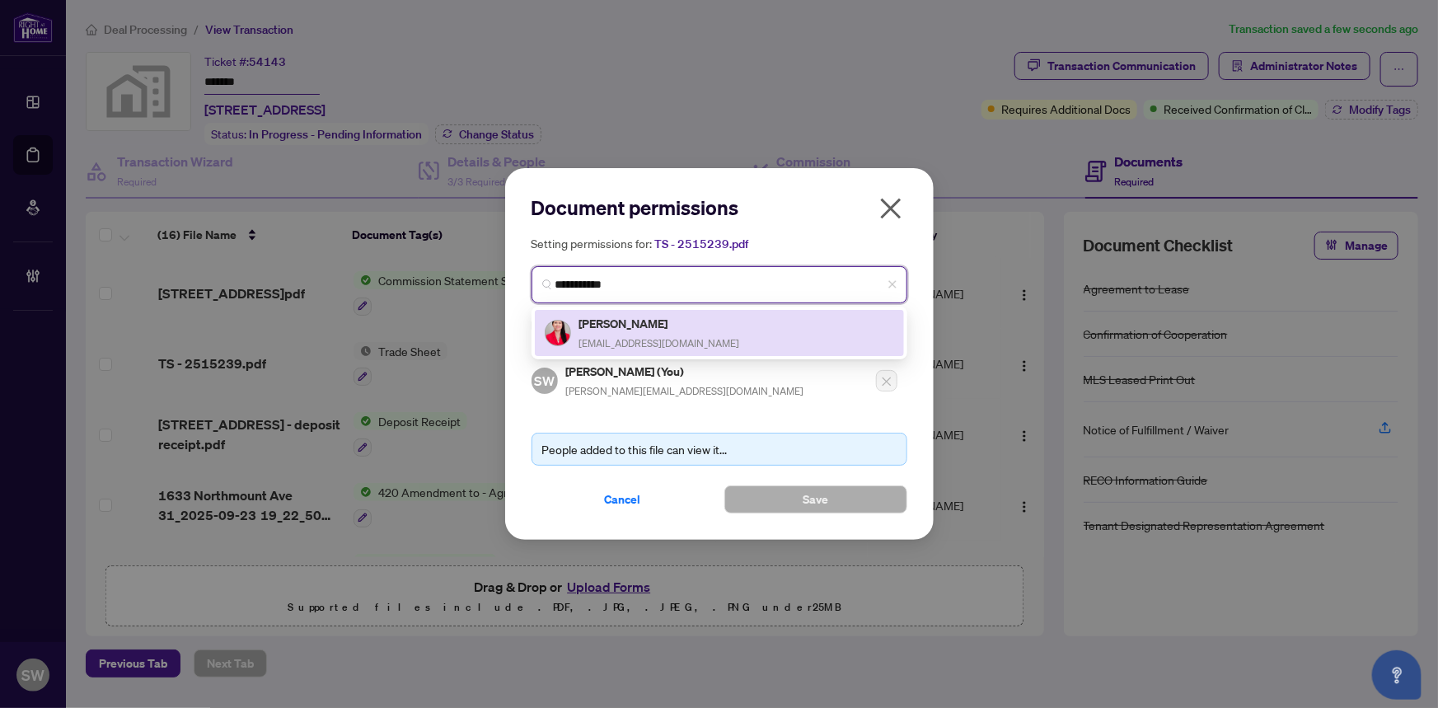
click at [621, 326] on h5 "Harriet Palaypayon" at bounding box center [659, 323] width 161 height 19
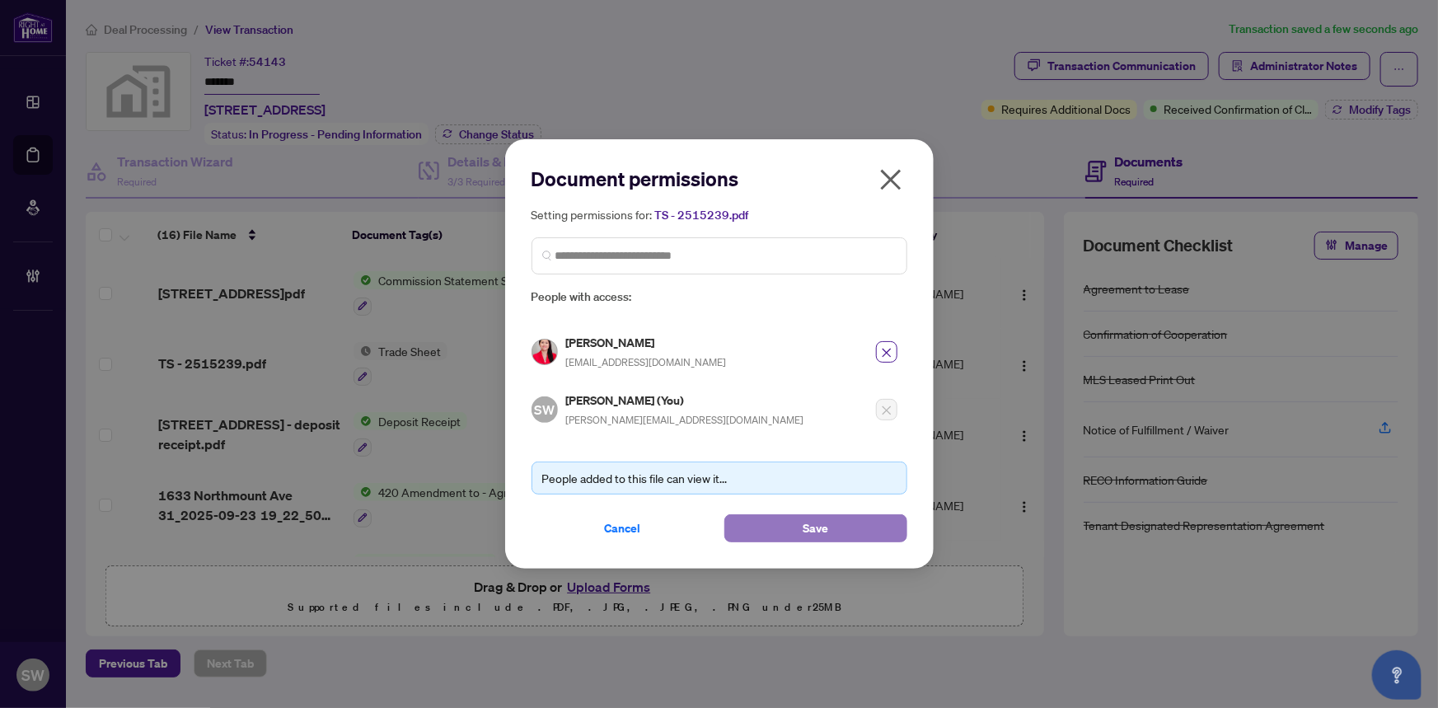
click at [822, 523] on span "Save" at bounding box center [816, 528] width 26 height 26
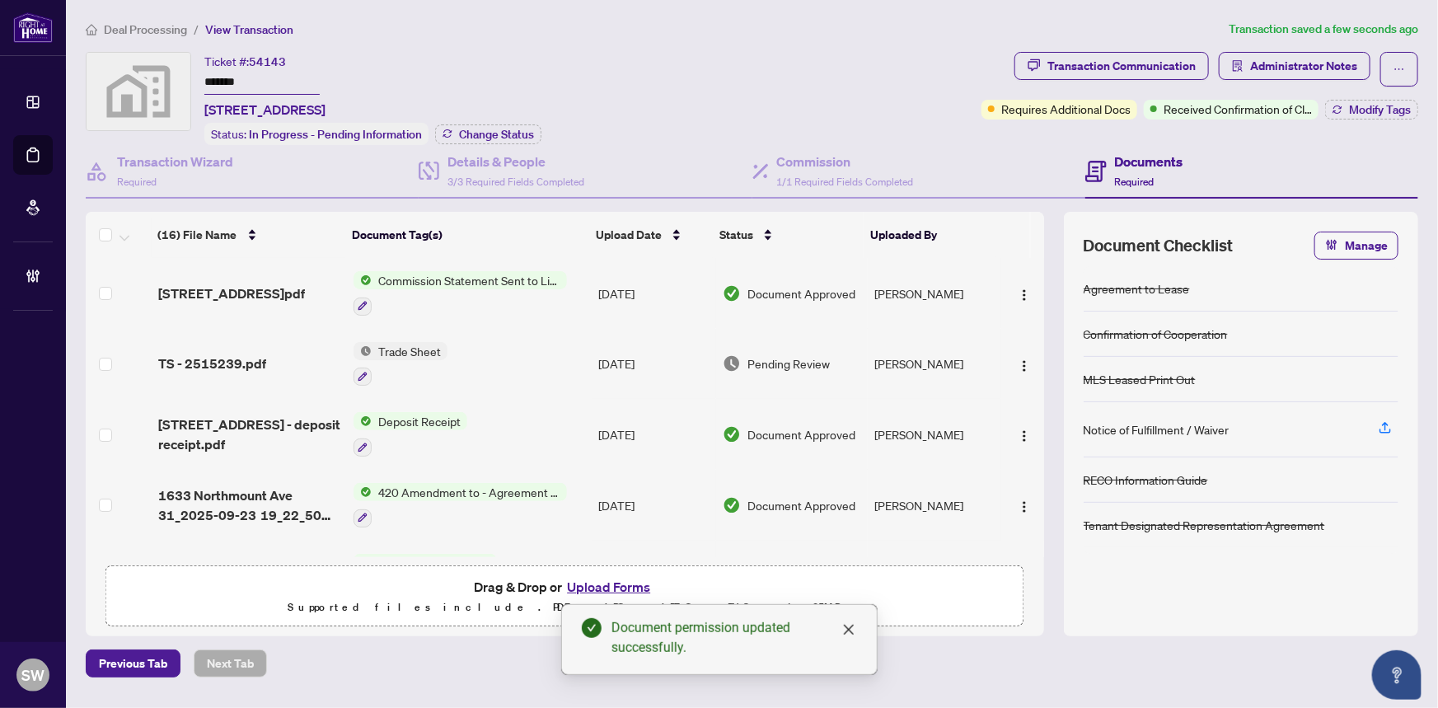
click at [266, 360] on div "TS - 2515239.pdf" at bounding box center [249, 364] width 183 height 20
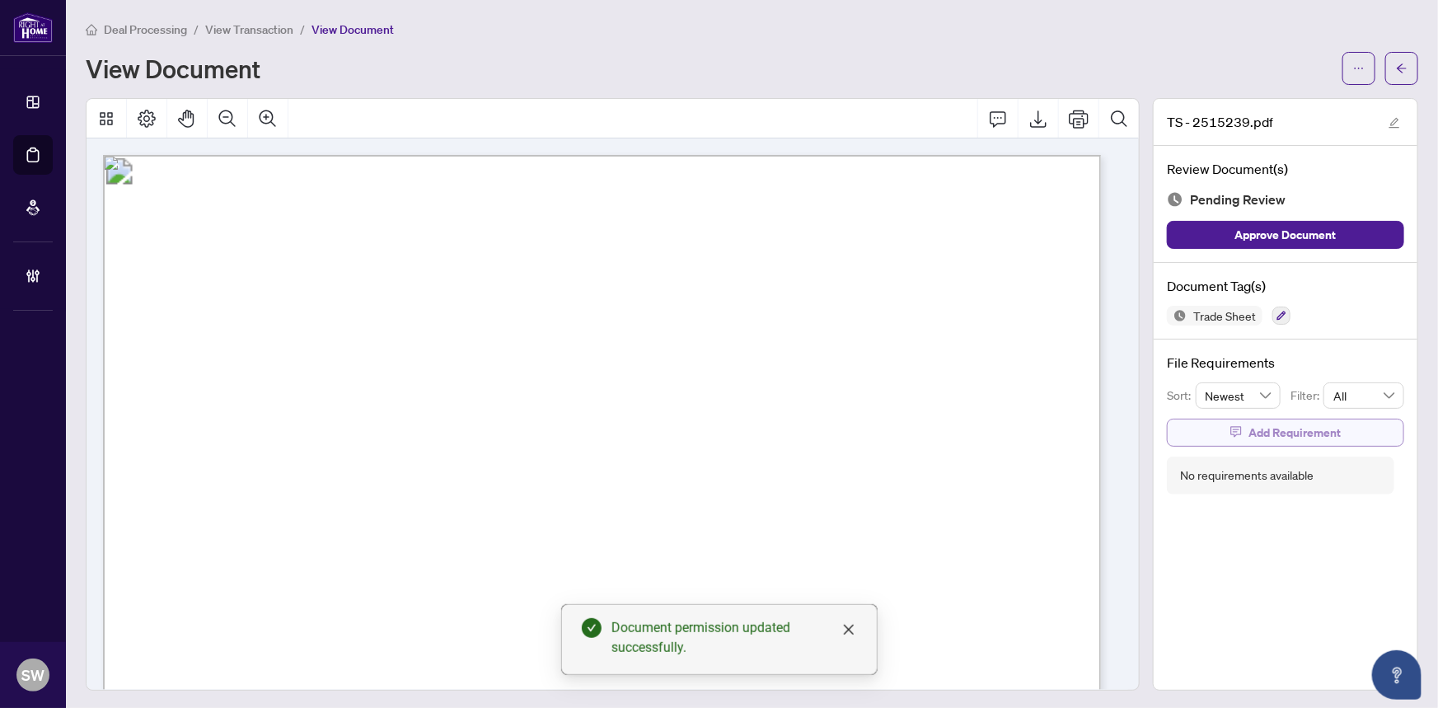
click at [1248, 429] on span "Add Requirement" at bounding box center [1294, 432] width 92 height 26
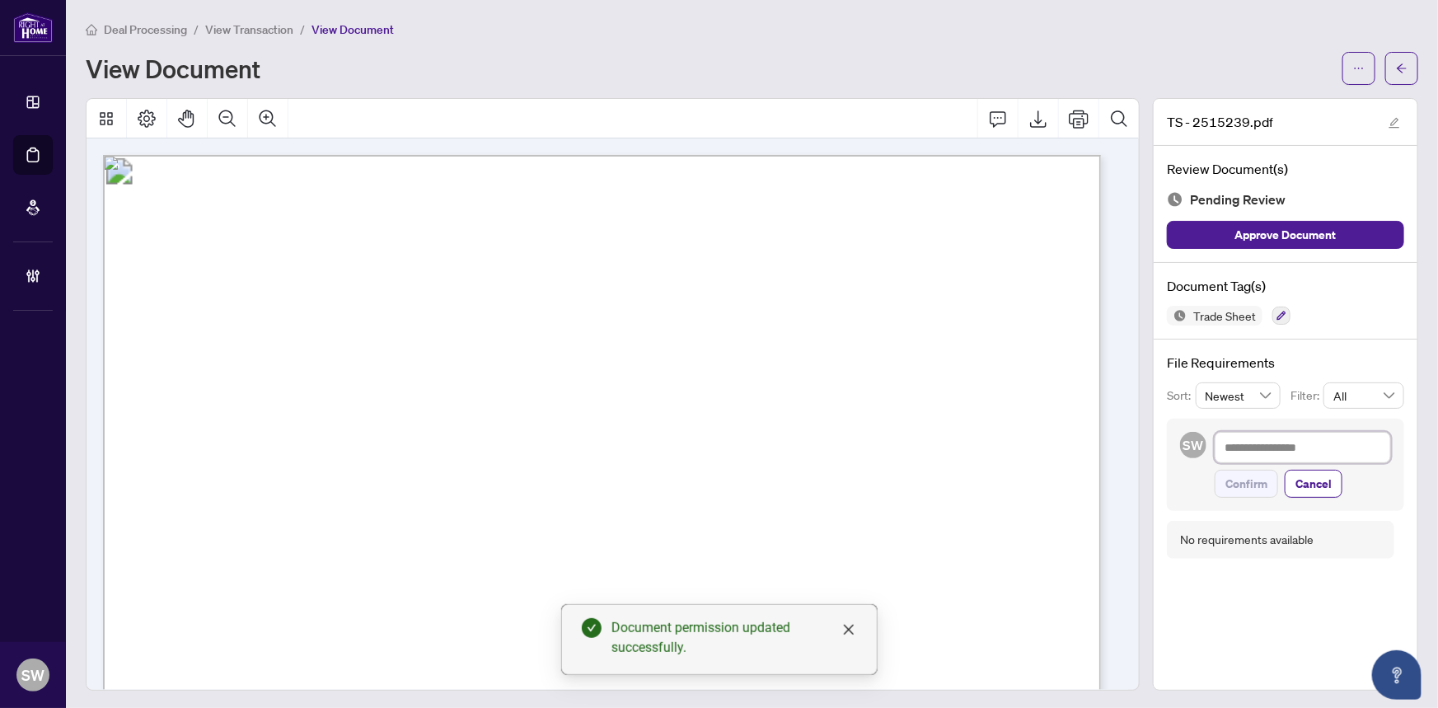
click at [1266, 449] on textarea at bounding box center [1303, 447] width 176 height 31
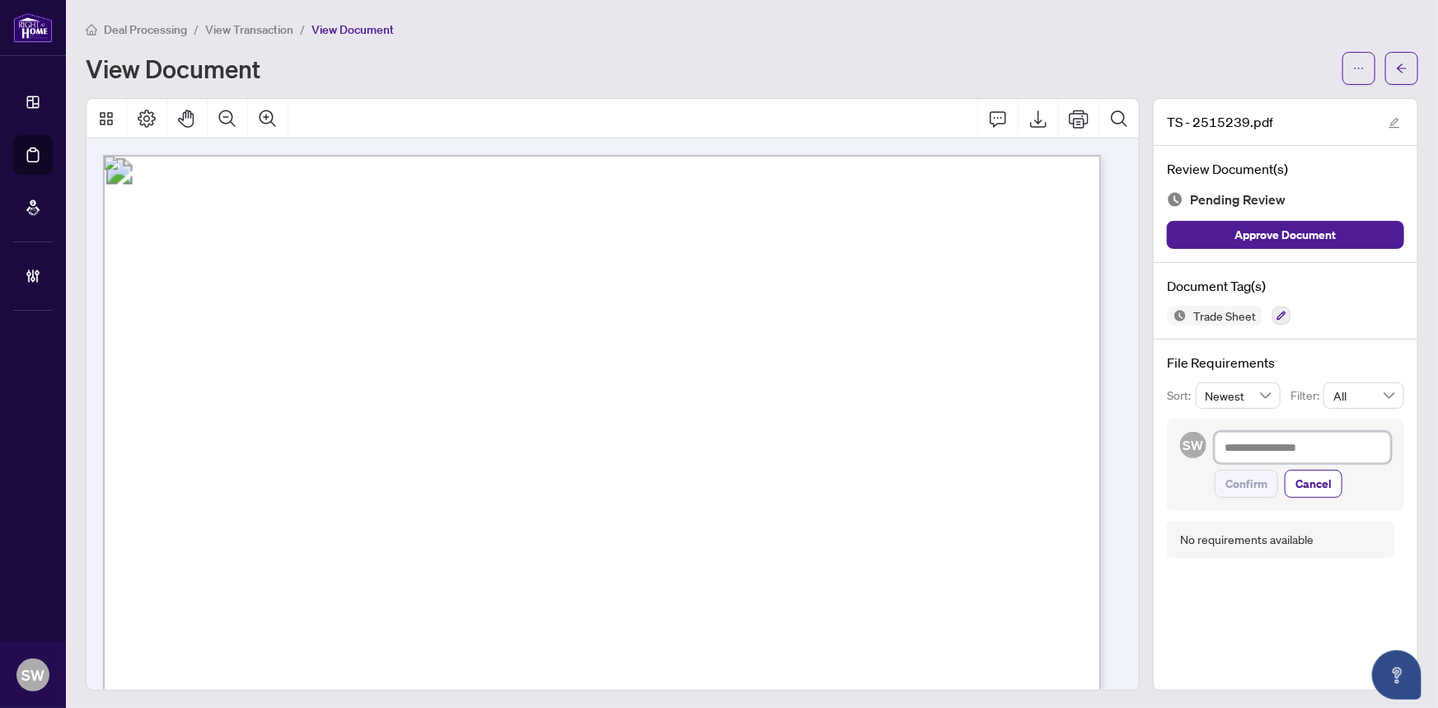
paste textarea "**********"
type textarea "**********"
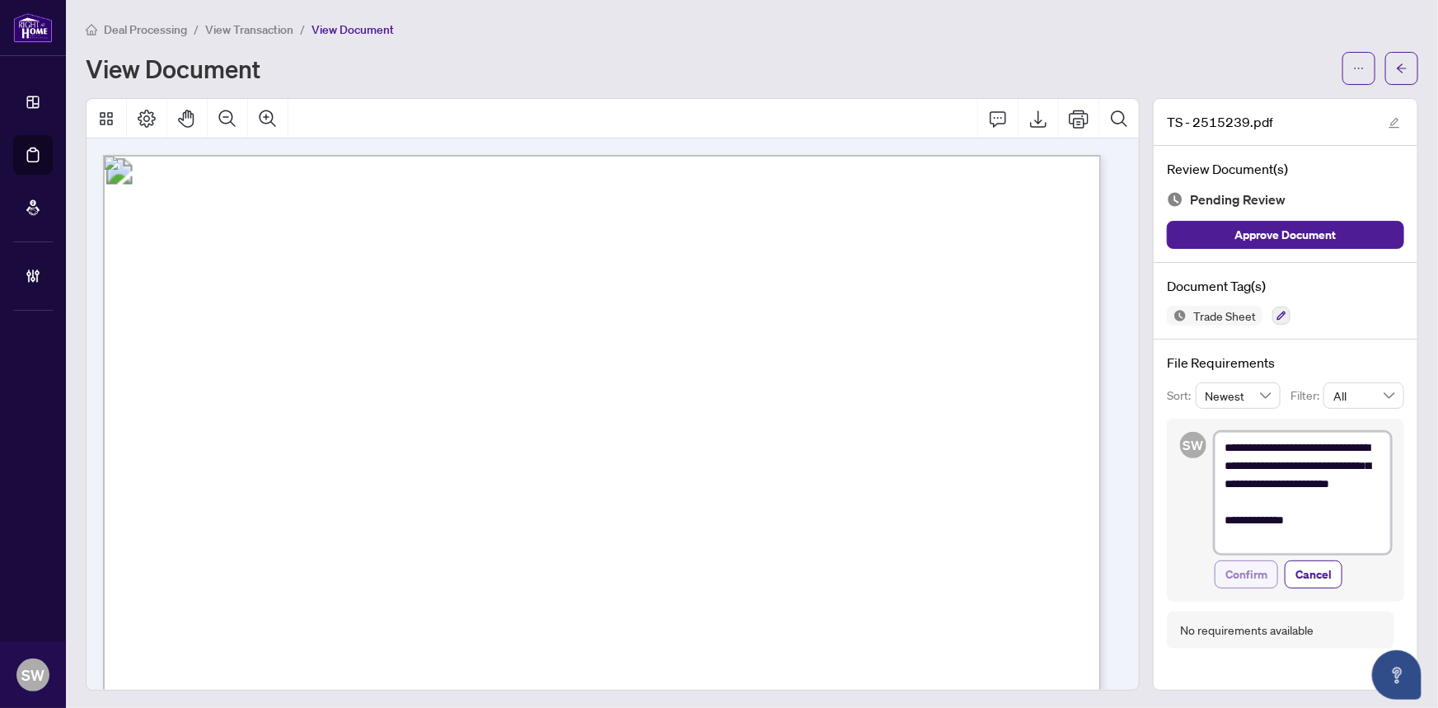
type textarea "**********"
click at [1257, 569] on button "Confirm" at bounding box center [1246, 574] width 63 height 28
type textarea "**********"
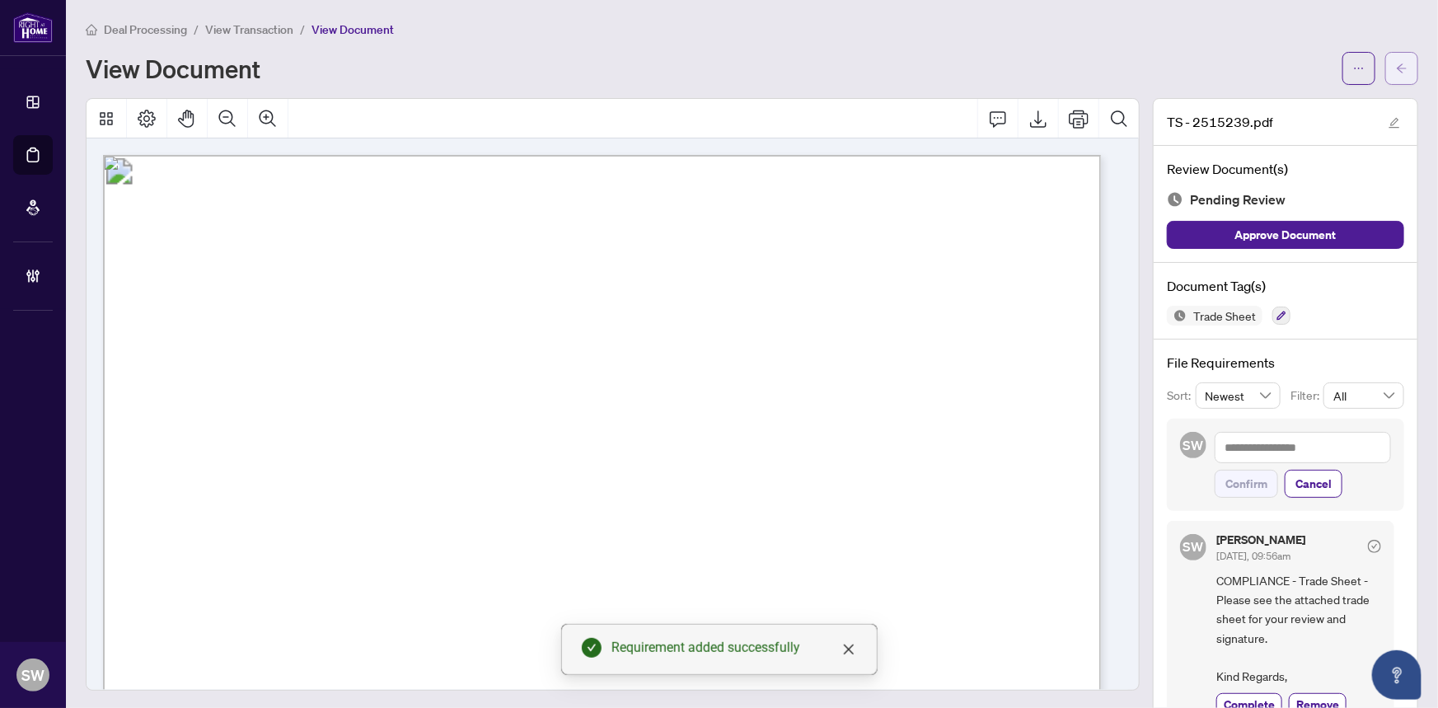
click at [1396, 66] on icon "arrow-left" at bounding box center [1402, 69] width 12 height 12
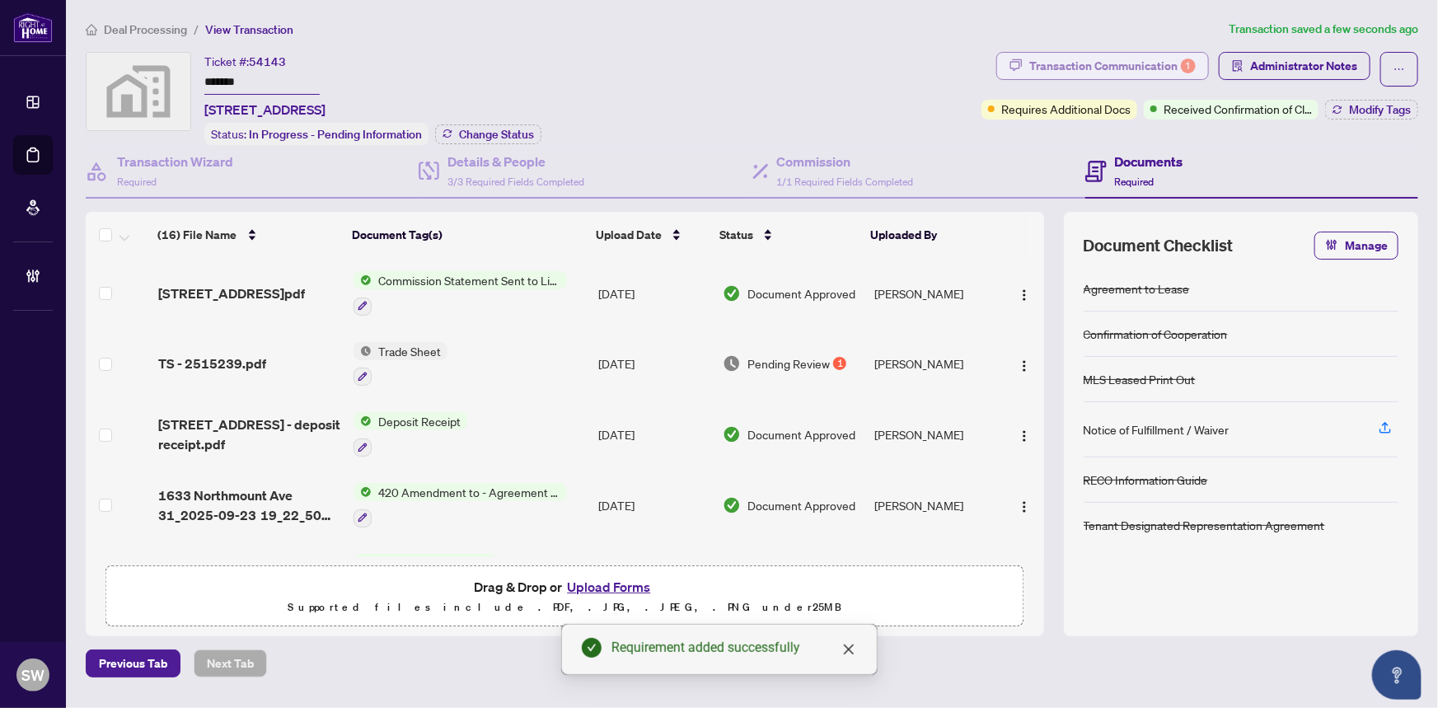
click at [1166, 74] on div "Transaction Communication 1" at bounding box center [1112, 66] width 166 height 26
type textarea "**********"
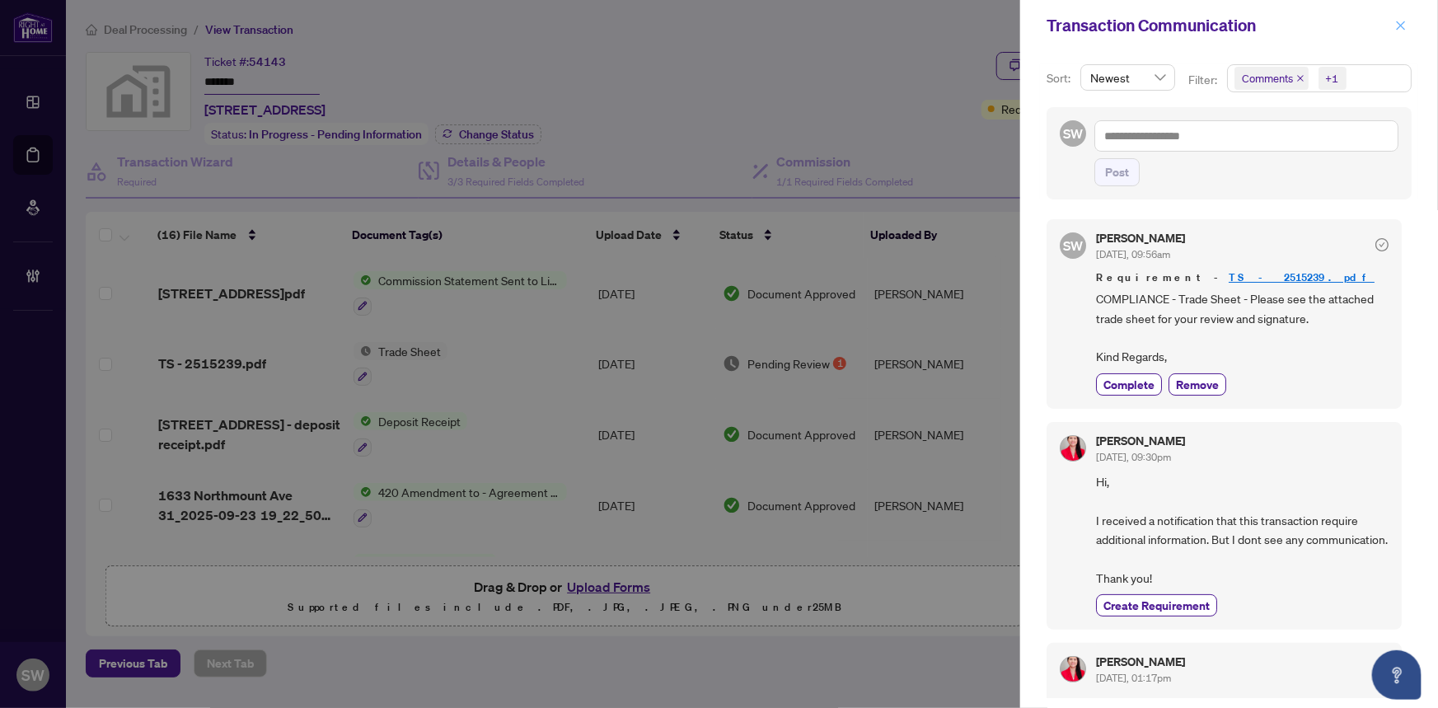
click at [1406, 22] on icon "close" at bounding box center [1401, 26] width 12 height 12
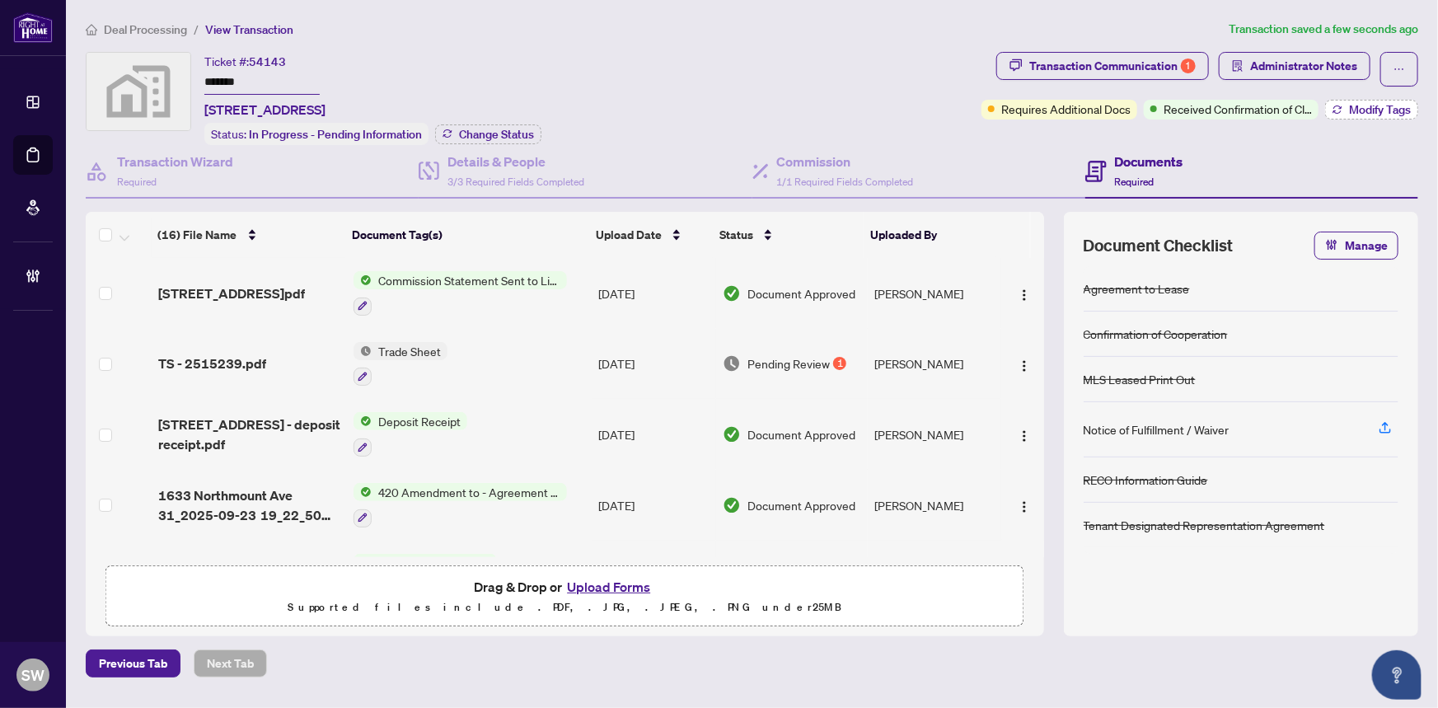
click at [1366, 104] on span "Modify Tags" at bounding box center [1380, 110] width 62 height 12
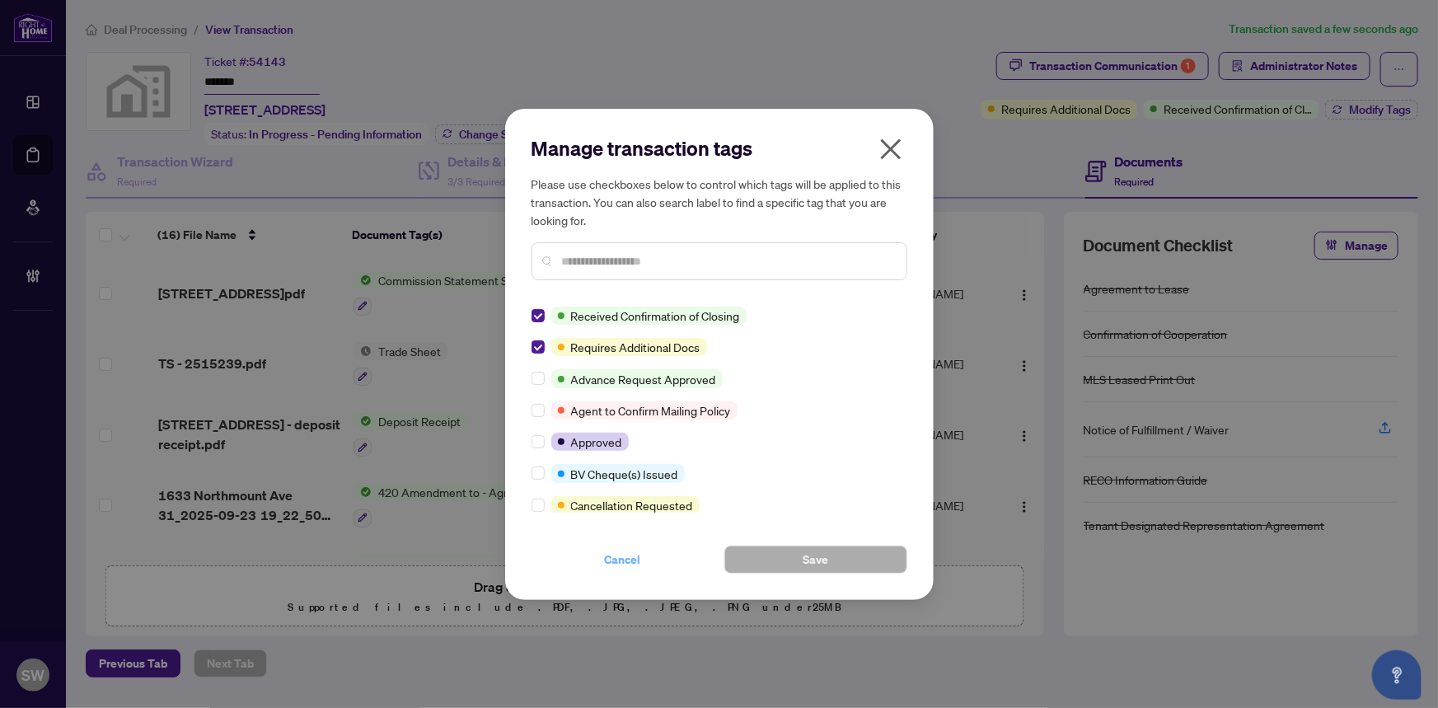
click at [630, 560] on span "Cancel" at bounding box center [623, 559] width 36 height 26
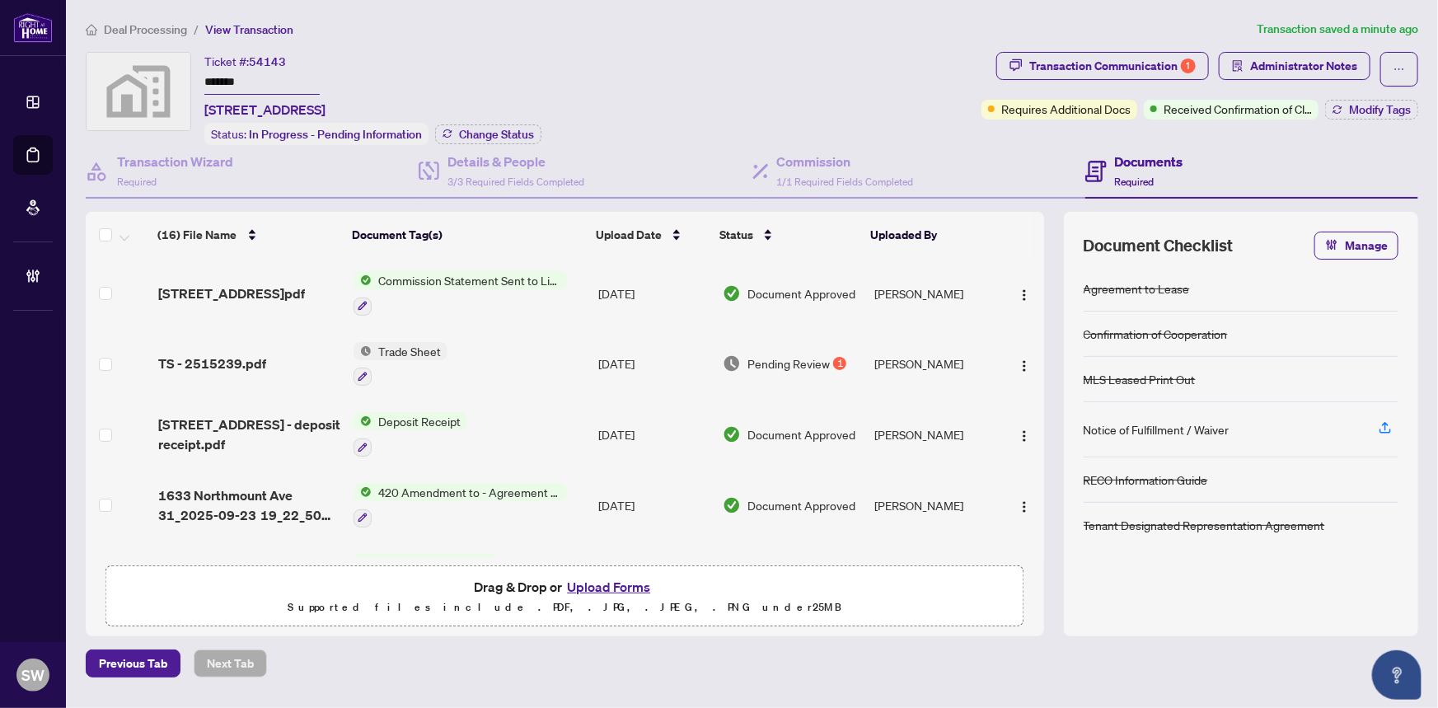
drag, startPoint x: 849, startPoint y: 59, endPoint x: 864, endPoint y: 64, distance: 15.6
click at [849, 59] on div "Ticket #: 54143 ******* 31-1633 Northmount Avenue unit 31, Mississauga, ON L5E …" at bounding box center [530, 98] width 889 height 93
click at [1291, 68] on span "Administrator Notes" at bounding box center [1303, 66] width 107 height 26
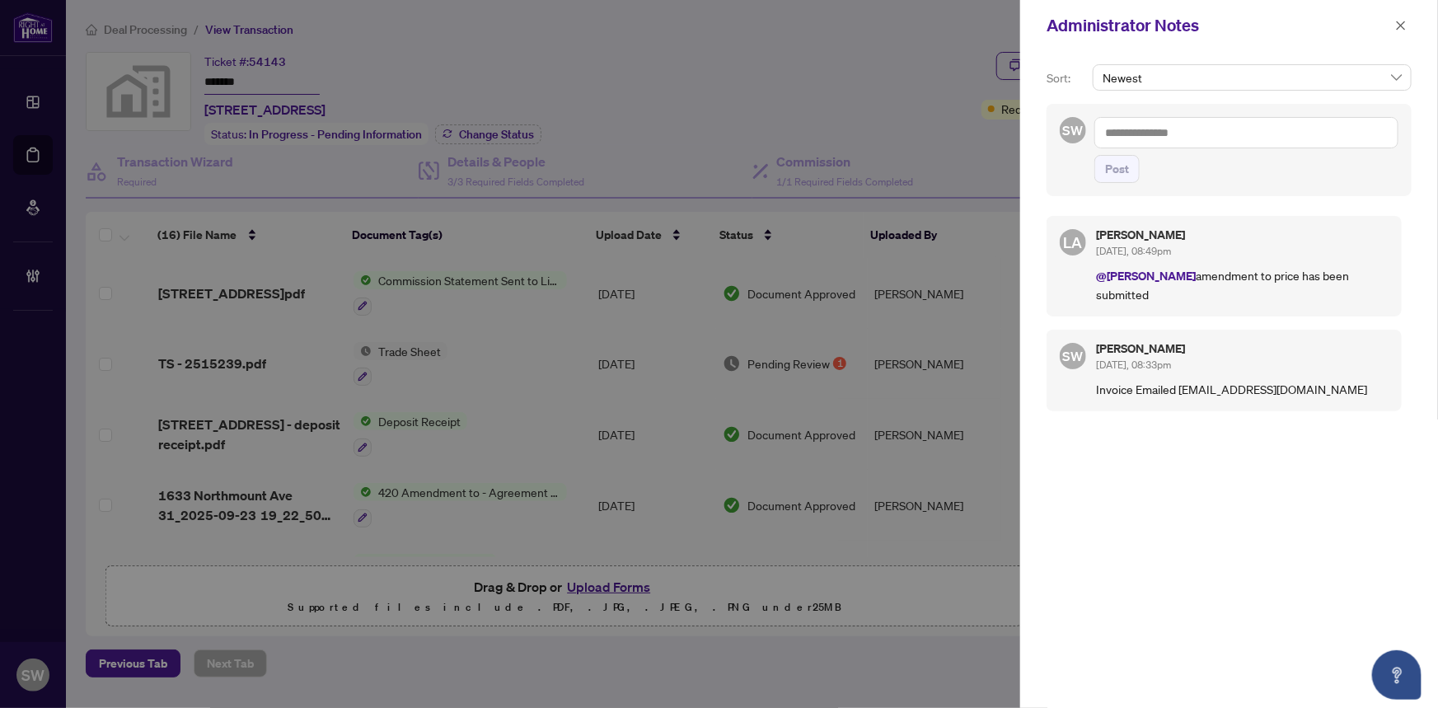
drag, startPoint x: 1183, startPoint y: 386, endPoint x: 1379, endPoint y: 381, distance: 196.2
click at [1379, 381] on p "Invoice Emailed dealswest@royallepagesignature.com" at bounding box center [1242, 389] width 293 height 18
copy p "ealswest@royallepagesignature.com"
click at [1139, 119] on textarea at bounding box center [1246, 132] width 304 height 31
type textarea "*"
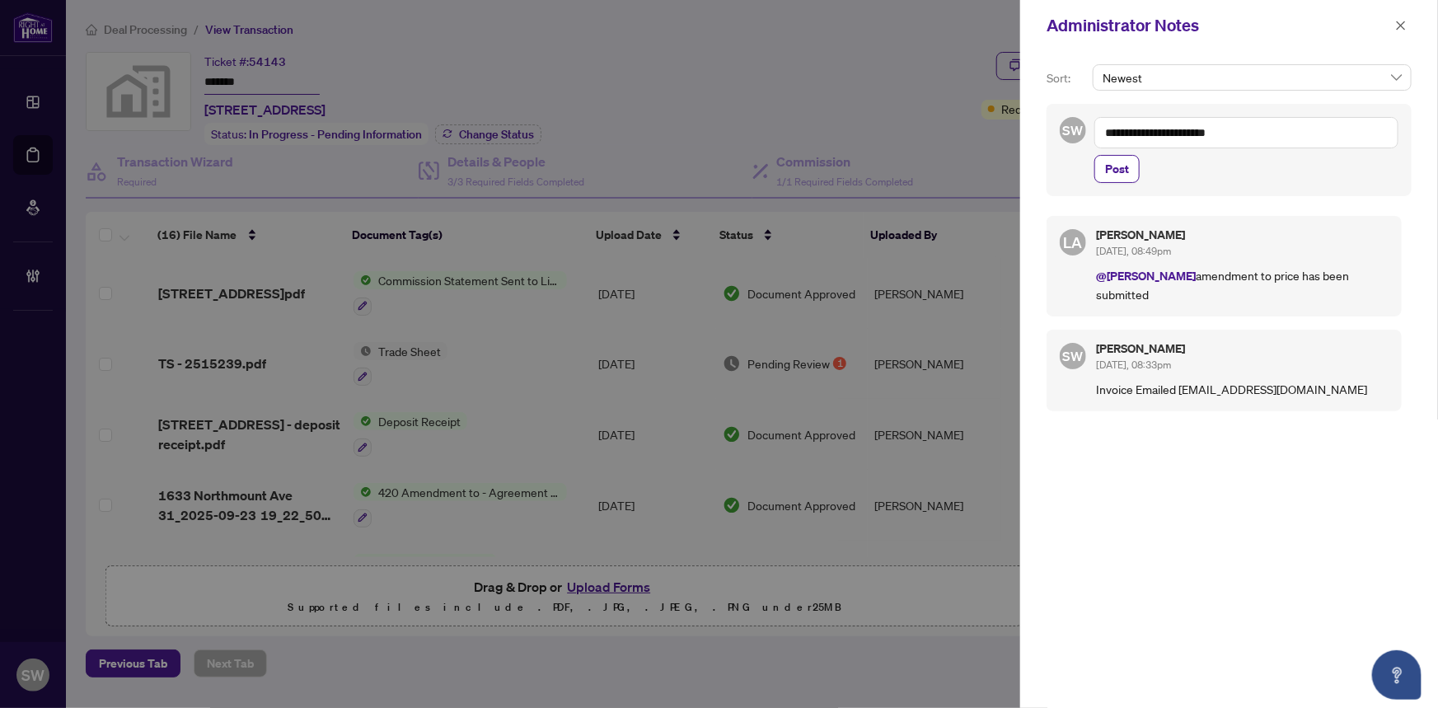
drag, startPoint x: 1202, startPoint y: 132, endPoint x: 1211, endPoint y: 132, distance: 9.1
click at [1211, 132] on textarea "**********" at bounding box center [1246, 132] width 304 height 31
click at [1246, 131] on textarea "**********" at bounding box center [1246, 132] width 304 height 31
paste textarea "**********"
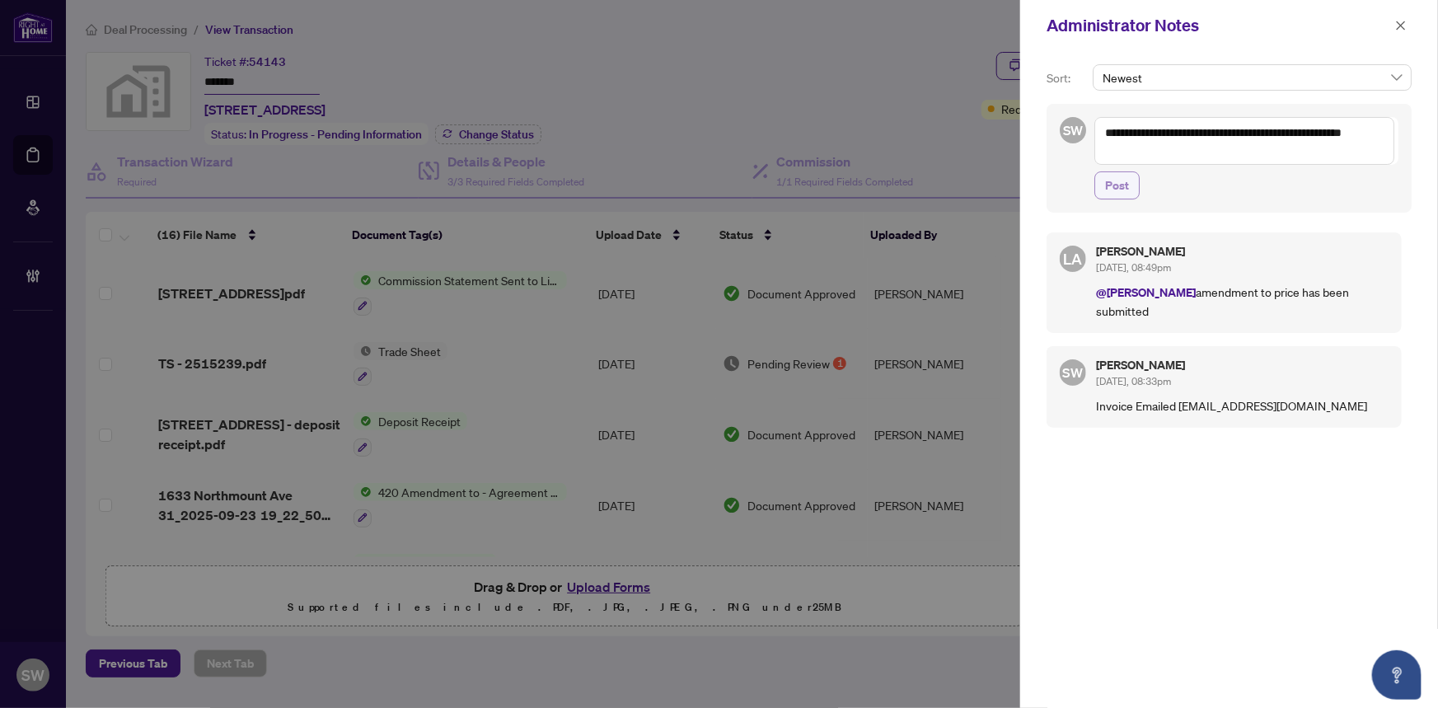
type textarea "**********"
click at [1118, 180] on span "Post" at bounding box center [1117, 185] width 24 height 26
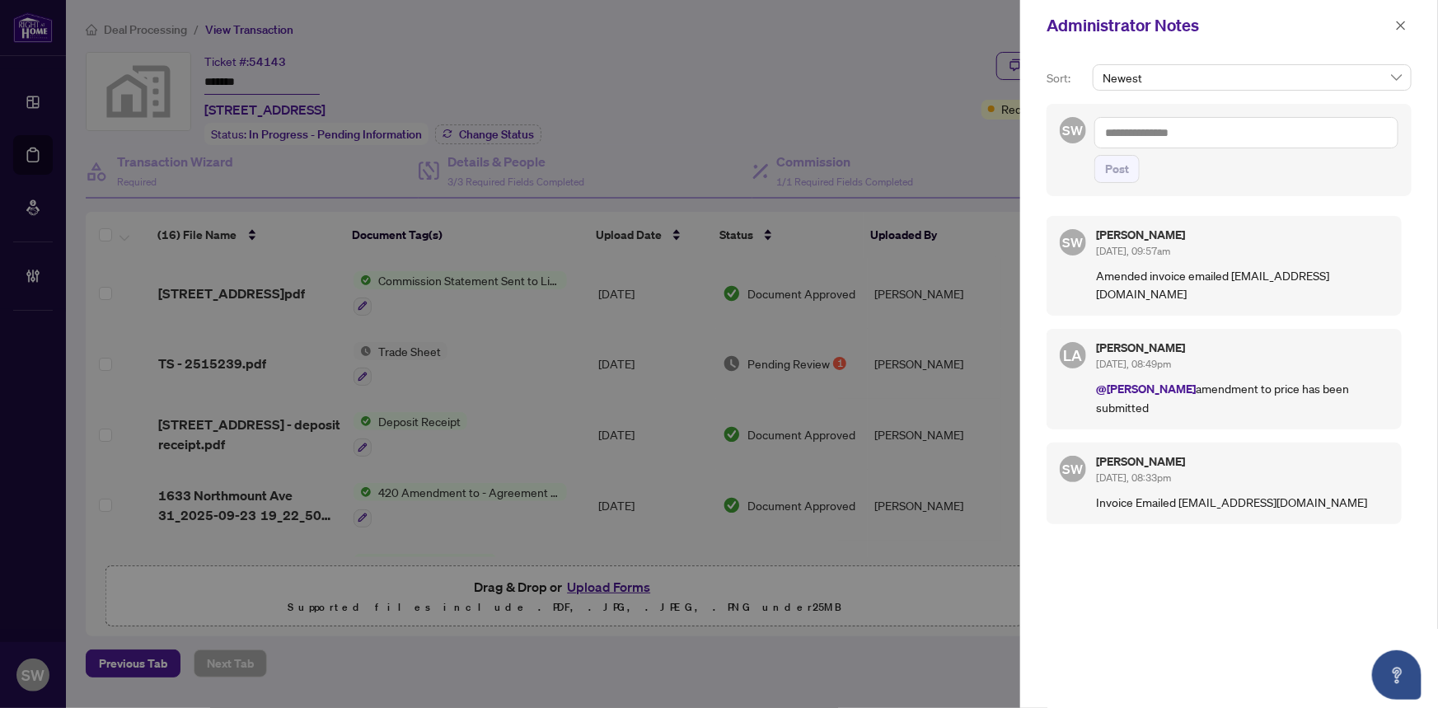
click at [1154, 133] on textarea at bounding box center [1246, 132] width 304 height 31
paste textarea "**********"
click at [1108, 135] on textarea "**********" at bounding box center [1246, 132] width 304 height 31
type textarea "**********"
click at [1118, 166] on span "Post" at bounding box center [1117, 169] width 24 height 26
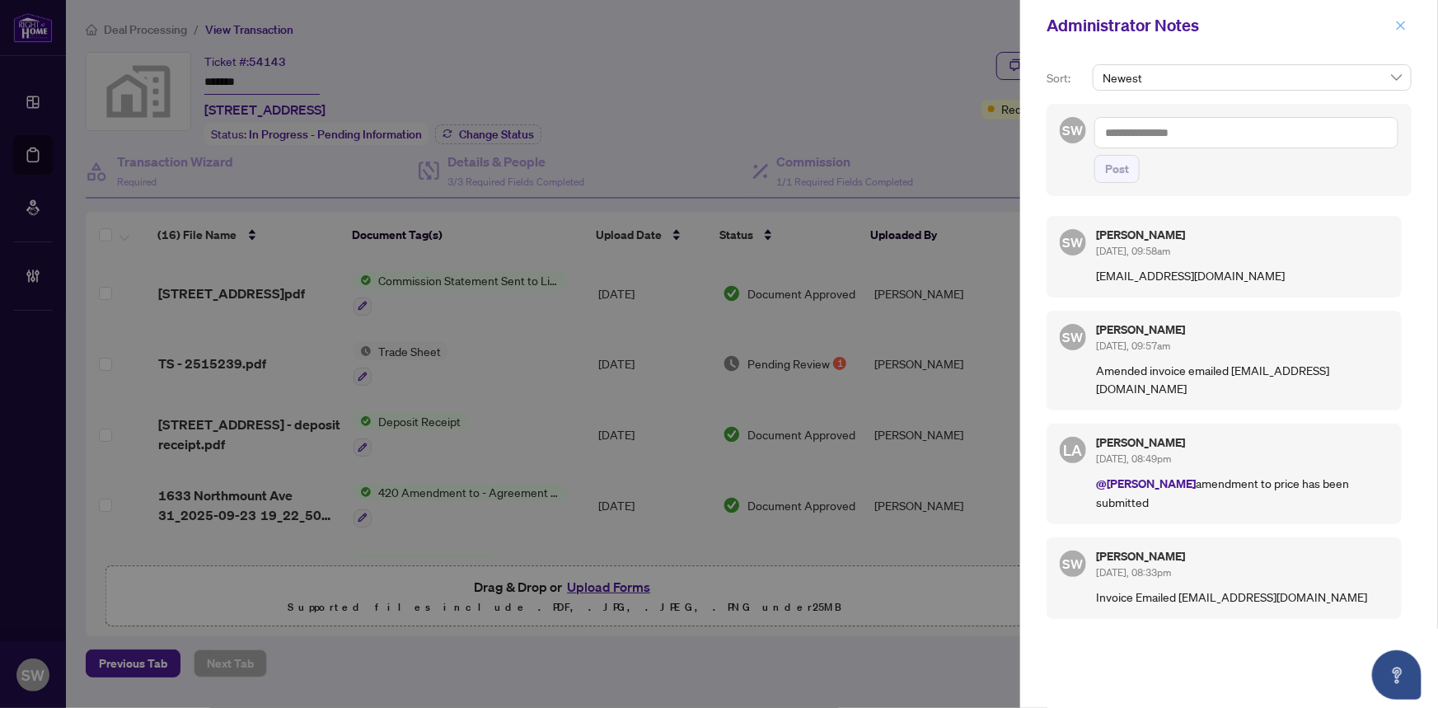
click at [1402, 21] on icon "close" at bounding box center [1401, 26] width 12 height 12
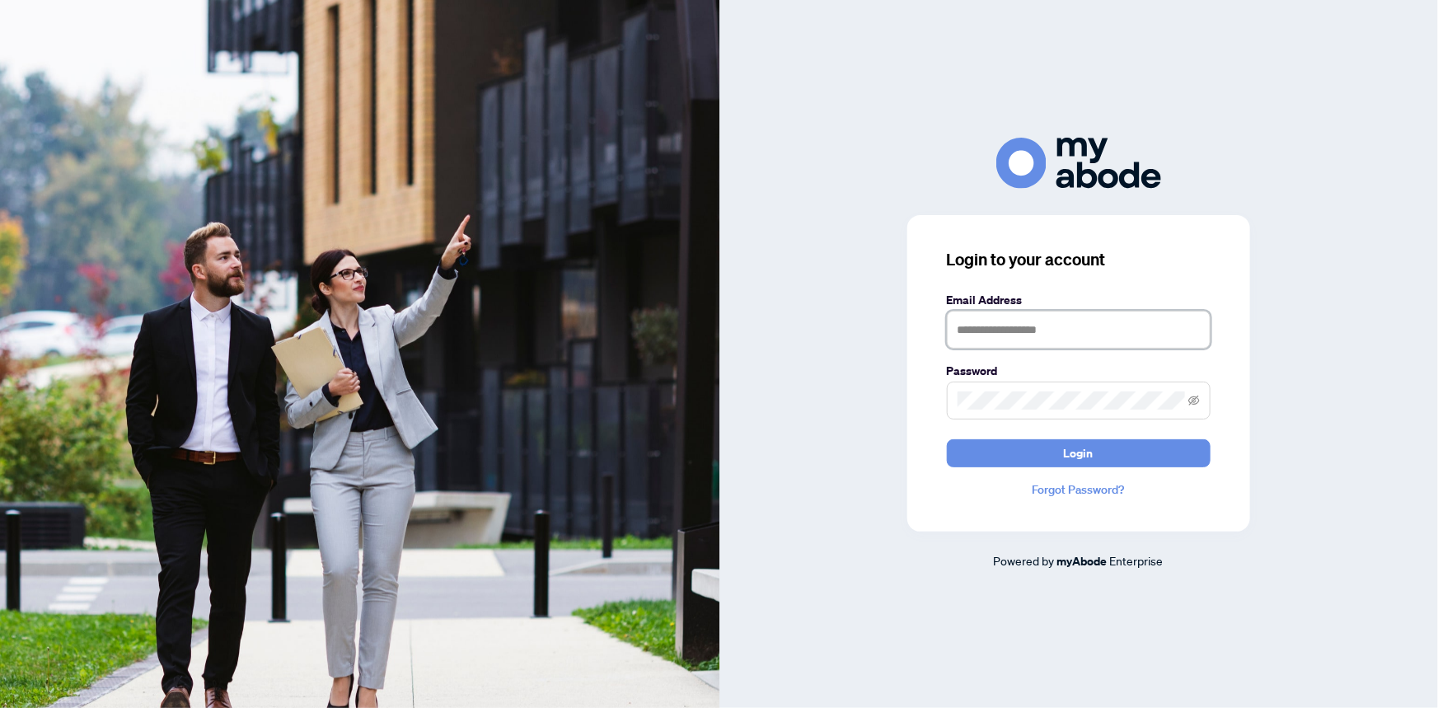
click at [996, 320] on input "text" at bounding box center [1079, 330] width 264 height 38
type input "**********"
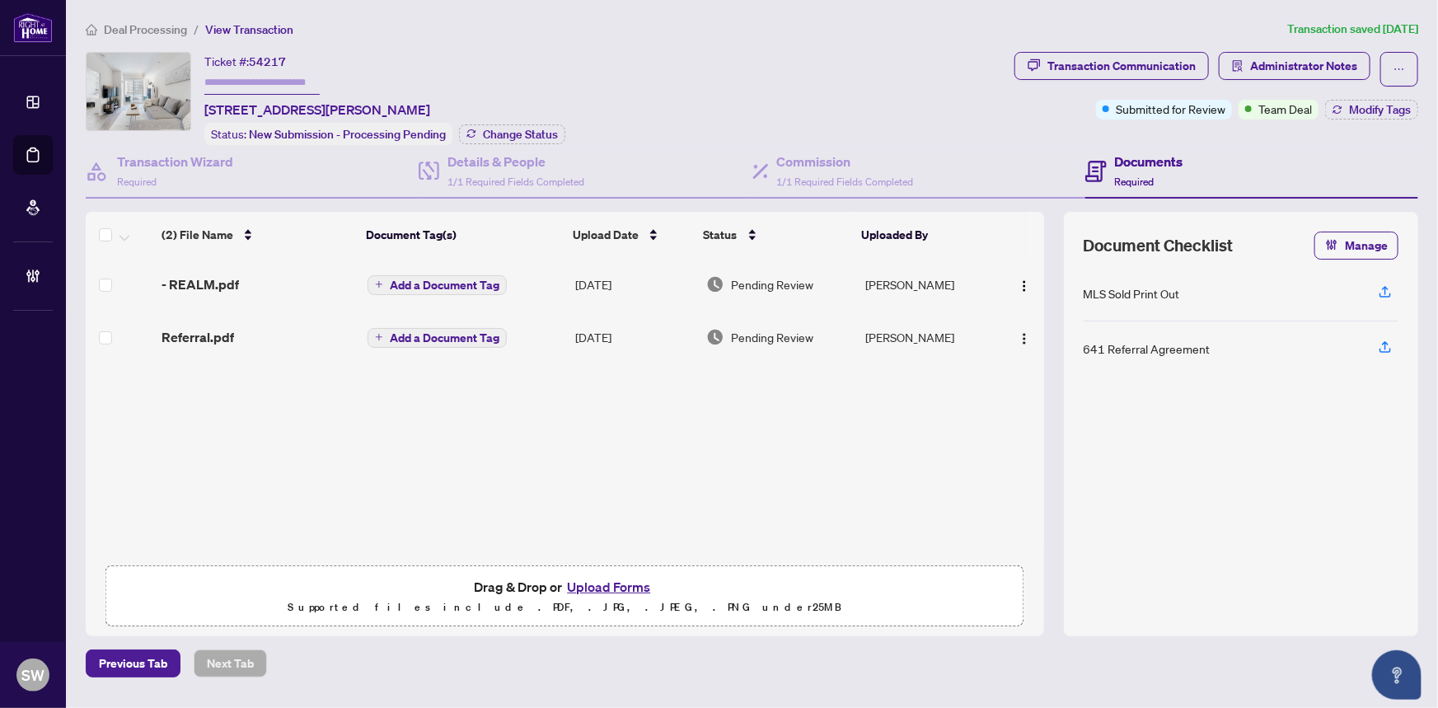
click at [150, 33] on span "Deal Processing" at bounding box center [145, 29] width 83 height 15
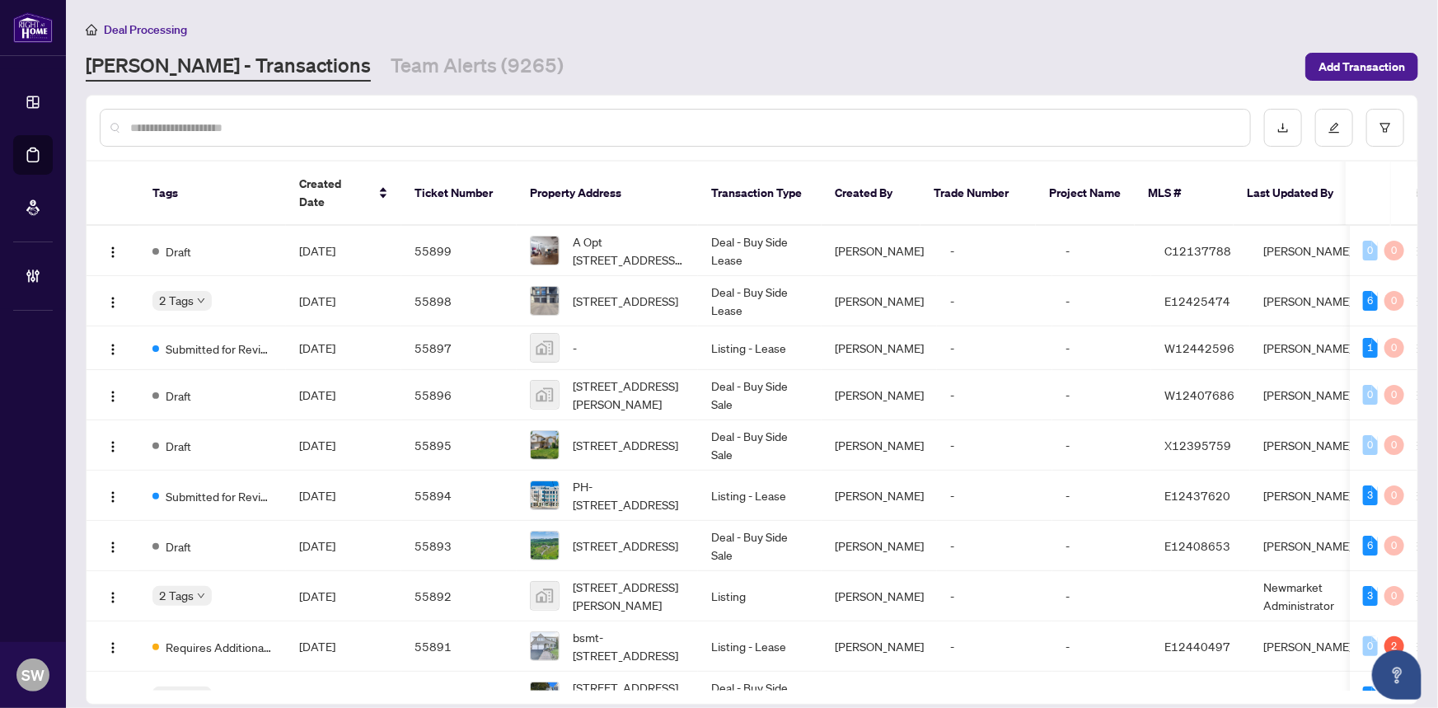
click at [268, 127] on input "text" at bounding box center [683, 128] width 1107 height 18
paste input "*******"
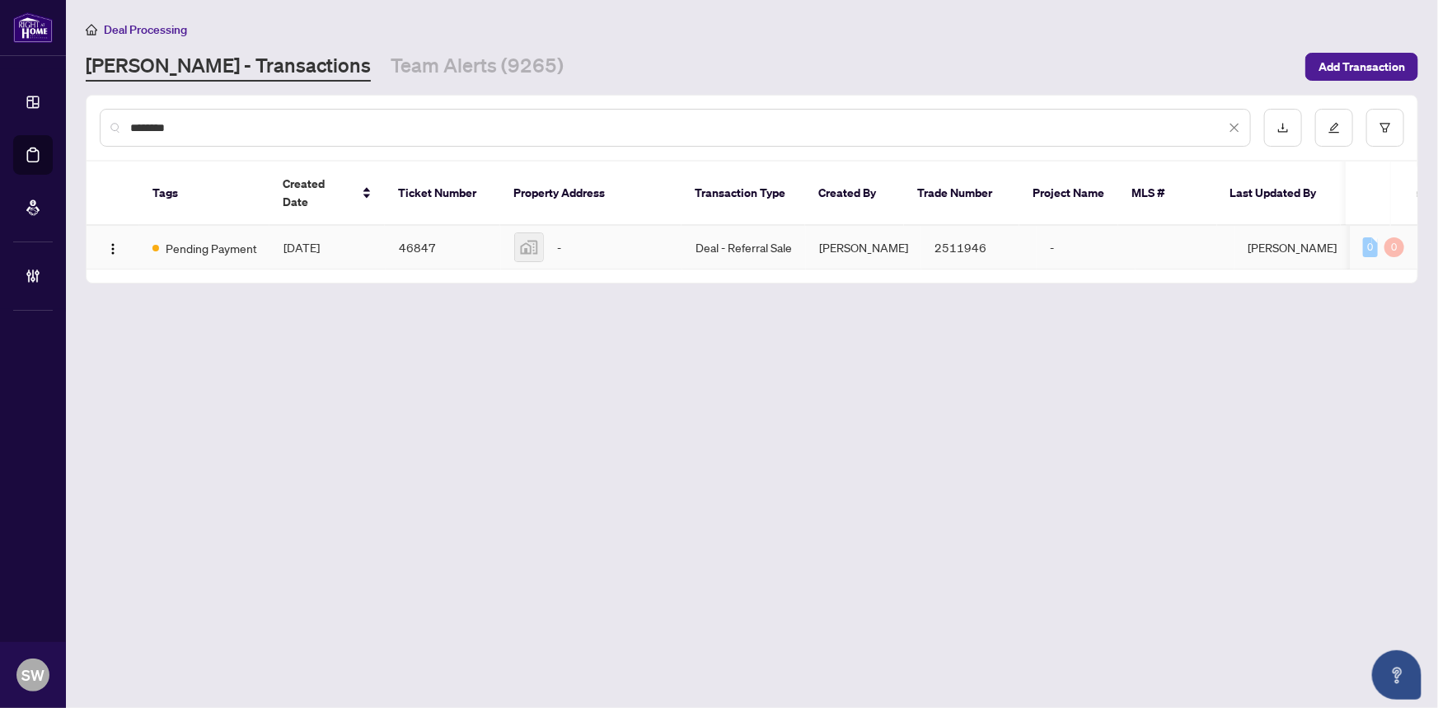
type input "*******"
click at [370, 226] on td "[DATE]" at bounding box center [327, 248] width 115 height 44
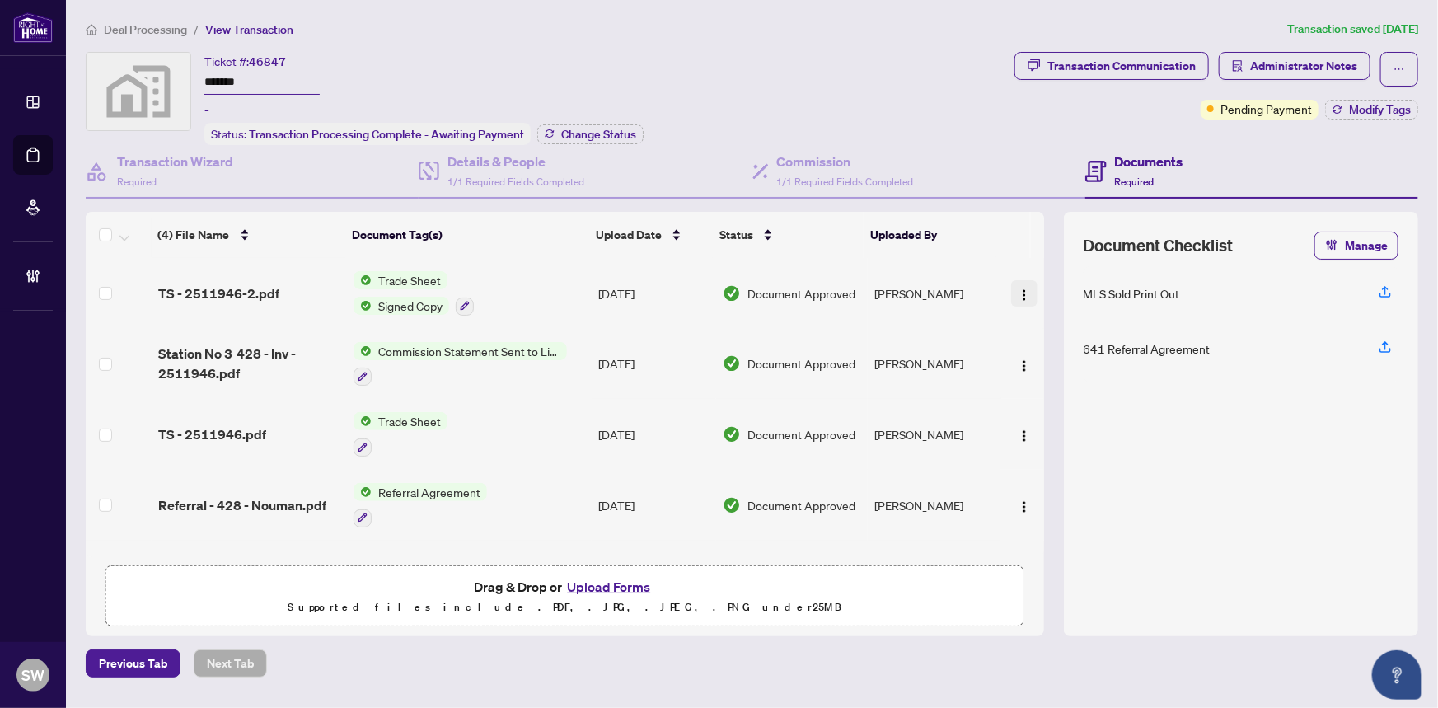
click at [1022, 290] on img "button" at bounding box center [1024, 294] width 13 height 13
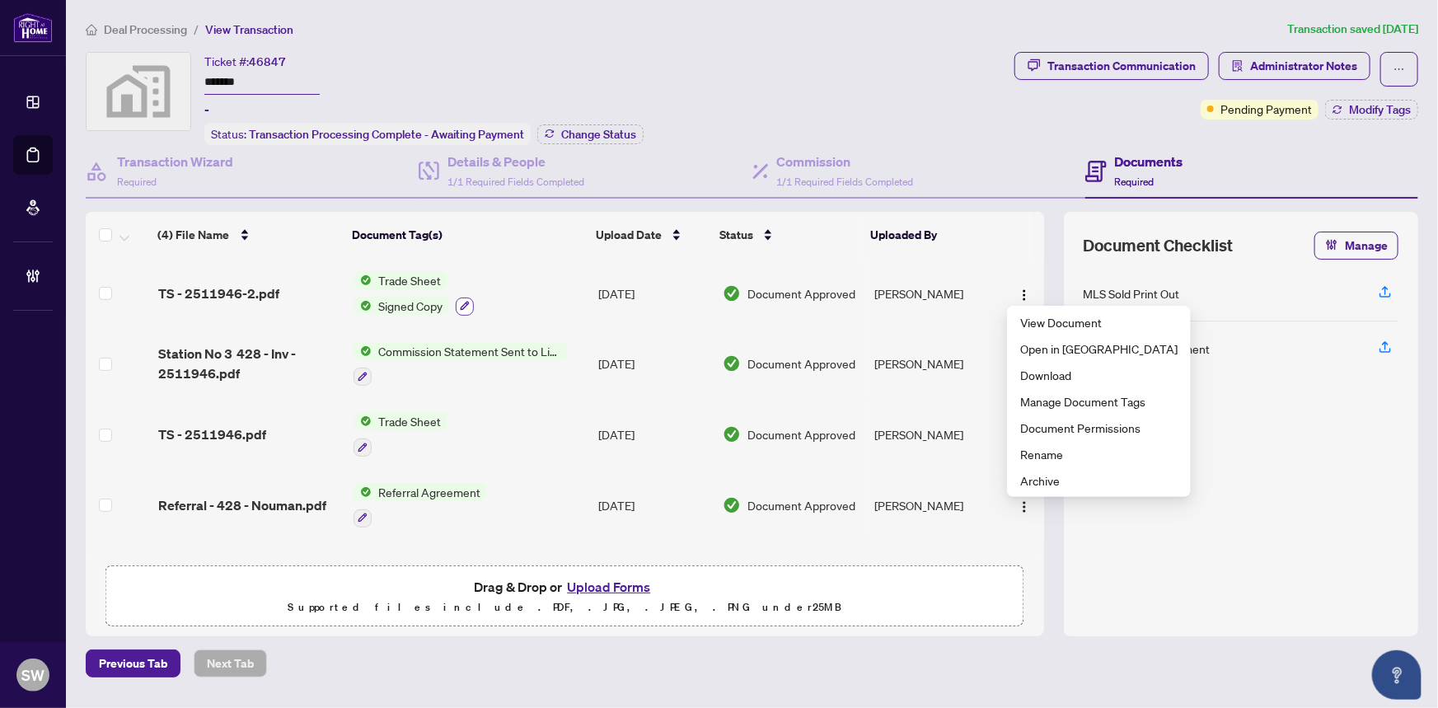
click at [461, 301] on icon "button" at bounding box center [465, 306] width 10 height 10
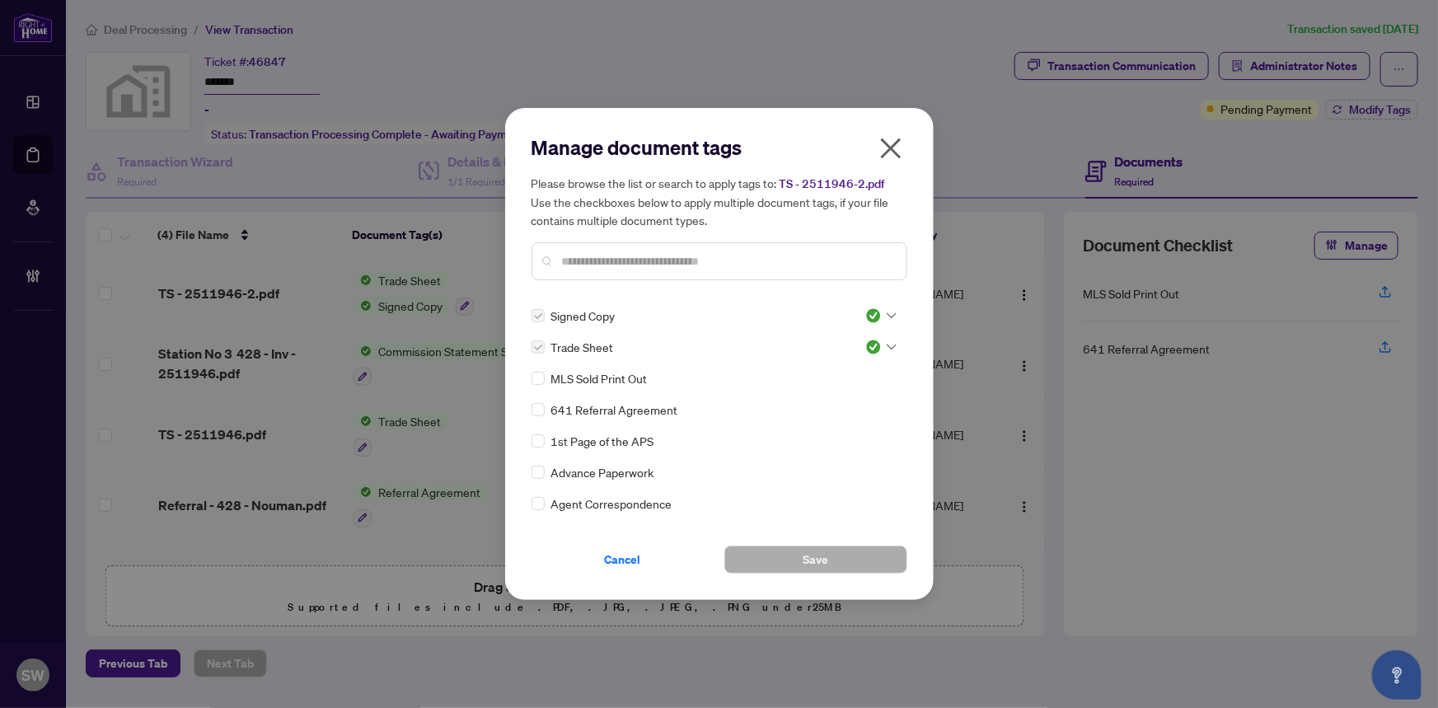
click at [871, 319] on img at bounding box center [873, 315] width 16 height 16
click at [839, 345] on div "Pending Review" at bounding box center [826, 344] width 105 height 18
click at [879, 344] on div at bounding box center [880, 347] width 31 height 16
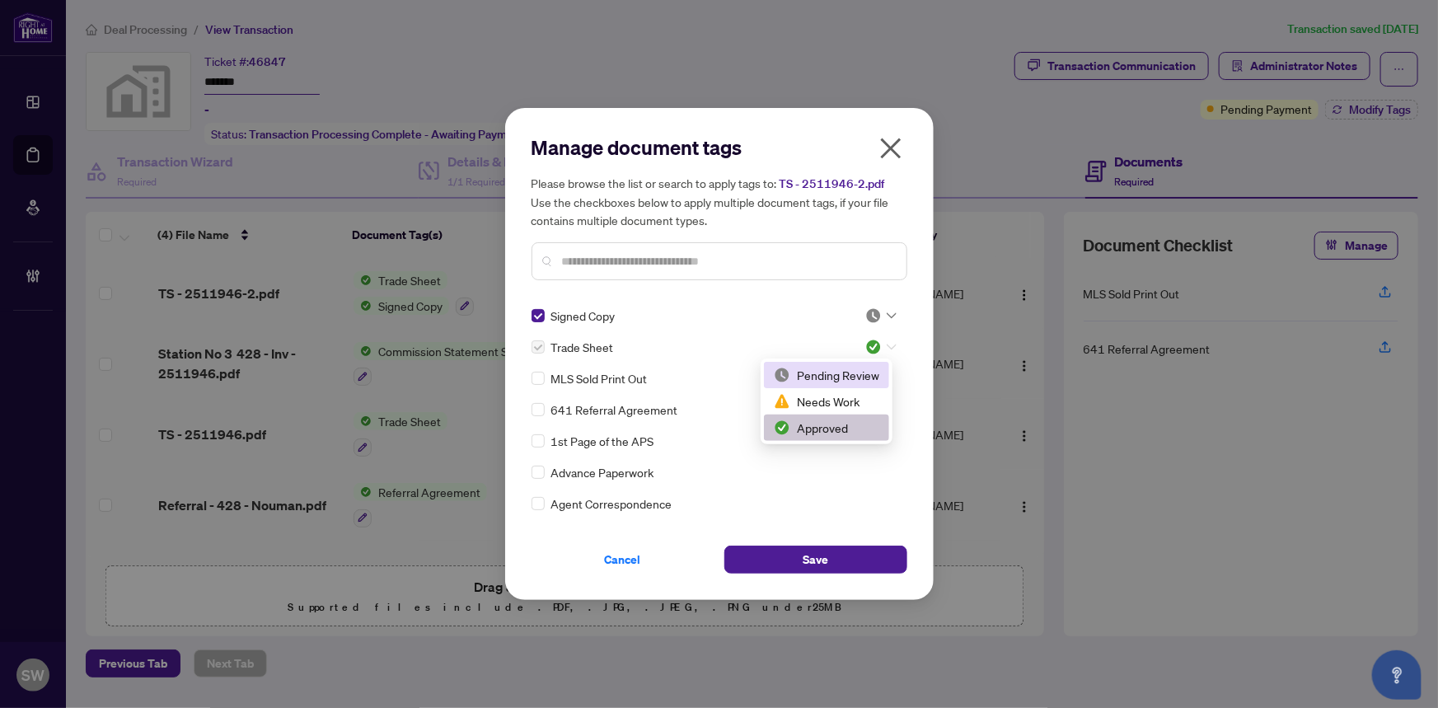
click at [842, 371] on div "Pending Review" at bounding box center [826, 375] width 105 height 18
click at [569, 271] on div at bounding box center [720, 261] width 376 height 38
click at [572, 260] on input "text" at bounding box center [727, 261] width 331 height 18
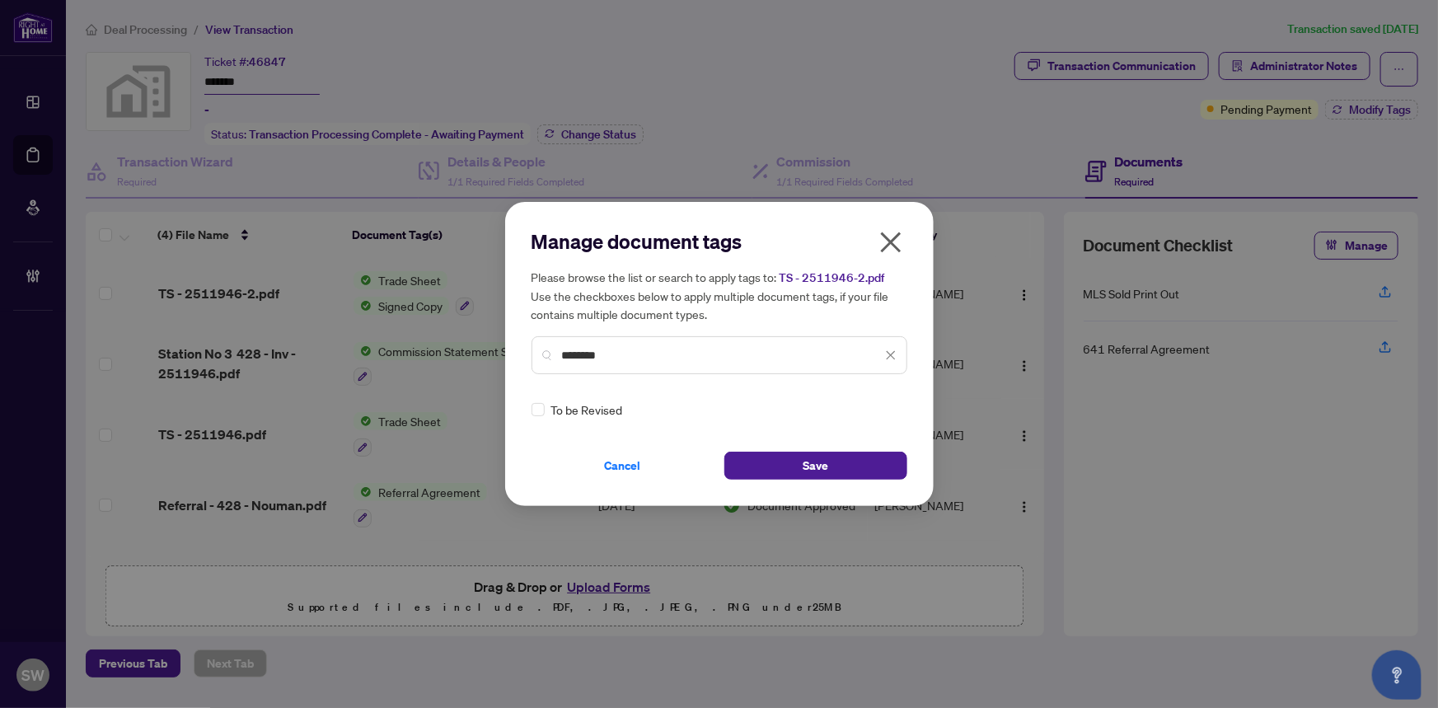
type input "********"
click at [857, 466] on button "Save" at bounding box center [815, 466] width 183 height 28
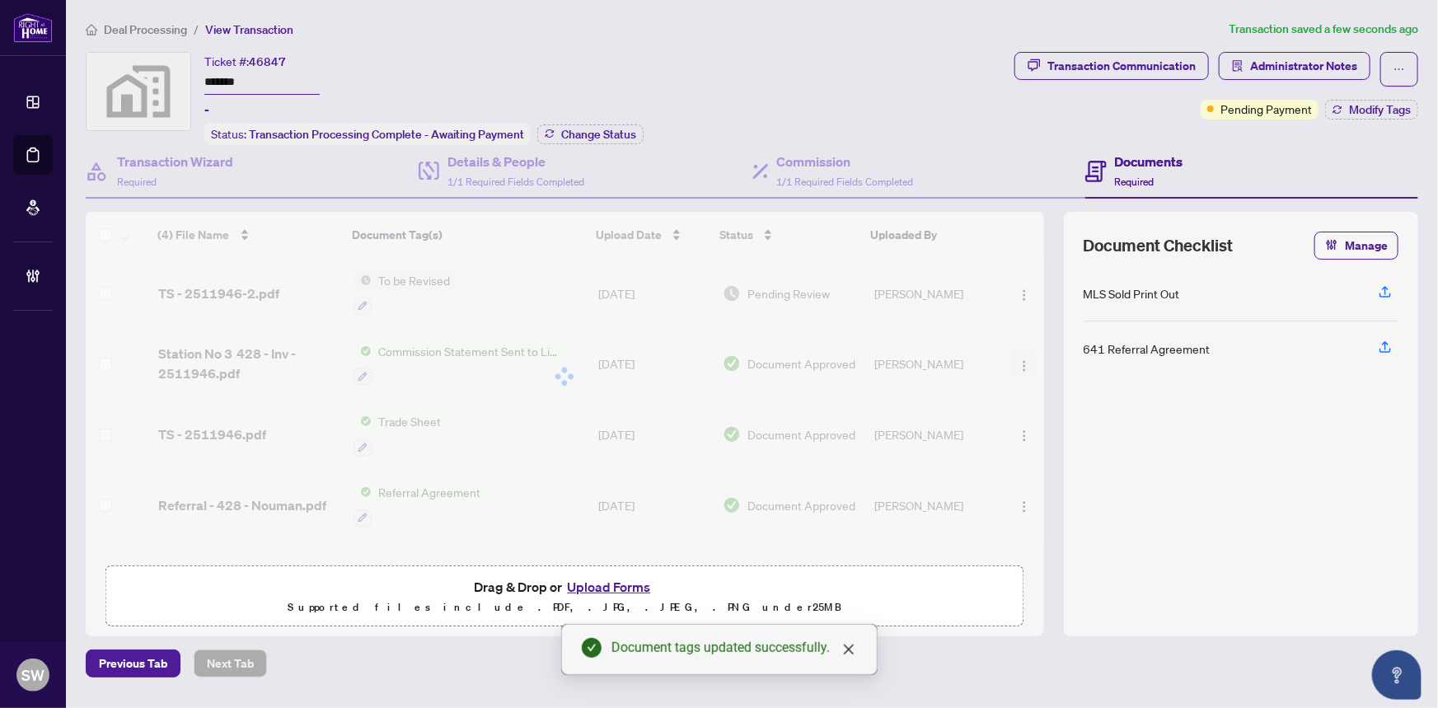
click at [1023, 362] on div "(4) File Name Document Tag(s) Upload Date Status Uploaded By (4) File Name Docu…" at bounding box center [565, 384] width 958 height 345
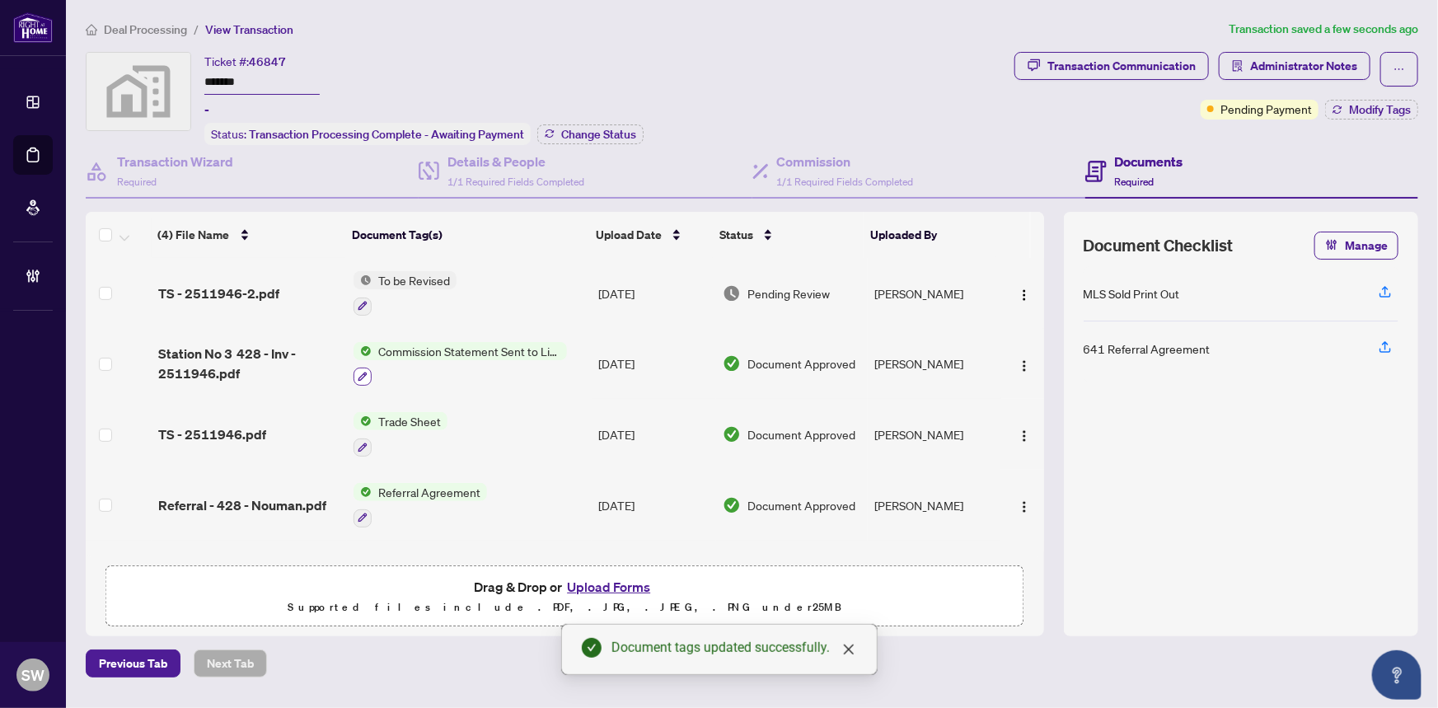
click at [362, 372] on icon "button" at bounding box center [363, 377] width 10 height 10
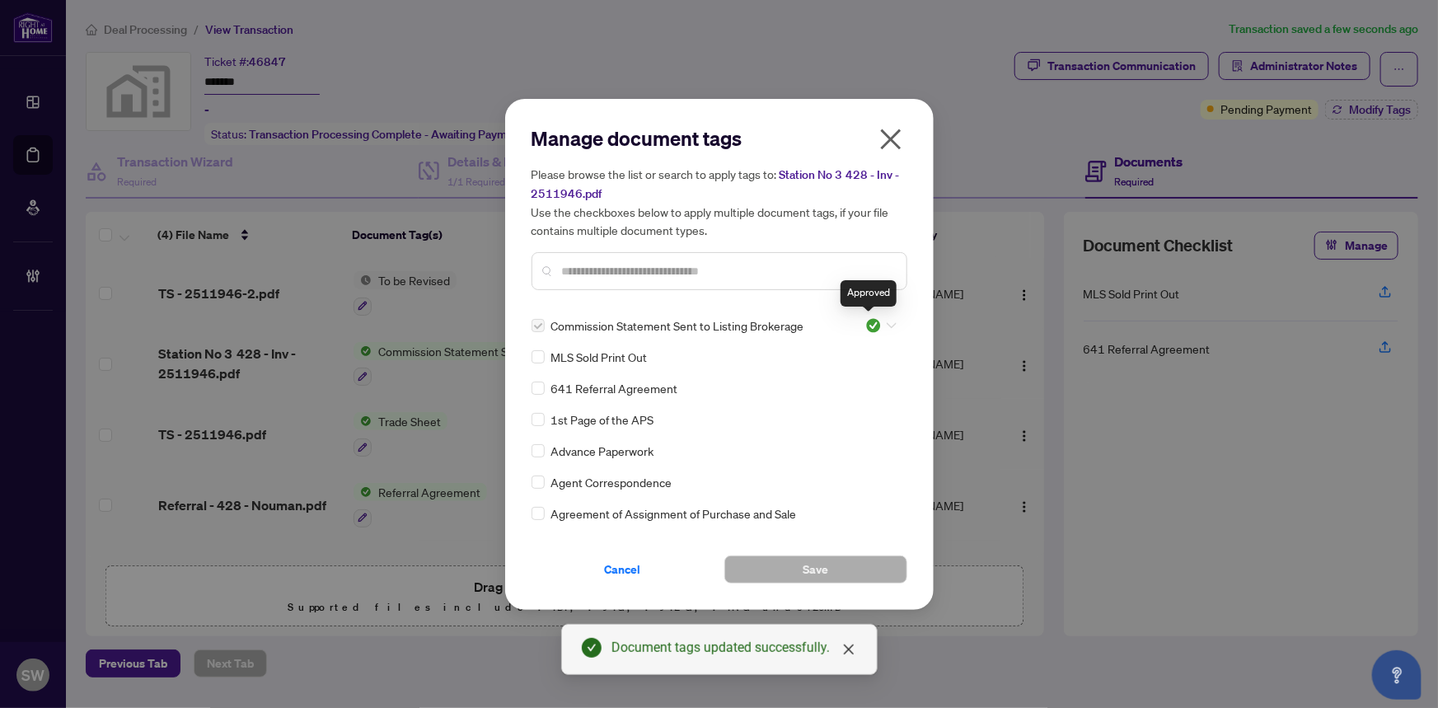
click at [866, 322] on img at bounding box center [873, 325] width 16 height 16
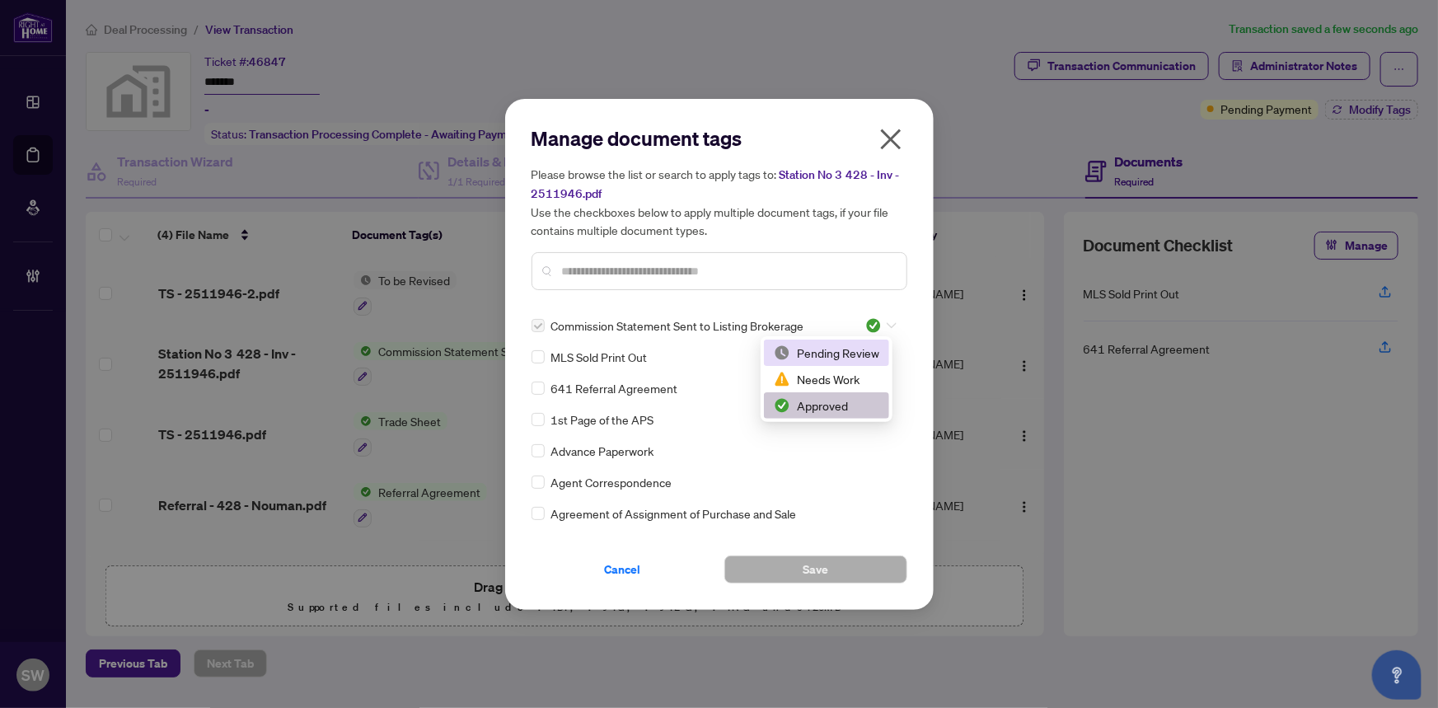
click at [847, 352] on div "Pending Review" at bounding box center [826, 353] width 105 height 18
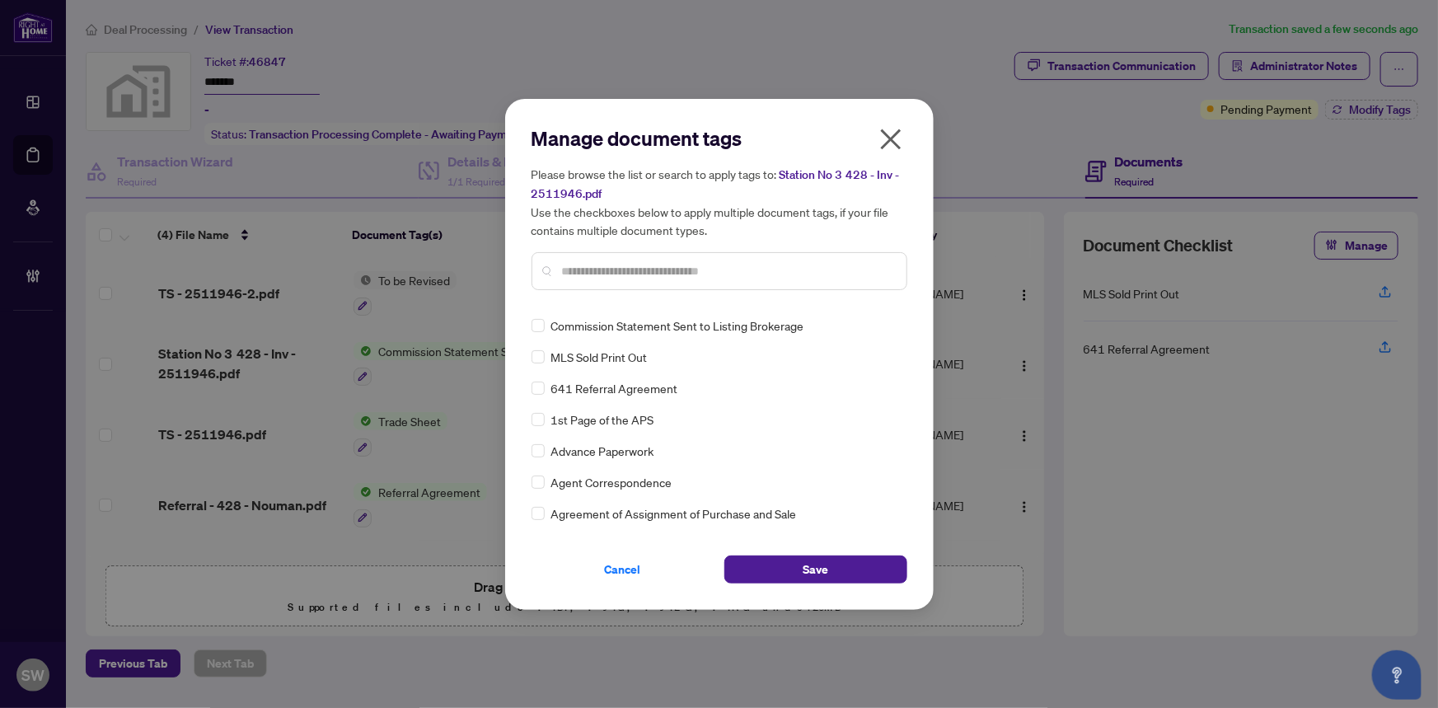
click at [599, 278] on input "text" at bounding box center [727, 271] width 331 height 18
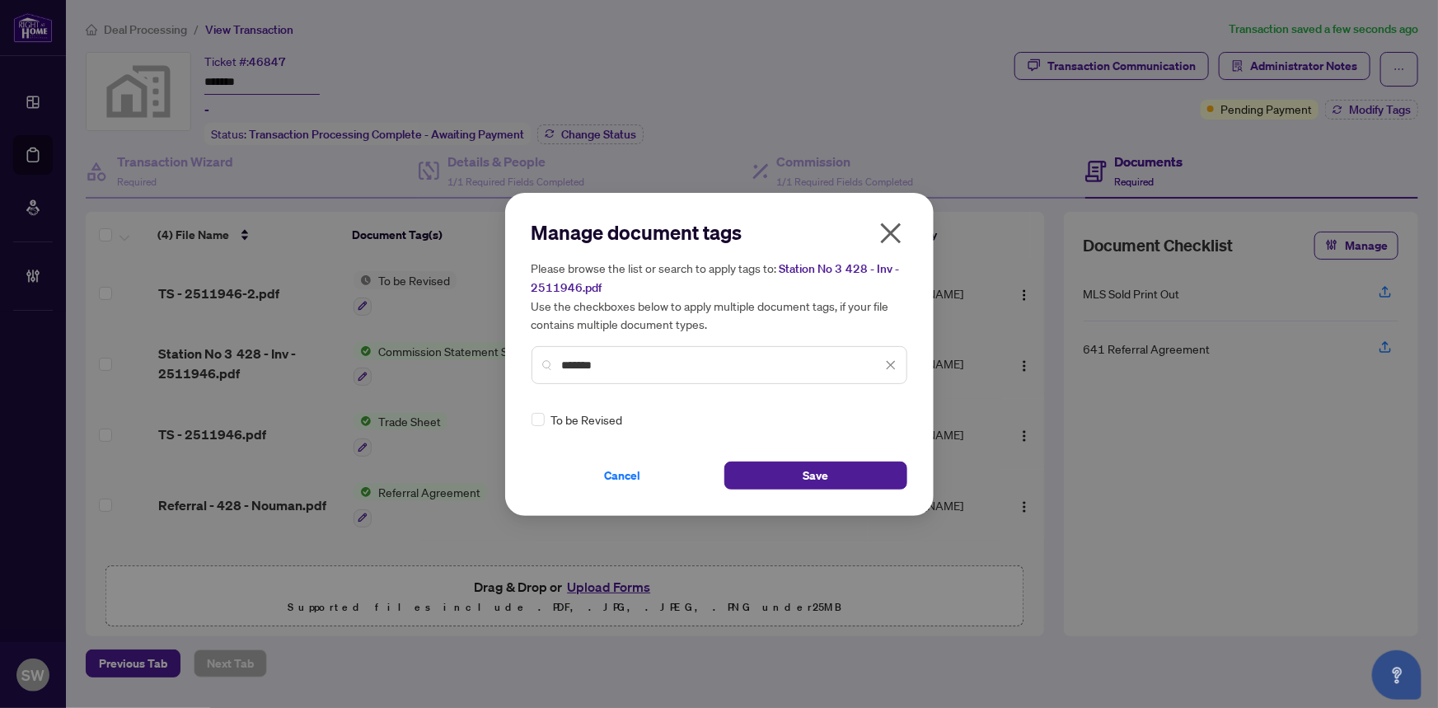
type input "*******"
click at [821, 472] on span "Save" at bounding box center [816, 475] width 26 height 26
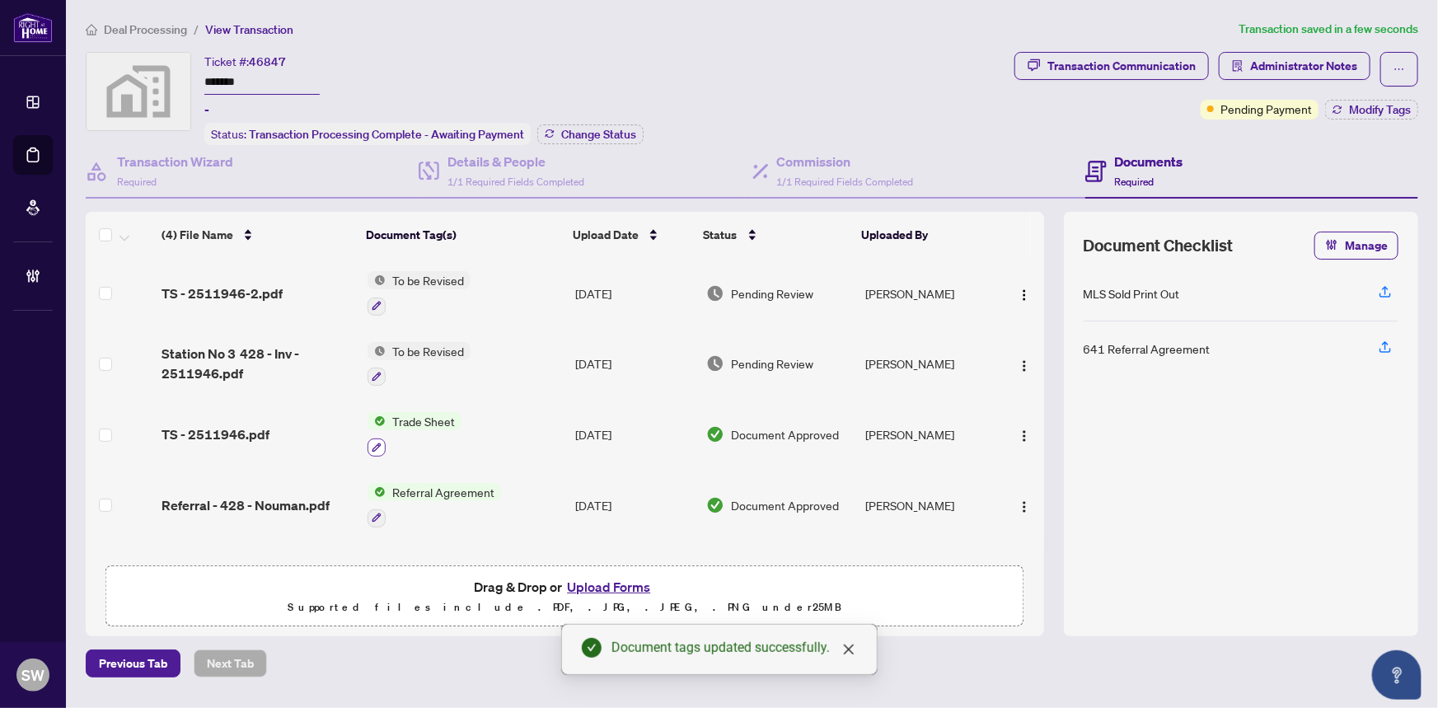
click at [377, 443] on icon "button" at bounding box center [377, 448] width 10 height 10
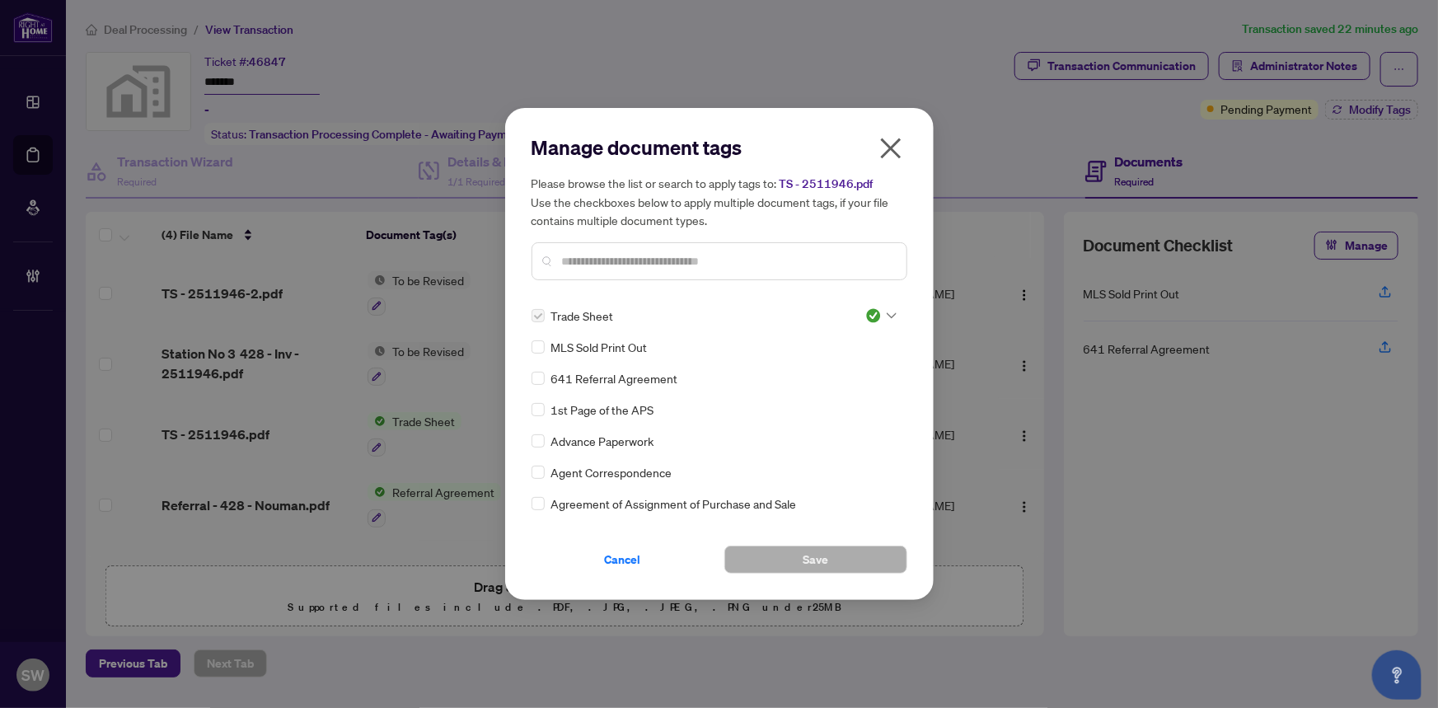
click at [887, 316] on icon at bounding box center [892, 315] width 10 height 7
click at [831, 344] on div "Pending Review" at bounding box center [826, 344] width 105 height 18
click at [628, 560] on span "Cancel" at bounding box center [623, 559] width 36 height 26
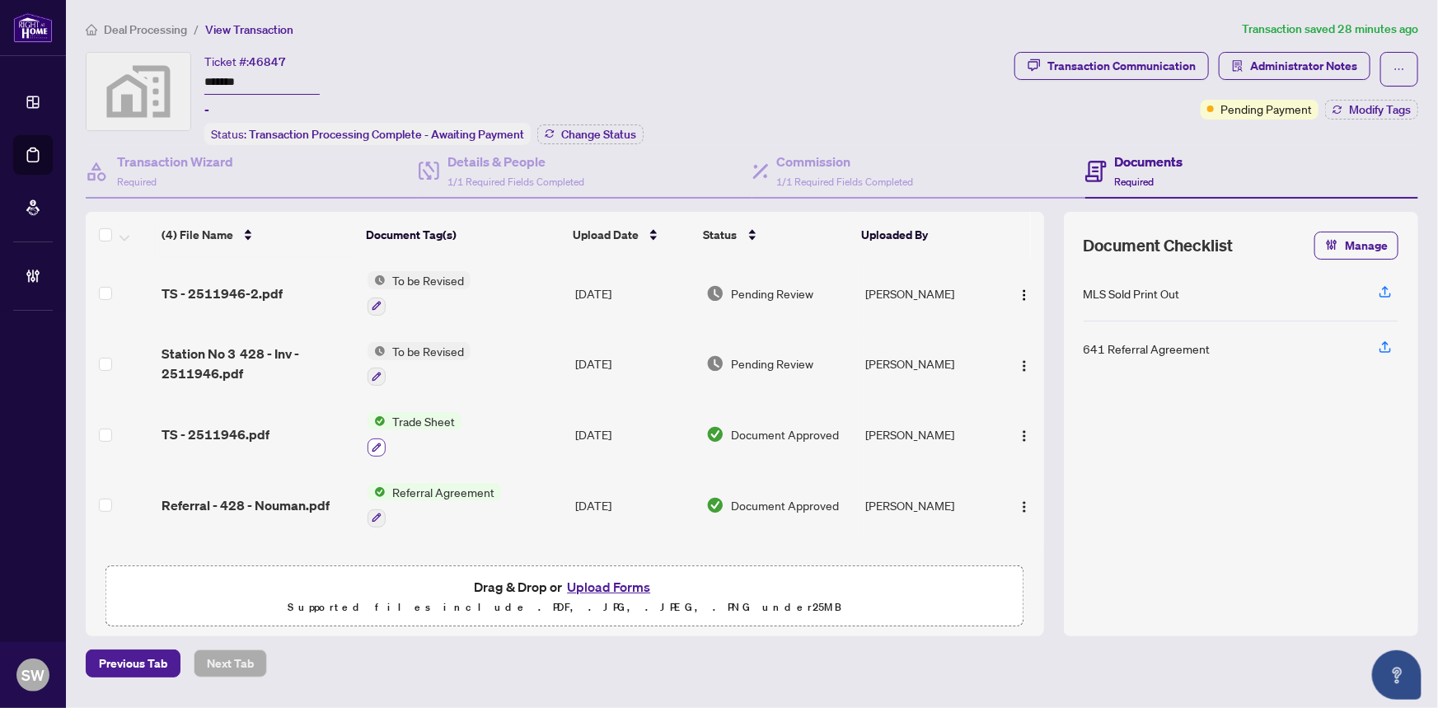
click at [378, 443] on icon "button" at bounding box center [376, 447] width 9 height 9
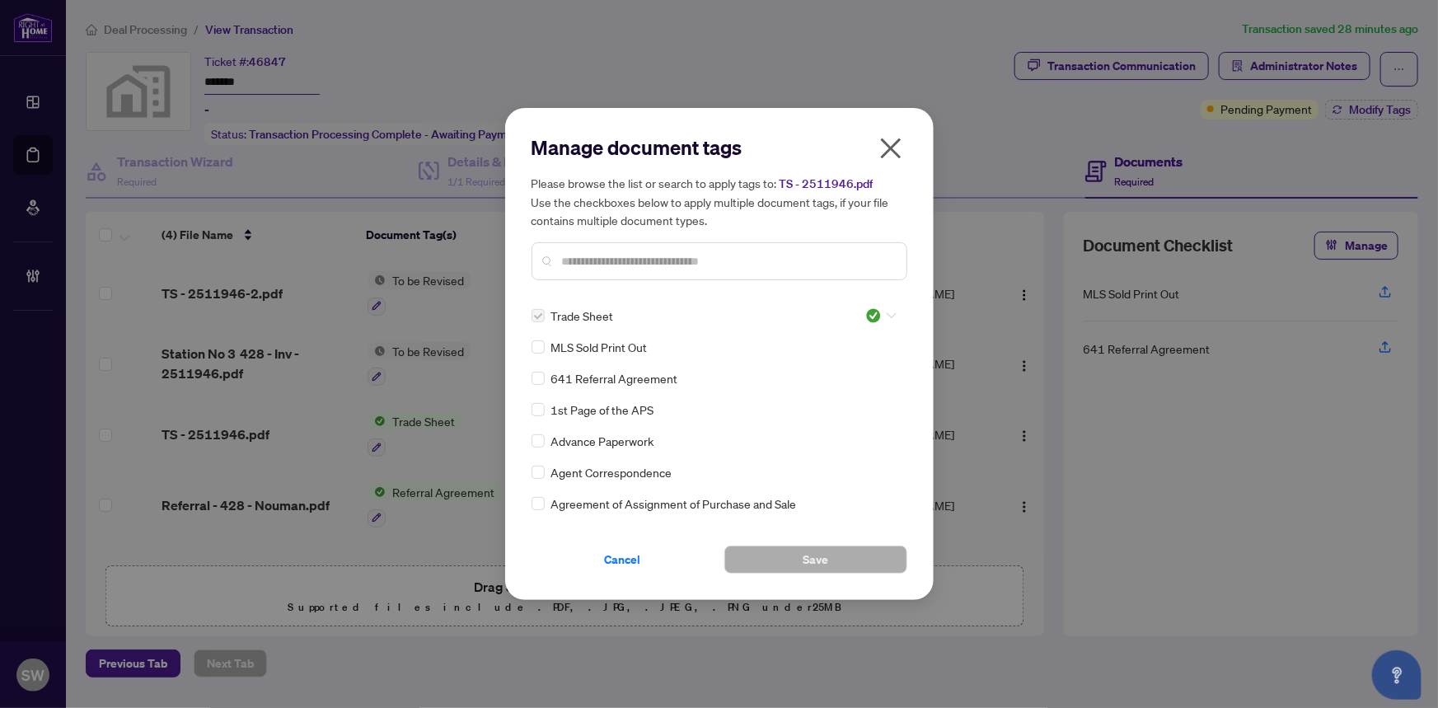
click at [887, 313] on icon at bounding box center [892, 315] width 10 height 7
click at [829, 348] on div "Pending Review" at bounding box center [826, 344] width 105 height 18
click at [589, 255] on input "text" at bounding box center [727, 261] width 331 height 18
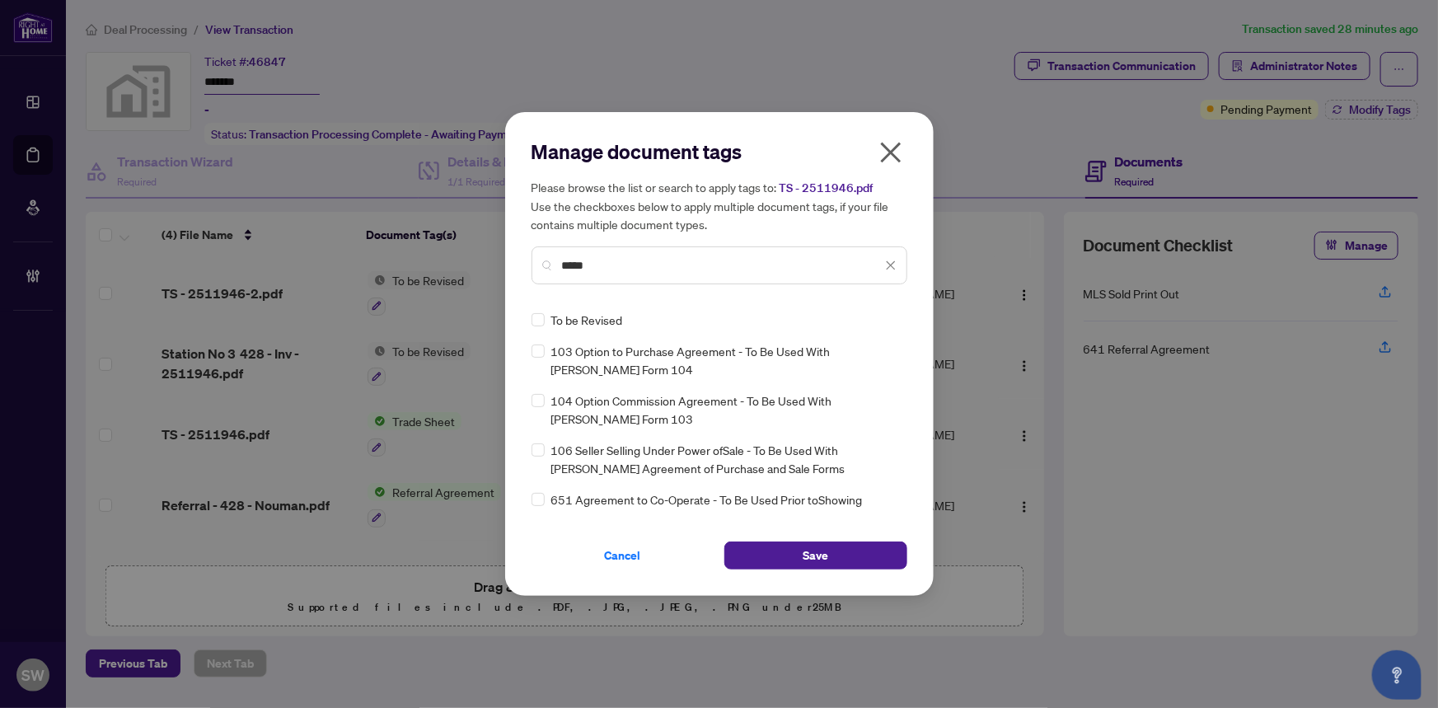
type input "*****"
click at [808, 550] on span "Save" at bounding box center [816, 555] width 26 height 26
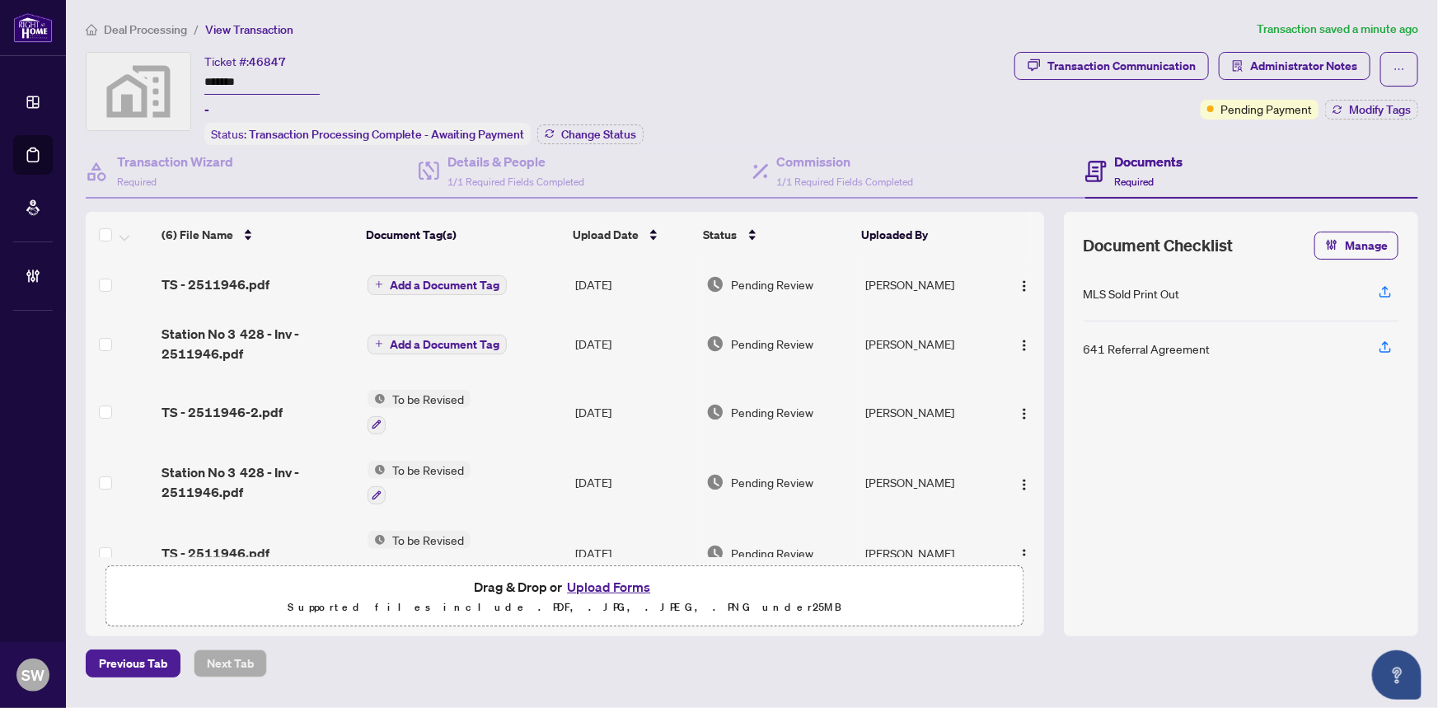
click at [386, 281] on div "(6) File Name Document Tag(s) Upload Date Status Uploaded By (6) File Name Docu…" at bounding box center [565, 384] width 958 height 345
click at [413, 279] on span "Add a Document Tag" at bounding box center [445, 285] width 110 height 12
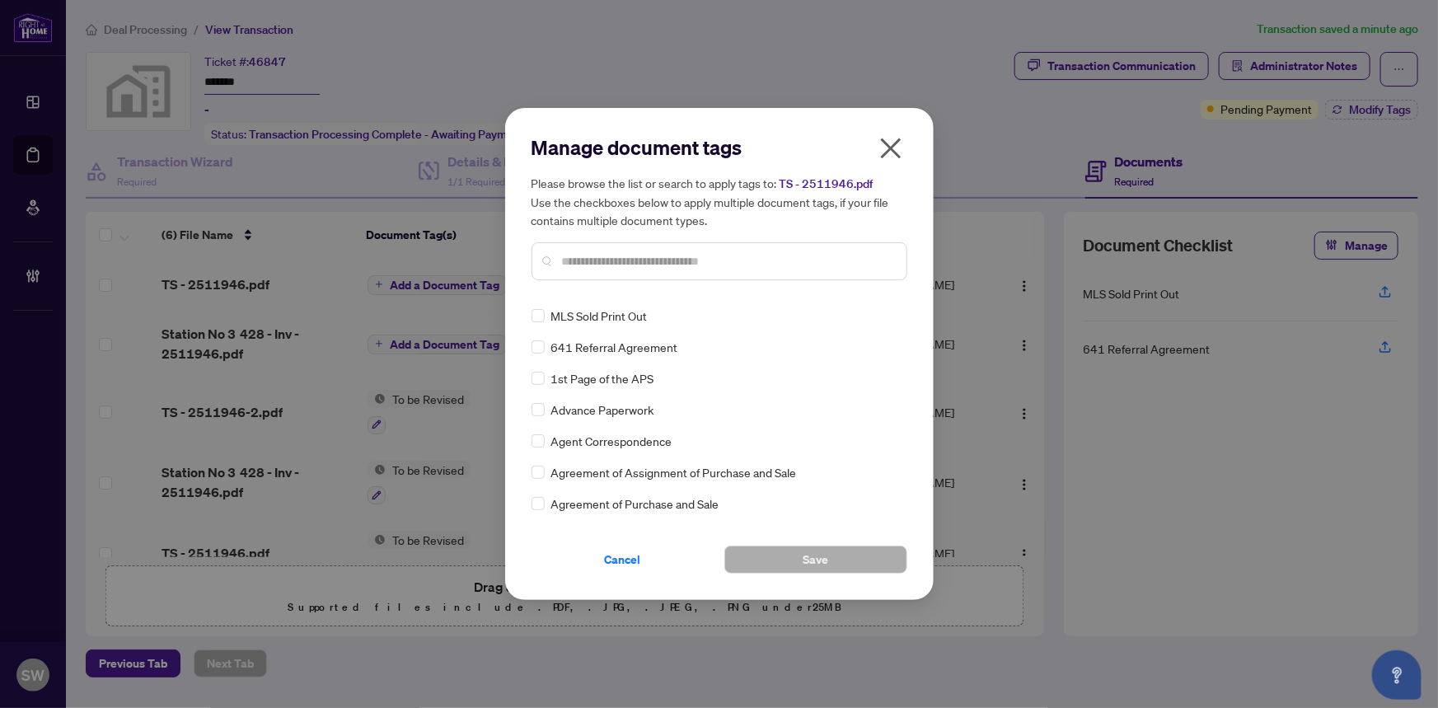
click at [659, 262] on input "text" at bounding box center [727, 261] width 331 height 18
type input "*****"
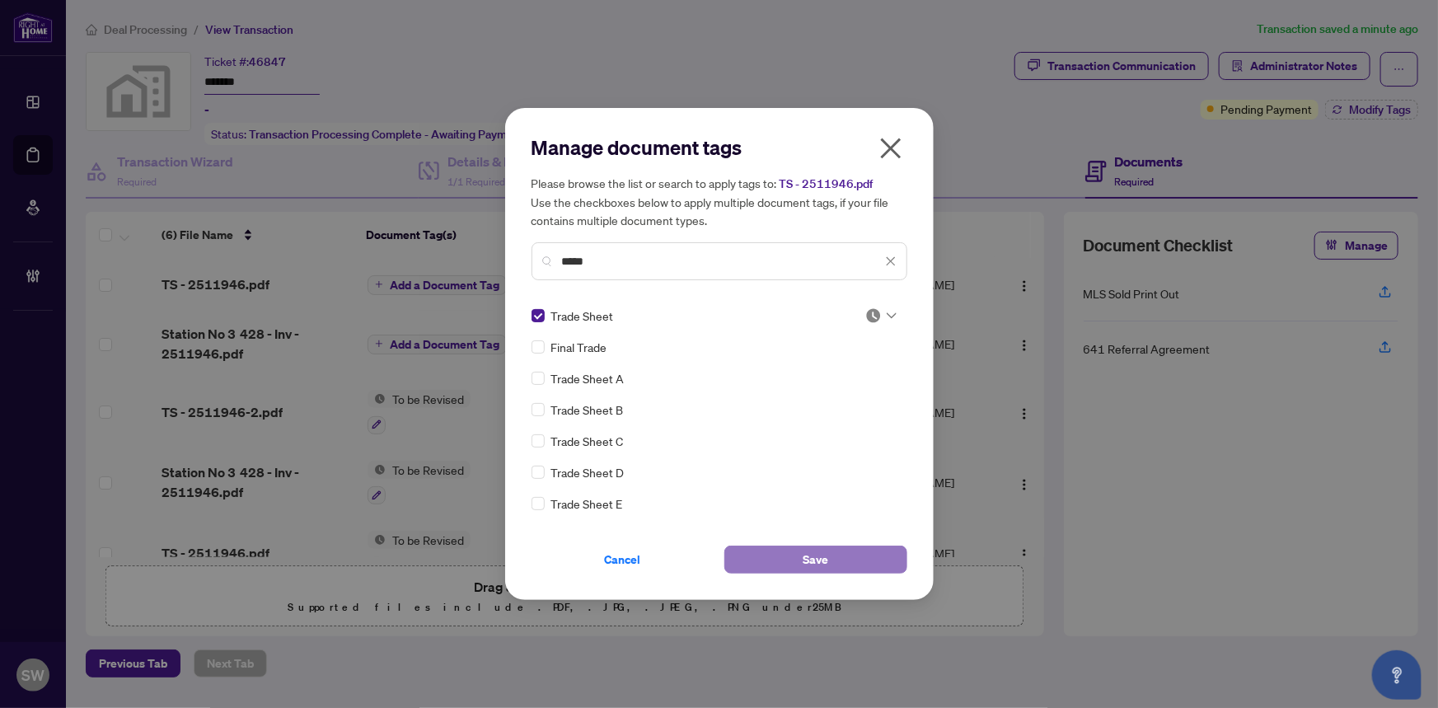
click at [793, 558] on button "Save" at bounding box center [815, 560] width 183 height 28
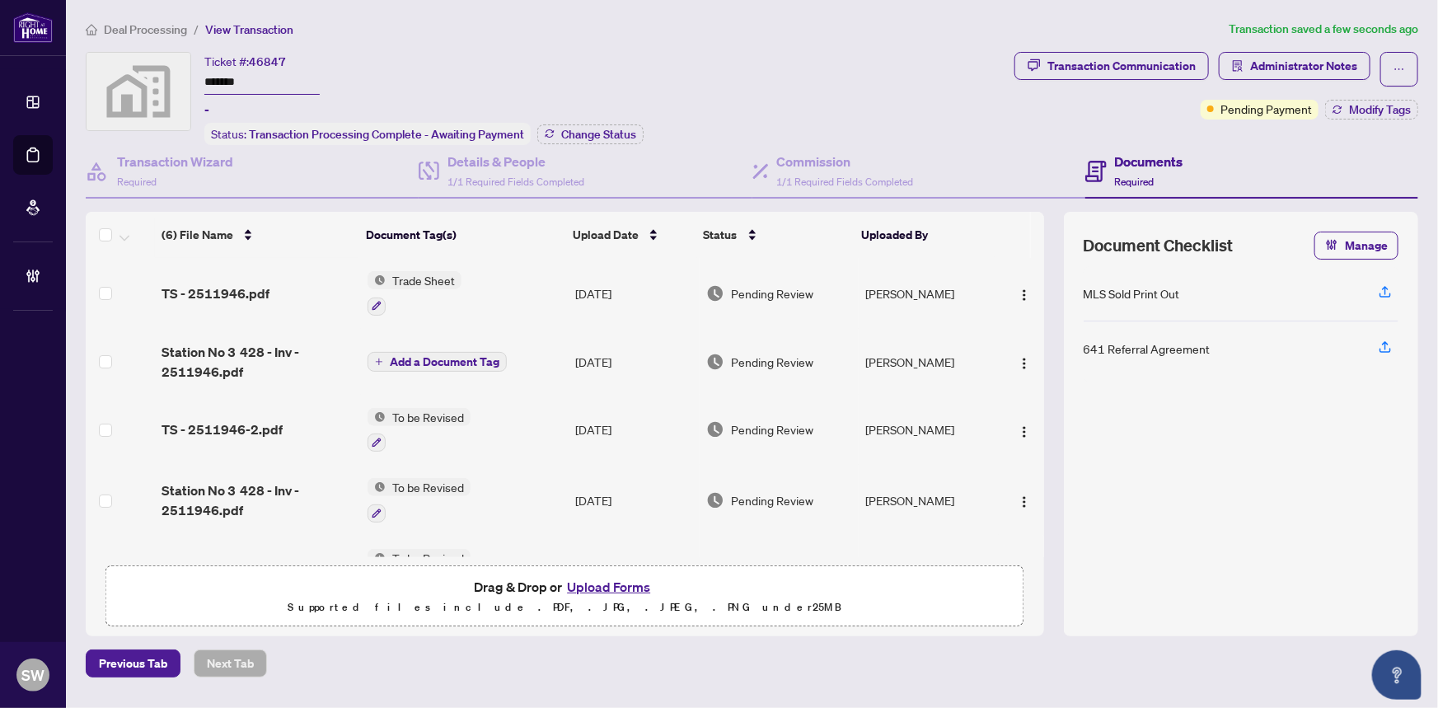
click at [406, 363] on span "Add a Document Tag" at bounding box center [445, 362] width 110 height 12
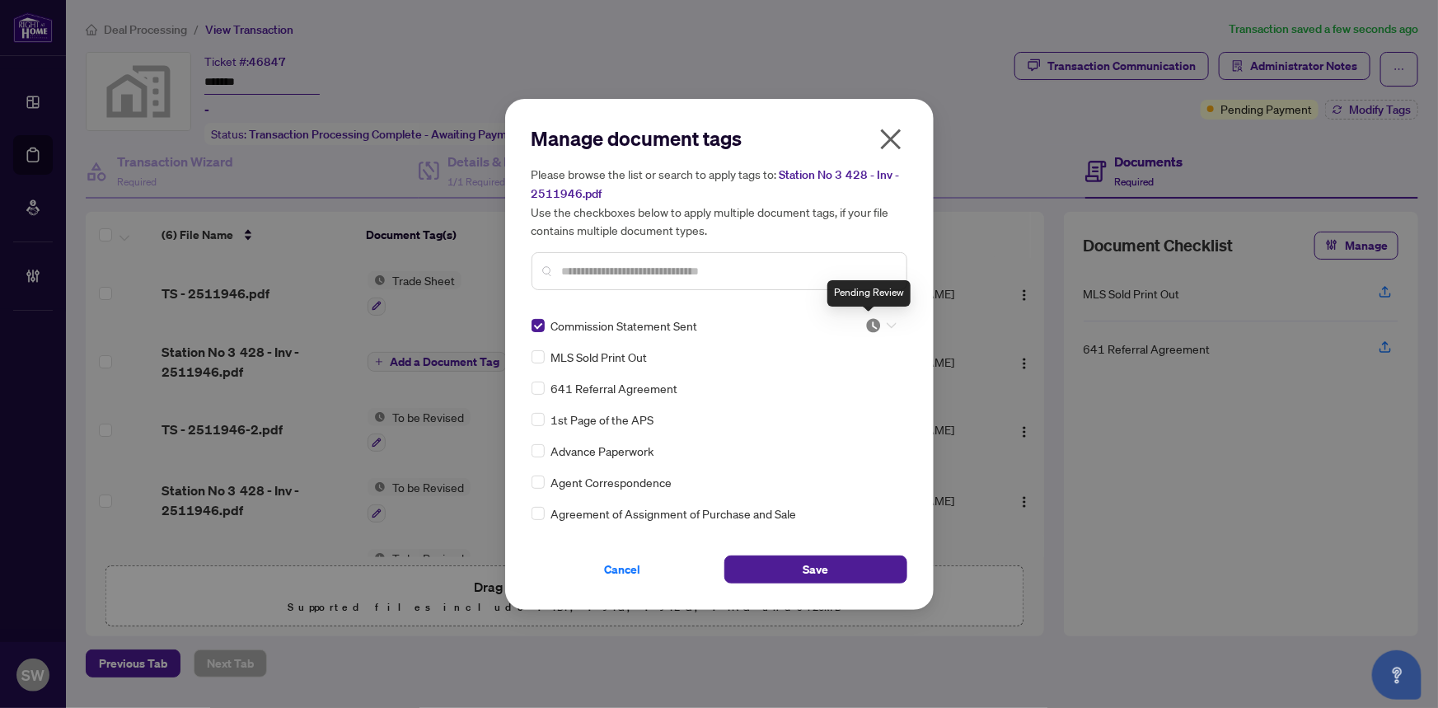
click at [869, 324] on img at bounding box center [873, 325] width 16 height 16
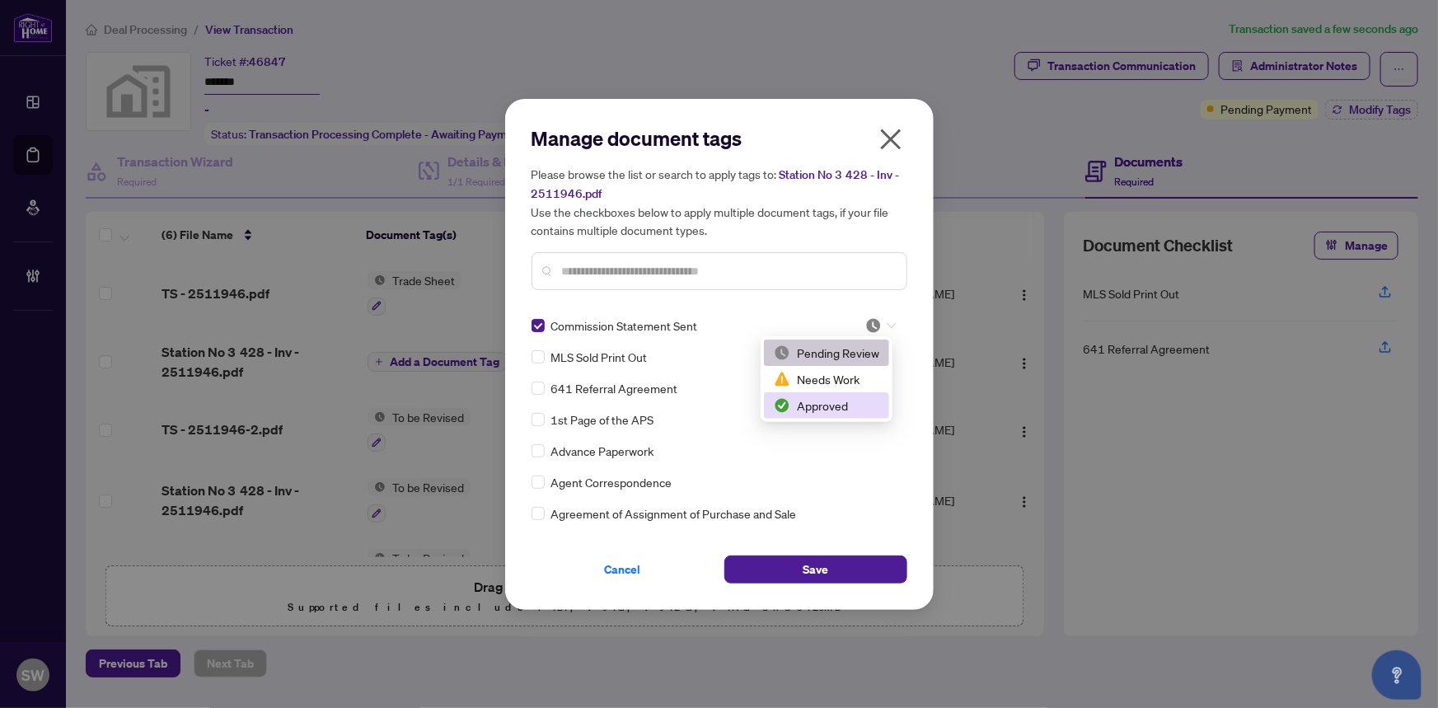
click at [834, 404] on div "Approved" at bounding box center [826, 405] width 105 height 18
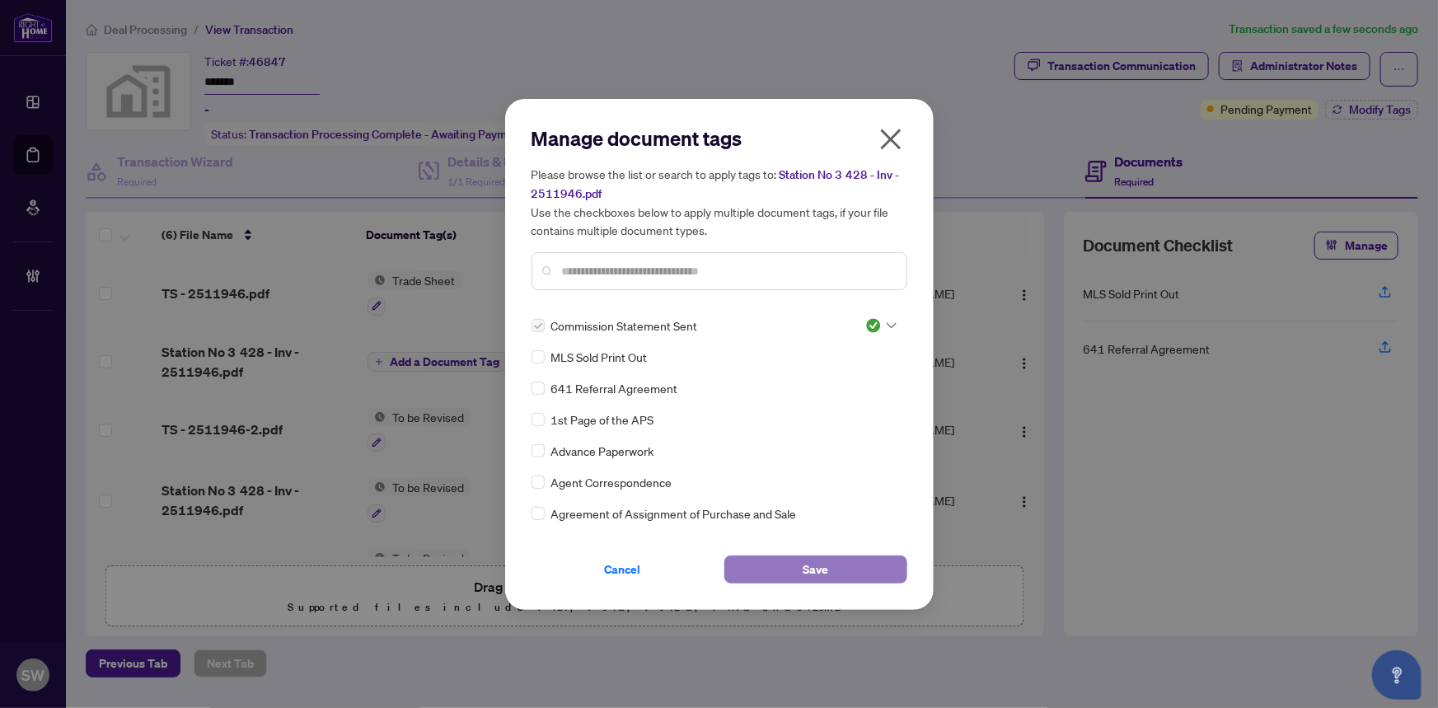
click at [825, 560] on span "Save" at bounding box center [816, 569] width 26 height 26
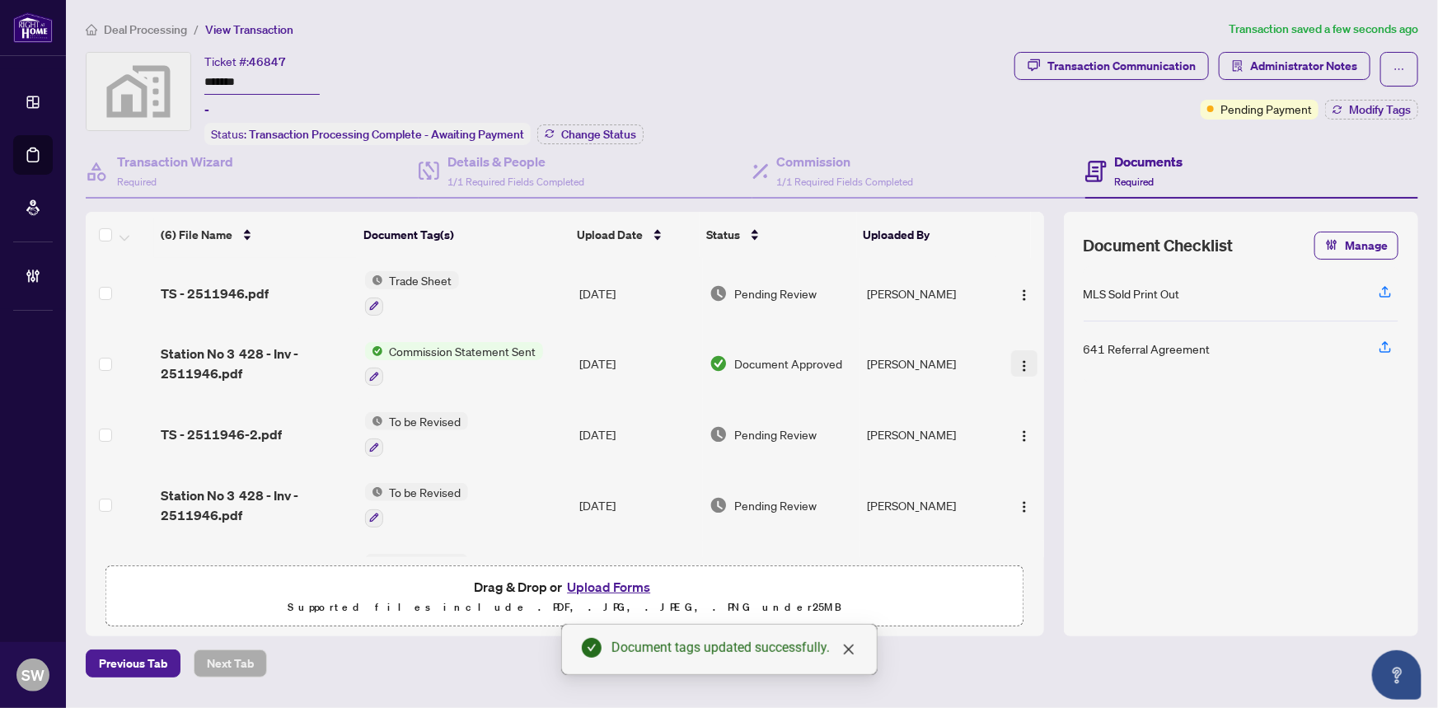
click at [1020, 359] on img "button" at bounding box center [1024, 365] width 13 height 13
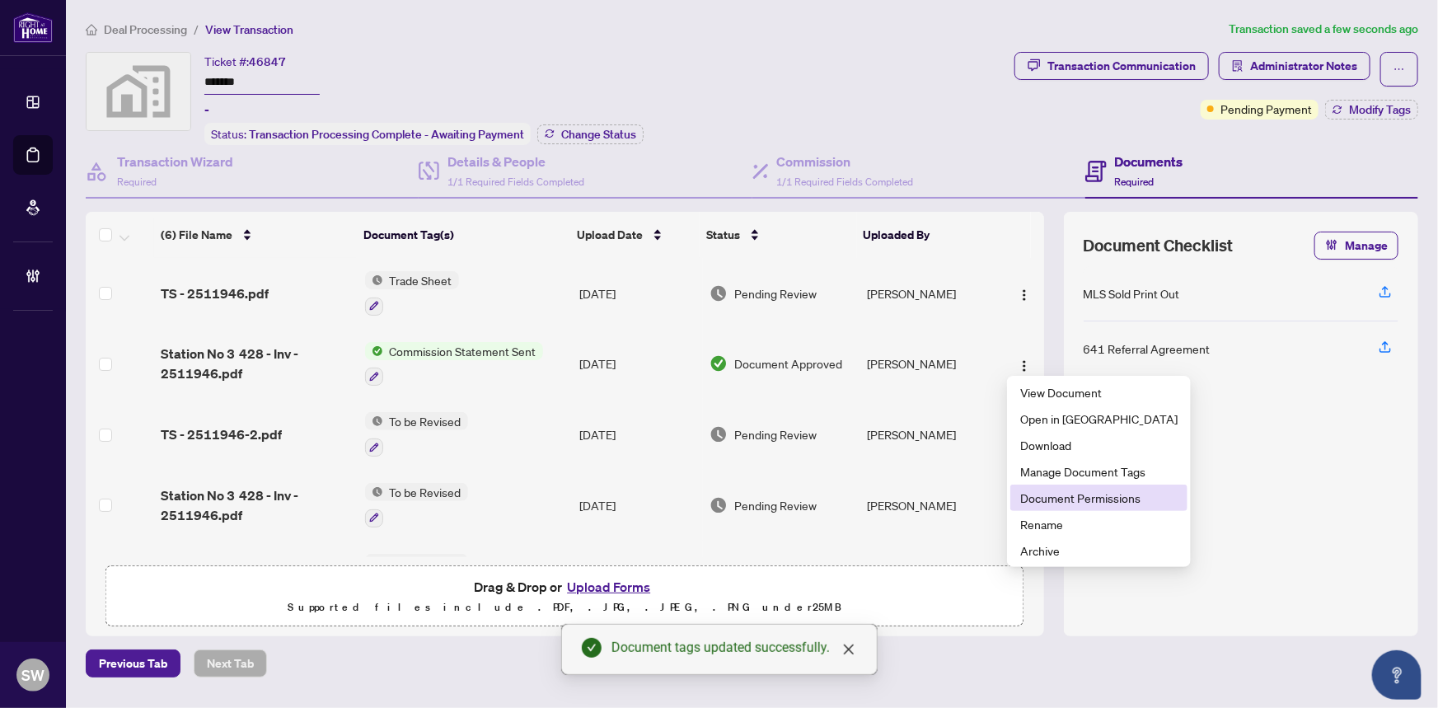
click at [1054, 500] on span "Document Permissions" at bounding box center [1098, 498] width 157 height 18
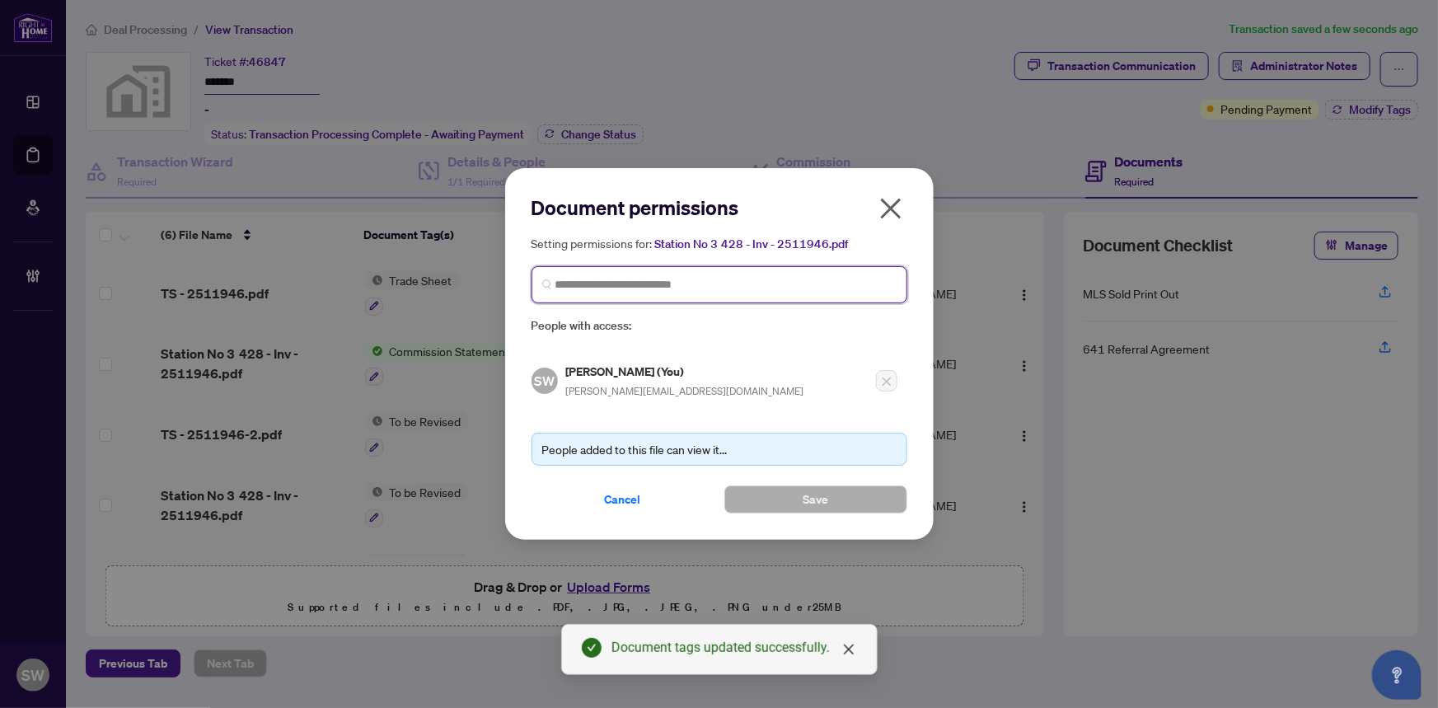
click at [586, 287] on input "search" at bounding box center [725, 284] width 341 height 17
type input "****"
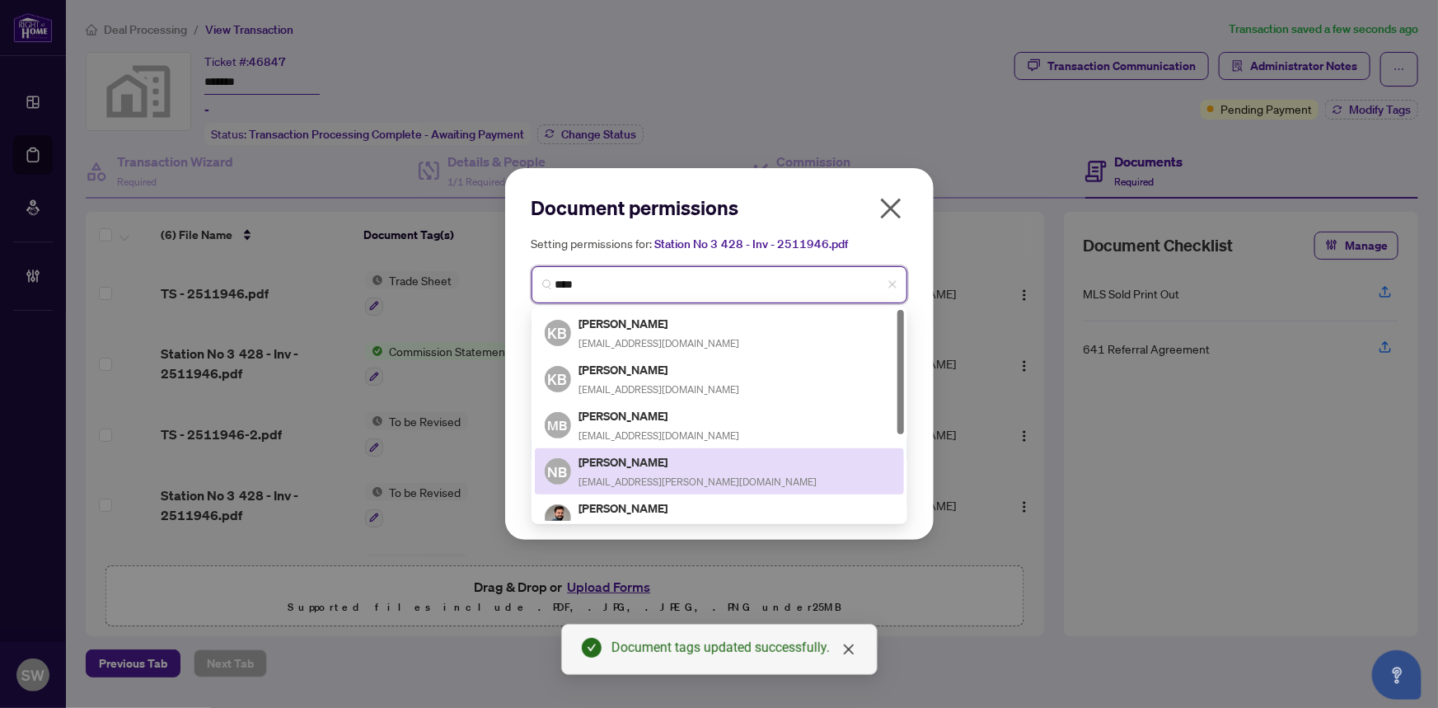
click at [654, 460] on h5 "[PERSON_NAME]" at bounding box center [698, 461] width 238 height 19
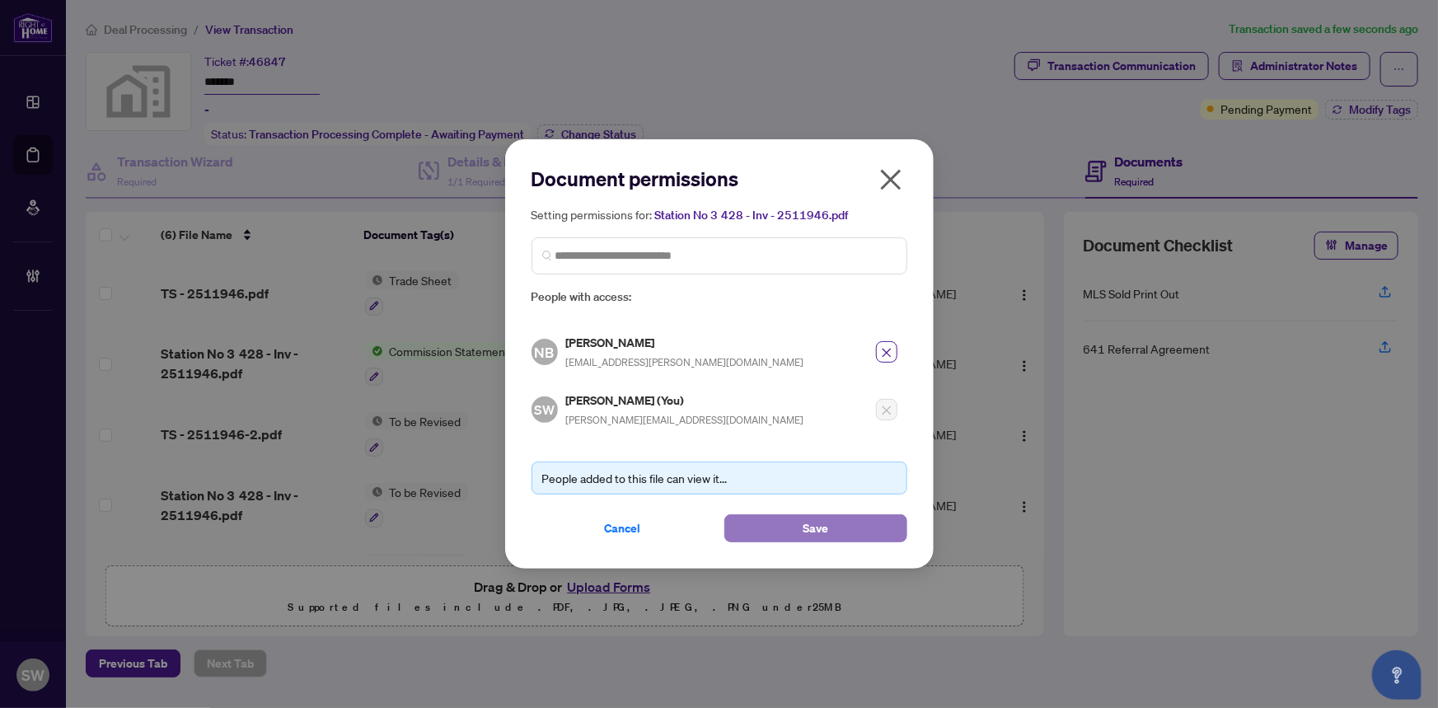
click at [799, 525] on button "Save" at bounding box center [815, 528] width 183 height 28
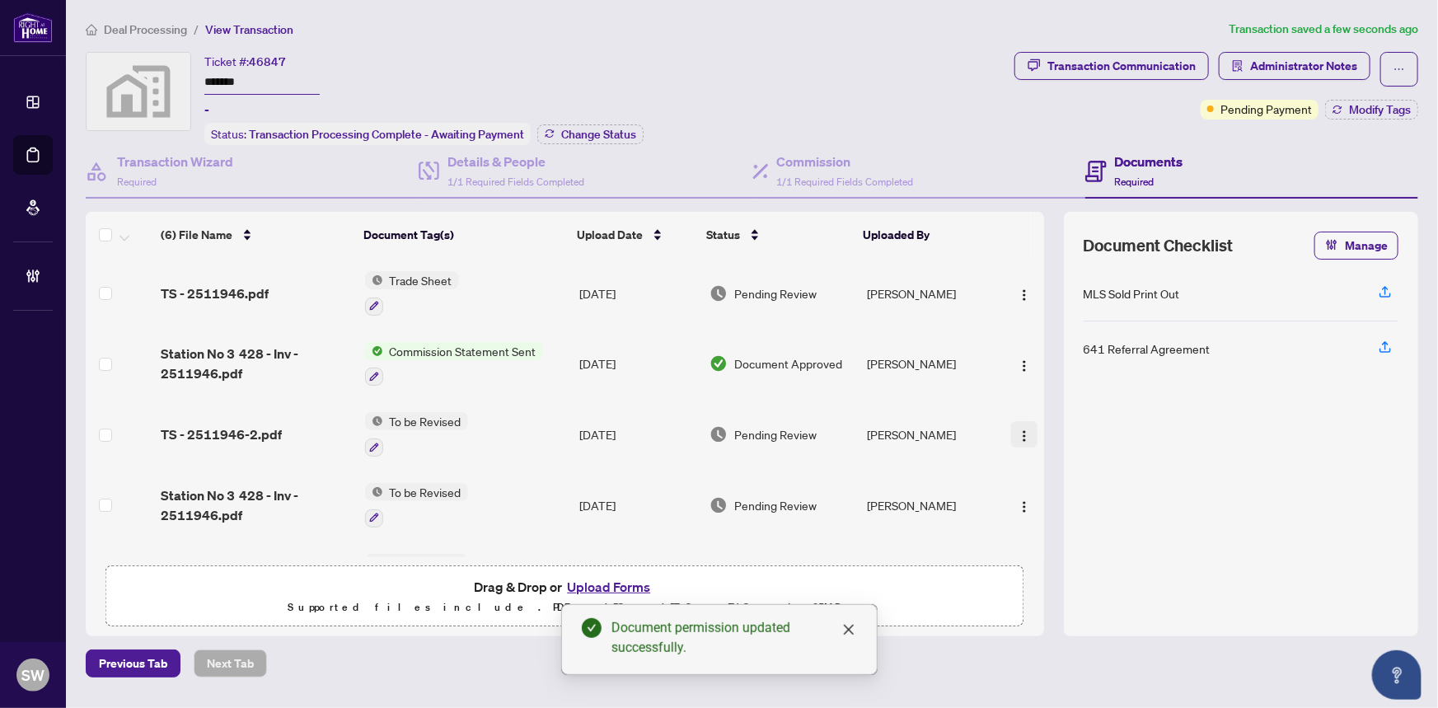
click at [1019, 429] on img "button" at bounding box center [1024, 435] width 13 height 13
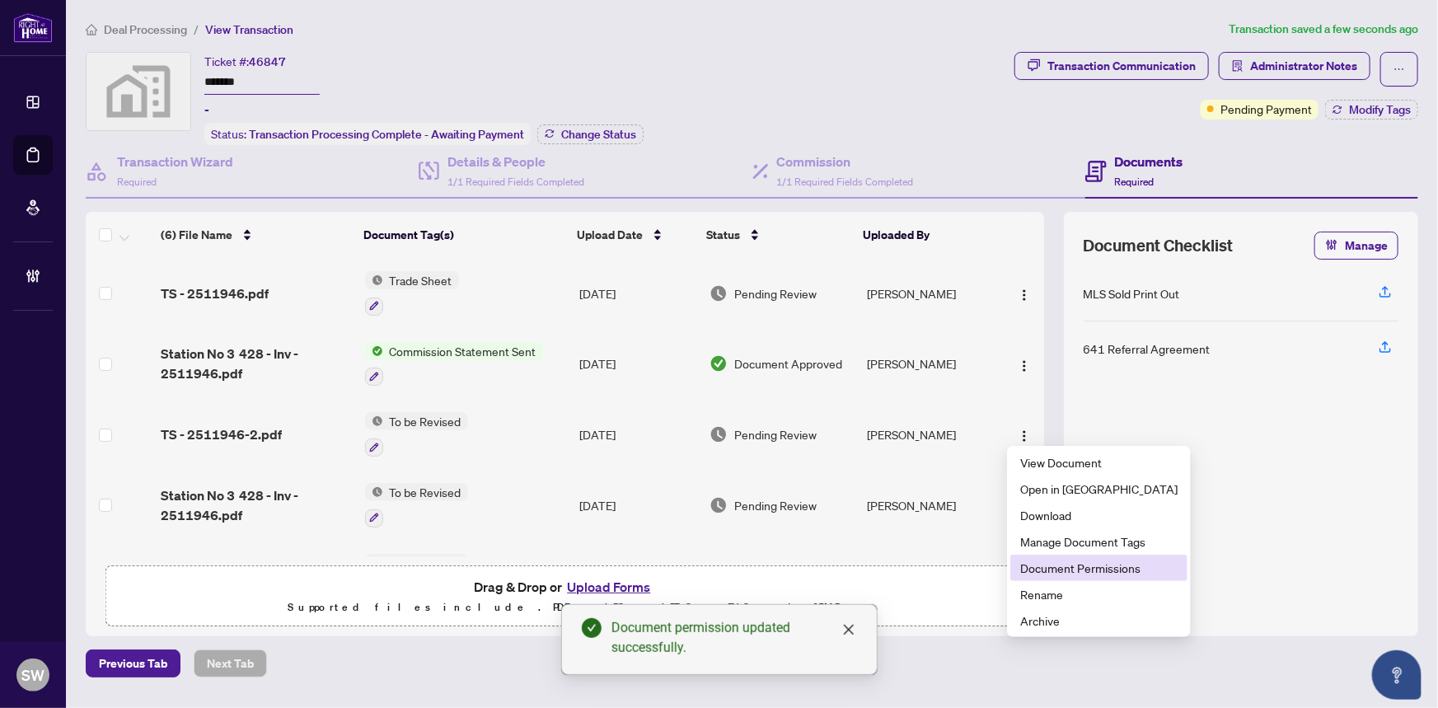
click at [1077, 560] on span "Document Permissions" at bounding box center [1098, 568] width 157 height 18
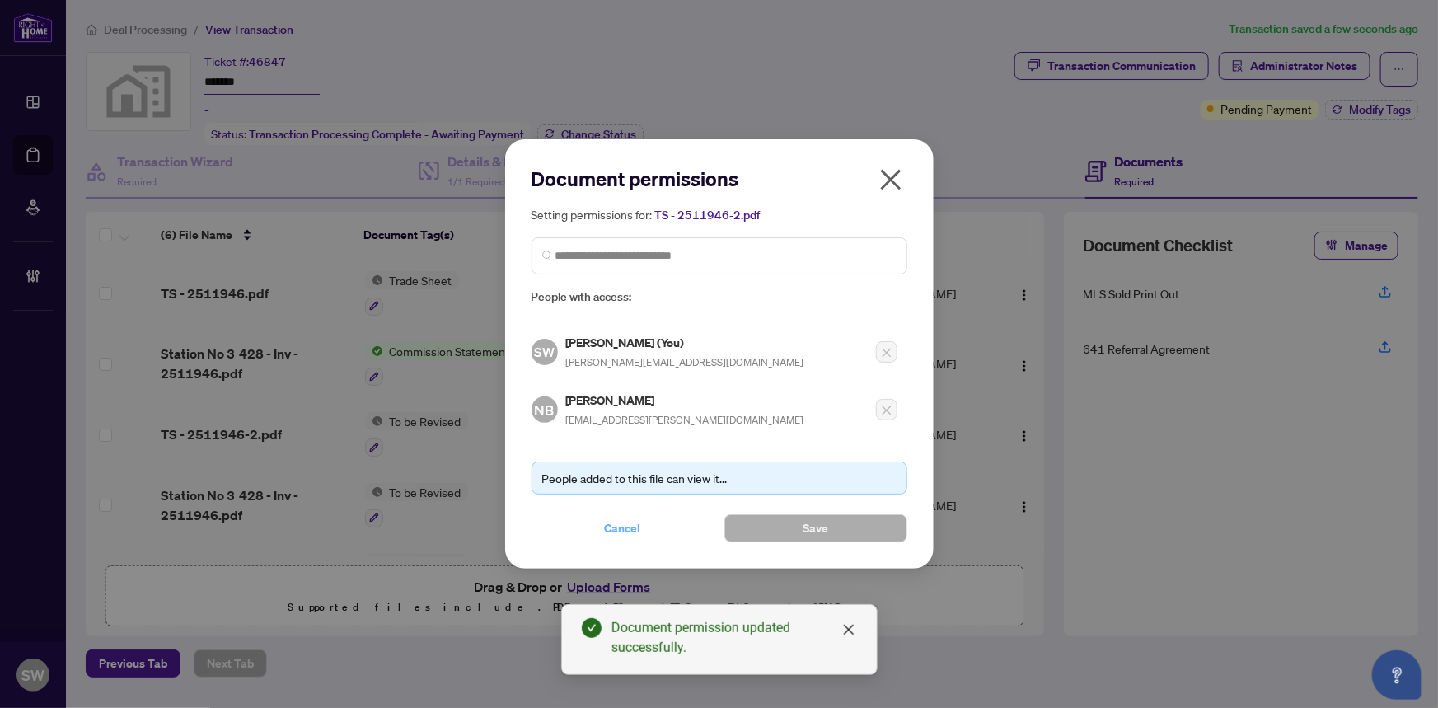
click at [635, 522] on span "Cancel" at bounding box center [623, 528] width 36 height 26
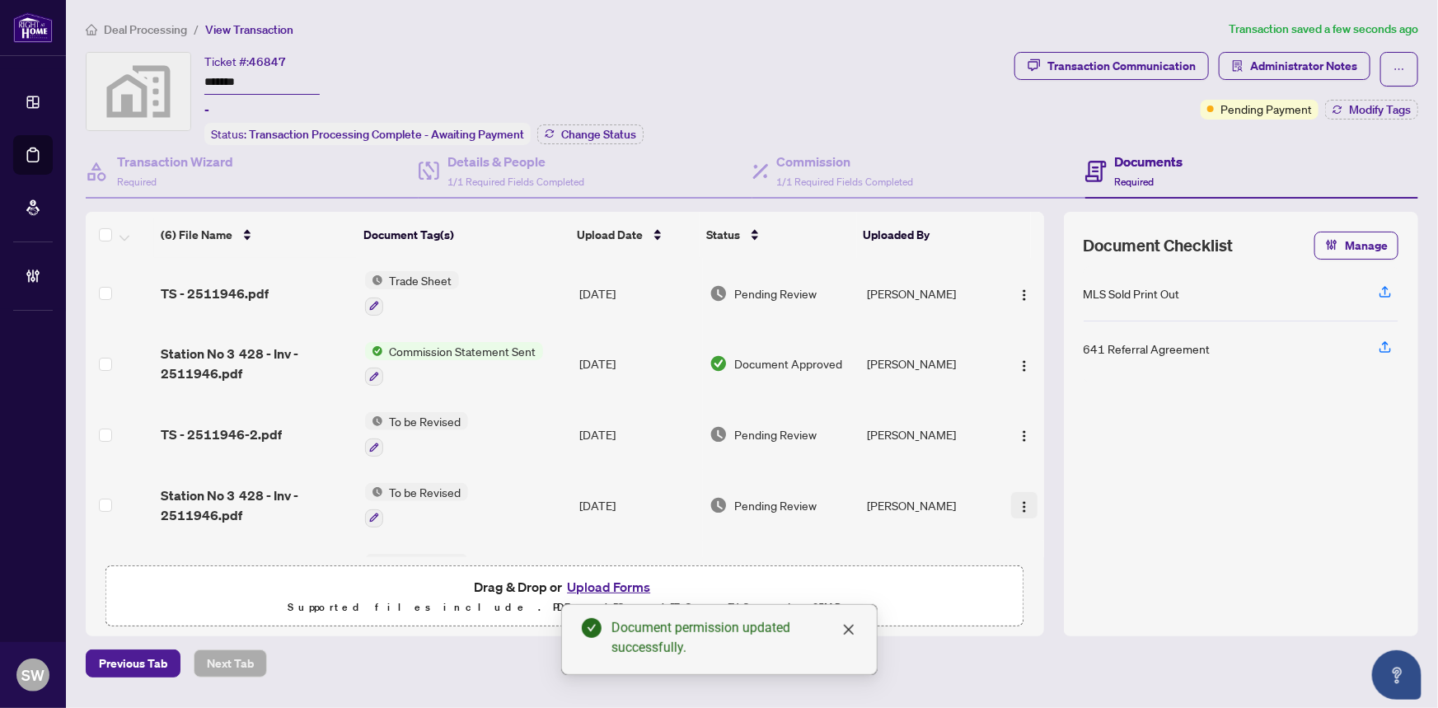
click at [1023, 500] on img "button" at bounding box center [1024, 506] width 13 height 13
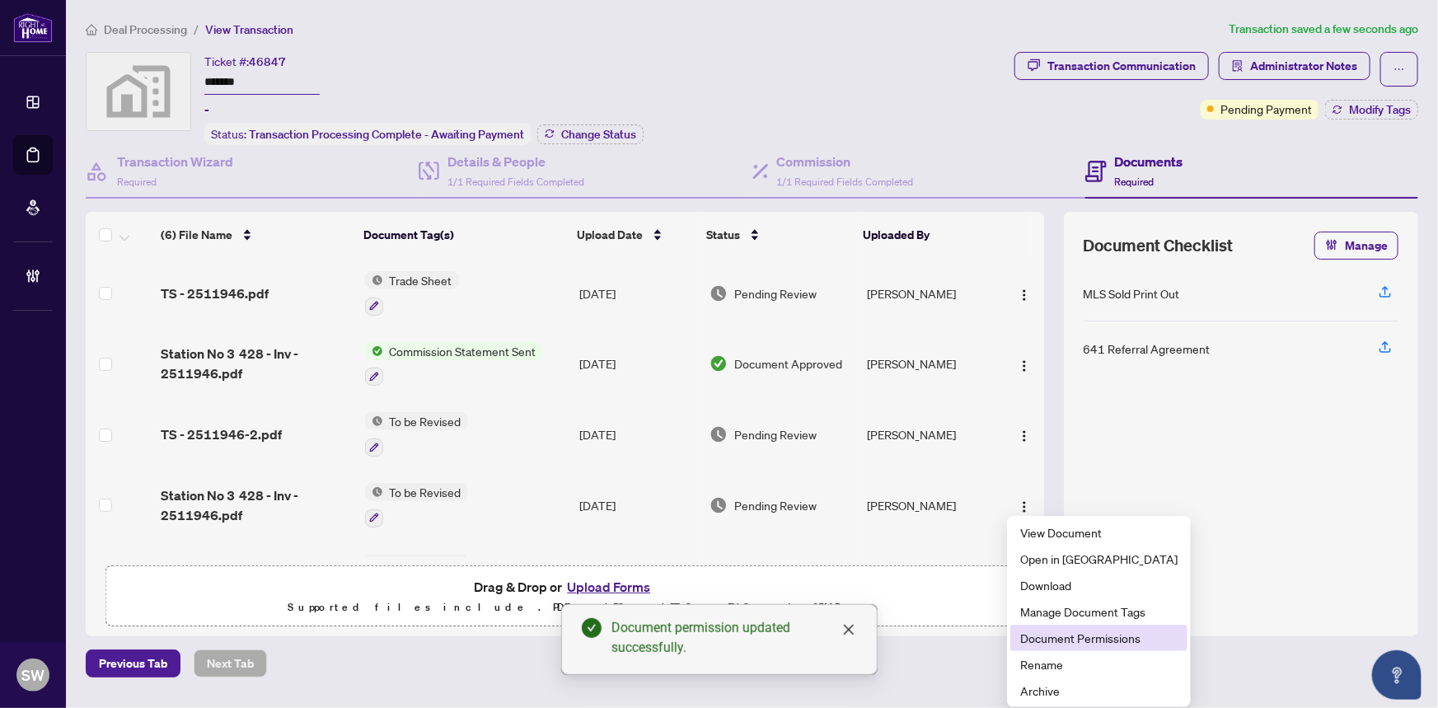
click at [1077, 637] on span "Document Permissions" at bounding box center [1098, 638] width 157 height 18
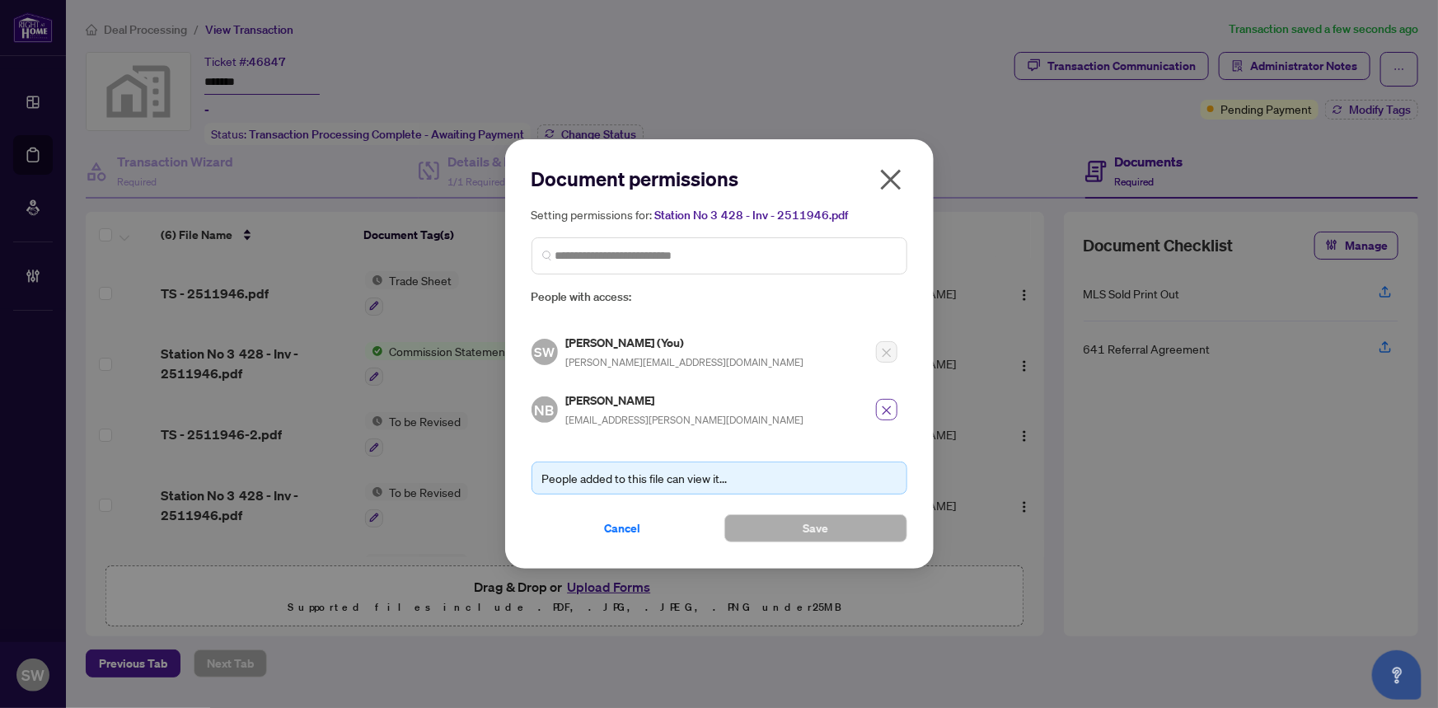
click at [883, 407] on icon "close" at bounding box center [887, 411] width 12 height 12
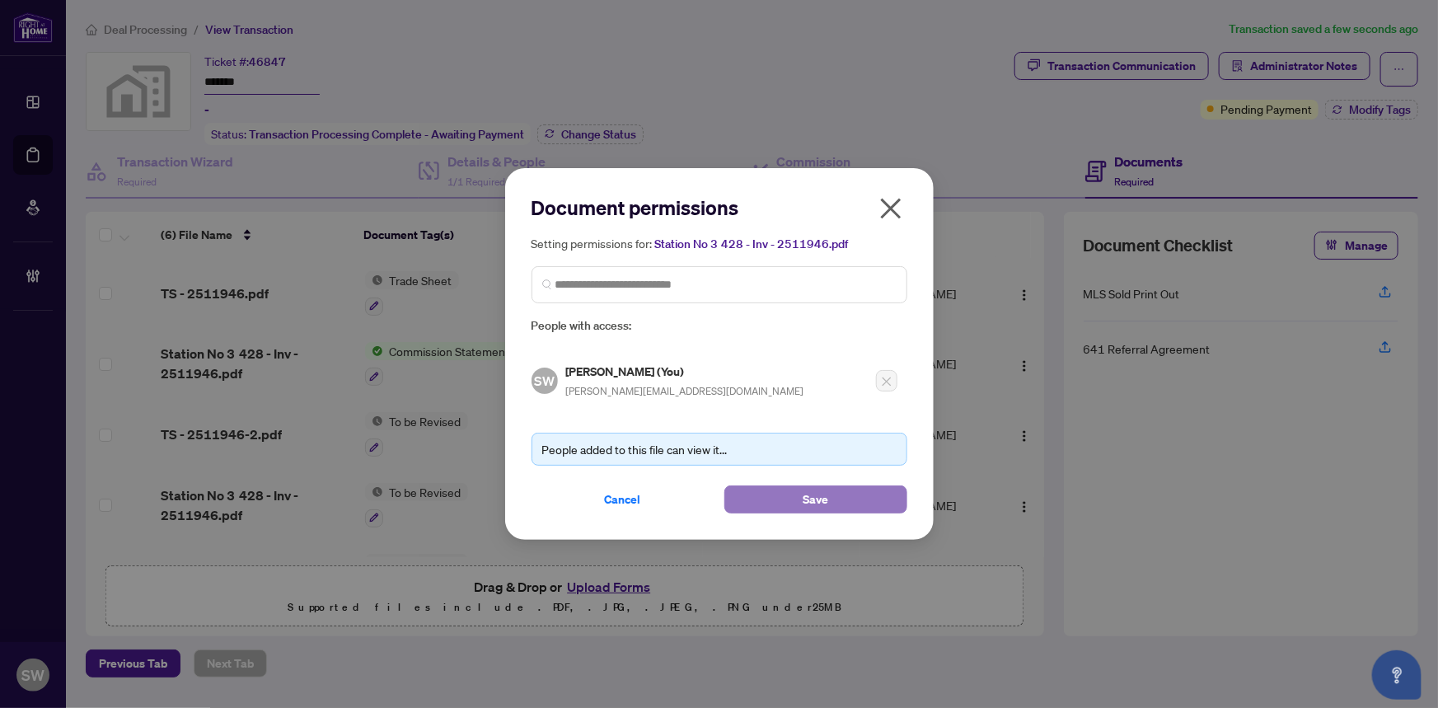
click at [773, 501] on button "Save" at bounding box center [815, 499] width 183 height 28
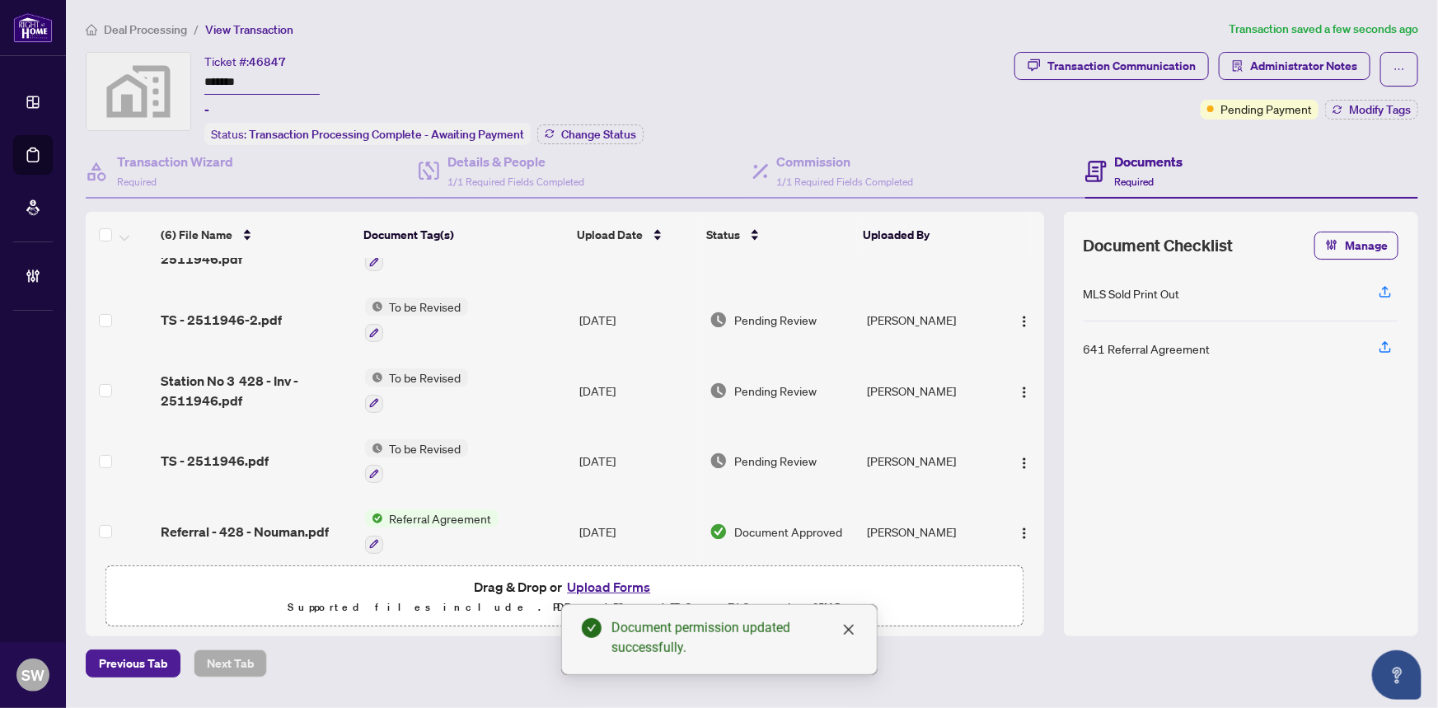
scroll to position [124, 0]
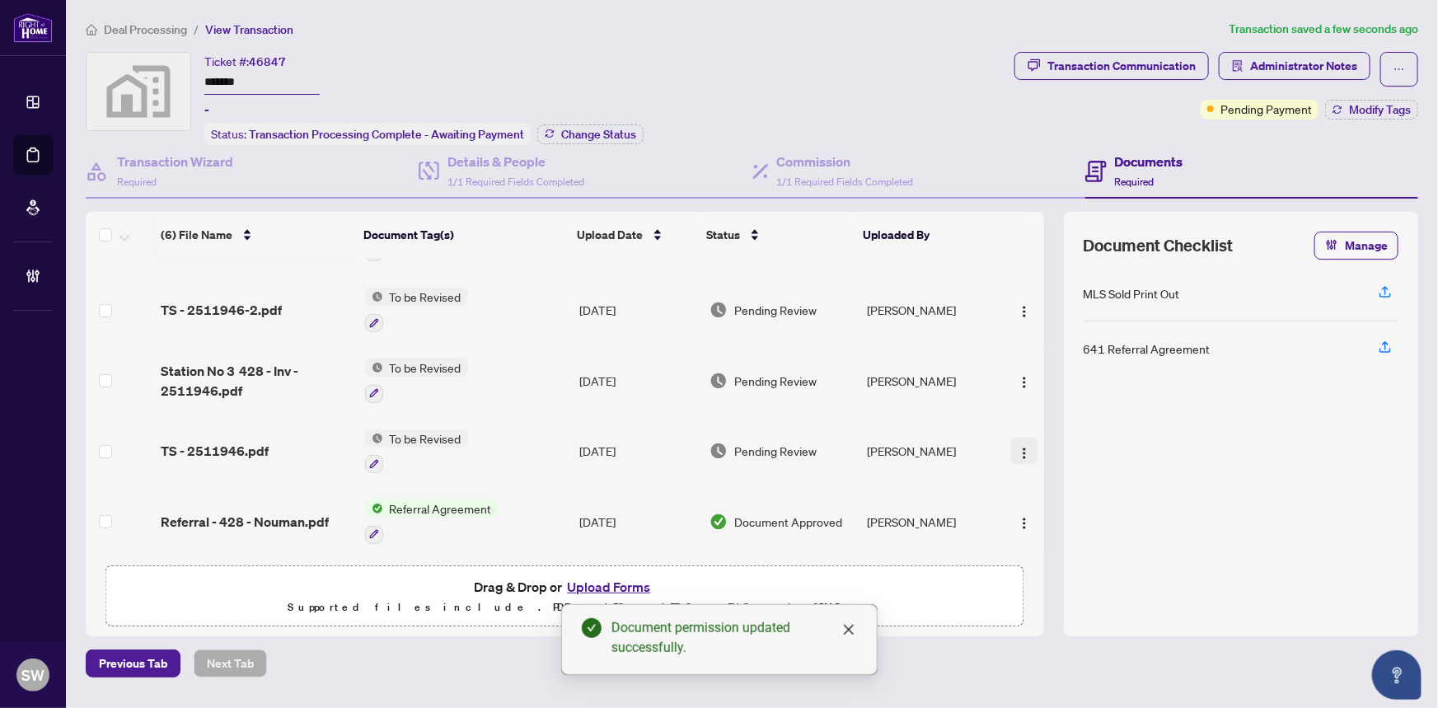
click at [1018, 447] on img "button" at bounding box center [1024, 453] width 13 height 13
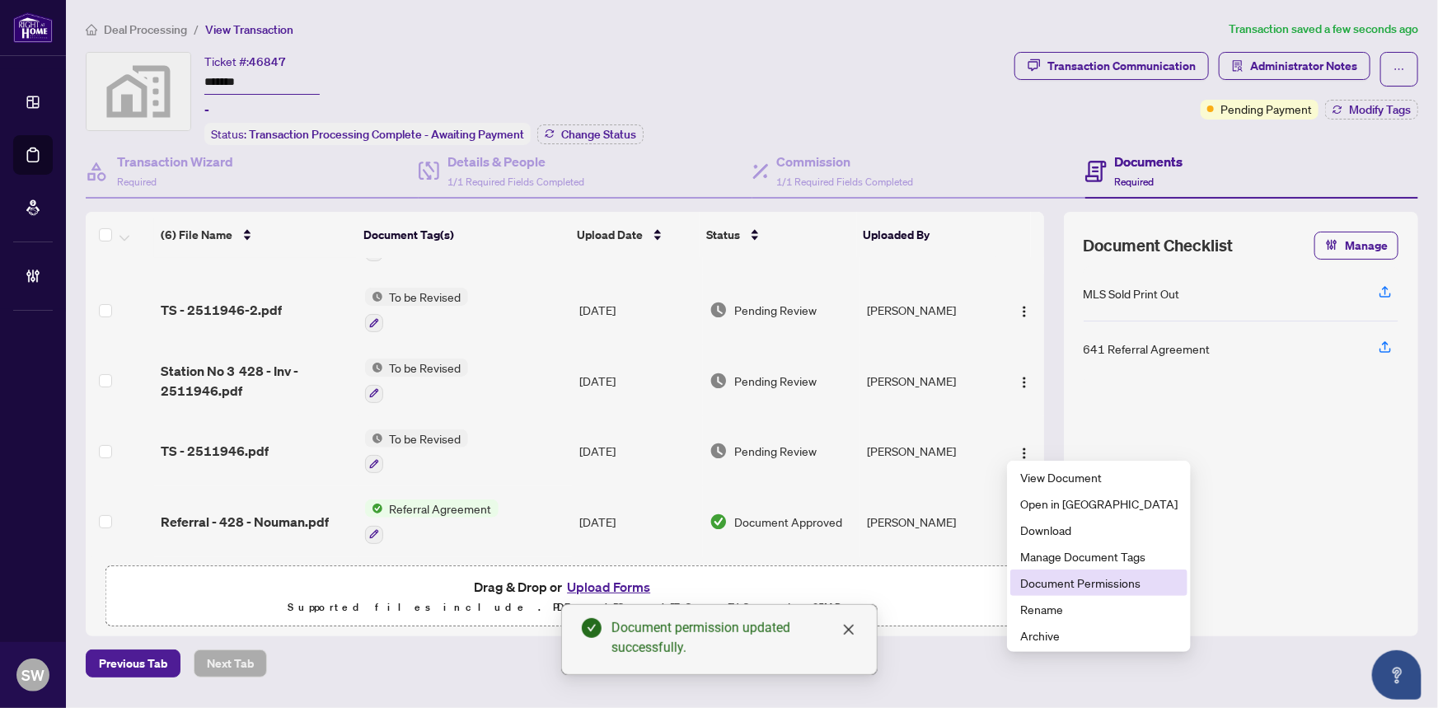
click at [1082, 583] on span "Document Permissions" at bounding box center [1098, 583] width 157 height 18
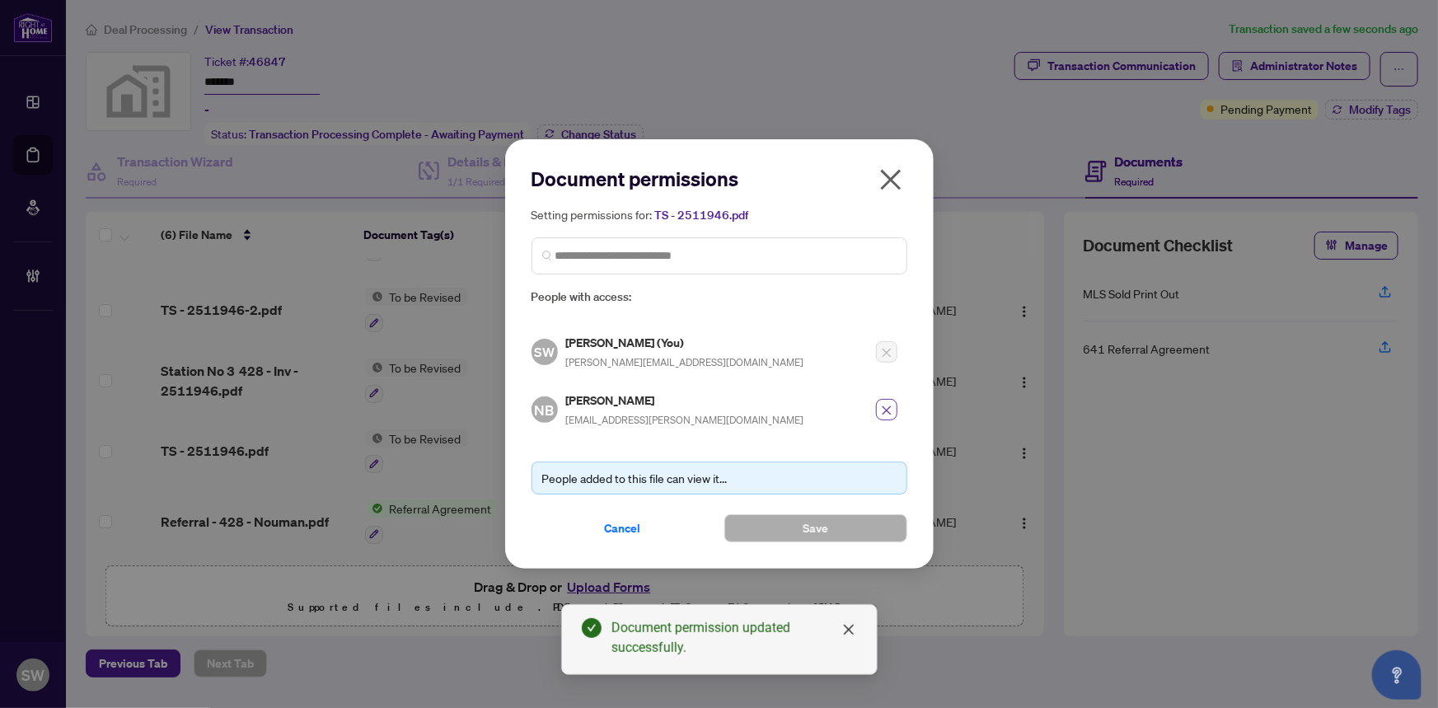
click at [883, 410] on icon "close" at bounding box center [887, 411] width 12 height 12
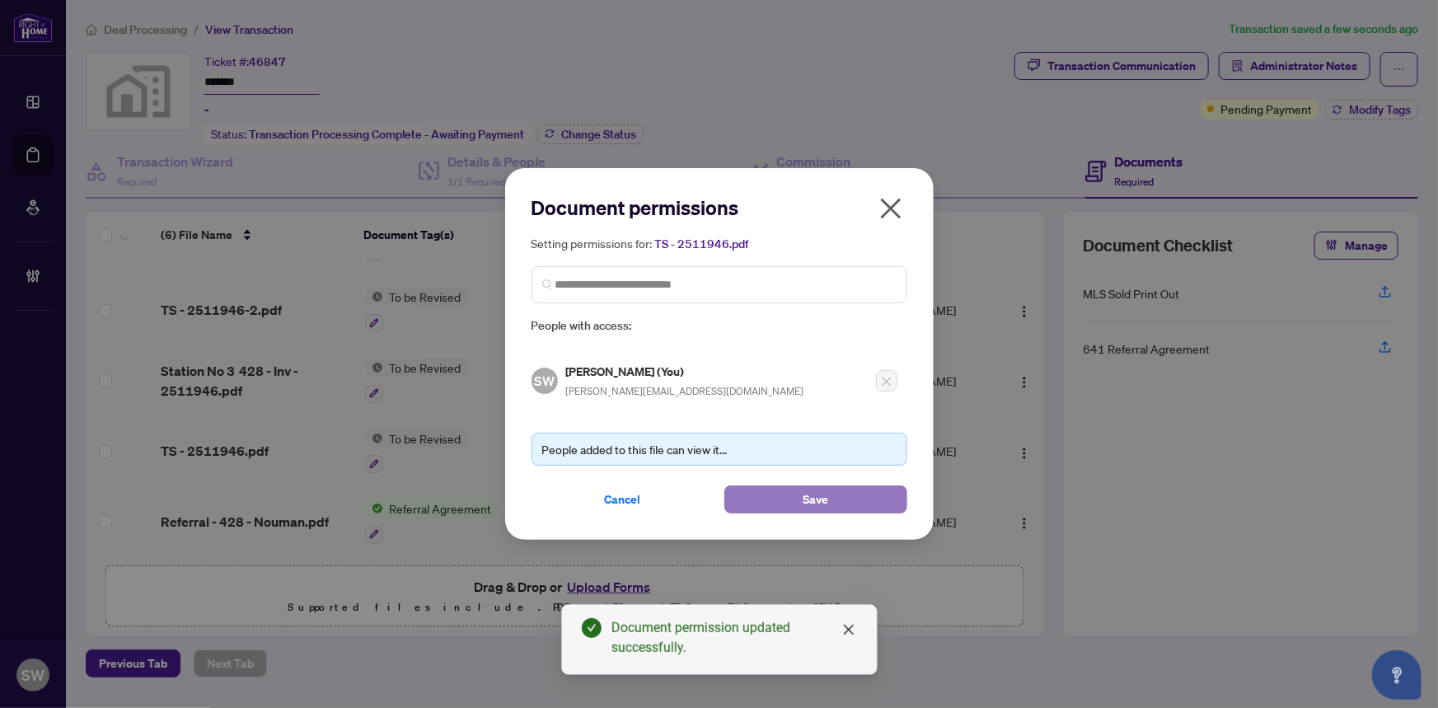
click at [789, 504] on button "Save" at bounding box center [815, 499] width 183 height 28
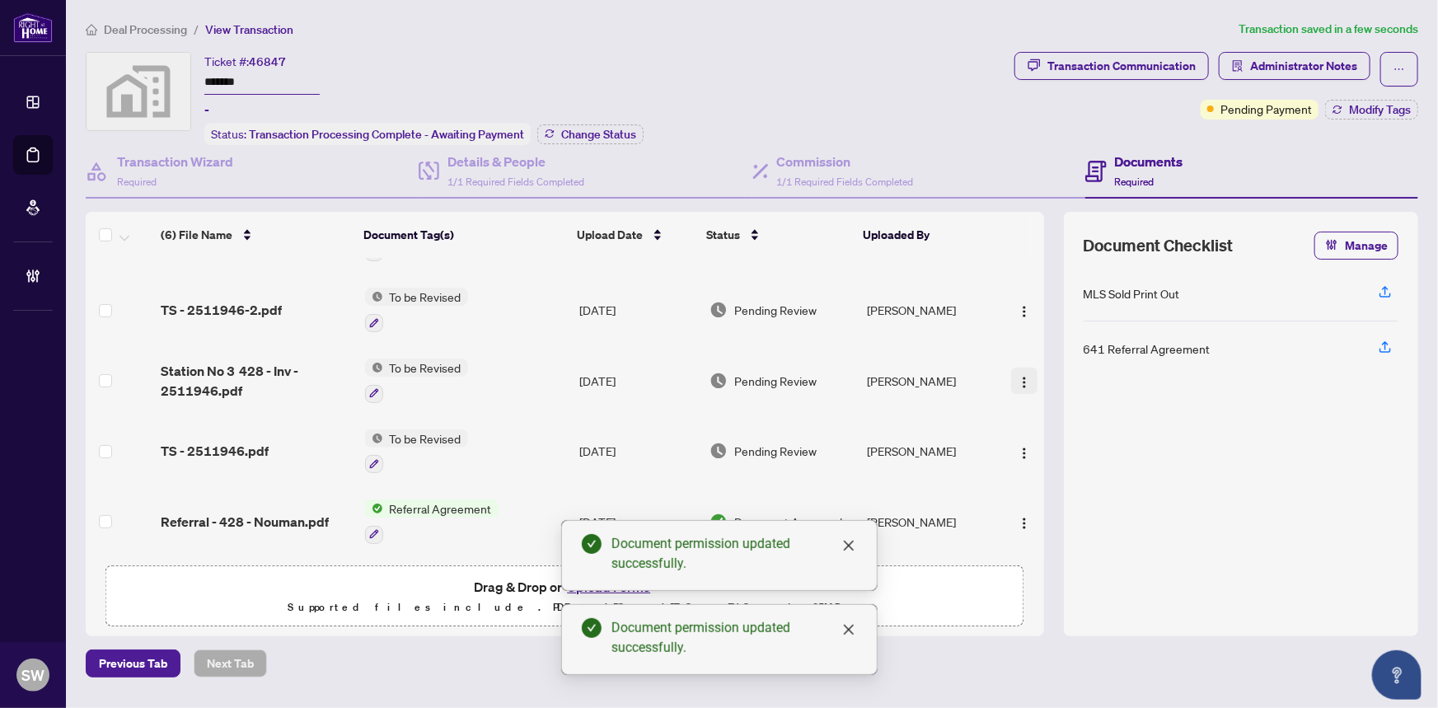
click at [1024, 376] on img "button" at bounding box center [1024, 382] width 13 height 13
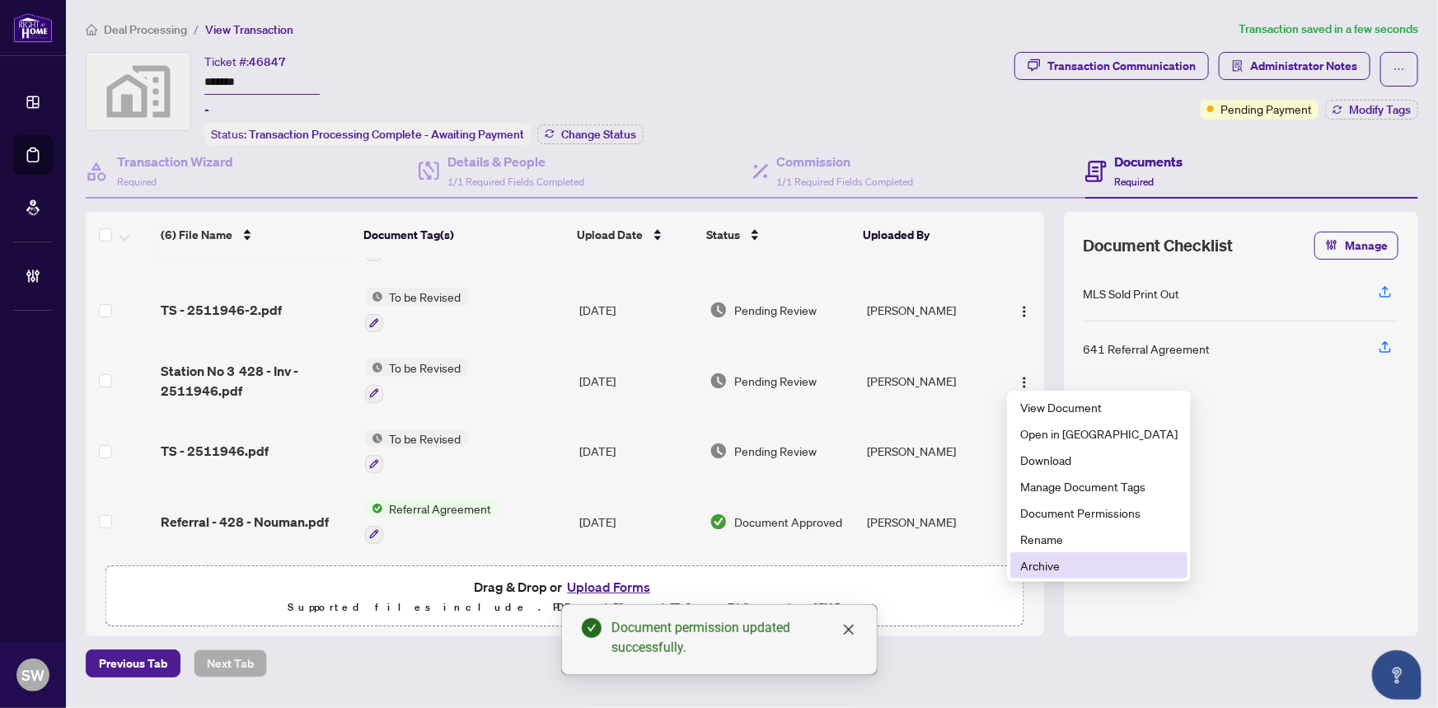
click at [1060, 563] on span "Archive" at bounding box center [1098, 565] width 157 height 18
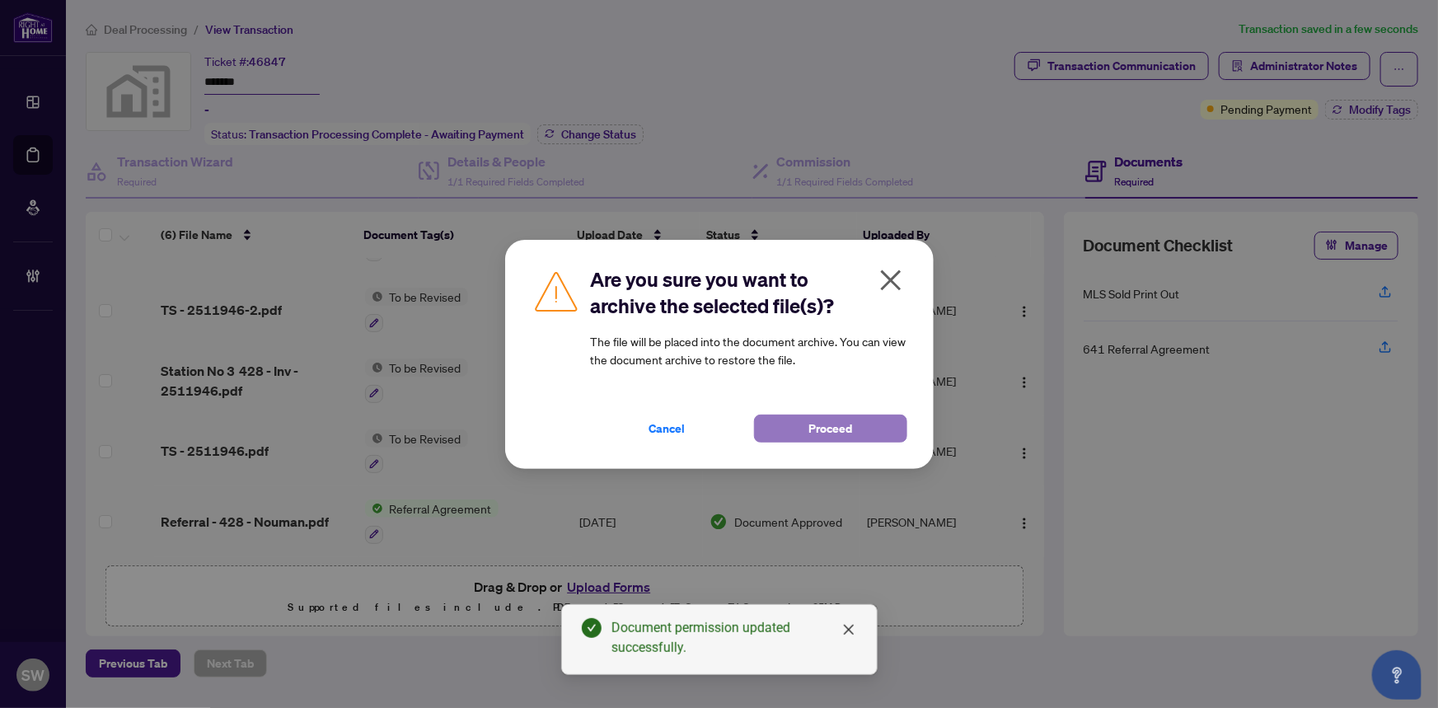
click at [855, 428] on button "Proceed" at bounding box center [830, 428] width 153 height 28
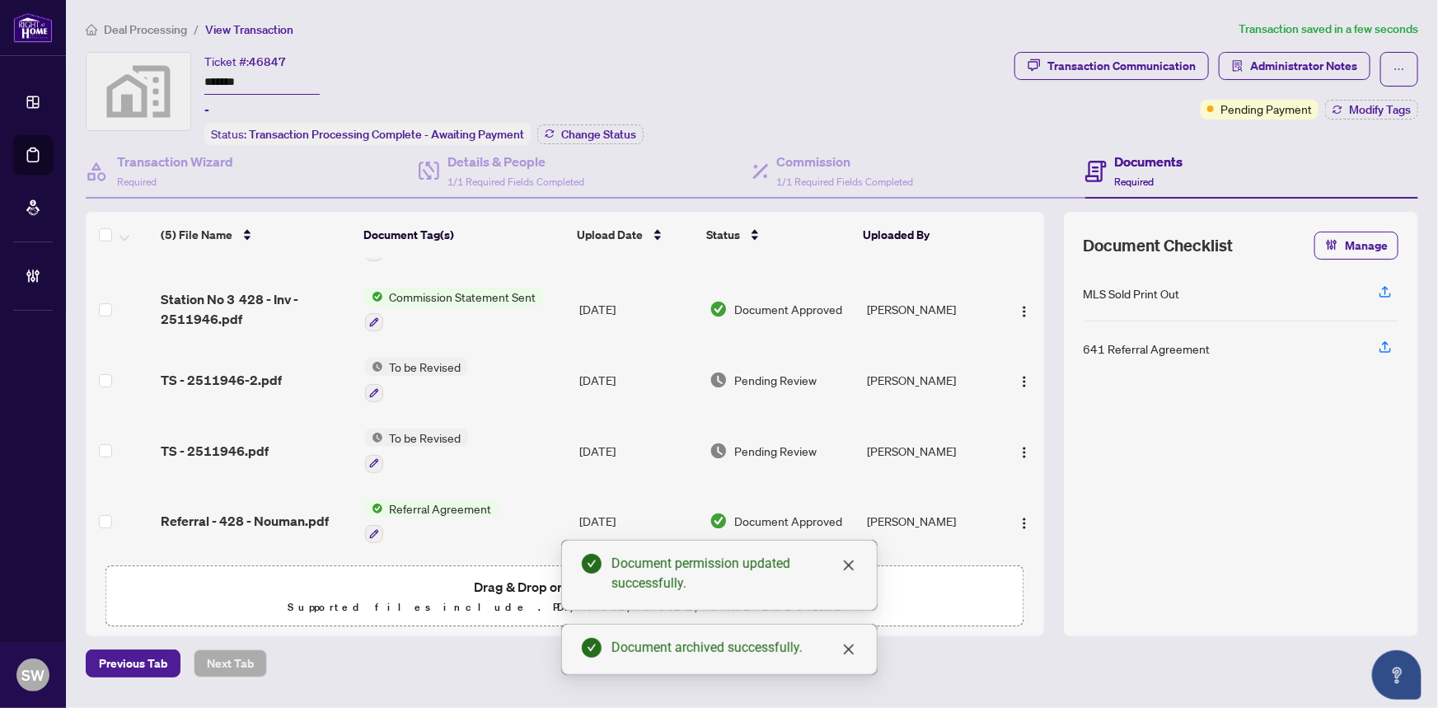
scroll to position [55, 0]
click at [1020, 448] on img "button" at bounding box center [1024, 452] width 13 height 13
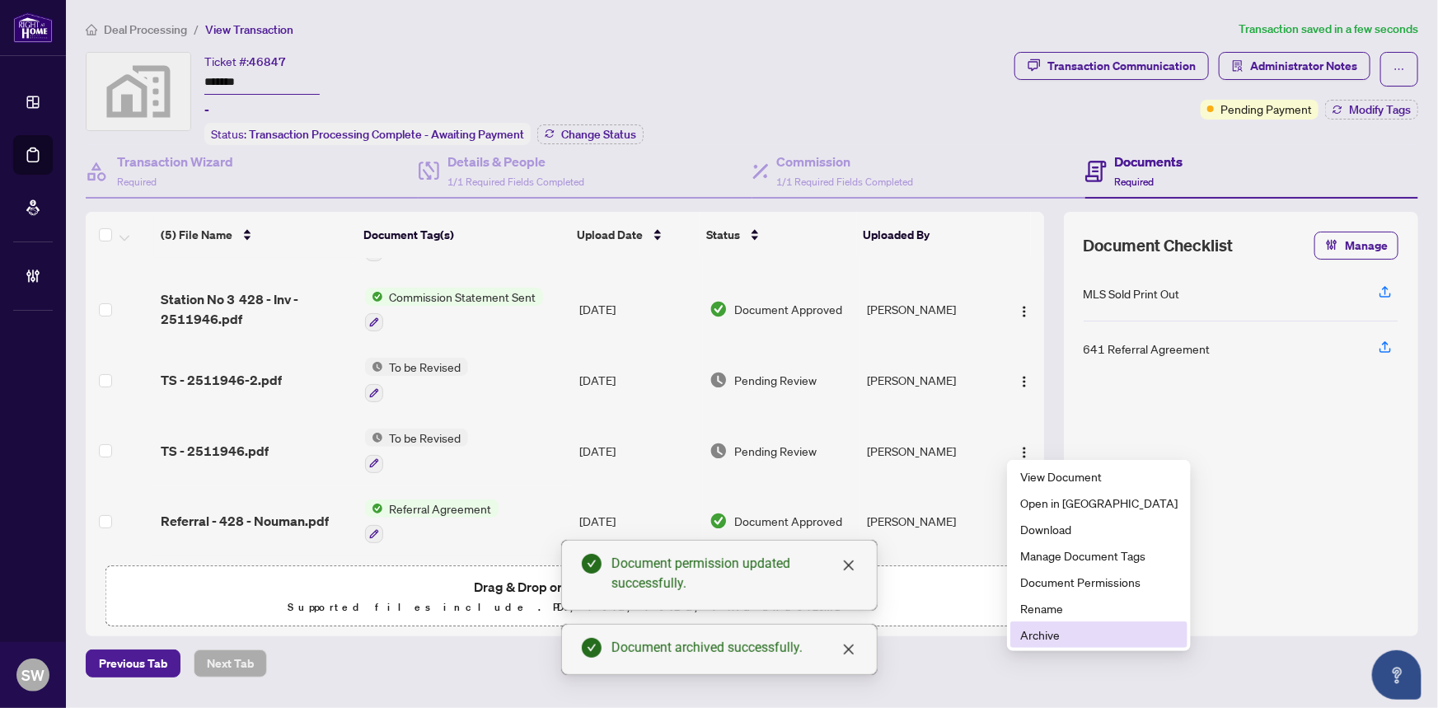
click at [1056, 635] on span "Archive" at bounding box center [1098, 634] width 157 height 18
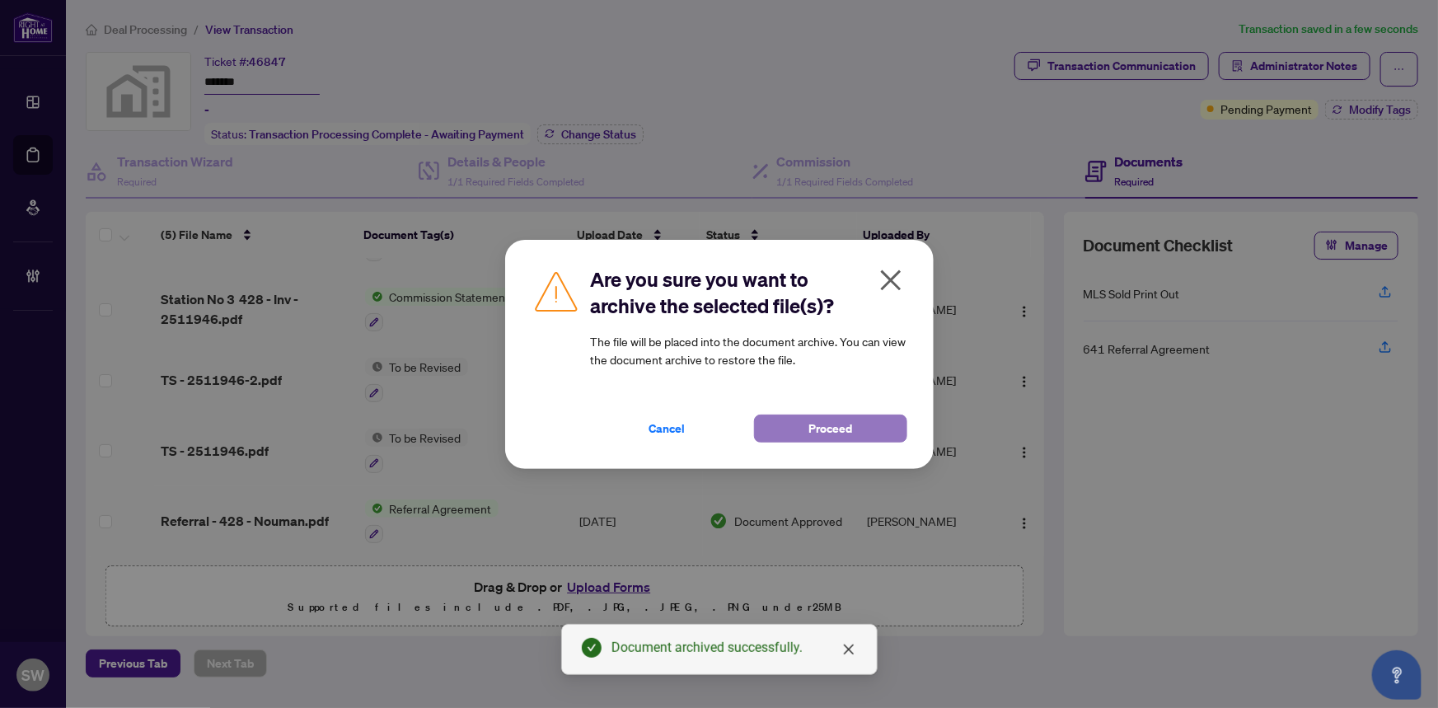
click at [835, 434] on span "Proceed" at bounding box center [830, 428] width 44 height 26
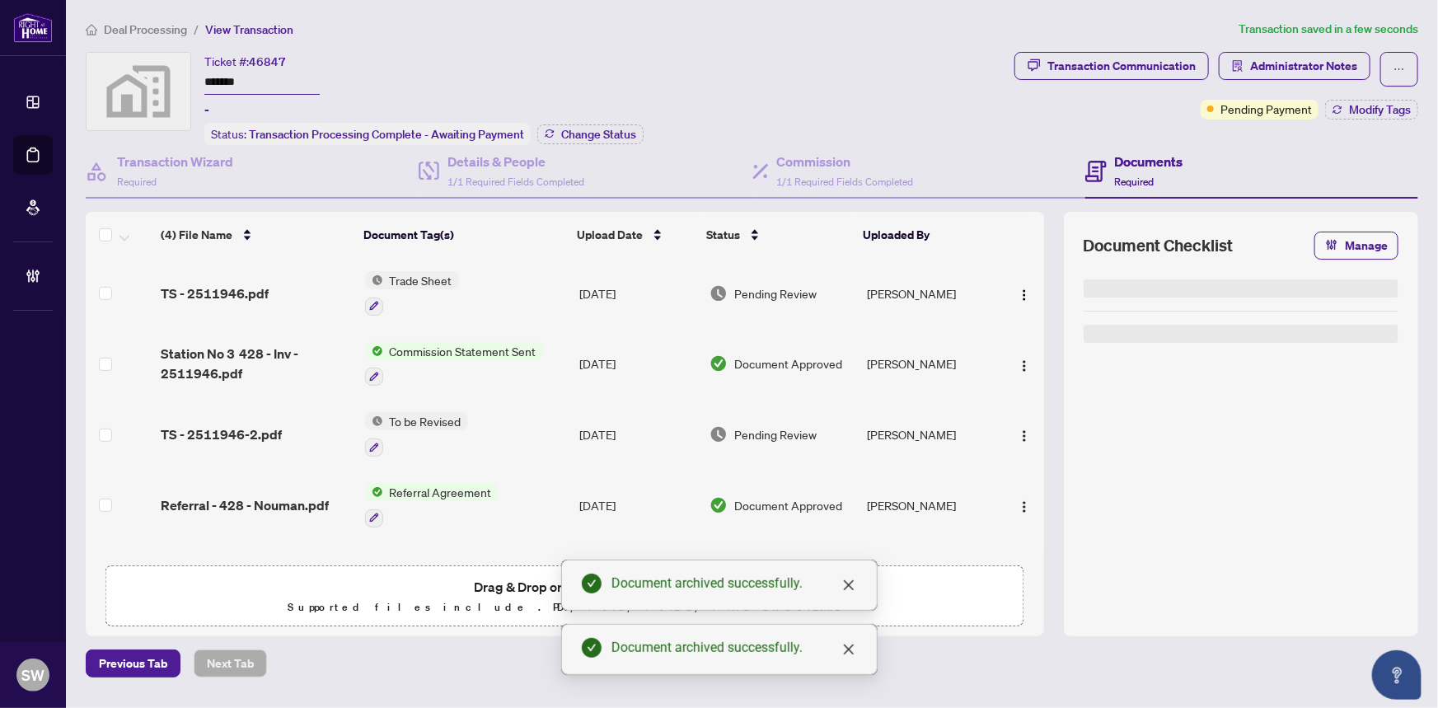
scroll to position [0, 0]
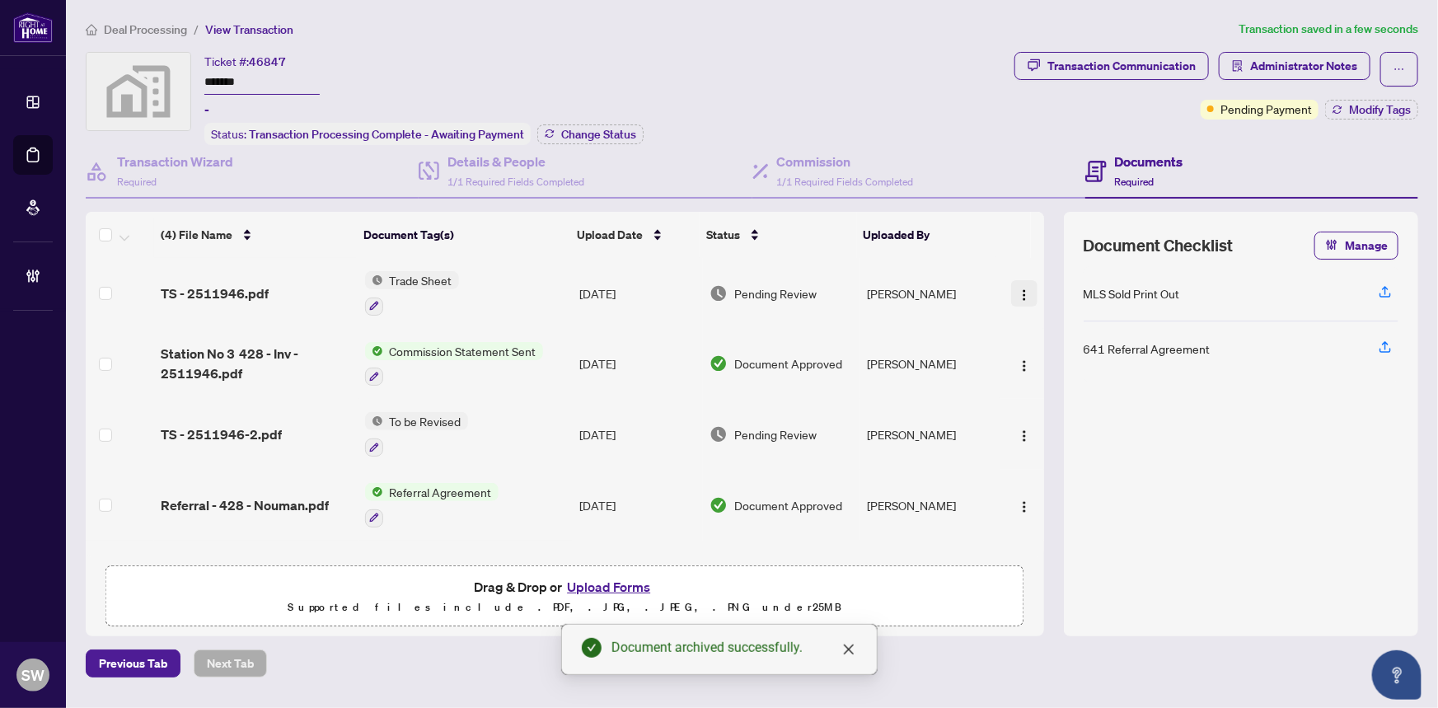
click at [1022, 292] on img "button" at bounding box center [1024, 294] width 13 height 13
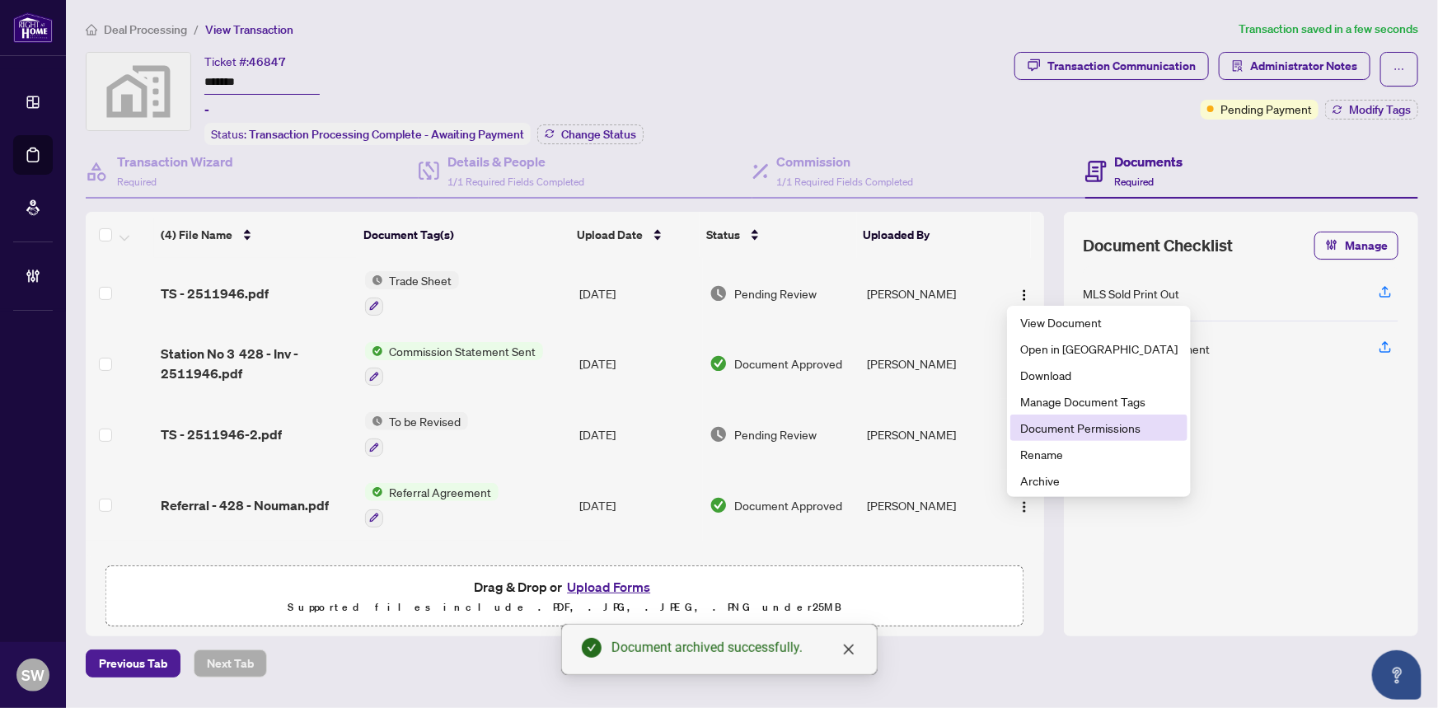
click at [1077, 429] on span "Document Permissions" at bounding box center [1098, 428] width 157 height 18
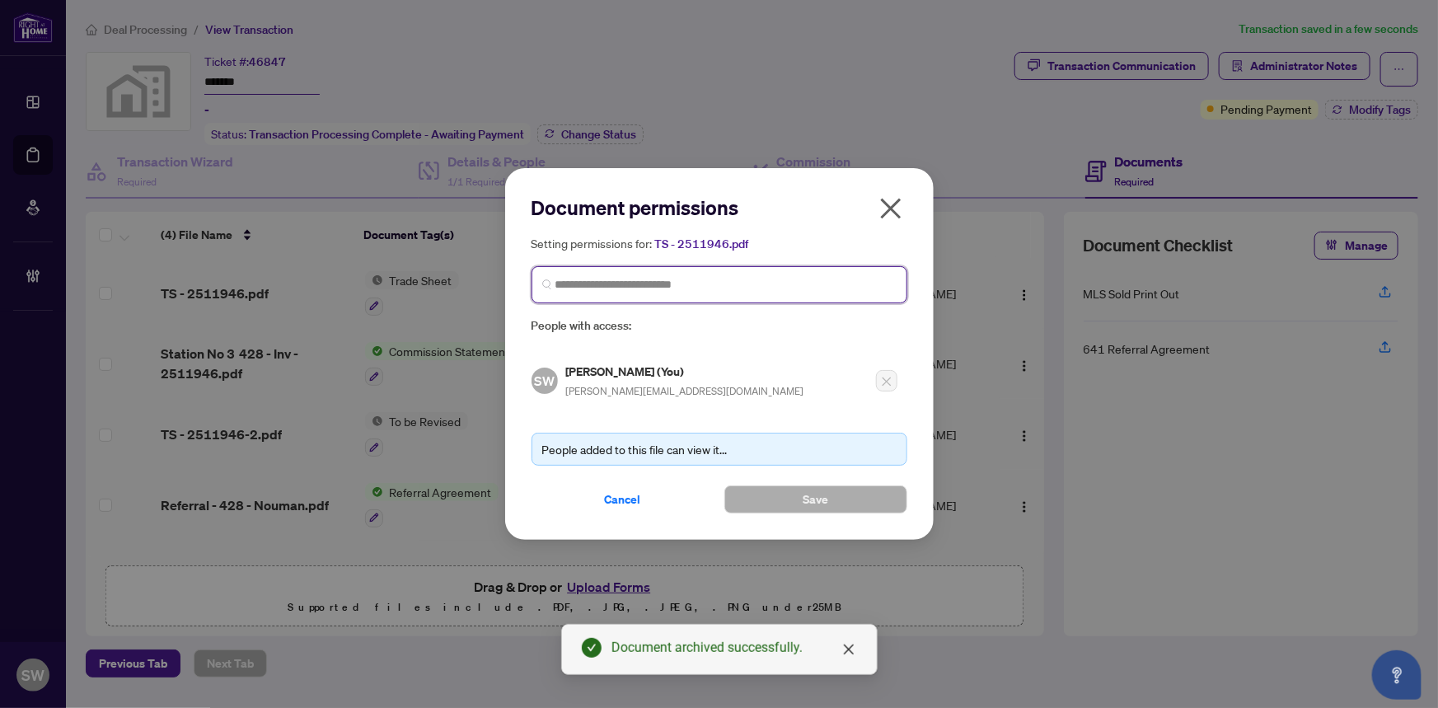
click at [598, 288] on input "search" at bounding box center [725, 284] width 341 height 17
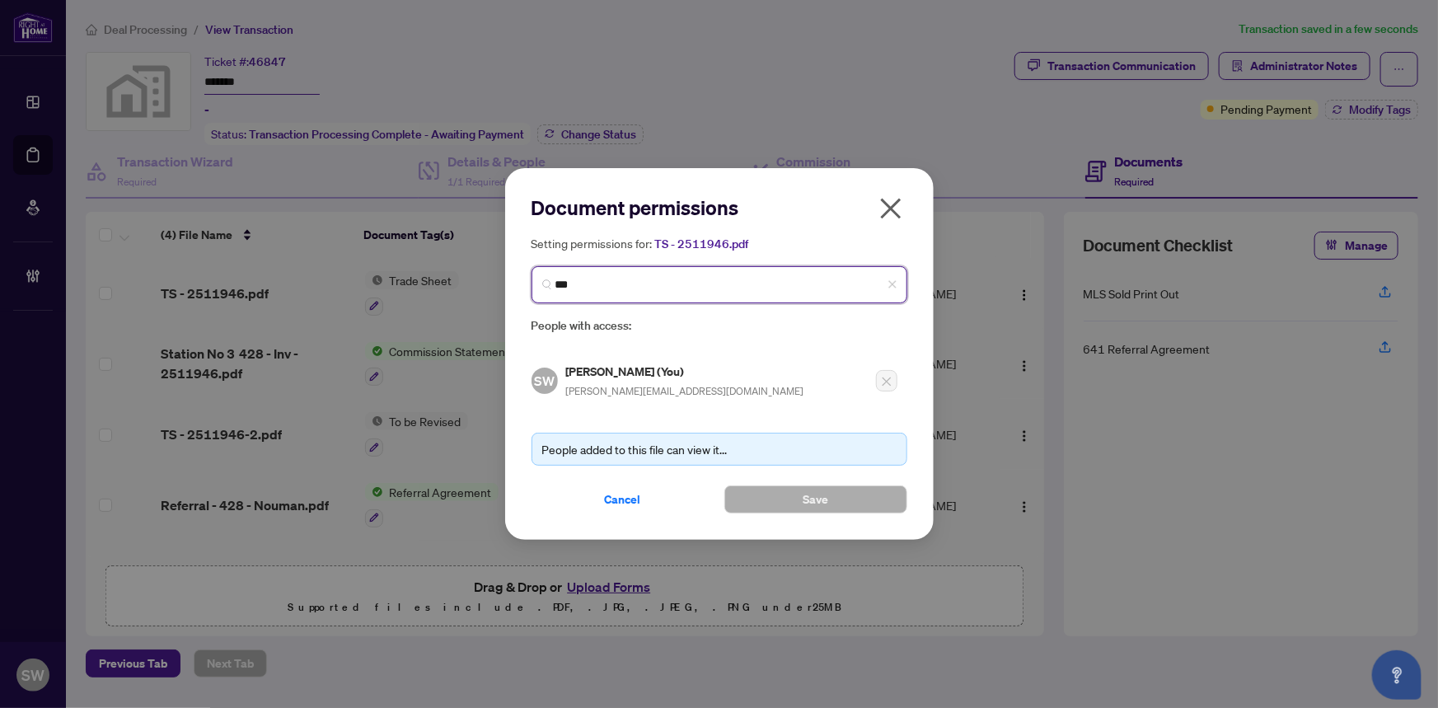
type input "****"
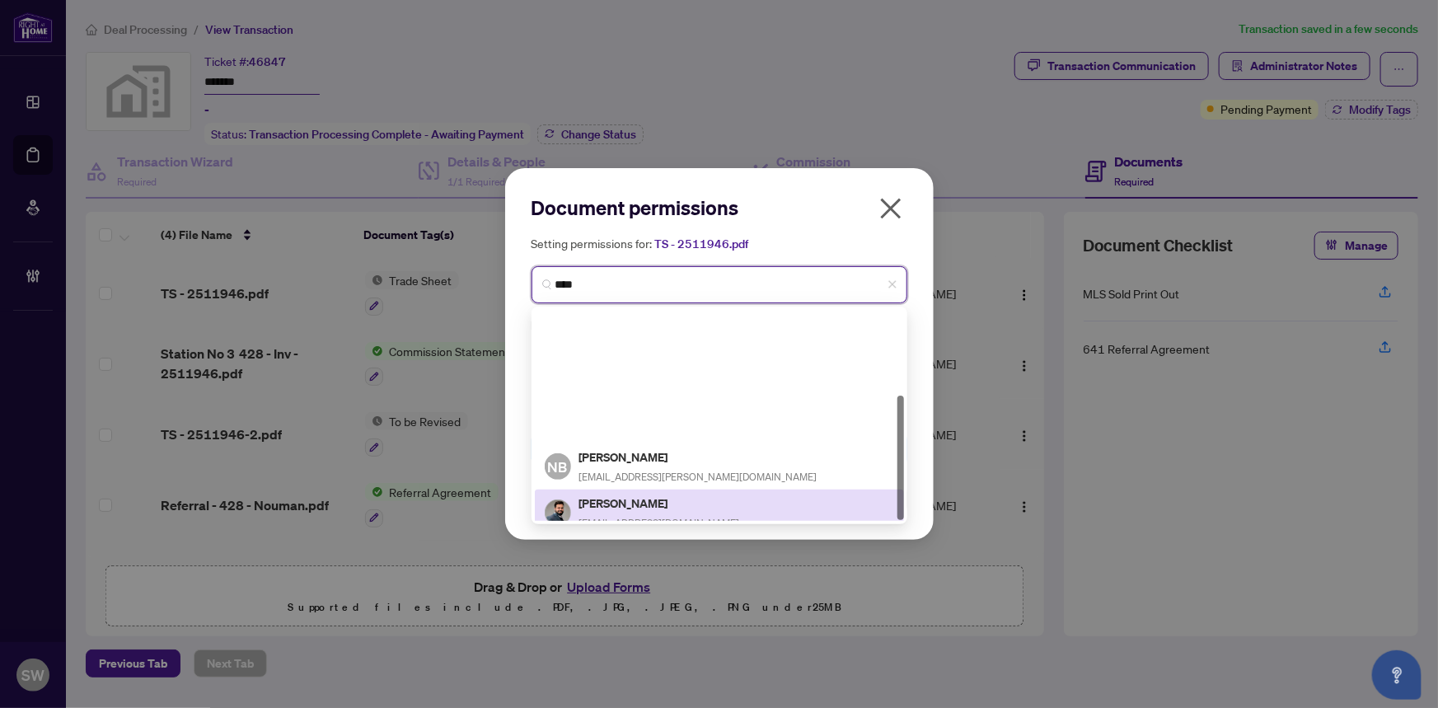
scroll to position [144, 0]
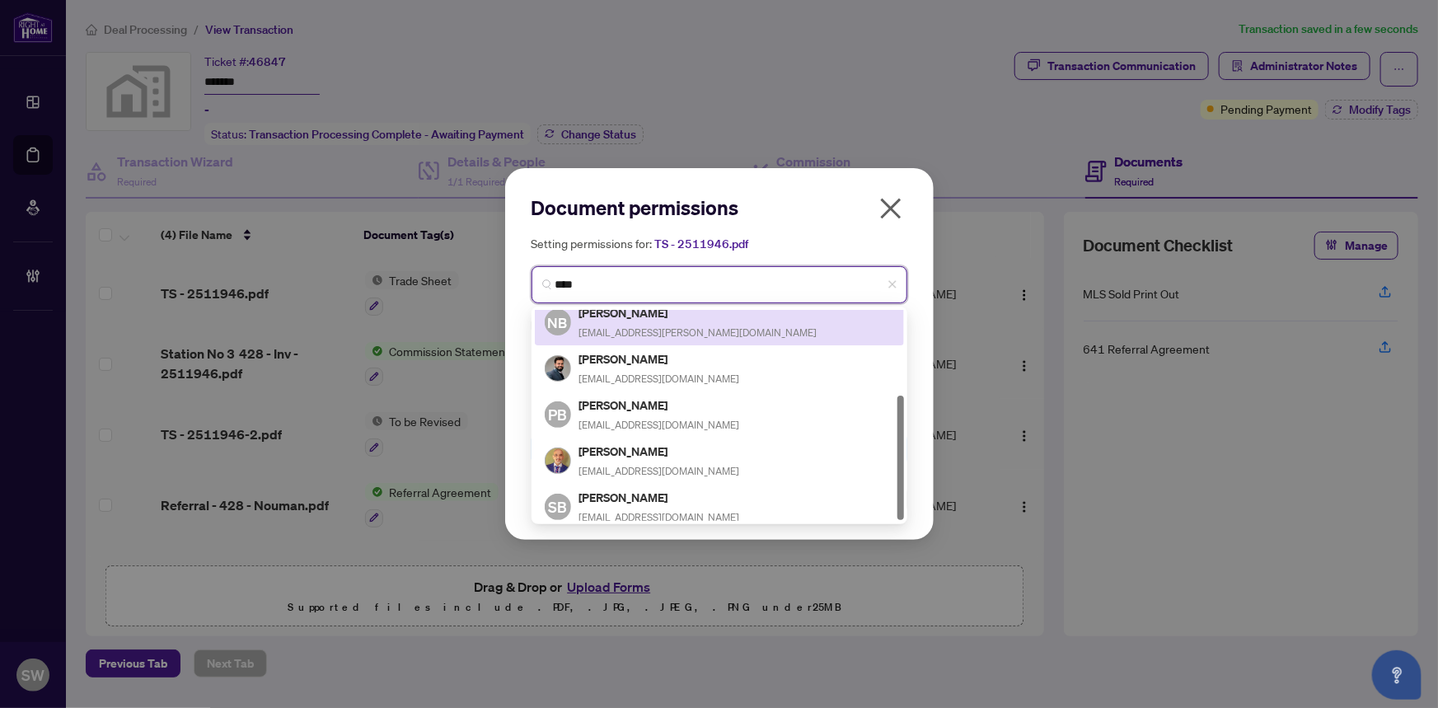
click at [663, 328] on span "[EMAIL_ADDRESS][PERSON_NAME][DOMAIN_NAME]" at bounding box center [698, 332] width 238 height 12
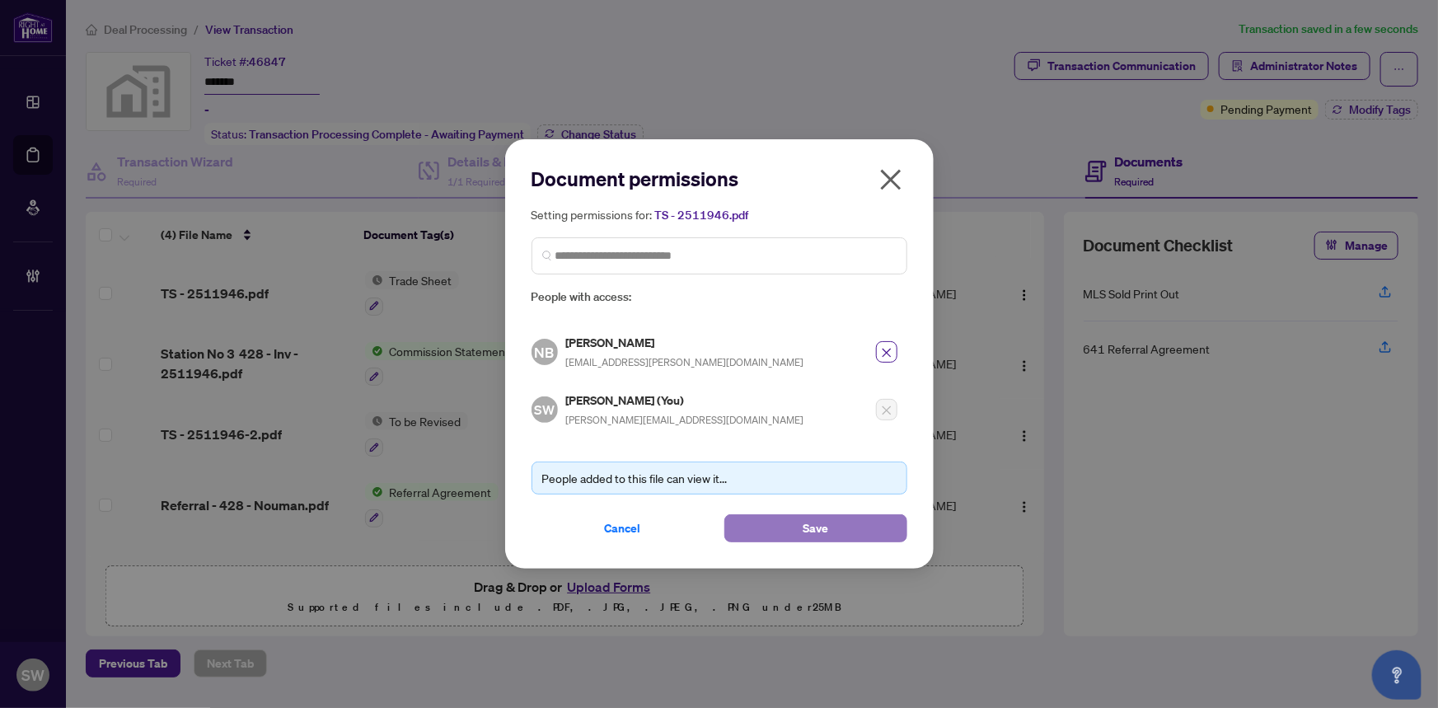
click at [824, 527] on span "Save" at bounding box center [816, 528] width 26 height 26
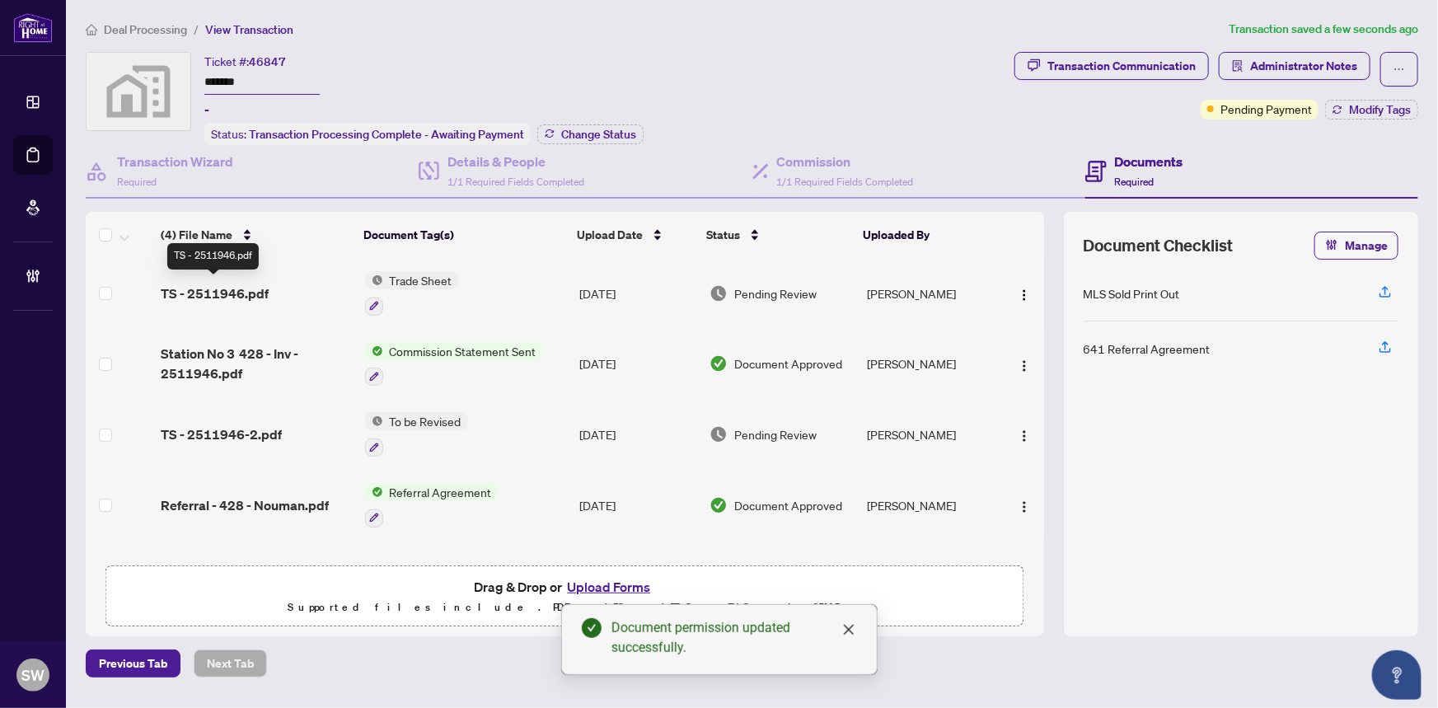
click at [247, 288] on span "TS - 2511946.pdf" at bounding box center [215, 293] width 108 height 20
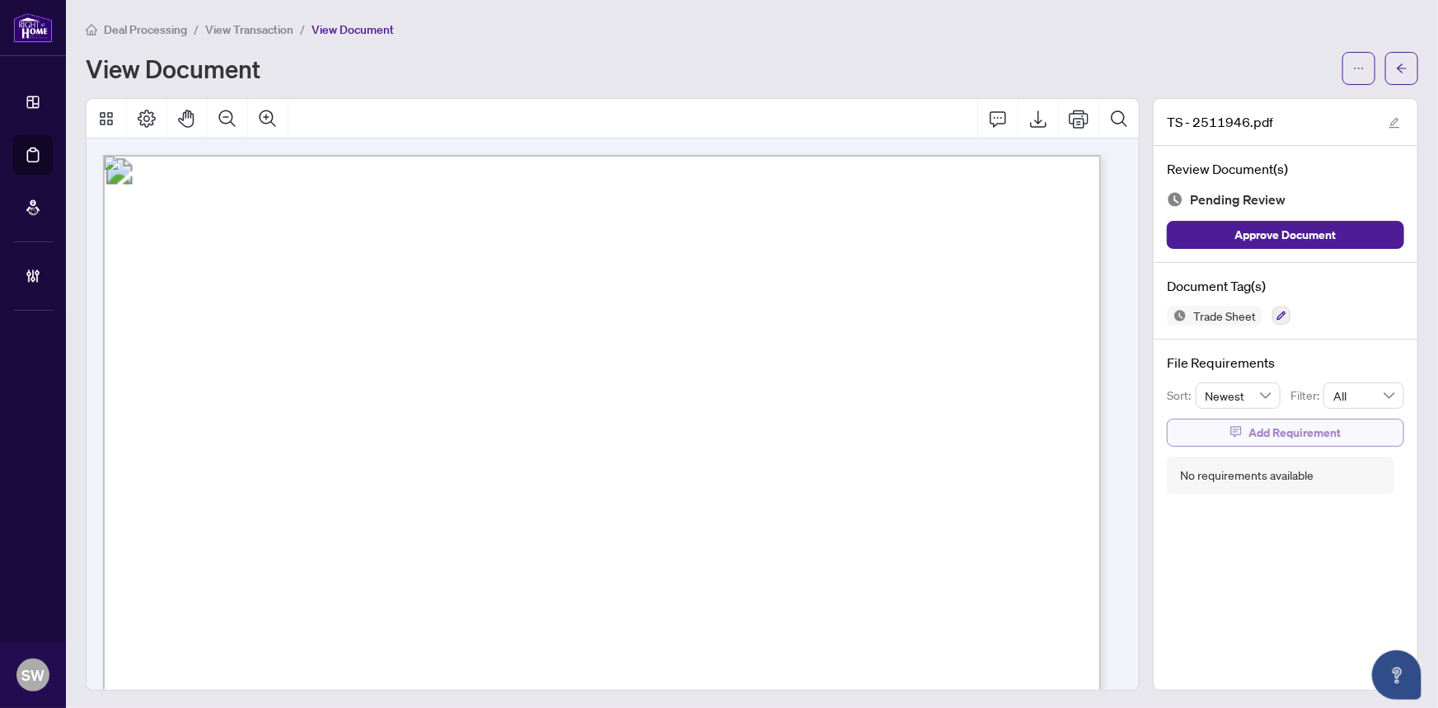
click at [1230, 429] on icon "button" at bounding box center [1236, 432] width 12 height 12
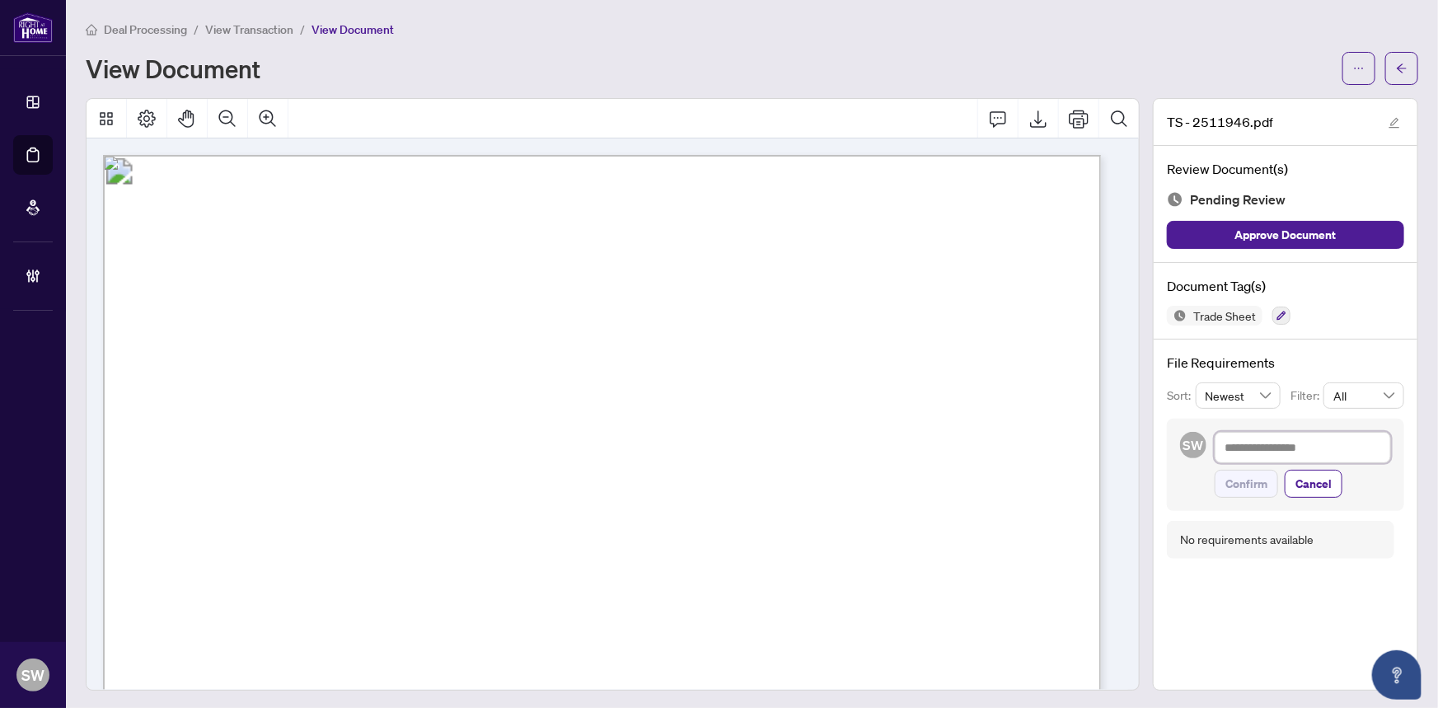
click at [1231, 457] on textarea at bounding box center [1303, 447] width 176 height 31
paste textarea "**********"
type textarea "**********"
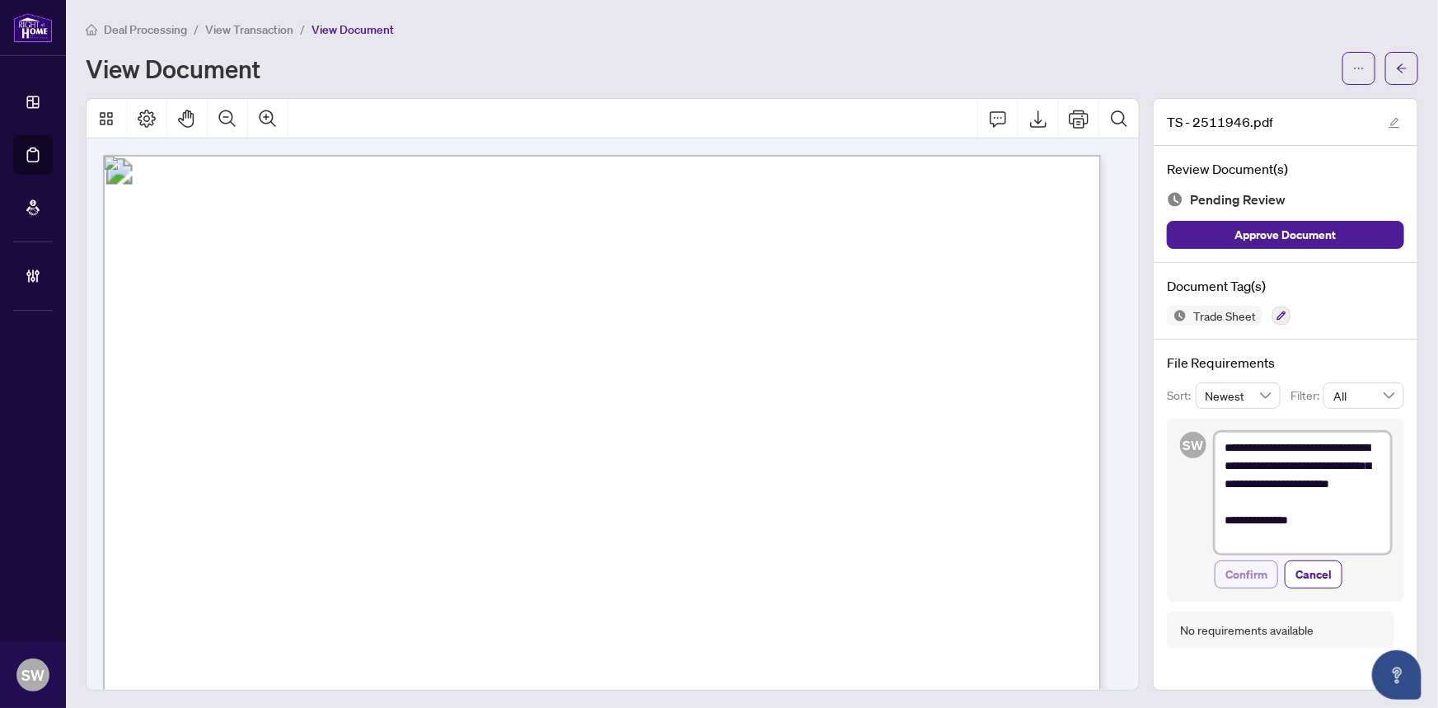
type textarea "**********"
click at [1243, 574] on span "Confirm" at bounding box center [1246, 574] width 42 height 26
type textarea "**********"
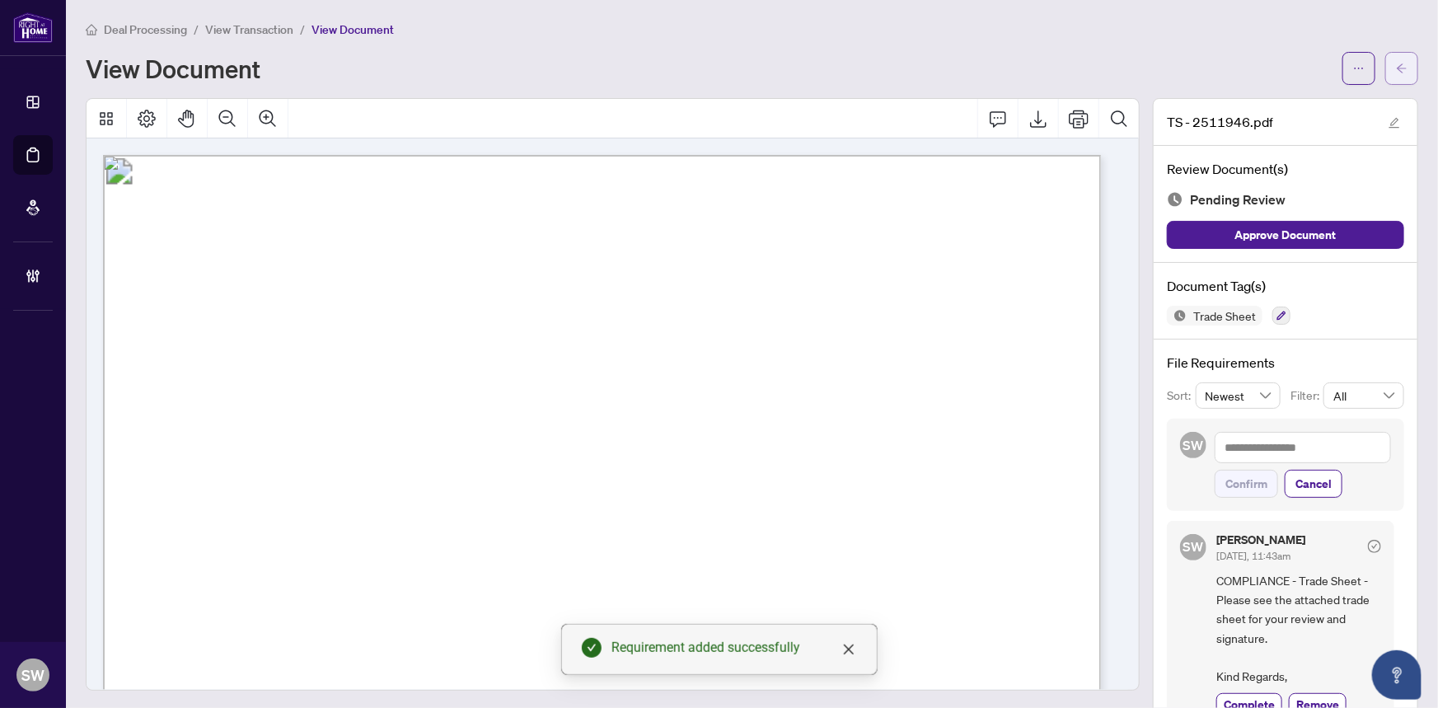
click at [1396, 73] on span "button" at bounding box center [1402, 68] width 12 height 26
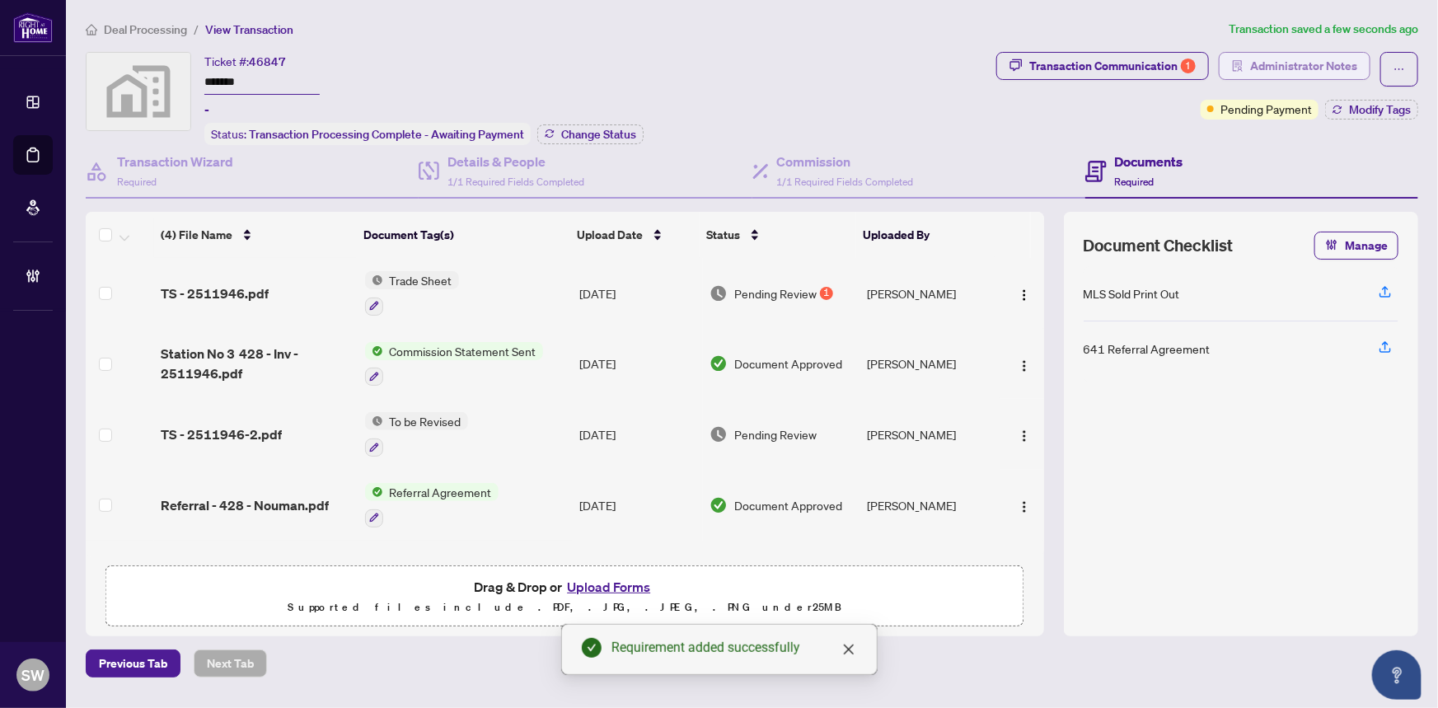
click at [1288, 68] on span "Administrator Notes" at bounding box center [1303, 66] width 107 height 26
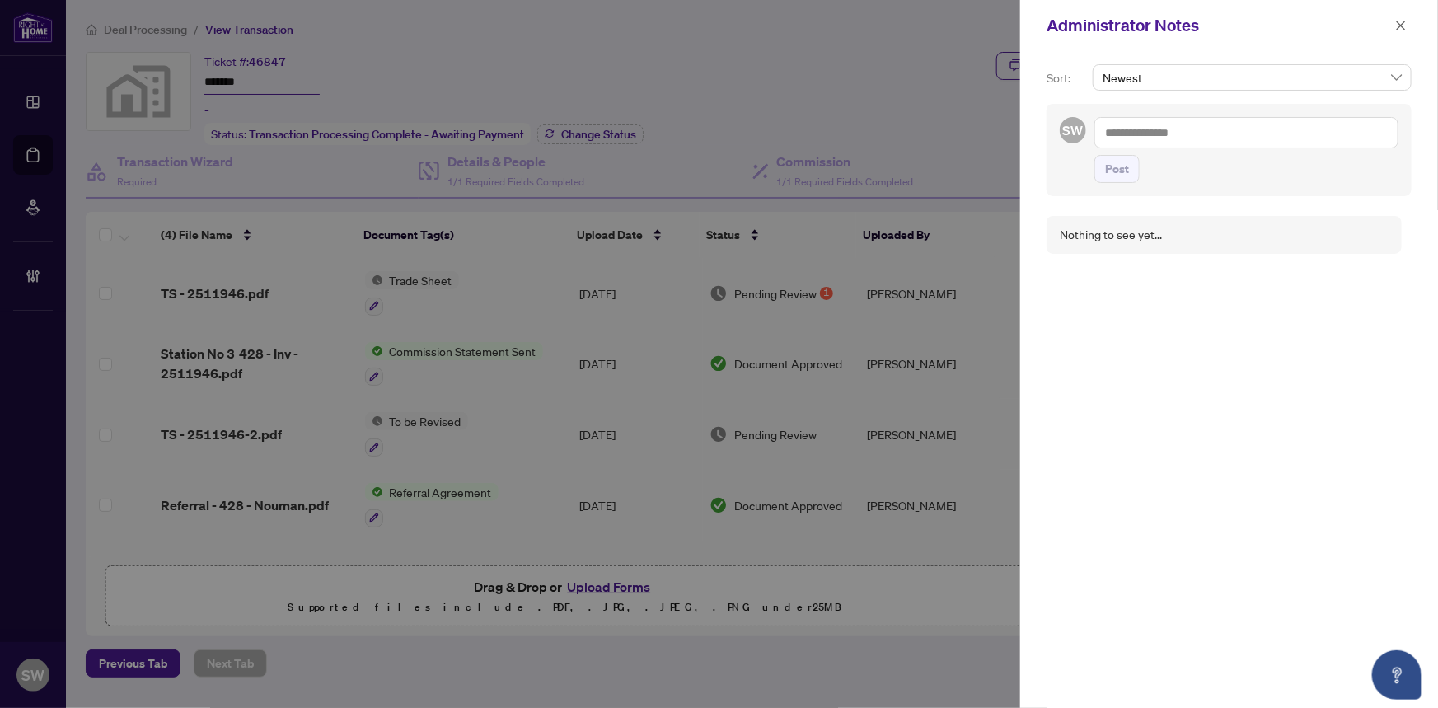
click at [1173, 136] on textarea at bounding box center [1246, 132] width 304 height 31
paste textarea "**********"
click at [1192, 134] on textarea "**********" at bounding box center [1246, 132] width 304 height 31
type textarea "**********"
click at [1127, 173] on span "Post" at bounding box center [1117, 169] width 24 height 26
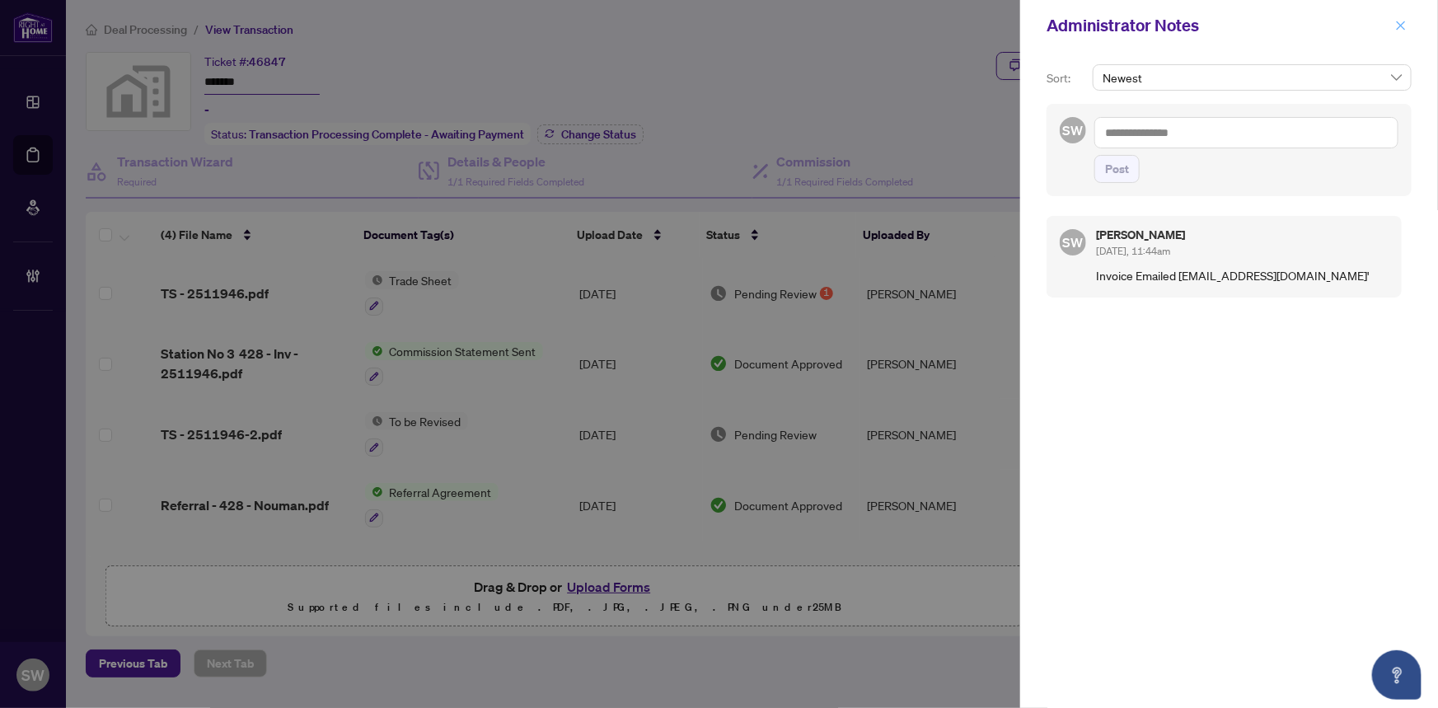
click at [1403, 28] on icon "close" at bounding box center [1401, 26] width 12 height 12
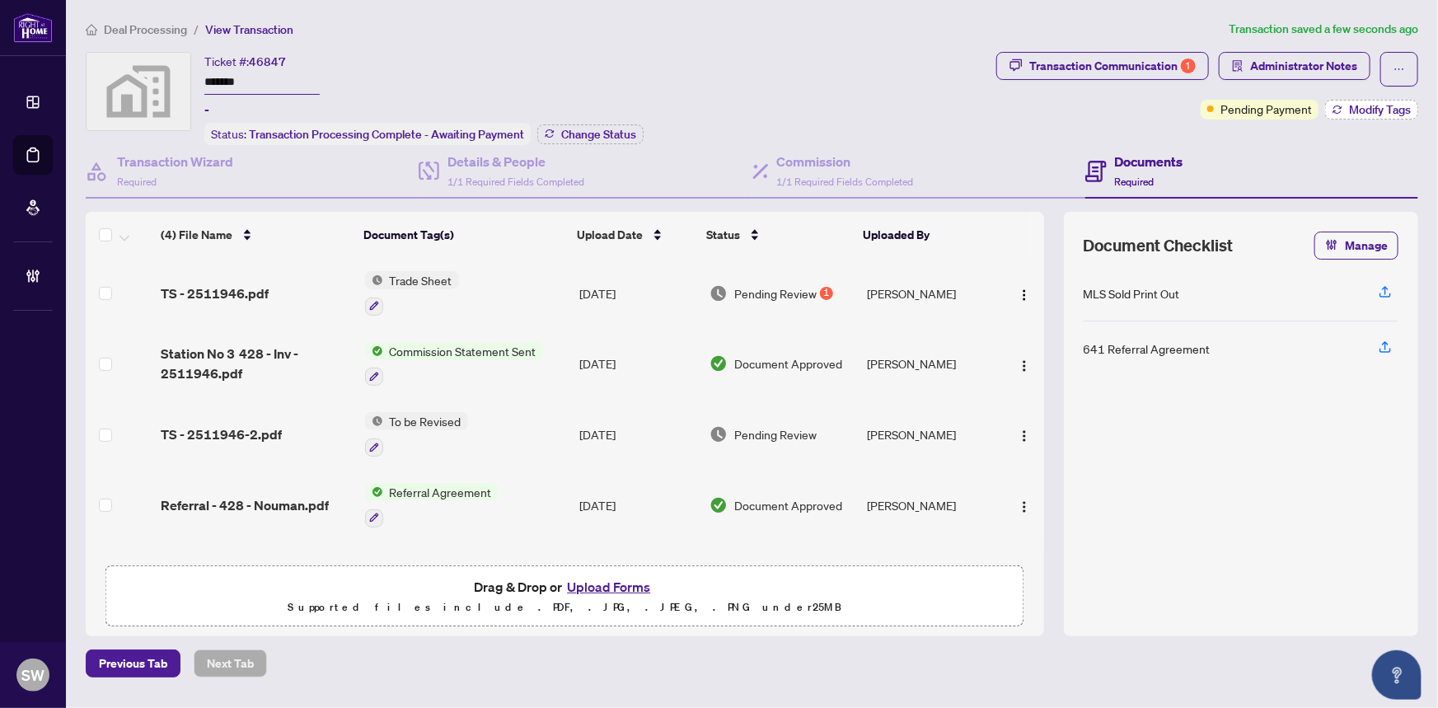
click at [1361, 107] on span "Modify Tags" at bounding box center [1380, 110] width 62 height 12
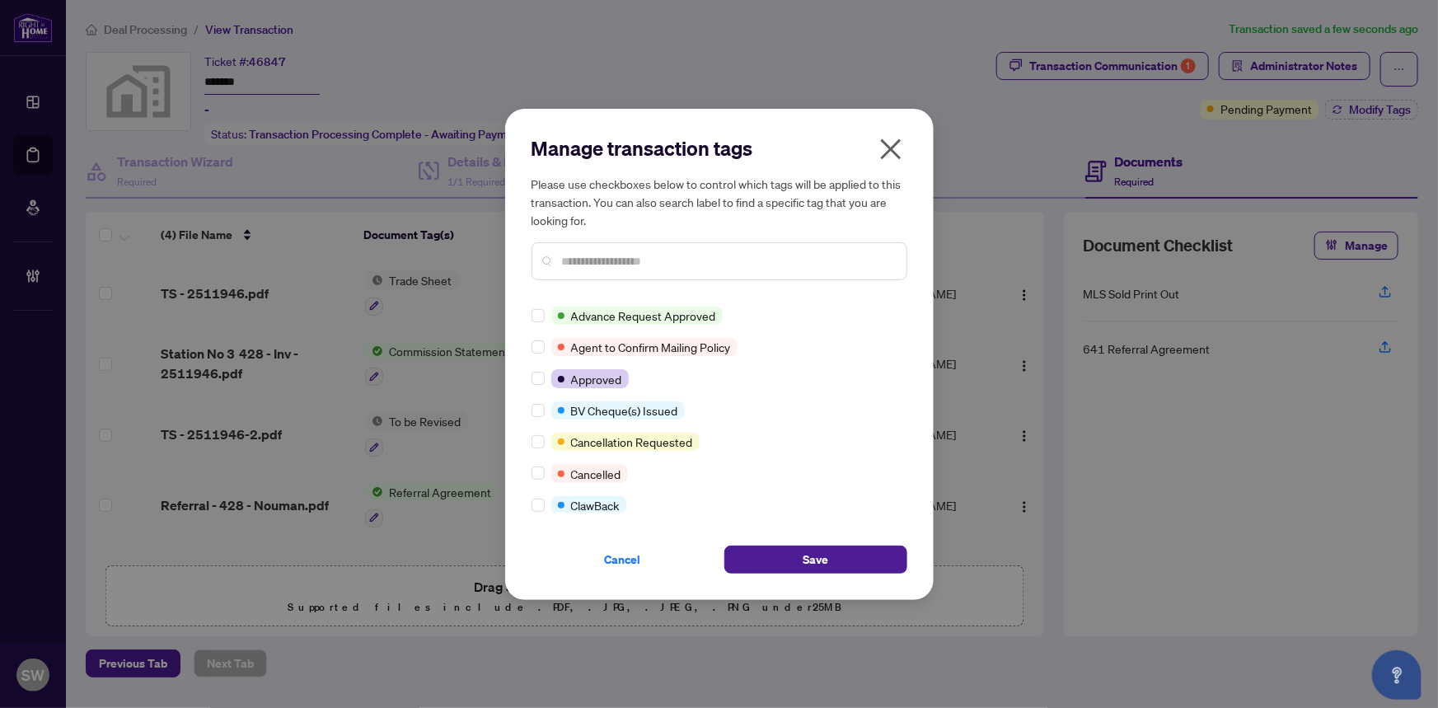
click at [592, 252] on input "text" at bounding box center [727, 261] width 331 height 18
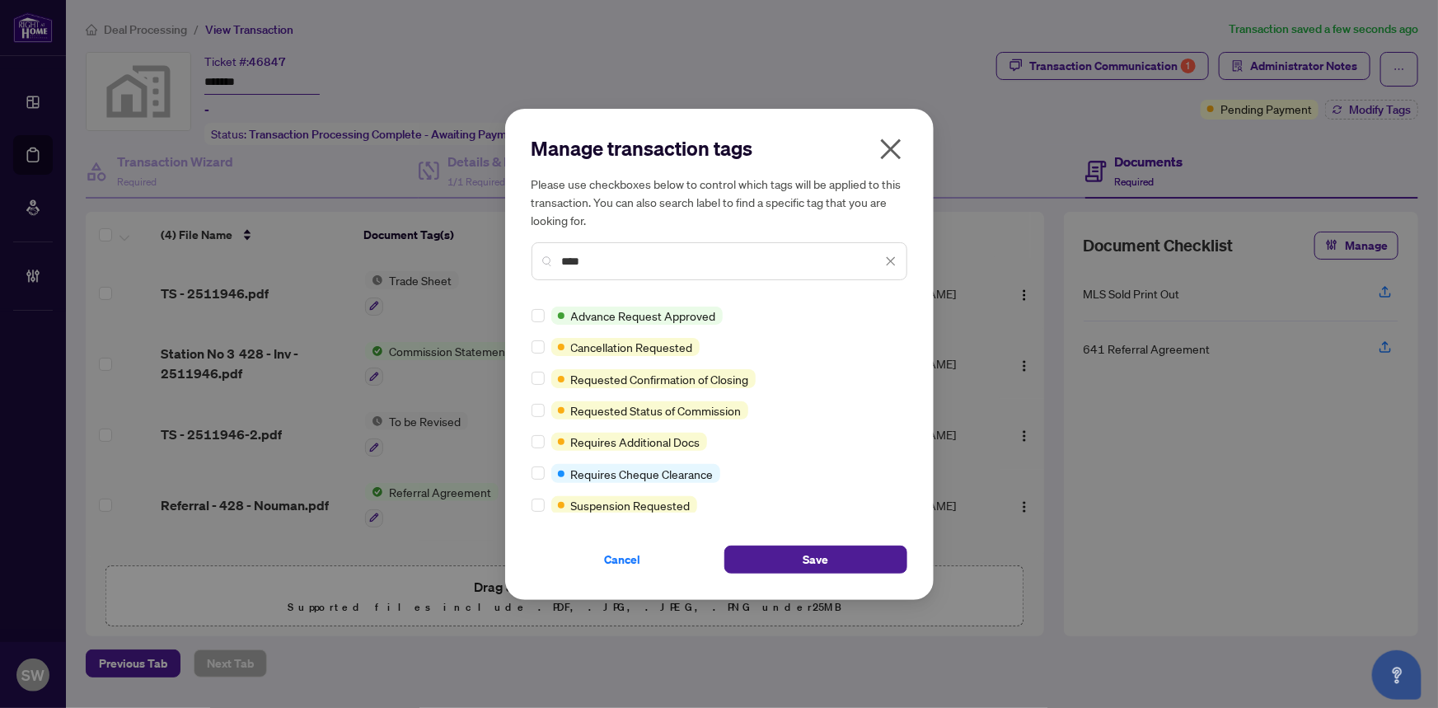
type input "****"
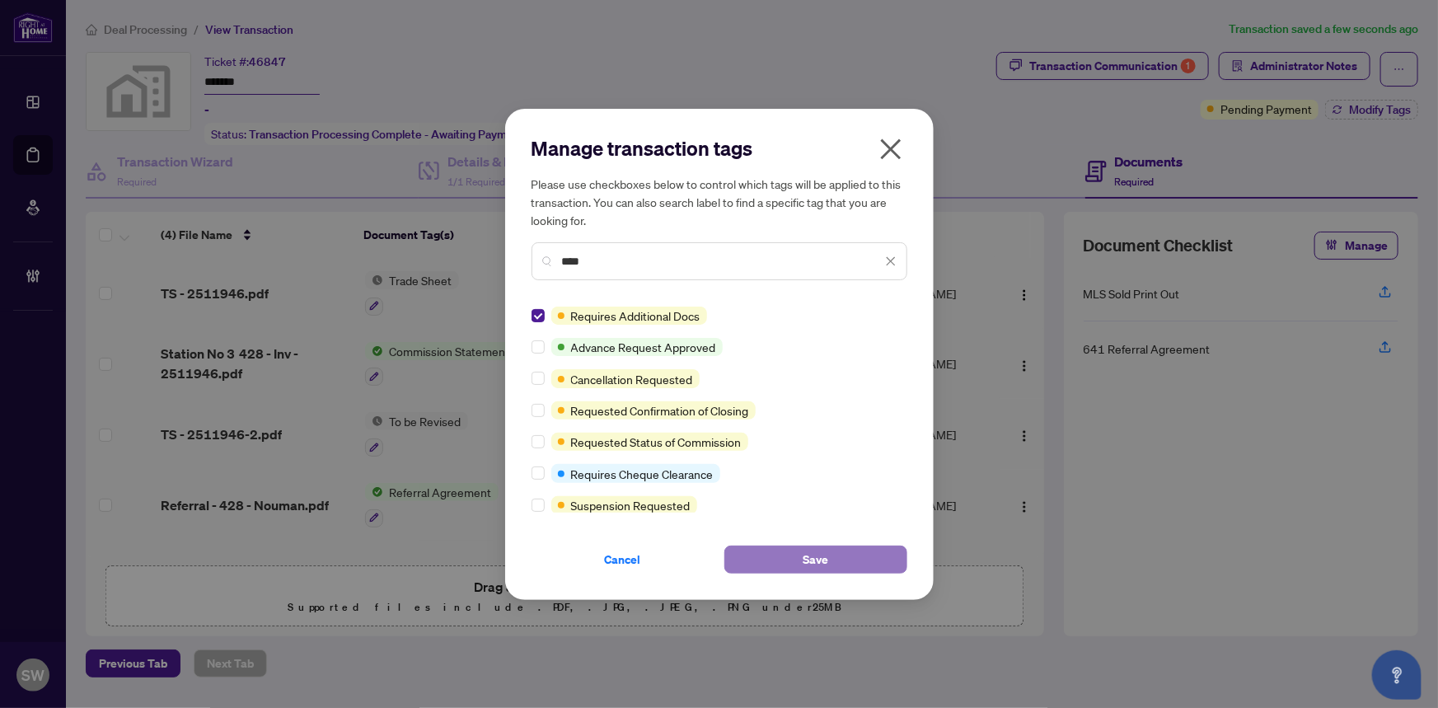
click at [816, 560] on span "Save" at bounding box center [816, 559] width 26 height 26
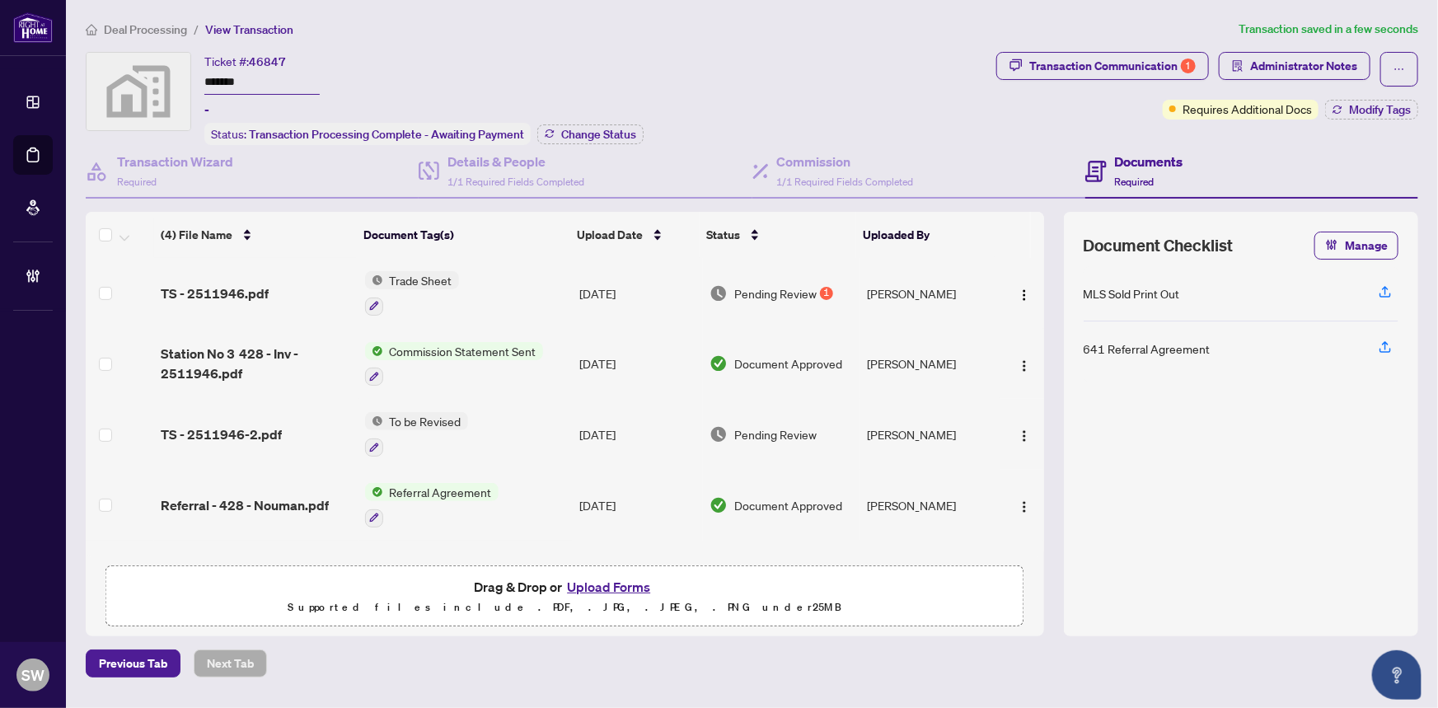
click at [146, 26] on span "Deal Processing" at bounding box center [145, 29] width 83 height 15
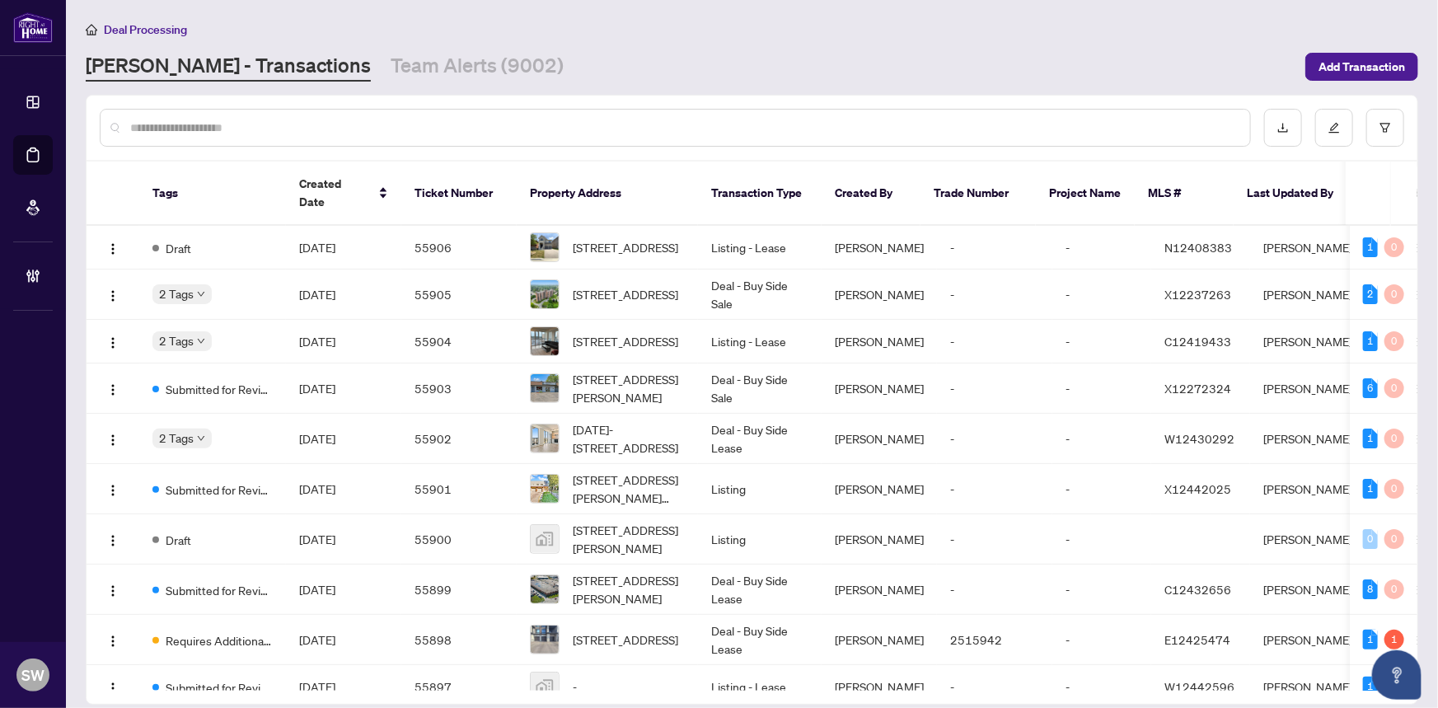
click at [241, 124] on input "text" at bounding box center [683, 128] width 1107 height 18
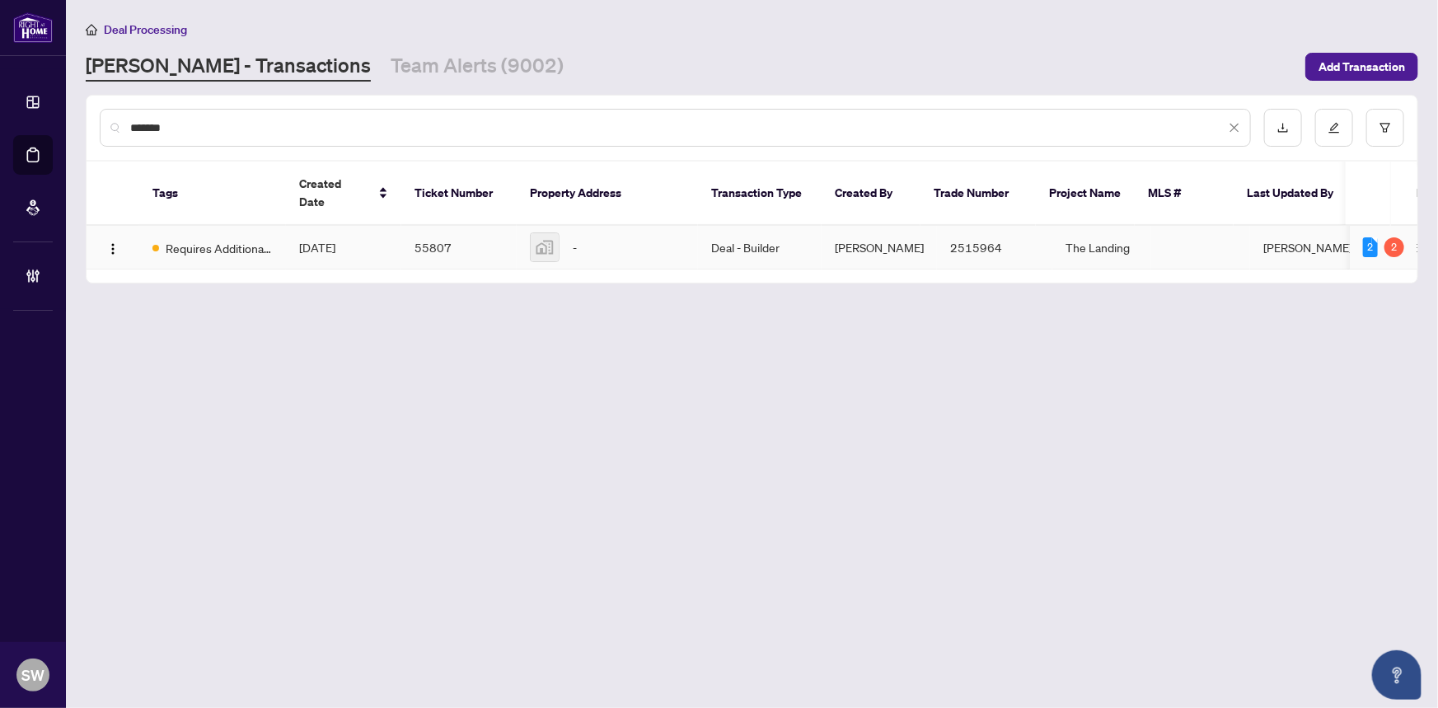
type input "*******"
click at [476, 226] on td "55807" at bounding box center [458, 248] width 115 height 44
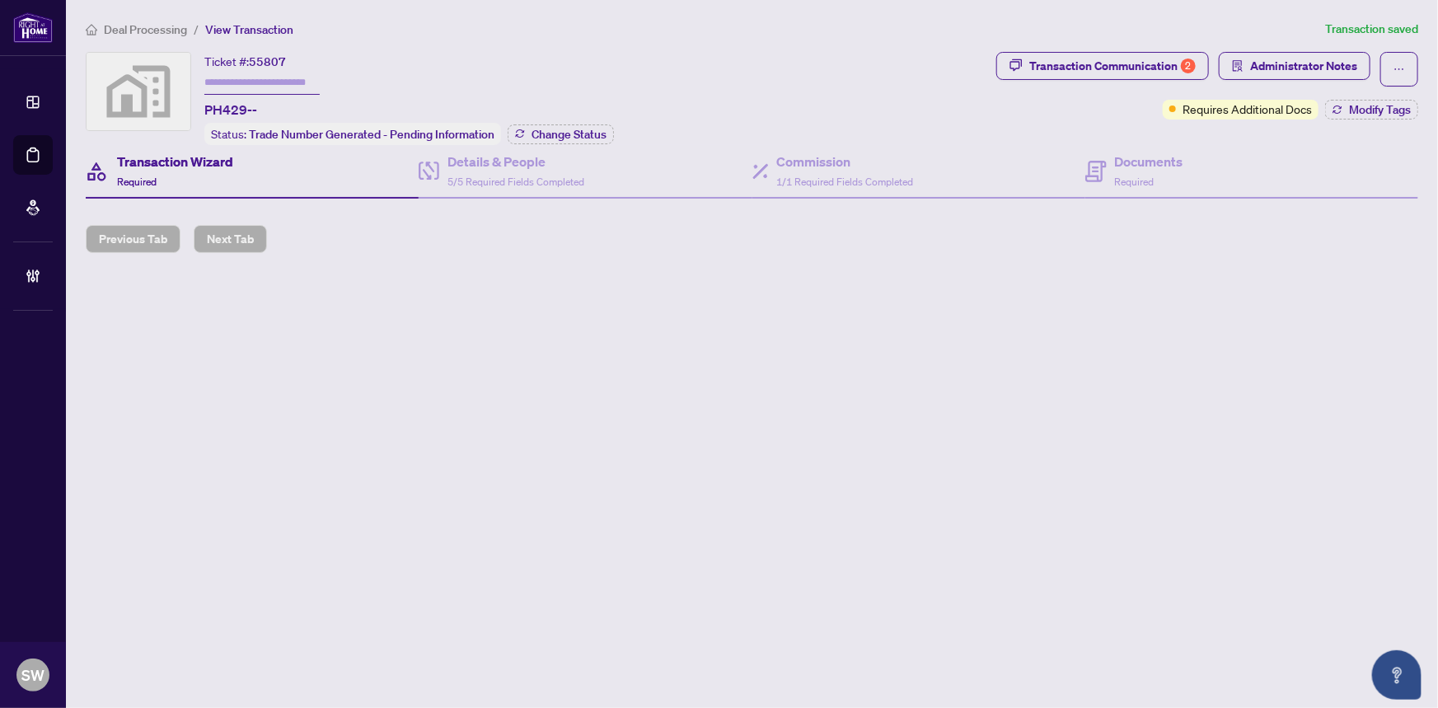
type input "*******"
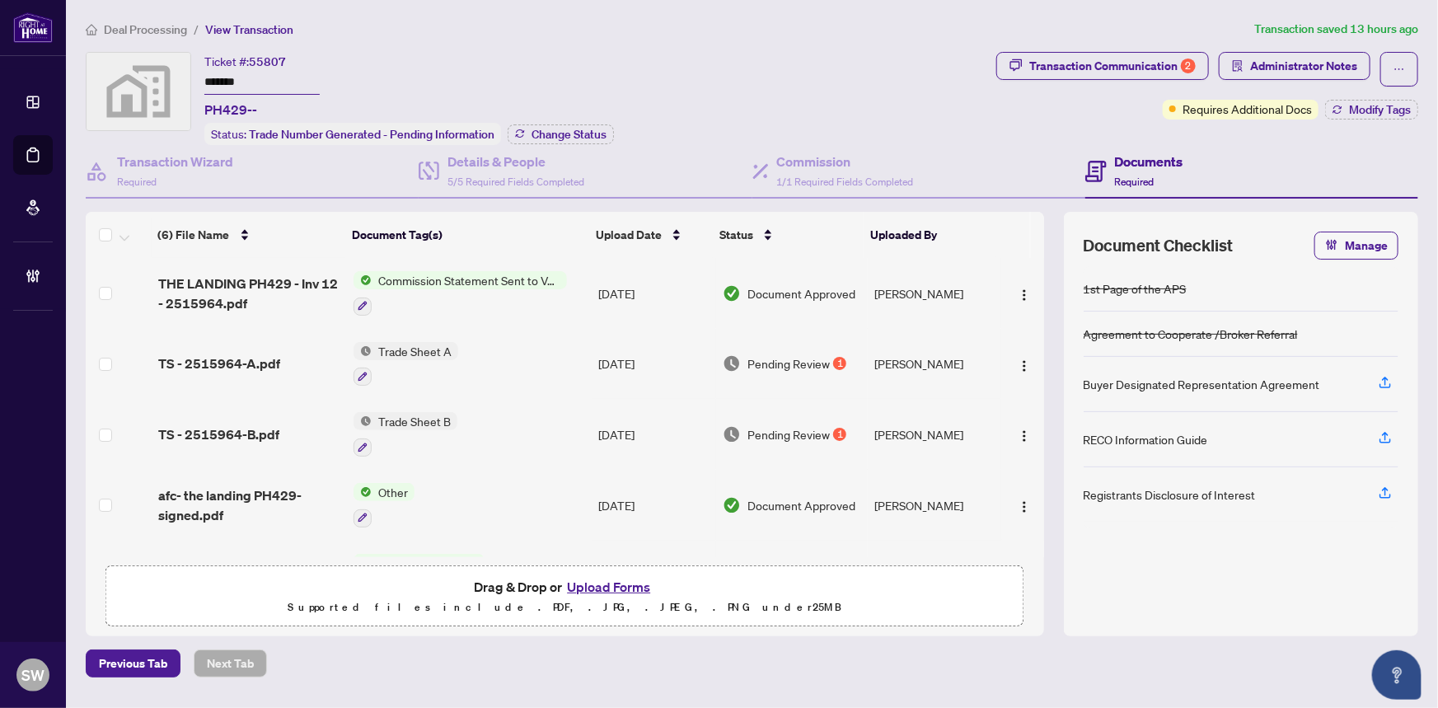
click at [234, 75] on input "*******" at bounding box center [261, 83] width 115 height 24
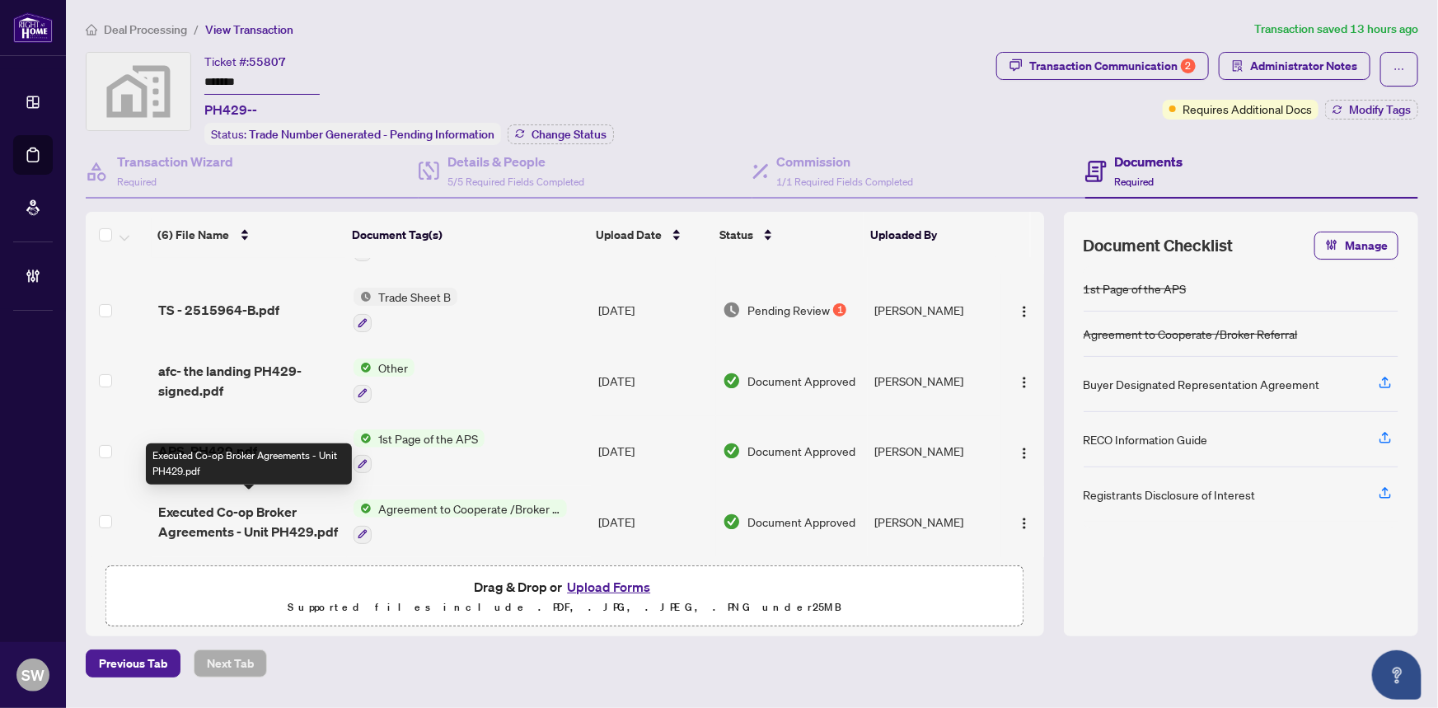
click at [230, 506] on div "(6) File Name Document Tag(s) Upload Date Status Uploaded By (6) File Name Docu…" at bounding box center [565, 384] width 958 height 345
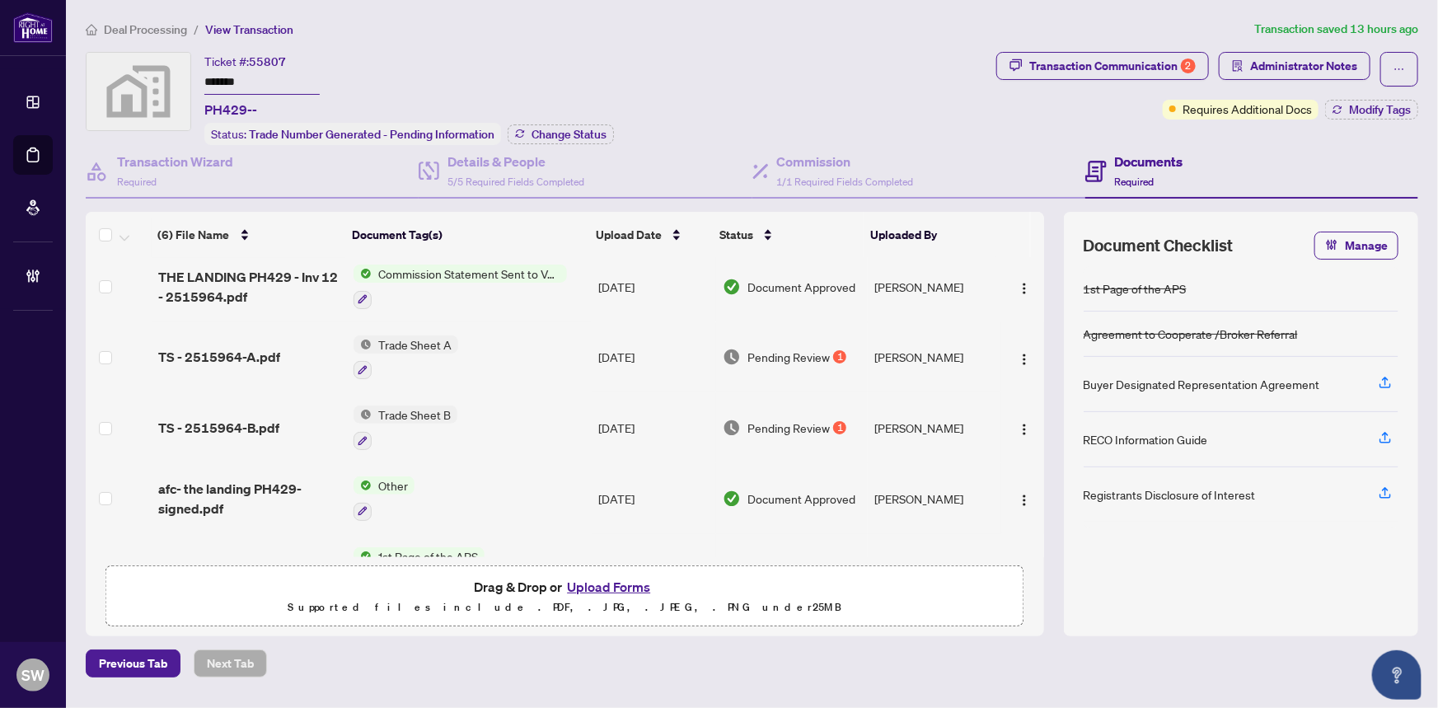
scroll to position [0, 0]
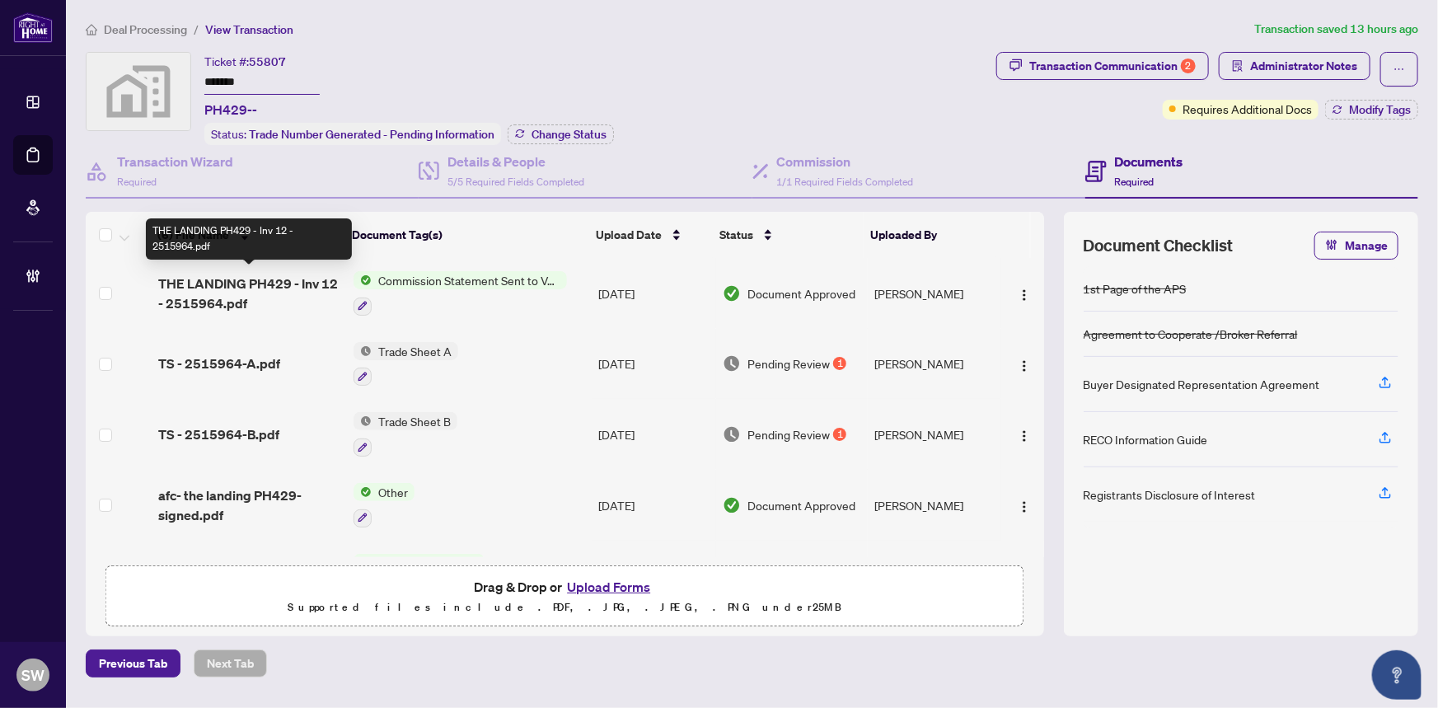
click at [246, 283] on span "THE LANDING PH429 - Inv 12 - 2515964.pdf" at bounding box center [249, 294] width 183 height 40
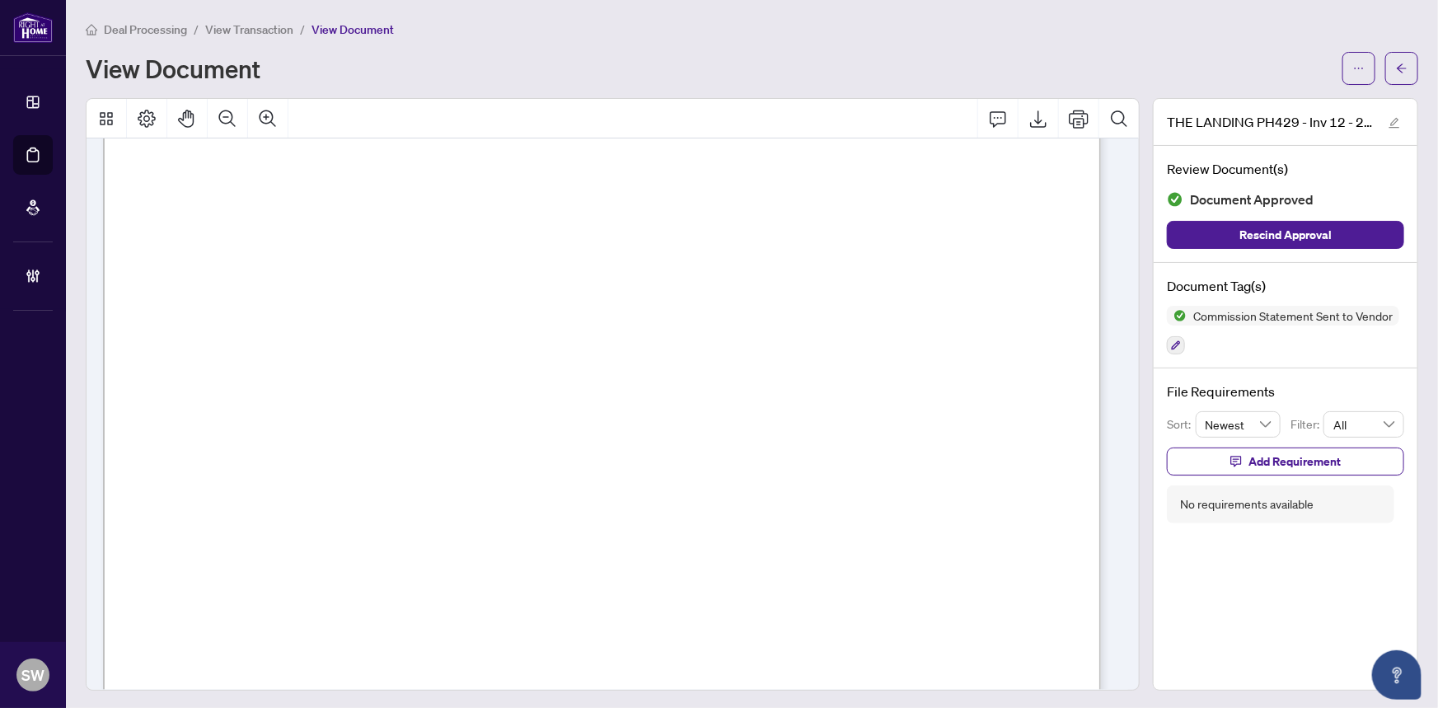
scroll to position [374, 0]
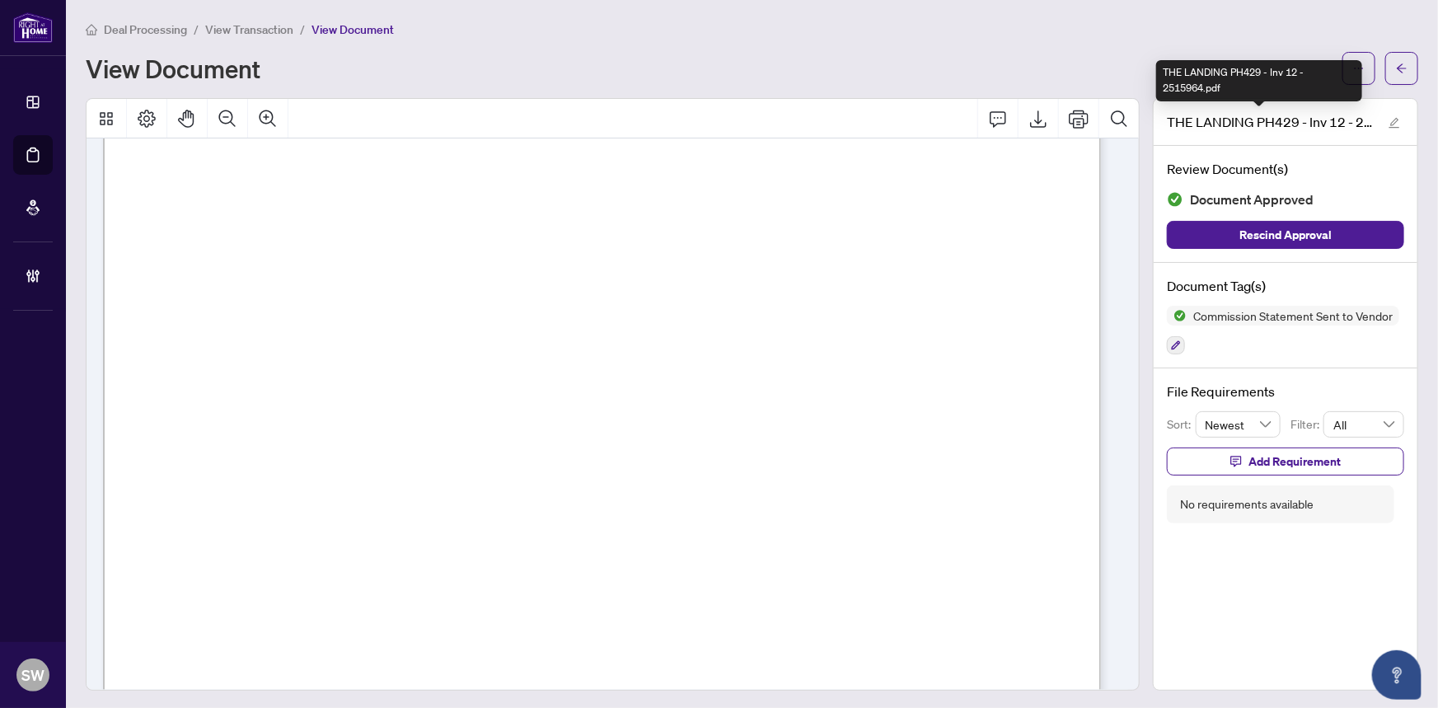
click at [1355, 76] on div "THE LANDING PH429 - Inv 12 - 2515964.pdf" at bounding box center [1259, 80] width 206 height 41
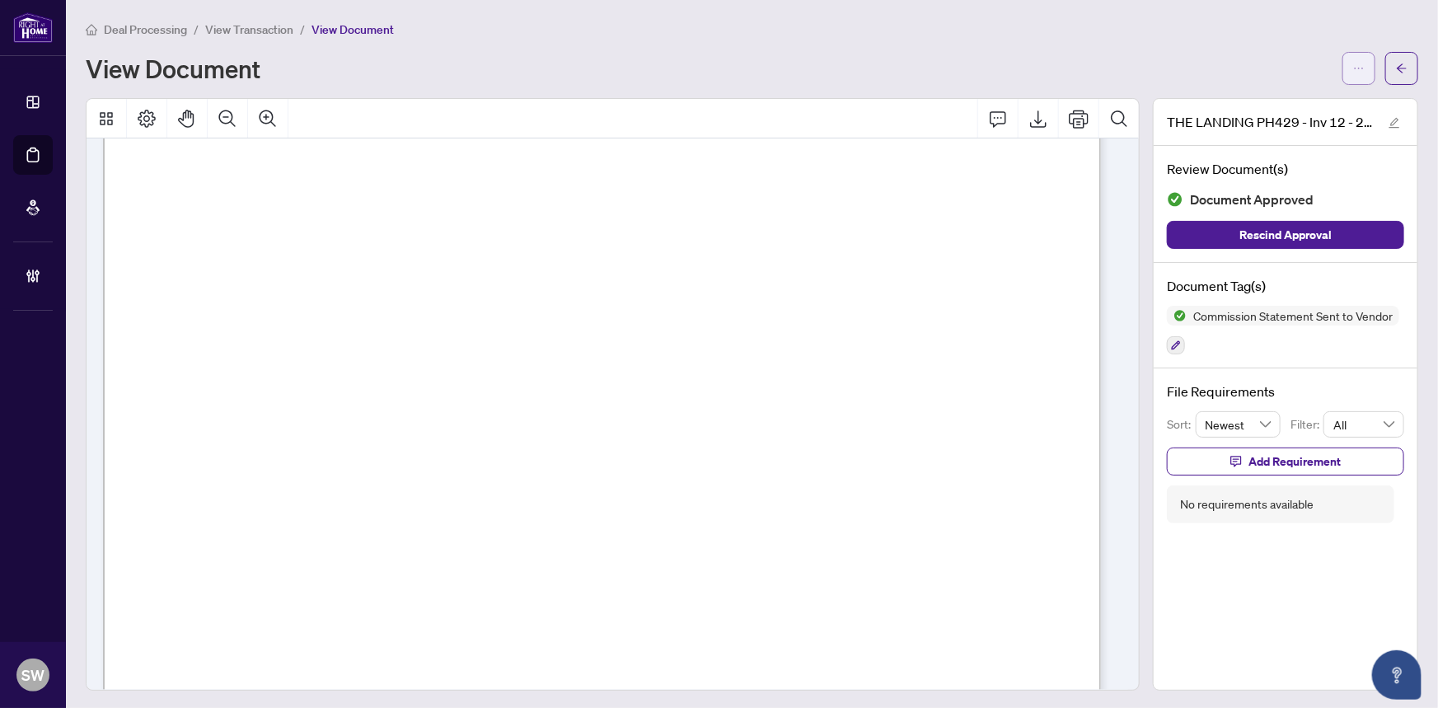
click at [1357, 58] on button "button" at bounding box center [1358, 68] width 33 height 33
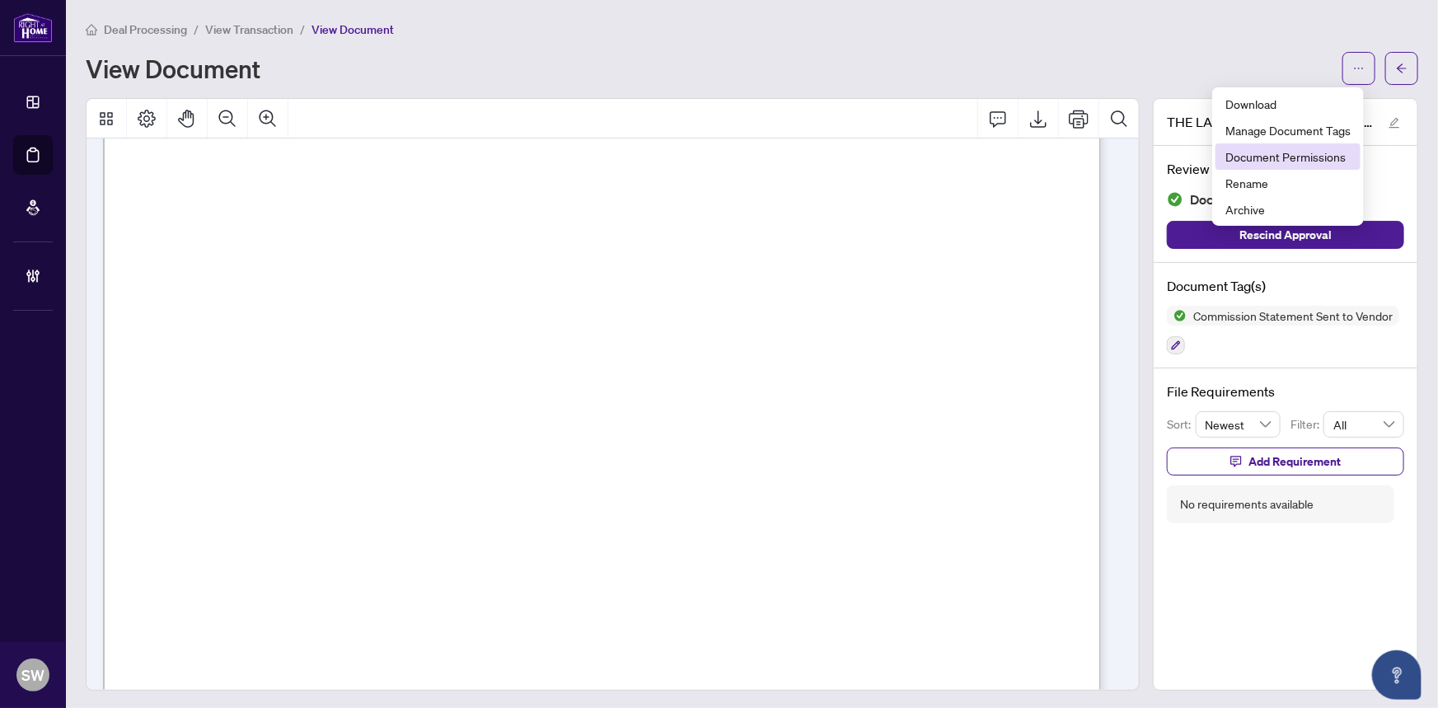
click at [1318, 148] on span "Document Permissions" at bounding box center [1287, 157] width 125 height 18
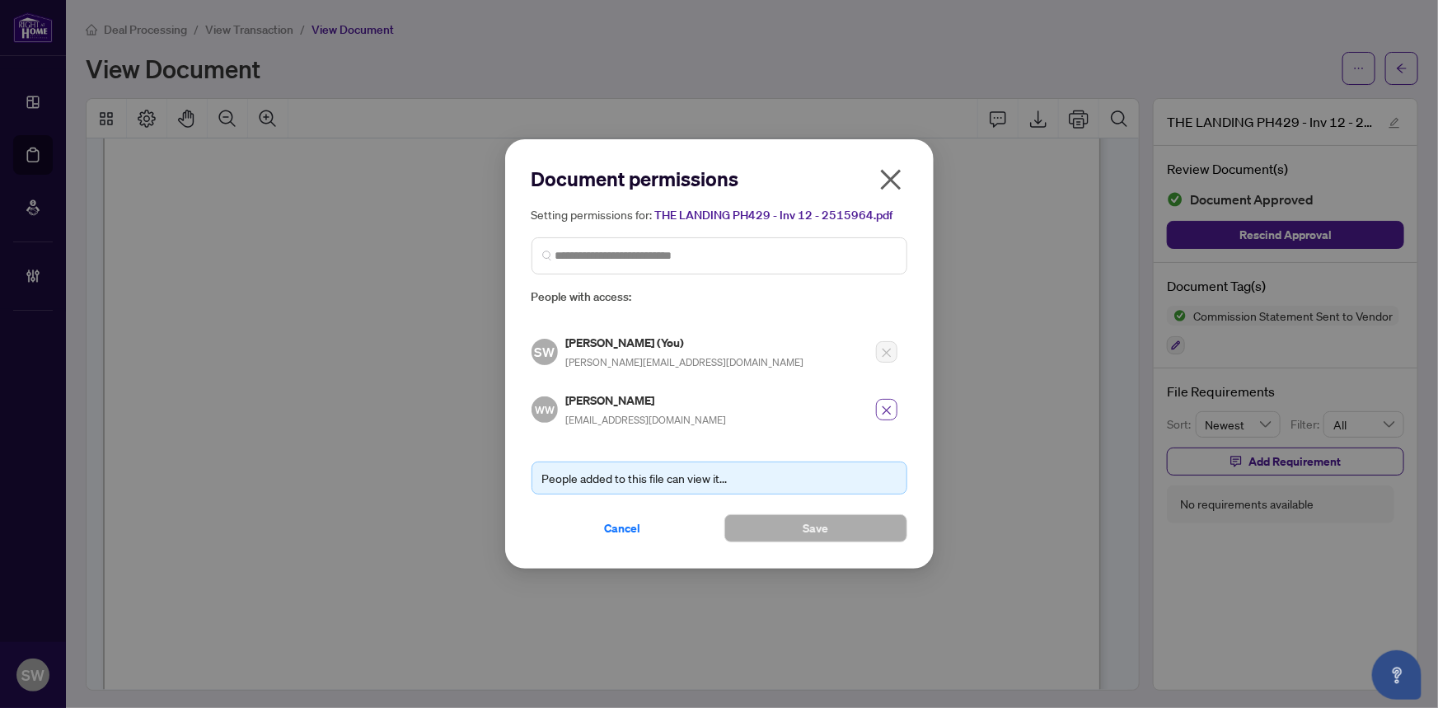
click at [894, 408] on button "button" at bounding box center [886, 409] width 21 height 21
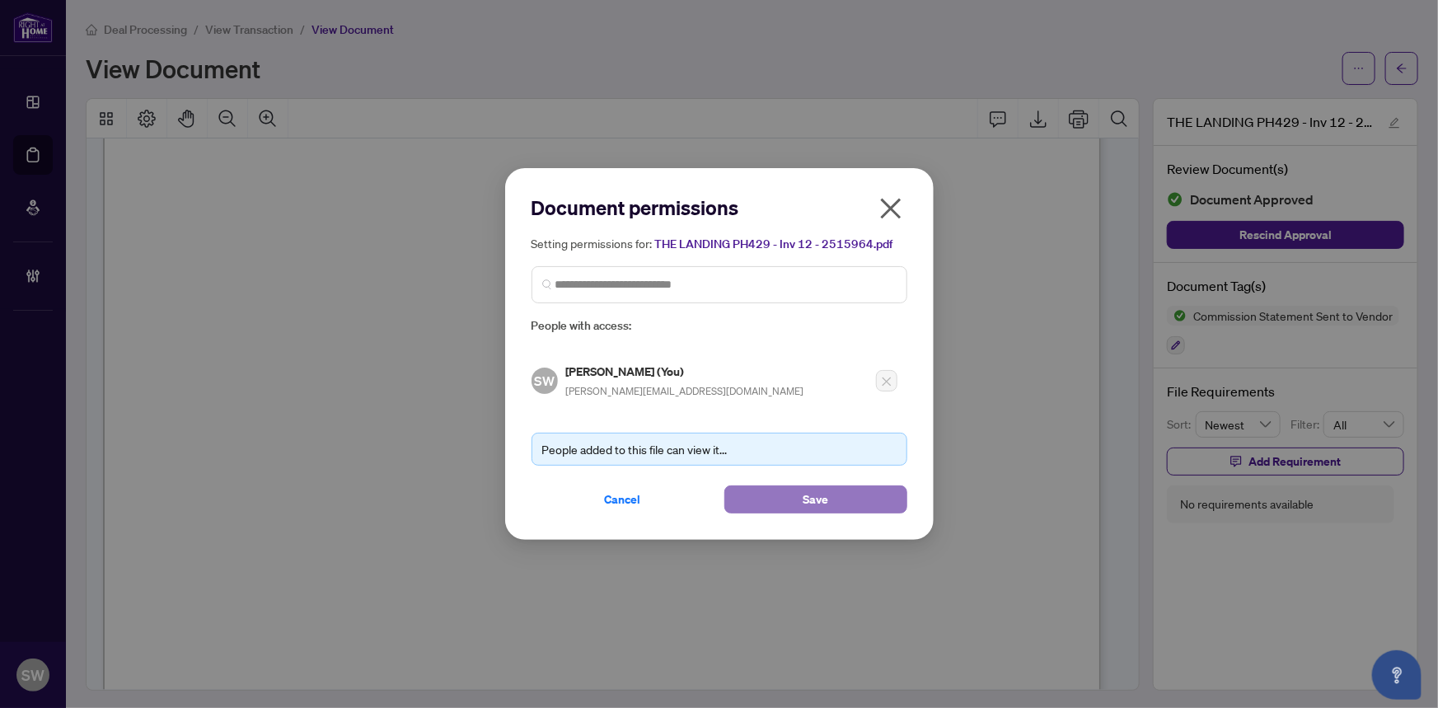
click at [831, 494] on button "Save" at bounding box center [815, 499] width 183 height 28
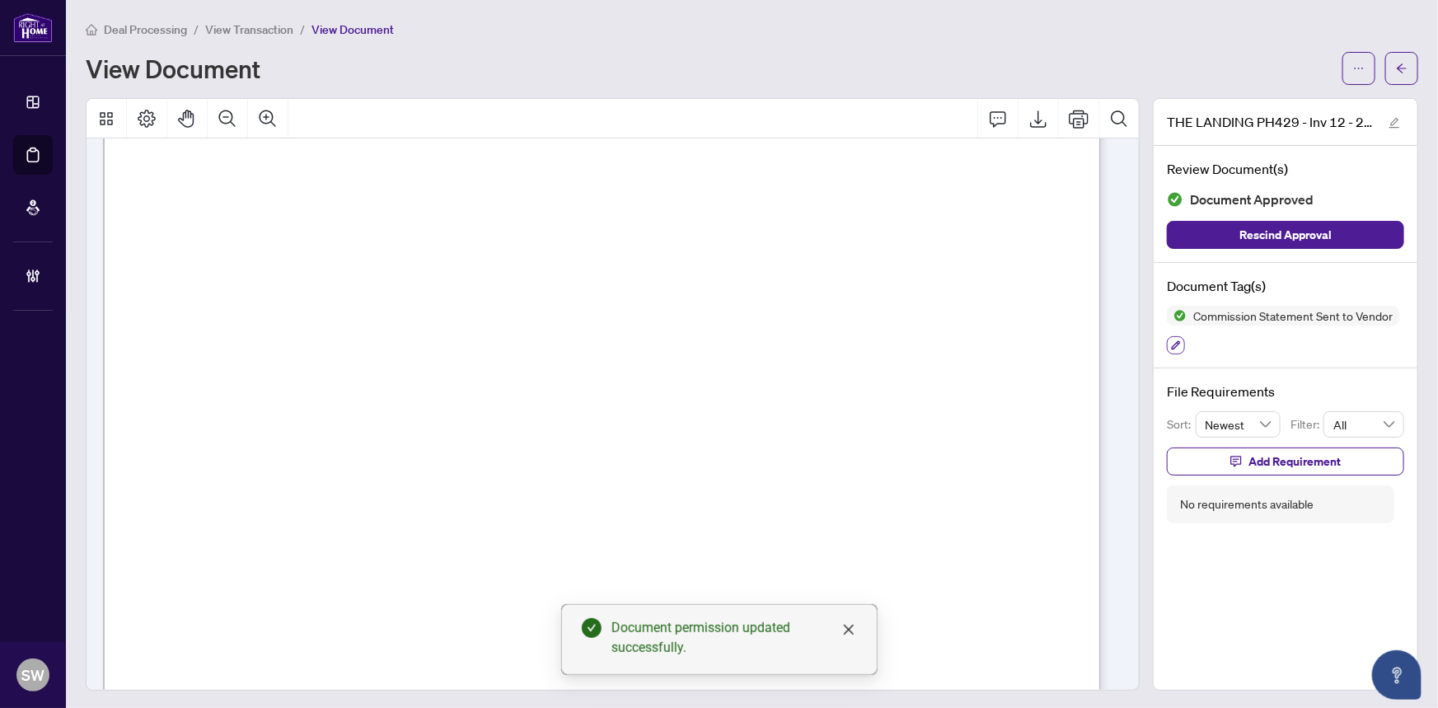
click at [1171, 342] on icon "button" at bounding box center [1176, 345] width 10 height 10
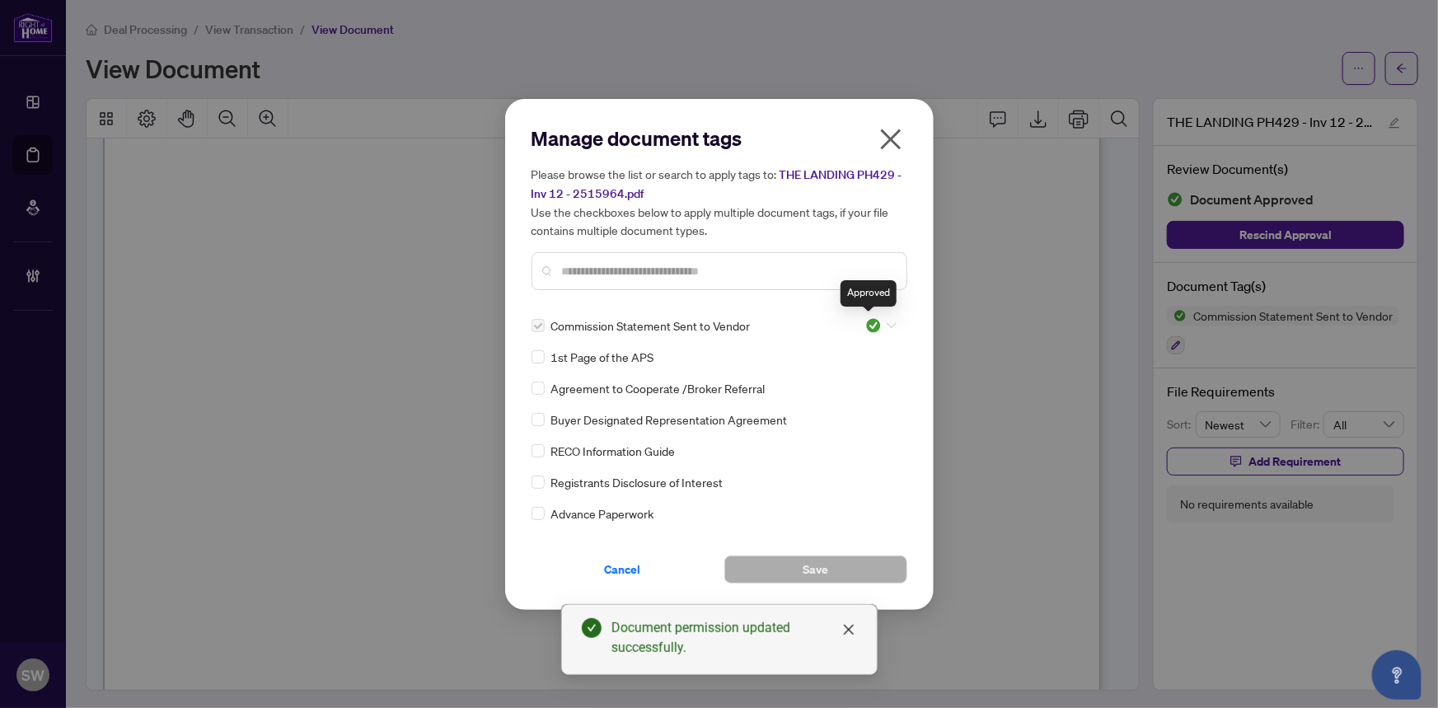
click at [867, 320] on img at bounding box center [873, 325] width 16 height 16
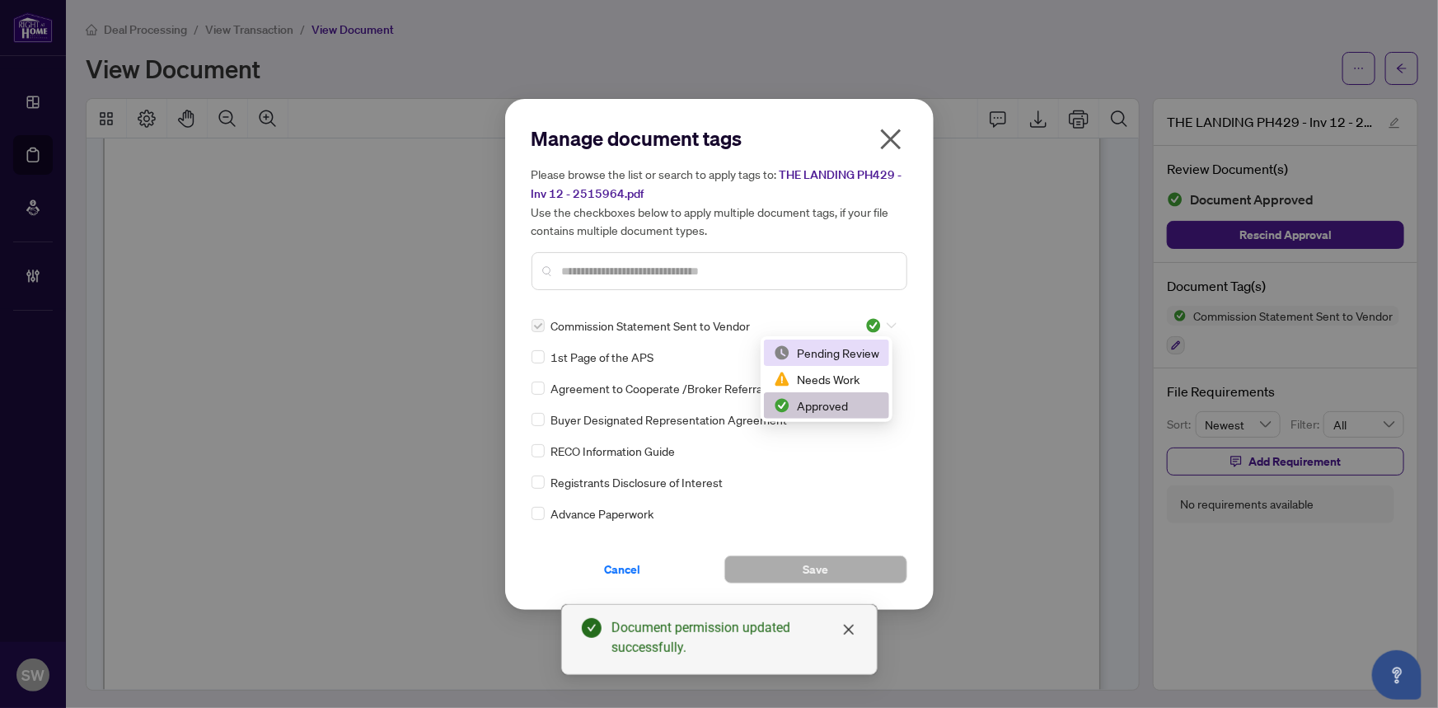
drag, startPoint x: 843, startPoint y: 353, endPoint x: 836, endPoint y: 362, distance: 11.7
click at [842, 353] on div "Pending Review" at bounding box center [826, 353] width 105 height 18
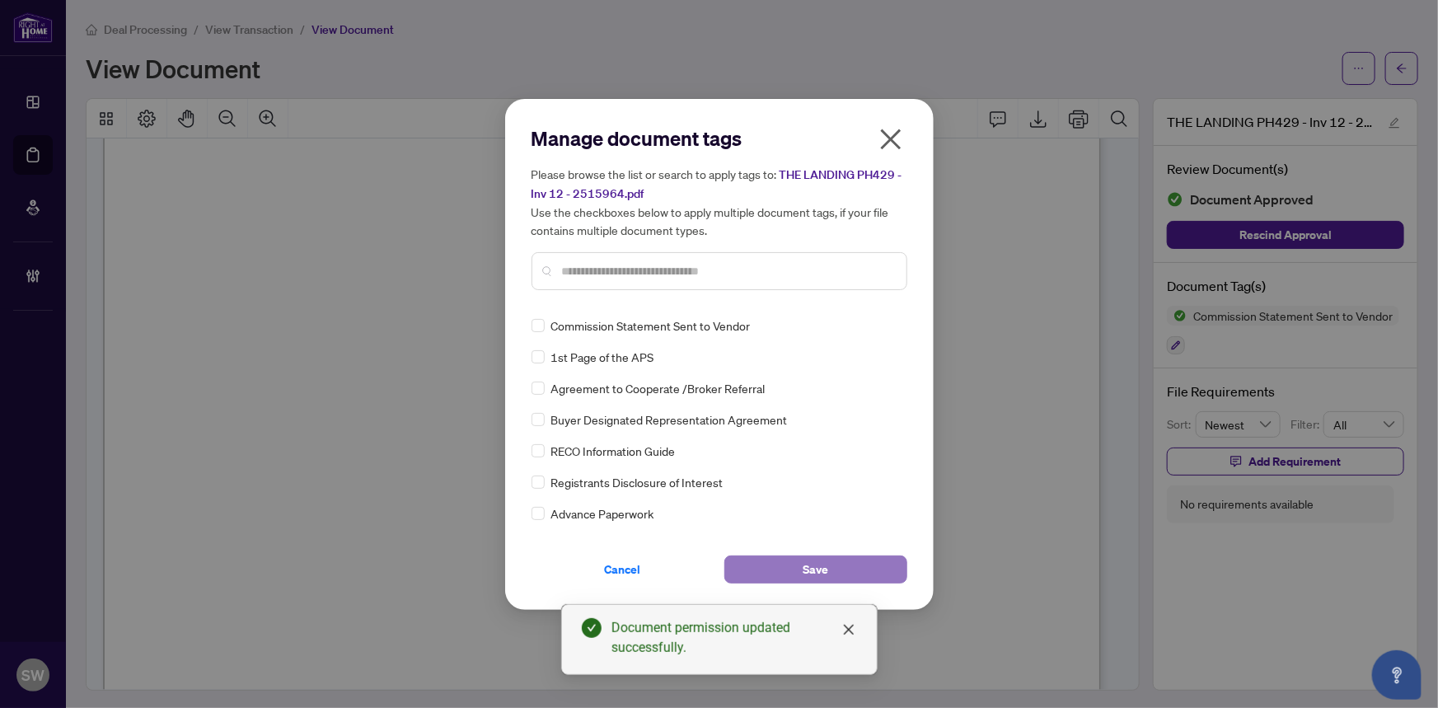
click at [774, 569] on button "Save" at bounding box center [815, 569] width 183 height 28
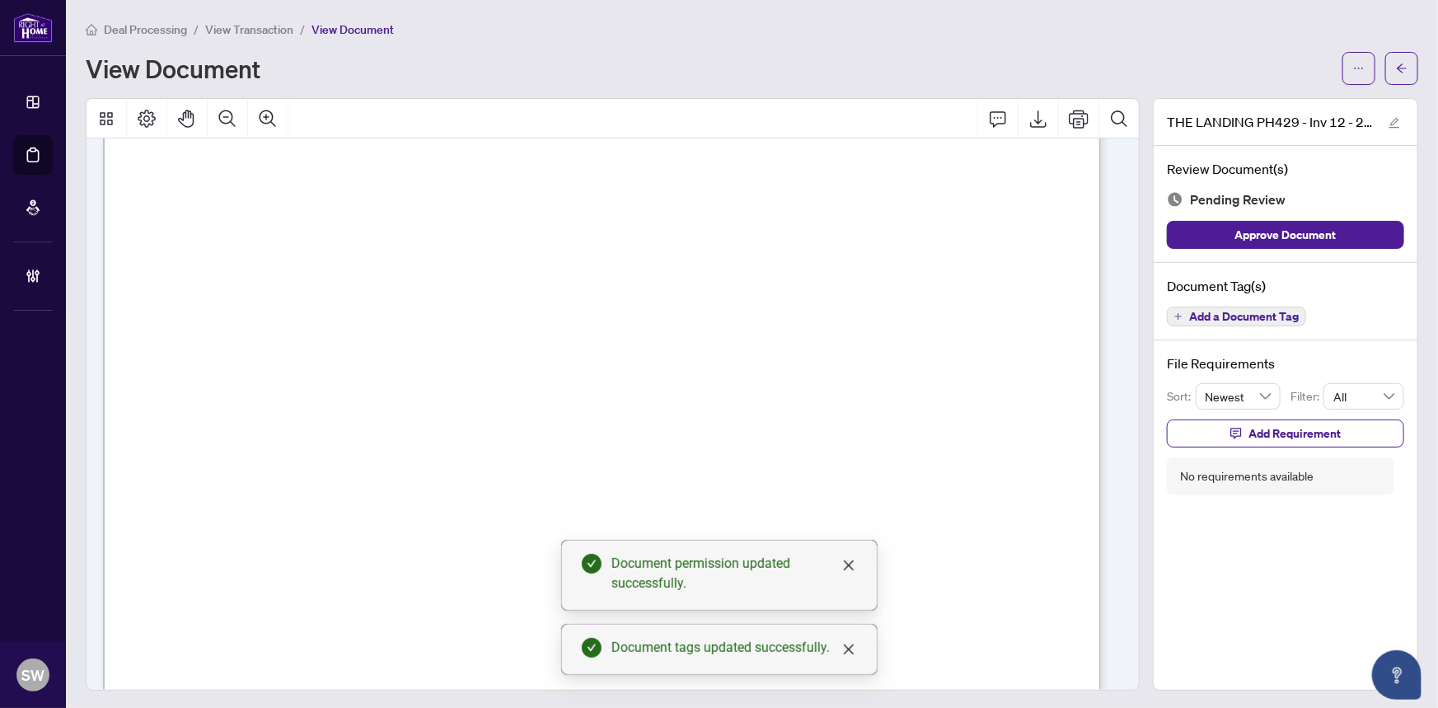
click at [1353, 66] on icon "ellipsis" at bounding box center [1359, 69] width 12 height 12
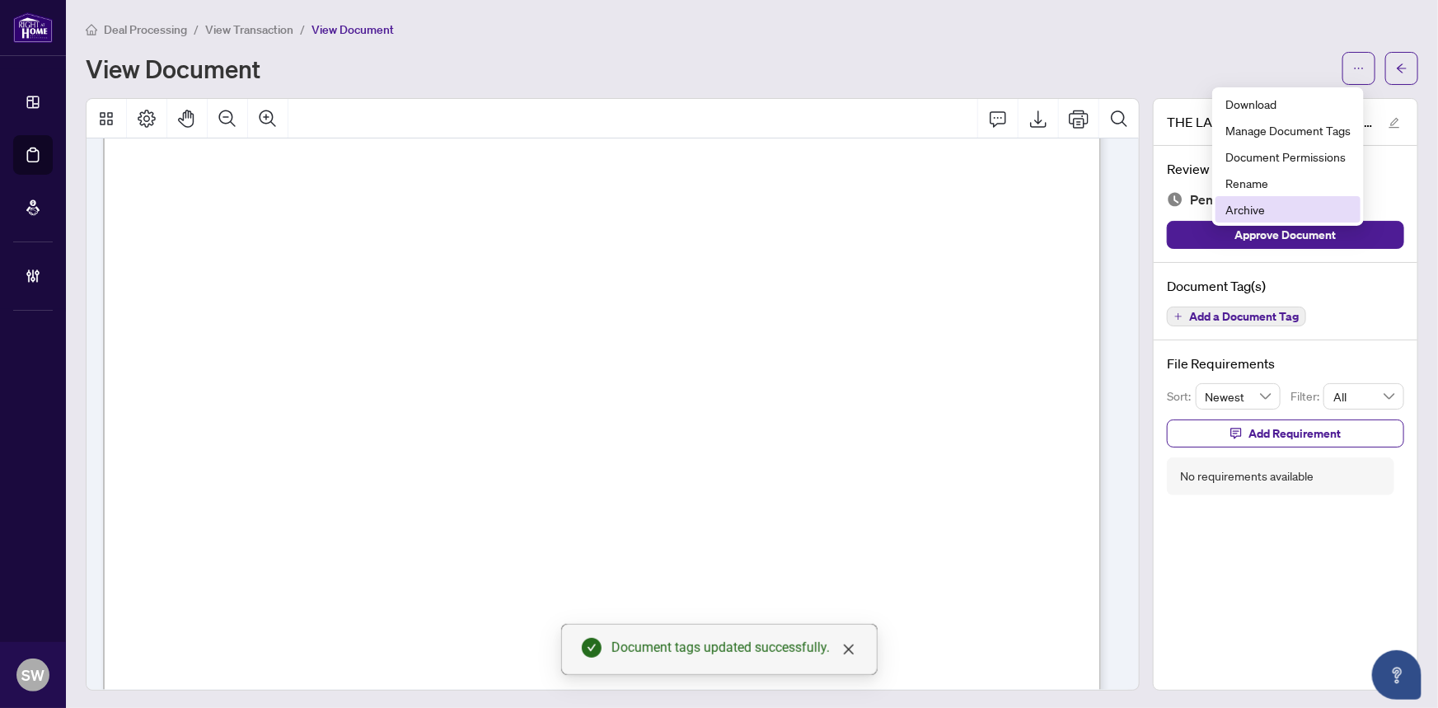
click at [1239, 209] on span "Archive" at bounding box center [1287, 209] width 125 height 18
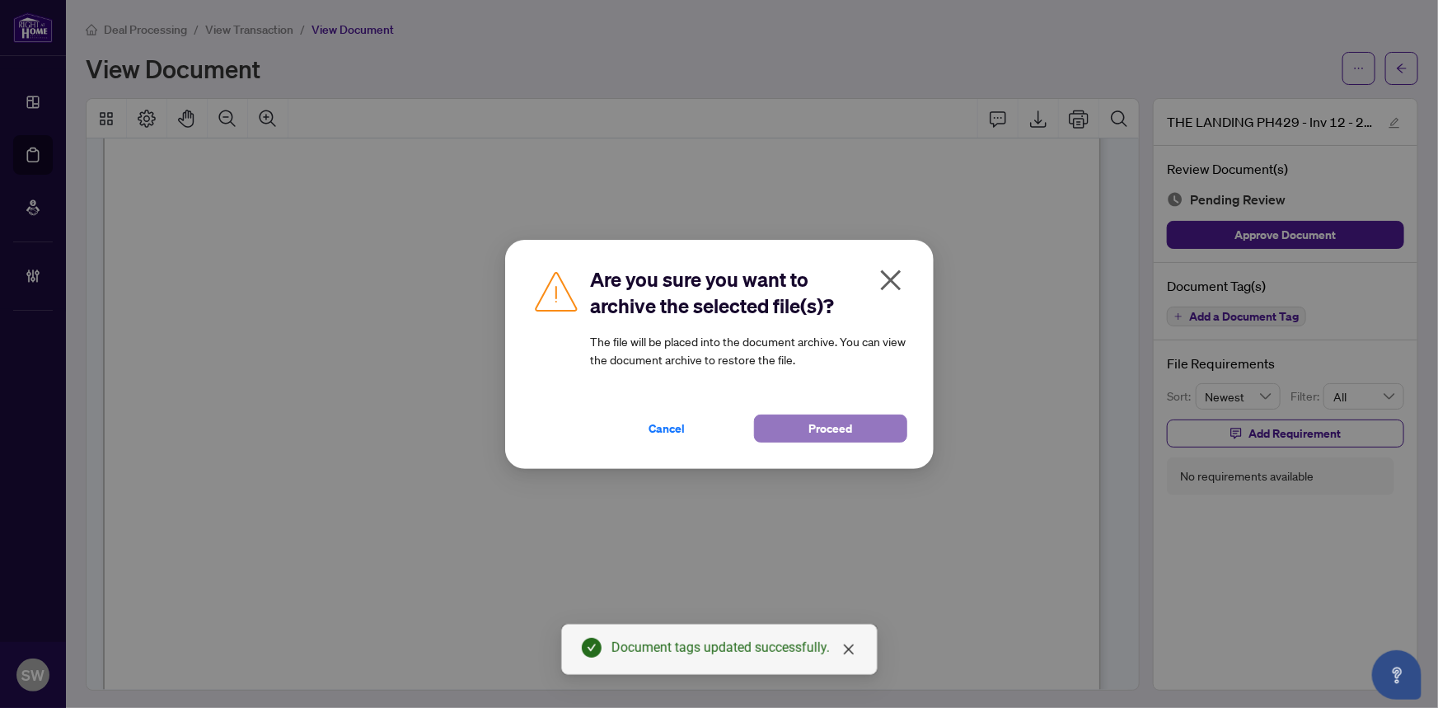
click at [823, 429] on span "Proceed" at bounding box center [830, 428] width 44 height 26
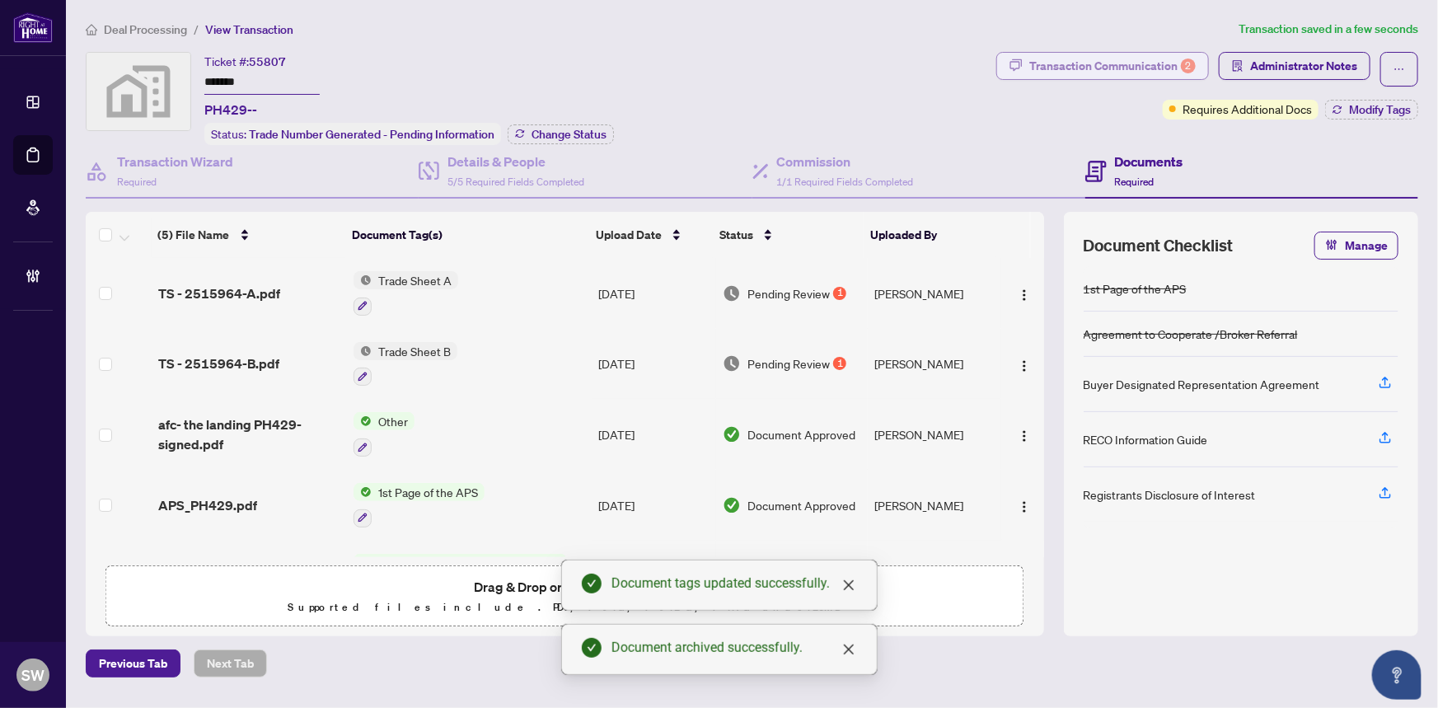
click at [1101, 76] on div "Transaction Communication 2" at bounding box center [1112, 66] width 166 height 26
type textarea "**********"
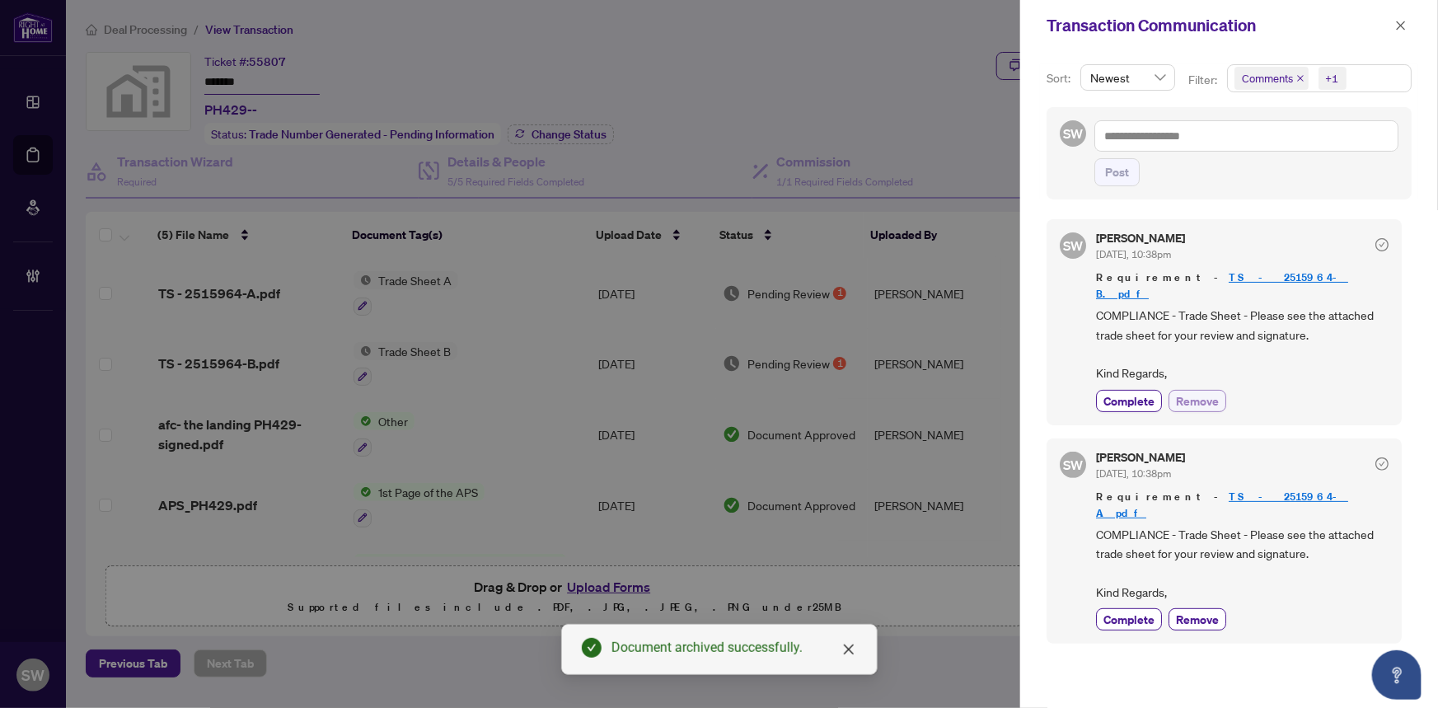
click at [1190, 392] on span "Remove" at bounding box center [1197, 400] width 43 height 17
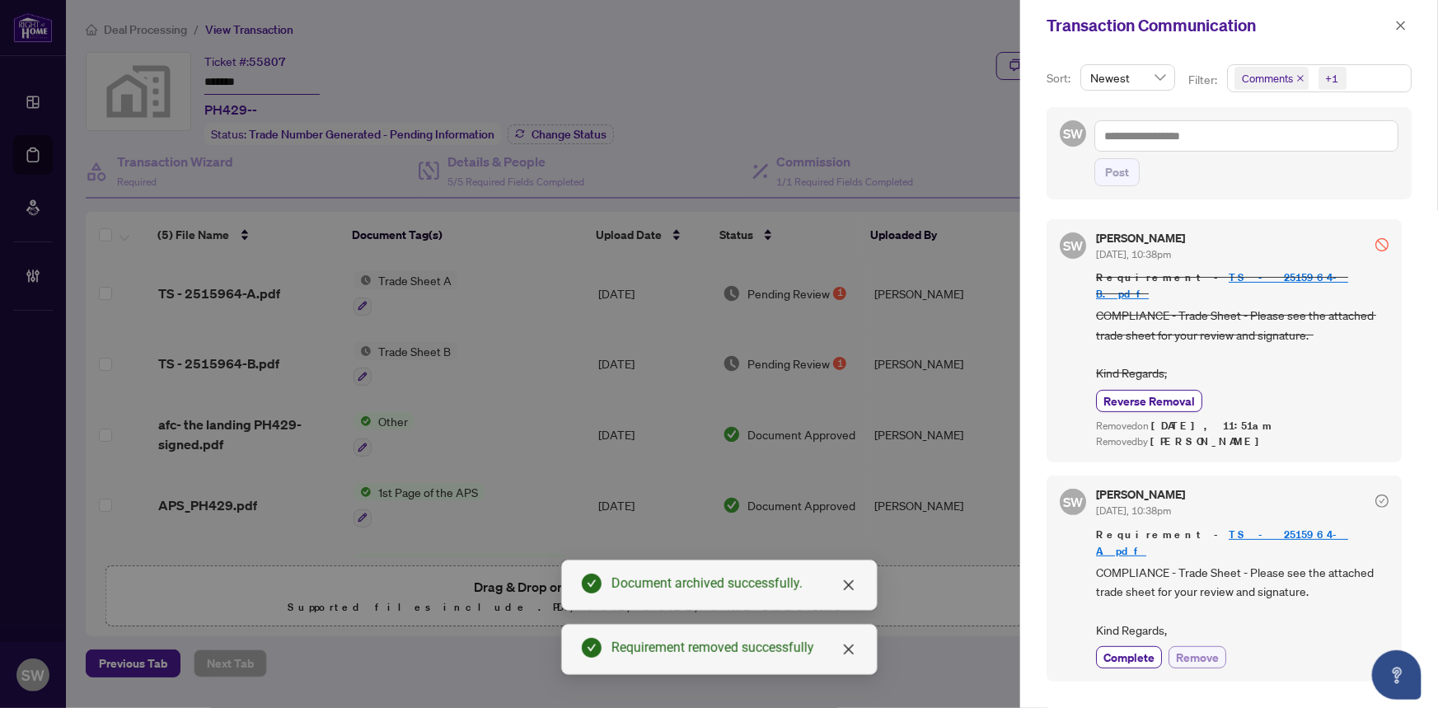
click at [1188, 649] on span "Remove" at bounding box center [1197, 657] width 43 height 17
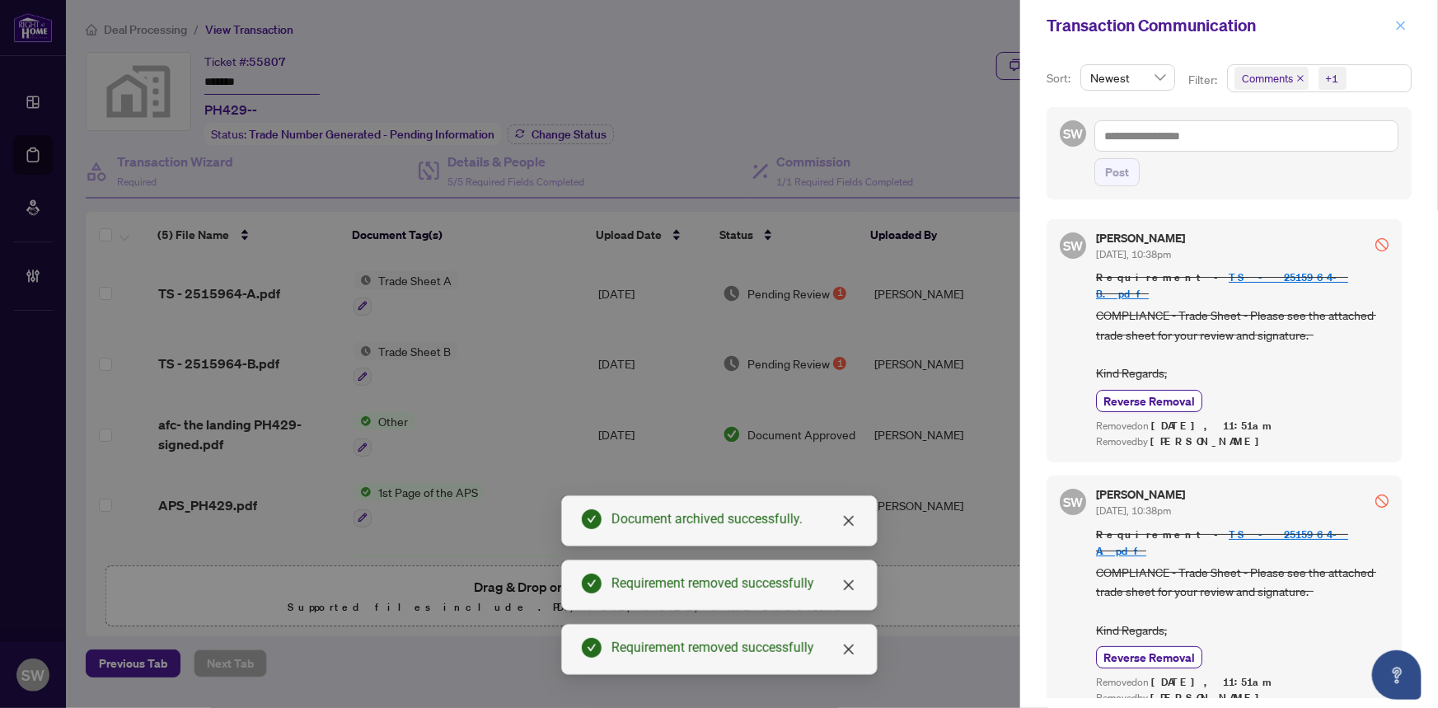
click at [1401, 29] on icon "close" at bounding box center [1401, 26] width 12 height 12
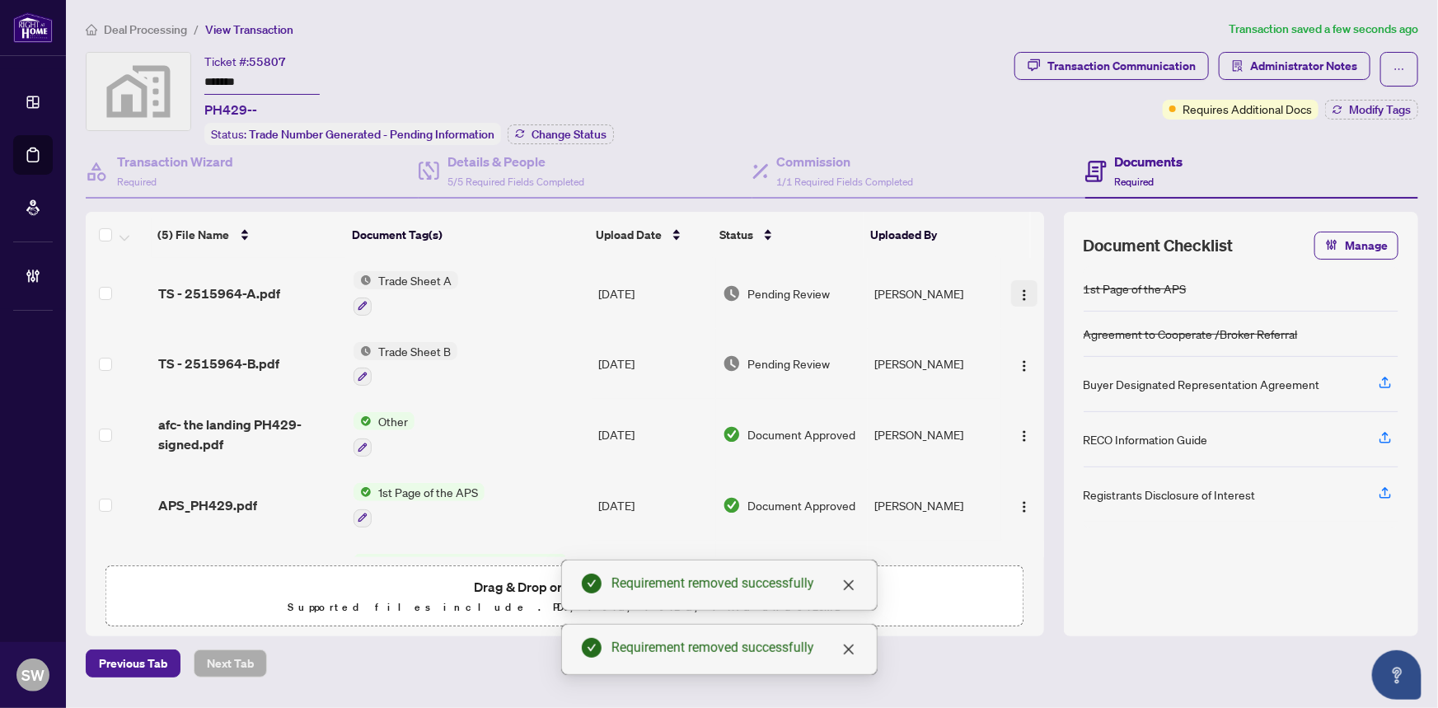
click at [1019, 288] on img "button" at bounding box center [1024, 294] width 13 height 13
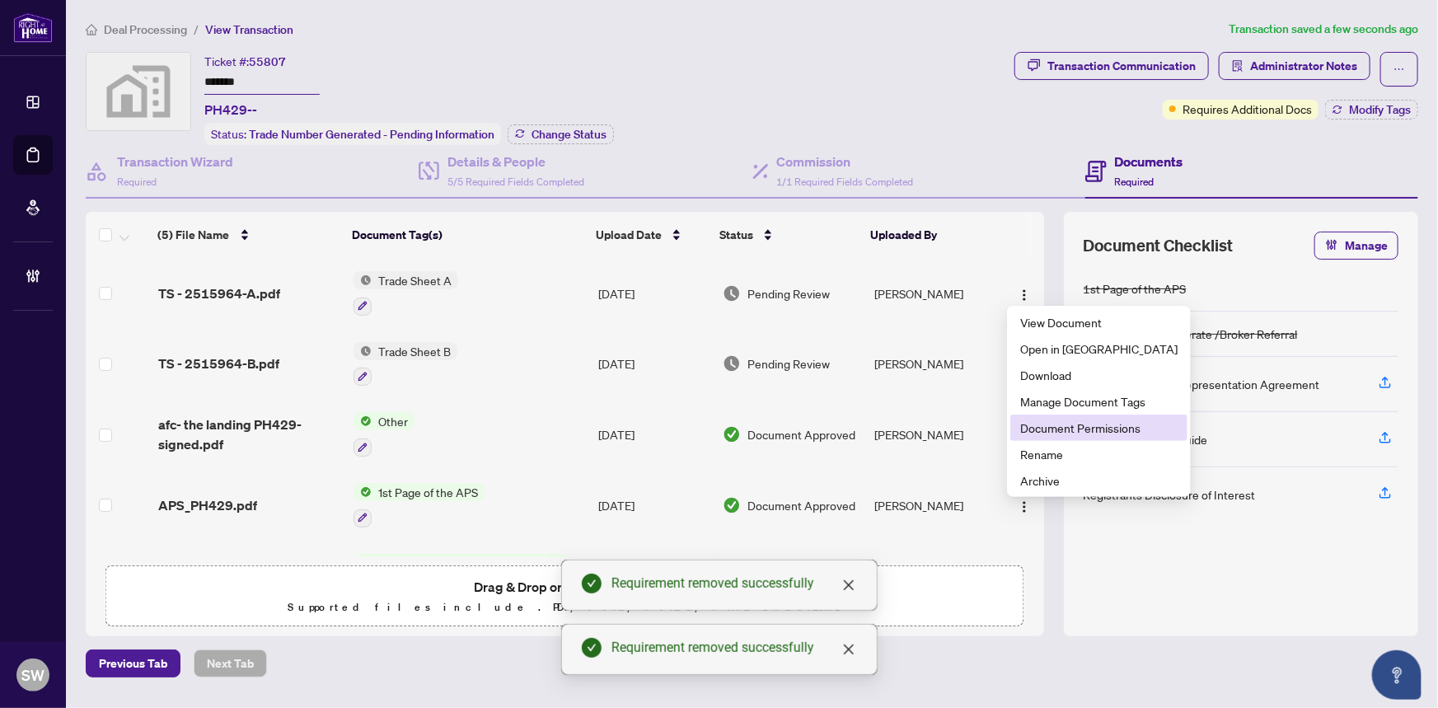
click at [1054, 429] on span "Document Permissions" at bounding box center [1098, 428] width 157 height 18
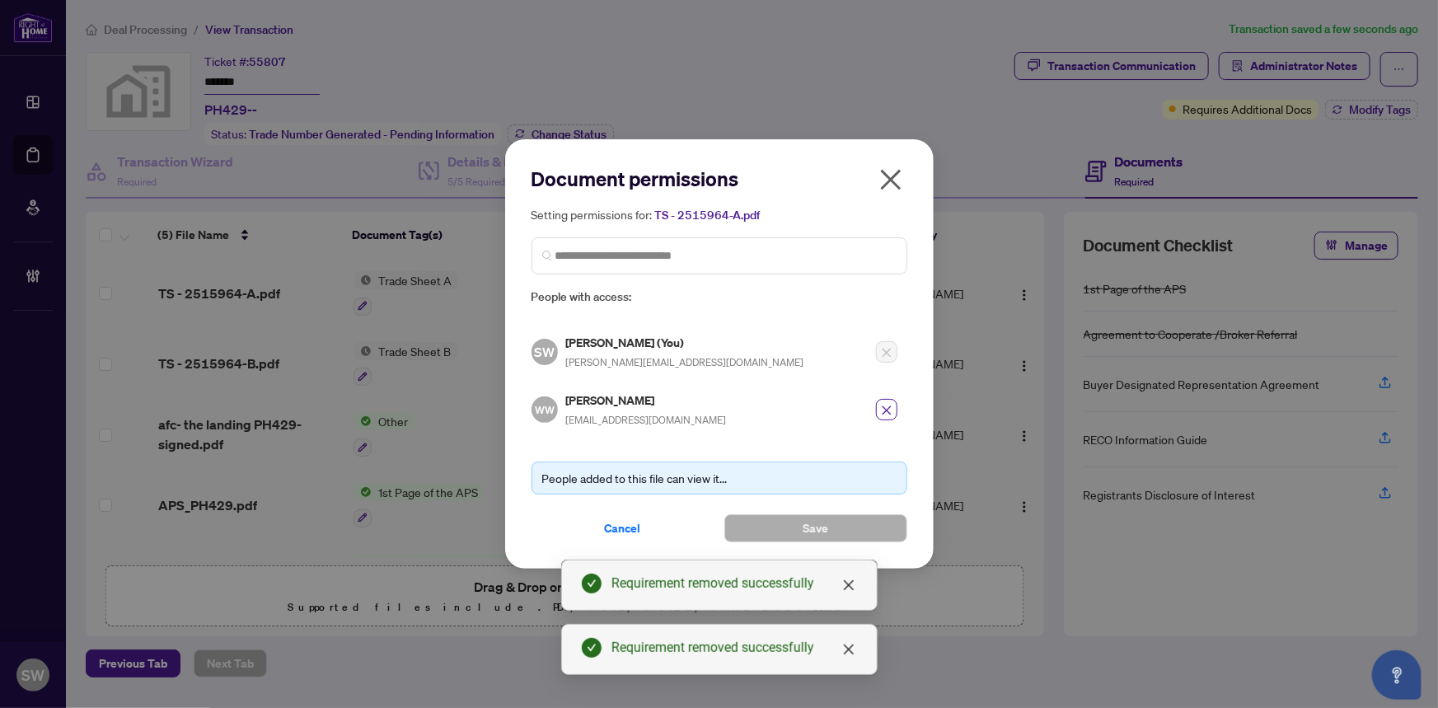
drag, startPoint x: 887, startPoint y: 409, endPoint x: 825, endPoint y: 471, distance: 88.0
click at [887, 410] on icon "close" at bounding box center [886, 410] width 9 height 9
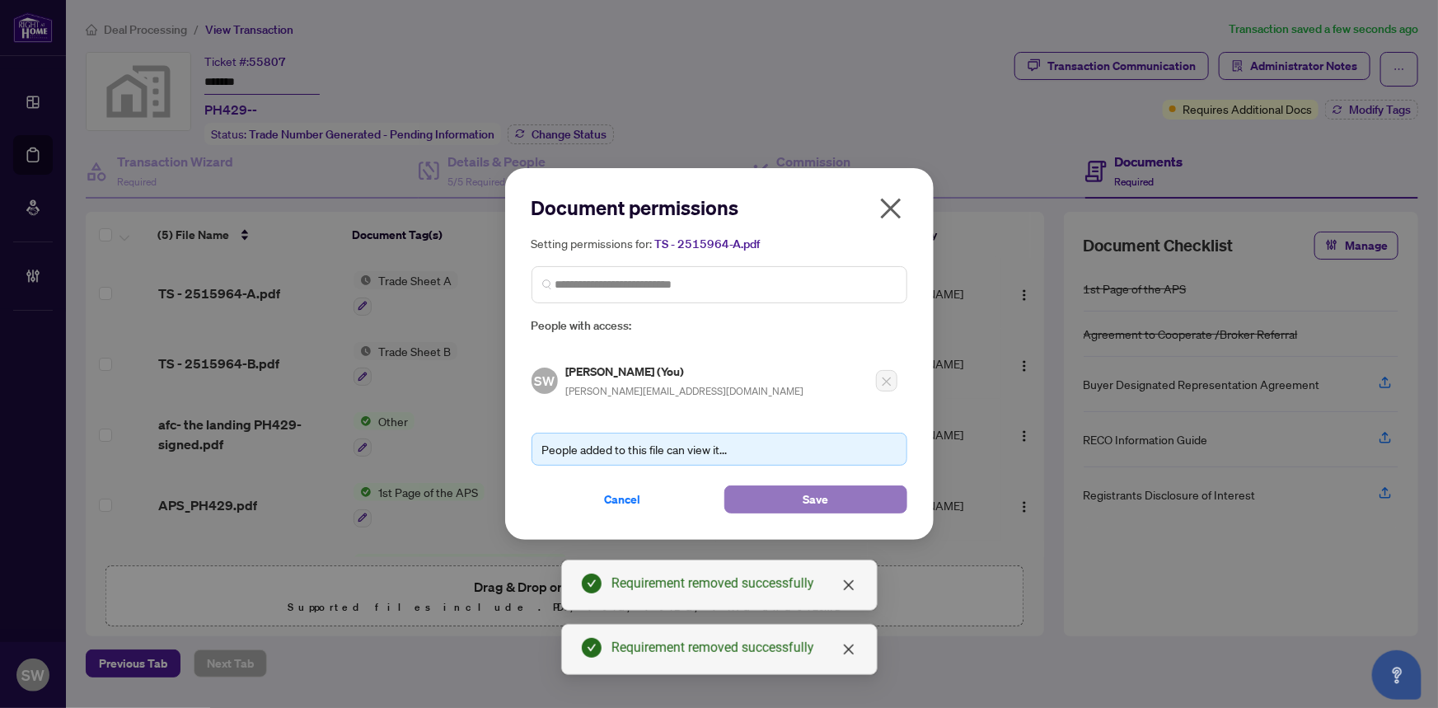
click at [816, 497] on span "Save" at bounding box center [816, 499] width 26 height 26
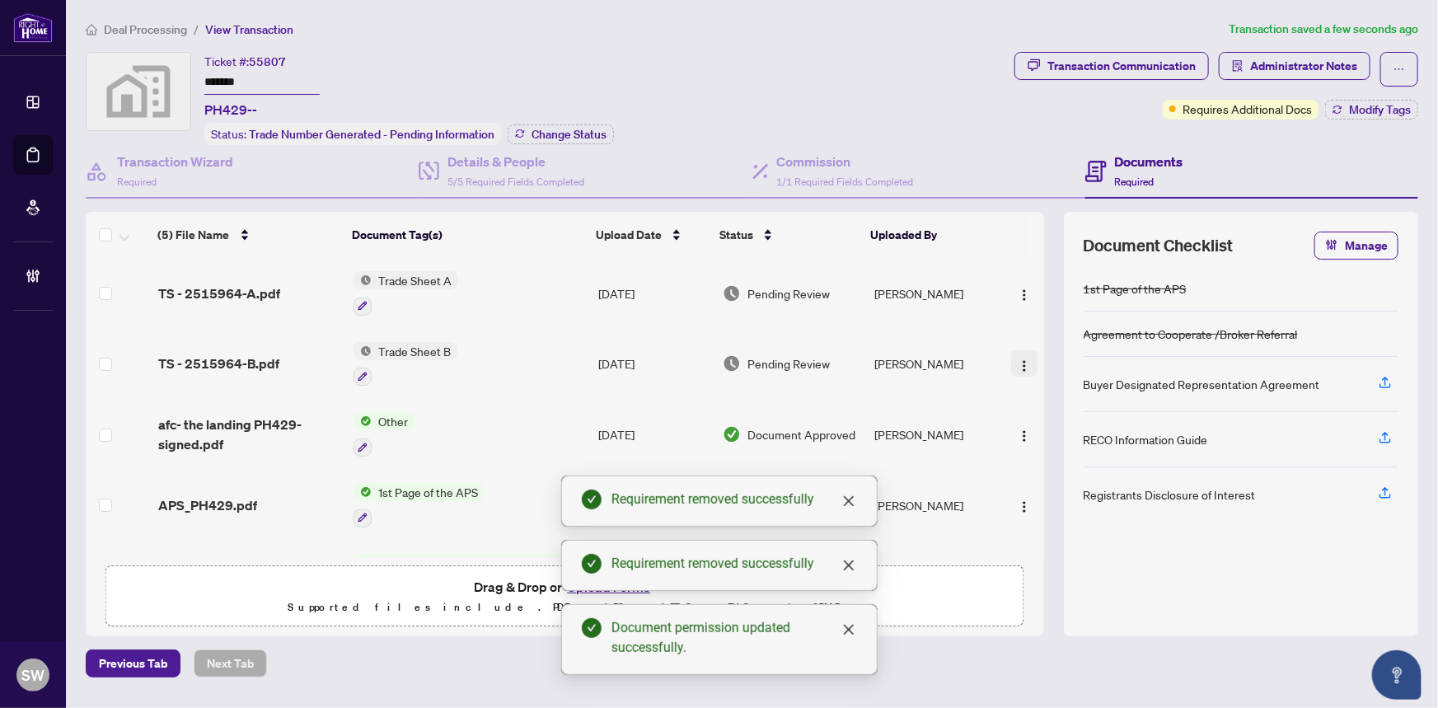
click at [1026, 361] on img "button" at bounding box center [1024, 365] width 13 height 13
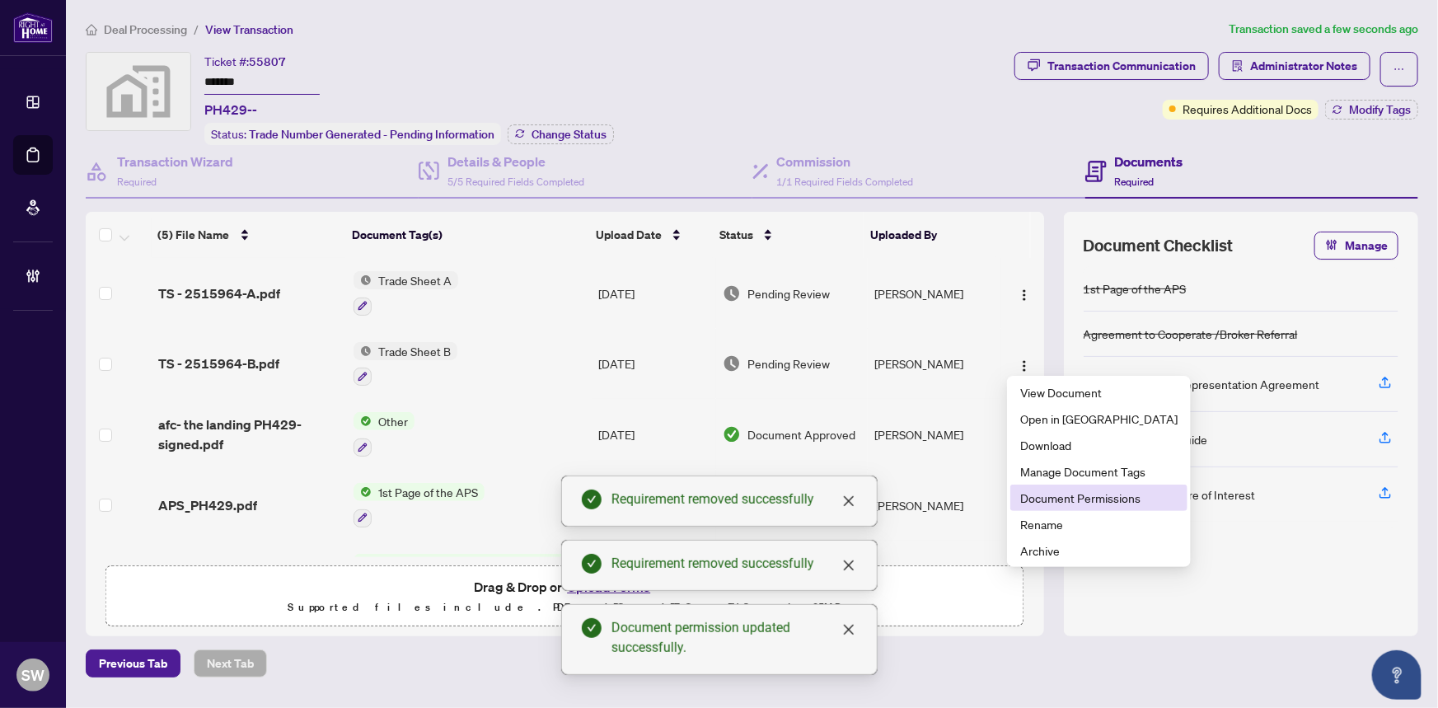
click at [1055, 496] on span "Document Permissions" at bounding box center [1098, 498] width 157 height 18
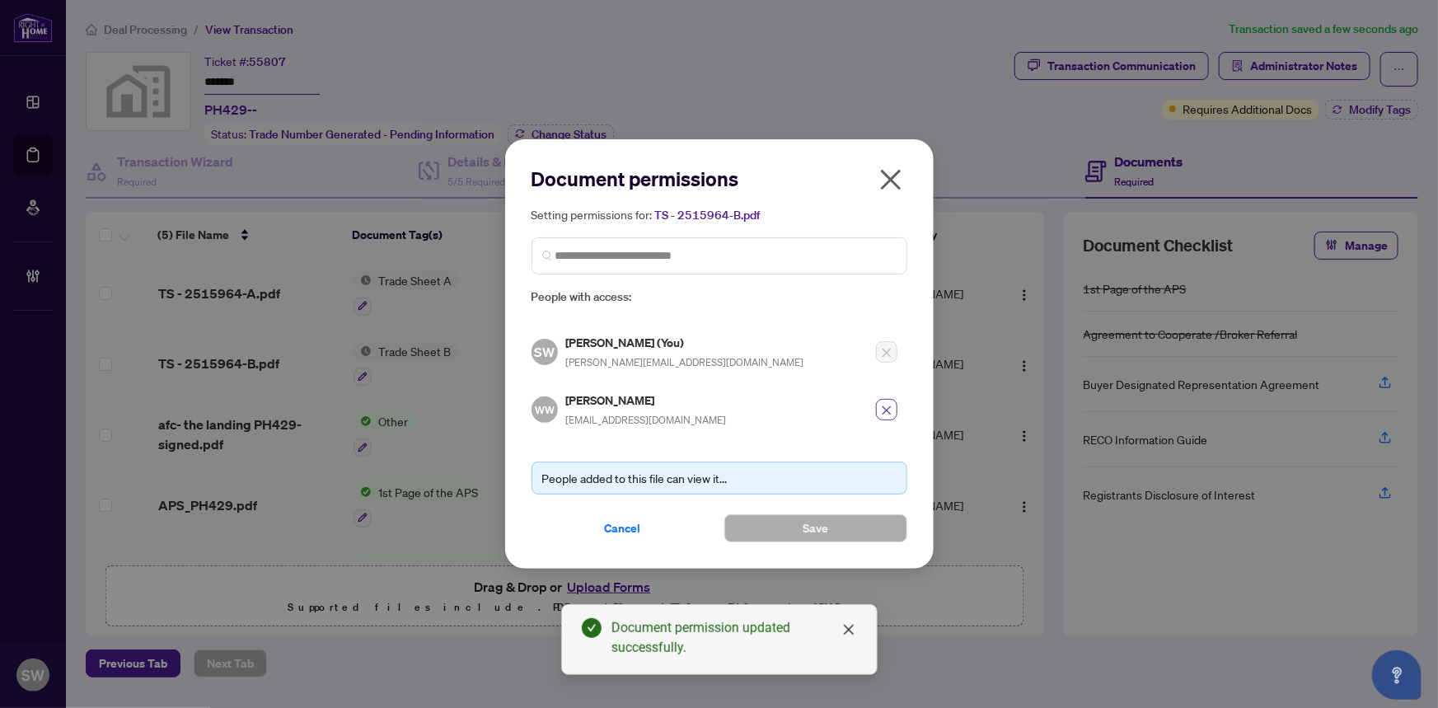
click at [884, 408] on icon "close" at bounding box center [887, 411] width 12 height 12
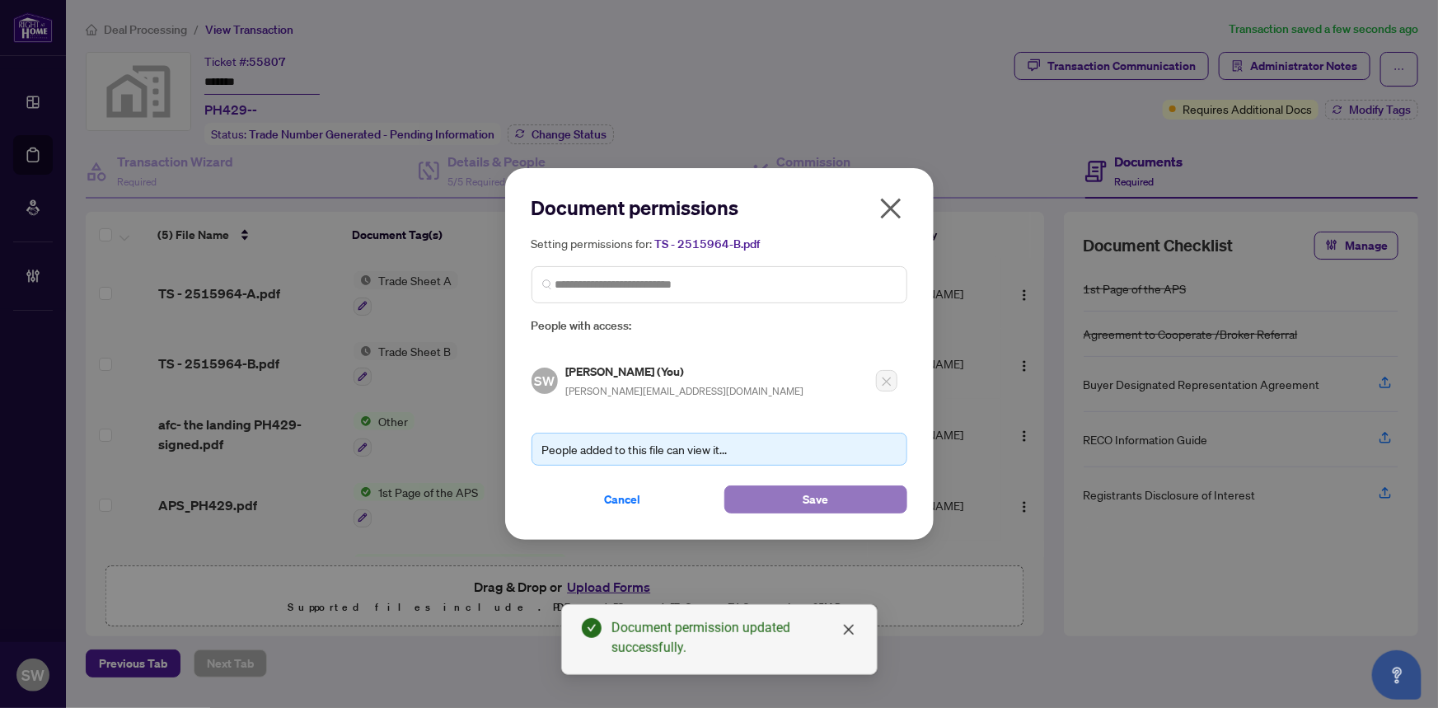
click at [832, 494] on button "Save" at bounding box center [815, 499] width 183 height 28
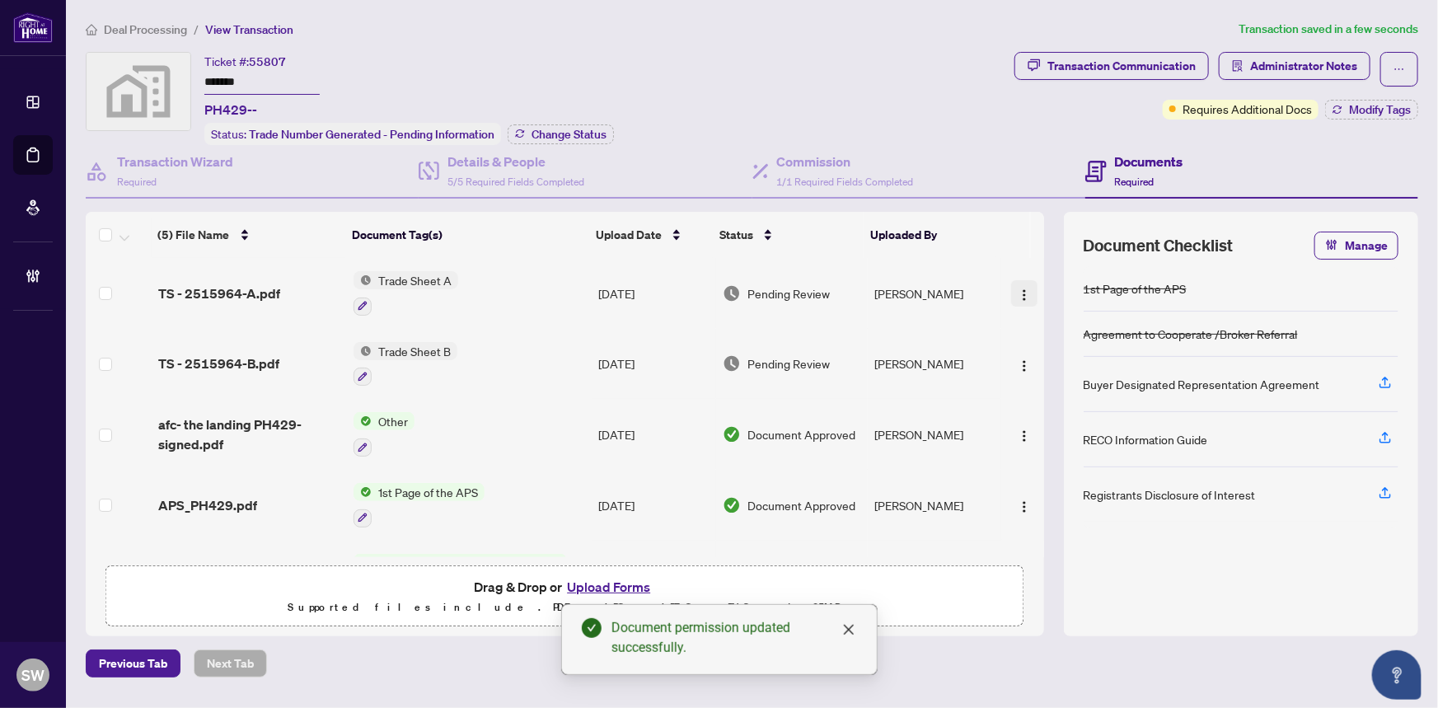
click at [1019, 289] on img "button" at bounding box center [1024, 294] width 13 height 13
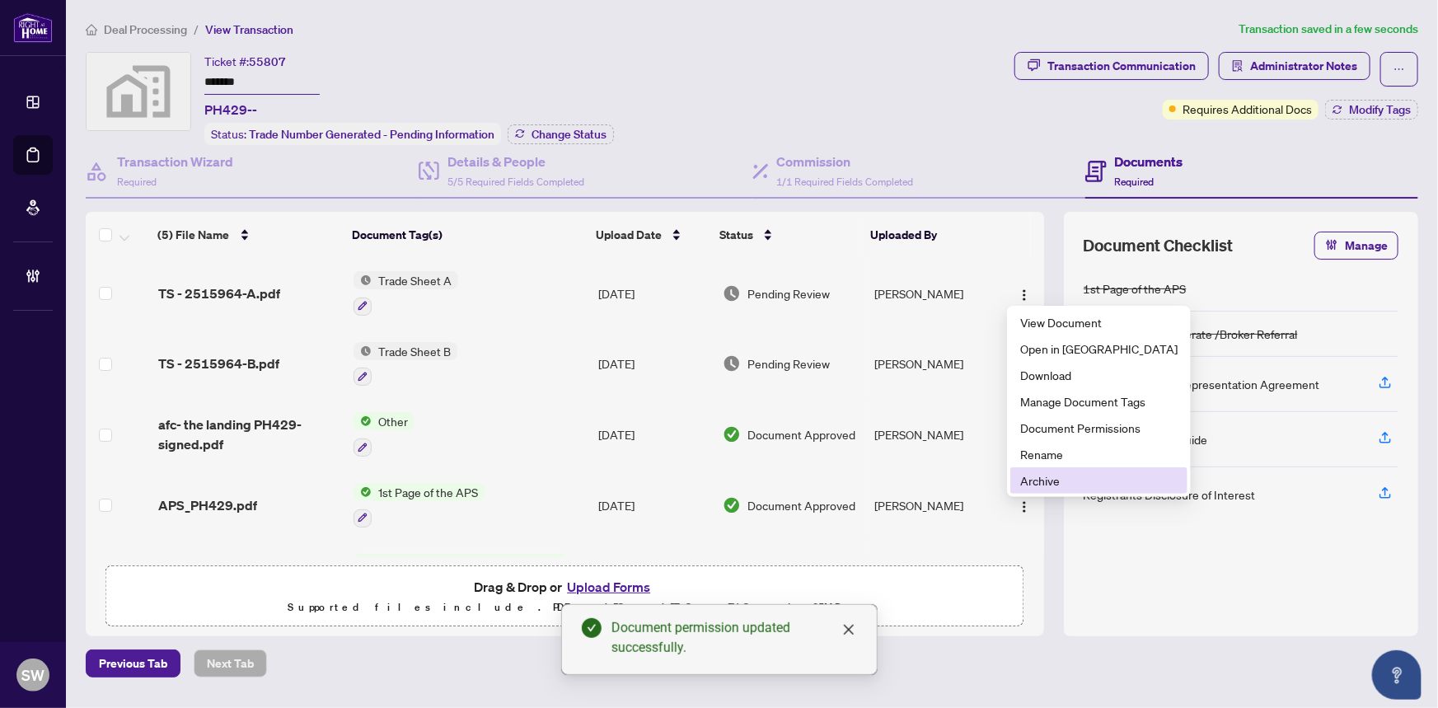
click at [1047, 481] on span "Archive" at bounding box center [1098, 480] width 157 height 18
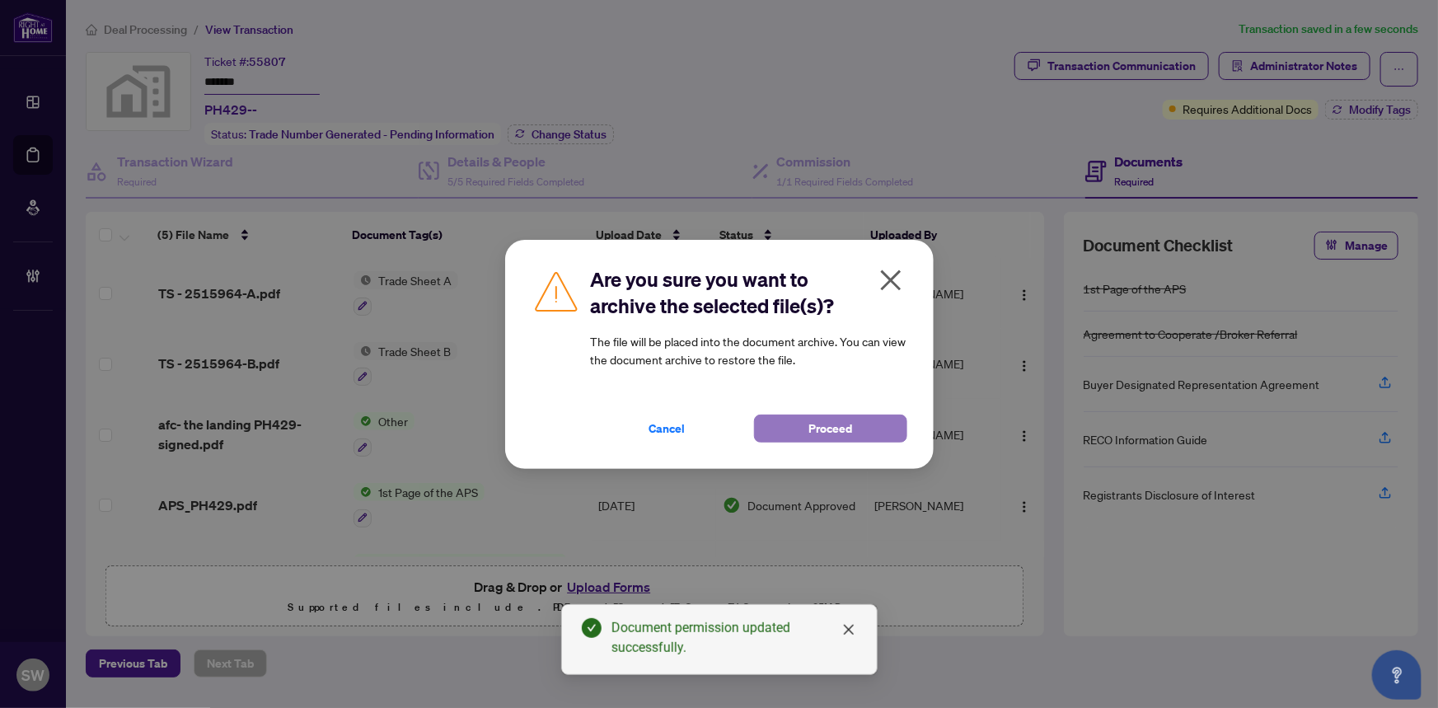
click at [880, 437] on button "Proceed" at bounding box center [830, 428] width 153 height 28
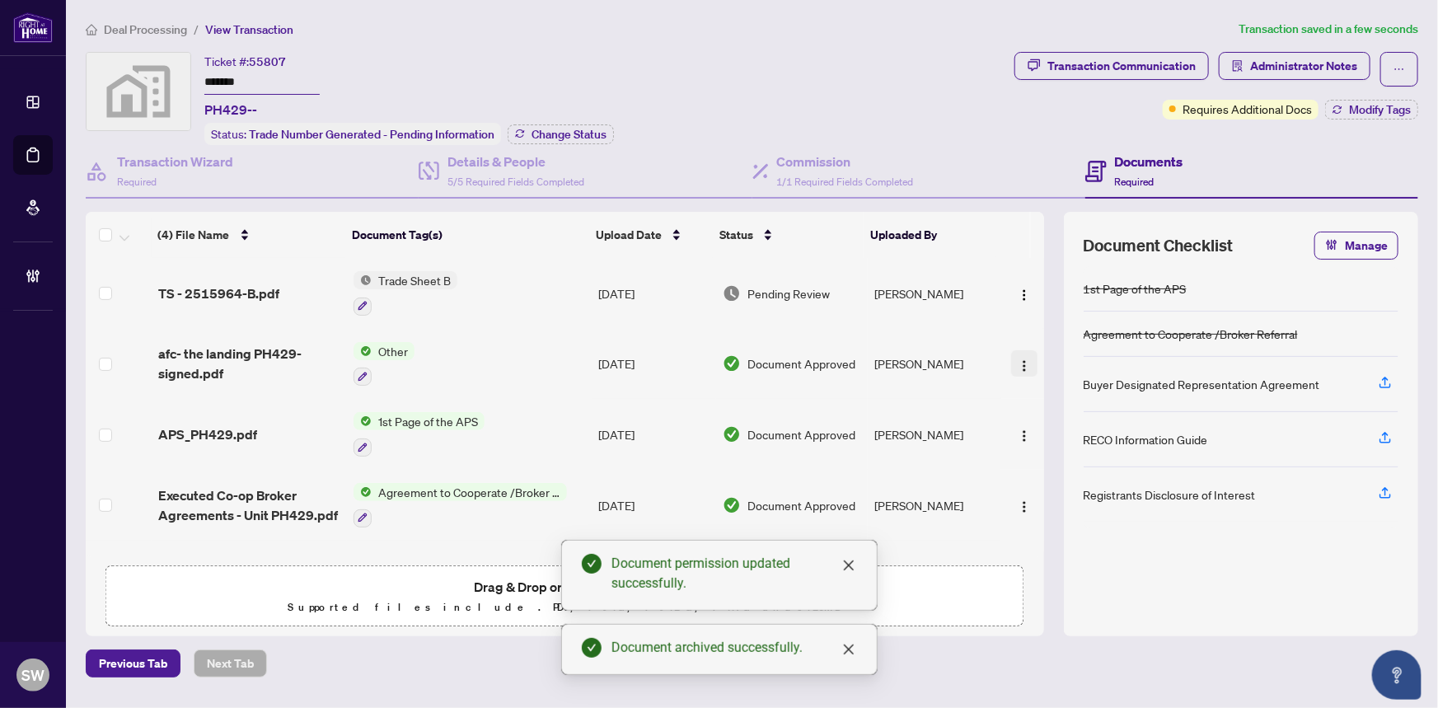
click at [1018, 362] on img "button" at bounding box center [1024, 365] width 13 height 13
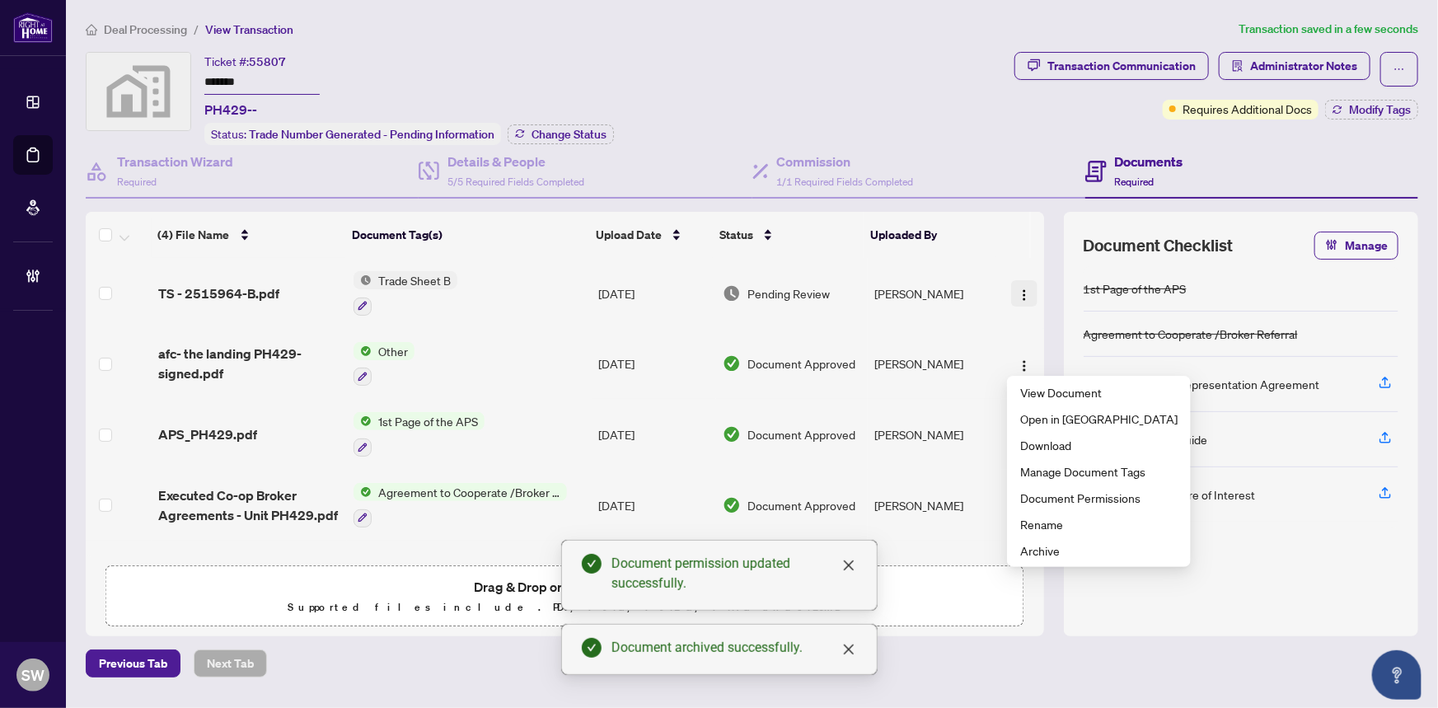
click at [1011, 283] on button "button" at bounding box center [1024, 293] width 26 height 26
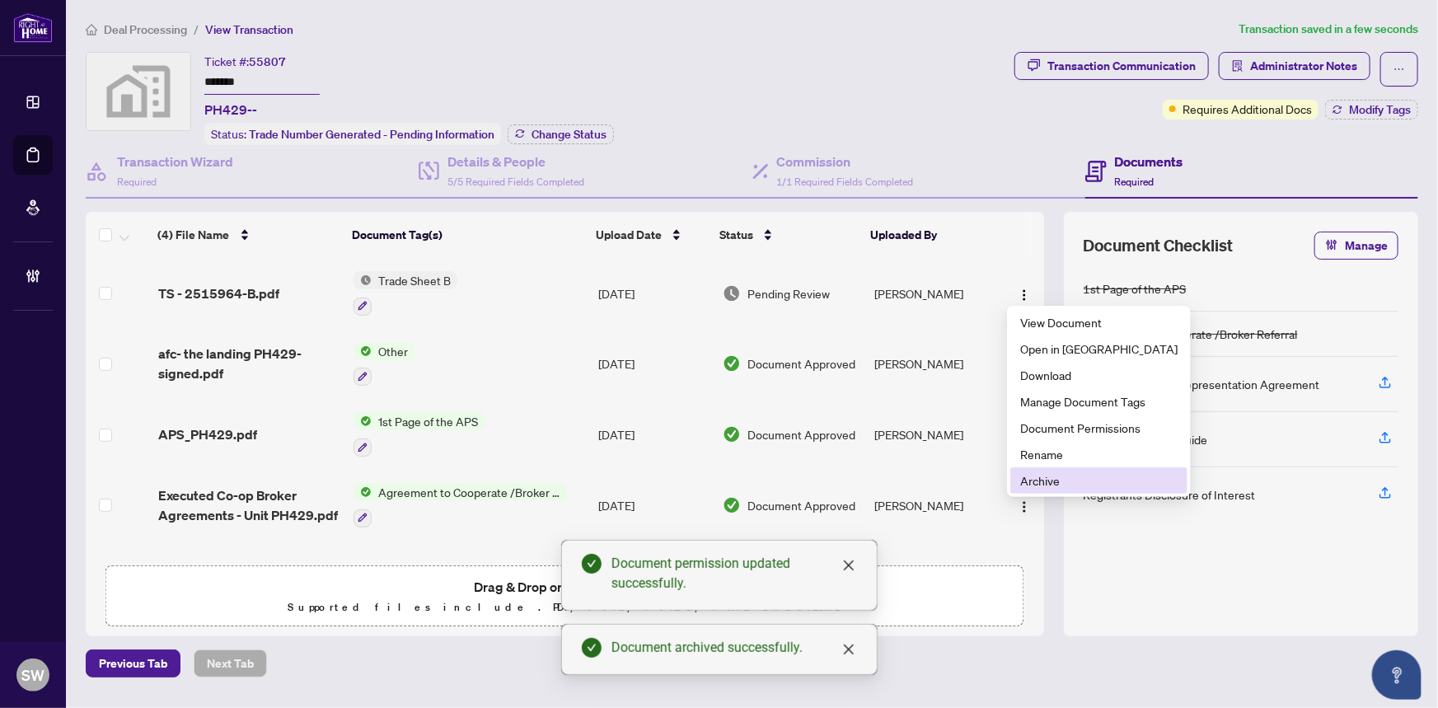
click at [1030, 471] on span "Archive" at bounding box center [1098, 480] width 157 height 18
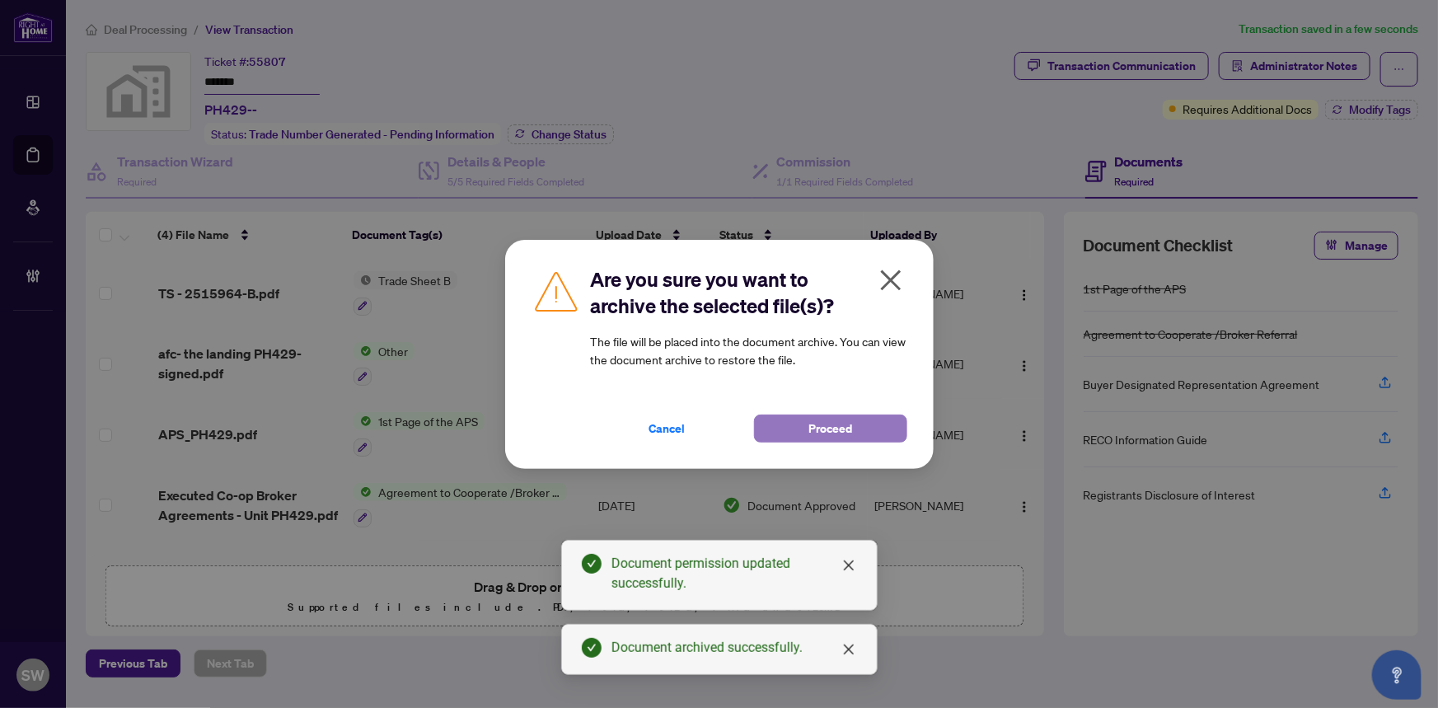
click at [809, 424] on span "Proceed" at bounding box center [830, 428] width 44 height 26
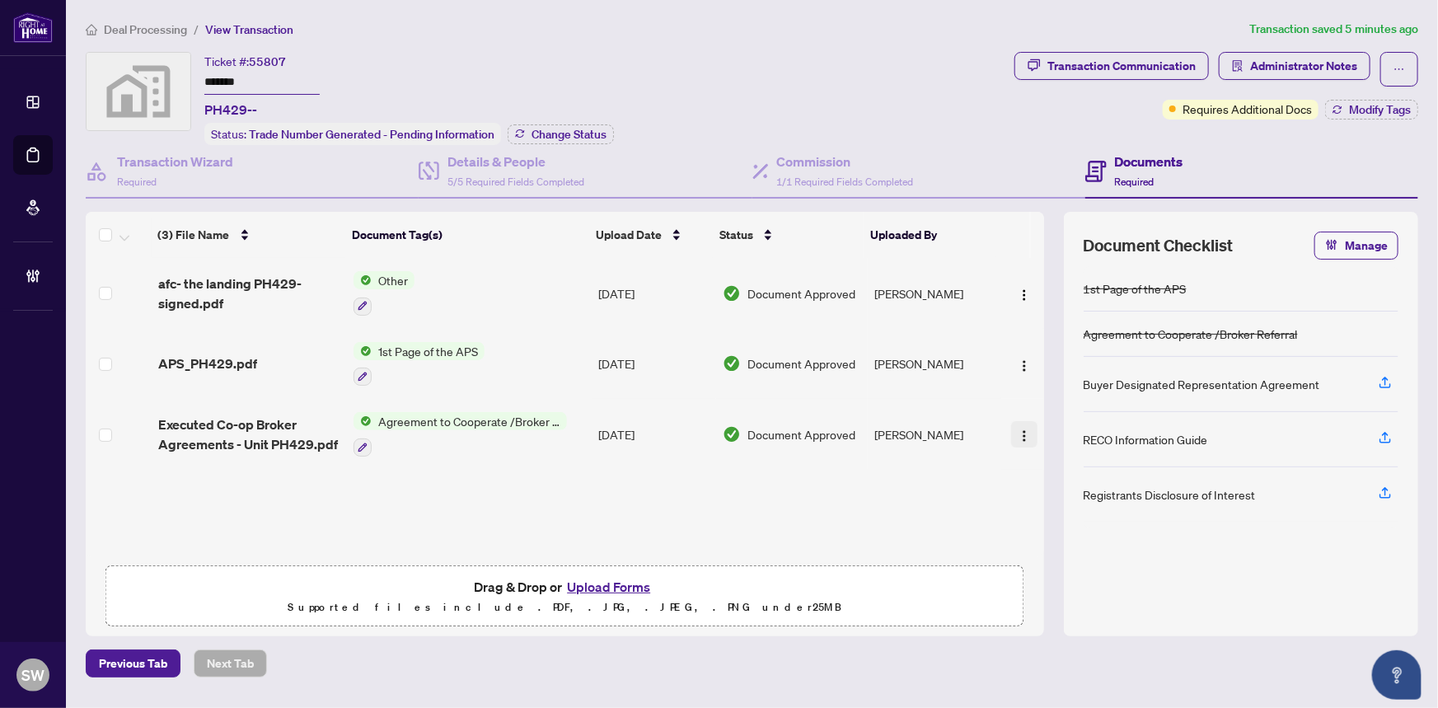
click at [1018, 429] on img "button" at bounding box center [1024, 435] width 13 height 13
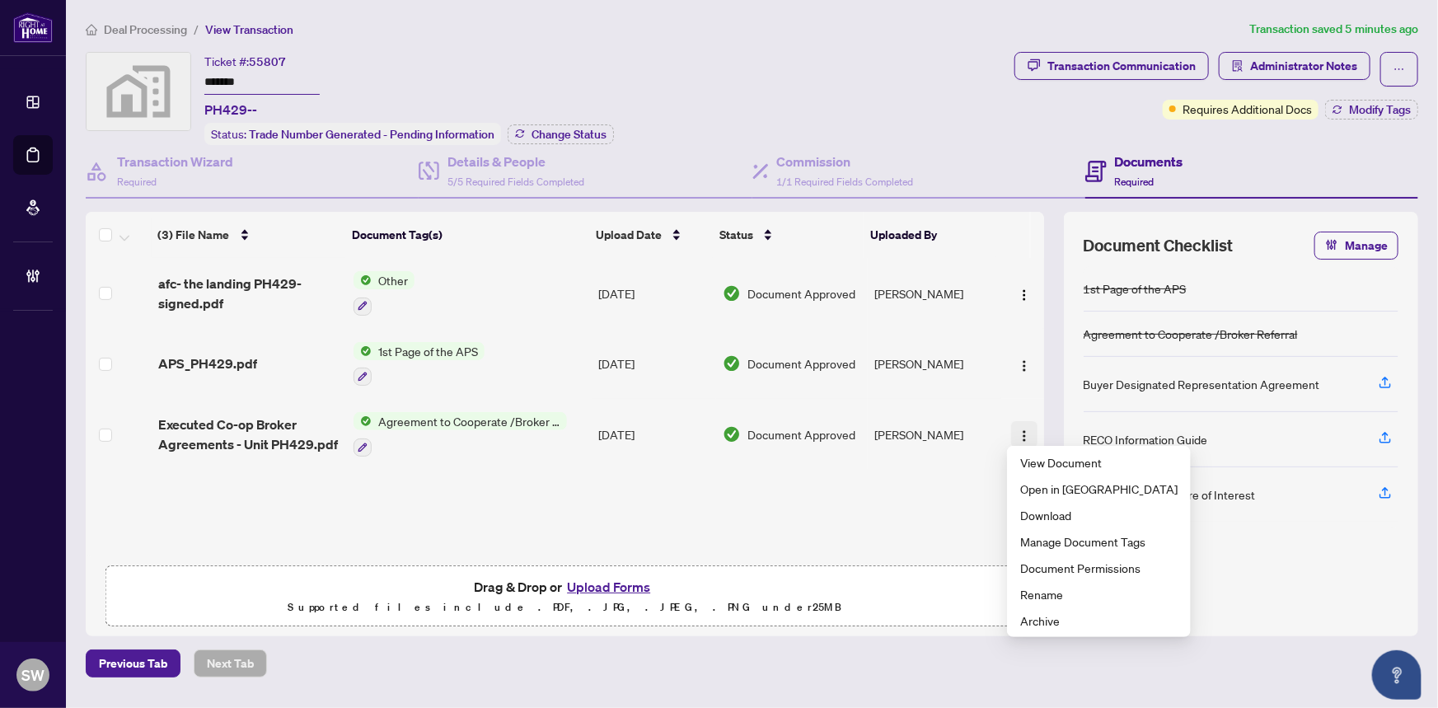
click at [1029, 433] on button "button" at bounding box center [1024, 434] width 26 height 26
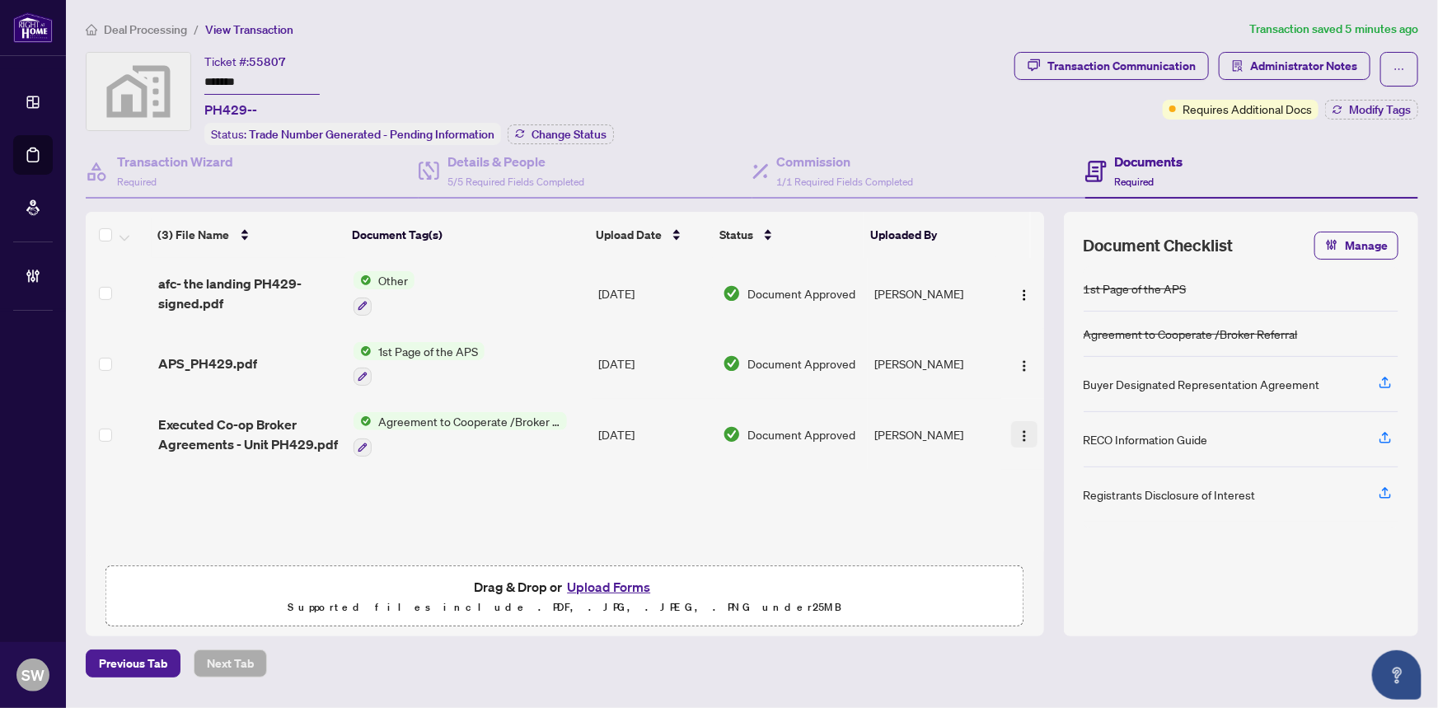
click at [1022, 431] on img "button" at bounding box center [1024, 435] width 13 height 13
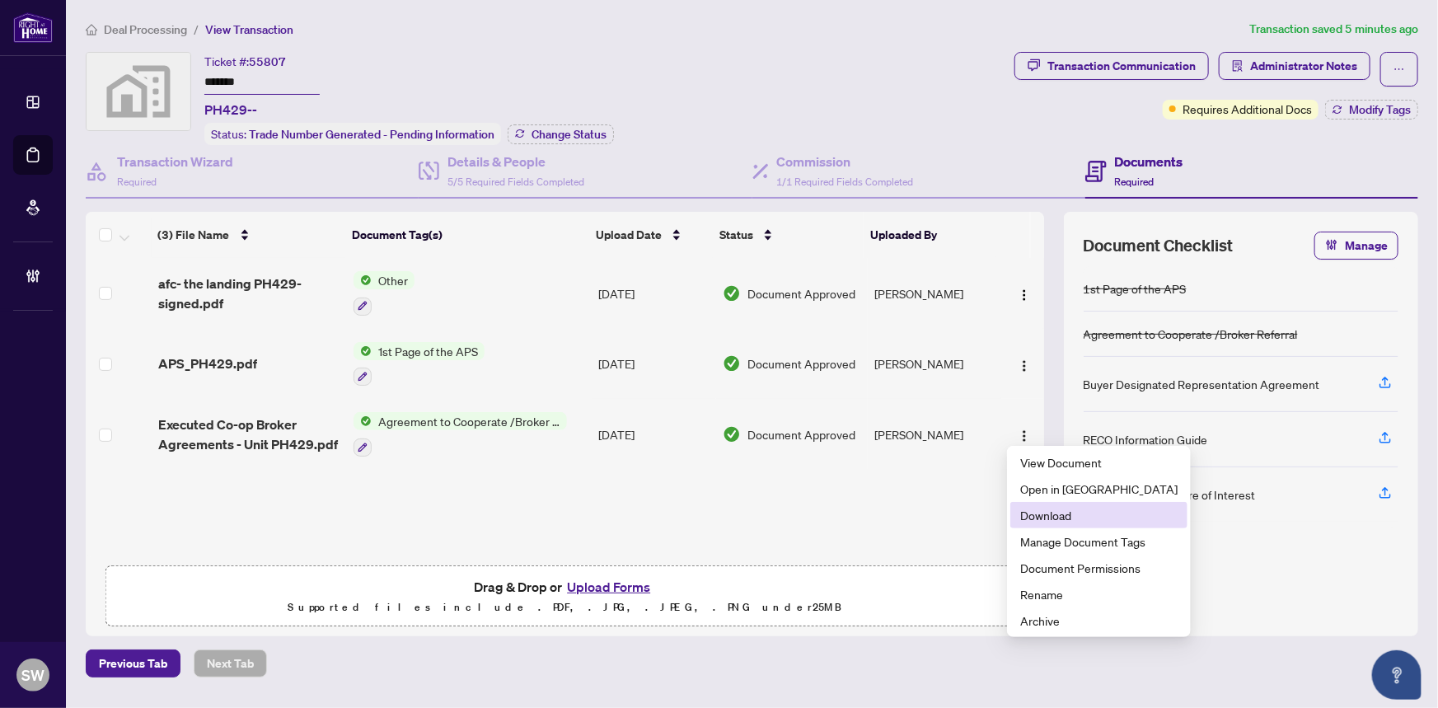
click at [1042, 508] on span "Download" at bounding box center [1098, 515] width 157 height 18
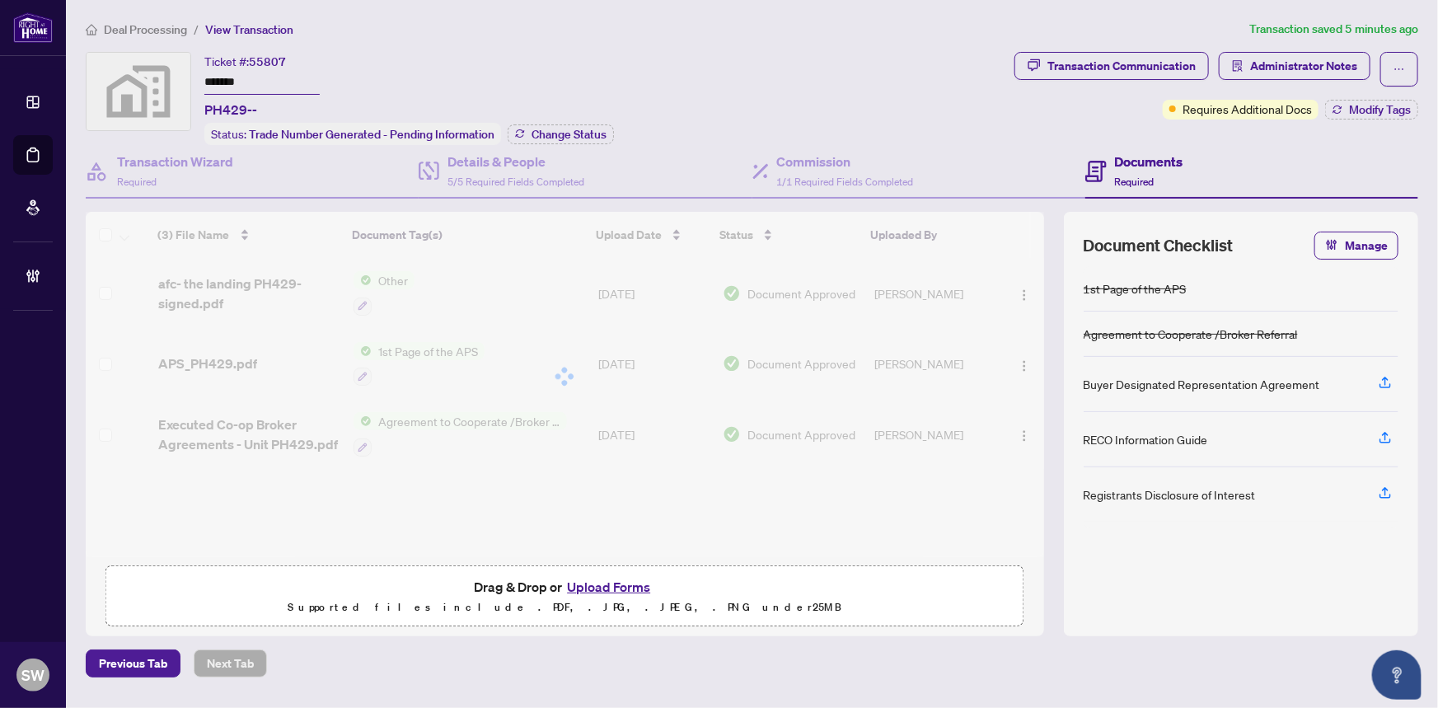
click at [1017, 115] on div "Transaction Communication Administrator Notes Requires Additional Docs Modify T…" at bounding box center [1216, 86] width 404 height 68
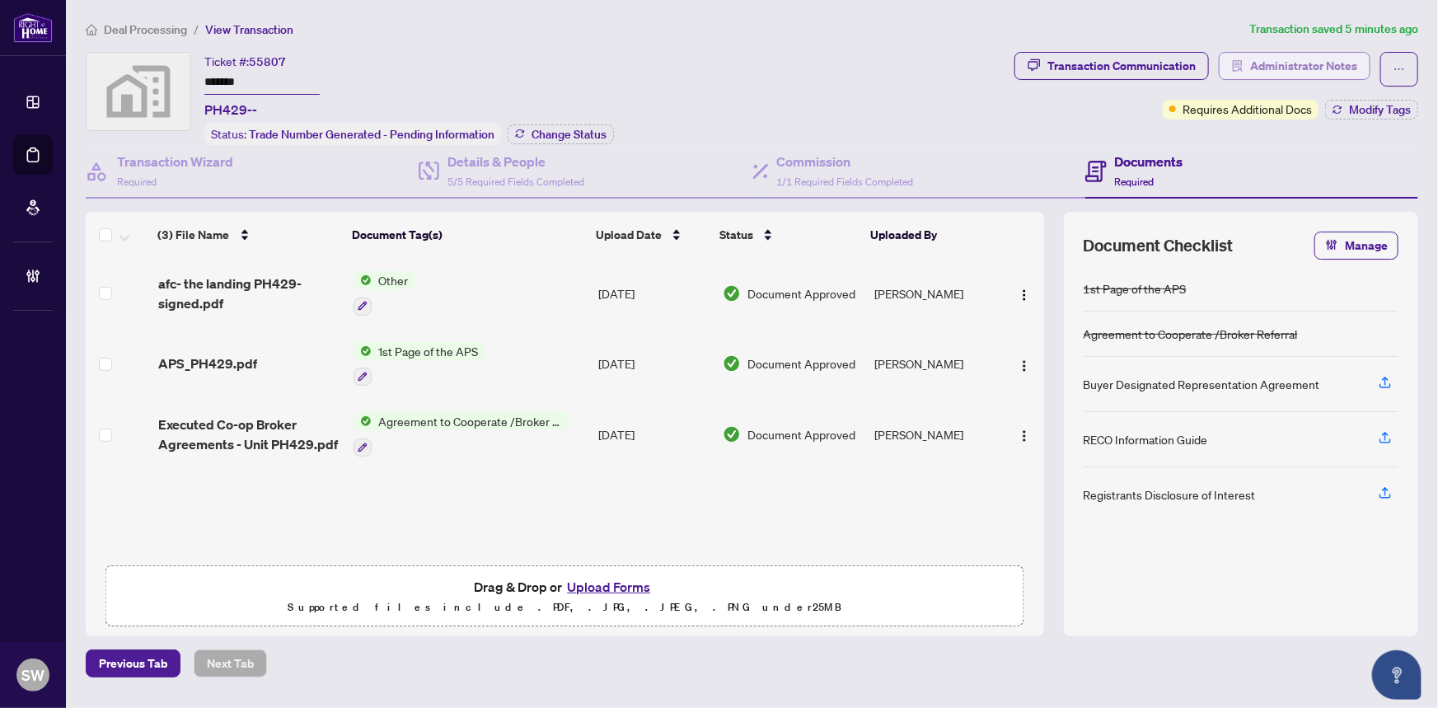
click at [1315, 63] on span "Administrator Notes" at bounding box center [1303, 66] width 107 height 26
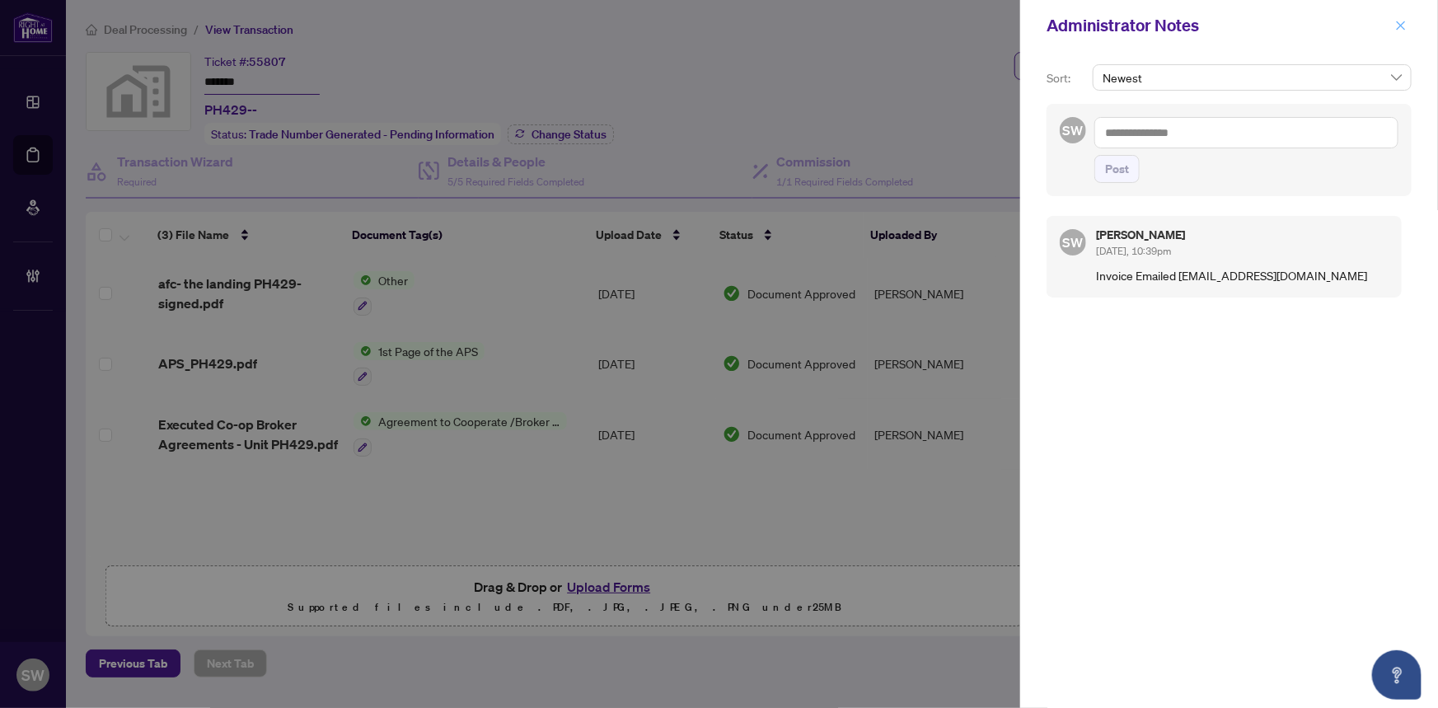
click at [1400, 23] on icon "close" at bounding box center [1401, 26] width 12 height 12
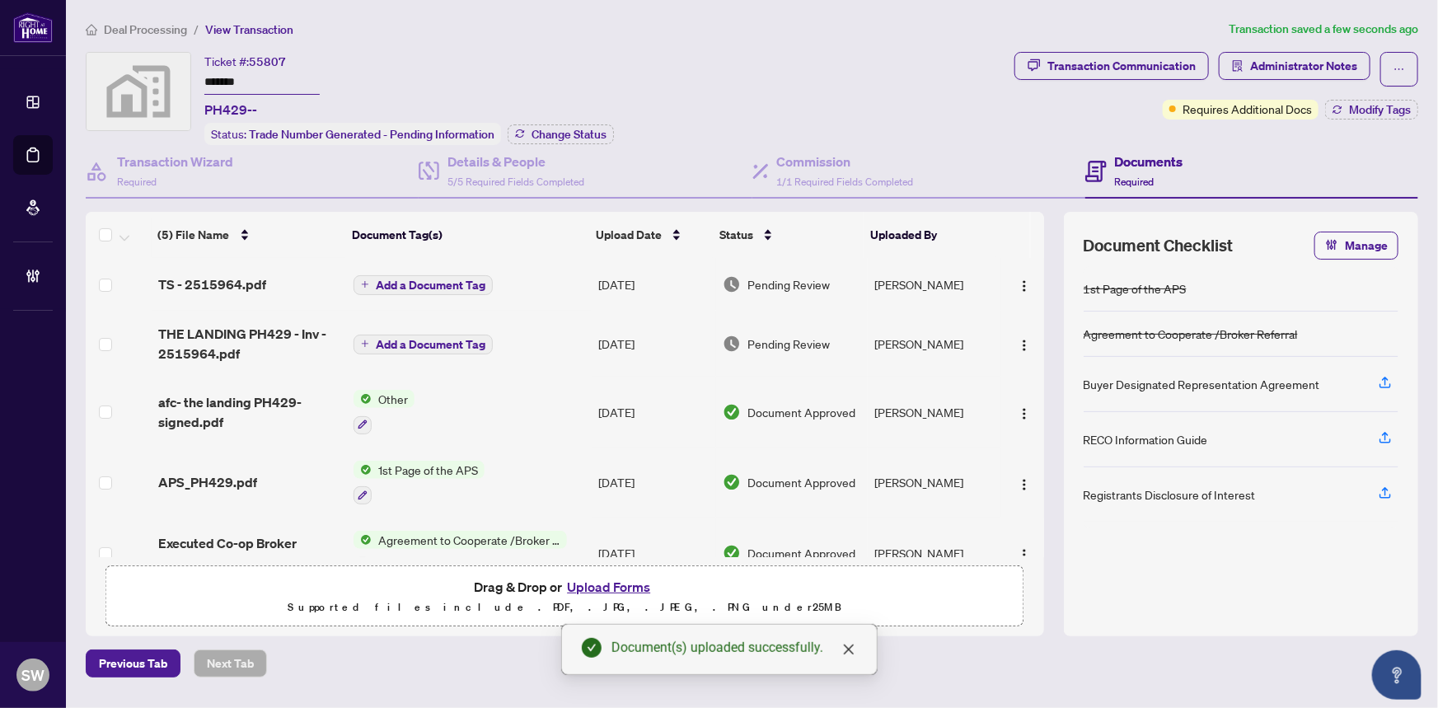
click at [415, 339] on span "Add a Document Tag" at bounding box center [431, 345] width 110 height 12
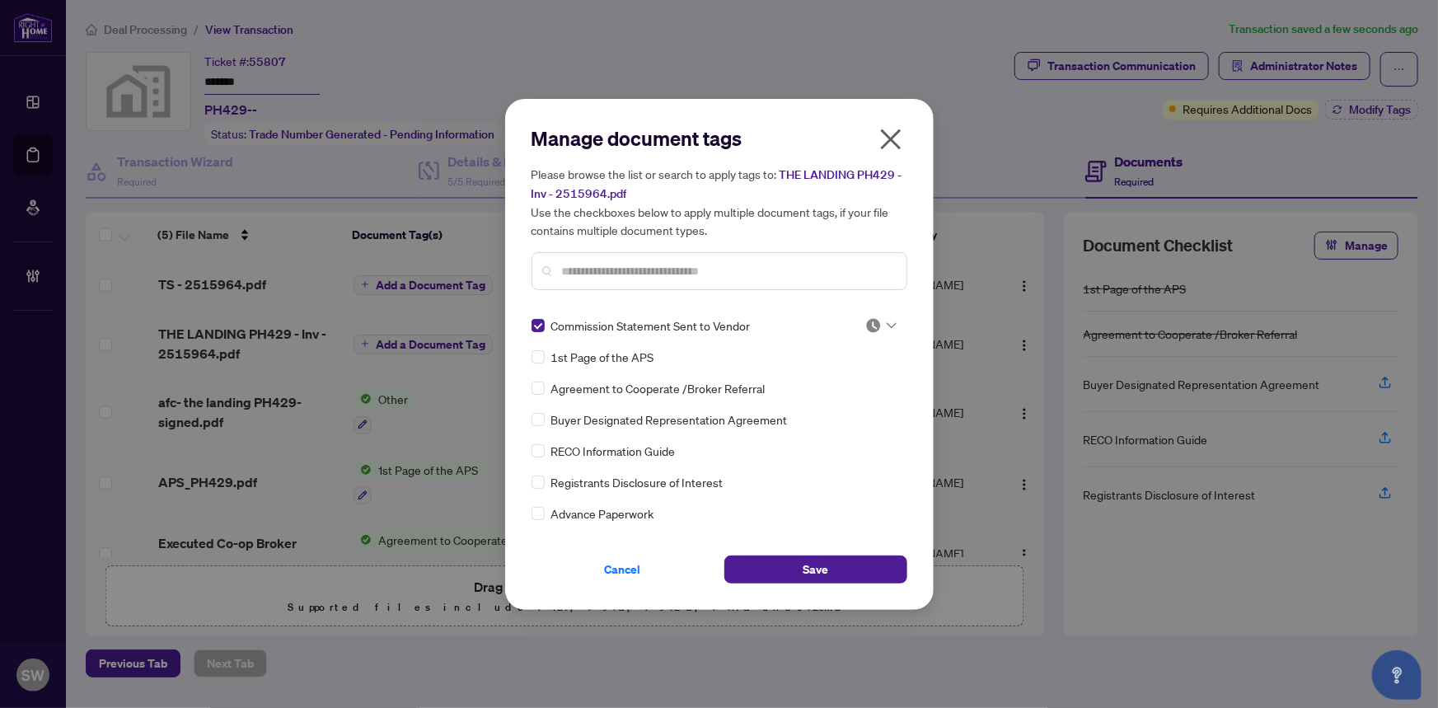
click at [874, 321] on img at bounding box center [873, 325] width 16 height 16
click at [844, 404] on div "Approved" at bounding box center [826, 405] width 105 height 18
click at [826, 569] on span "Save" at bounding box center [816, 569] width 26 height 26
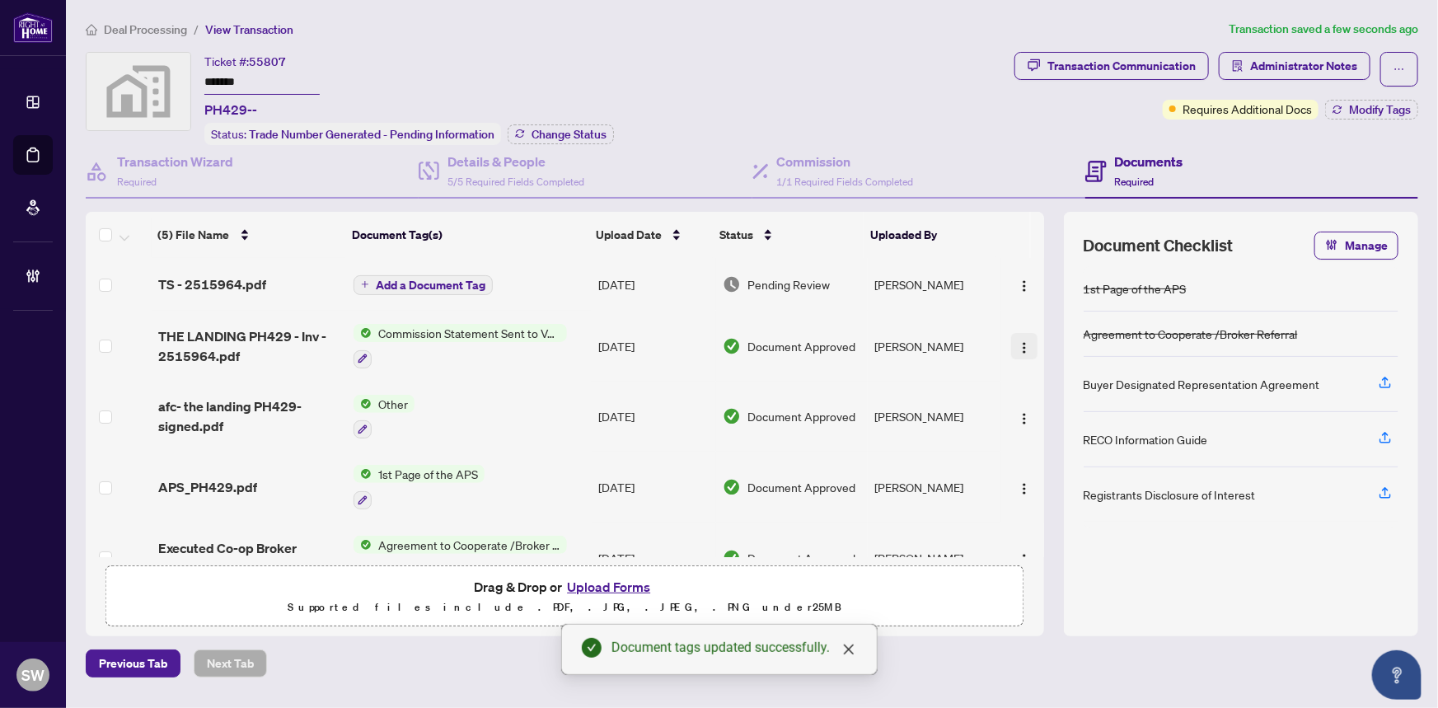
click at [1022, 342] on img "button" at bounding box center [1024, 347] width 13 height 13
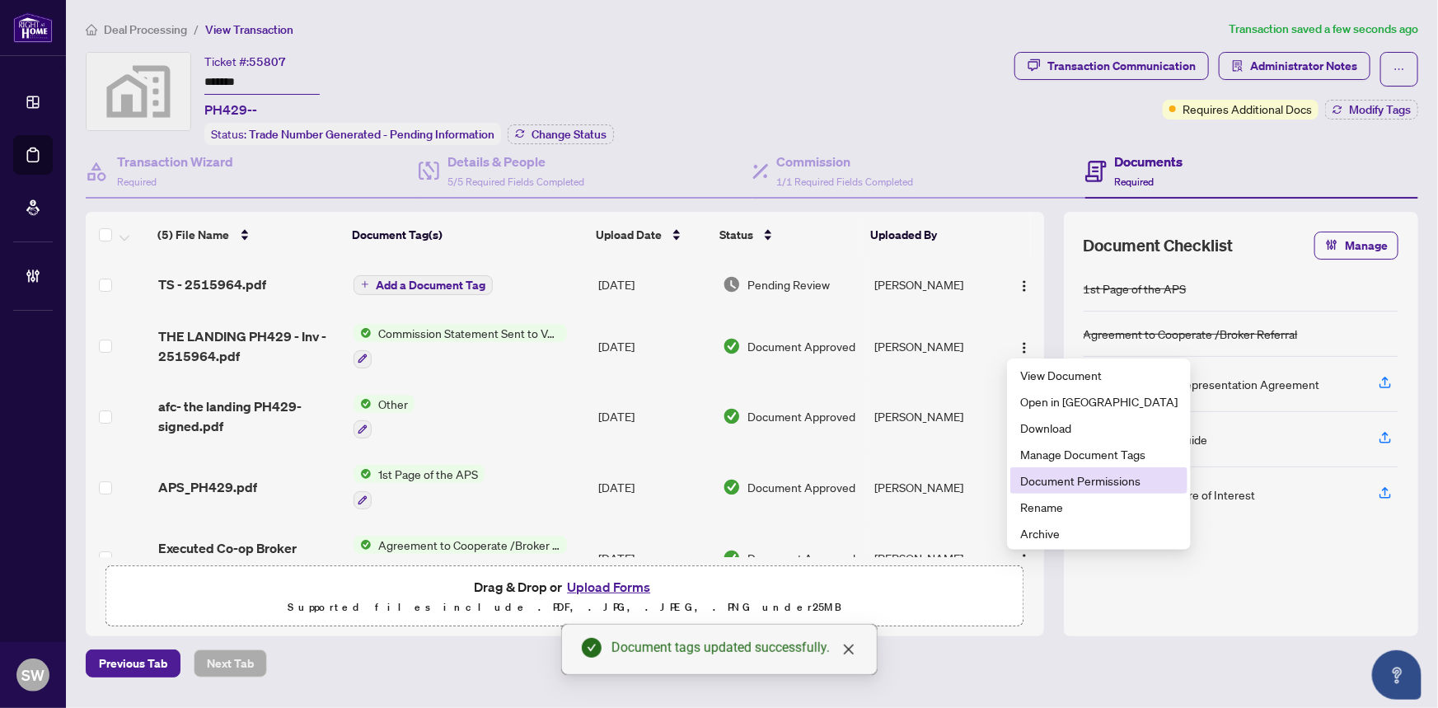
click at [1070, 482] on span "Document Permissions" at bounding box center [1098, 480] width 157 height 18
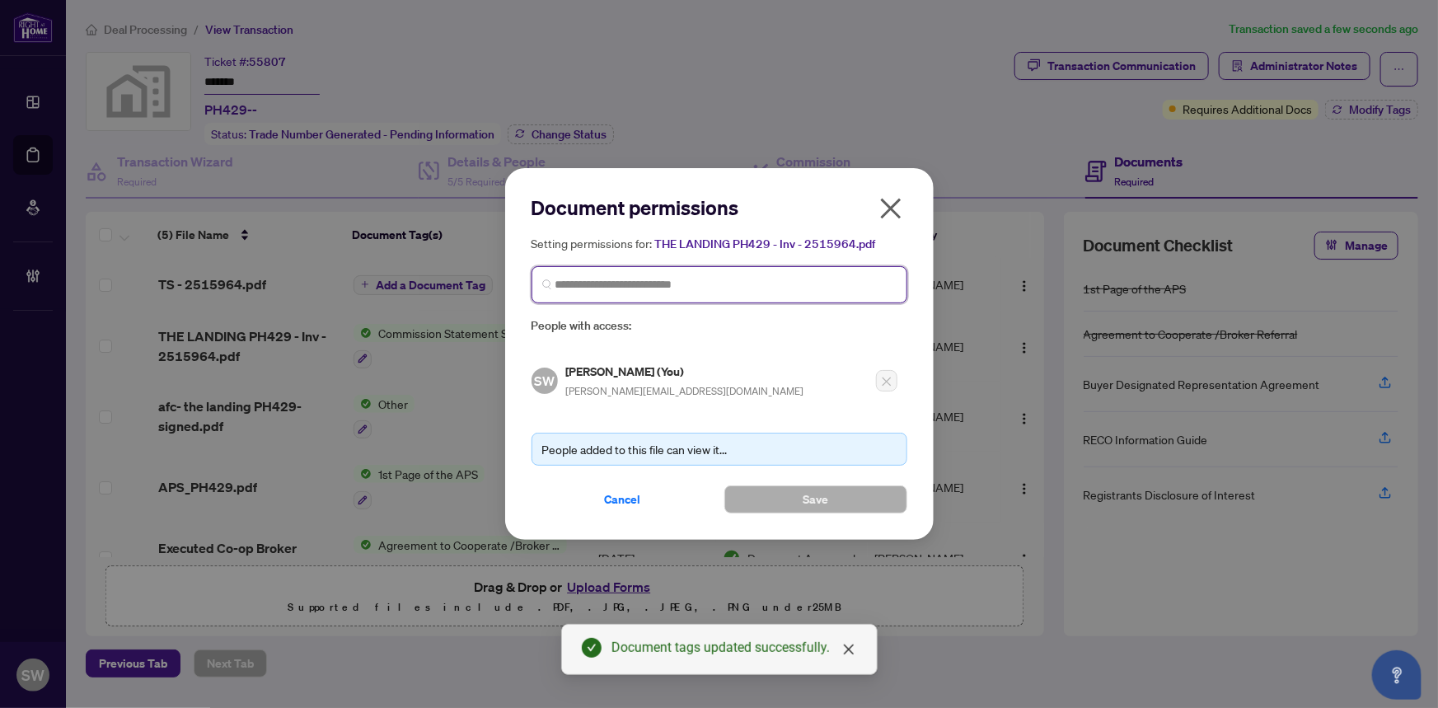
click at [614, 288] on input "search" at bounding box center [725, 284] width 341 height 17
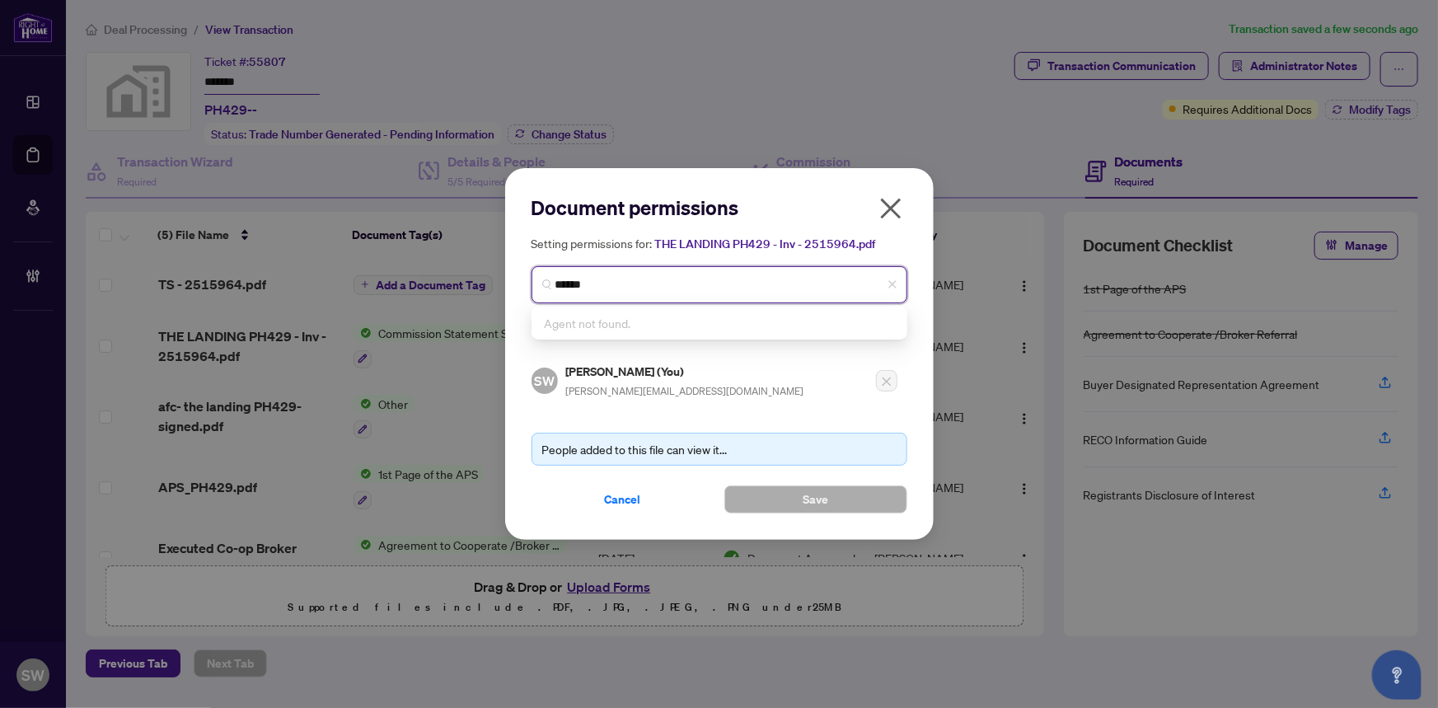
type input "*******"
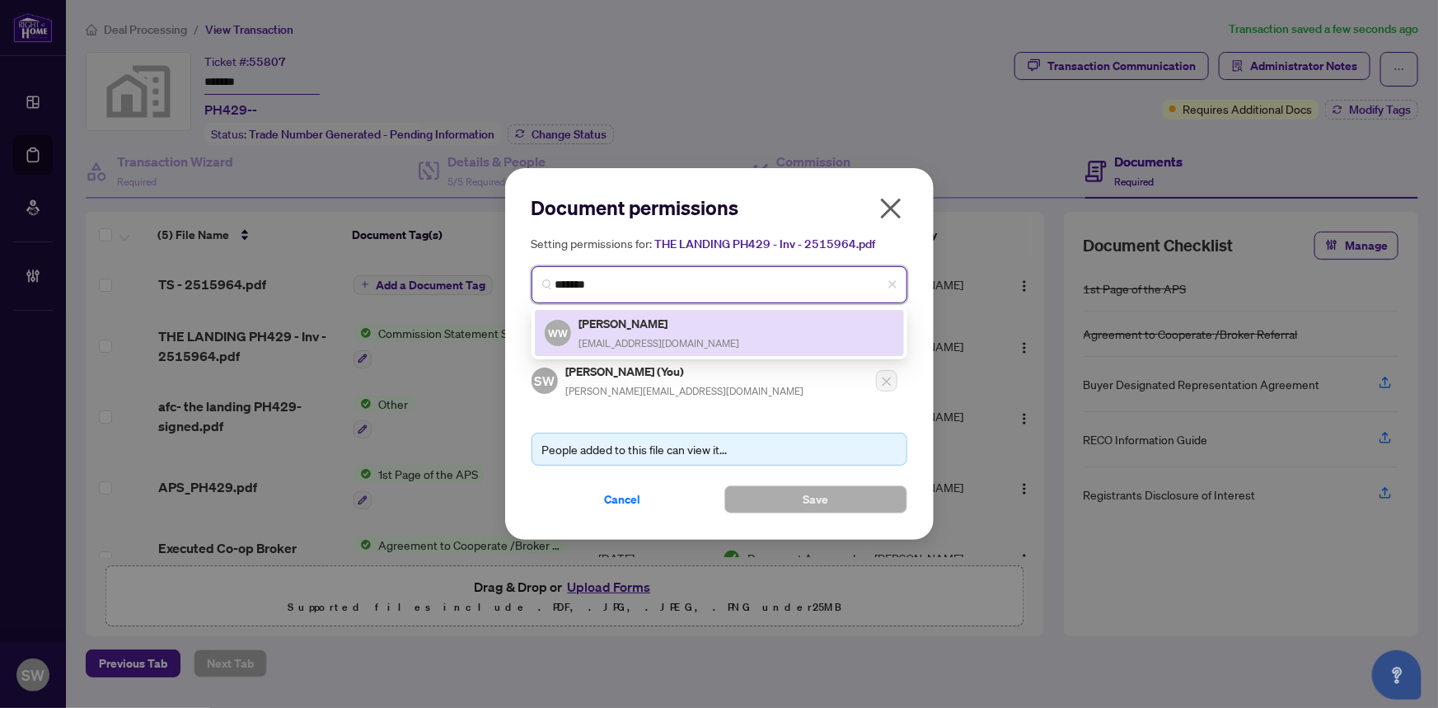
click at [638, 315] on h5 "[PERSON_NAME]" at bounding box center [659, 323] width 161 height 19
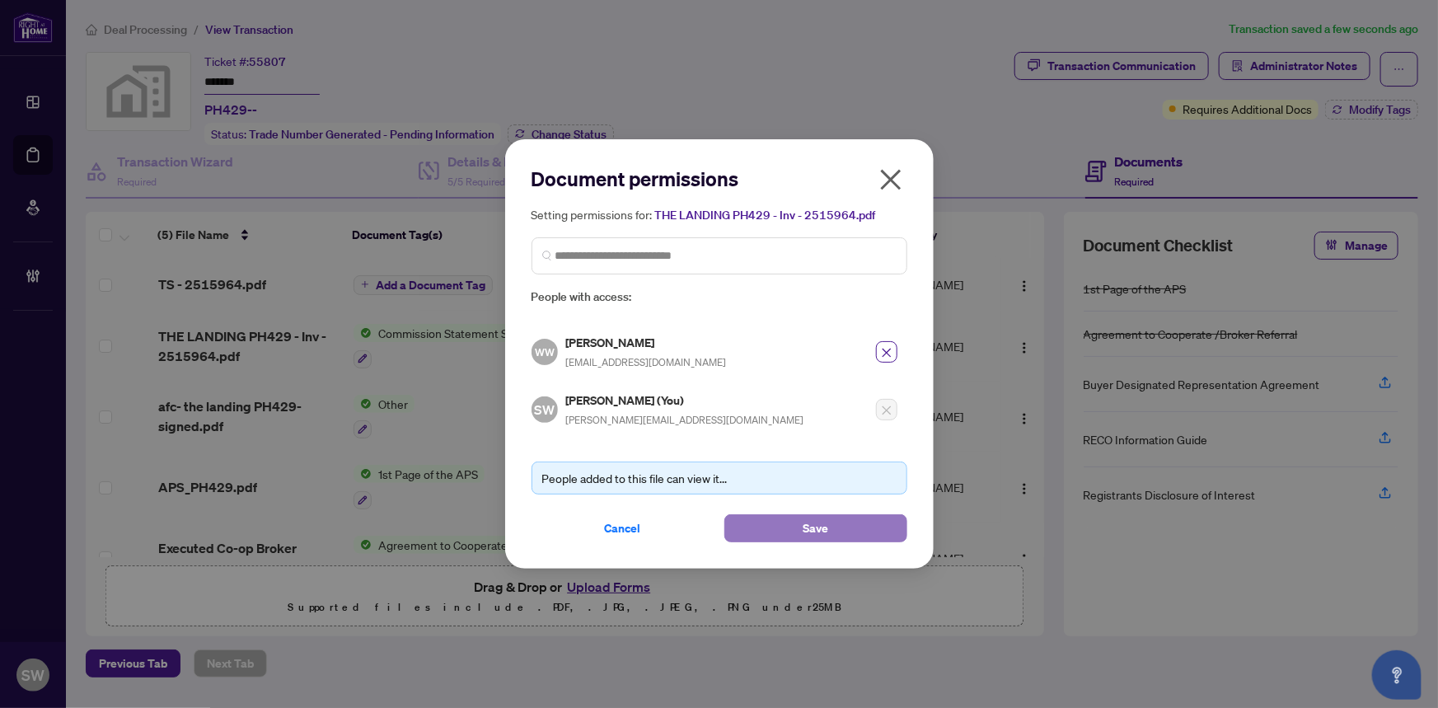
click at [793, 524] on button "Save" at bounding box center [815, 528] width 183 height 28
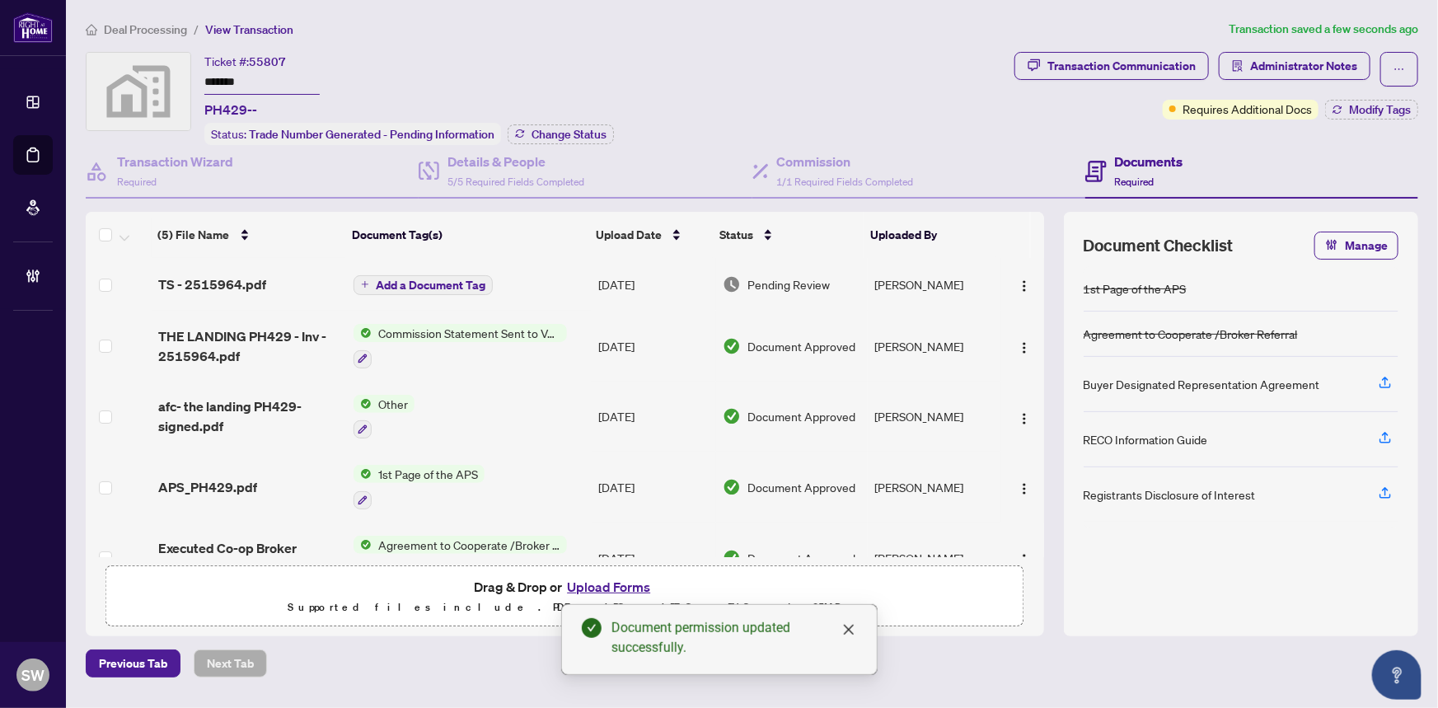
click at [391, 280] on span "Add a Document Tag" at bounding box center [431, 285] width 110 height 12
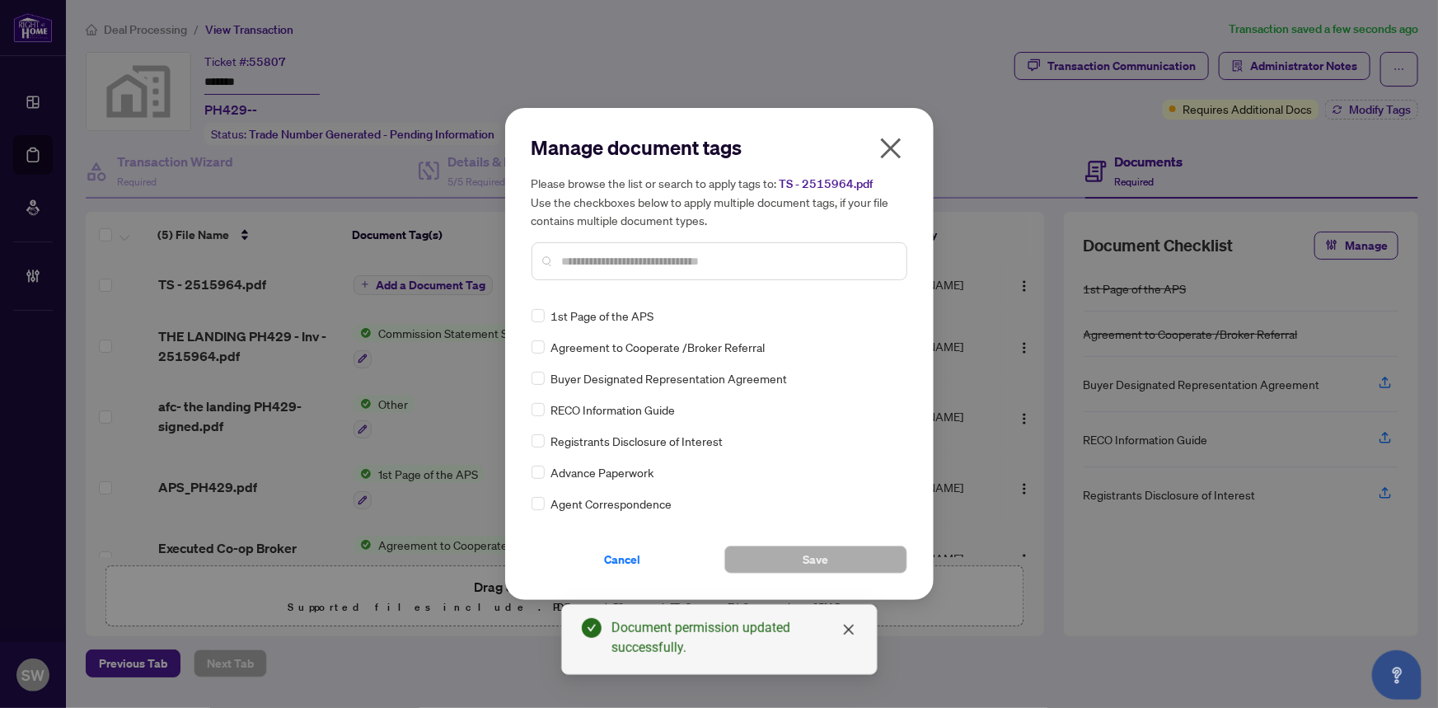
click at [615, 264] on input "text" at bounding box center [727, 261] width 331 height 18
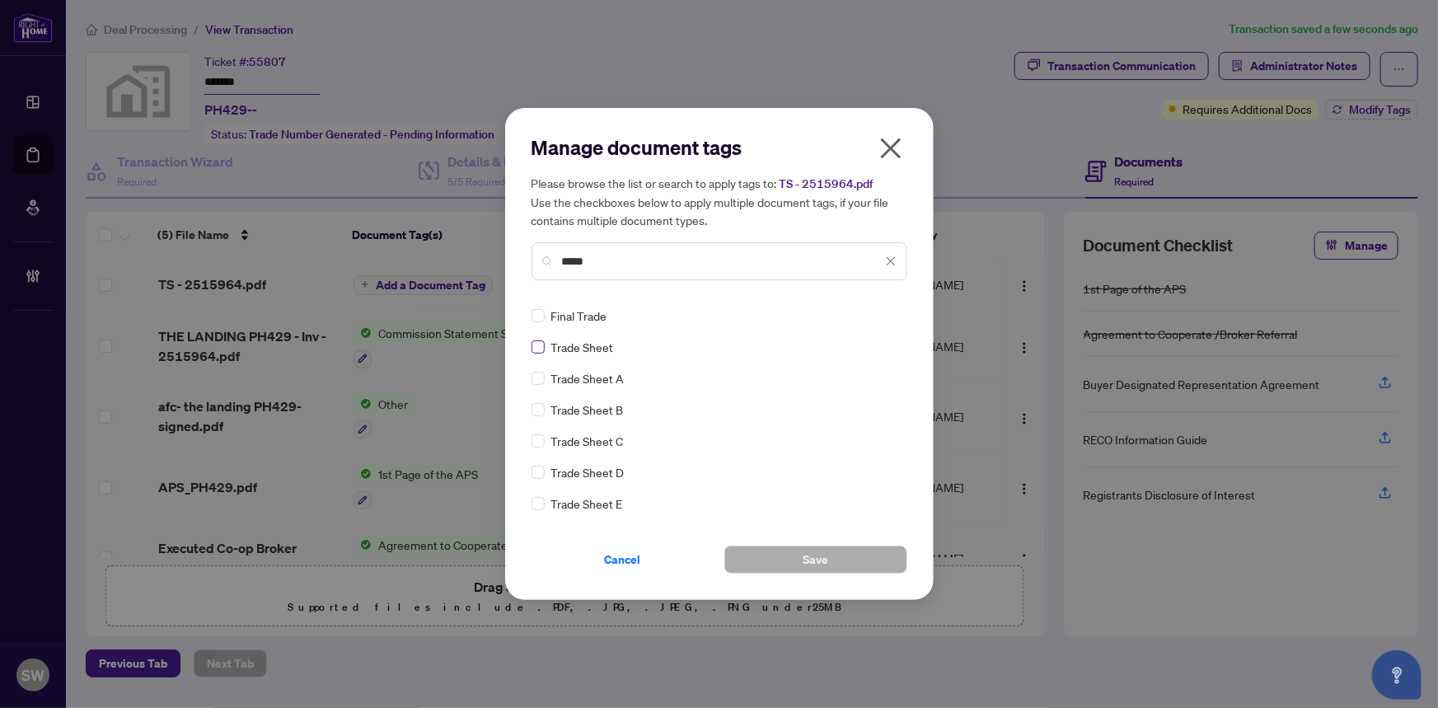
type input "*****"
click at [788, 560] on button "Save" at bounding box center [815, 560] width 183 height 28
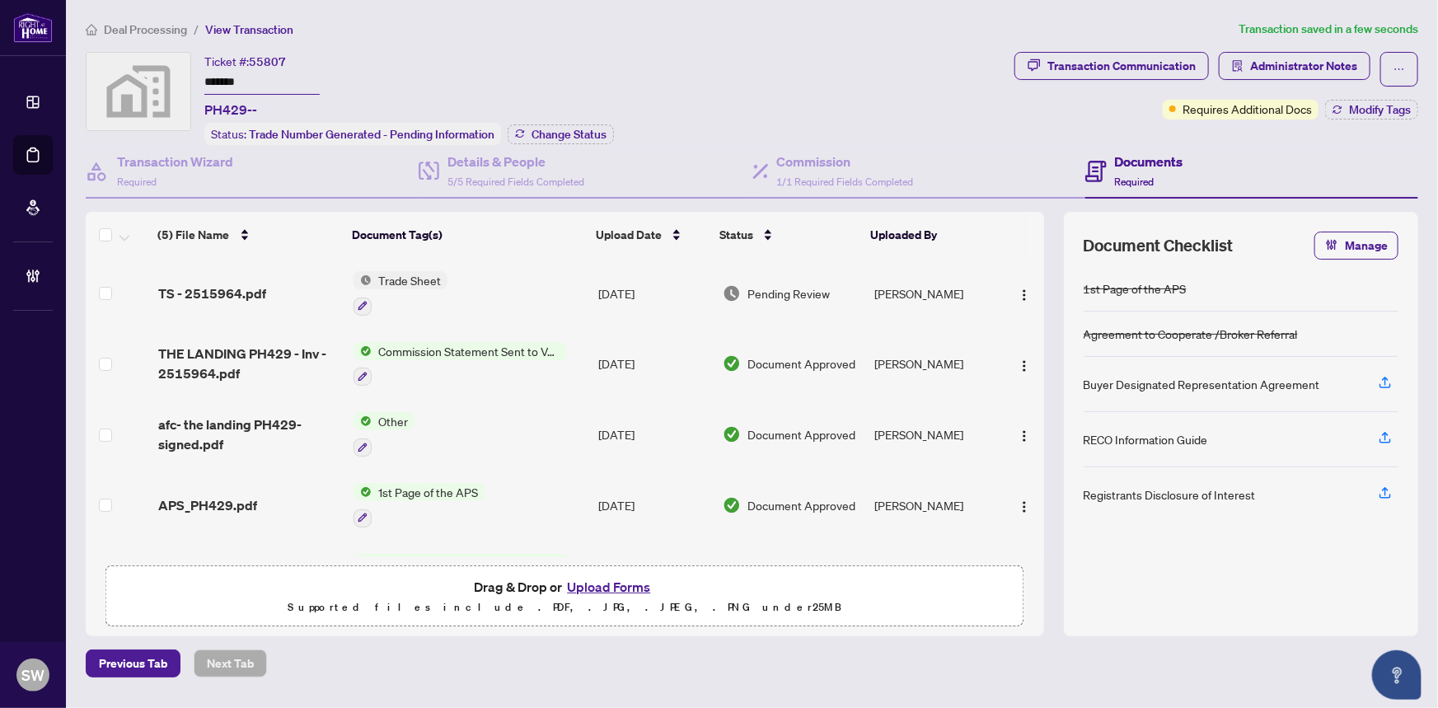
click at [281, 288] on div "(5) File Name Document Tag(s) Upload Date Status Uploaded By (5) File Name Docu…" at bounding box center [565, 384] width 958 height 345
click at [182, 292] on span "TS - 2515964.pdf" at bounding box center [212, 293] width 108 height 20
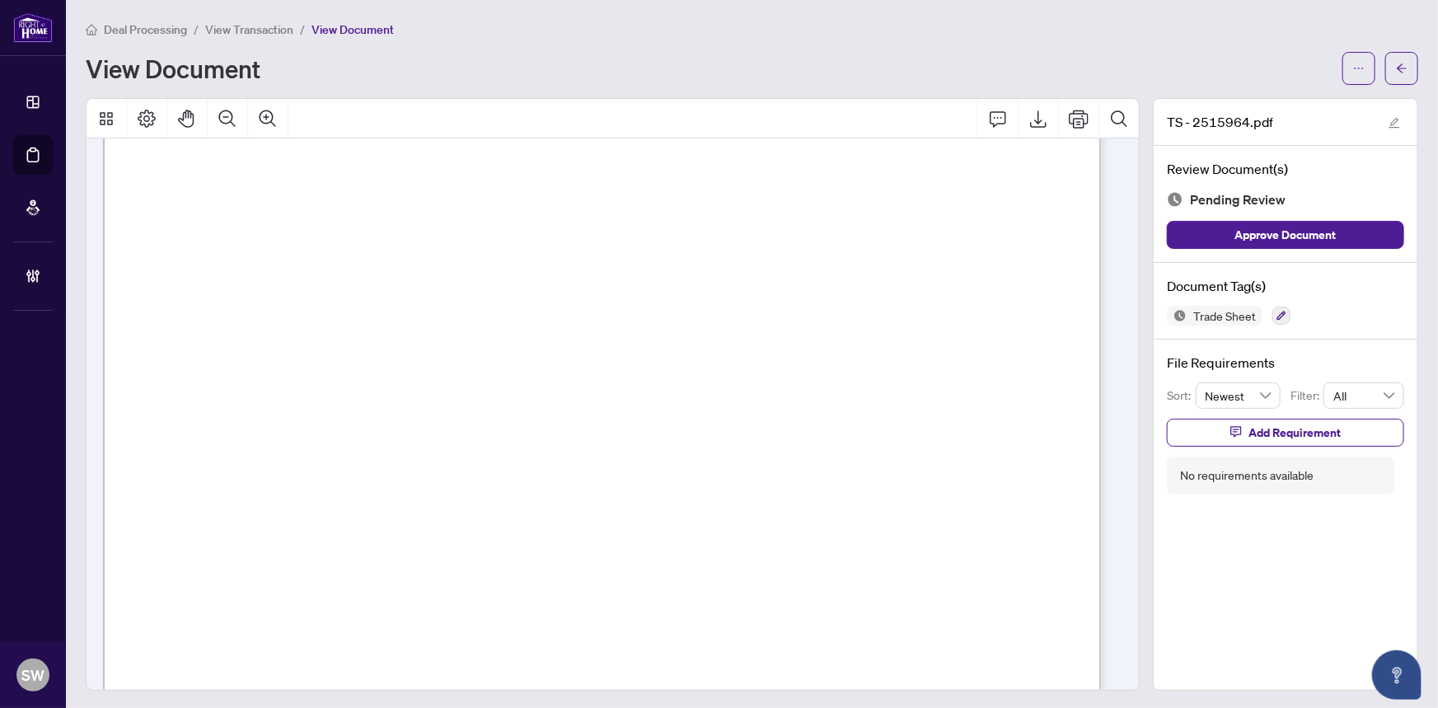
scroll to position [449, 0]
click at [1248, 429] on span "Add Requirement" at bounding box center [1294, 432] width 92 height 26
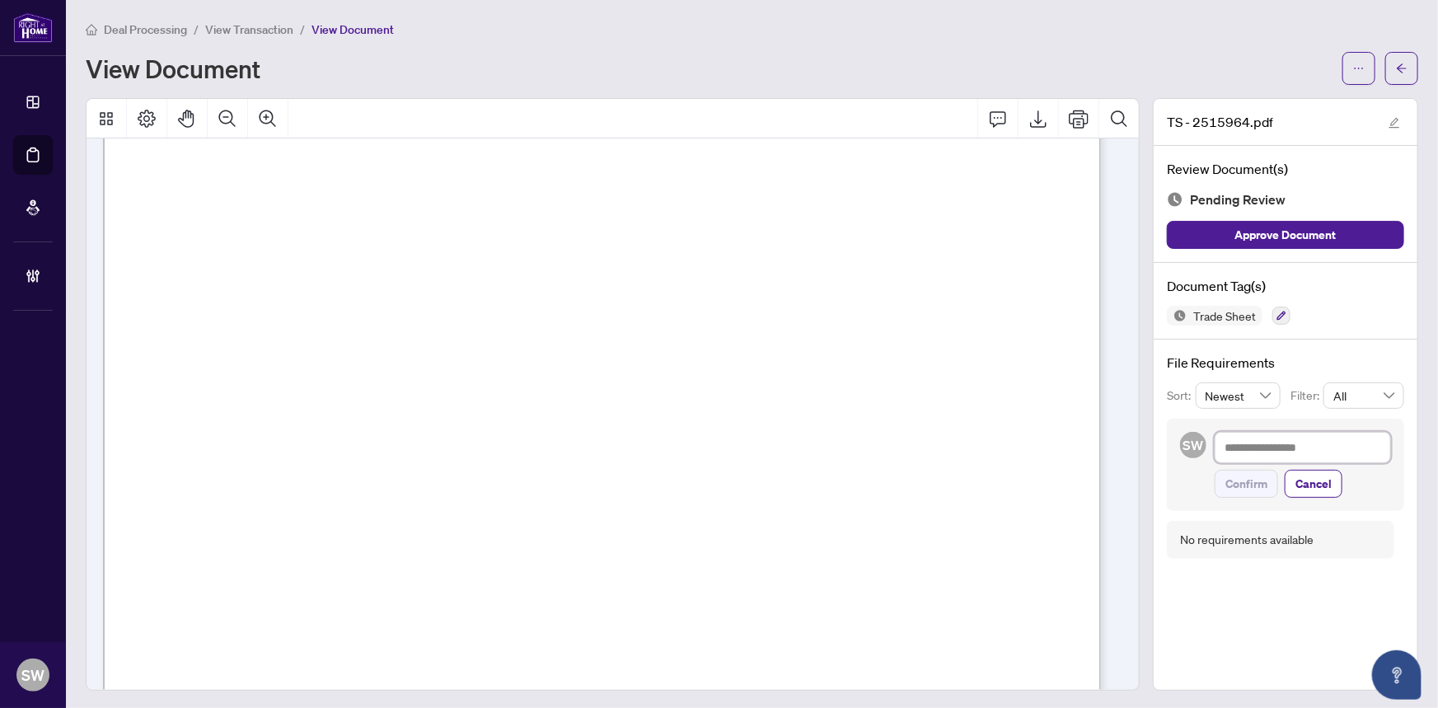
click at [1250, 449] on textarea at bounding box center [1303, 447] width 176 height 31
paste textarea "**********"
type textarea "**********"
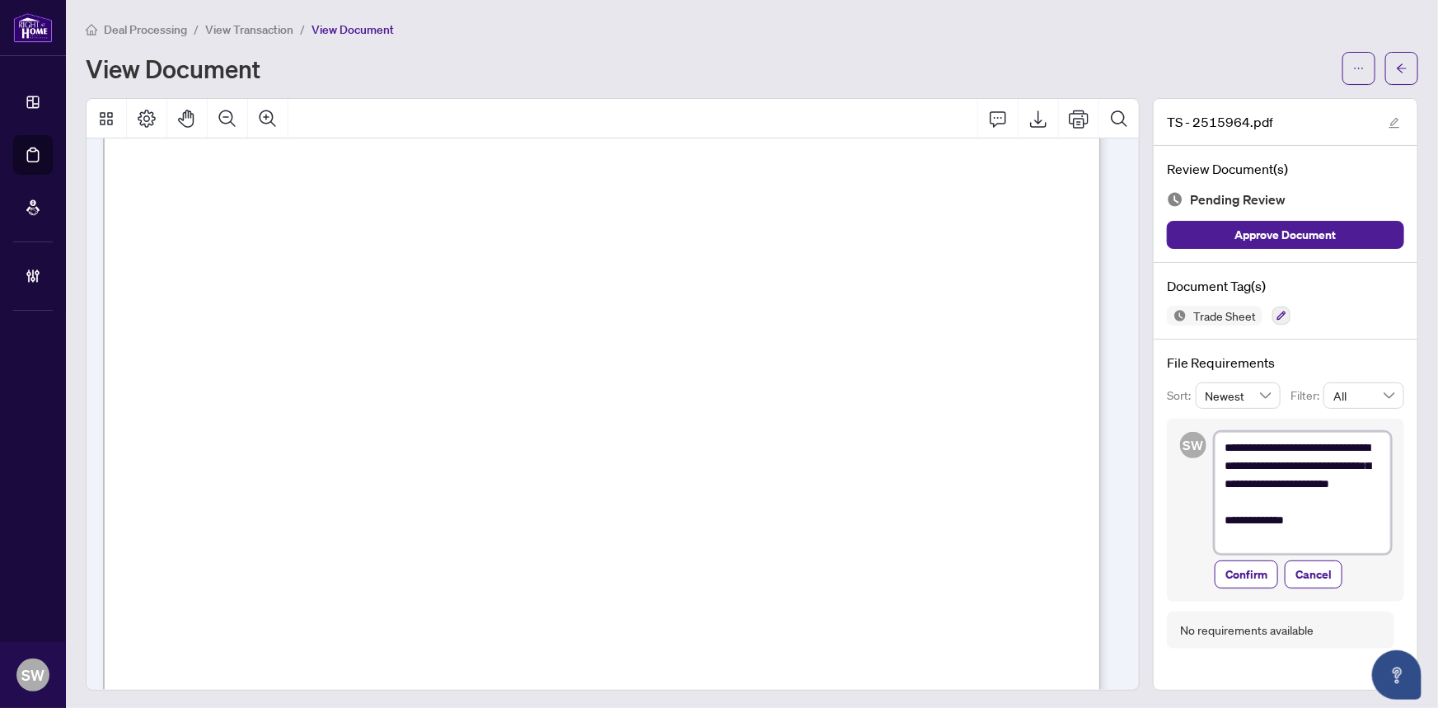
scroll to position [0, 0]
type textarea "**********"
click at [1239, 573] on span "Confirm" at bounding box center [1246, 574] width 42 height 26
type textarea "**********"
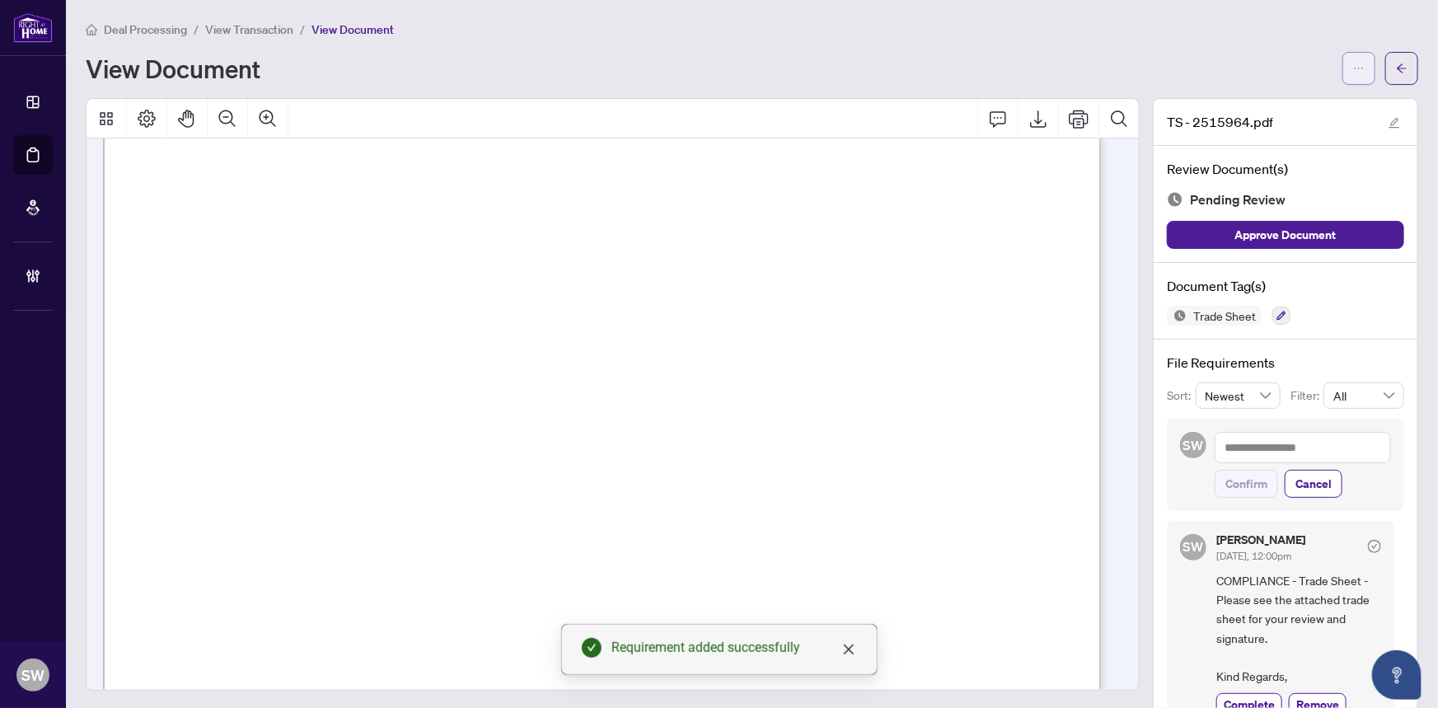
click at [1353, 69] on icon "ellipsis" at bounding box center [1359, 69] width 12 height 12
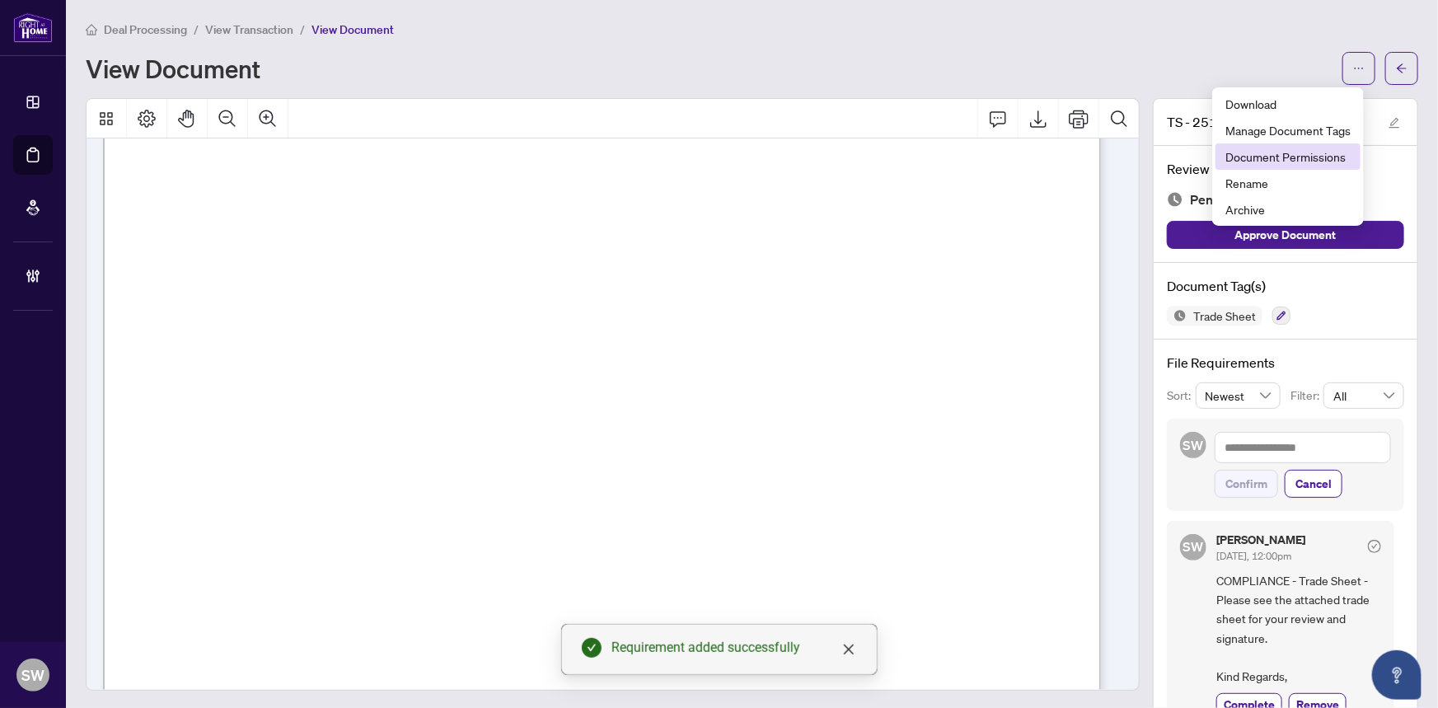
click at [1302, 159] on span "Document Permissions" at bounding box center [1287, 157] width 125 height 18
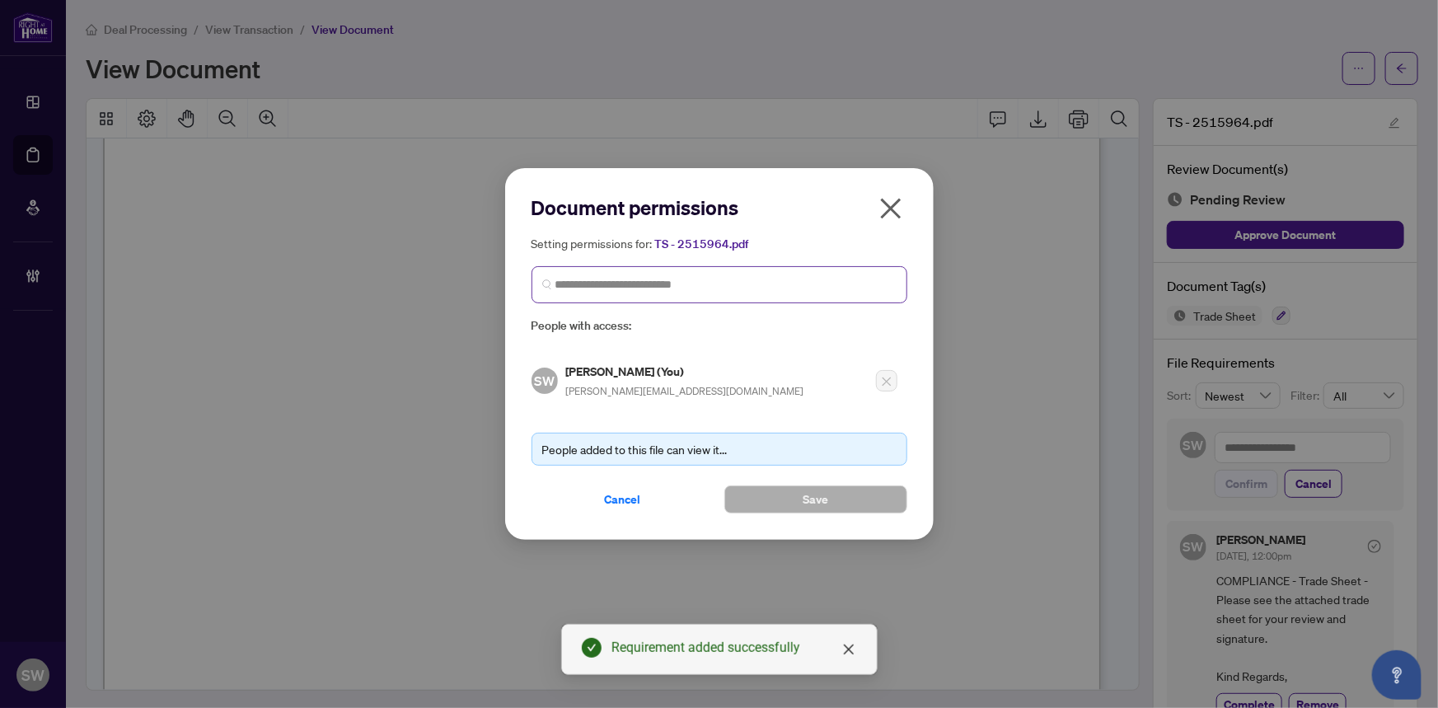
click at [666, 273] on span at bounding box center [720, 284] width 376 height 37
type input "****"
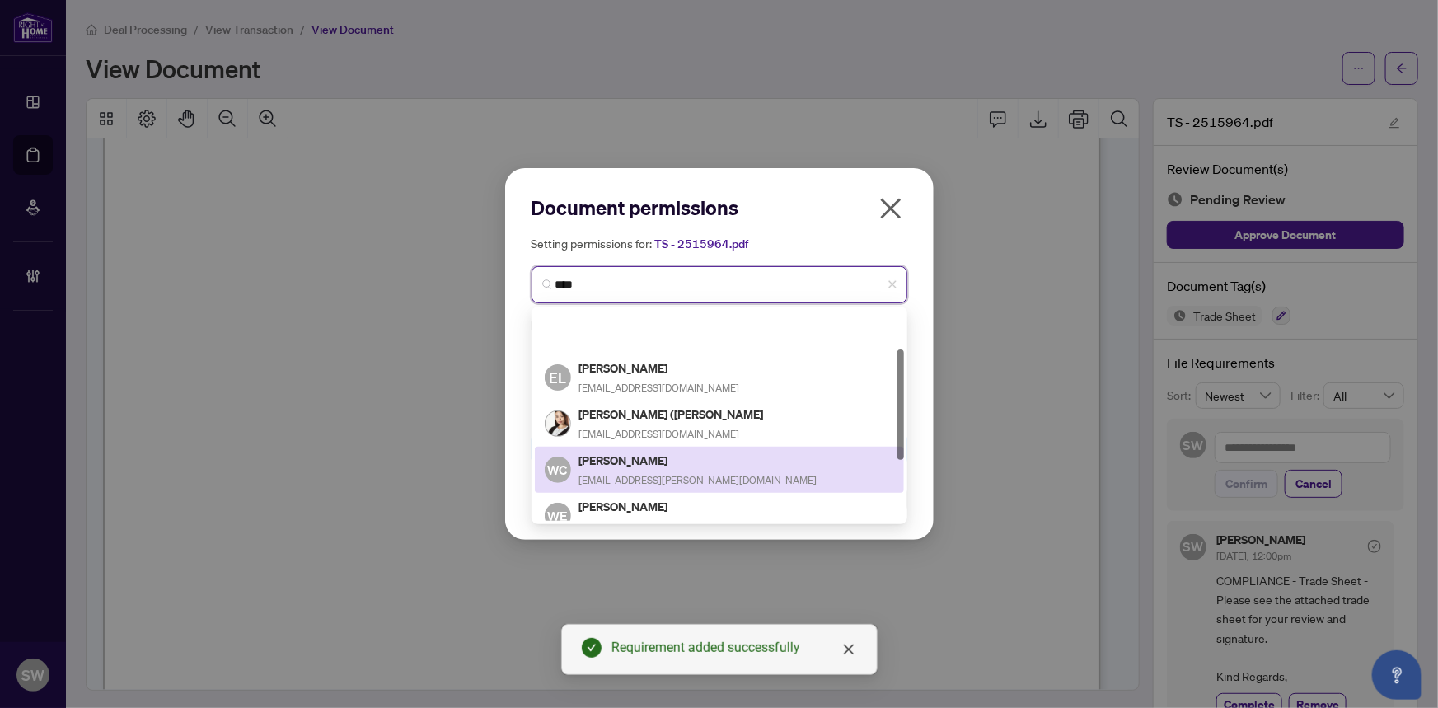
scroll to position [190, 0]
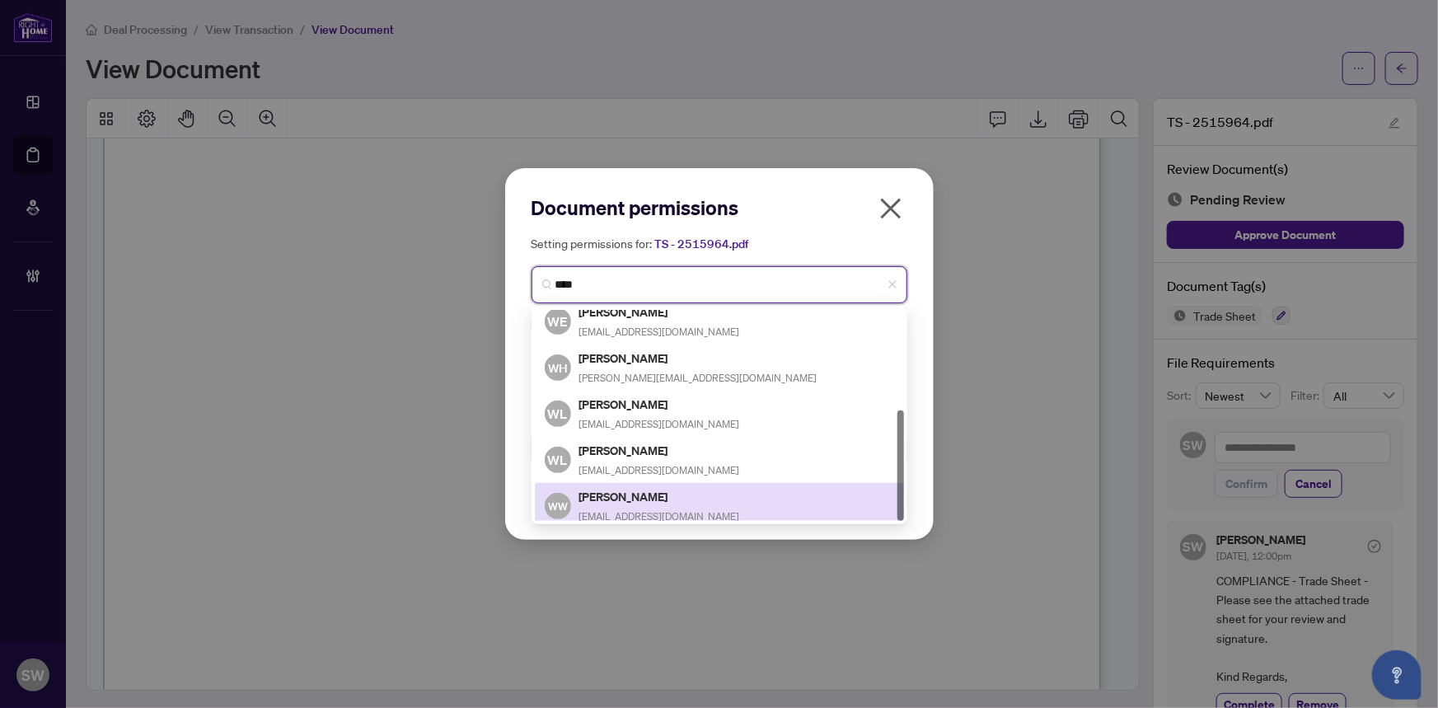
click at [645, 494] on h5 "Wendy Wen" at bounding box center [659, 496] width 161 height 19
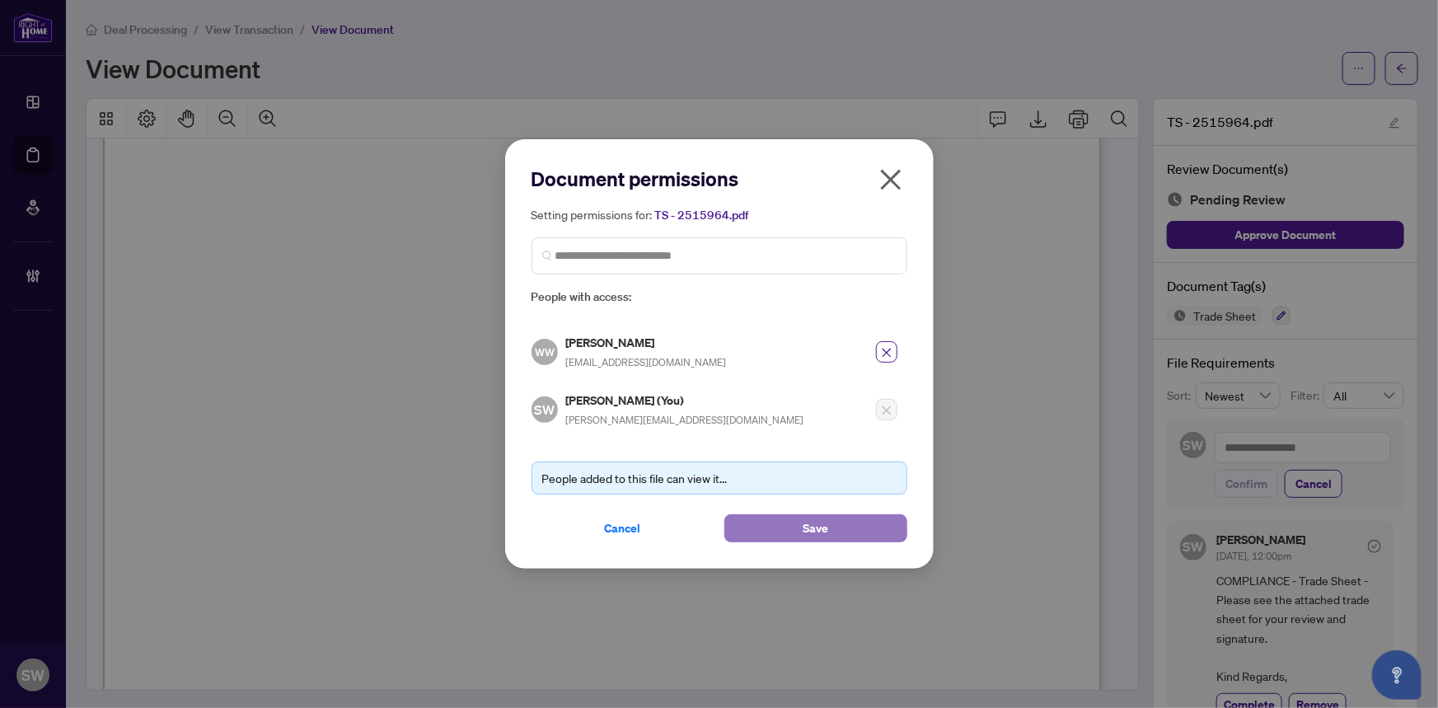
click at [781, 522] on button "Save" at bounding box center [815, 528] width 183 height 28
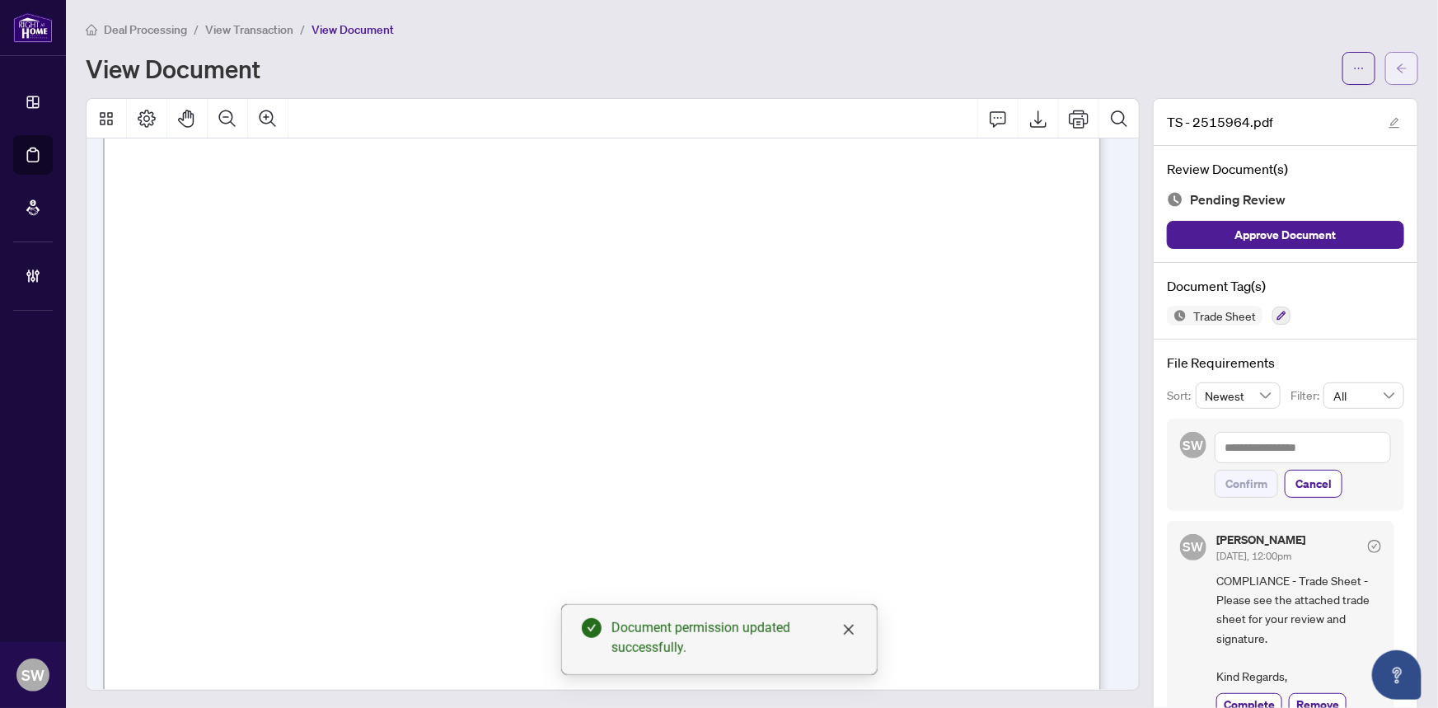
click at [1401, 74] on button "button" at bounding box center [1401, 68] width 33 height 33
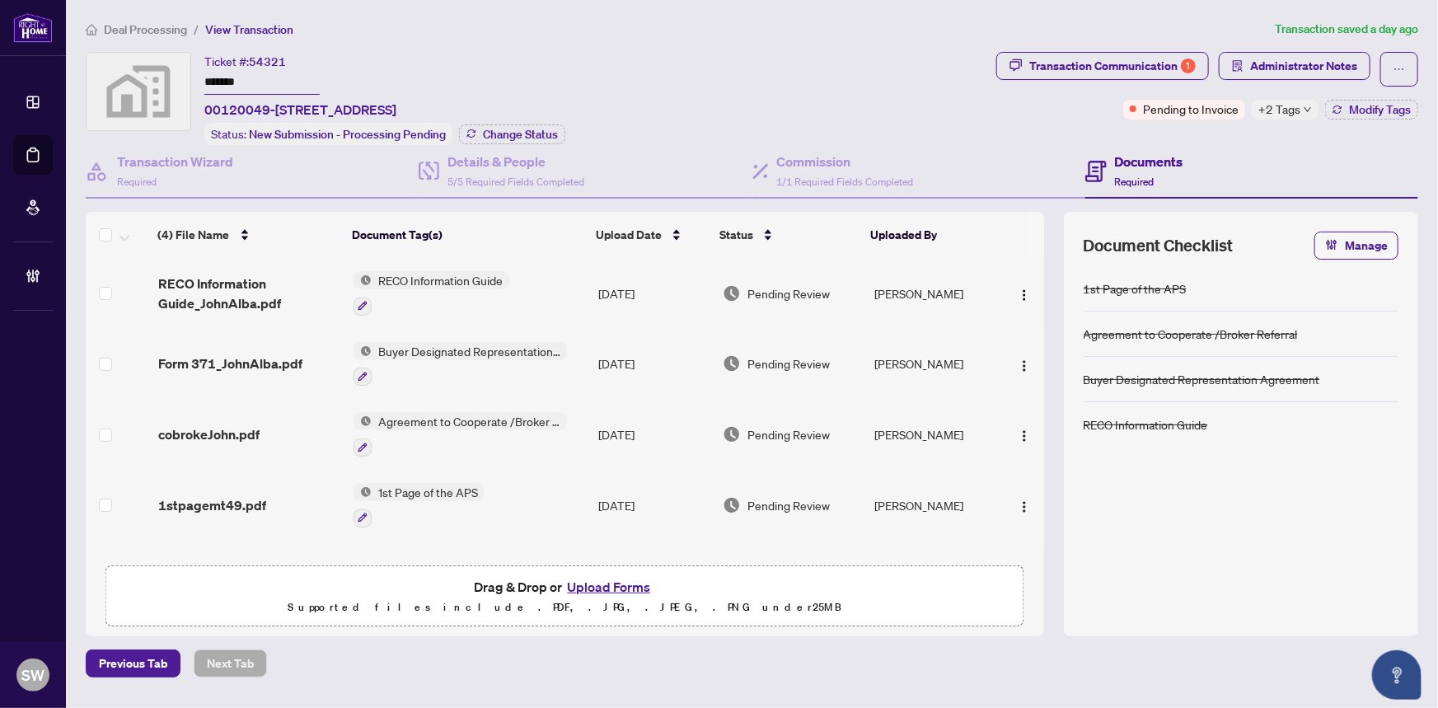
click at [162, 31] on span "Deal Processing" at bounding box center [145, 29] width 83 height 15
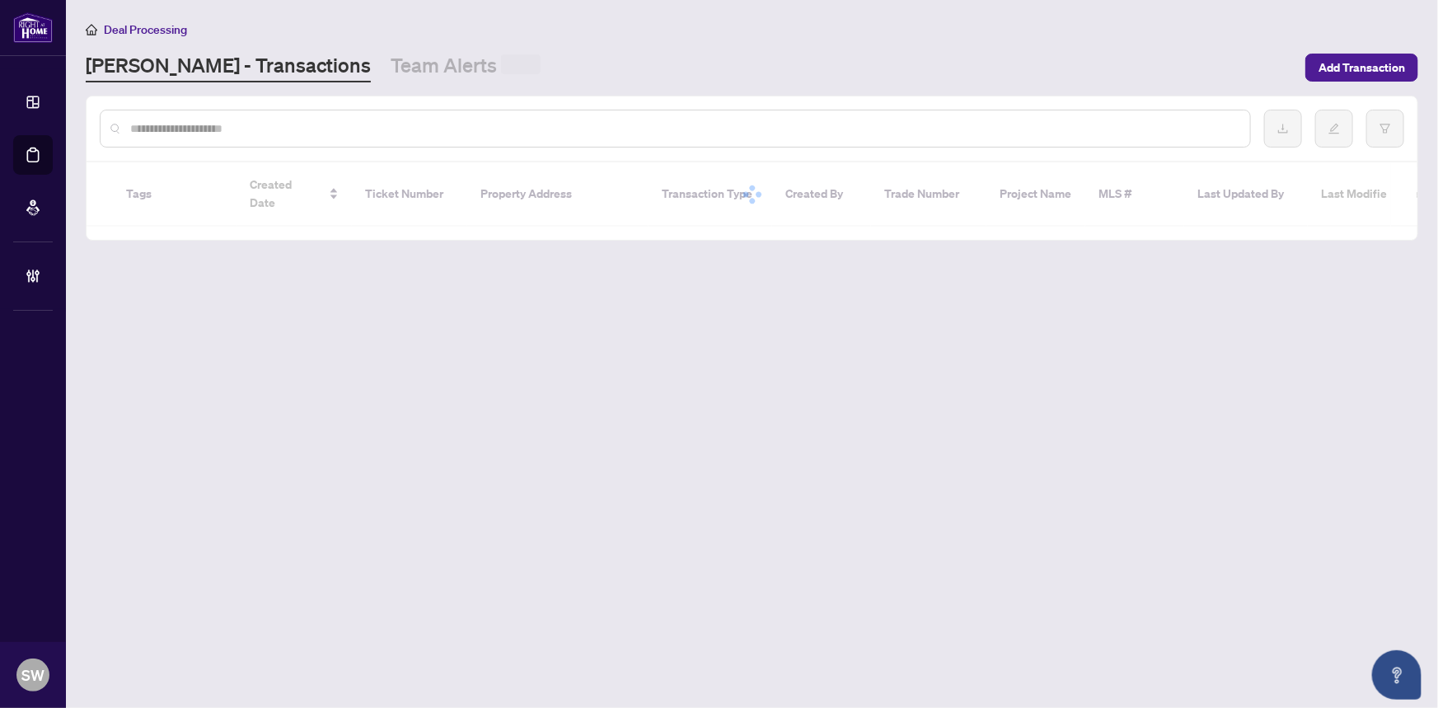
click at [185, 122] on input "text" at bounding box center [683, 128] width 1107 height 18
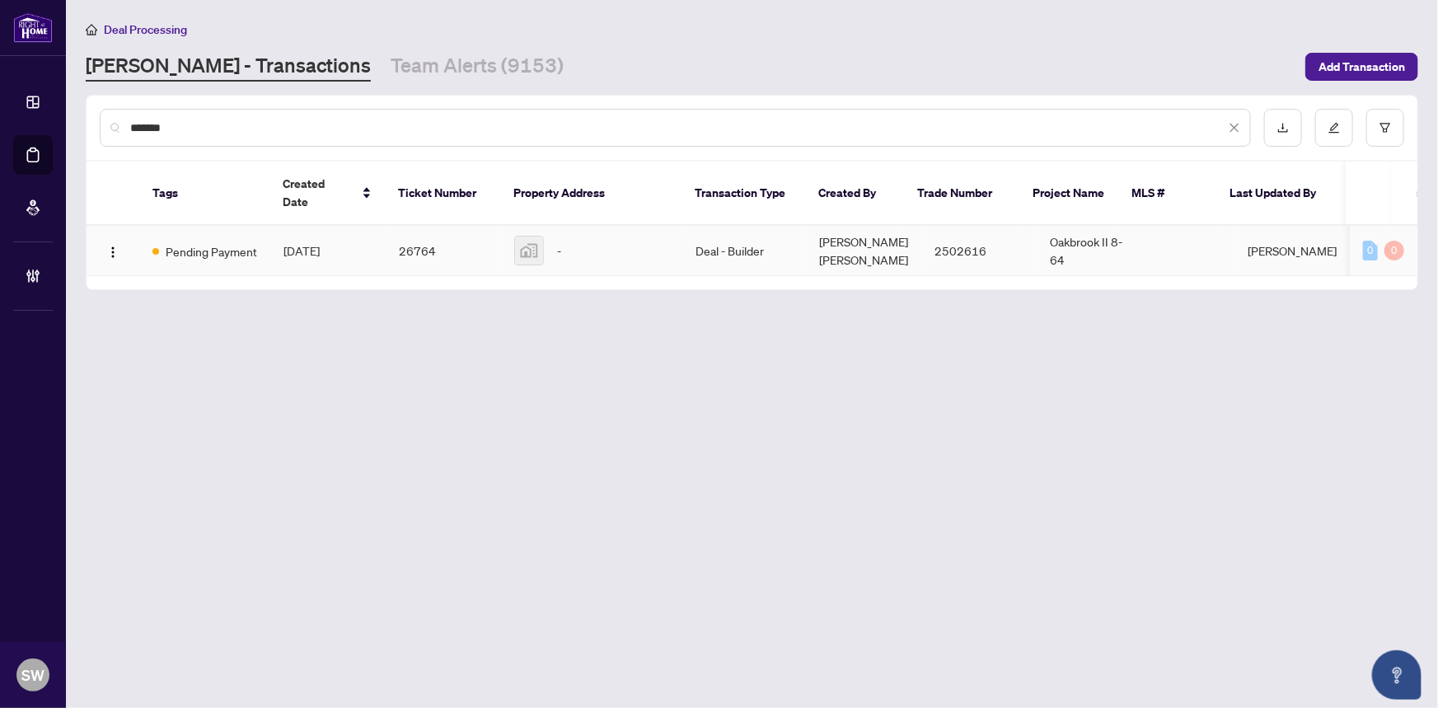
type input "*******"
click at [425, 239] on td "26764" at bounding box center [443, 251] width 115 height 50
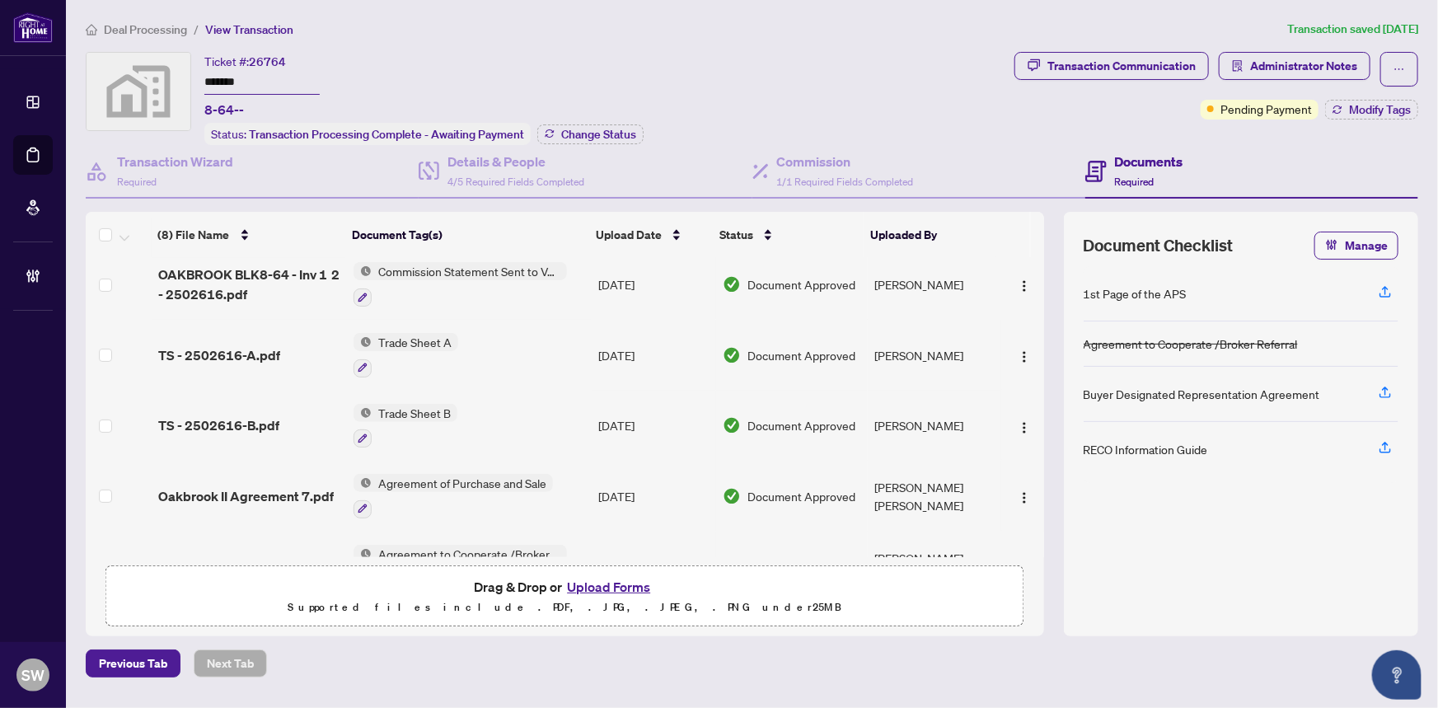
scroll to position [224, 0]
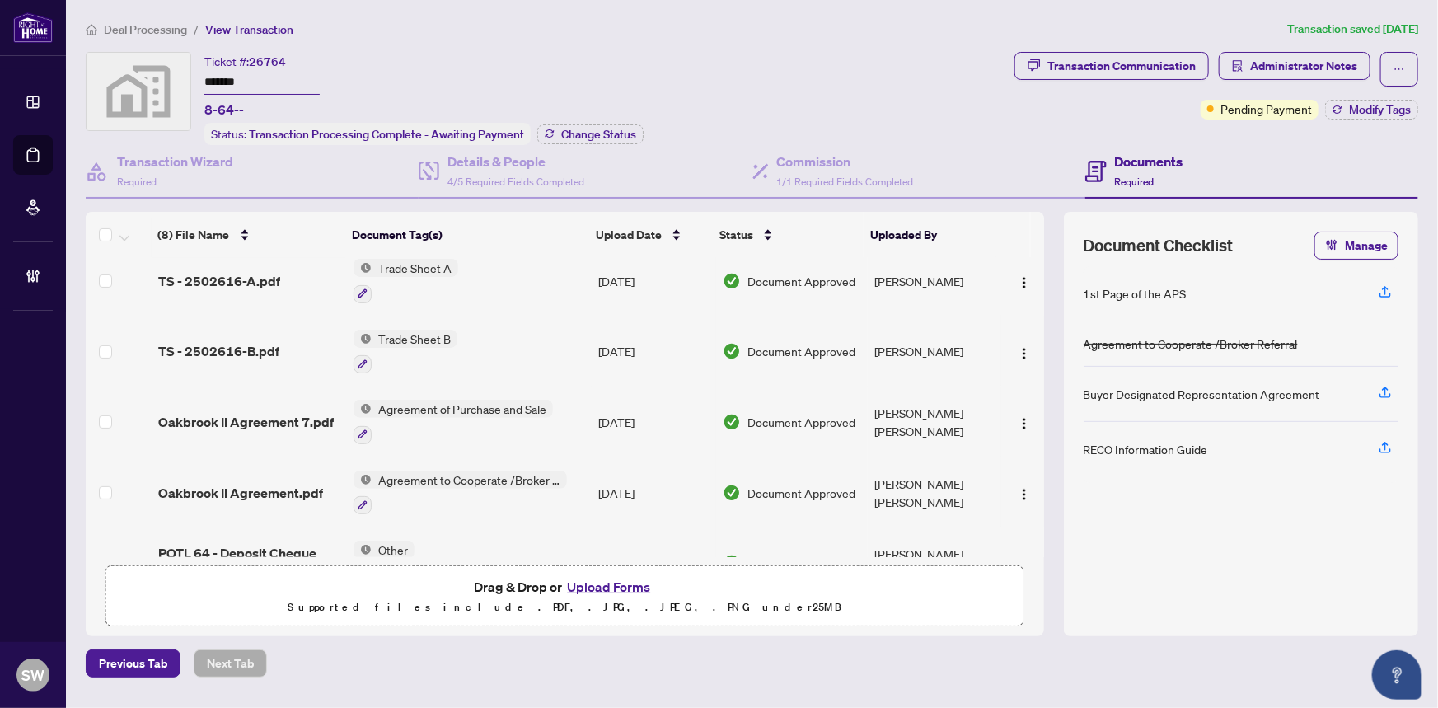
click at [293, 489] on span "Oakbrook II Agreement.pdf" at bounding box center [240, 493] width 165 height 20
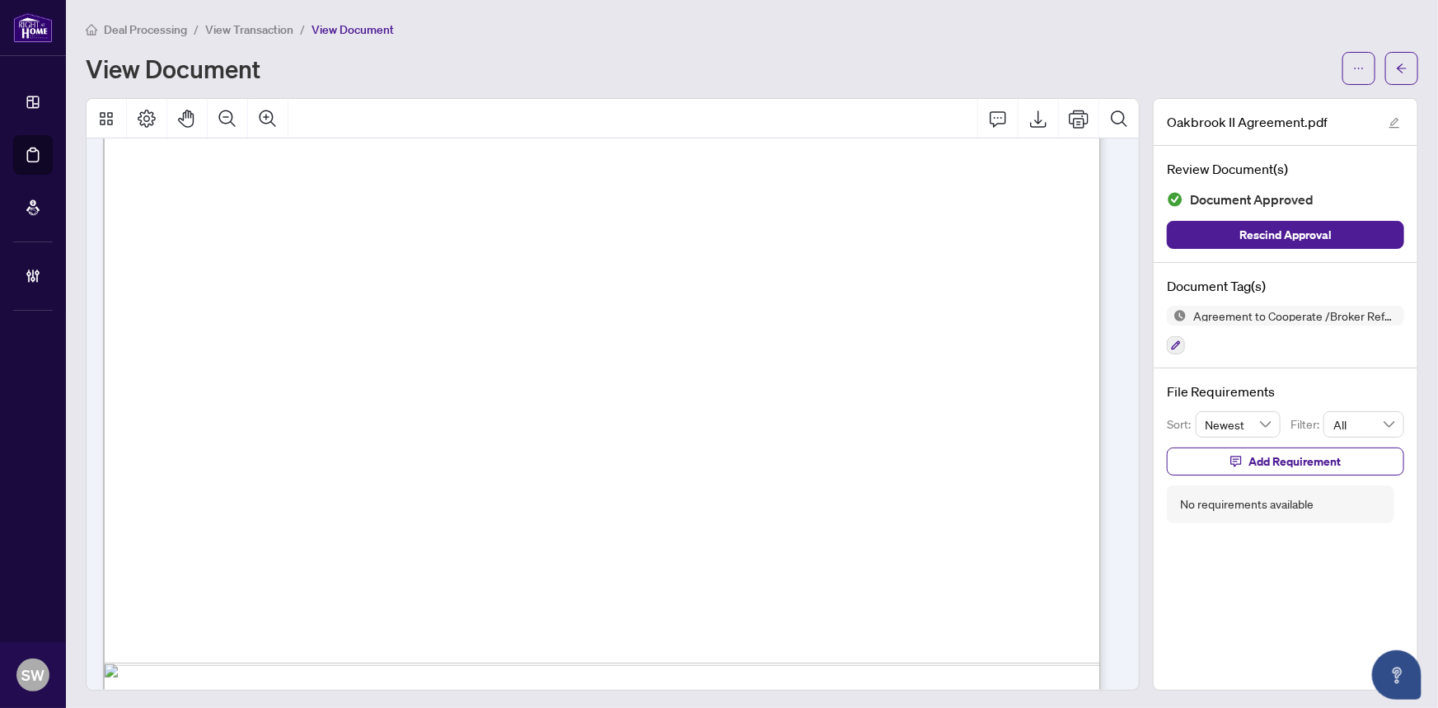
scroll to position [674, 0]
drag, startPoint x: 209, startPoint y: 318, endPoint x: 982, endPoint y: 370, distance: 774.7
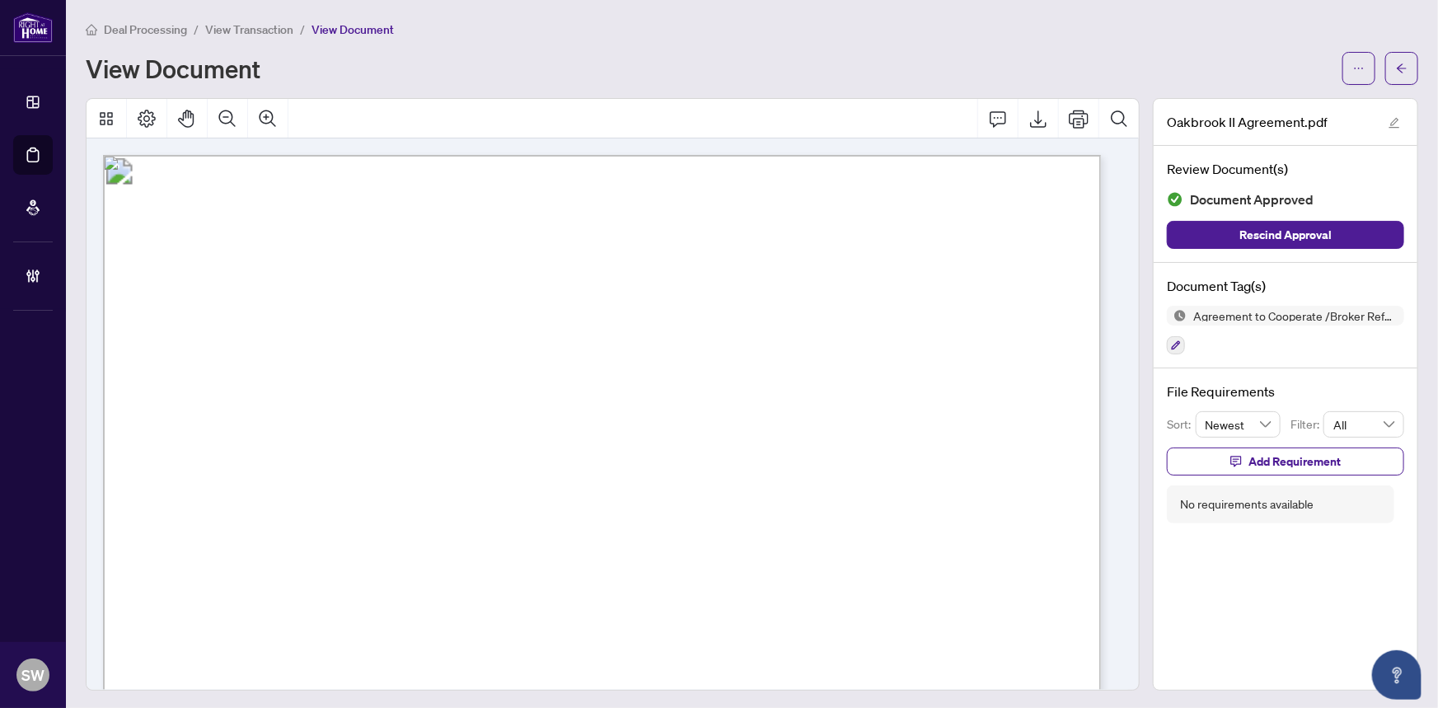
drag, startPoint x: 457, startPoint y: 411, endPoint x: 757, endPoint y: 411, distance: 300.0
click at [757, 155] on p "Fernbrook Homes – Oakbrook CEC Block , Potl , Model Type , Elevation , CO ‐ OPE…" at bounding box center [1090, 155] width 1975 height 0
click at [278, 26] on span "View Transaction" at bounding box center [249, 29] width 88 height 15
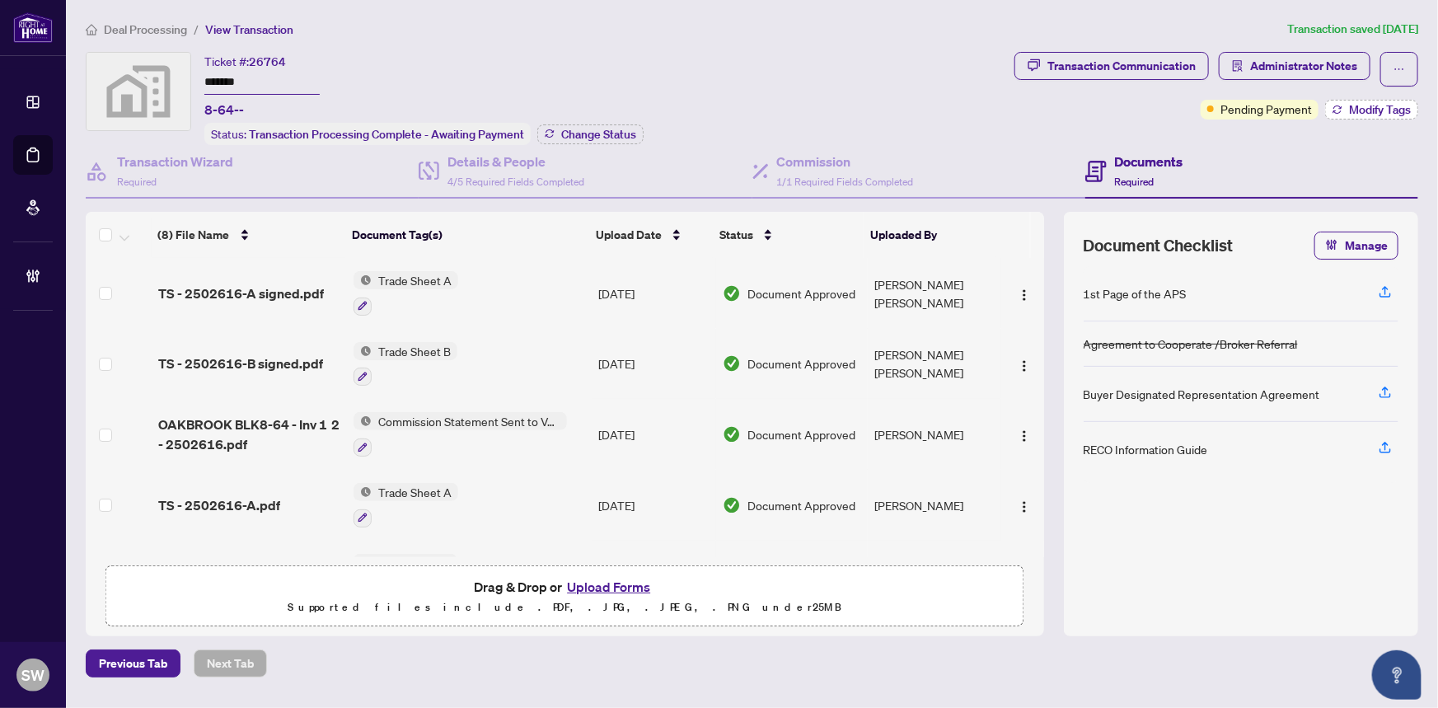
click at [1351, 111] on span "Modify Tags" at bounding box center [1380, 110] width 62 height 12
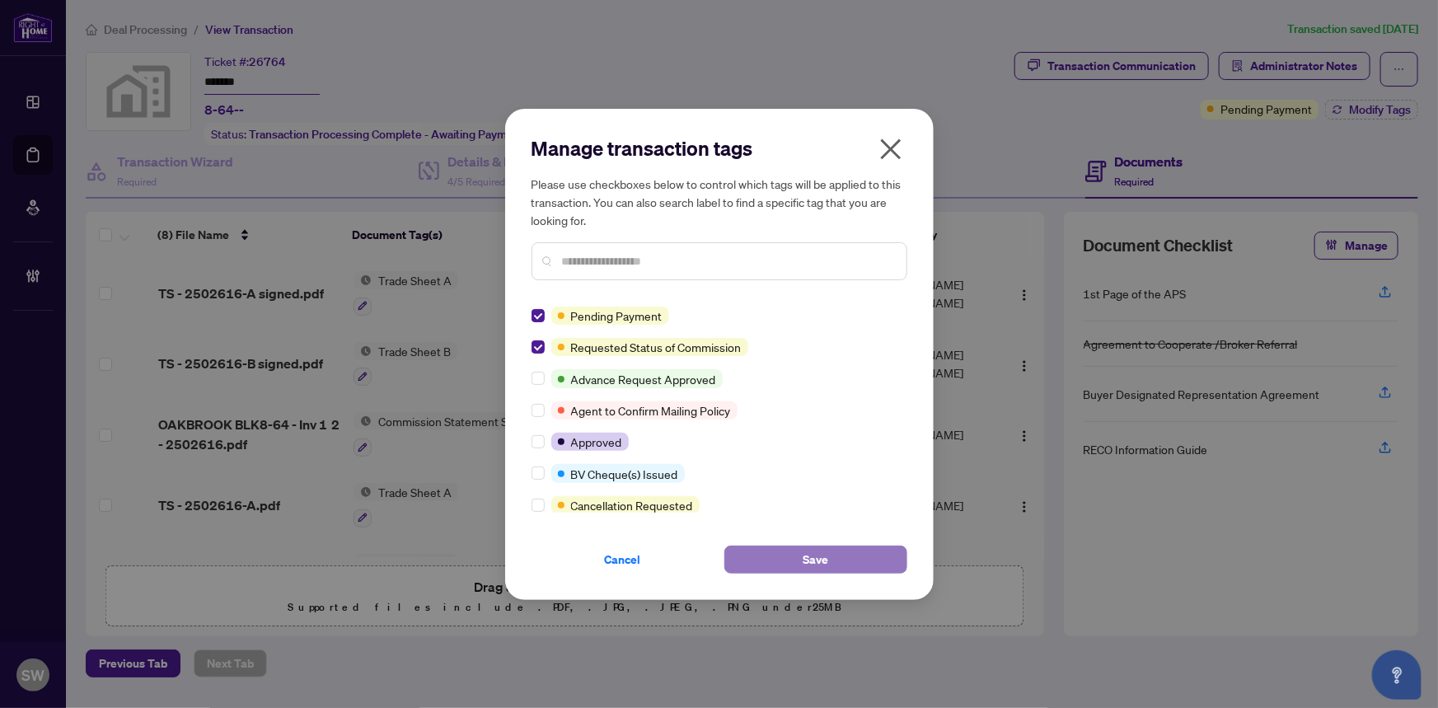
click at [850, 557] on button "Save" at bounding box center [815, 560] width 183 height 28
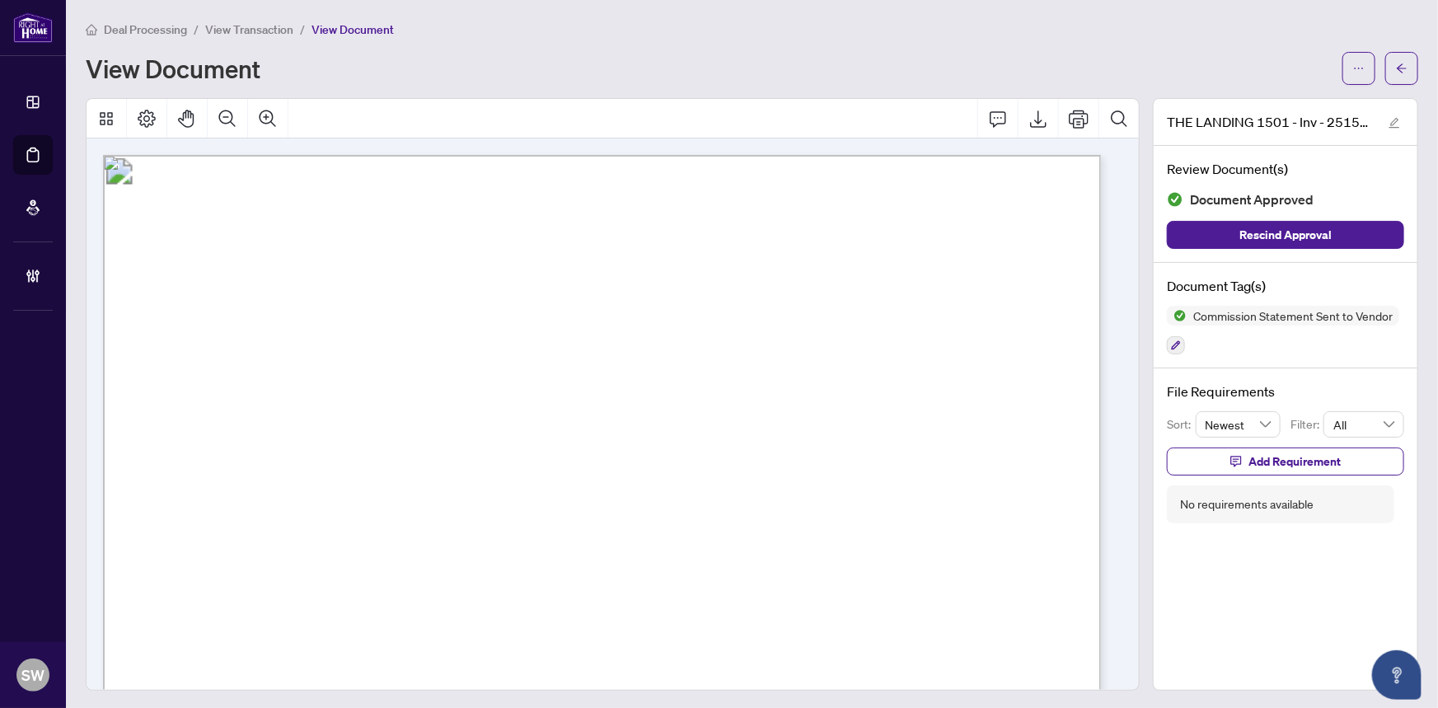
scroll to position [224, 0]
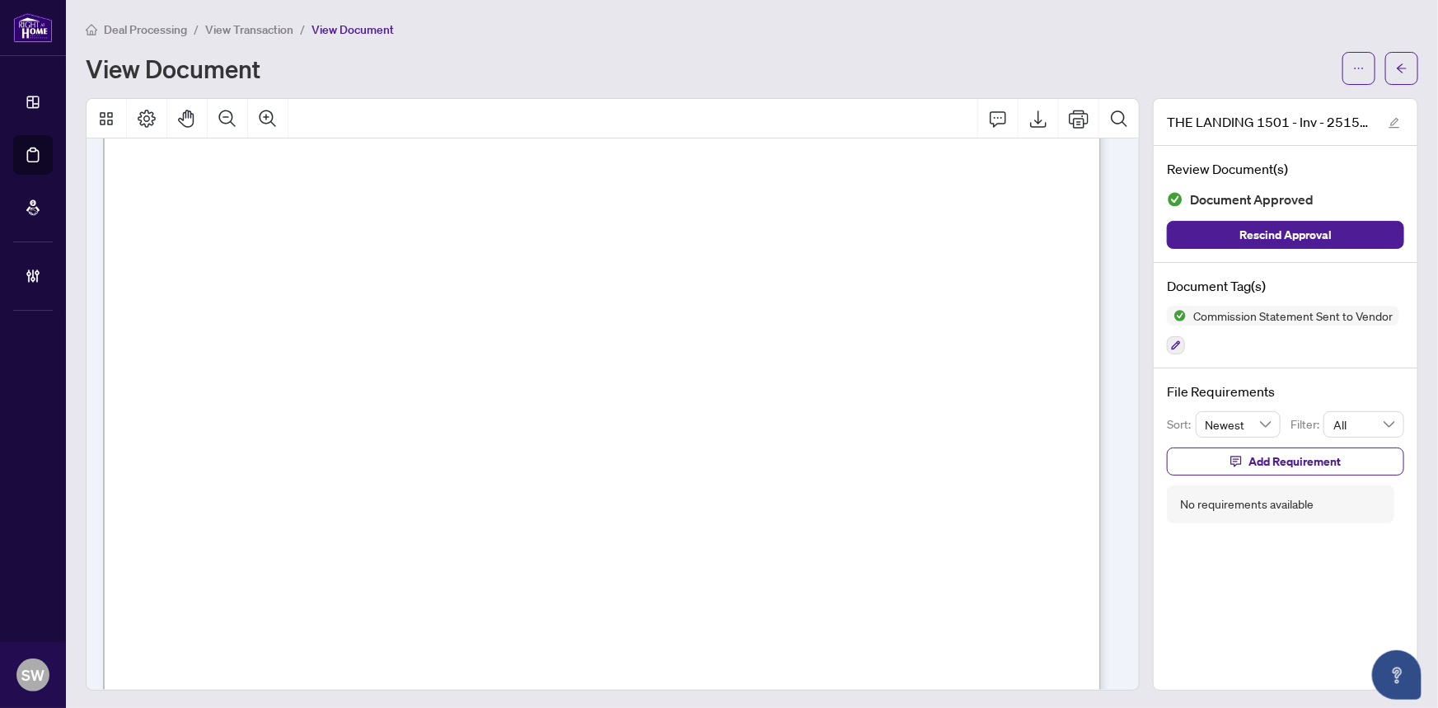
click at [150, 32] on span "Deal Processing" at bounding box center [145, 29] width 83 height 15
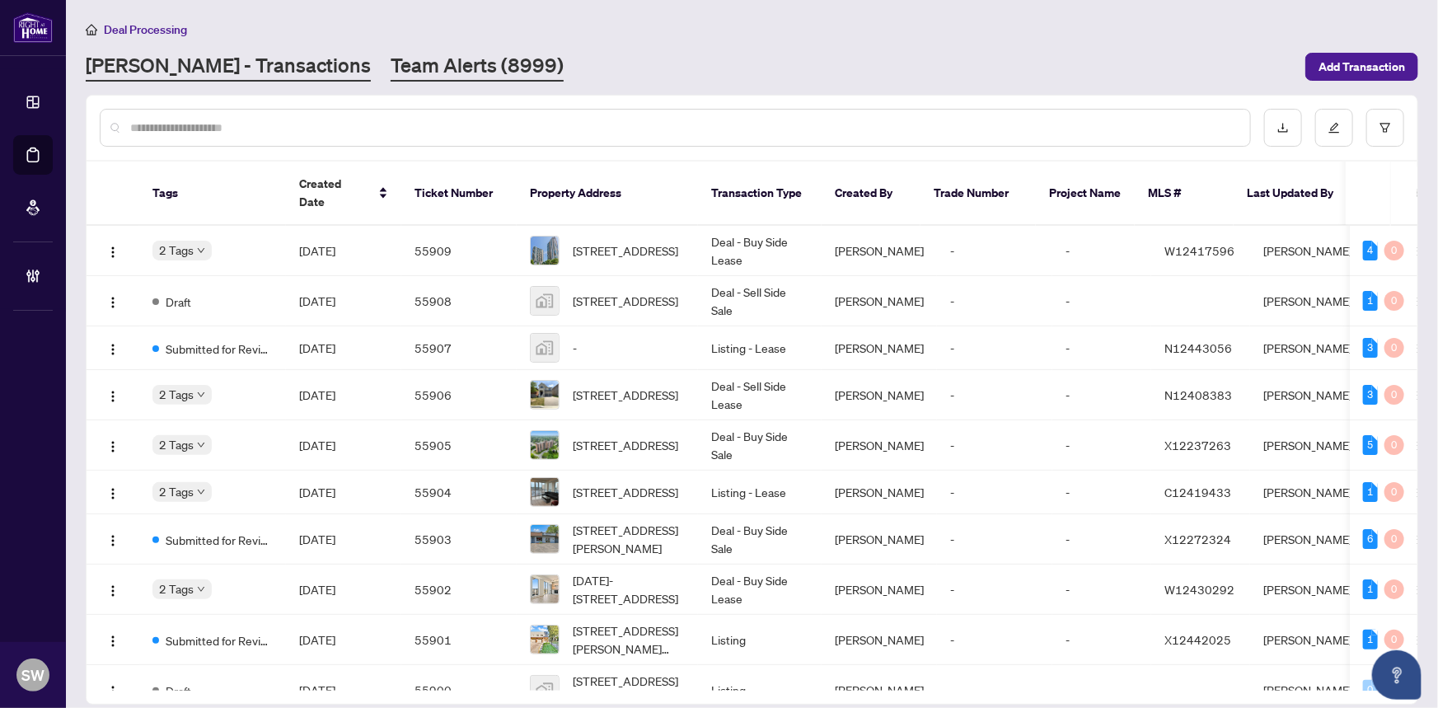
click at [391, 63] on link "Team Alerts (8999)" at bounding box center [477, 67] width 173 height 30
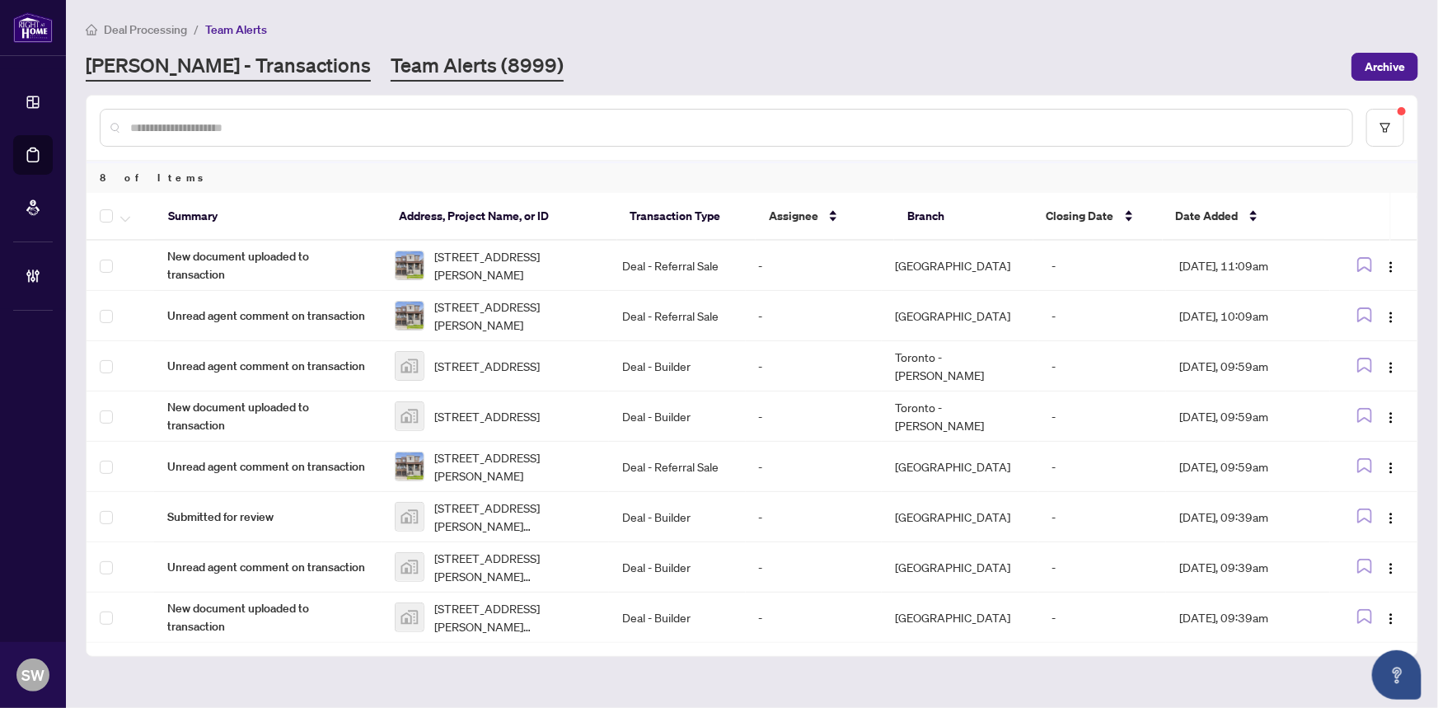
click at [194, 59] on link "RAHR - Transactions" at bounding box center [228, 67] width 285 height 30
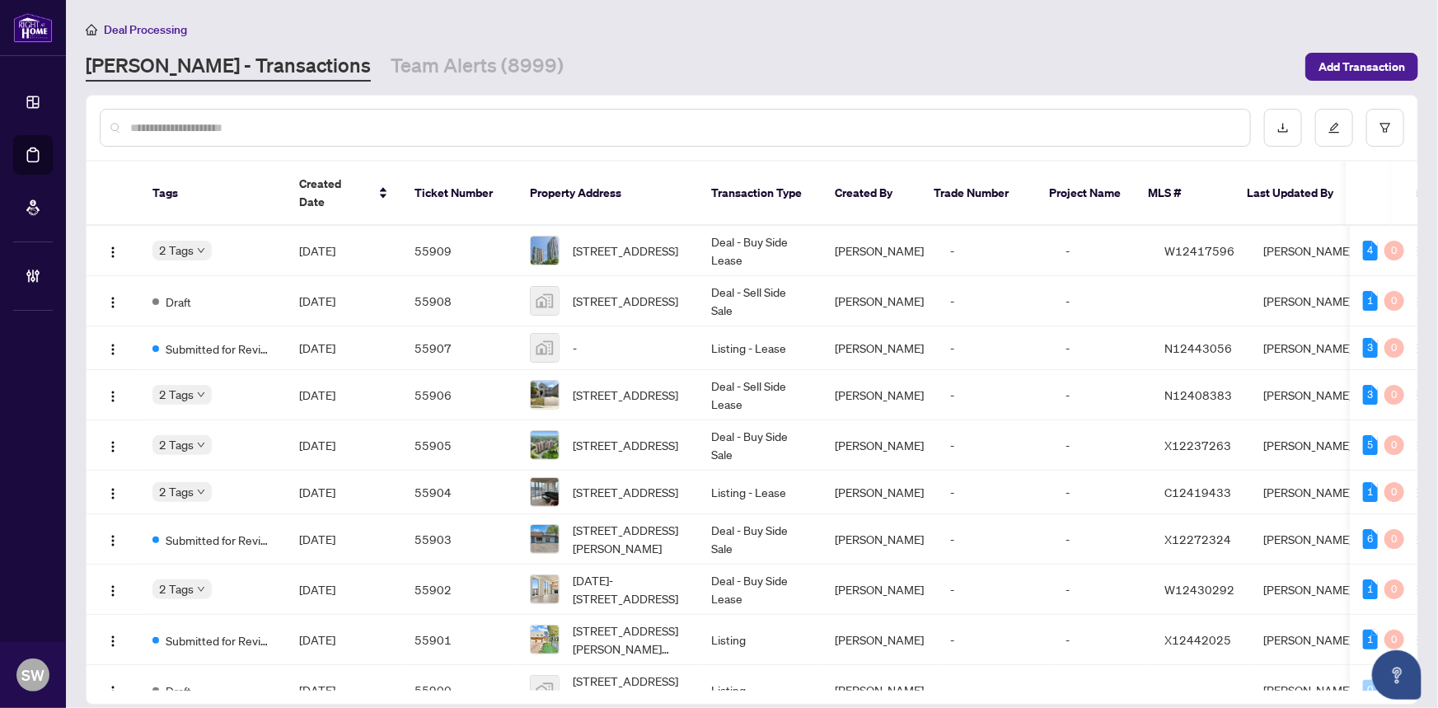
click at [175, 122] on input "text" at bounding box center [683, 128] width 1107 height 18
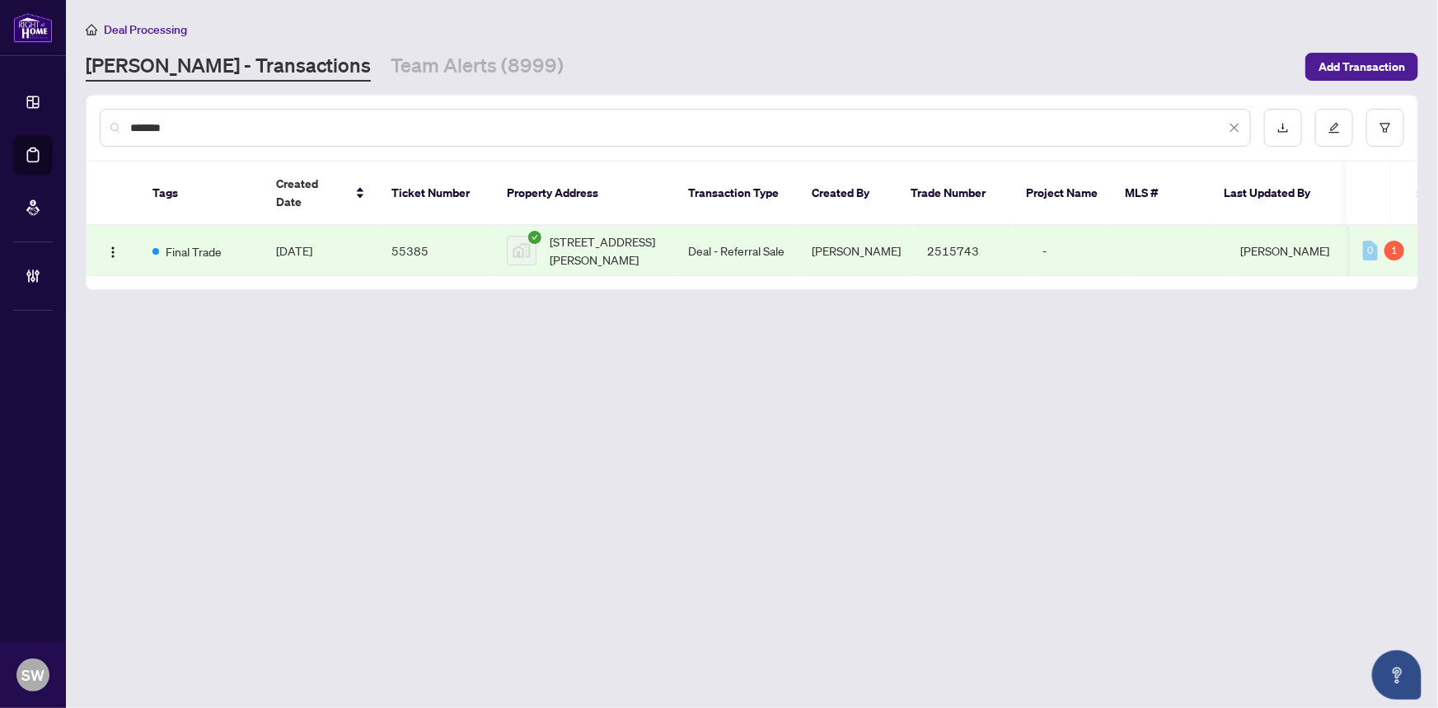
type input "*******"
click at [405, 226] on td "55385" at bounding box center [435, 251] width 115 height 50
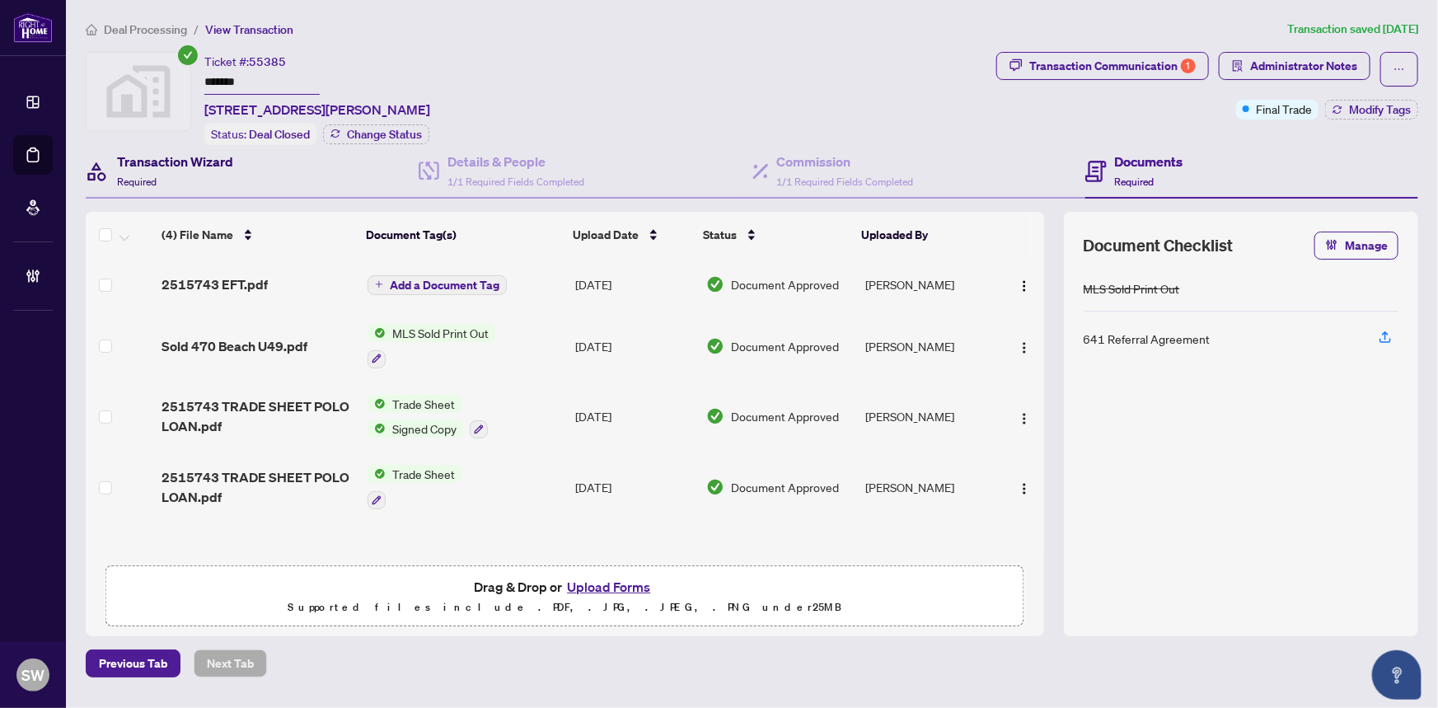
click at [187, 157] on h4 "Transaction Wizard" at bounding box center [175, 162] width 116 height 20
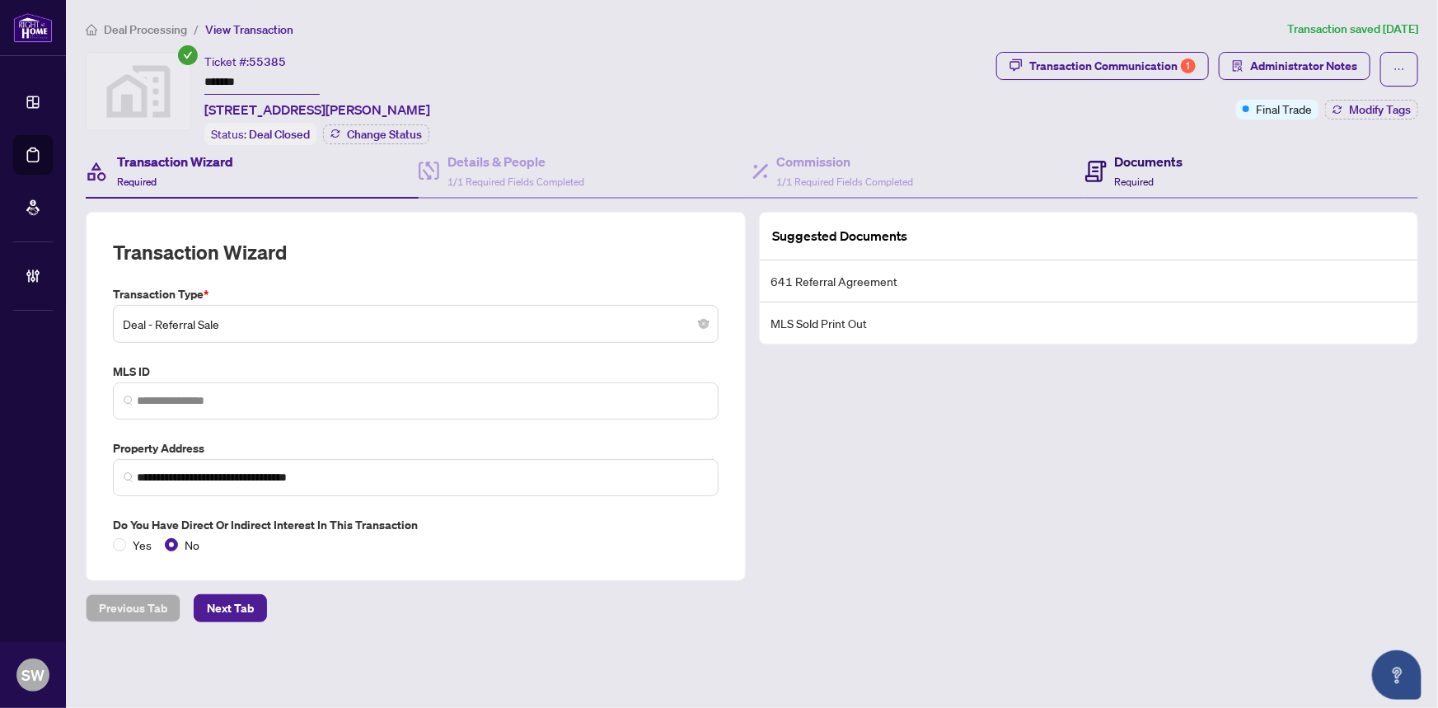
click at [1140, 164] on h4 "Documents" at bounding box center [1149, 162] width 68 height 20
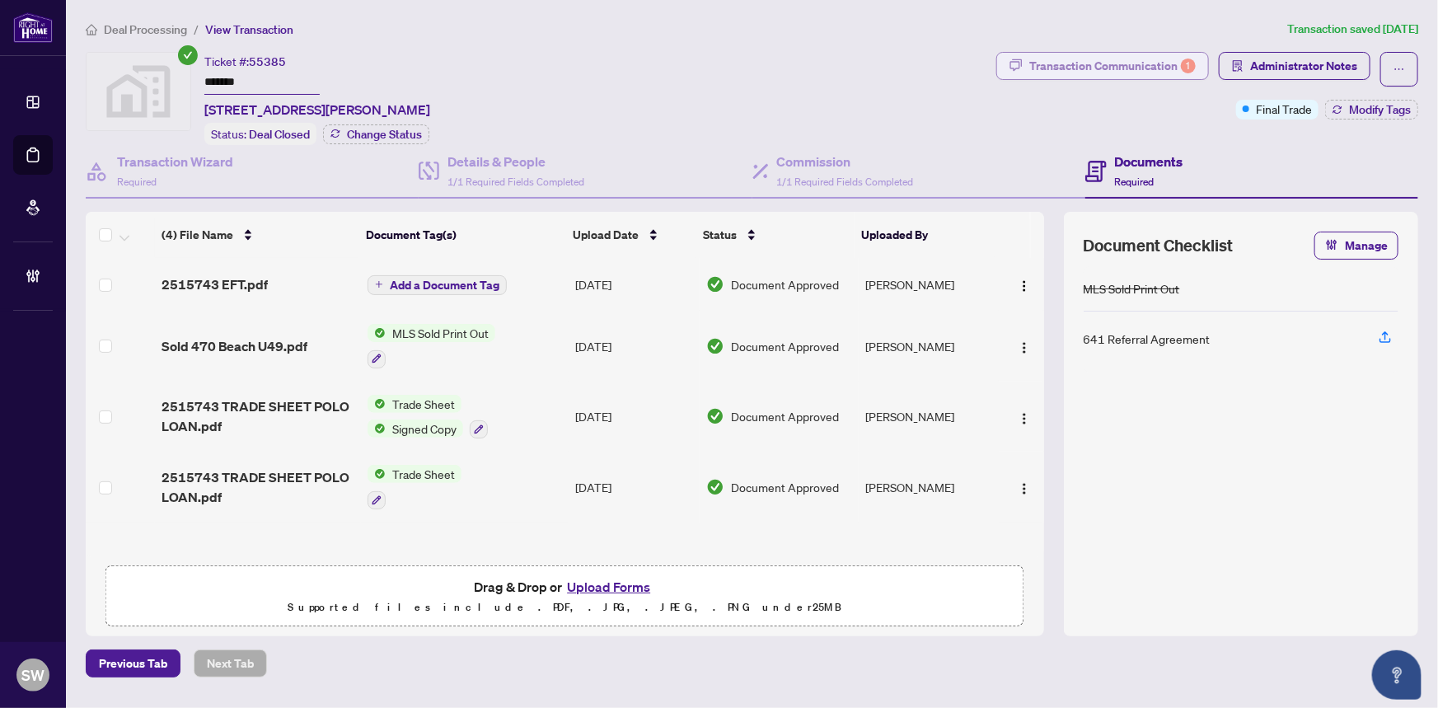
click at [1159, 62] on div "Transaction Communication 1" at bounding box center [1112, 66] width 166 height 26
type textarea "**********"
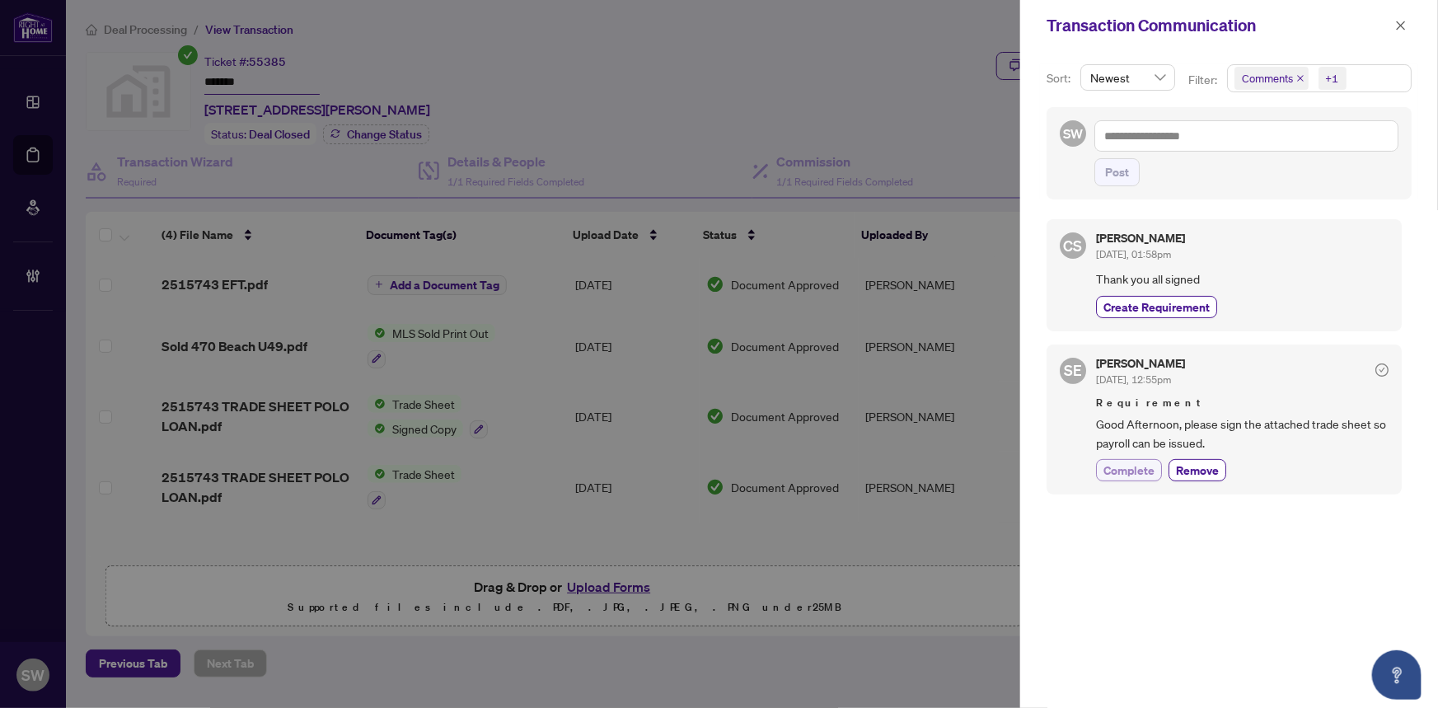
click at [1144, 467] on span "Complete" at bounding box center [1128, 469] width 51 height 17
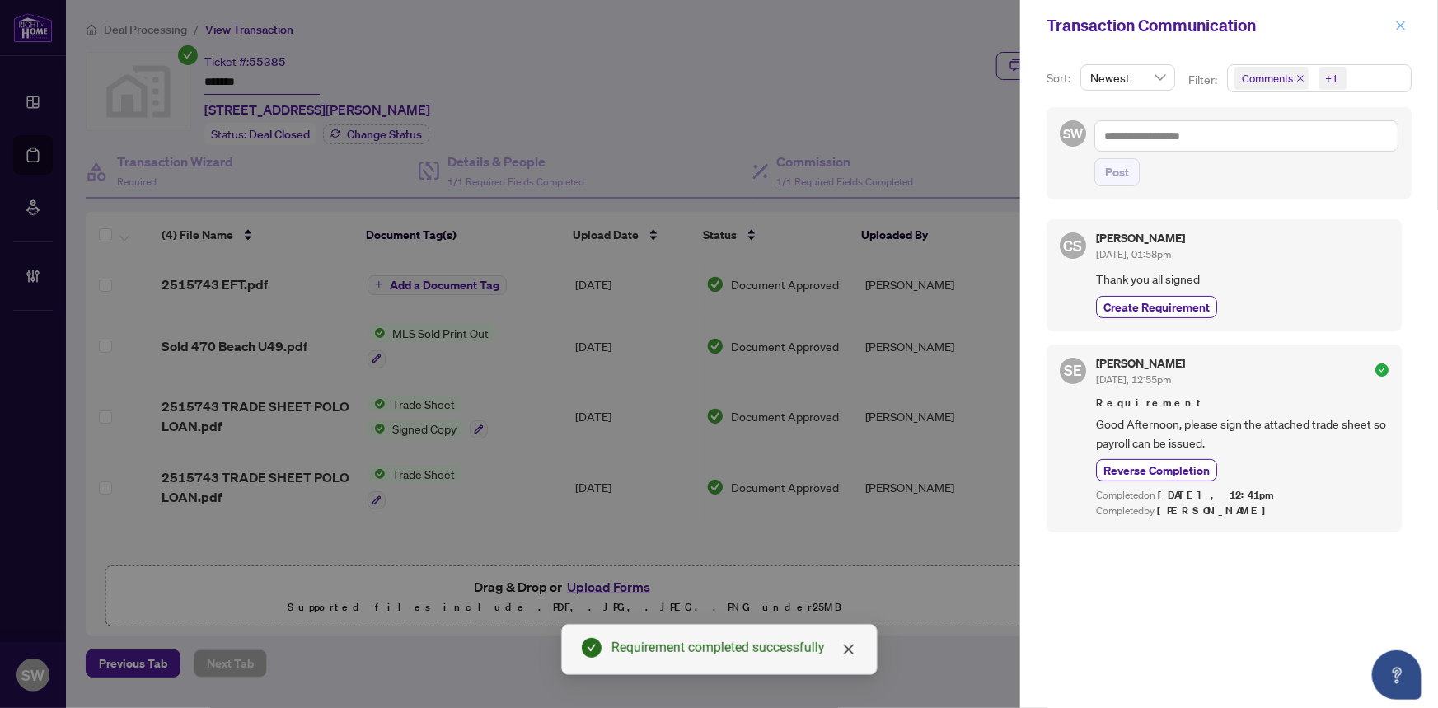
click at [1401, 31] on span "button" at bounding box center [1401, 25] width 12 height 26
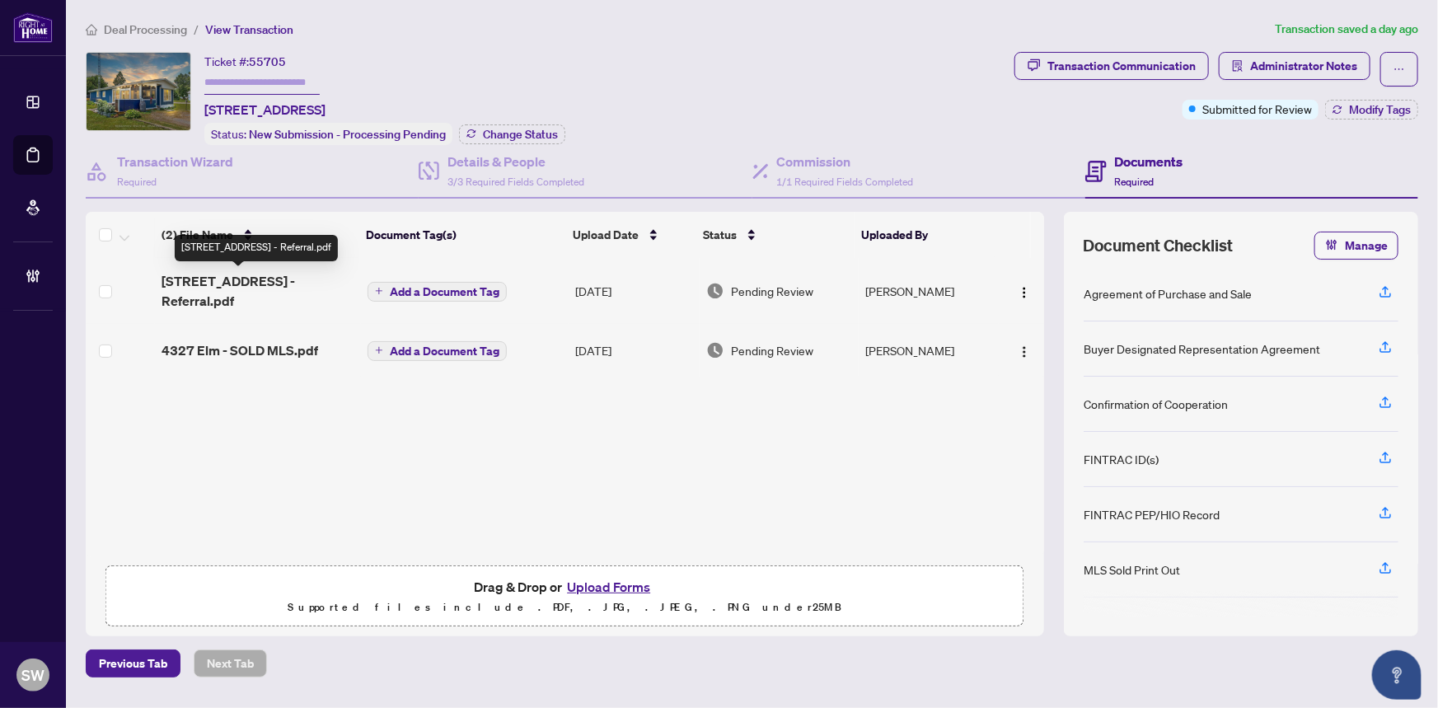
click at [268, 280] on div "(2) File Name Document Tag(s) Upload Date Status Uploaded By (2) File Name Docu…" at bounding box center [565, 384] width 958 height 345
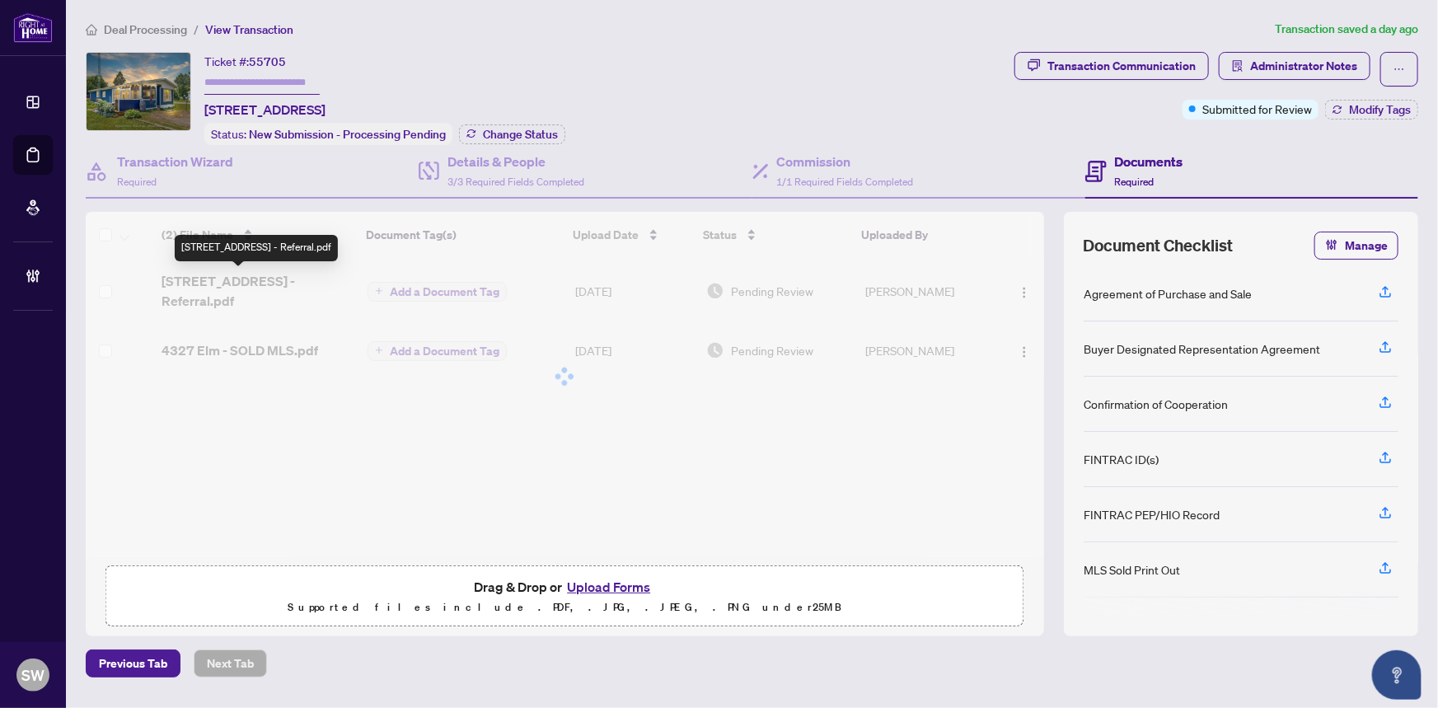
click at [190, 284] on div "(2) File Name Document Tag(s) Upload Date Status Uploaded By (2) File Name Docu…" at bounding box center [565, 384] width 958 height 345
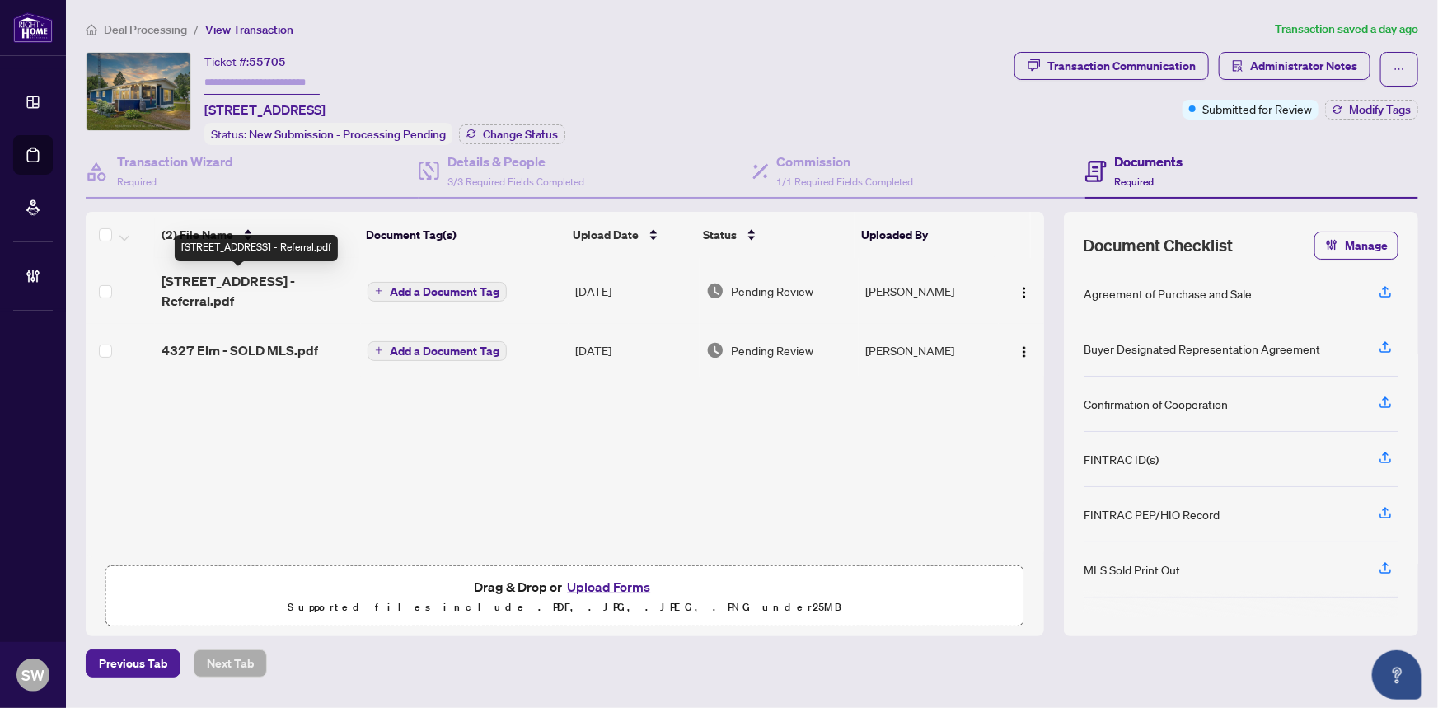
click at [222, 278] on span "[STREET_ADDRESS] - Referral.pdf" at bounding box center [258, 291] width 193 height 40
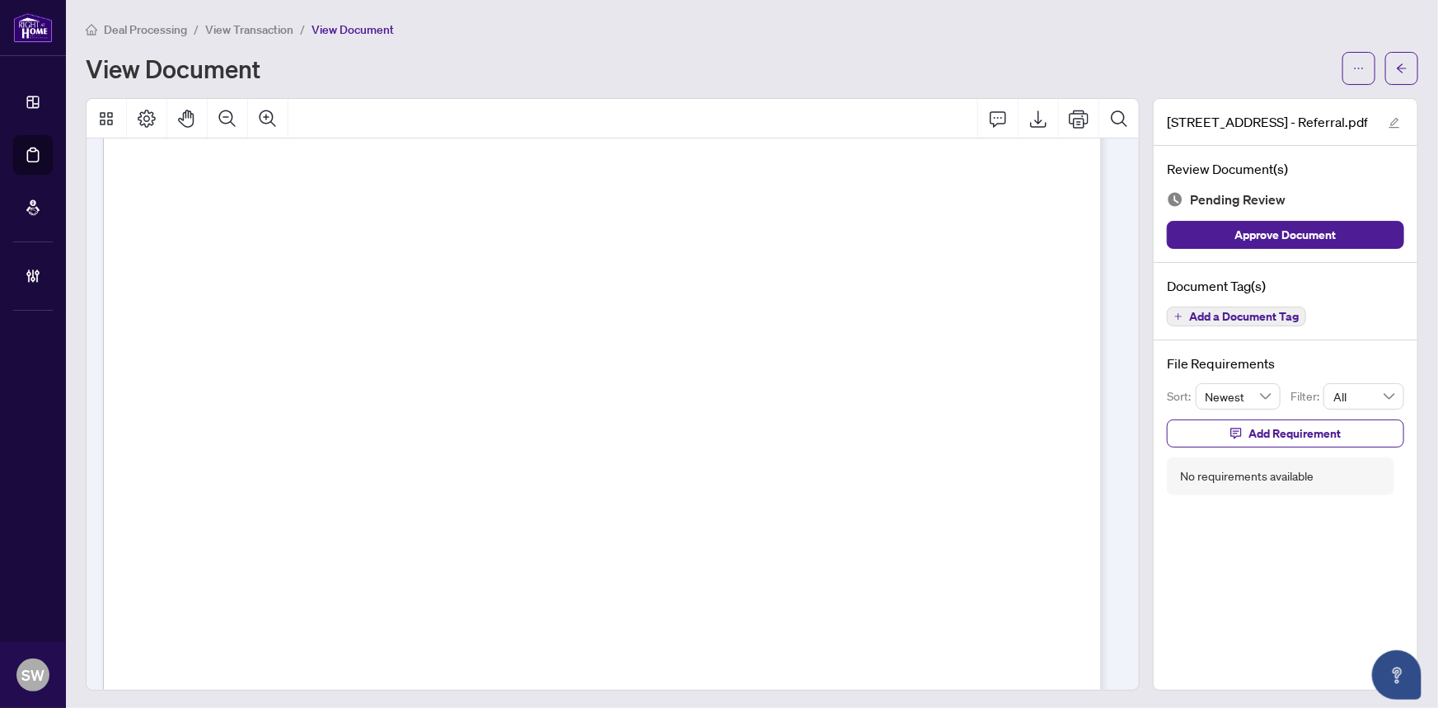
scroll to position [123, 0]
click at [1257, 311] on span "Add a Document Tag" at bounding box center [1244, 317] width 110 height 12
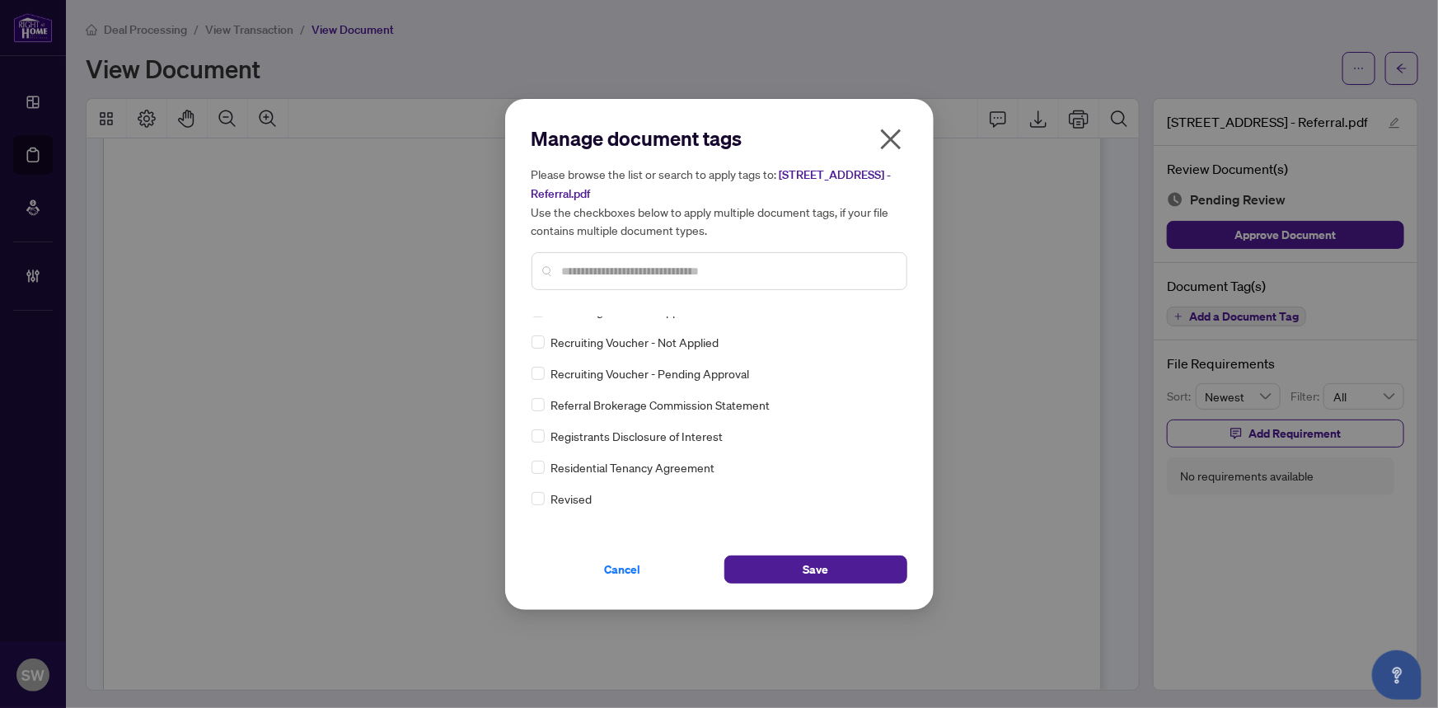
scroll to position [0, 0]
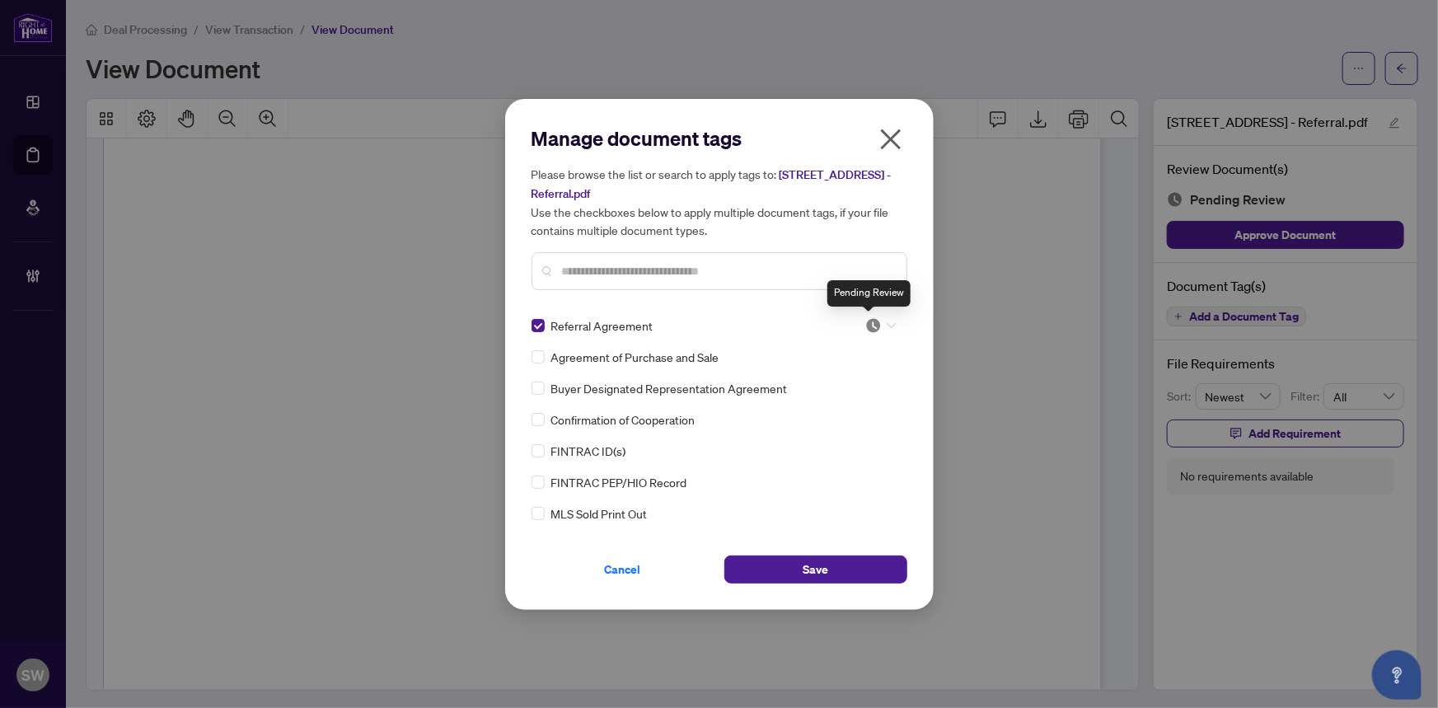
click at [873, 319] on img at bounding box center [873, 325] width 16 height 16
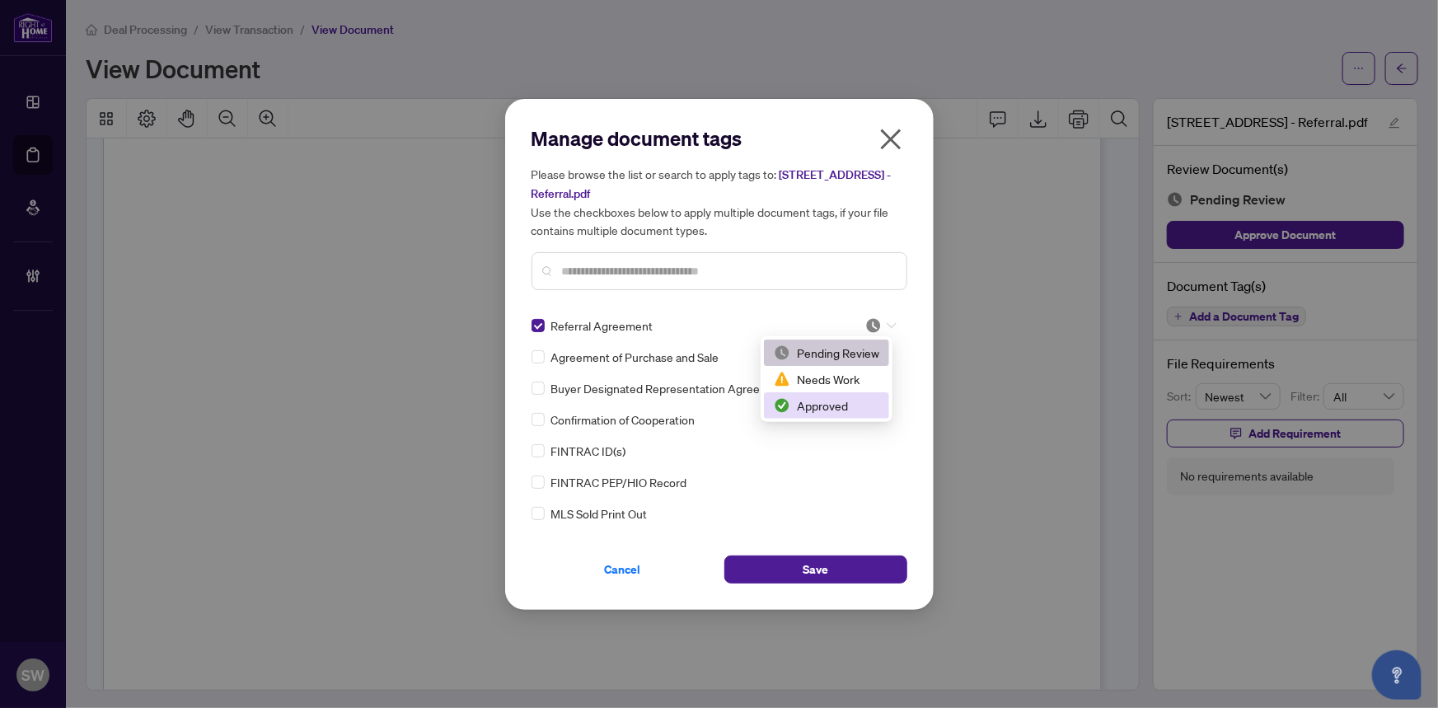
click at [840, 398] on div "Approved" at bounding box center [826, 405] width 105 height 18
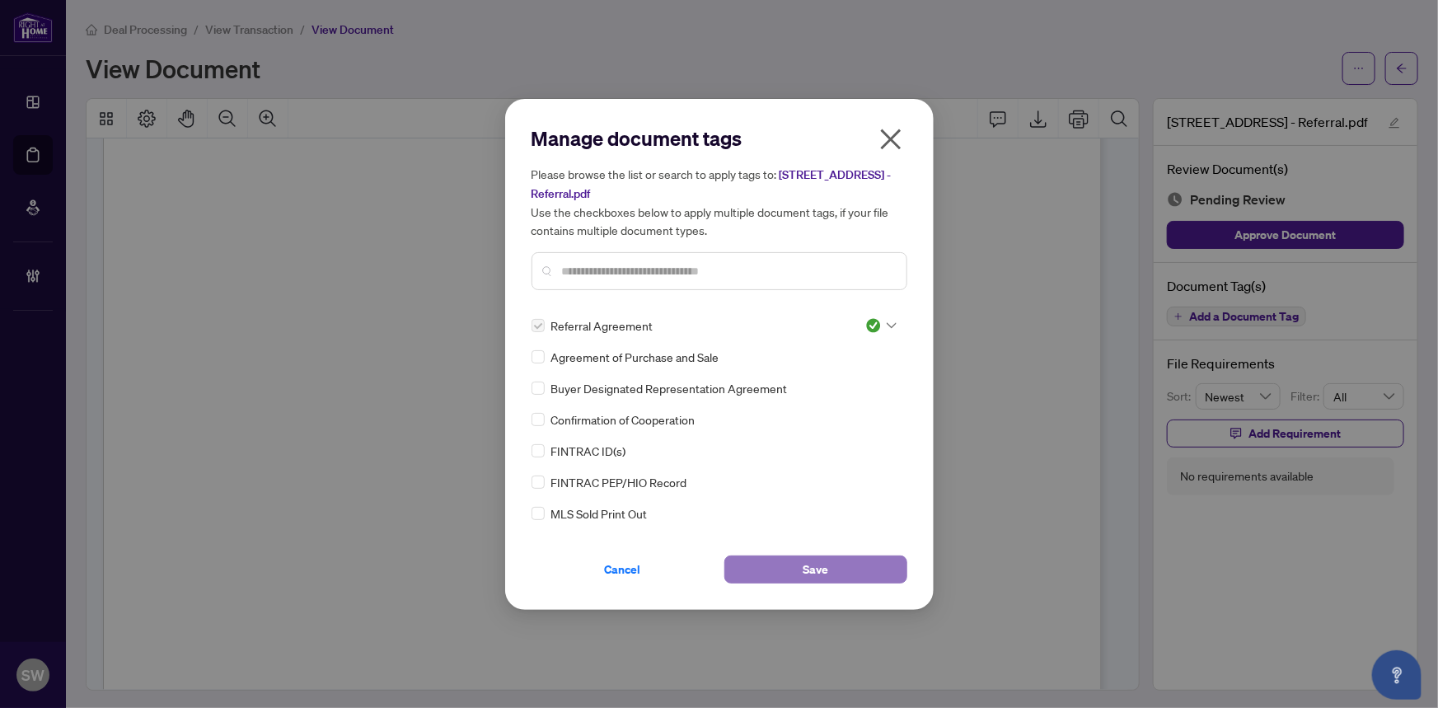
click at [795, 569] on button "Save" at bounding box center [815, 569] width 183 height 28
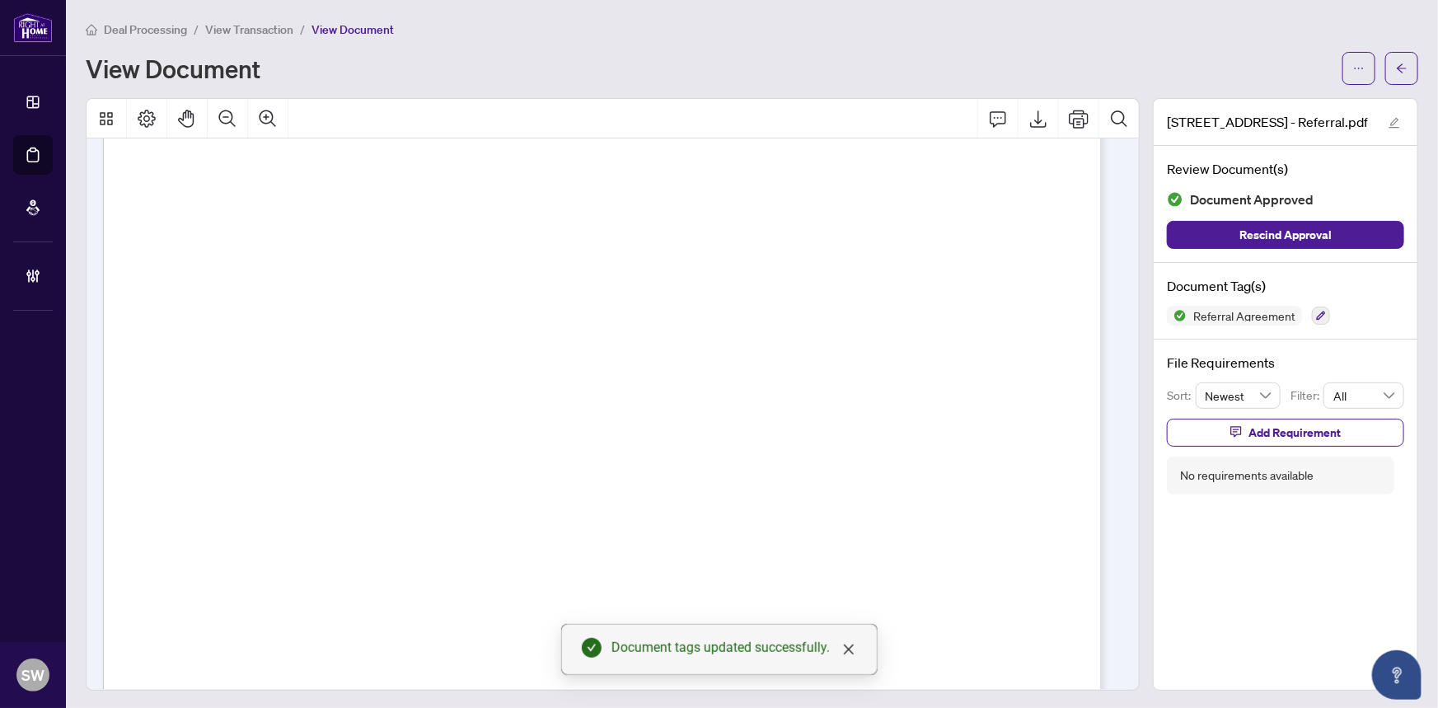
click at [680, 107] on div at bounding box center [613, 119] width 1052 height 40
click at [997, 59] on div "View Document" at bounding box center [709, 68] width 1247 height 26
click at [954, 28] on div "Deal Processing / View Transaction / View Document" at bounding box center [752, 29] width 1332 height 19
click at [1402, 66] on button "button" at bounding box center [1401, 68] width 33 height 33
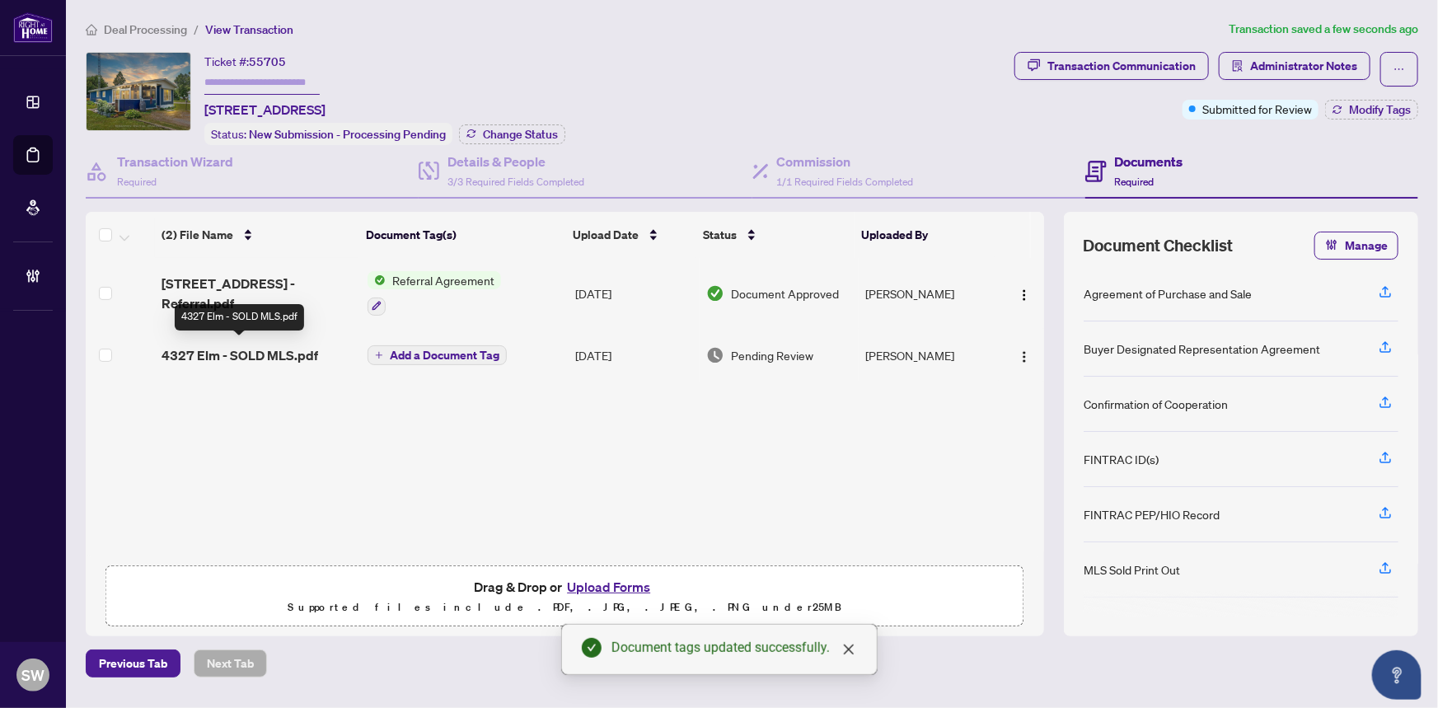
click at [273, 346] on span "4327 Elm - SOLD MLS.pdf" at bounding box center [240, 355] width 157 height 20
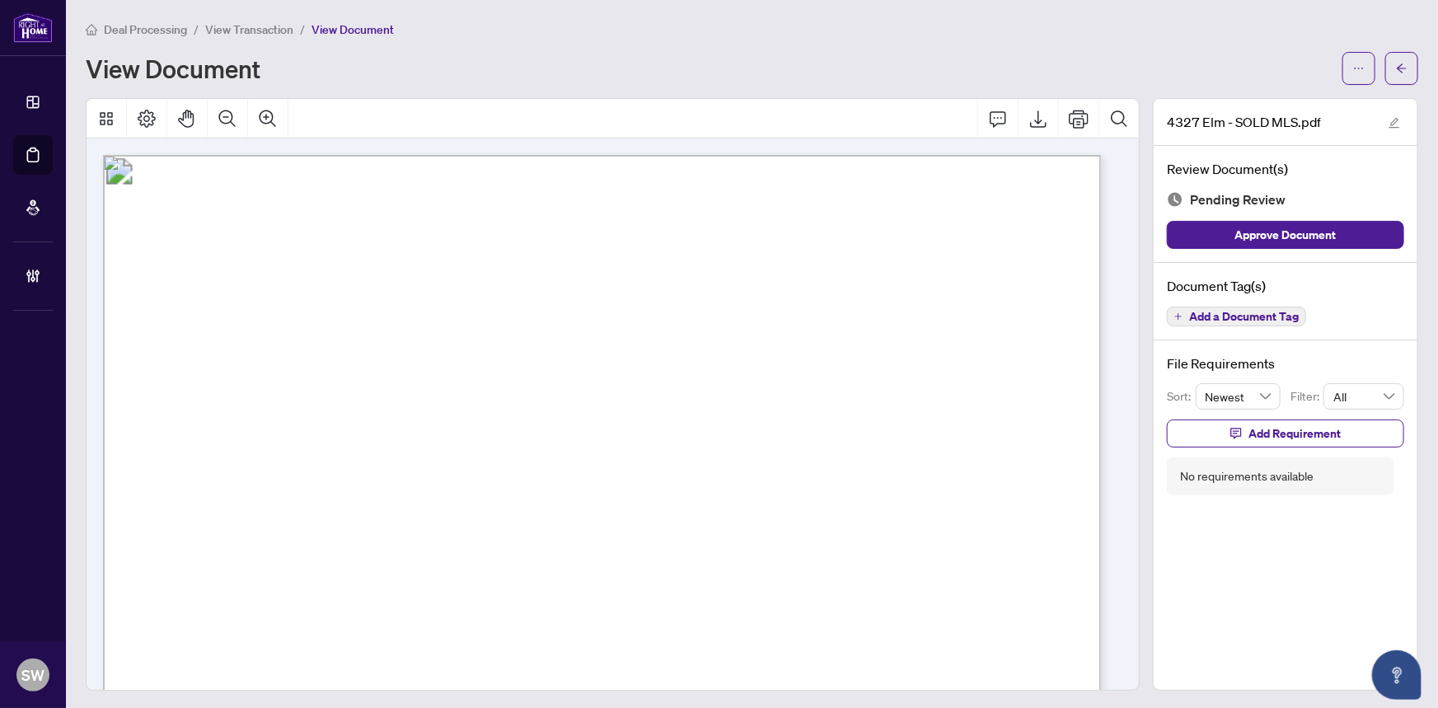
drag, startPoint x: 456, startPoint y: 264, endPoint x: 480, endPoint y: 263, distance: 24.7
click at [397, 263] on span "��������������������������������" at bounding box center [228, 237] width 338 height 228
drag, startPoint x: 491, startPoint y: 265, endPoint x: 536, endPoint y: 265, distance: 45.3
click at [397, 265] on span "��������������������������������" at bounding box center [228, 237] width 338 height 228
drag, startPoint x: 536, startPoint y: 265, endPoint x: 489, endPoint y: 264, distance: 46.2
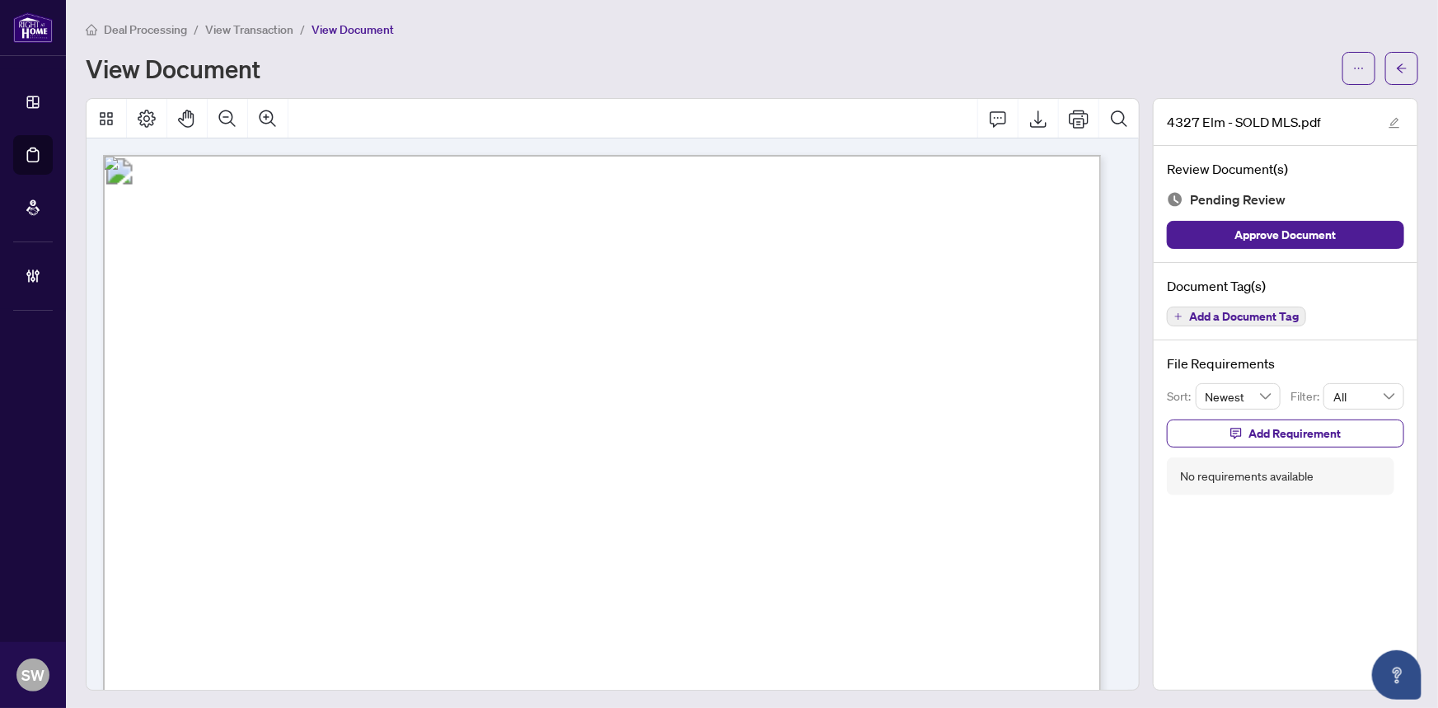
click at [397, 264] on span "��������������������������������" at bounding box center [228, 237] width 338 height 228
click at [1235, 313] on span "Add a Document Tag" at bounding box center [1244, 317] width 110 height 12
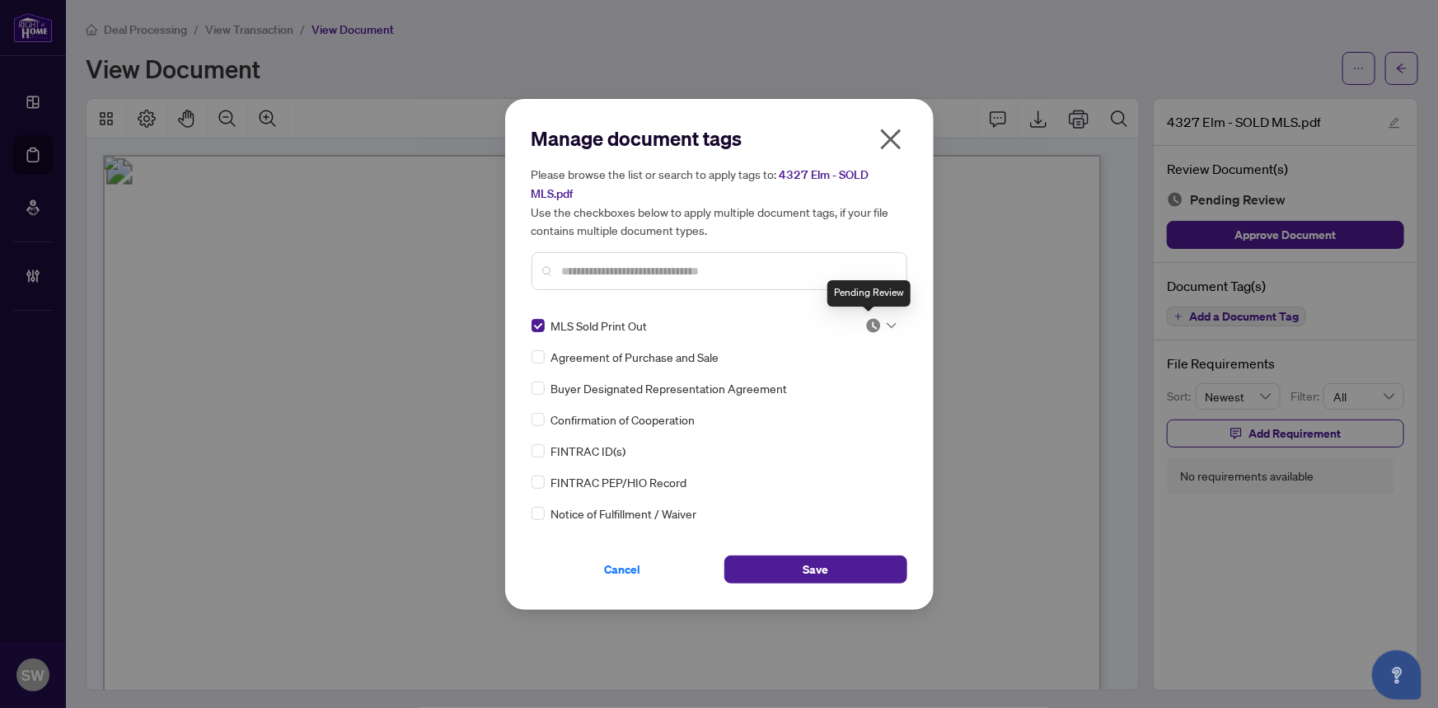
click at [865, 325] on img at bounding box center [873, 325] width 16 height 16
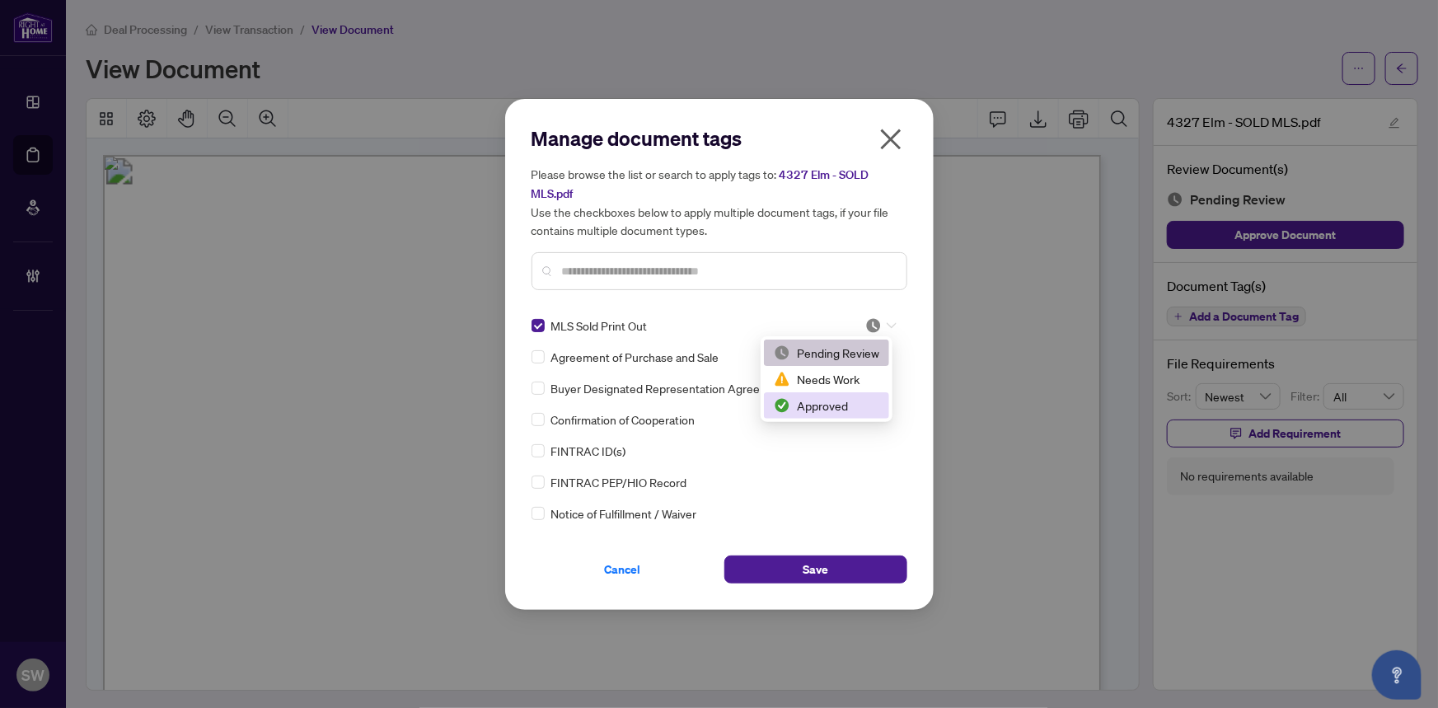
click at [829, 398] on div "Approved" at bounding box center [826, 405] width 105 height 18
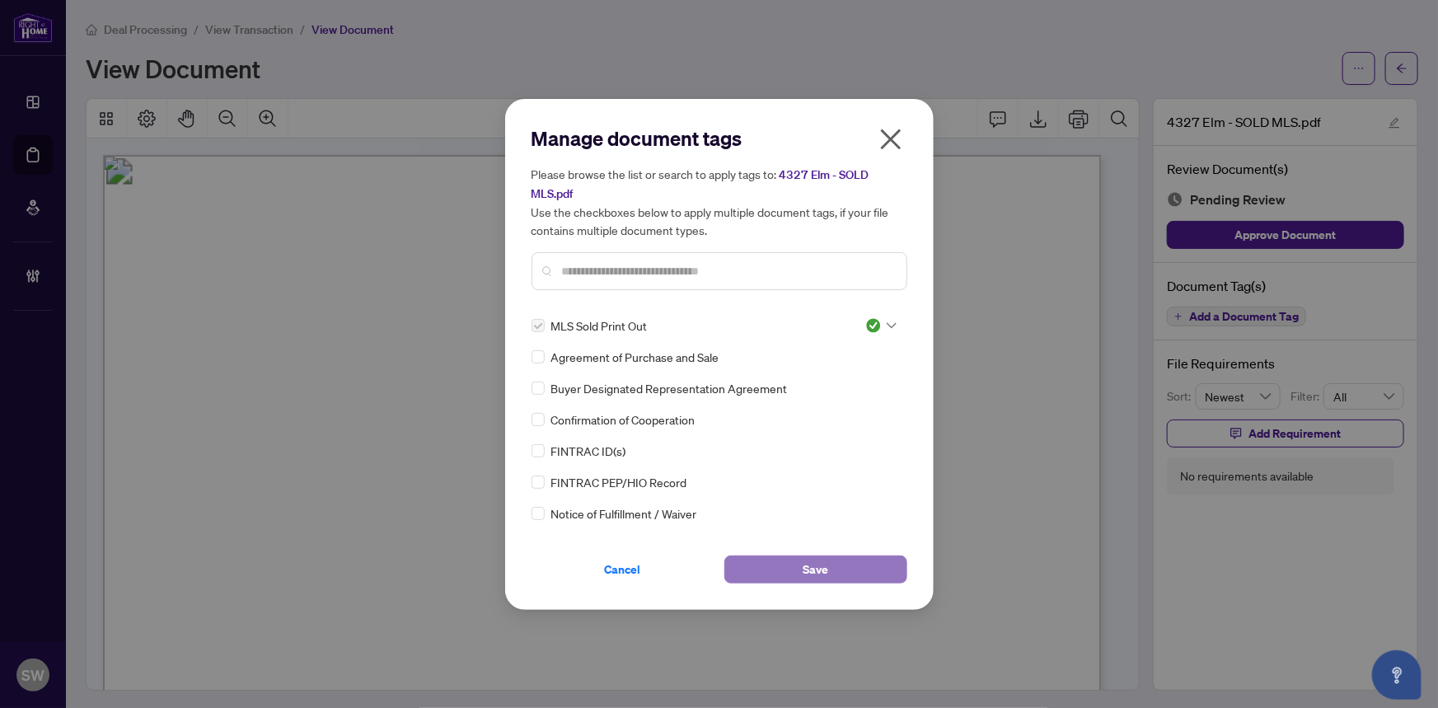
click at [814, 569] on span "Save" at bounding box center [816, 569] width 26 height 26
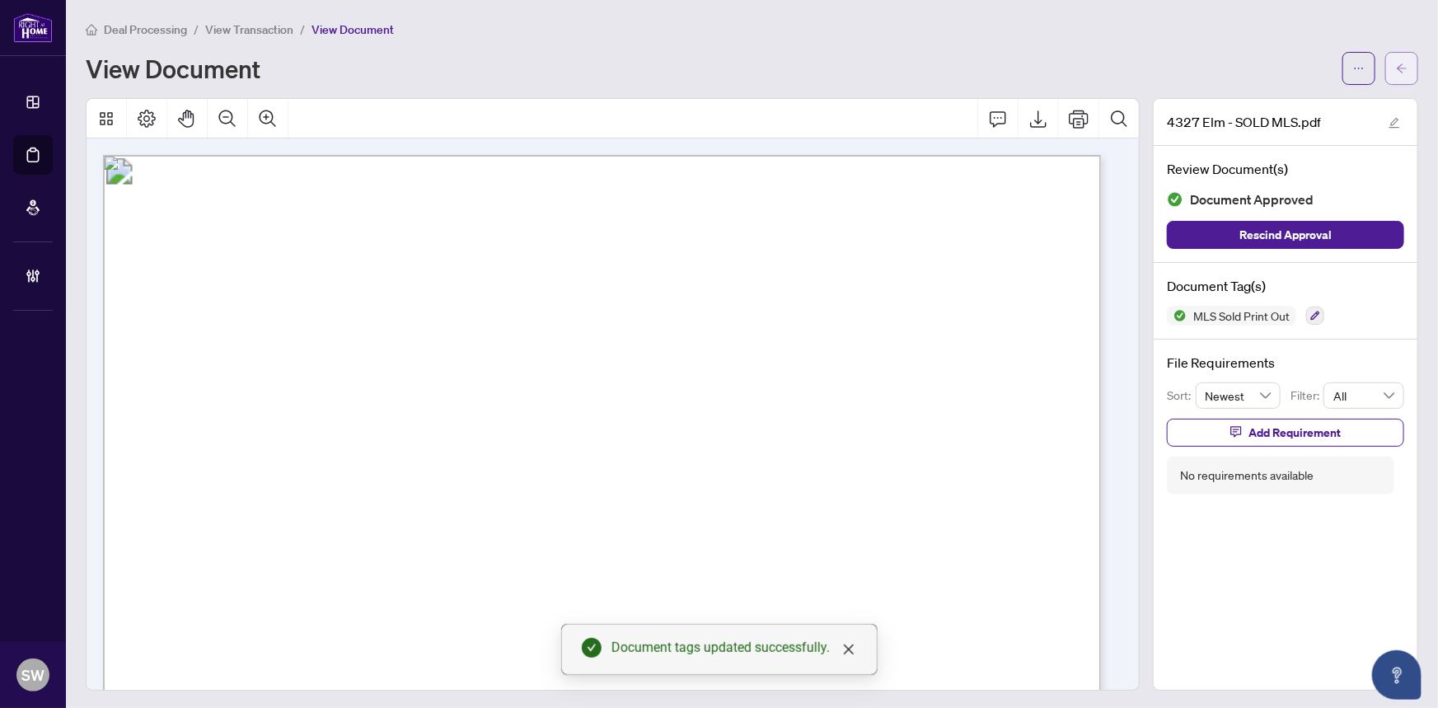
click at [1398, 75] on button "button" at bounding box center [1401, 68] width 33 height 33
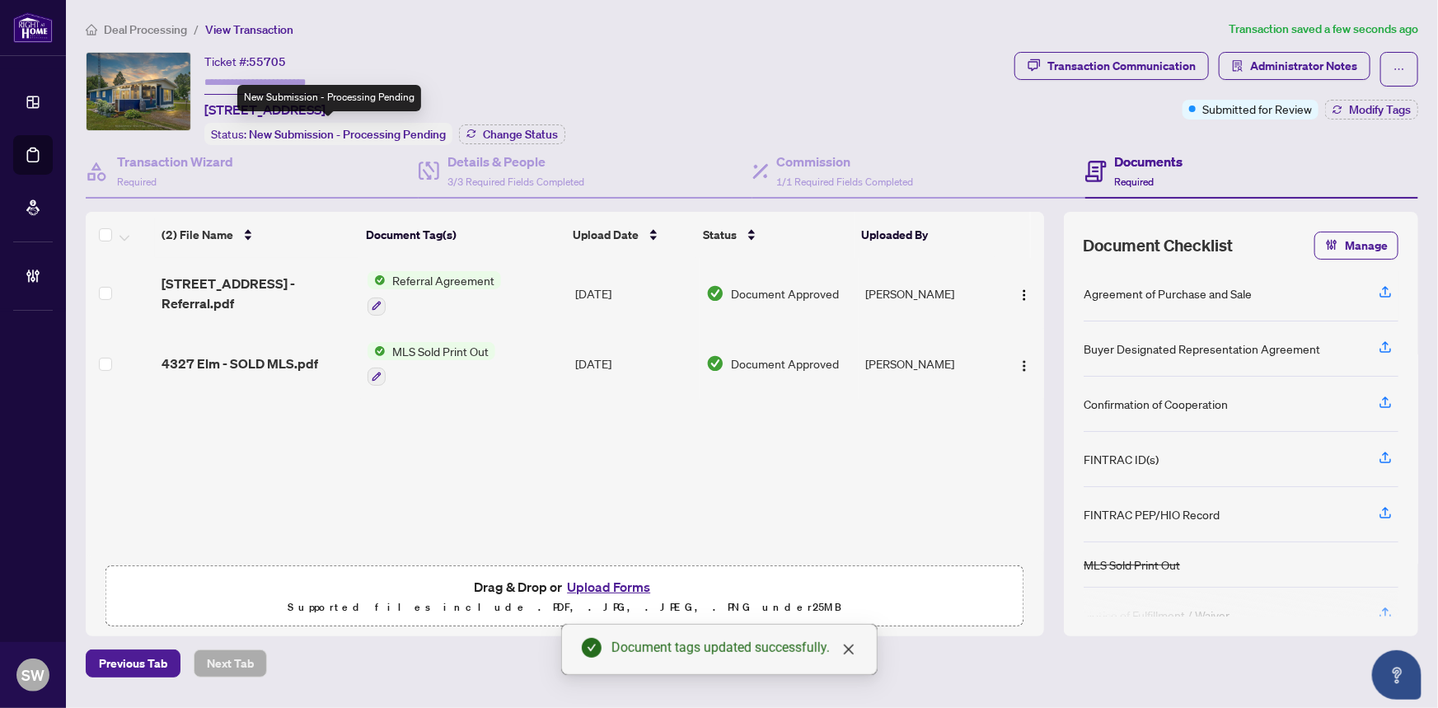
click at [297, 109] on div "New Submission - Processing Pending" at bounding box center [329, 98] width 184 height 26
click at [325, 86] on div "Ticket #: 55705 [STREET_ADDRESS]" at bounding box center [264, 86] width 121 height 68
click at [324, 108] on span "[STREET_ADDRESS]" at bounding box center [264, 110] width 121 height 20
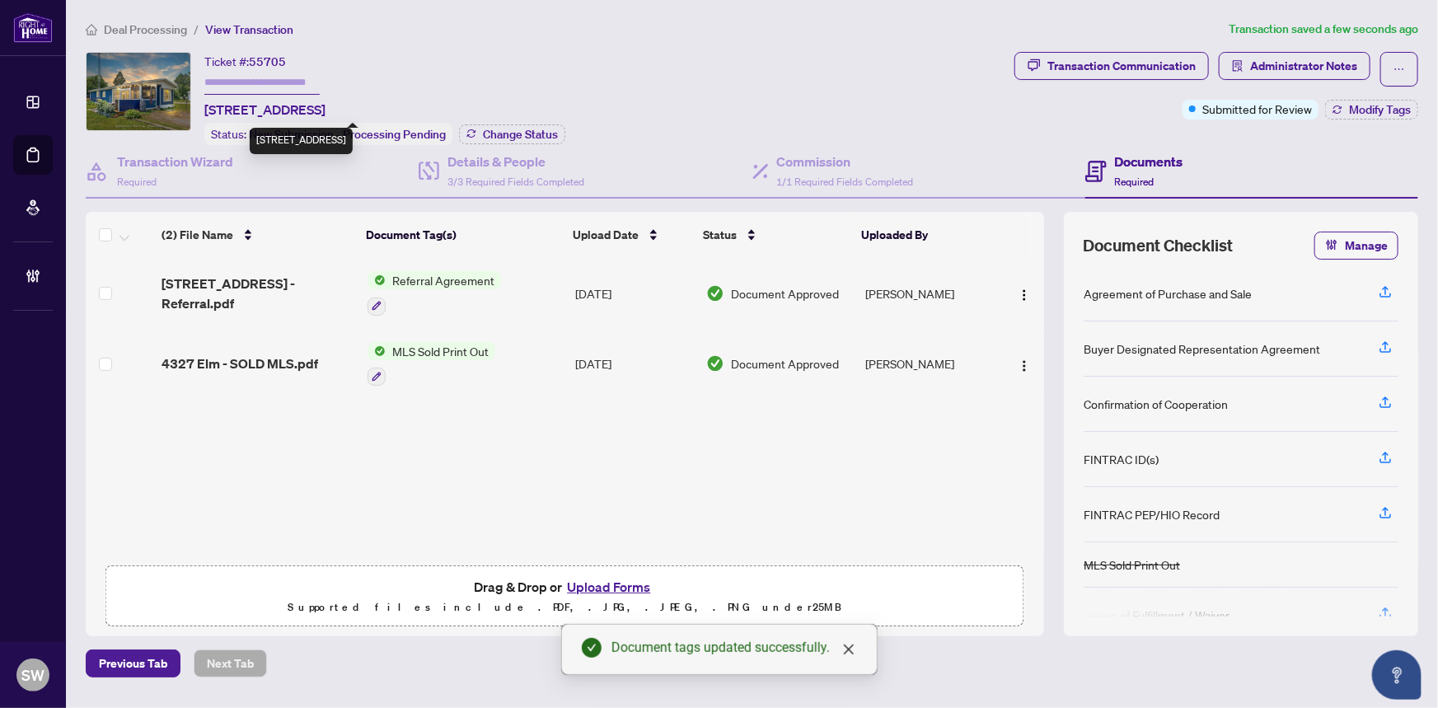
copy span "Frontenac"
click at [325, 107] on span "[STREET_ADDRESS]" at bounding box center [264, 110] width 121 height 20
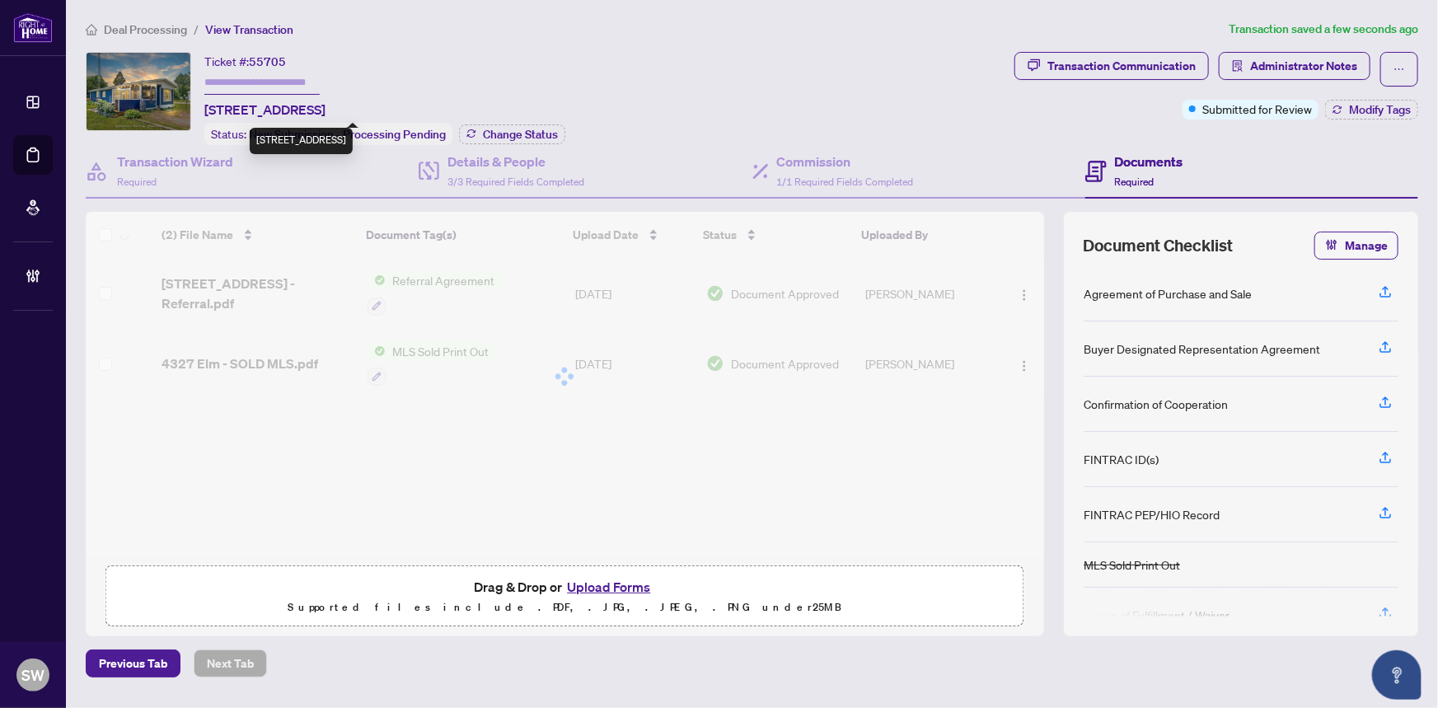
click at [325, 107] on span "[STREET_ADDRESS]" at bounding box center [264, 110] width 121 height 20
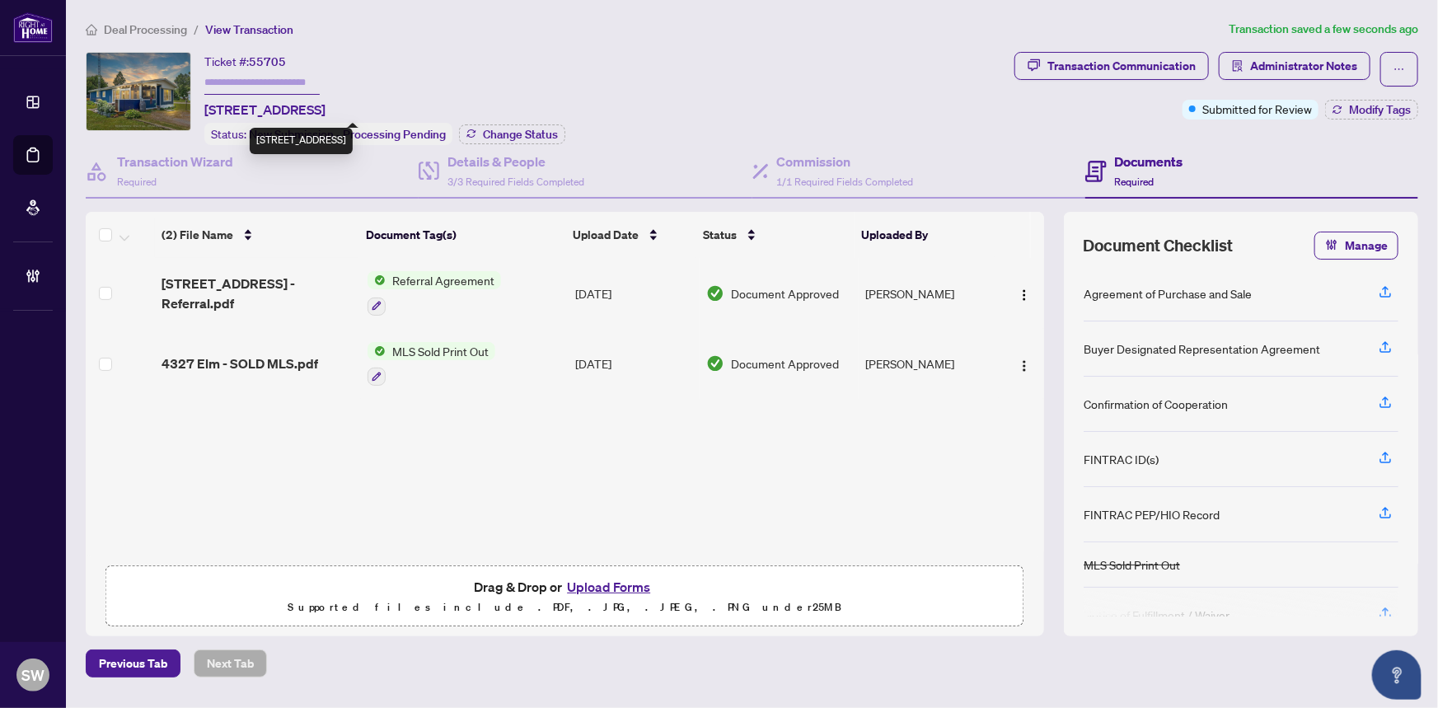
click at [325, 115] on span "[STREET_ADDRESS]" at bounding box center [264, 110] width 121 height 20
copy span "K0K"
click at [325, 107] on span "[STREET_ADDRESS]" at bounding box center [264, 110] width 121 height 20
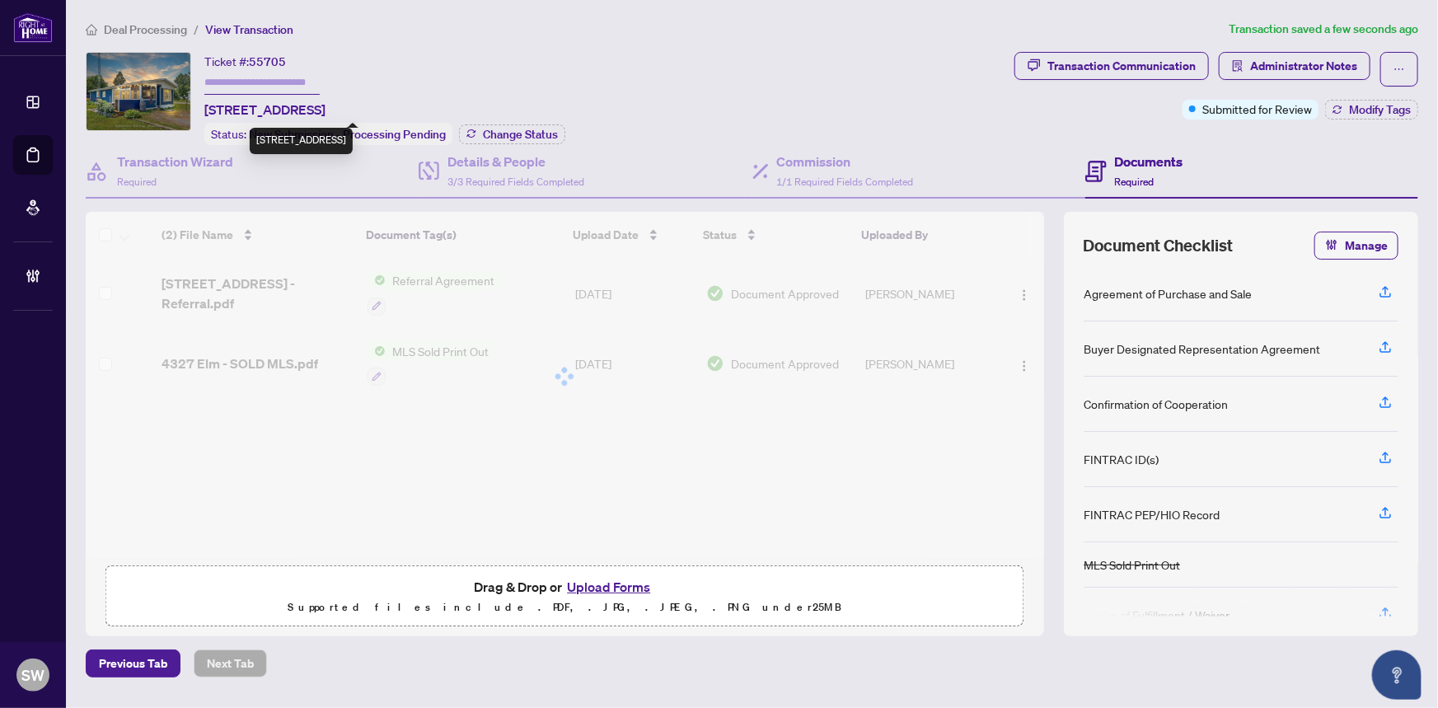
click at [325, 107] on span "[STREET_ADDRESS]" at bounding box center [264, 110] width 121 height 20
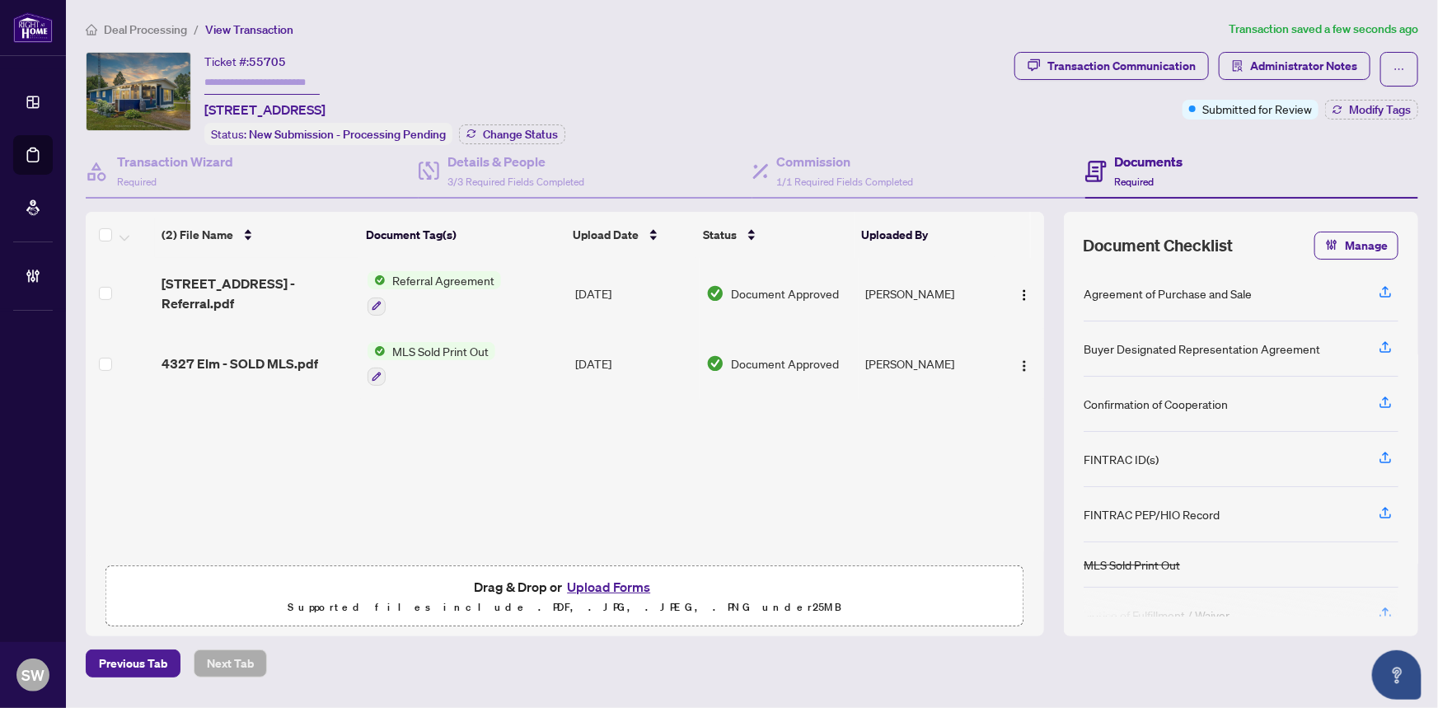
copy span "2W0"
click at [495, 166] on h4 "Details & People" at bounding box center [515, 162] width 137 height 20
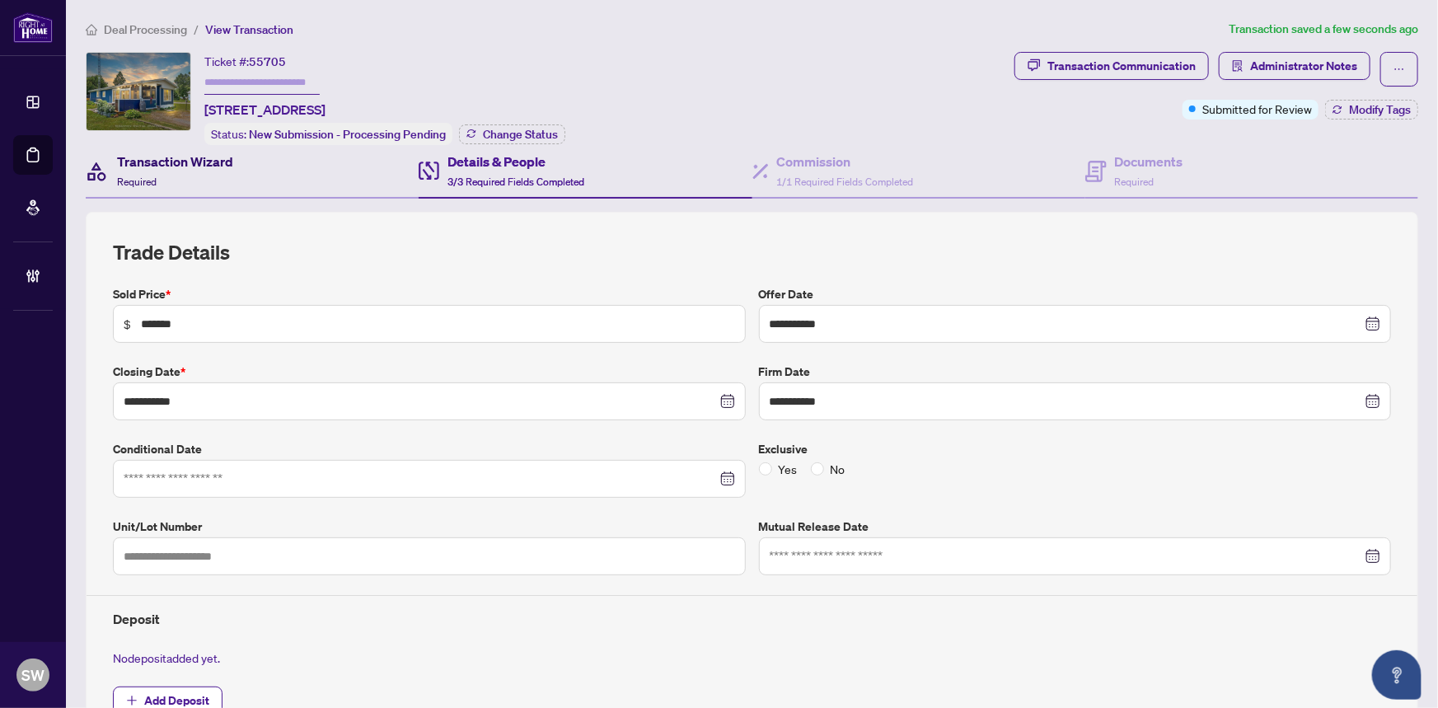
click at [167, 166] on h4 "Transaction Wizard" at bounding box center [175, 162] width 116 height 20
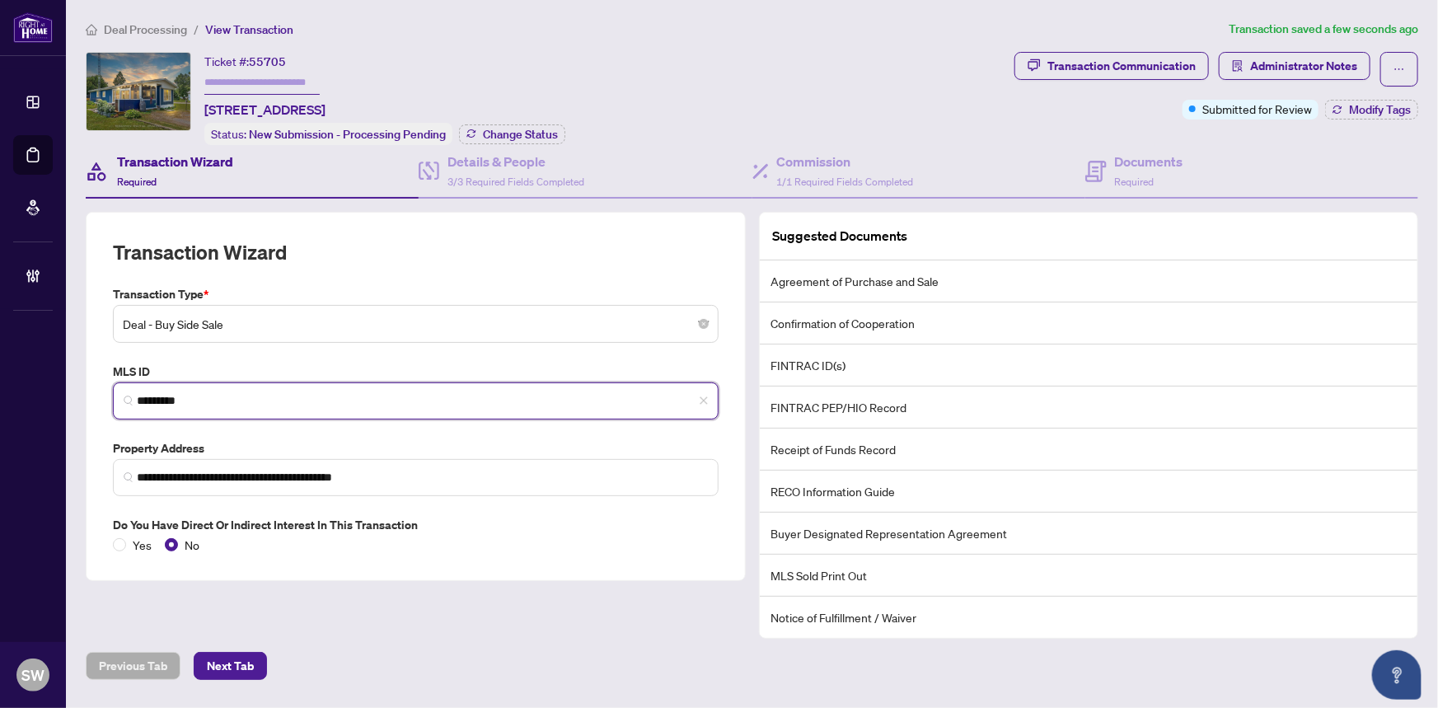
click at [176, 392] on input "*********" at bounding box center [422, 400] width 571 height 17
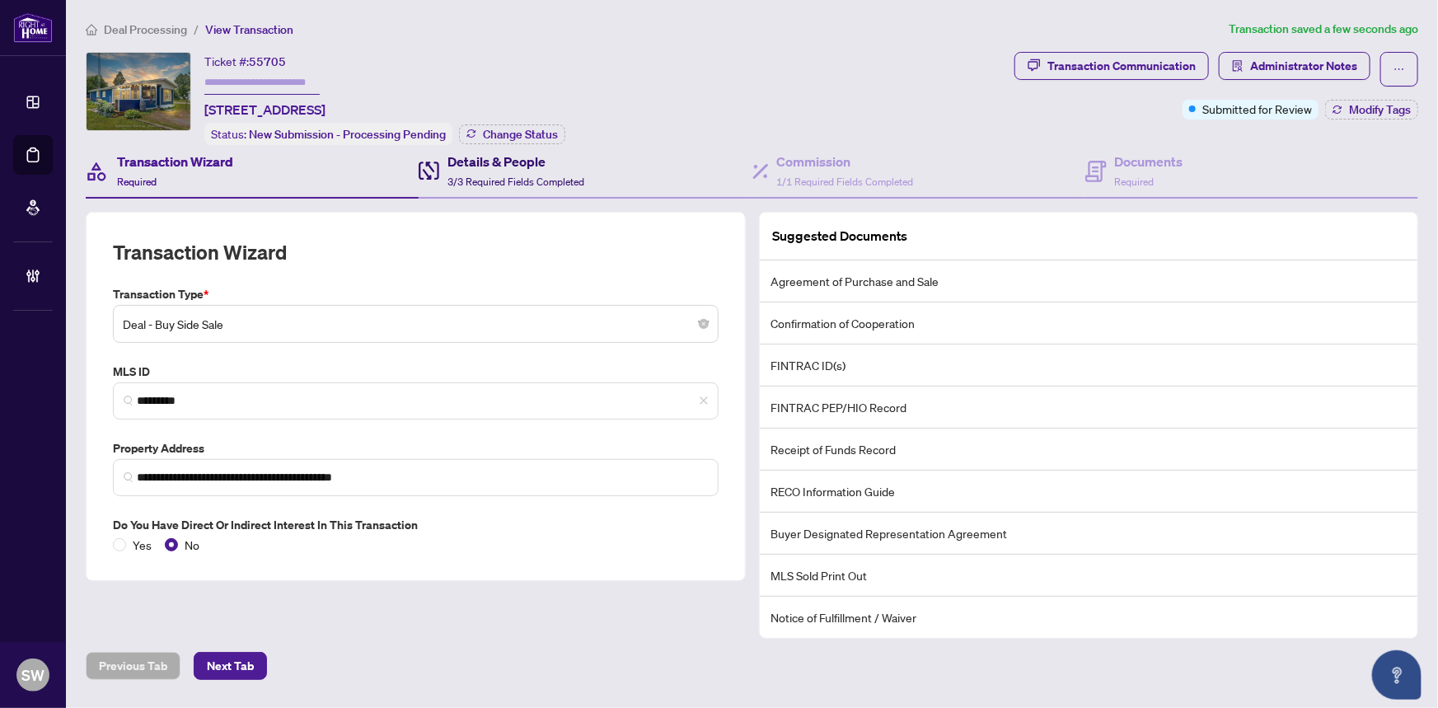
click at [508, 162] on h4 "Details & People" at bounding box center [515, 162] width 137 height 20
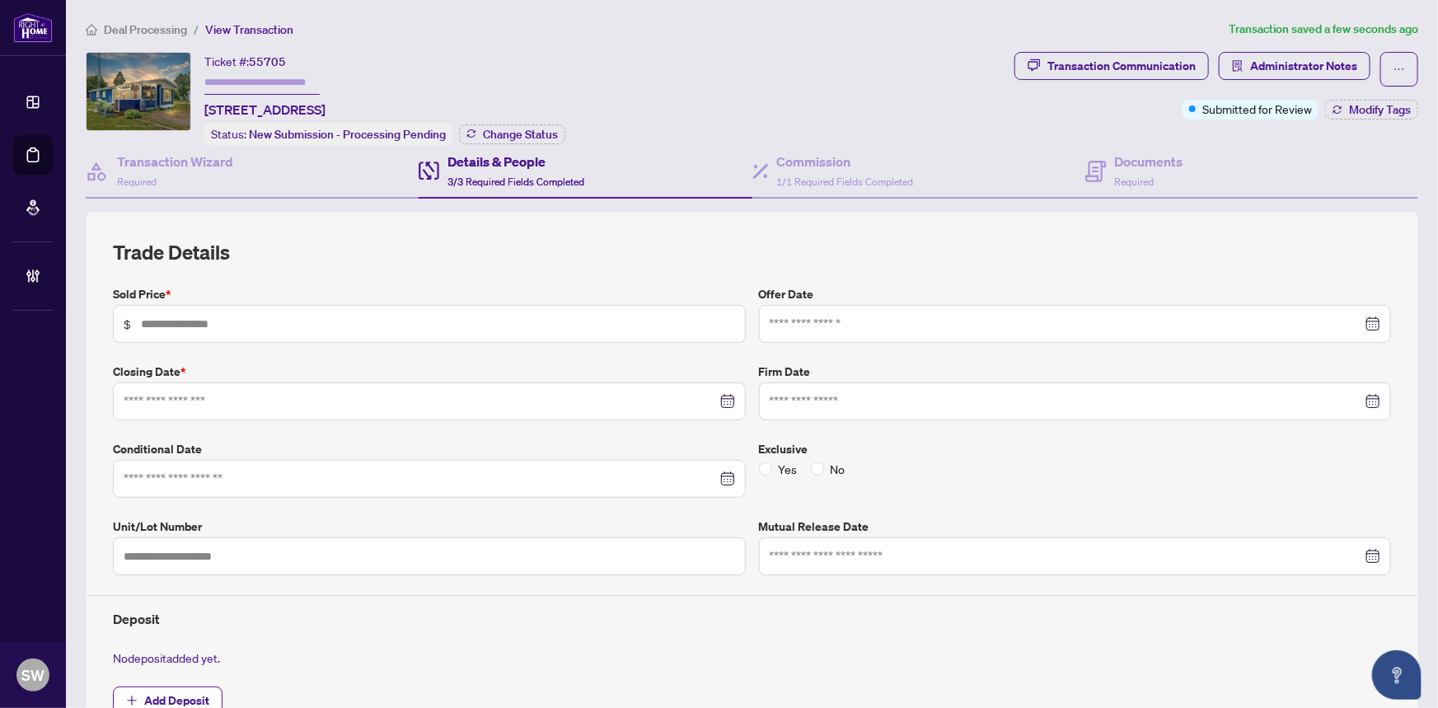
type input "*******"
type input "**********"
click at [1090, 173] on icon at bounding box center [1095, 171] width 21 height 21
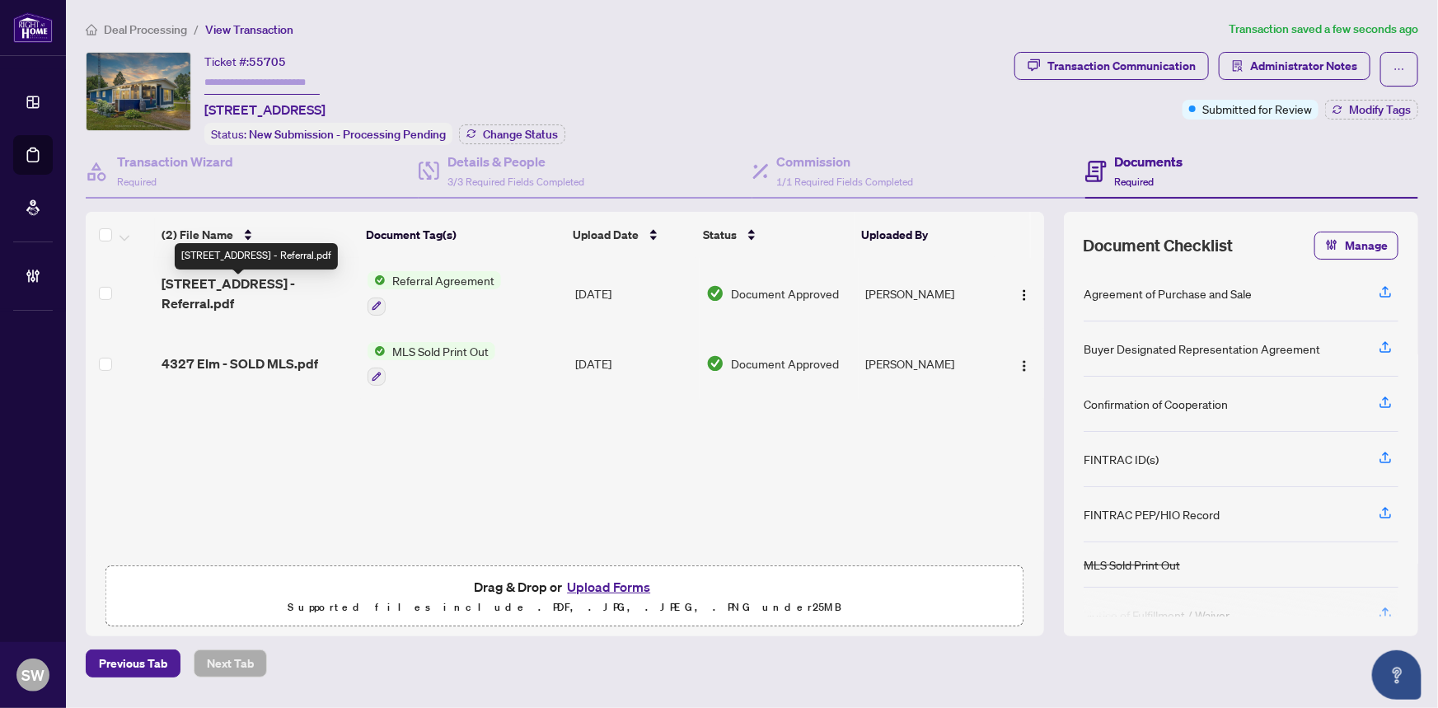
click at [269, 287] on span "[STREET_ADDRESS] - Referral.pdf" at bounding box center [258, 294] width 193 height 40
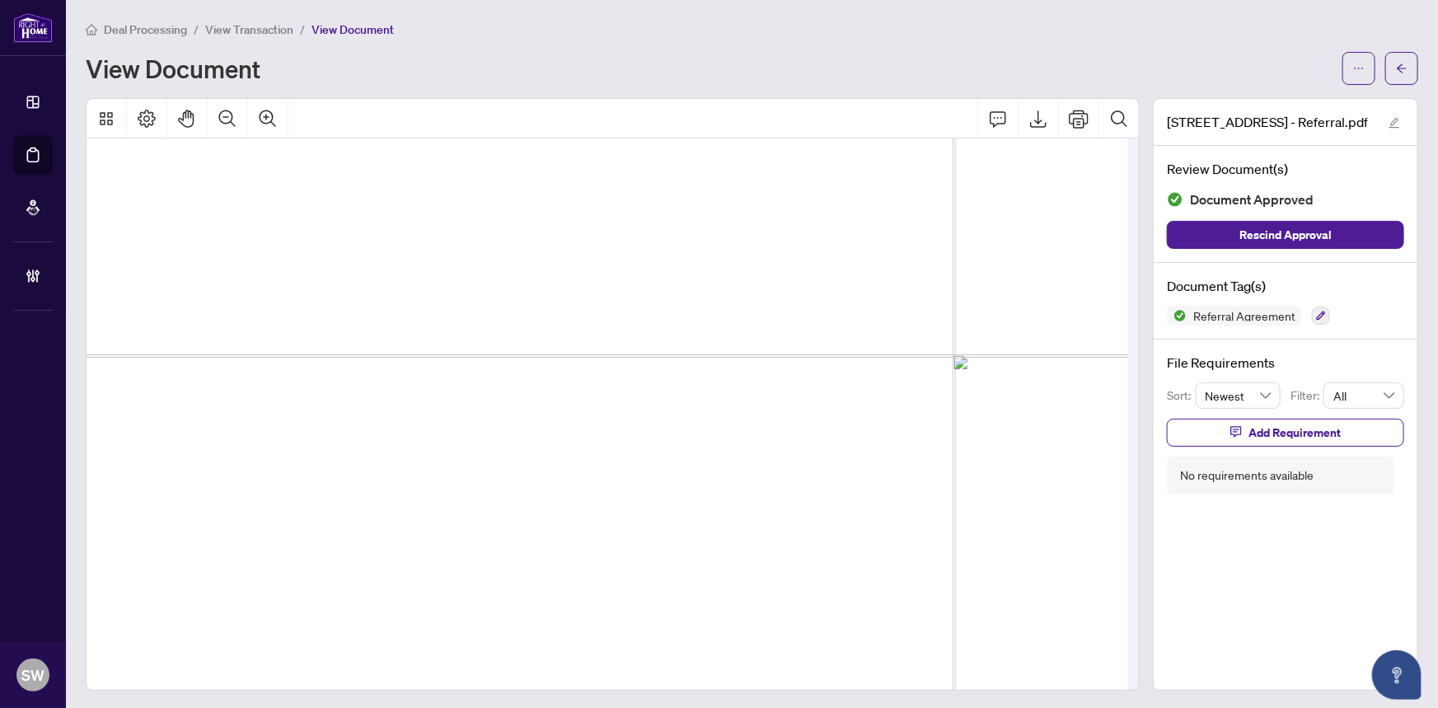
scroll to position [948, 297]
click at [1385, 73] on button "button" at bounding box center [1401, 68] width 33 height 33
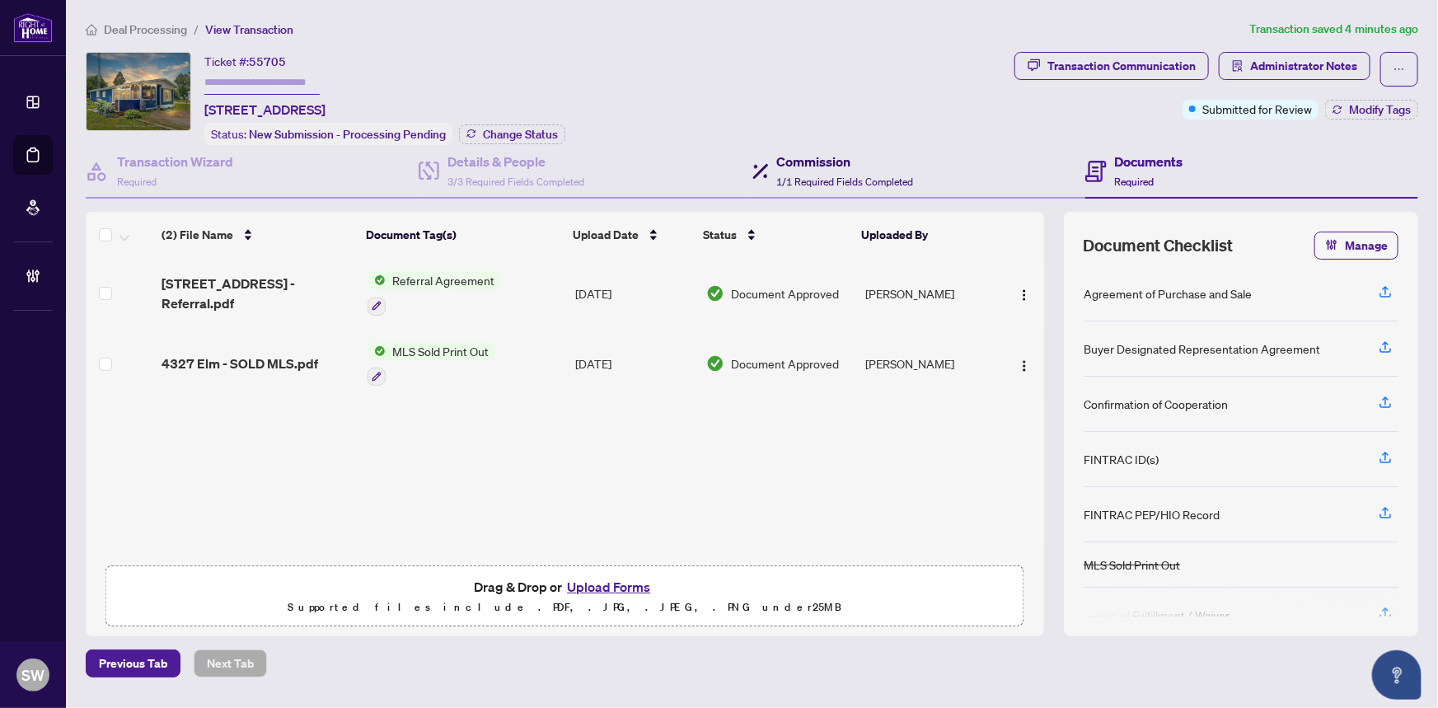
click at [790, 176] on span "1/1 Required Fields Completed" at bounding box center [845, 182] width 137 height 12
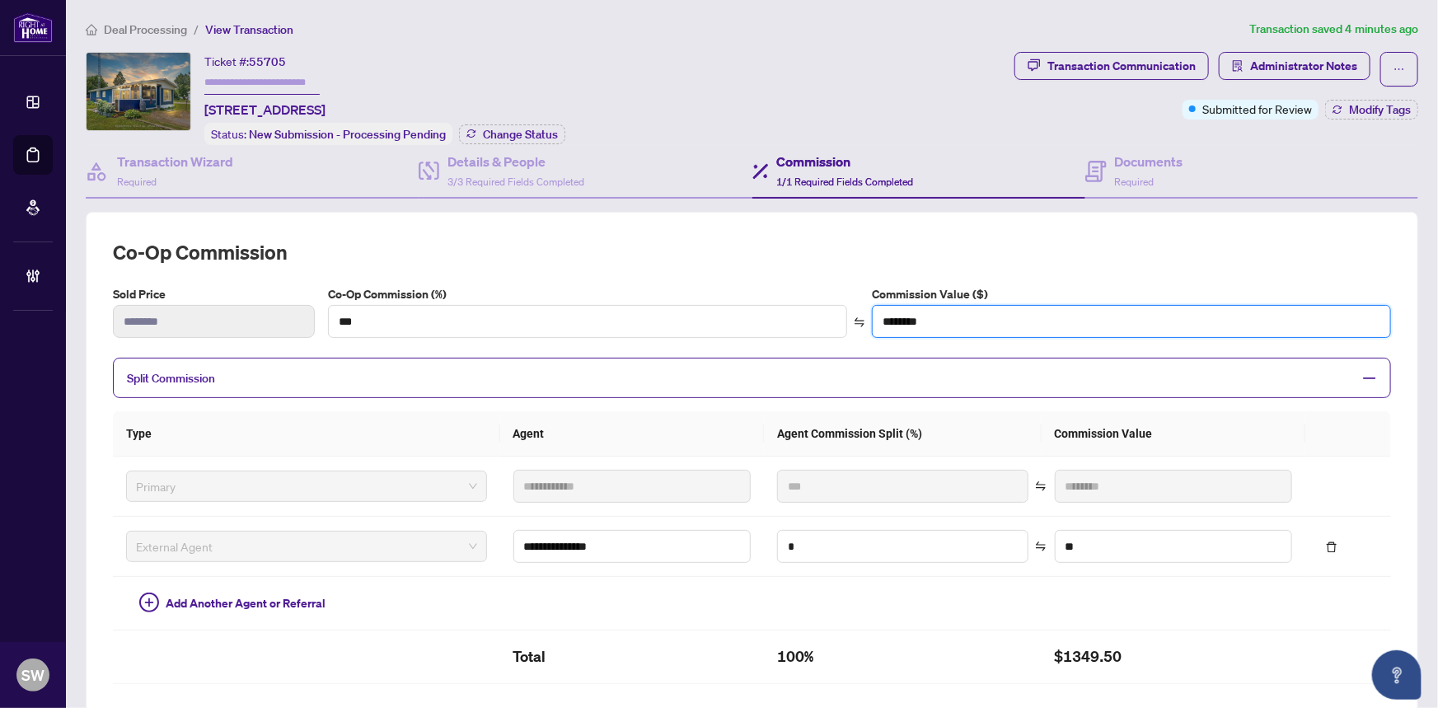
drag, startPoint x: 926, startPoint y: 320, endPoint x: 864, endPoint y: 318, distance: 61.8
click at [869, 318] on div "Commission Value ($) ********" at bounding box center [1132, 311] width 526 height 53
click at [892, 318] on input "********" at bounding box center [1132, 321] width 518 height 31
drag, startPoint x: 883, startPoint y: 317, endPoint x: 950, endPoint y: 316, distance: 66.8
click at [950, 316] on input "********" at bounding box center [1132, 321] width 518 height 31
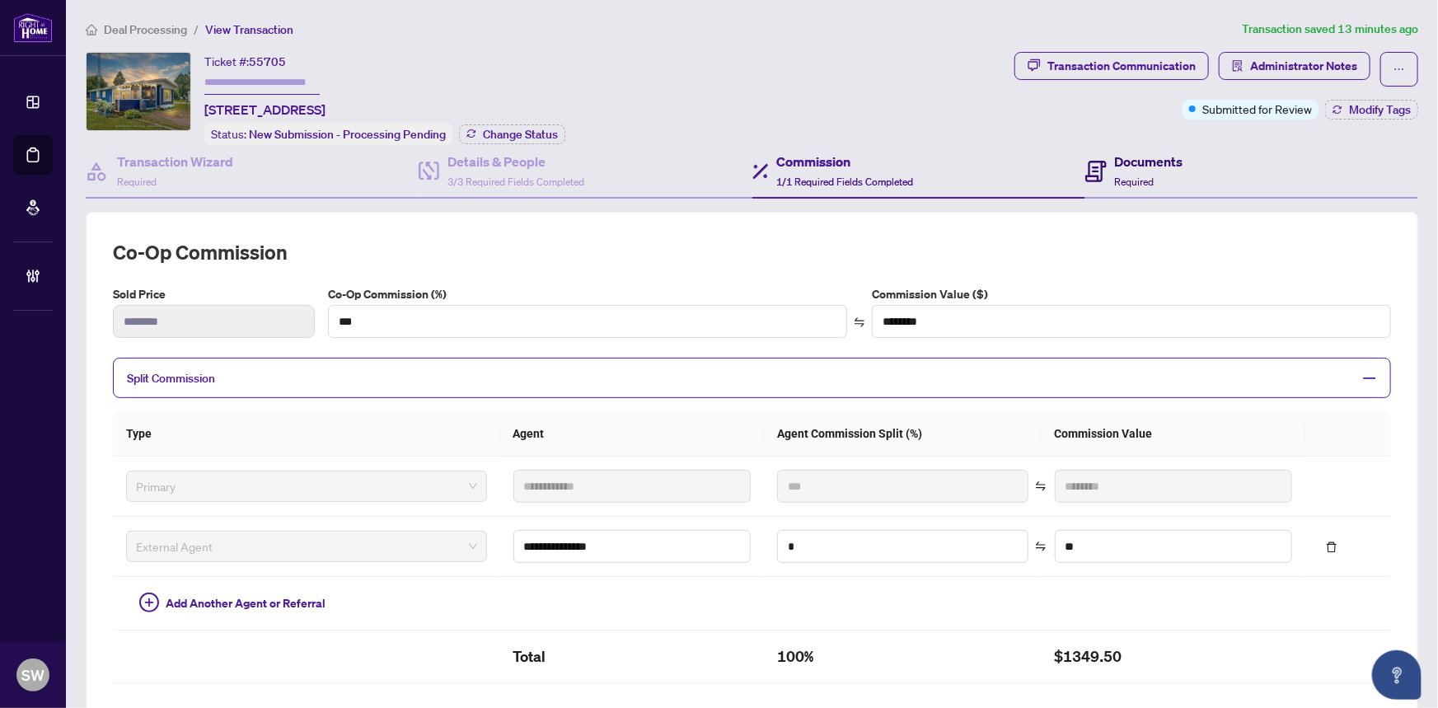
click at [1162, 167] on h4 "Documents" at bounding box center [1149, 162] width 68 height 20
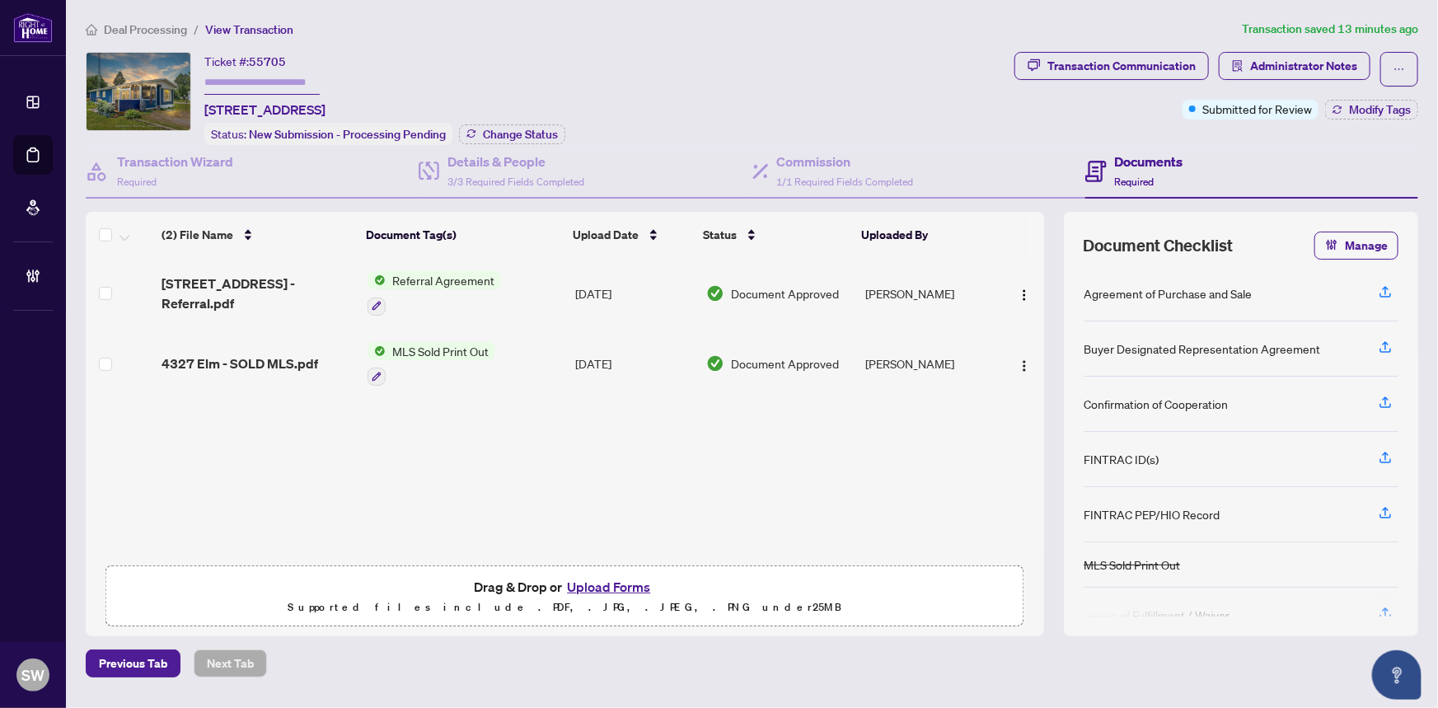
click at [248, 288] on span "[STREET_ADDRESS] - Referral.pdf" at bounding box center [258, 294] width 193 height 40
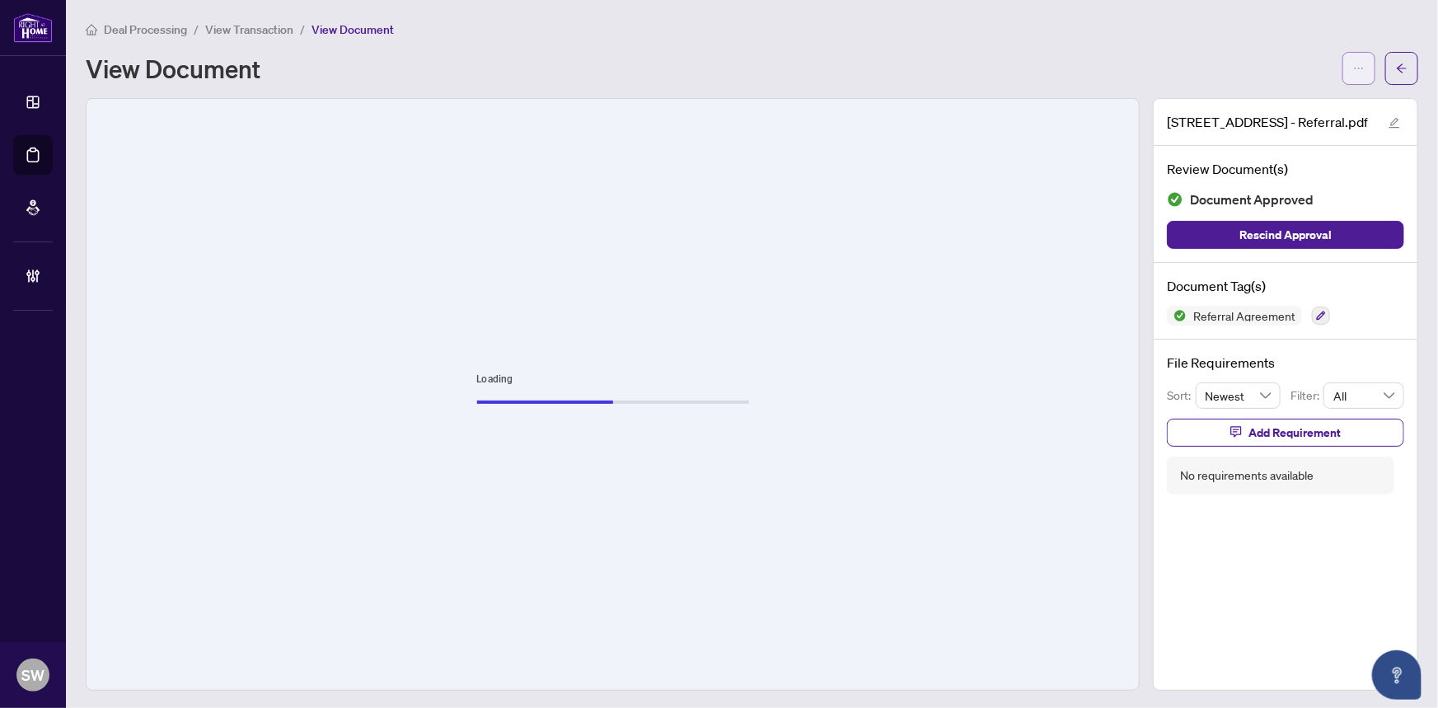
click at [1353, 71] on icon "ellipsis" at bounding box center [1359, 69] width 12 height 12
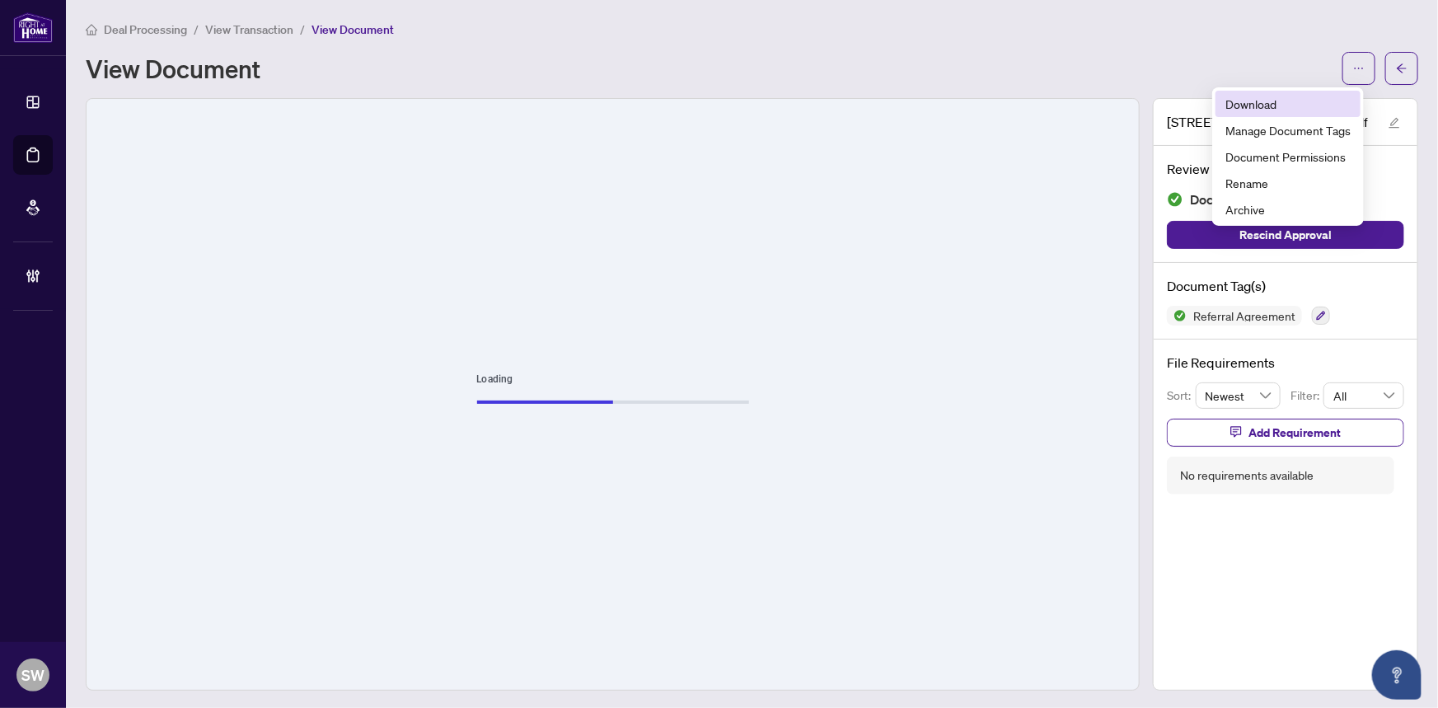
click at [1279, 110] on span "Download" at bounding box center [1287, 104] width 125 height 18
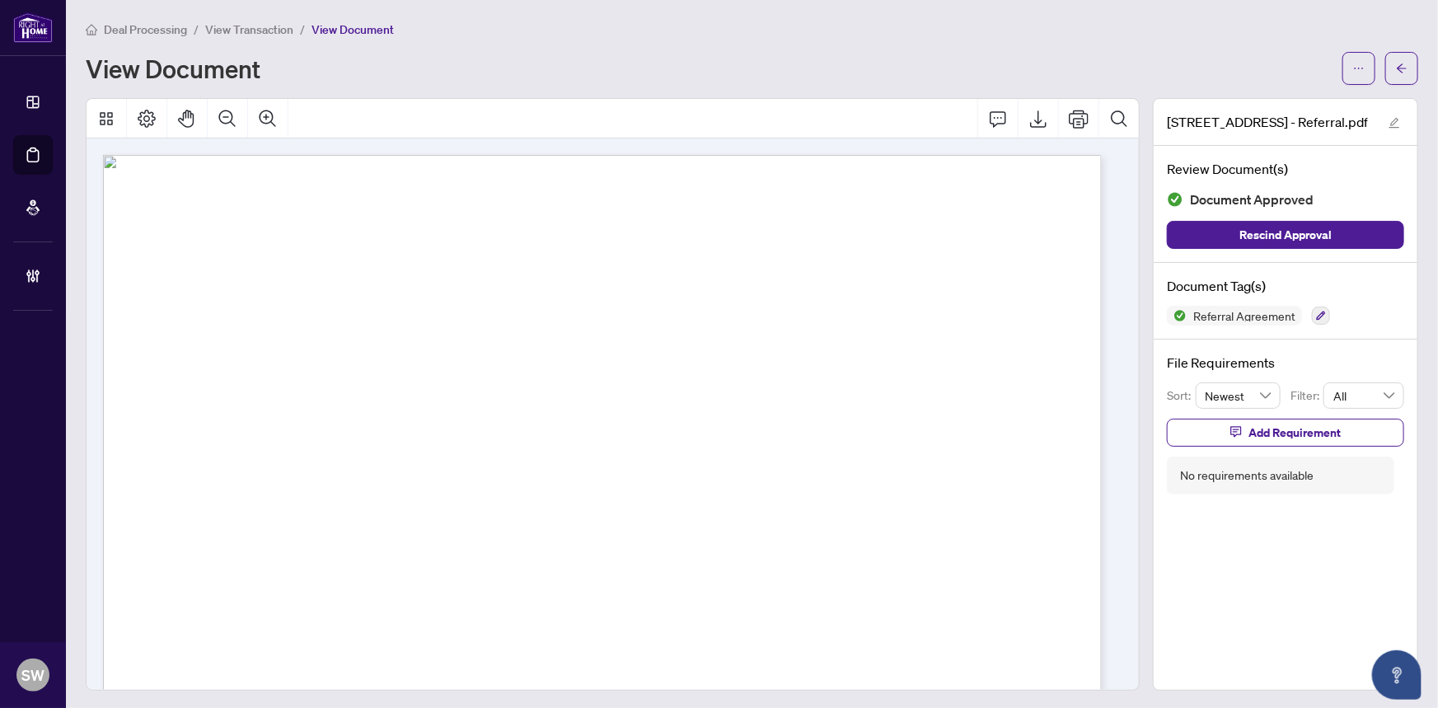
click at [245, 32] on span "View Transaction" at bounding box center [249, 29] width 88 height 15
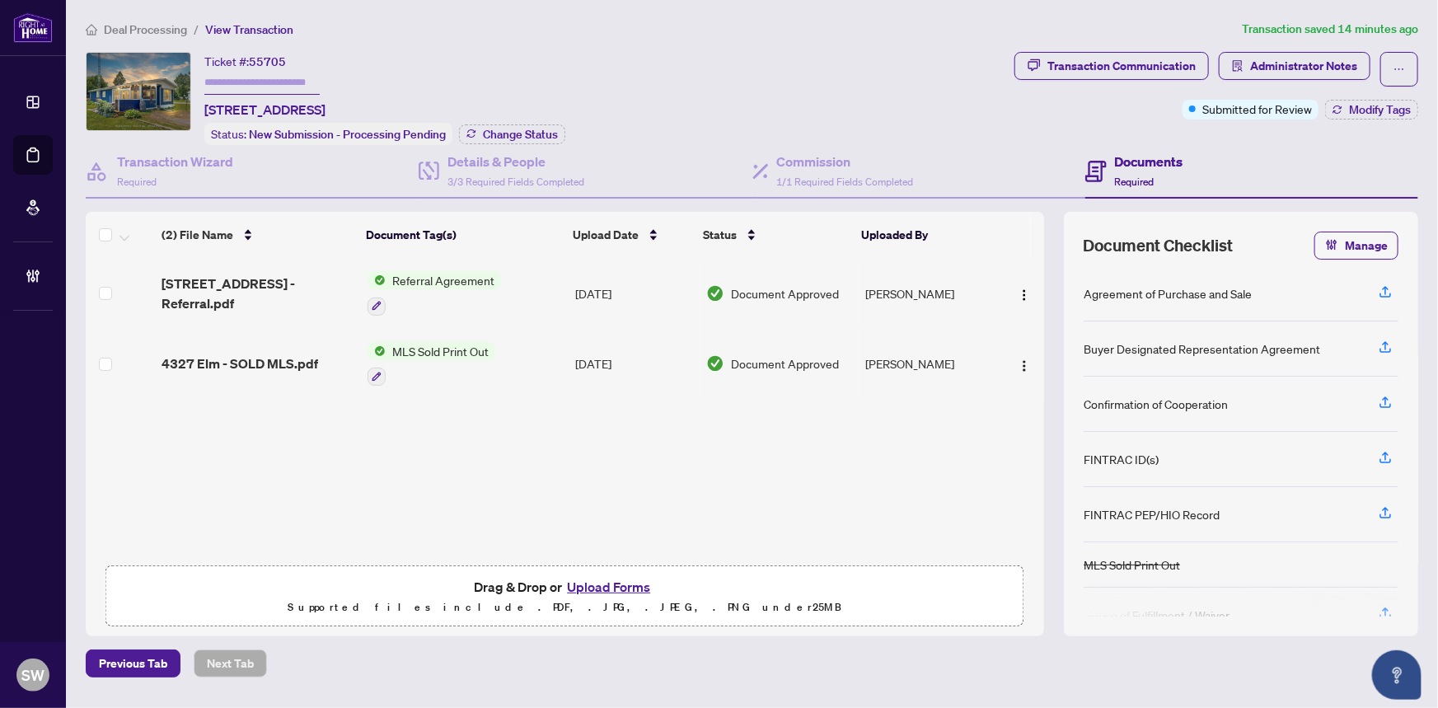
click at [275, 71] on input "text" at bounding box center [261, 83] width 115 height 24
click at [274, 65] on span "55705" at bounding box center [267, 61] width 37 height 15
copy span "55705"
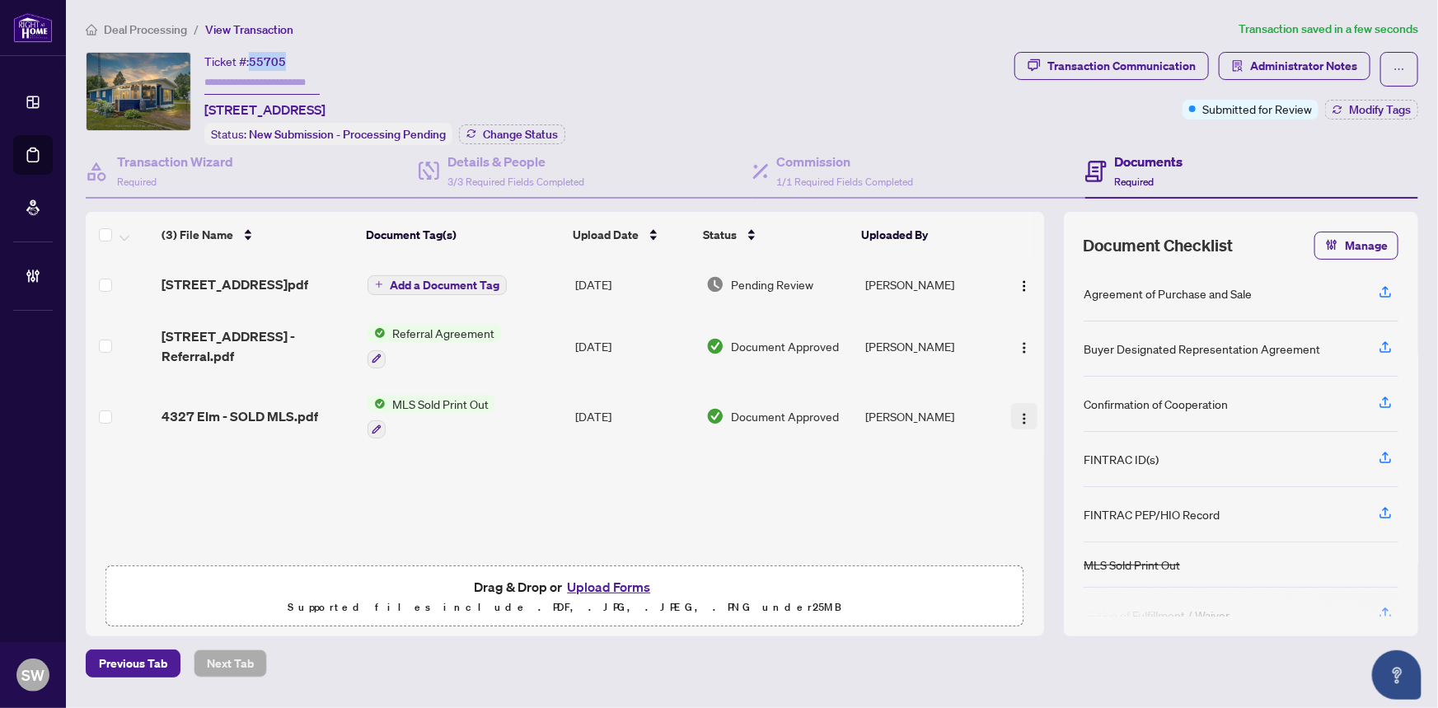
click at [1019, 412] on img "button" at bounding box center [1024, 418] width 13 height 13
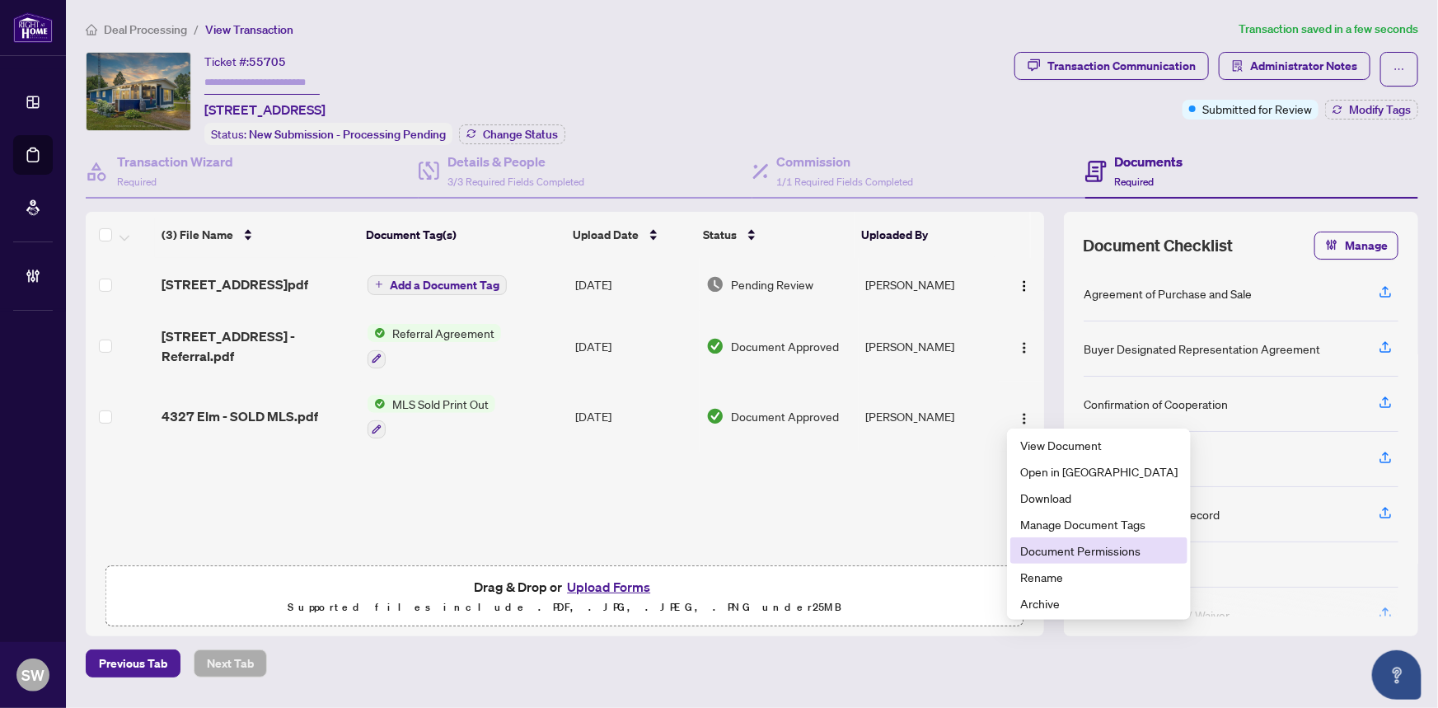
click at [1070, 554] on span "Document Permissions" at bounding box center [1098, 550] width 157 height 18
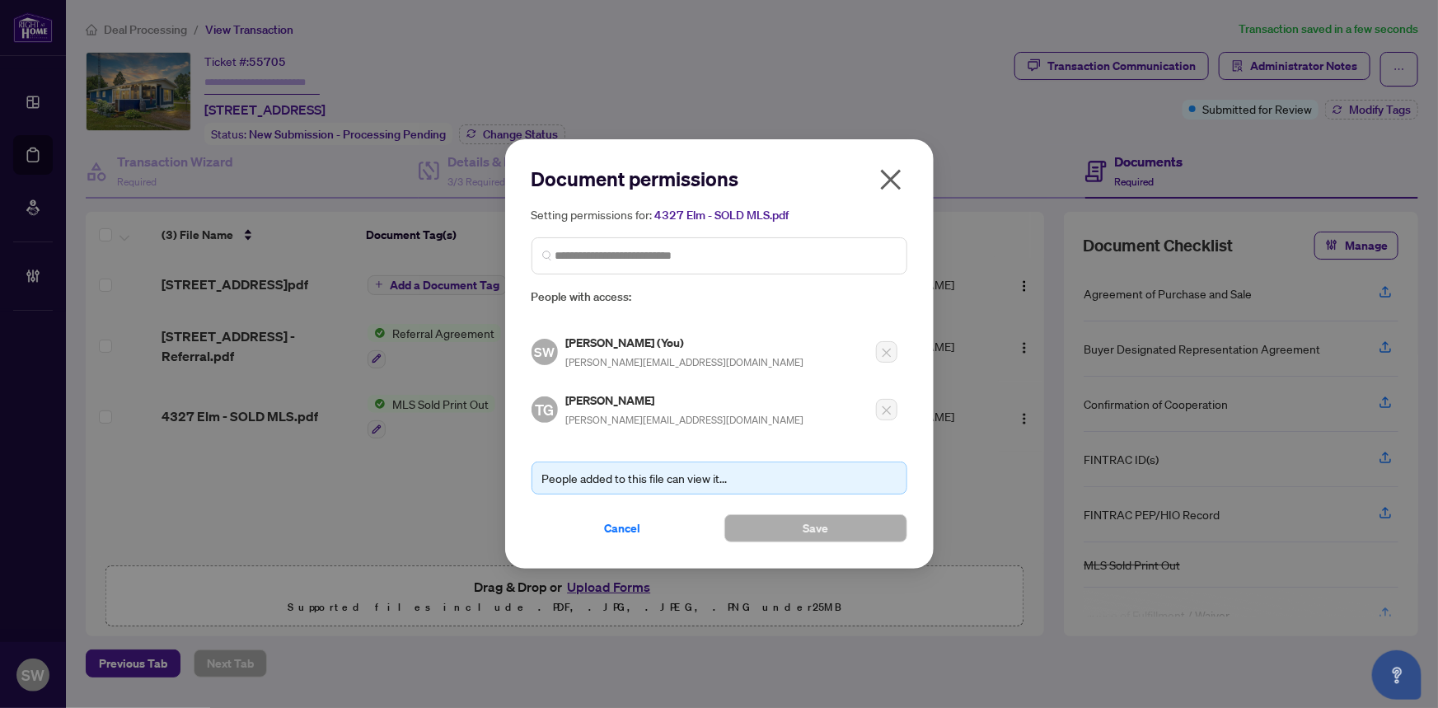
click at [586, 395] on h5 "[PERSON_NAME]" at bounding box center [685, 400] width 238 height 19
copy h5 "[PERSON_NAME]"
click at [628, 524] on span "Cancel" at bounding box center [623, 528] width 36 height 26
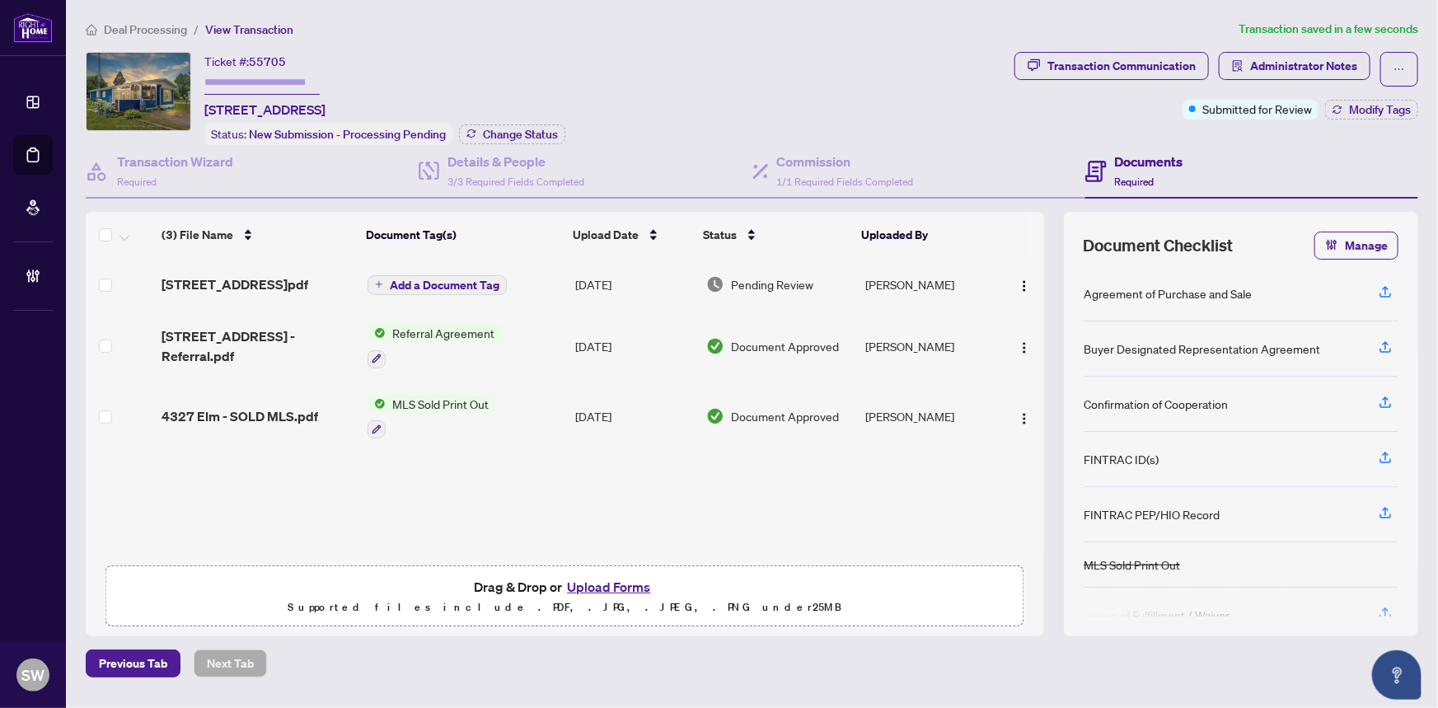
click at [408, 283] on span "Add a Document Tag" at bounding box center [445, 285] width 110 height 12
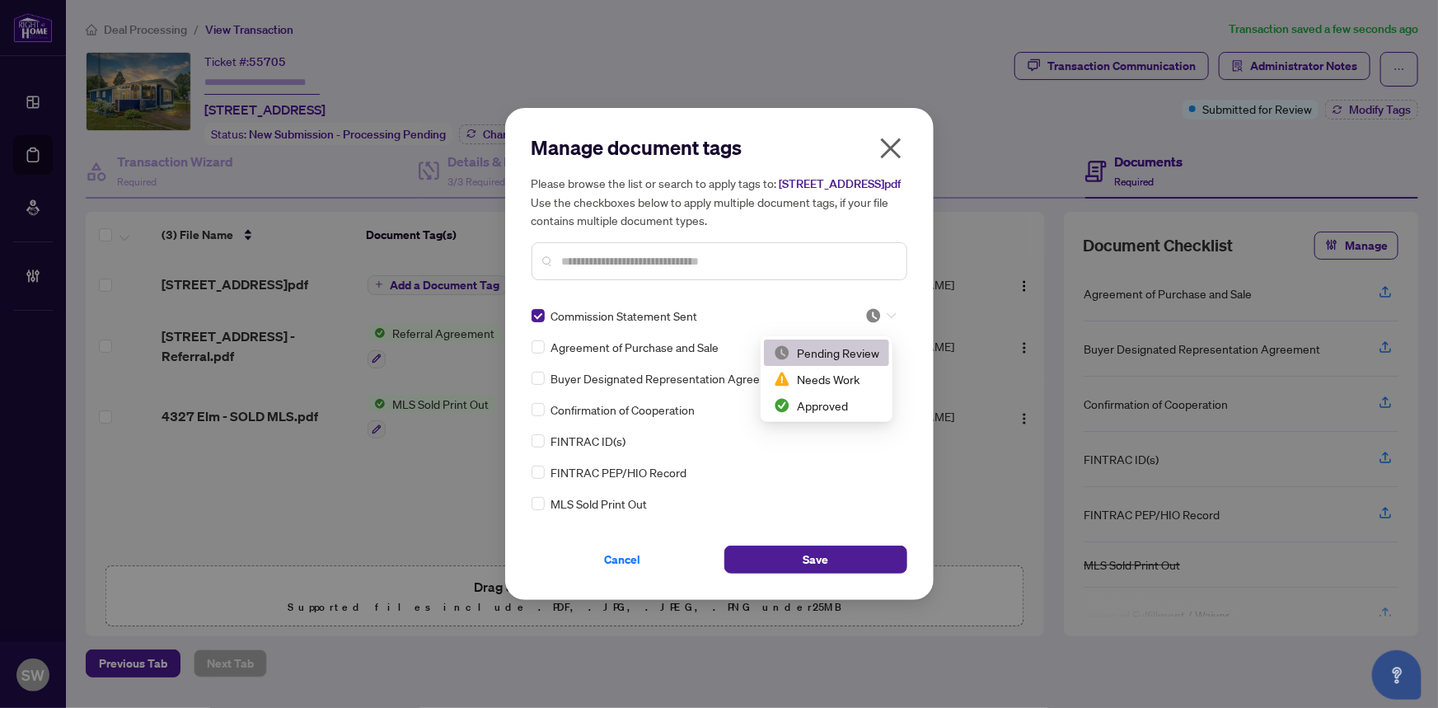
click at [871, 321] on img at bounding box center [873, 315] width 16 height 16
click at [835, 403] on div "Approved" at bounding box center [826, 405] width 105 height 18
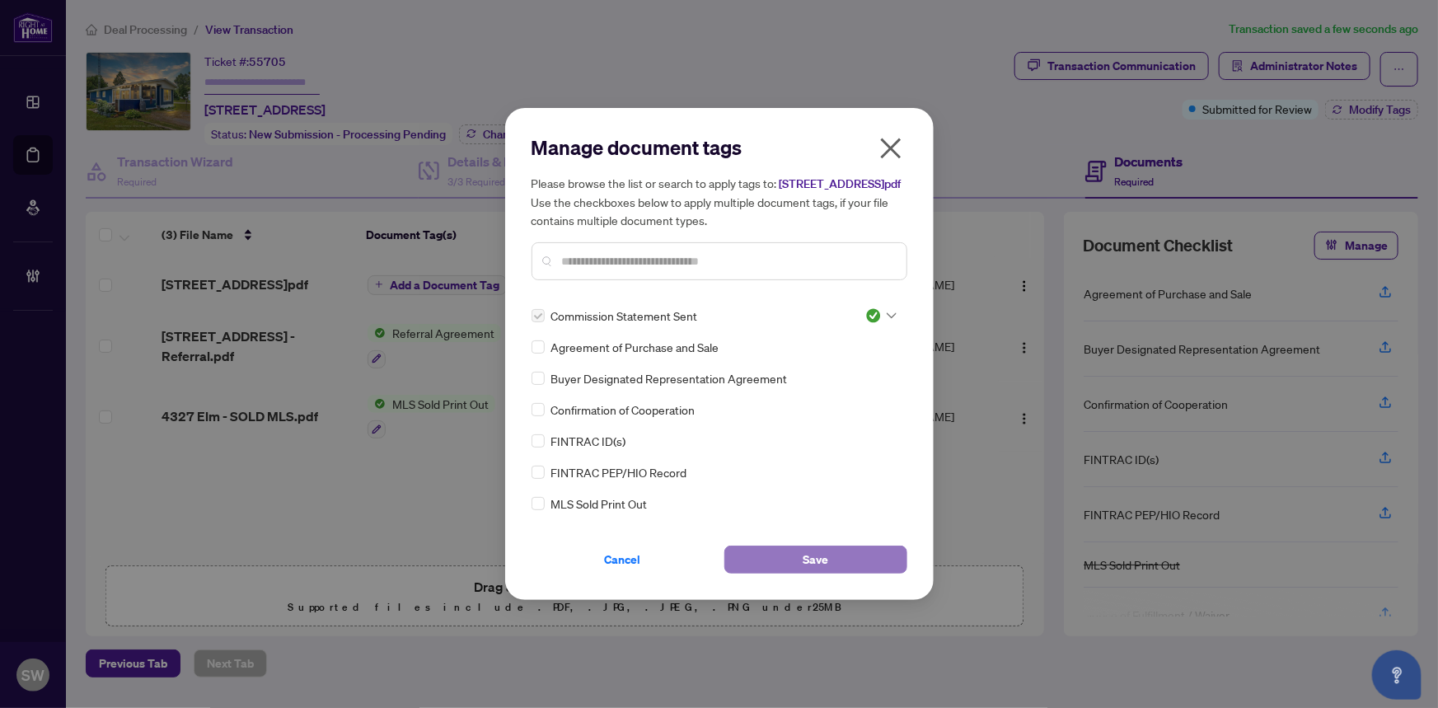
drag, startPoint x: 842, startPoint y: 573, endPoint x: 770, endPoint y: 566, distance: 72.8
click at [841, 573] on button "Save" at bounding box center [815, 560] width 183 height 28
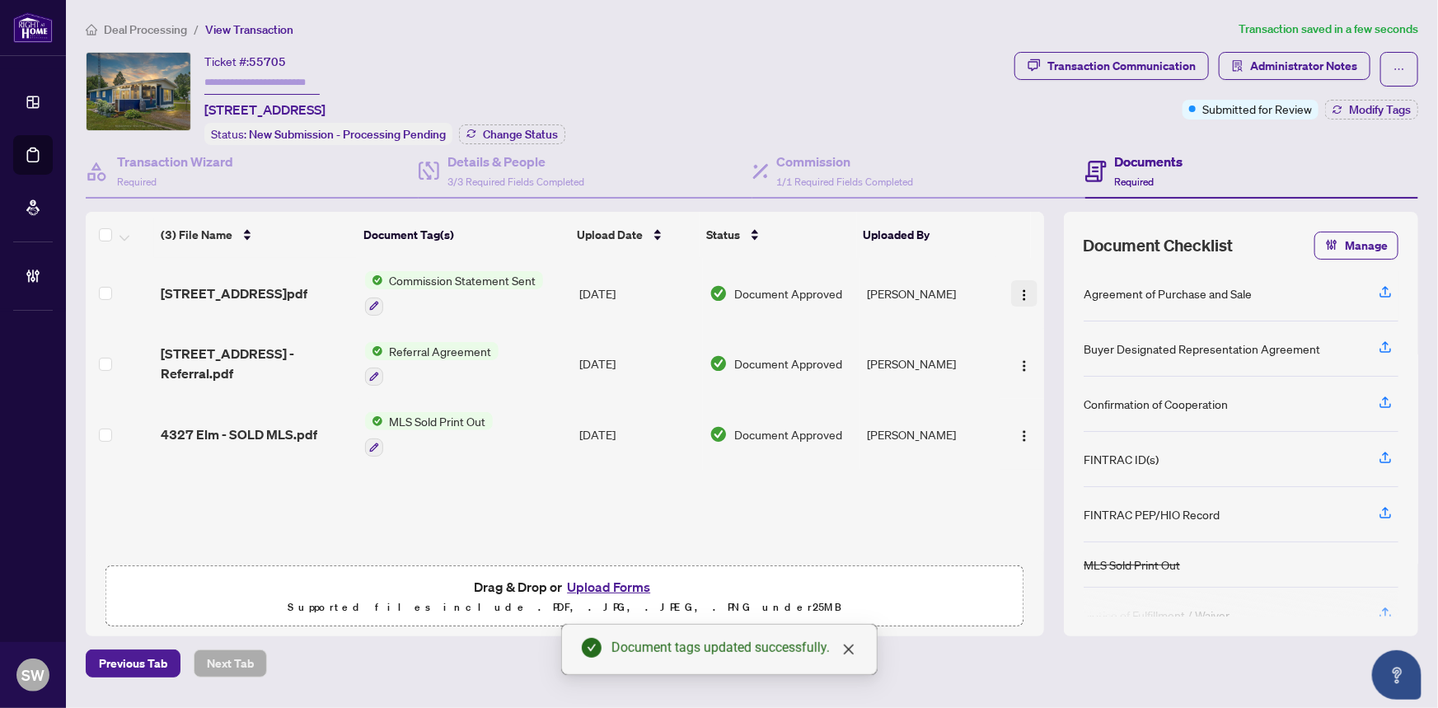
click at [1020, 297] on span "button" at bounding box center [1024, 293] width 13 height 18
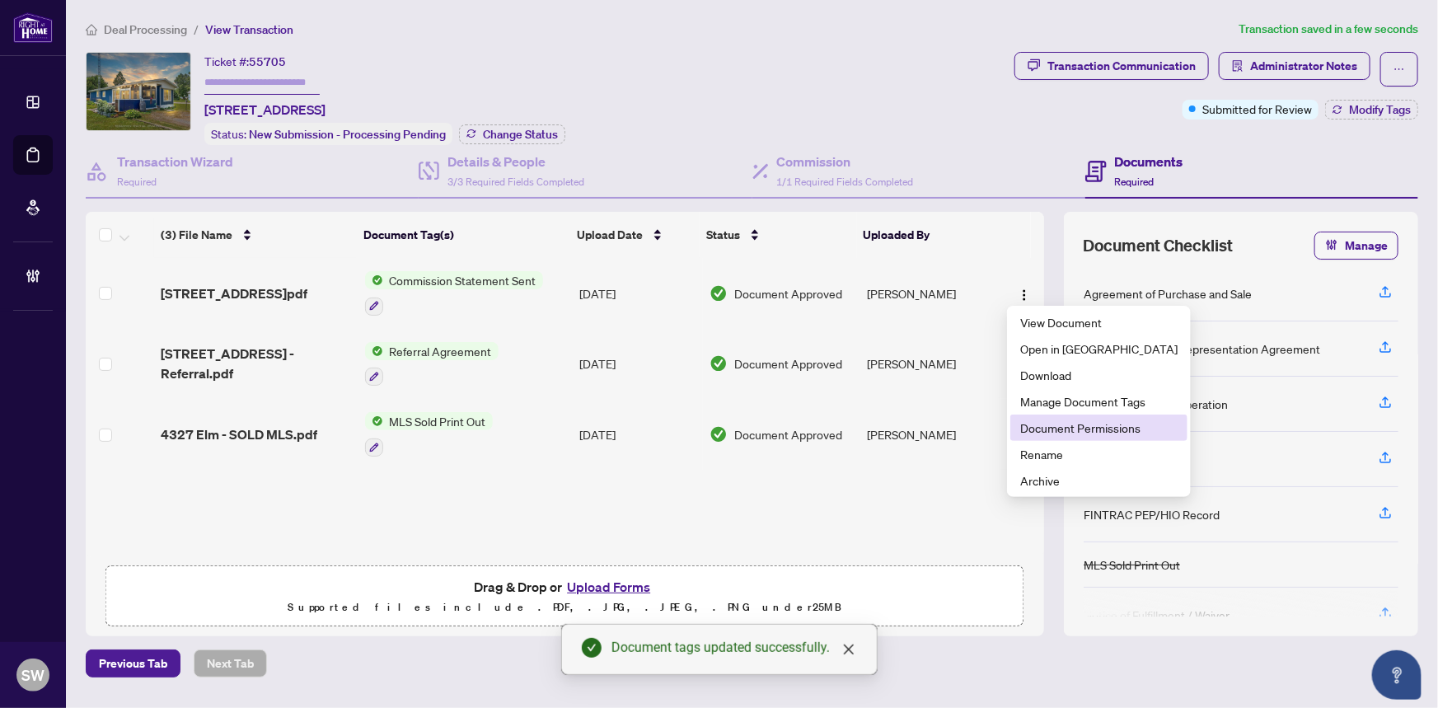
click at [1063, 430] on span "Document Permissions" at bounding box center [1098, 428] width 157 height 18
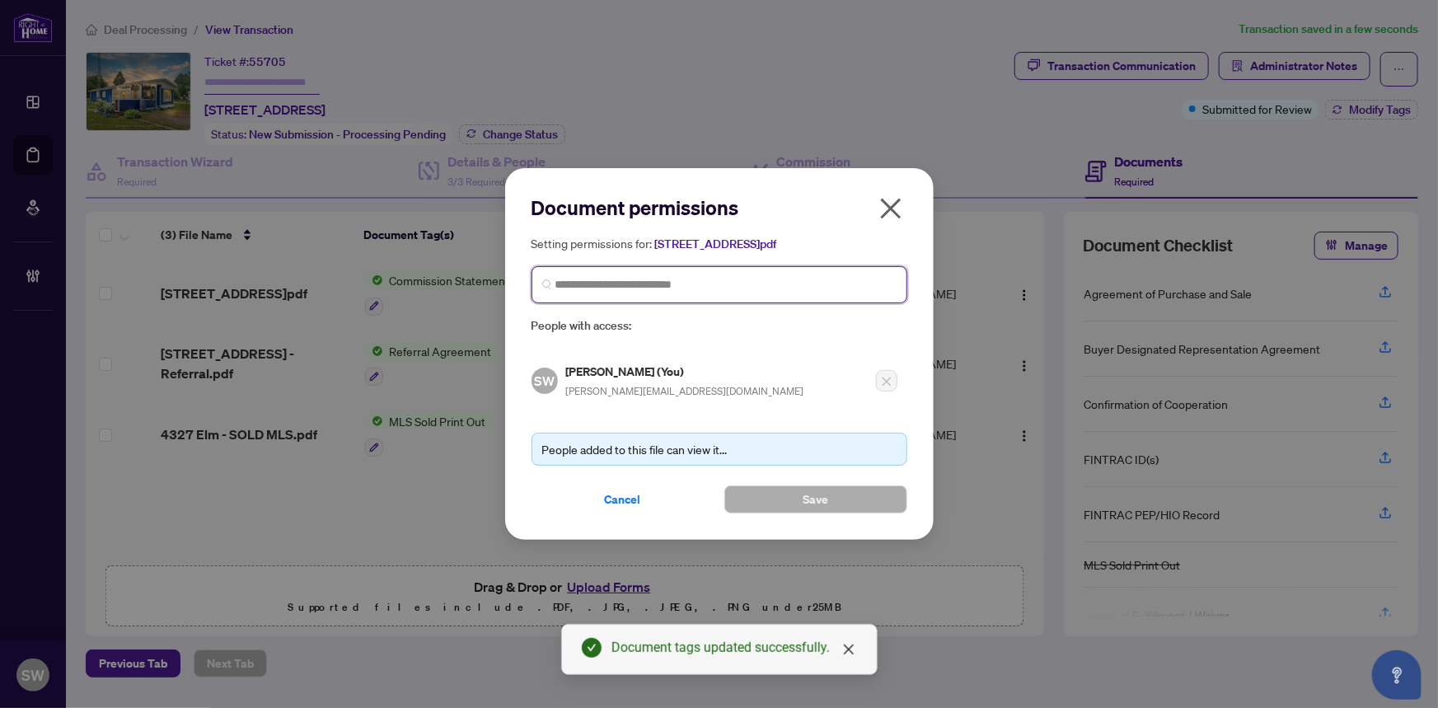
click at [605, 289] on input "search" at bounding box center [725, 284] width 341 height 17
paste input "**********"
type input "**********"
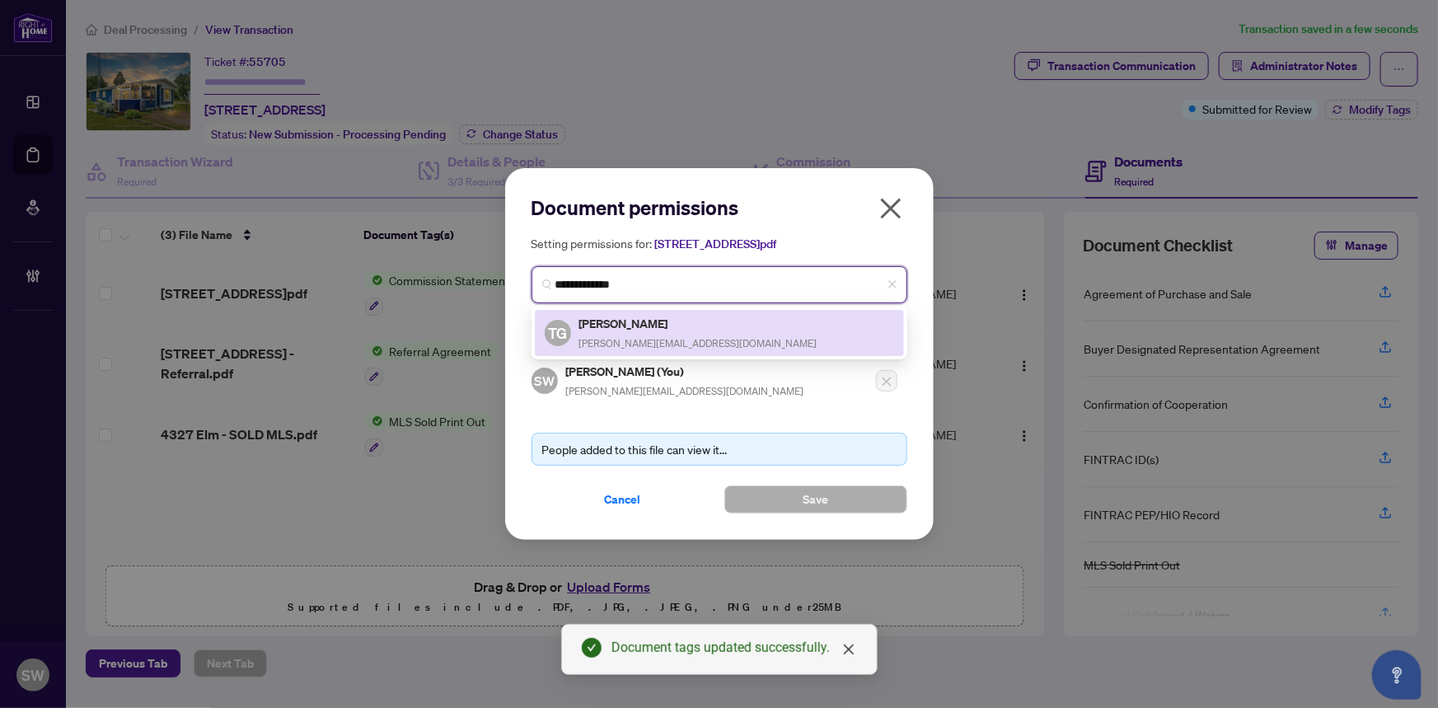
click at [710, 335] on div "TG Tanya Gordon tanya@tanyagordon.ca" at bounding box center [719, 333] width 349 height 38
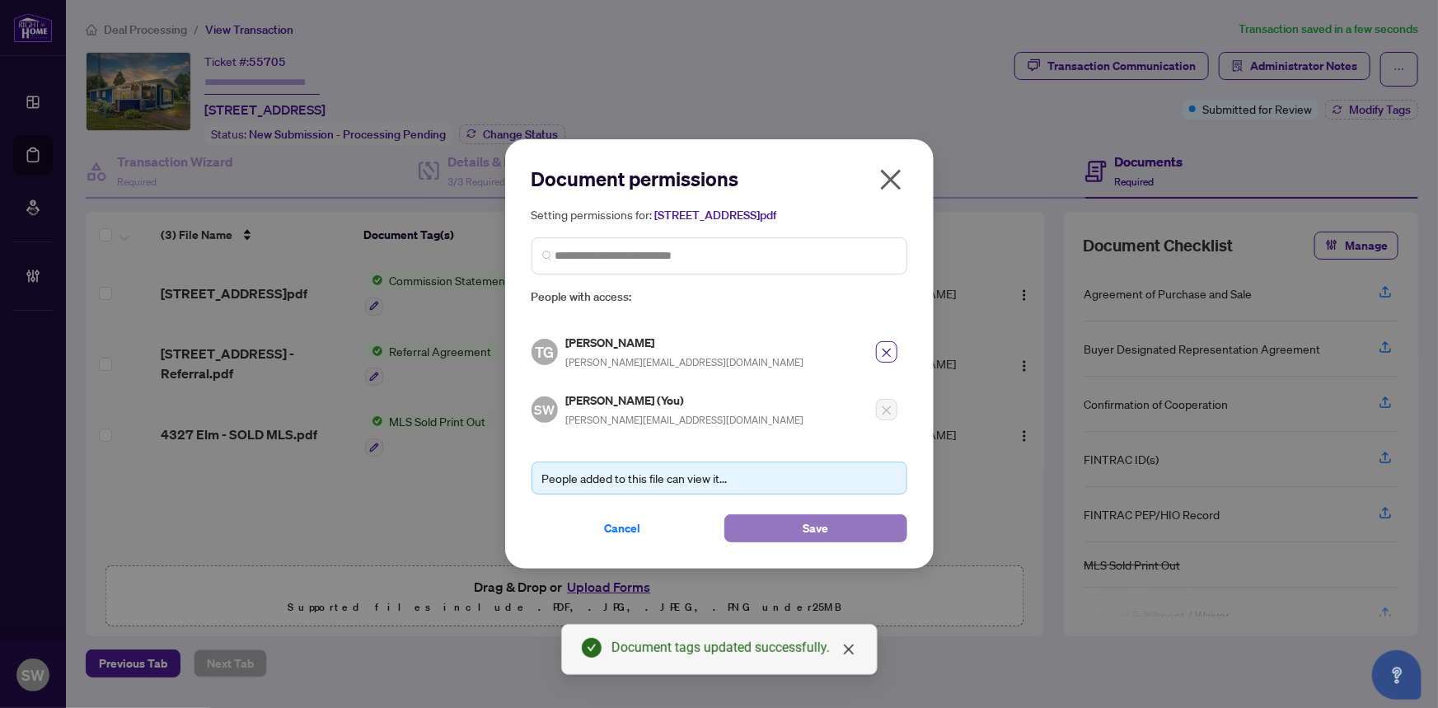
click at [830, 527] on button "Save" at bounding box center [815, 528] width 183 height 28
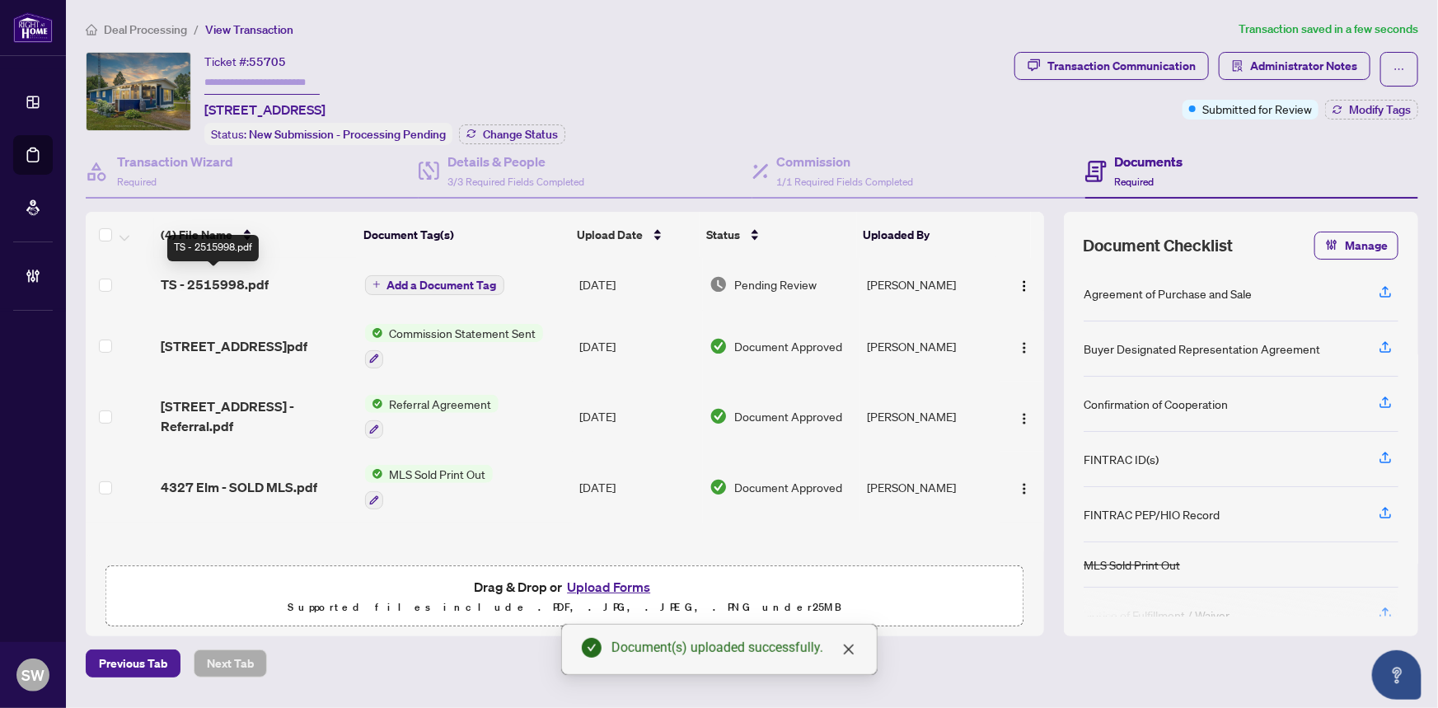
click at [232, 284] on span "TS - 2515998.pdf" at bounding box center [215, 284] width 108 height 20
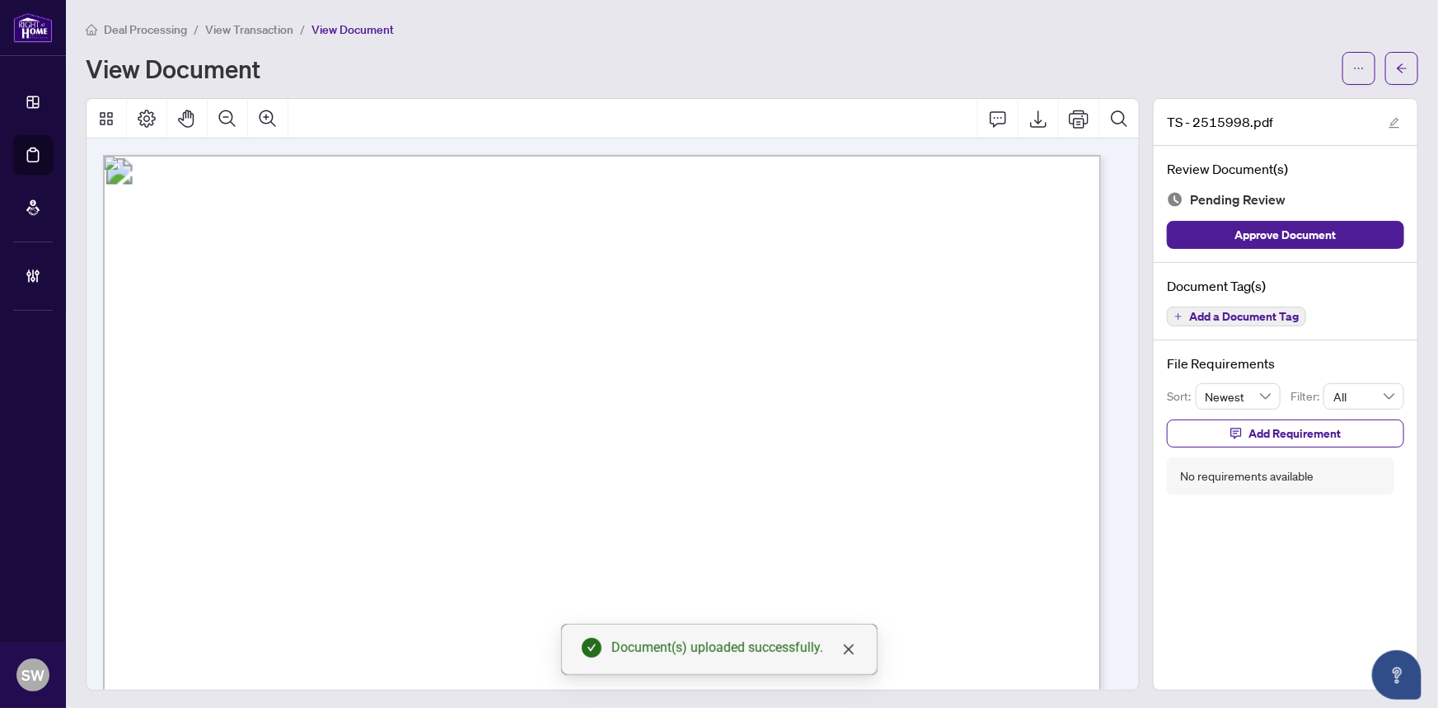
click at [1226, 316] on span "Add a Document Tag" at bounding box center [1244, 317] width 110 height 12
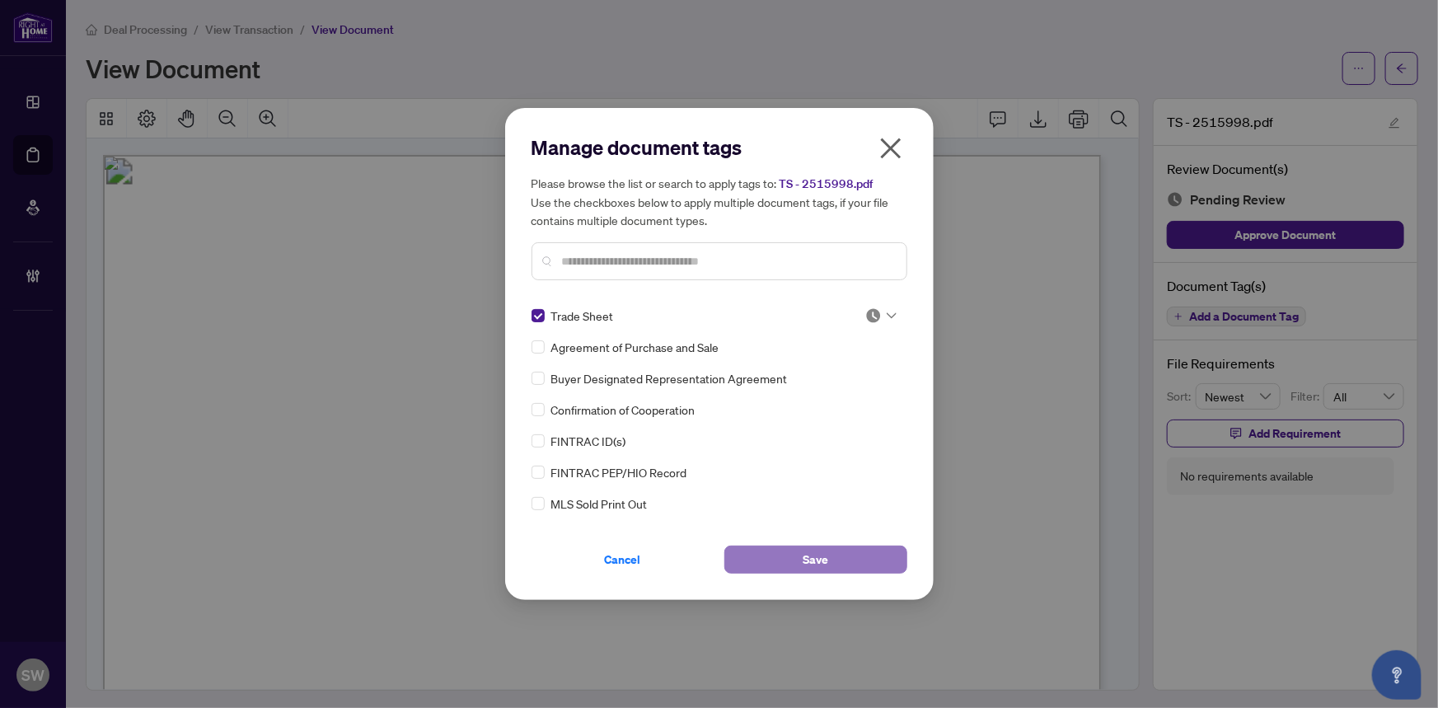
click at [838, 555] on button "Save" at bounding box center [815, 560] width 183 height 28
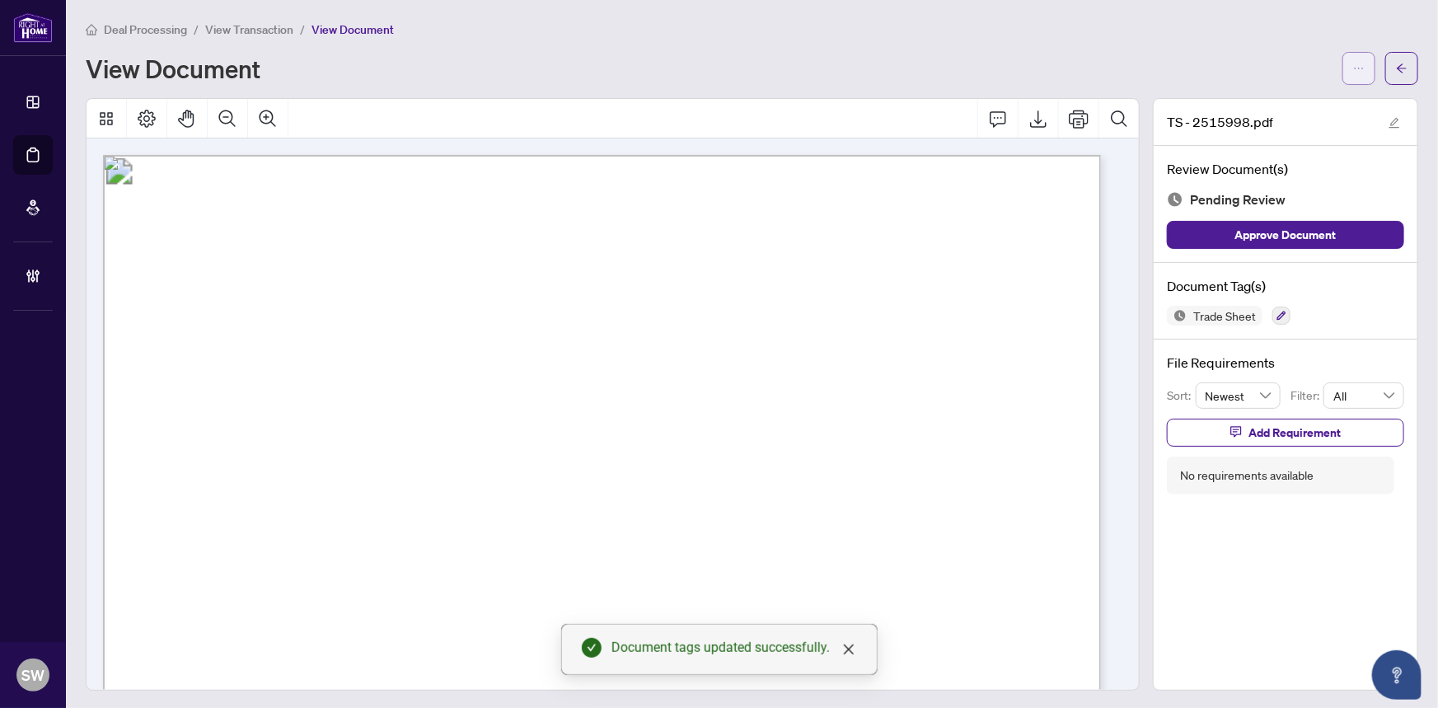
click at [1345, 81] on button "button" at bounding box center [1358, 68] width 33 height 33
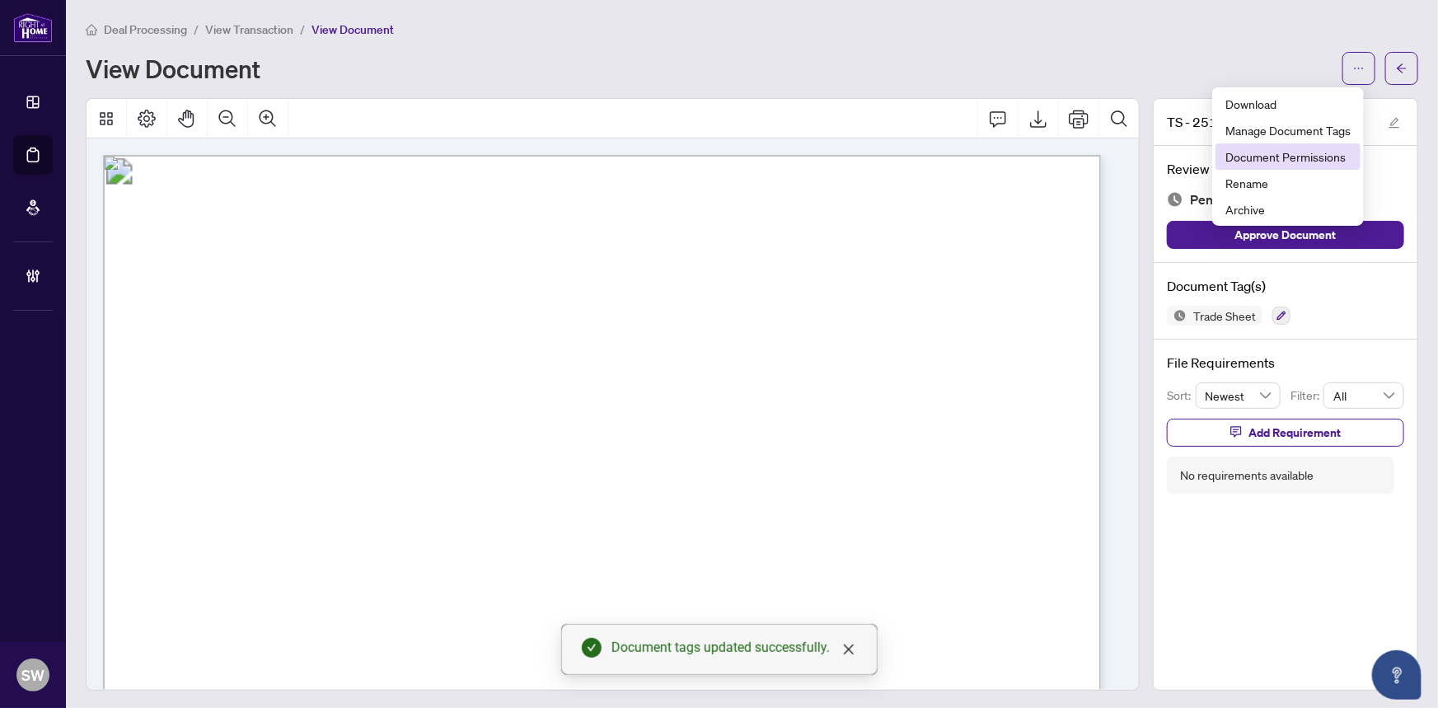
click at [1302, 152] on span "Document Permissions" at bounding box center [1287, 157] width 125 height 18
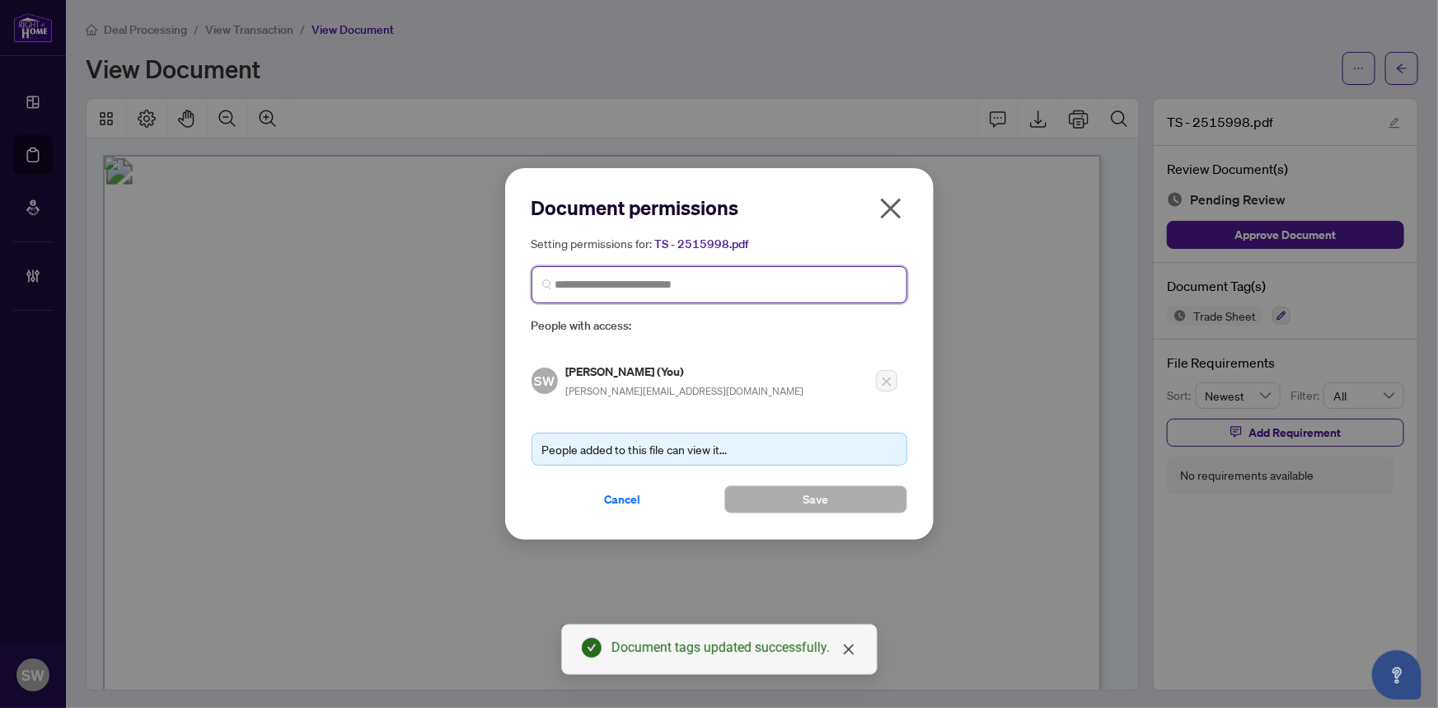
paste input "**********"
type input "**********"
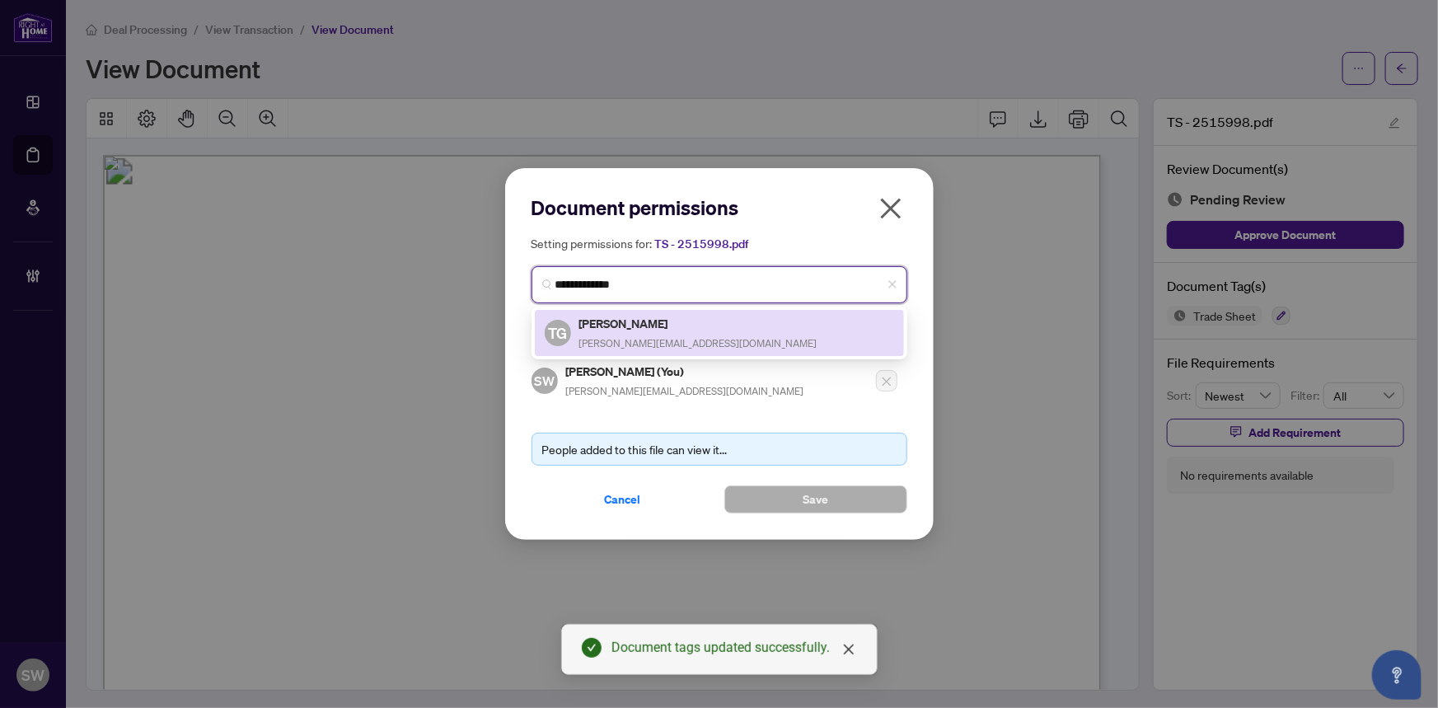
click at [669, 318] on h5 "Tanya Gordon" at bounding box center [698, 323] width 238 height 19
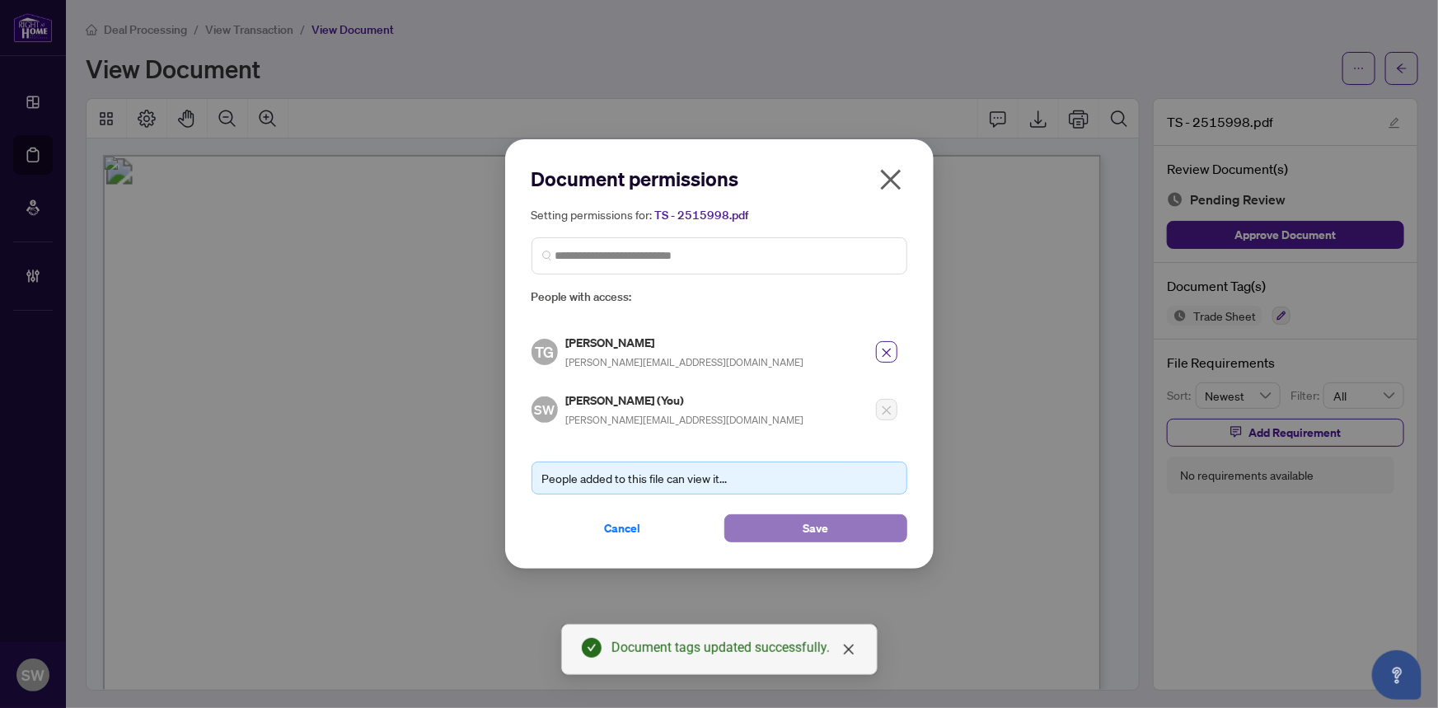
click at [862, 533] on button "Save" at bounding box center [815, 528] width 183 height 28
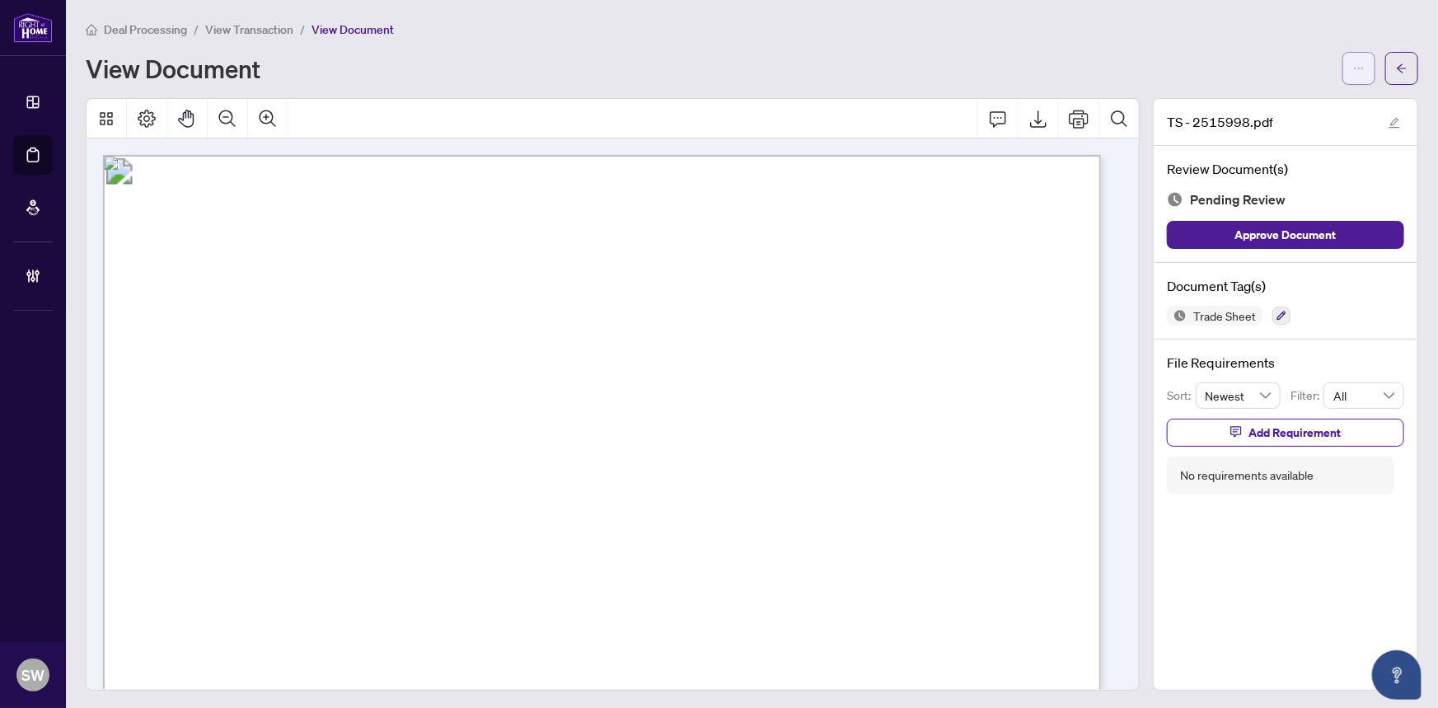
click at [1355, 61] on button "button" at bounding box center [1358, 68] width 33 height 33
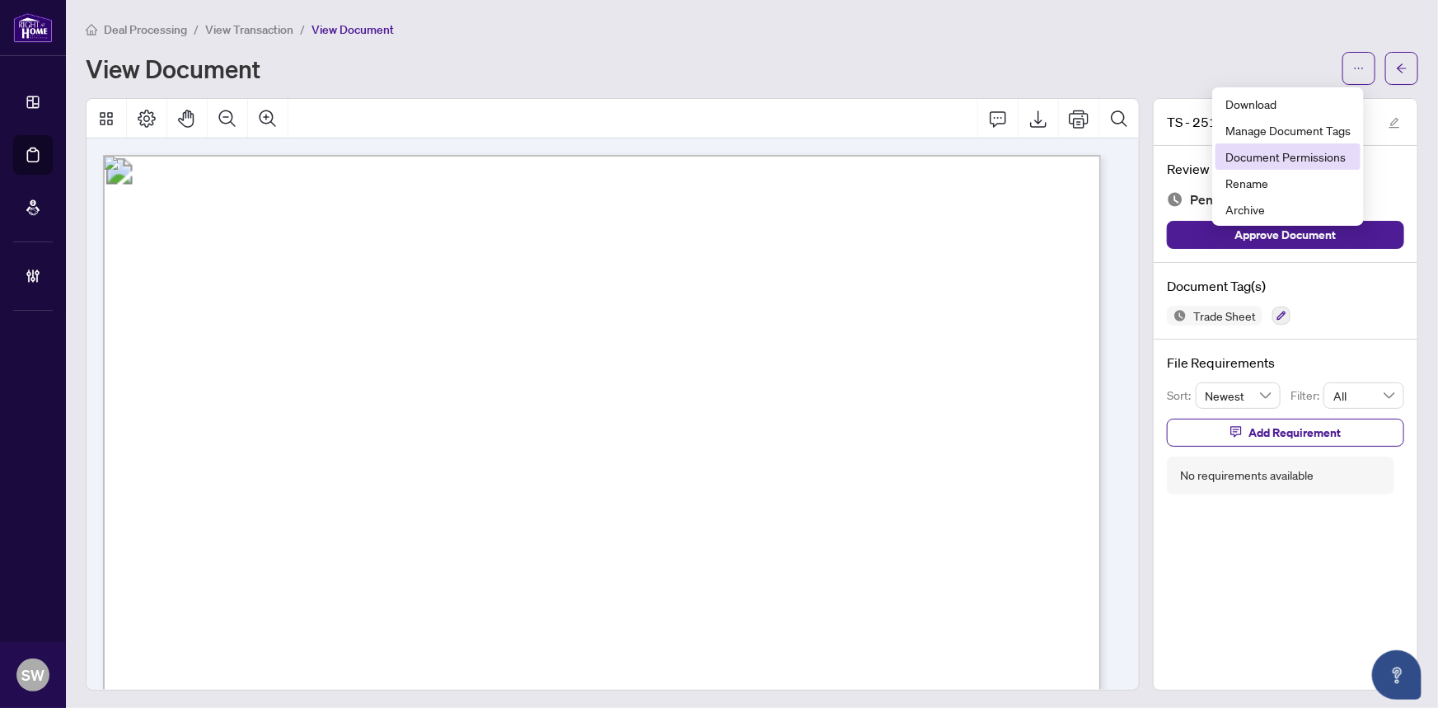
click at [1328, 150] on span "Document Permissions" at bounding box center [1287, 157] width 125 height 18
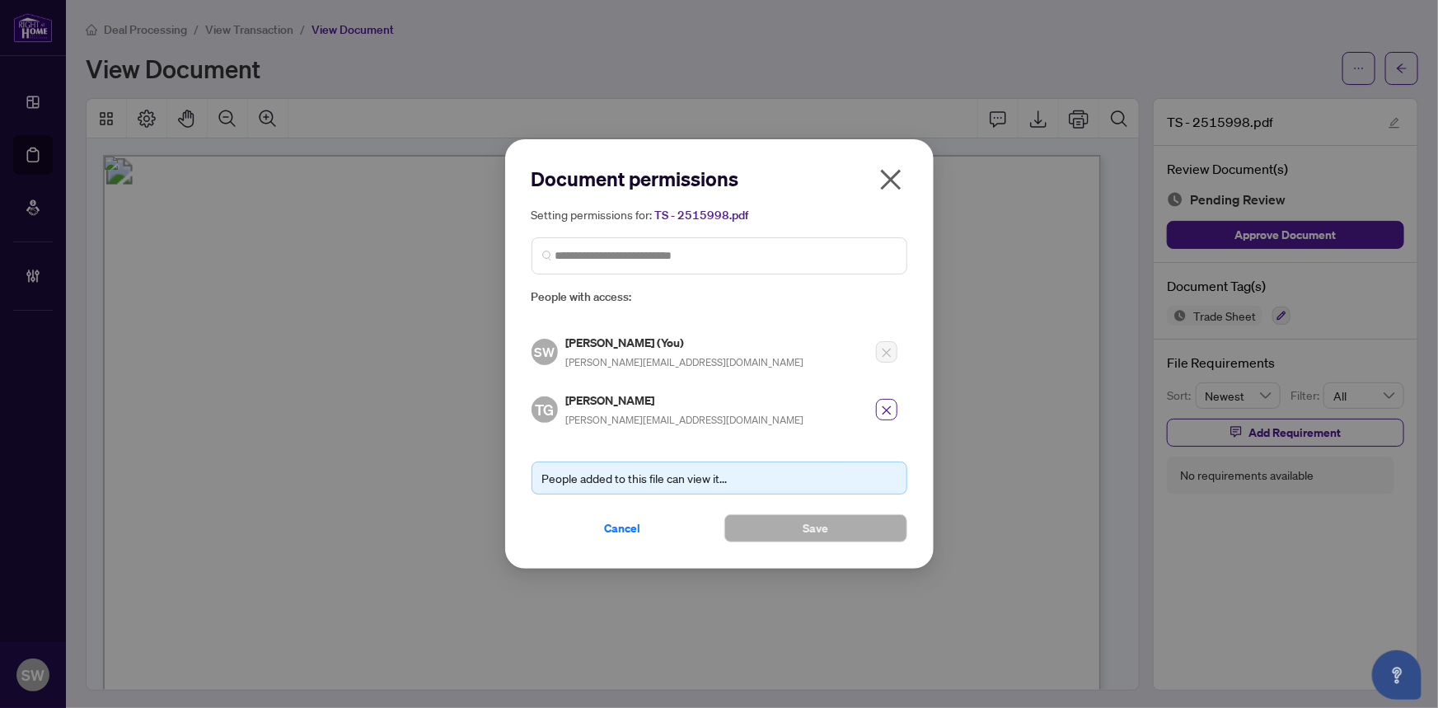
click at [890, 180] on icon "close" at bounding box center [890, 179] width 21 height 21
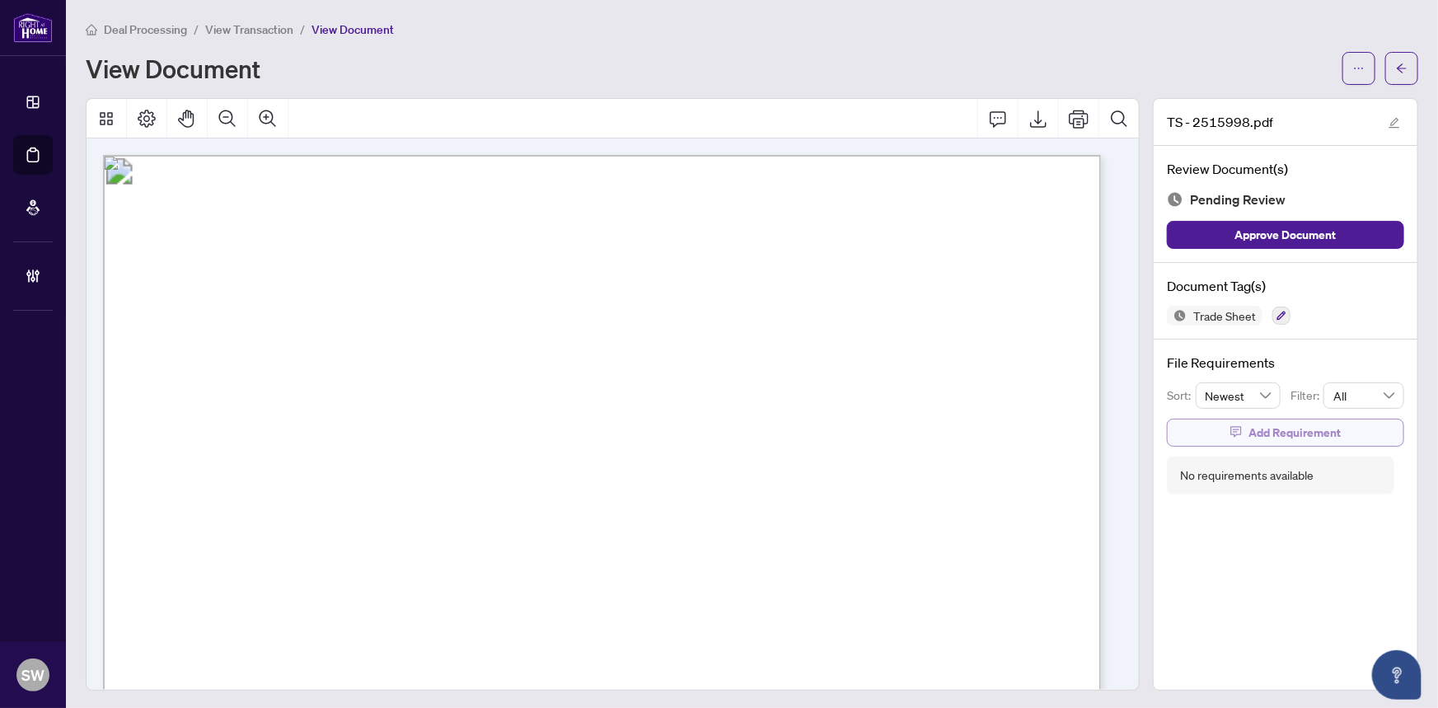
click at [1248, 433] on span "Add Requirement" at bounding box center [1294, 432] width 92 height 26
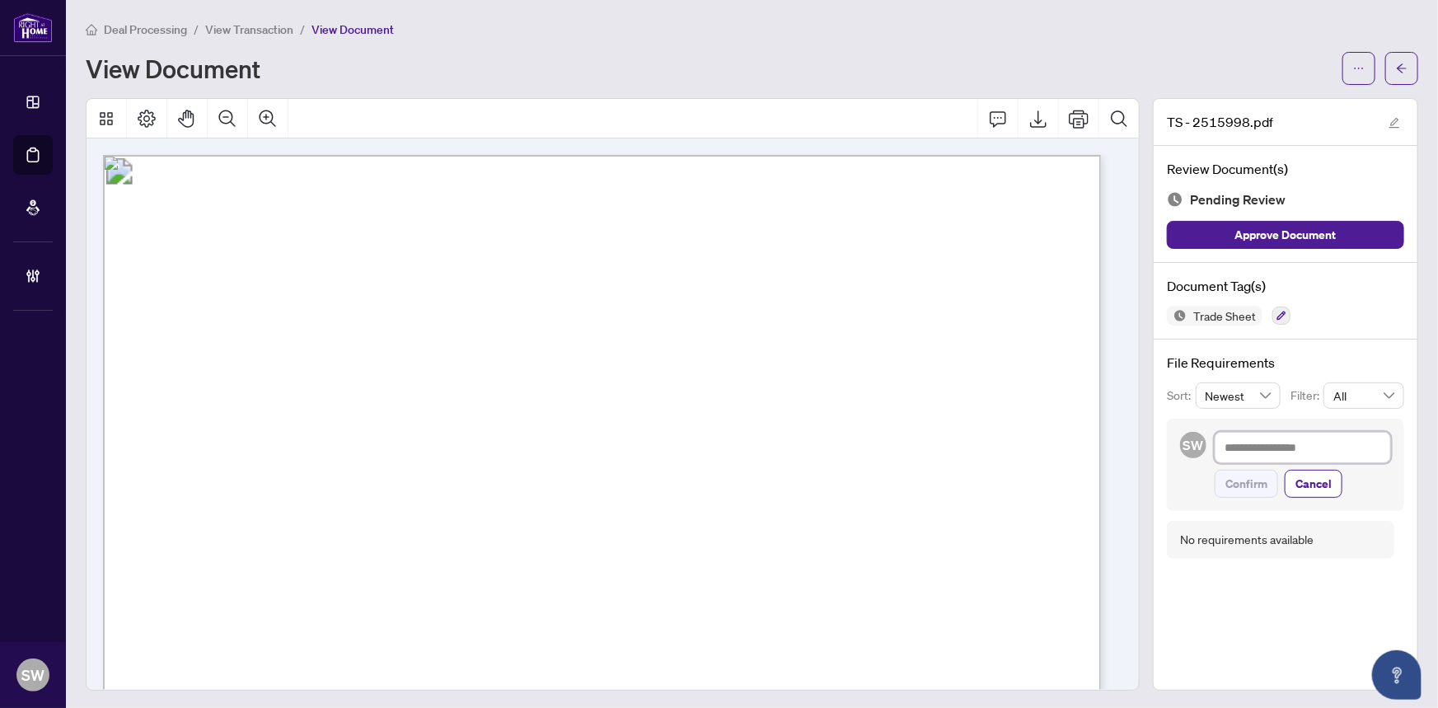
click at [1310, 447] on textarea at bounding box center [1303, 447] width 176 height 31
paste textarea "**********"
type textarea "**********"
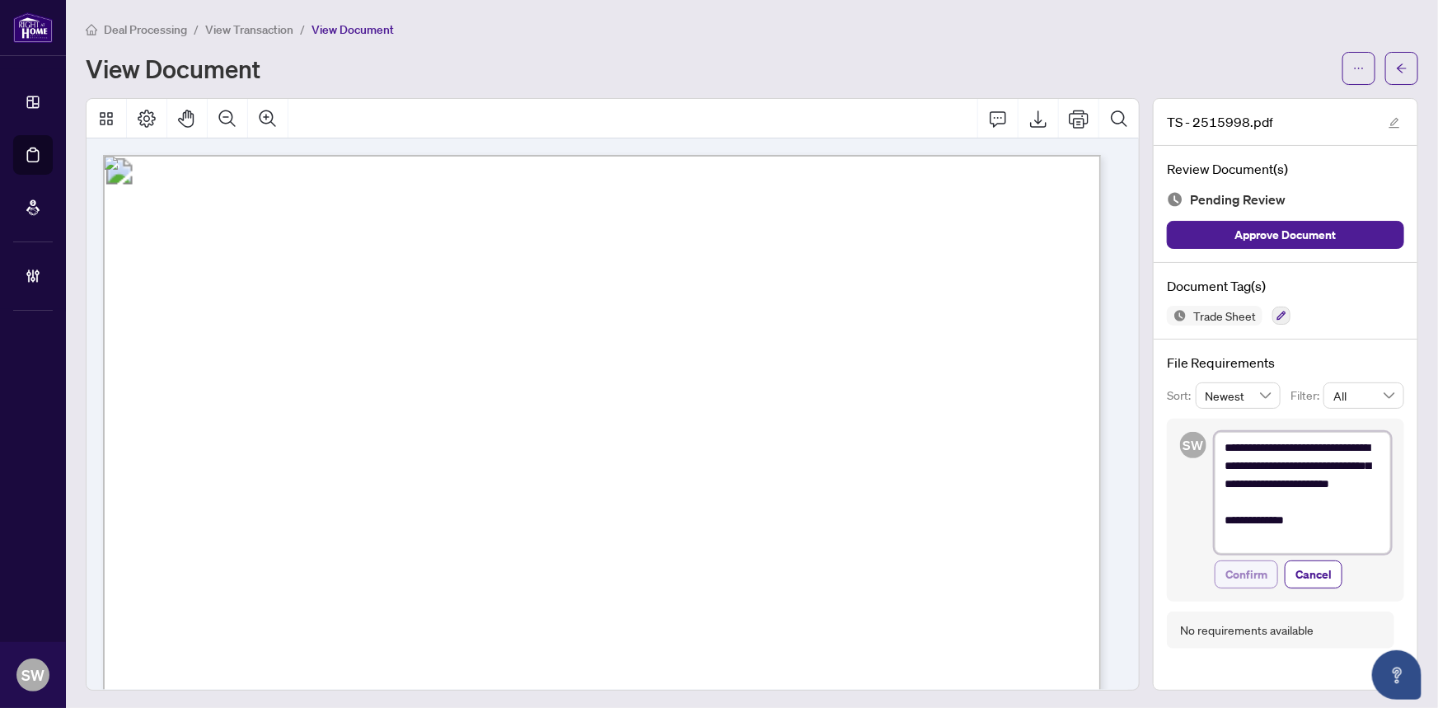
type textarea "**********"
click at [1248, 569] on span "Confirm" at bounding box center [1246, 574] width 42 height 26
type textarea "**********"
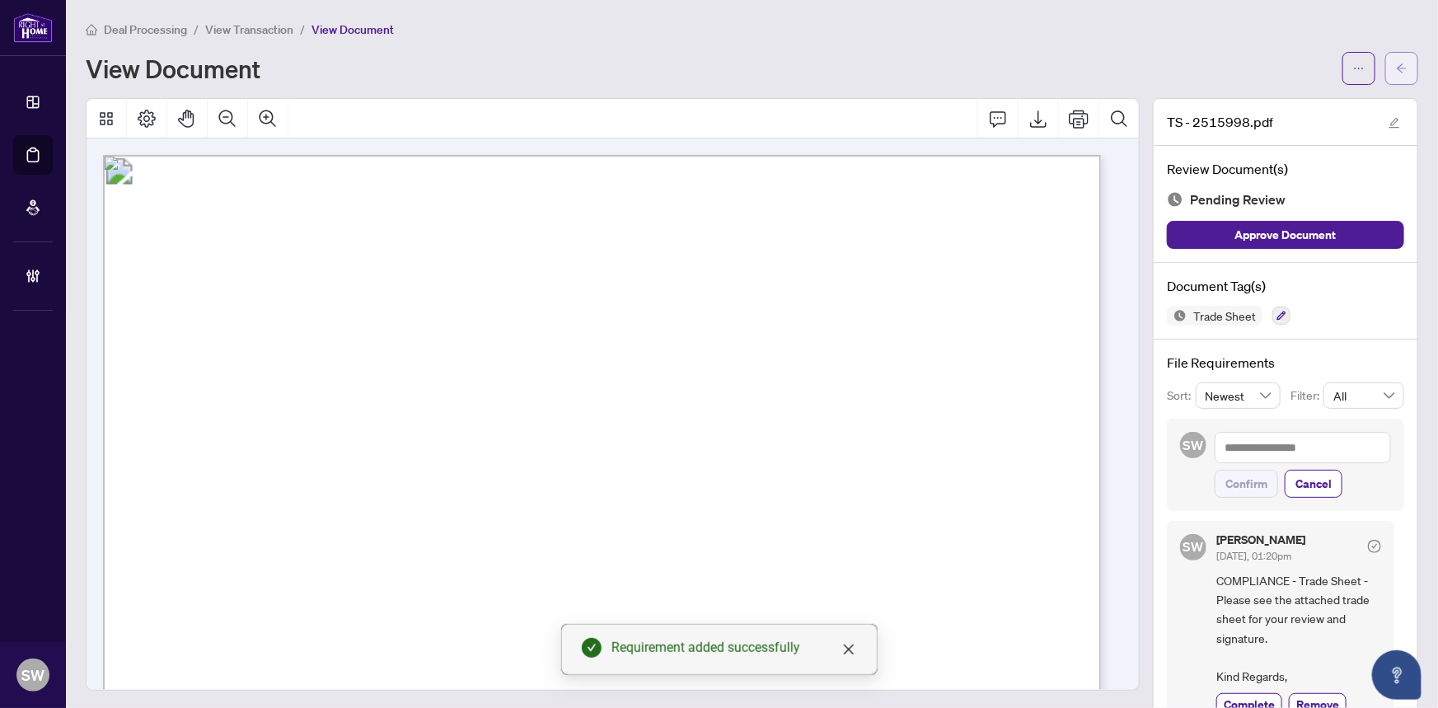
click at [1396, 73] on icon "arrow-left" at bounding box center [1402, 69] width 12 height 12
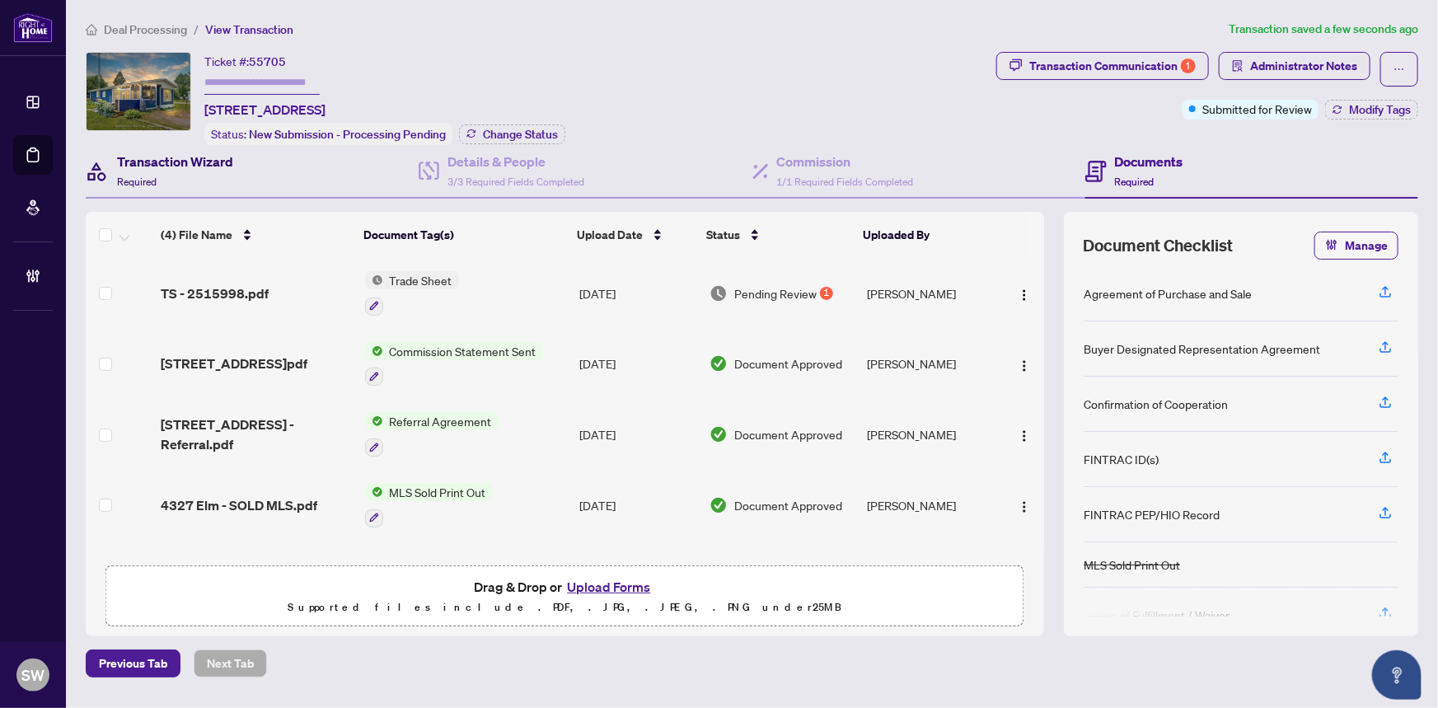
click at [189, 172] on div "Transaction Wizard Required" at bounding box center [175, 171] width 116 height 39
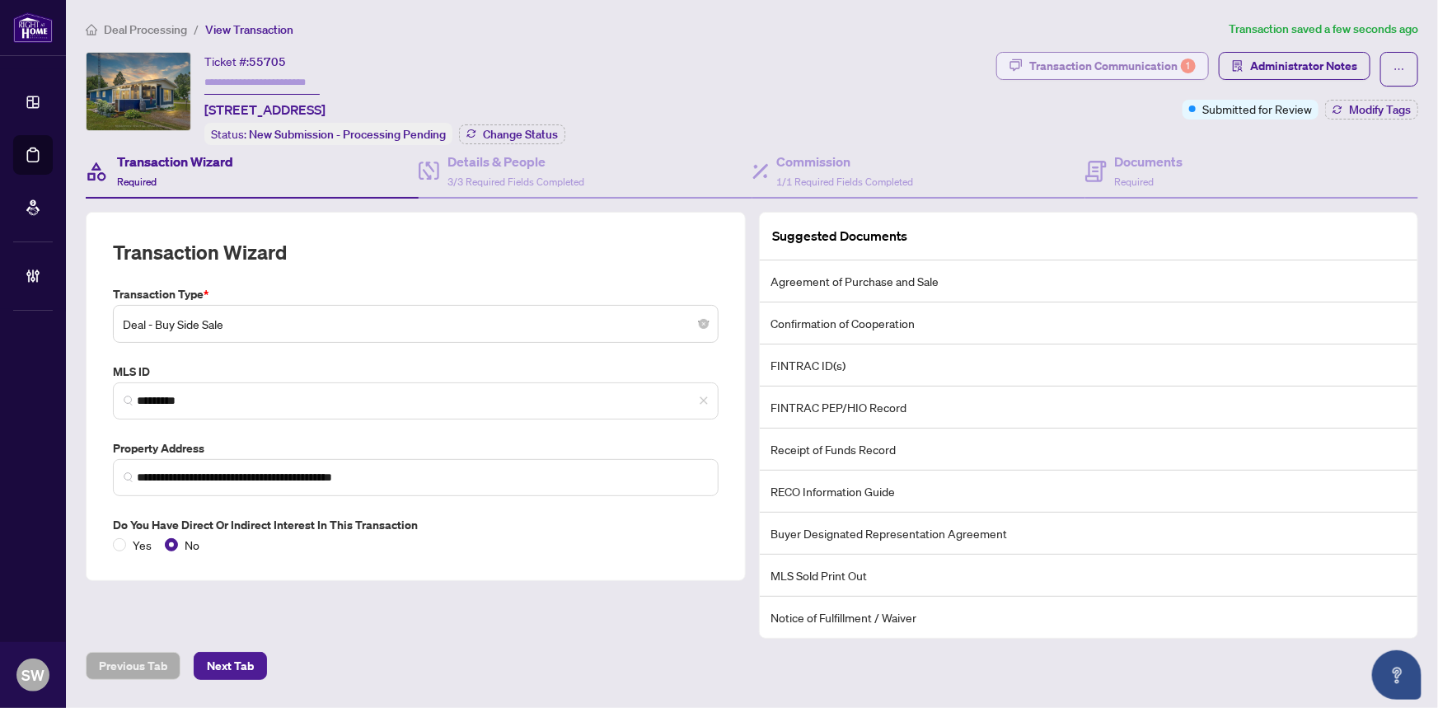
click at [1054, 73] on div "Transaction Communication 1" at bounding box center [1112, 66] width 166 height 26
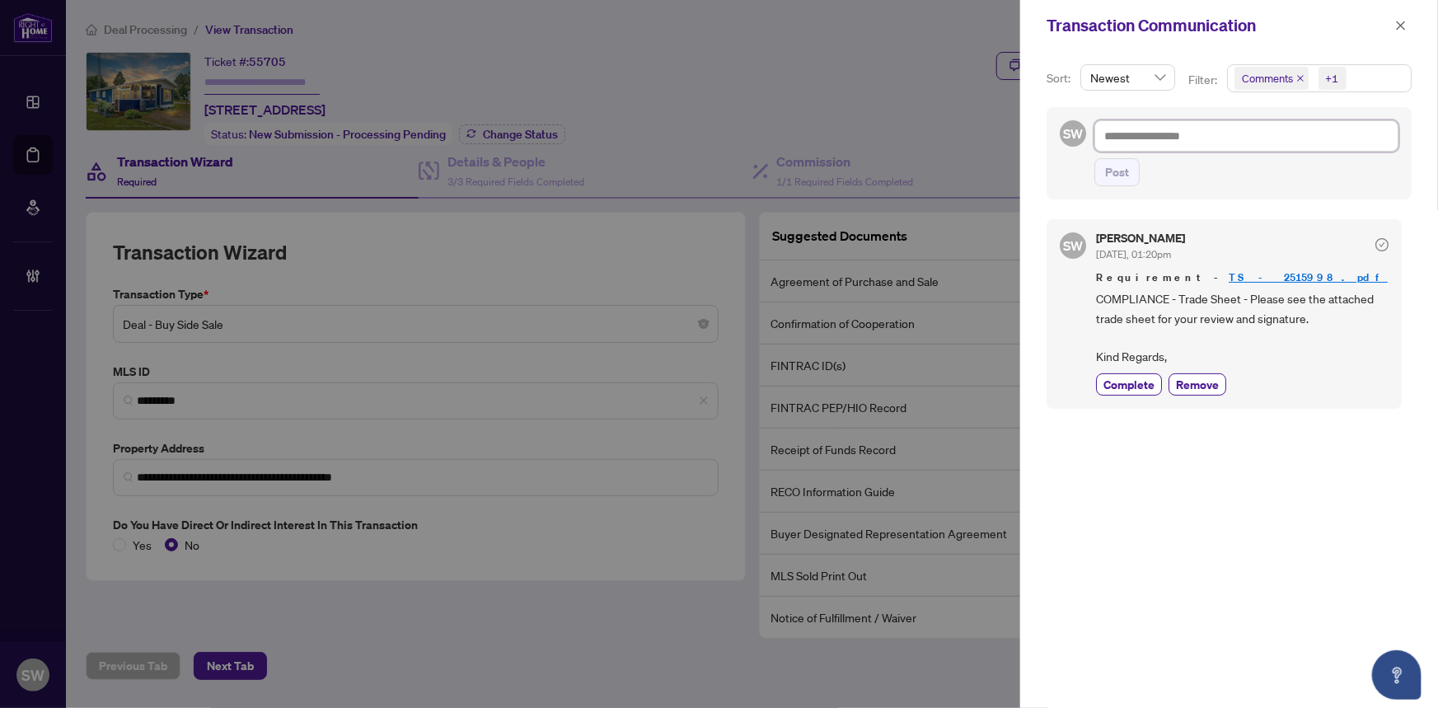
click at [1154, 132] on textarea at bounding box center [1246, 135] width 304 height 31
paste textarea "**********"
type textarea "**********"
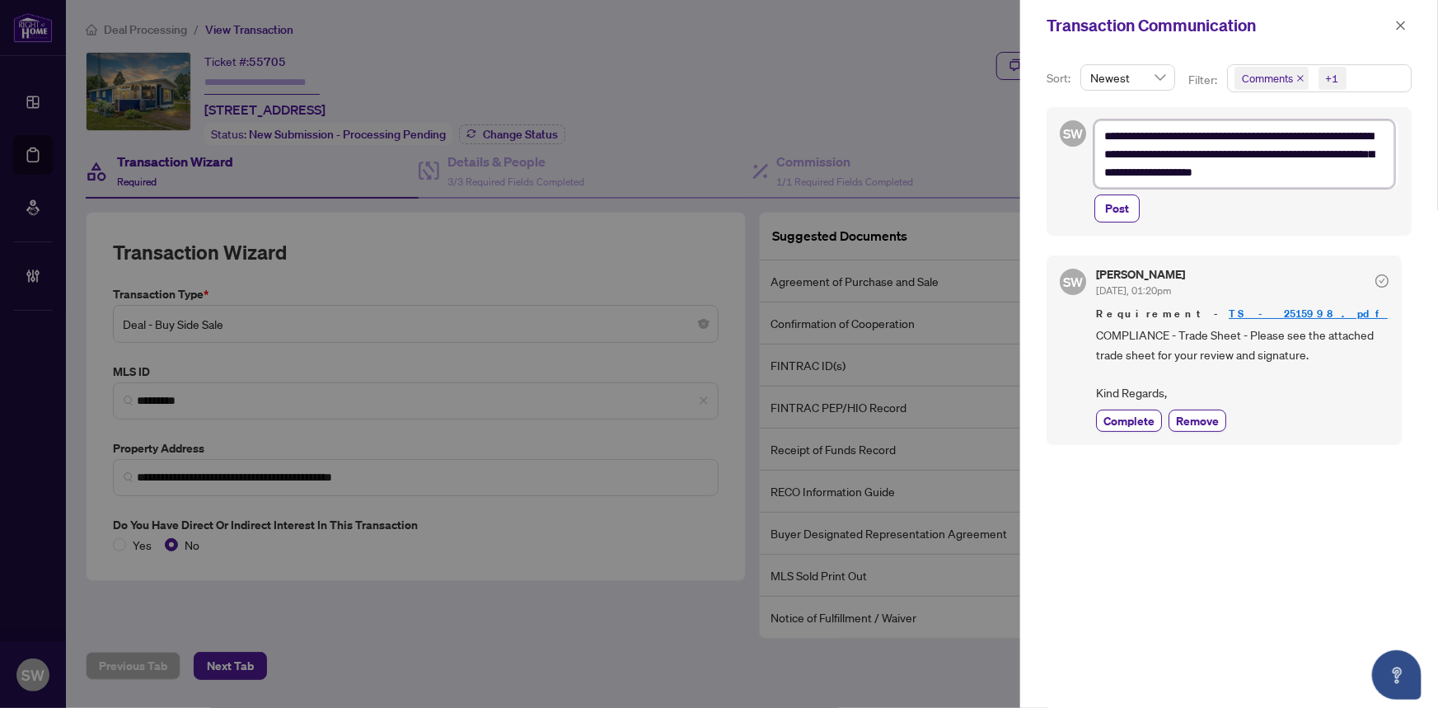
click at [1332, 134] on textarea "**********" at bounding box center [1244, 154] width 300 height 68
type textarea "**********"
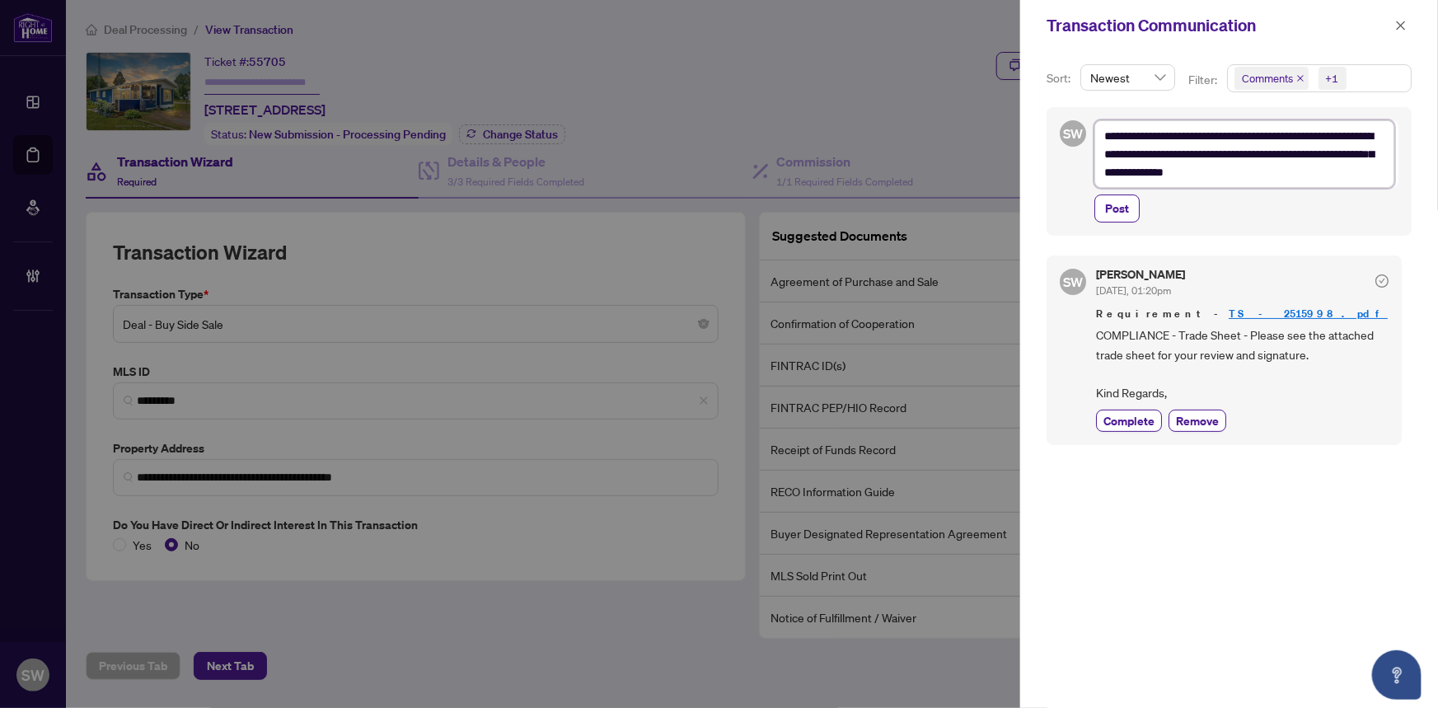
type textarea "**********"
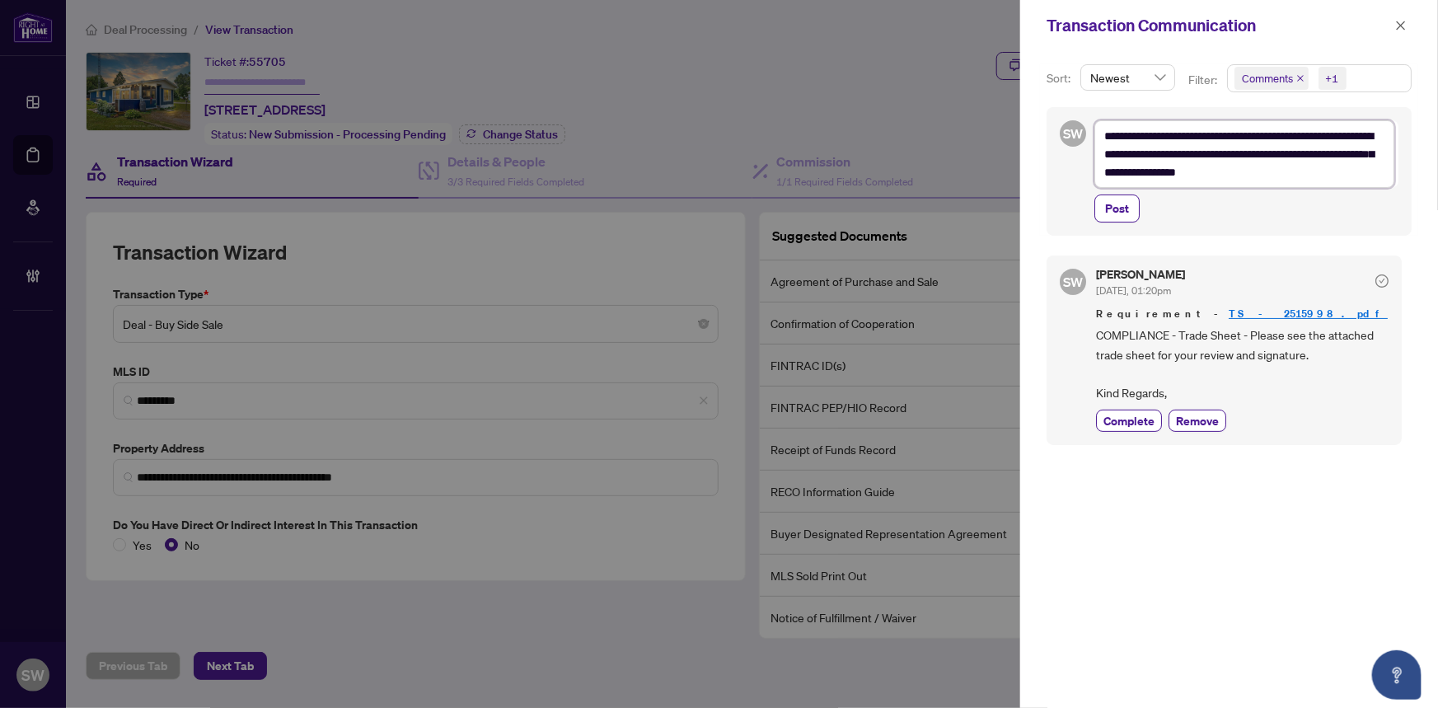
type textarea "**********"
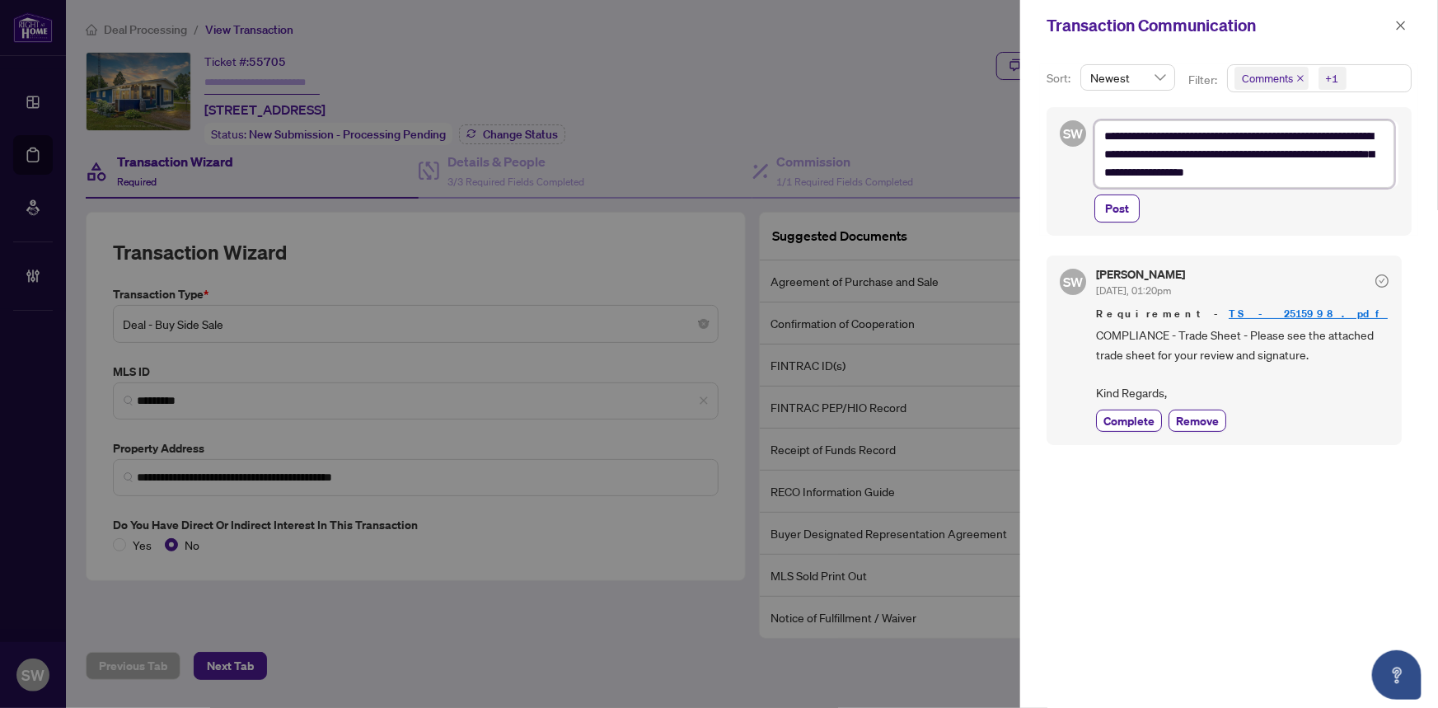
type textarea "**********"
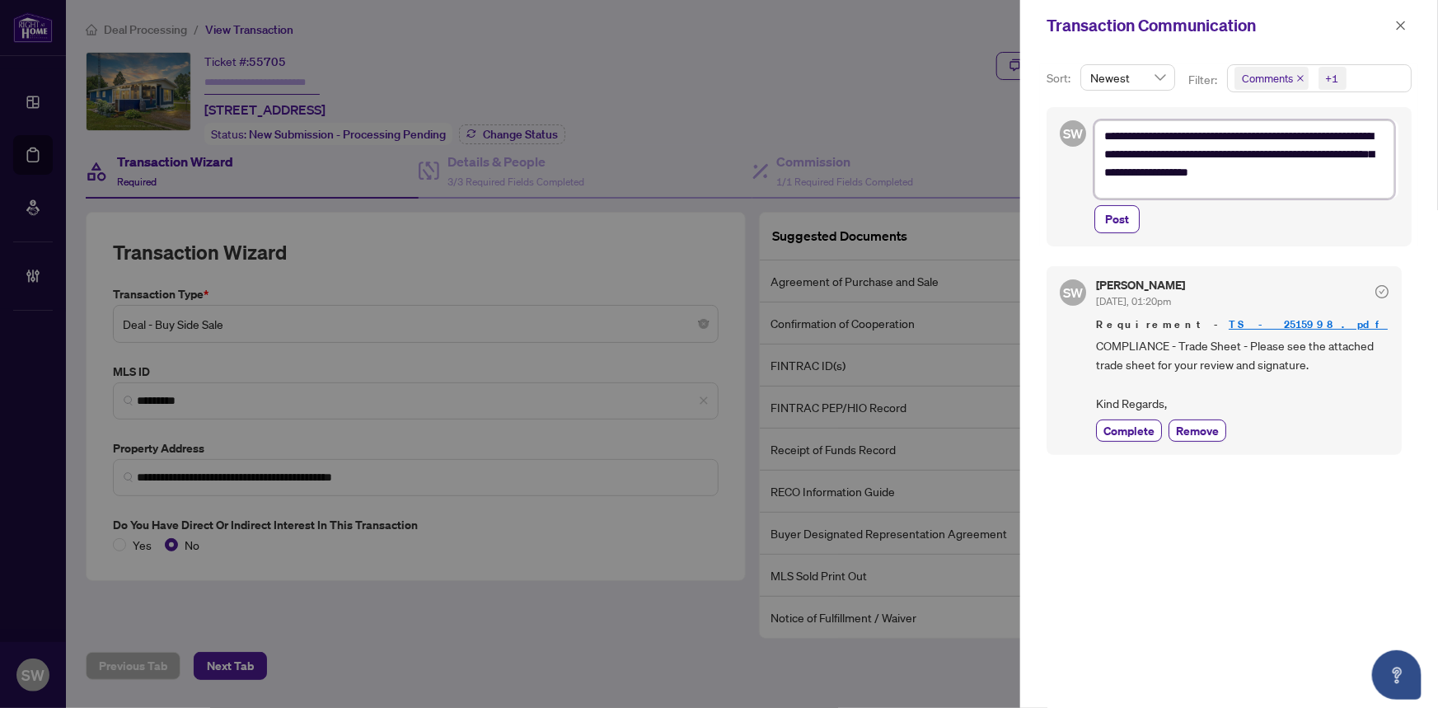
type textarea "**********"
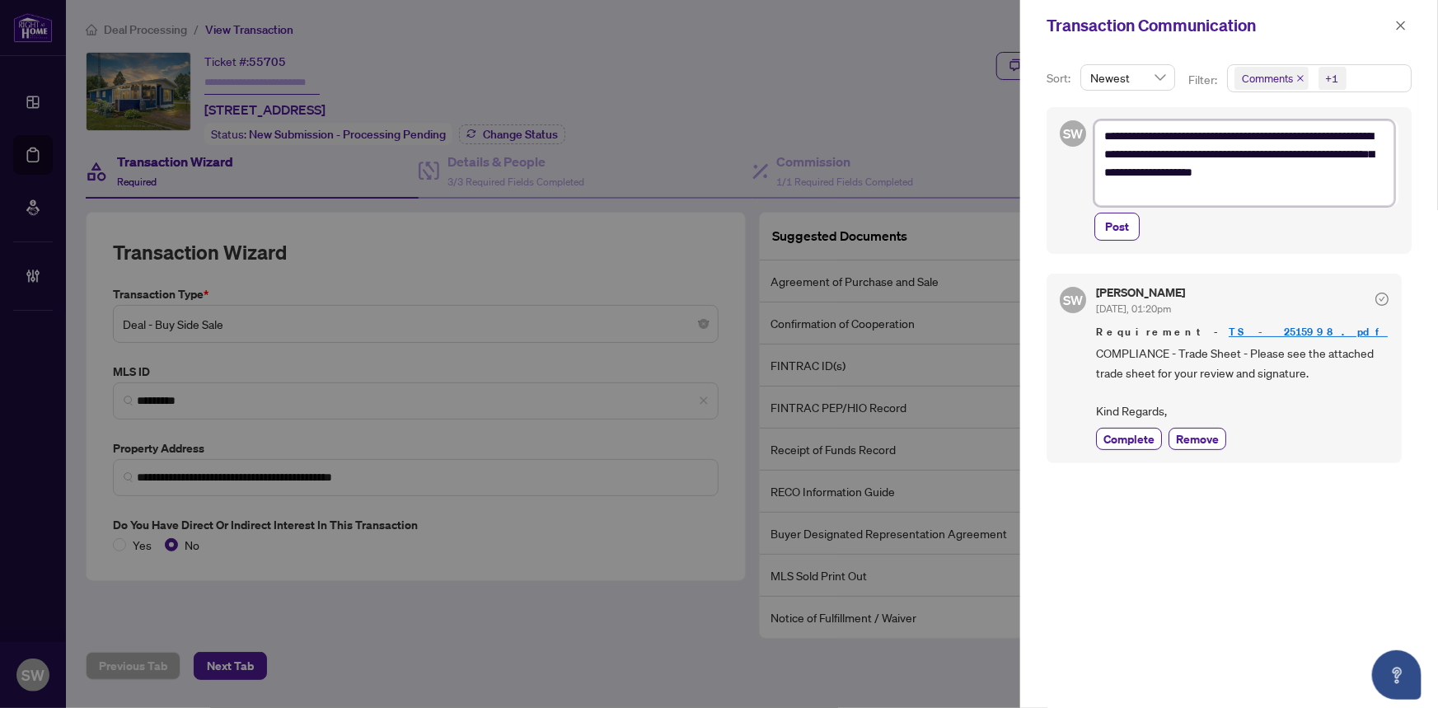
type textarea "**********"
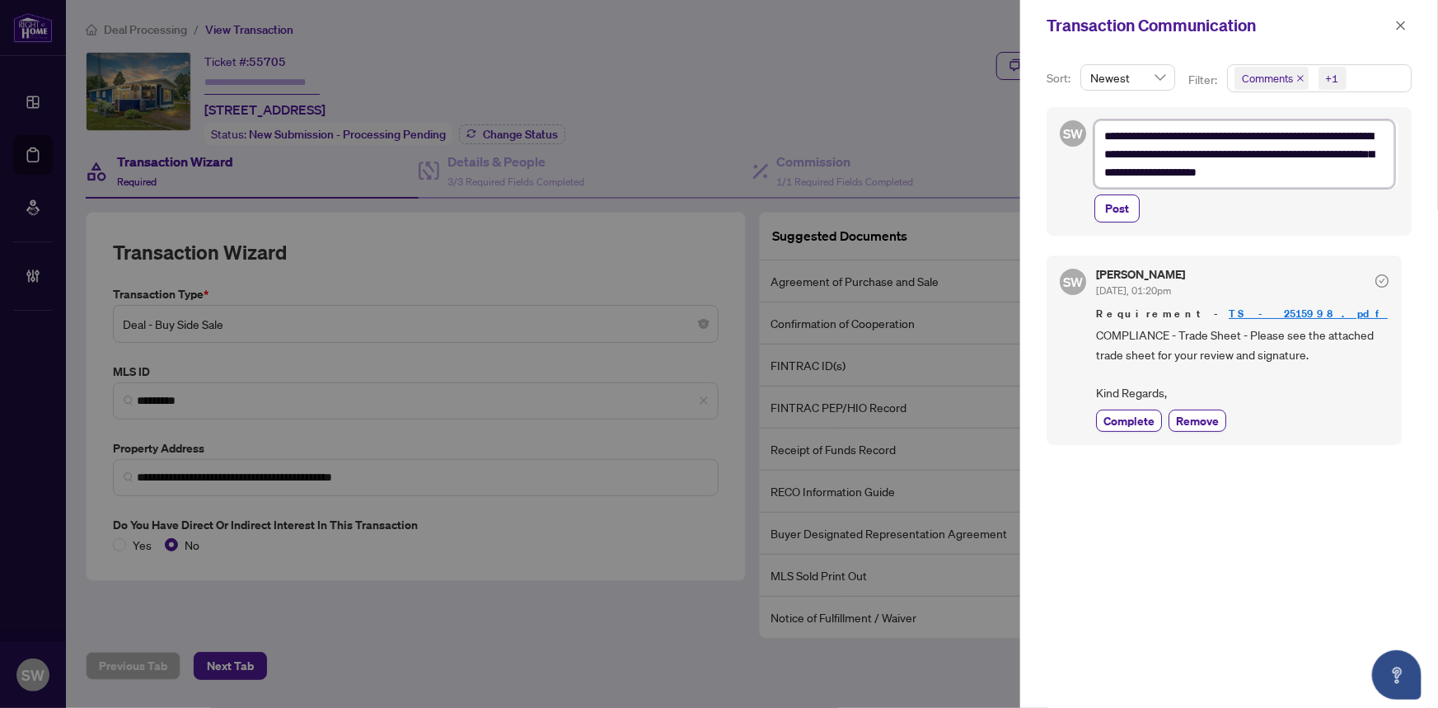
drag, startPoint x: 1356, startPoint y: 154, endPoint x: 1347, endPoint y: 154, distance: 9.1
click at [1347, 154] on textarea "**********" at bounding box center [1244, 154] width 300 height 68
type textarea "**********"
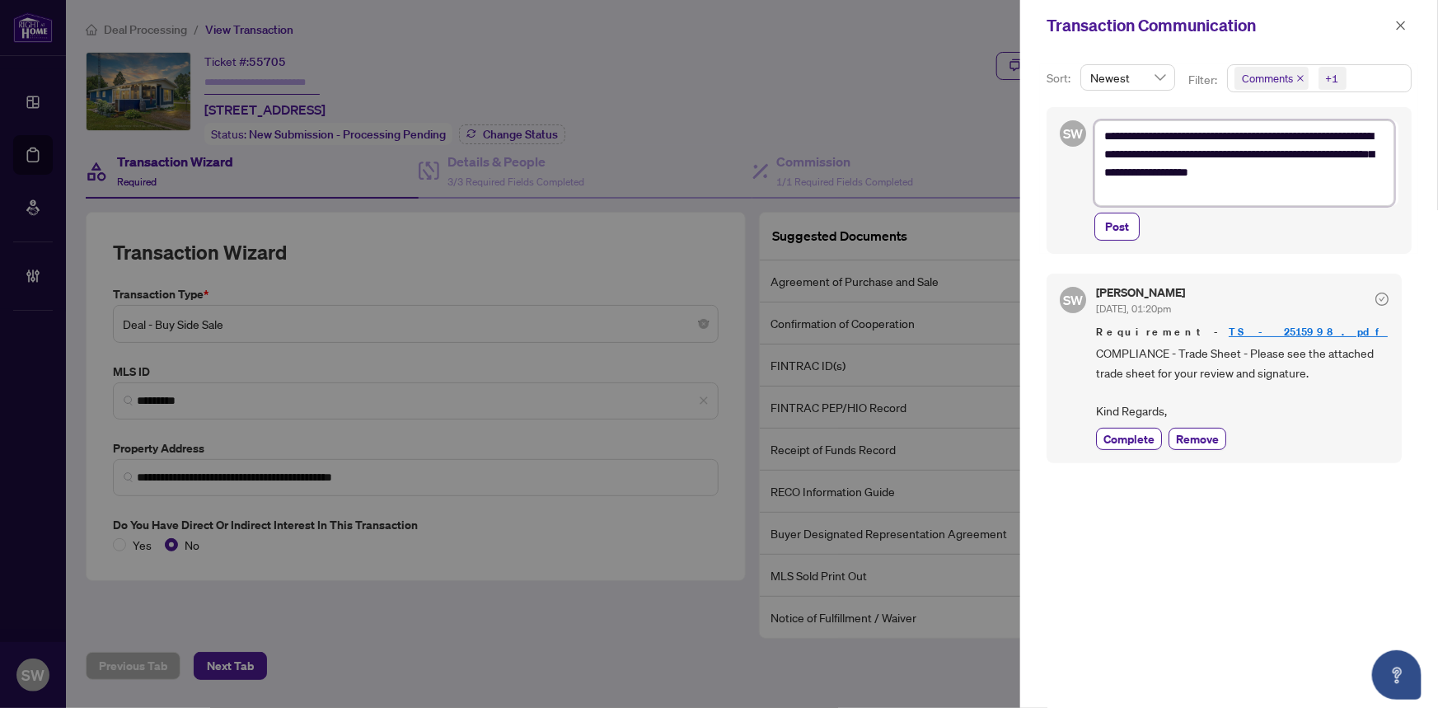
type textarea "**********"
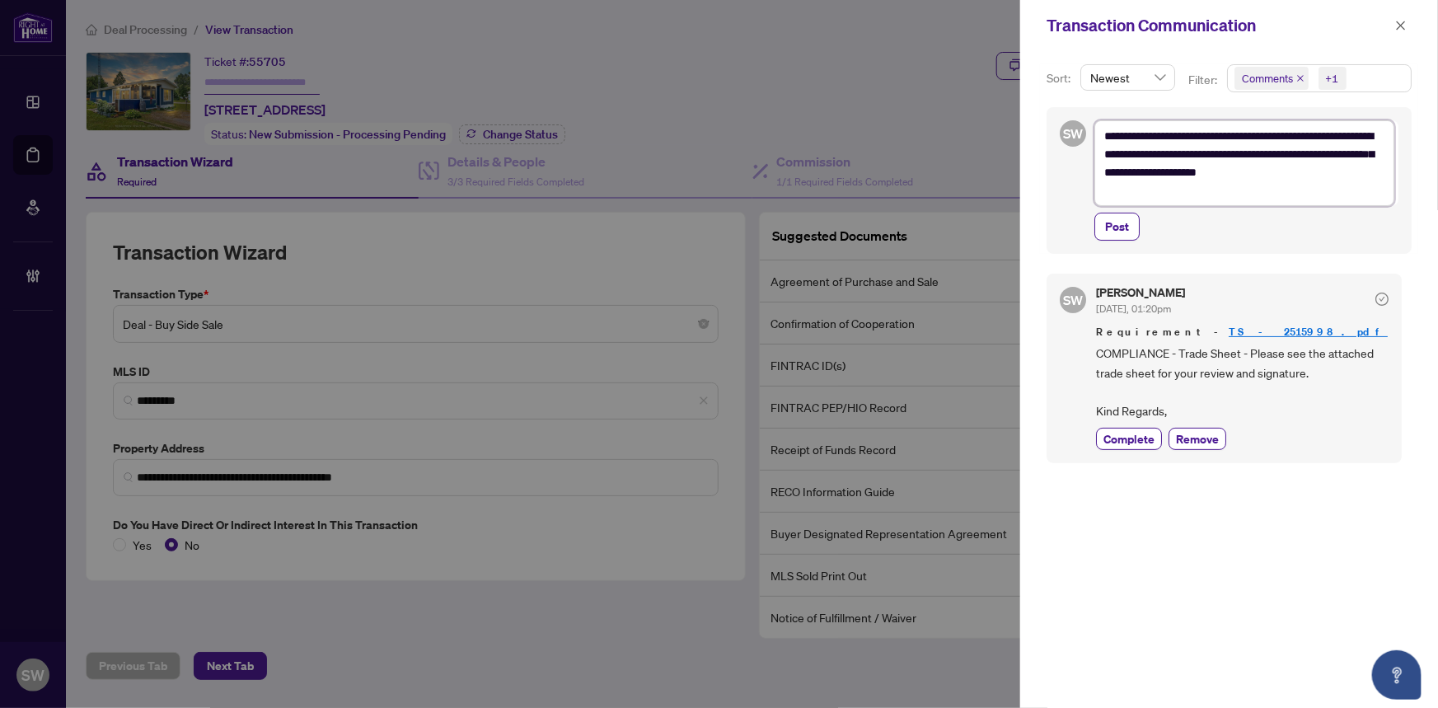
type textarea "**********"
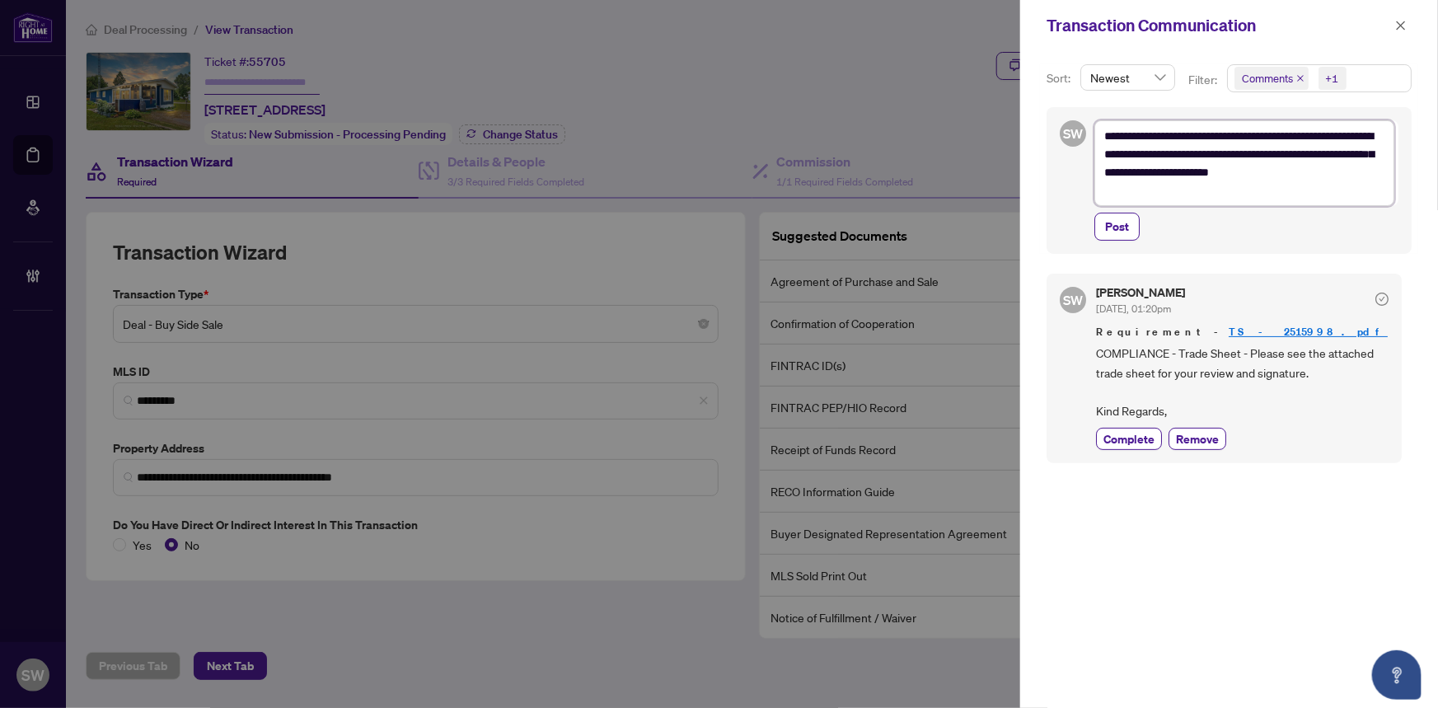
type textarea "**********"
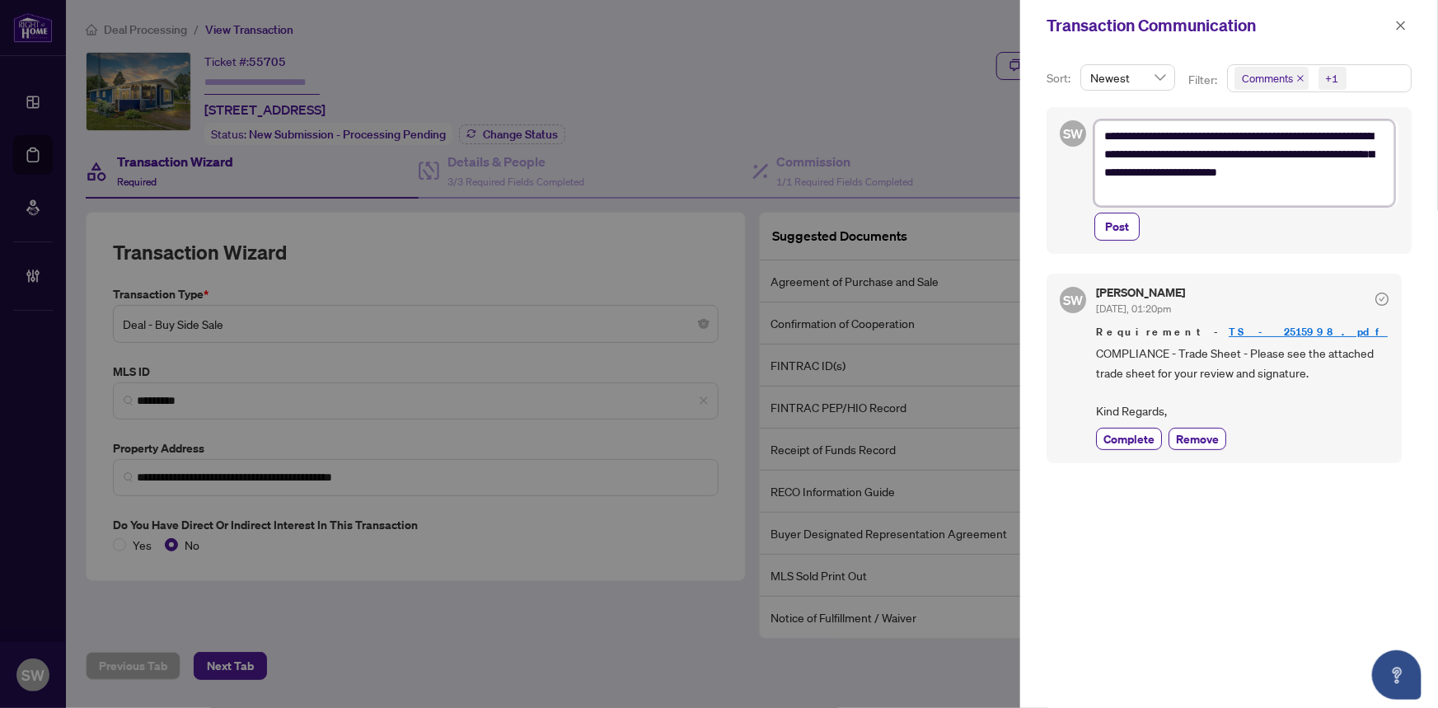
type textarea "**********"
click at [1148, 169] on textarea "**********" at bounding box center [1244, 163] width 300 height 86
type textarea "**********"
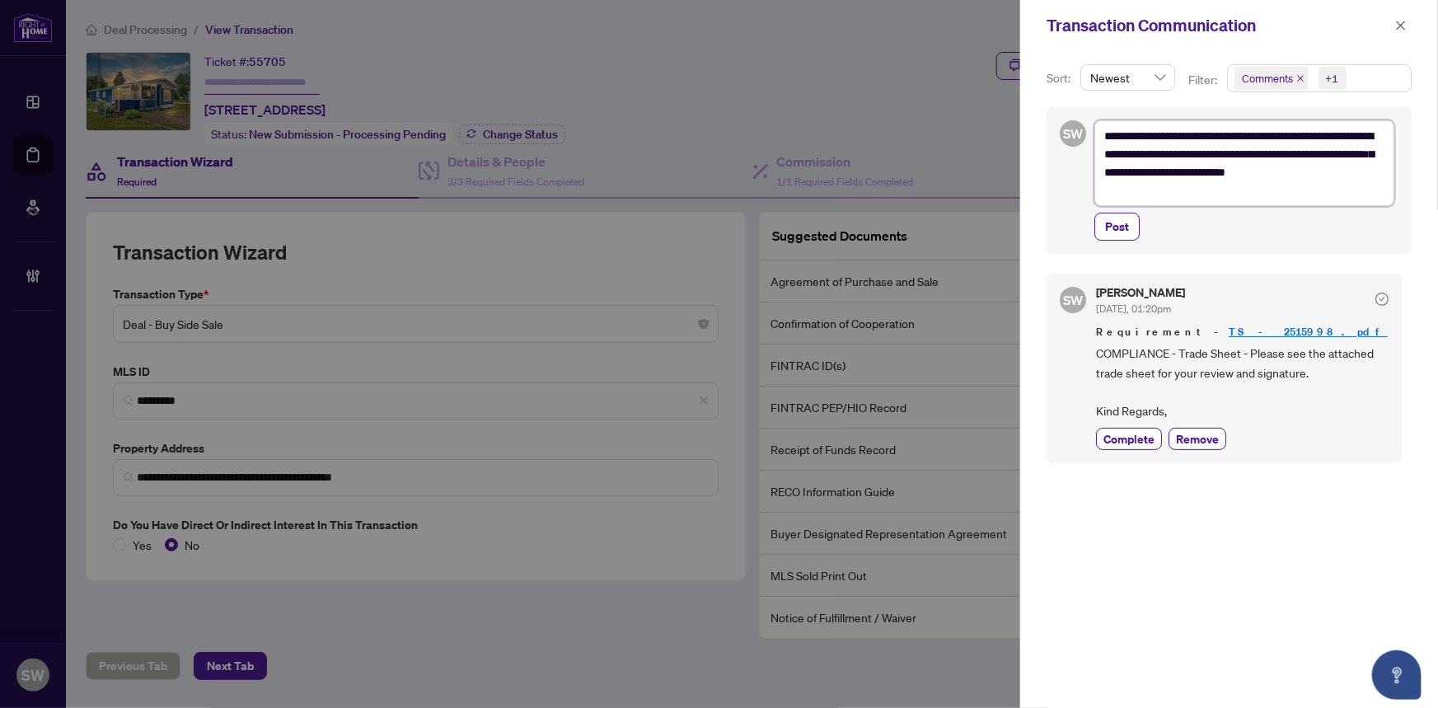
type textarea "**********"
click at [1116, 223] on span "Post" at bounding box center [1117, 226] width 24 height 26
type textarea "**********"
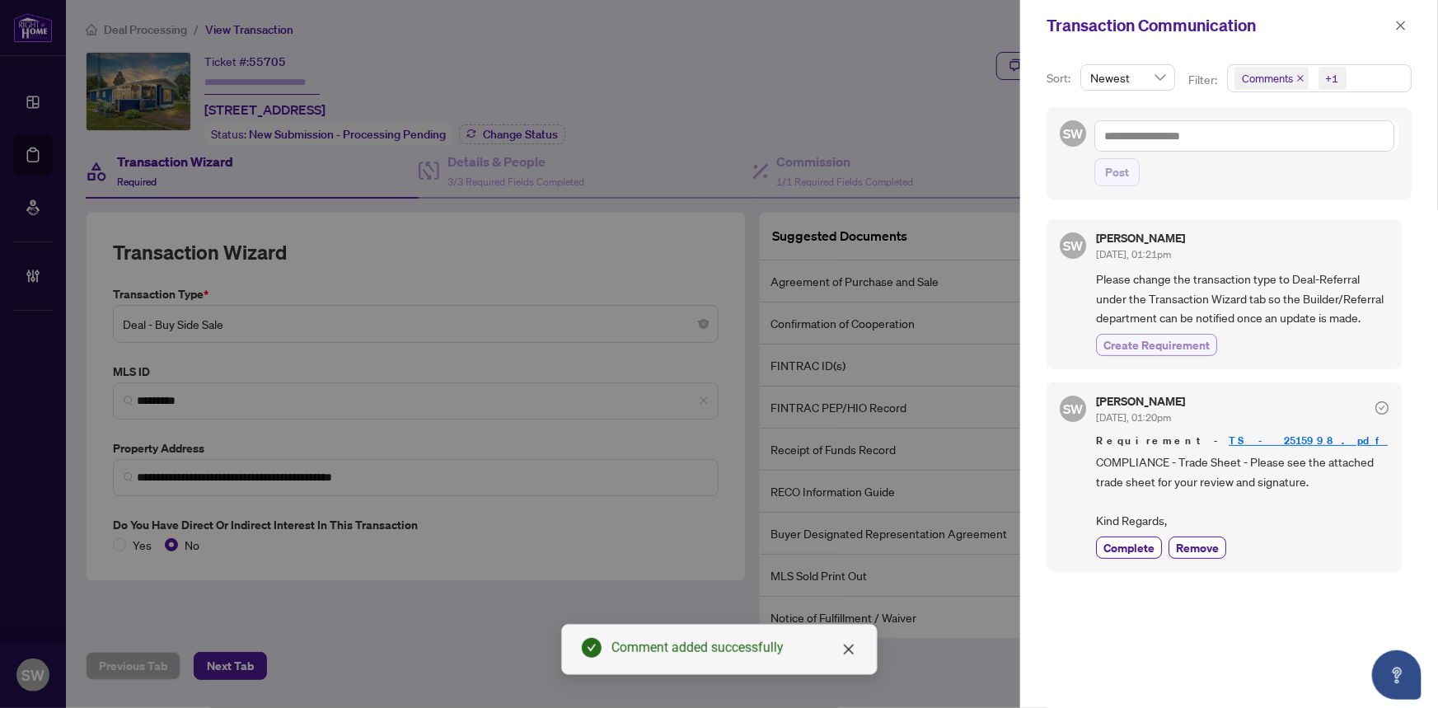
click at [1168, 344] on span "Create Requirement" at bounding box center [1156, 344] width 106 height 17
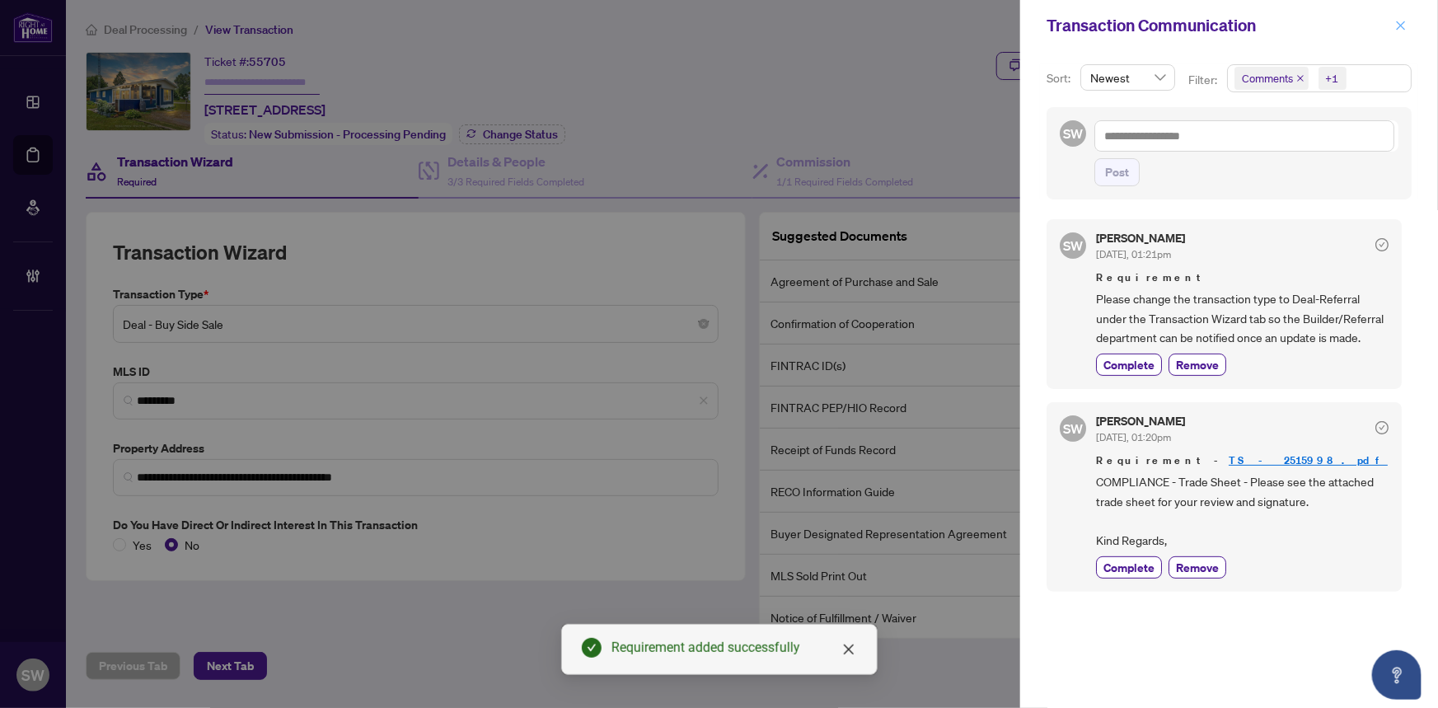
click at [1402, 26] on icon "close" at bounding box center [1401, 25] width 9 height 9
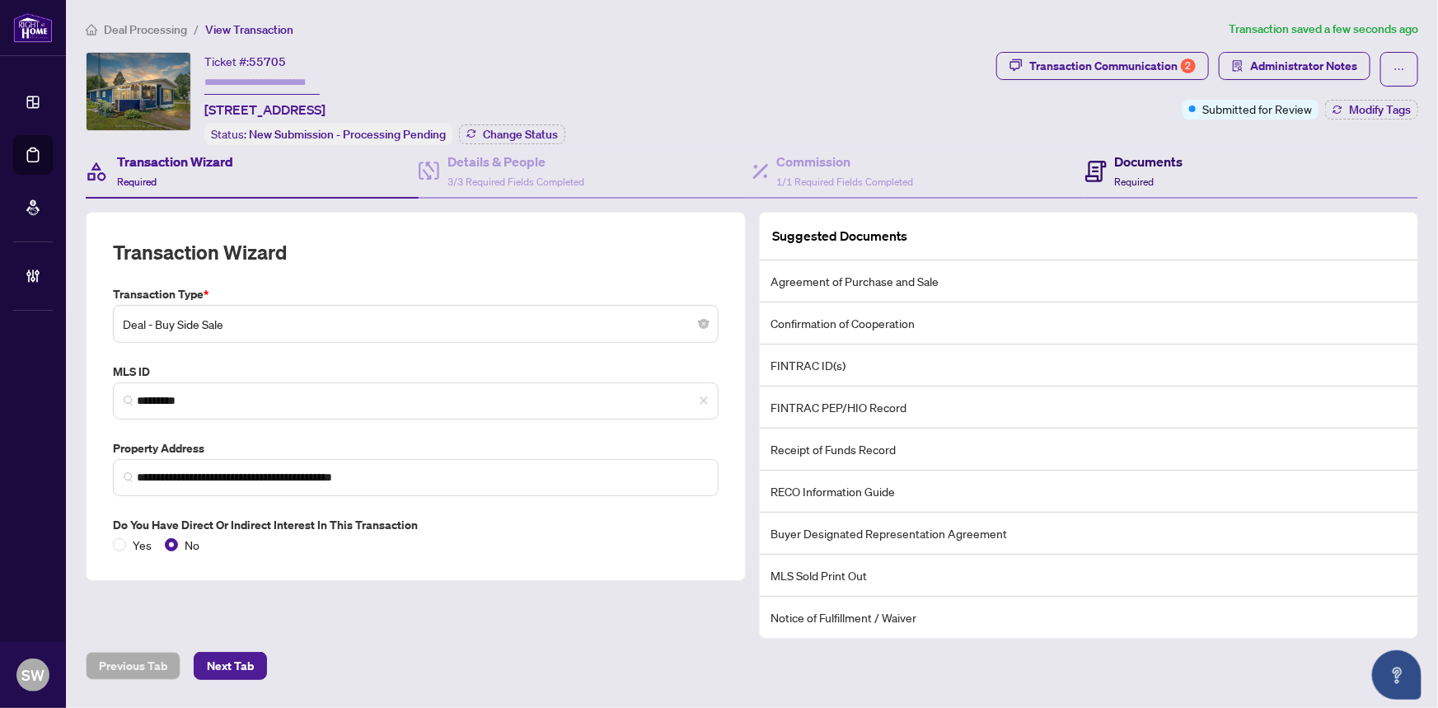
click at [1159, 160] on h4 "Documents" at bounding box center [1149, 162] width 68 height 20
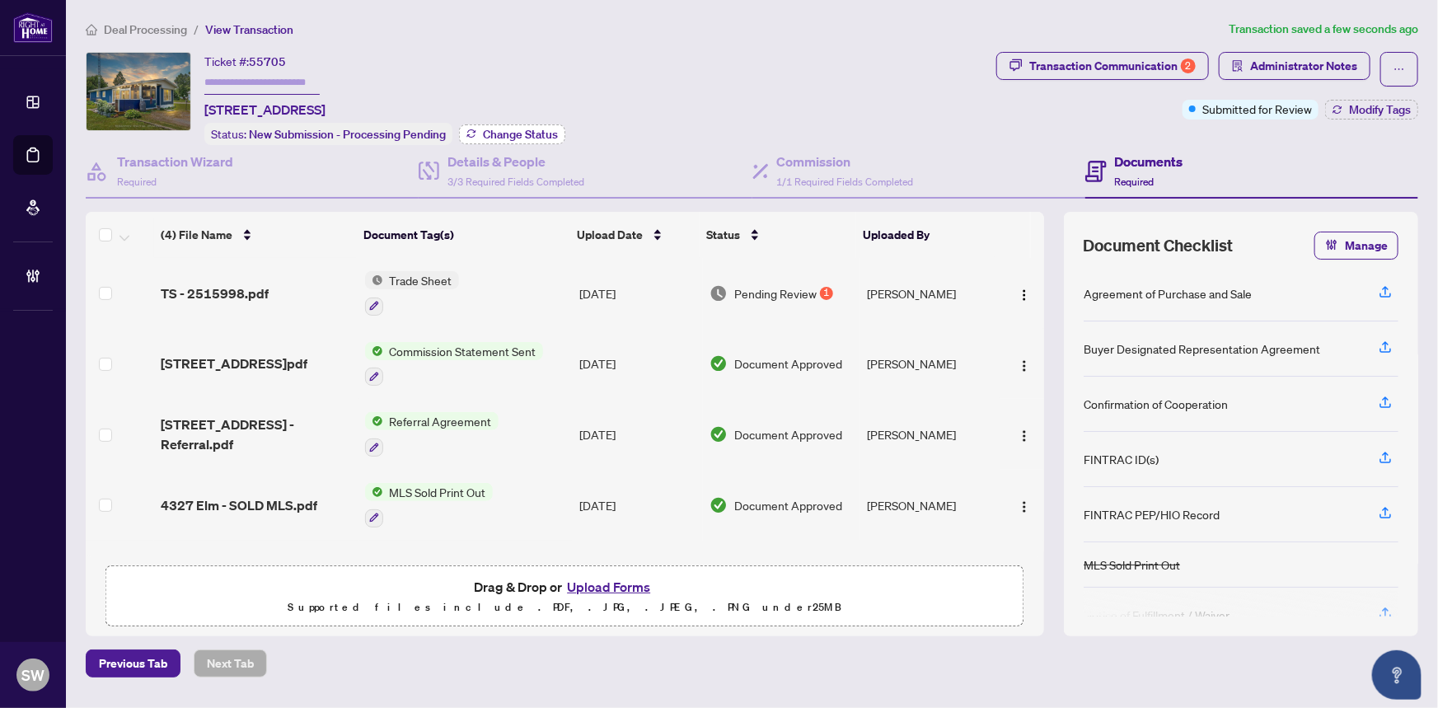
click at [520, 132] on span "Change Status" at bounding box center [520, 135] width 75 height 12
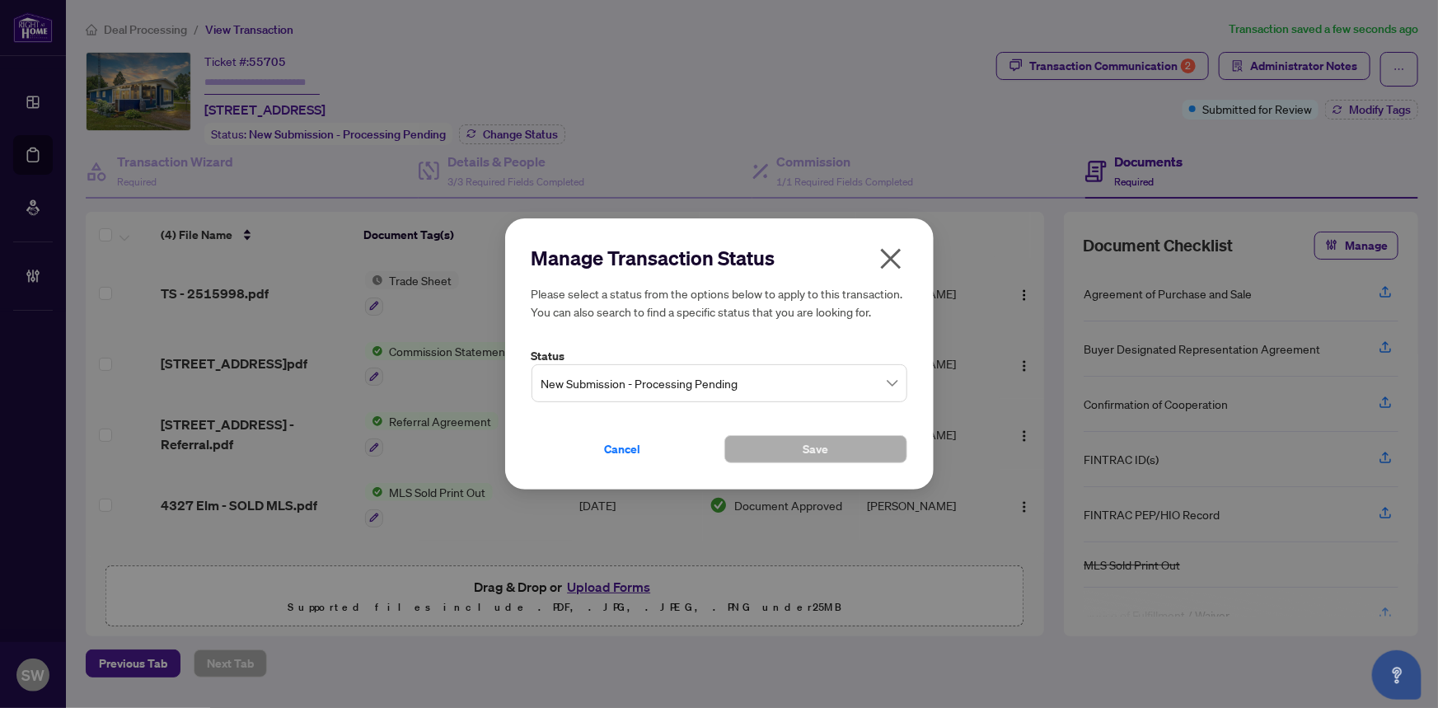
click at [666, 393] on span "New Submission - Processing Pending" at bounding box center [719, 383] width 356 height 31
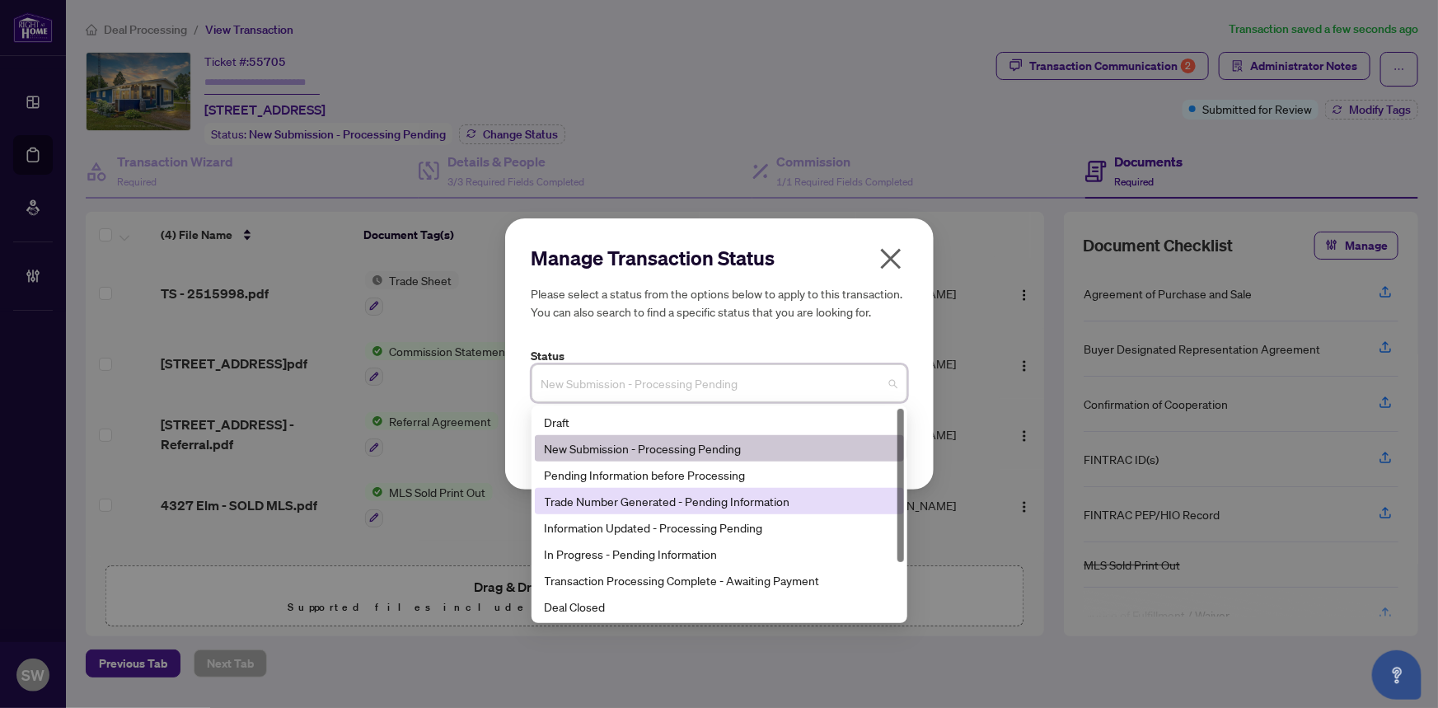
click at [614, 502] on div "Trade Number Generated - Pending Information" at bounding box center [719, 501] width 349 height 18
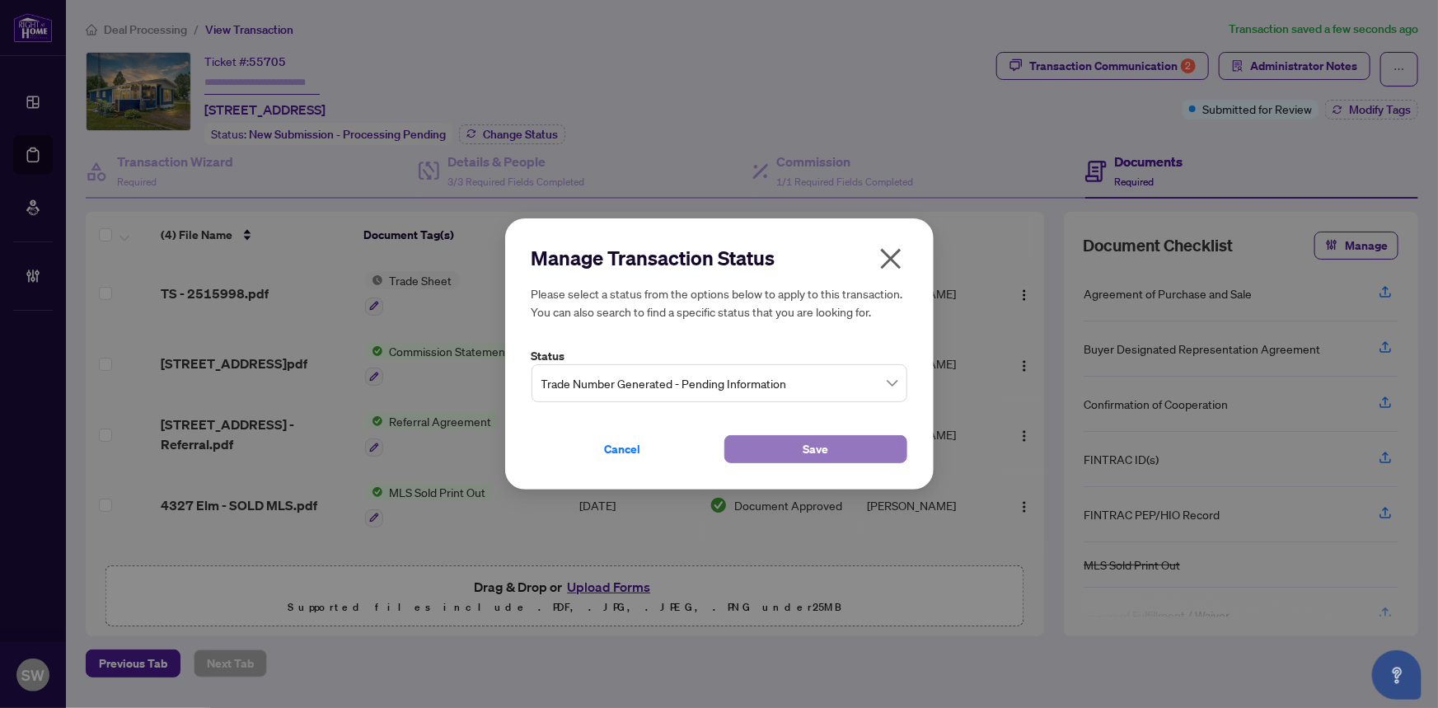
click at [766, 444] on button "Save" at bounding box center [815, 449] width 183 height 28
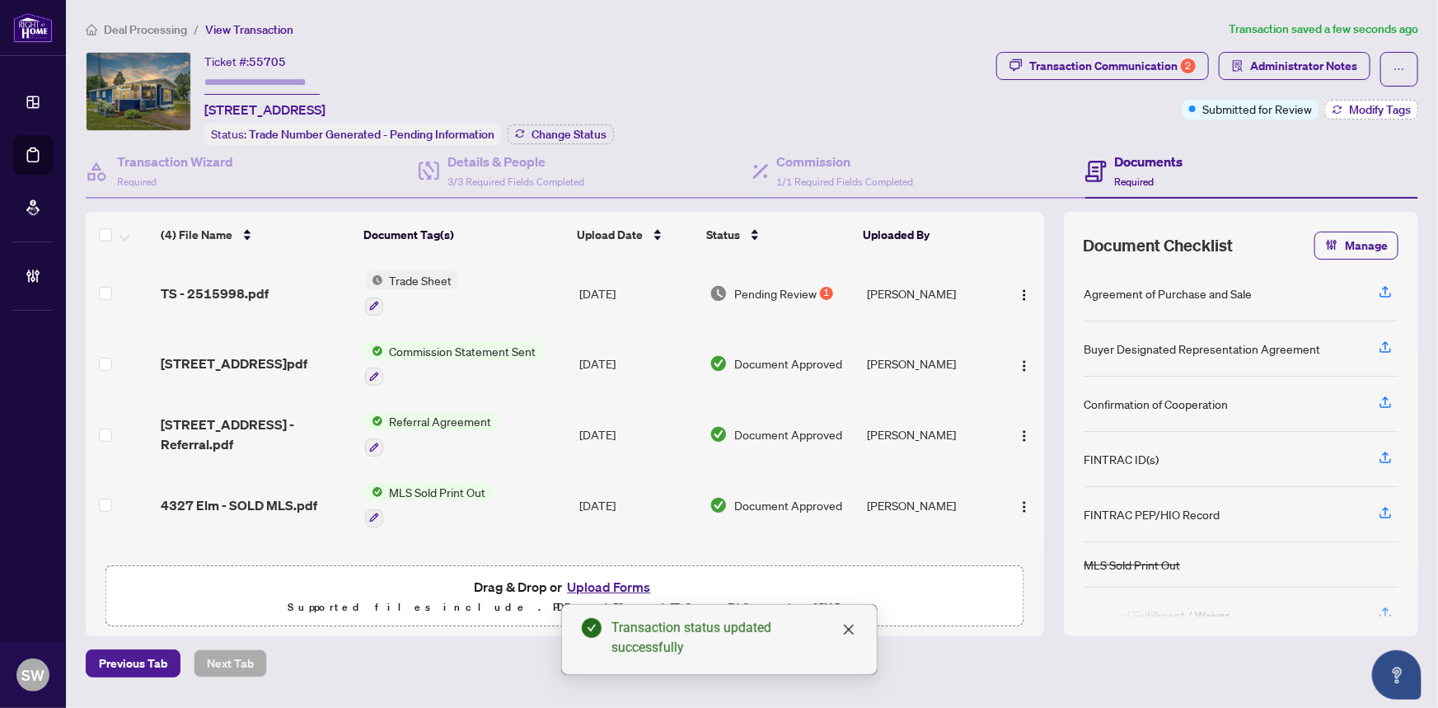
click at [1364, 107] on span "Modify Tags" at bounding box center [1380, 110] width 62 height 12
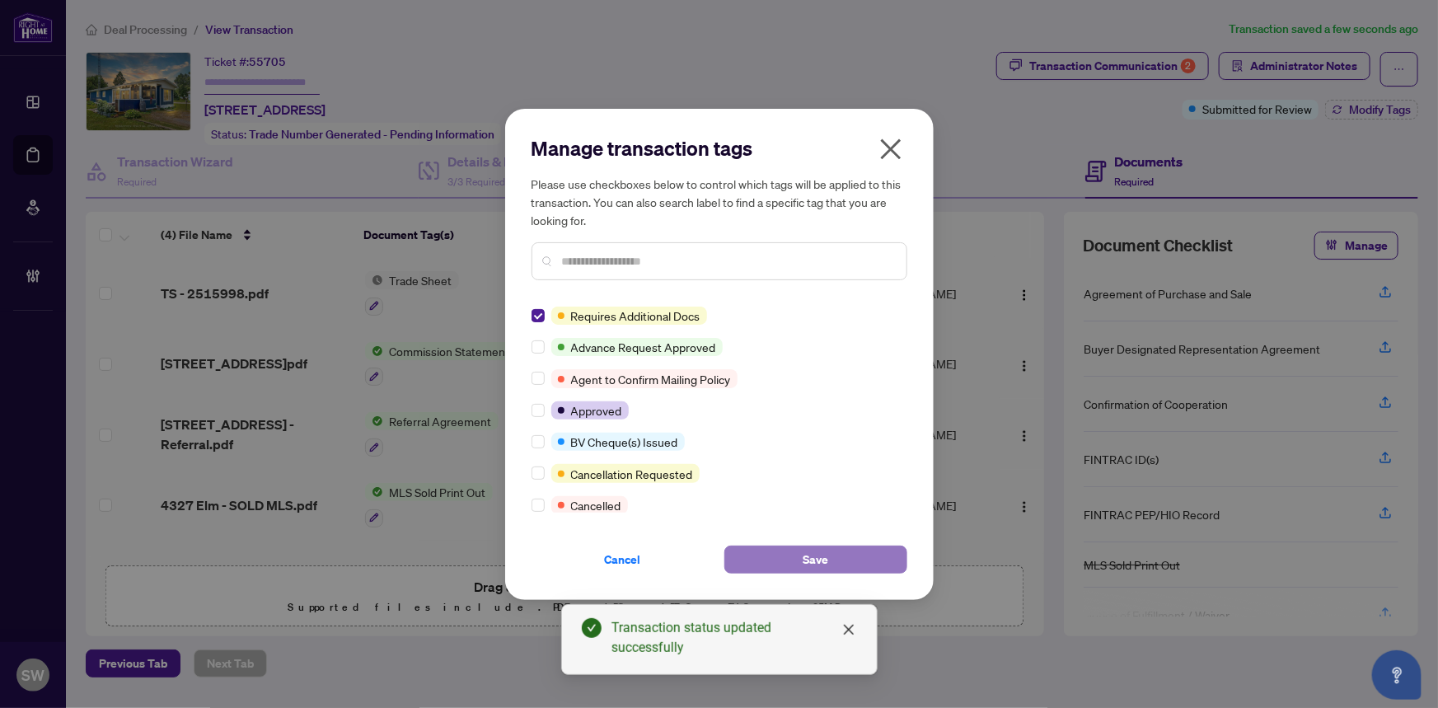
click at [879, 562] on button "Save" at bounding box center [815, 560] width 183 height 28
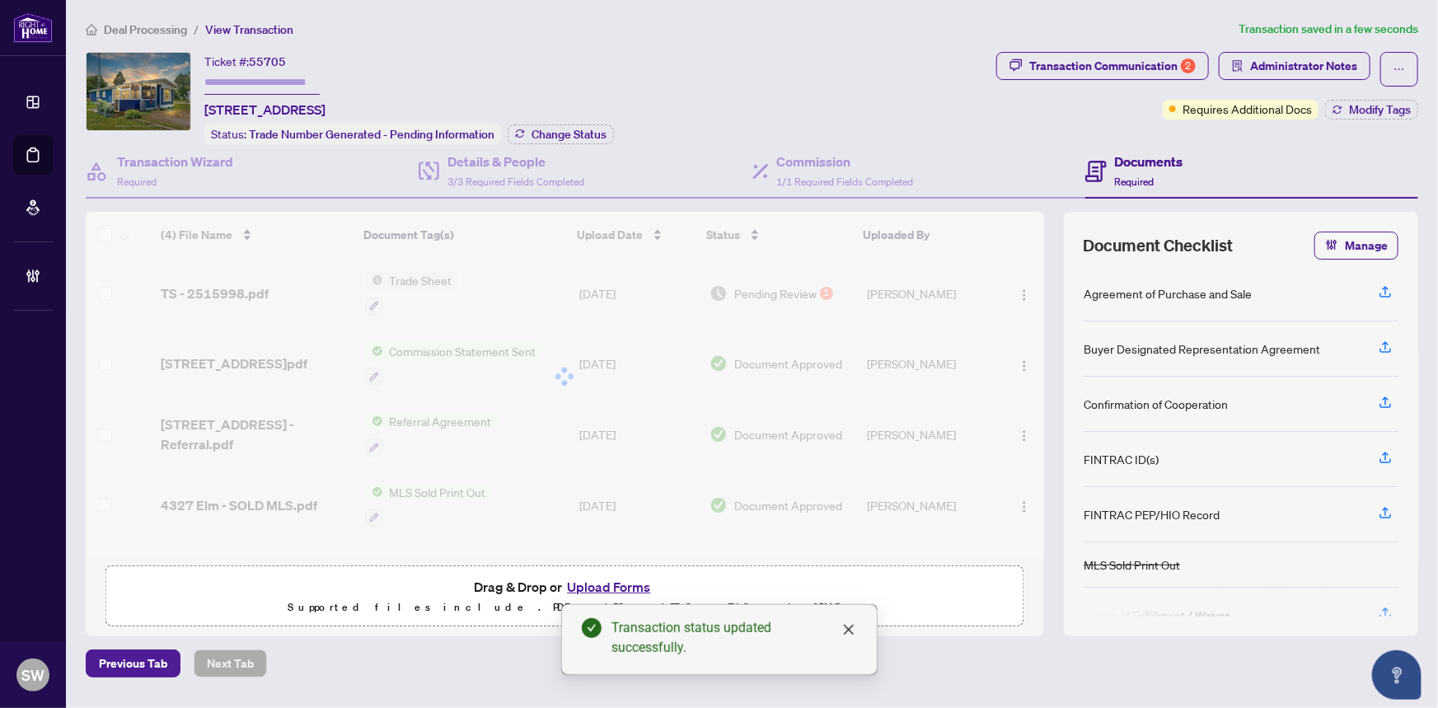
click at [230, 82] on input "text" at bounding box center [261, 83] width 115 height 24
paste input "*******"
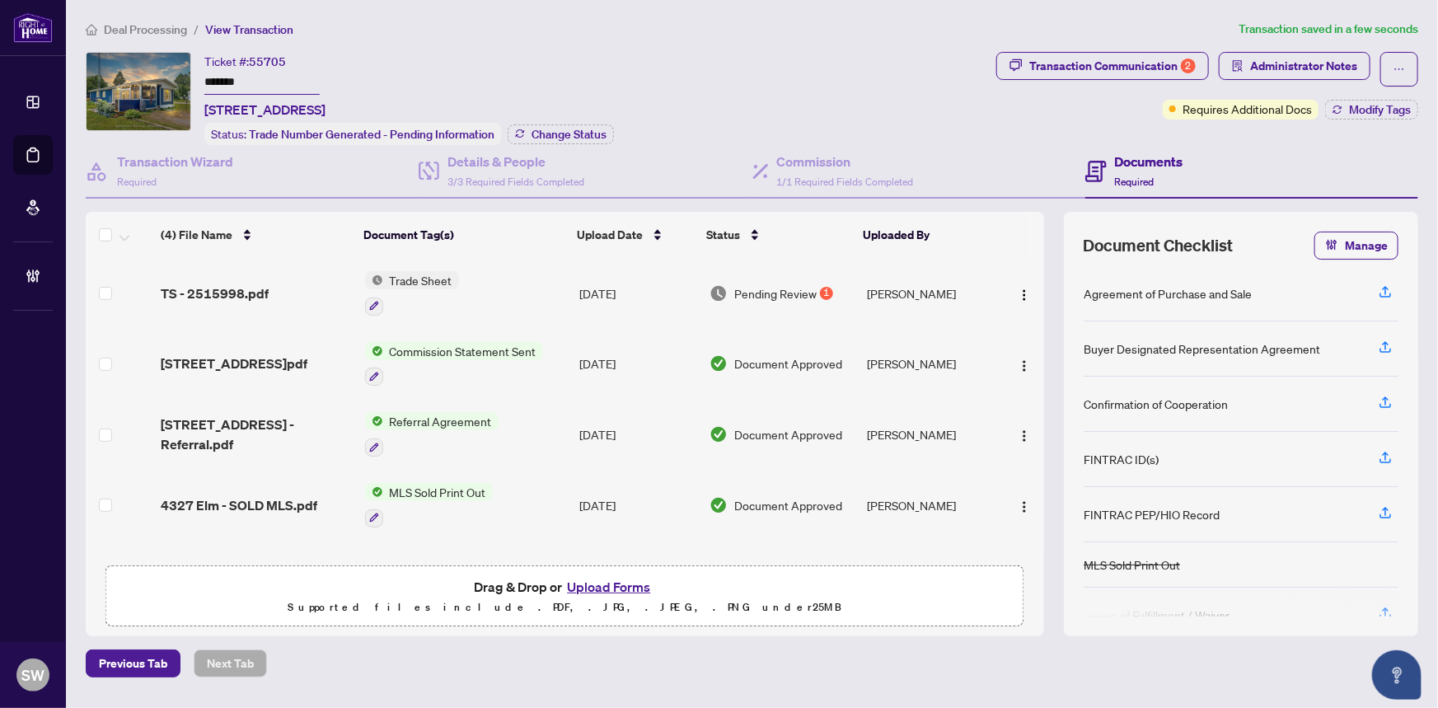
type input "*******"
click at [674, 38] on div "Deal Processing / View Transaction Transaction saved in a few seconds Ticket #:…" at bounding box center [752, 349] width 1346 height 658
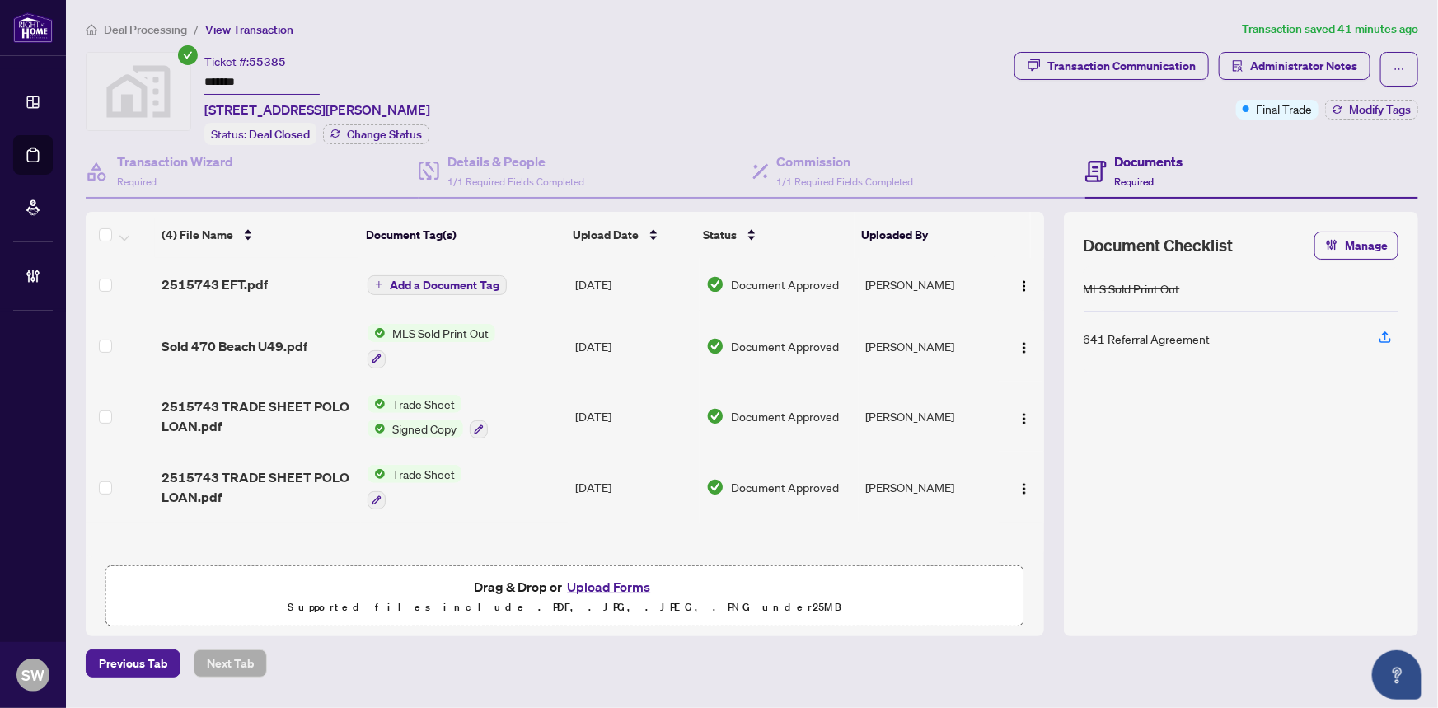
click at [148, 25] on span "Deal Processing" at bounding box center [145, 29] width 83 height 15
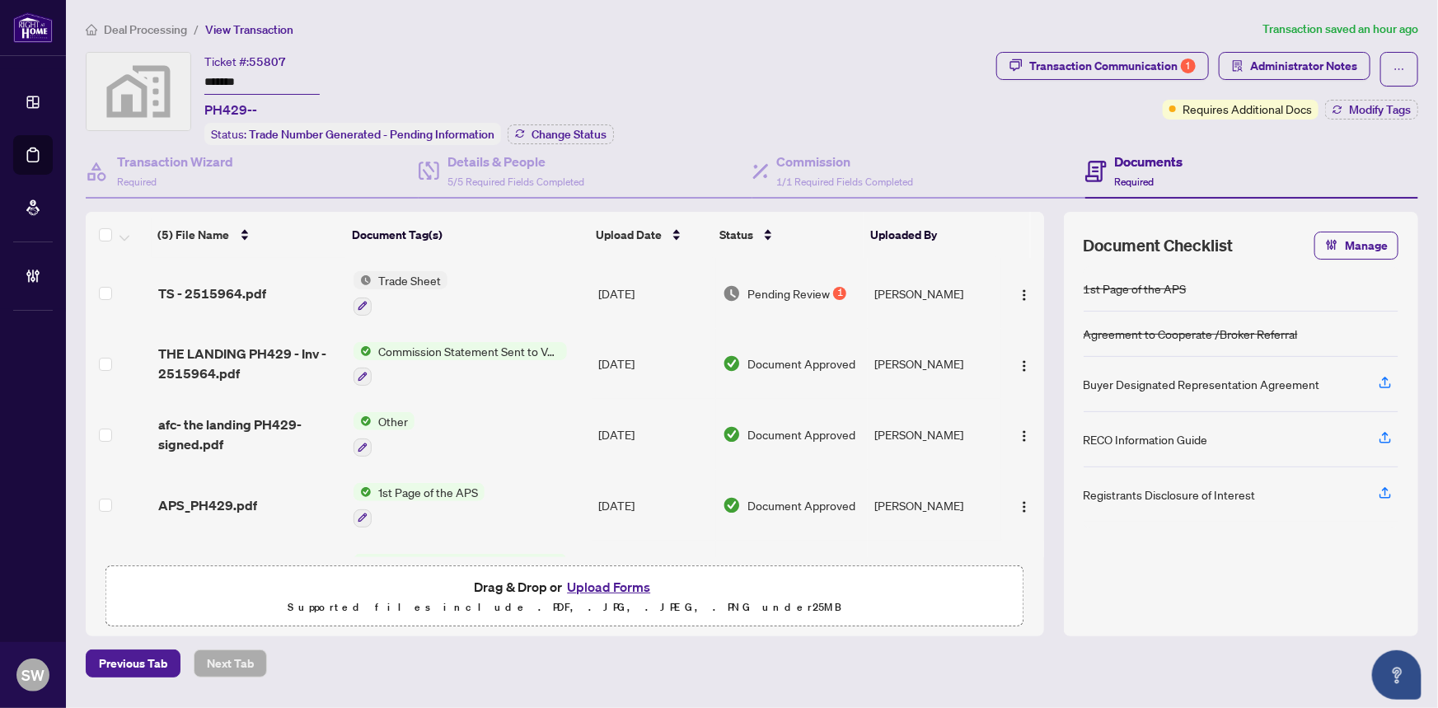
click at [152, 30] on span "Deal Processing" at bounding box center [145, 29] width 83 height 15
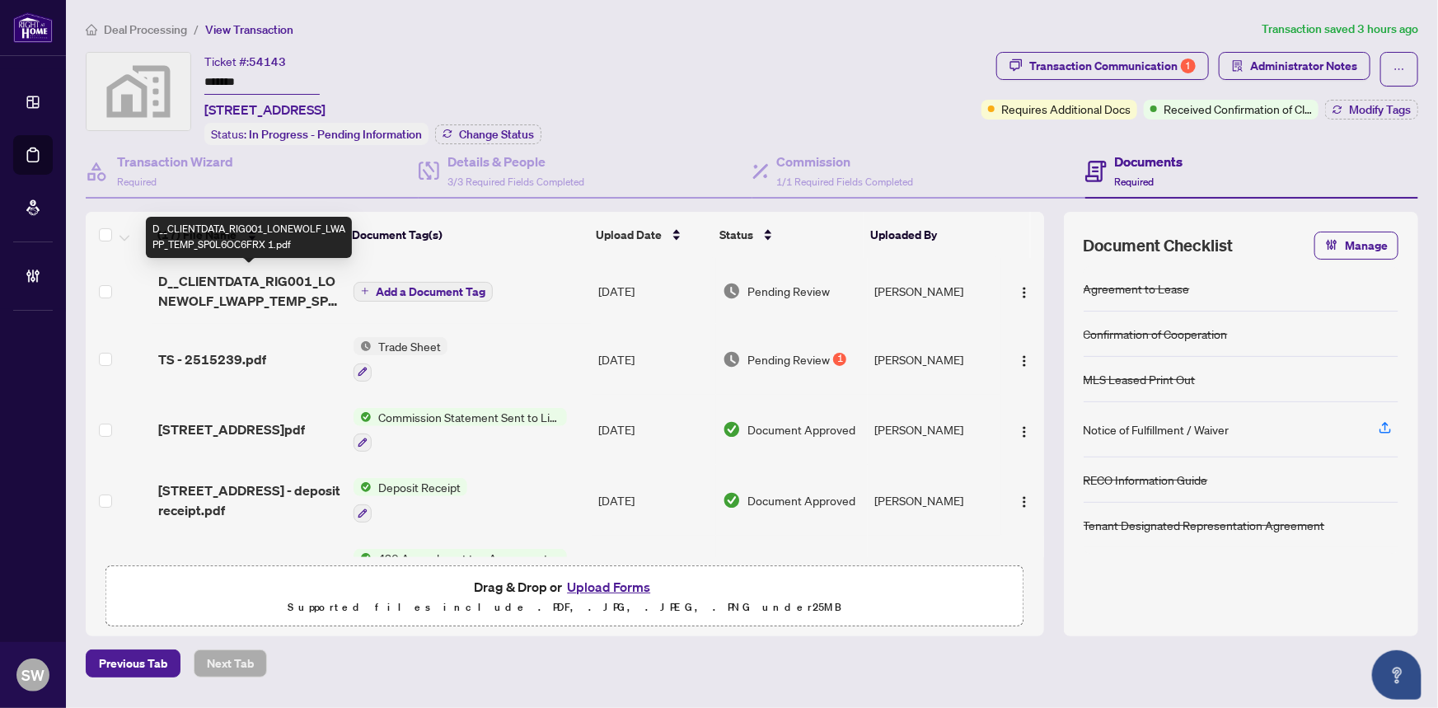
click at [296, 290] on span "D__CLIENTDATA_RIG001_LONEWOLF_LWAPP_TEMP_SP0L6OC6FRX 1.pdf" at bounding box center [249, 291] width 183 height 40
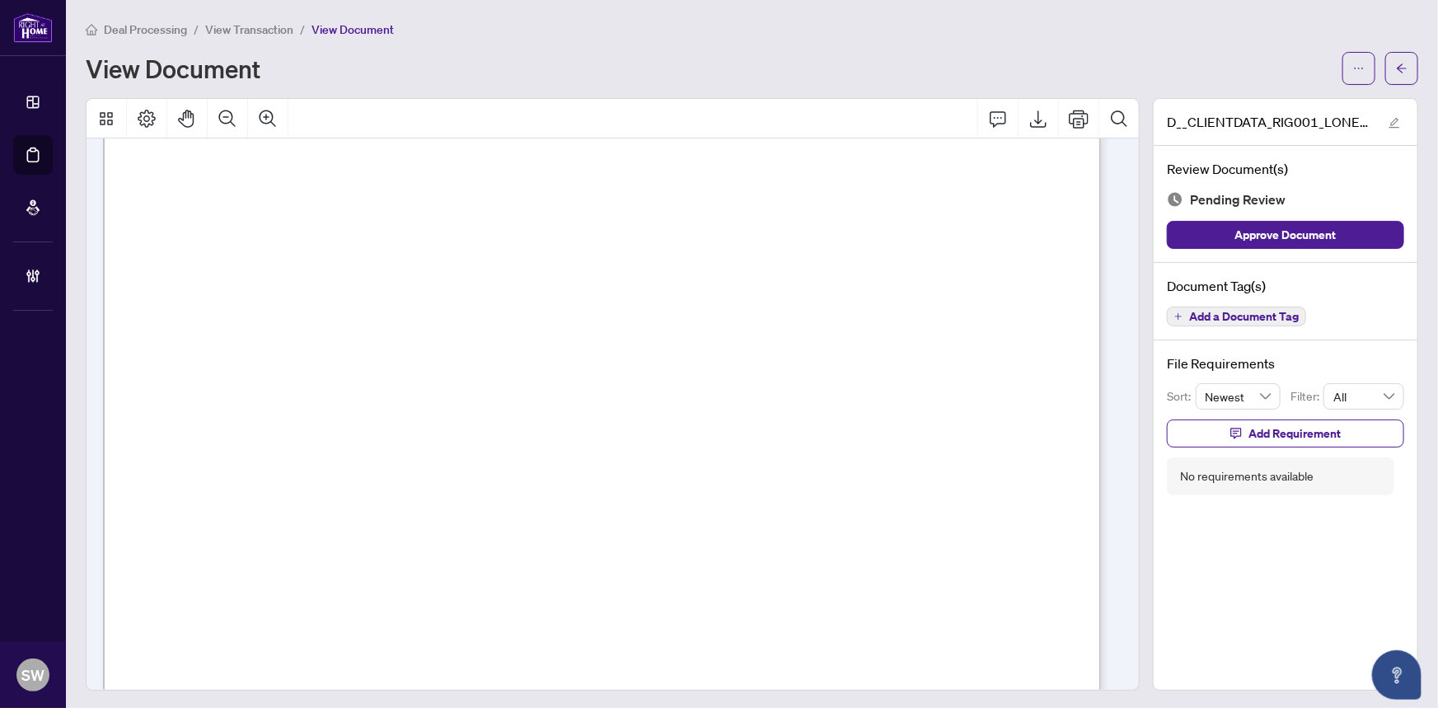
scroll to position [449, 0]
click at [1398, 67] on button "button" at bounding box center [1401, 68] width 33 height 33
